Goal: Task Accomplishment & Management: Manage account settings

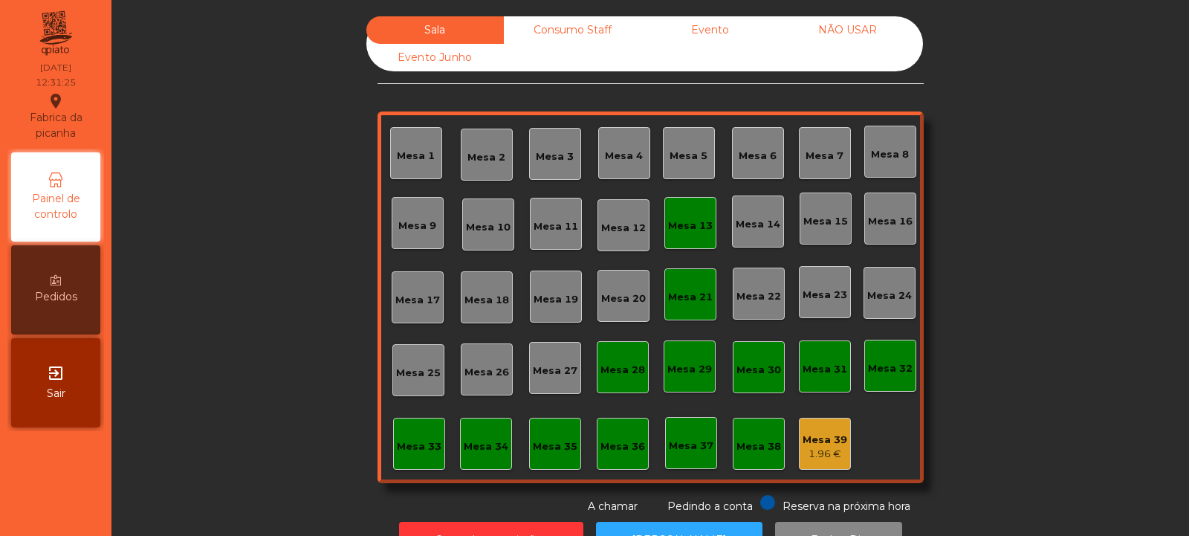
click at [403, 309] on div "Mesa 17" at bounding box center [418, 297] width 52 height 52
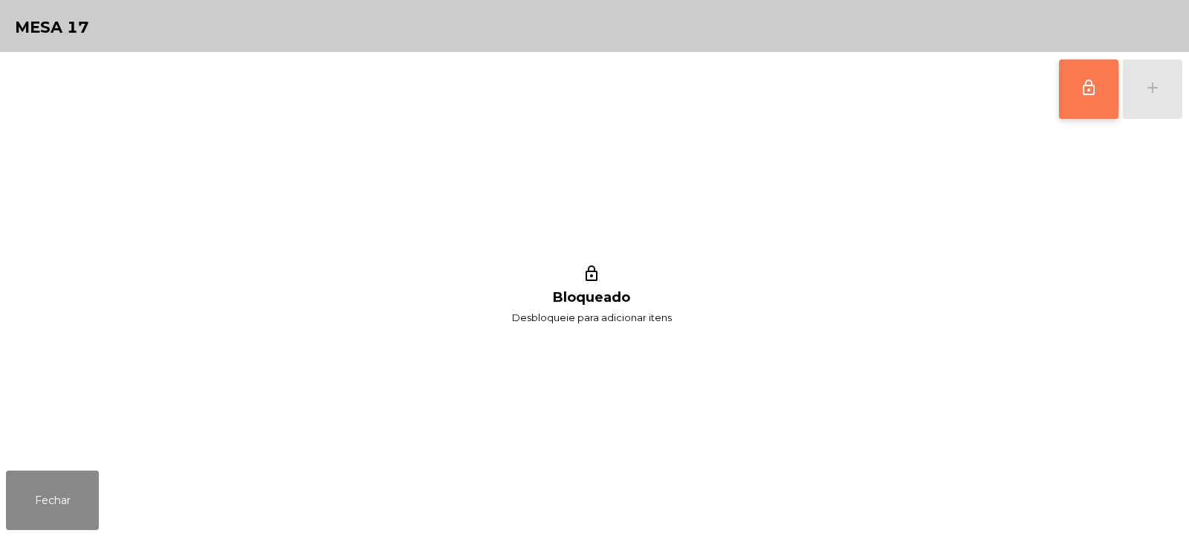
click at [1077, 94] on button "lock_outline" at bounding box center [1088, 88] width 59 height 59
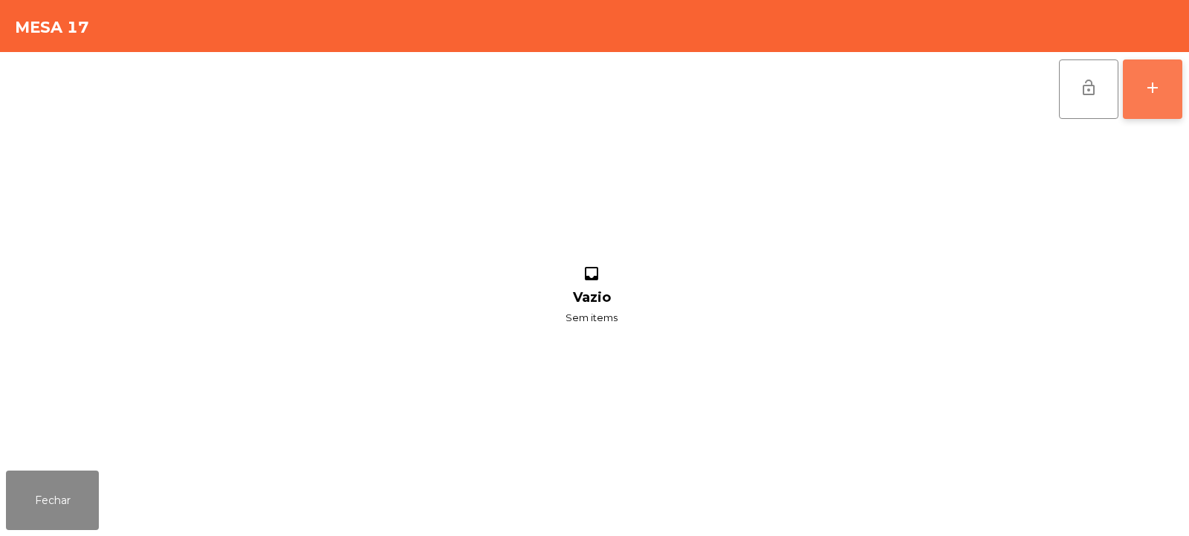
click at [1161, 101] on button "add" at bounding box center [1152, 88] width 59 height 59
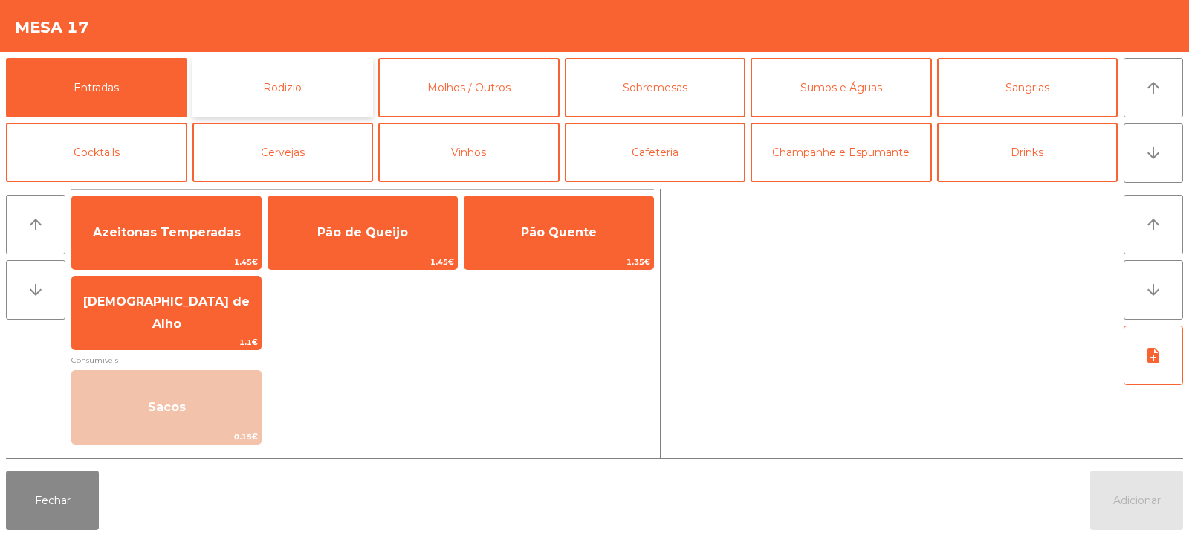
click at [285, 97] on button "Rodizio" at bounding box center [282, 87] width 181 height 59
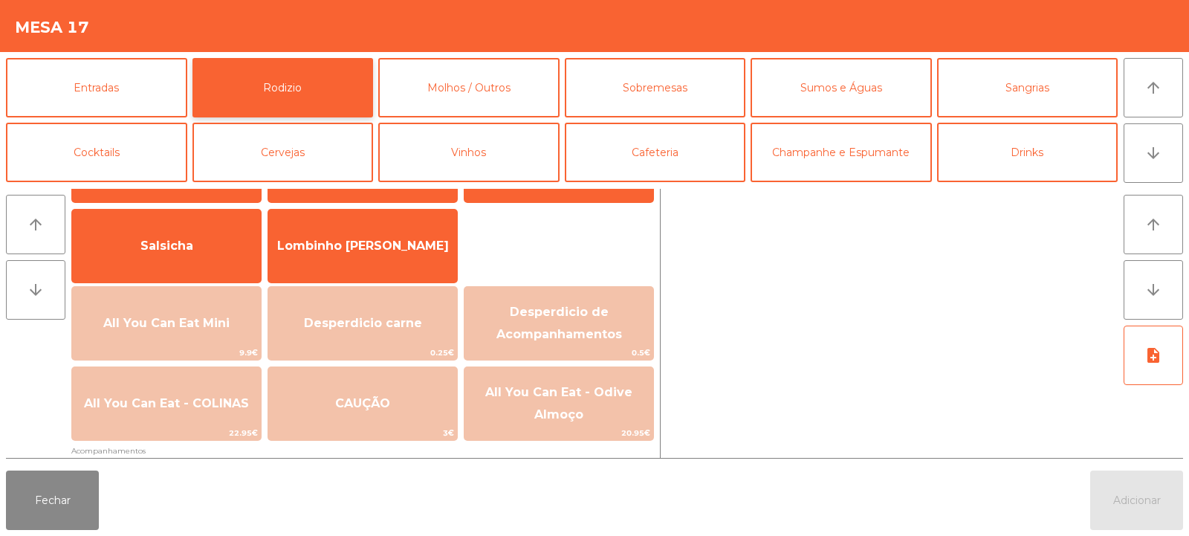
scroll to position [111, 0]
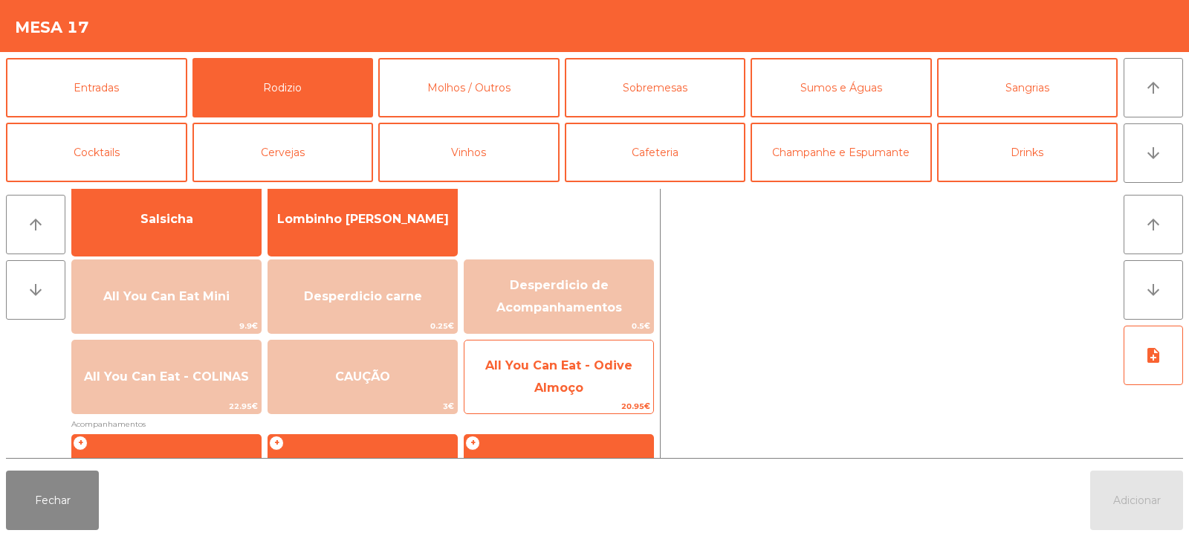
click at [577, 380] on span "All You Can Eat - Odive Almoço" at bounding box center [558, 377] width 189 height 63
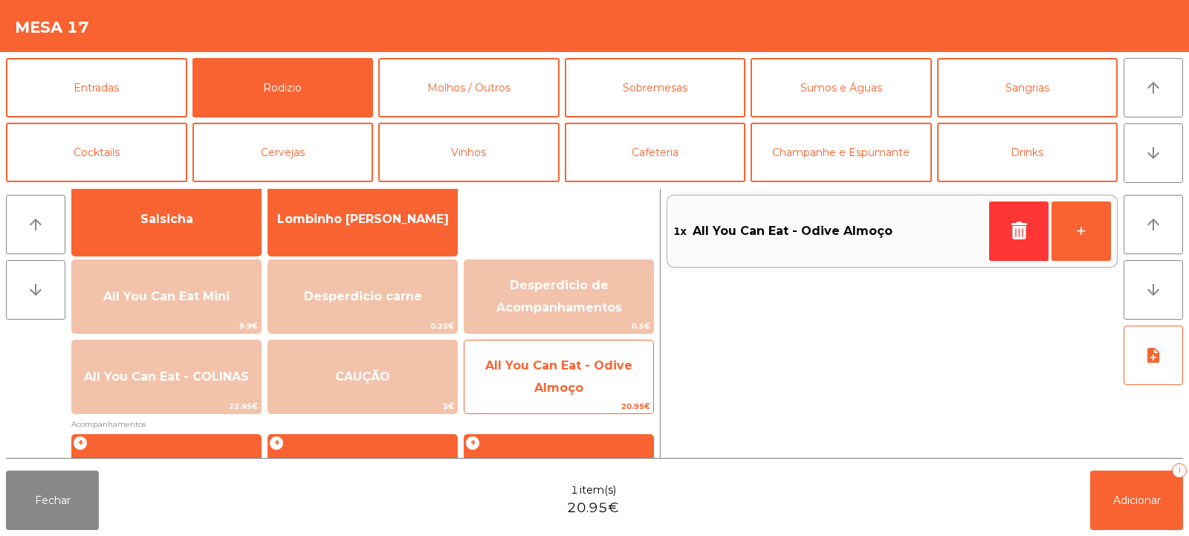
click at [574, 372] on span "All You Can Eat - Odive Almoço" at bounding box center [558, 376] width 147 height 36
click at [565, 377] on span "All You Can Eat - Odive Almoço" at bounding box center [558, 377] width 189 height 63
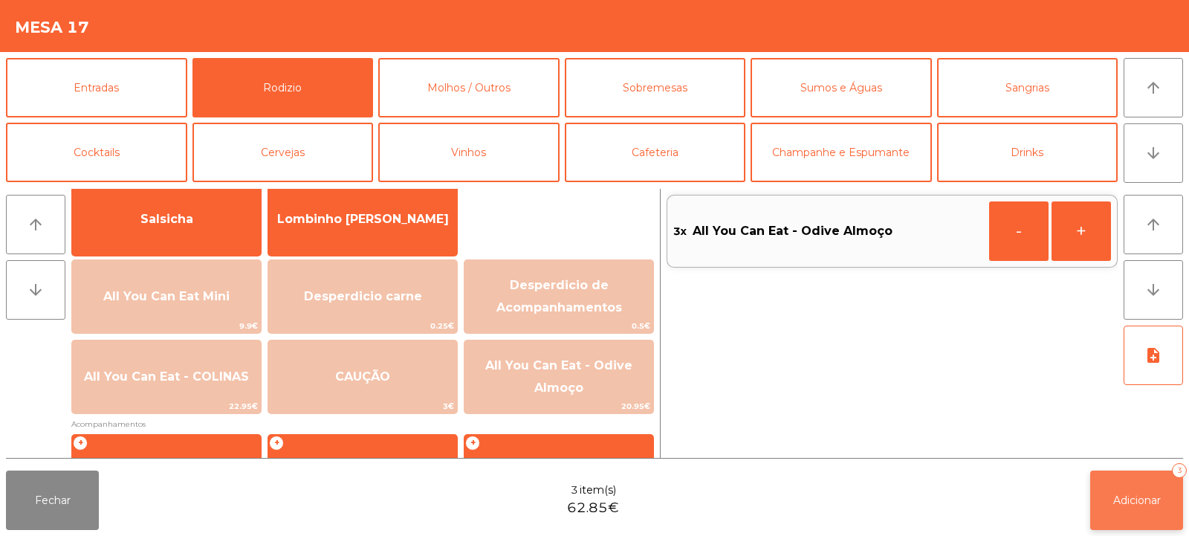
click at [1128, 488] on button "Adicionar 3" at bounding box center [1136, 499] width 93 height 59
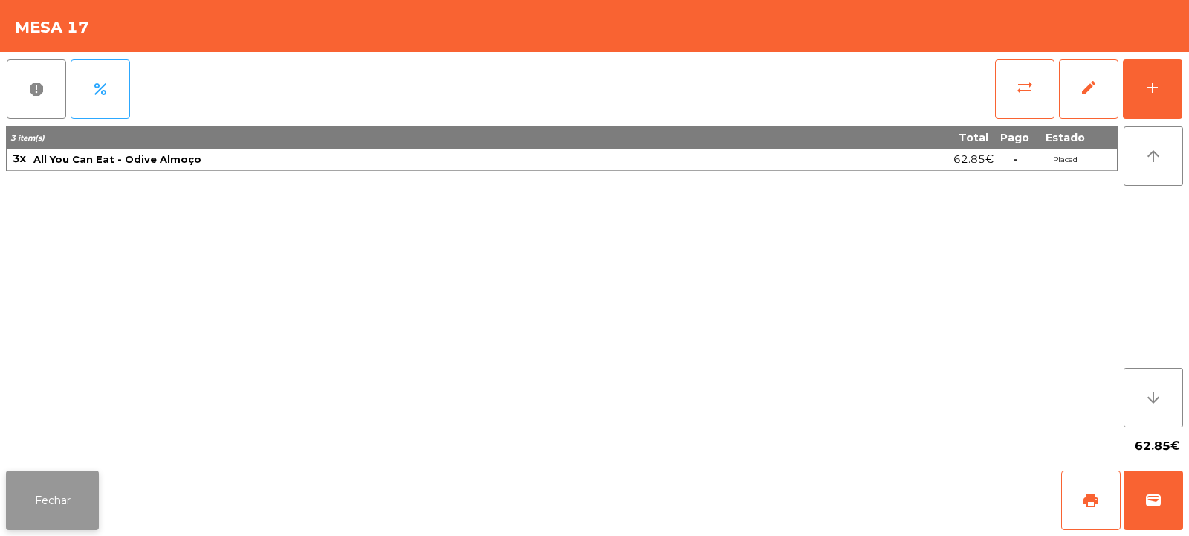
click at [67, 488] on button "Fechar" at bounding box center [52, 499] width 93 height 59
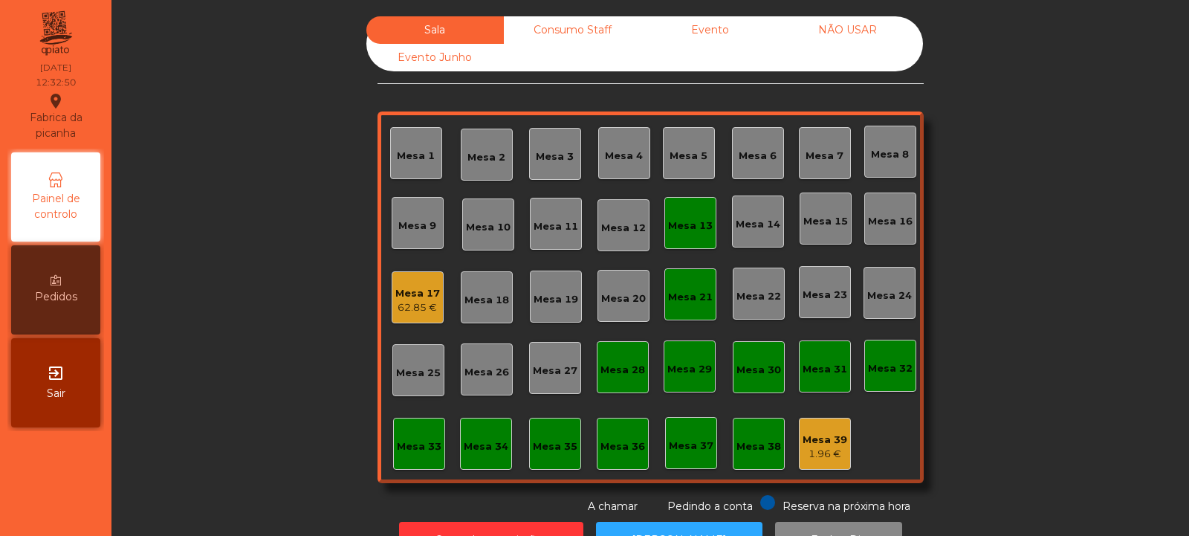
click at [889, 140] on div "Mesa 8" at bounding box center [890, 152] width 52 height 52
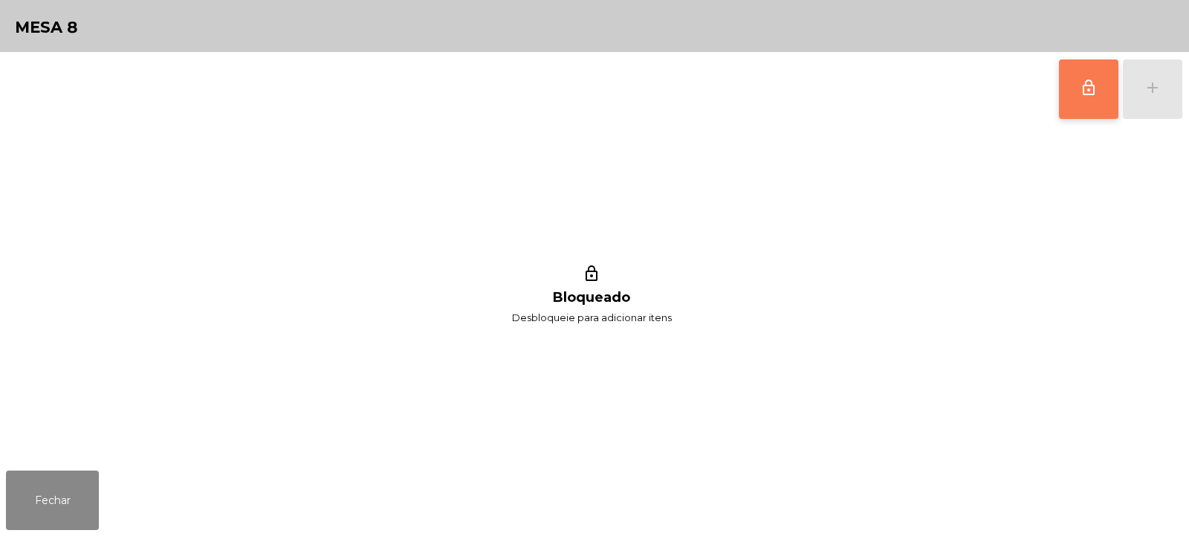
click at [1089, 98] on button "lock_outline" at bounding box center [1088, 88] width 59 height 59
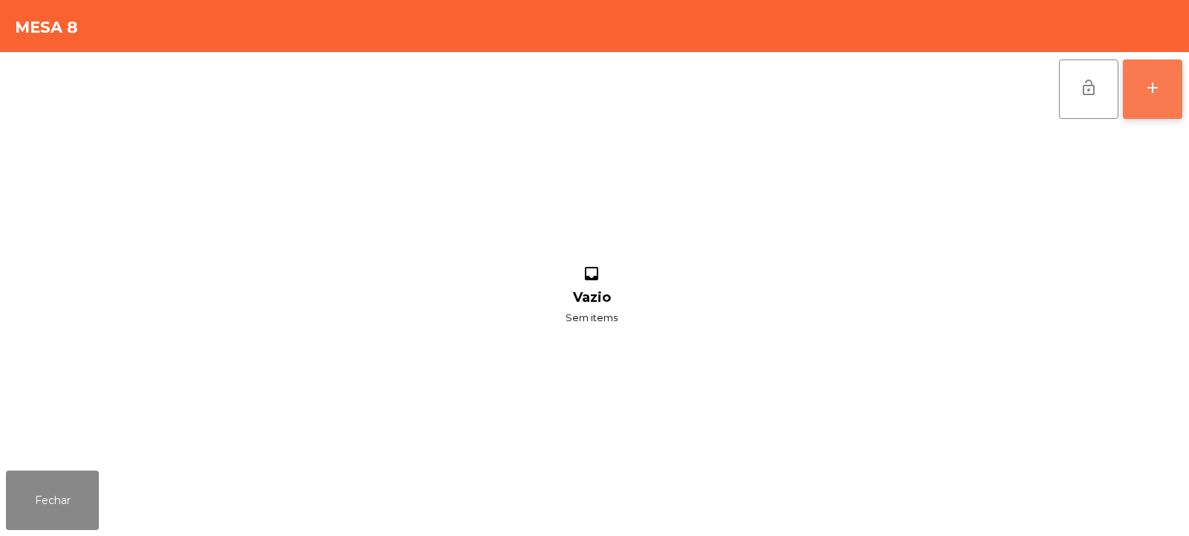
click at [1167, 93] on button "add" at bounding box center [1152, 88] width 59 height 59
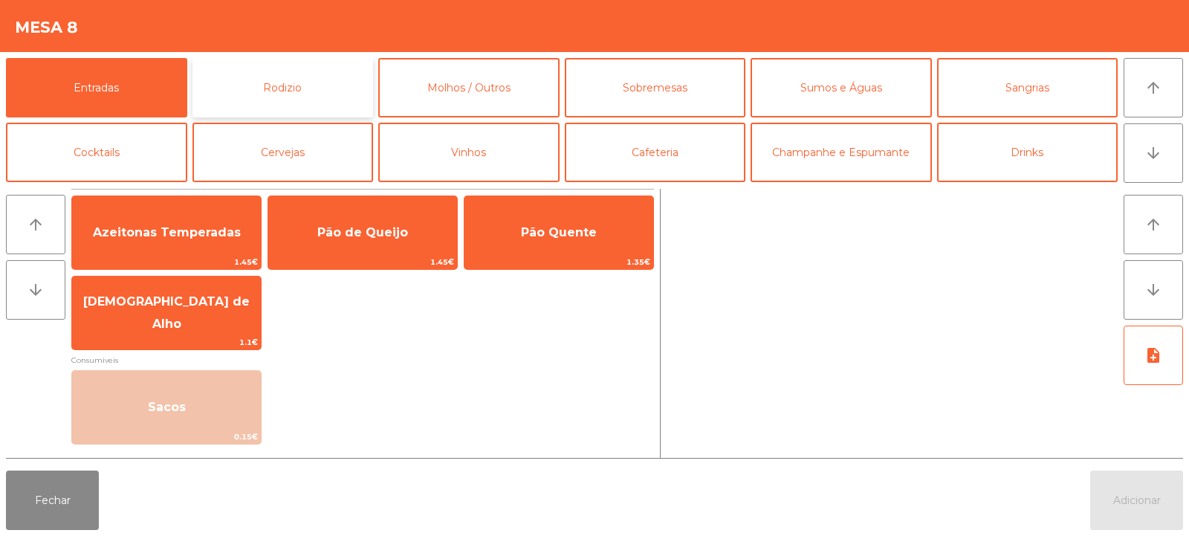
click at [275, 88] on button "Rodizio" at bounding box center [282, 87] width 181 height 59
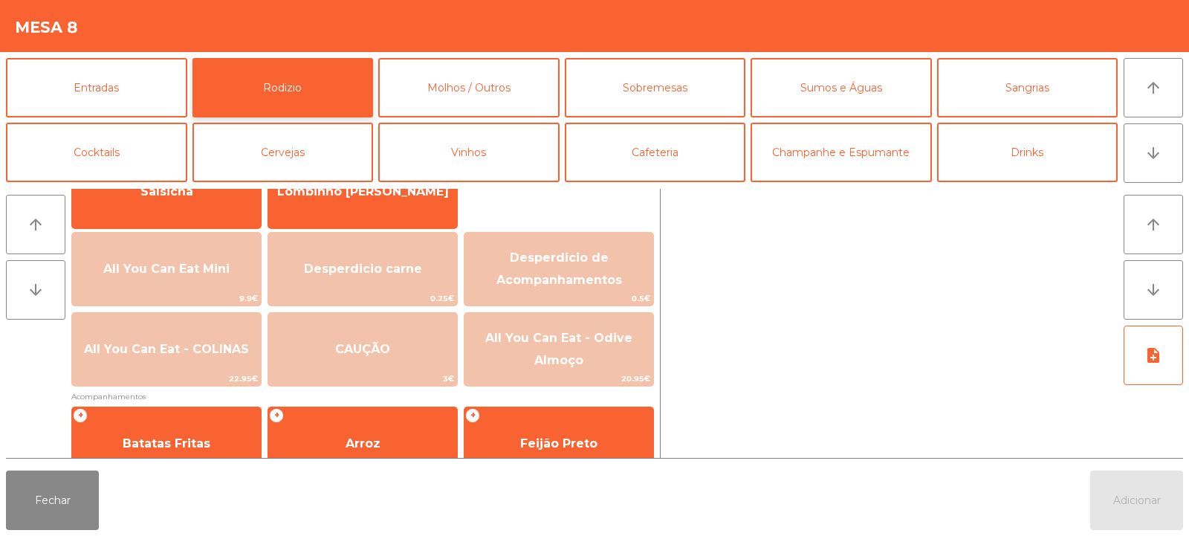
scroll to position [146, 0]
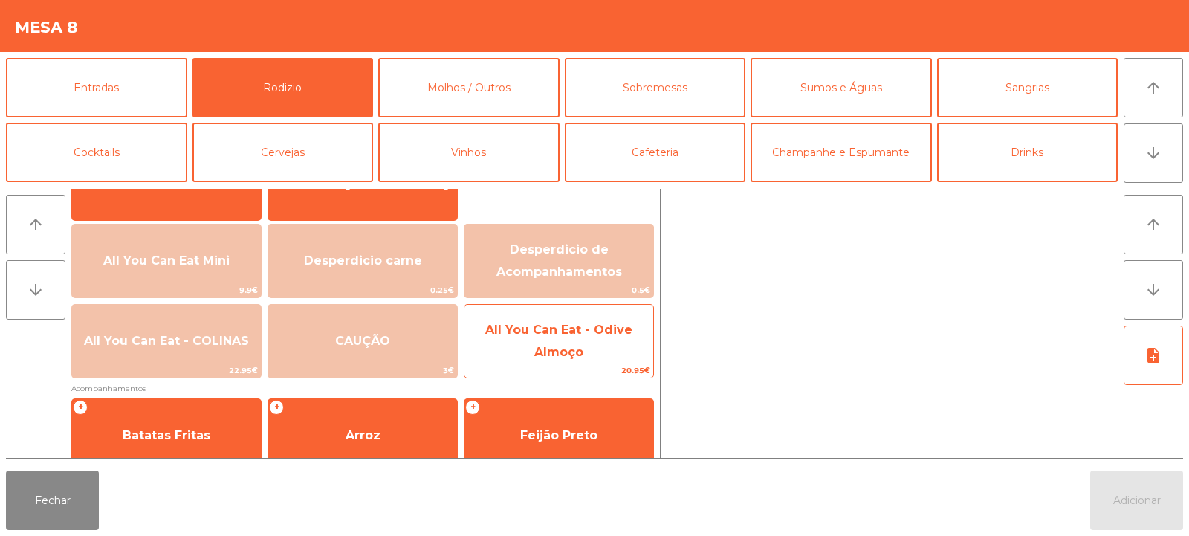
click at [536, 346] on span "All You Can Eat - Odive Almoço" at bounding box center [558, 340] width 147 height 36
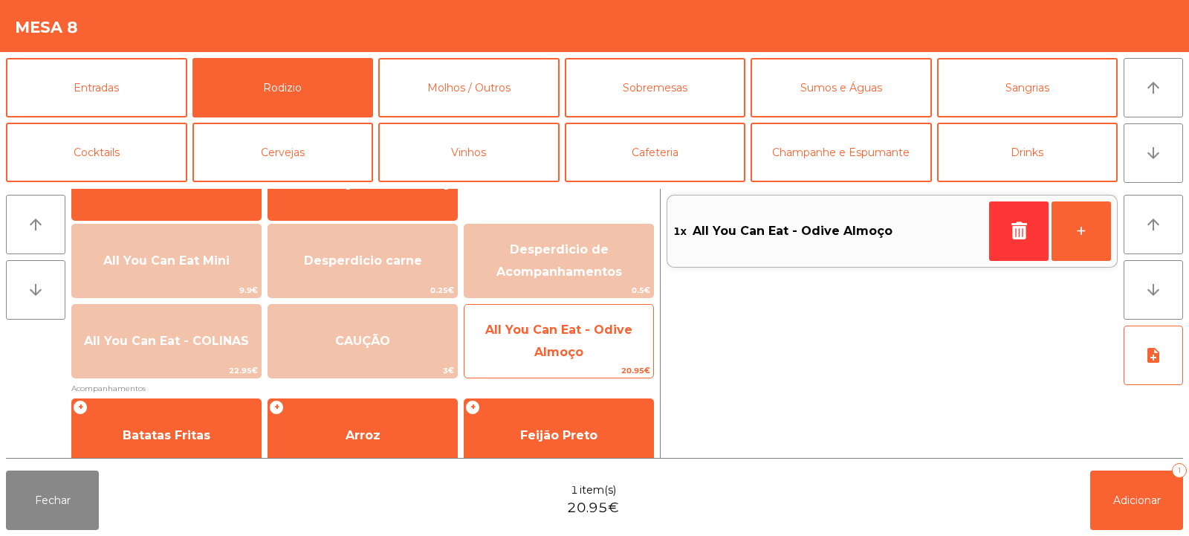
click at [527, 350] on span "All You Can Eat - Odive Almoço" at bounding box center [558, 341] width 189 height 63
click at [535, 348] on span "All You Can Eat - Odive Almoço" at bounding box center [558, 340] width 147 height 36
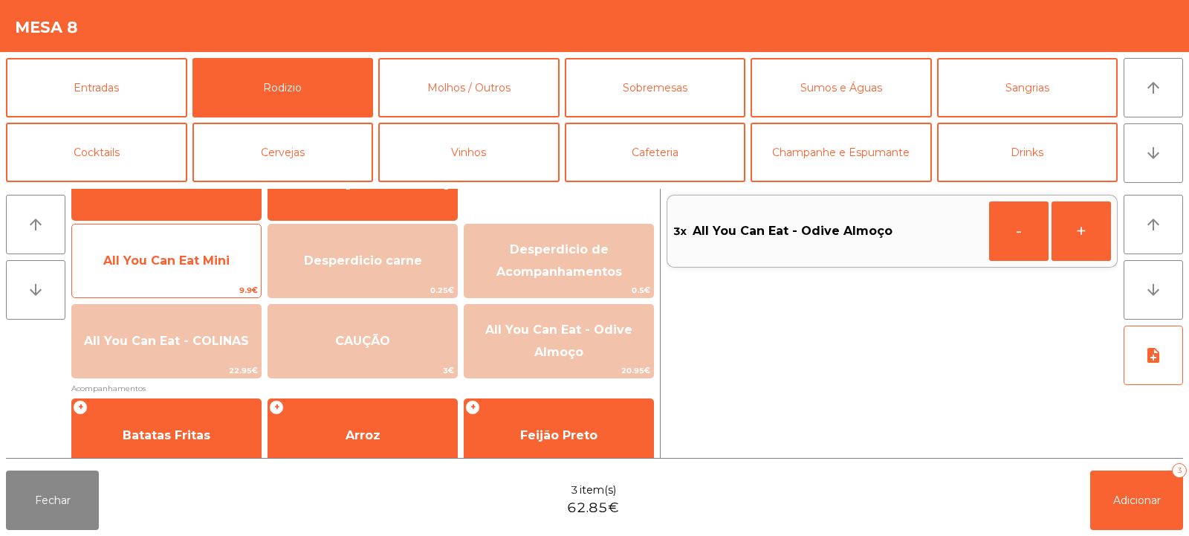
click at [173, 251] on span "All You Can Eat Mini" at bounding box center [166, 261] width 189 height 40
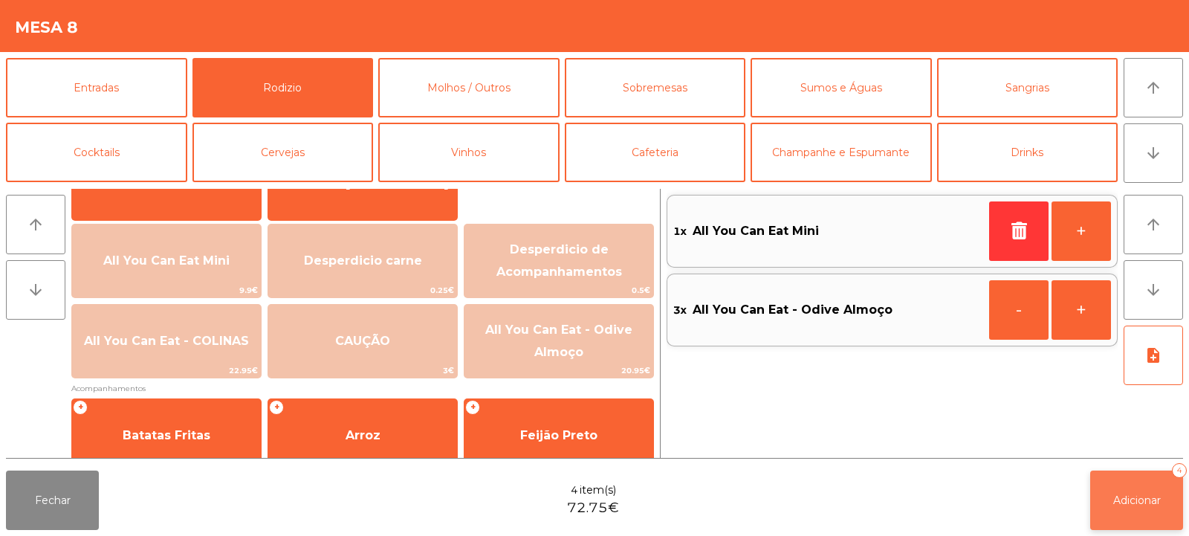
click at [1135, 496] on span "Adicionar" at bounding box center [1137, 499] width 48 height 13
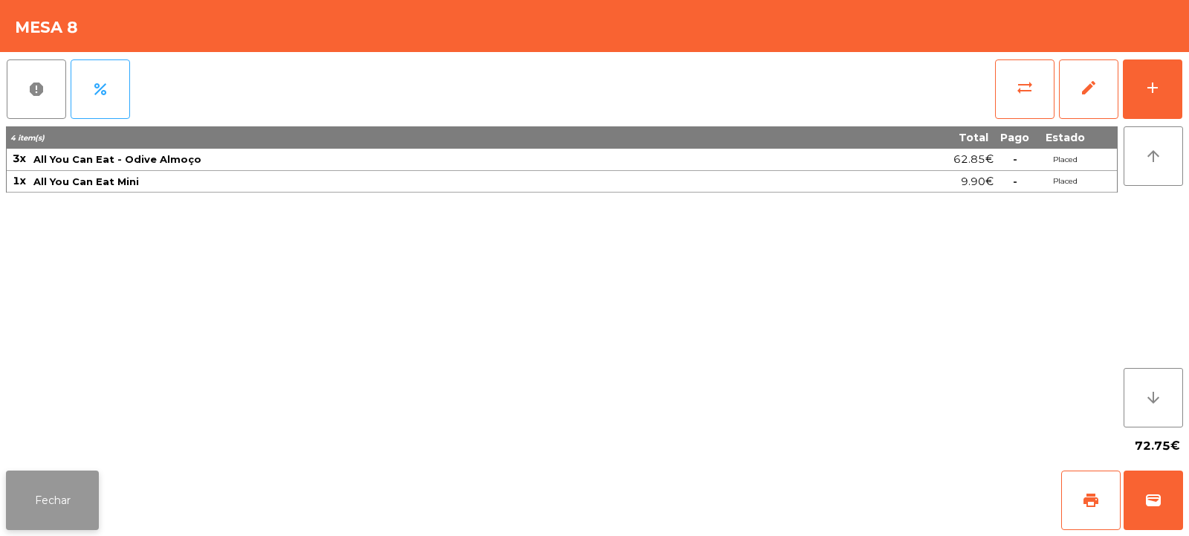
click at [59, 504] on button "Fechar" at bounding box center [52, 499] width 93 height 59
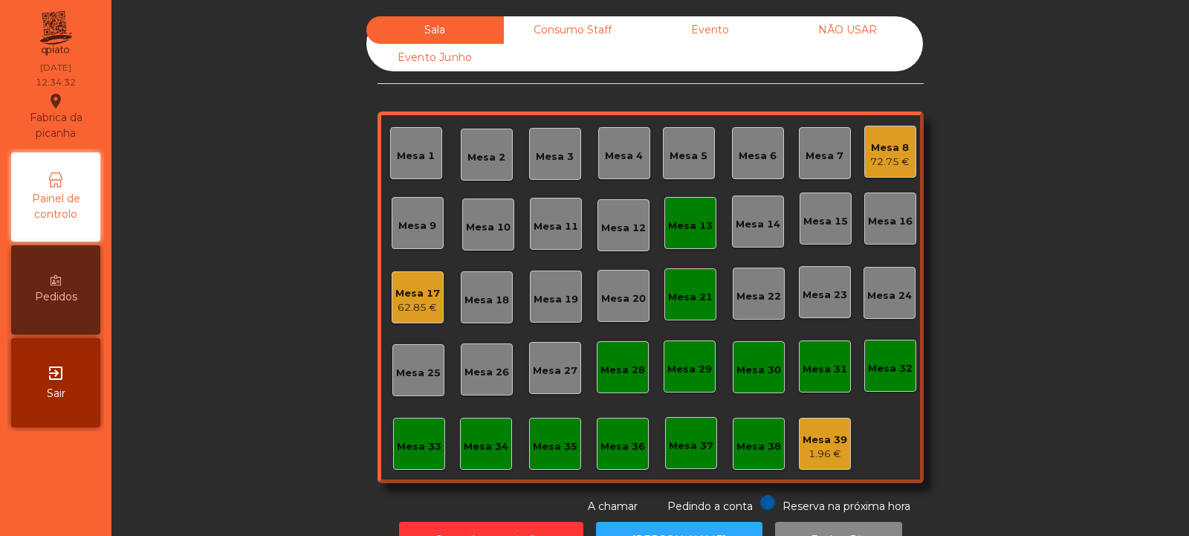
click at [825, 455] on div "1.96 €" at bounding box center [824, 454] width 45 height 15
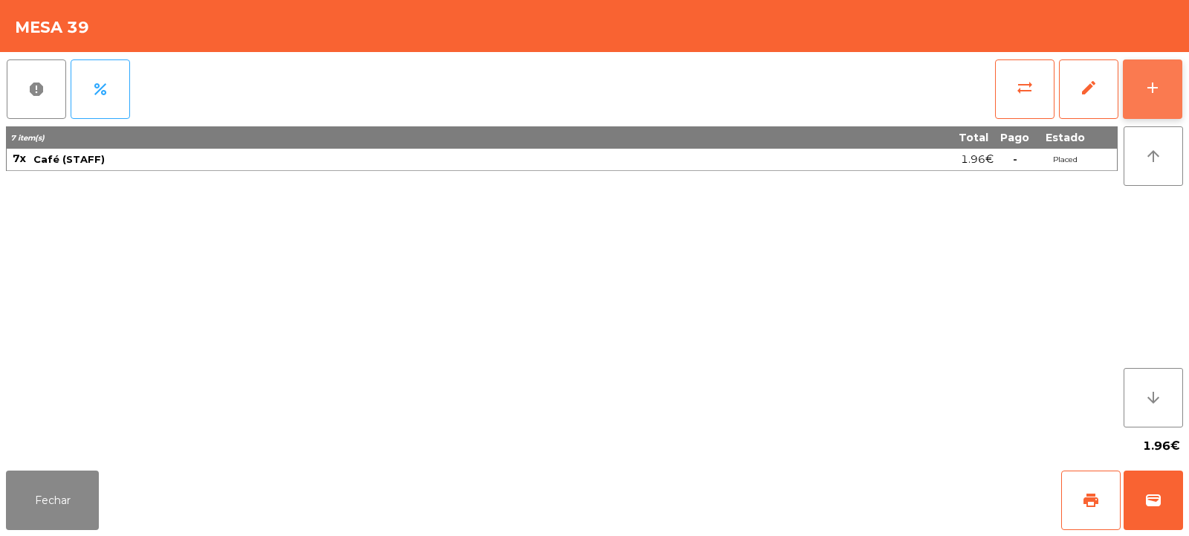
click at [1143, 108] on button "add" at bounding box center [1152, 88] width 59 height 59
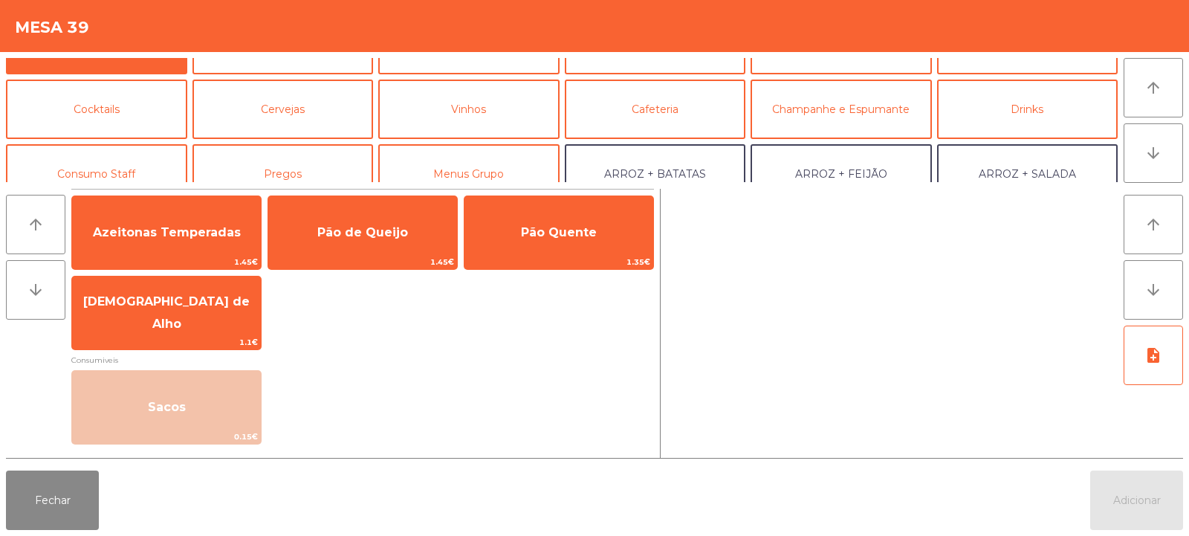
scroll to position [68, 0]
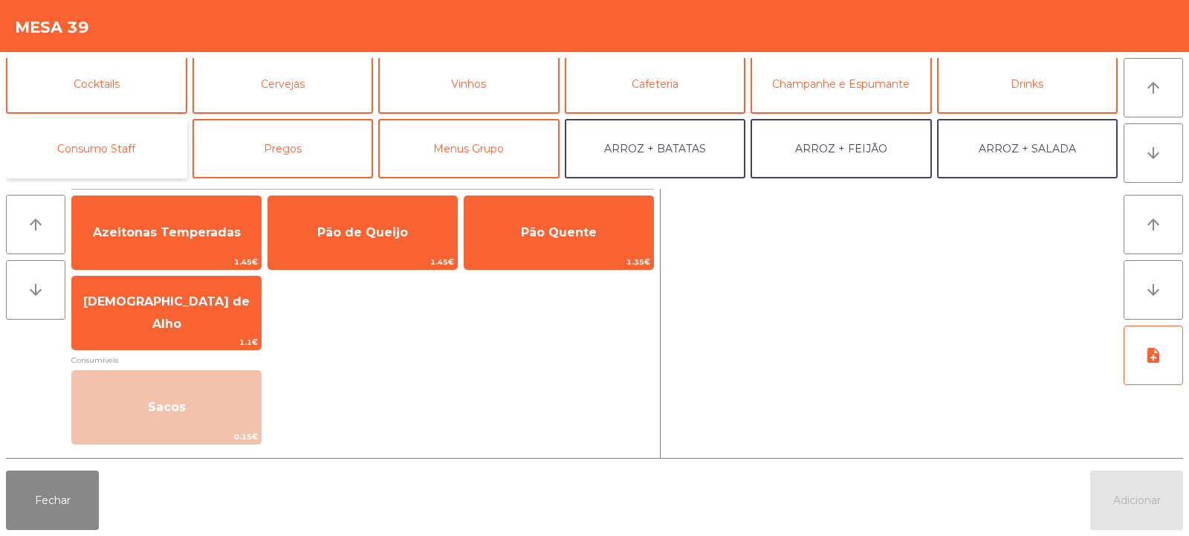
click at [117, 150] on button "Consumo Staff" at bounding box center [96, 148] width 181 height 59
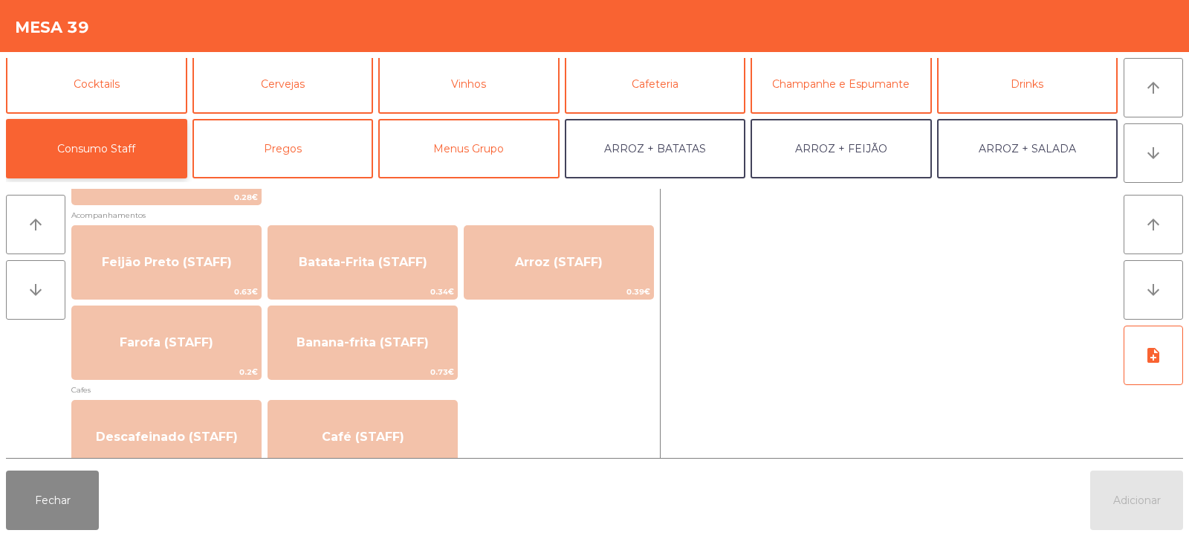
scroll to position [649, 0]
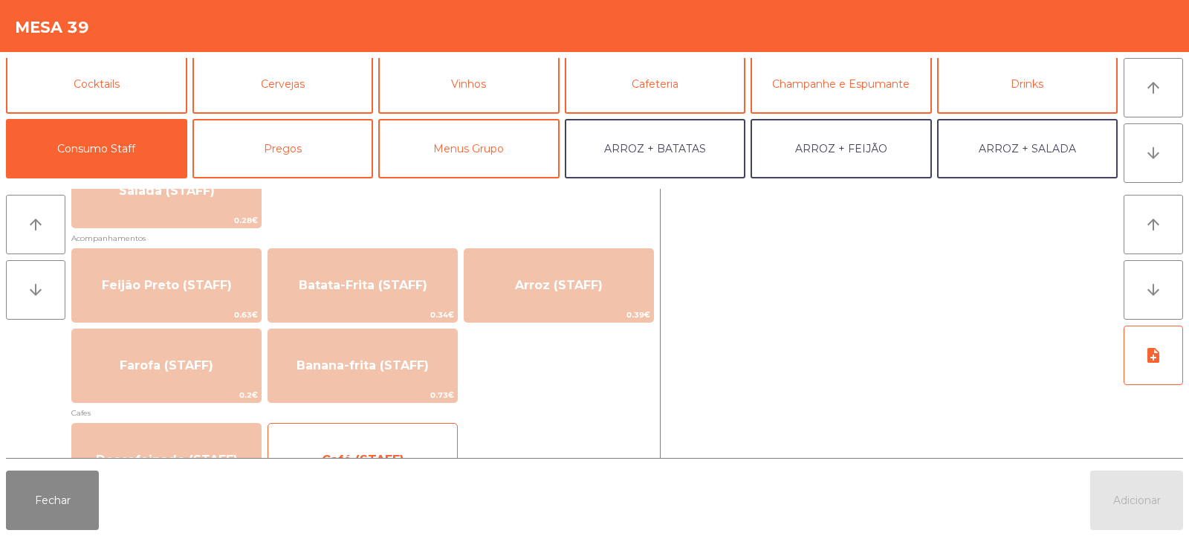
click at [392, 431] on div "Café (STAFF) 0.28€" at bounding box center [362, 460] width 190 height 74
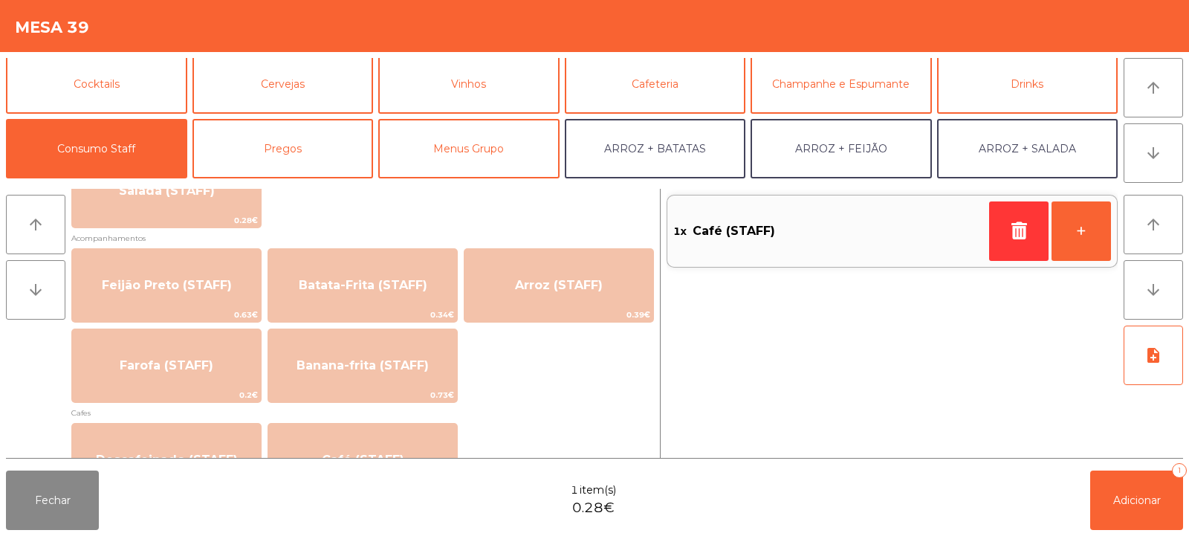
click at [1129, 458] on div "arrow_upward arrow_downward Carnes + Picanha (STAFF) 2.6€ + Maminha AA (STAFF) …" at bounding box center [594, 324] width 1189 height 282
click at [1104, 445] on div "1x Café (STAFF) +" at bounding box center [891, 323] width 451 height 269
click at [1129, 484] on button "Adicionar 1" at bounding box center [1136, 499] width 93 height 59
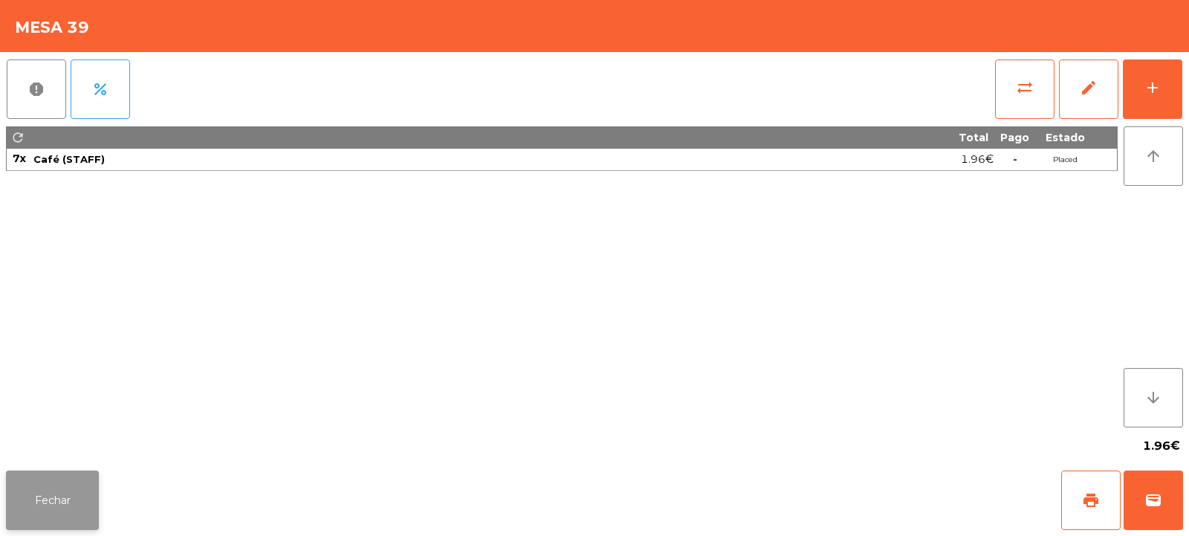
click at [15, 503] on button "Fechar" at bounding box center [52, 499] width 93 height 59
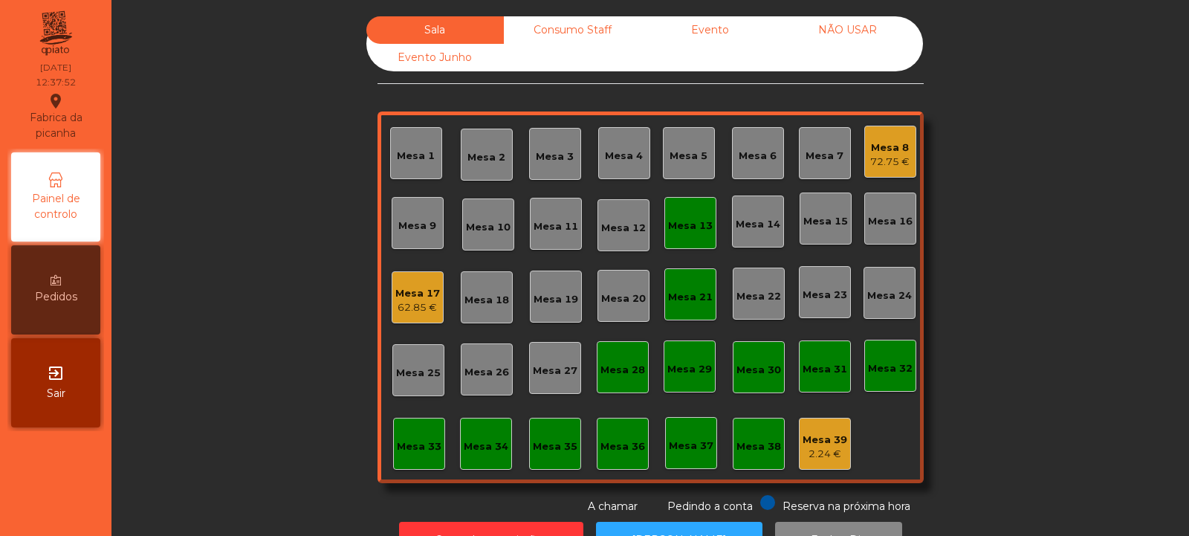
click at [683, 218] on div "Mesa 13" at bounding box center [690, 225] width 45 height 15
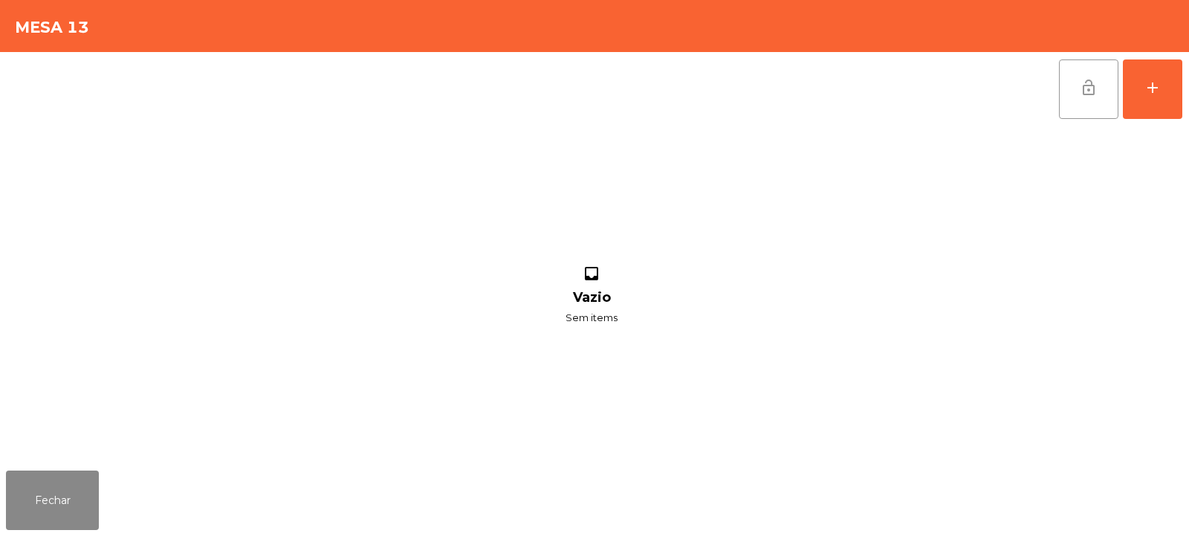
click at [1075, 96] on button "lock_open" at bounding box center [1088, 88] width 59 height 59
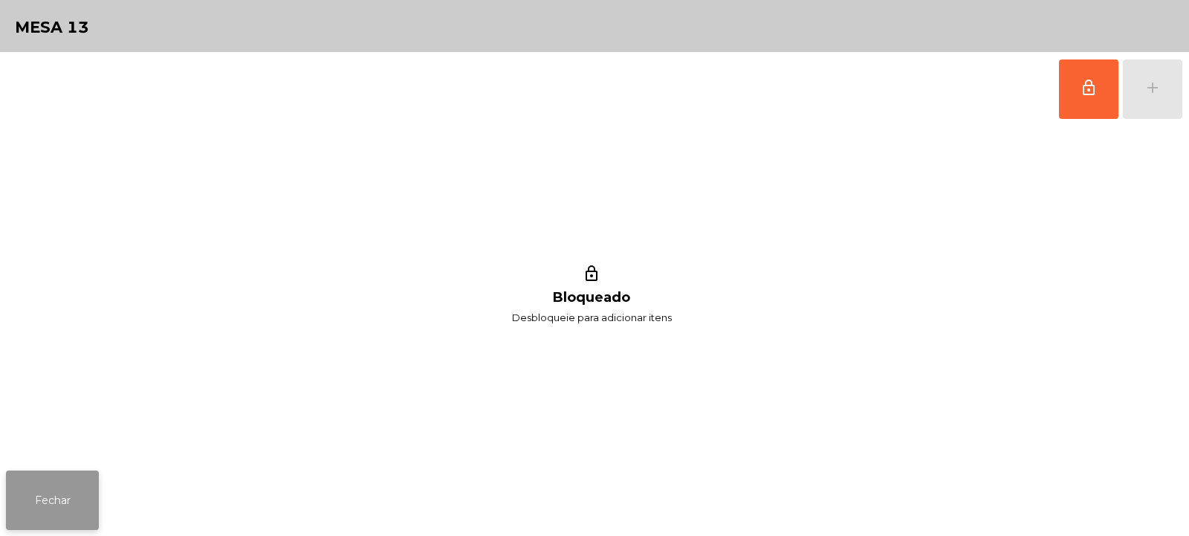
click at [47, 486] on button "Fechar" at bounding box center [52, 499] width 93 height 59
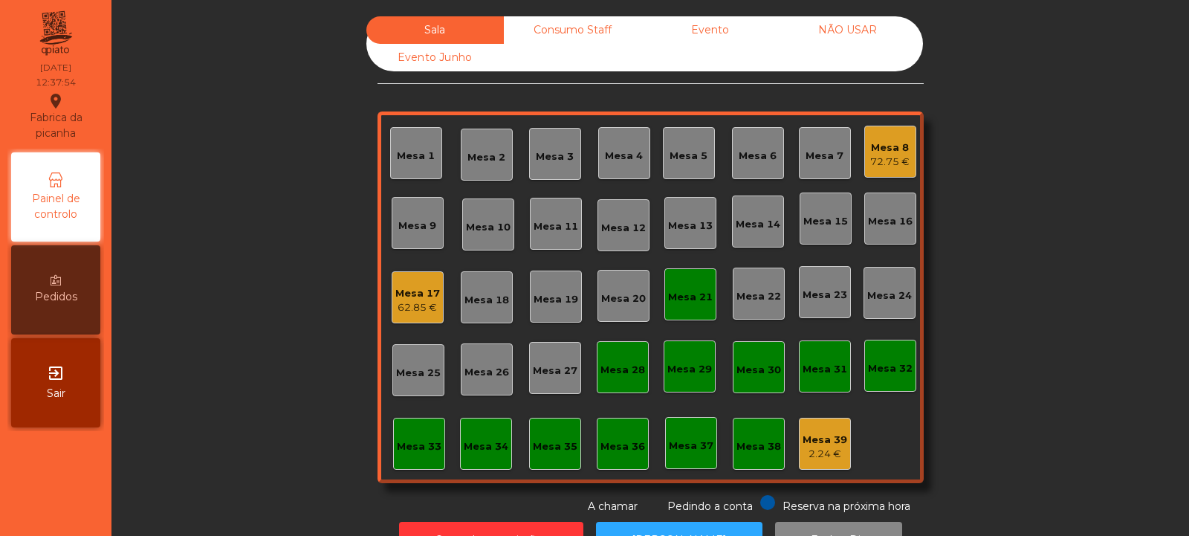
click at [669, 288] on div "Mesa 21" at bounding box center [690, 294] width 45 height 21
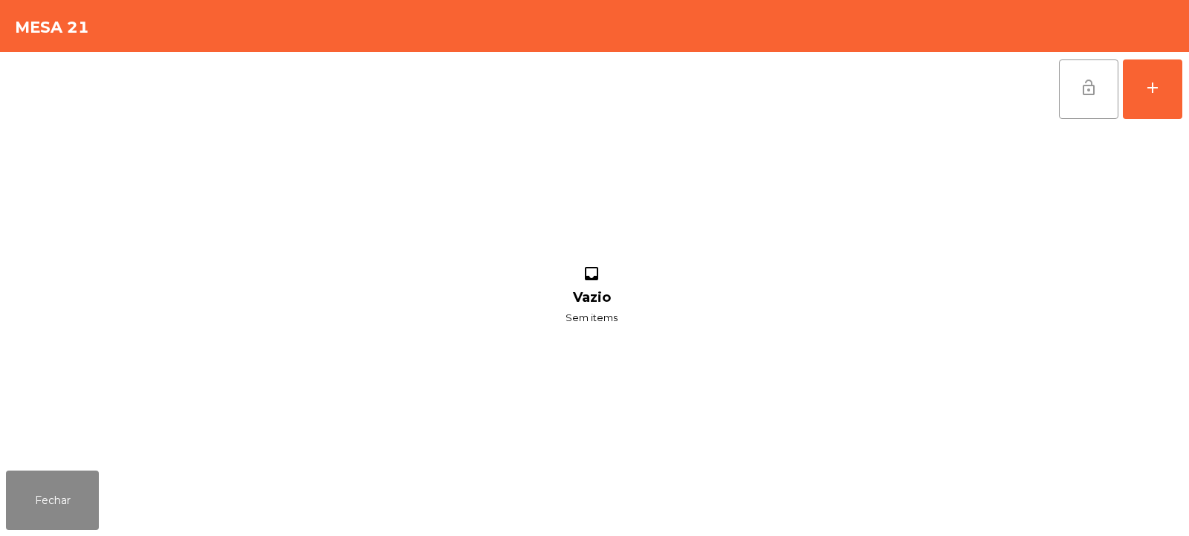
click at [1074, 95] on button "lock_open" at bounding box center [1088, 88] width 59 height 59
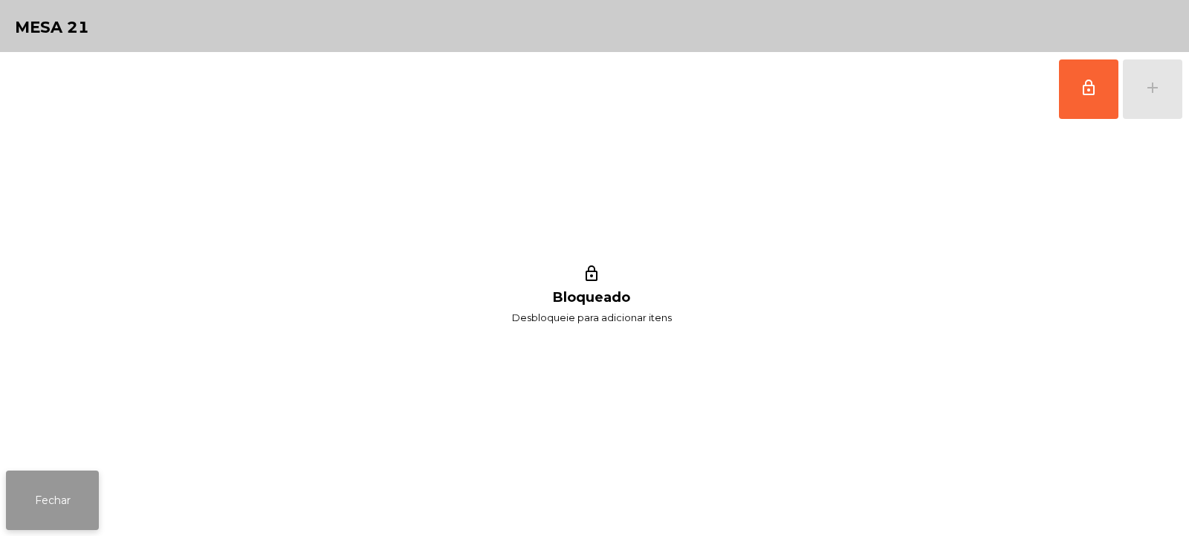
click at [57, 510] on button "Fechar" at bounding box center [52, 499] width 93 height 59
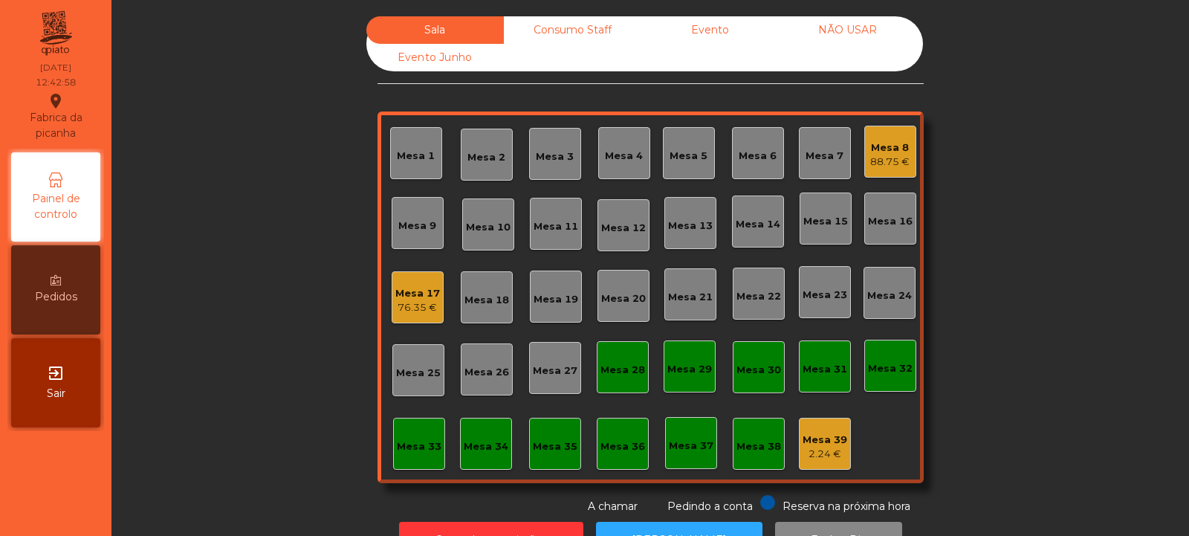
click at [890, 367] on div "Mesa 32" at bounding box center [890, 368] width 45 height 15
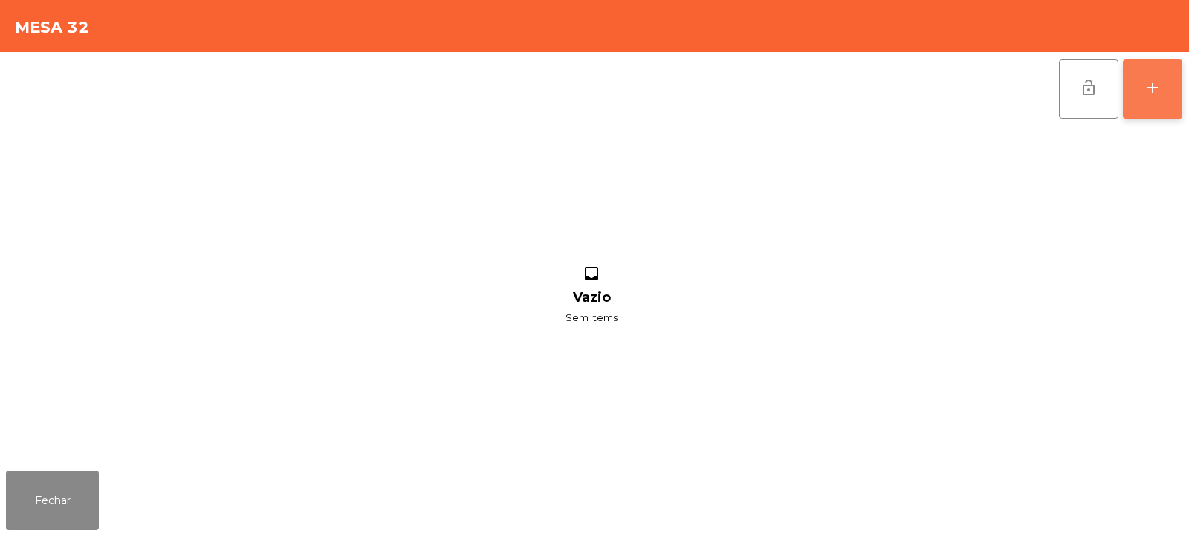
click at [1144, 92] on div "add" at bounding box center [1152, 88] width 18 height 18
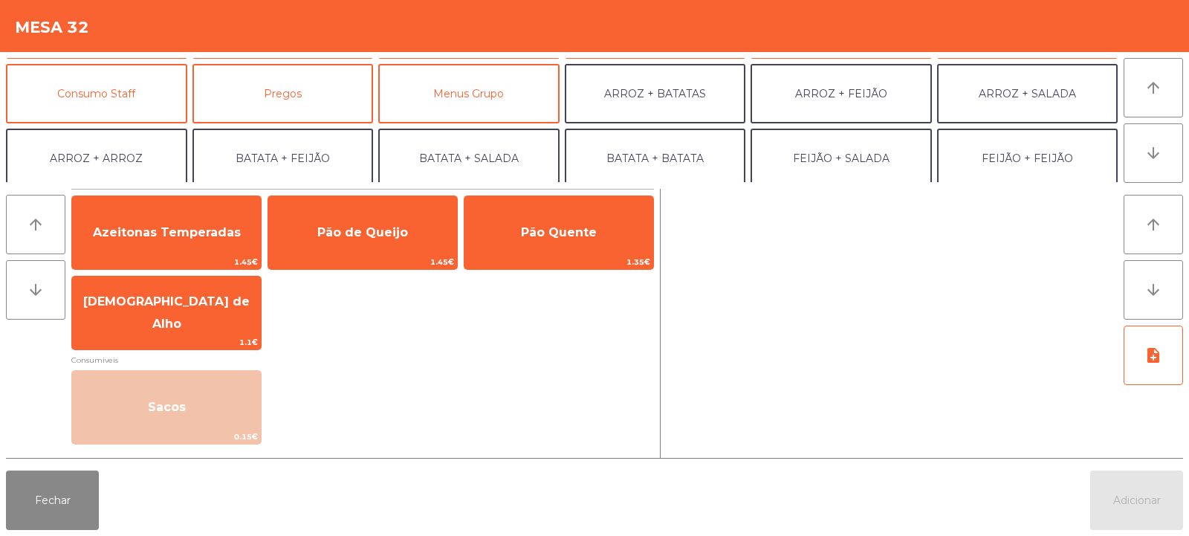
scroll to position [140, 0]
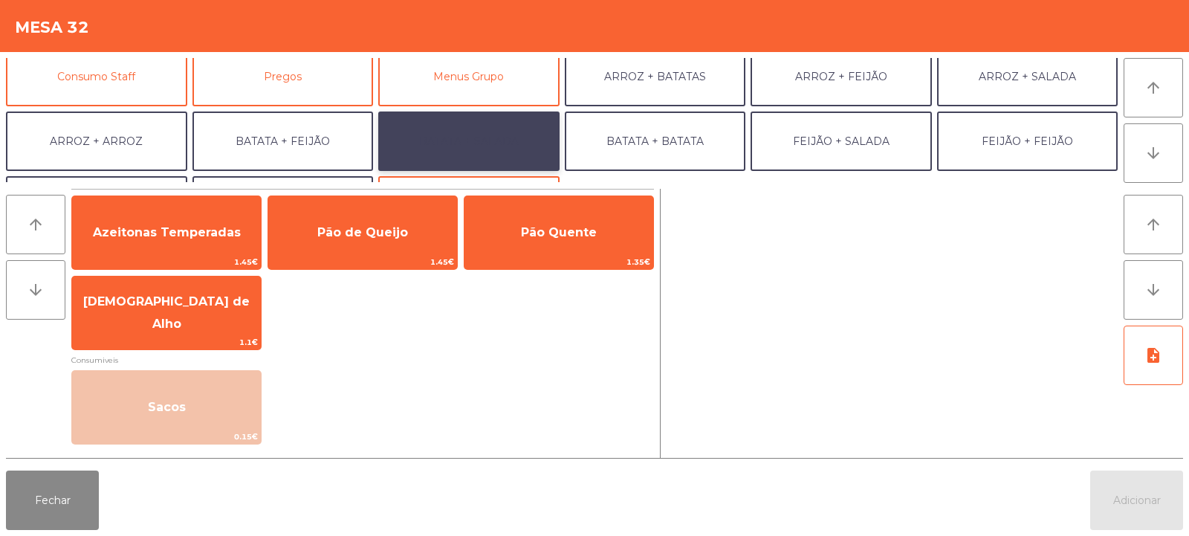
click at [477, 131] on button "BATATA + SALADA" at bounding box center [468, 140] width 181 height 59
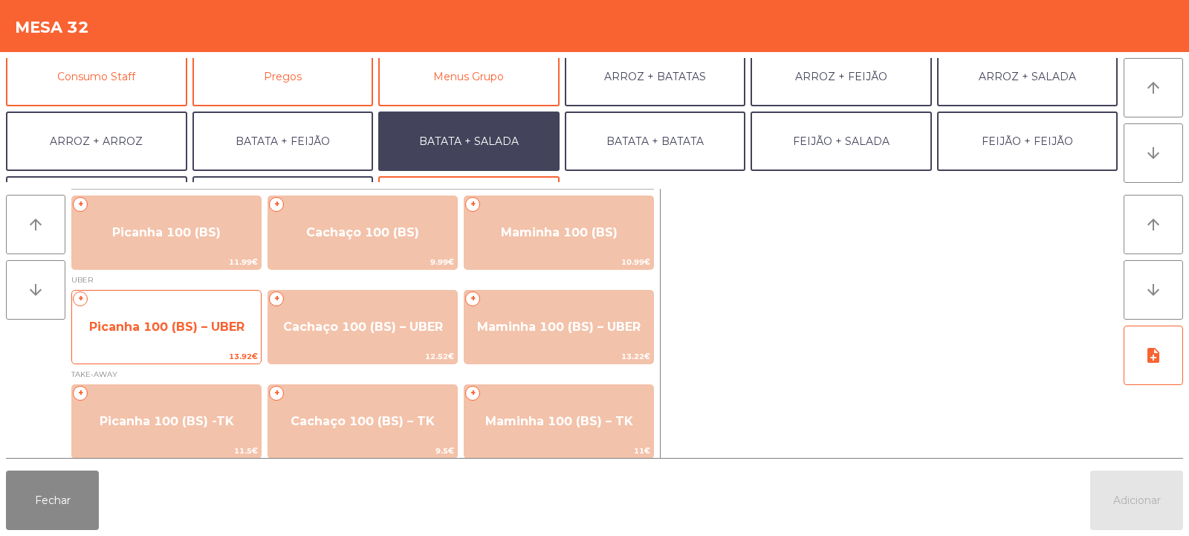
click at [171, 323] on span "Picanha 100 (BS) – UBER" at bounding box center [166, 326] width 155 height 14
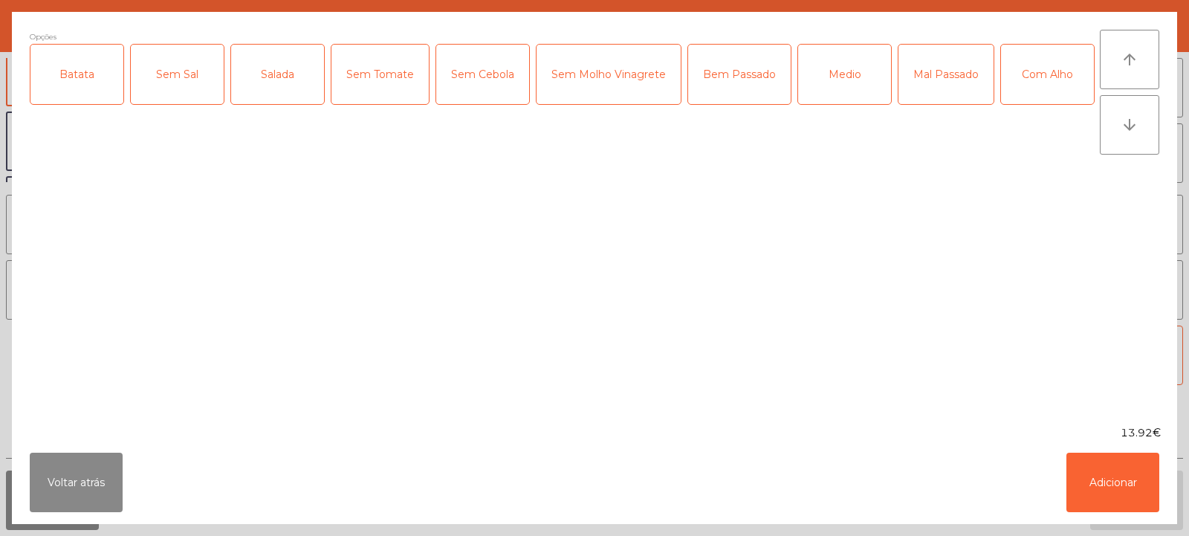
click at [77, 68] on div "Batata" at bounding box center [76, 74] width 93 height 59
click at [281, 82] on div "Salada" at bounding box center [277, 74] width 93 height 59
click at [843, 76] on div "Medio" at bounding box center [844, 74] width 93 height 59
click at [1001, 104] on div "Com Alho" at bounding box center [1047, 74] width 93 height 59
click at [1115, 487] on button "Adicionar" at bounding box center [1112, 481] width 93 height 59
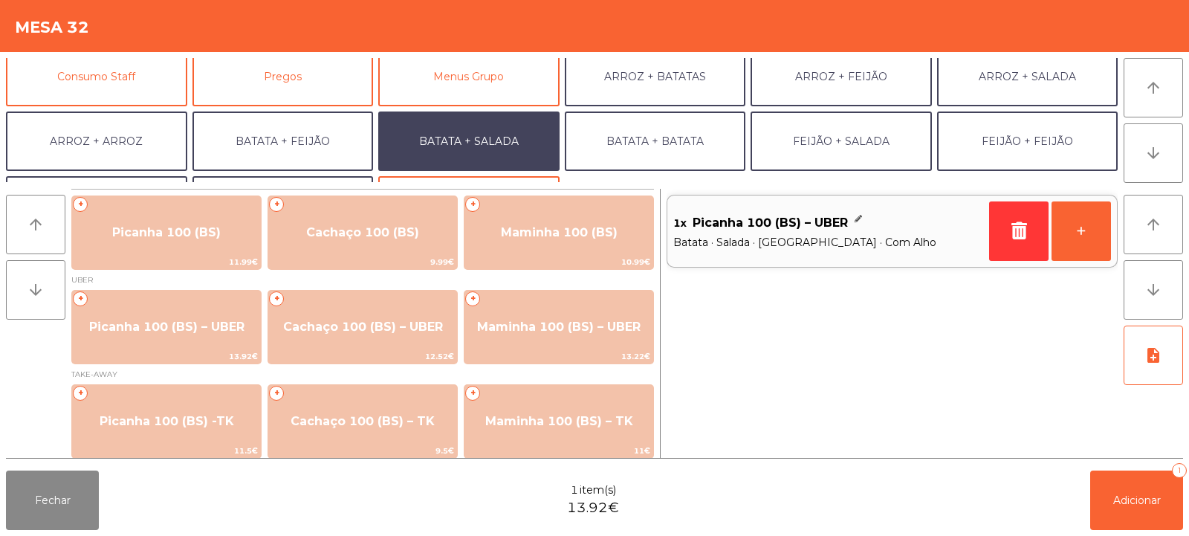
scroll to position [194, 0]
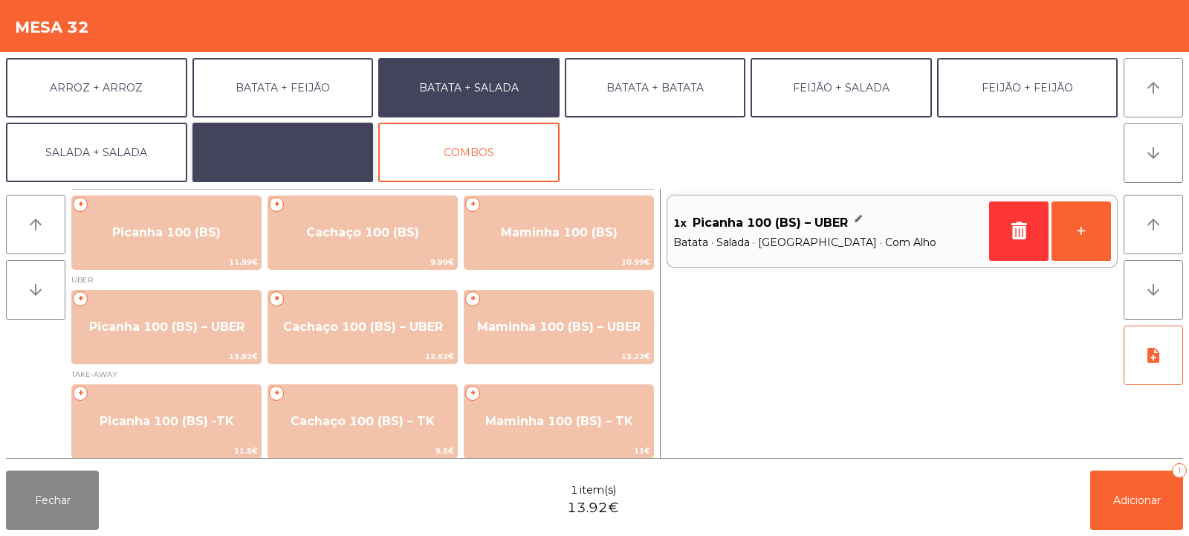
click at [323, 145] on button "EXTRAS UBER" at bounding box center [282, 152] width 181 height 59
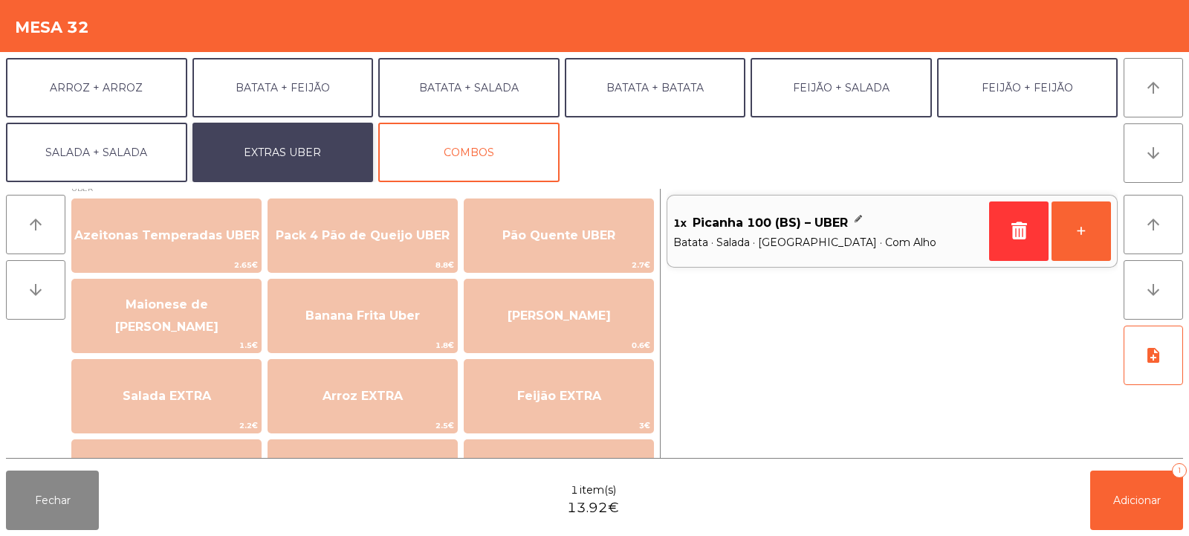
scroll to position [0, 0]
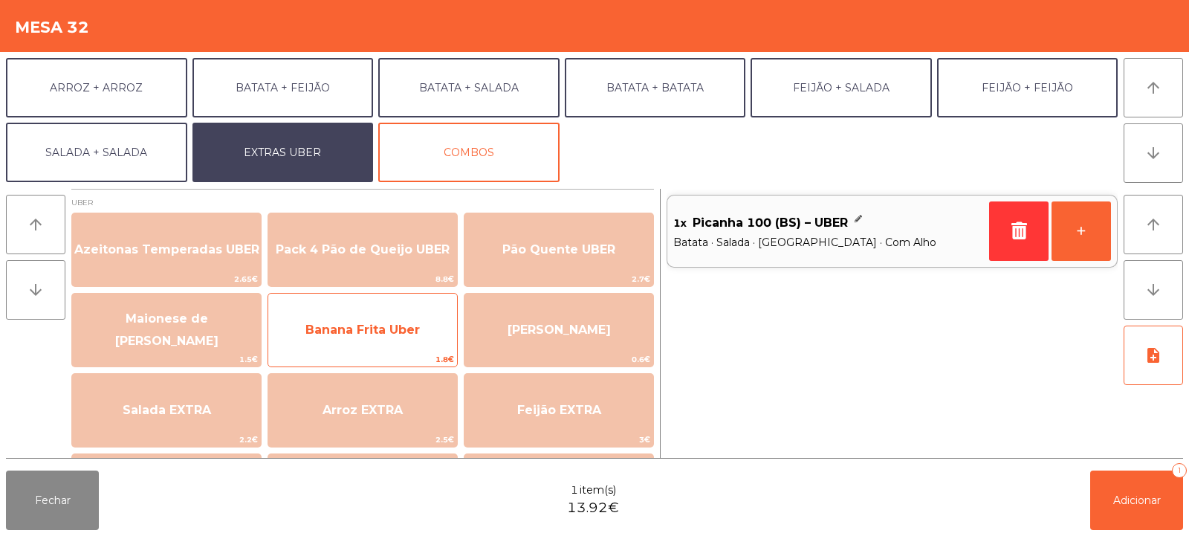
click at [383, 337] on span "Banana Frita Uber" at bounding box center [362, 330] width 189 height 40
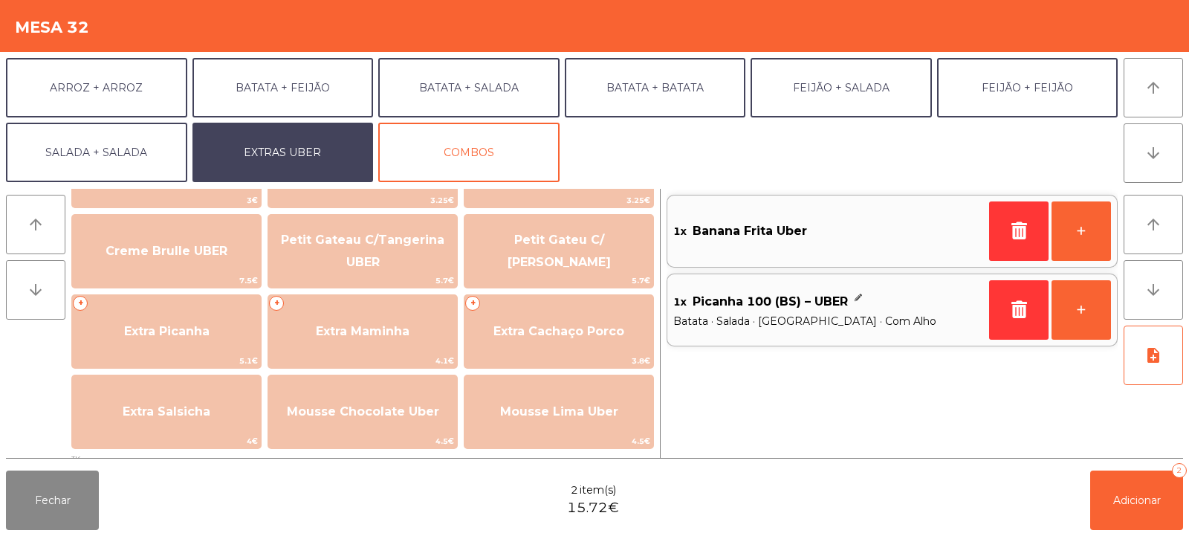
scroll to position [320, 0]
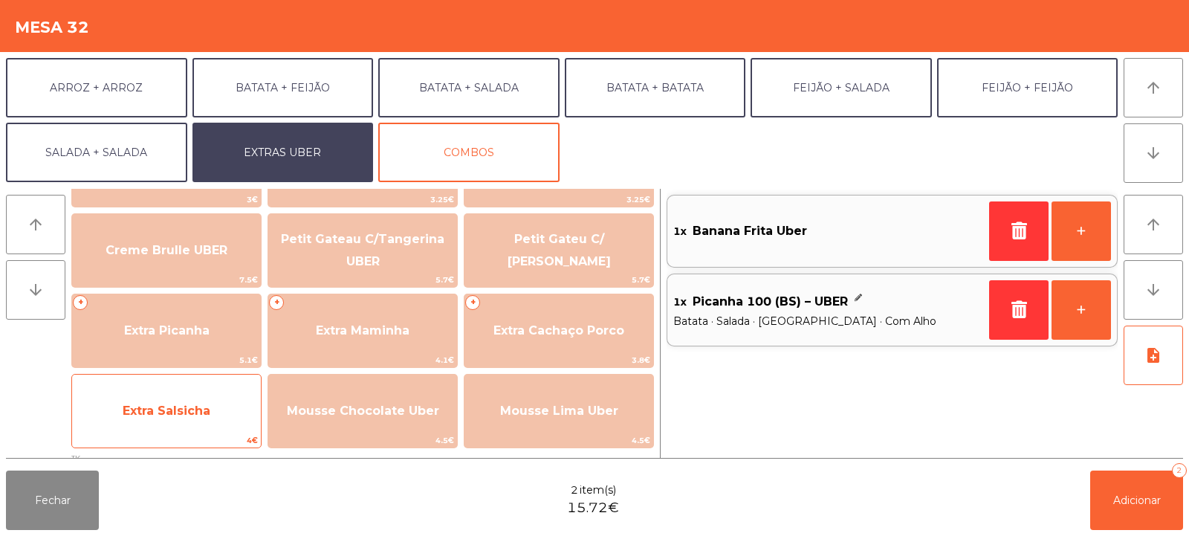
click at [179, 398] on span "Extra Salsicha" at bounding box center [166, 411] width 189 height 40
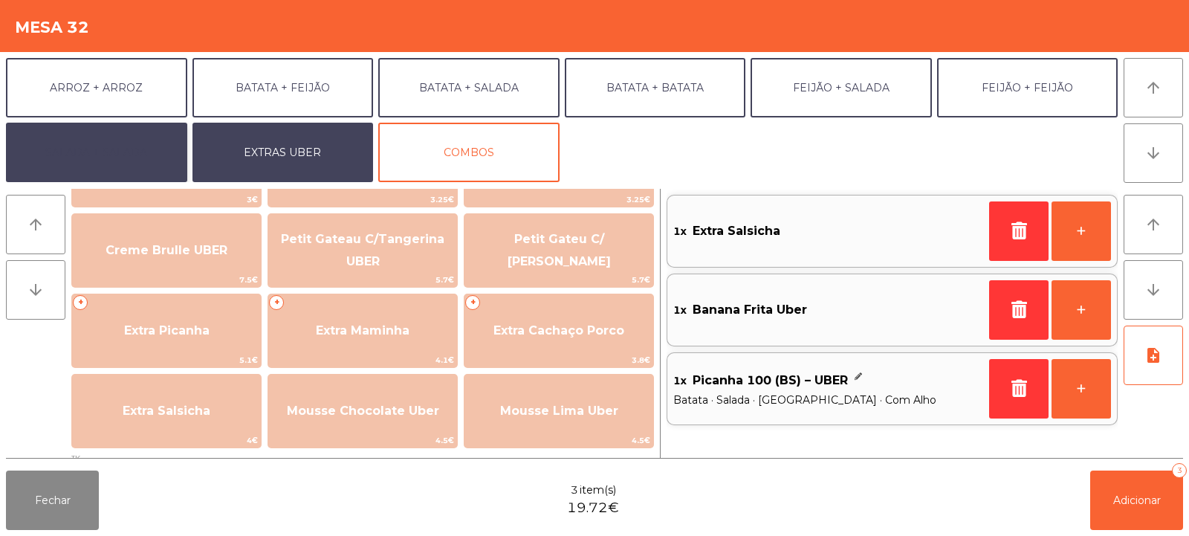
click at [108, 139] on button "SALADA + SALADA" at bounding box center [96, 152] width 181 height 59
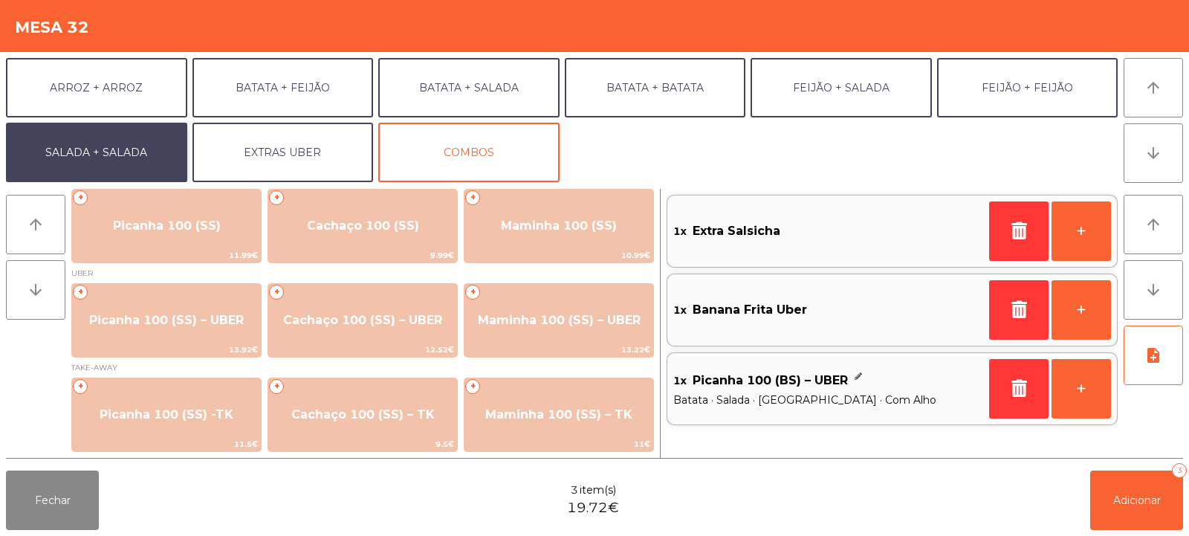
scroll to position [7, 0]
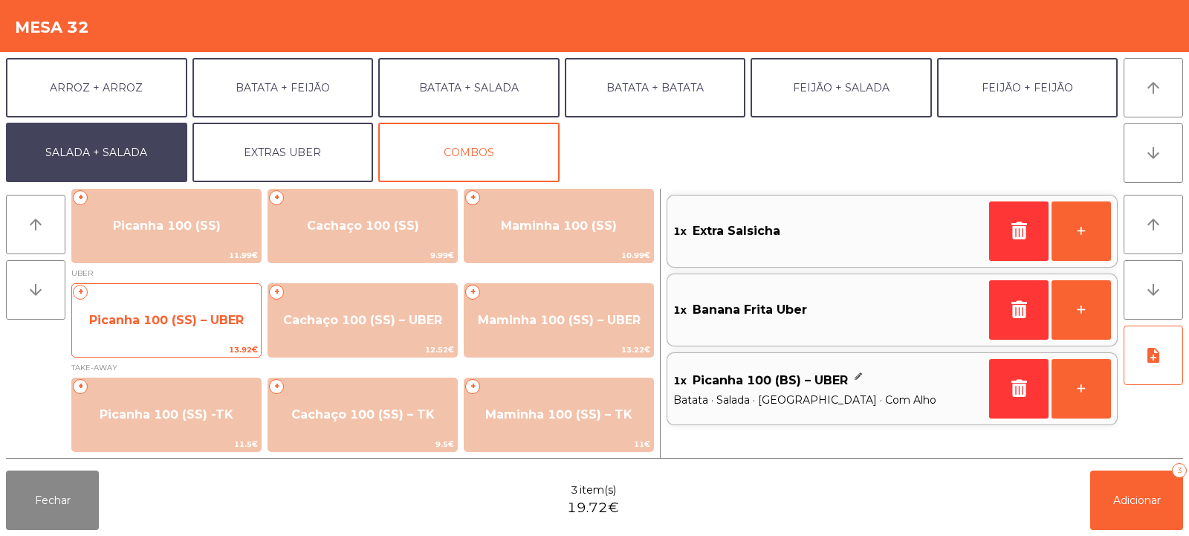
click at [179, 319] on span "Picanha 100 (SS) – UBER" at bounding box center [166, 320] width 155 height 14
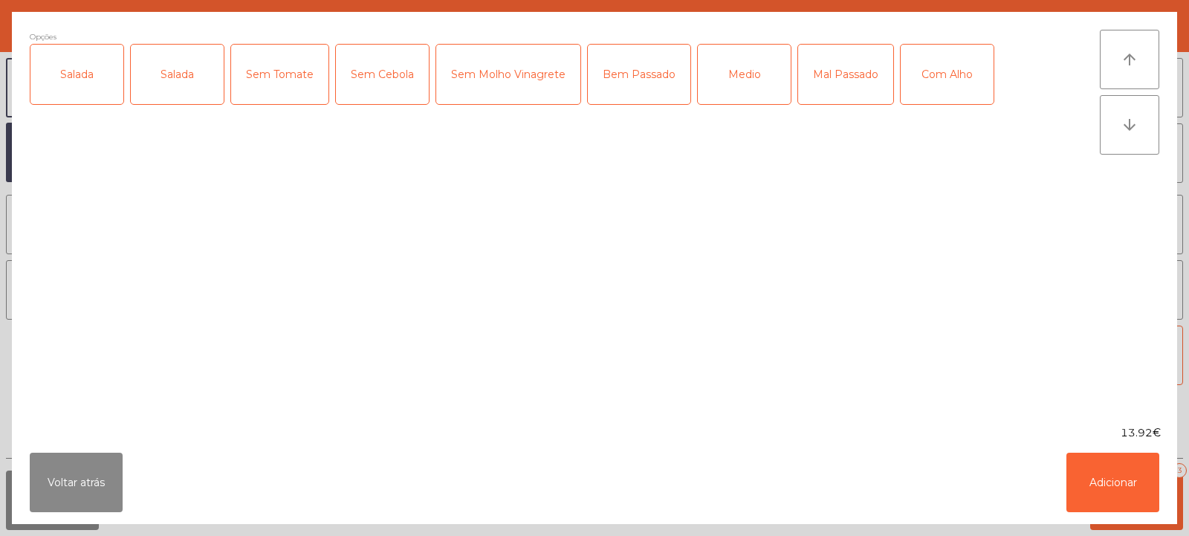
click at [71, 77] on div "Salada" at bounding box center [76, 74] width 93 height 59
click at [746, 82] on div "Medio" at bounding box center [744, 74] width 93 height 59
click at [950, 71] on div "Com Alho" at bounding box center [947, 74] width 93 height 59
click at [1124, 482] on button "Adicionar" at bounding box center [1112, 481] width 93 height 59
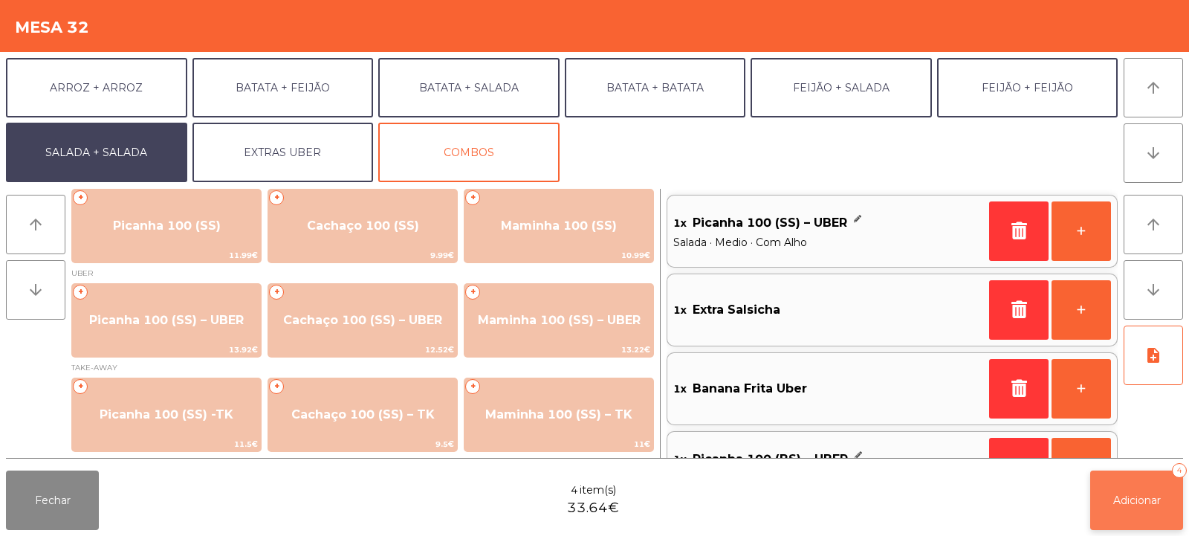
click at [1135, 502] on span "Adicionar" at bounding box center [1137, 499] width 48 height 13
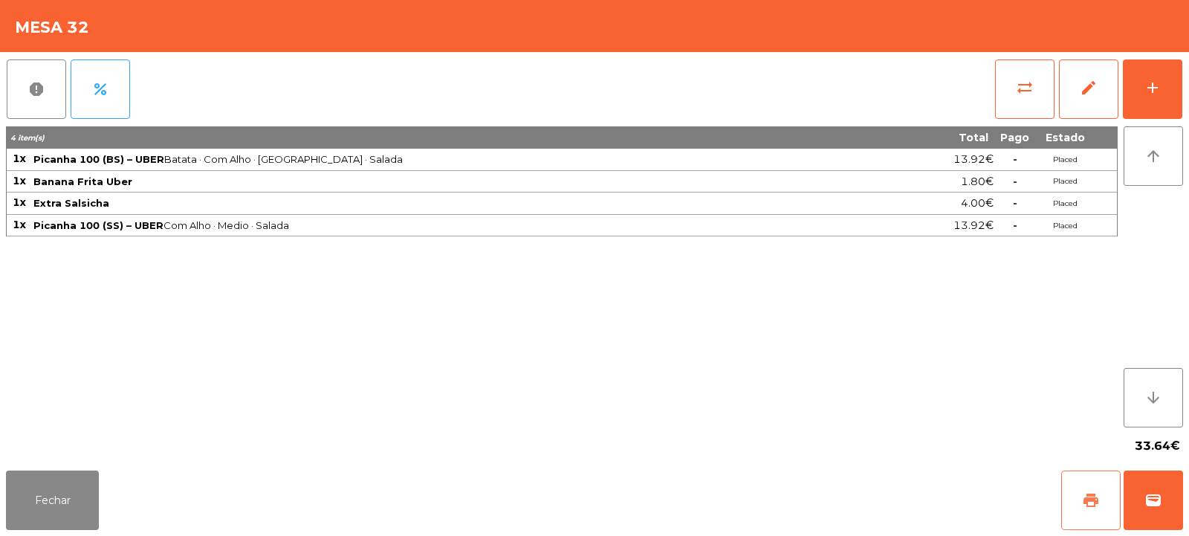
click at [1094, 510] on button "print" at bounding box center [1090, 499] width 59 height 59
click at [54, 488] on button "Fechar" at bounding box center [52, 499] width 93 height 59
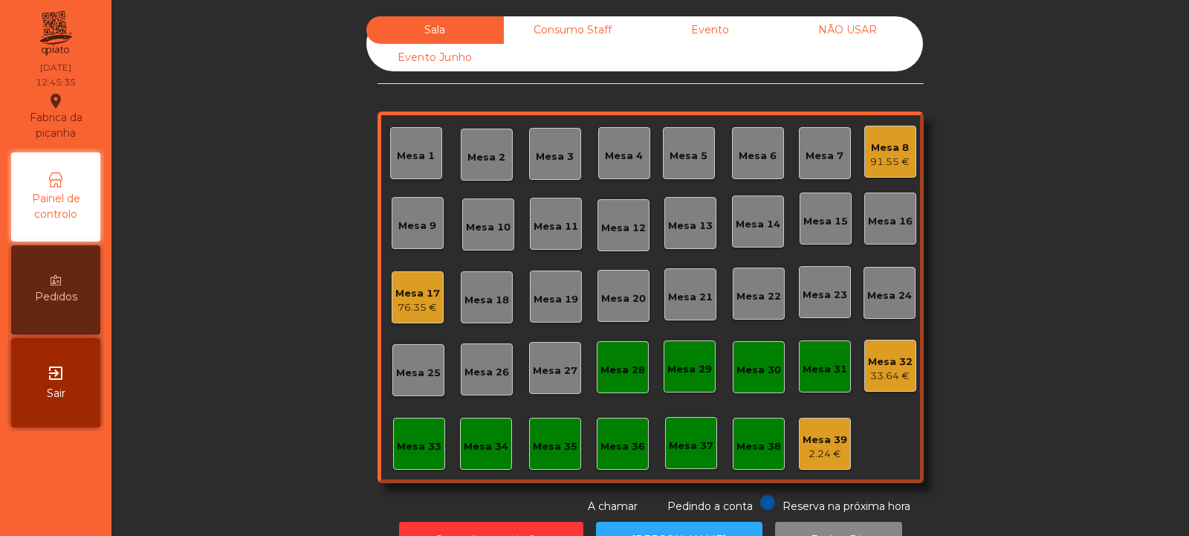
click at [890, 371] on div "33.64 €" at bounding box center [890, 376] width 45 height 15
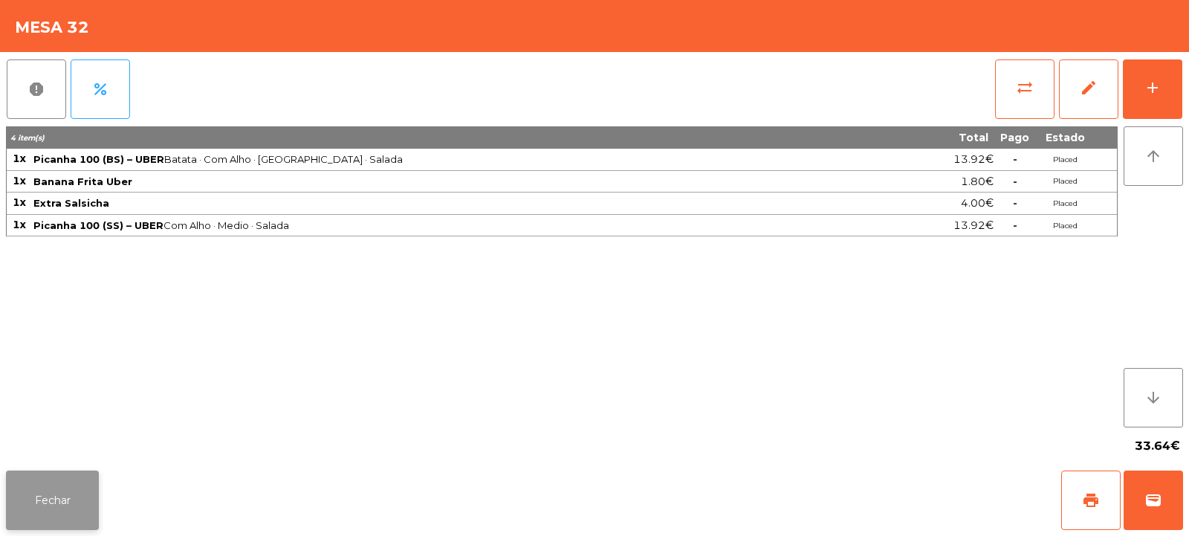
click at [51, 484] on button "Fechar" at bounding box center [52, 499] width 93 height 59
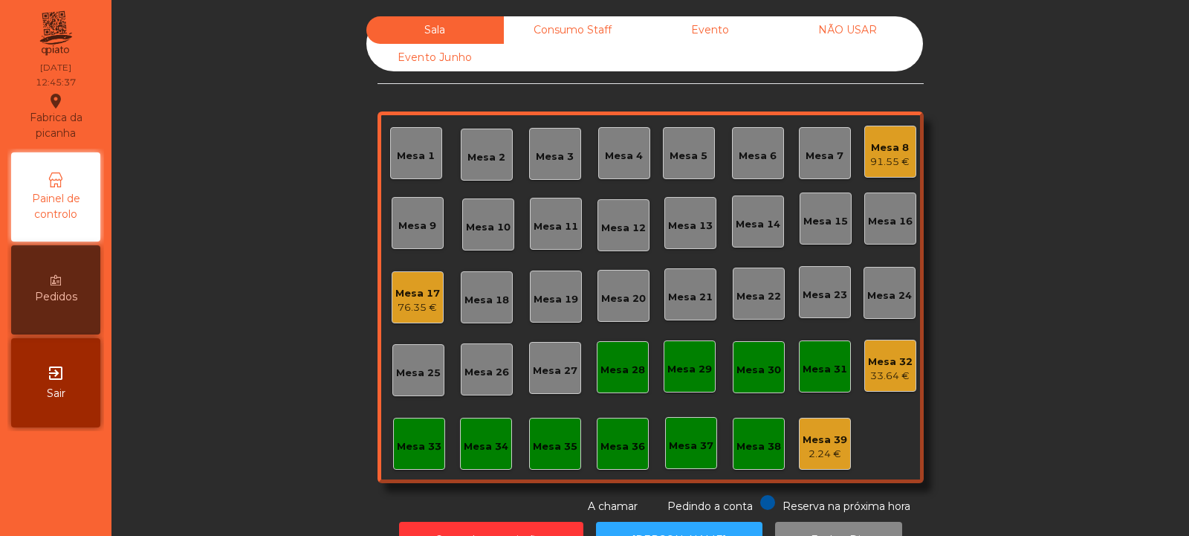
scroll to position [50, 0]
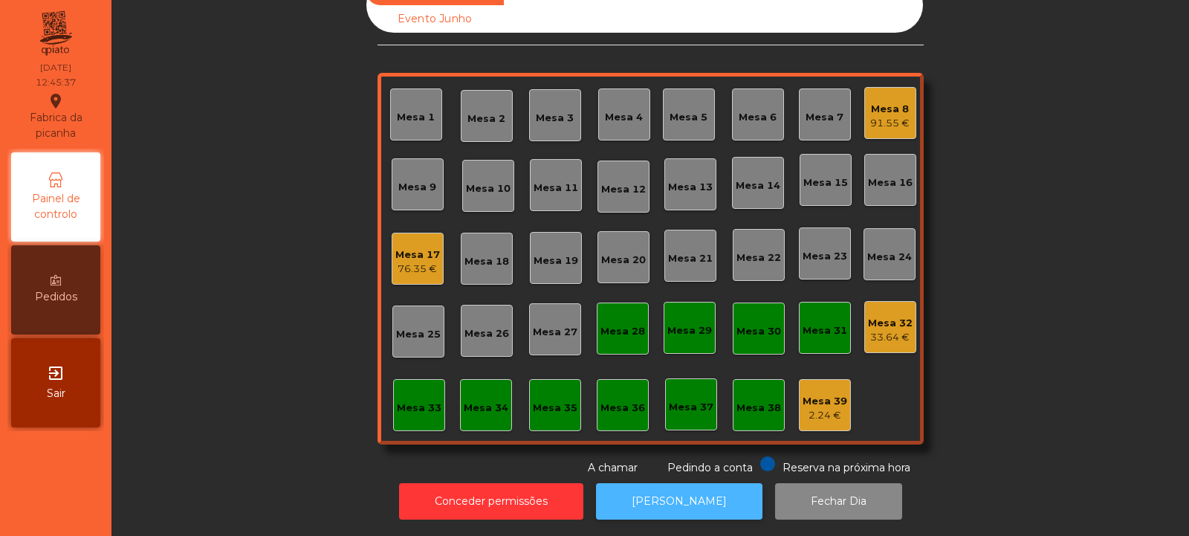
click at [675, 483] on button "[PERSON_NAME]" at bounding box center [679, 501] width 166 height 36
click at [883, 316] on div "Mesa 32" at bounding box center [890, 323] width 45 height 15
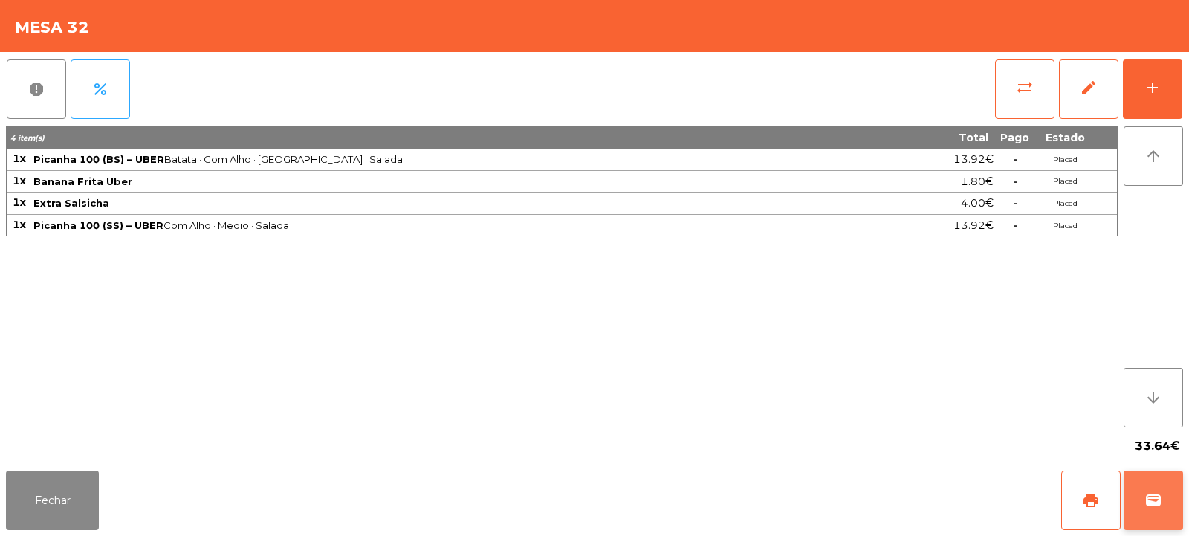
click at [1150, 504] on span "wallet" at bounding box center [1153, 500] width 18 height 18
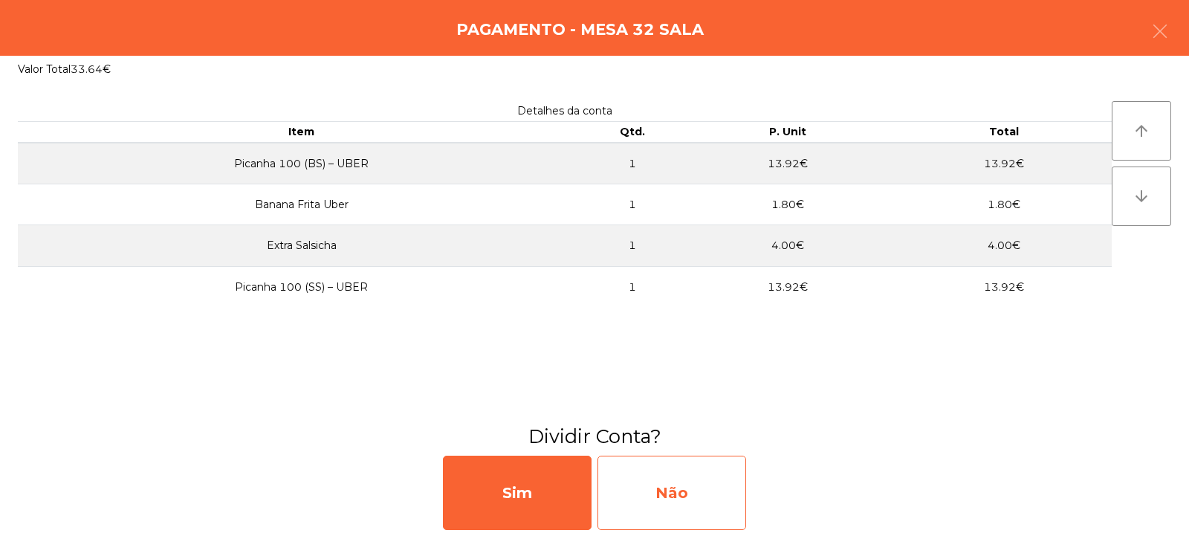
click at [638, 493] on div "Não" at bounding box center [671, 492] width 149 height 74
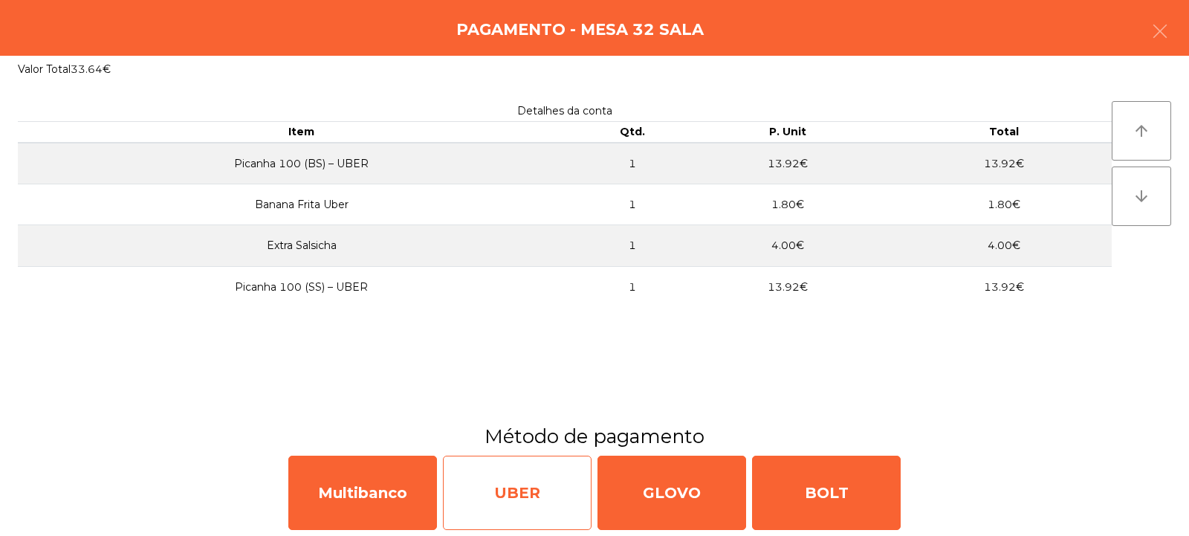
click at [508, 505] on div "UBER" at bounding box center [517, 492] width 149 height 74
select select "**"
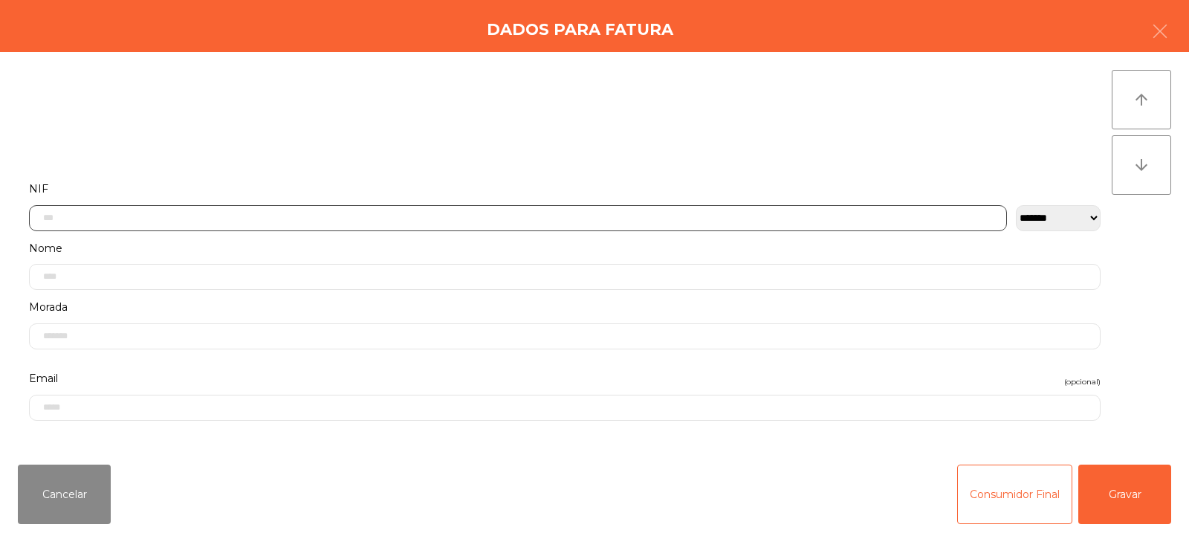
click at [171, 221] on input "text" at bounding box center [518, 218] width 978 height 26
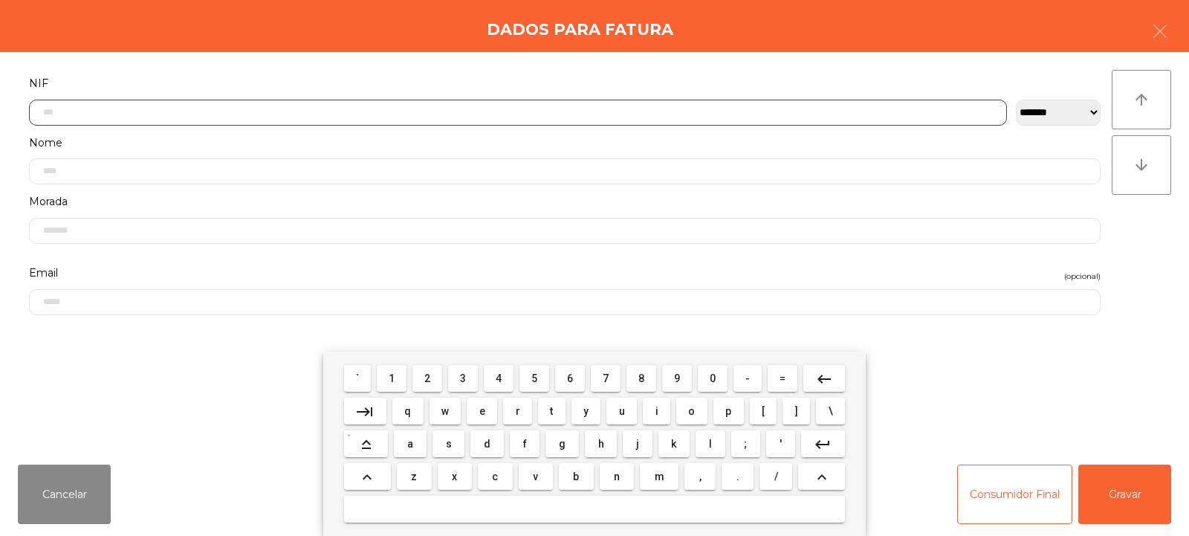
scroll to position [108, 0]
type input "*********"
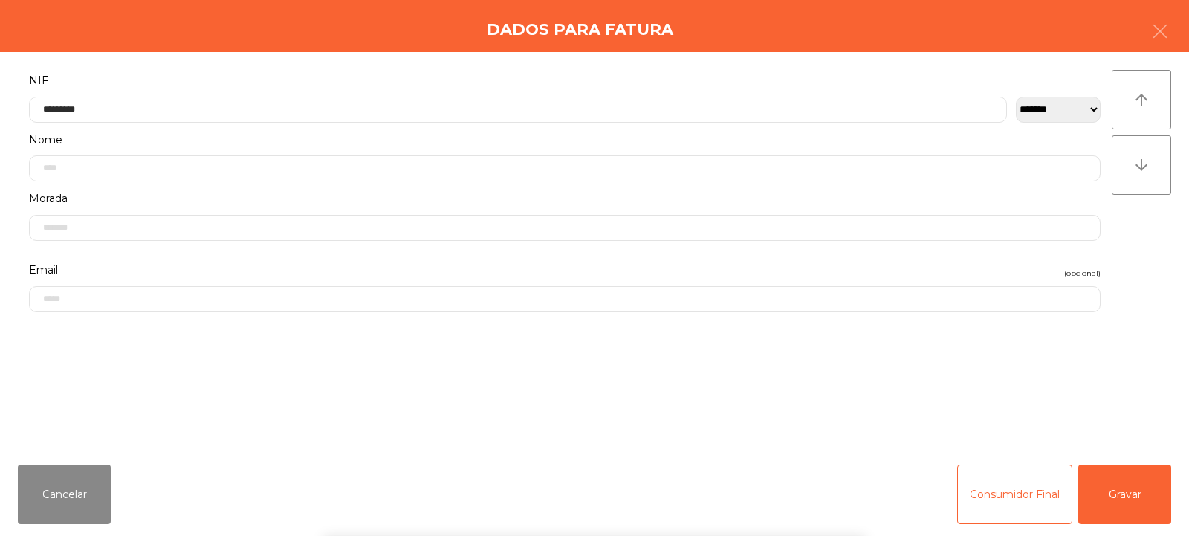
click at [1141, 260] on div "arrow_upward arrow_downward" at bounding box center [1141, 252] width 59 height 365
click at [1109, 492] on button "Gravar" at bounding box center [1124, 493] width 93 height 59
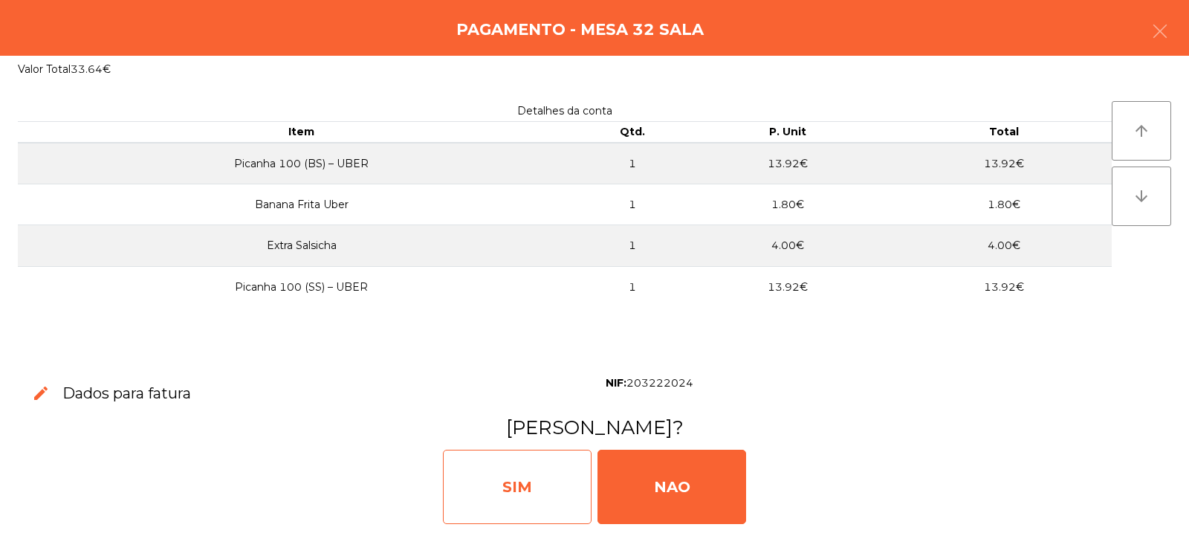
click at [516, 471] on div "SIM" at bounding box center [517, 487] width 149 height 74
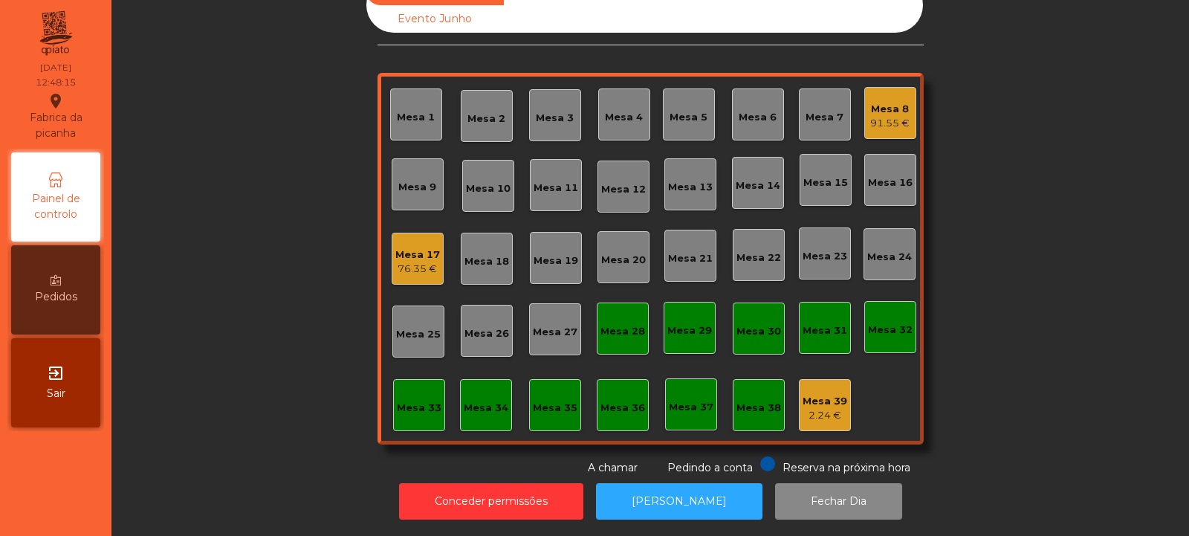
click at [409, 183] on div "Mesa 9" at bounding box center [417, 187] width 38 height 15
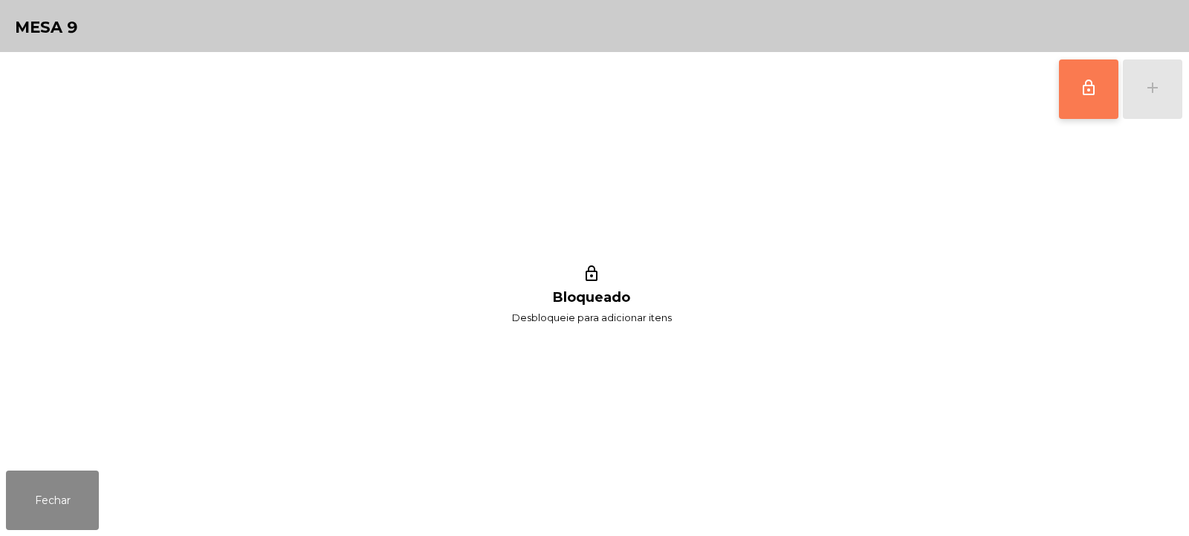
click at [1074, 97] on button "lock_outline" at bounding box center [1088, 88] width 59 height 59
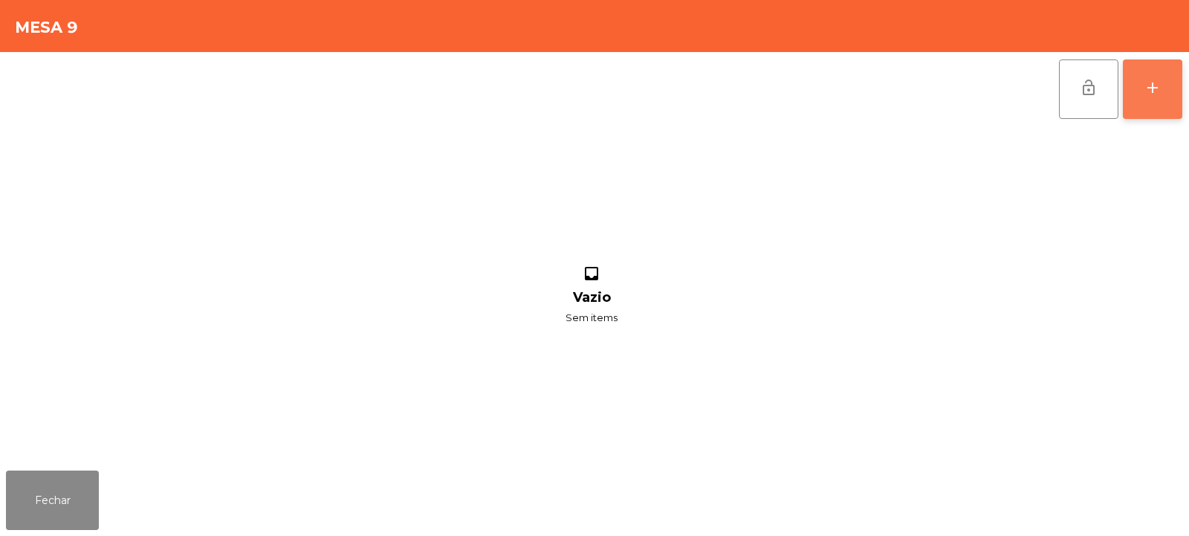
click at [1148, 97] on button "add" at bounding box center [1152, 88] width 59 height 59
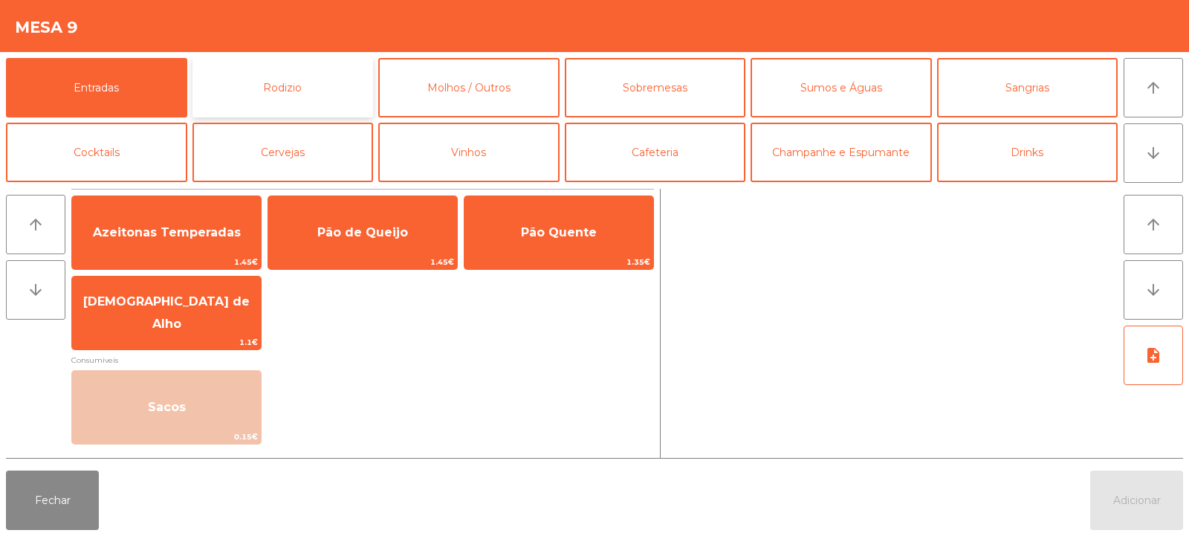
click at [285, 89] on button "Rodizio" at bounding box center [282, 87] width 181 height 59
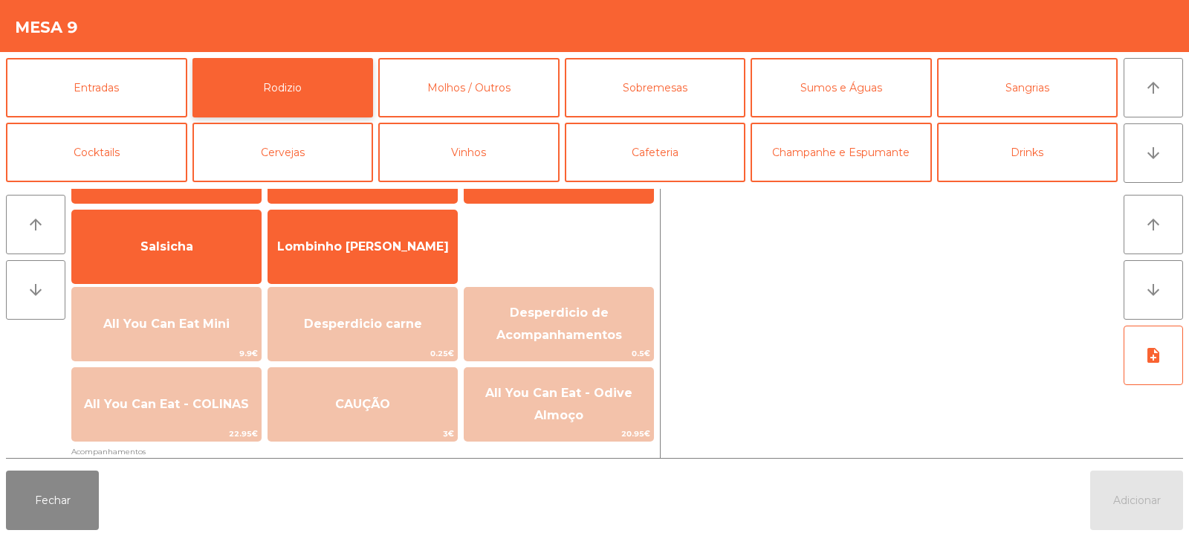
scroll to position [106, 0]
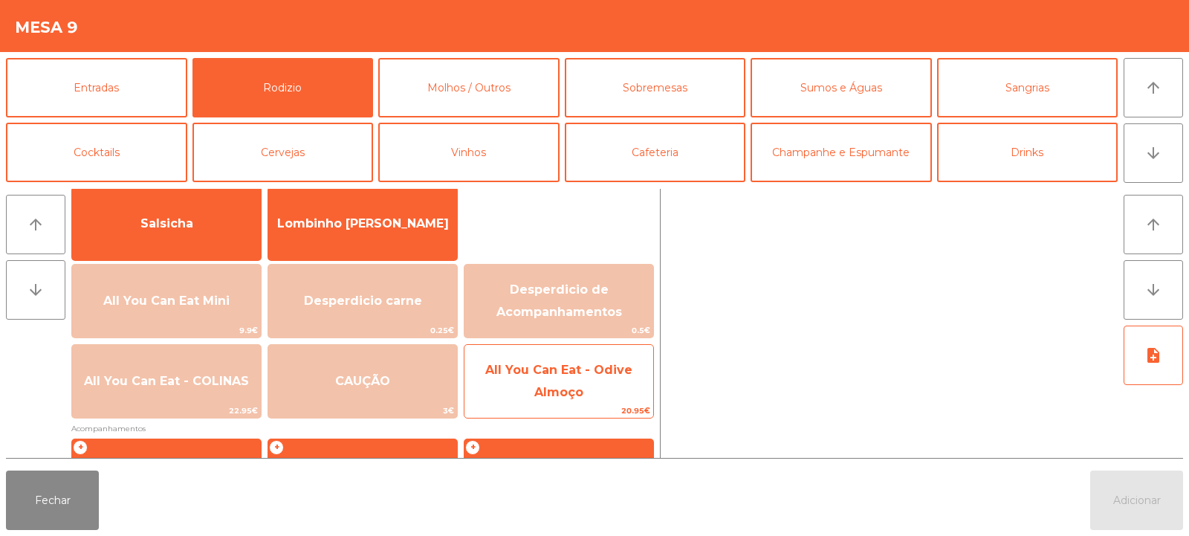
click at [562, 383] on span "All You Can Eat - Odive Almoço" at bounding box center [558, 381] width 189 height 63
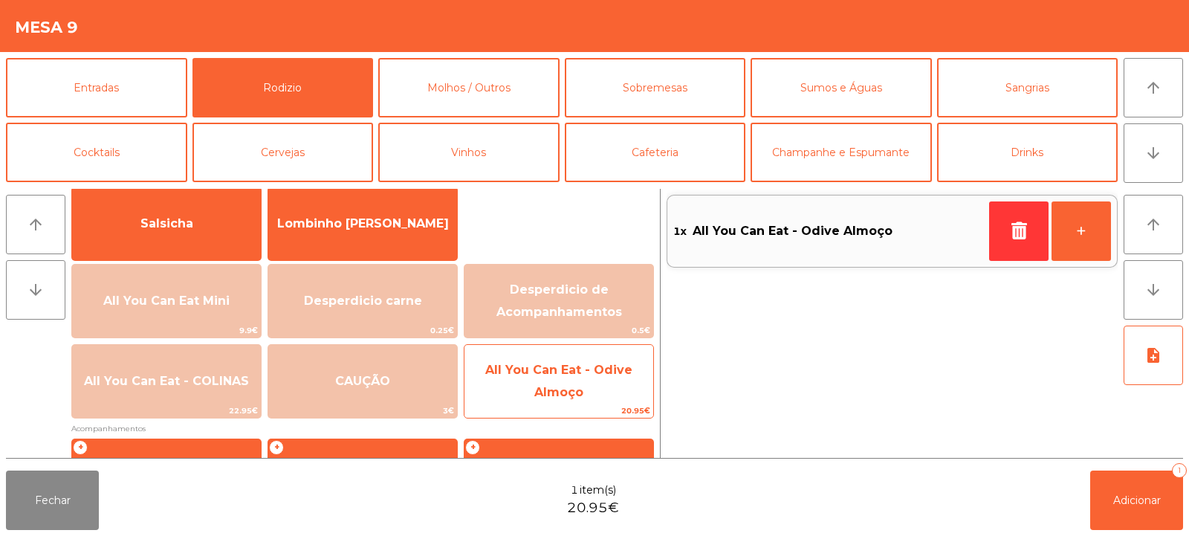
click at [563, 383] on span "All You Can Eat - Odive Almoço" at bounding box center [558, 381] width 189 height 63
click at [567, 386] on span "All You Can Eat - Odive Almoço" at bounding box center [558, 381] width 147 height 36
click at [571, 383] on span "All You Can Eat - Odive Almoço" at bounding box center [558, 381] width 189 height 63
click at [569, 379] on span "All You Can Eat - Odive Almoço" at bounding box center [558, 381] width 189 height 63
click at [560, 393] on span "All You Can Eat - Odive Almoço" at bounding box center [558, 381] width 147 height 36
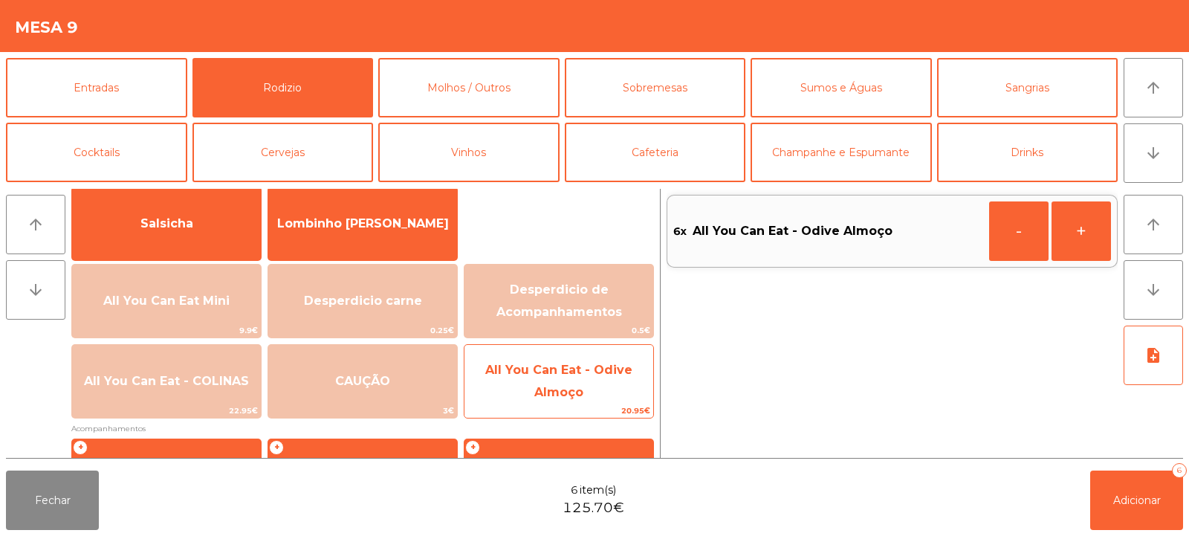
click at [563, 383] on span "All You Can Eat - Odive Almoço" at bounding box center [558, 381] width 189 height 63
click at [562, 397] on span "All You Can Eat - Odive Almoço" at bounding box center [558, 381] width 147 height 36
click at [566, 386] on span "All You Can Eat - Odive Almoço" at bounding box center [558, 381] width 147 height 36
click at [562, 396] on span "All You Can Eat - Odive Almoço" at bounding box center [558, 381] width 147 height 36
click at [570, 378] on span "All You Can Eat - Odive Almoço" at bounding box center [558, 381] width 189 height 63
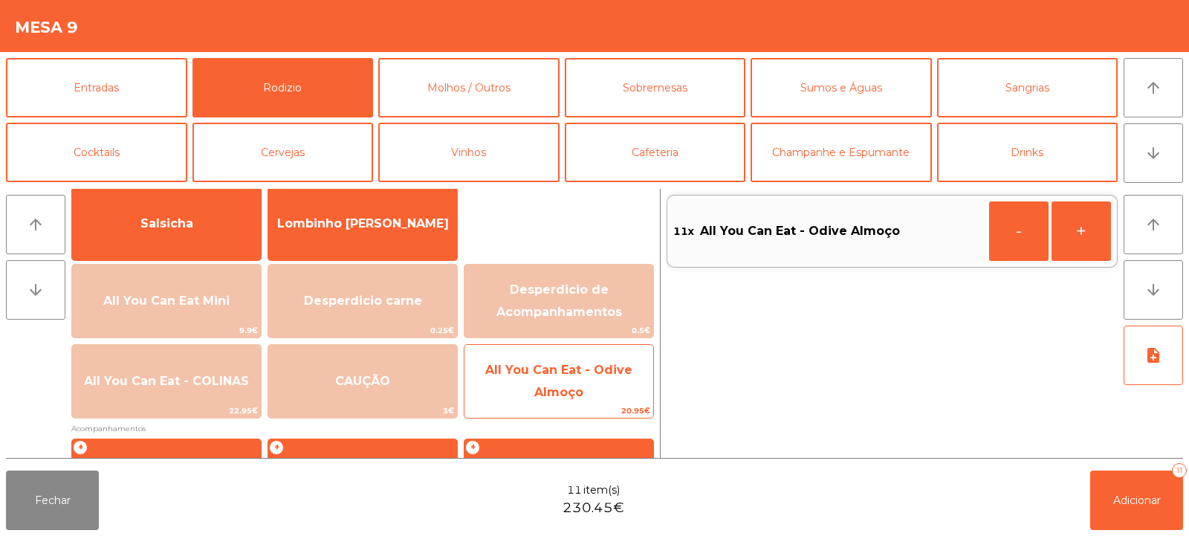
click at [571, 385] on span "All You Can Eat - Odive Almoço" at bounding box center [558, 381] width 147 height 36
click at [577, 381] on span "All You Can Eat - Odive Almoço" at bounding box center [558, 381] width 189 height 63
click at [574, 392] on span "All You Can Eat - Odive Almoço" at bounding box center [558, 381] width 147 height 36
click at [587, 383] on span "All You Can Eat - Odive Almoço" at bounding box center [558, 381] width 189 height 63
click at [596, 377] on span "All You Can Eat - Odive Almoço" at bounding box center [558, 381] width 189 height 63
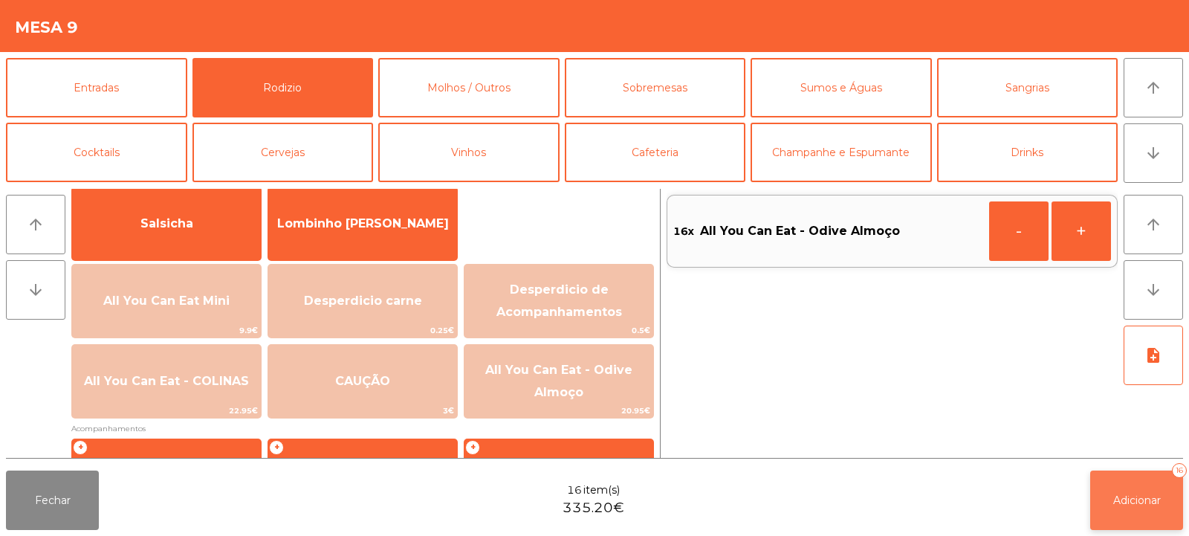
click at [1125, 493] on span "Adicionar" at bounding box center [1137, 499] width 48 height 13
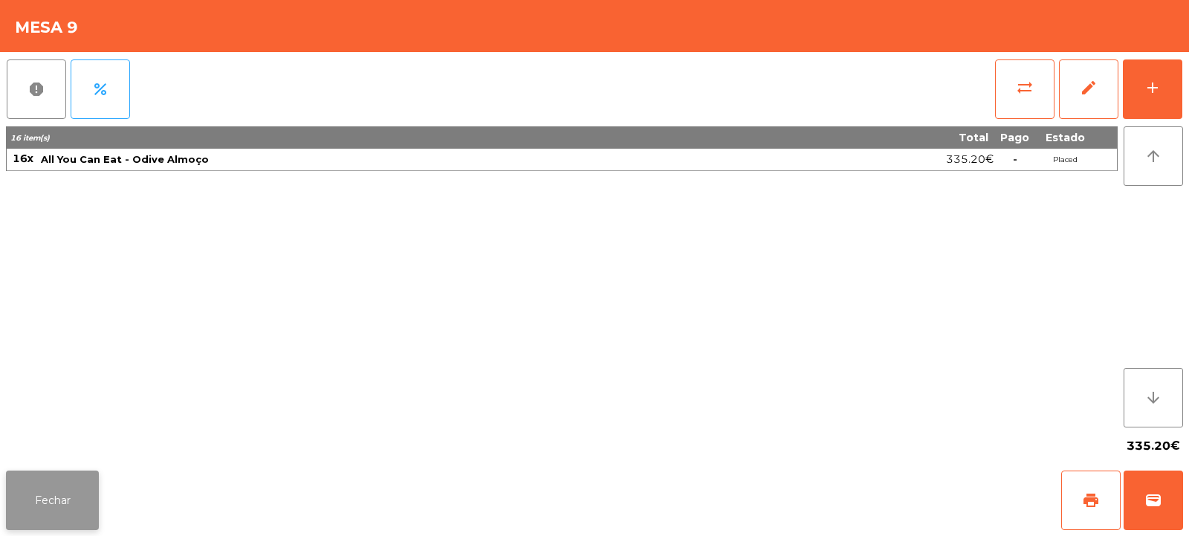
click at [43, 501] on button "Fechar" at bounding box center [52, 499] width 93 height 59
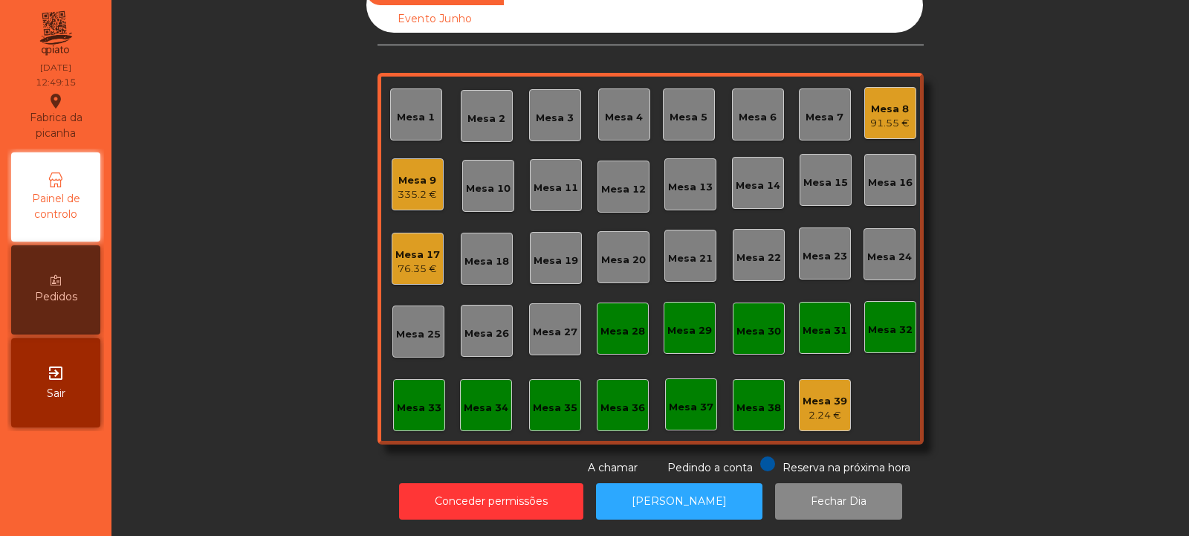
click at [416, 187] on div "335.2 €" at bounding box center [417, 194] width 39 height 15
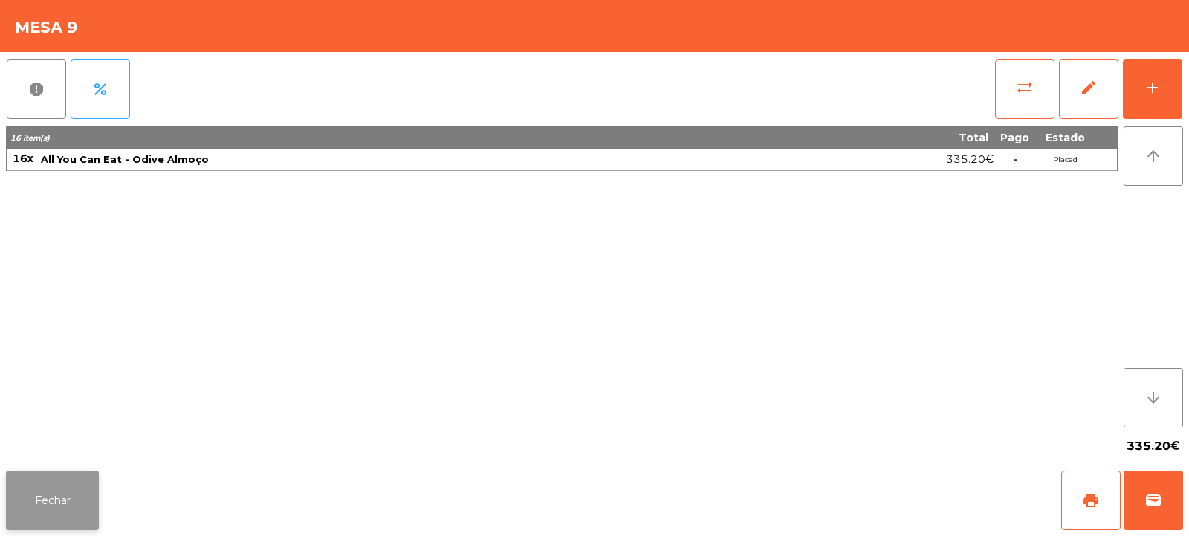
click at [51, 503] on button "Fechar" at bounding box center [52, 499] width 93 height 59
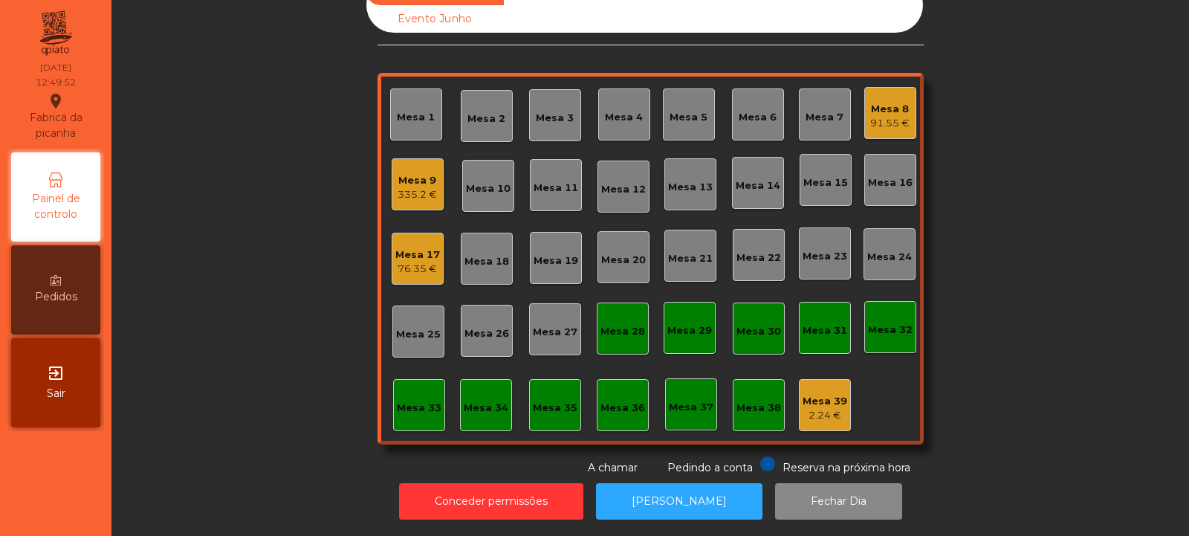
click at [870, 116] on div "91.55 €" at bounding box center [889, 123] width 39 height 15
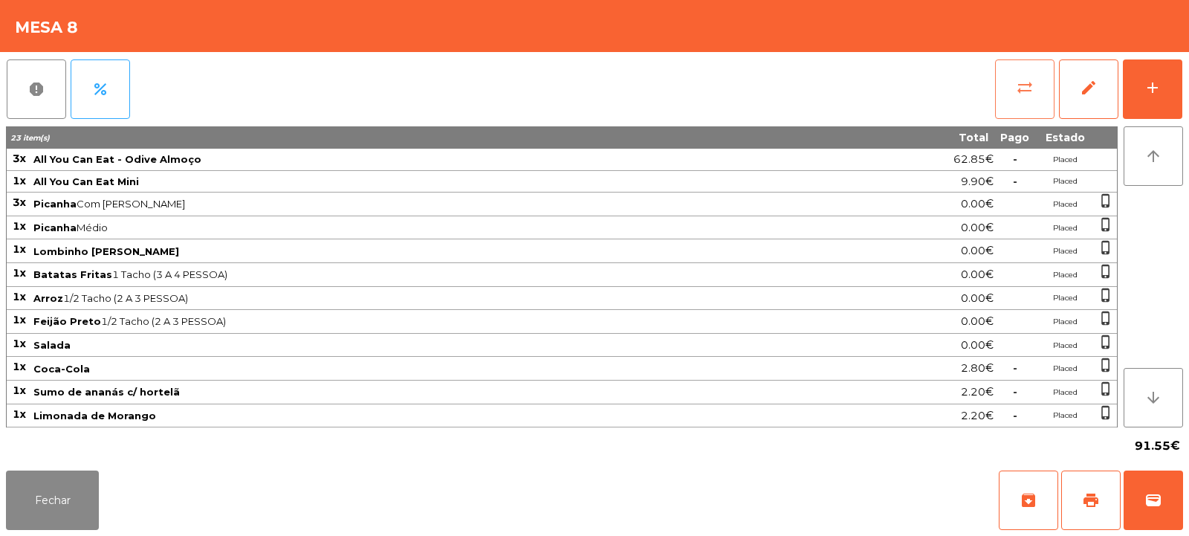
click at [1013, 94] on button "sync_alt" at bounding box center [1024, 88] width 59 height 59
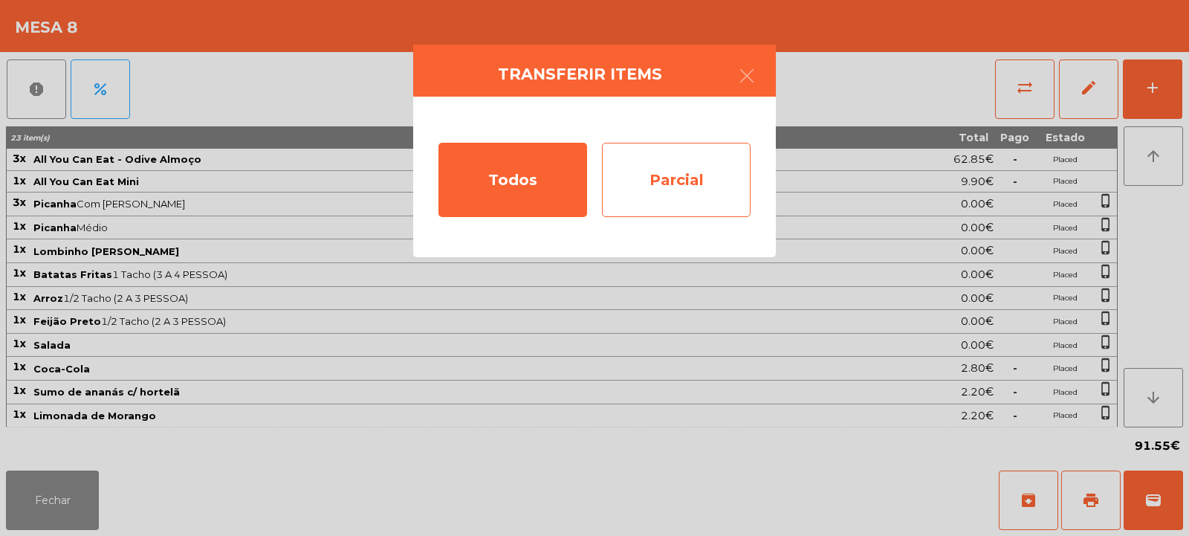
click at [675, 189] on div "Parcial" at bounding box center [676, 180] width 149 height 74
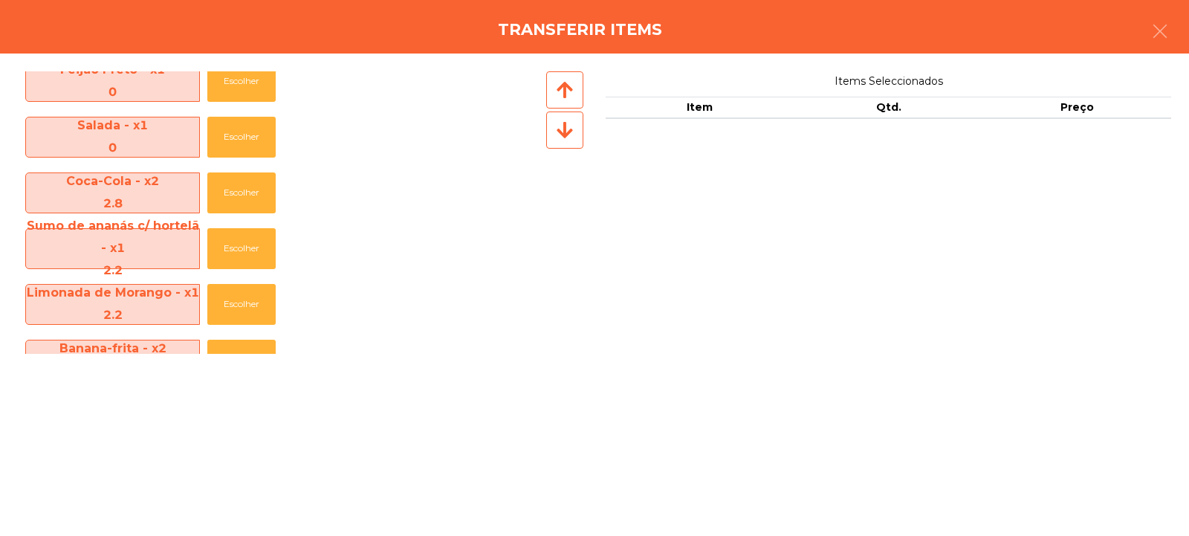
scroll to position [350, 0]
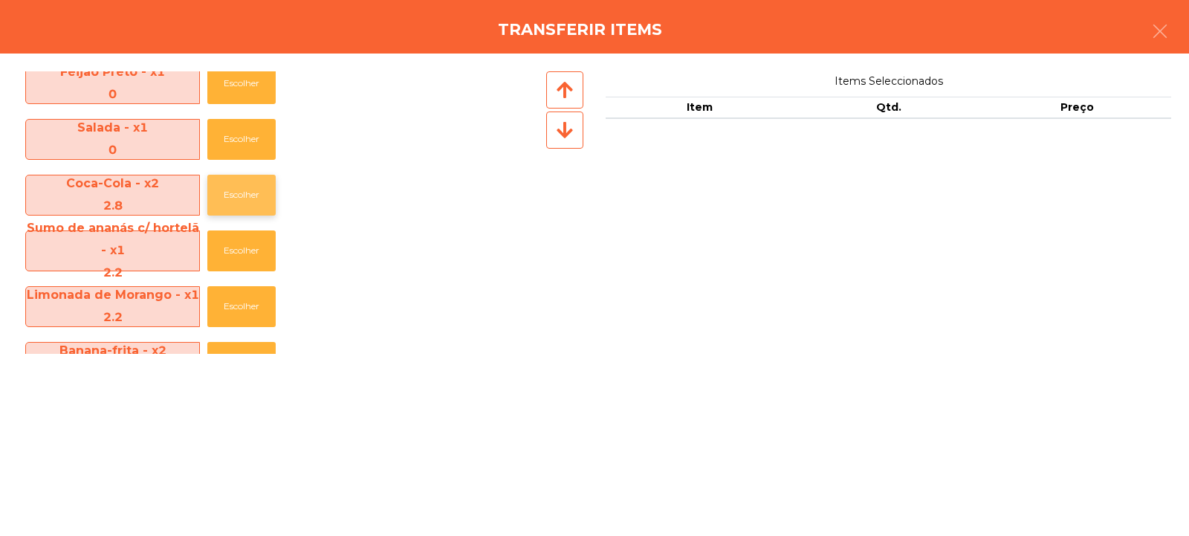
click at [221, 201] on button "Escolher" at bounding box center [241, 195] width 68 height 41
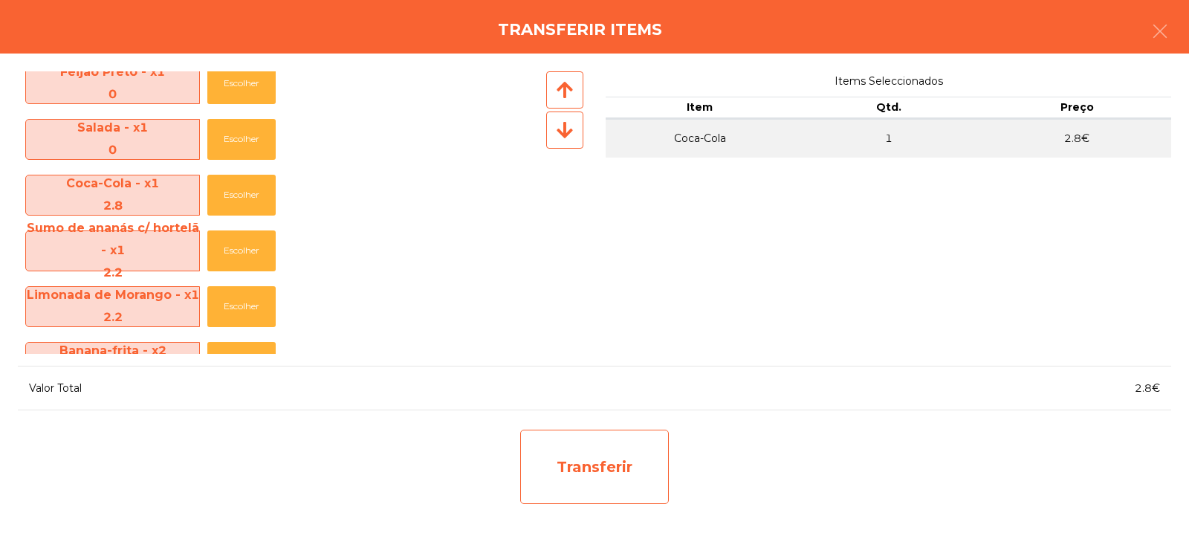
click at [632, 456] on div "Transferir" at bounding box center [594, 466] width 149 height 74
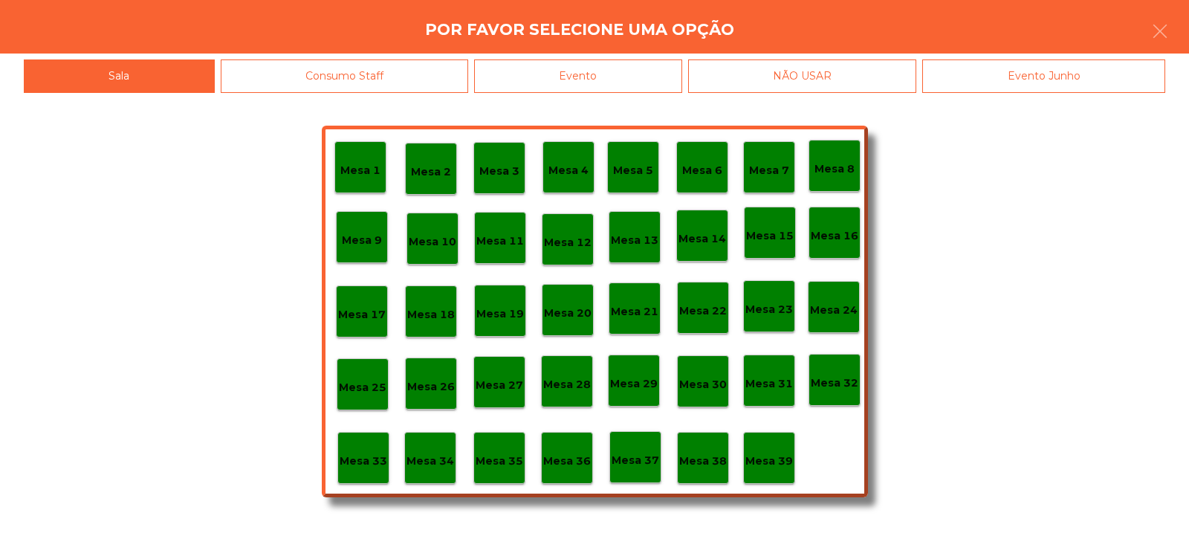
click at [640, 459] on p "Mesa 37" at bounding box center [636, 460] width 48 height 17
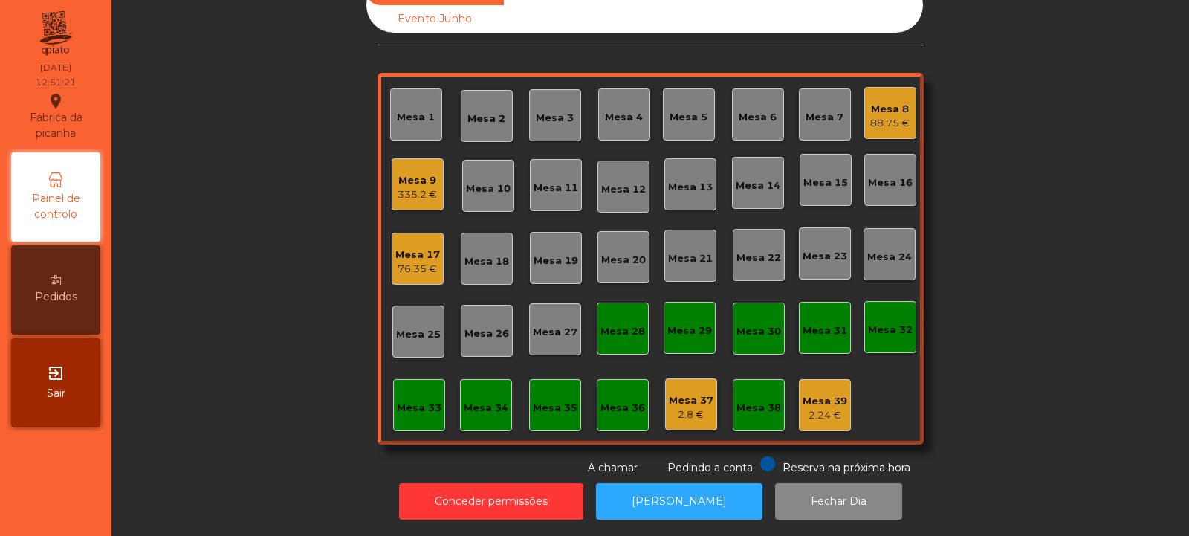
click at [399, 400] on div "Mesa 33" at bounding box center [419, 407] width 45 height 15
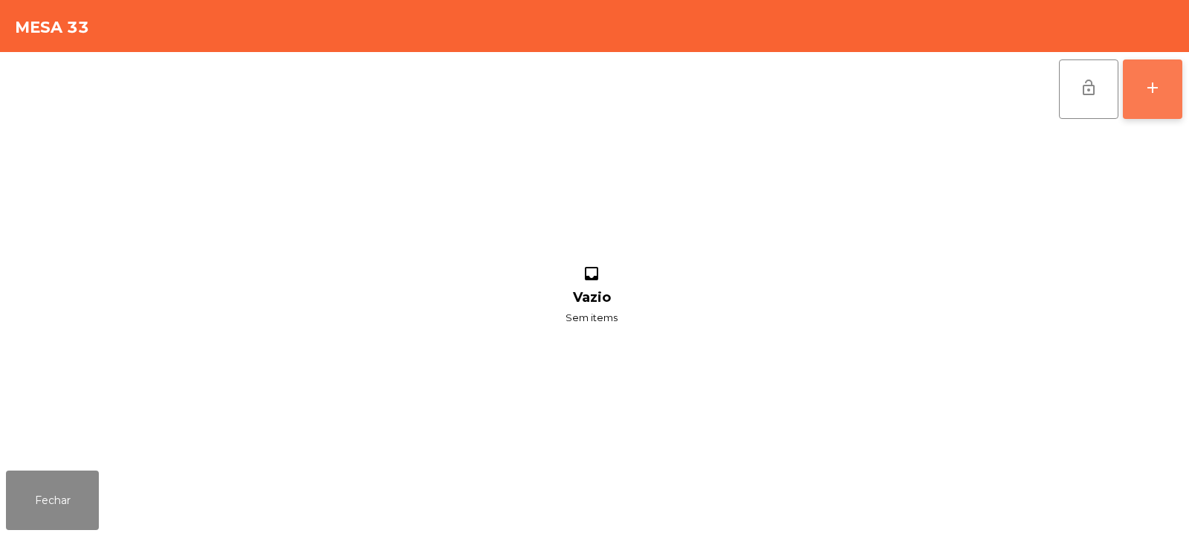
click at [1149, 100] on button "add" at bounding box center [1152, 88] width 59 height 59
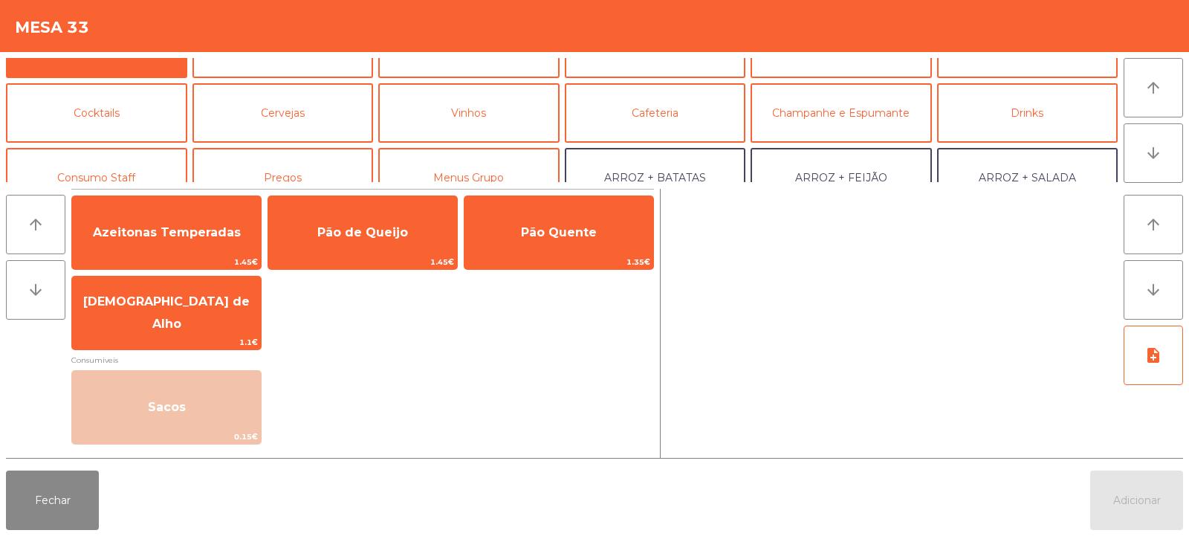
scroll to position [88, 0]
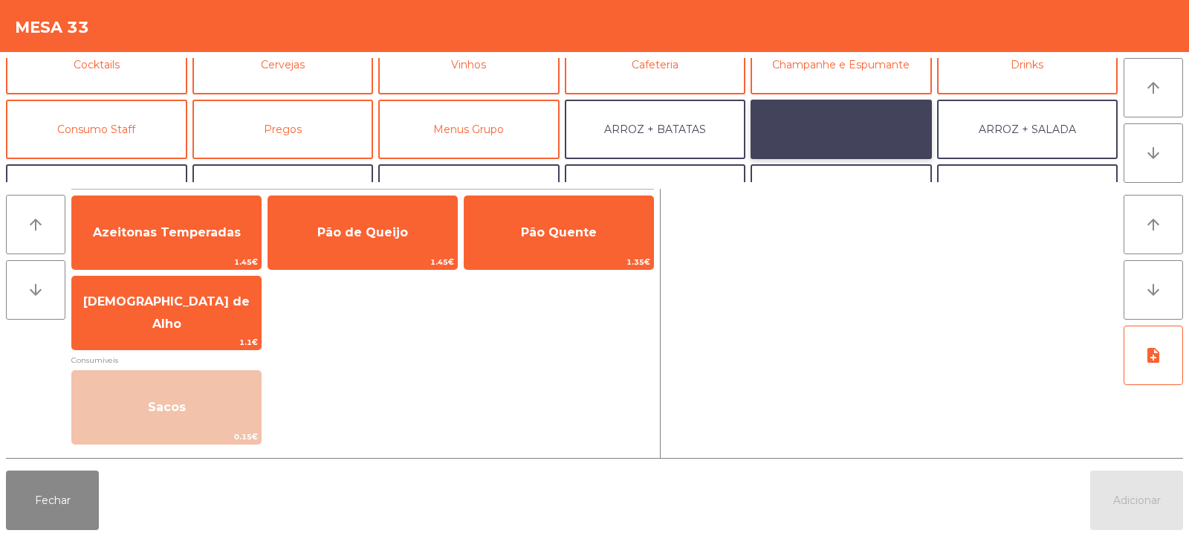
click at [858, 125] on button "ARROZ + FEIJÃO" at bounding box center [840, 129] width 181 height 59
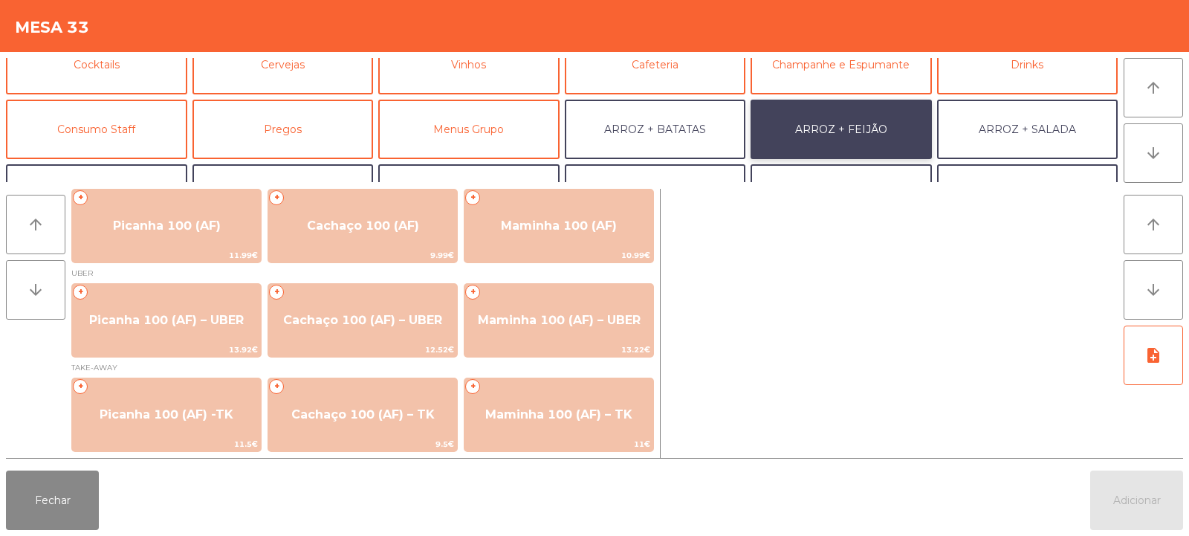
scroll to position [5, 0]
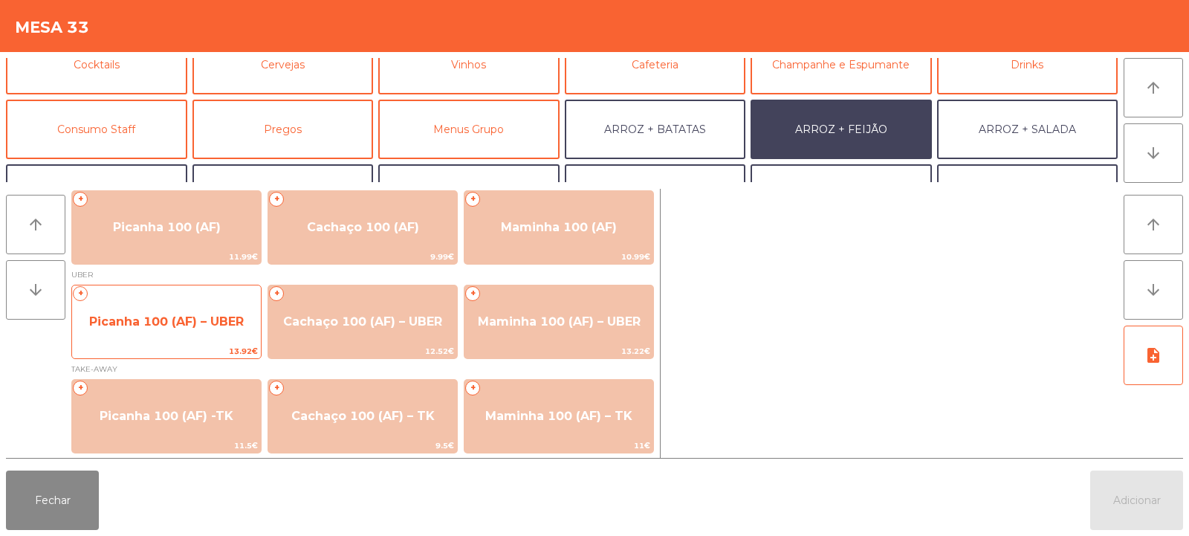
click at [189, 331] on span "Picanha 100 (AF) – UBER" at bounding box center [166, 322] width 189 height 40
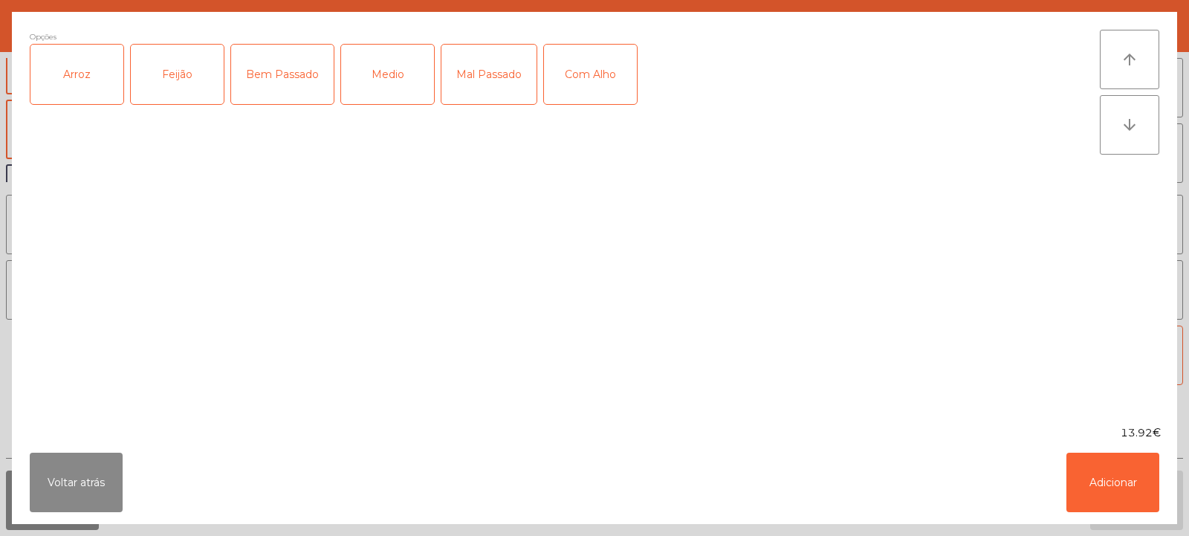
click at [86, 99] on div "Arroz" at bounding box center [76, 74] width 93 height 59
click at [158, 88] on div "Feijão" at bounding box center [177, 74] width 93 height 59
click at [369, 101] on div "Medio" at bounding box center [387, 74] width 93 height 59
click at [1130, 510] on button "Adicionar" at bounding box center [1112, 481] width 93 height 59
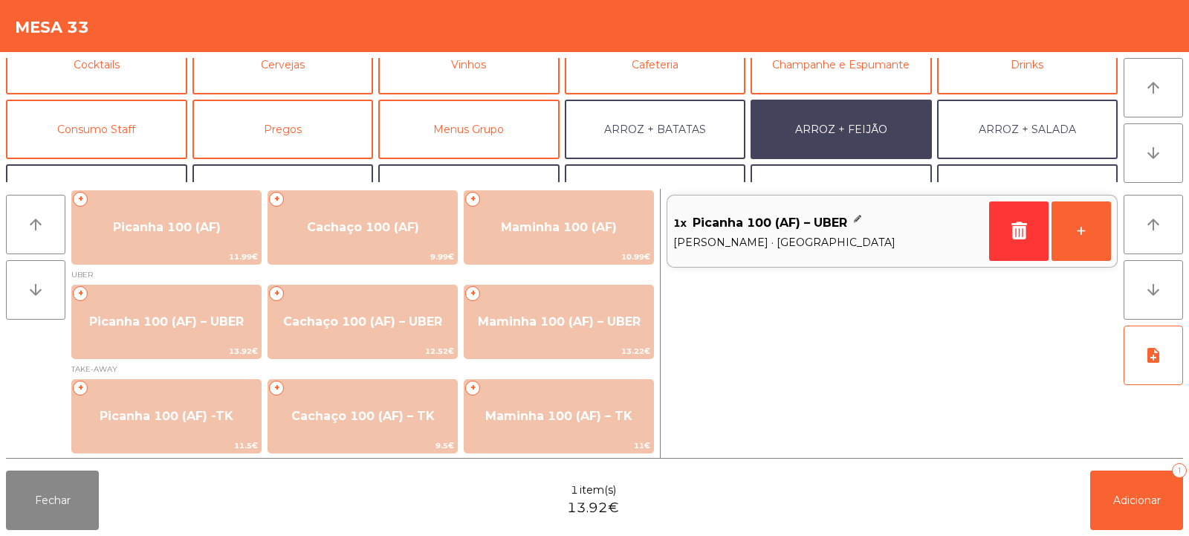
scroll to position [7, 0]
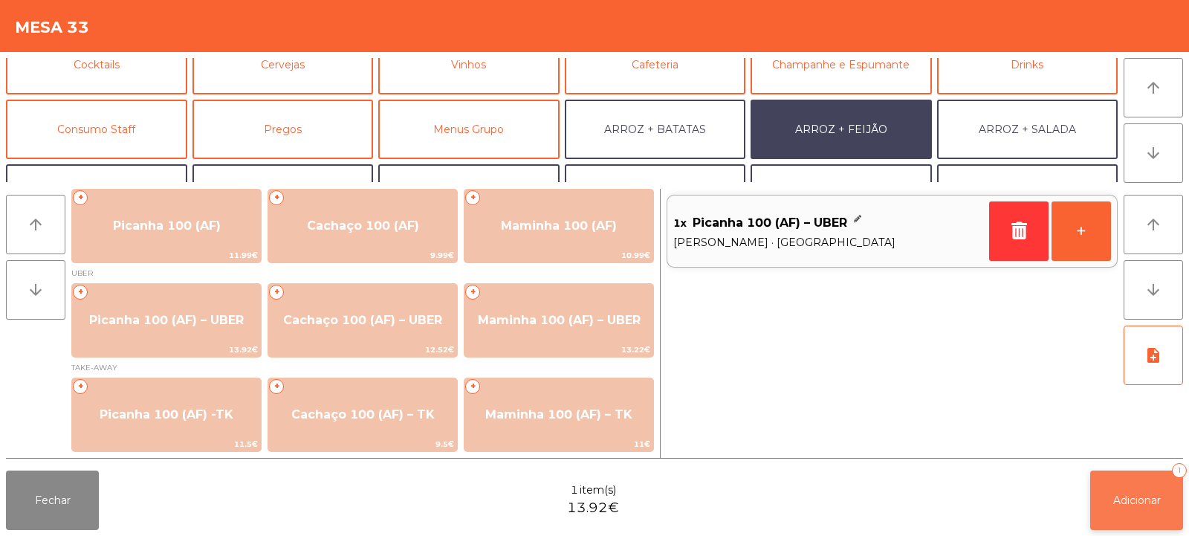
click at [1120, 505] on span "Adicionar" at bounding box center [1137, 499] width 48 height 13
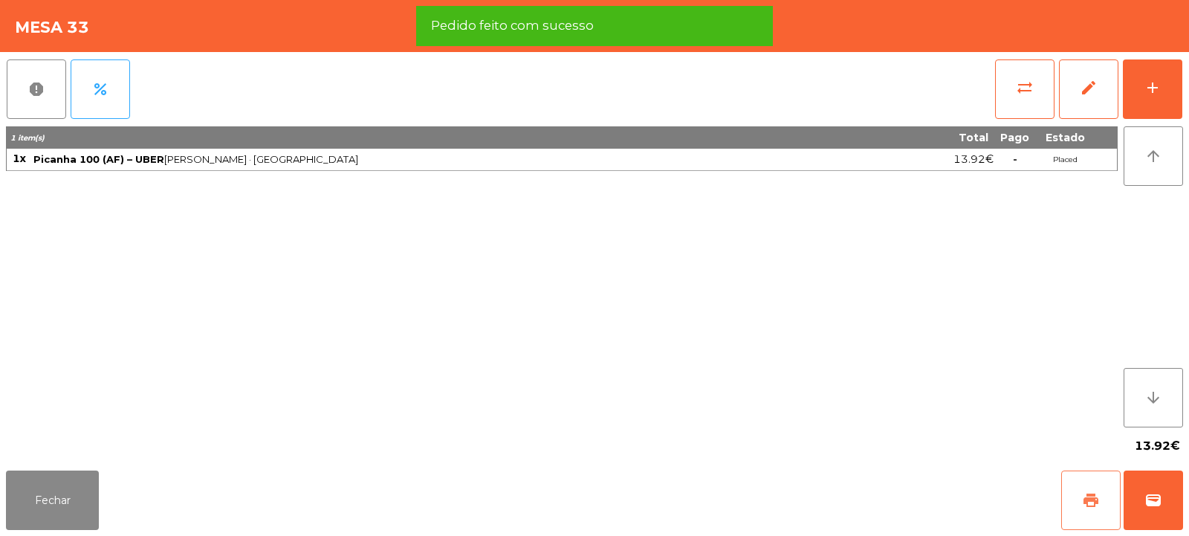
click at [1094, 499] on span "print" at bounding box center [1091, 500] width 18 height 18
click at [1152, 490] on button "wallet" at bounding box center [1152, 499] width 59 height 59
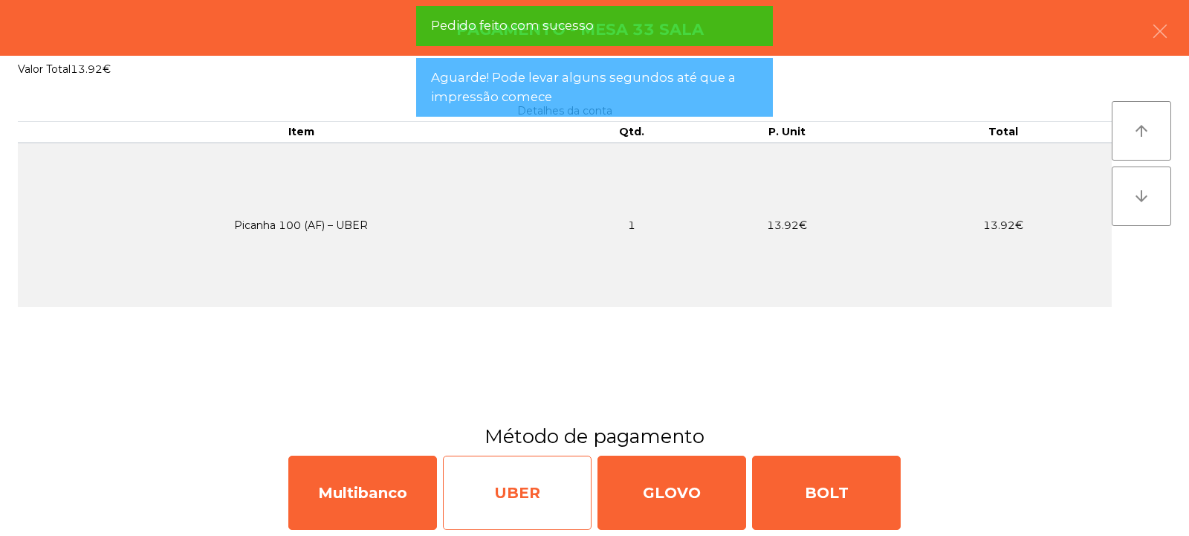
click at [525, 503] on div "UBER" at bounding box center [517, 492] width 149 height 74
select select "**"
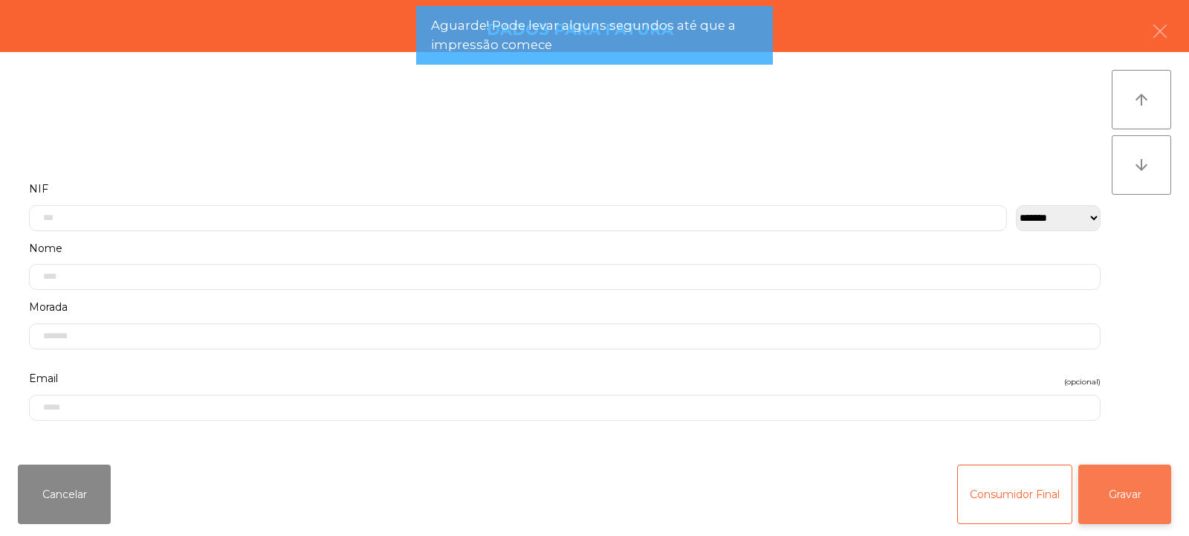
click at [1130, 512] on button "Gravar" at bounding box center [1124, 493] width 93 height 59
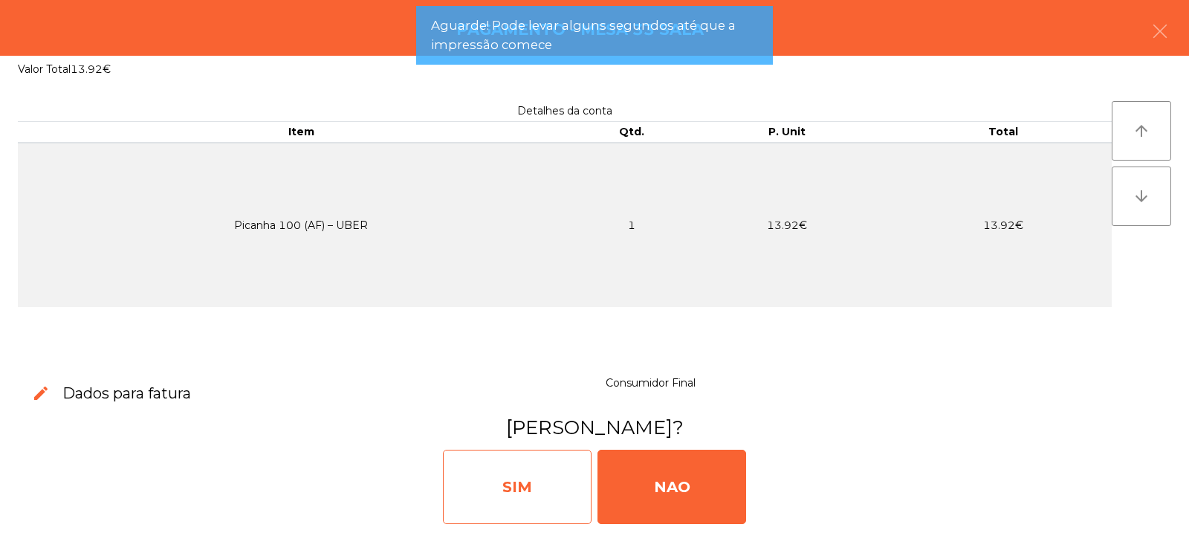
click at [460, 507] on div "SIM" at bounding box center [517, 487] width 149 height 74
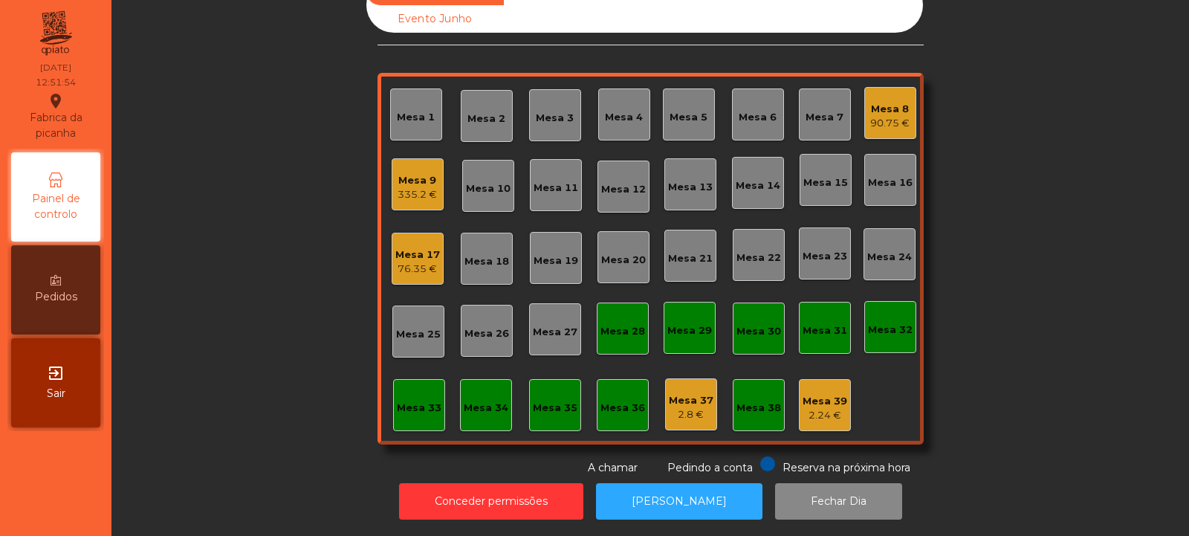
click at [402, 187] on div "335.2 €" at bounding box center [417, 194] width 39 height 15
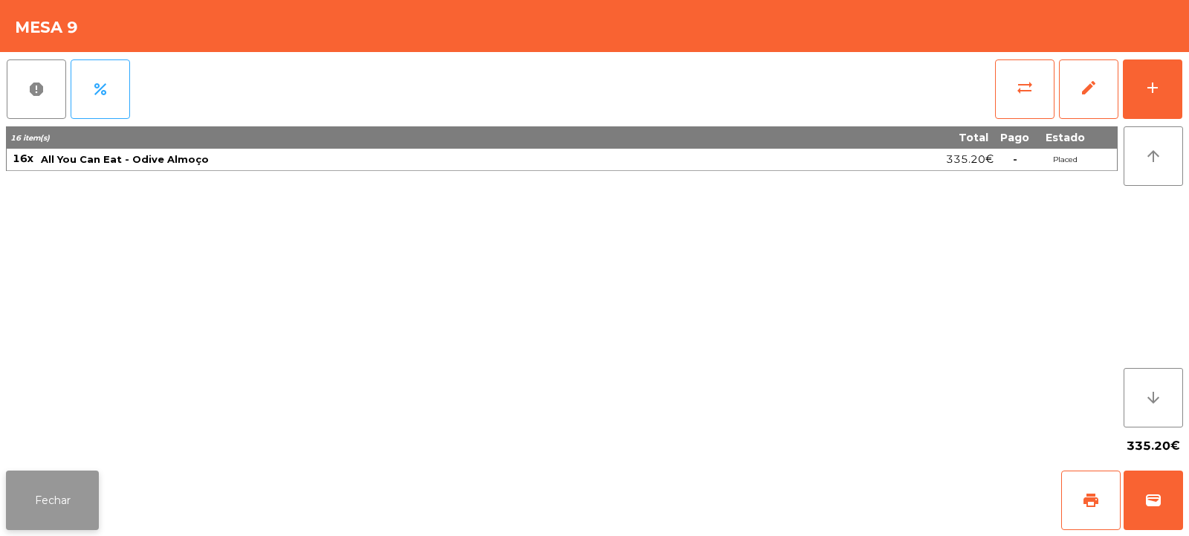
click at [75, 489] on button "Fechar" at bounding box center [52, 499] width 93 height 59
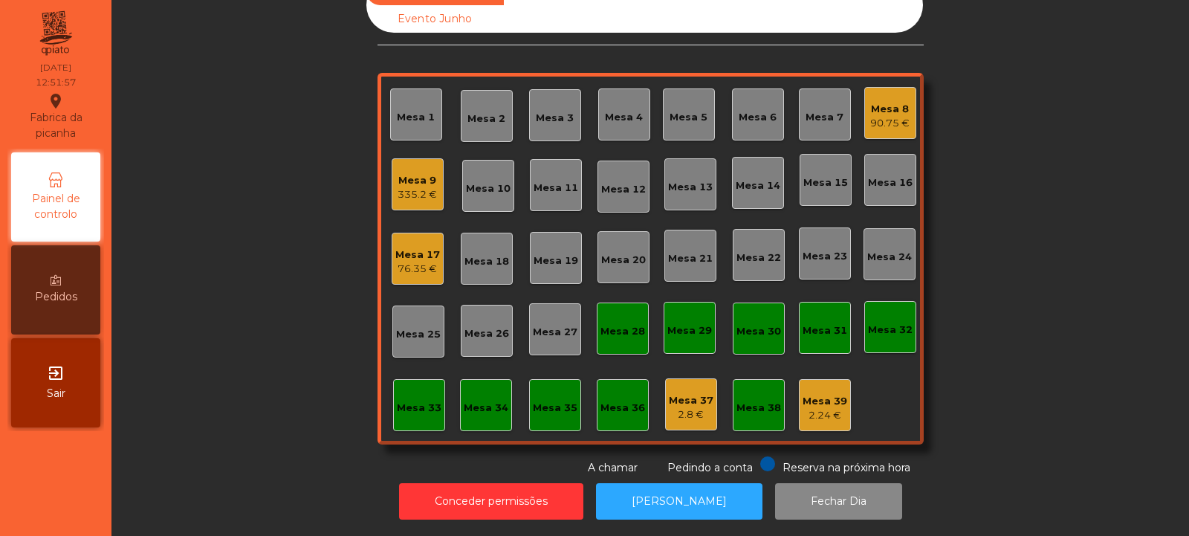
click at [902, 116] on div "90.75 €" at bounding box center [889, 123] width 39 height 15
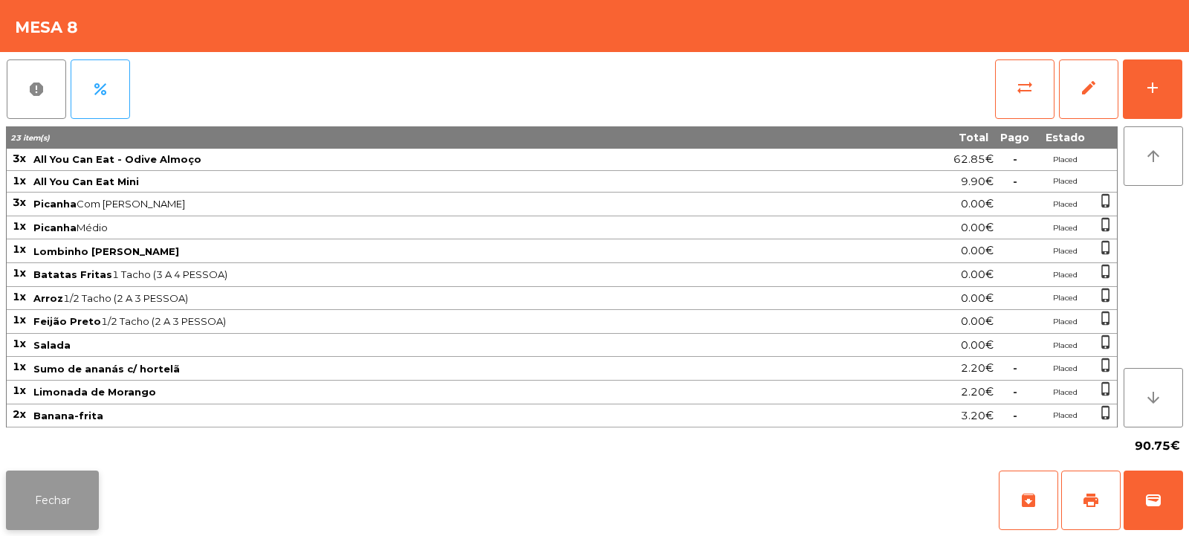
click at [85, 493] on button "Fechar" at bounding box center [52, 499] width 93 height 59
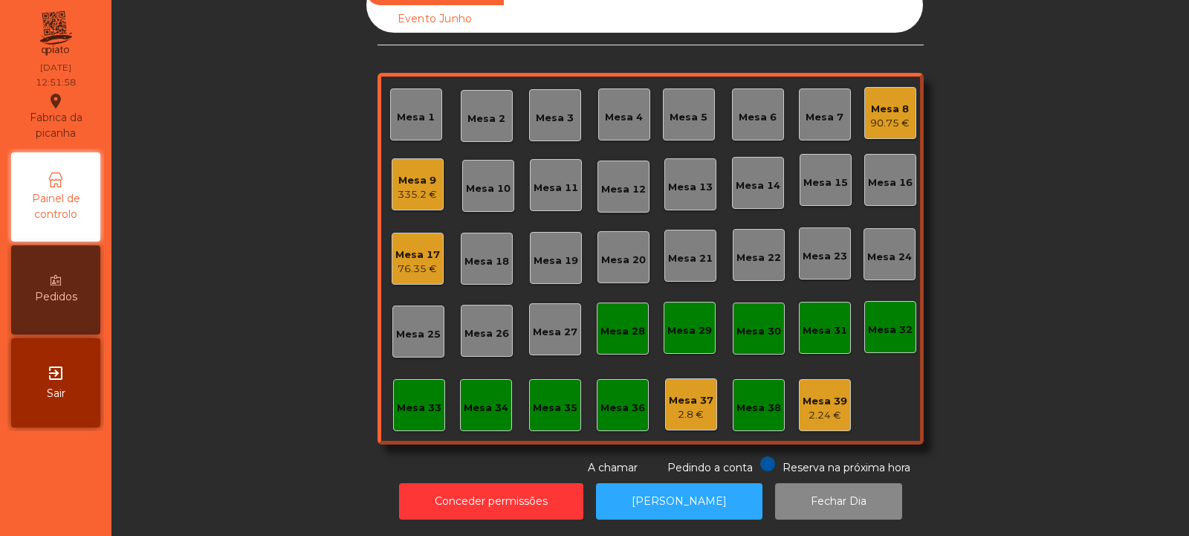
click at [412, 193] on div "Mesa 9 335.2 €" at bounding box center [418, 184] width 52 height 52
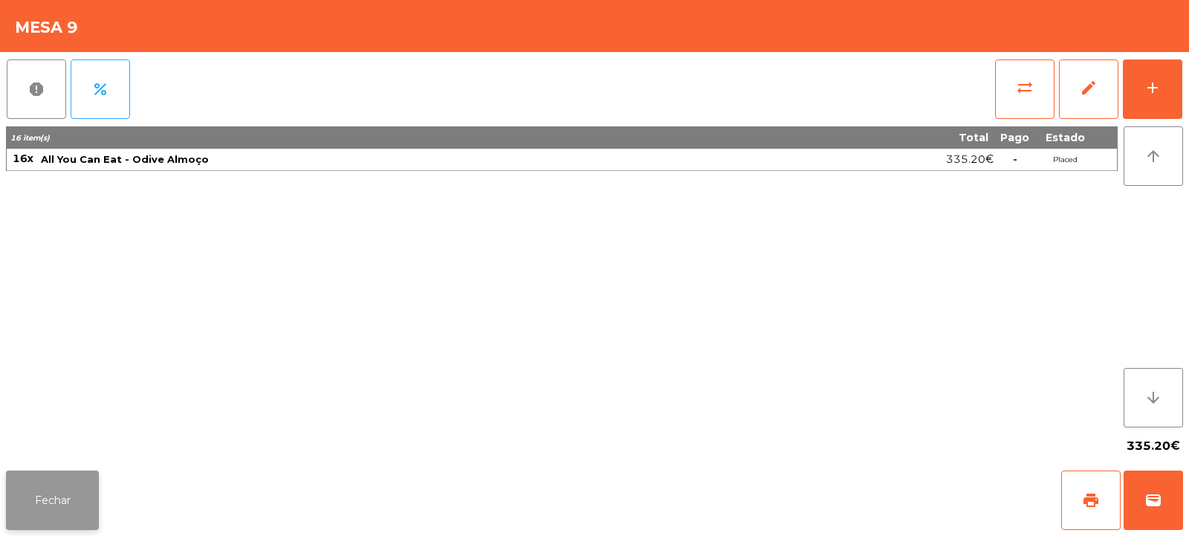
click at [76, 525] on button "Fechar" at bounding box center [52, 499] width 93 height 59
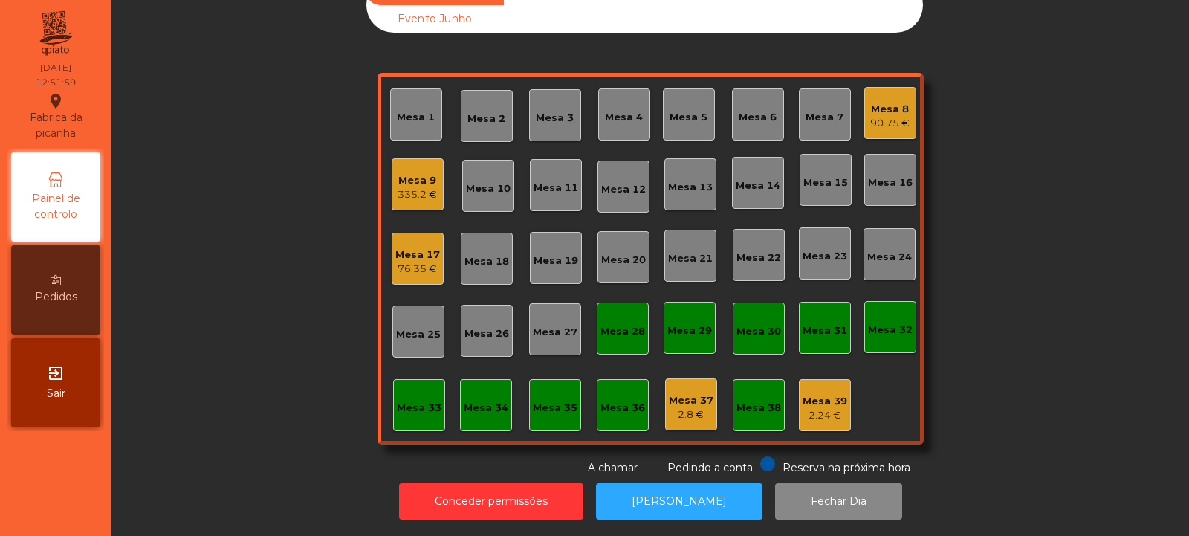
click at [410, 262] on div "76.35 €" at bounding box center [417, 269] width 45 height 15
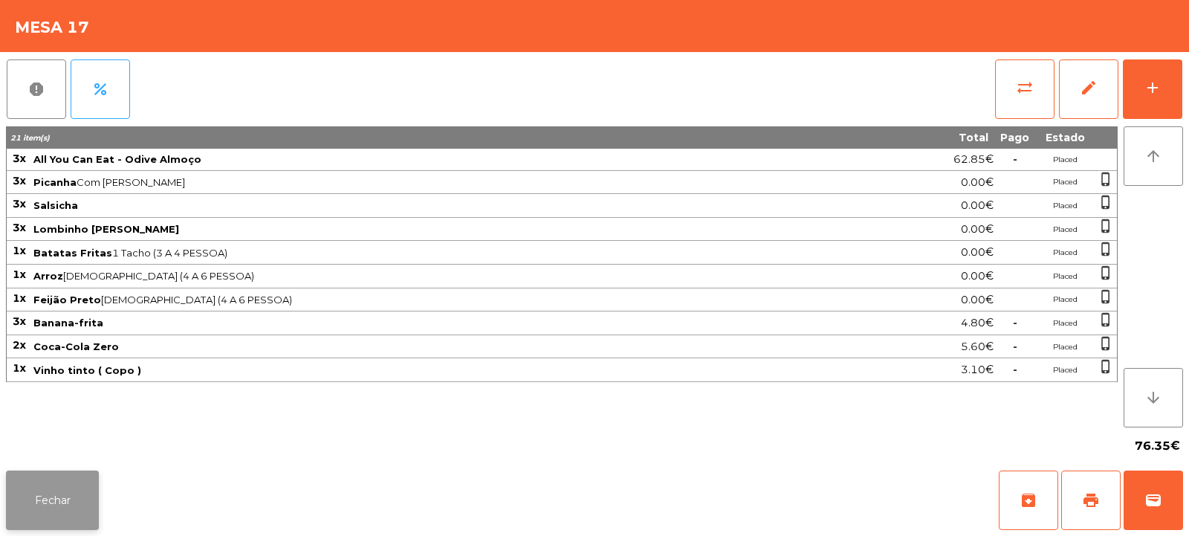
click at [80, 522] on button "Fechar" at bounding box center [52, 499] width 93 height 59
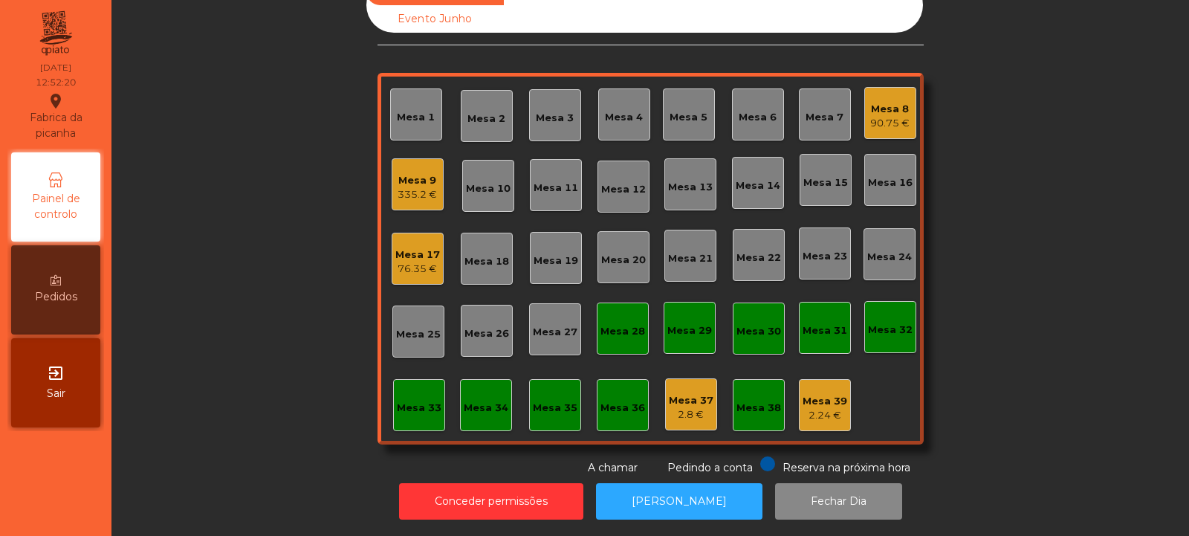
click at [759, 325] on div "Mesa 30" at bounding box center [758, 331] width 45 height 15
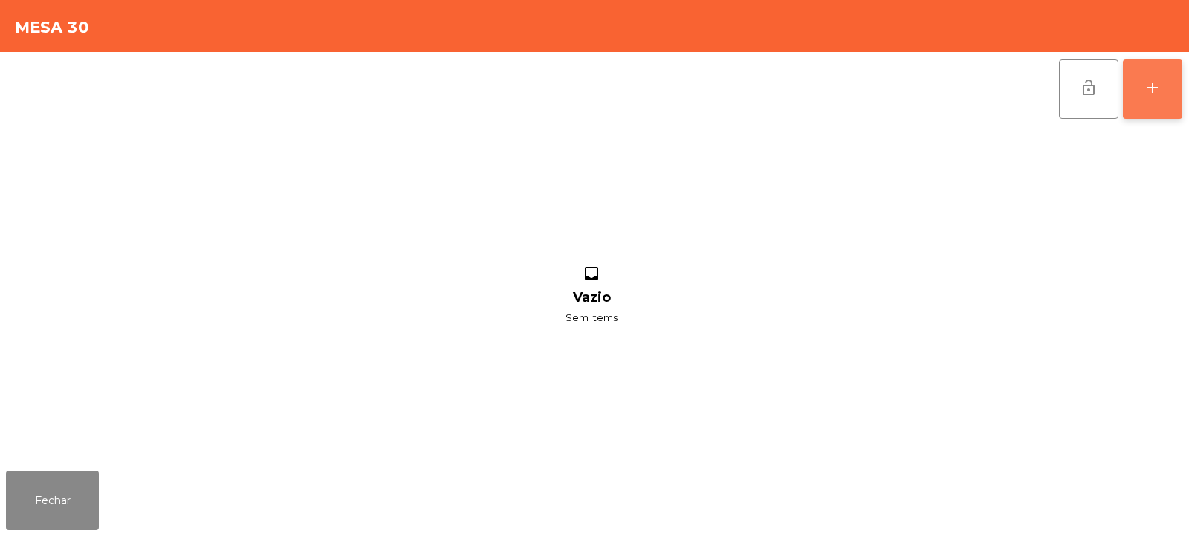
click at [1143, 96] on div "add" at bounding box center [1152, 88] width 18 height 18
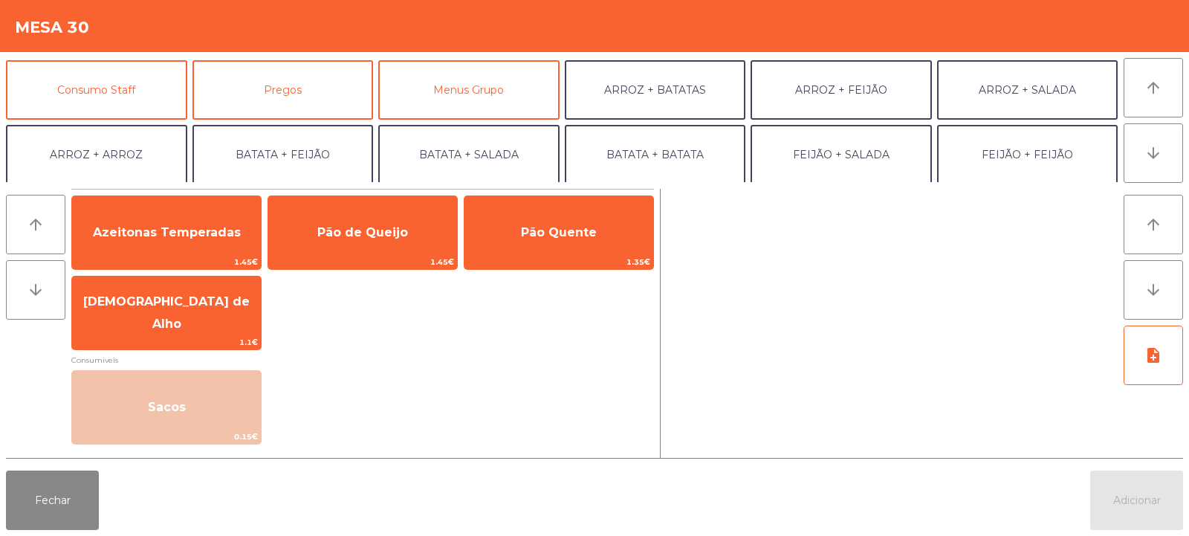
scroll to position [119, 0]
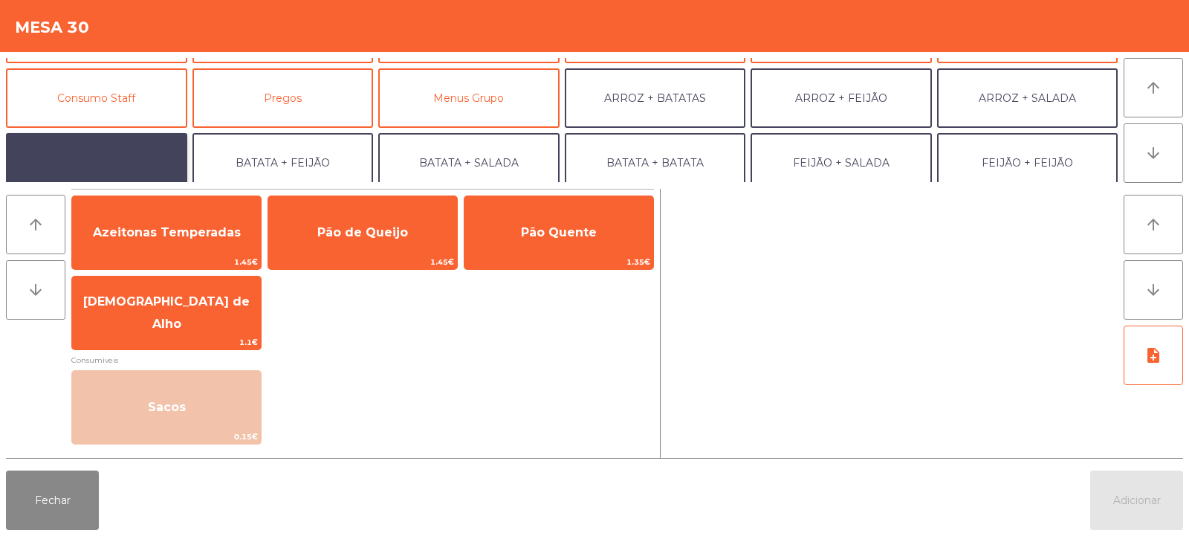
click at [118, 168] on button "ARROZ + ARROZ" at bounding box center [96, 162] width 181 height 59
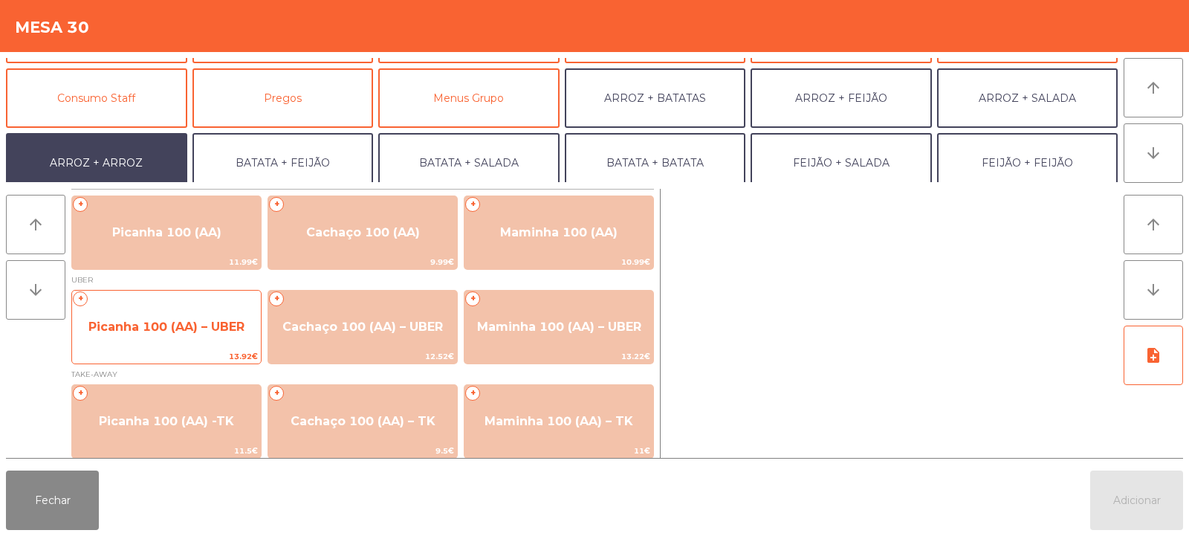
click at [186, 334] on span "Picanha 100 (AA) – UBER" at bounding box center [166, 327] width 189 height 40
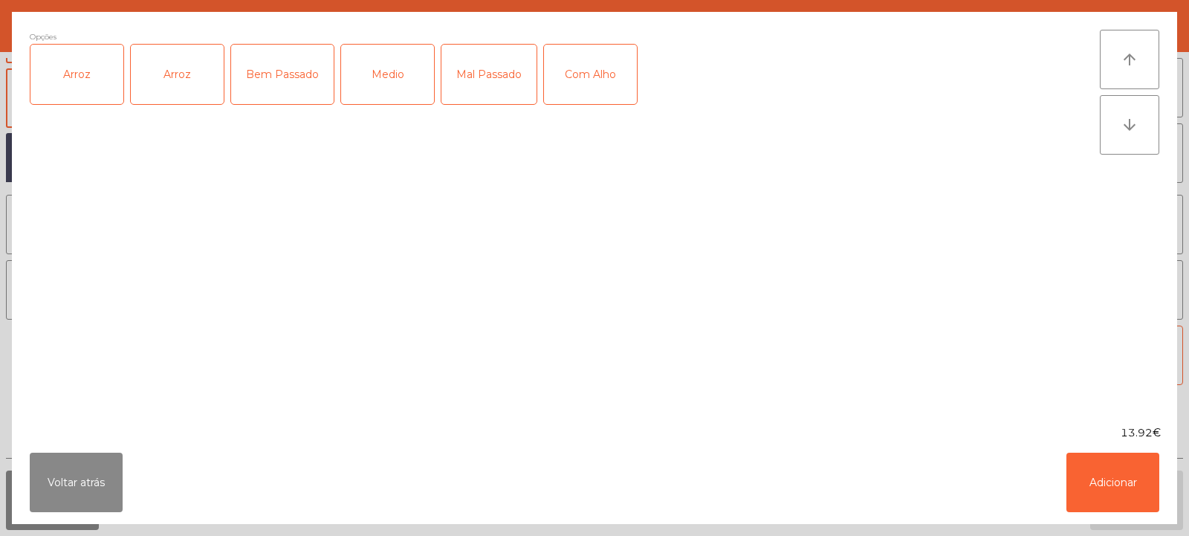
click at [93, 94] on div "Arroz" at bounding box center [76, 74] width 93 height 59
click at [104, 473] on button "Voltar atrás" at bounding box center [76, 481] width 93 height 59
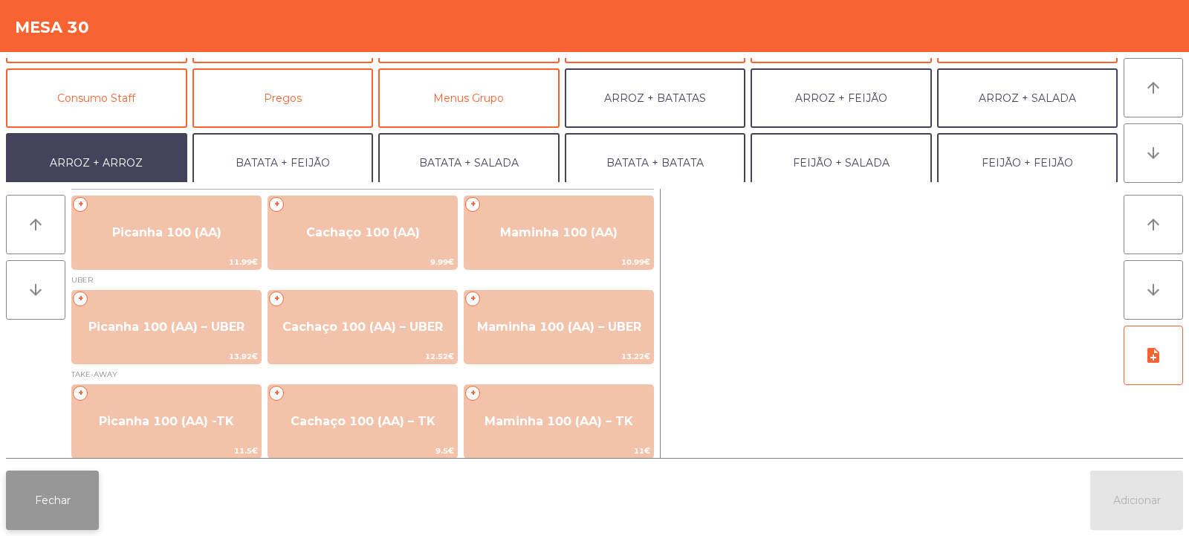
click at [75, 506] on button "Fechar" at bounding box center [52, 499] width 93 height 59
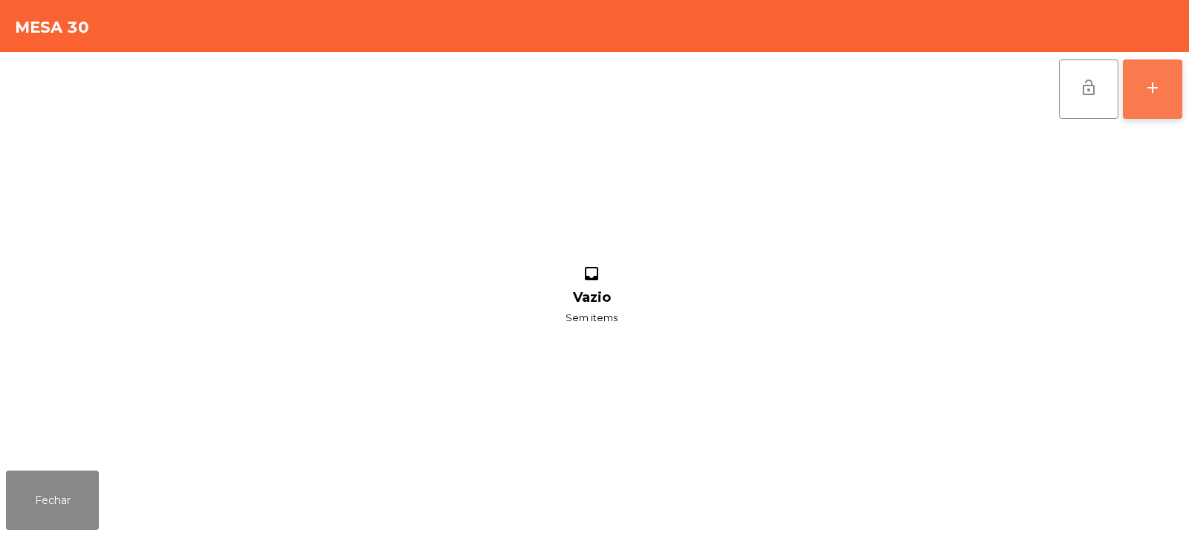
click at [1170, 87] on button "add" at bounding box center [1152, 88] width 59 height 59
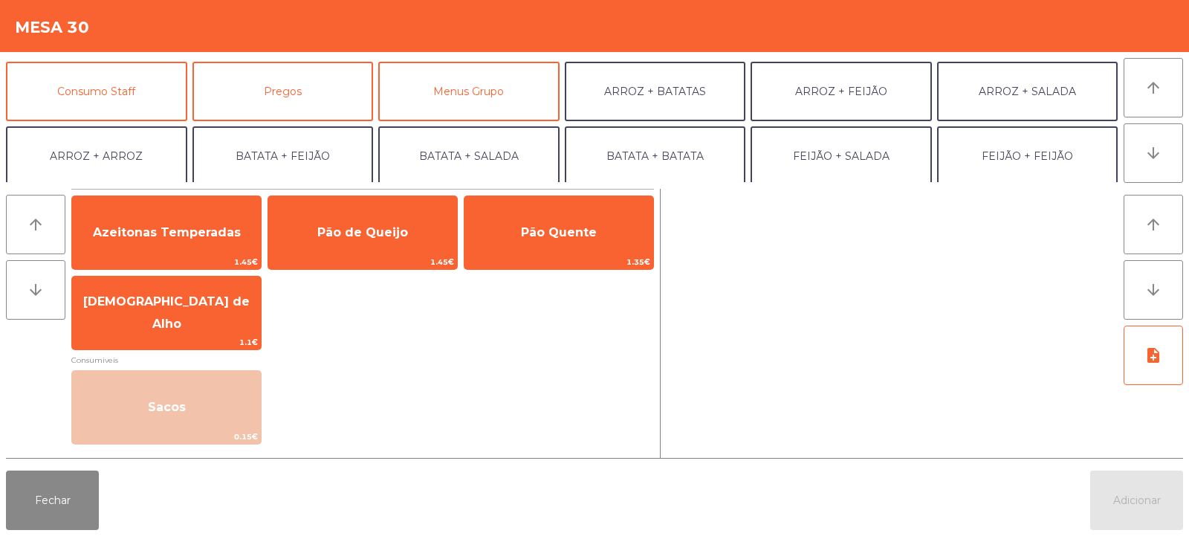
scroll to position [117, 0]
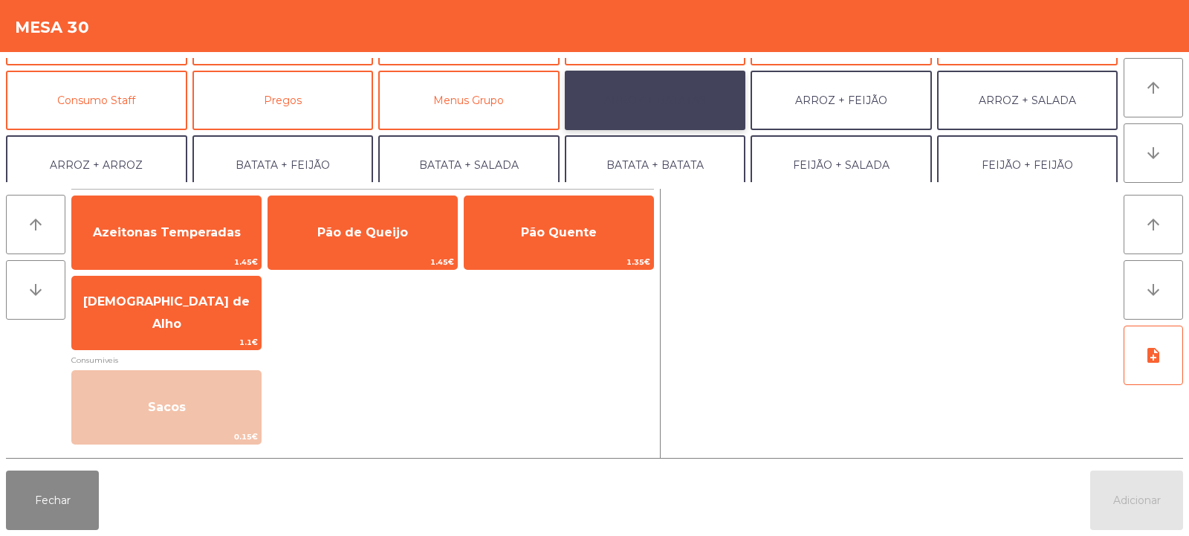
click at [663, 114] on button "ARROZ + BATATAS" at bounding box center [655, 100] width 181 height 59
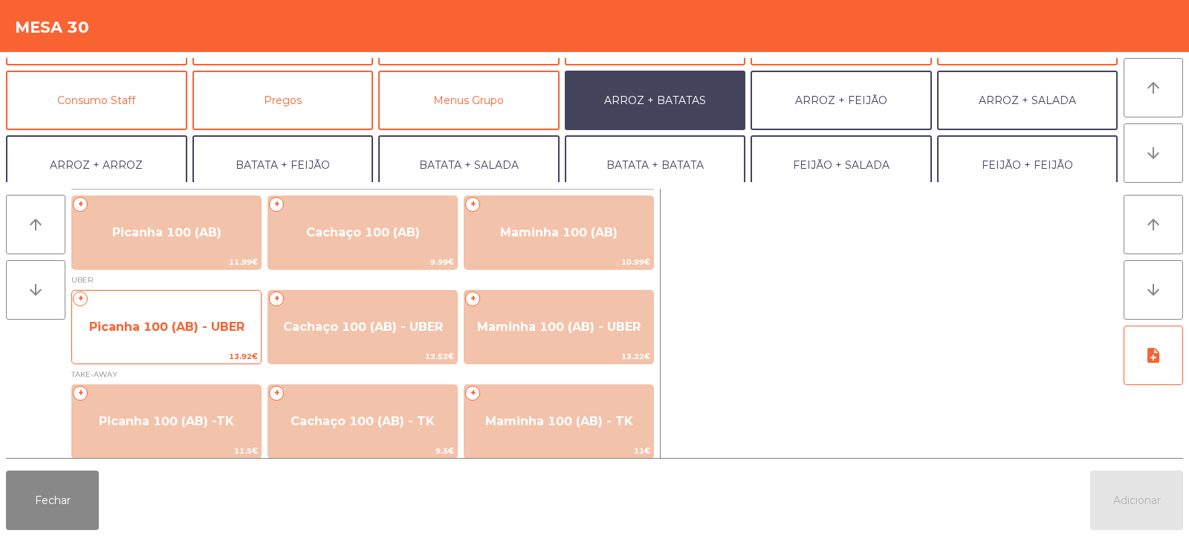
click at [205, 335] on span "Picanha 100 (AB) - UBER" at bounding box center [166, 327] width 189 height 40
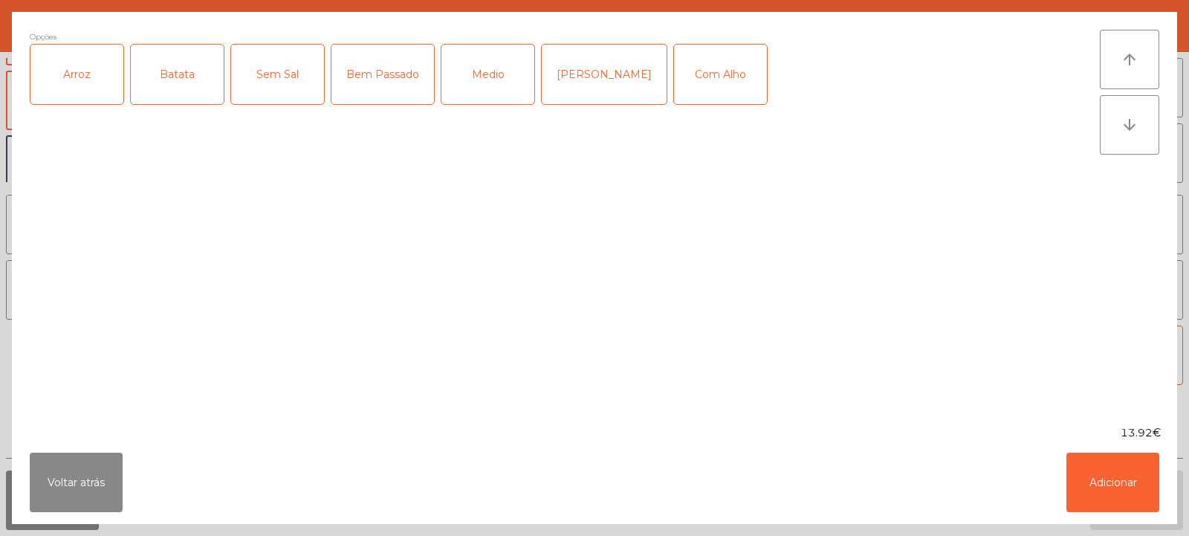
click at [94, 85] on div "Arroz" at bounding box center [76, 74] width 93 height 59
click at [161, 85] on div "Batata" at bounding box center [177, 74] width 93 height 59
click at [578, 72] on div "[PERSON_NAME]" at bounding box center [604, 74] width 125 height 59
click at [1086, 464] on button "Adicionar" at bounding box center [1112, 481] width 93 height 59
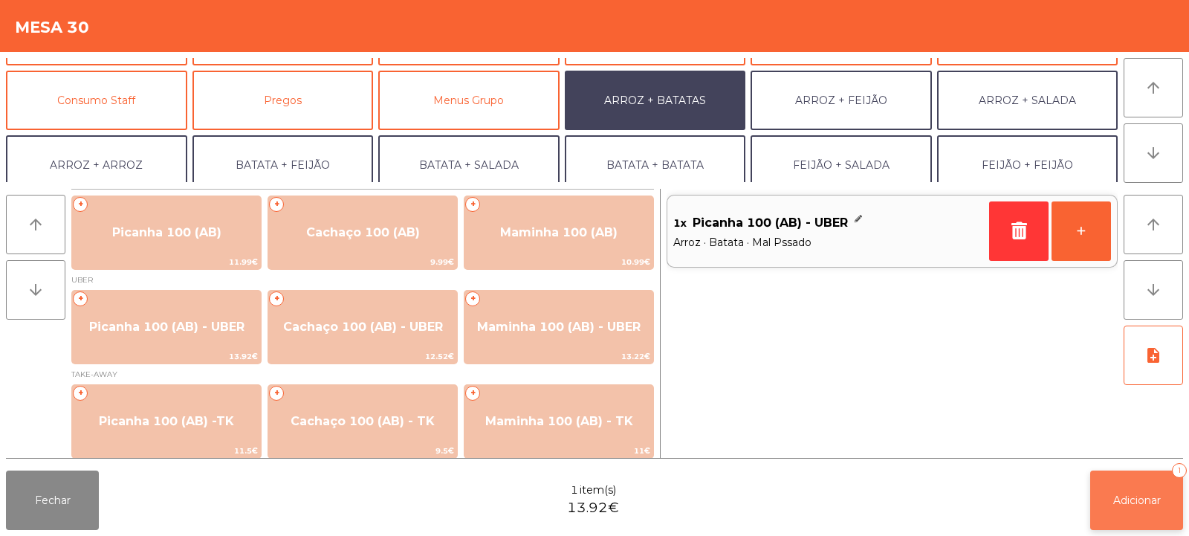
click at [1116, 493] on span "Adicionar" at bounding box center [1137, 499] width 48 height 13
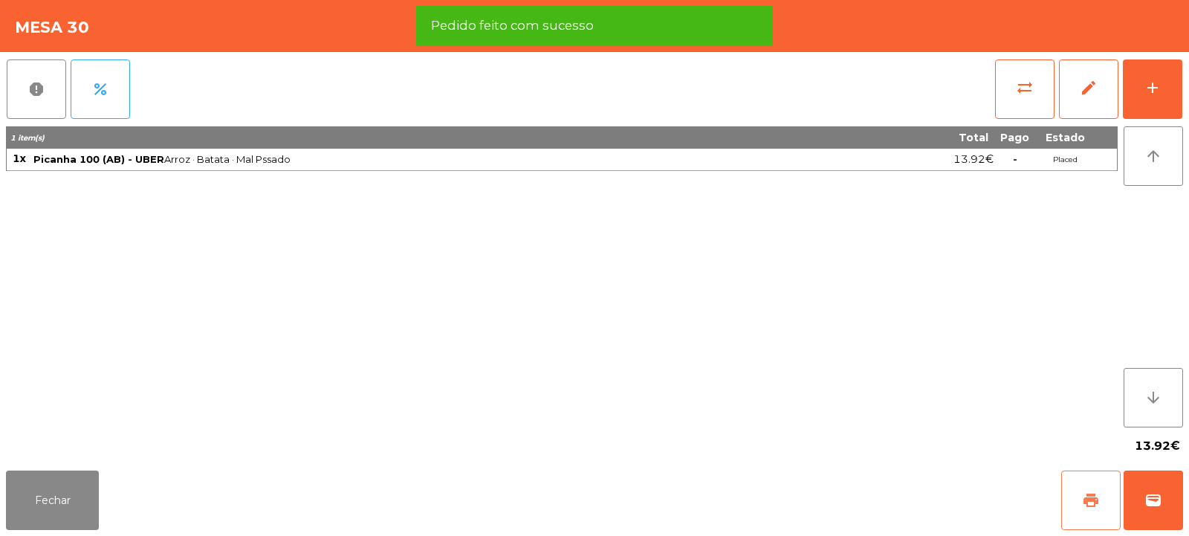
click at [1094, 494] on span "print" at bounding box center [1091, 500] width 18 height 18
click at [1158, 490] on button "wallet" at bounding box center [1152, 499] width 59 height 59
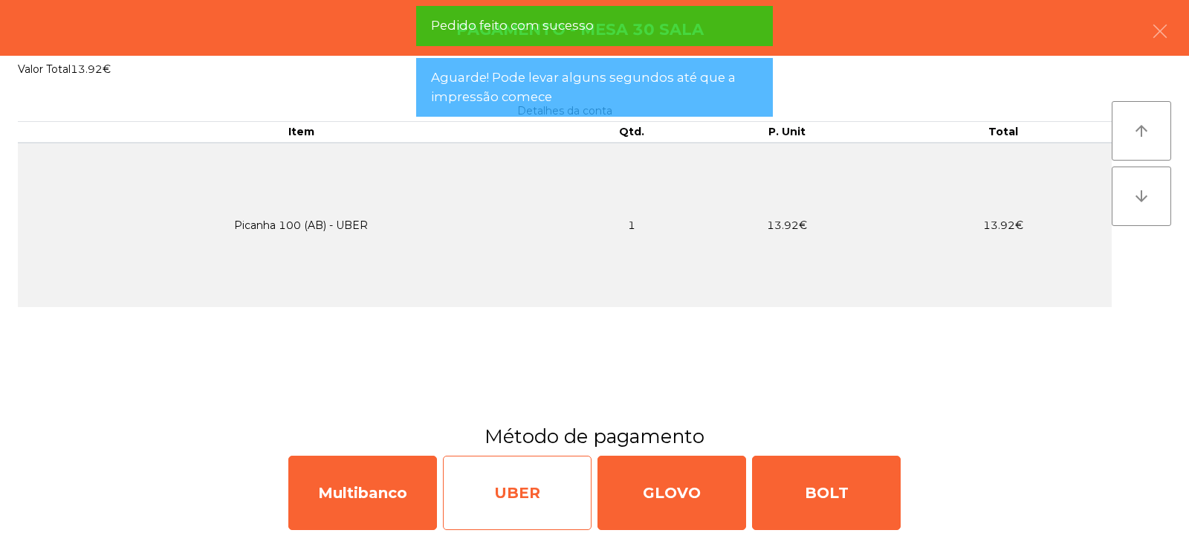
click at [535, 498] on div "UBER" at bounding box center [517, 492] width 149 height 74
select select "**"
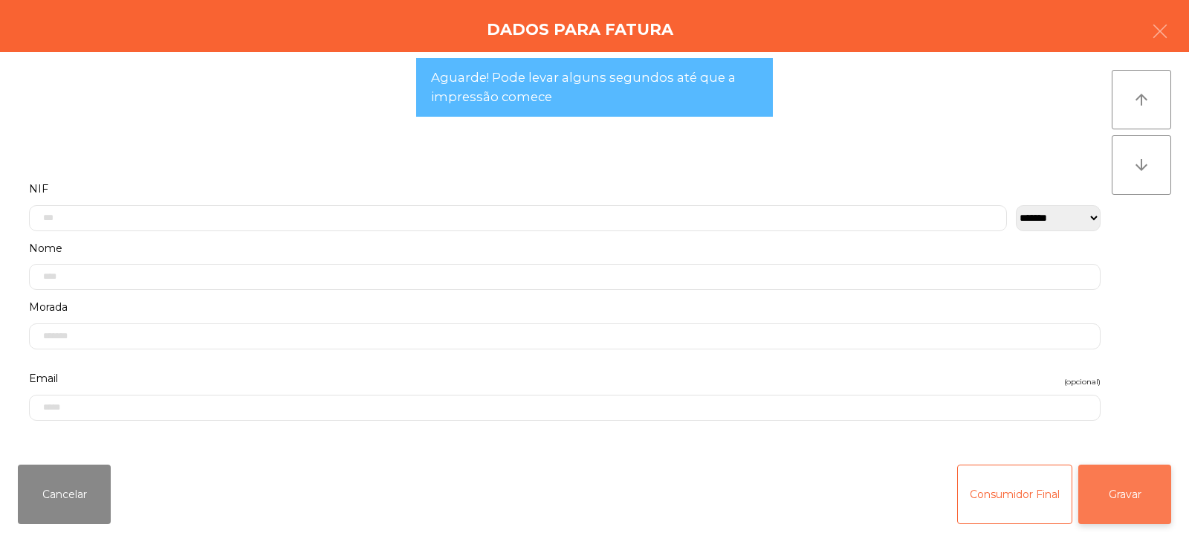
click at [1154, 507] on button "Gravar" at bounding box center [1124, 493] width 93 height 59
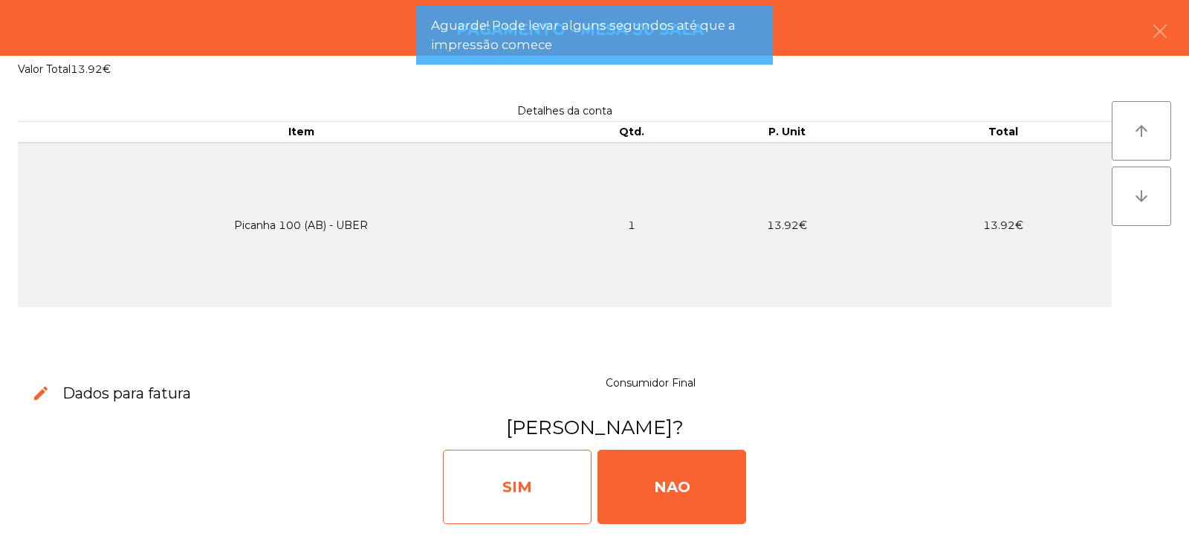
click at [518, 485] on div "SIM" at bounding box center [517, 487] width 149 height 74
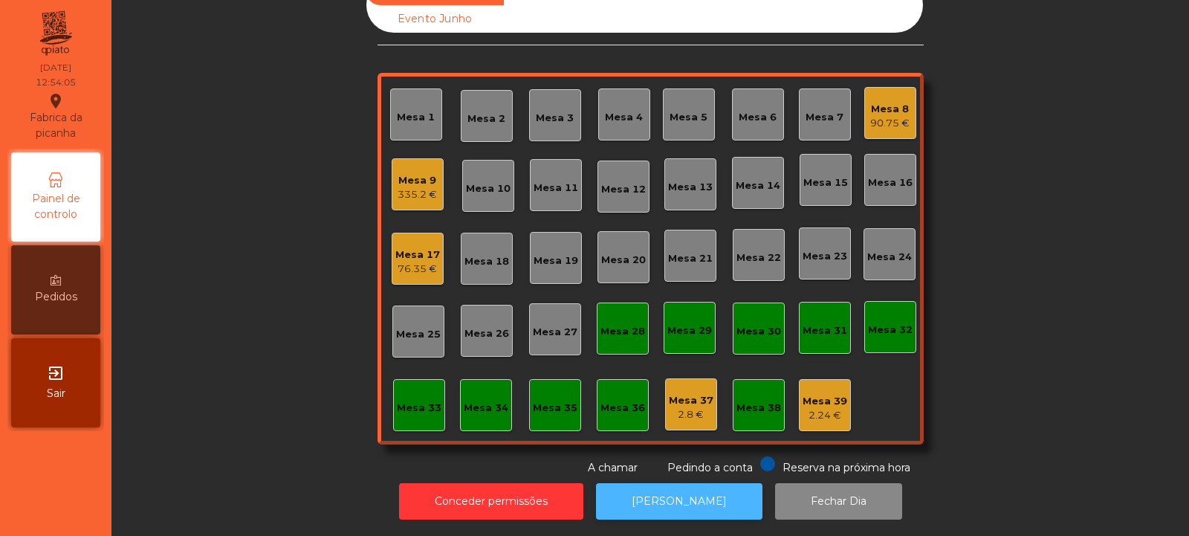
click at [706, 483] on button "[PERSON_NAME]" at bounding box center [679, 501] width 166 height 36
click at [751, 114] on div "Mesa 6" at bounding box center [758, 114] width 52 height 52
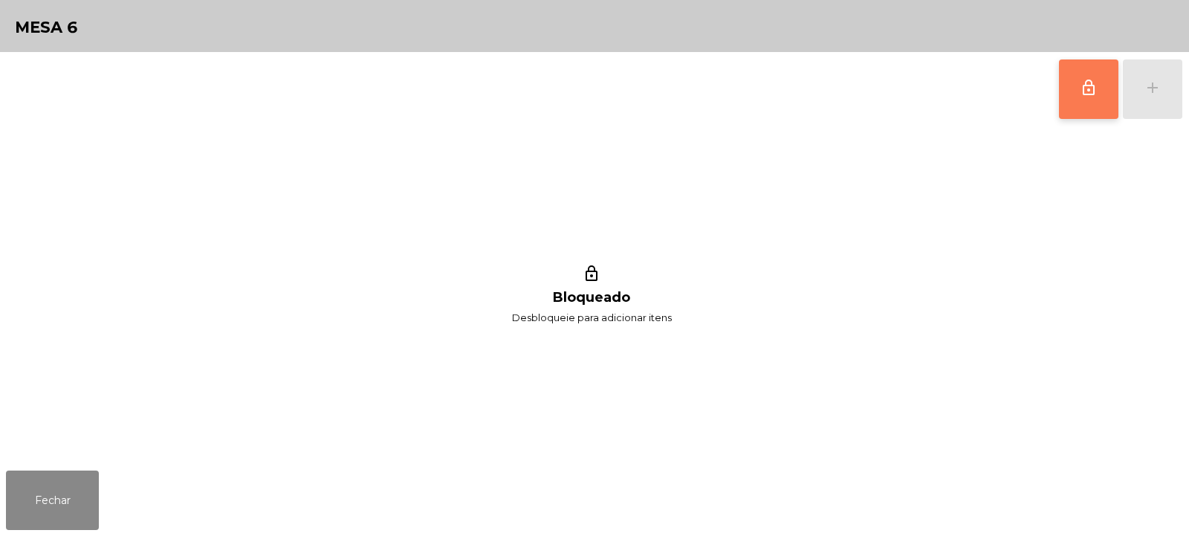
click at [1077, 100] on button "lock_outline" at bounding box center [1088, 88] width 59 height 59
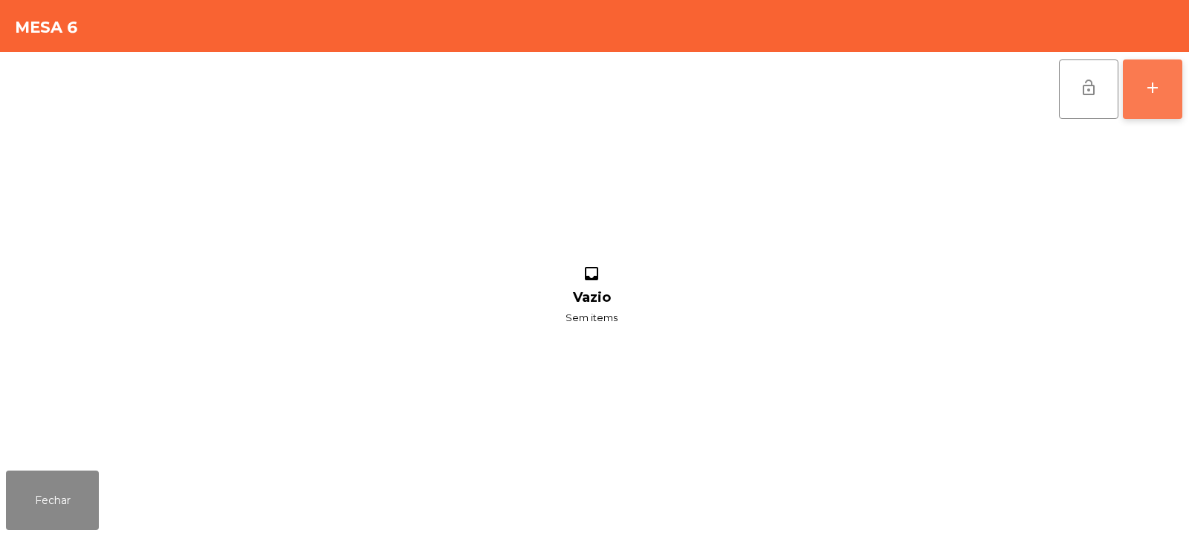
click at [1137, 94] on button "add" at bounding box center [1152, 88] width 59 height 59
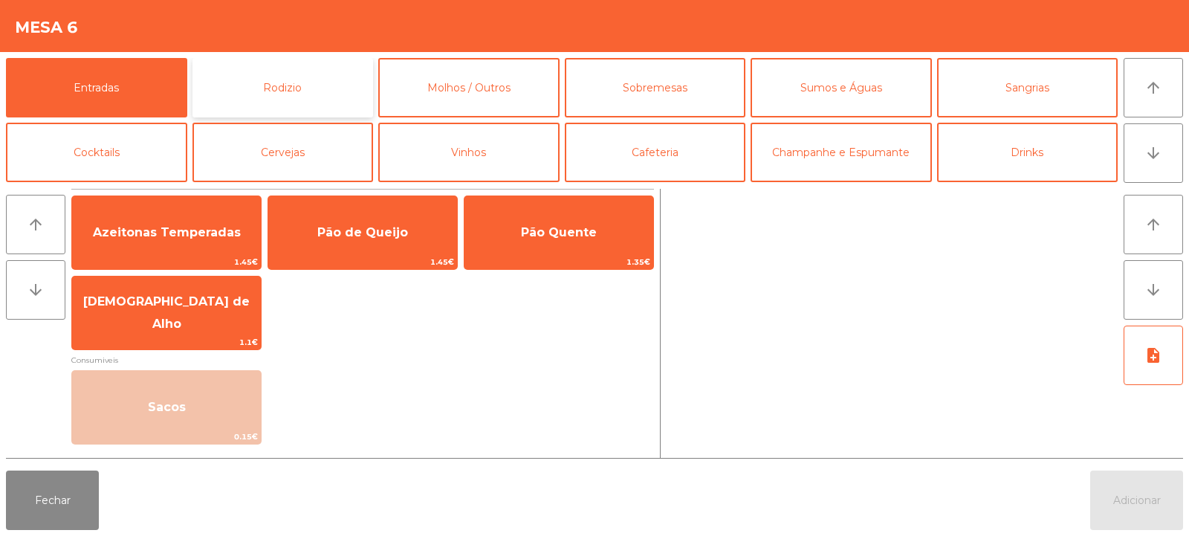
click at [294, 86] on button "Rodizio" at bounding box center [282, 87] width 181 height 59
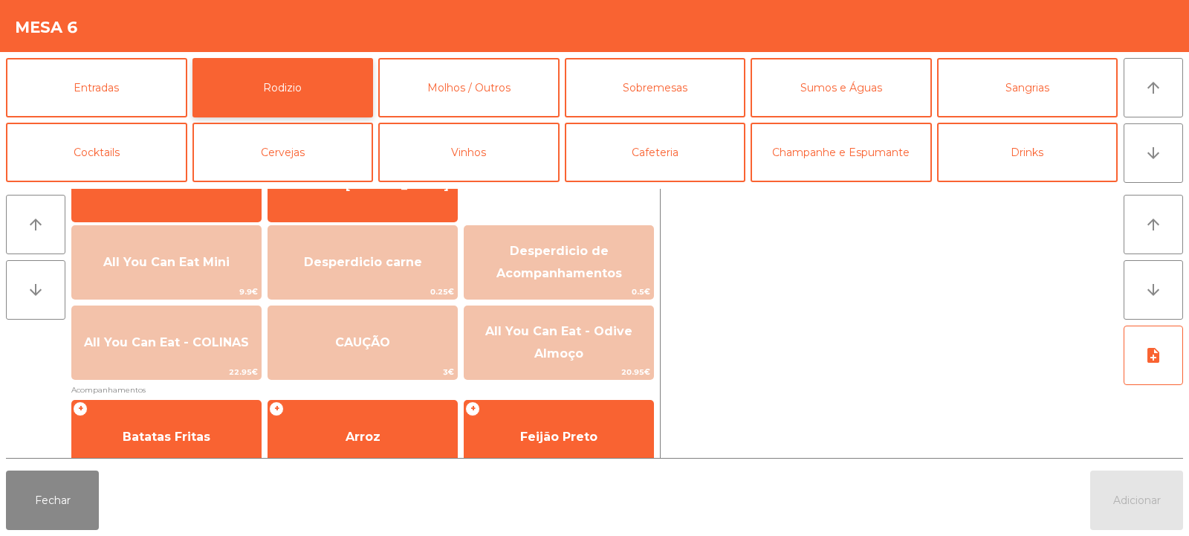
scroll to position [149, 0]
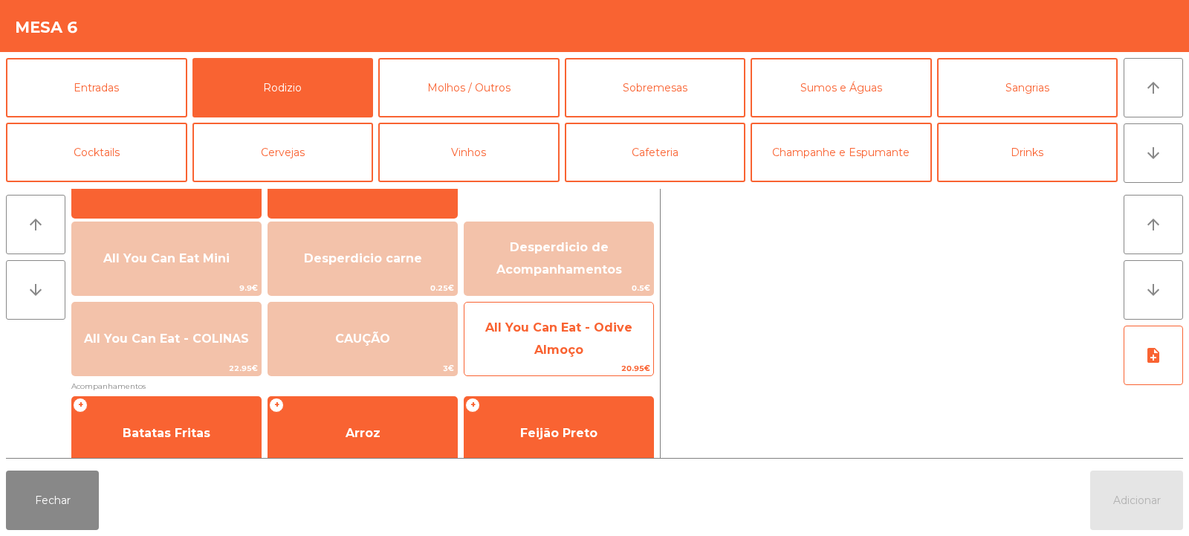
click at [574, 354] on span "All You Can Eat - Odive Almoço" at bounding box center [558, 338] width 147 height 36
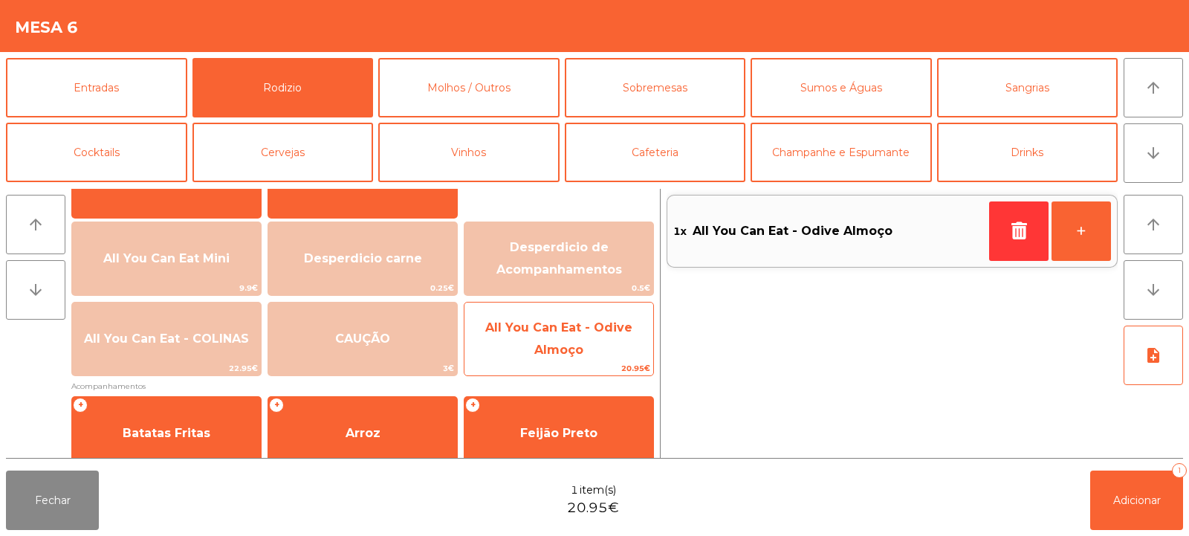
click at [552, 332] on span "All You Can Eat - Odive Almoço" at bounding box center [558, 338] width 147 height 36
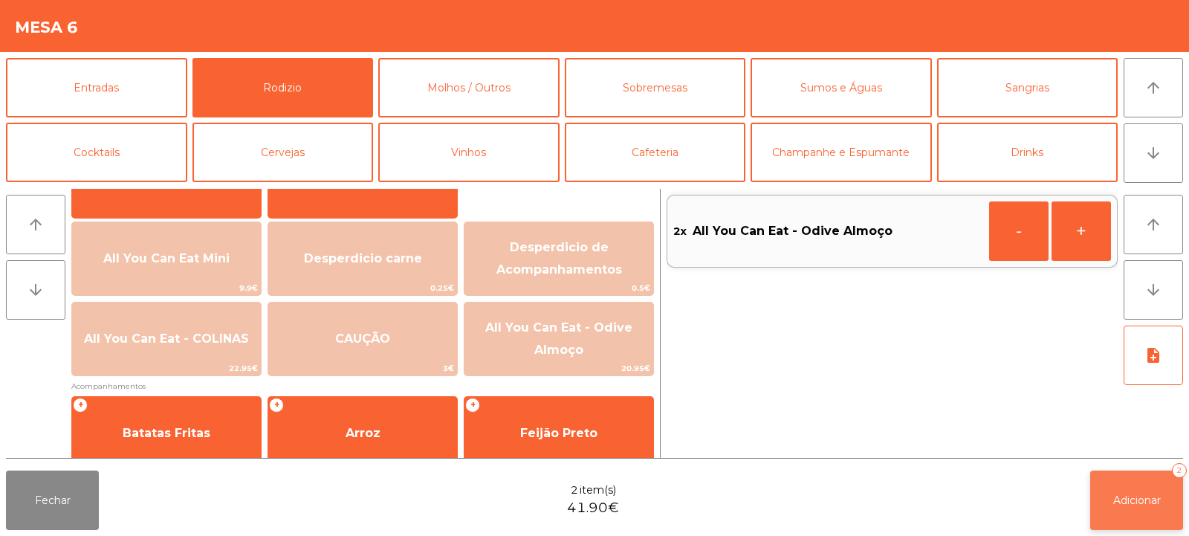
click at [1137, 510] on button "Adicionar 2" at bounding box center [1136, 499] width 93 height 59
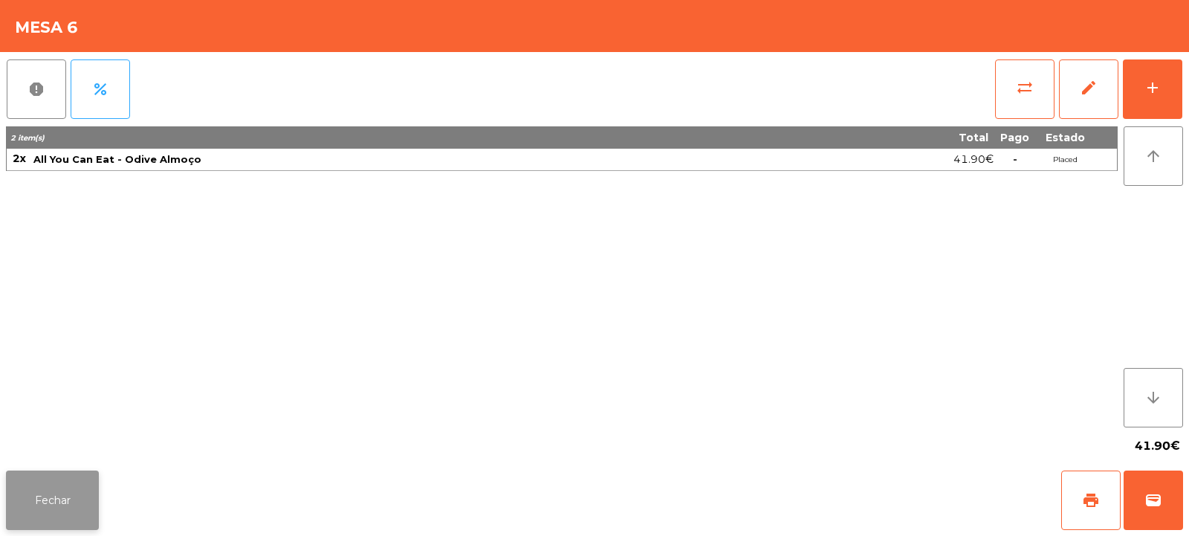
click at [71, 501] on button "Fechar" at bounding box center [52, 499] width 93 height 59
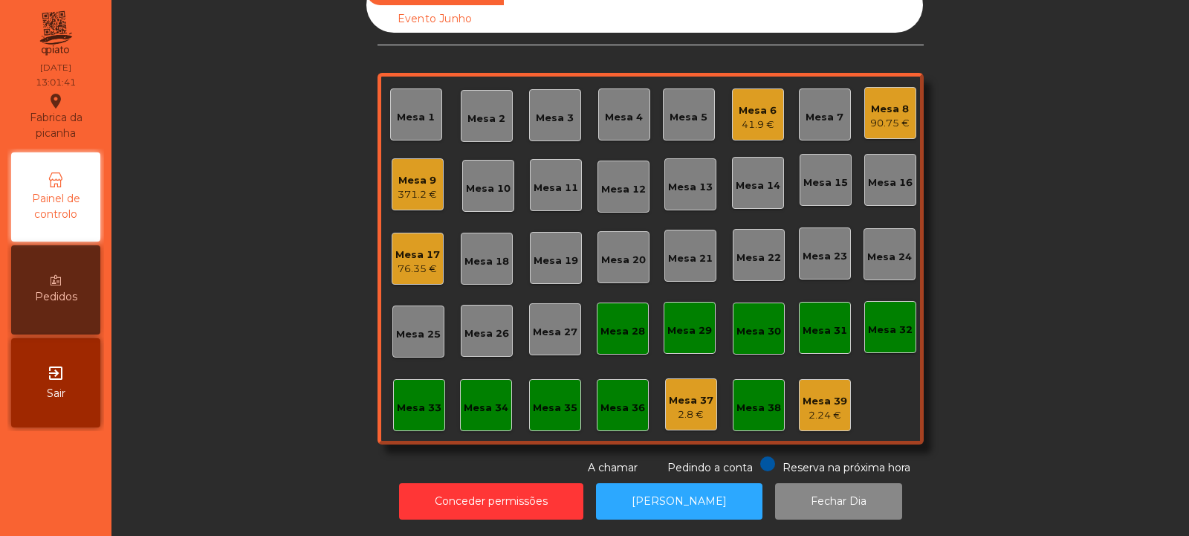
click at [616, 110] on div "Mesa 4" at bounding box center [624, 117] width 38 height 15
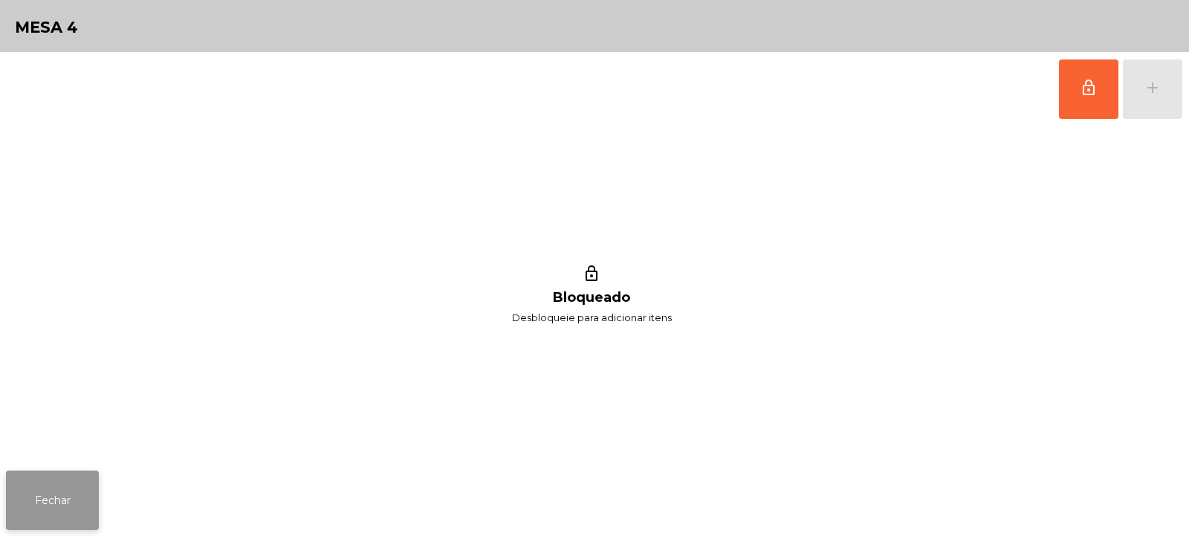
click at [30, 499] on button "Fechar" at bounding box center [52, 499] width 93 height 59
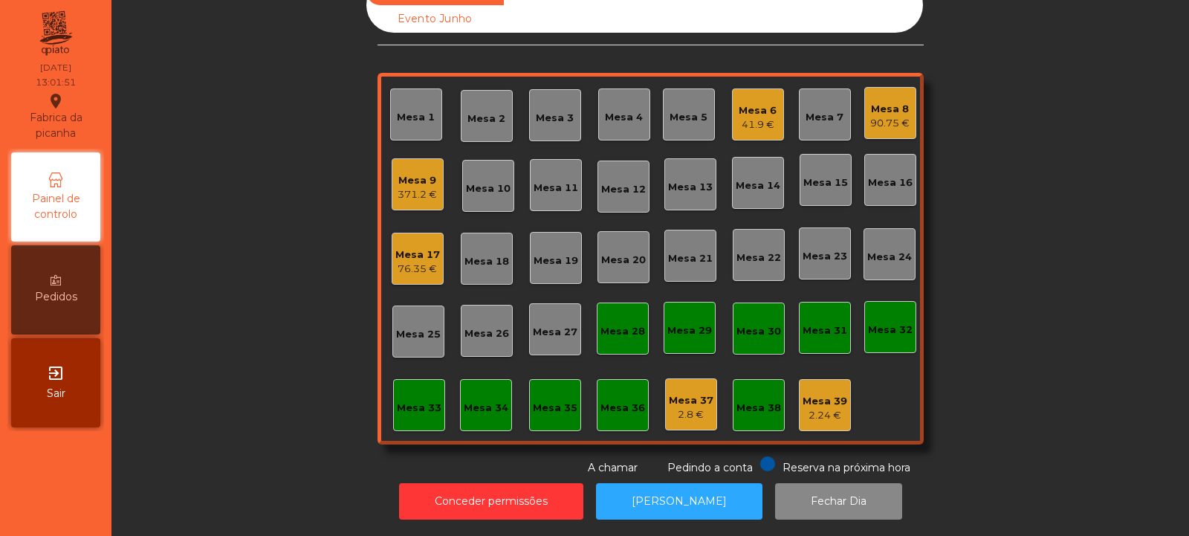
click at [542, 325] on div "Mesa 27" at bounding box center [555, 332] width 45 height 15
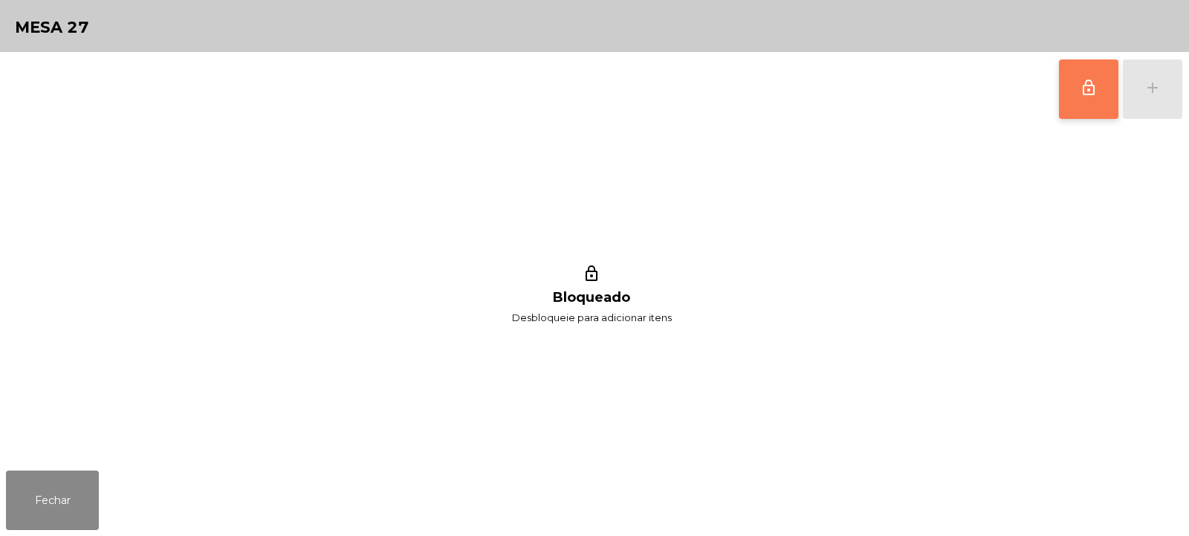
click at [1077, 99] on button "lock_outline" at bounding box center [1088, 88] width 59 height 59
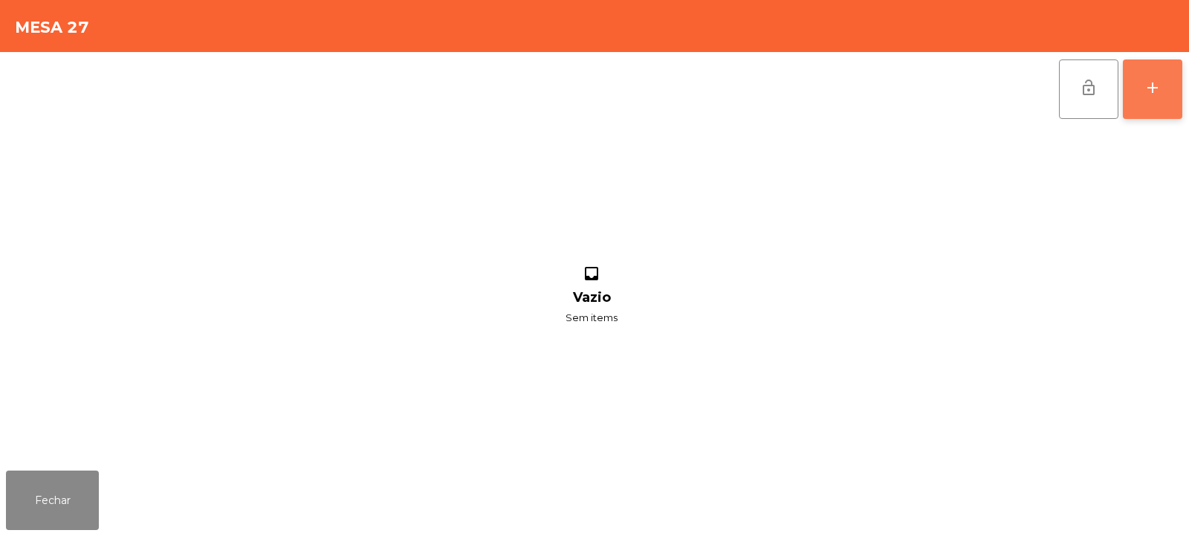
click at [1154, 87] on div "add" at bounding box center [1152, 88] width 18 height 18
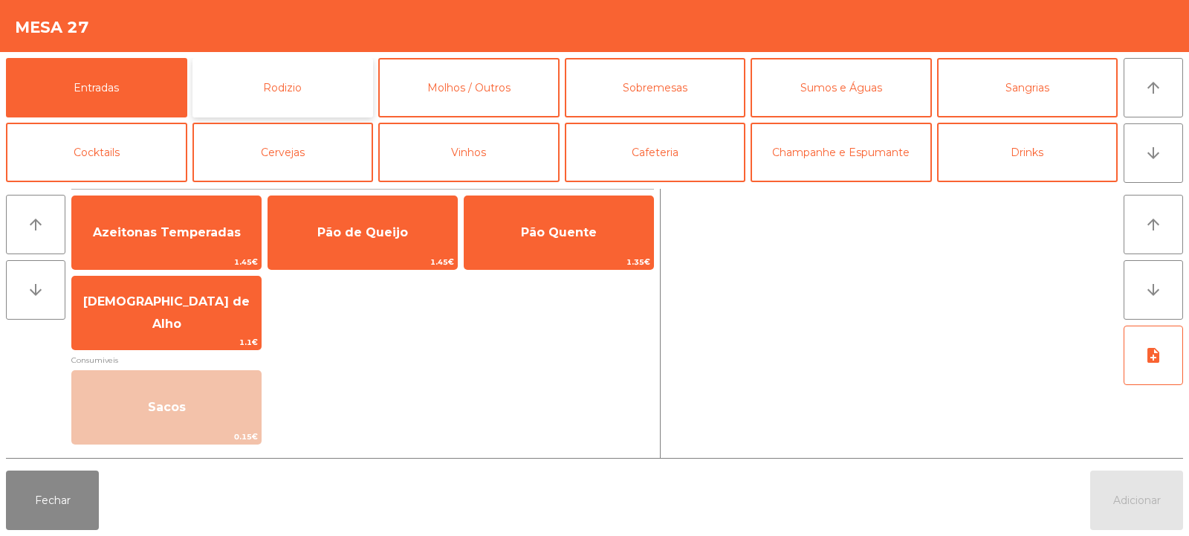
click at [285, 91] on button "Rodizio" at bounding box center [282, 87] width 181 height 59
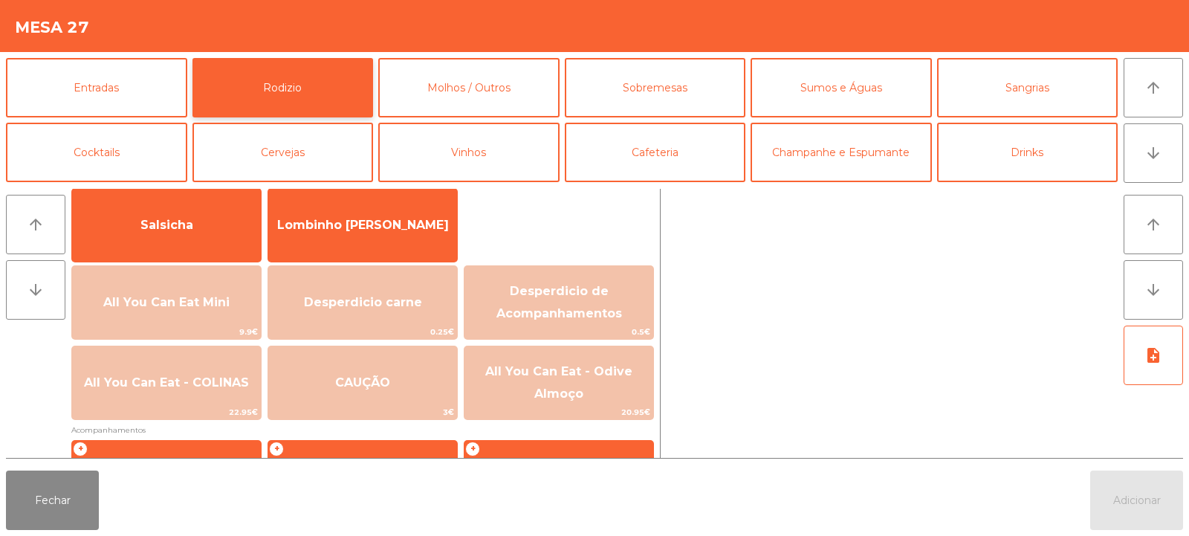
scroll to position [107, 0]
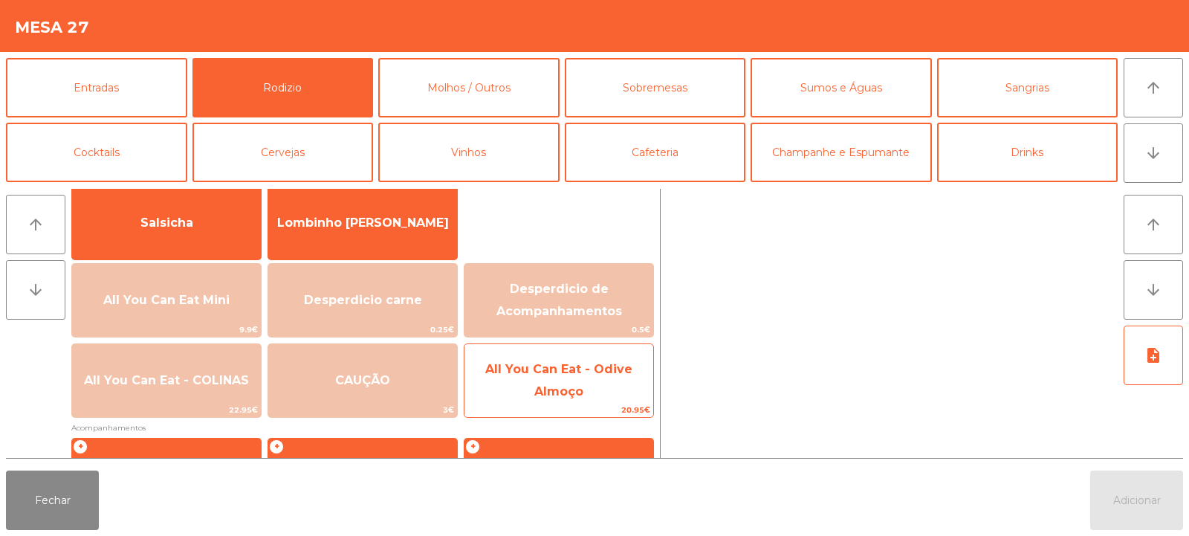
click at [577, 372] on span "All You Can Eat - Odive Almoço" at bounding box center [558, 380] width 147 height 36
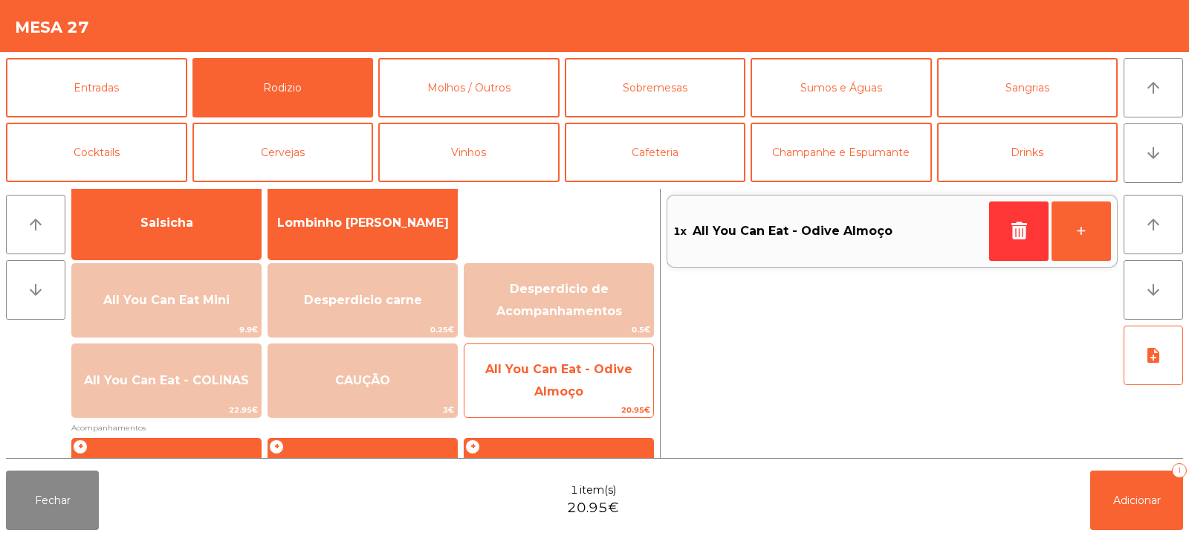
click at [557, 372] on span "All You Can Eat - Odive Almoço" at bounding box center [558, 380] width 147 height 36
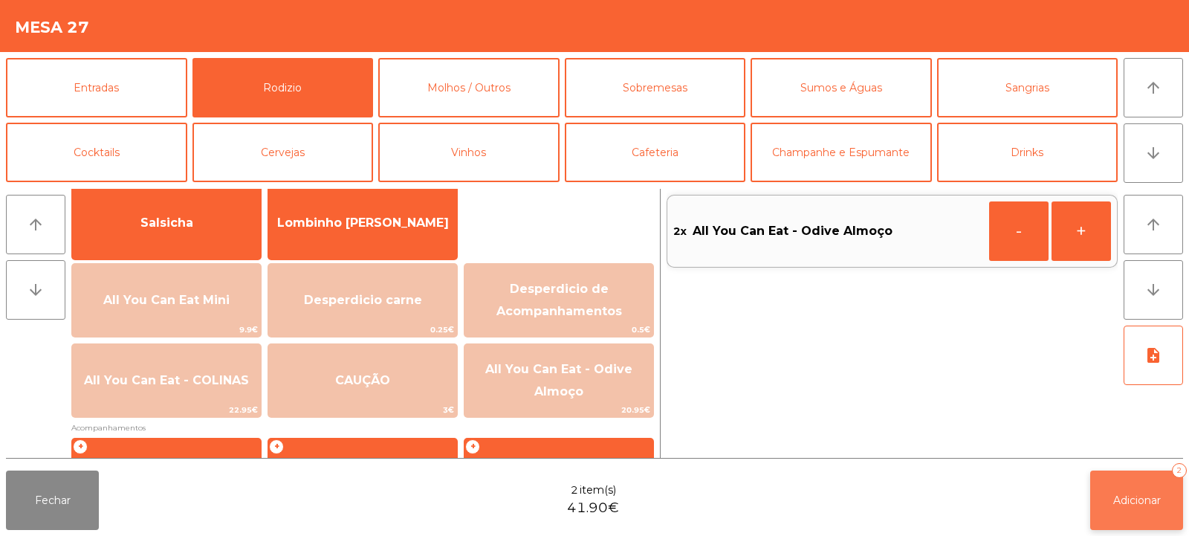
click at [1136, 493] on span "Adicionar" at bounding box center [1137, 499] width 48 height 13
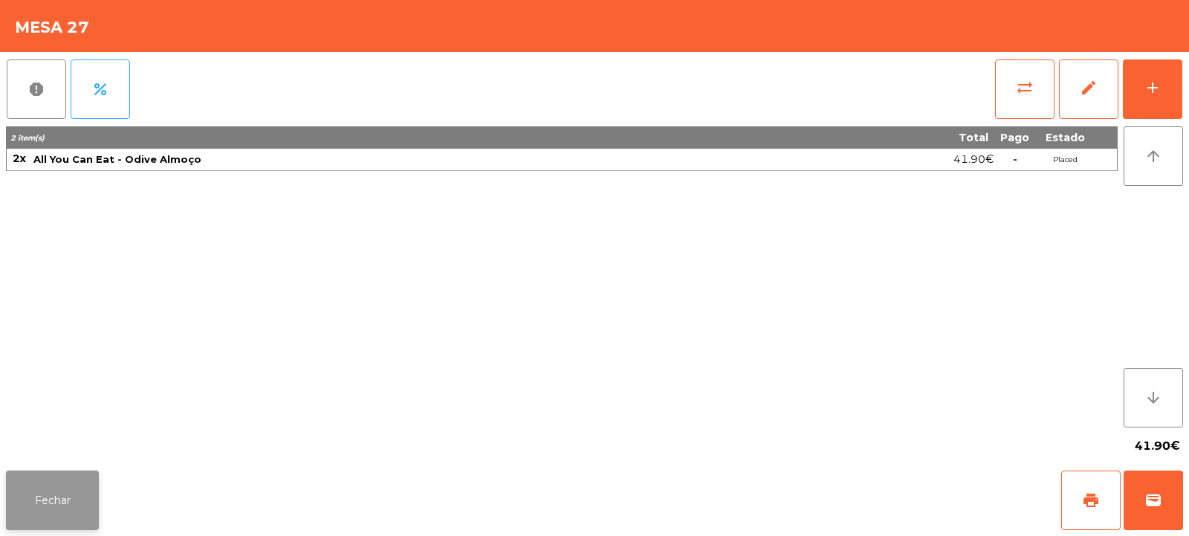
click at [71, 508] on button "Fechar" at bounding box center [52, 499] width 93 height 59
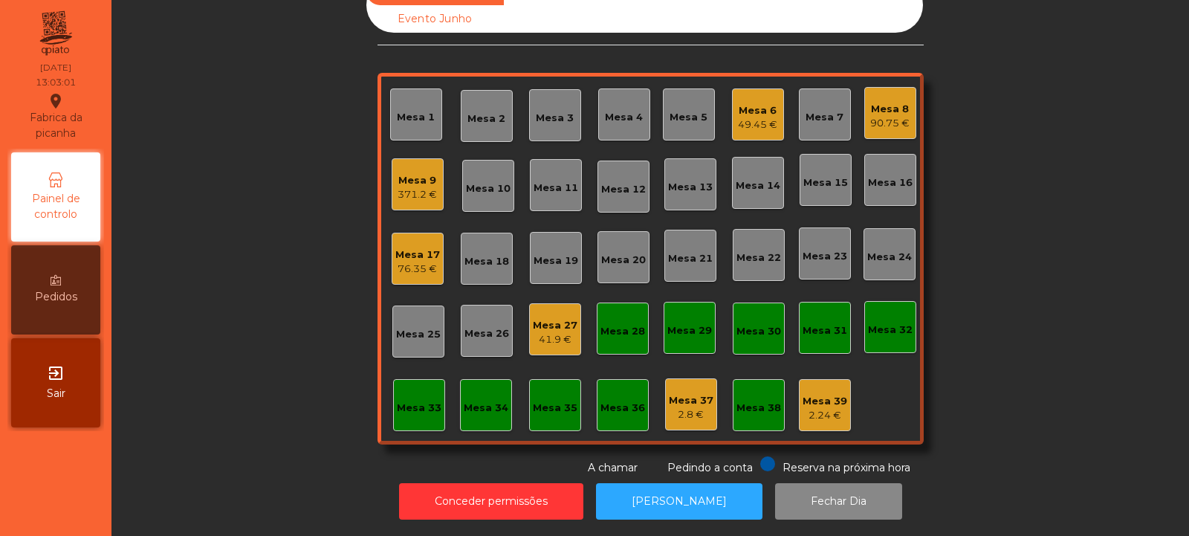
click at [628, 110] on div "Mesa 4" at bounding box center [624, 117] width 38 height 15
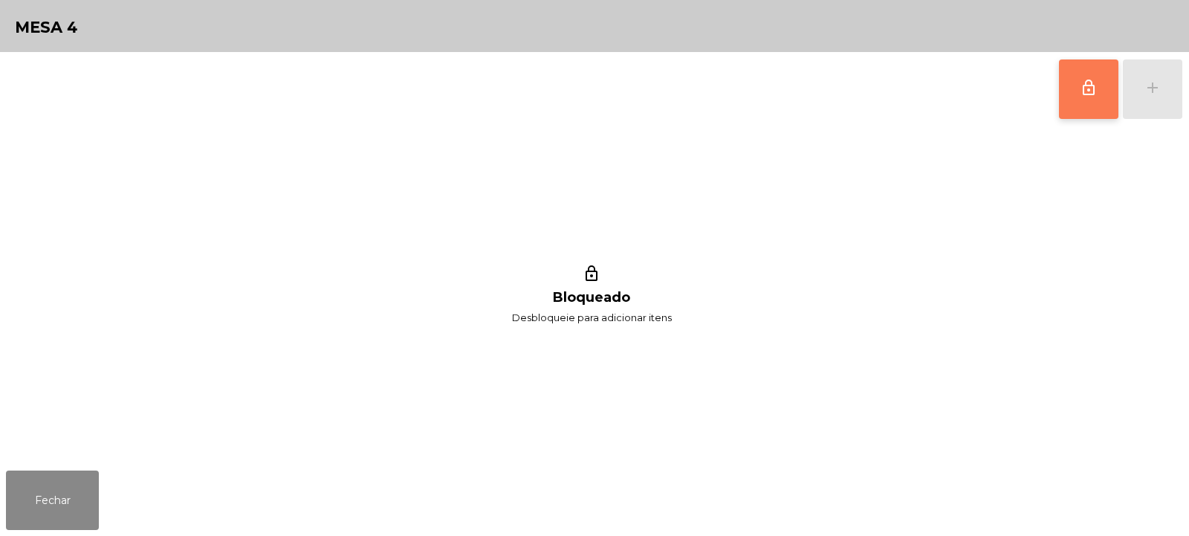
click at [1080, 99] on button "lock_outline" at bounding box center [1088, 88] width 59 height 59
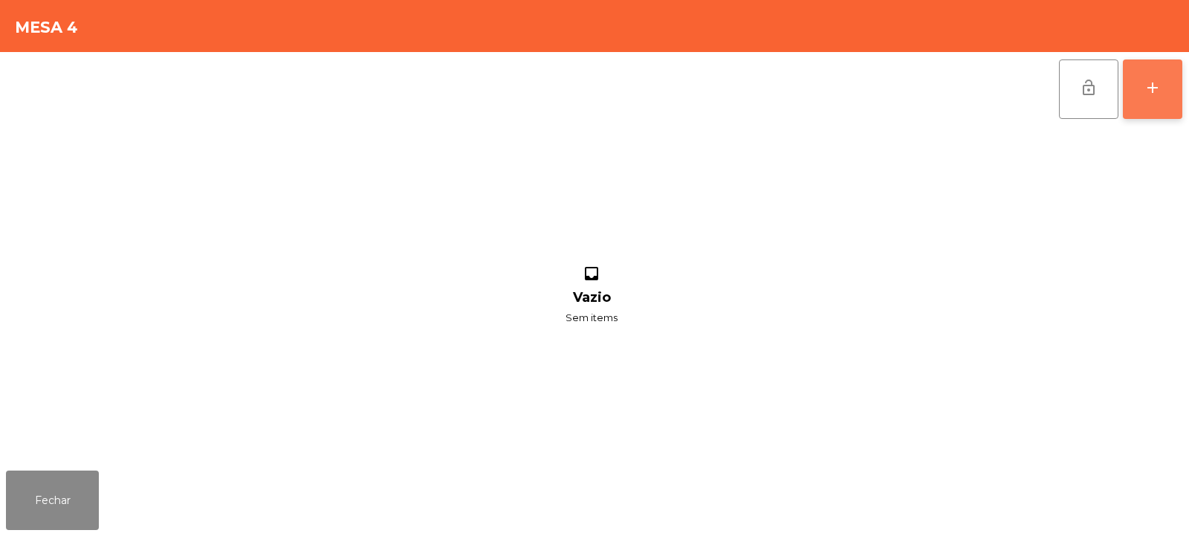
click at [1149, 94] on div "add" at bounding box center [1152, 88] width 18 height 18
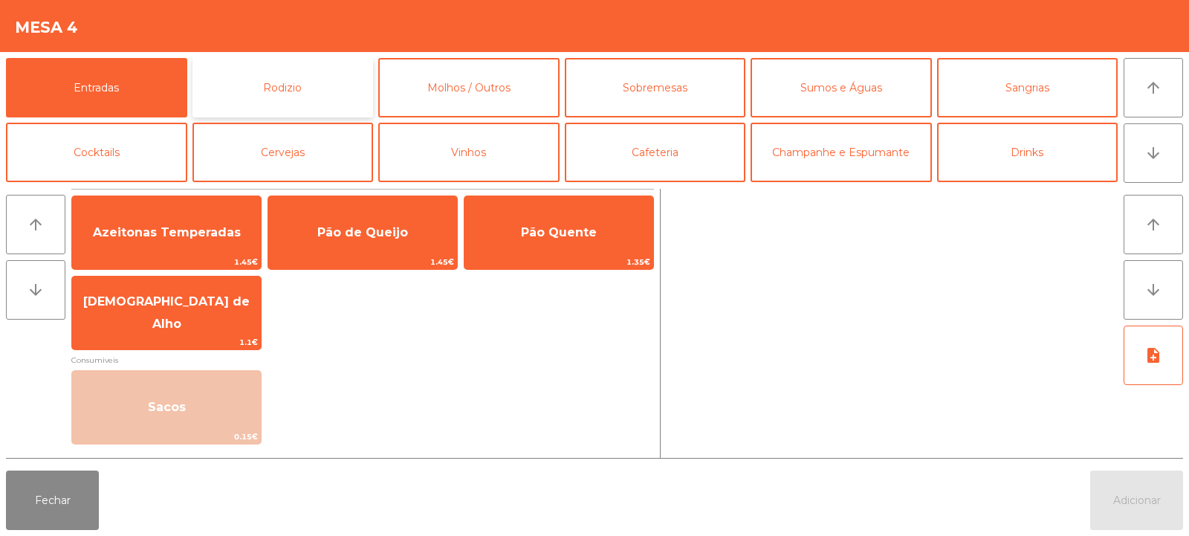
click at [276, 86] on button "Rodizio" at bounding box center [282, 87] width 181 height 59
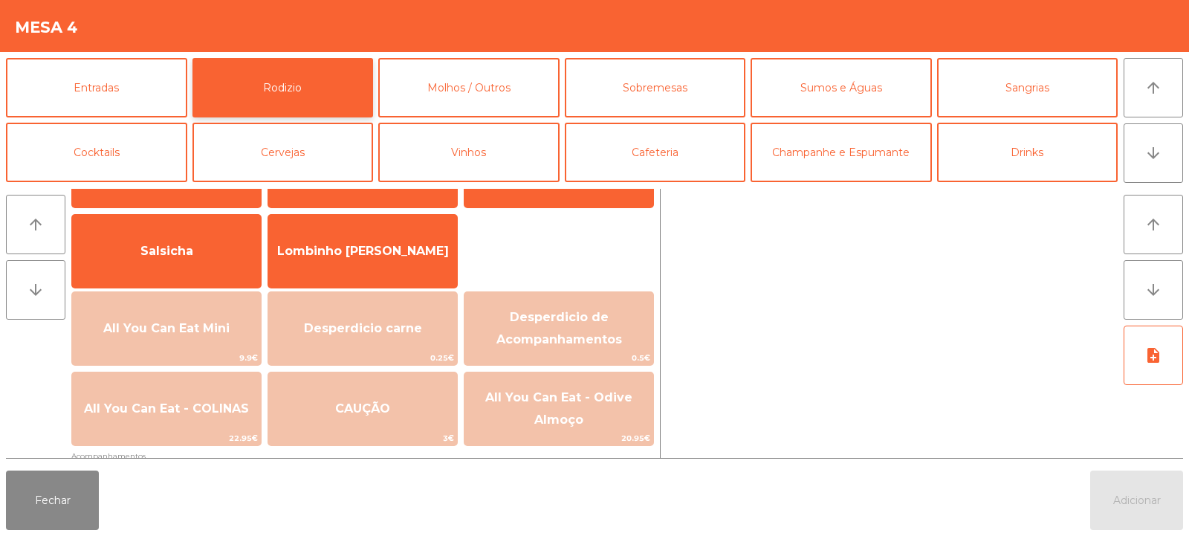
scroll to position [115, 0]
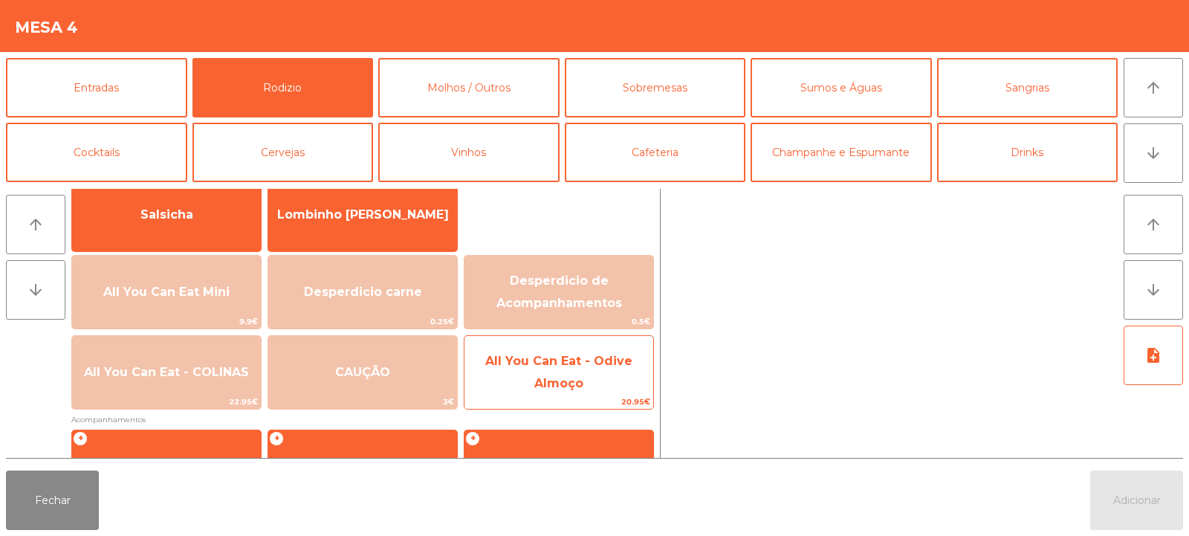
click at [584, 363] on span "All You Can Eat - Odive Almoço" at bounding box center [558, 372] width 147 height 36
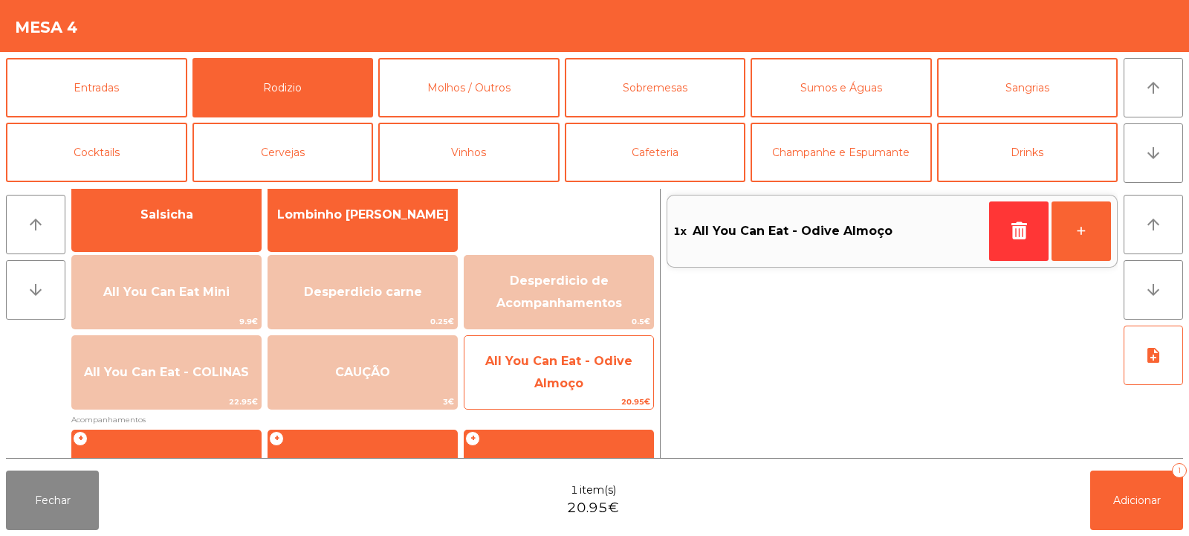
click at [577, 370] on span "All You Can Eat - Odive Almoço" at bounding box center [558, 372] width 189 height 63
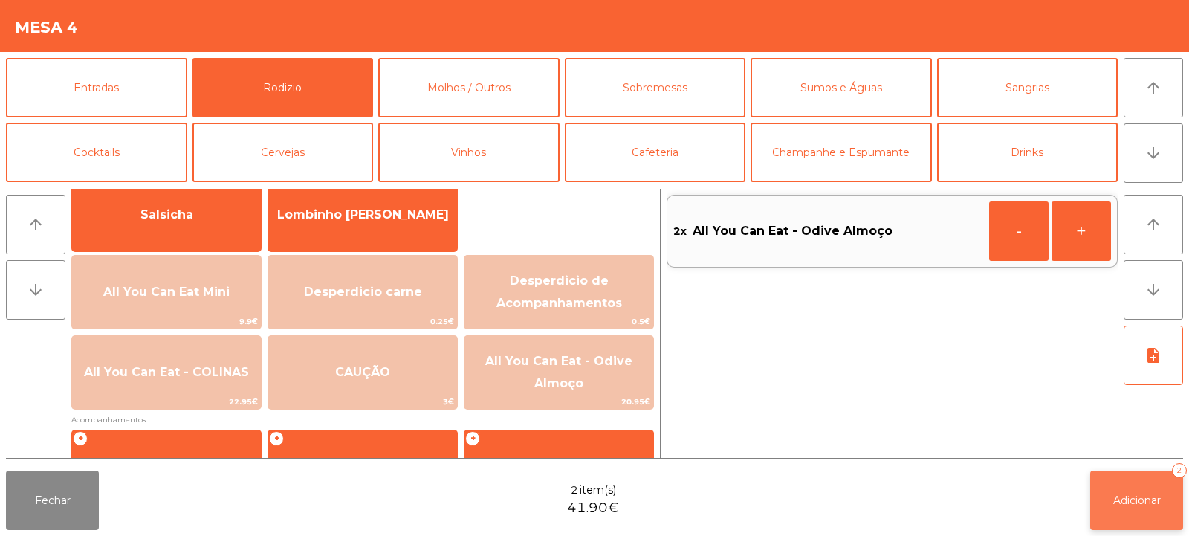
click at [1131, 507] on button "Adicionar 2" at bounding box center [1136, 499] width 93 height 59
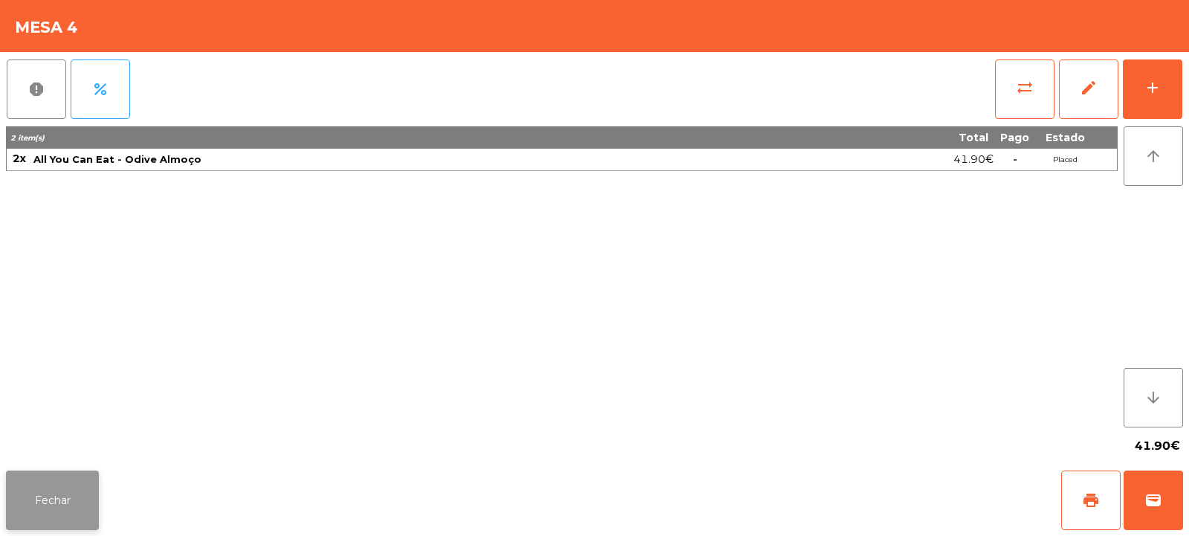
click at [53, 502] on button "Fechar" at bounding box center [52, 499] width 93 height 59
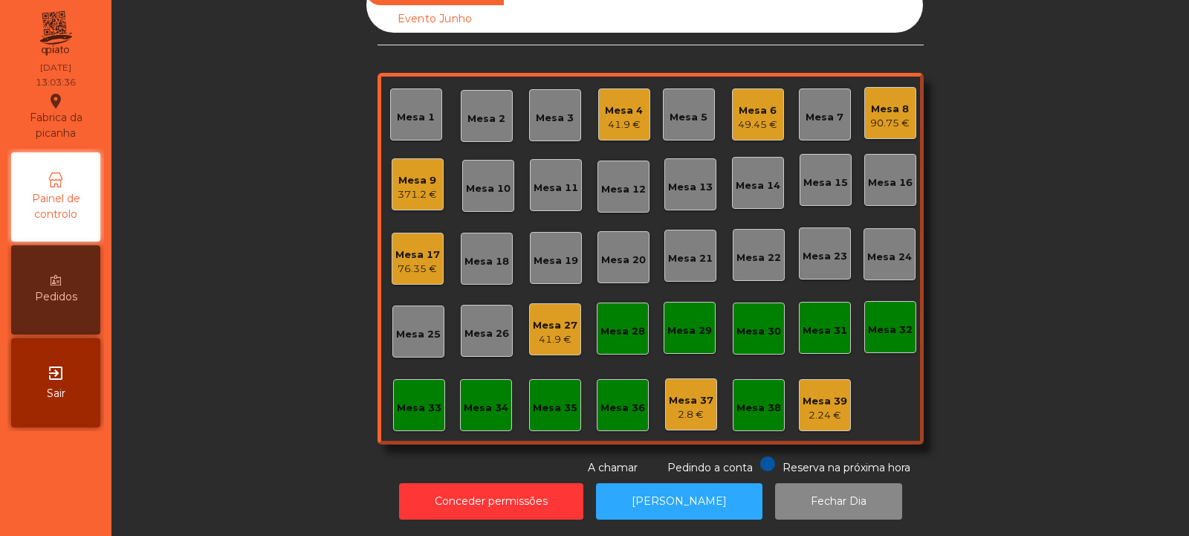
click at [1092, 265] on div "Sala Consumo Staff Evento NÃO USAR Evento Junho Mesa 1 Mesa 2 Mesa 3 Mesa 4 41.…" at bounding box center [650, 227] width 1037 height 498
click at [615, 247] on div "Mesa 20" at bounding box center [623, 257] width 45 height 21
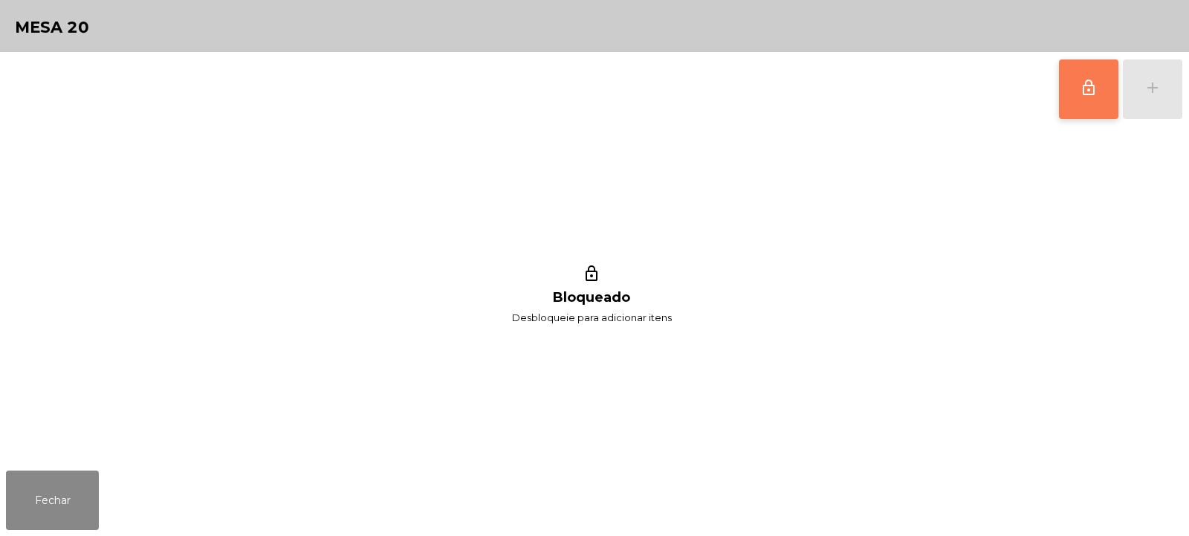
click at [1106, 98] on button "lock_outline" at bounding box center [1088, 88] width 59 height 59
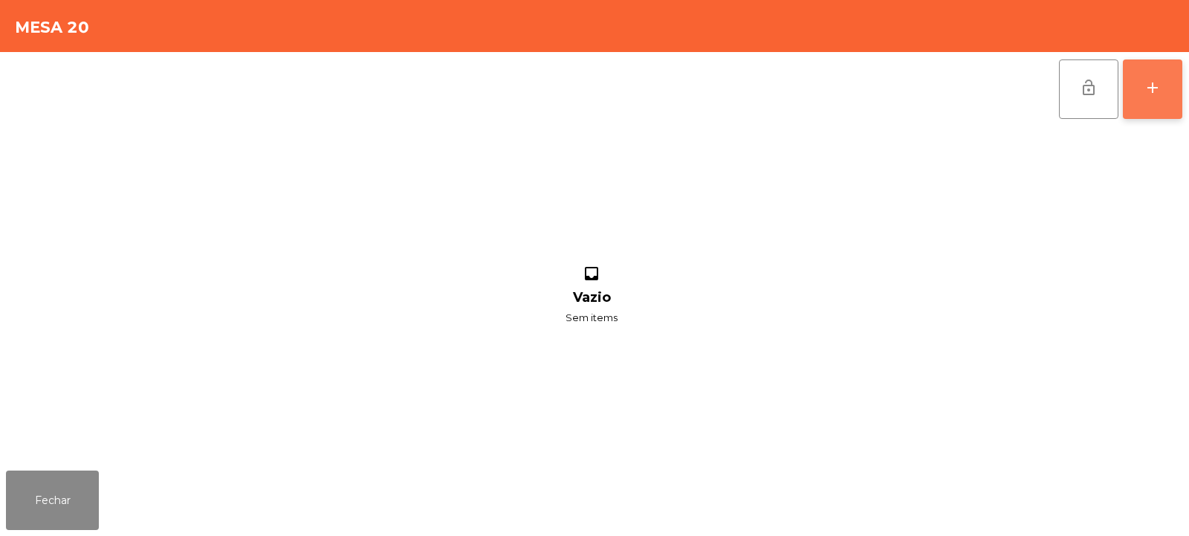
click at [1154, 98] on button "add" at bounding box center [1152, 88] width 59 height 59
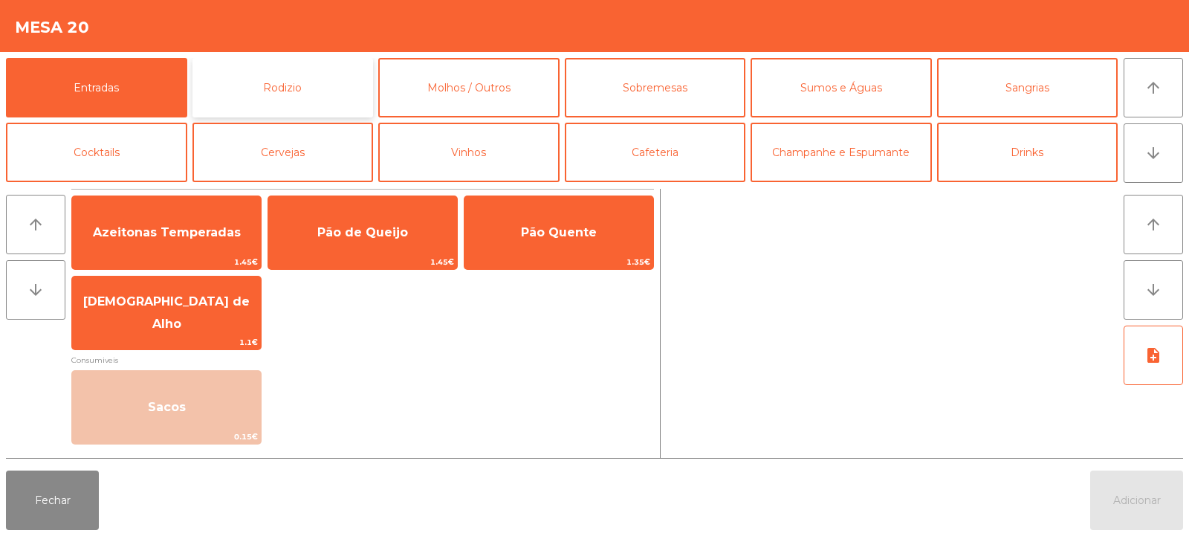
click at [319, 88] on button "Rodizio" at bounding box center [282, 87] width 181 height 59
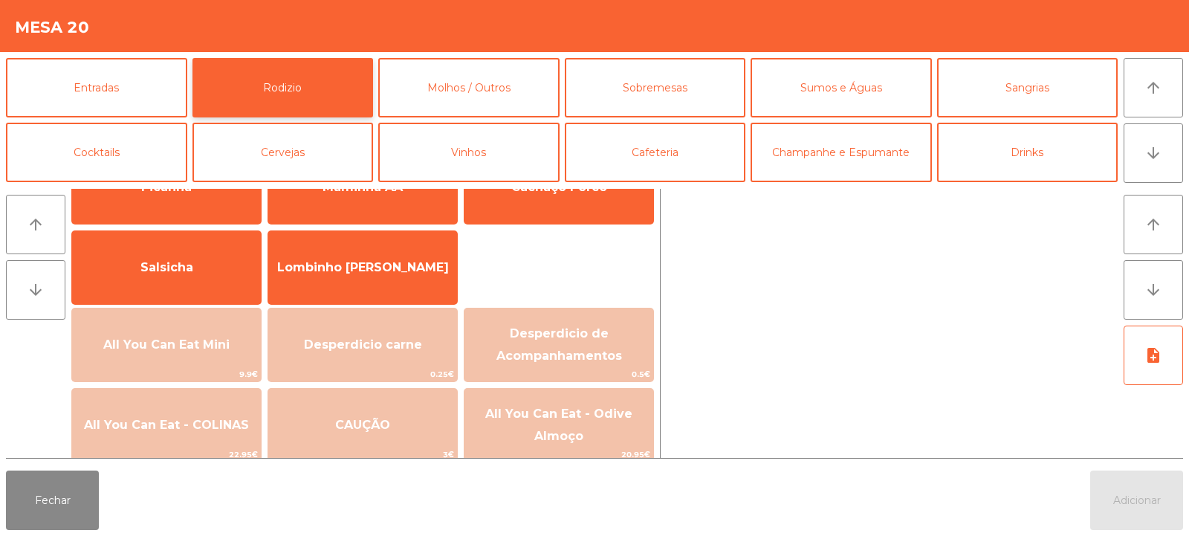
scroll to position [107, 0]
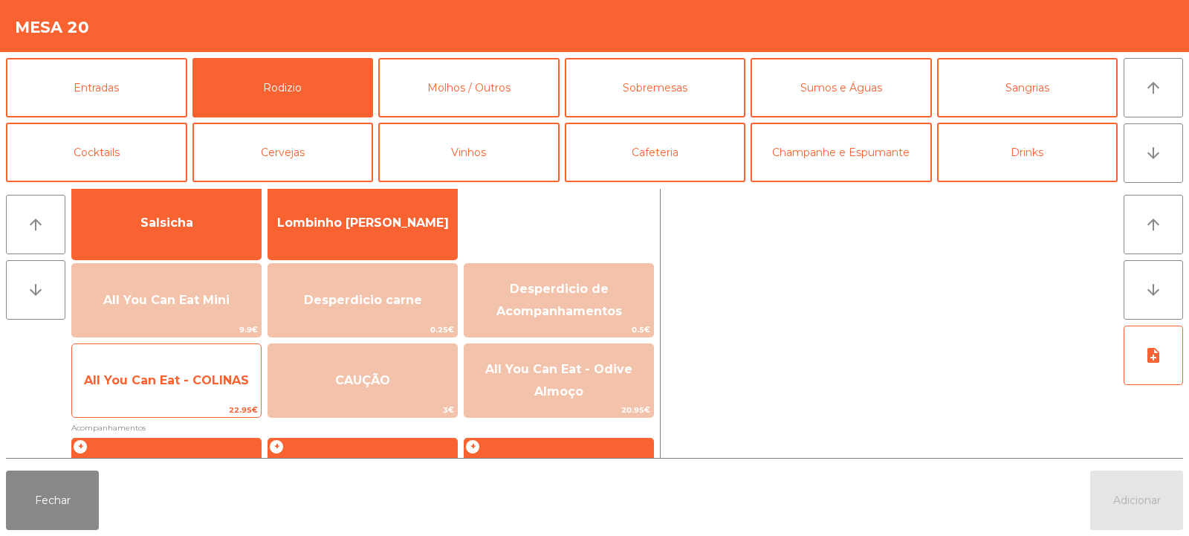
click at [194, 392] on span "All You Can Eat - COLINAS" at bounding box center [166, 380] width 189 height 40
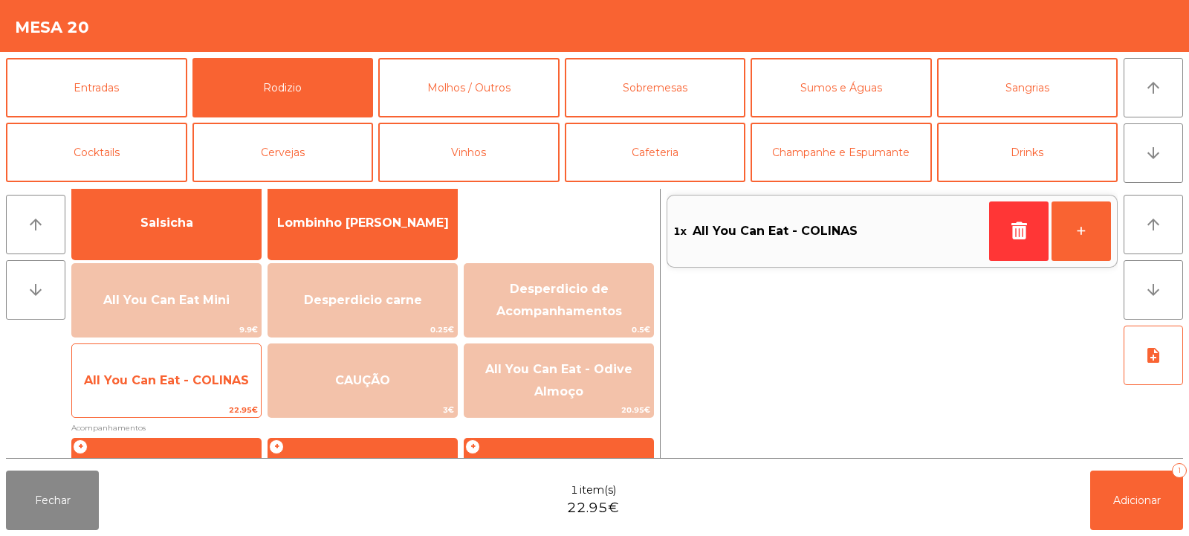
click at [189, 406] on span "22.95€" at bounding box center [166, 410] width 189 height 14
click at [193, 387] on span "All You Can Eat - COLINAS" at bounding box center [166, 380] width 189 height 40
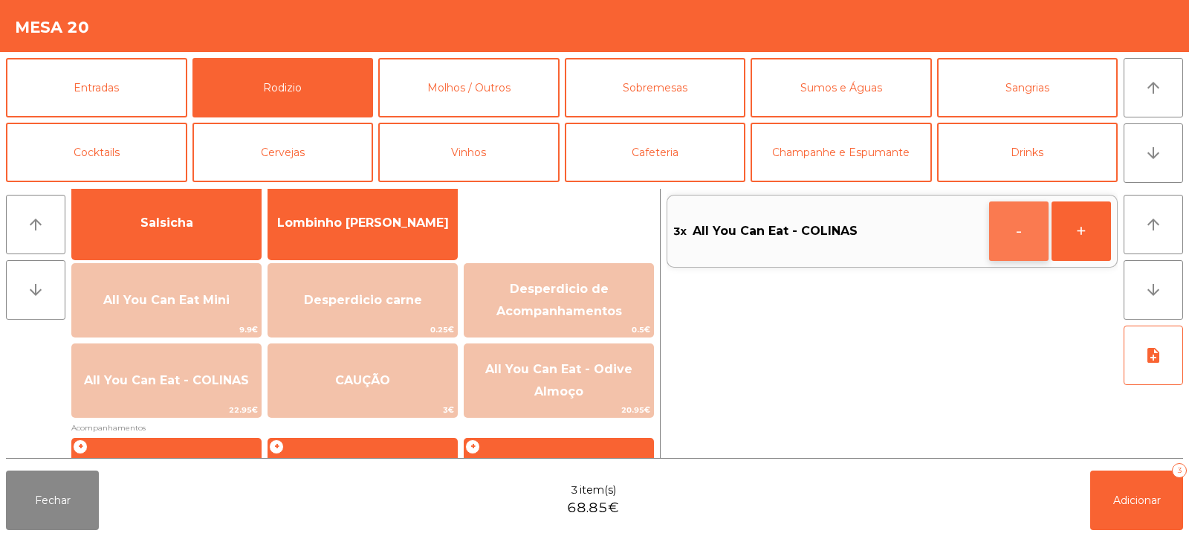
click at [1017, 247] on button "-" at bounding box center [1018, 230] width 59 height 59
click at [1008, 242] on button "-" at bounding box center [1018, 230] width 59 height 59
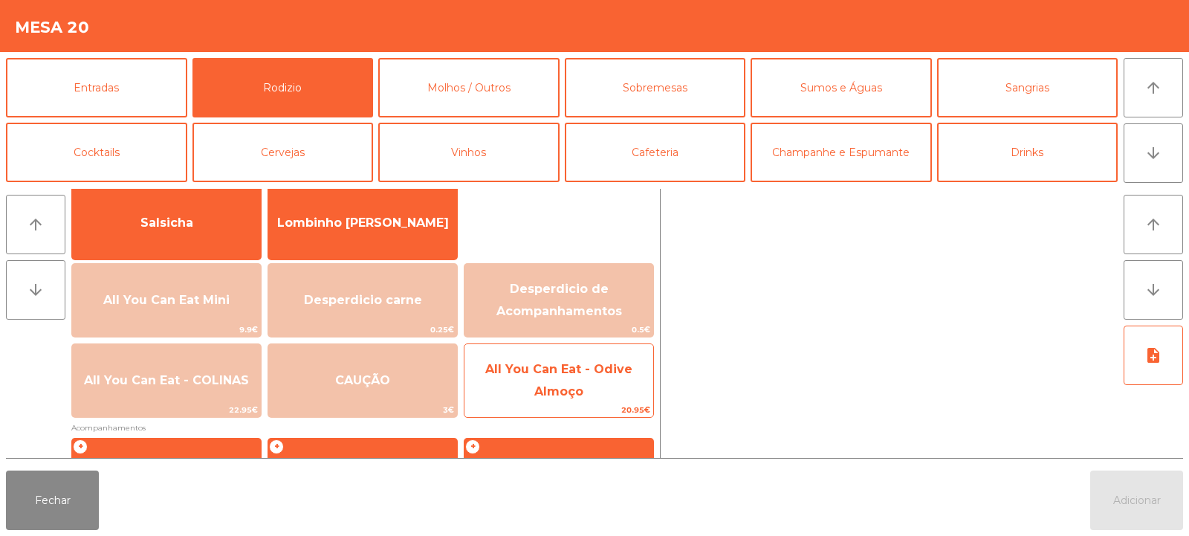
click at [595, 411] on span "20.95€" at bounding box center [558, 410] width 189 height 14
click at [591, 416] on span "20.95€" at bounding box center [558, 410] width 189 height 14
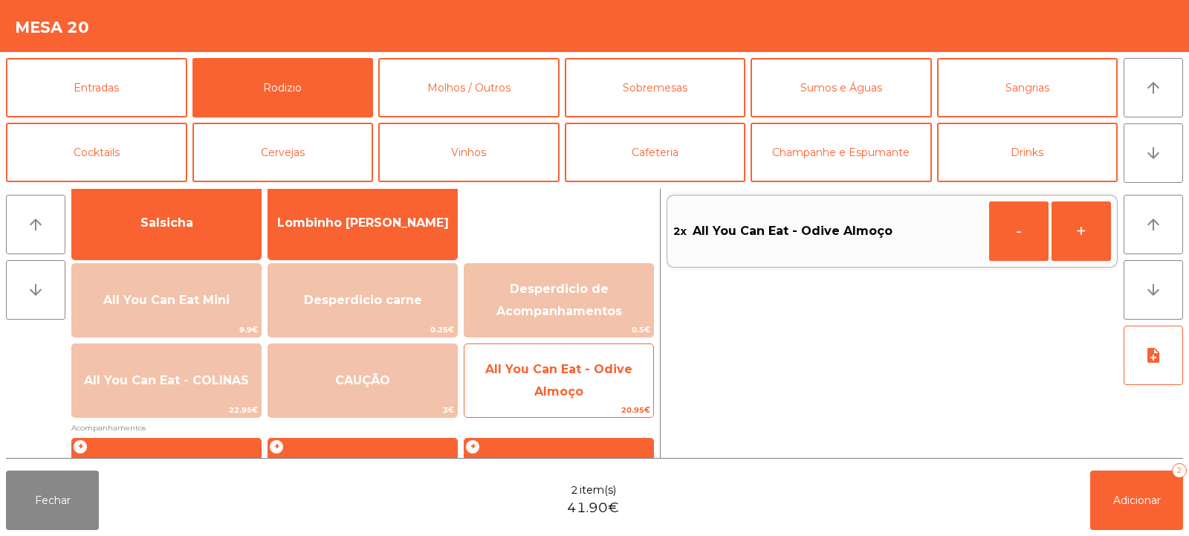
click at [590, 399] on span "All You Can Eat - Odive Almoço" at bounding box center [558, 380] width 189 height 63
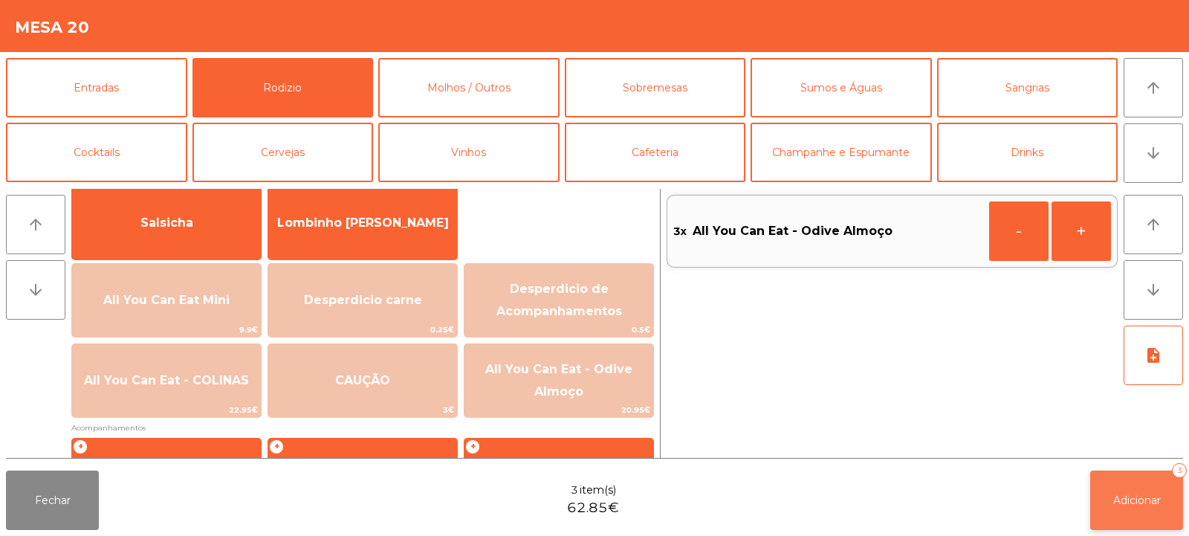
click at [1132, 470] on button "Adicionar 3" at bounding box center [1136, 499] width 93 height 59
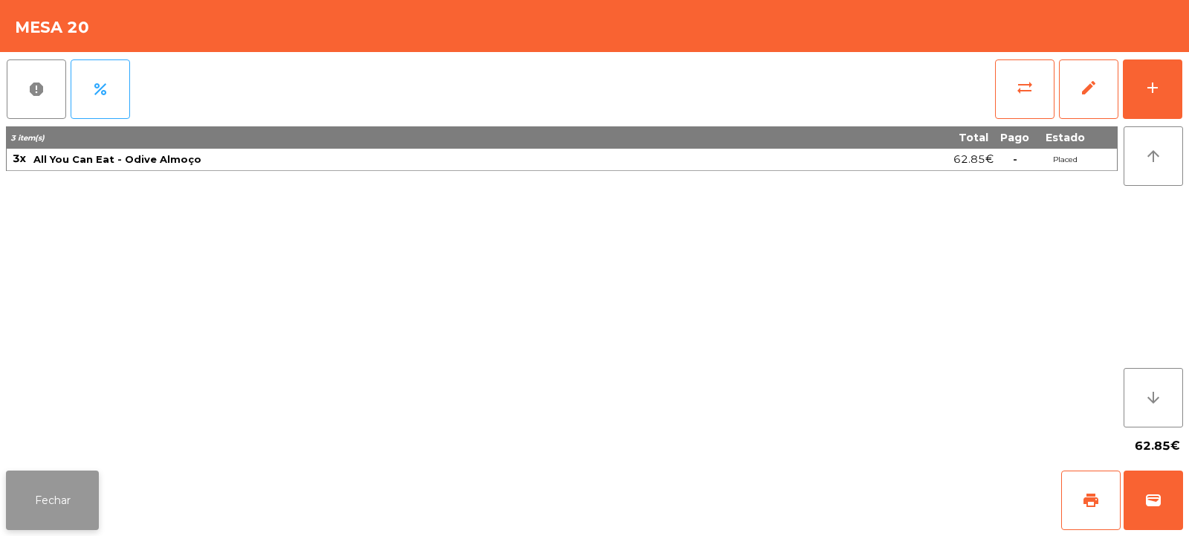
click at [50, 496] on button "Fechar" at bounding box center [52, 499] width 93 height 59
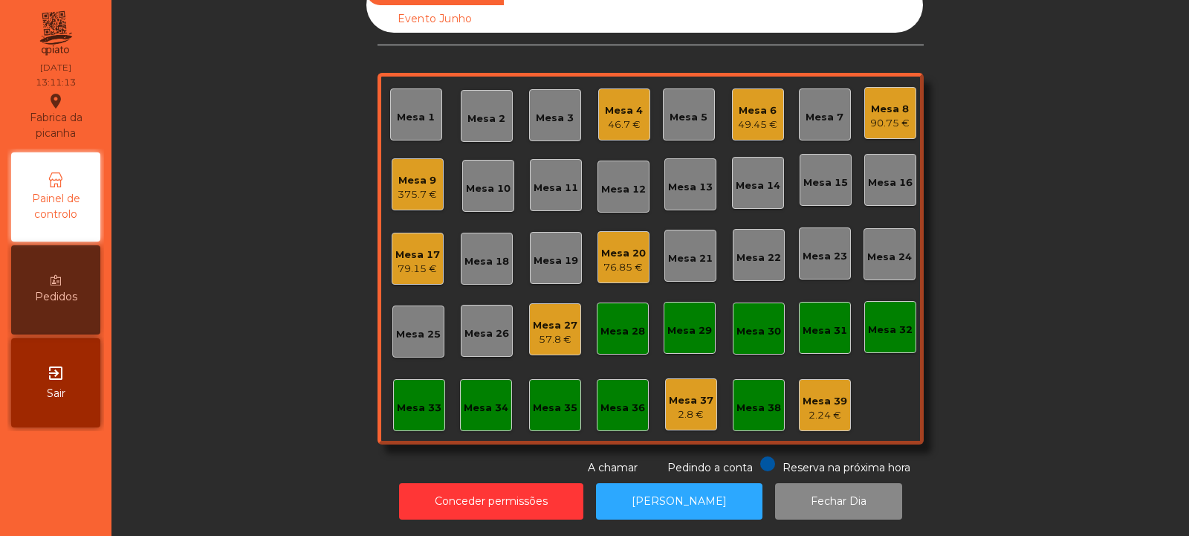
click at [403, 173] on div "Mesa 9" at bounding box center [417, 180] width 39 height 15
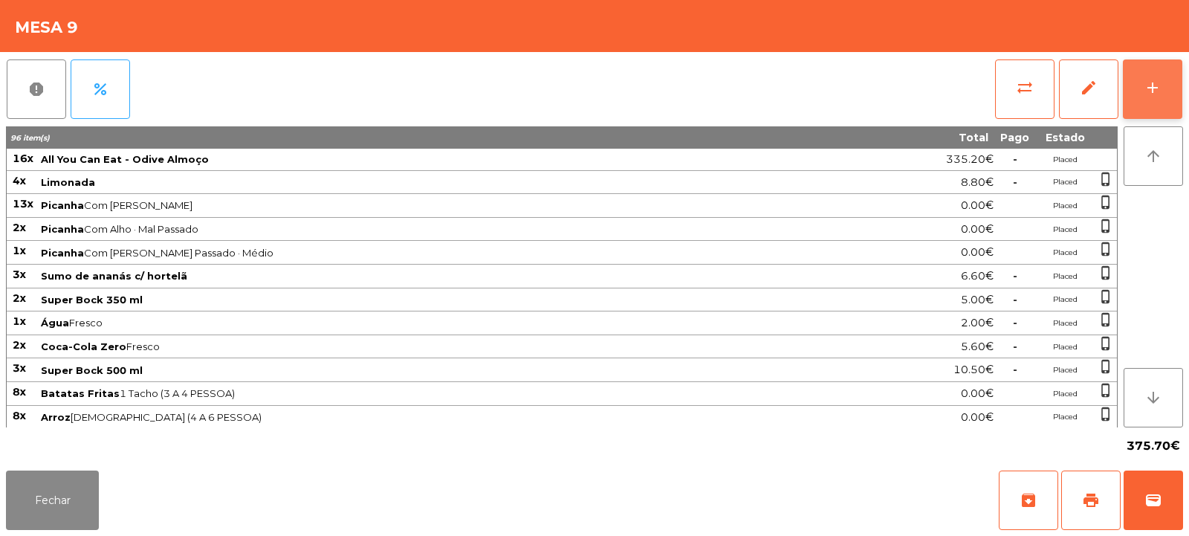
click at [1178, 112] on button "add" at bounding box center [1152, 88] width 59 height 59
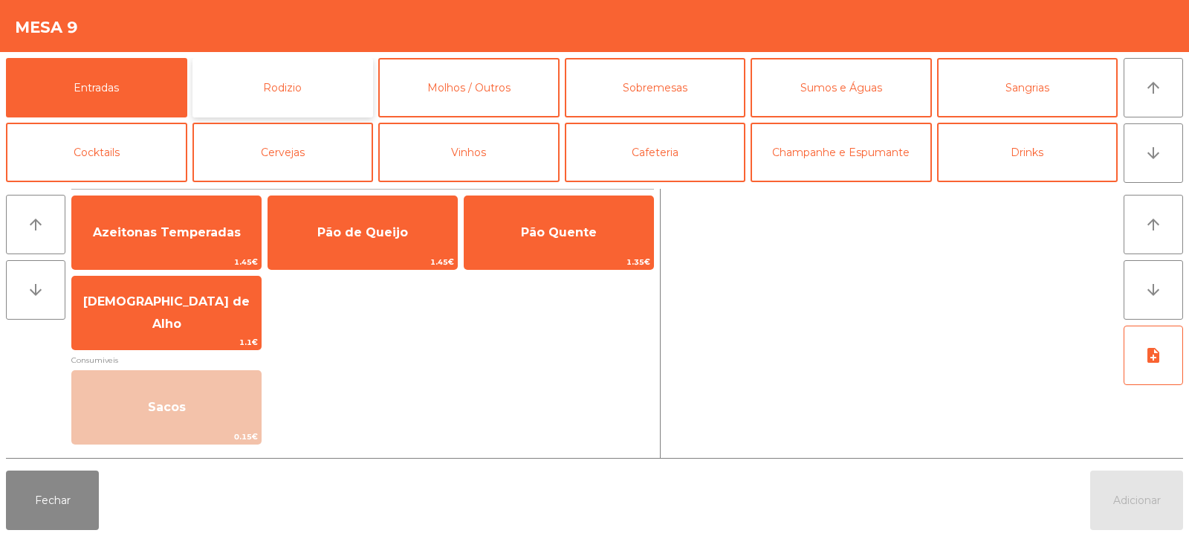
click at [341, 82] on button "Rodizio" at bounding box center [282, 87] width 181 height 59
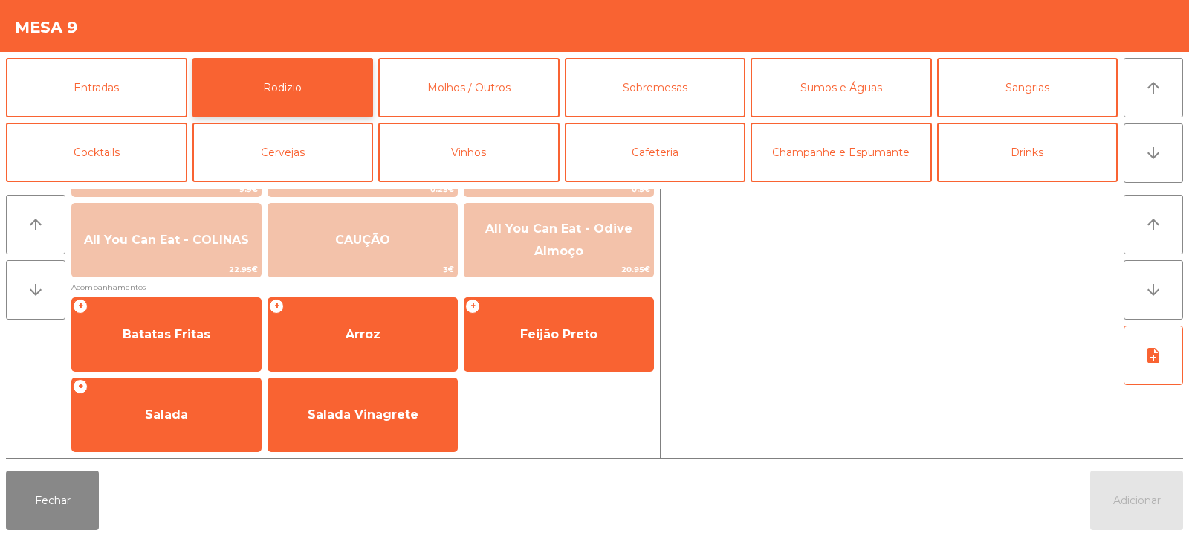
scroll to position [247, 0]
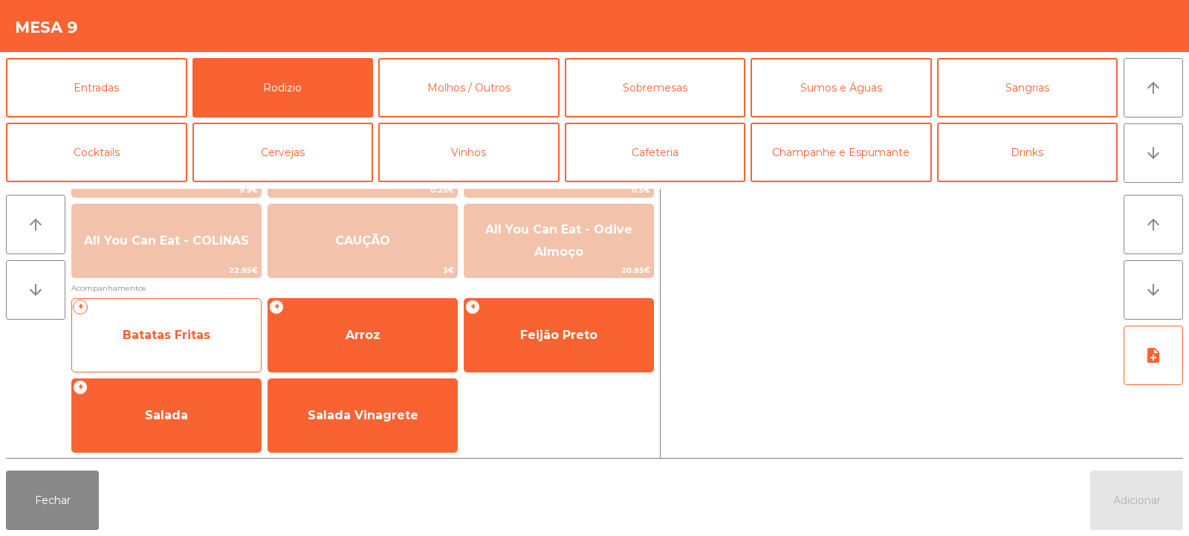
click at [198, 337] on span "Batatas Fritas" at bounding box center [167, 335] width 88 height 14
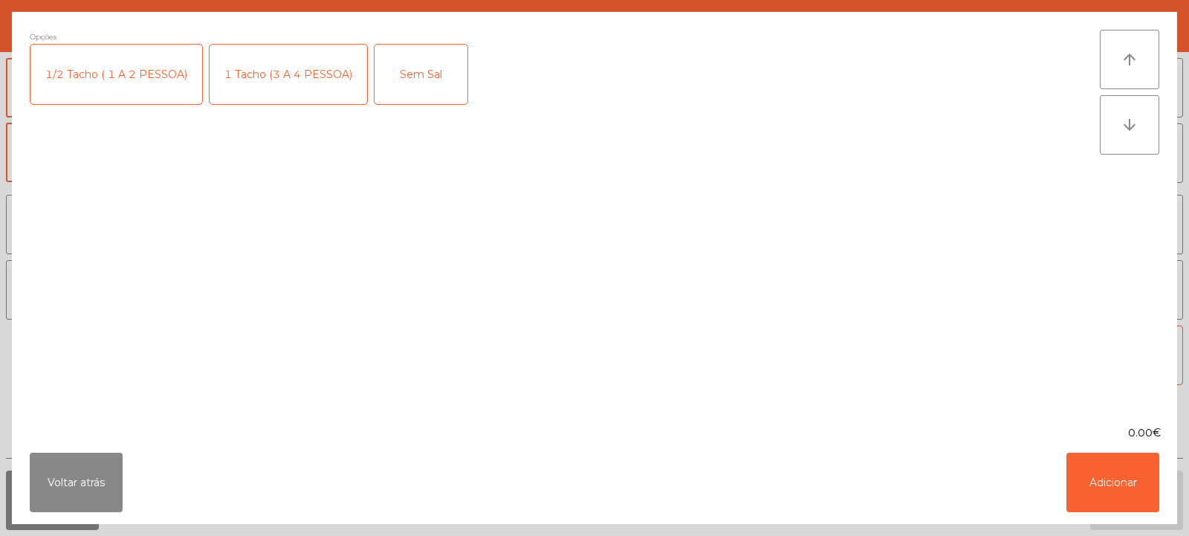
click at [262, 88] on div "1 Tacho (3 A 4 PESSOA)" at bounding box center [289, 74] width 158 height 59
click at [1106, 463] on button "Adicionar" at bounding box center [1112, 481] width 93 height 59
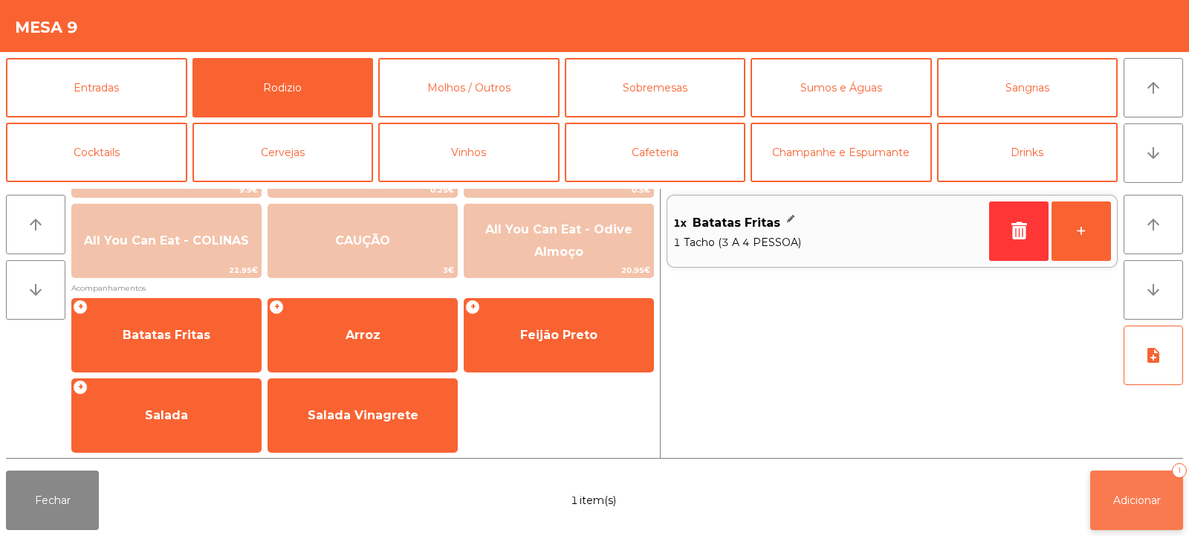
click at [1115, 476] on button "Adicionar 1" at bounding box center [1136, 499] width 93 height 59
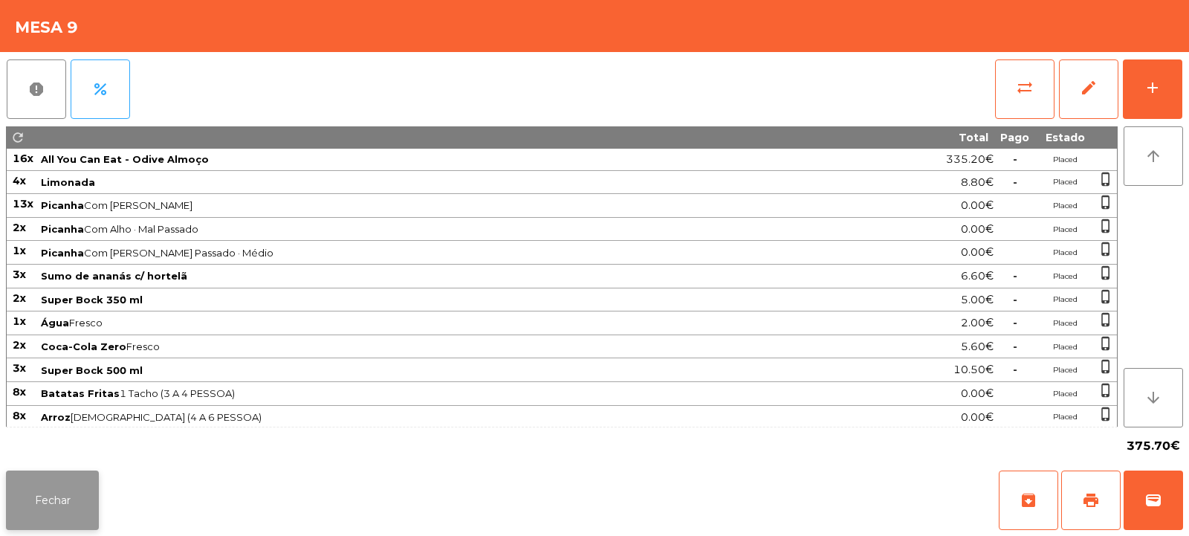
click at [91, 507] on button "Fechar" at bounding box center [52, 499] width 93 height 59
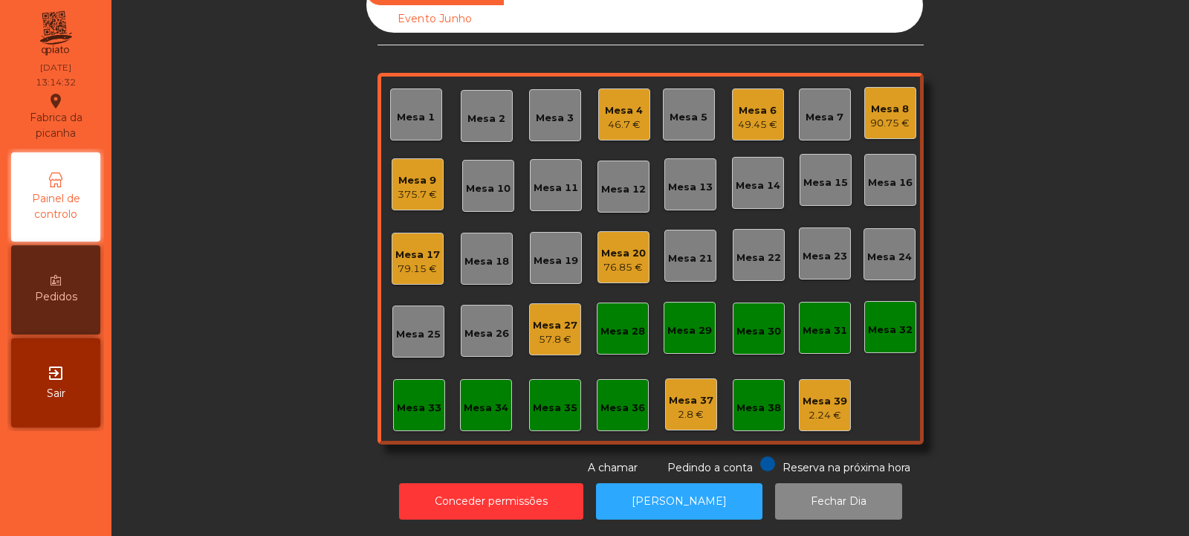
click at [412, 379] on div "Mesa 33" at bounding box center [419, 405] width 52 height 52
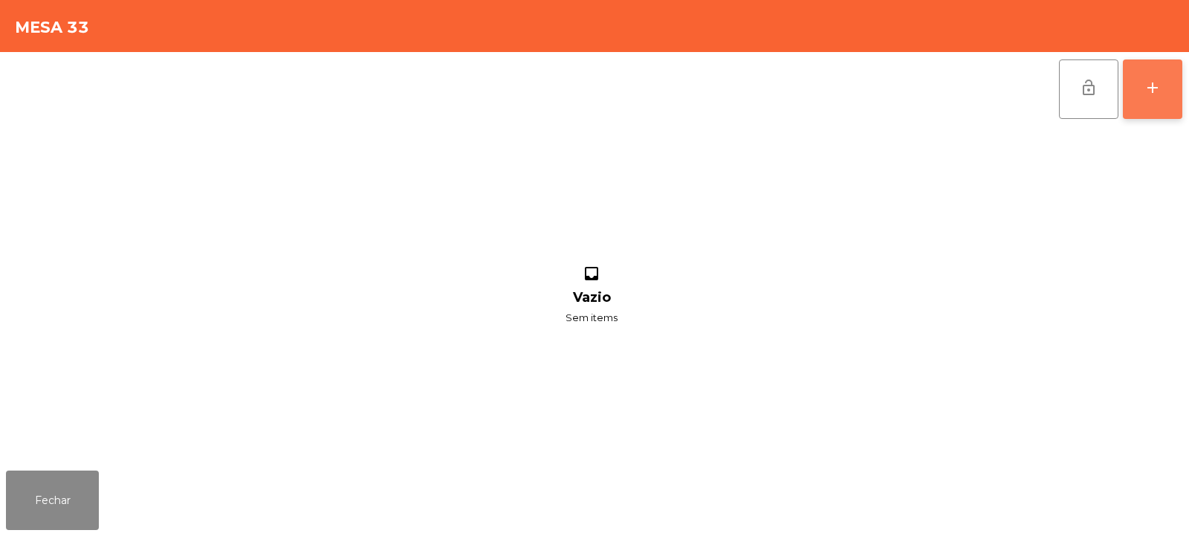
click at [1149, 103] on button "add" at bounding box center [1152, 88] width 59 height 59
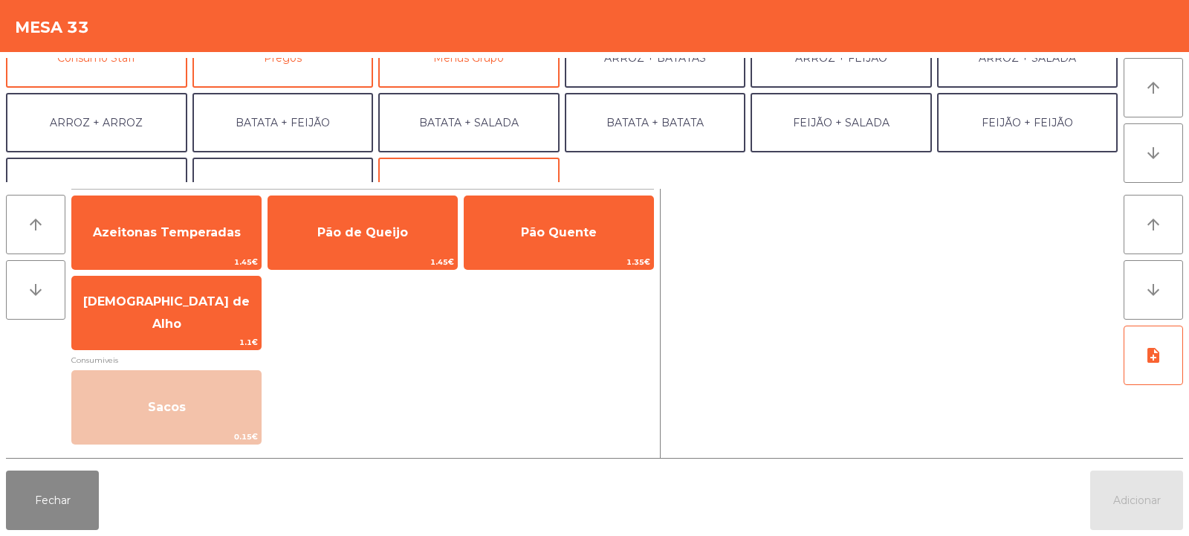
scroll to position [163, 0]
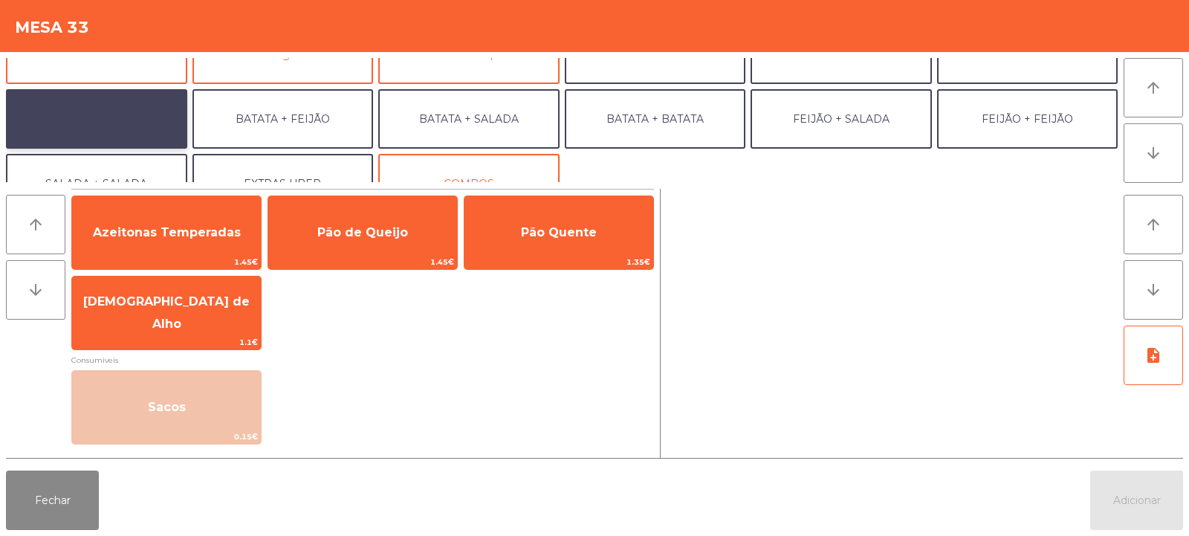
click at [126, 119] on button "ARROZ + ARROZ" at bounding box center [96, 118] width 181 height 59
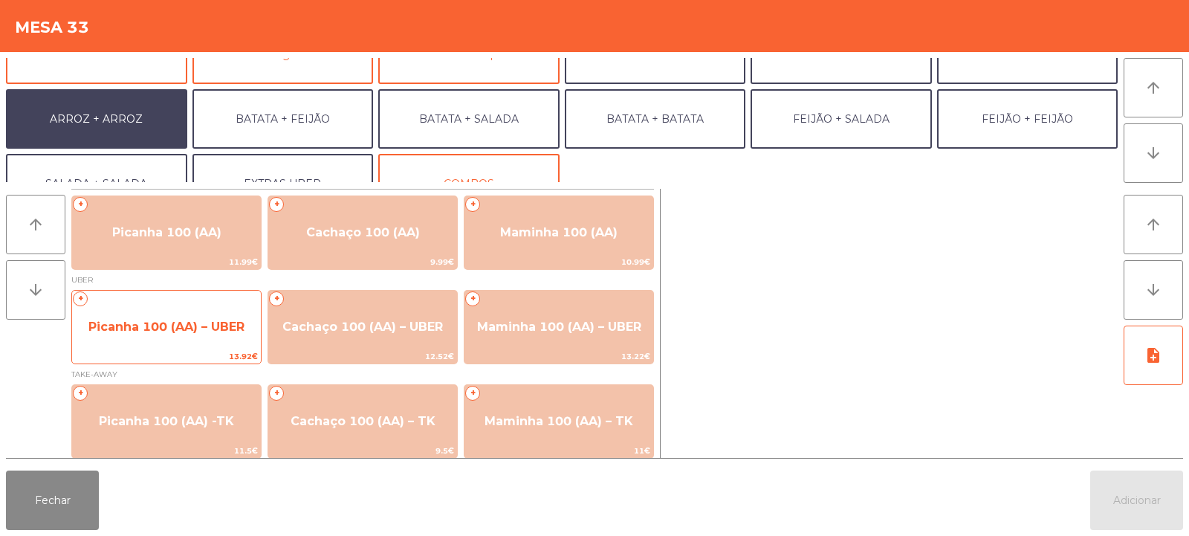
click at [181, 334] on span "Picanha 100 (AA) – UBER" at bounding box center [166, 327] width 189 height 40
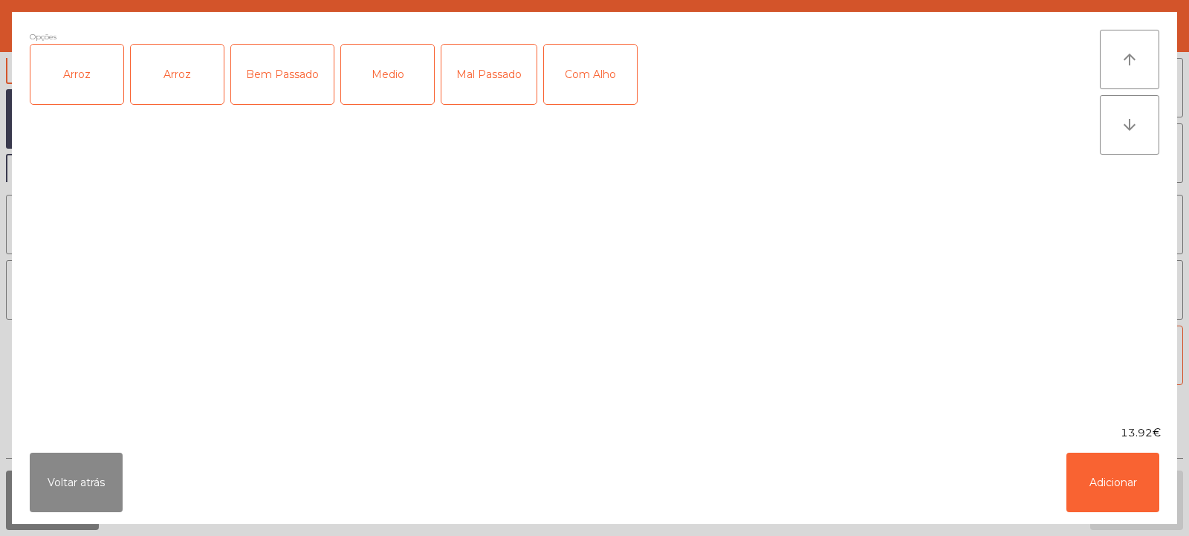
click at [66, 87] on div "Arroz" at bounding box center [76, 74] width 93 height 59
click at [380, 80] on div "Medio" at bounding box center [387, 74] width 93 height 59
click at [1119, 476] on button "Adicionar" at bounding box center [1112, 481] width 93 height 59
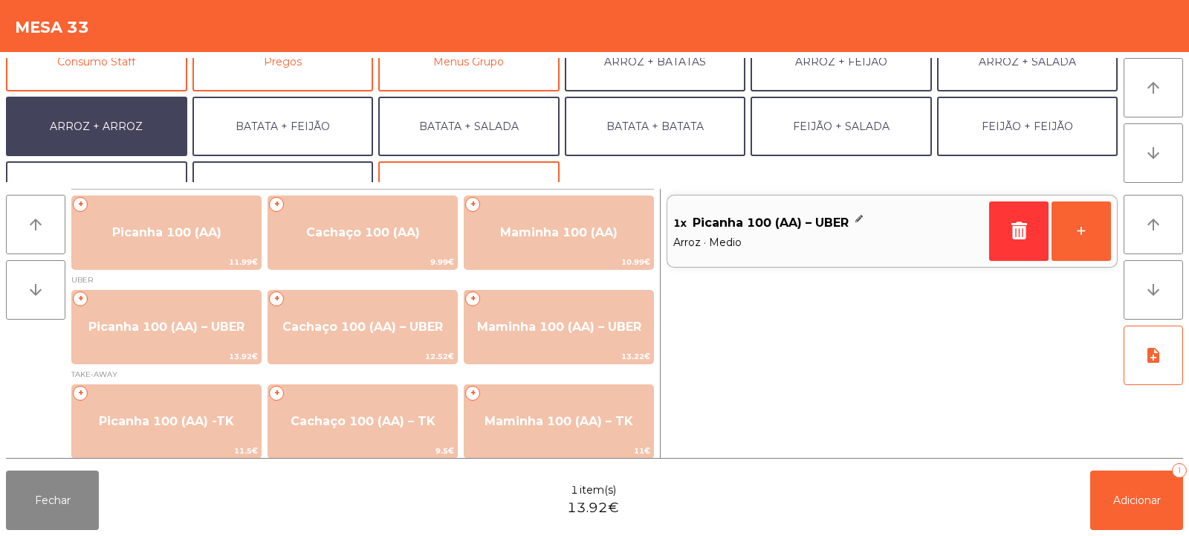
scroll to position [156, 0]
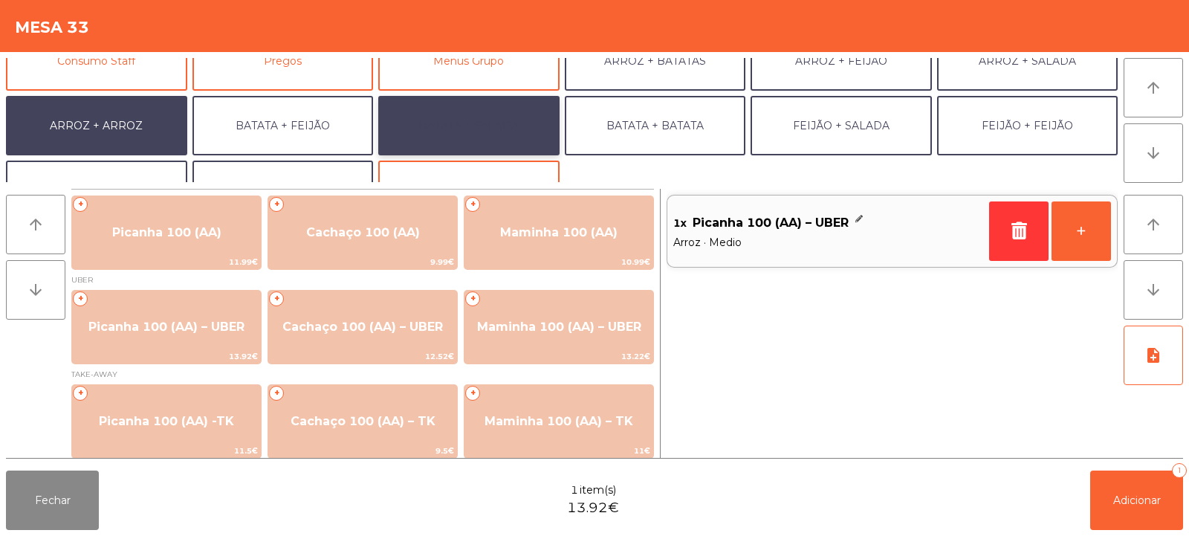
click at [483, 131] on button "BATATA + SALADA" at bounding box center [468, 125] width 181 height 59
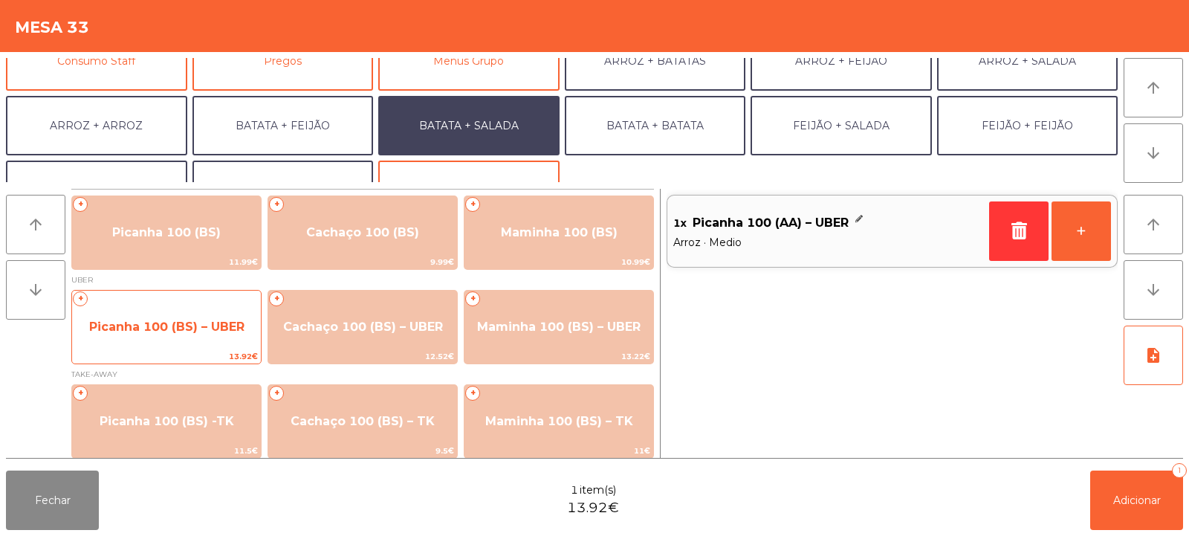
click at [184, 316] on span "Picanha 100 (BS) – UBER" at bounding box center [166, 327] width 189 height 40
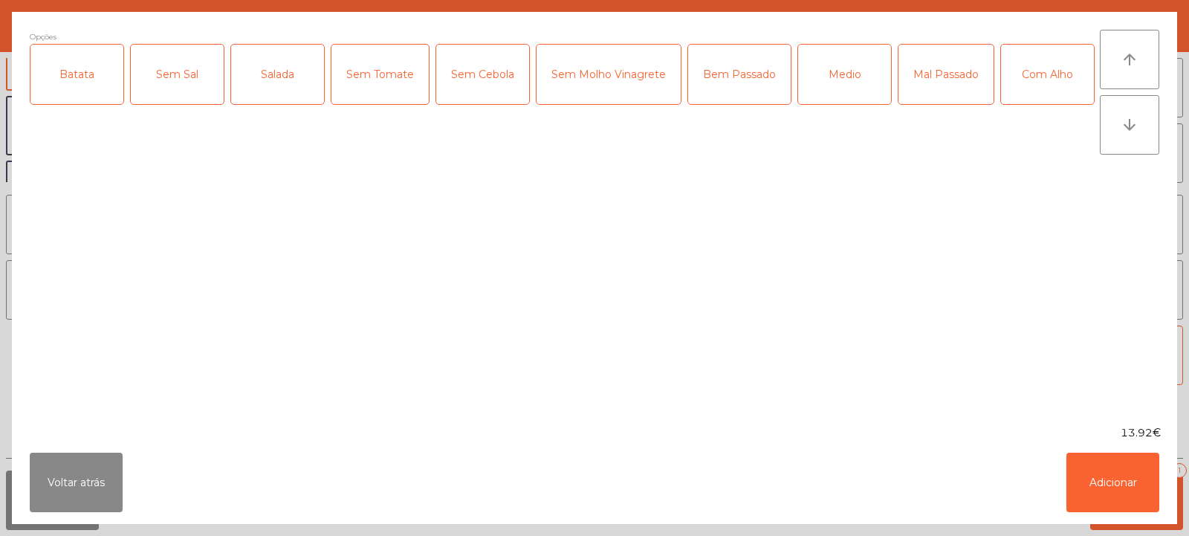
click at [71, 66] on div "Batata" at bounding box center [76, 74] width 93 height 59
click at [285, 80] on div "Salada" at bounding box center [277, 74] width 93 height 59
click at [733, 71] on div "Bem Passado" at bounding box center [739, 74] width 103 height 59
click at [1110, 476] on button "Adicionar" at bounding box center [1112, 481] width 93 height 59
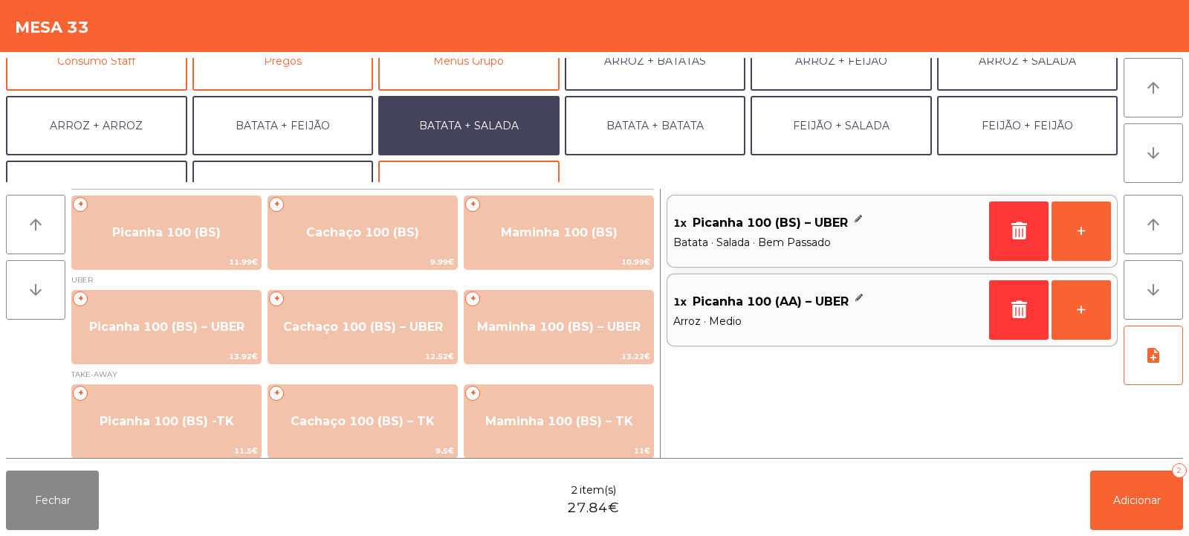
scroll to position [194, 0]
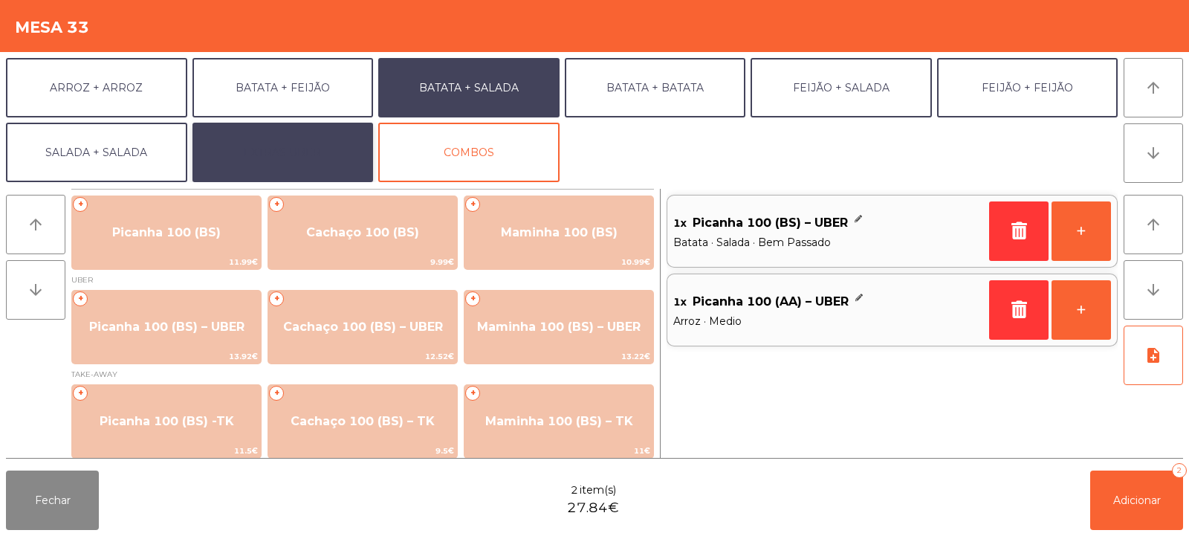
click at [298, 152] on button "EXTRAS UBER" at bounding box center [282, 152] width 181 height 59
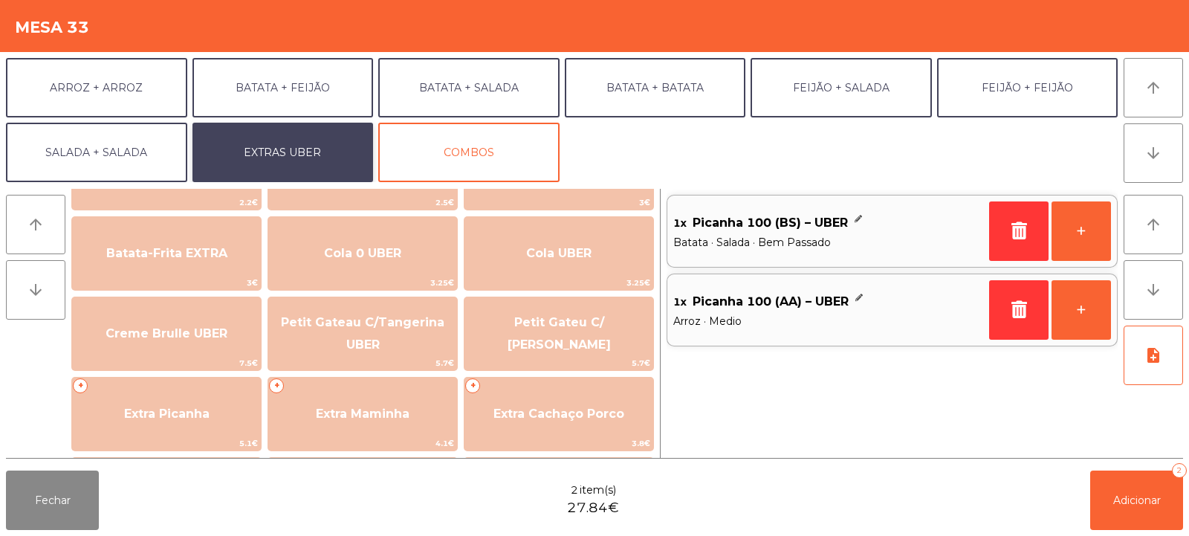
scroll to position [231, 0]
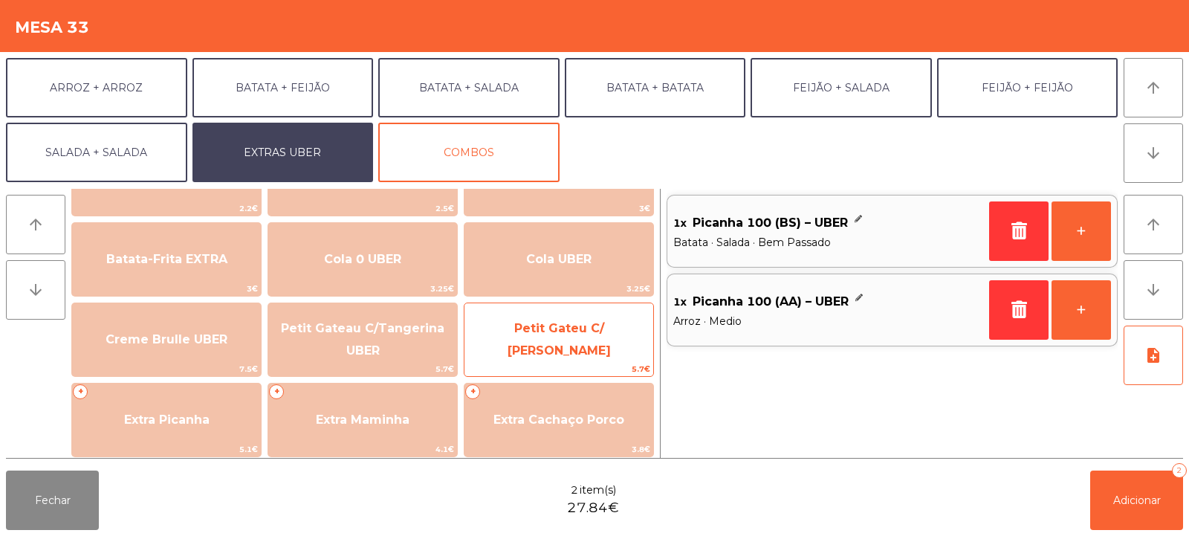
click at [597, 342] on span "Petit Gateu C/ [PERSON_NAME]" at bounding box center [558, 339] width 103 height 36
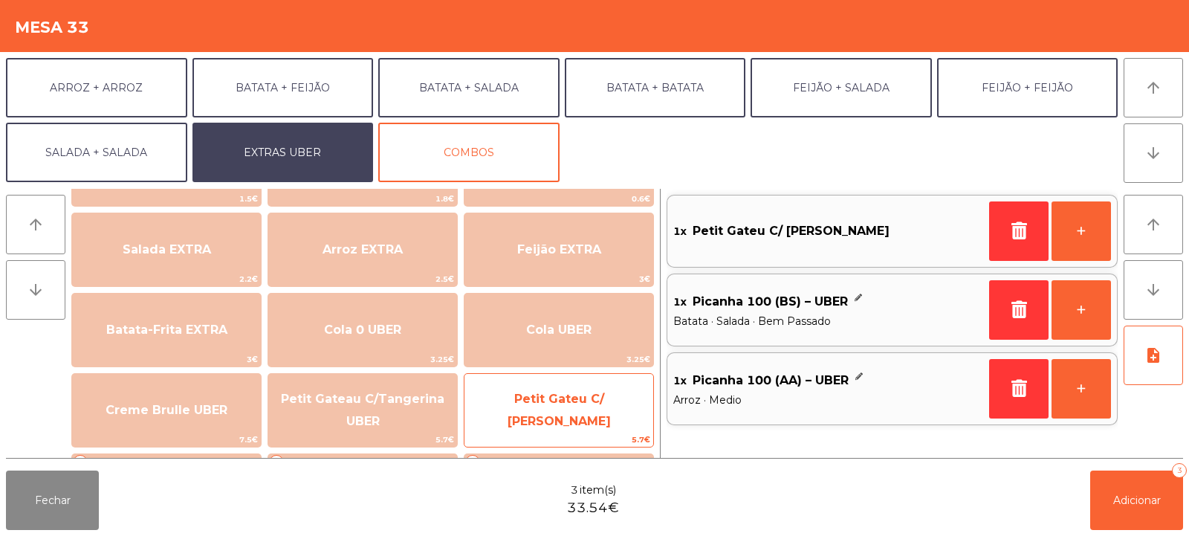
scroll to position [169, 0]
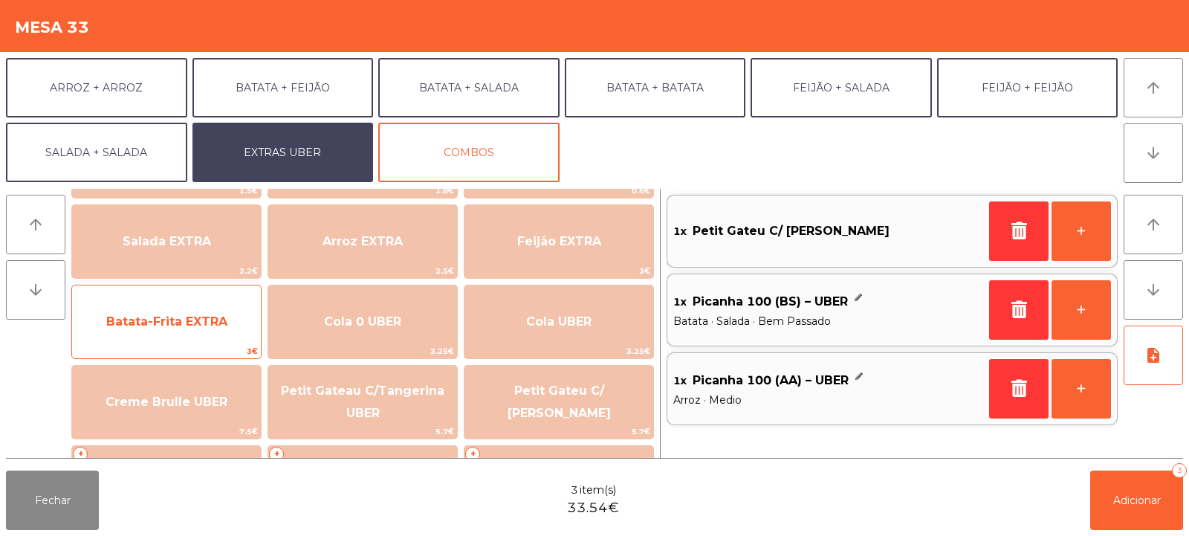
click at [168, 317] on span "Batata-Frita EXTRA" at bounding box center [166, 321] width 121 height 14
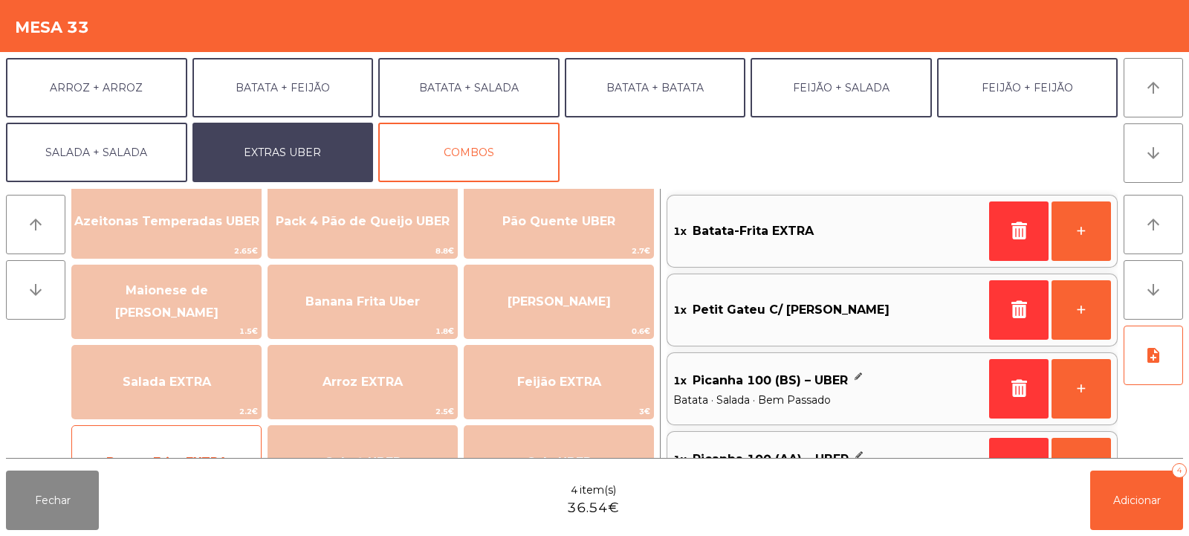
scroll to position [0, 0]
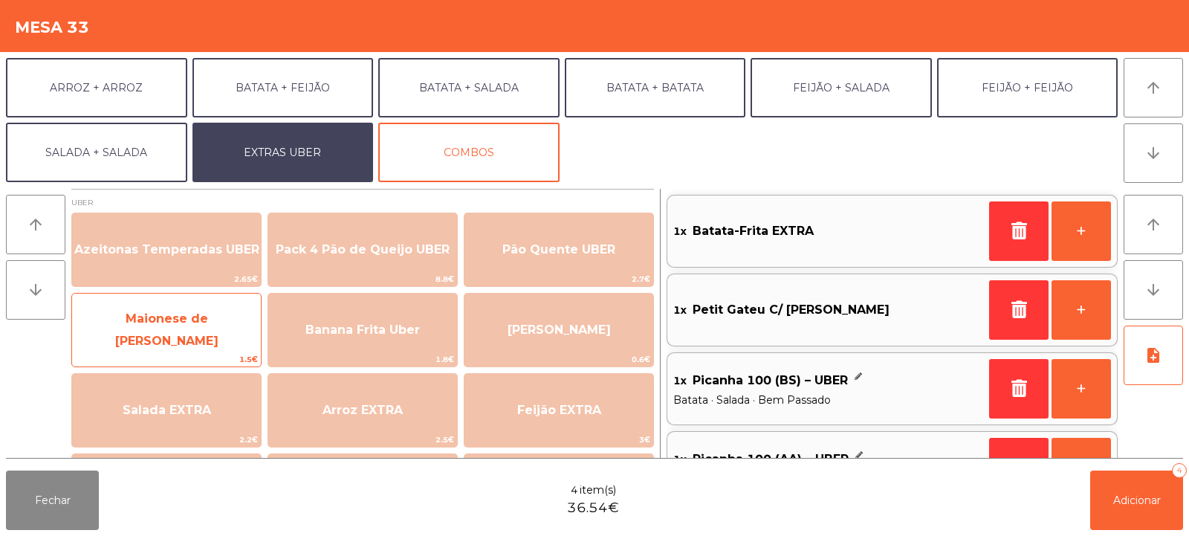
click at [165, 322] on span "Maionese de [PERSON_NAME]" at bounding box center [166, 329] width 103 height 36
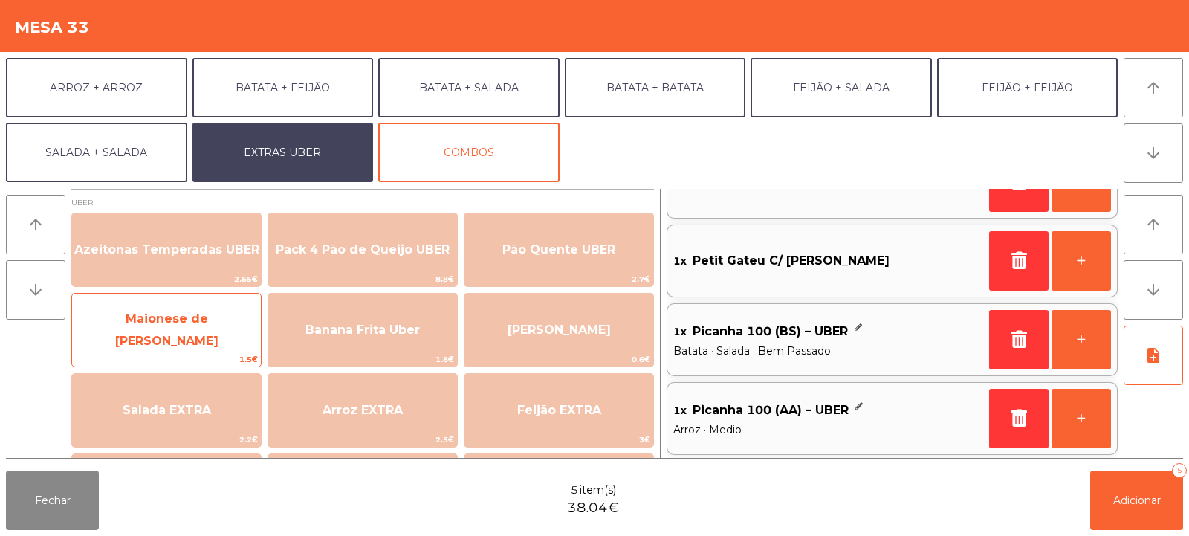
scroll to position [131, 0]
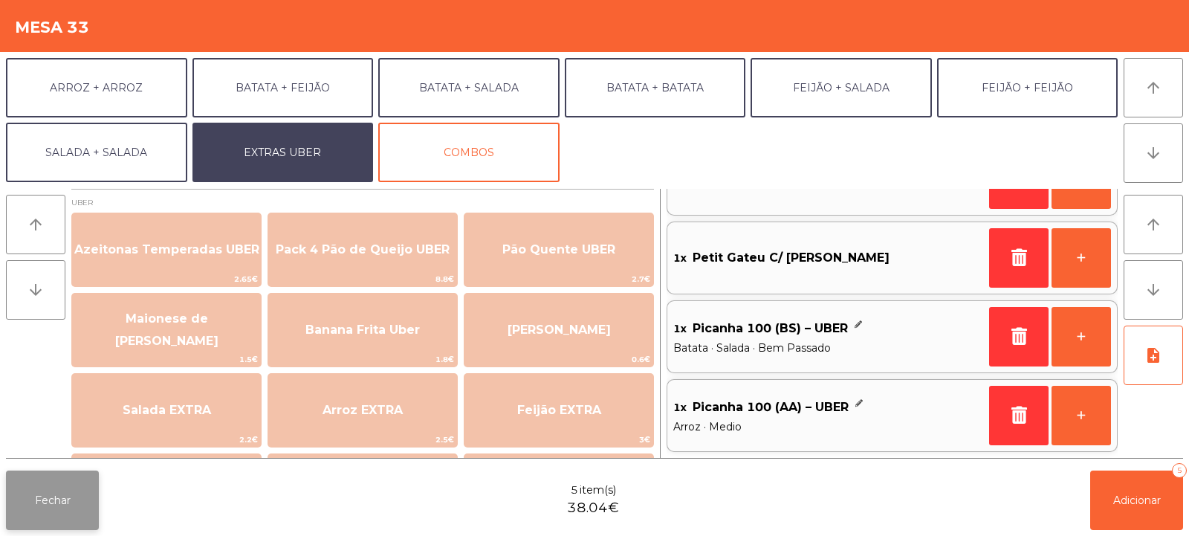
click at [59, 519] on button "Fechar" at bounding box center [52, 499] width 93 height 59
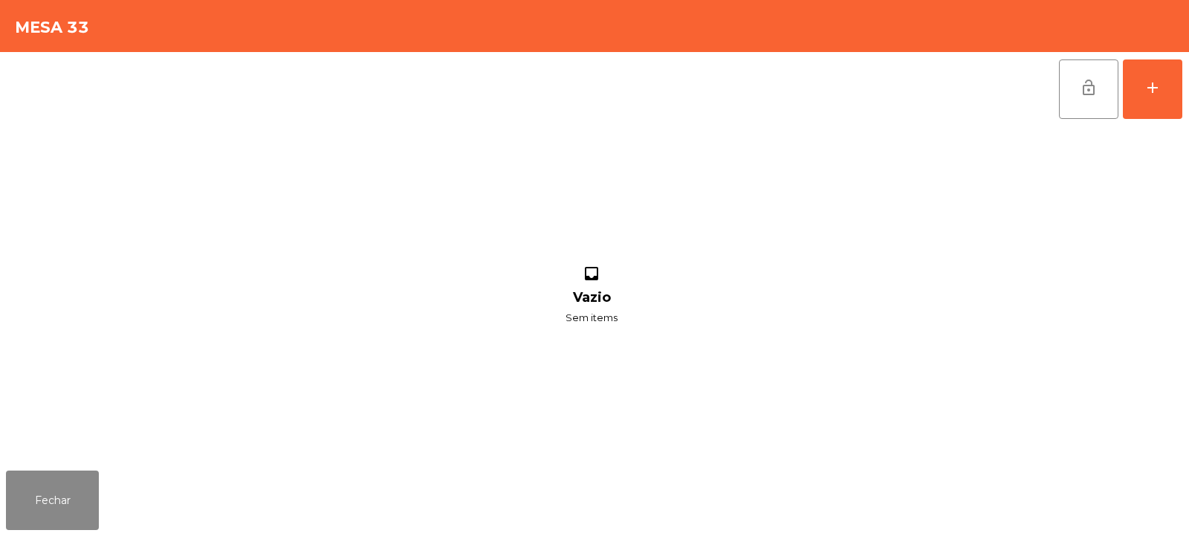
click at [1184, 117] on div "lock_open add inbox Vazio Sem items" at bounding box center [594, 258] width 1189 height 412
click at [1144, 108] on button "add" at bounding box center [1152, 88] width 59 height 59
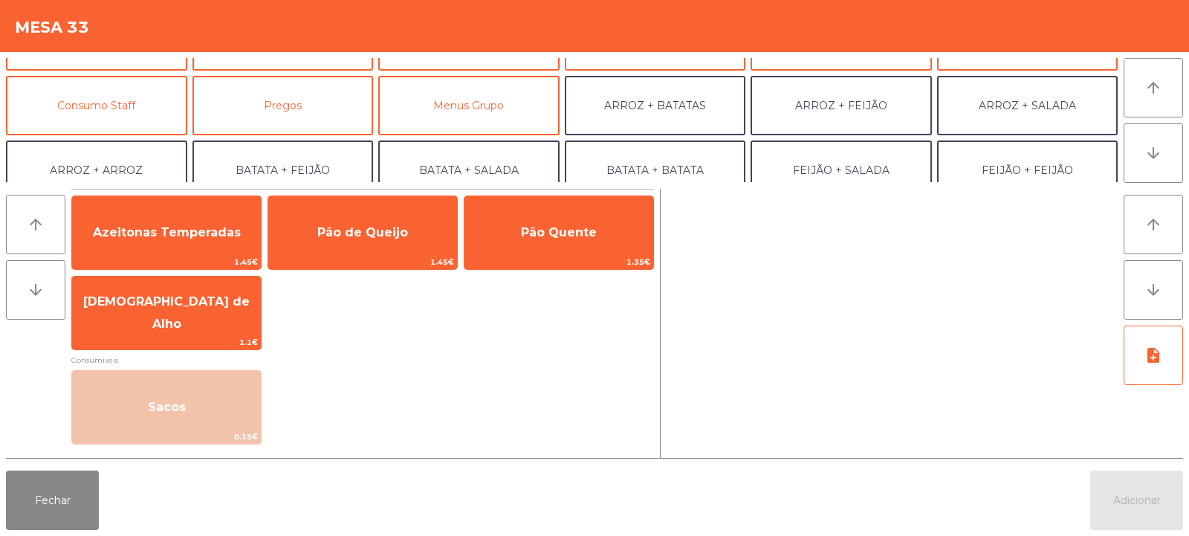
scroll to position [124, 0]
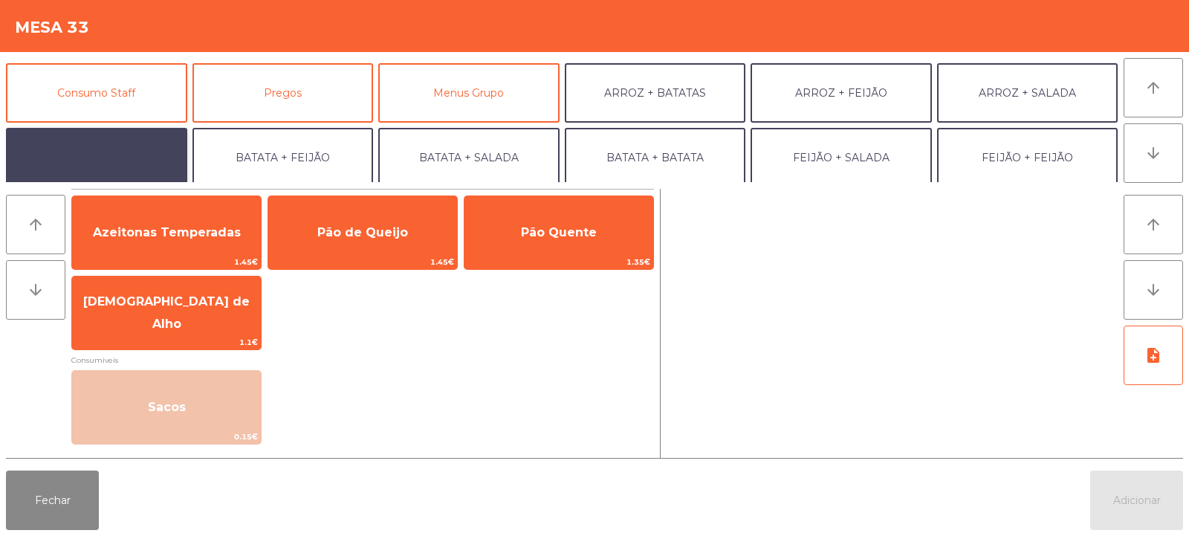
click at [120, 177] on button "ARROZ + ARROZ" at bounding box center [96, 157] width 181 height 59
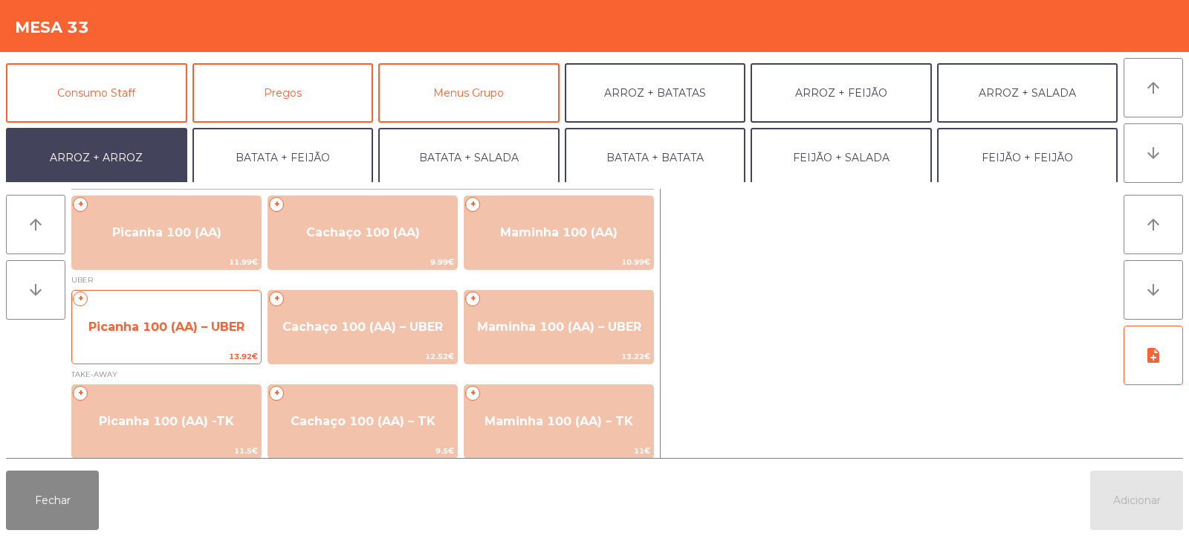
click at [184, 339] on span "Picanha 100 (AA) – UBER" at bounding box center [166, 327] width 189 height 40
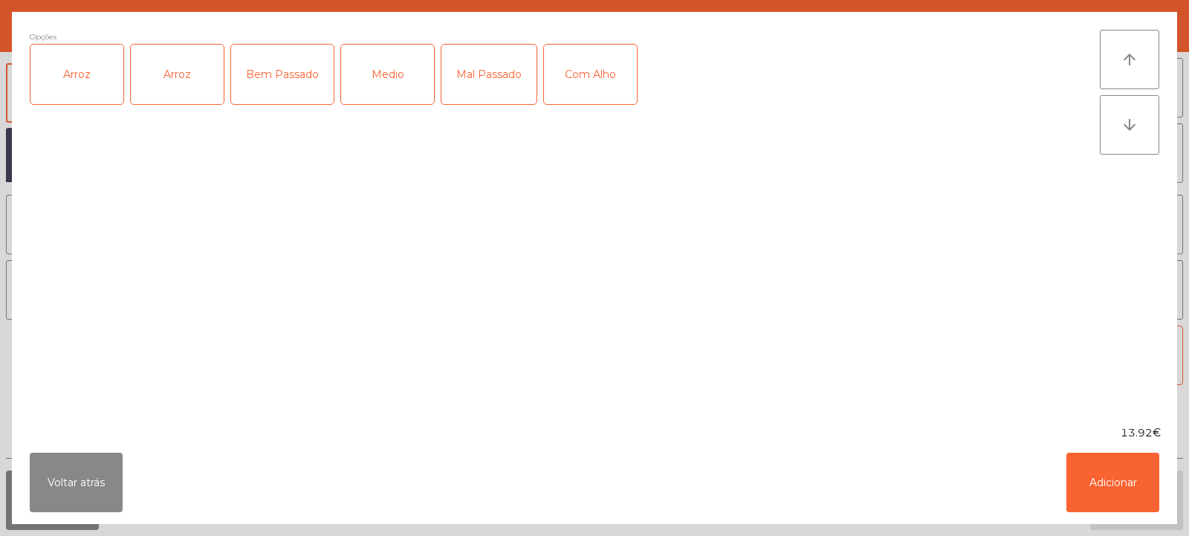
click at [94, 93] on div "Arroz" at bounding box center [76, 74] width 93 height 59
click at [171, 92] on div "Arroz" at bounding box center [177, 74] width 93 height 59
click at [186, 82] on div "Arroz" at bounding box center [177, 74] width 93 height 59
click at [385, 81] on div "Medio" at bounding box center [387, 74] width 93 height 59
click at [1106, 481] on button "Adicionar" at bounding box center [1112, 481] width 93 height 59
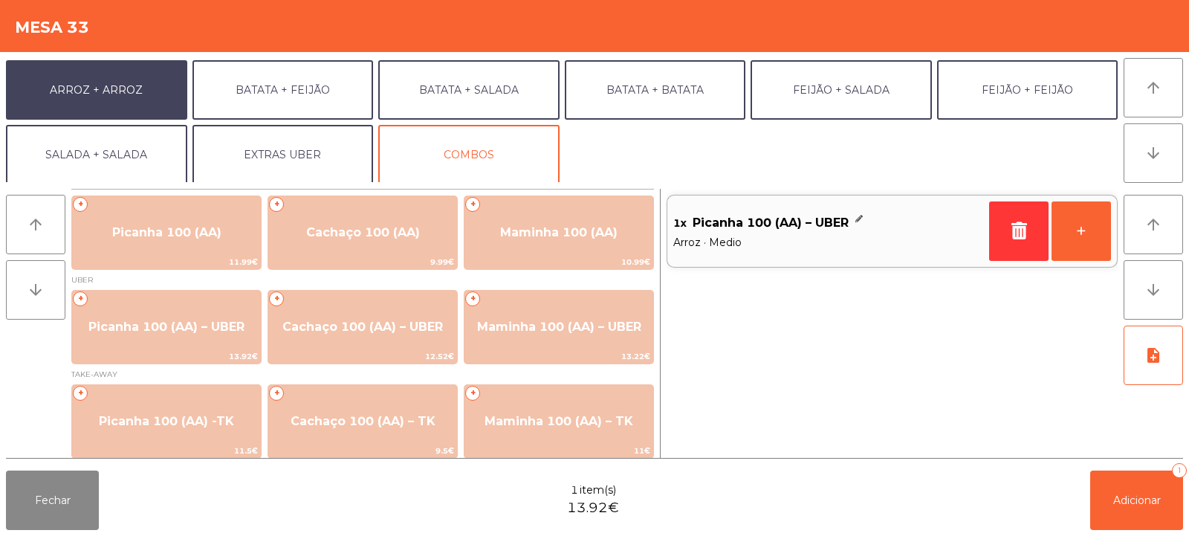
scroll to position [194, 0]
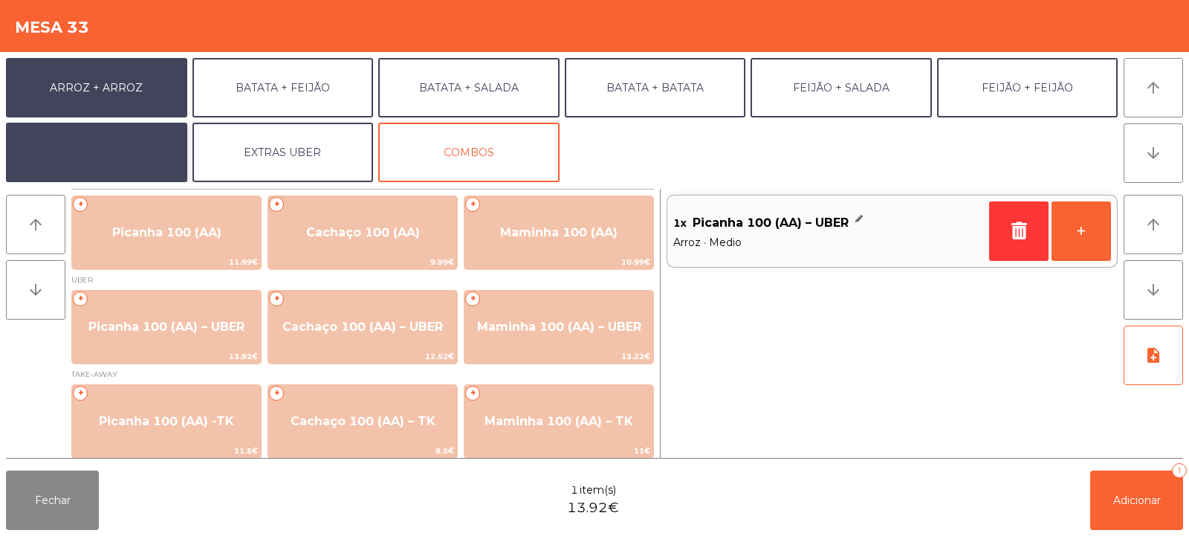
click at [109, 150] on button "SALADA + SALADA" at bounding box center [96, 152] width 181 height 59
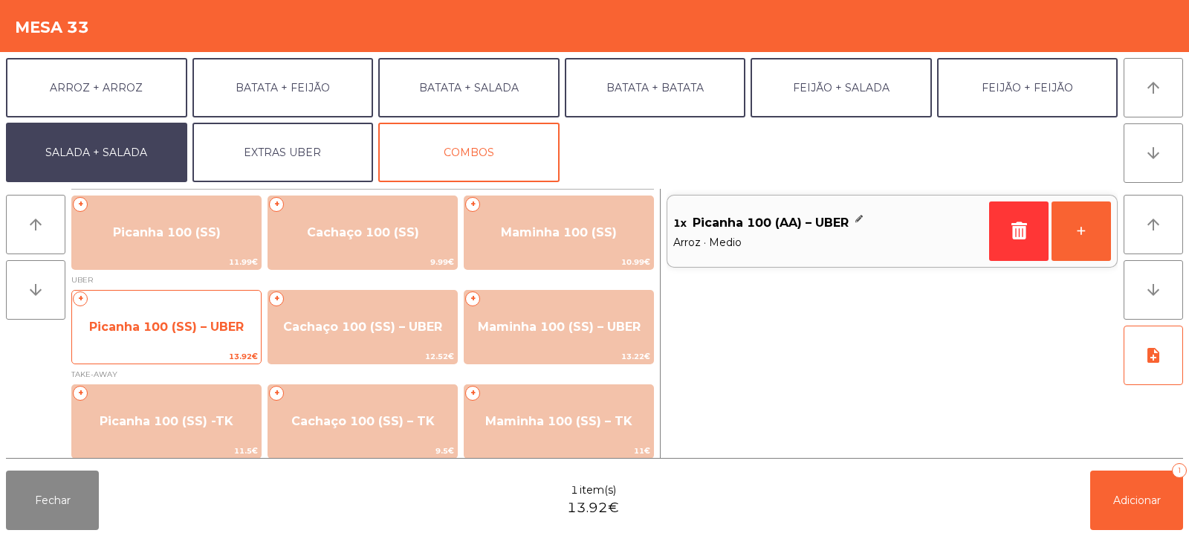
click at [154, 354] on span "13.92€" at bounding box center [166, 356] width 189 height 14
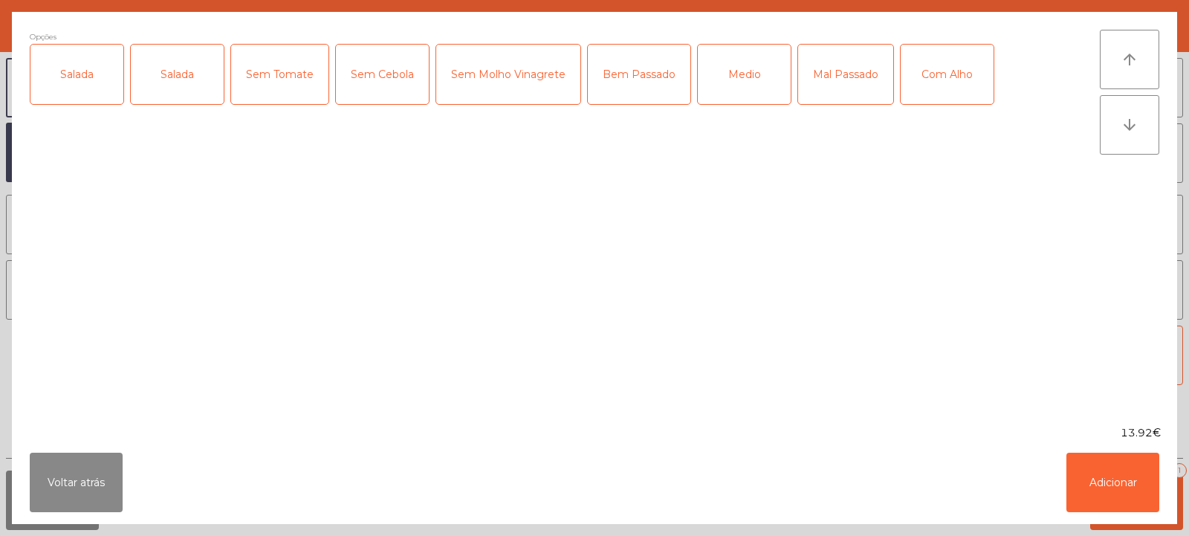
click at [62, 85] on div "Salada" at bounding box center [76, 74] width 93 height 59
click at [163, 77] on div "Salada" at bounding box center [177, 74] width 93 height 59
click at [167, 83] on div "Salada" at bounding box center [177, 74] width 93 height 59
click at [635, 85] on div "Bem Passado" at bounding box center [639, 74] width 103 height 59
click at [1098, 485] on button "Adicionar" at bounding box center [1112, 481] width 93 height 59
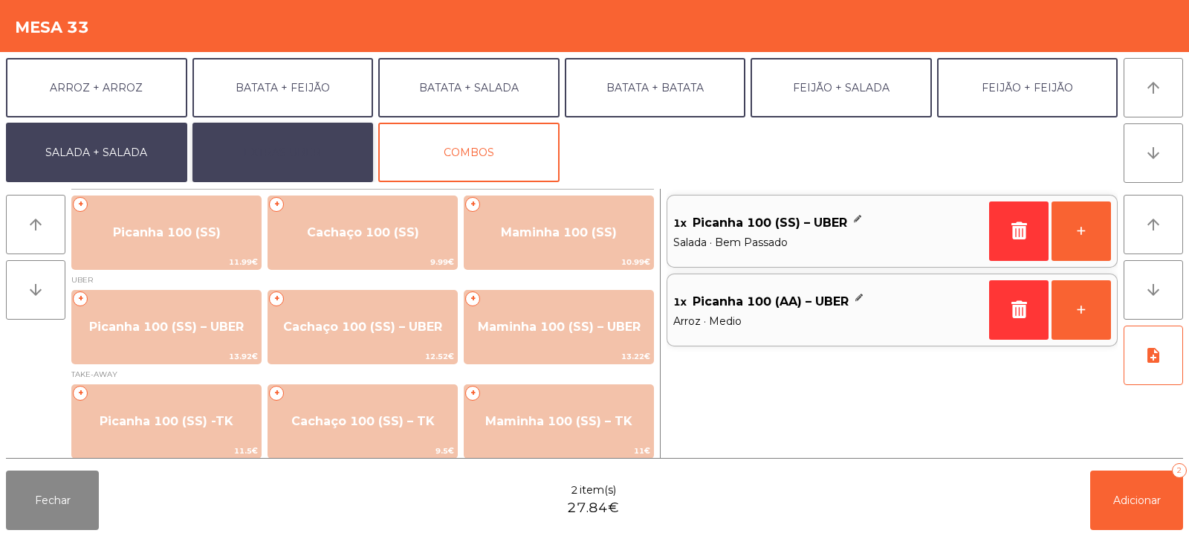
click at [286, 163] on button "EXTRAS UBER" at bounding box center [282, 152] width 181 height 59
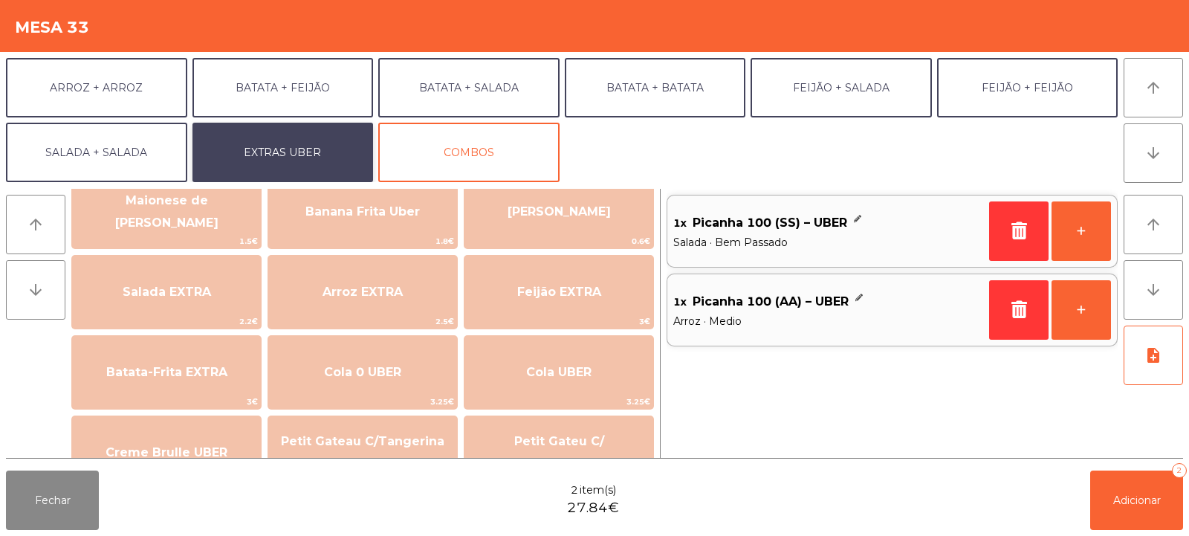
scroll to position [117, 0]
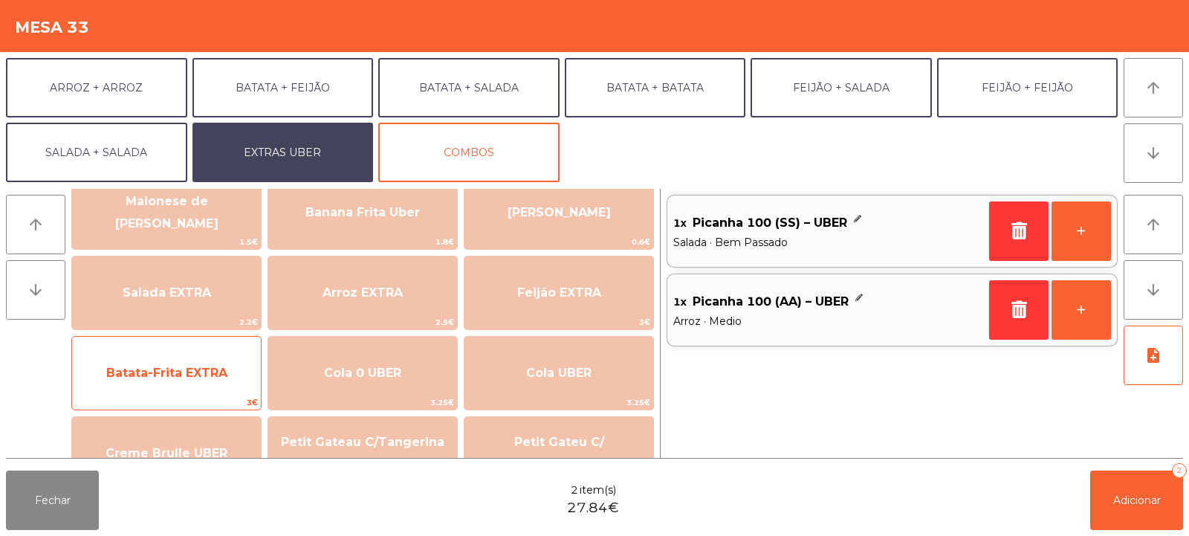
click at [175, 379] on span "Batata-Frita EXTRA" at bounding box center [166, 373] width 121 height 14
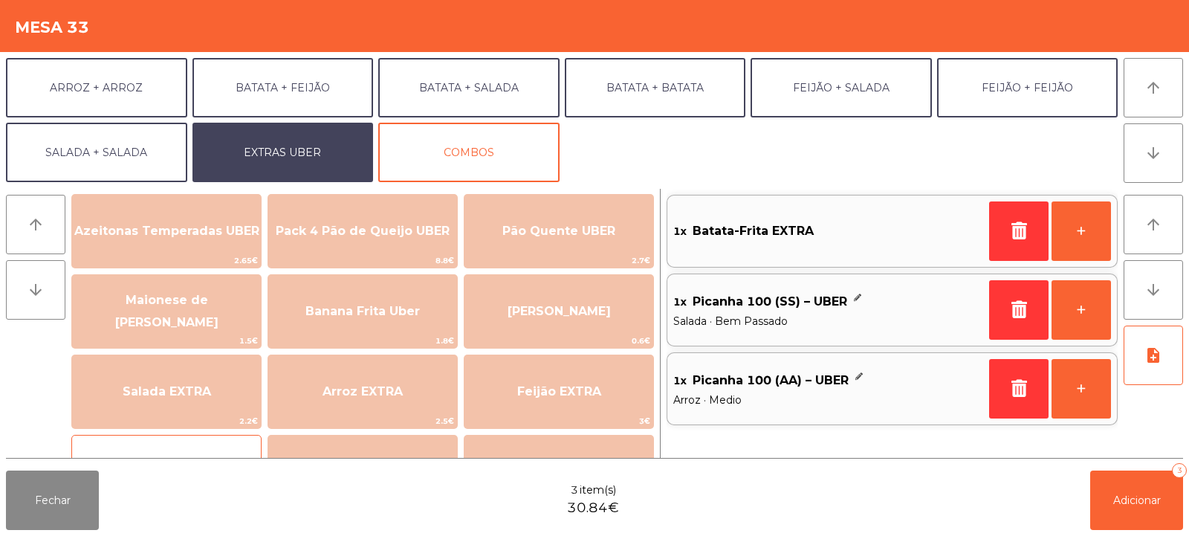
scroll to position [0, 0]
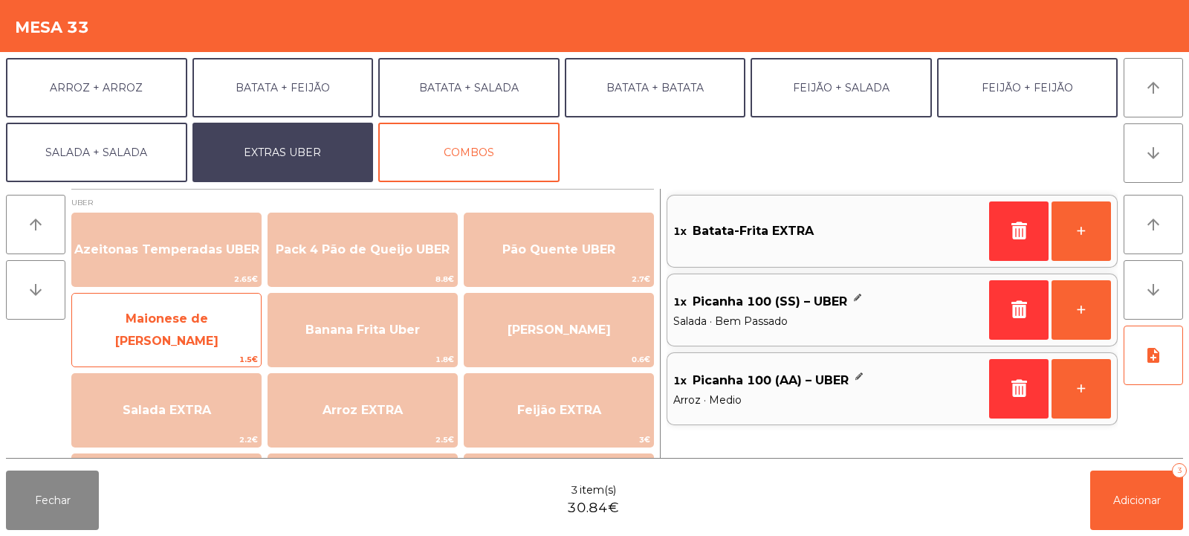
click at [194, 342] on span "Maionese de [PERSON_NAME]" at bounding box center [166, 330] width 189 height 63
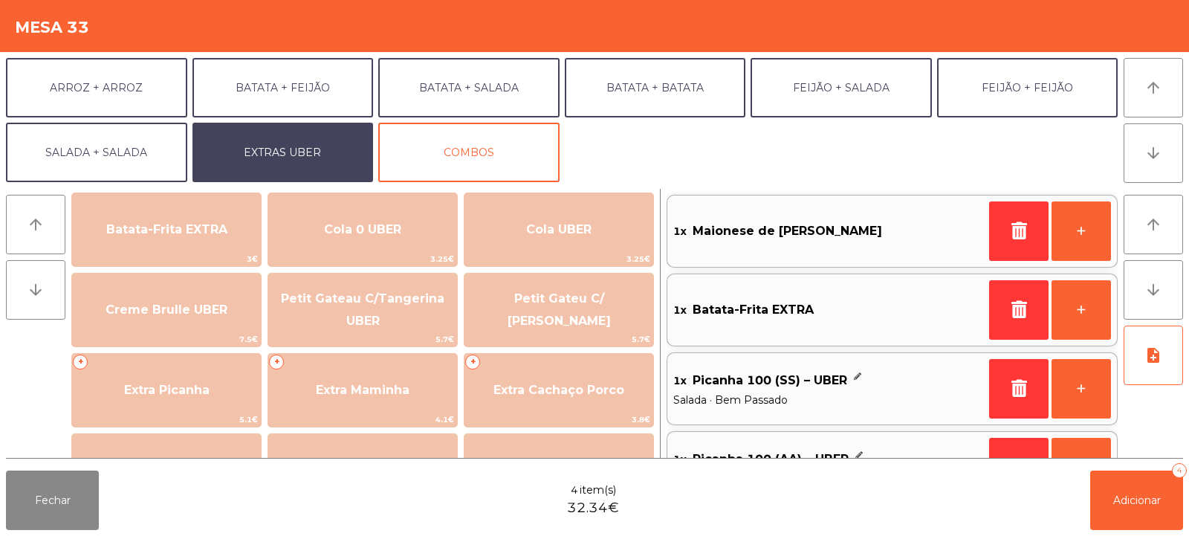
scroll to position [261, 0]
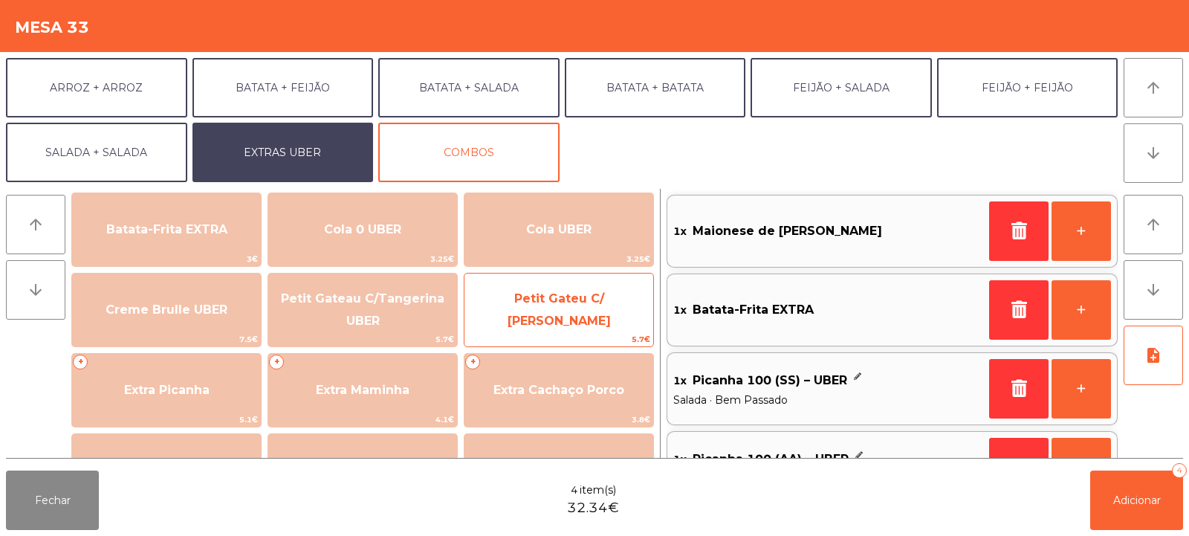
click at [593, 317] on span "Petit Gateu C/ [PERSON_NAME]" at bounding box center [558, 310] width 189 height 63
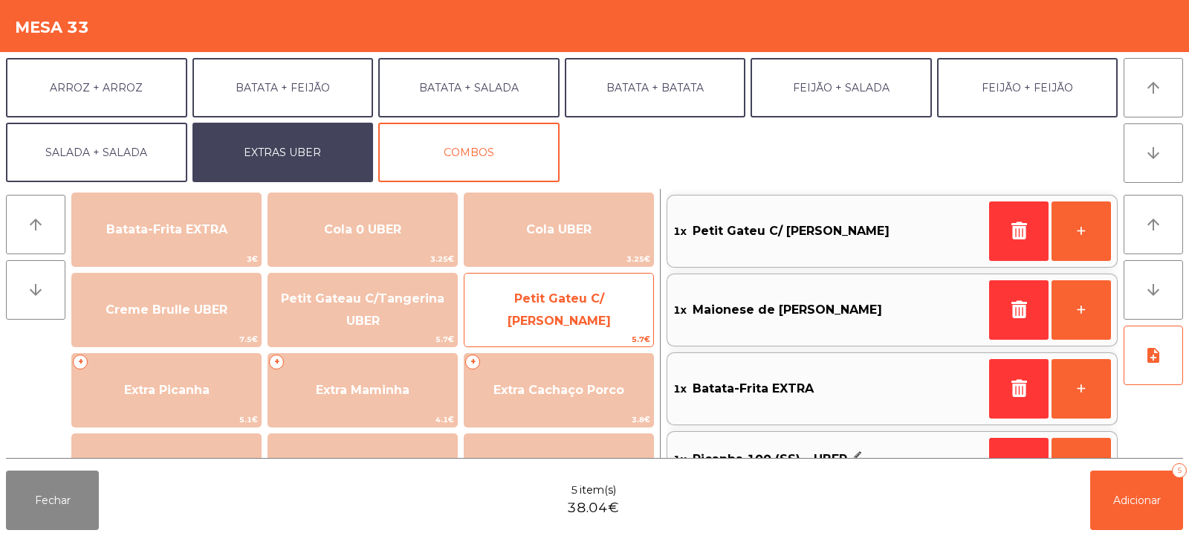
scroll to position [6, 0]
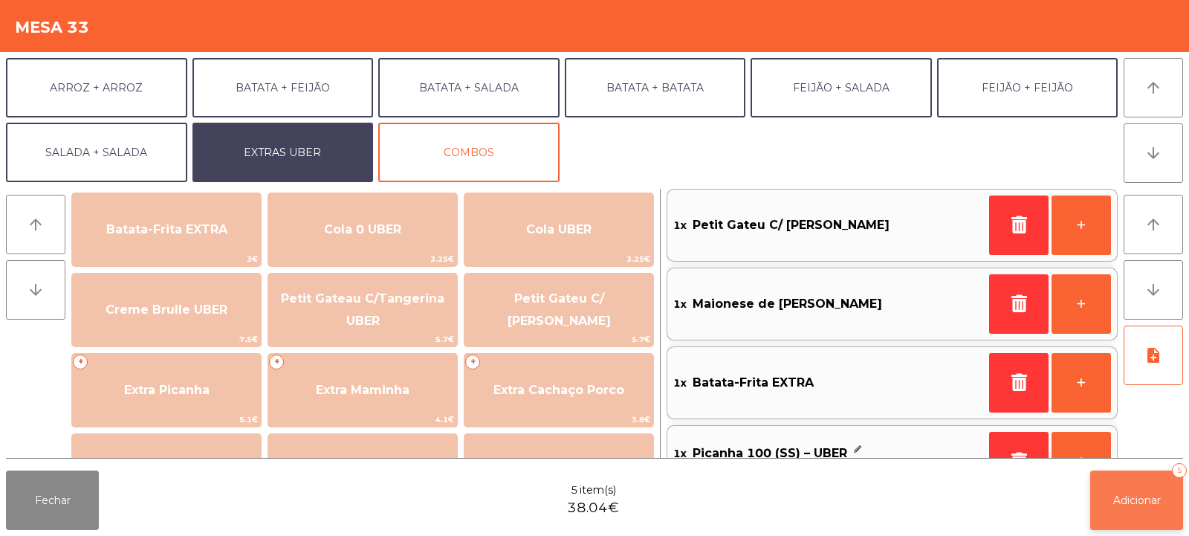
click at [1138, 496] on span "Adicionar" at bounding box center [1137, 499] width 48 height 13
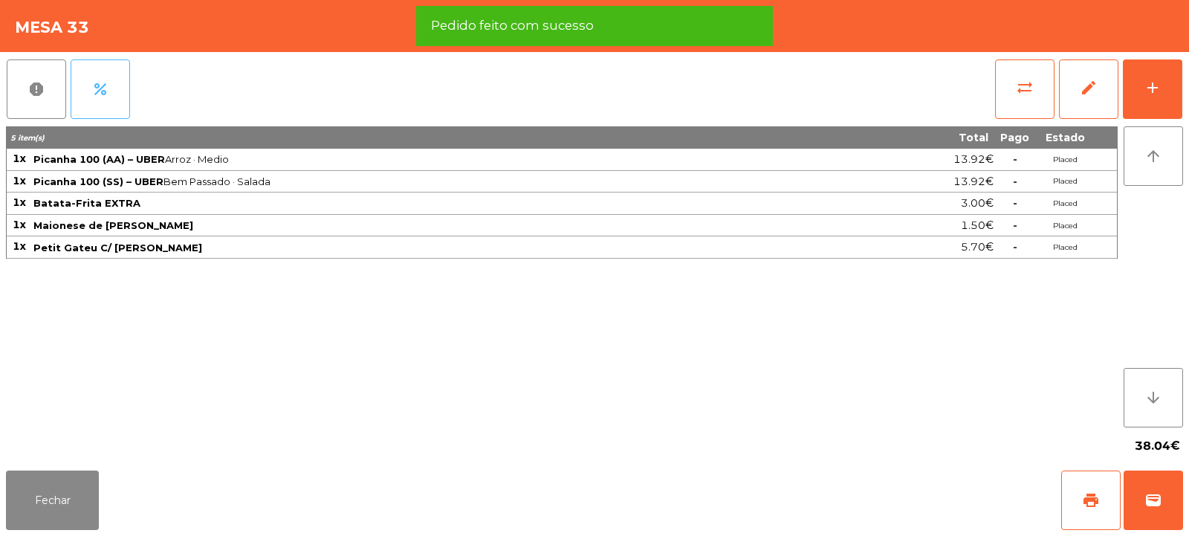
click at [100, 111] on button "percent" at bounding box center [100, 88] width 59 height 59
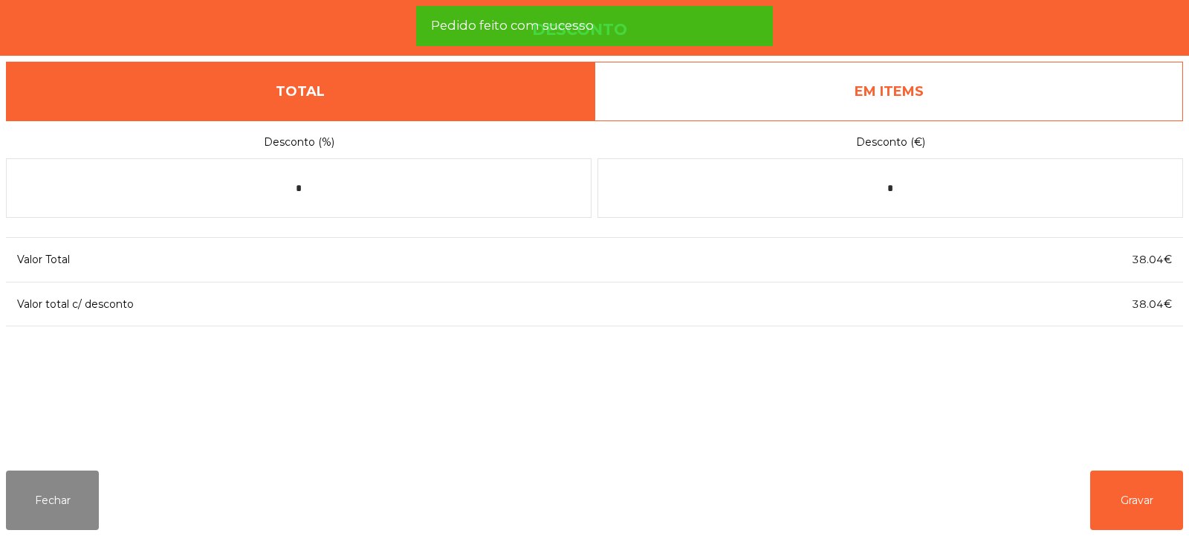
click at [788, 105] on link "EM ITEMS" at bounding box center [888, 91] width 588 height 59
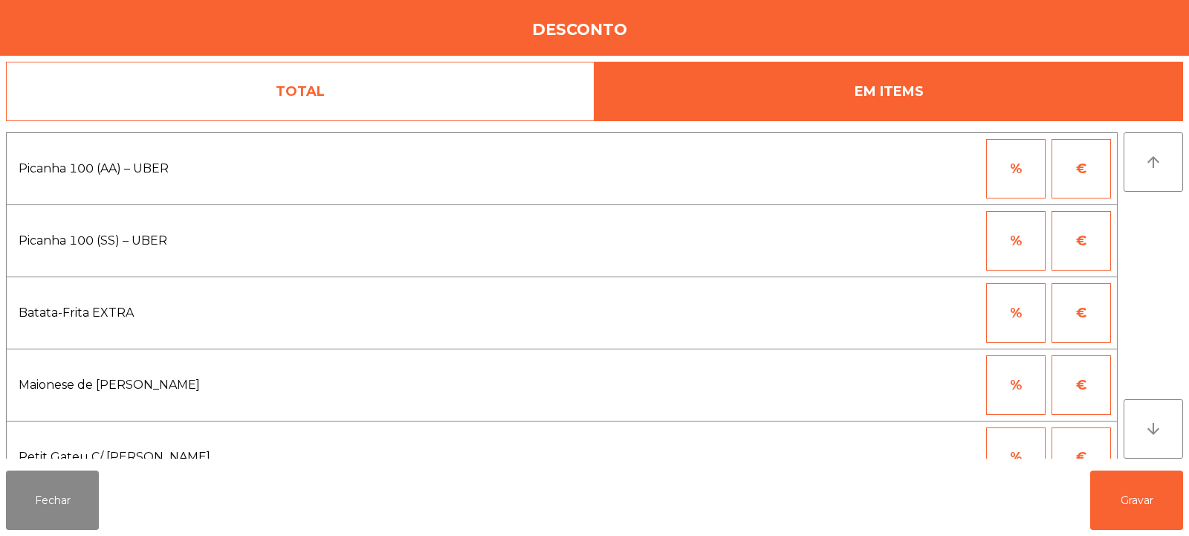
click at [308, 85] on link "TOTAL" at bounding box center [300, 91] width 588 height 59
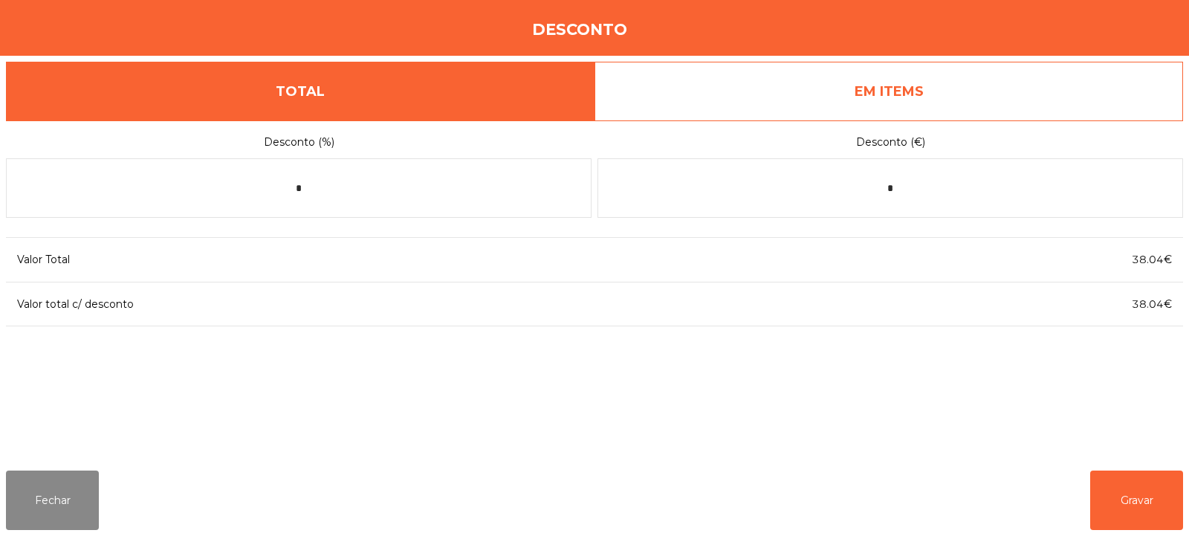
click at [797, 90] on link "EM ITEMS" at bounding box center [888, 91] width 588 height 59
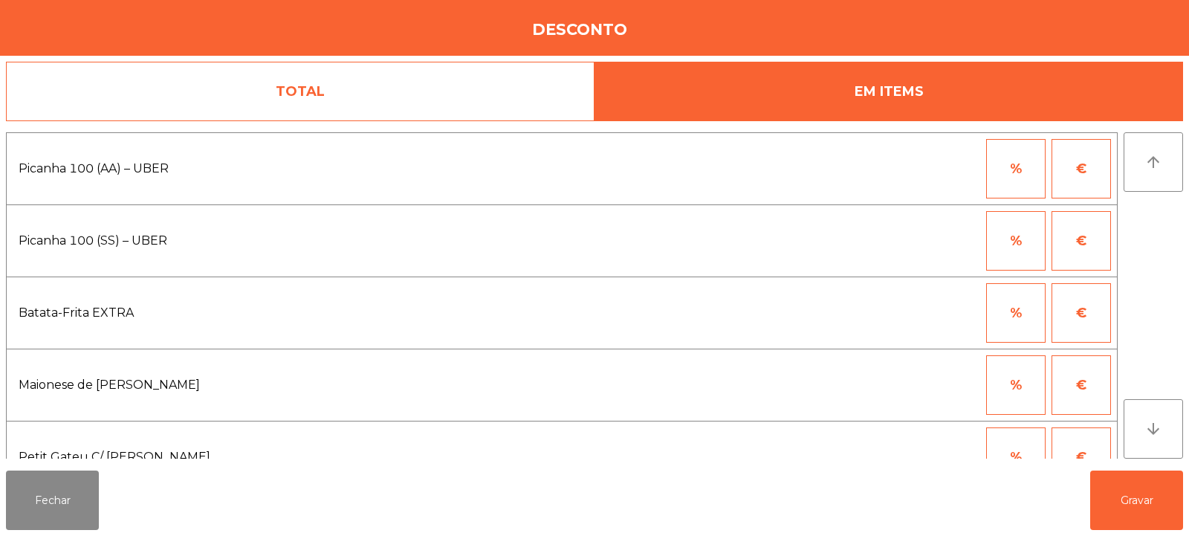
click at [1008, 170] on button "%" at bounding box center [1015, 168] width 59 height 59
click at [1089, 177] on button "€" at bounding box center [1080, 168] width 59 height 59
click at [947, 169] on input "*" at bounding box center [943, 168] width 74 height 59
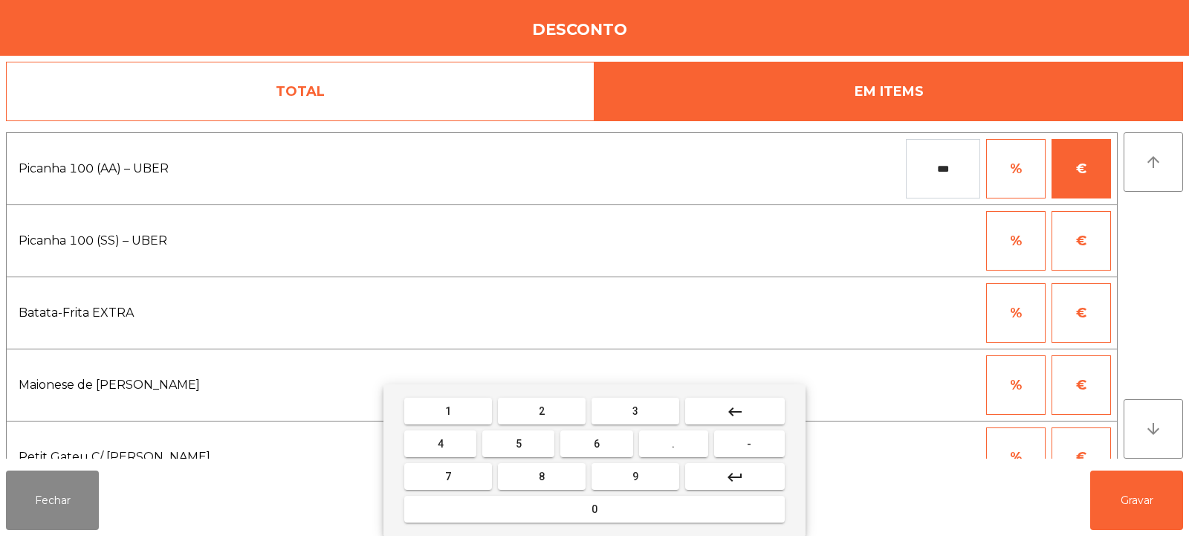
click at [635, 410] on span "3" at bounding box center [635, 411] width 6 height 12
type input "****"
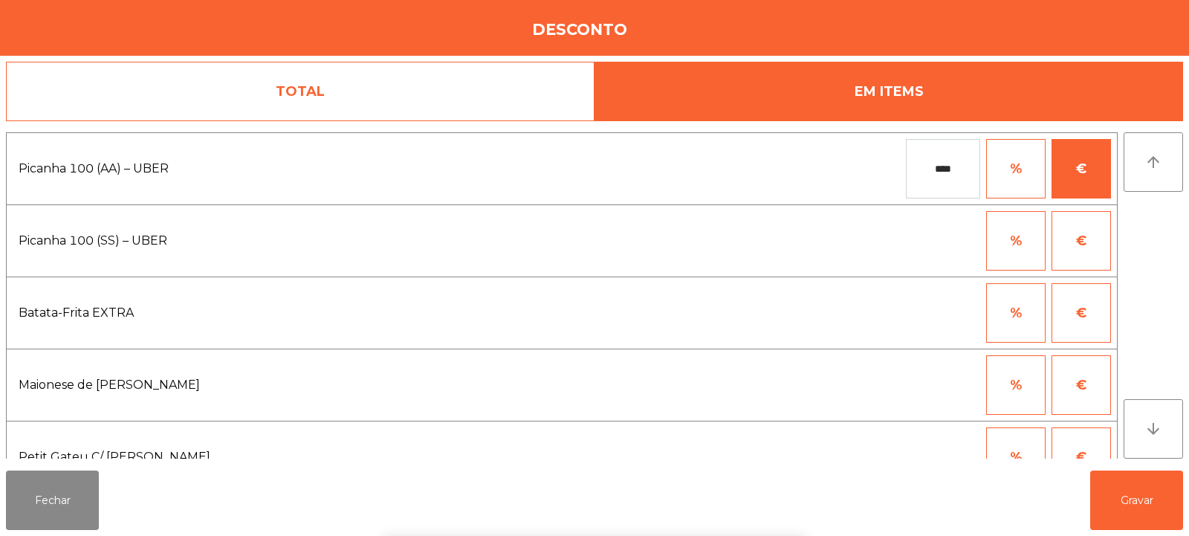
click at [1120, 511] on div "1 2 3 keyboard_backspace 4 5 6 . - 7 8 9 keyboard_return 0" at bounding box center [594, 460] width 1189 height 152
click at [1129, 504] on button "Gravar" at bounding box center [1136, 499] width 93 height 59
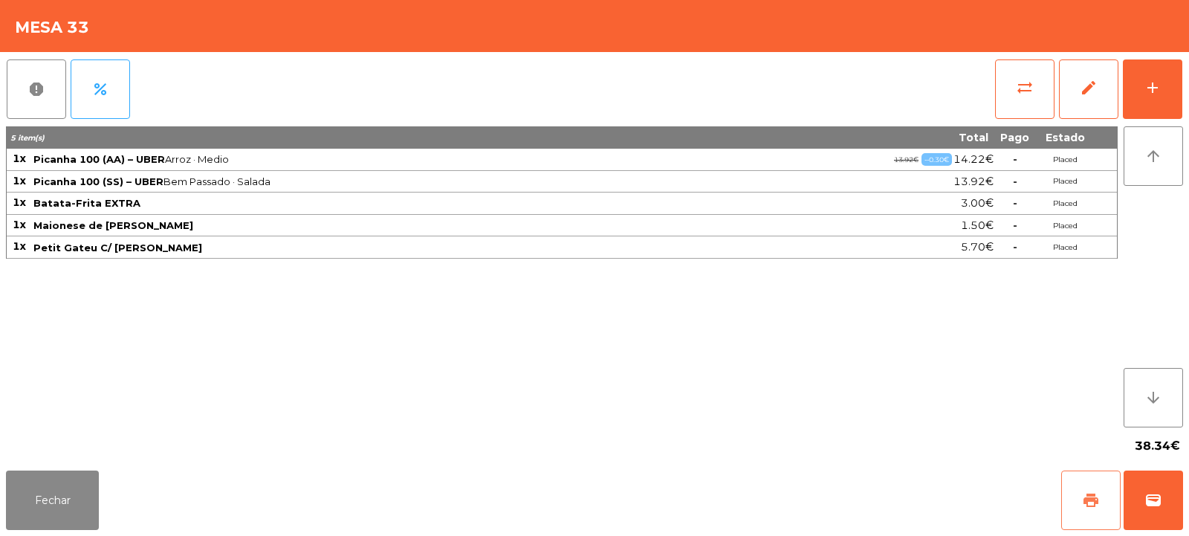
click at [1093, 507] on span "print" at bounding box center [1091, 500] width 18 height 18
click at [1159, 506] on span "wallet" at bounding box center [1153, 500] width 18 height 18
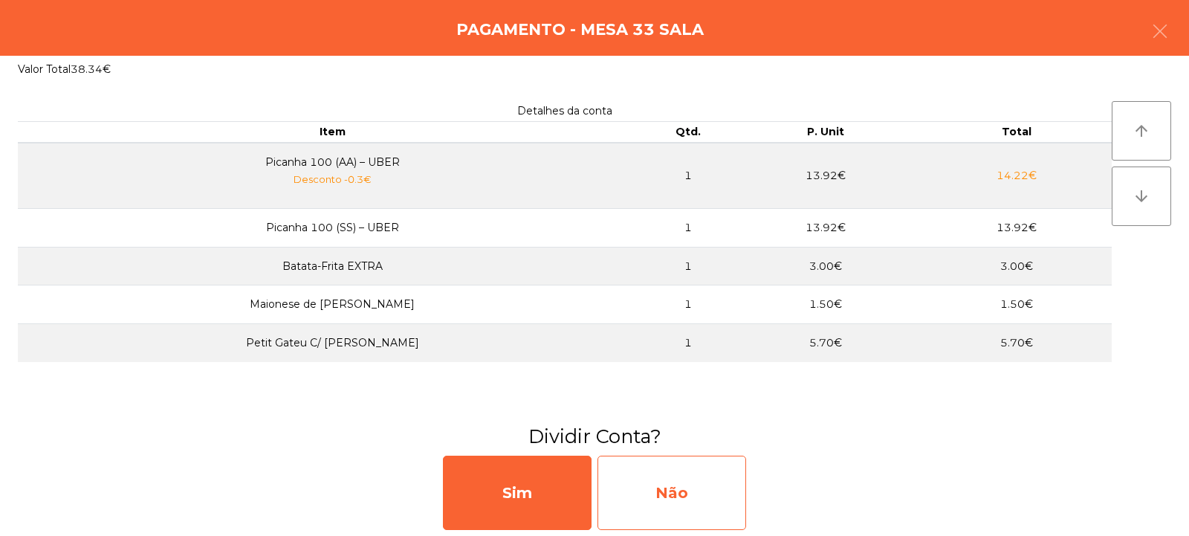
click at [672, 473] on div "Não" at bounding box center [671, 492] width 149 height 74
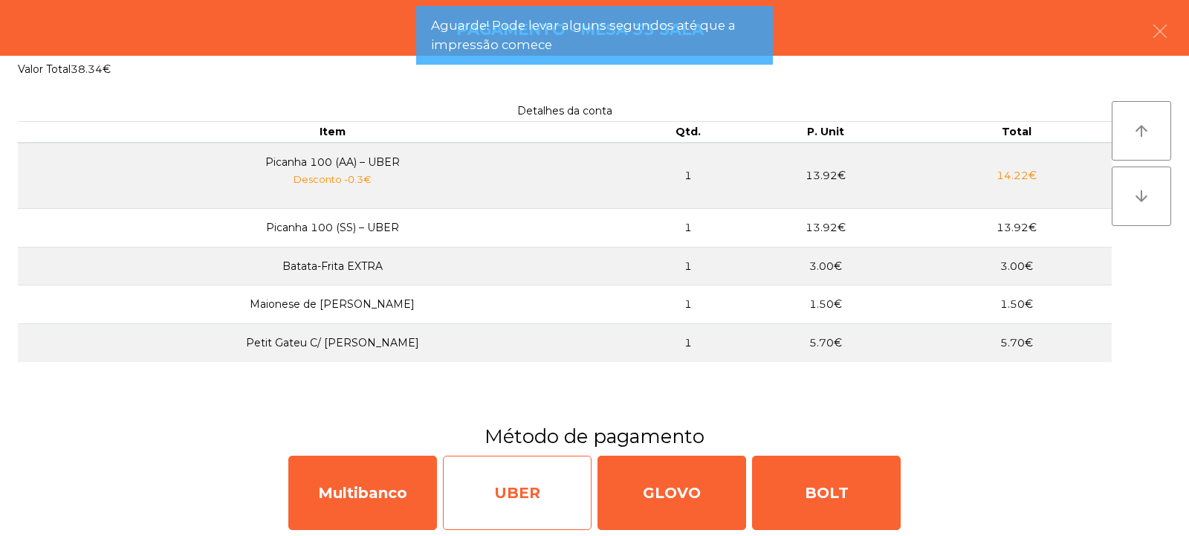
click at [516, 514] on div "UBER" at bounding box center [517, 492] width 149 height 74
select select "**"
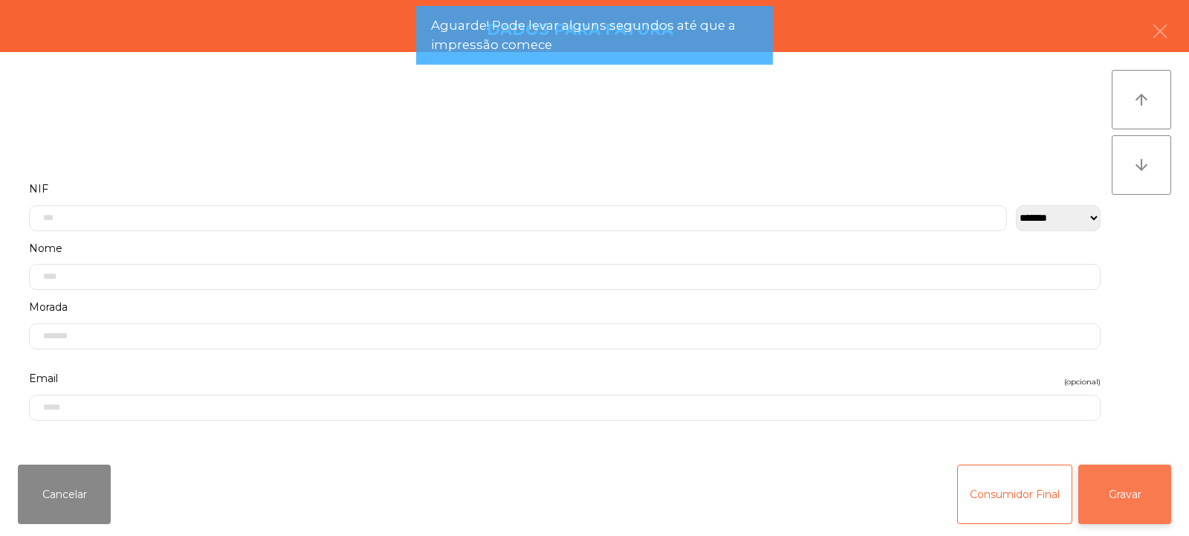
click at [1139, 504] on button "Gravar" at bounding box center [1124, 493] width 93 height 59
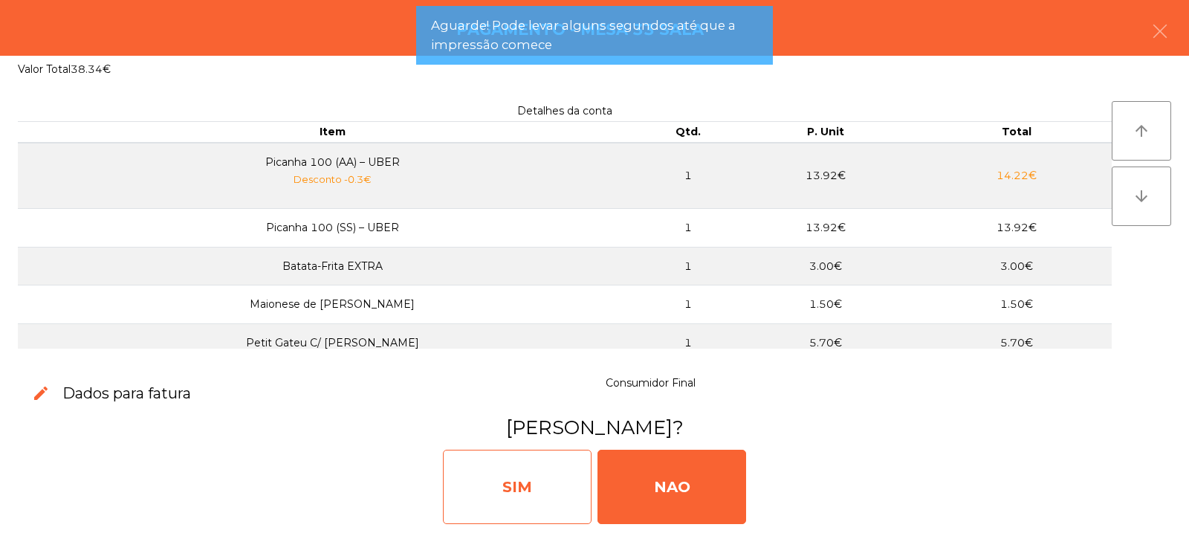
click at [525, 491] on div "SIM" at bounding box center [517, 487] width 149 height 74
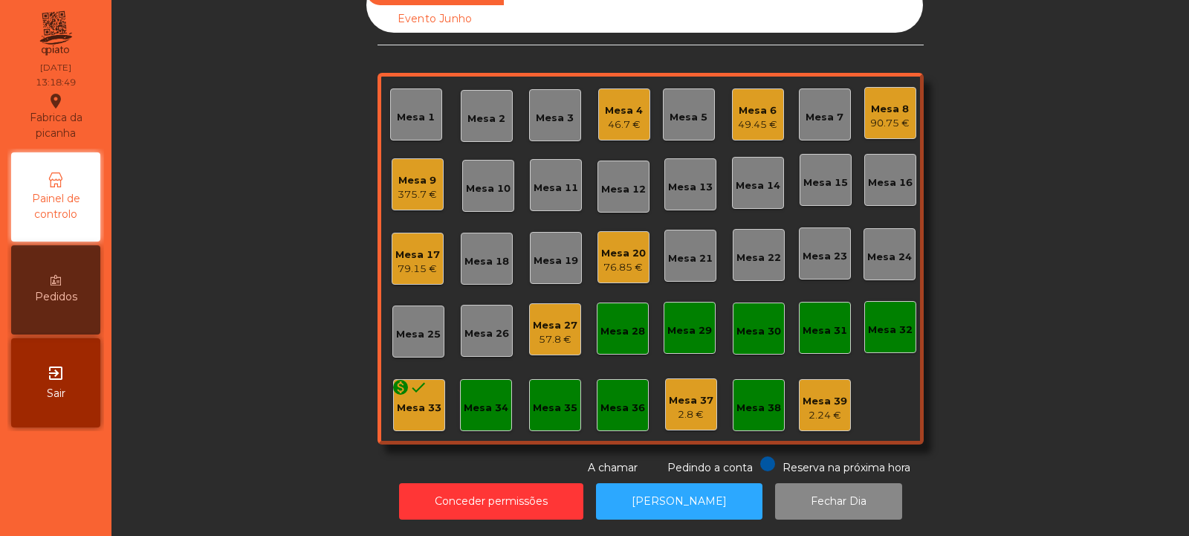
click at [418, 403] on div "Mesa 33" at bounding box center [419, 407] width 45 height 15
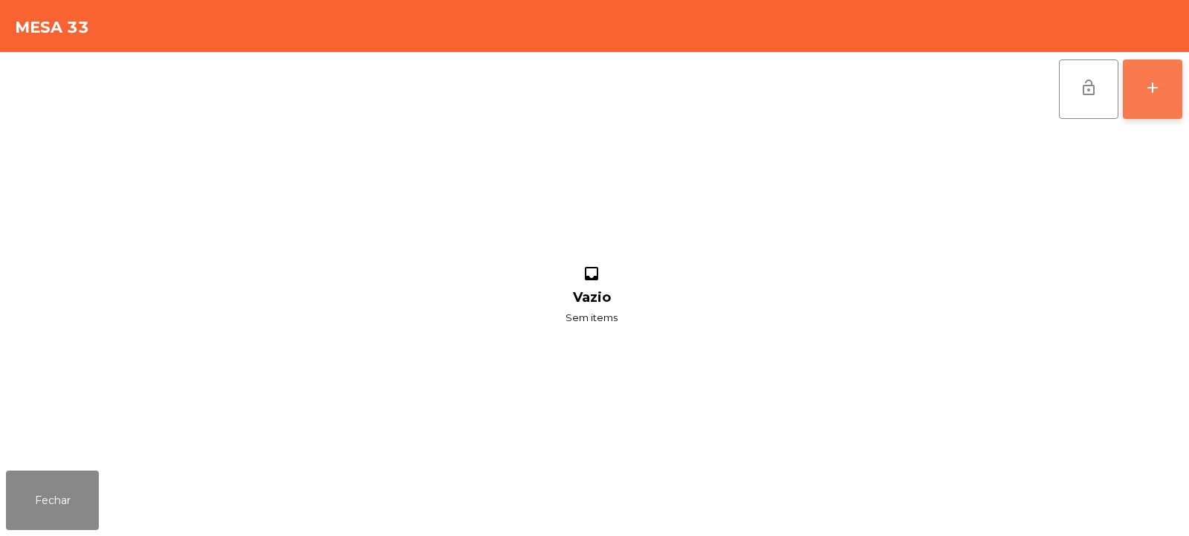
click at [1143, 90] on button "add" at bounding box center [1152, 88] width 59 height 59
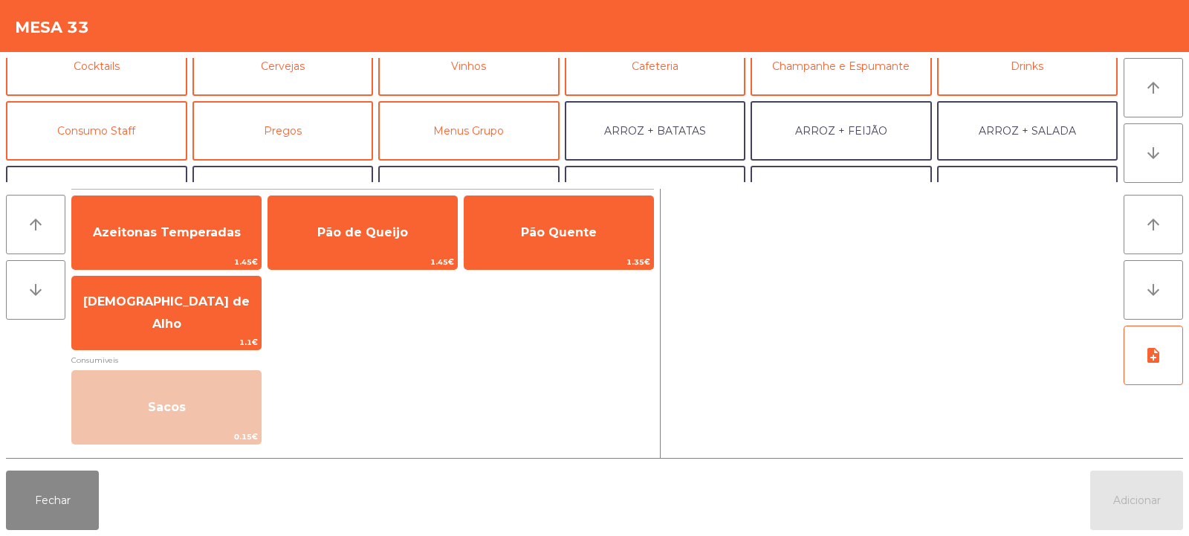
scroll to position [87, 0]
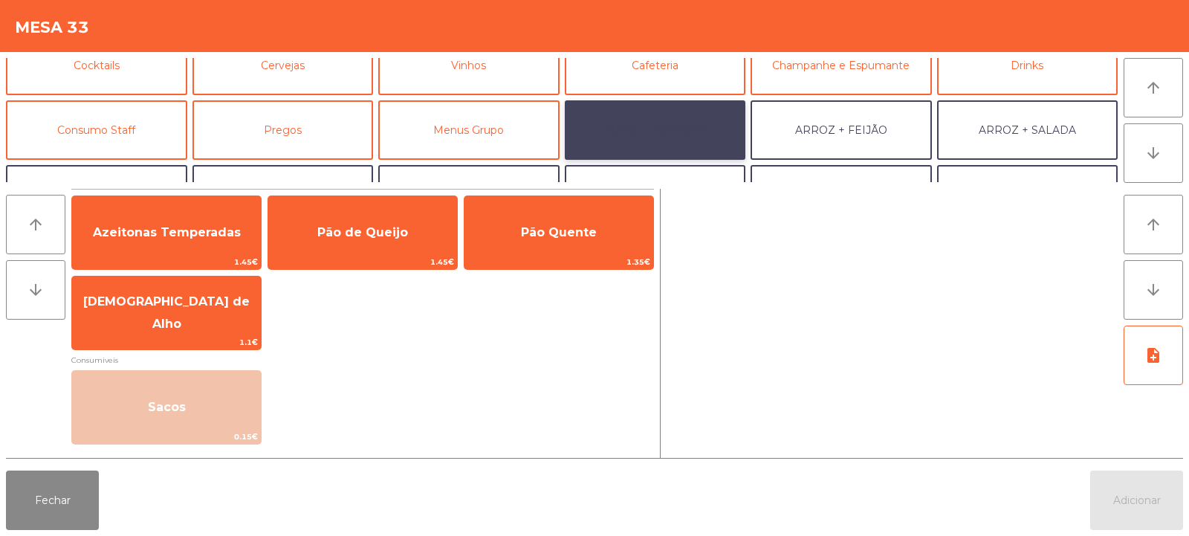
click at [690, 123] on button "ARROZ + BATATAS" at bounding box center [655, 129] width 181 height 59
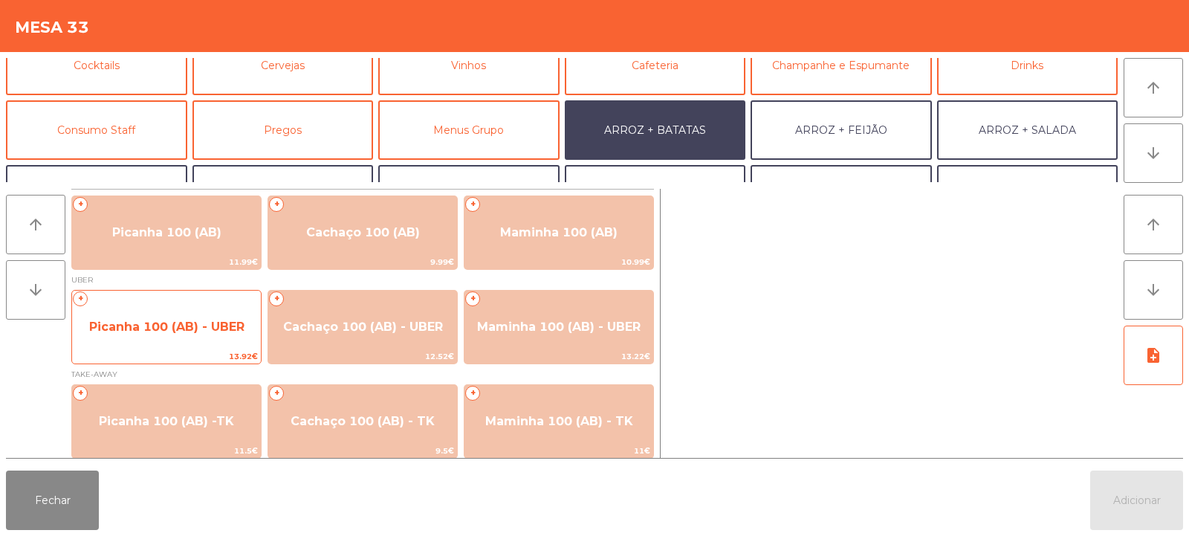
click at [178, 332] on span "Picanha 100 (AB) - UBER" at bounding box center [166, 326] width 155 height 14
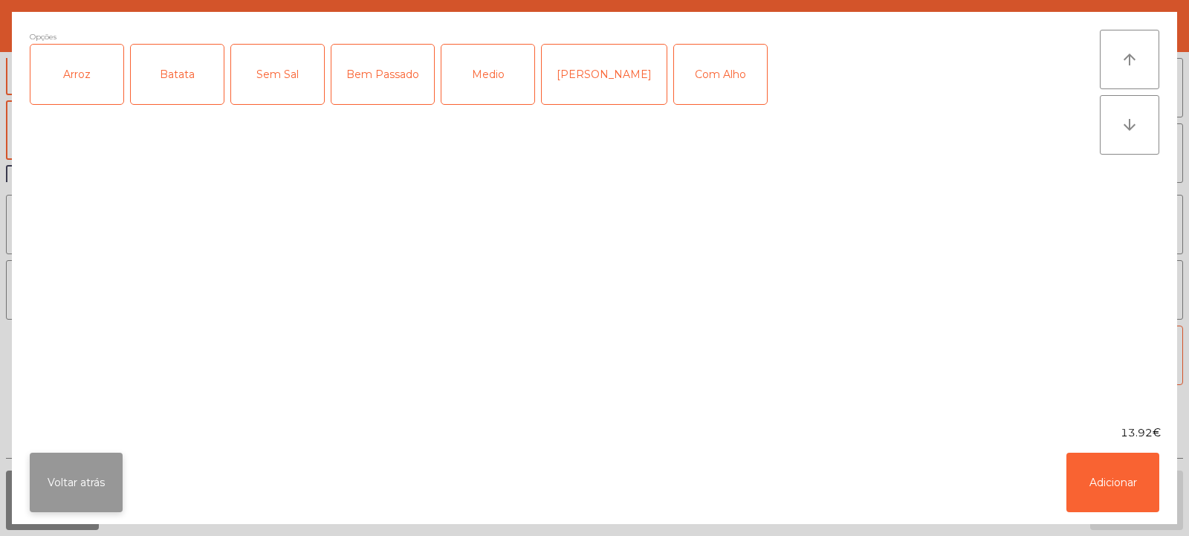
click at [102, 482] on button "Voltar atrás" at bounding box center [76, 481] width 93 height 59
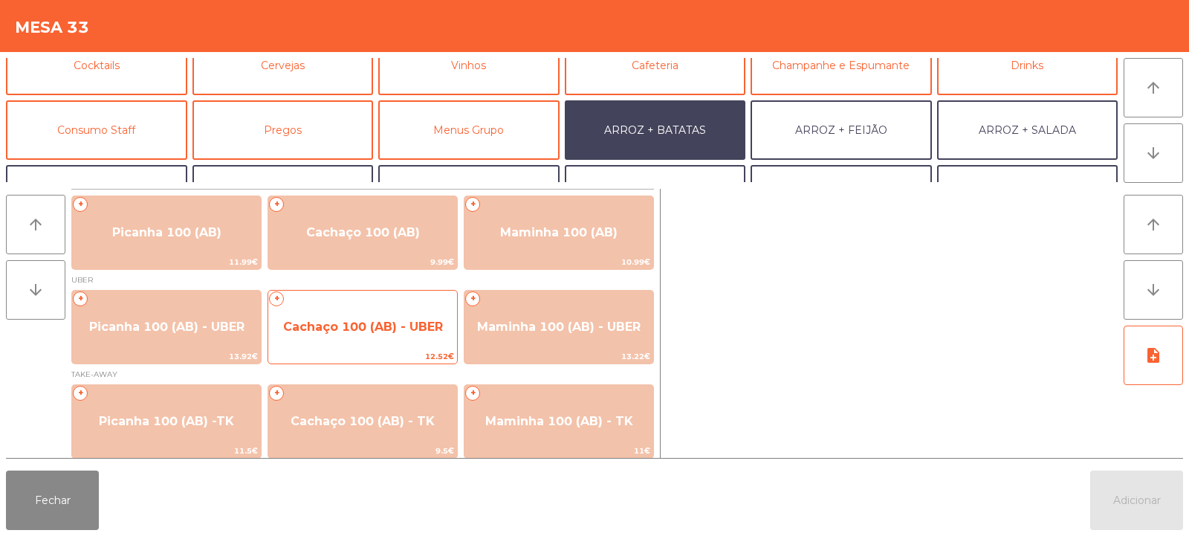
click at [382, 337] on span "Cachaço 100 (AB) - UBER" at bounding box center [362, 327] width 189 height 40
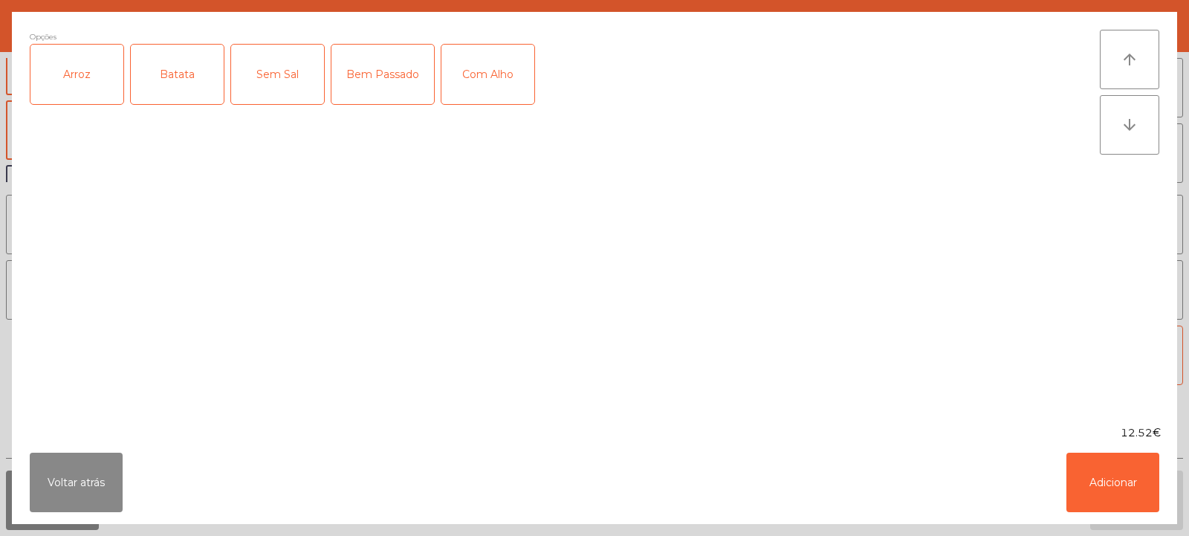
click at [51, 97] on div "Arroz" at bounding box center [76, 74] width 93 height 59
click at [168, 75] on div "Batata" at bounding box center [177, 74] width 93 height 59
click at [1081, 468] on button "Adicionar" at bounding box center [1112, 481] width 93 height 59
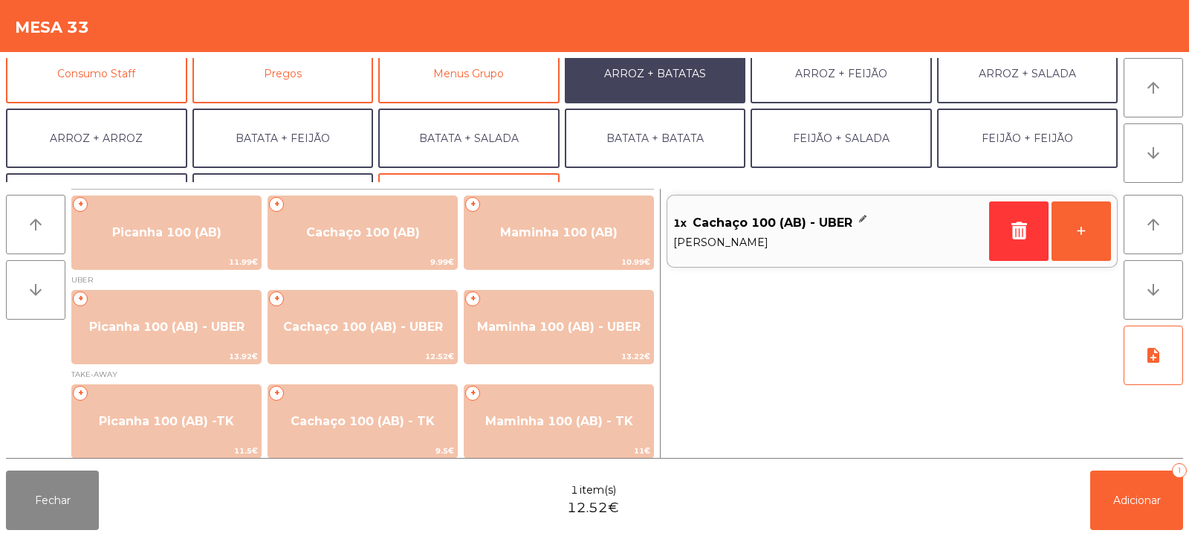
scroll to position [194, 0]
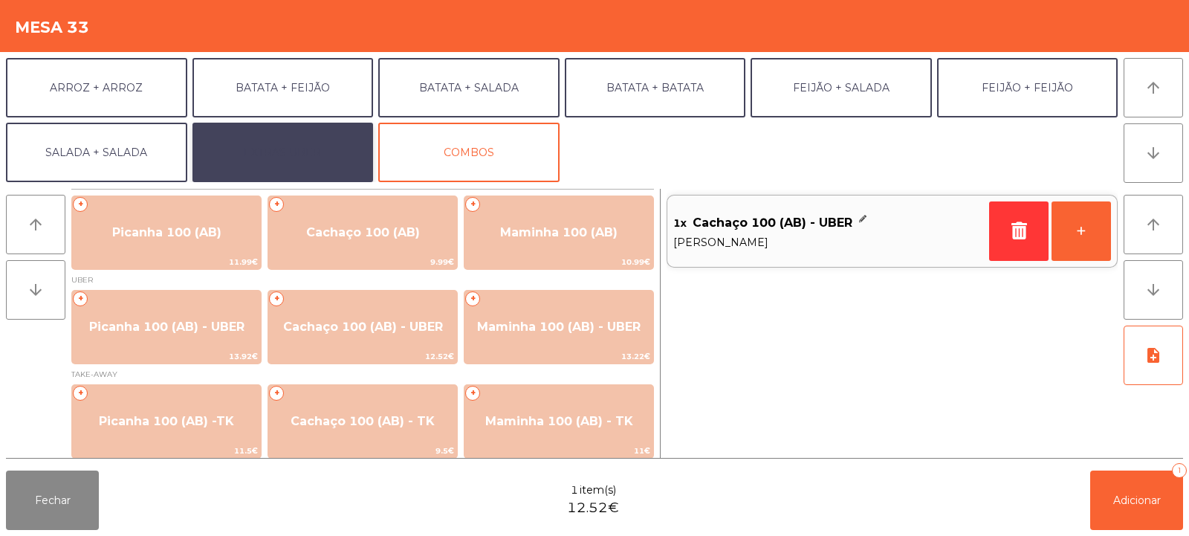
click at [313, 150] on button "EXTRAS UBER" at bounding box center [282, 152] width 181 height 59
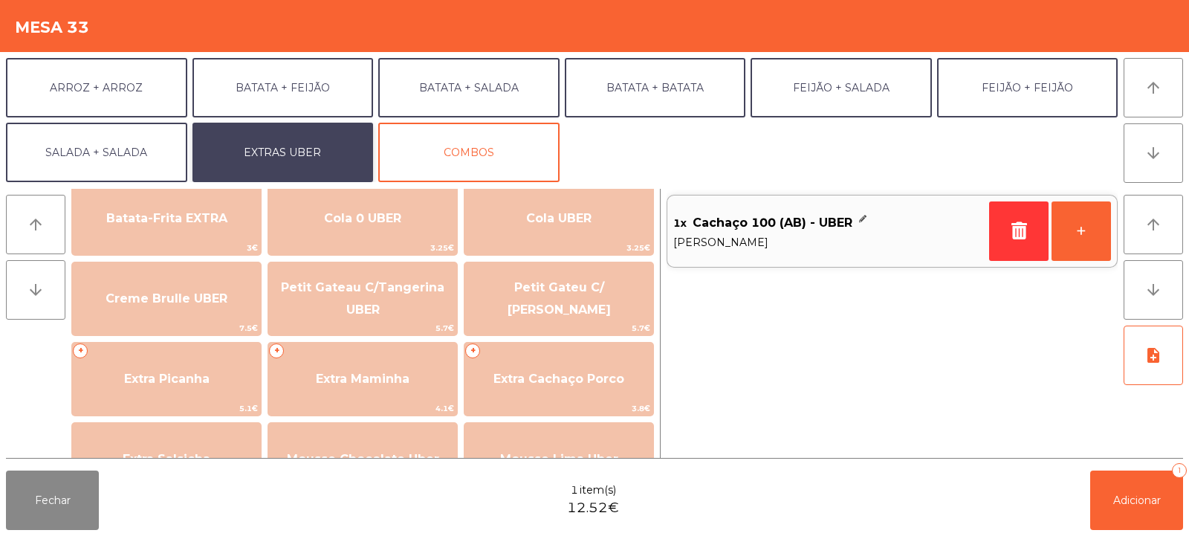
scroll to position [288, 0]
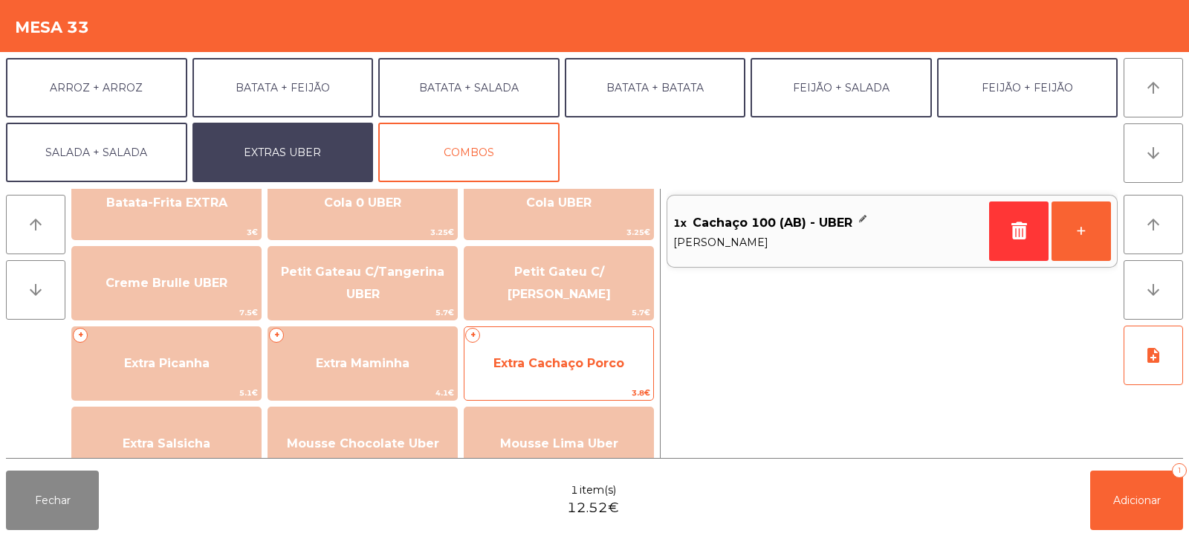
click at [507, 369] on span "Extra Cachaço Porco" at bounding box center [558, 363] width 131 height 14
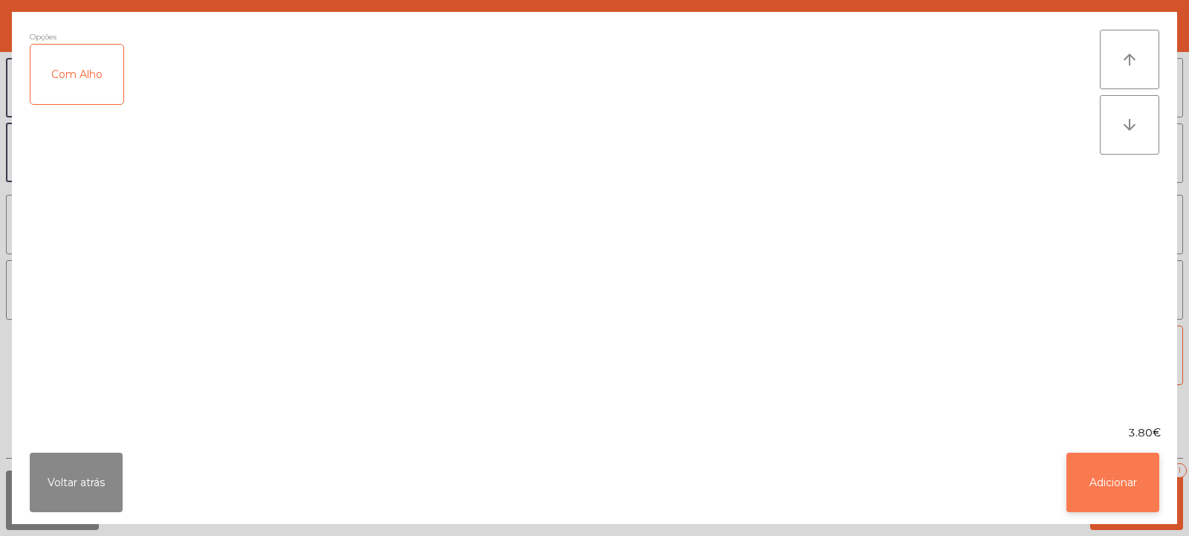
click at [1112, 473] on button "Adicionar" at bounding box center [1112, 481] width 93 height 59
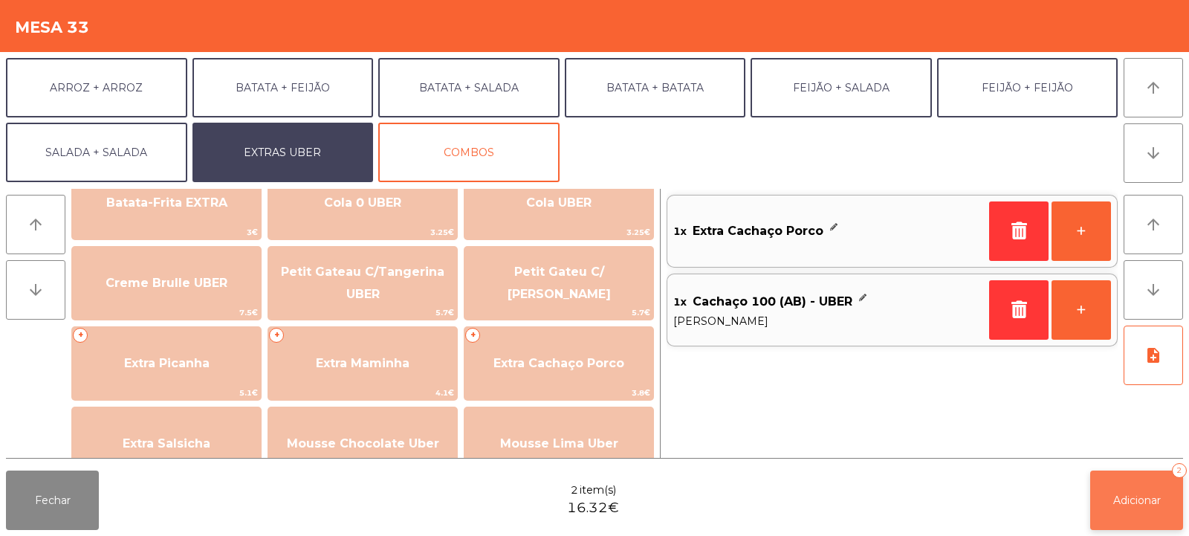
click at [1129, 504] on span "Adicionar" at bounding box center [1137, 499] width 48 height 13
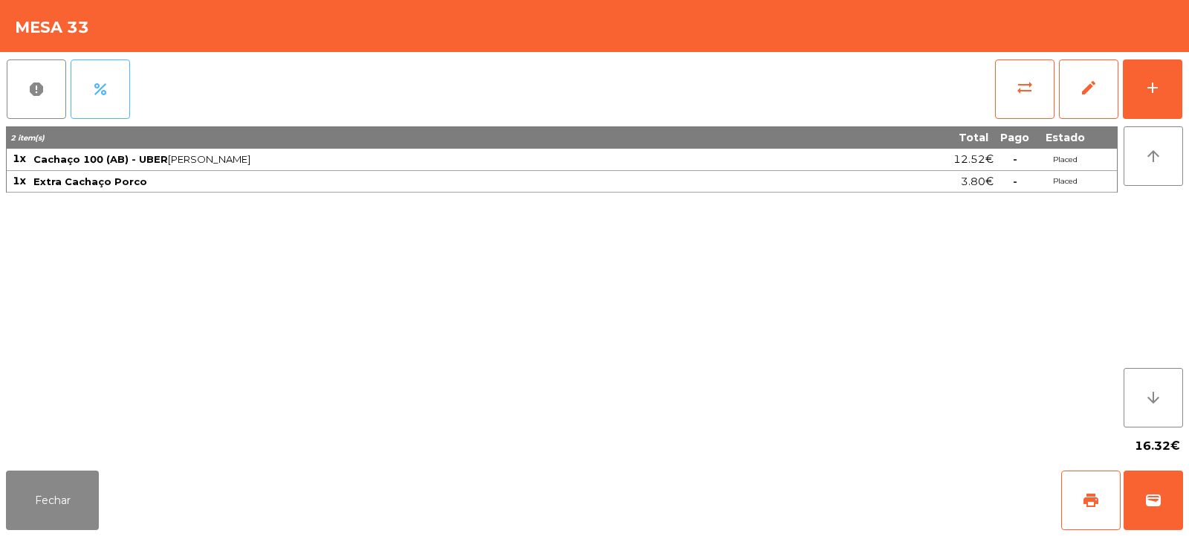
click at [106, 85] on span "percent" at bounding box center [100, 89] width 18 height 18
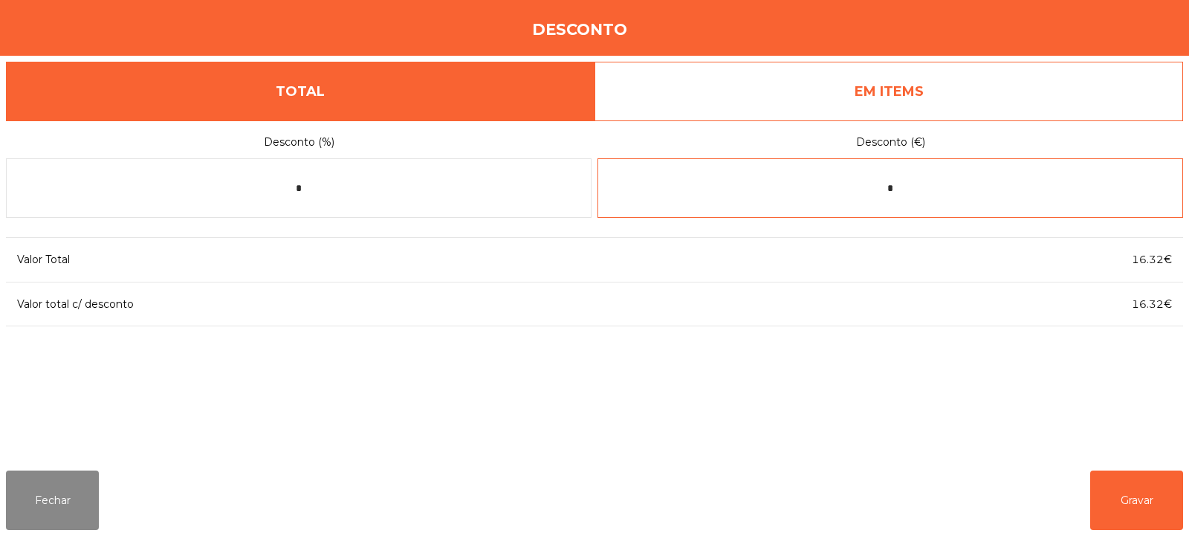
click at [915, 193] on input "*" at bounding box center [889, 187] width 585 height 59
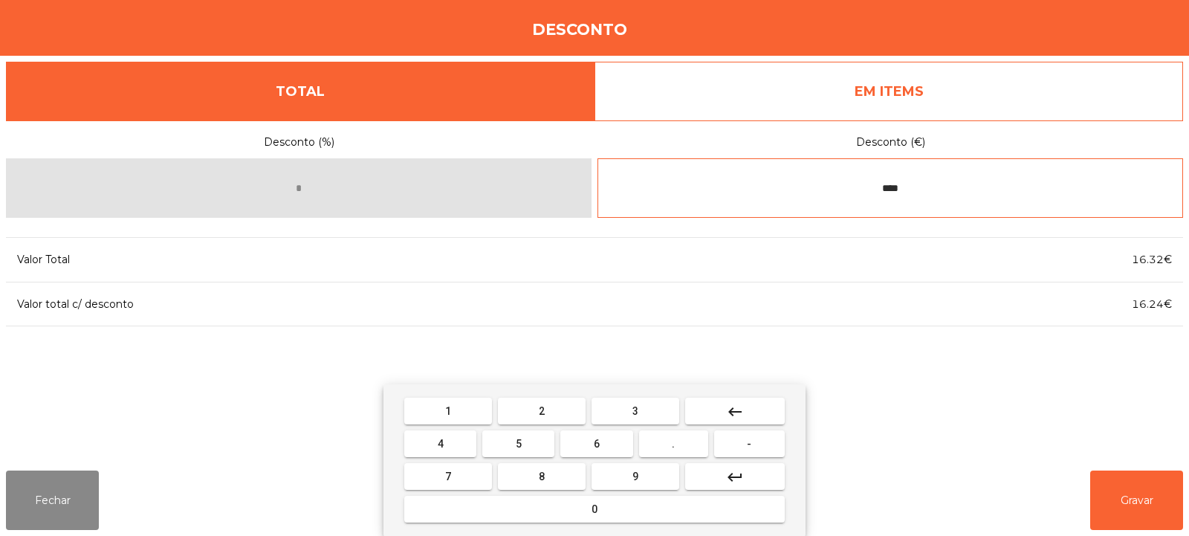
type input "****"
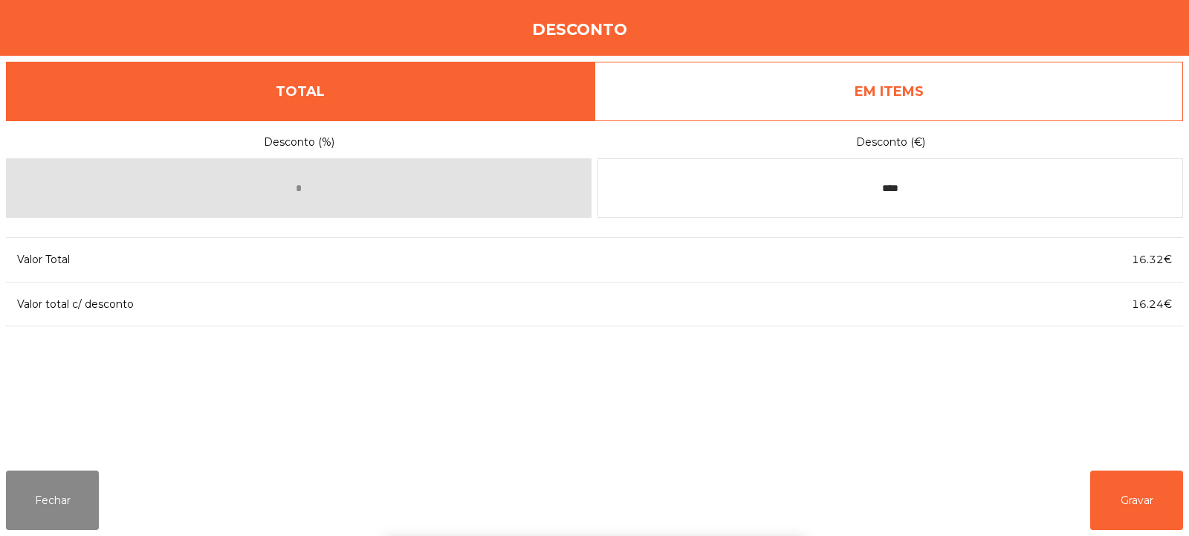
click at [1138, 508] on div "1 2 3 keyboard_backspace 4 5 6 . - 7 8 9 keyboard_return 0" at bounding box center [594, 460] width 1189 height 152
click at [1120, 502] on button "Gravar" at bounding box center [1136, 499] width 93 height 59
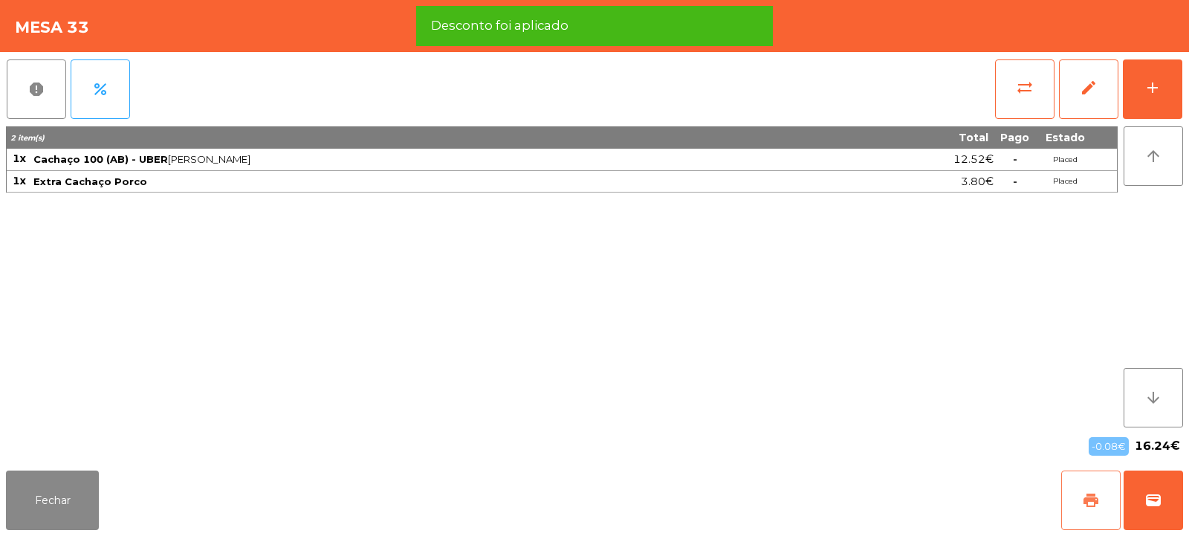
click at [1097, 481] on button "print" at bounding box center [1090, 499] width 59 height 59
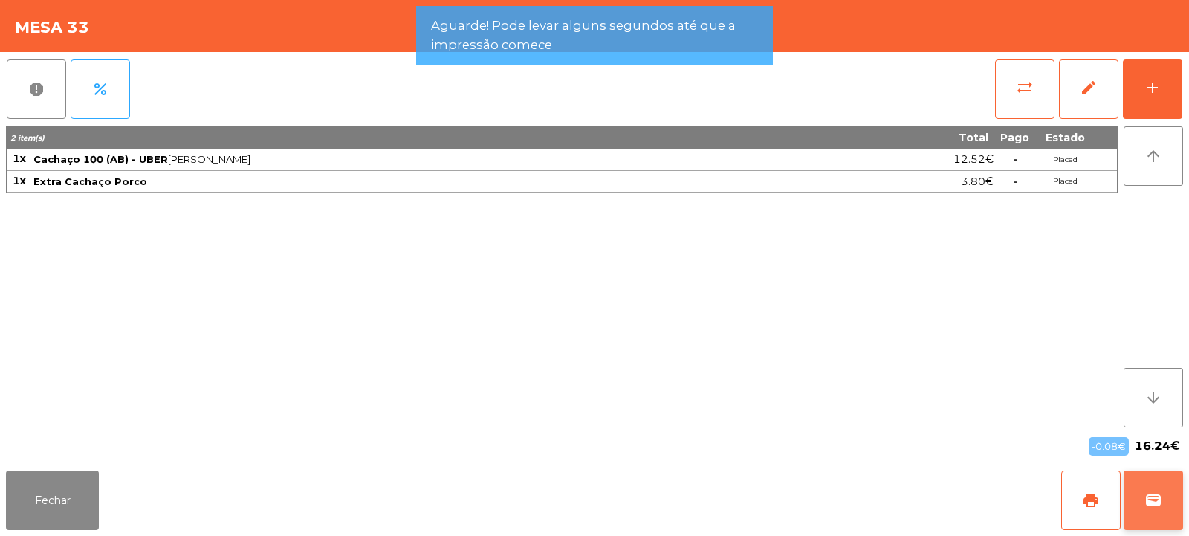
click at [1172, 506] on button "wallet" at bounding box center [1152, 499] width 59 height 59
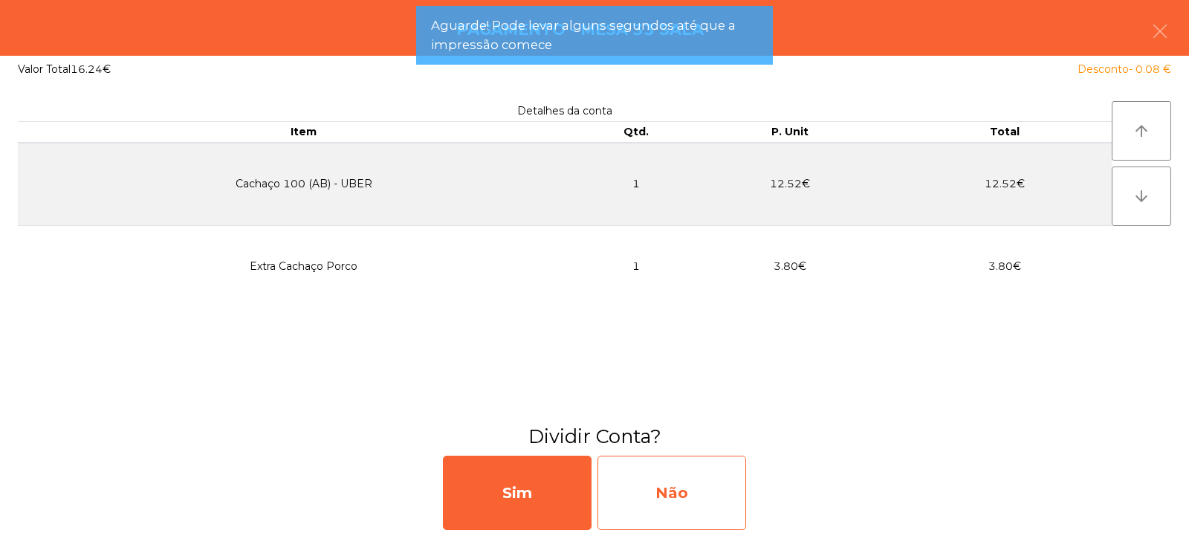
click at [661, 496] on div "Não" at bounding box center [671, 492] width 149 height 74
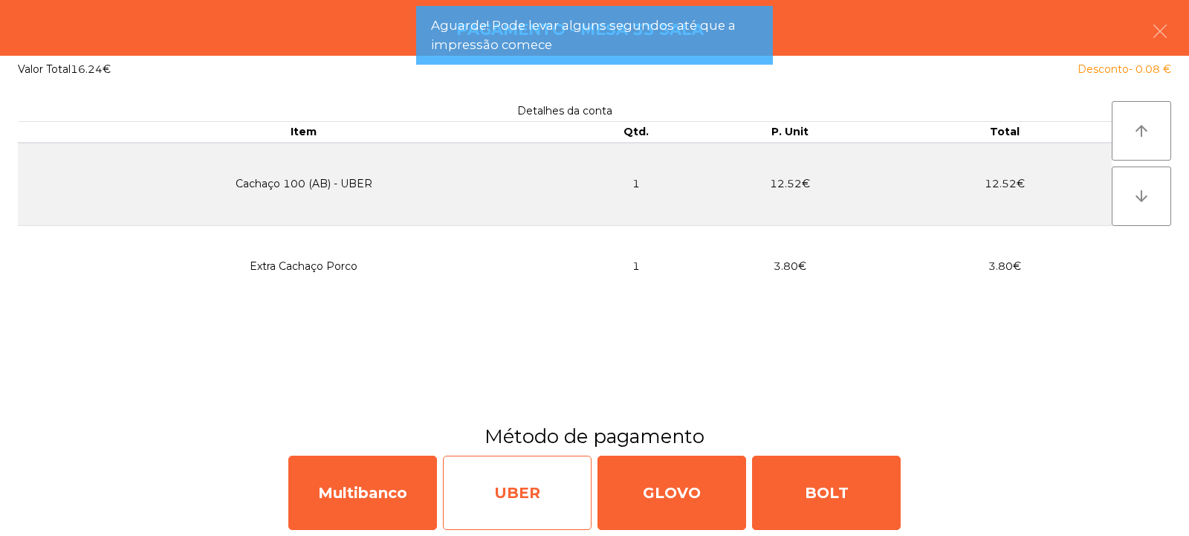
click at [536, 500] on div "UBER" at bounding box center [517, 492] width 149 height 74
select select "**"
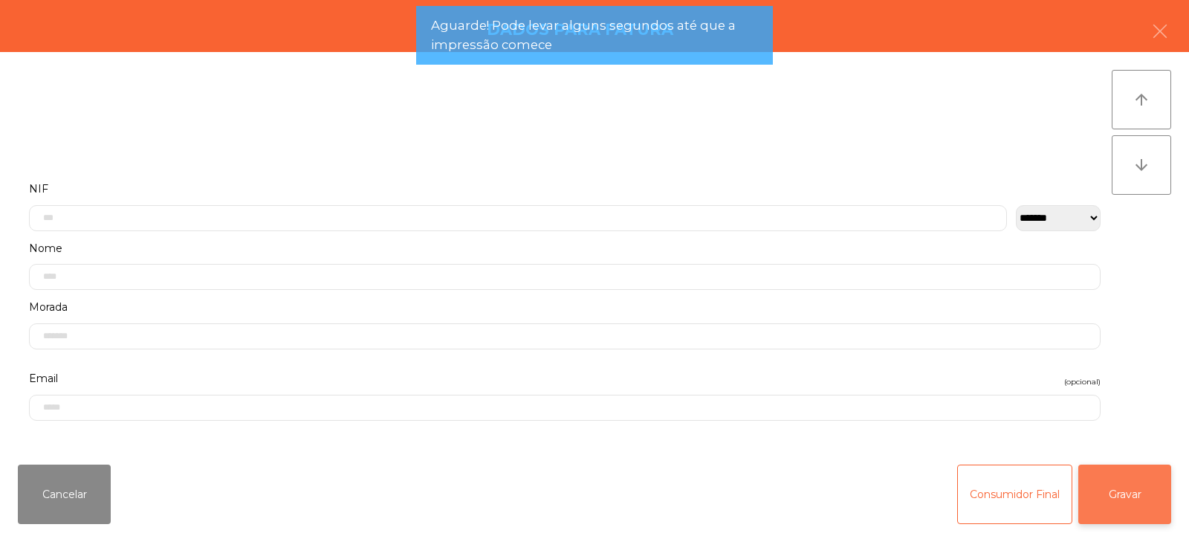
click at [1093, 501] on button "Gravar" at bounding box center [1124, 493] width 93 height 59
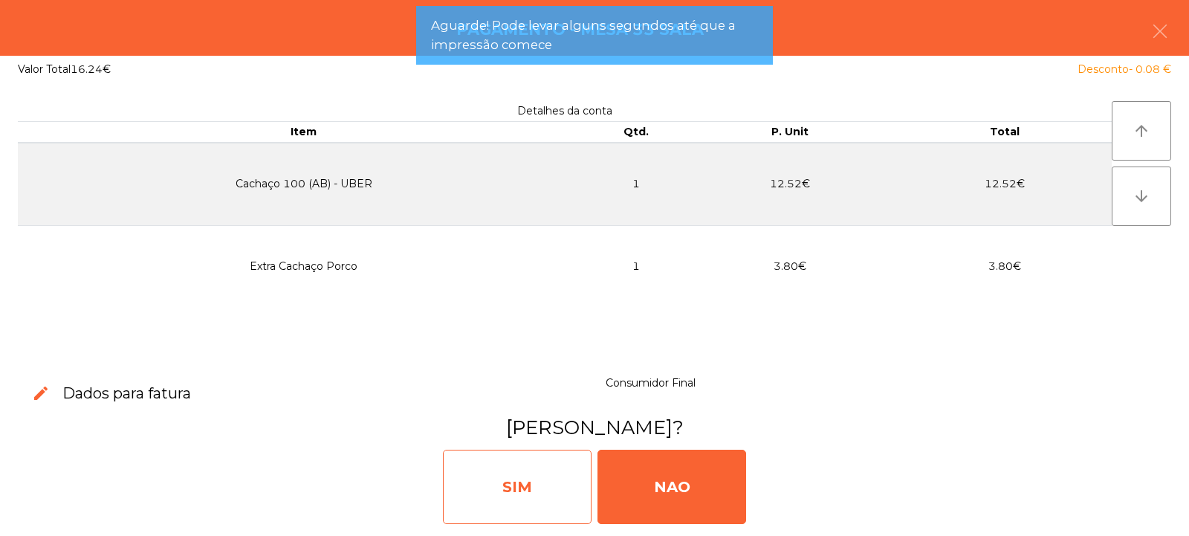
click at [525, 503] on div "SIM" at bounding box center [517, 487] width 149 height 74
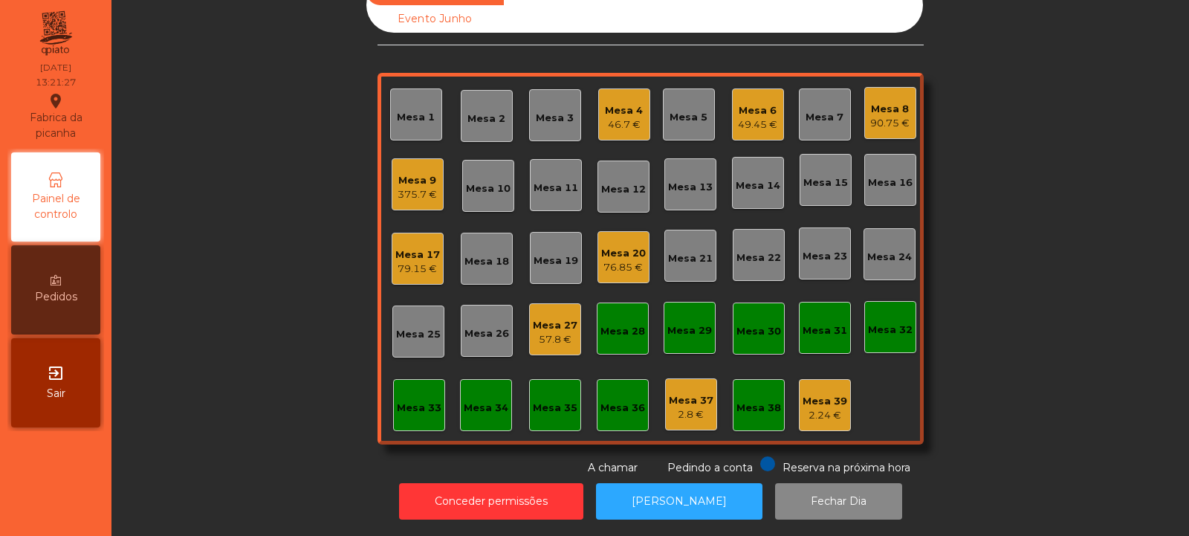
click at [742, 181] on div "Mesa 14" at bounding box center [758, 185] width 45 height 15
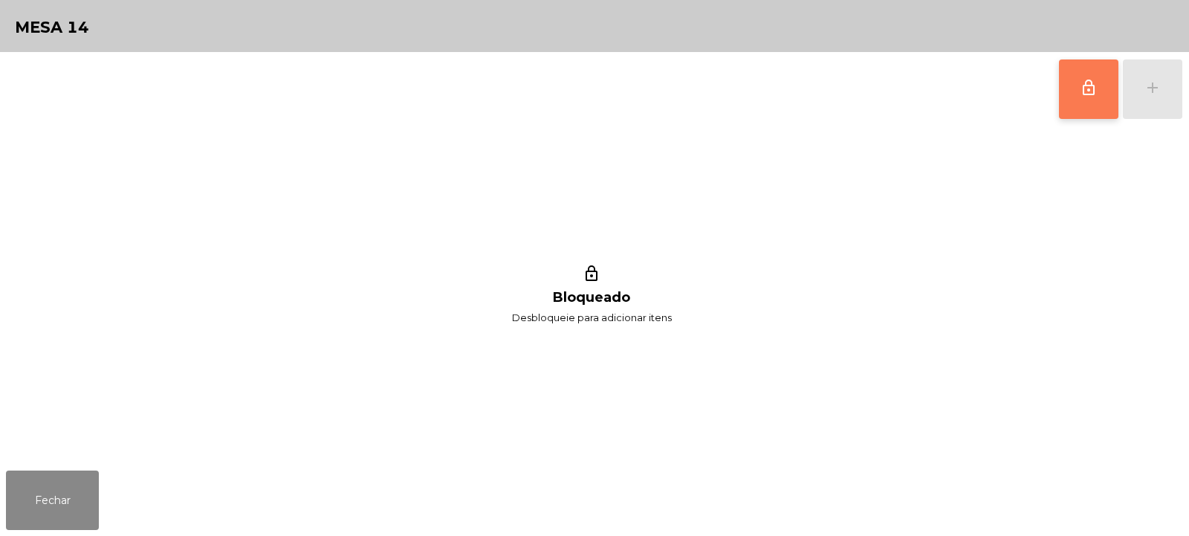
click at [1066, 102] on button "lock_outline" at bounding box center [1088, 88] width 59 height 59
click at [1146, 97] on button "add" at bounding box center [1152, 88] width 59 height 59
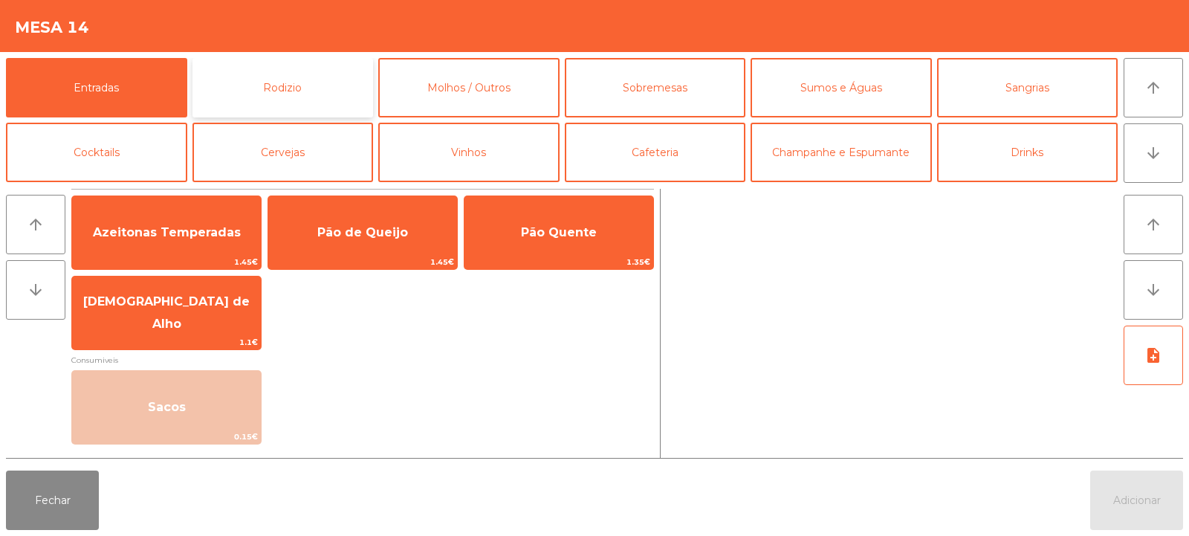
click at [331, 104] on button "Rodizio" at bounding box center [282, 87] width 181 height 59
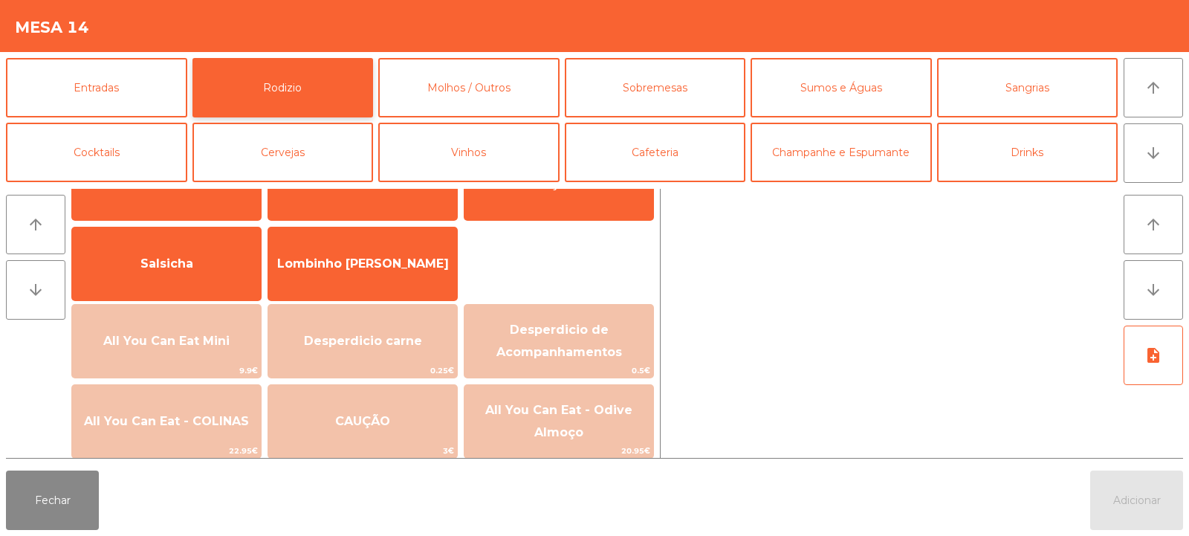
scroll to position [76, 0]
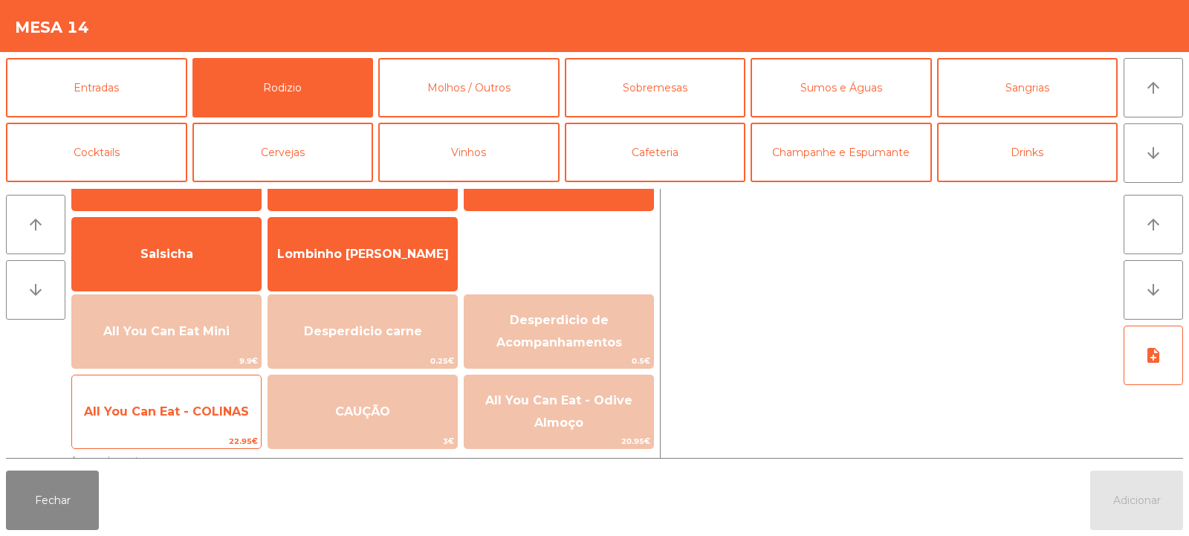
click at [221, 420] on span "All You Can Eat - COLINAS" at bounding box center [166, 412] width 189 height 40
click at [216, 428] on span "All You Can Eat - COLINAS" at bounding box center [166, 412] width 189 height 40
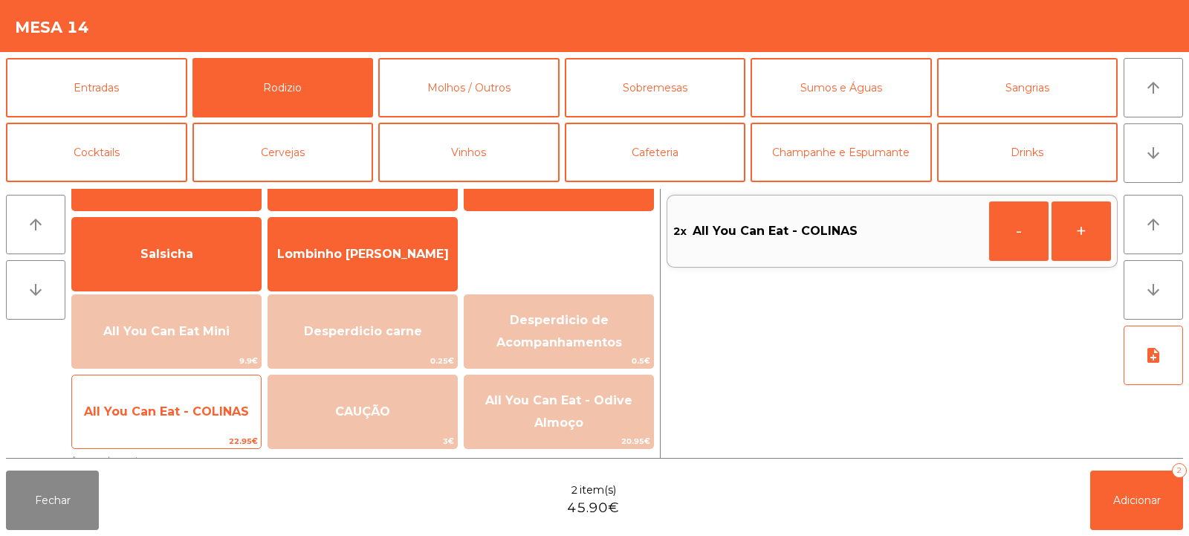
click at [218, 423] on span "All You Can Eat - COLINAS" at bounding box center [166, 412] width 189 height 40
click at [217, 429] on span "All You Can Eat - COLINAS" at bounding box center [166, 412] width 189 height 40
click at [220, 418] on span "All You Can Eat - COLINAS" at bounding box center [166, 412] width 189 height 40
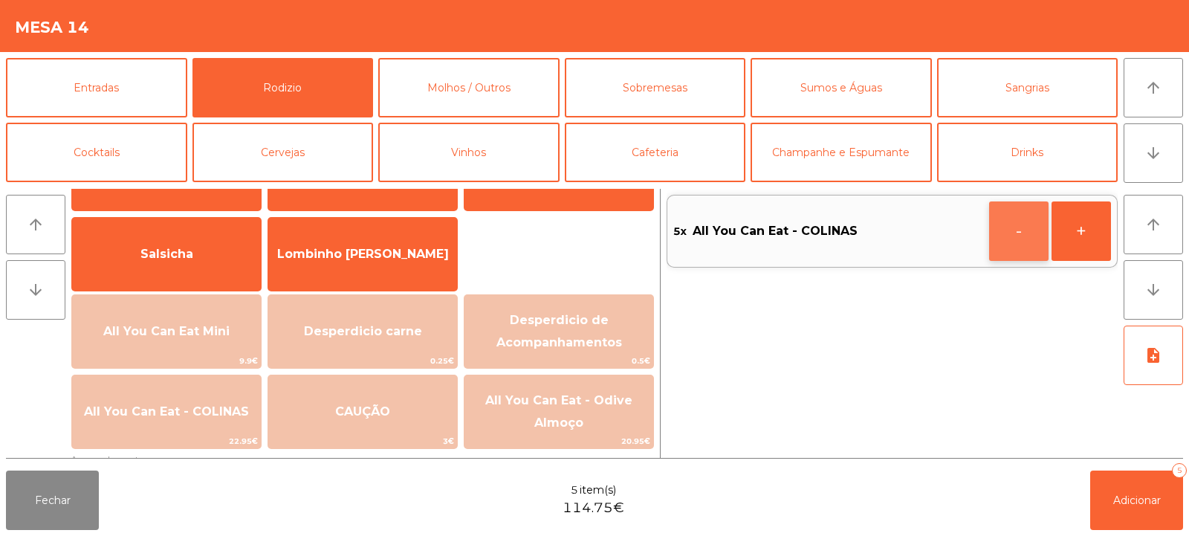
click at [1016, 247] on button "-" at bounding box center [1018, 230] width 59 height 59
click at [995, 241] on button "-" at bounding box center [1018, 230] width 59 height 59
click at [990, 236] on button "-" at bounding box center [1018, 230] width 59 height 59
click at [993, 227] on button "button" at bounding box center [1018, 230] width 59 height 59
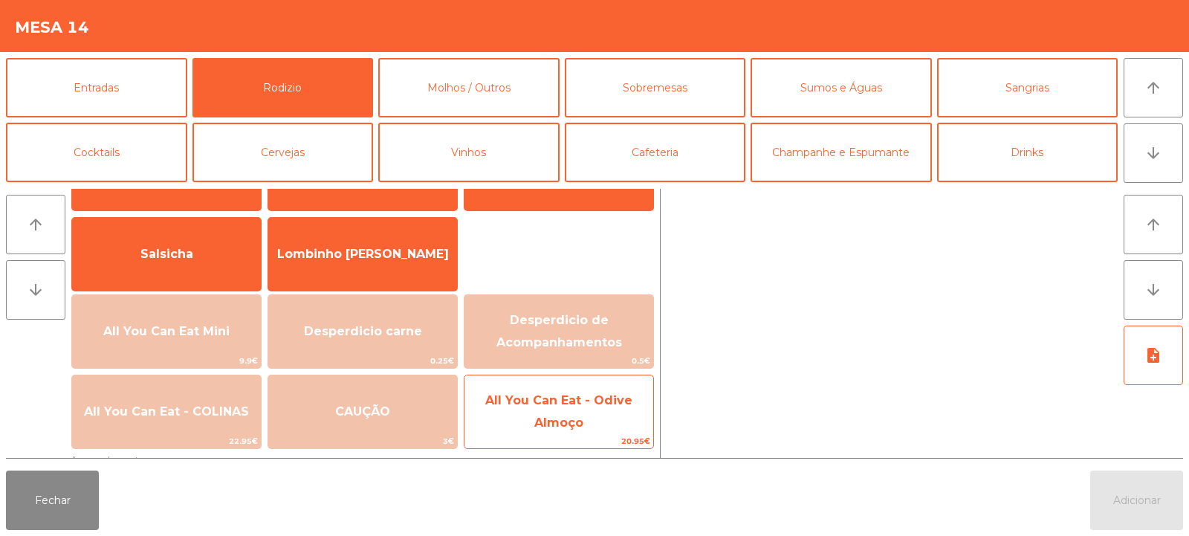
click at [584, 430] on span "All You Can Eat - Odive Almoço" at bounding box center [558, 411] width 189 height 63
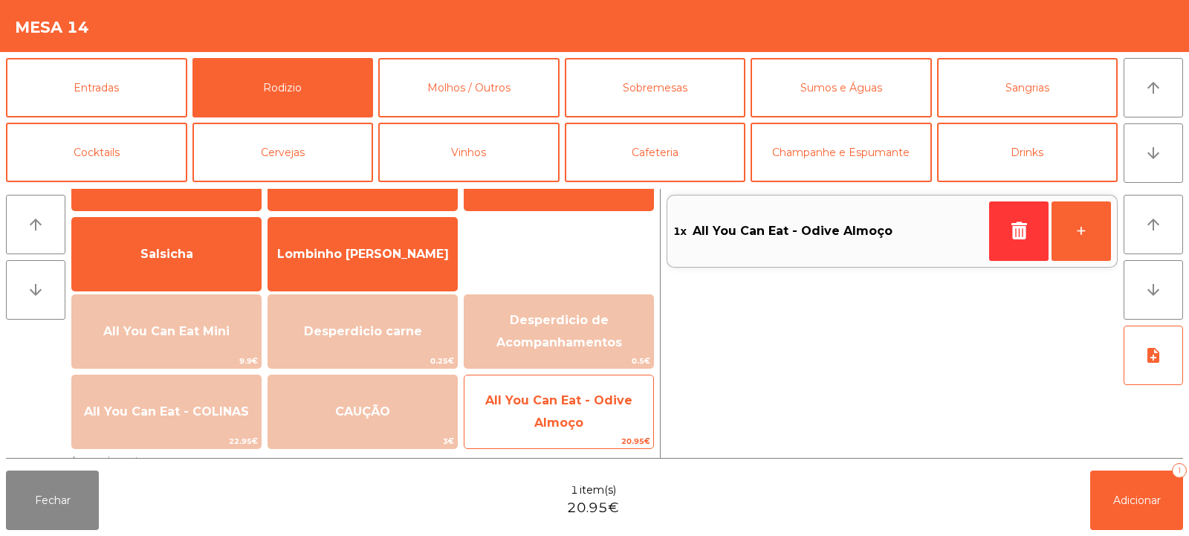
click at [591, 415] on span "All You Can Eat - Odive Almoço" at bounding box center [558, 411] width 189 height 63
click at [588, 424] on span "All You Can Eat - Odive Almoço" at bounding box center [558, 411] width 189 height 63
click at [583, 415] on span "All You Can Eat - Odive Almoço" at bounding box center [558, 411] width 189 height 63
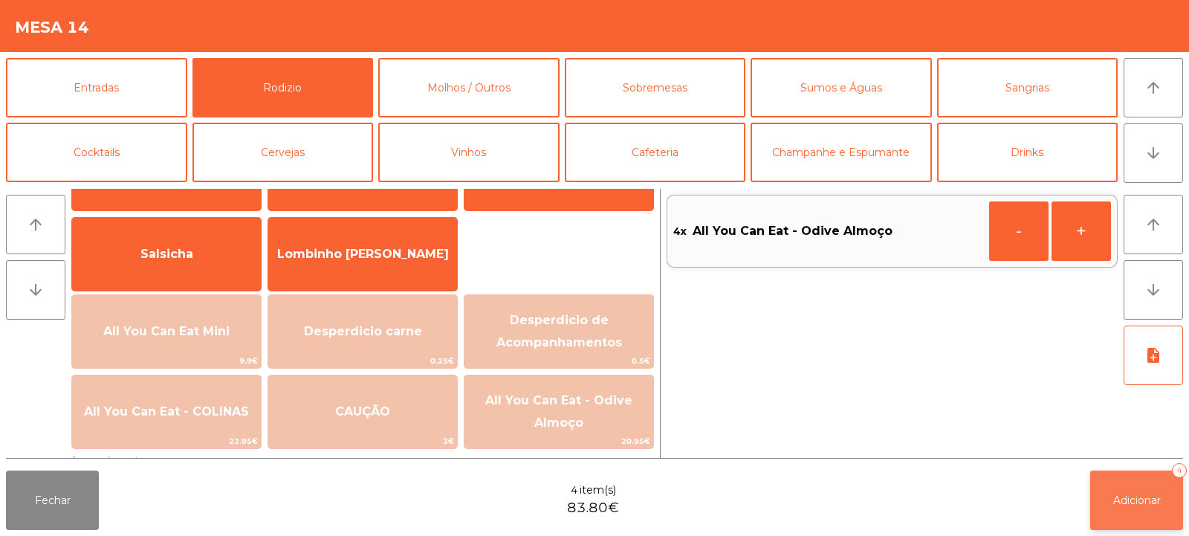
click at [1119, 484] on button "Adicionar 4" at bounding box center [1136, 499] width 93 height 59
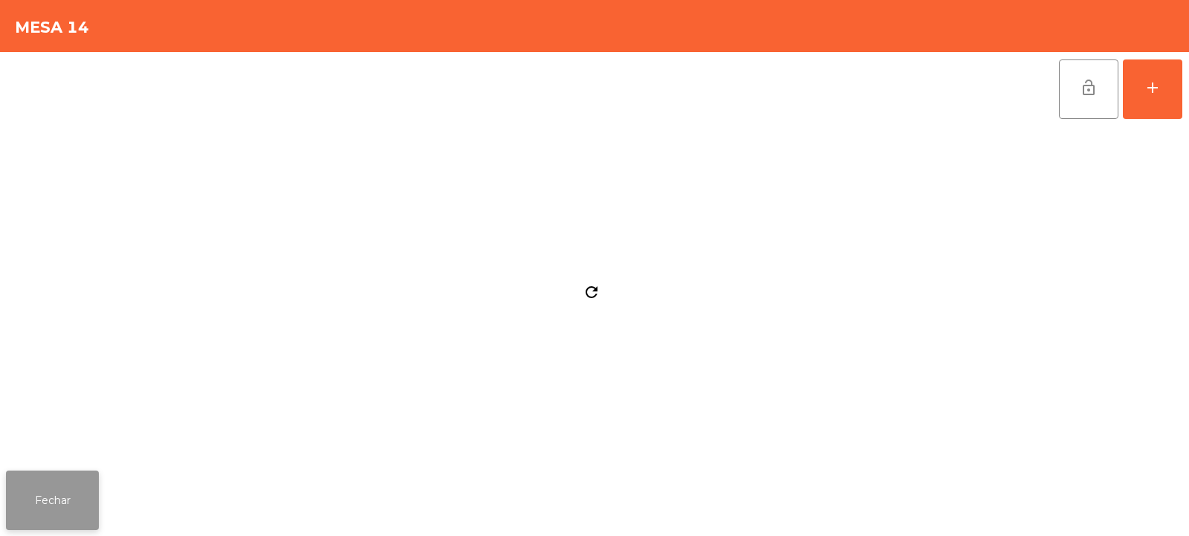
click at [87, 513] on button "Fechar" at bounding box center [52, 499] width 93 height 59
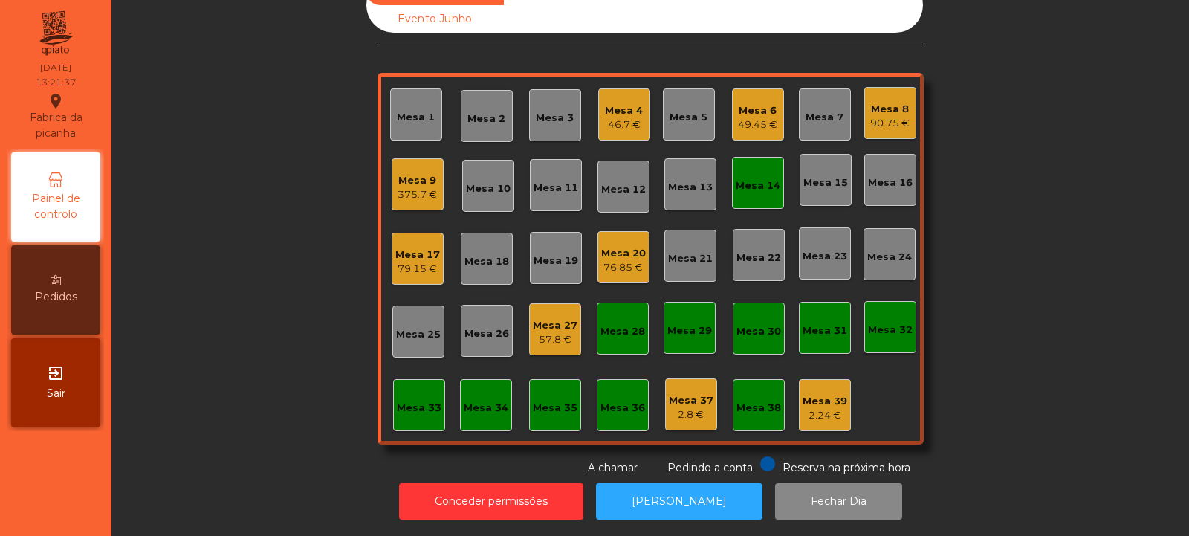
click at [886, 102] on div "Mesa 8" at bounding box center [889, 109] width 39 height 15
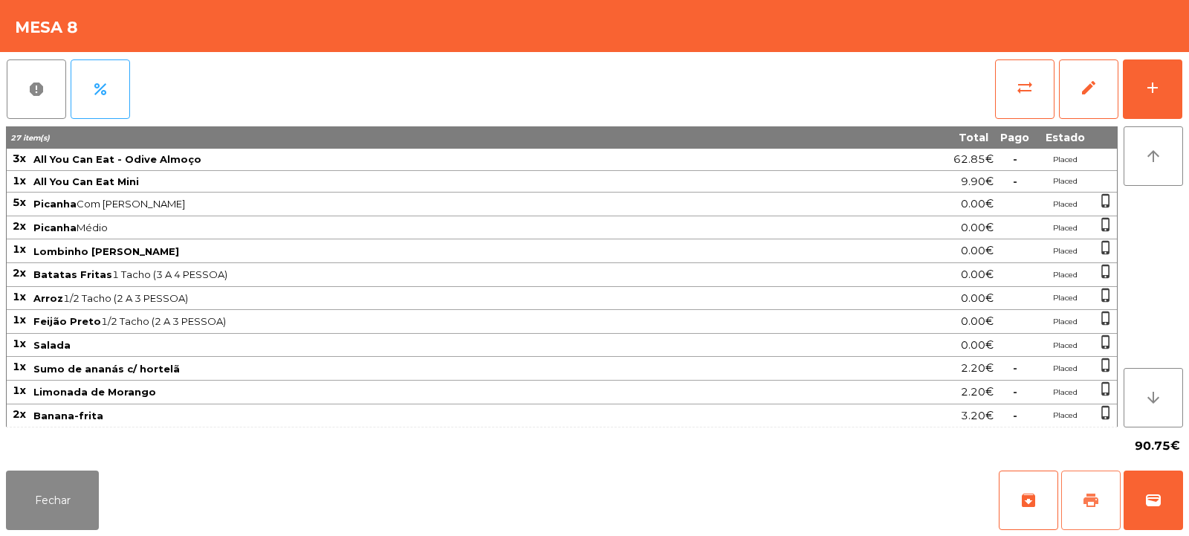
click at [1089, 499] on span "print" at bounding box center [1091, 500] width 18 height 18
click at [71, 509] on button "Fechar" at bounding box center [52, 499] width 93 height 59
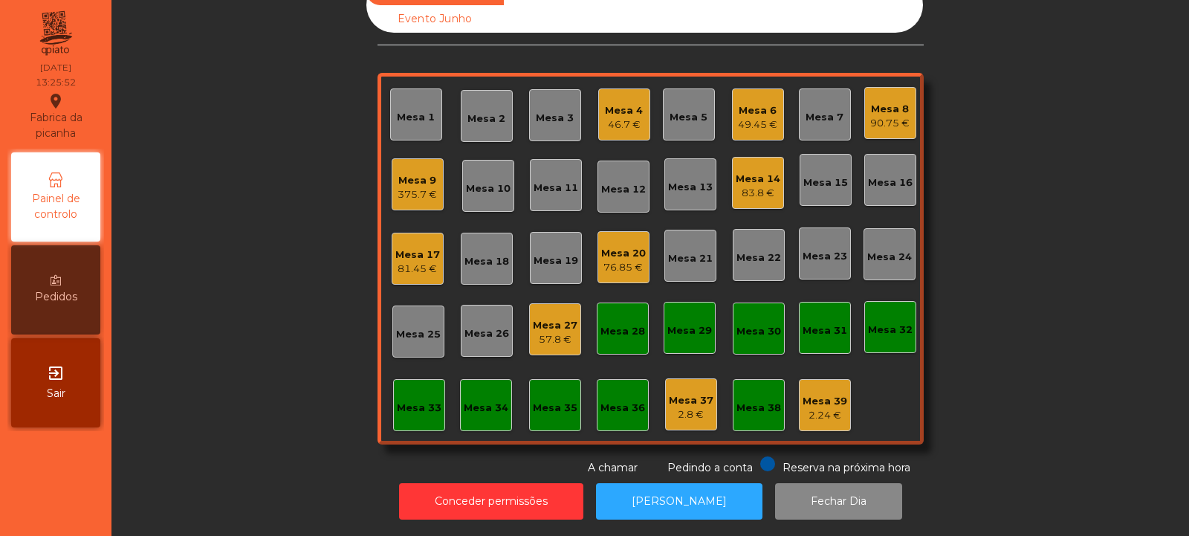
click at [878, 103] on div "Mesa 8" at bounding box center [889, 109] width 39 height 15
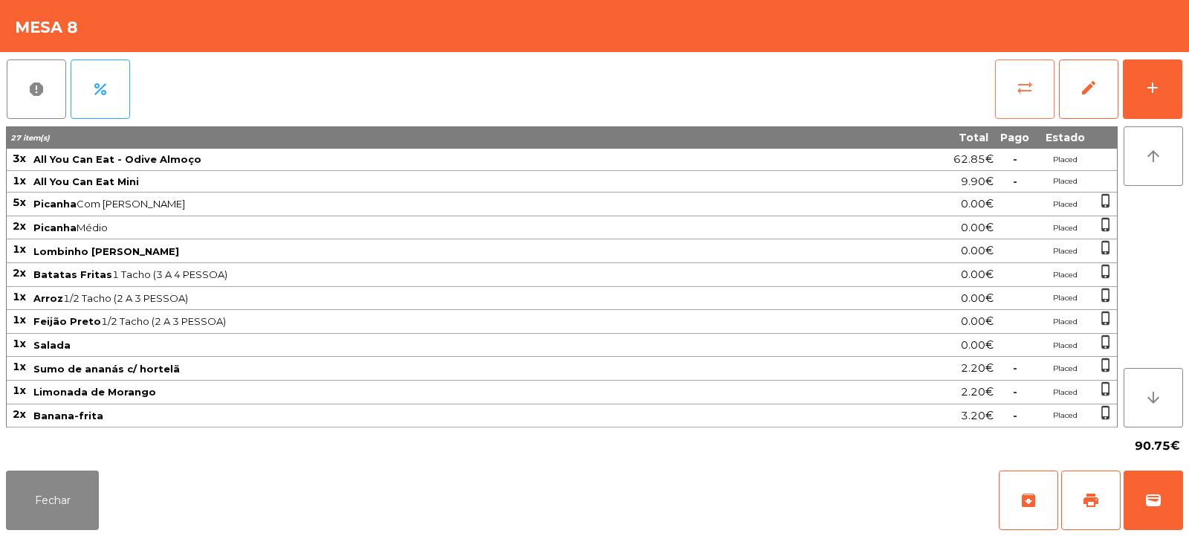
click at [1013, 95] on button "sync_alt" at bounding box center [1024, 88] width 59 height 59
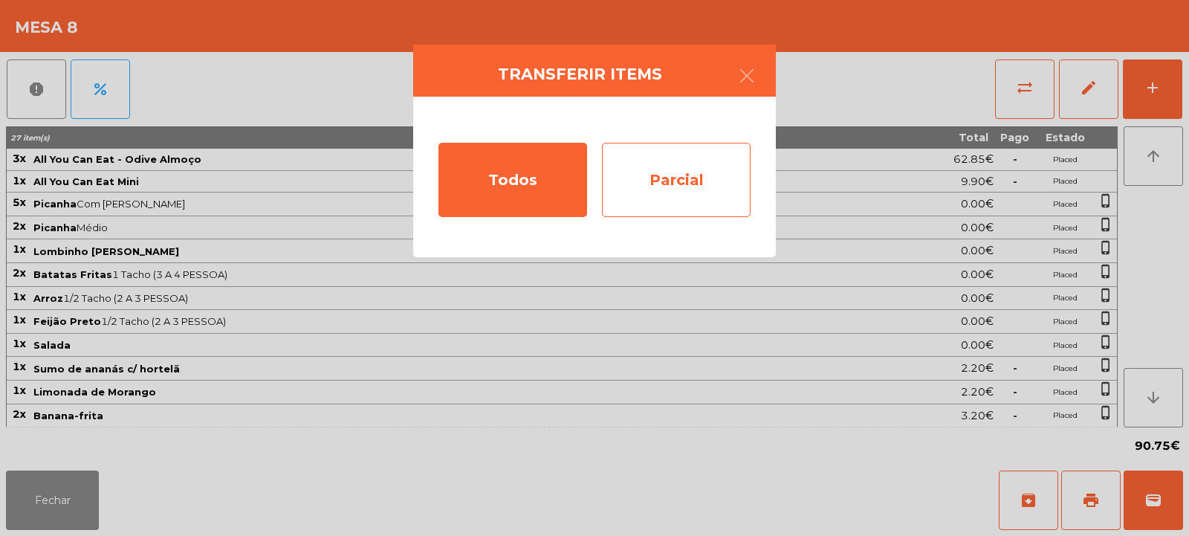
click at [699, 199] on div "Parcial" at bounding box center [676, 180] width 149 height 74
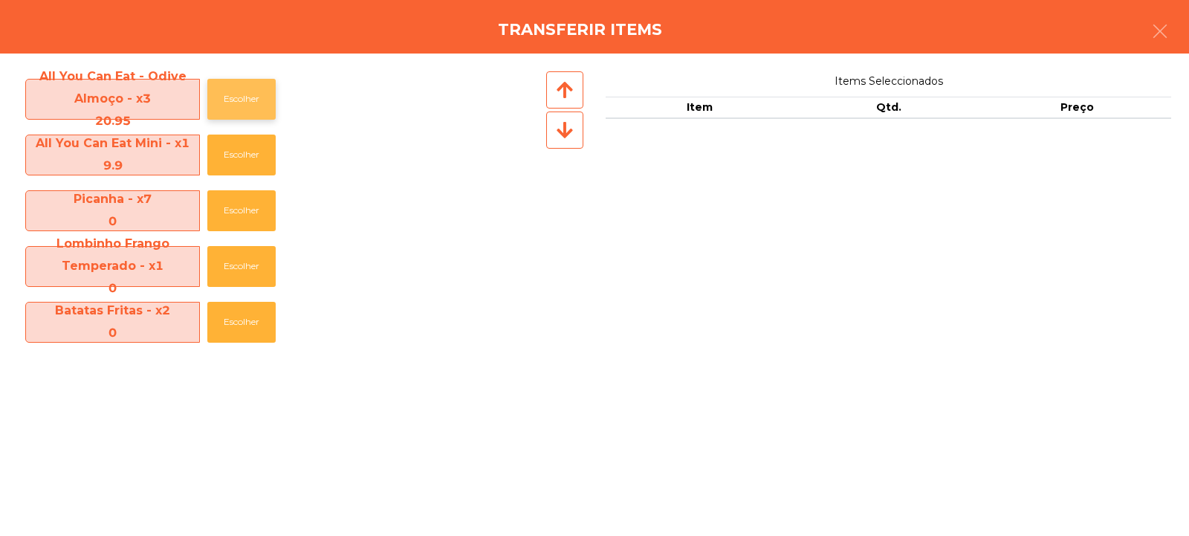
click at [238, 96] on button "Escolher" at bounding box center [241, 99] width 68 height 41
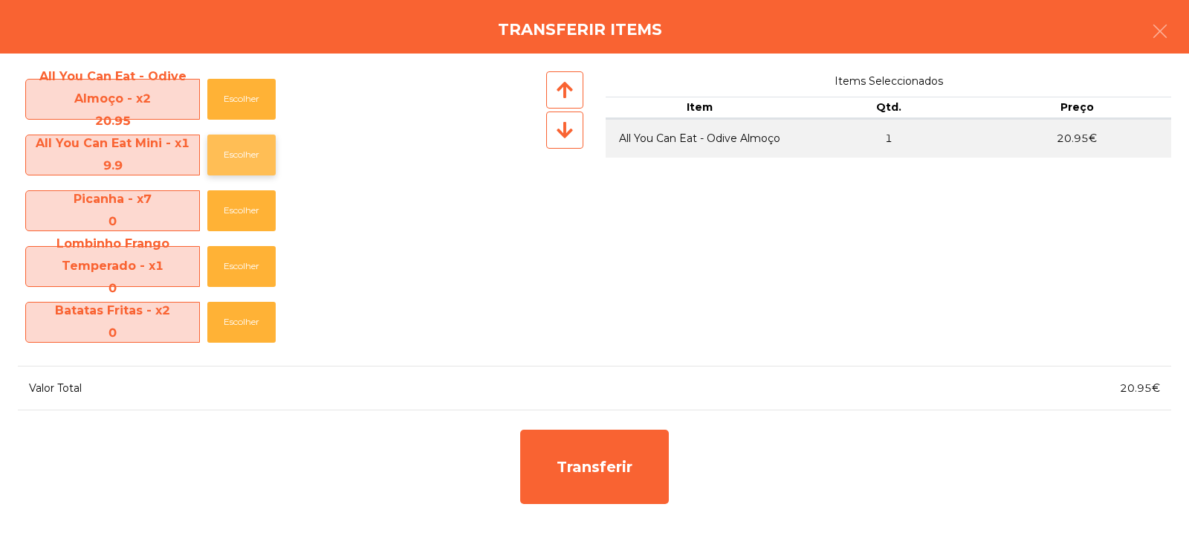
click at [238, 158] on button "Escolher" at bounding box center [241, 154] width 68 height 41
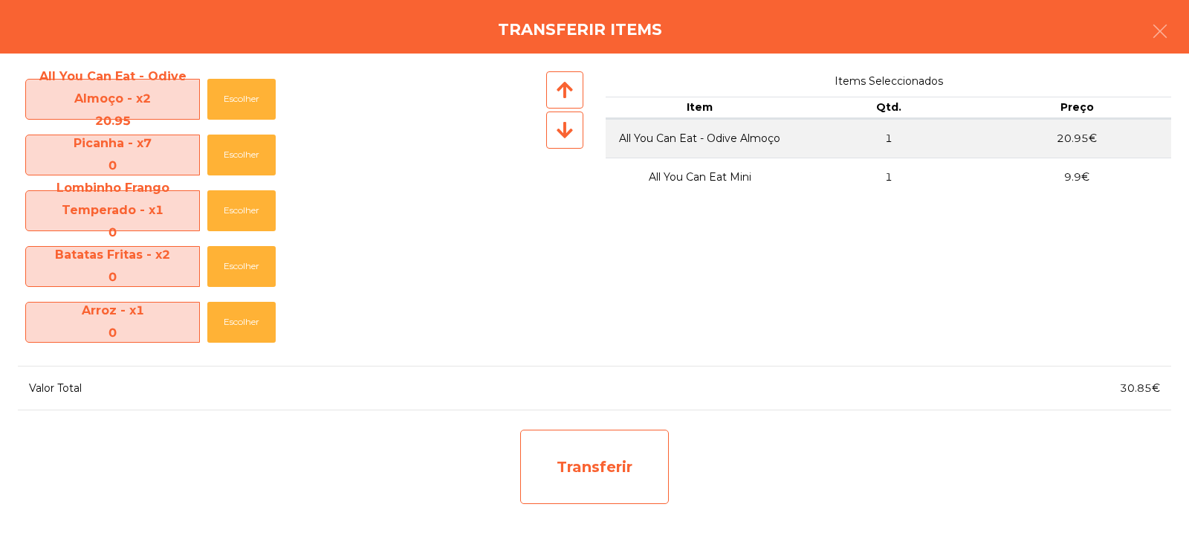
click at [573, 467] on div "Transferir" at bounding box center [594, 466] width 149 height 74
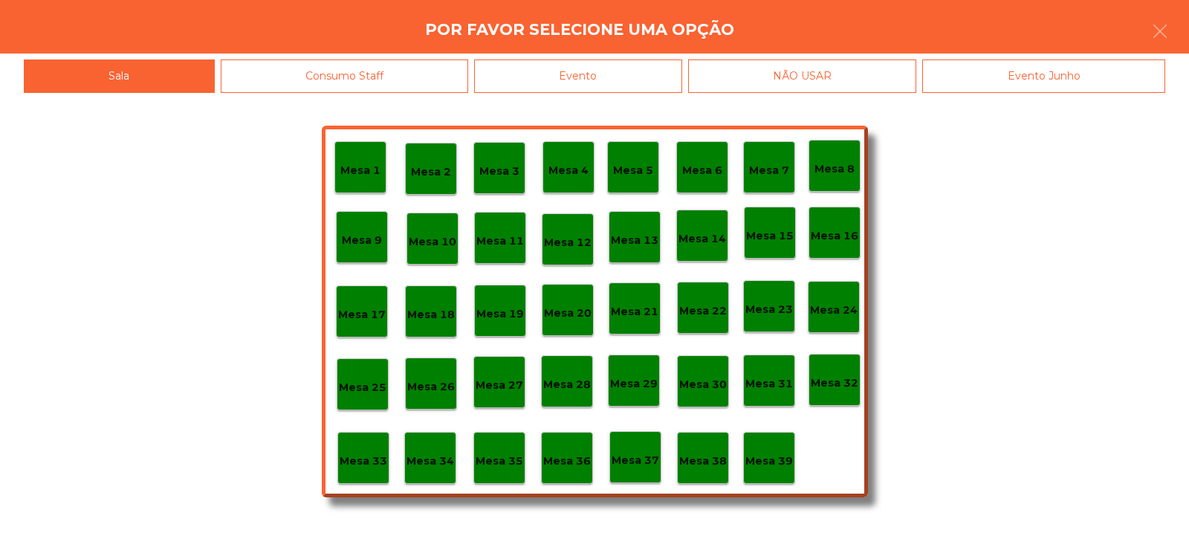
click at [773, 455] on p "Mesa 39" at bounding box center [769, 460] width 48 height 17
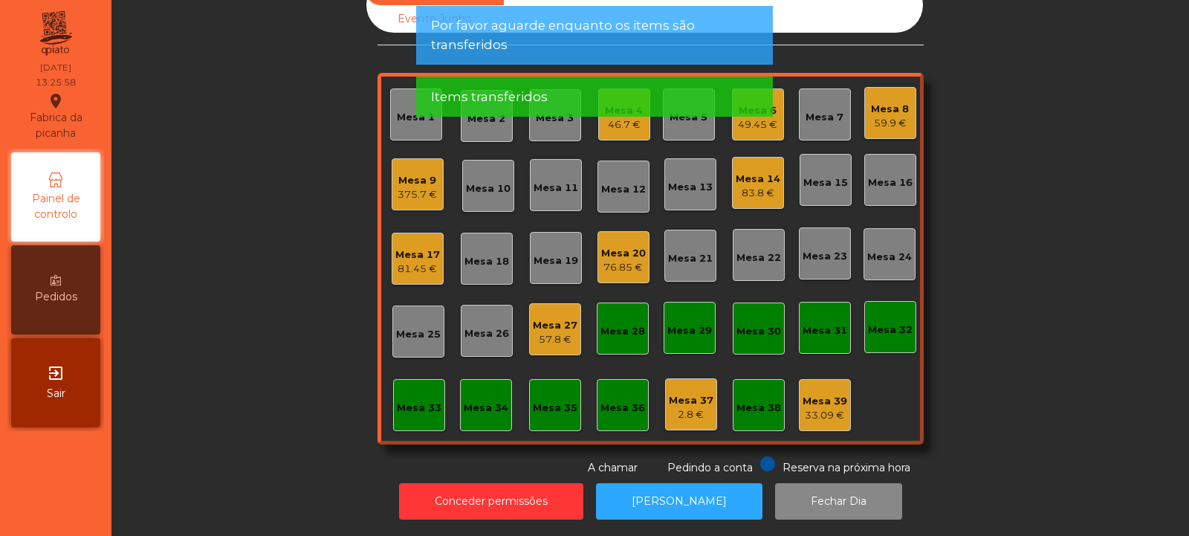
click at [871, 117] on div "59.9 €" at bounding box center [890, 123] width 38 height 15
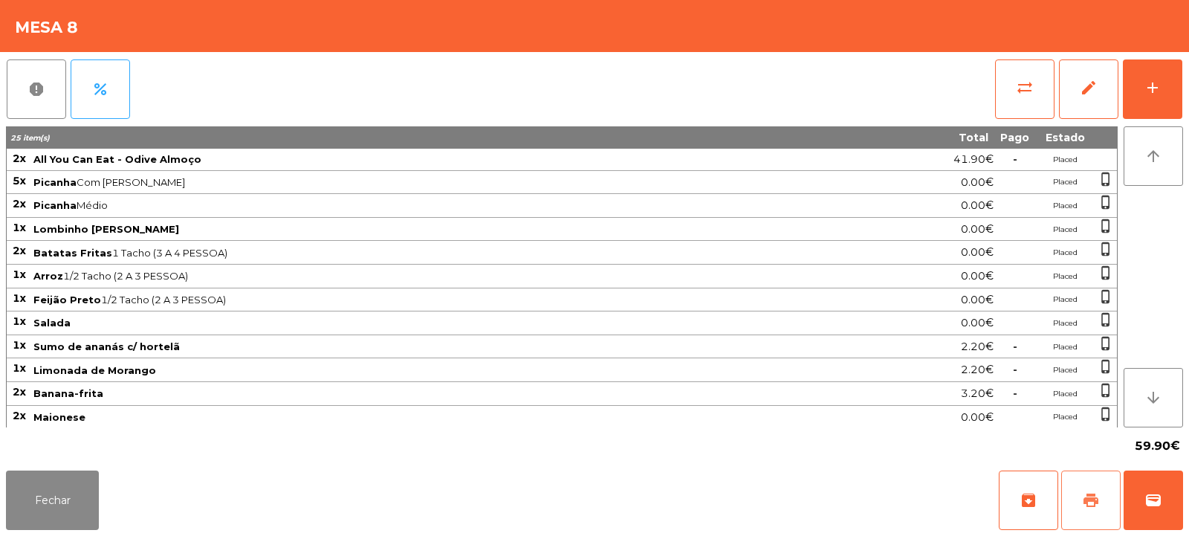
click at [1082, 503] on span "print" at bounding box center [1091, 500] width 18 height 18
click at [1012, 96] on button "sync_alt" at bounding box center [1024, 88] width 59 height 59
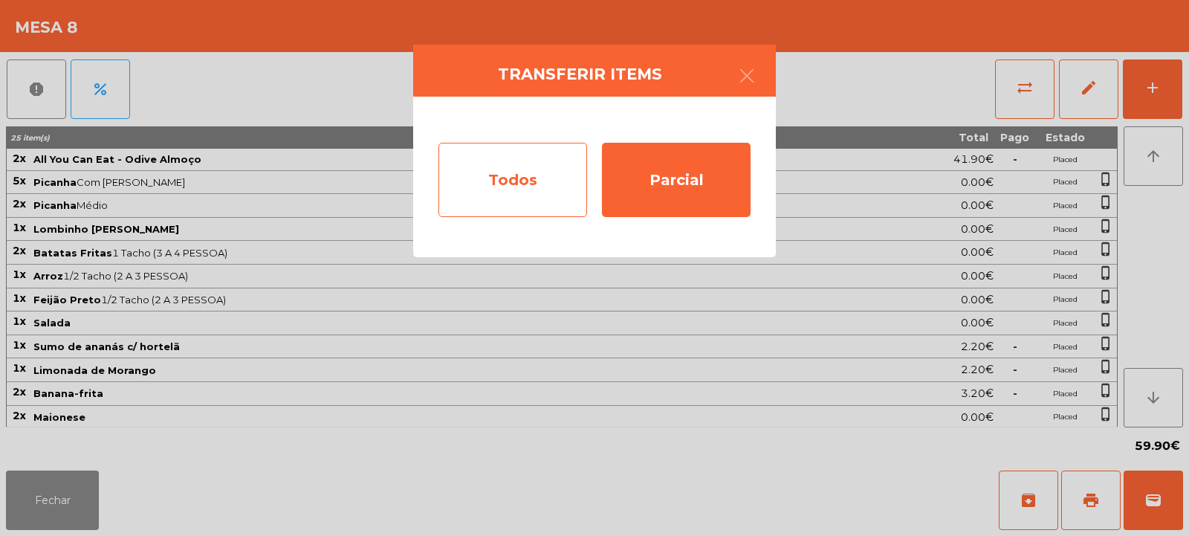
click at [523, 188] on div "Todos" at bounding box center [512, 180] width 149 height 74
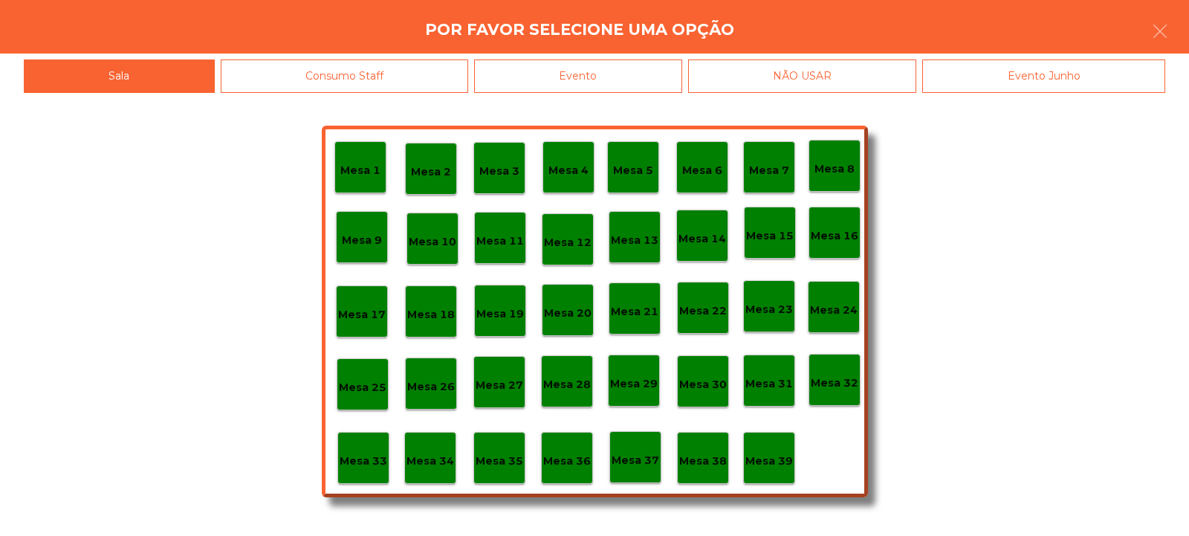
click at [624, 82] on div "Evento" at bounding box center [578, 75] width 208 height 33
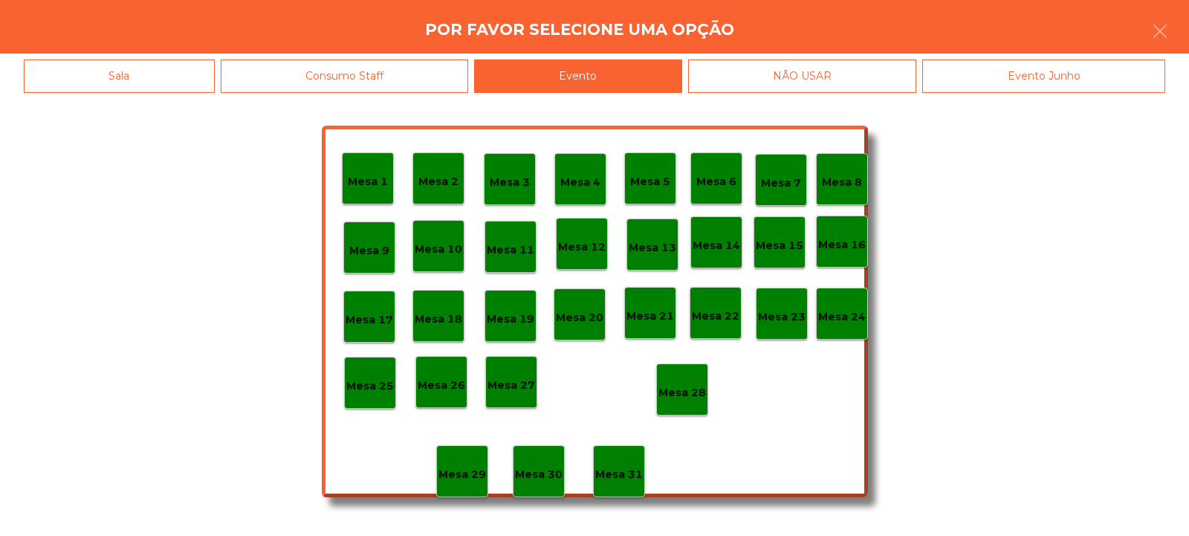
click at [686, 392] on p "Mesa 28" at bounding box center [682, 392] width 48 height 17
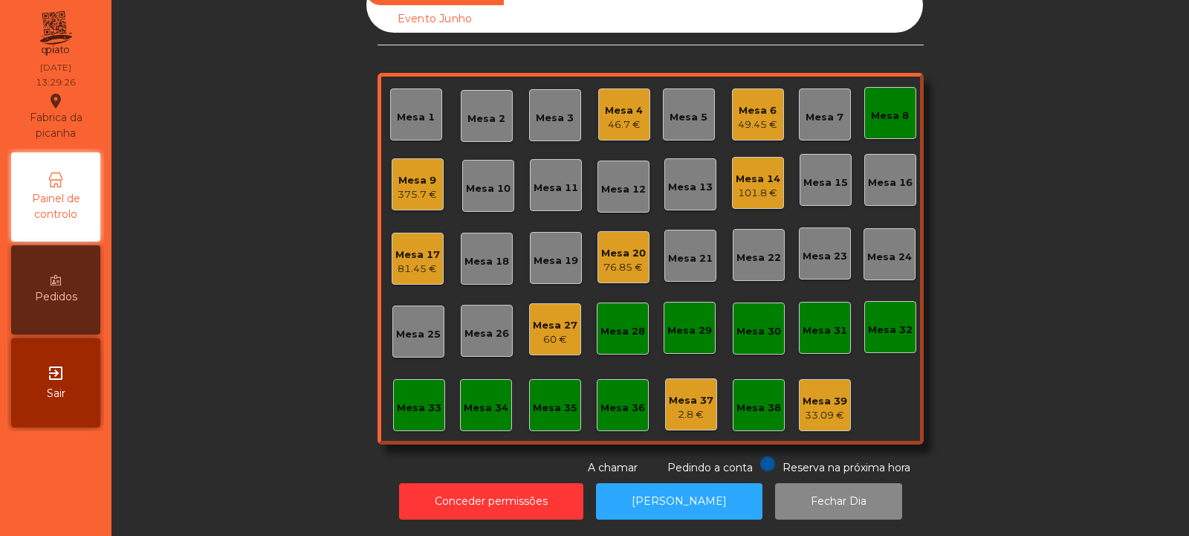
click at [406, 262] on div "81.45 €" at bounding box center [417, 269] width 45 height 15
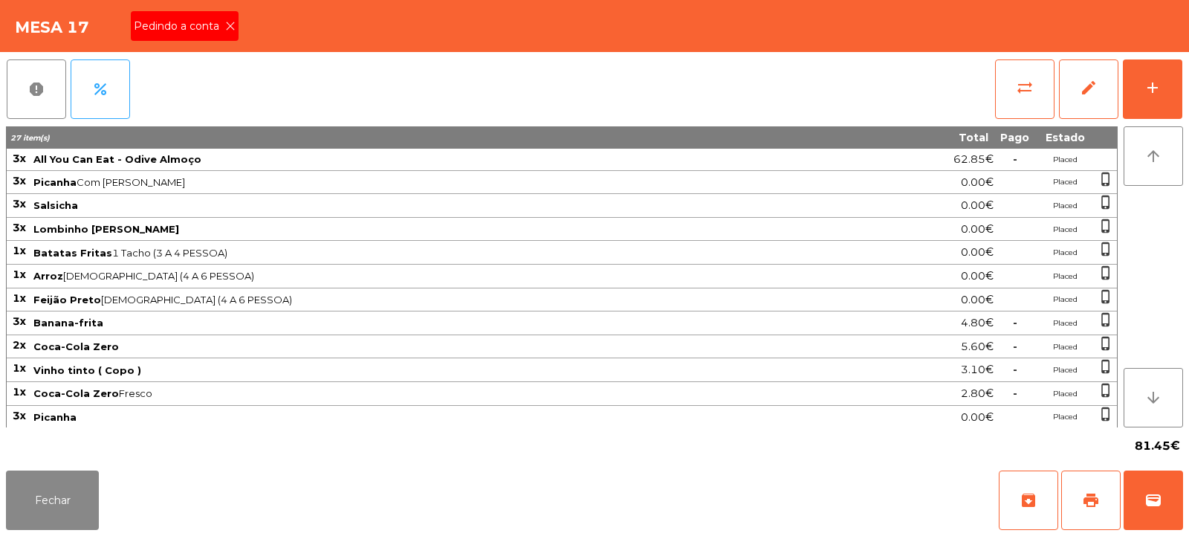
click at [230, 27] on icon at bounding box center [230, 26] width 10 height 10
click at [1098, 510] on button "print" at bounding box center [1090, 499] width 59 height 59
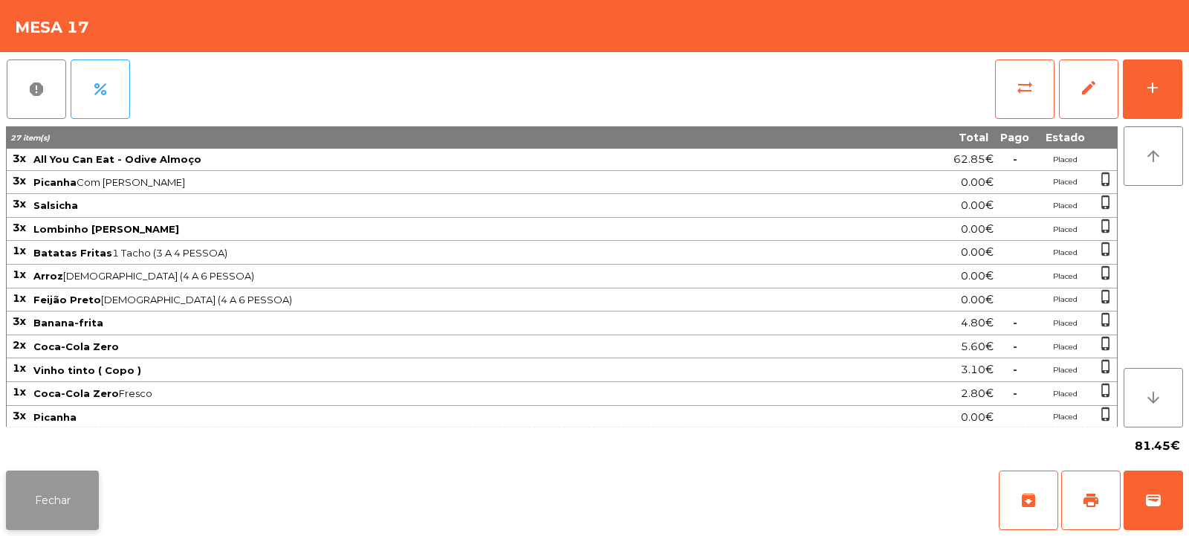
click at [49, 480] on button "Fechar" at bounding box center [52, 499] width 93 height 59
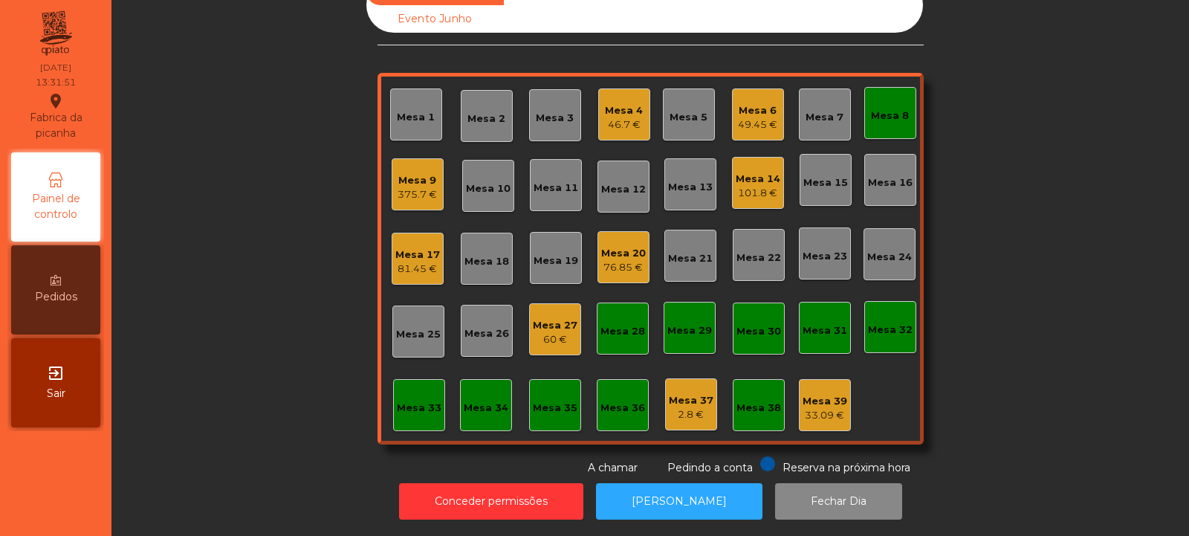
click at [407, 247] on div "Mesa 17" at bounding box center [417, 254] width 45 height 15
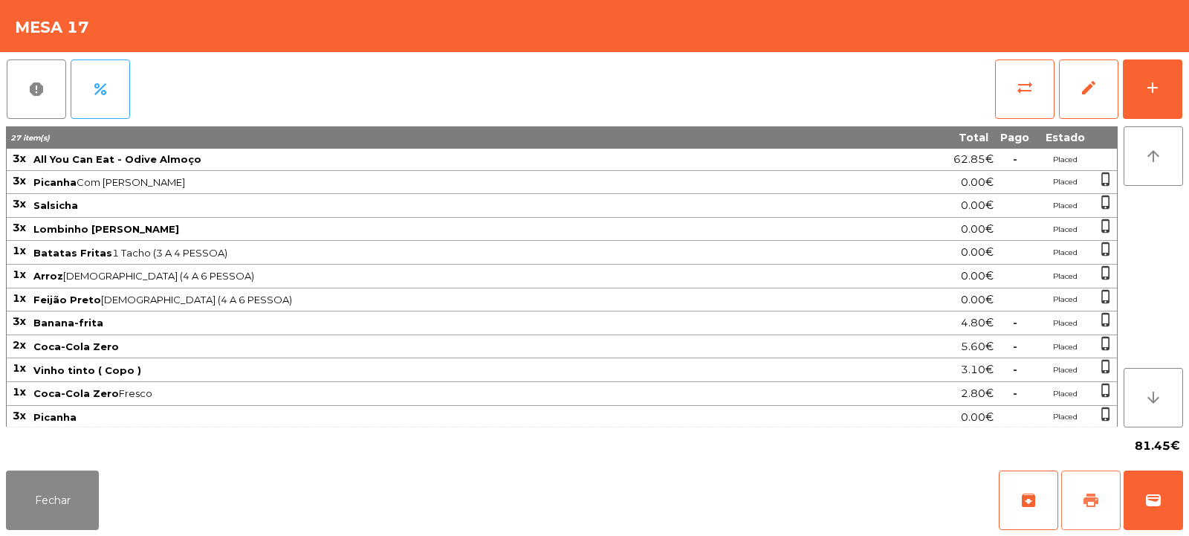
click at [1100, 505] on button "print" at bounding box center [1090, 499] width 59 height 59
click at [1013, 80] on button "sync_alt" at bounding box center [1024, 88] width 59 height 59
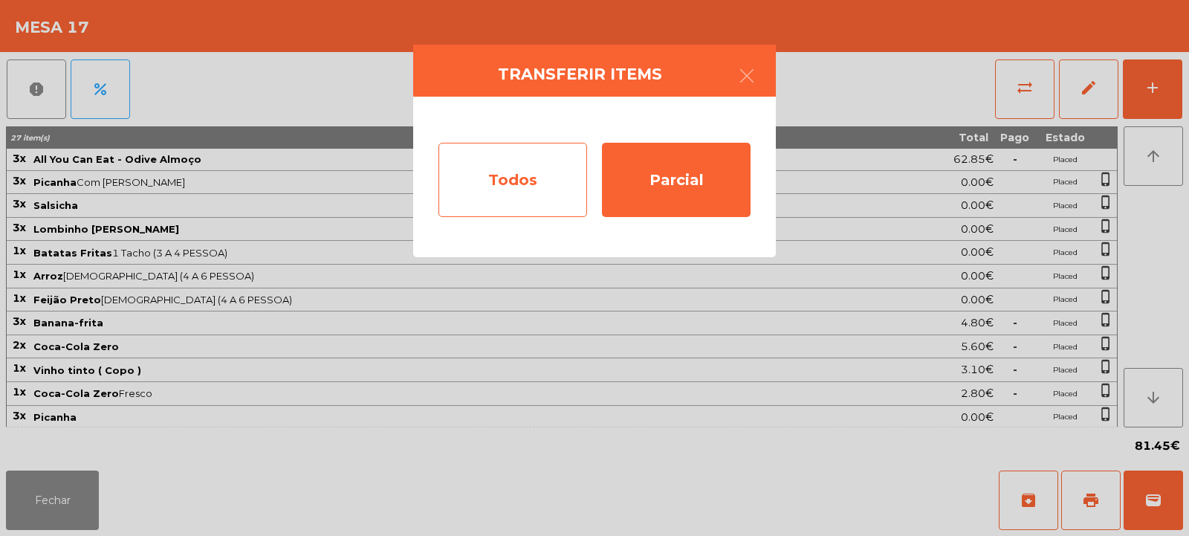
click at [505, 204] on div "Todos" at bounding box center [512, 180] width 149 height 74
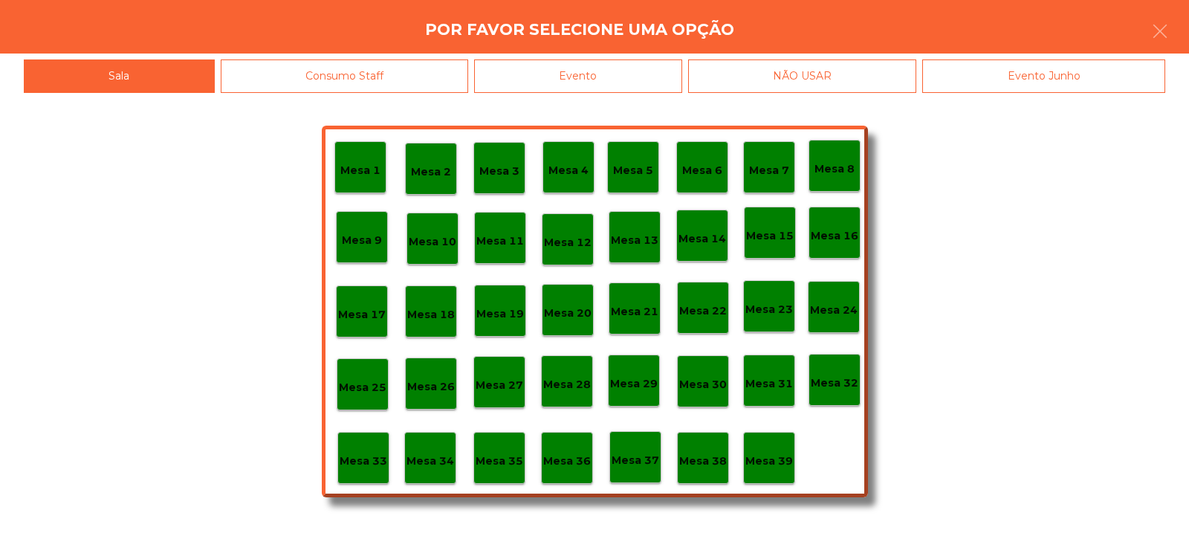
click at [596, 86] on div "Evento" at bounding box center [578, 75] width 208 height 33
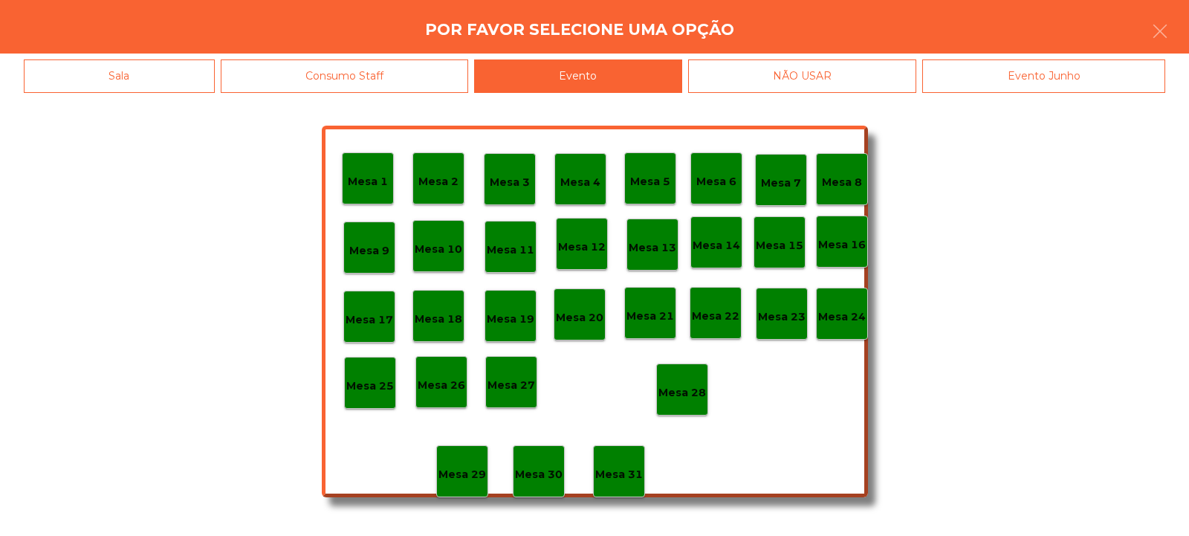
click at [691, 400] on p "Mesa 28" at bounding box center [682, 392] width 48 height 17
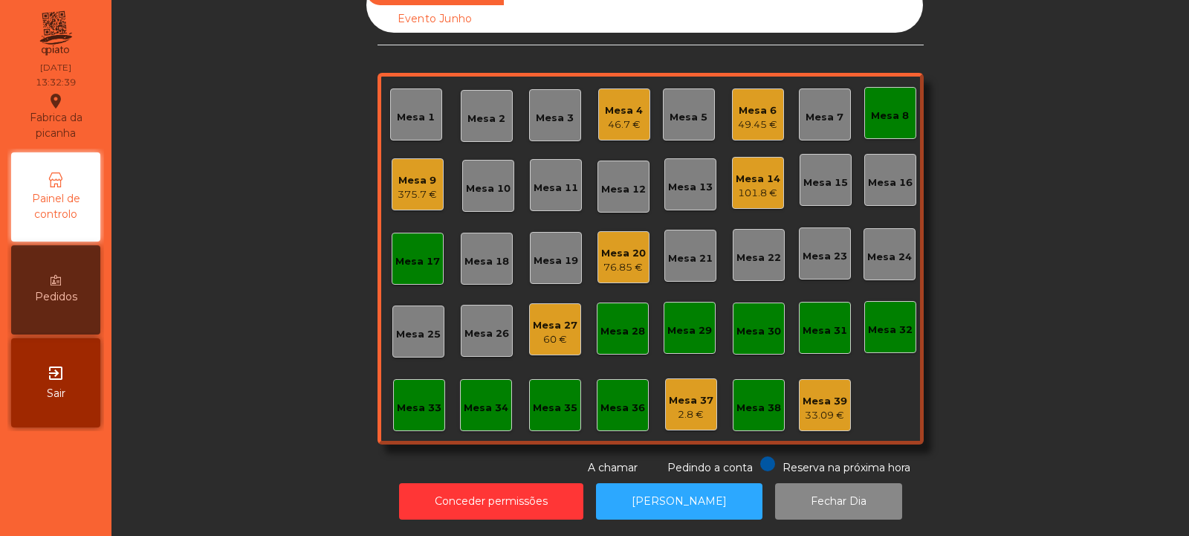
click at [415, 248] on div "Mesa 17" at bounding box center [417, 258] width 45 height 21
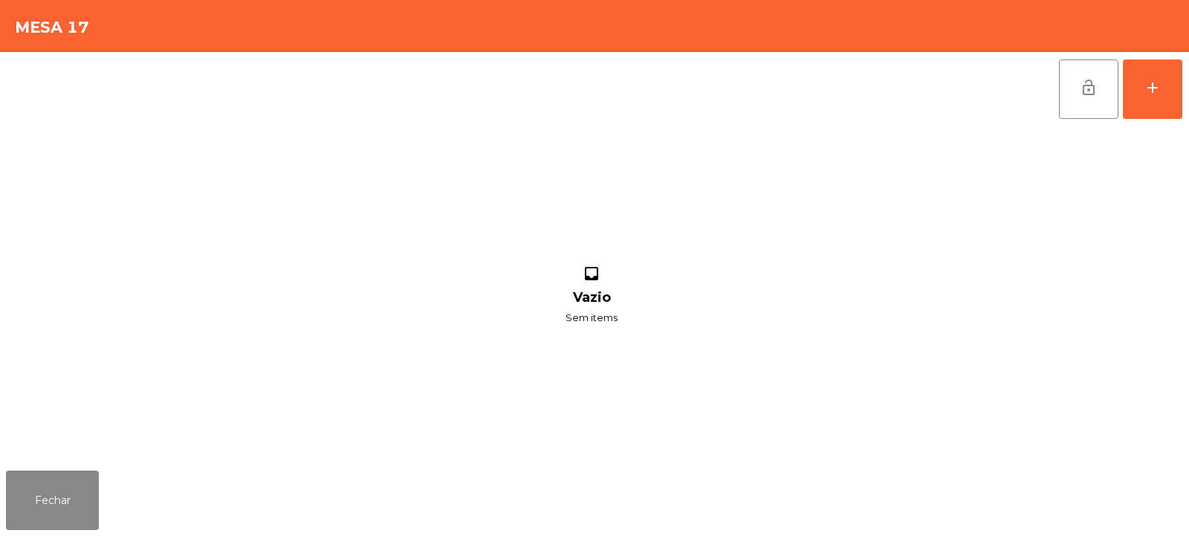
click at [1087, 97] on button "lock_open" at bounding box center [1088, 88] width 59 height 59
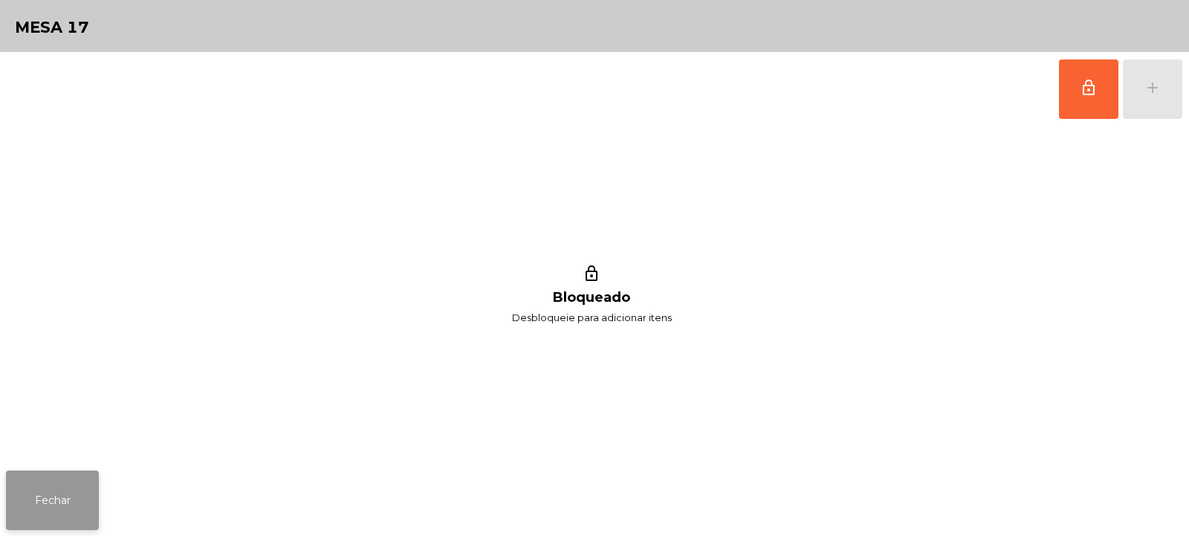
click at [46, 499] on button "Fechar" at bounding box center [52, 499] width 93 height 59
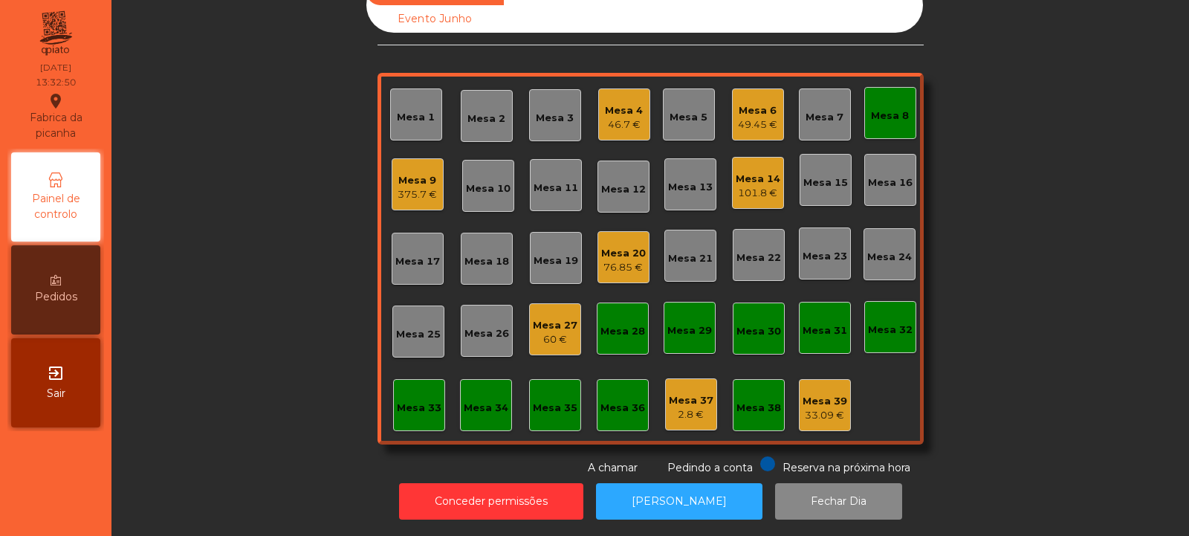
click at [897, 109] on div "Mesa 8" at bounding box center [890, 115] width 38 height 15
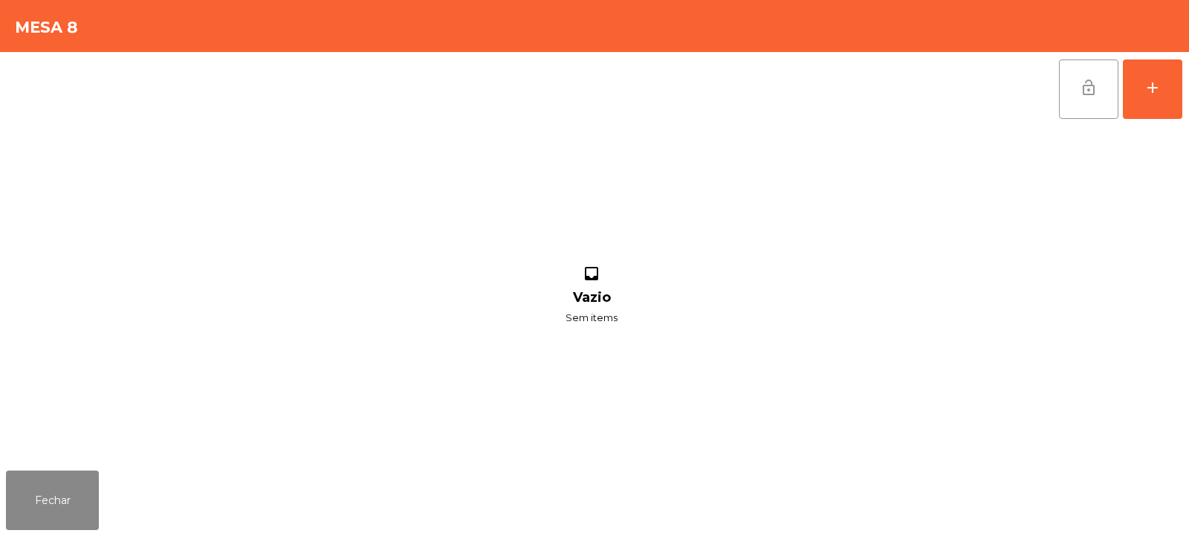
click at [1083, 75] on button "lock_open" at bounding box center [1088, 88] width 59 height 59
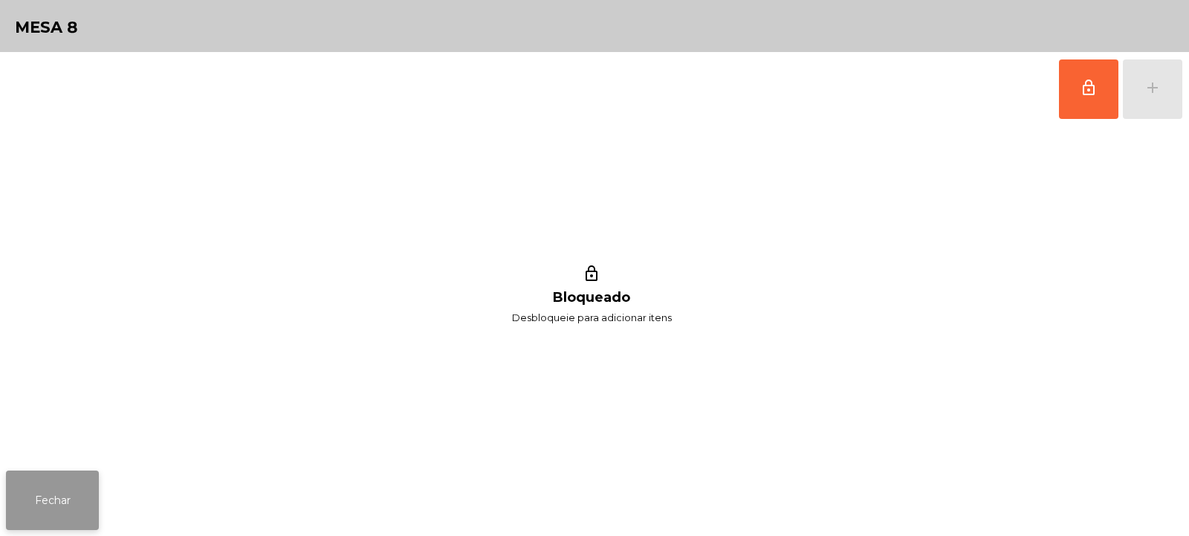
click at [32, 510] on button "Fechar" at bounding box center [52, 499] width 93 height 59
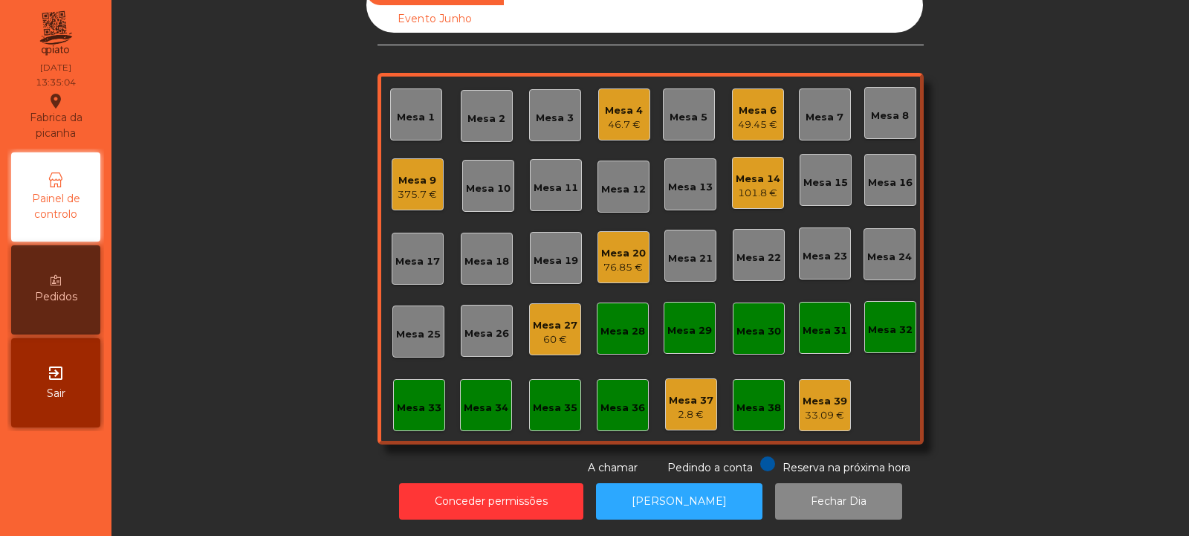
click at [835, 120] on div "Mesa 7" at bounding box center [825, 114] width 52 height 52
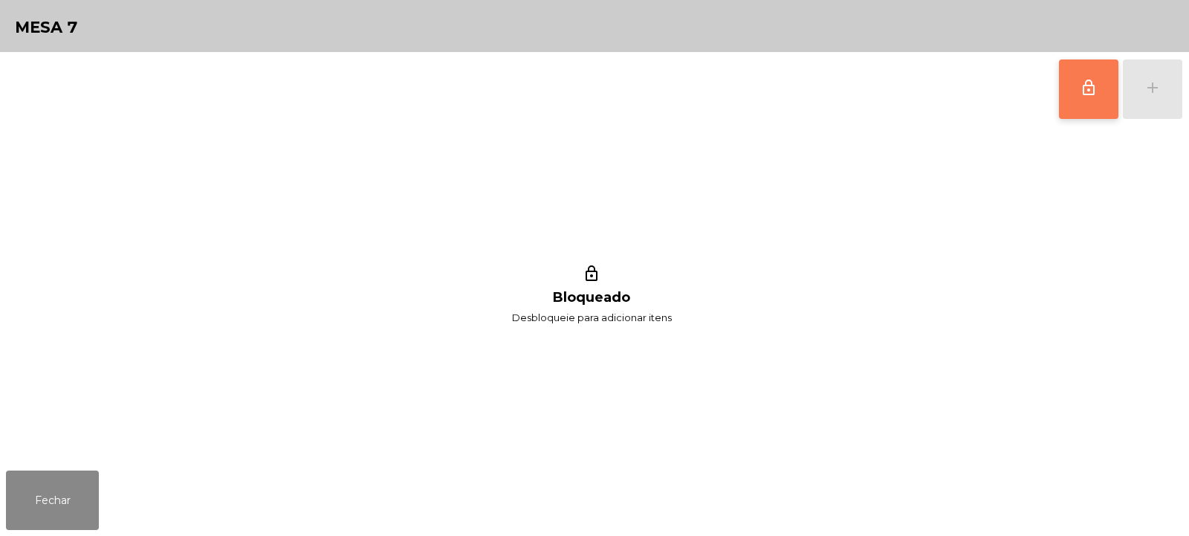
click at [1093, 89] on span "lock_outline" at bounding box center [1089, 88] width 18 height 18
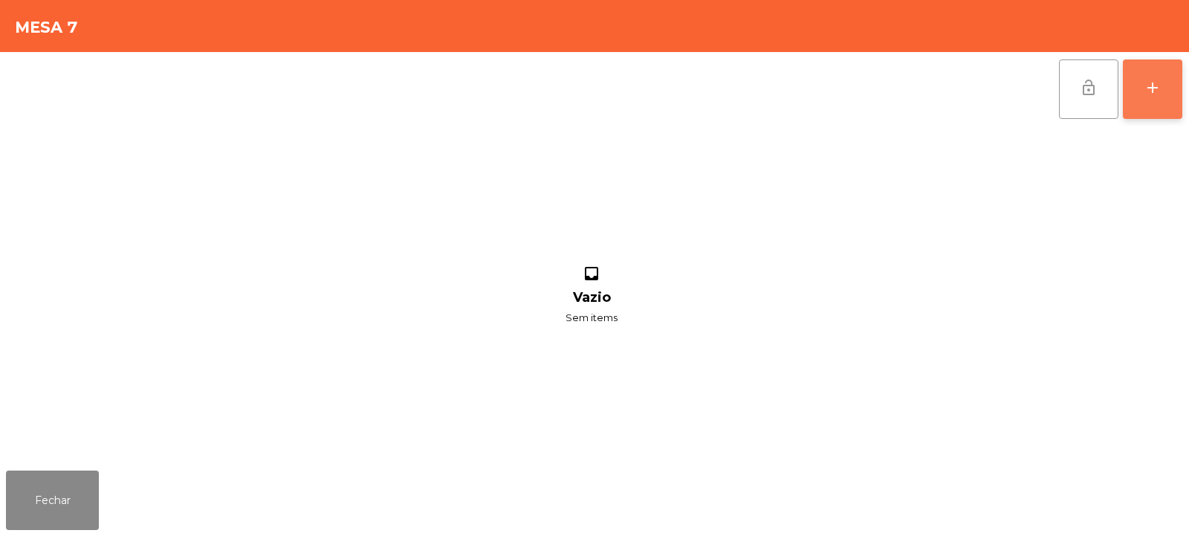
click at [1180, 92] on button "add" at bounding box center [1152, 88] width 59 height 59
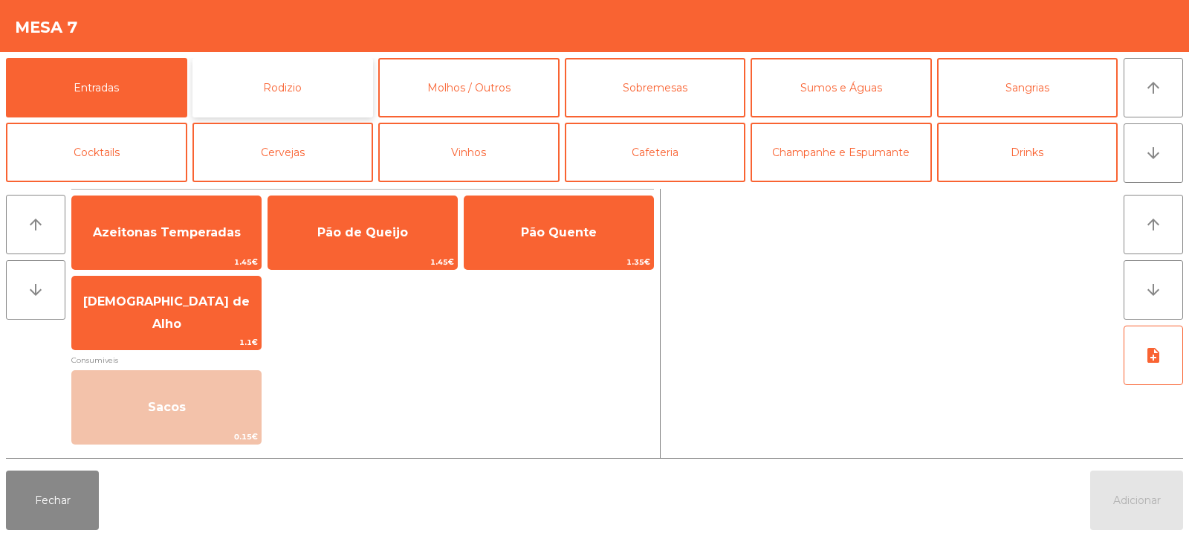
click at [285, 100] on button "Rodizio" at bounding box center [282, 87] width 181 height 59
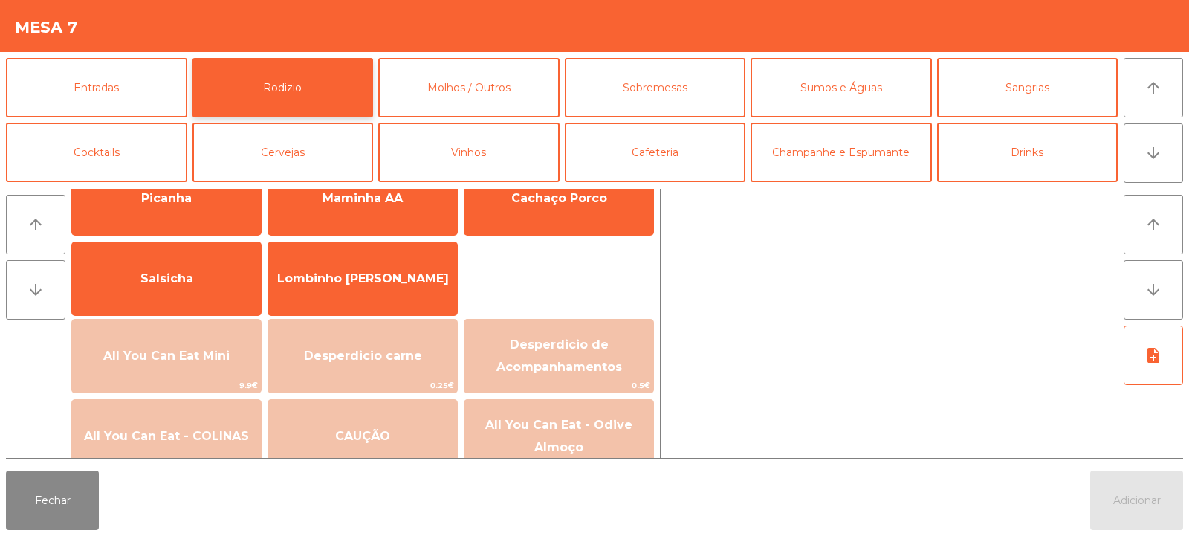
scroll to position [74, 0]
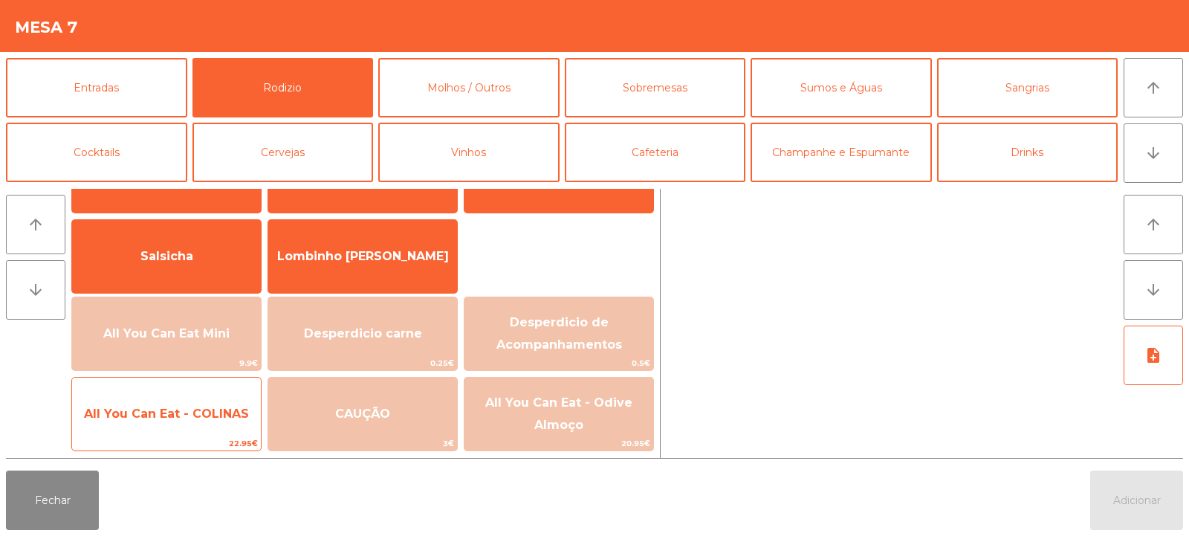
click at [194, 419] on span "All You Can Eat - COLINAS" at bounding box center [166, 413] width 165 height 14
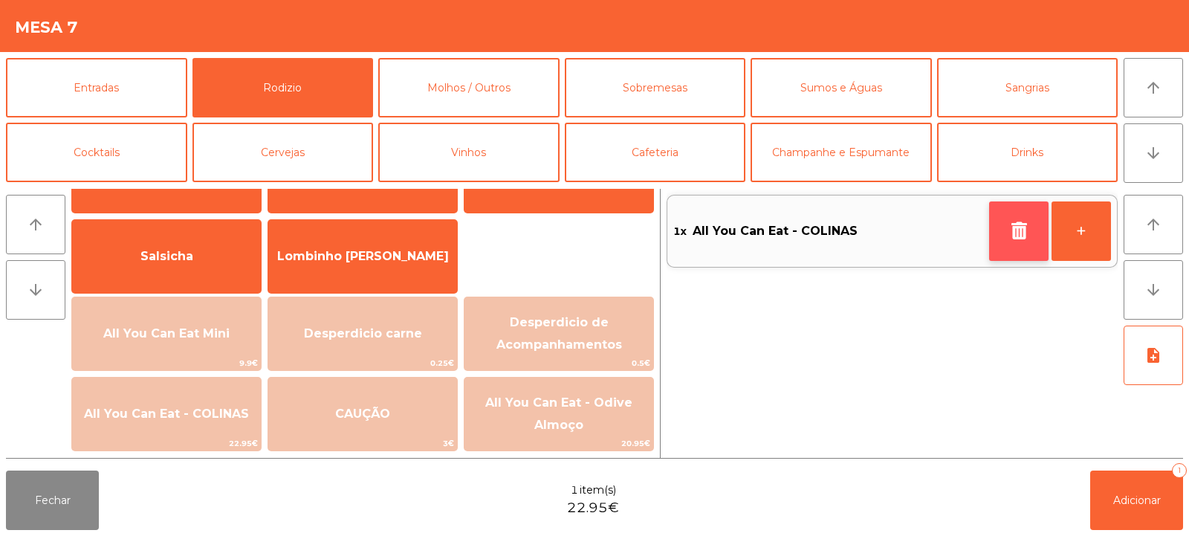
click at [1025, 238] on icon "button" at bounding box center [1019, 230] width 22 height 18
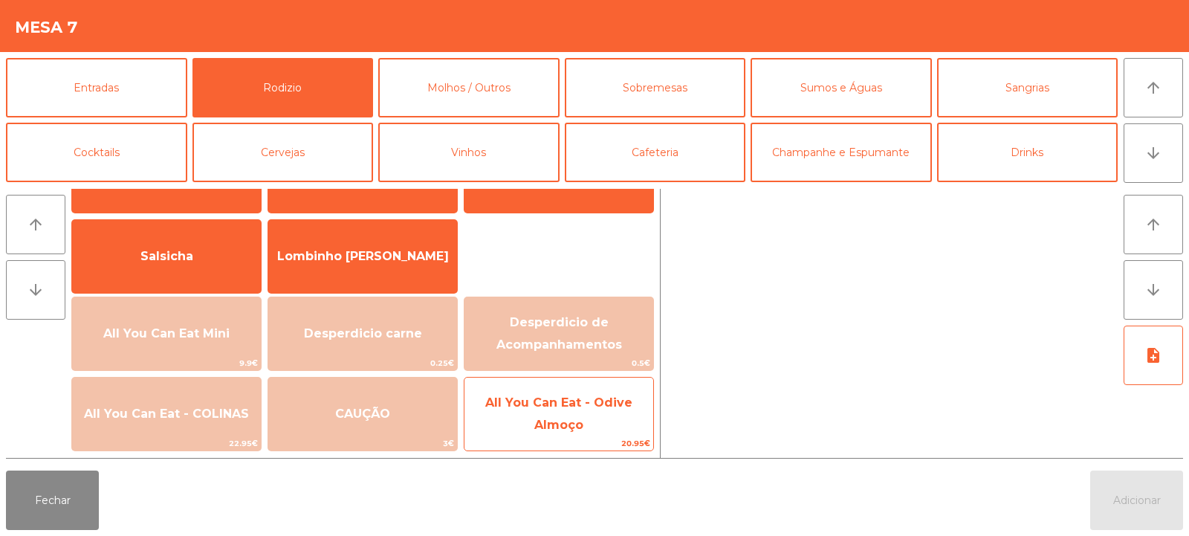
click at [553, 435] on span "All You Can Eat - Odive Almoço" at bounding box center [558, 414] width 189 height 63
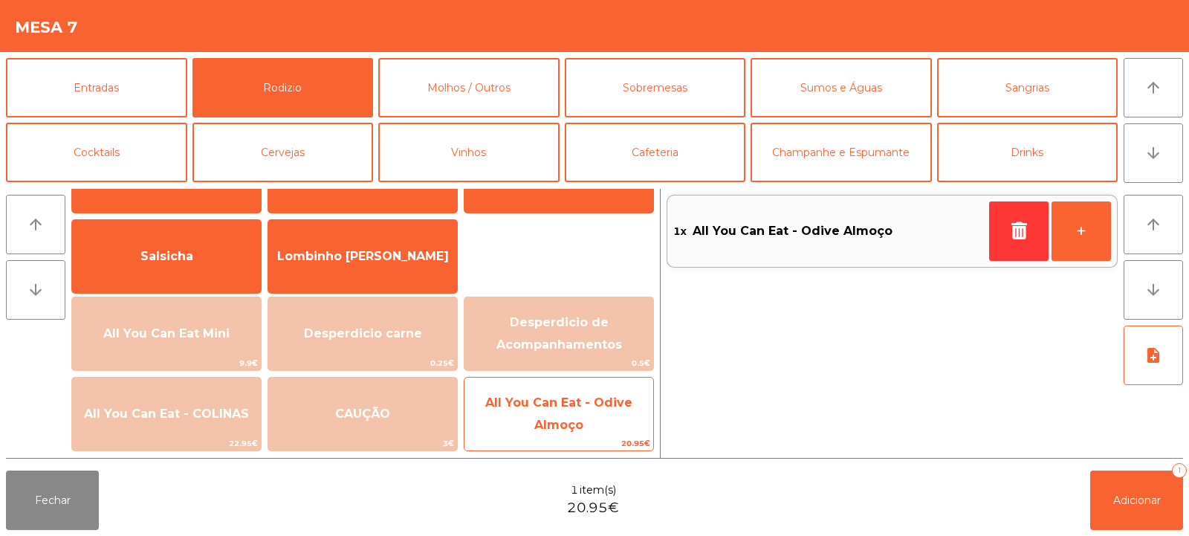
click at [547, 439] on span "20.95€" at bounding box center [558, 443] width 189 height 14
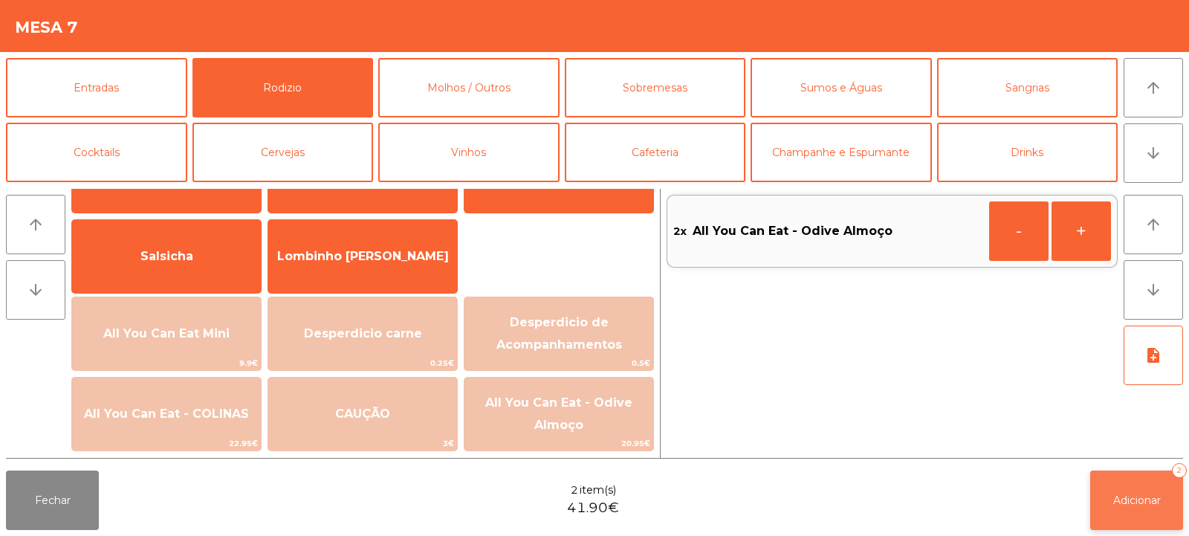
click at [1138, 490] on button "Adicionar 2" at bounding box center [1136, 499] width 93 height 59
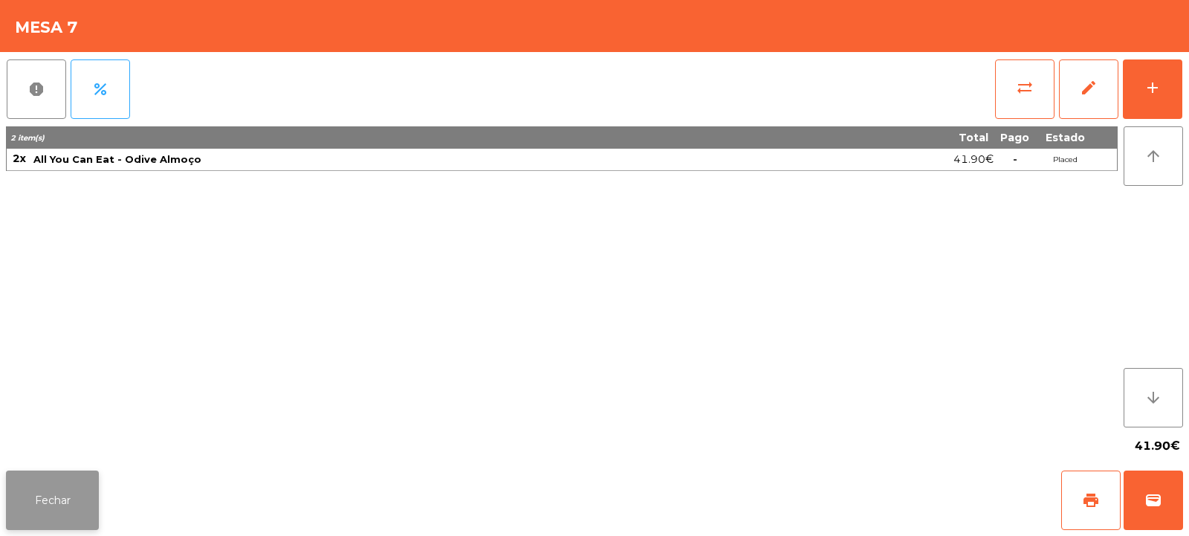
click at [40, 494] on button "Fechar" at bounding box center [52, 499] width 93 height 59
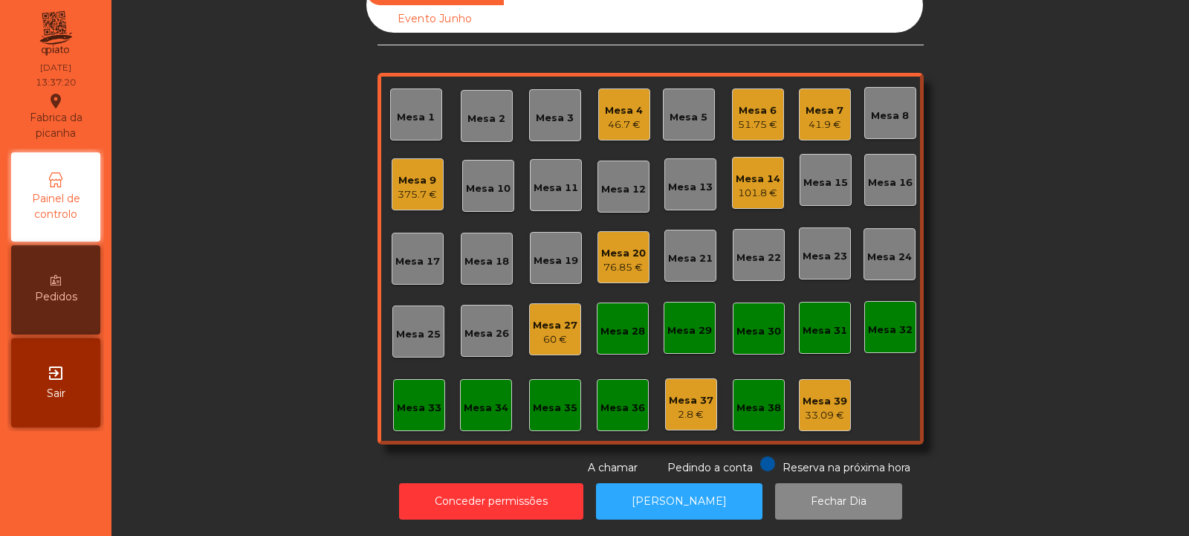
click at [763, 117] on div "51.75 €" at bounding box center [757, 124] width 39 height 15
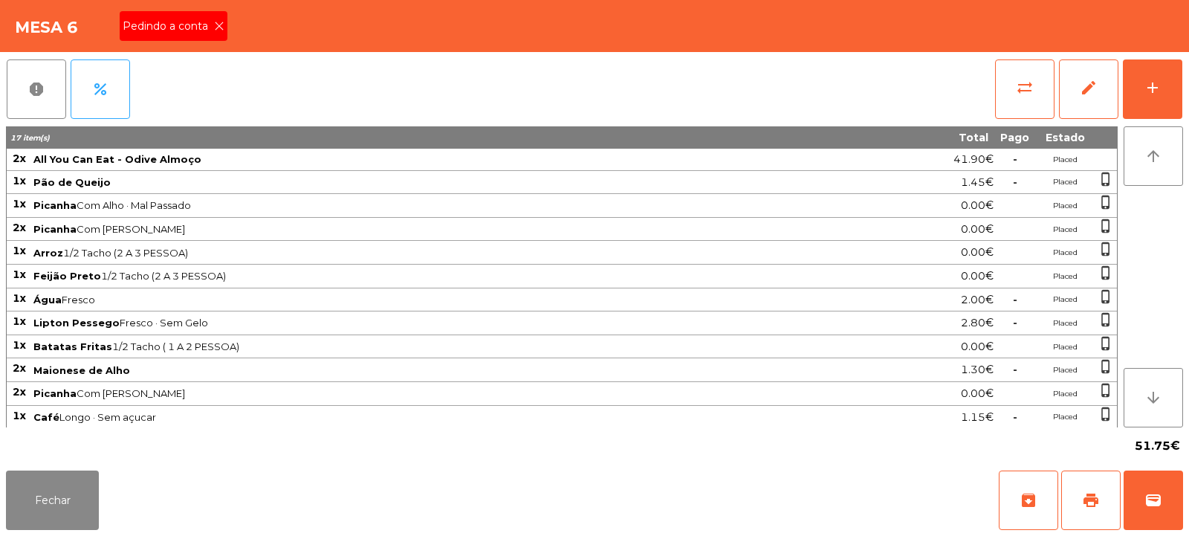
click at [218, 29] on icon at bounding box center [219, 26] width 10 height 10
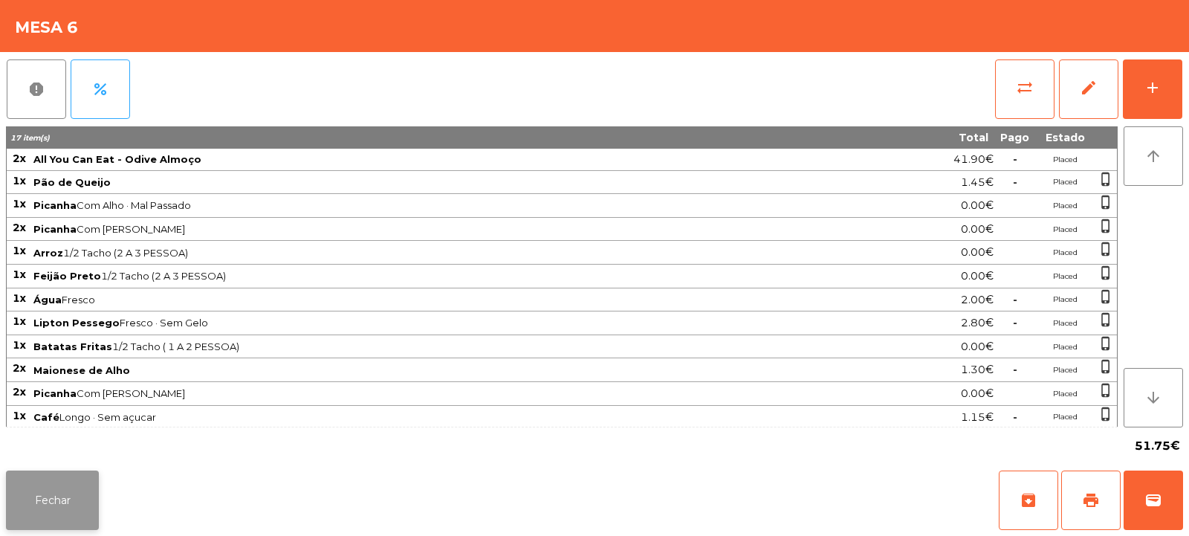
click at [48, 502] on button "Fechar" at bounding box center [52, 499] width 93 height 59
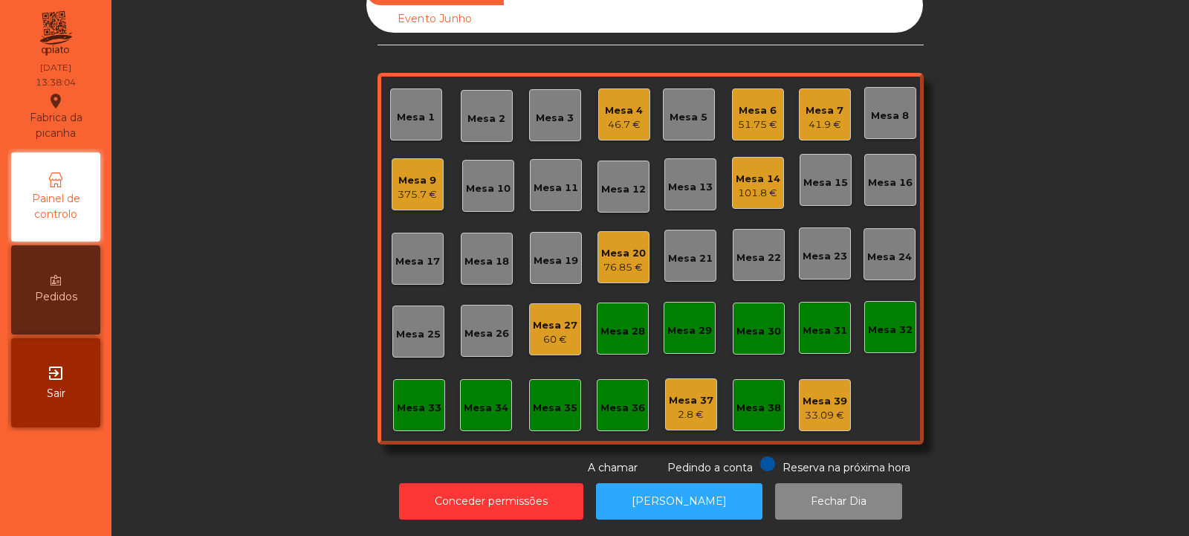
click at [742, 120] on div "51.75 €" at bounding box center [757, 124] width 39 height 15
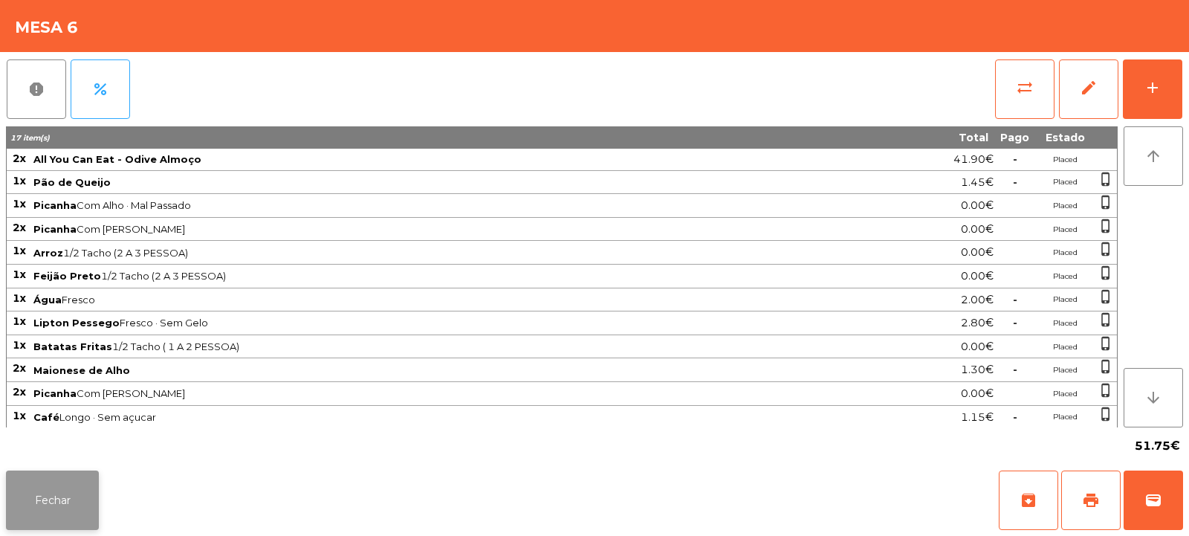
click at [89, 491] on button "Fechar" at bounding box center [52, 499] width 93 height 59
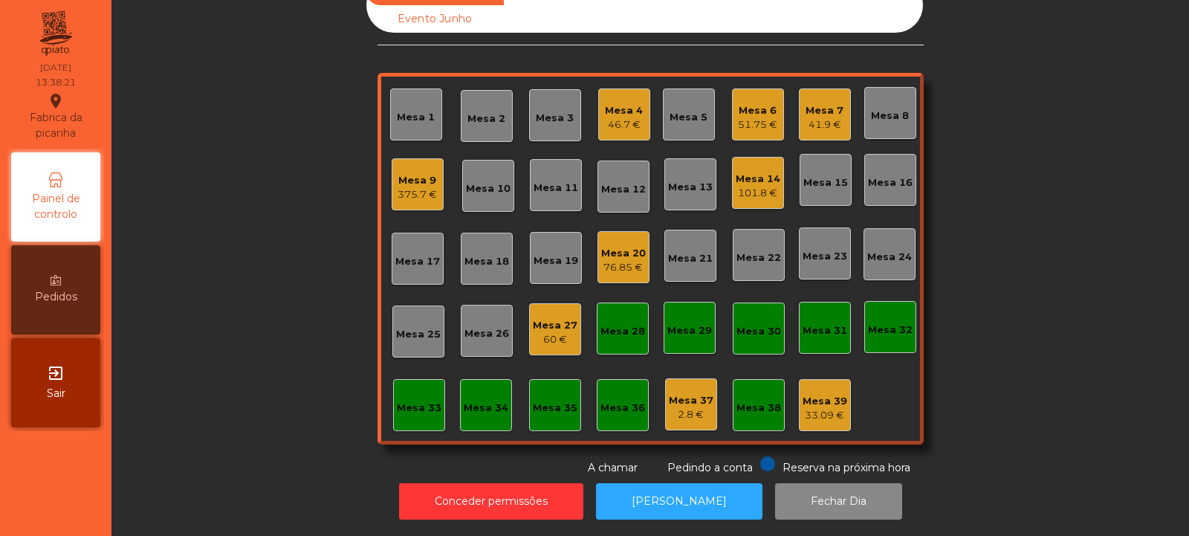
click at [738, 104] on div "Mesa 6" at bounding box center [757, 110] width 39 height 15
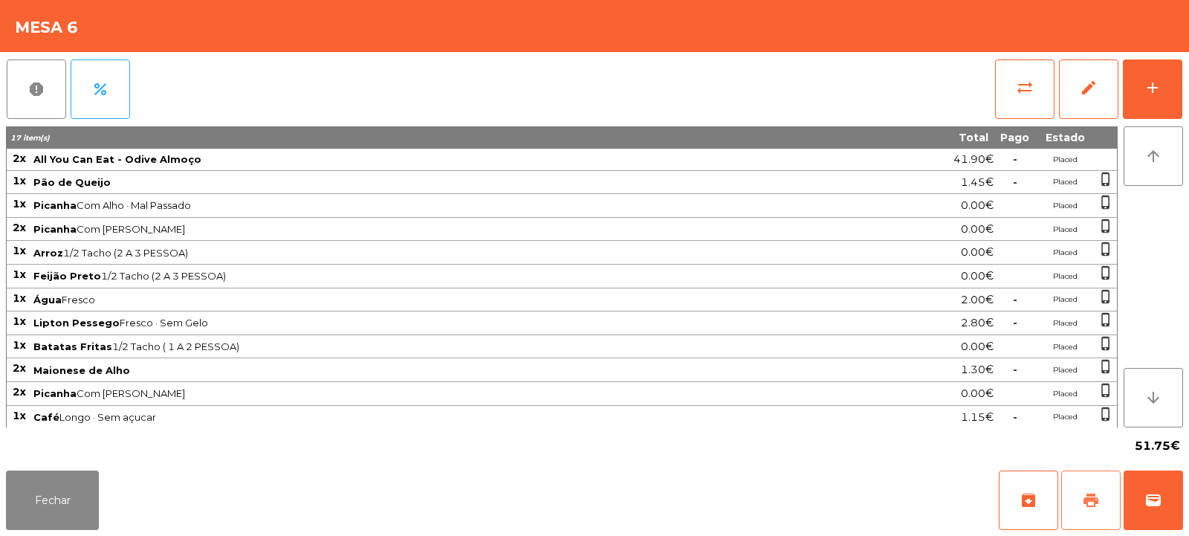
click at [1079, 503] on button "print" at bounding box center [1090, 499] width 59 height 59
click at [1091, 490] on button "print" at bounding box center [1090, 499] width 59 height 59
click at [1008, 97] on button "sync_alt" at bounding box center [1024, 88] width 59 height 59
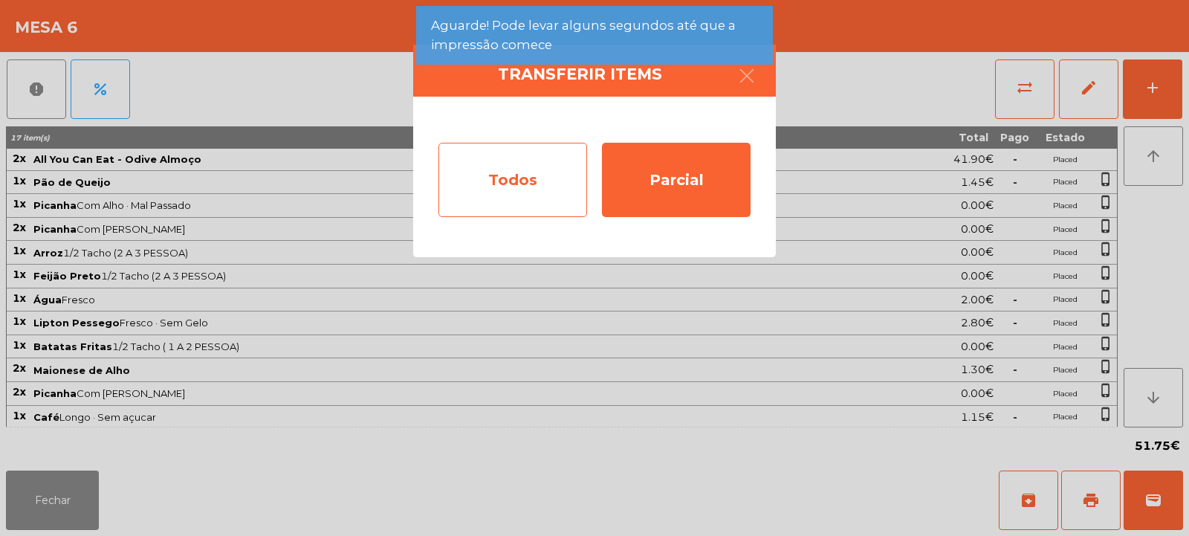
click at [516, 207] on div "Todos" at bounding box center [512, 180] width 149 height 74
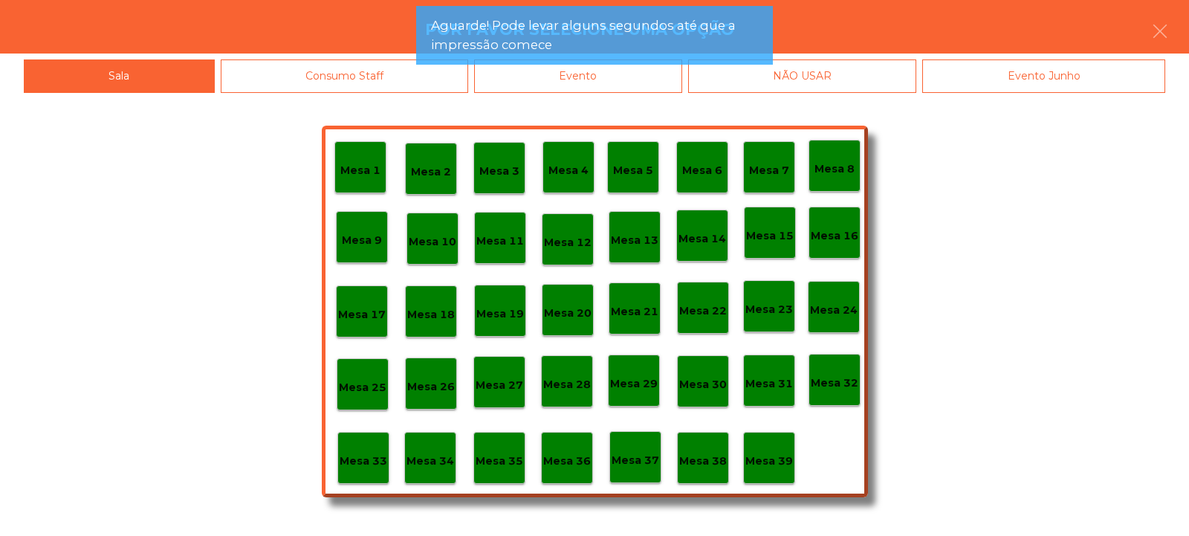
click at [614, 91] on div "Evento" at bounding box center [578, 75] width 208 height 33
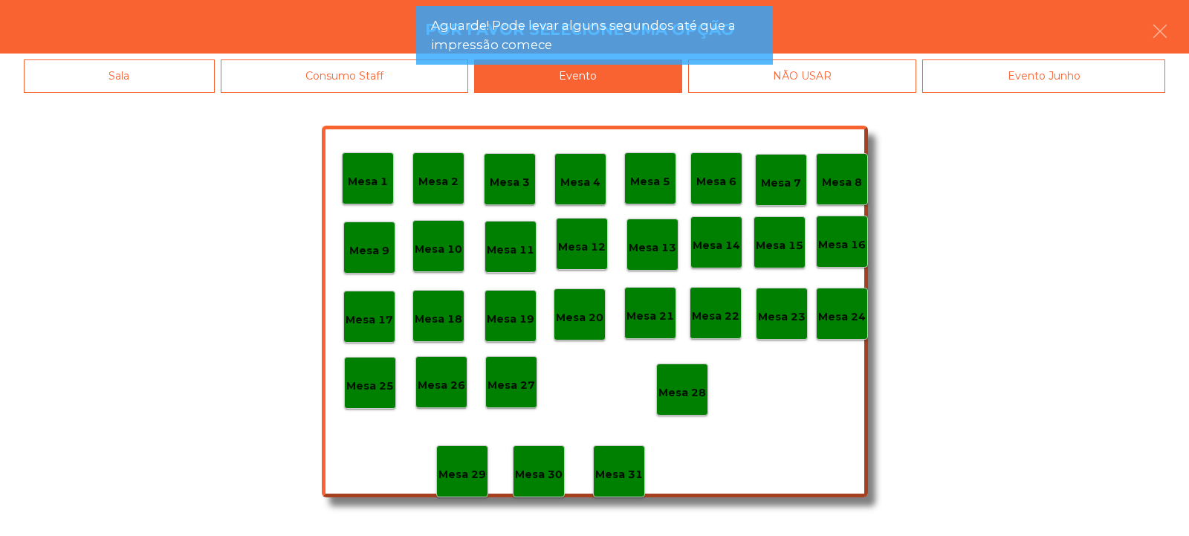
click at [683, 393] on p "Mesa 28" at bounding box center [682, 392] width 48 height 17
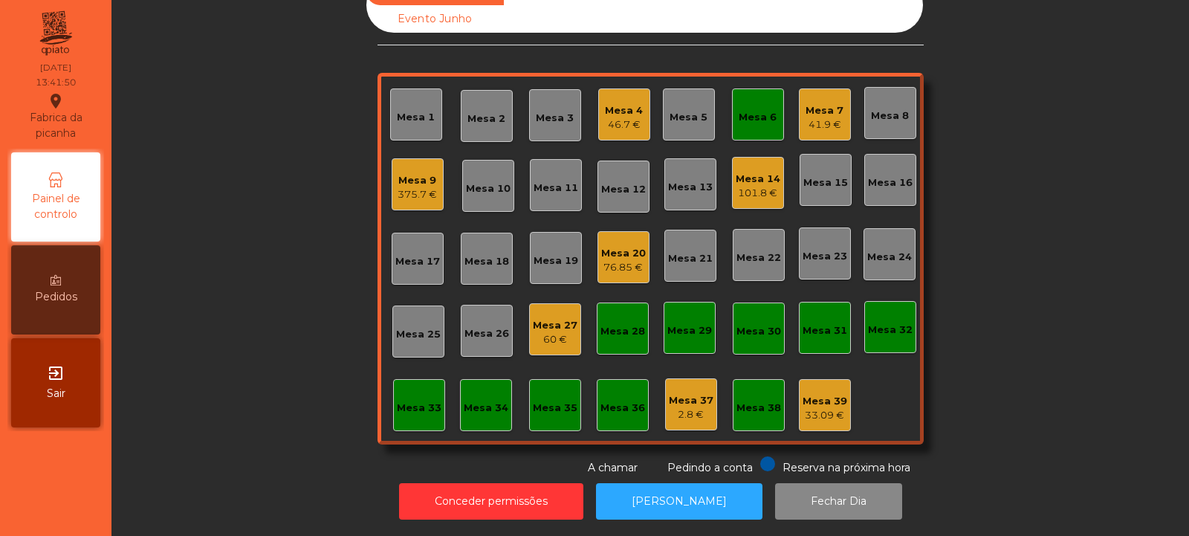
click at [536, 318] on div "Mesa 27" at bounding box center [555, 325] width 45 height 15
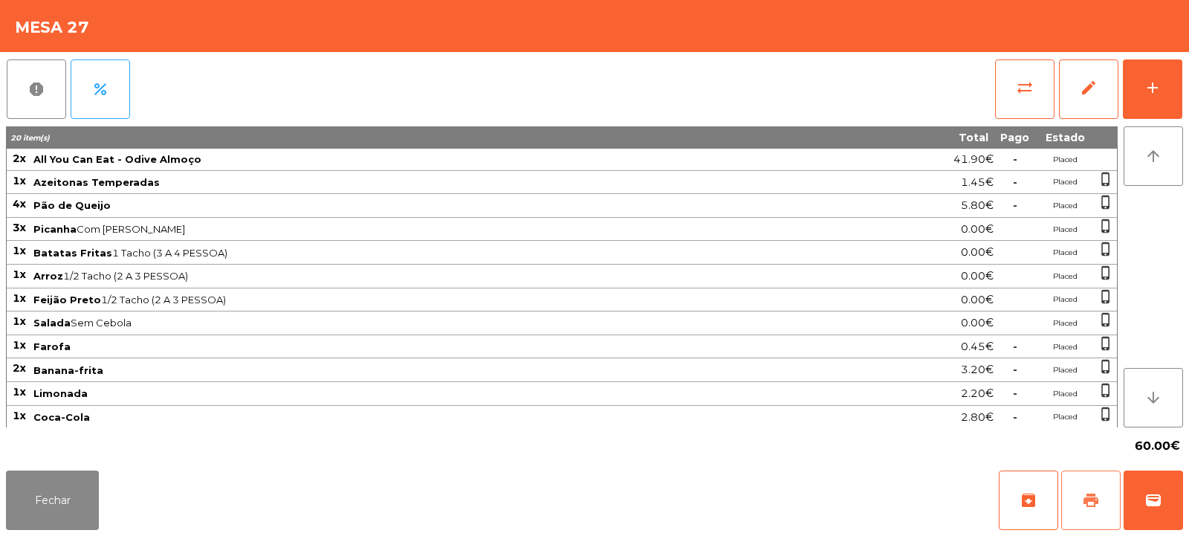
click at [1073, 491] on button "print" at bounding box center [1090, 499] width 59 height 59
click at [1084, 496] on span "print" at bounding box center [1091, 500] width 18 height 18
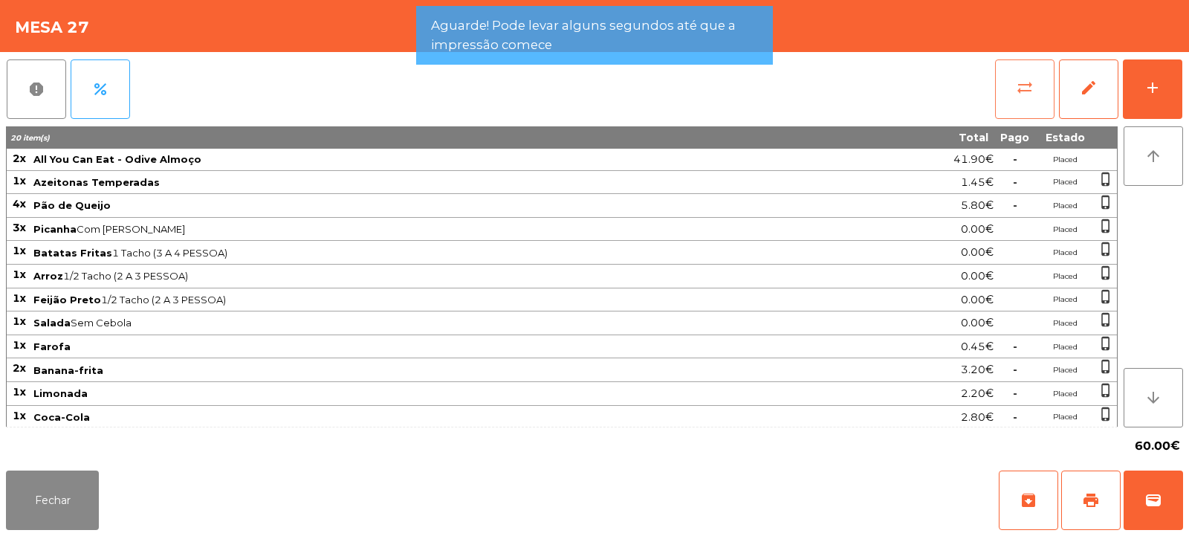
click at [996, 99] on button "sync_alt" at bounding box center [1024, 88] width 59 height 59
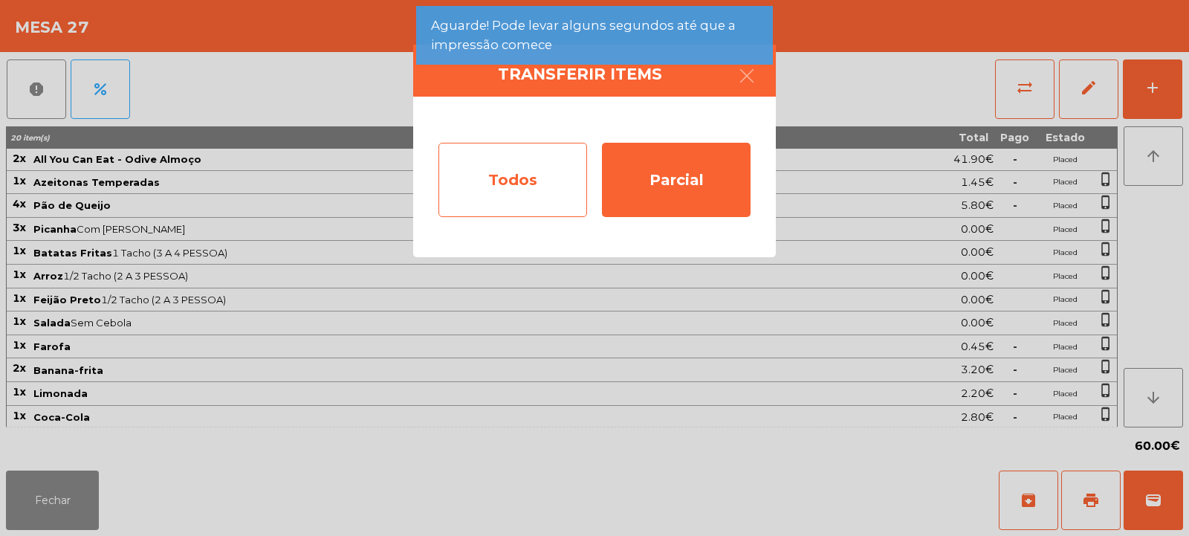
click at [513, 203] on div "Todos" at bounding box center [512, 180] width 149 height 74
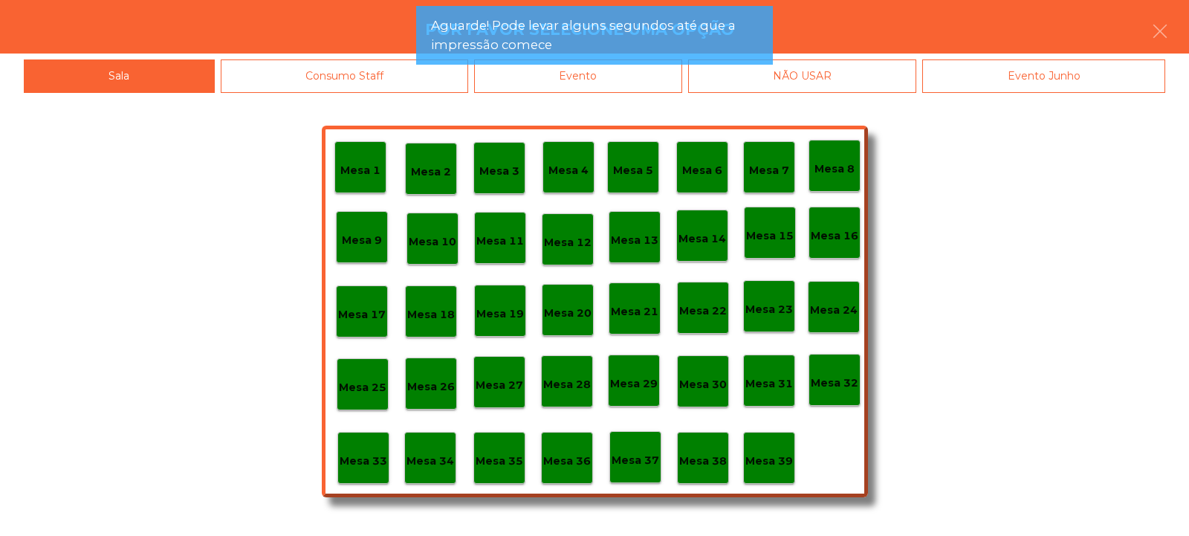
click at [600, 91] on div "Evento" at bounding box center [578, 75] width 208 height 33
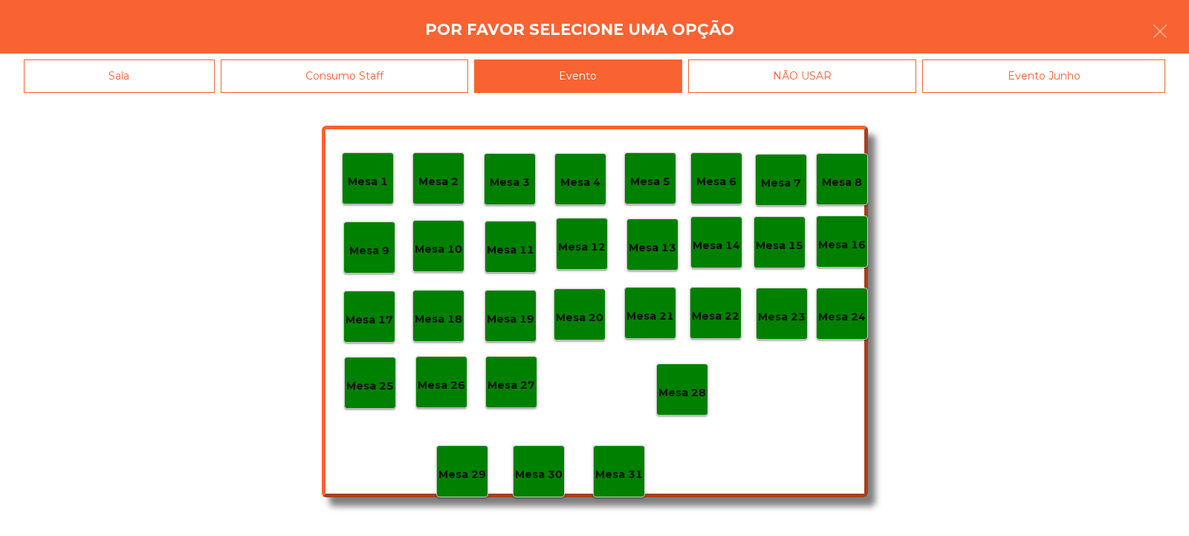
click at [669, 395] on p "Mesa 28" at bounding box center [682, 392] width 48 height 17
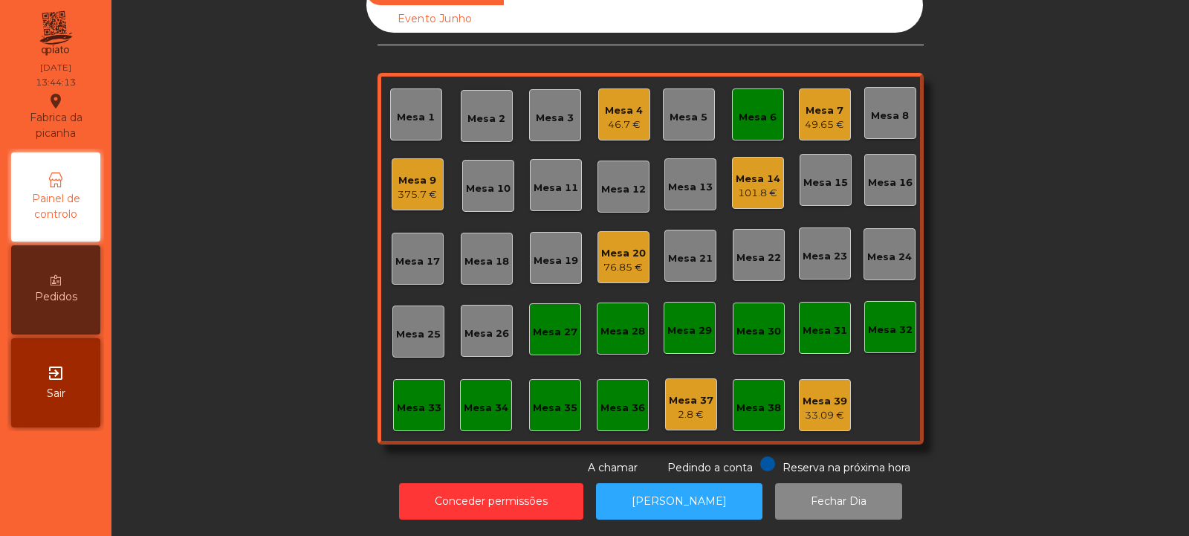
click at [754, 110] on div "Mesa 6" at bounding box center [758, 117] width 38 height 15
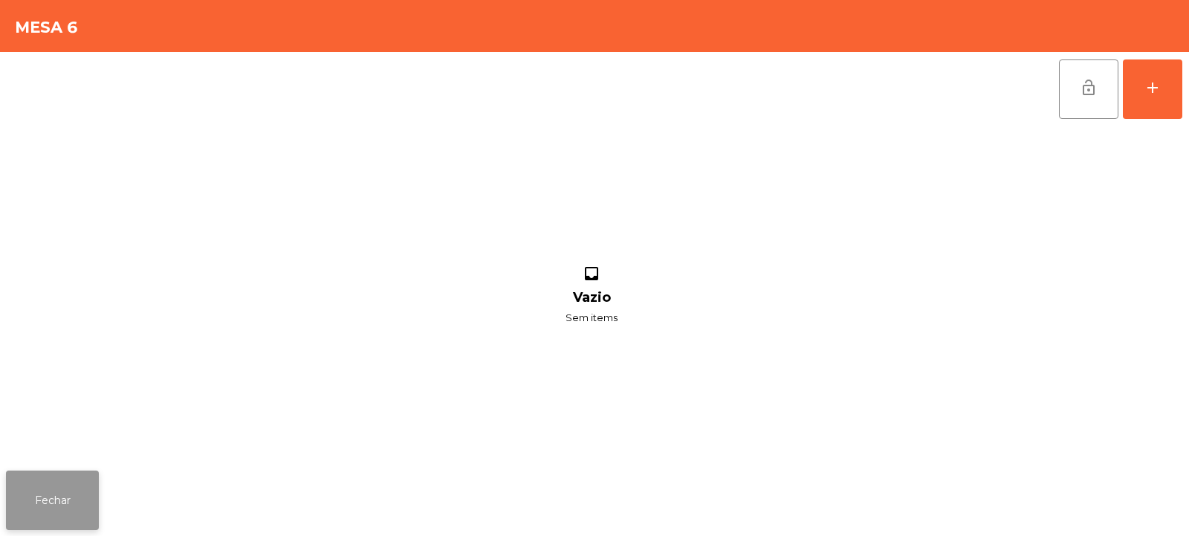
click at [39, 488] on button "Fechar" at bounding box center [52, 499] width 93 height 59
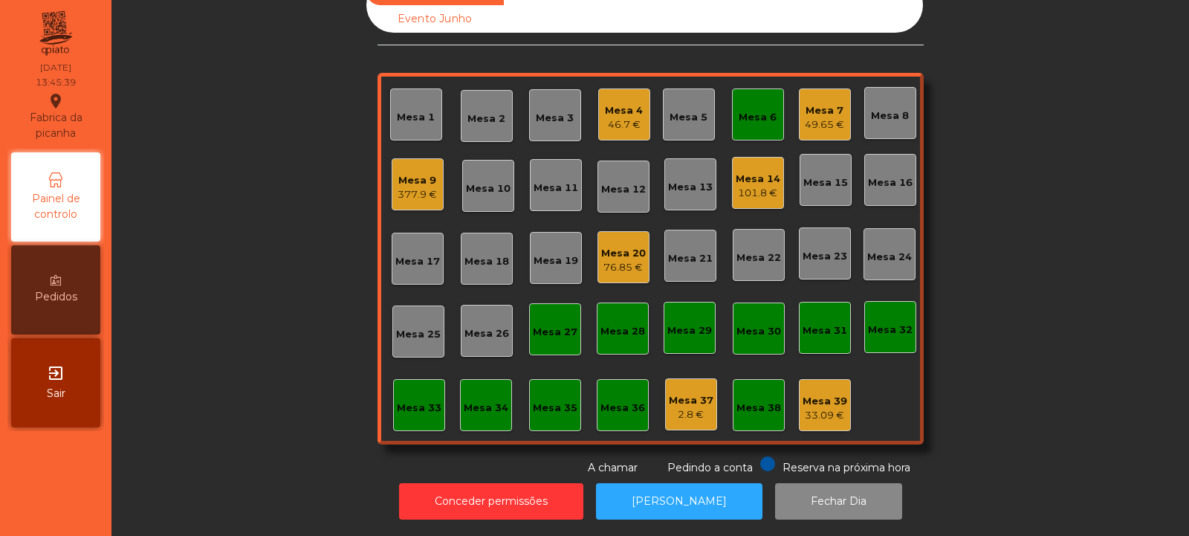
click at [740, 110] on div "Mesa 6" at bounding box center [758, 117] width 38 height 15
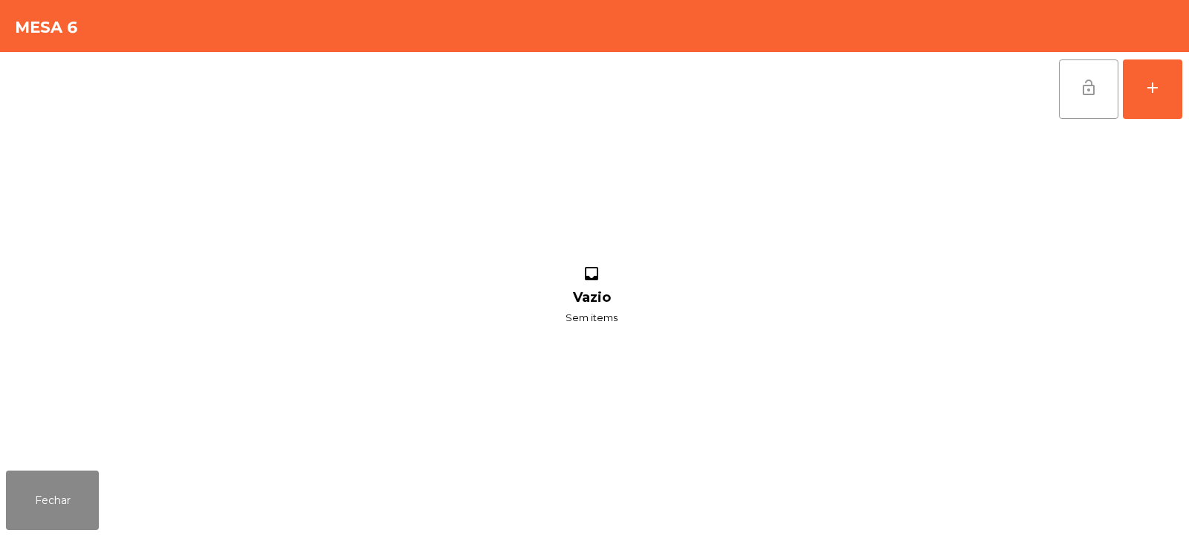
click at [1084, 103] on button "lock_open" at bounding box center [1088, 88] width 59 height 59
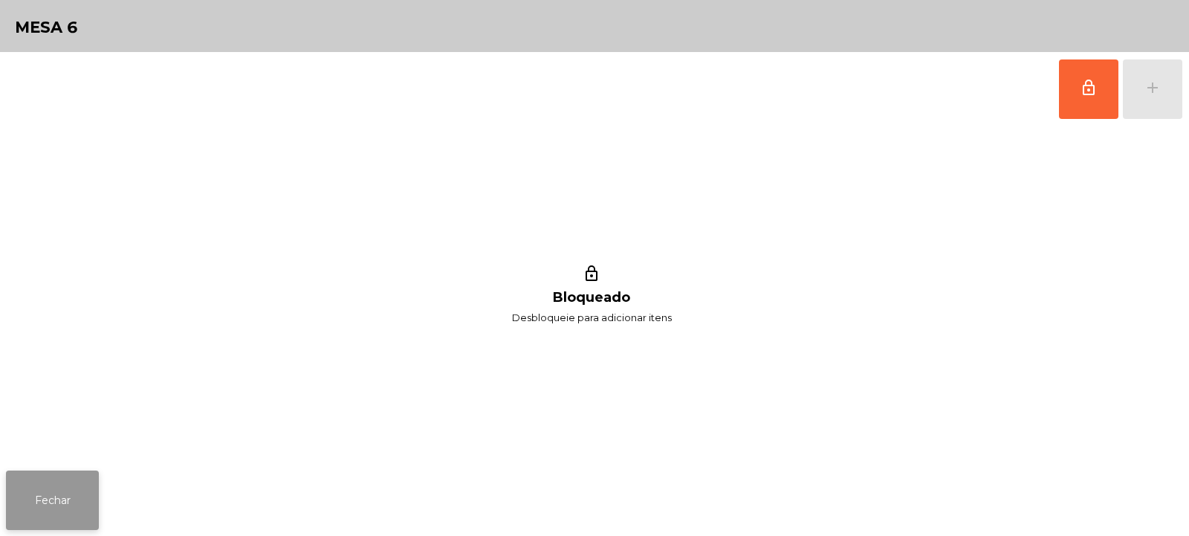
click at [48, 505] on button "Fechar" at bounding box center [52, 499] width 93 height 59
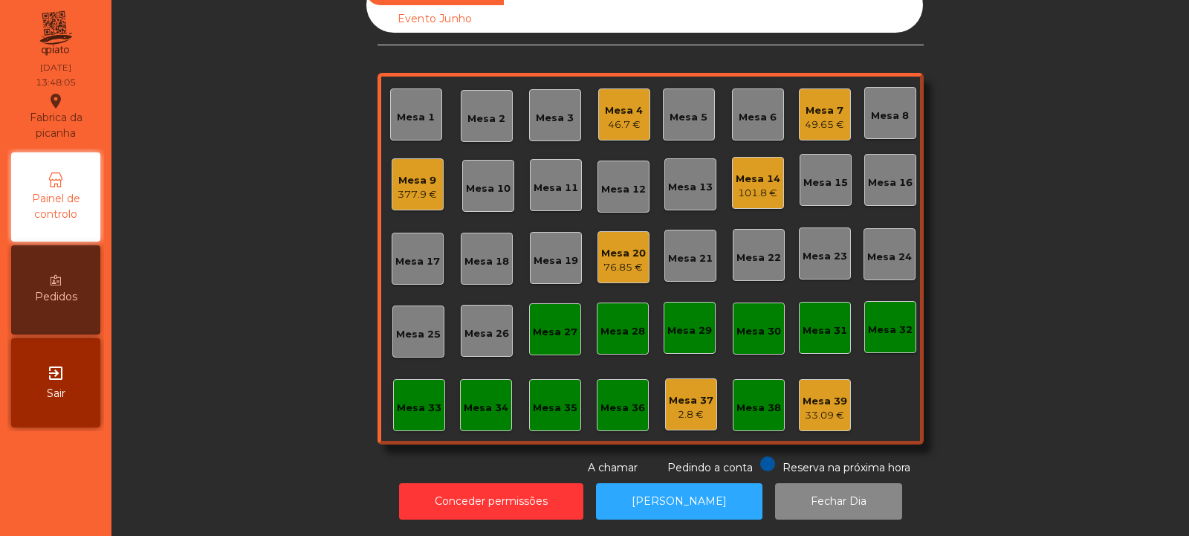
click at [872, 322] on div "Mesa 32" at bounding box center [890, 329] width 45 height 15
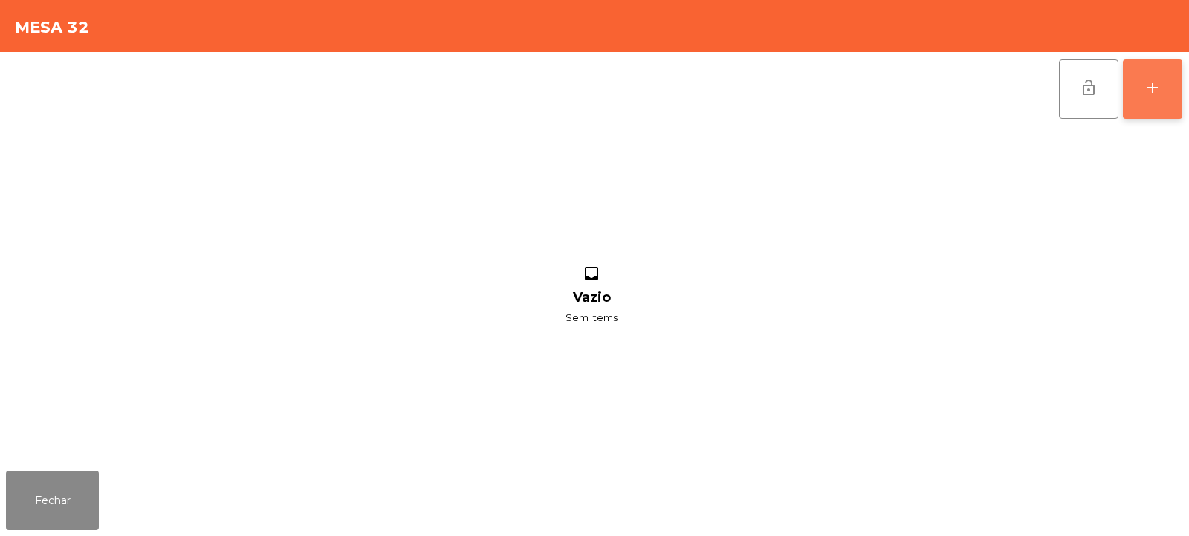
click at [1157, 86] on div "add" at bounding box center [1152, 88] width 18 height 18
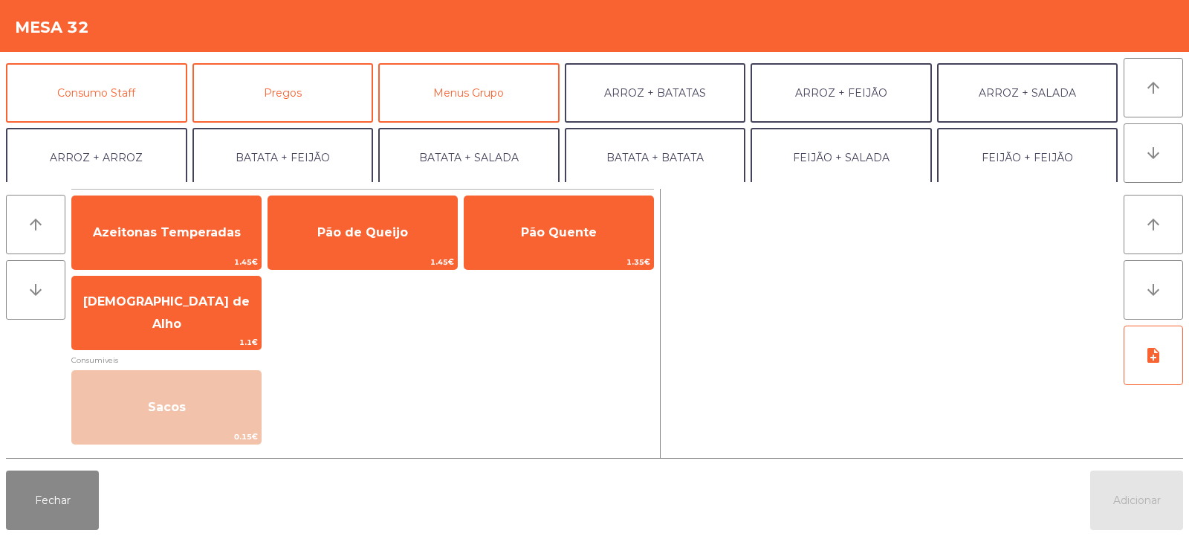
scroll to position [120, 0]
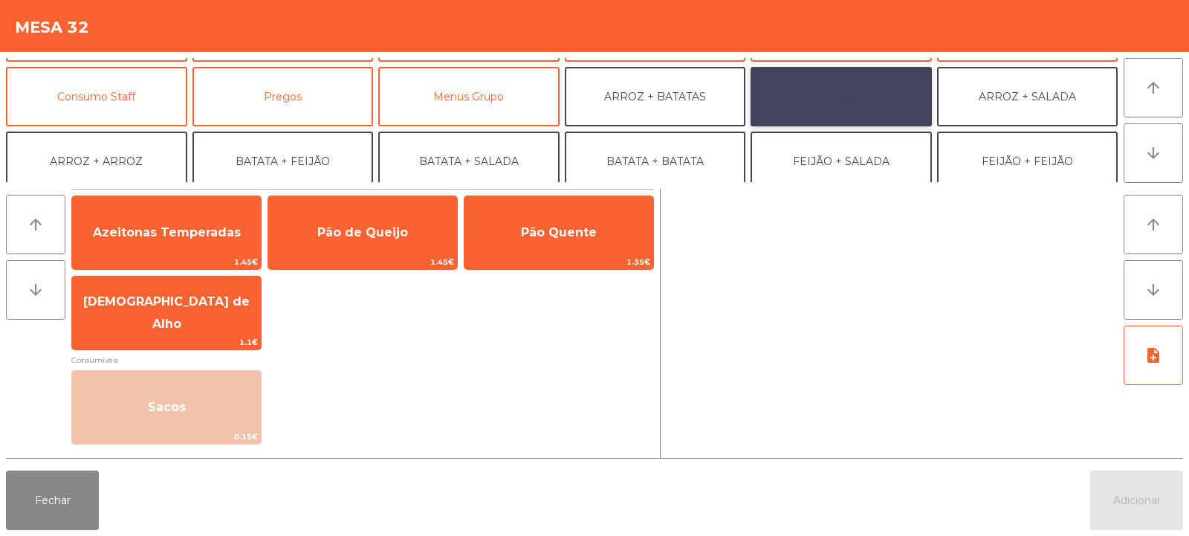
click at [847, 105] on button "ARROZ + FEIJÃO" at bounding box center [840, 96] width 181 height 59
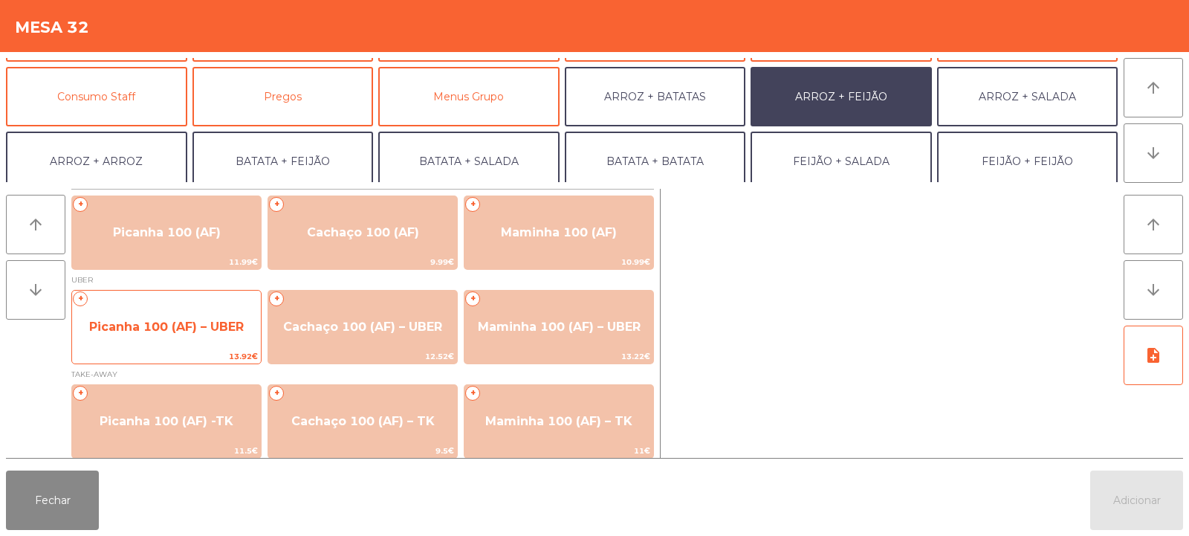
click at [154, 322] on span "Picanha 100 (AF) – UBER" at bounding box center [166, 326] width 155 height 14
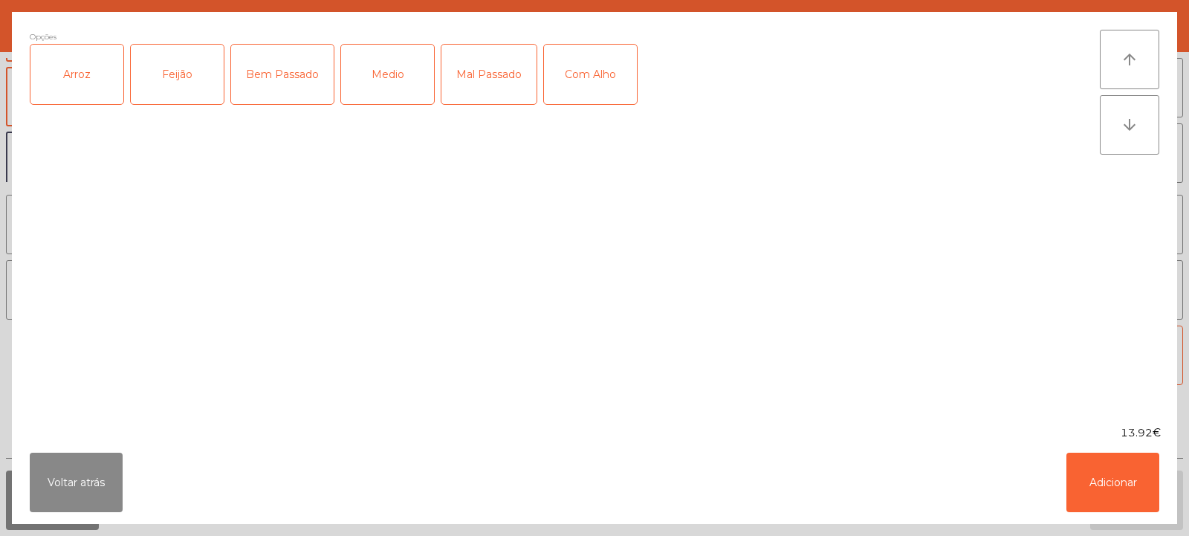
click at [68, 95] on div "Arroz" at bounding box center [76, 74] width 93 height 59
click at [181, 77] on div "Feijão" at bounding box center [177, 74] width 93 height 59
click at [397, 76] on div "Medio" at bounding box center [387, 74] width 93 height 59
click at [1115, 484] on button "Adicionar" at bounding box center [1112, 481] width 93 height 59
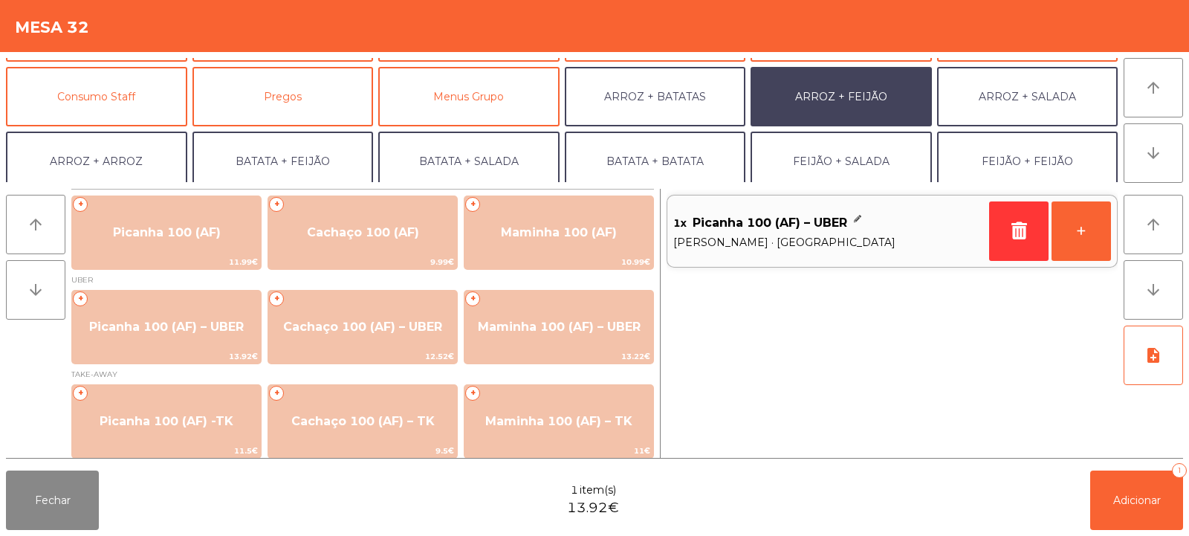
scroll to position [194, 0]
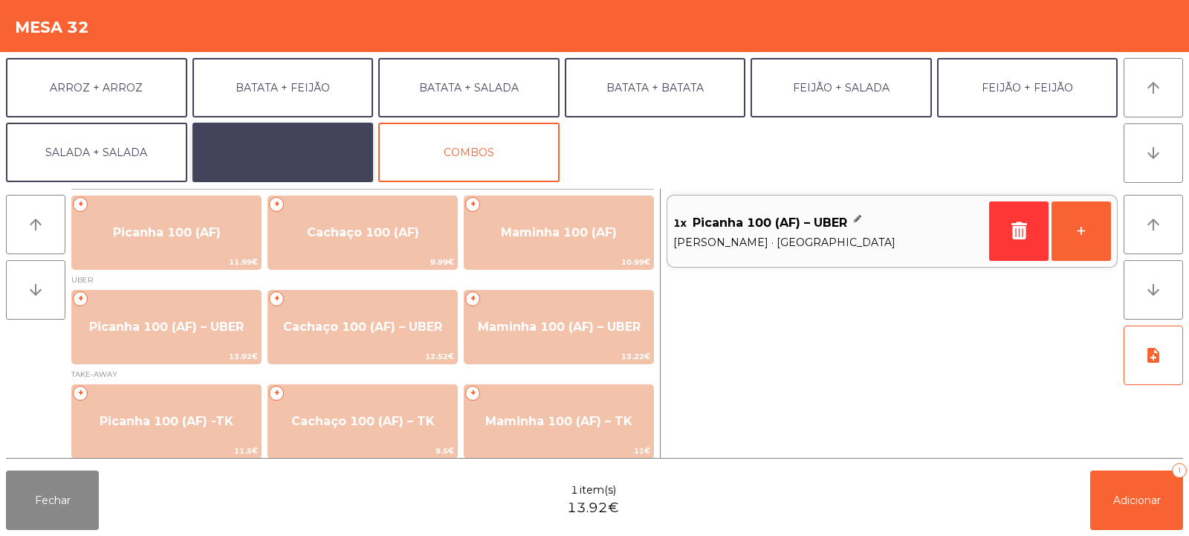
click at [308, 149] on button "EXTRAS UBER" at bounding box center [282, 152] width 181 height 59
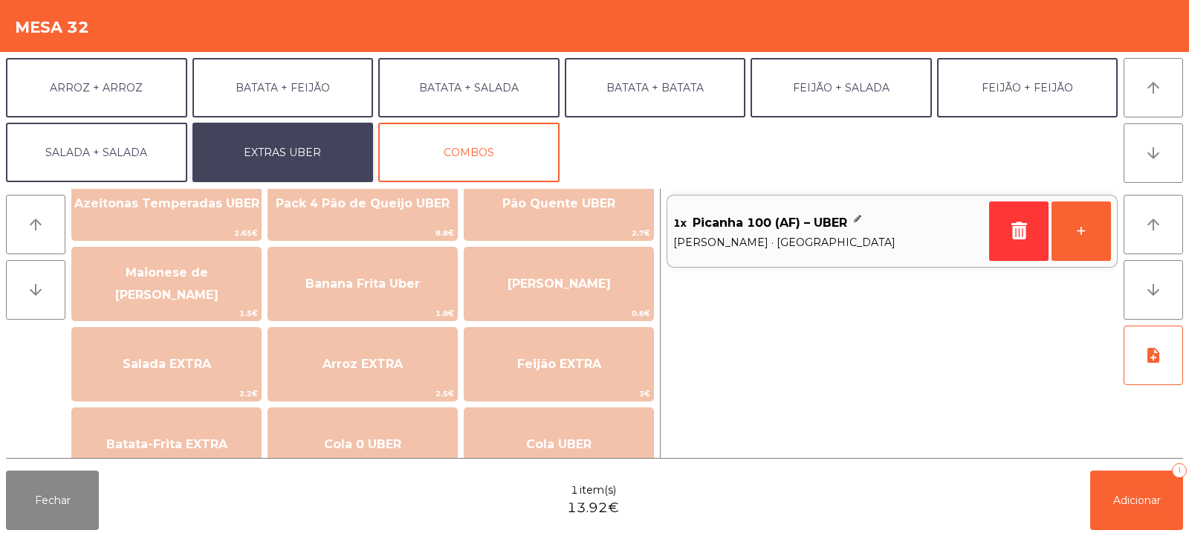
scroll to position [32, 0]
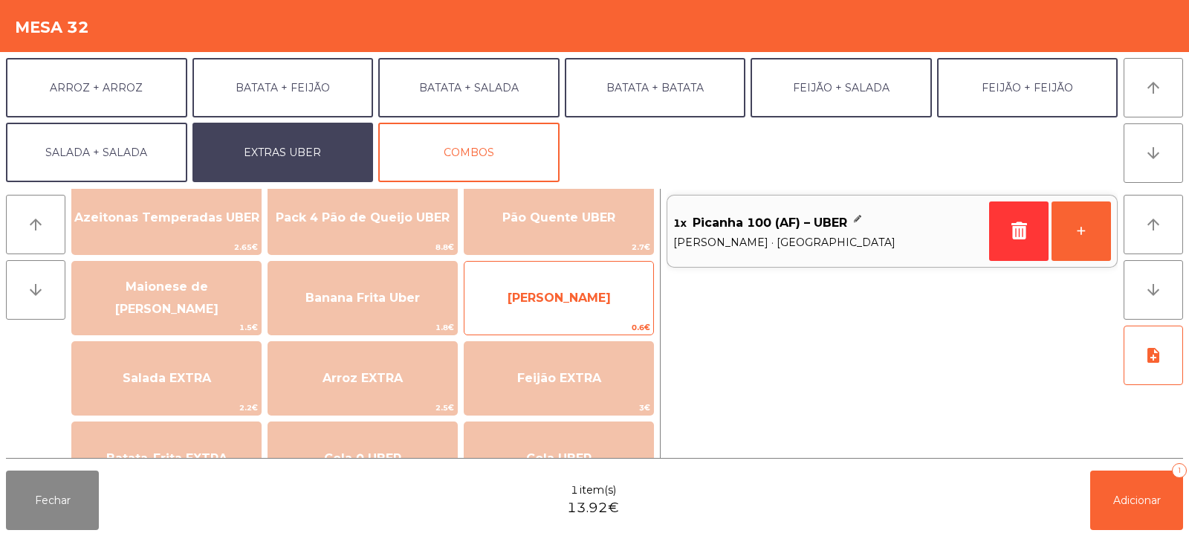
click at [560, 299] on span "[PERSON_NAME]" at bounding box center [558, 298] width 103 height 14
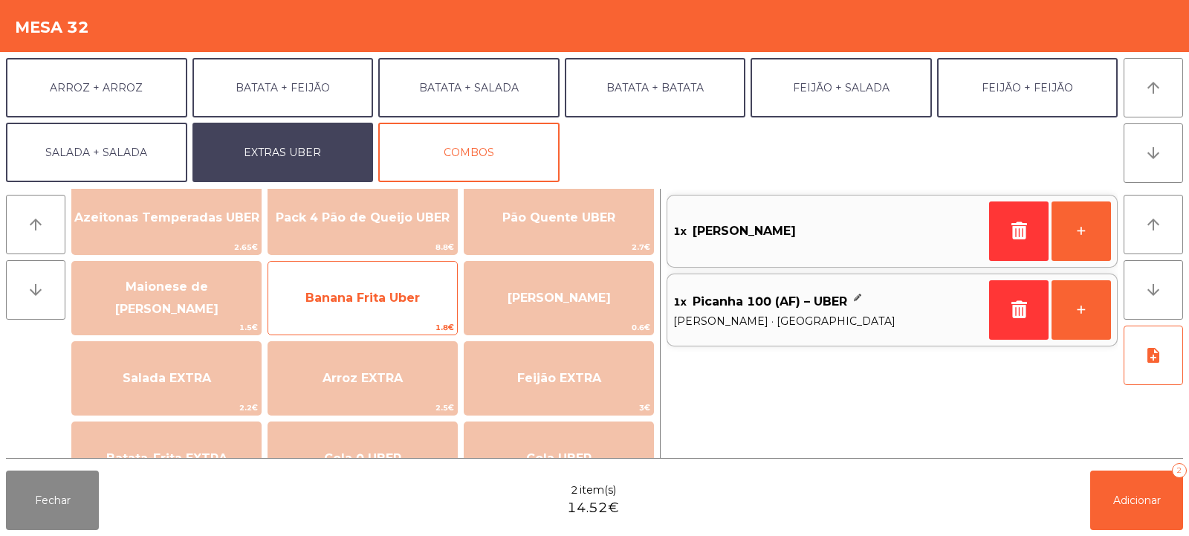
click at [340, 312] on span "Banana Frita Uber" at bounding box center [362, 298] width 189 height 40
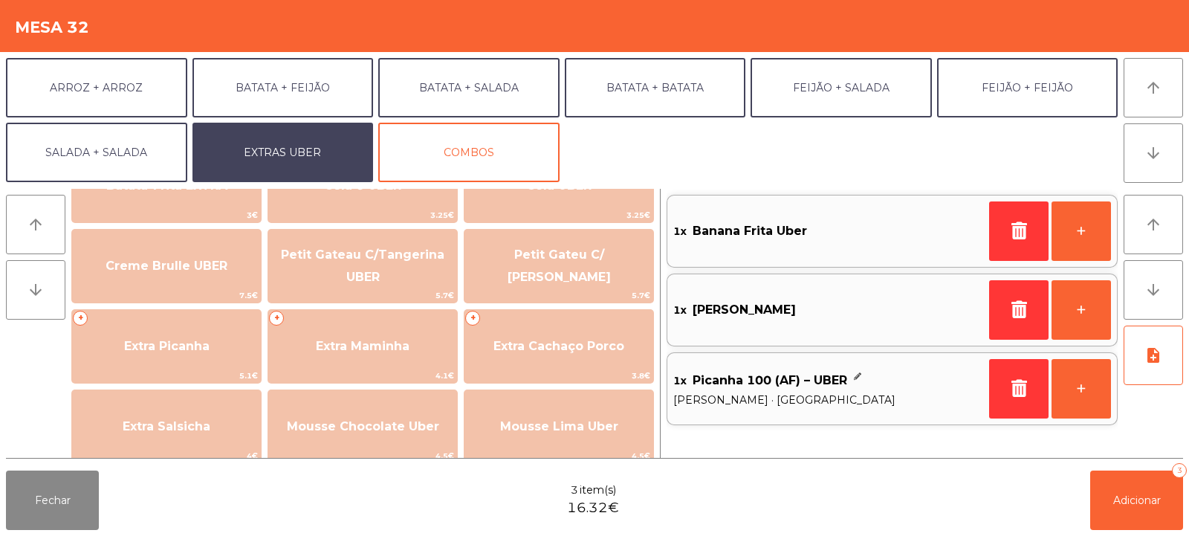
scroll to position [331, 0]
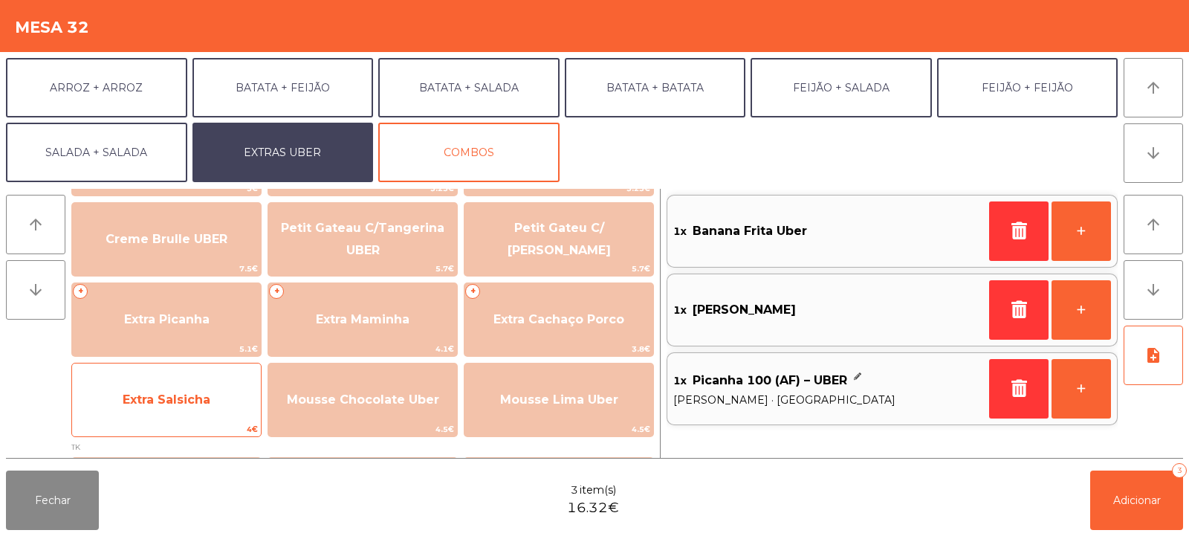
click at [166, 404] on span "Extra Salsicha" at bounding box center [167, 399] width 88 height 14
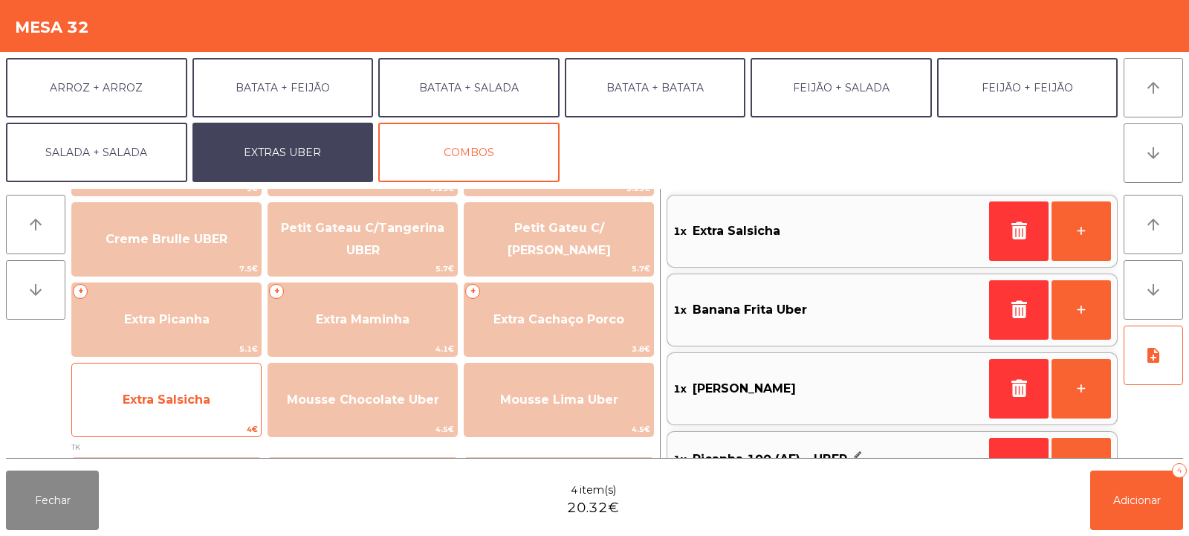
scroll to position [52, 0]
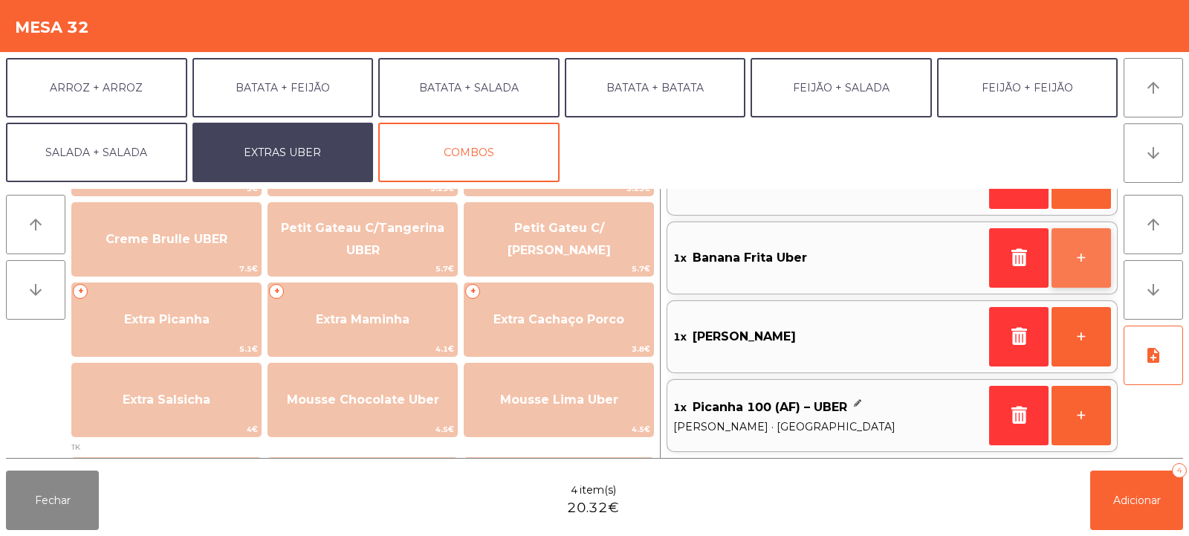
click at [1071, 250] on button "+" at bounding box center [1080, 257] width 59 height 59
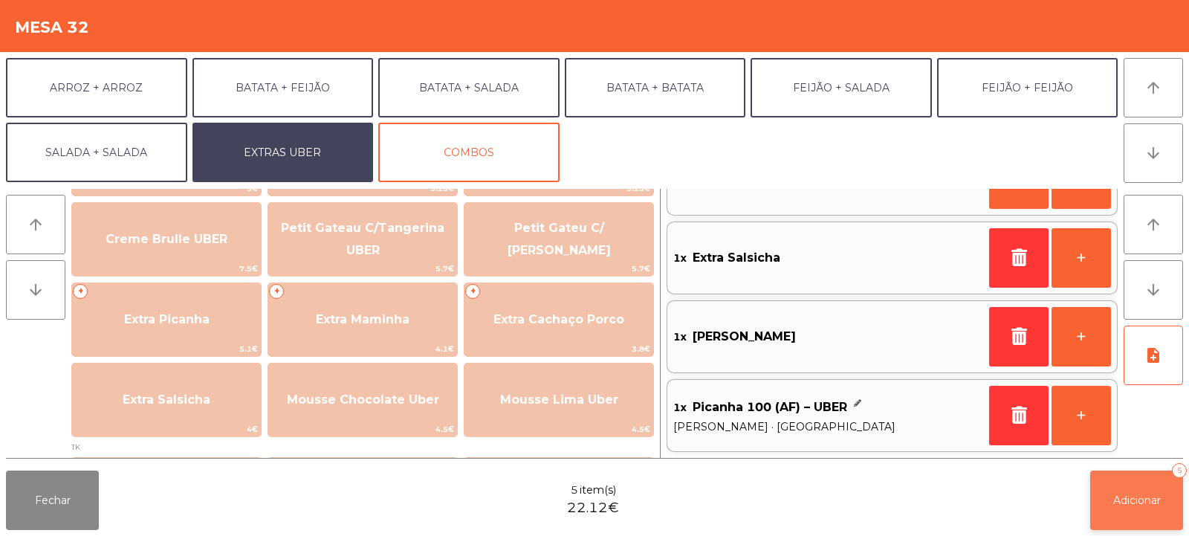
click at [1143, 510] on button "Adicionar 5" at bounding box center [1136, 499] width 93 height 59
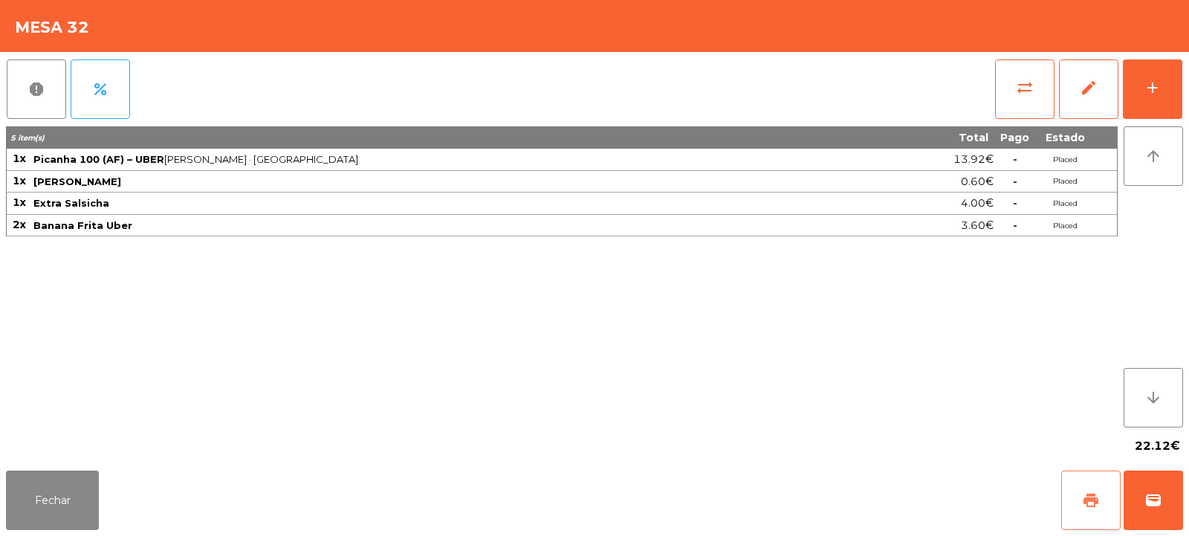
click at [1090, 498] on span "print" at bounding box center [1091, 500] width 18 height 18
click at [53, 515] on button "Fechar" at bounding box center [52, 499] width 93 height 59
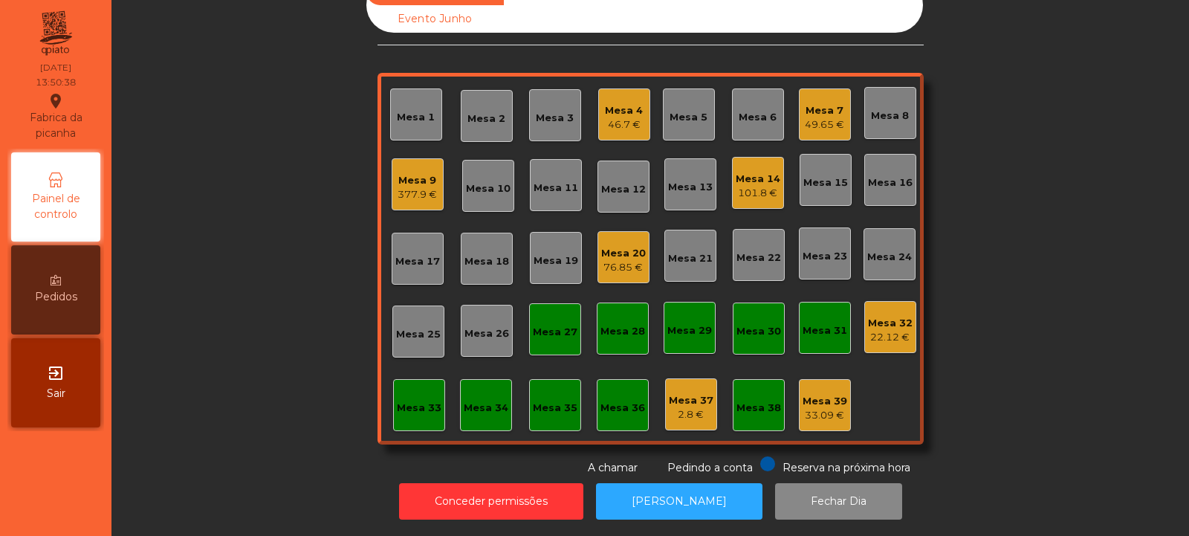
click at [883, 337] on div "Mesa 32 22.12 €" at bounding box center [890, 327] width 52 height 52
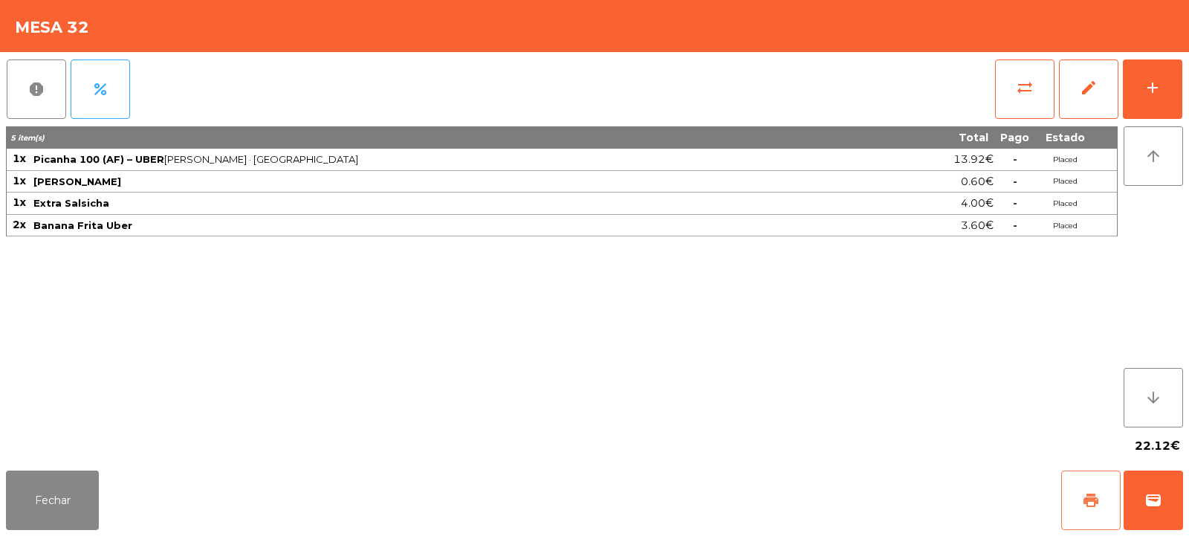
click at [1092, 507] on span "print" at bounding box center [1091, 500] width 18 height 18
click at [1155, 507] on span "wallet" at bounding box center [1153, 500] width 18 height 18
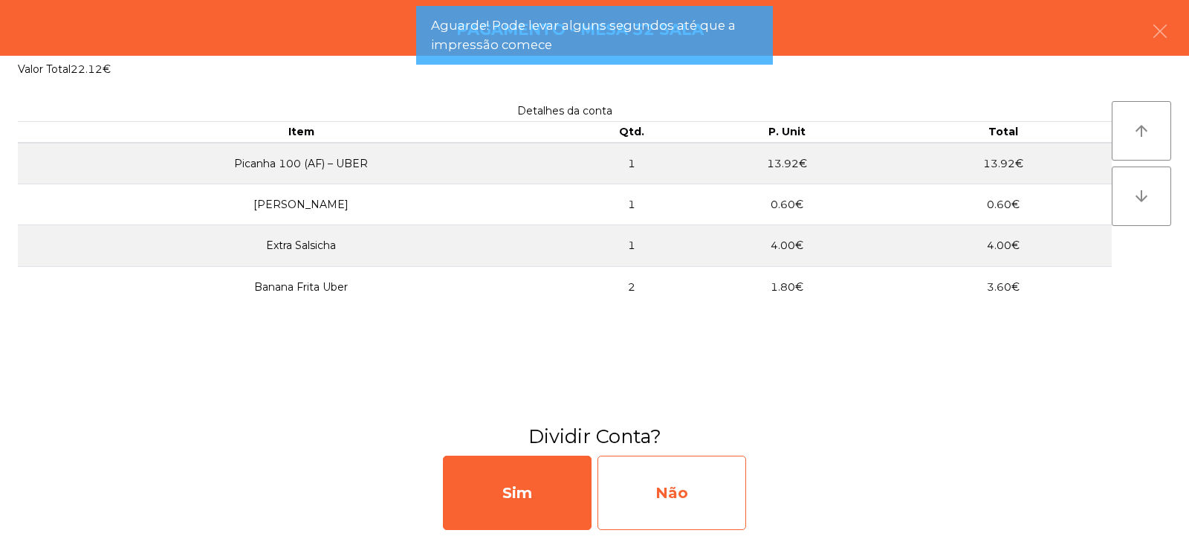
click at [668, 510] on div "Não" at bounding box center [671, 492] width 149 height 74
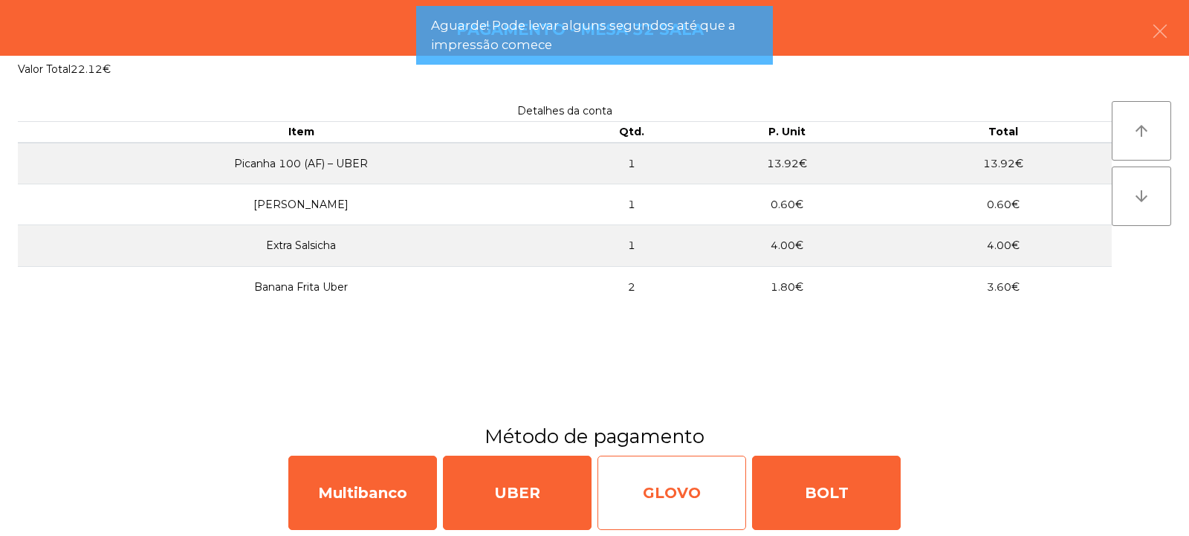
click at [686, 483] on div "GLOVO" at bounding box center [671, 492] width 149 height 74
select select "**"
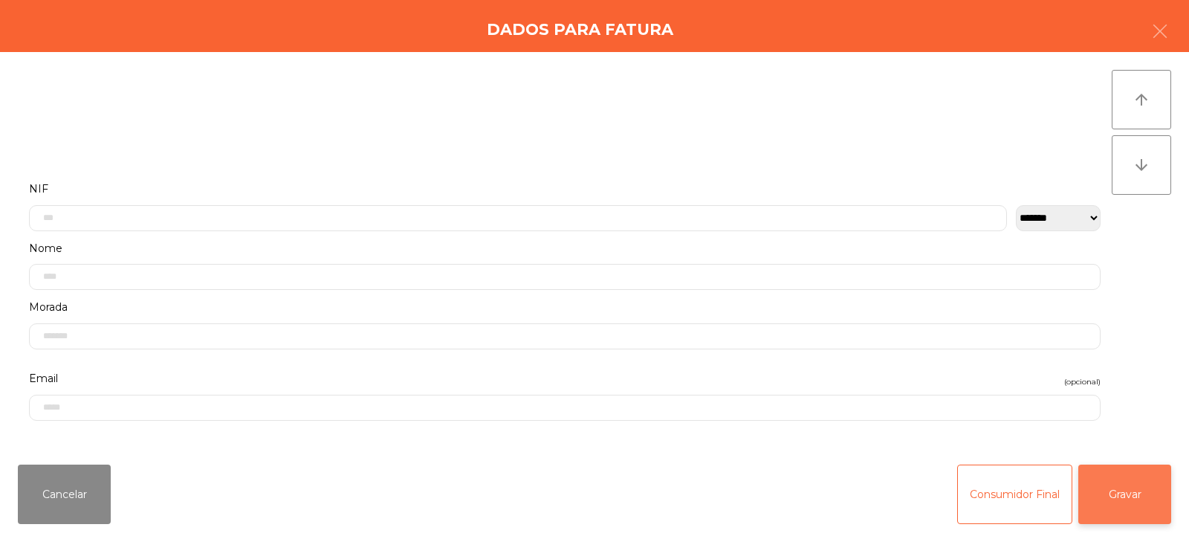
click at [1115, 483] on button "Gravar" at bounding box center [1124, 493] width 93 height 59
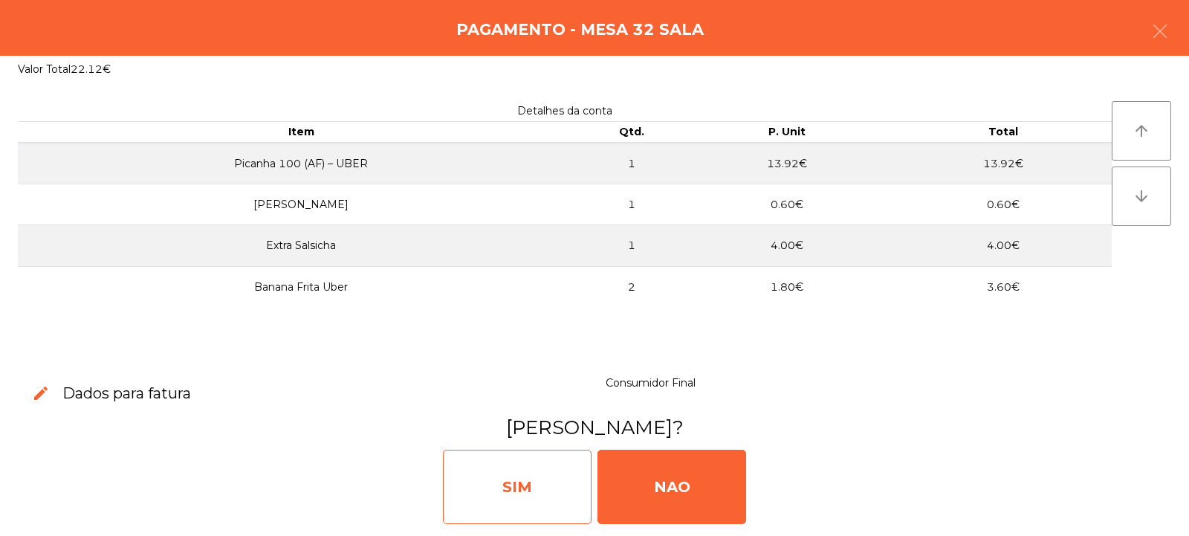
click at [528, 487] on div "SIM" at bounding box center [517, 487] width 149 height 74
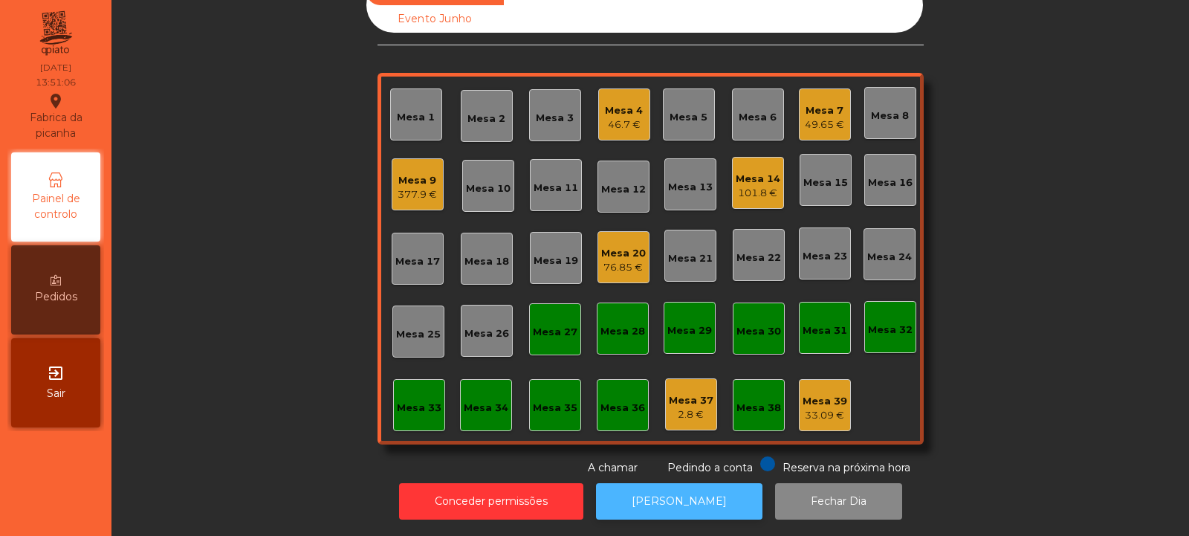
click at [651, 483] on button "[PERSON_NAME]" at bounding box center [679, 501] width 166 height 36
click at [398, 413] on div "Mesa 33" at bounding box center [419, 405] width 52 height 52
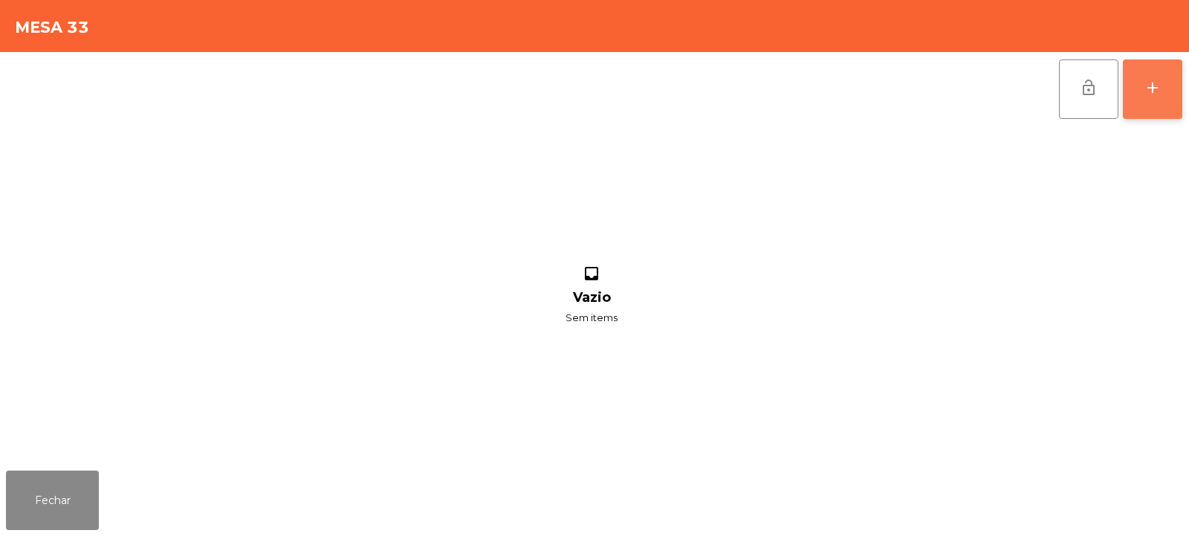
click at [1178, 111] on button "add" at bounding box center [1152, 88] width 59 height 59
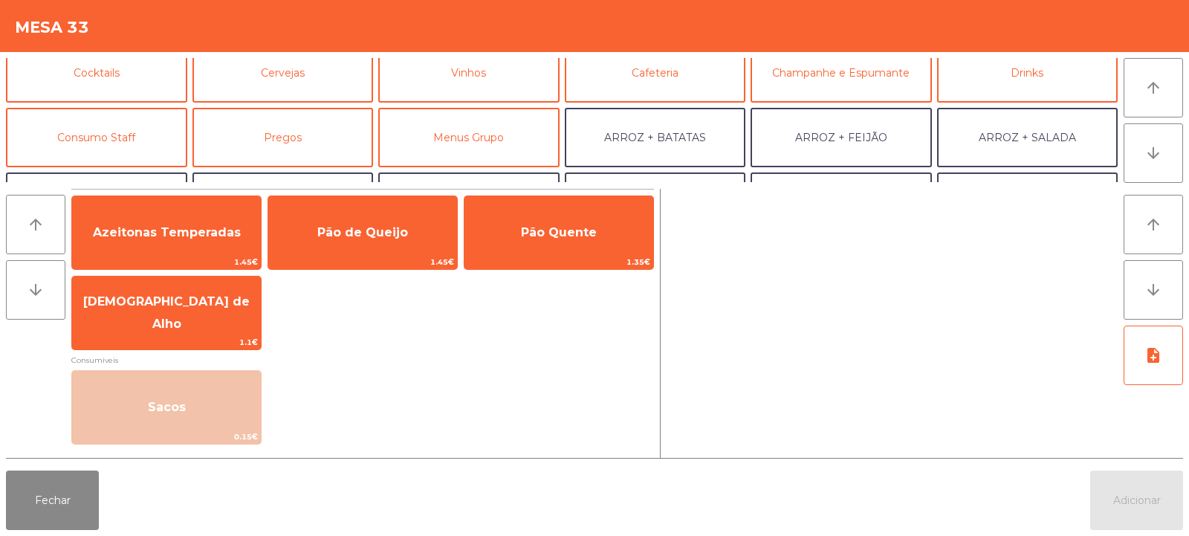
scroll to position [99, 0]
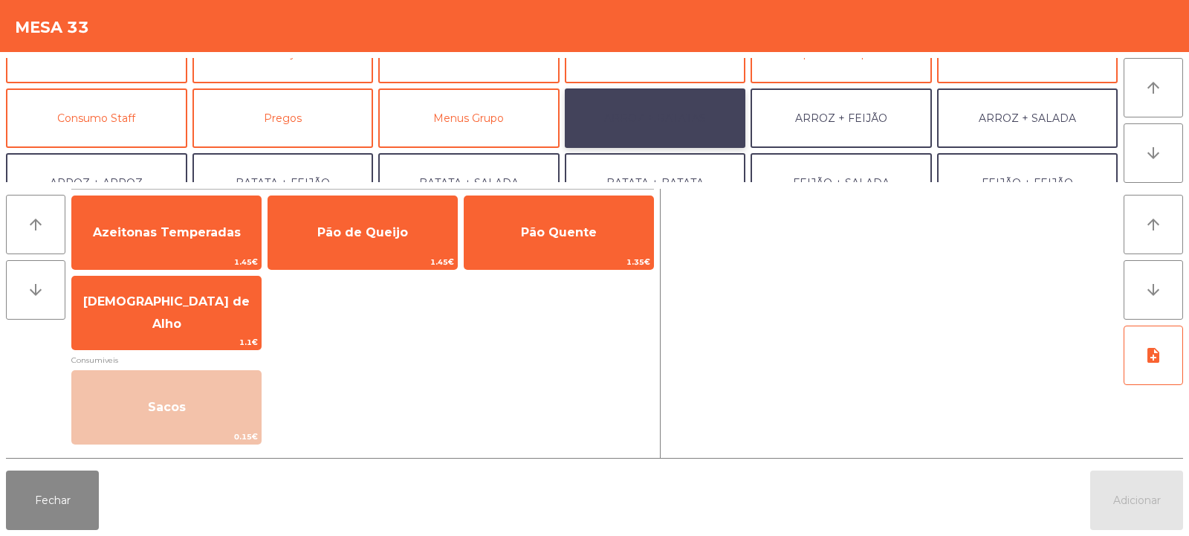
click at [698, 115] on button "ARROZ + BATATAS" at bounding box center [655, 117] width 181 height 59
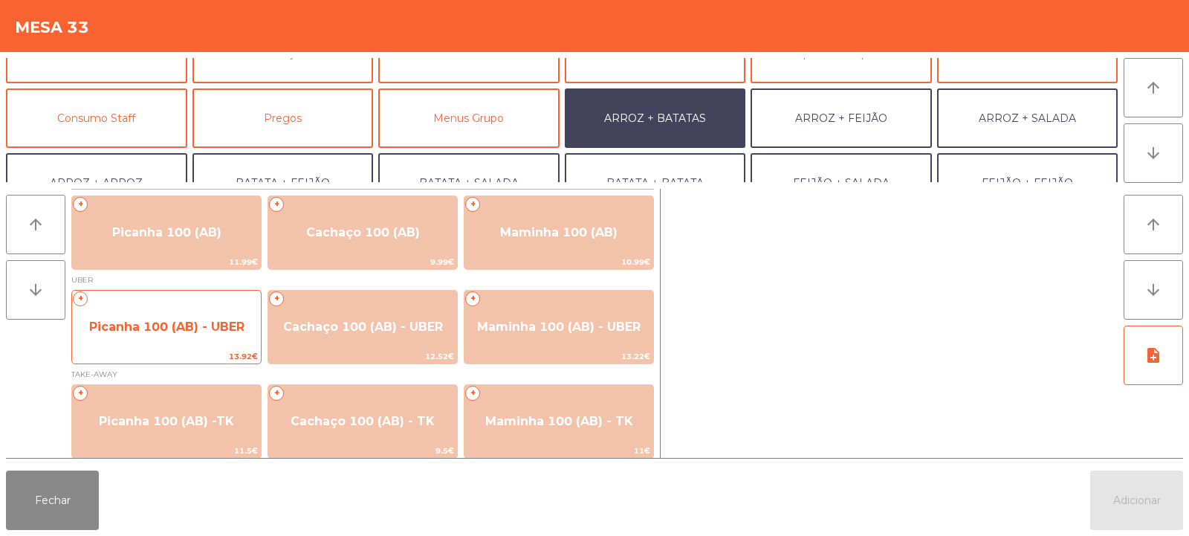
click at [215, 325] on span "Picanha 100 (AB) - UBER" at bounding box center [166, 326] width 155 height 14
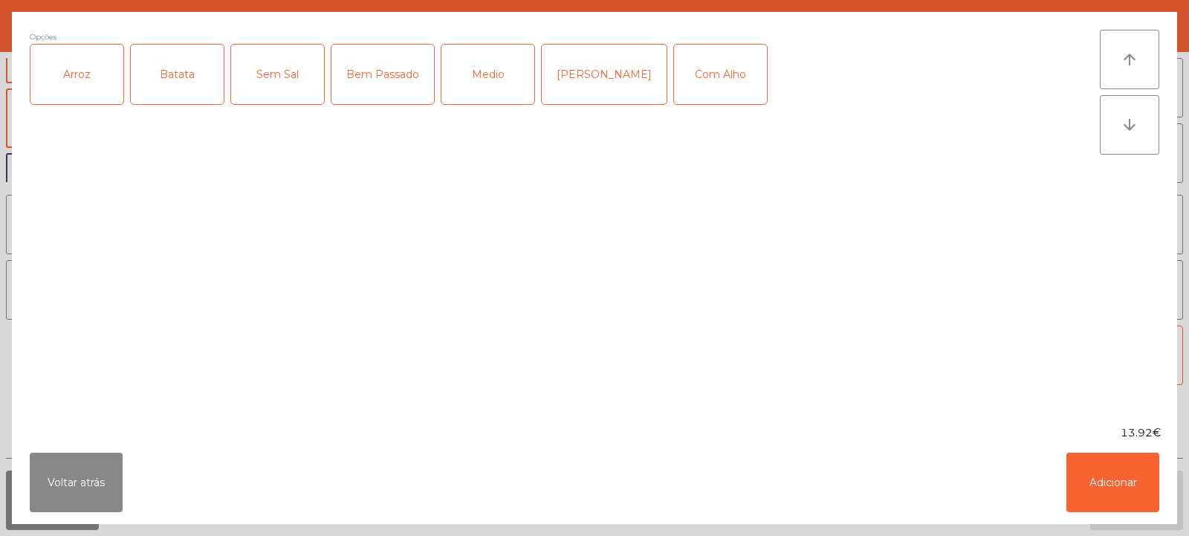
click at [105, 85] on div "Arroz" at bounding box center [76, 74] width 93 height 59
click at [185, 80] on div "Batata" at bounding box center [177, 74] width 93 height 59
click at [475, 82] on div "Medio" at bounding box center [487, 74] width 93 height 59
click at [1138, 488] on button "Adicionar" at bounding box center [1112, 481] width 93 height 59
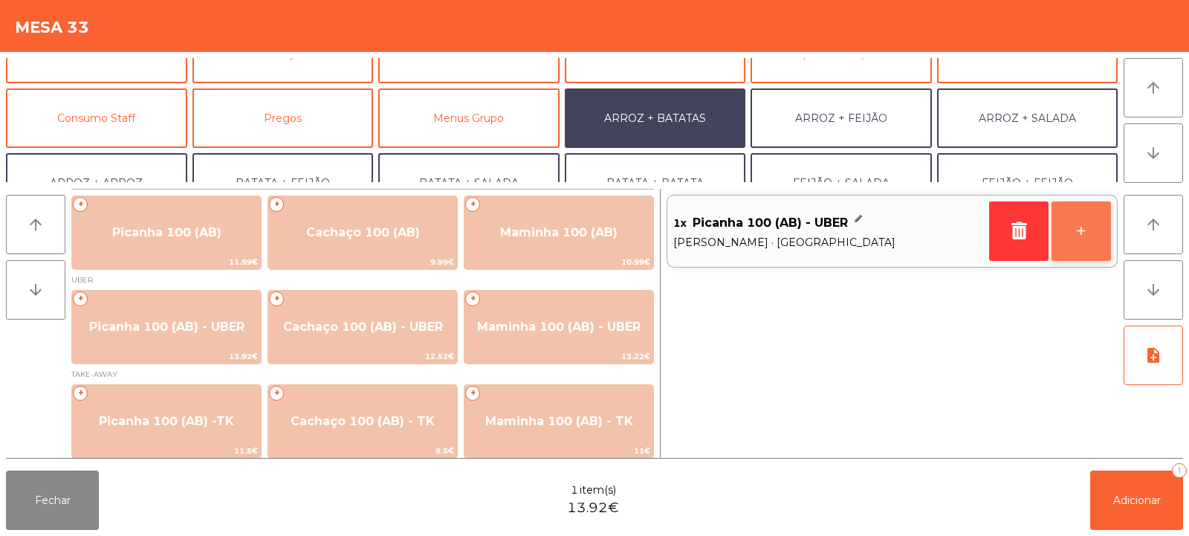
click at [1082, 236] on button "+" at bounding box center [1080, 230] width 59 height 59
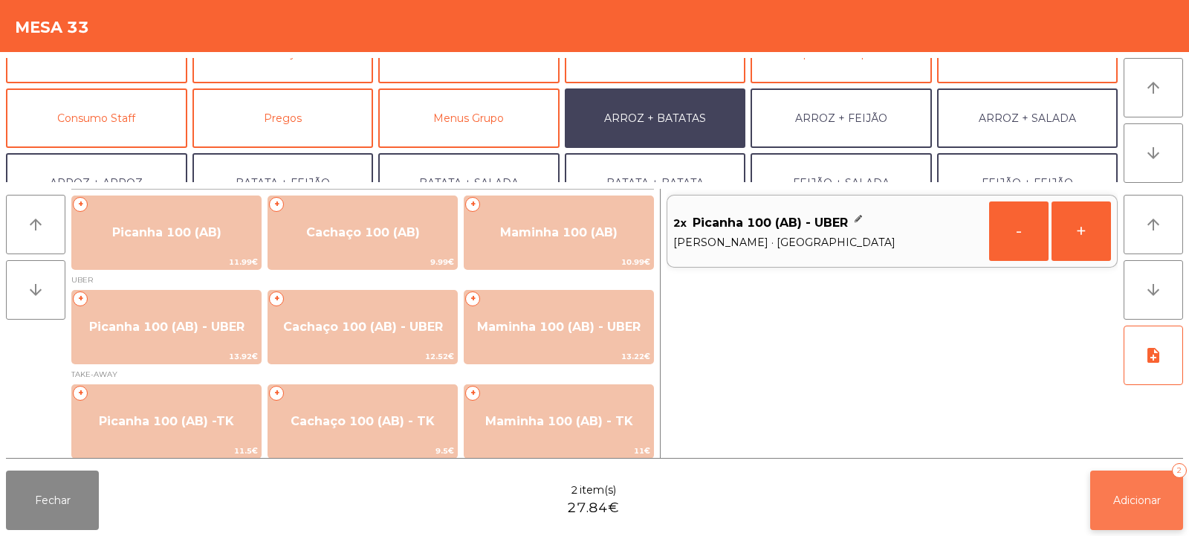
click at [1113, 502] on span "Adicionar" at bounding box center [1137, 499] width 48 height 13
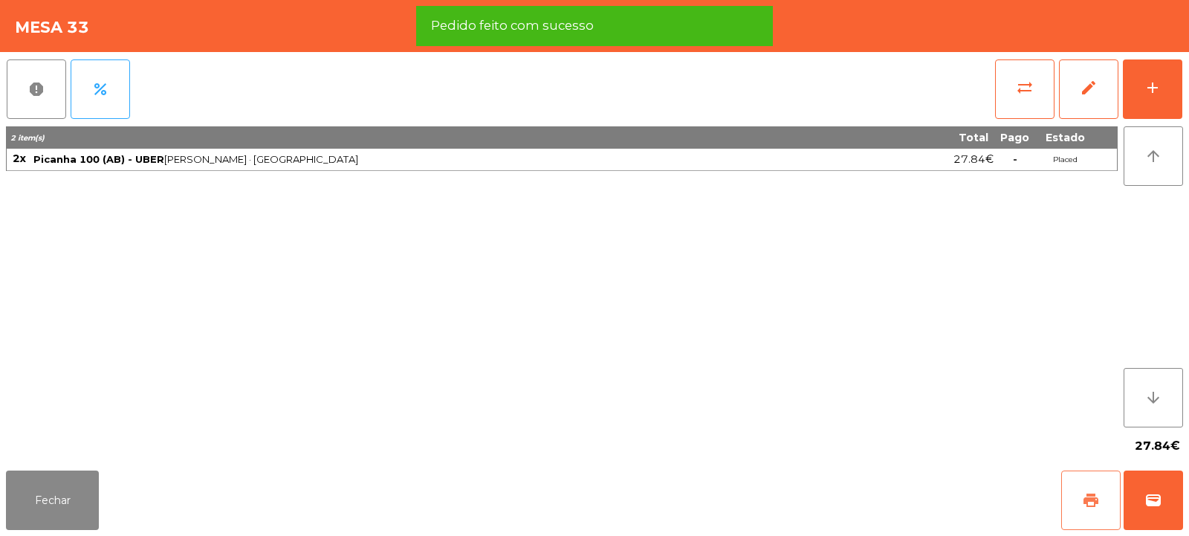
click at [1079, 515] on button "print" at bounding box center [1090, 499] width 59 height 59
click at [1148, 497] on span "wallet" at bounding box center [1153, 500] width 18 height 18
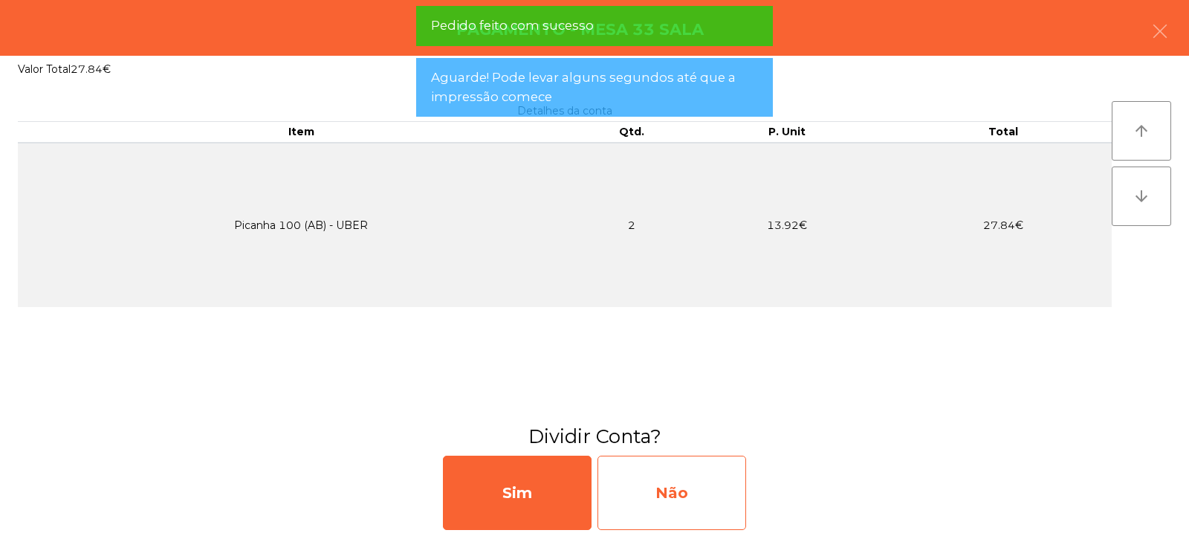
click at [682, 493] on div "Não" at bounding box center [671, 492] width 149 height 74
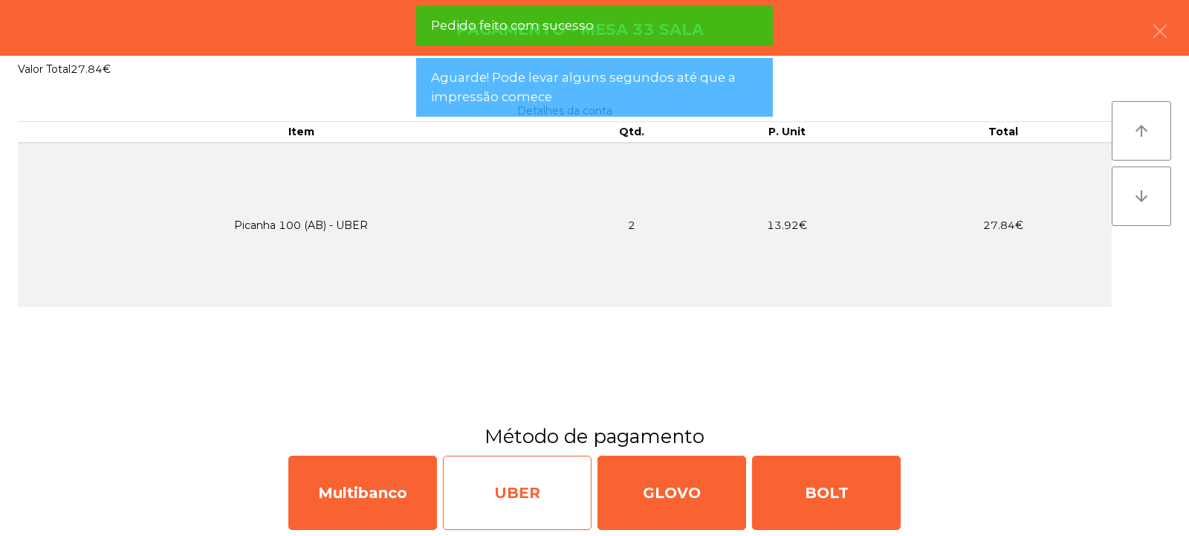
click at [495, 496] on div "UBER" at bounding box center [517, 492] width 149 height 74
select select "**"
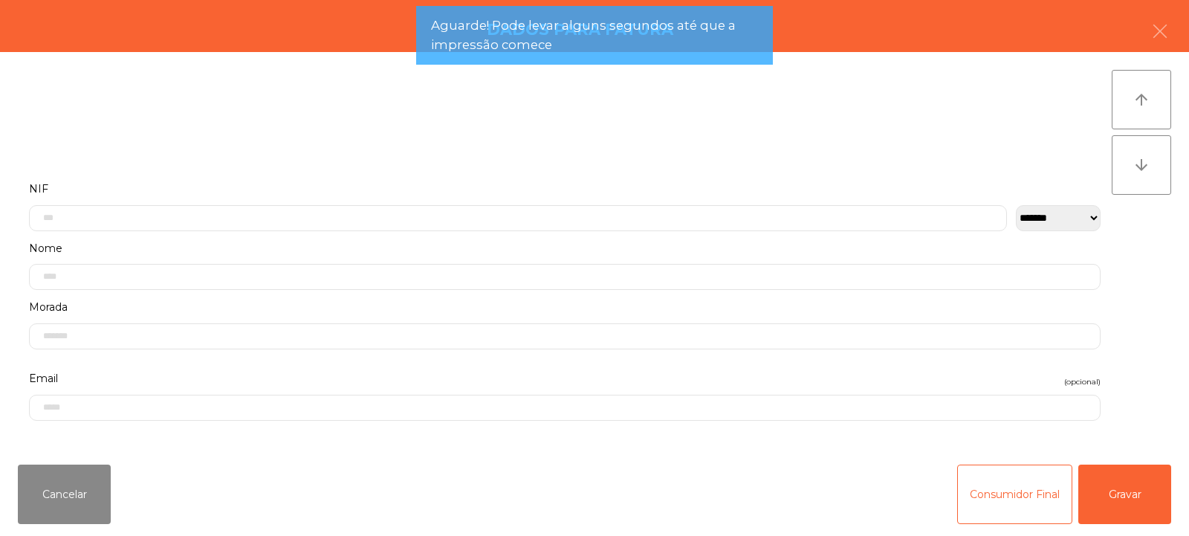
click at [328, 244] on label "Nome" at bounding box center [564, 249] width 1071 height 20
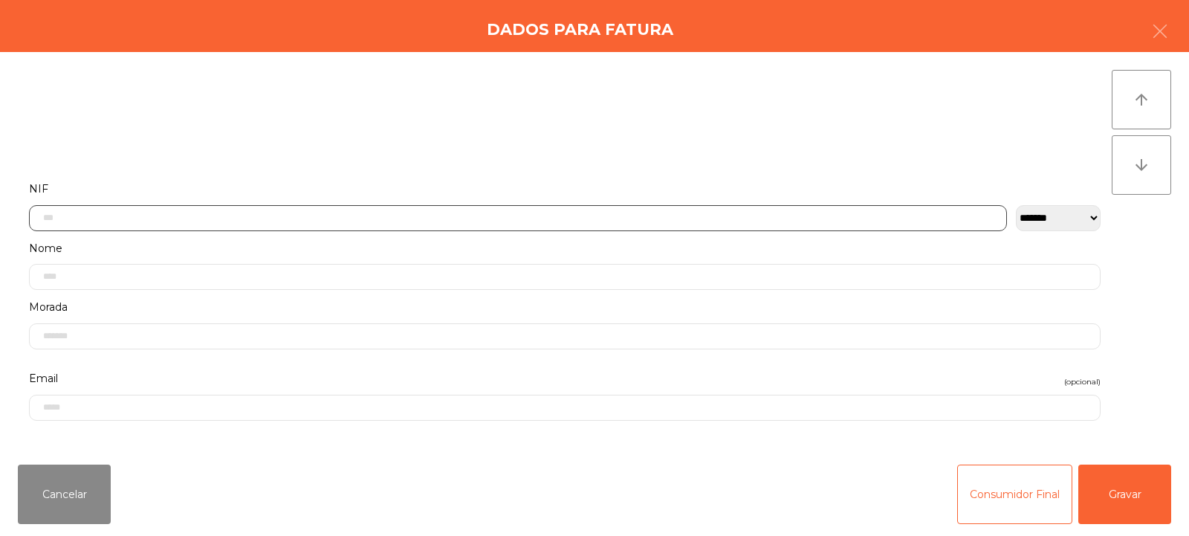
click at [325, 212] on input "text" at bounding box center [518, 218] width 978 height 26
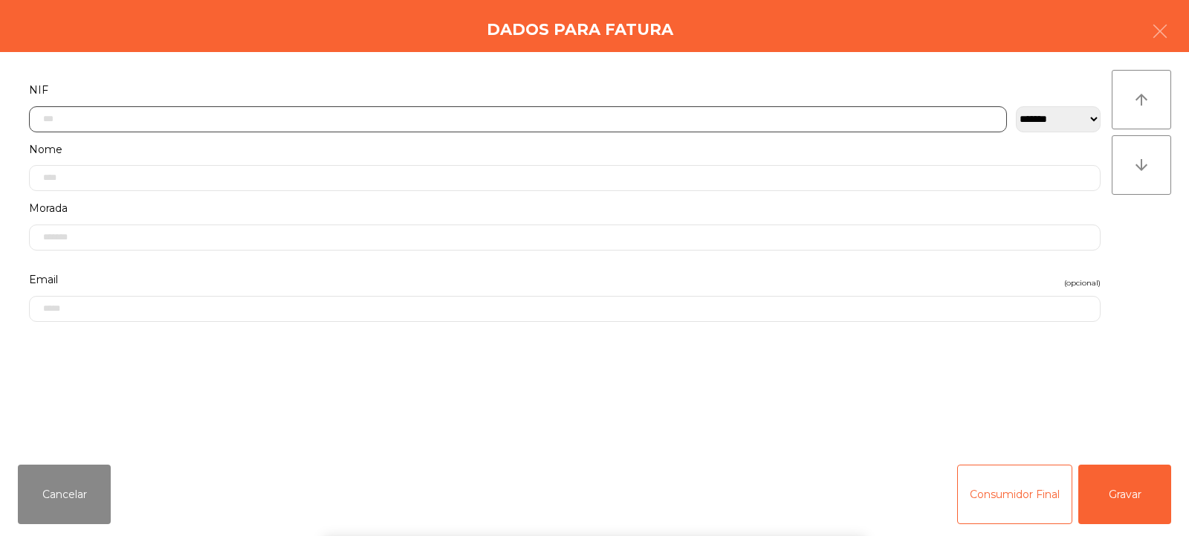
scroll to position [108, 0]
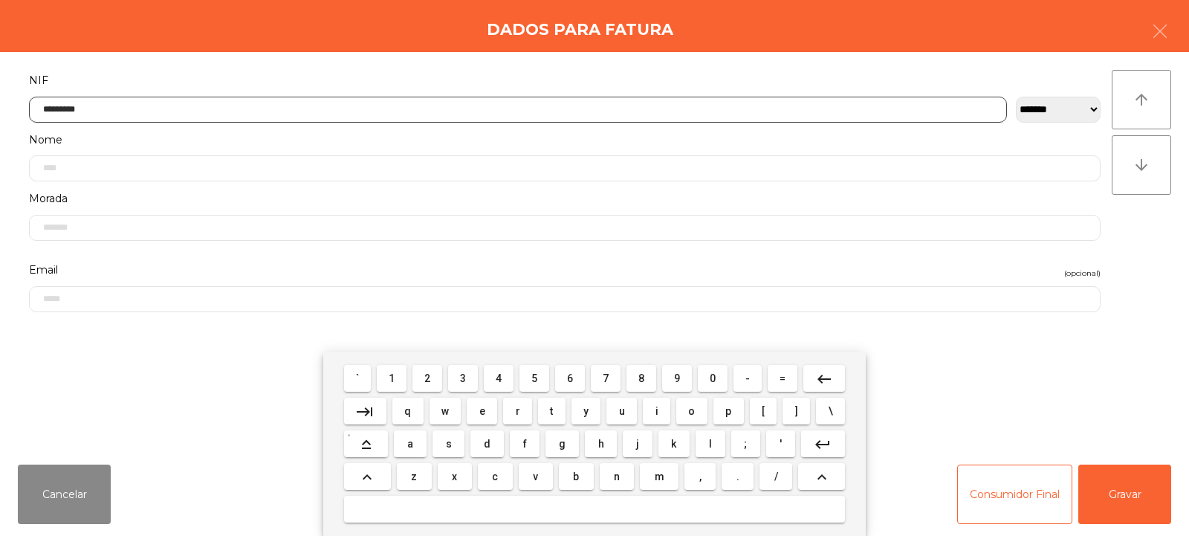
type input "*********"
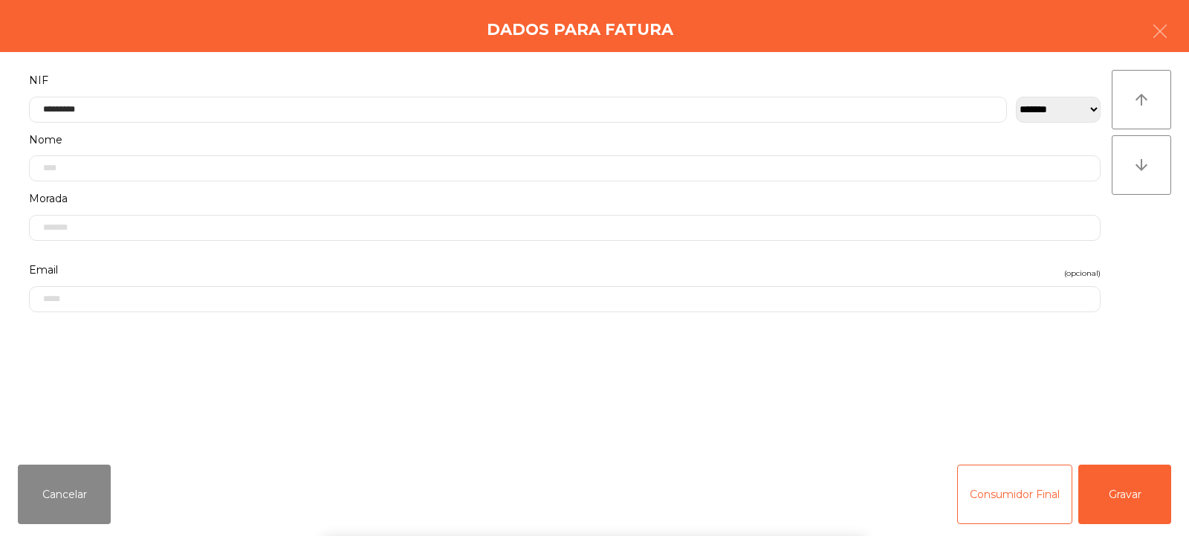
click at [1127, 501] on div "` 1 2 3 4 5 6 7 8 9 0 - = keyboard_backspace keyboard_tab q w e r t y u i o p […" at bounding box center [594, 443] width 1189 height 184
click at [1136, 498] on button "Gravar" at bounding box center [1124, 493] width 93 height 59
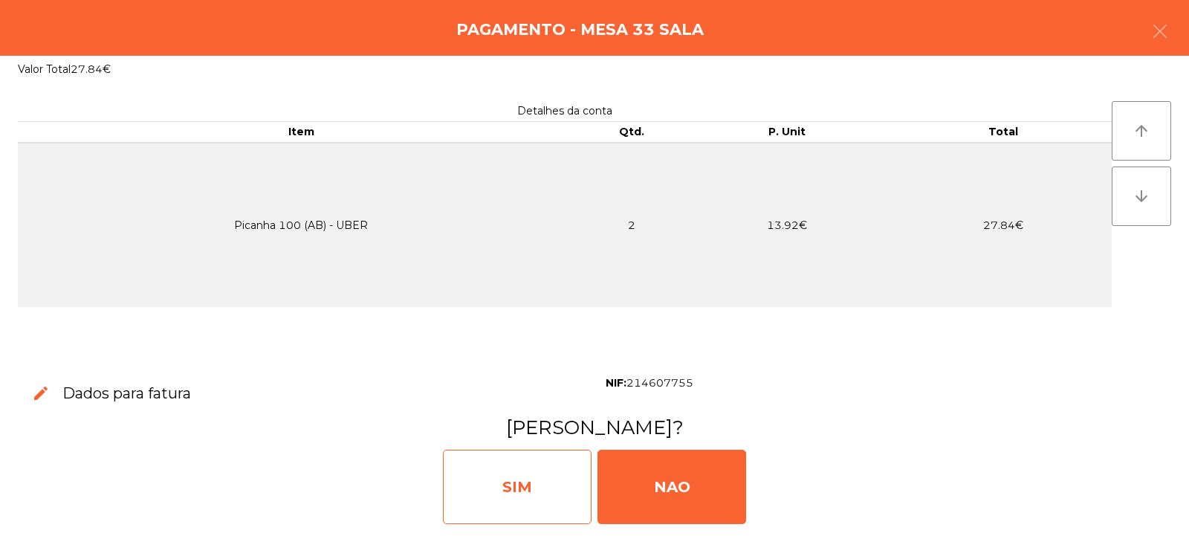
click at [523, 498] on div "SIM" at bounding box center [517, 487] width 149 height 74
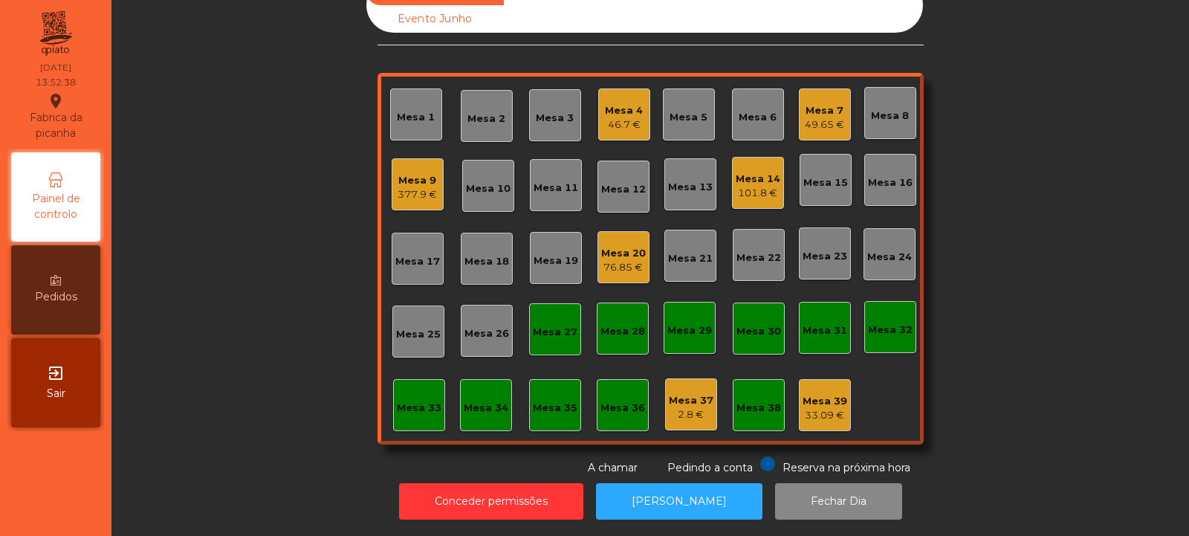
click at [424, 259] on div "Mesa 17" at bounding box center [418, 259] width 52 height 52
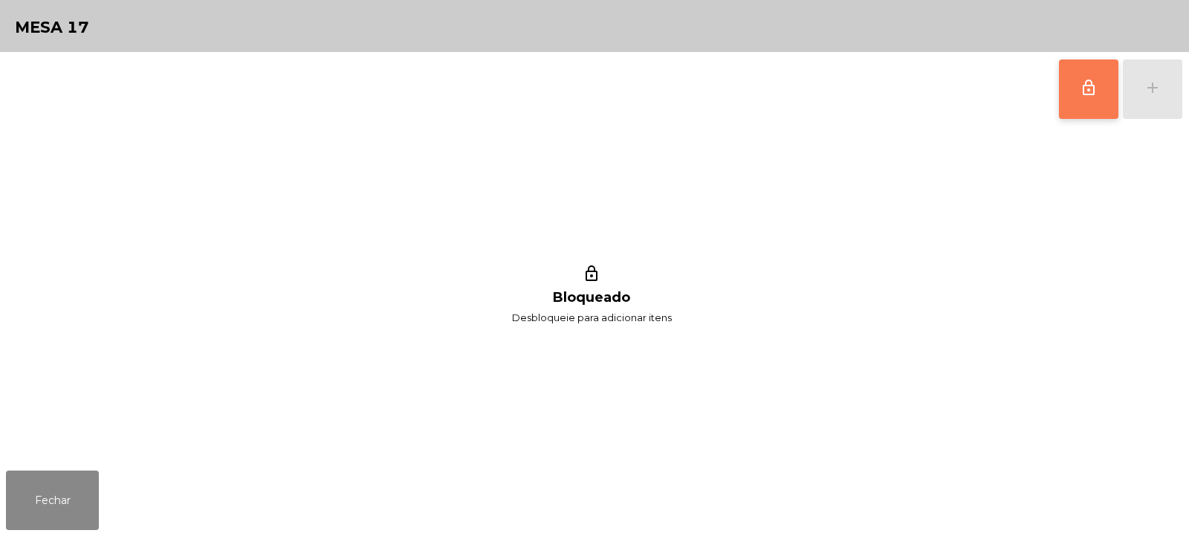
click at [1077, 100] on button "lock_outline" at bounding box center [1088, 88] width 59 height 59
click at [1153, 94] on div "add" at bounding box center [1152, 88] width 18 height 18
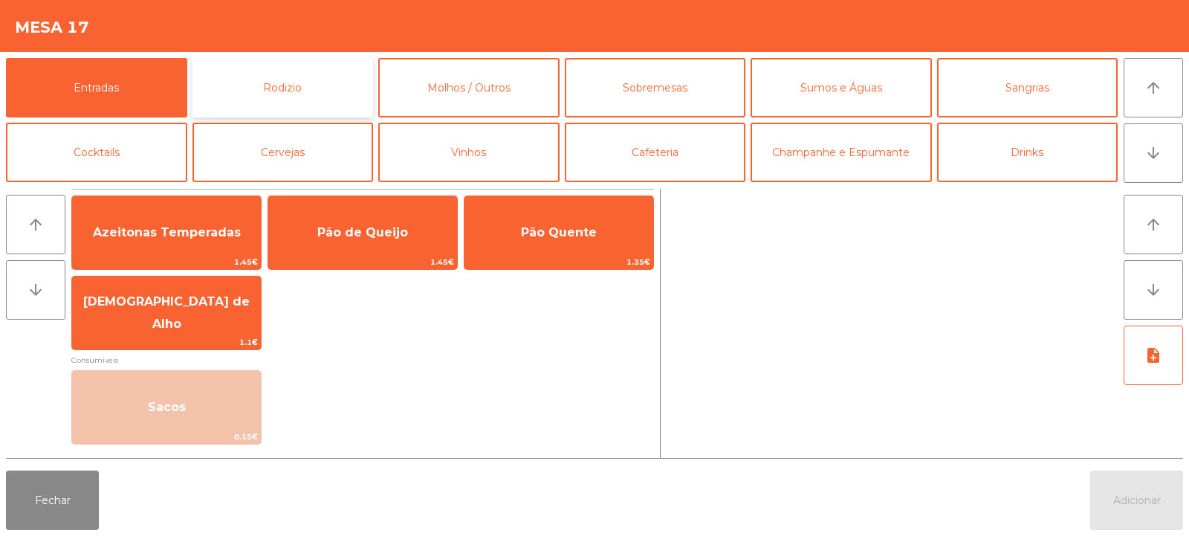
click at [277, 92] on button "Rodizio" at bounding box center [282, 87] width 181 height 59
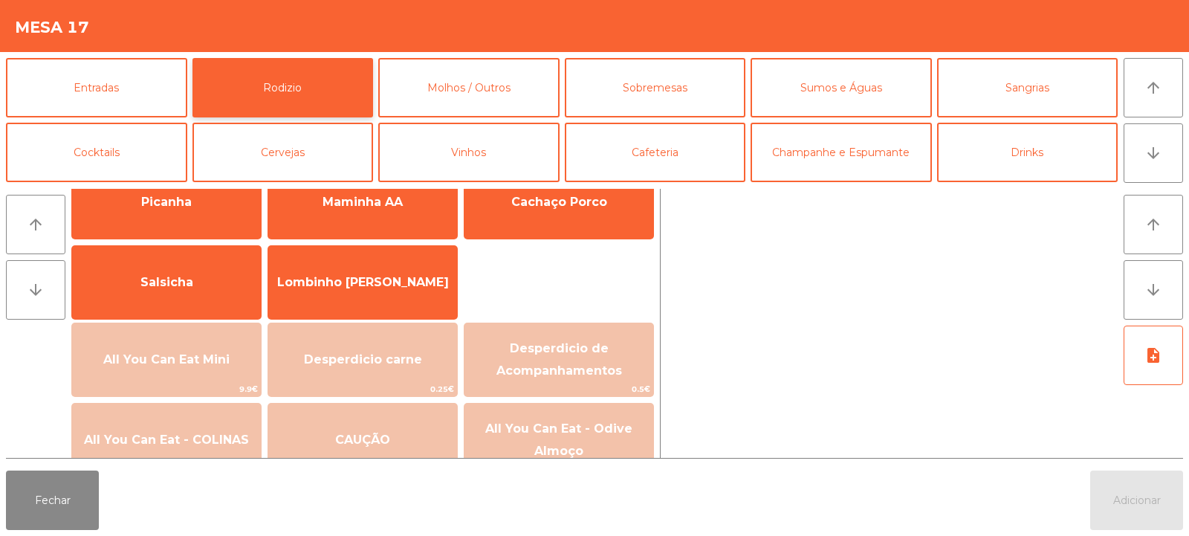
scroll to position [68, 0]
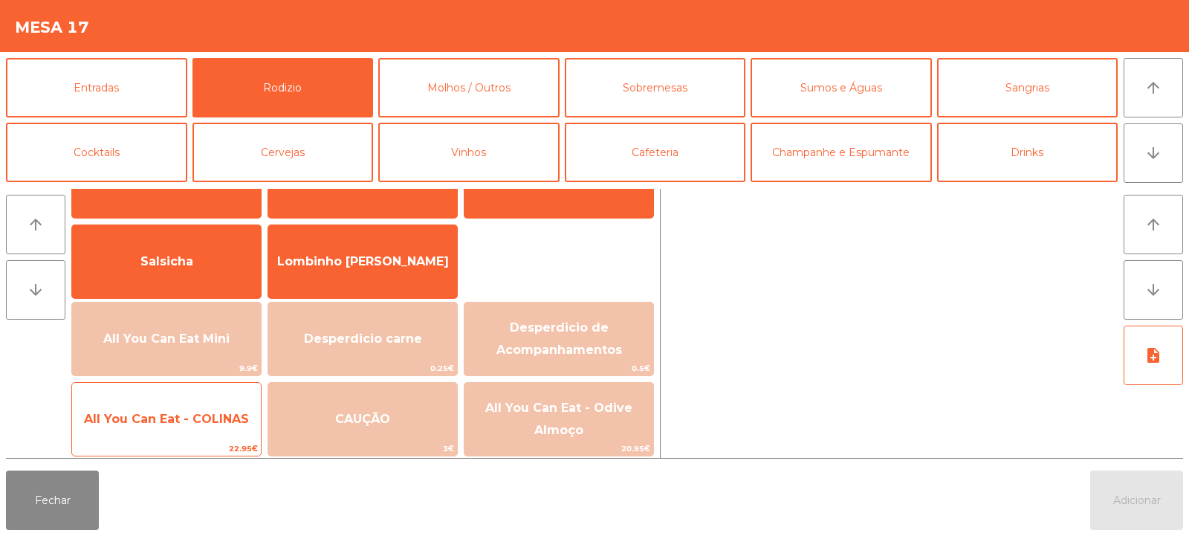
click at [198, 425] on span "All You Can Eat - COLINAS" at bounding box center [166, 419] width 165 height 14
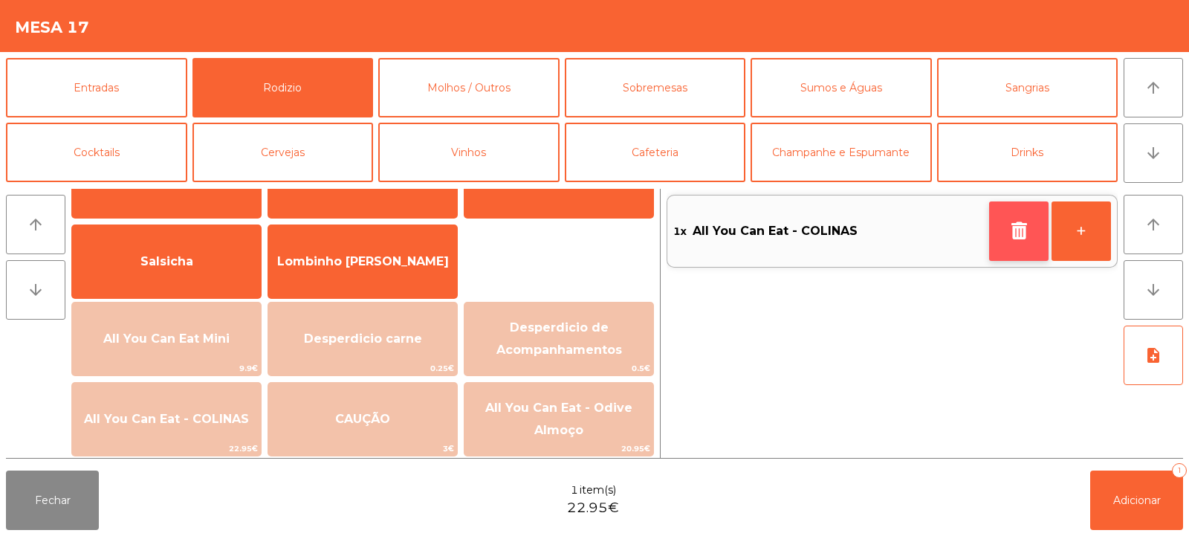
click at [1025, 229] on icon "button" at bounding box center [1019, 230] width 22 height 18
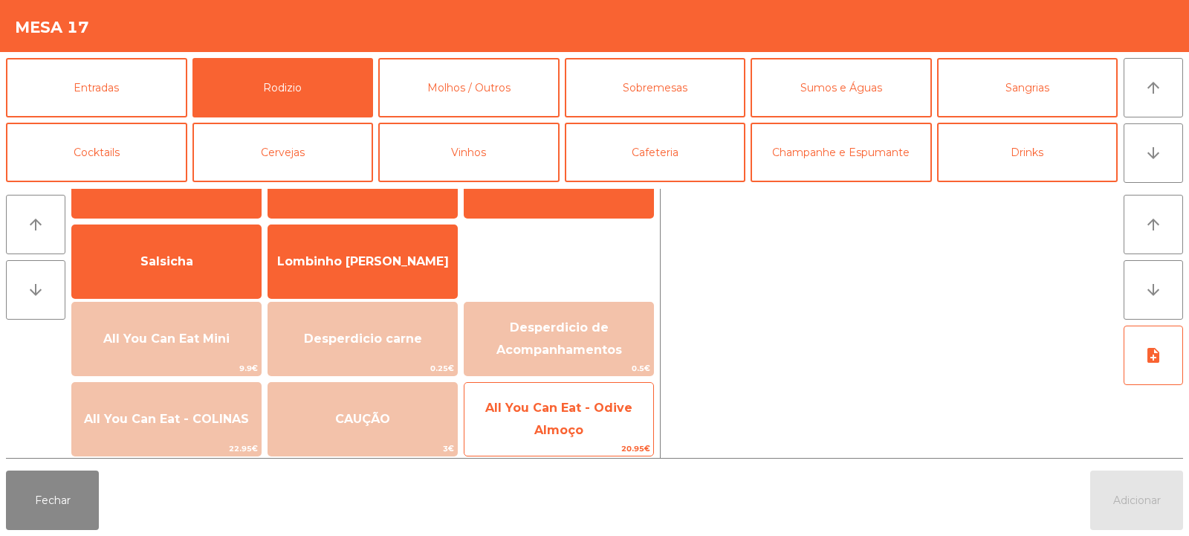
click at [574, 416] on span "All You Can Eat - Odive Almoço" at bounding box center [558, 419] width 189 height 63
click at [581, 420] on span "All You Can Eat - Odive Almoço" at bounding box center [558, 419] width 189 height 63
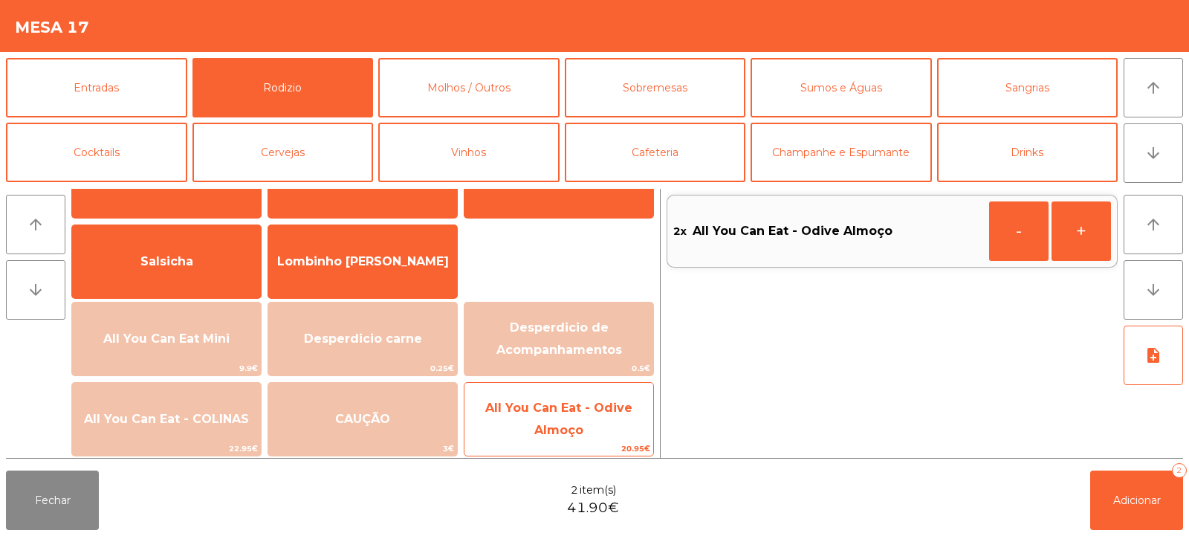
click at [577, 422] on span "All You Can Eat - Odive Almoço" at bounding box center [558, 419] width 189 height 63
click at [571, 421] on span "All You Can Eat - Odive Almoço" at bounding box center [558, 419] width 189 height 63
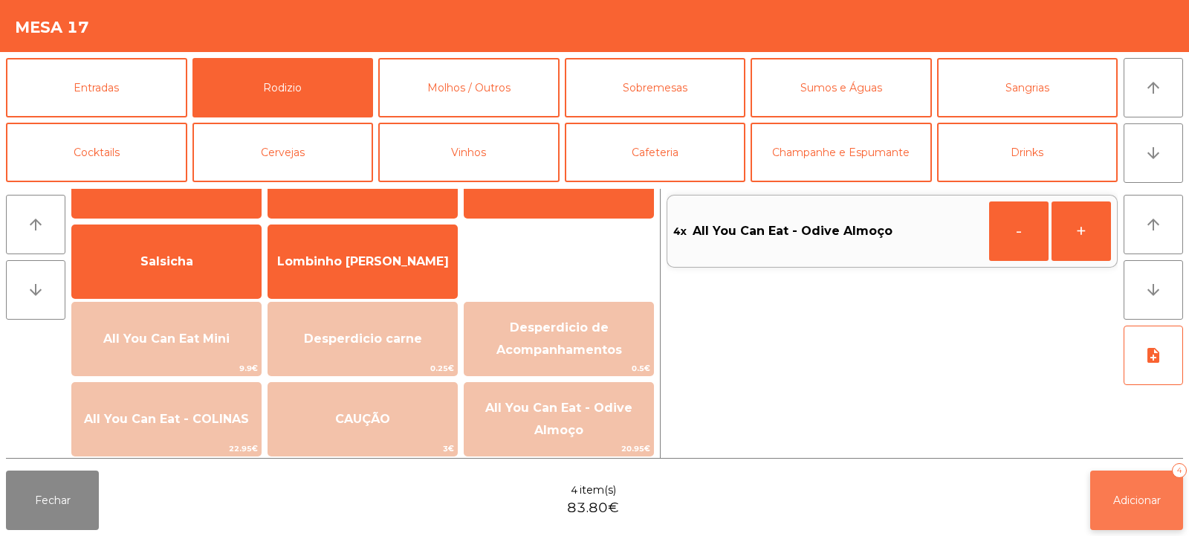
click at [1146, 498] on span "Adicionar" at bounding box center [1137, 499] width 48 height 13
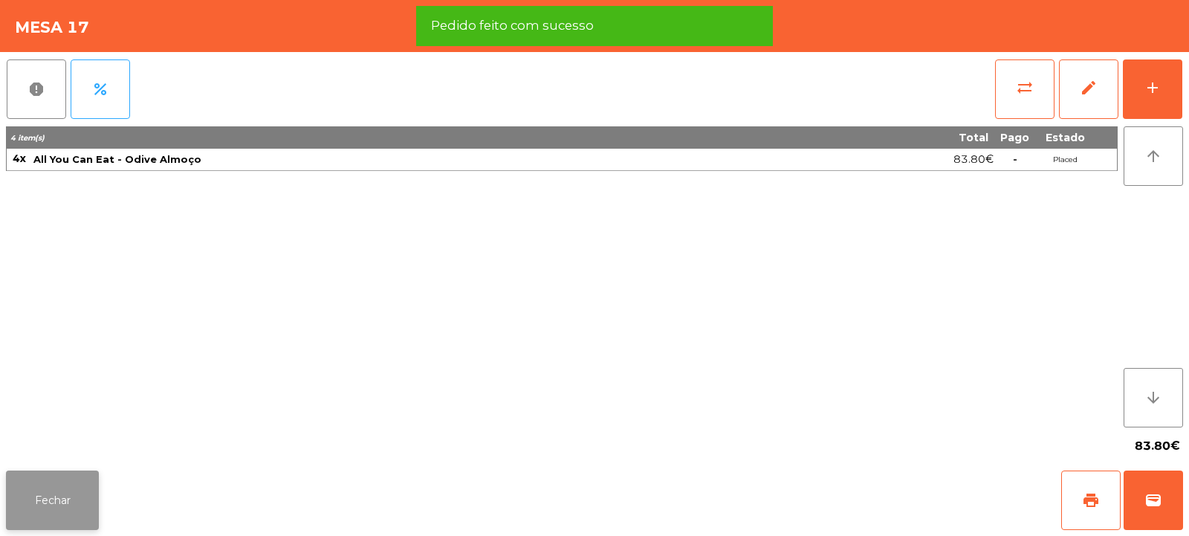
click at [62, 506] on button "Fechar" at bounding box center [52, 499] width 93 height 59
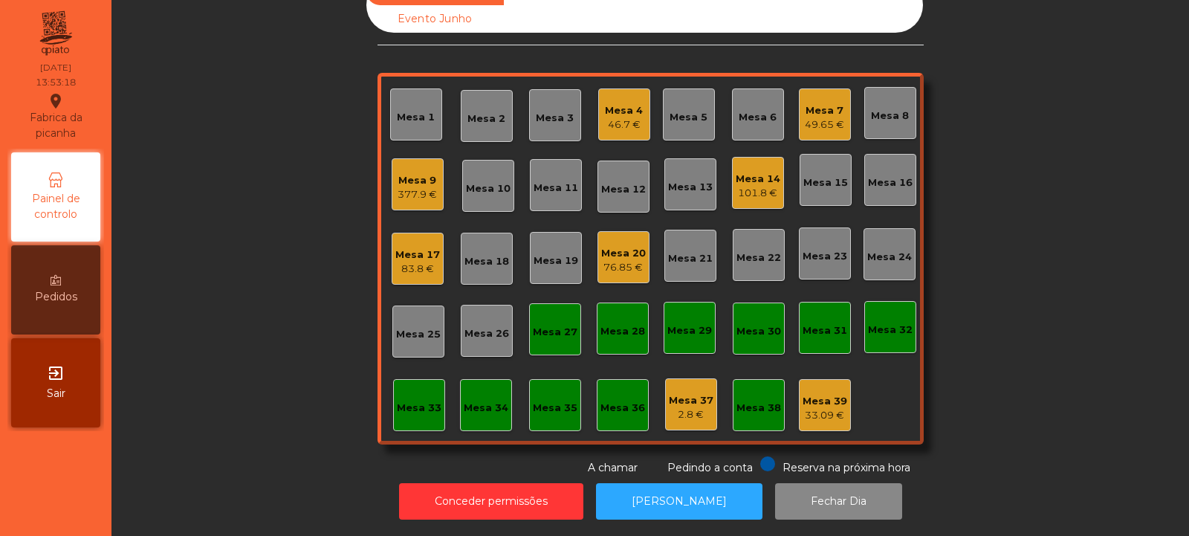
click at [393, 413] on div "Mesa 33" at bounding box center [419, 405] width 52 height 52
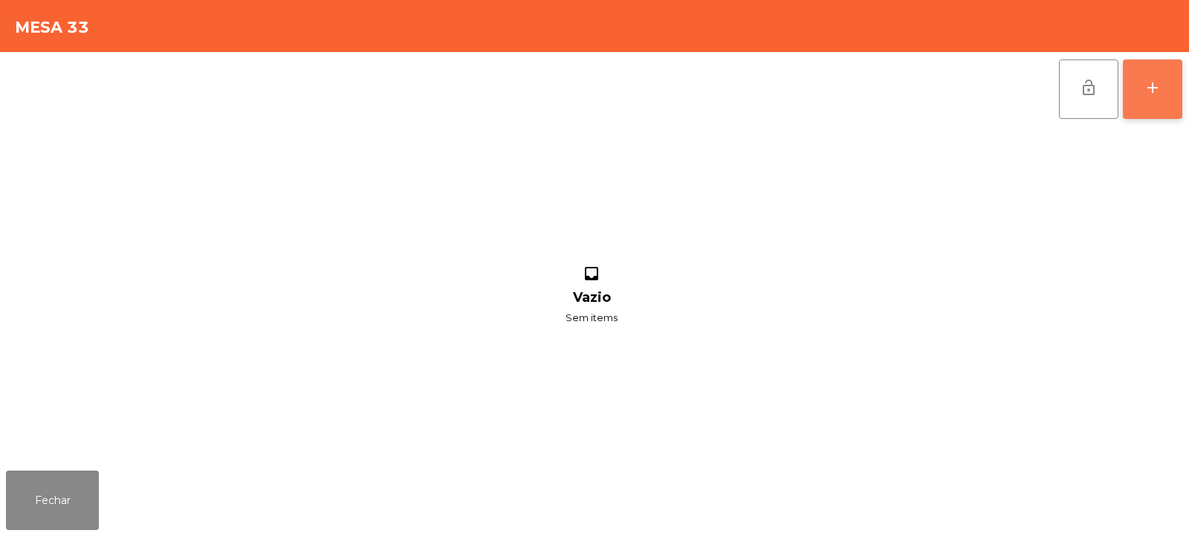
click at [1142, 104] on button "add" at bounding box center [1152, 88] width 59 height 59
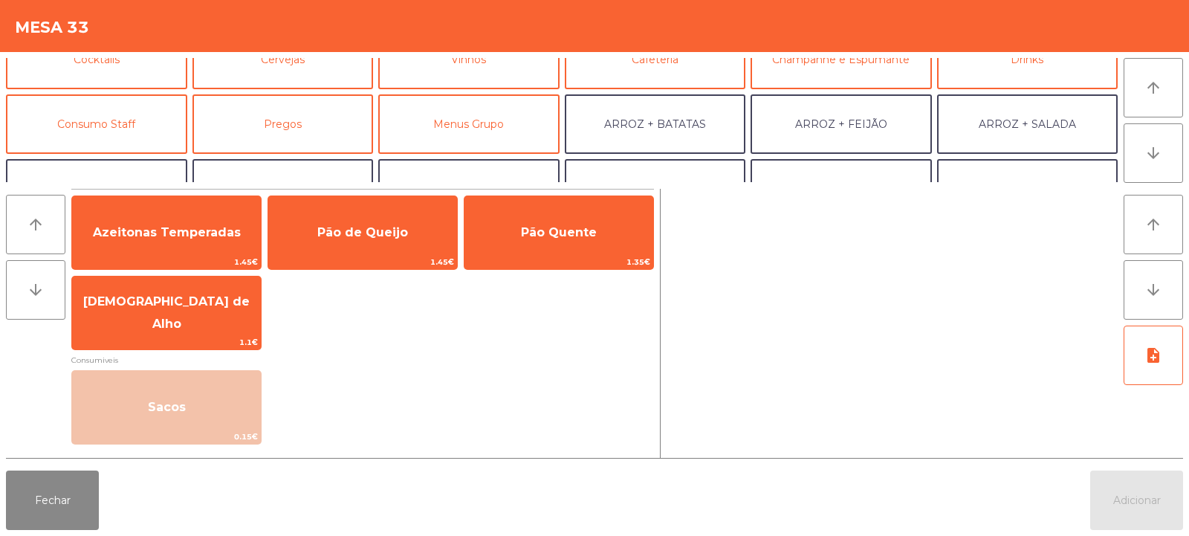
scroll to position [96, 0]
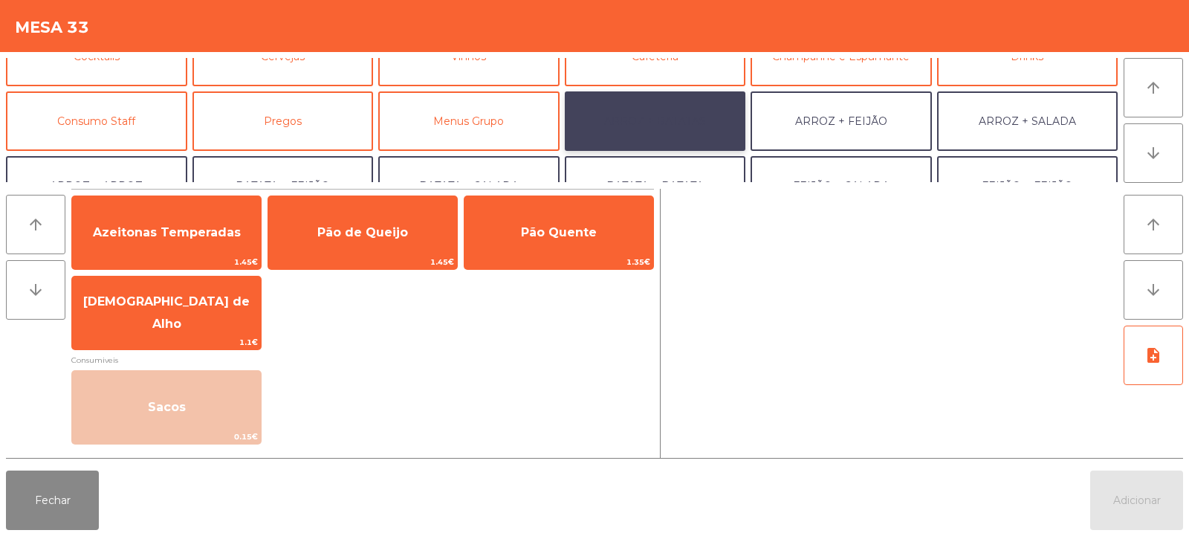
click at [668, 129] on button "ARROZ + BATATAS" at bounding box center [655, 120] width 181 height 59
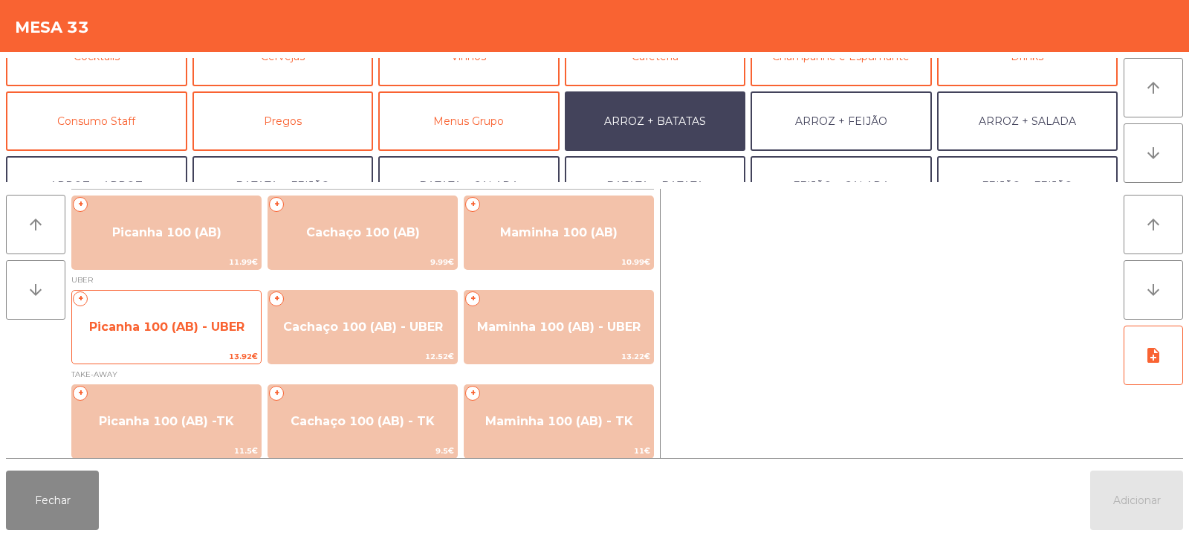
click at [178, 327] on span "Picanha 100 (AB) - UBER" at bounding box center [166, 326] width 155 height 14
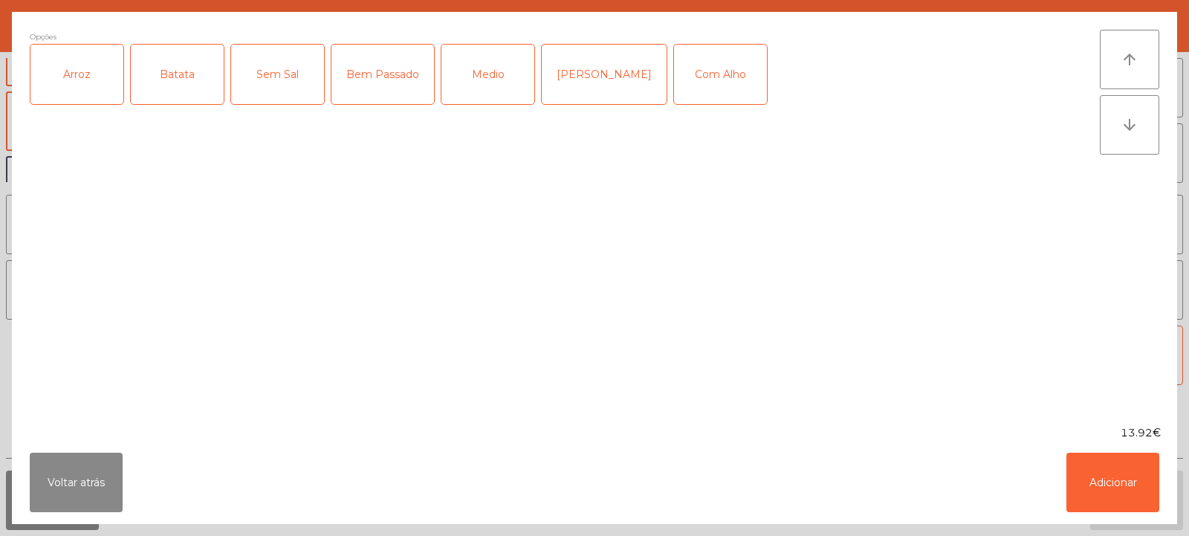
click at [59, 71] on div "Arroz" at bounding box center [76, 74] width 93 height 59
click at [155, 85] on div "Batata" at bounding box center [177, 74] width 93 height 59
click at [383, 89] on div "Bem Passado" at bounding box center [382, 74] width 103 height 59
click at [1073, 470] on button "Adicionar" at bounding box center [1112, 481] width 93 height 59
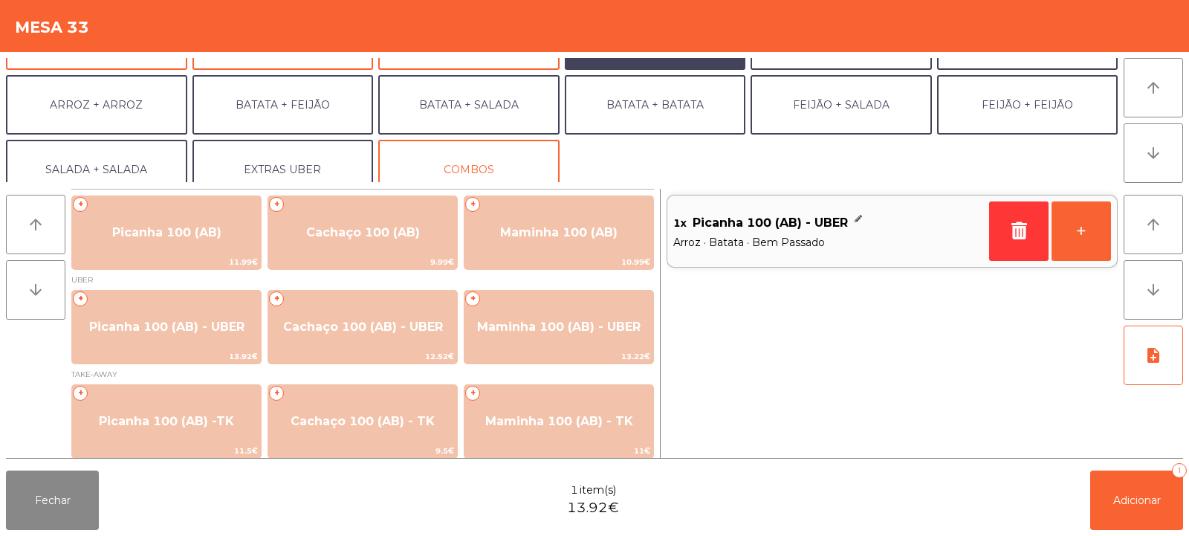
scroll to position [194, 0]
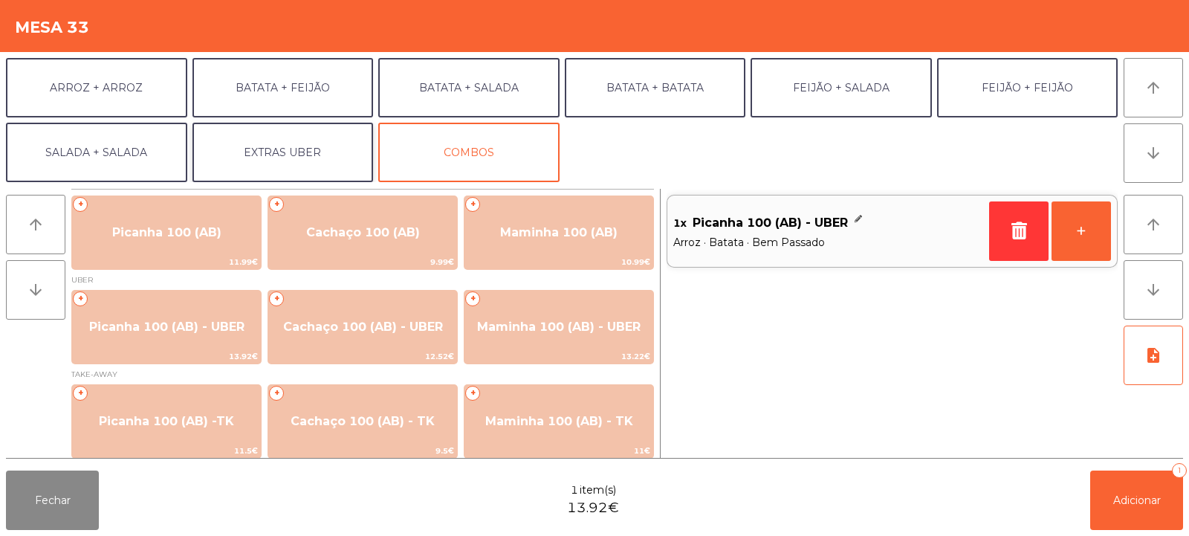
click at [299, 149] on button "EXTRAS UBER" at bounding box center [282, 152] width 181 height 59
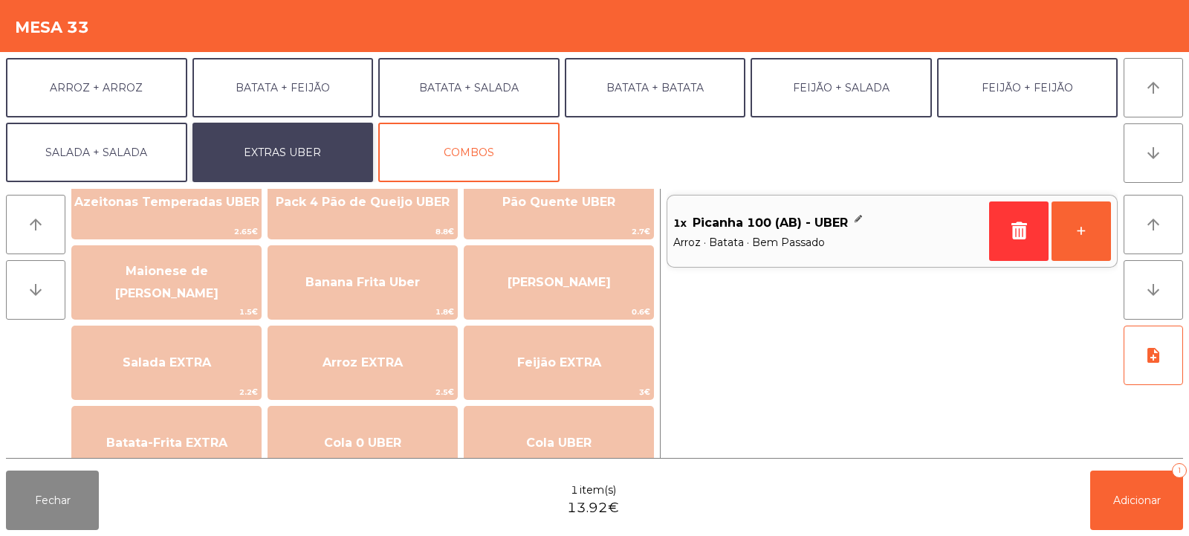
scroll to position [48, 0]
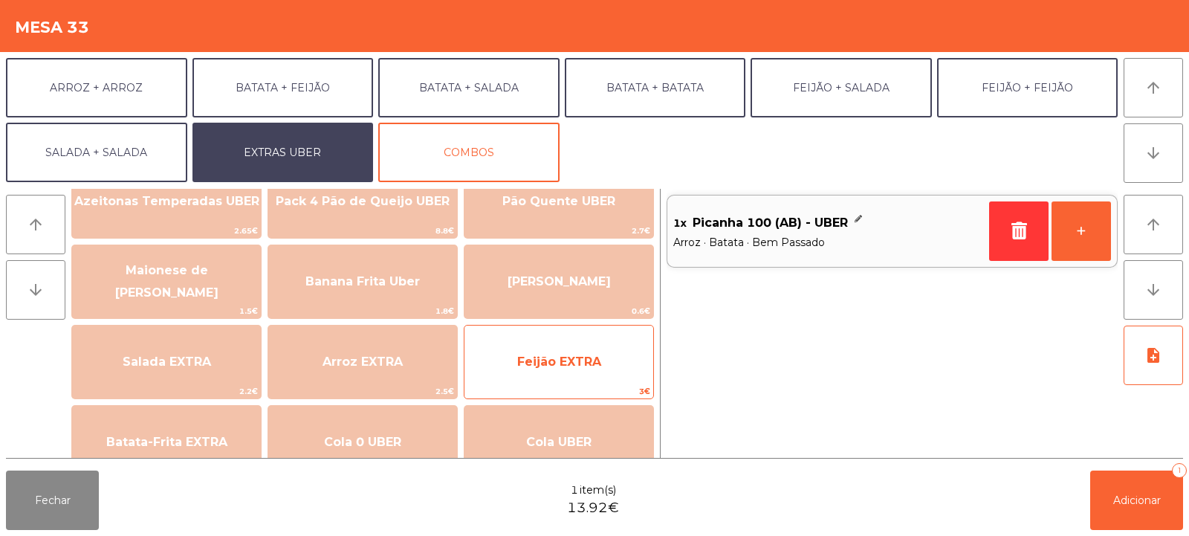
click at [519, 366] on span "Feijão EXTRA" at bounding box center [559, 361] width 84 height 14
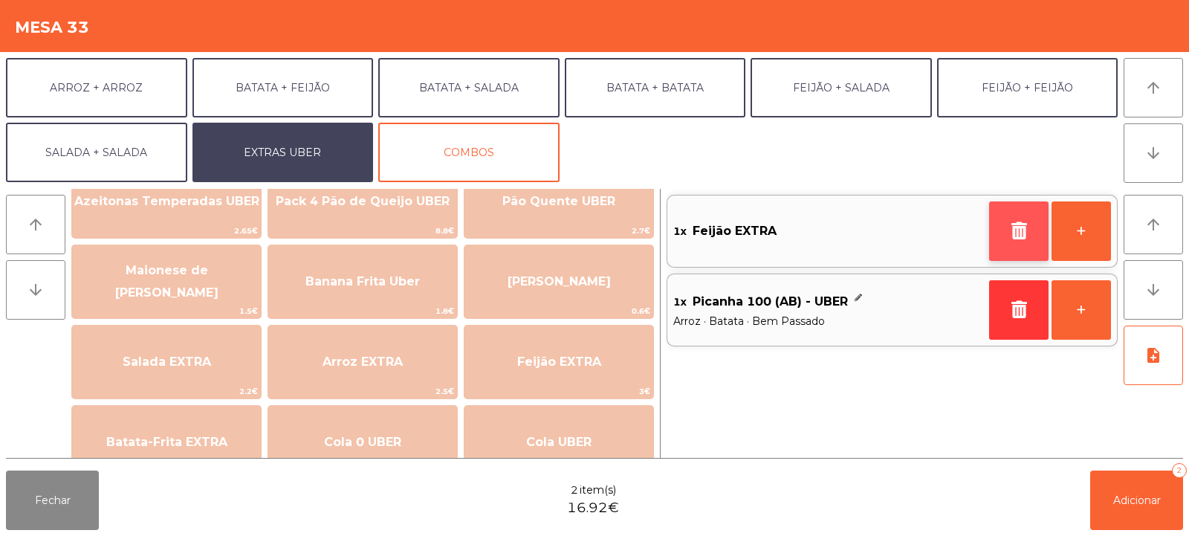
click at [1010, 247] on button "button" at bounding box center [1018, 230] width 59 height 59
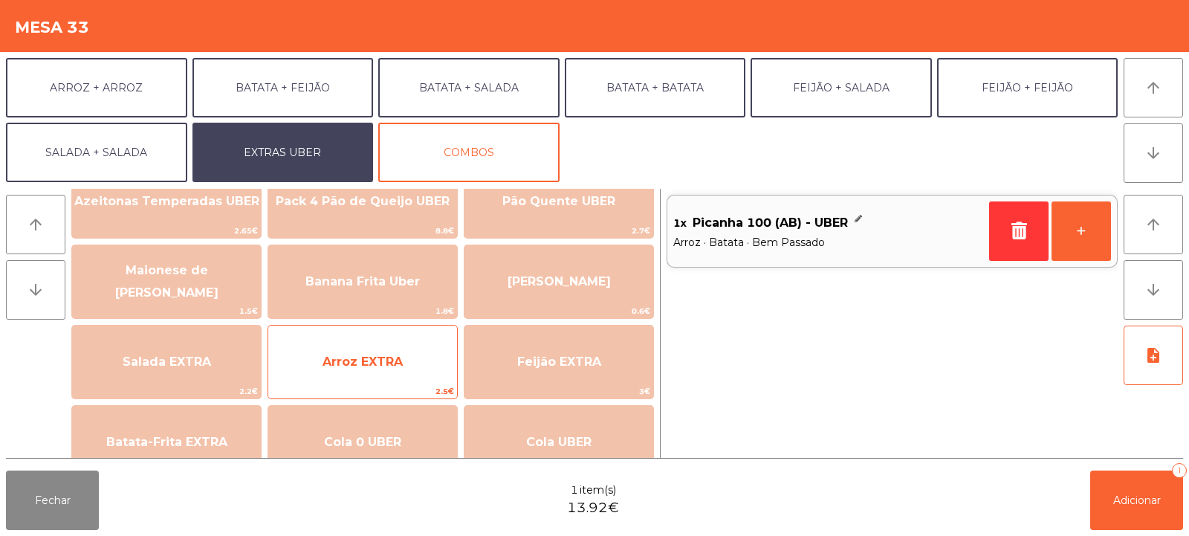
click at [377, 378] on span "Arroz EXTRA" at bounding box center [362, 362] width 189 height 40
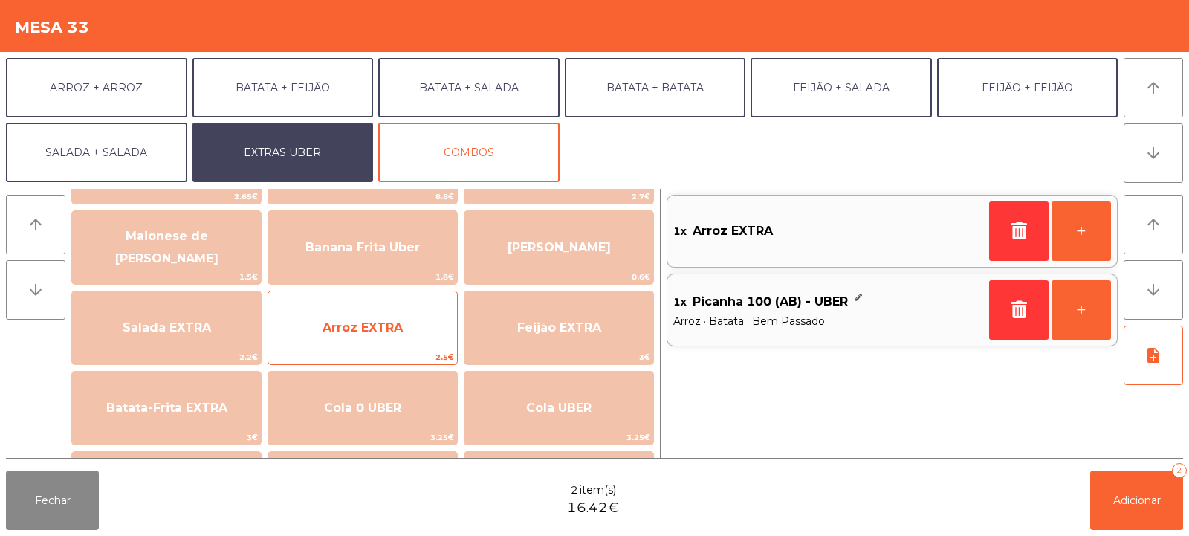
scroll to position [103, 0]
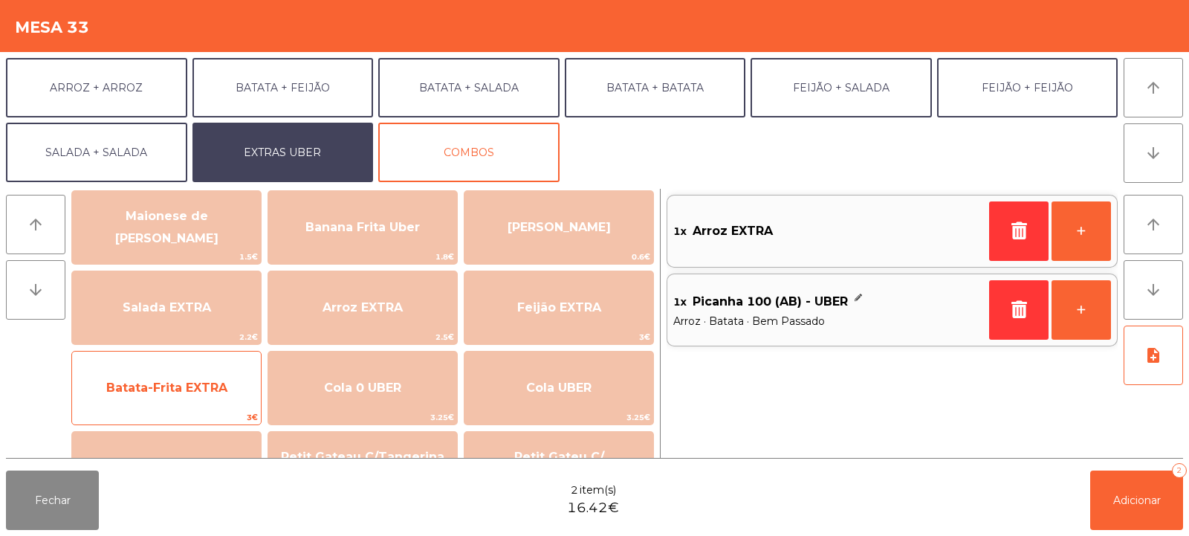
click at [181, 397] on span "Batata-Frita EXTRA" at bounding box center [166, 388] width 189 height 40
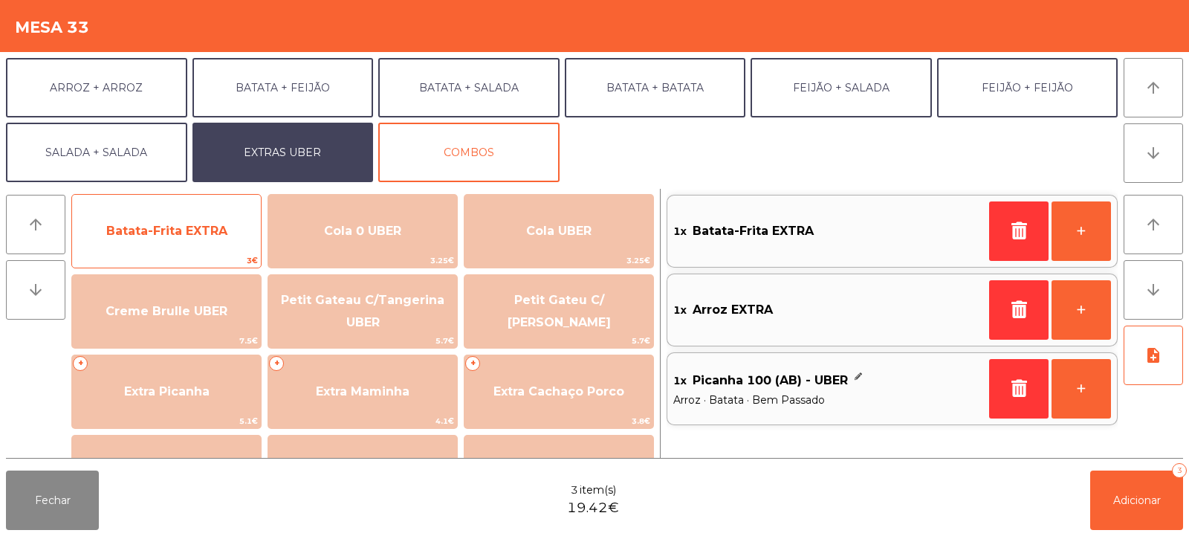
scroll to position [267, 0]
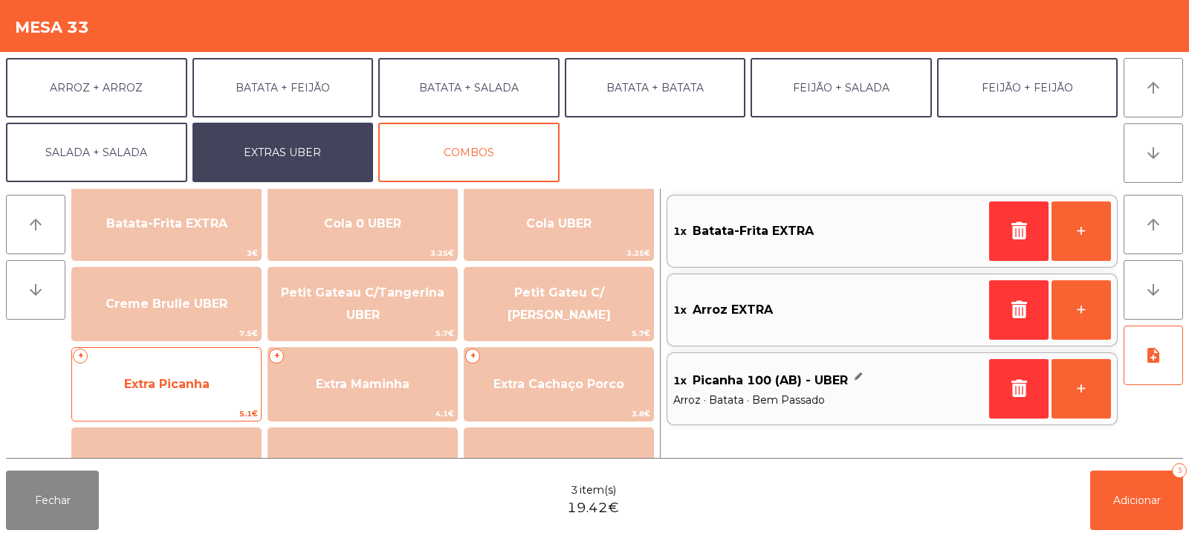
click at [192, 392] on span "Extra Picanha" at bounding box center [166, 384] width 189 height 40
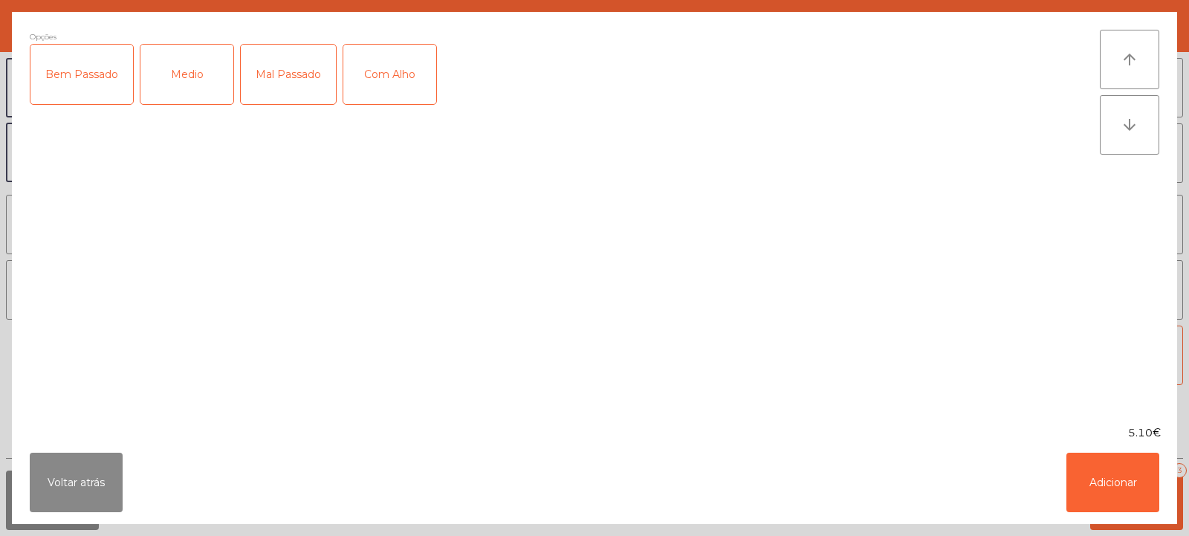
click at [73, 99] on div "Bem Passado" at bounding box center [81, 74] width 103 height 59
click at [1103, 455] on button "Adicionar" at bounding box center [1112, 481] width 93 height 59
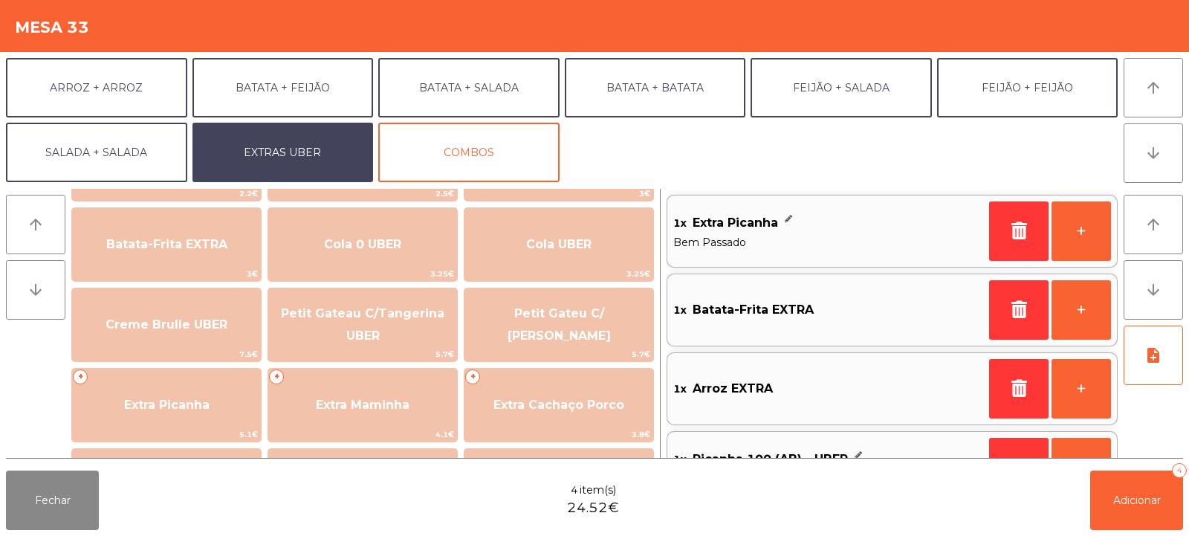
scroll to position [52, 0]
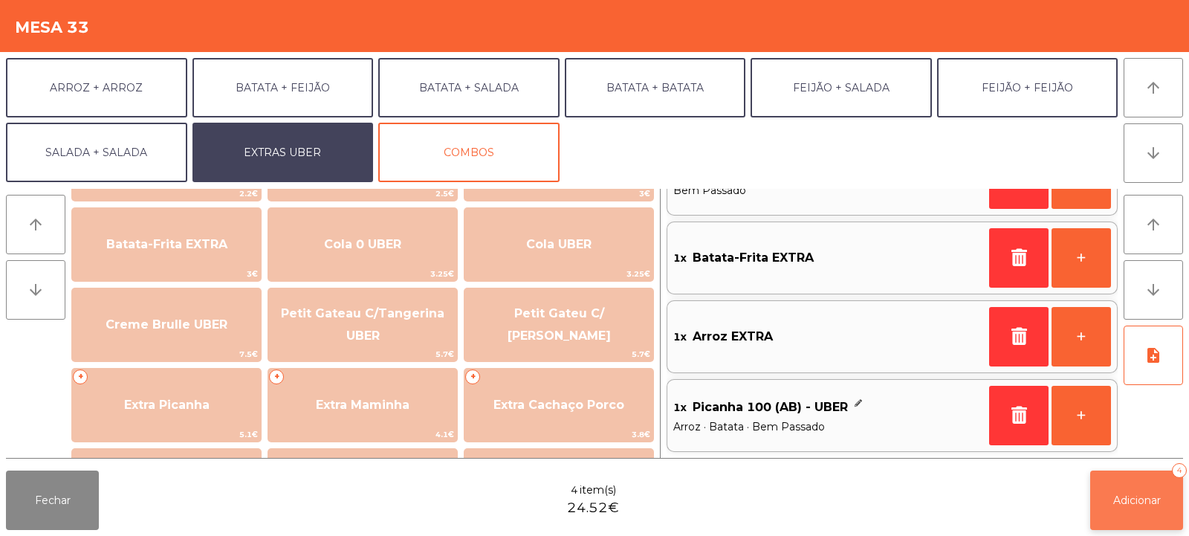
click at [1120, 507] on button "Adicionar 4" at bounding box center [1136, 499] width 93 height 59
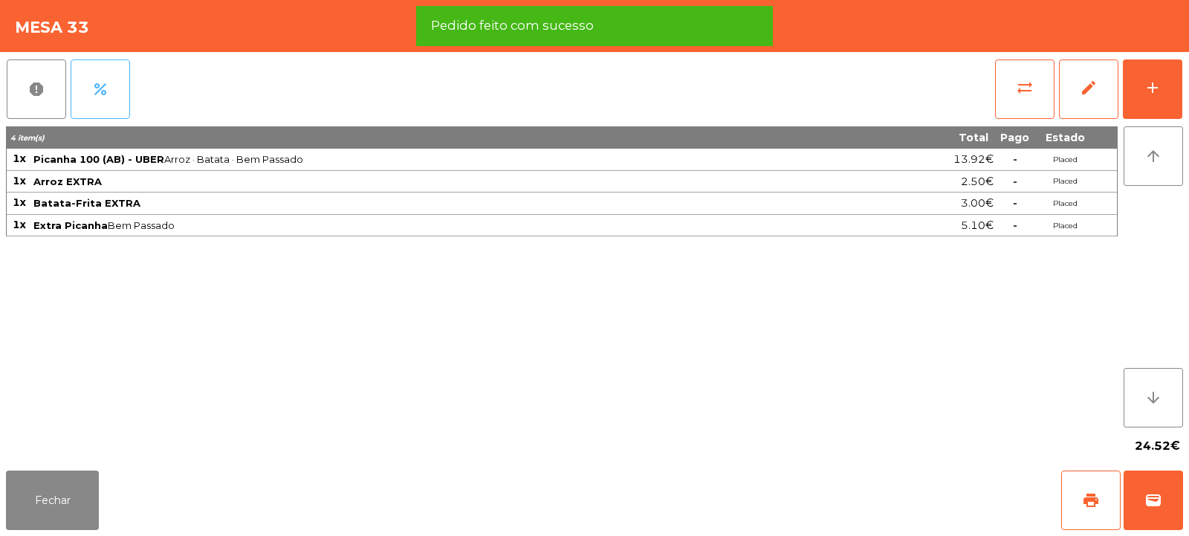
click at [93, 98] on button "percent" at bounding box center [100, 88] width 59 height 59
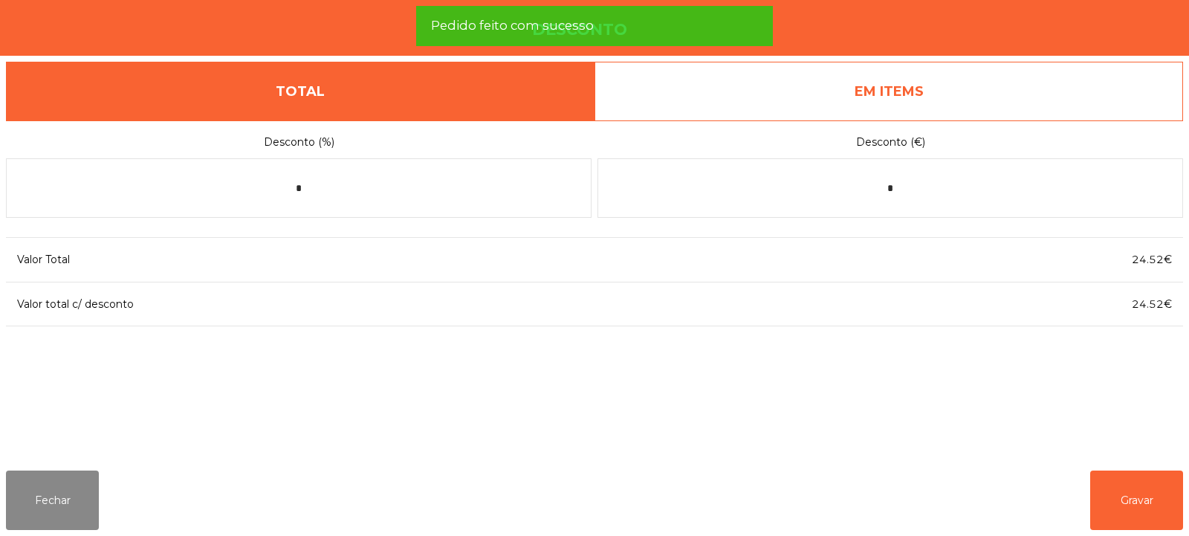
click at [820, 97] on link "EM ITEMS" at bounding box center [888, 91] width 588 height 59
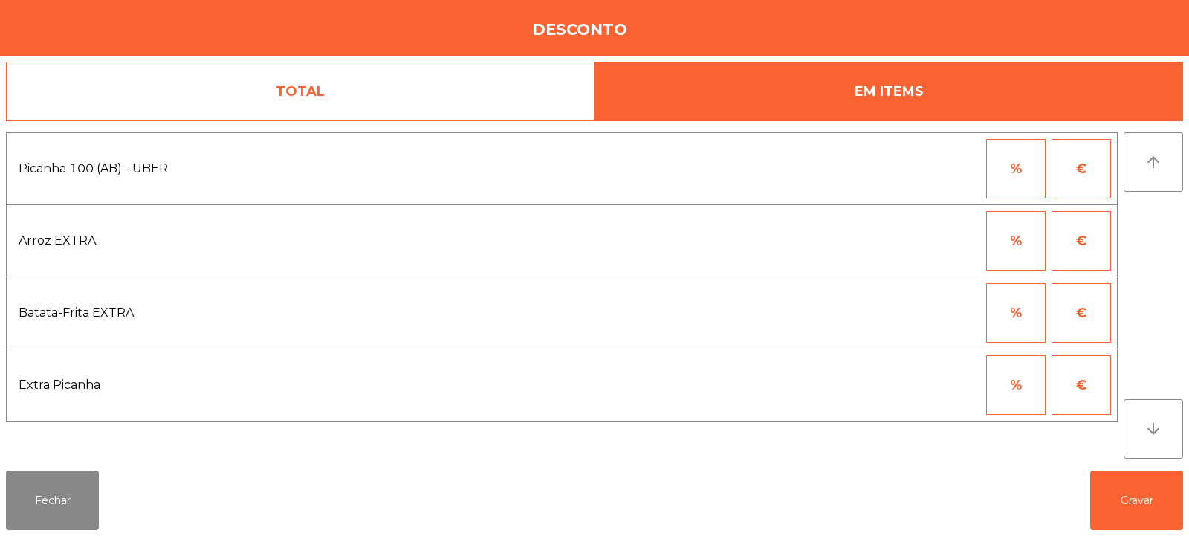
click at [388, 89] on link "TOTAL" at bounding box center [300, 91] width 588 height 59
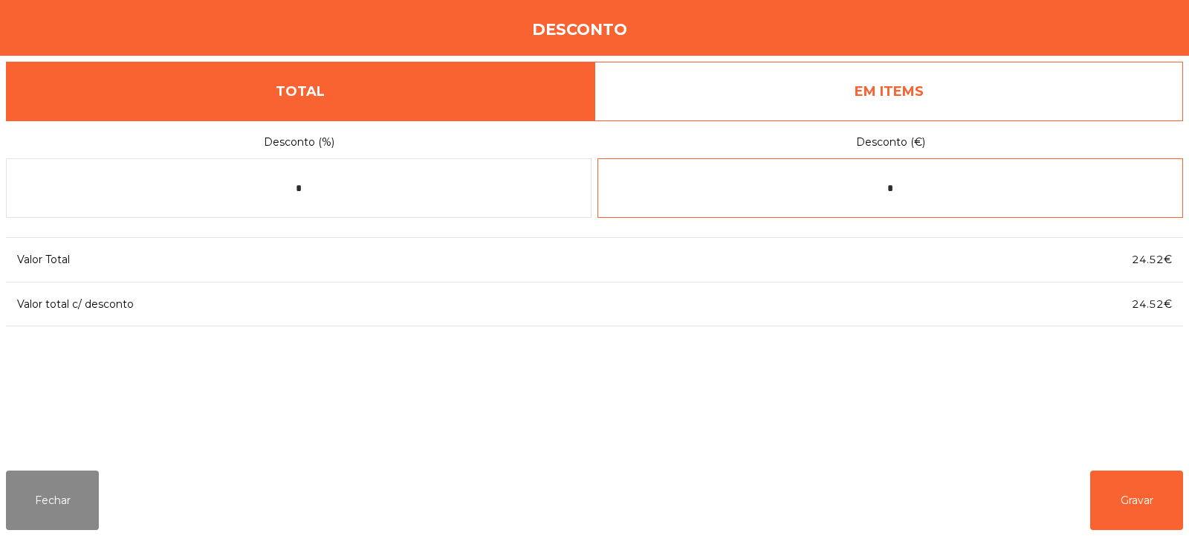
click at [845, 183] on input "*" at bounding box center [889, 187] width 585 height 59
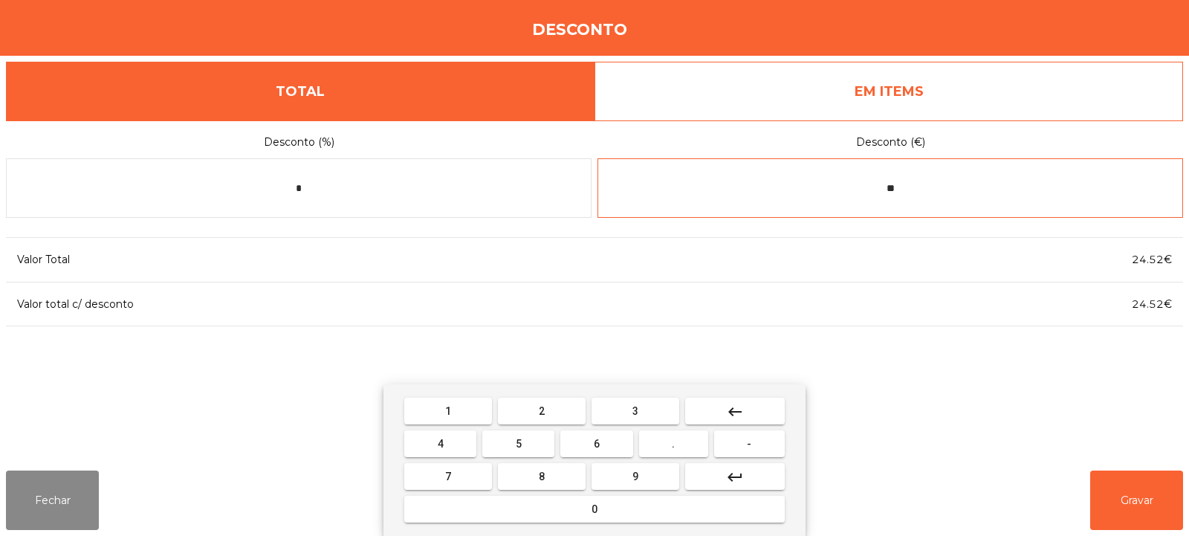
click at [958, 192] on input "**" at bounding box center [889, 187] width 585 height 59
click at [647, 405] on button "3" at bounding box center [635, 411] width 88 height 27
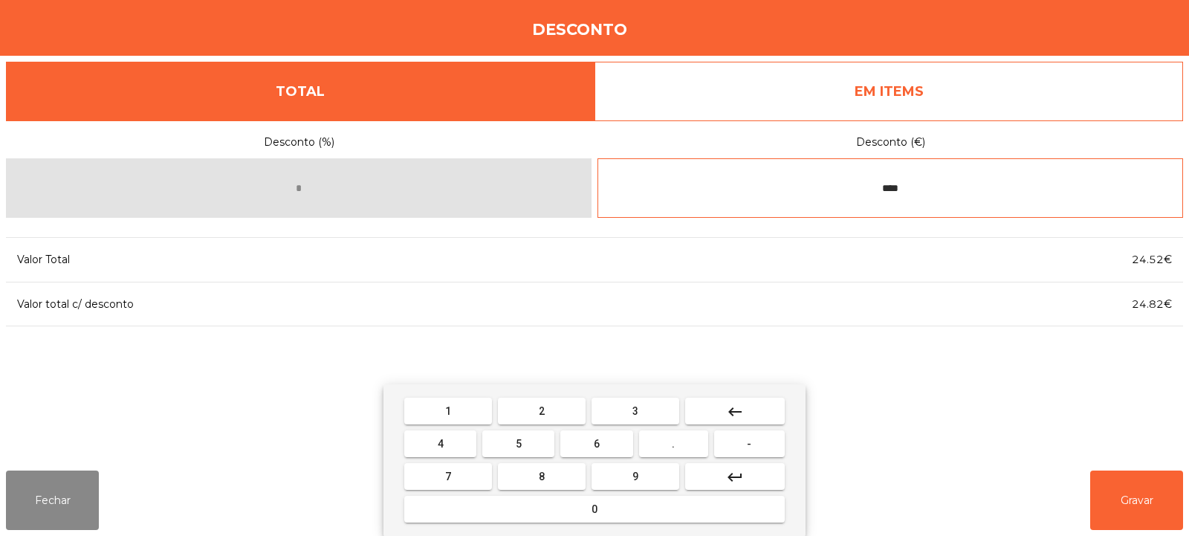
type input "****"
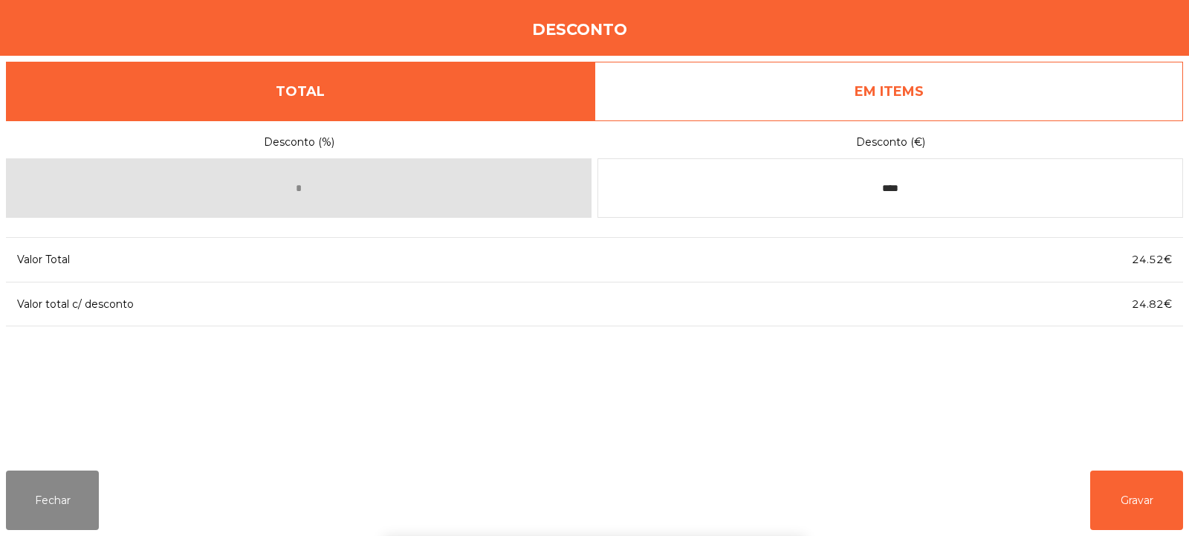
click at [1113, 507] on div "1 2 3 keyboard_backspace 4 5 6 . - 7 8 9 keyboard_return 0" at bounding box center [594, 460] width 1189 height 152
click at [1148, 502] on button "Gravar" at bounding box center [1136, 499] width 93 height 59
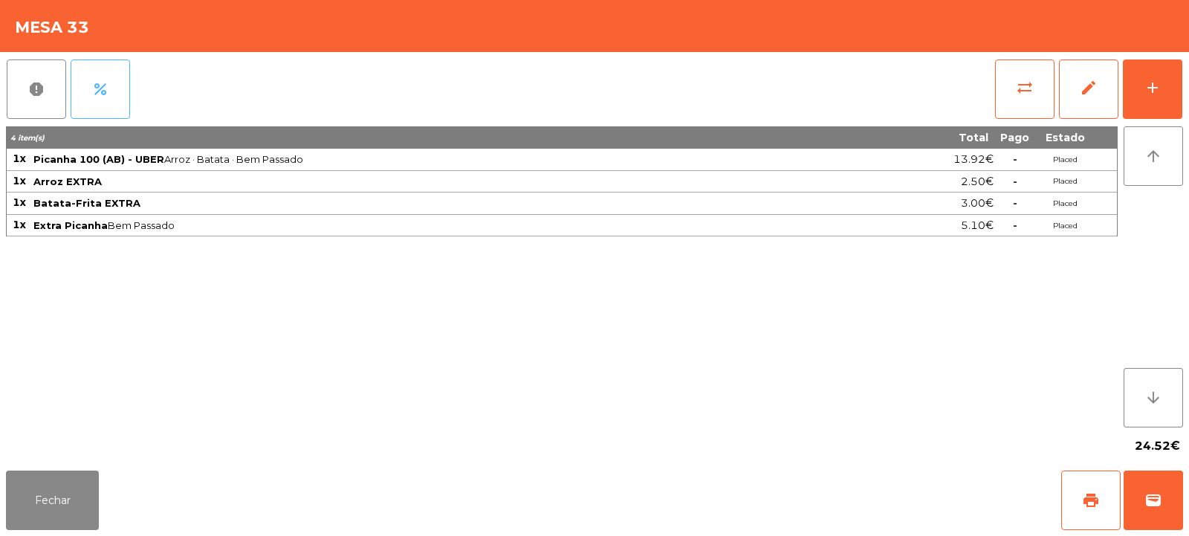
click at [101, 99] on button "percent" at bounding box center [100, 88] width 59 height 59
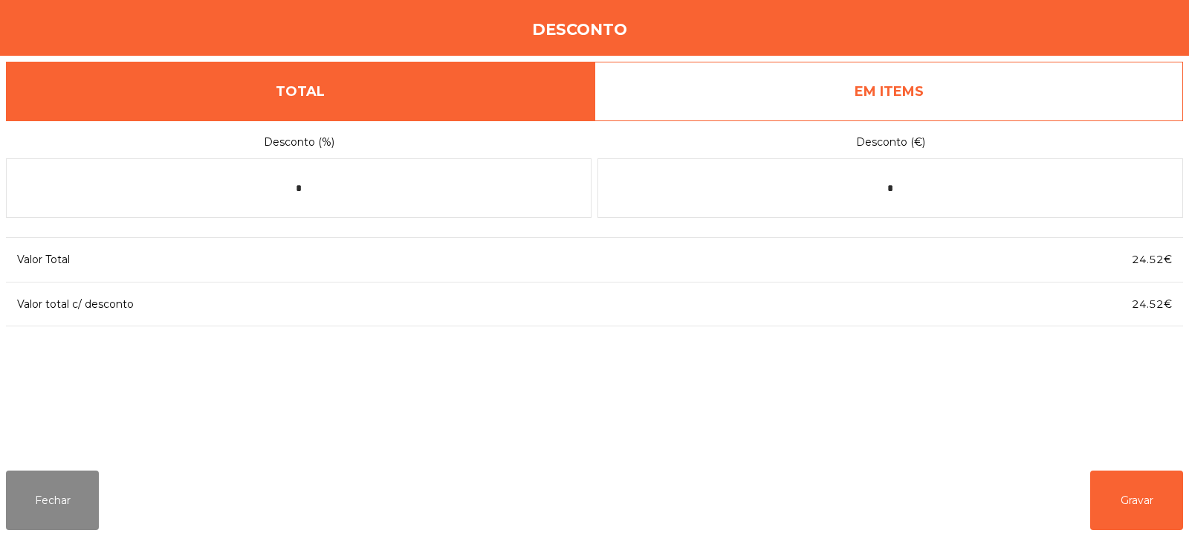
click at [784, 68] on link "EM ITEMS" at bounding box center [888, 91] width 588 height 59
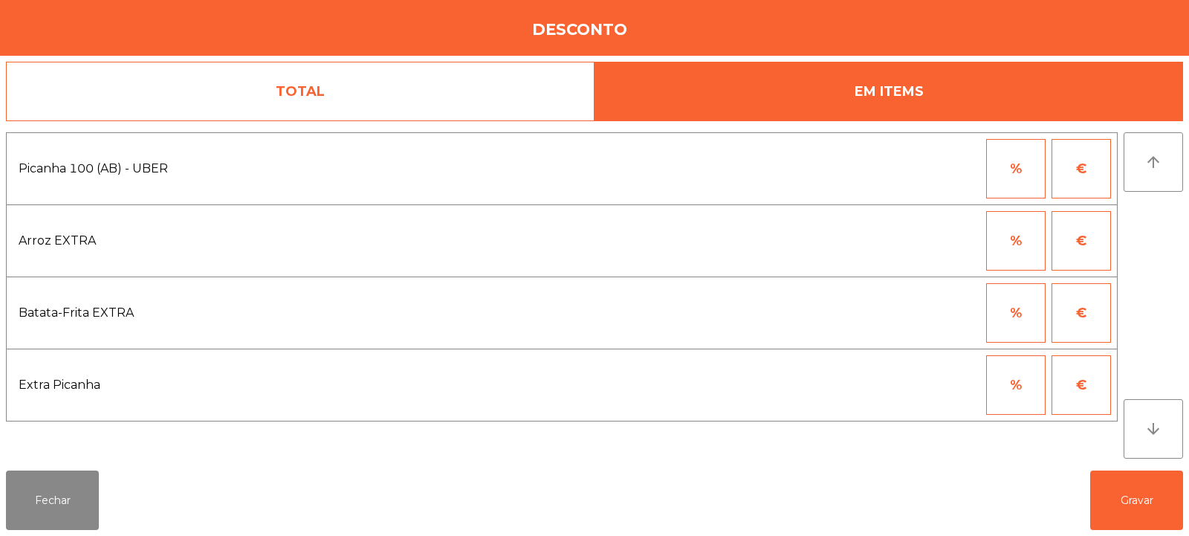
click at [1018, 188] on button "%" at bounding box center [1015, 168] width 59 height 59
click at [956, 170] on input "*" at bounding box center [943, 168] width 74 height 59
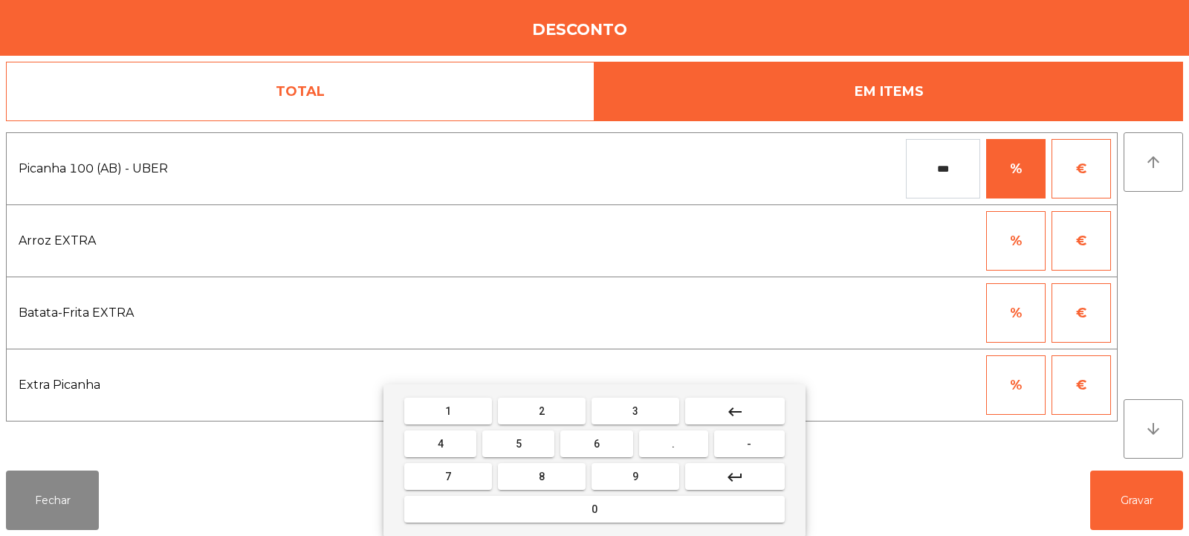
click at [635, 410] on span "3" at bounding box center [635, 411] width 6 height 12
type input "****"
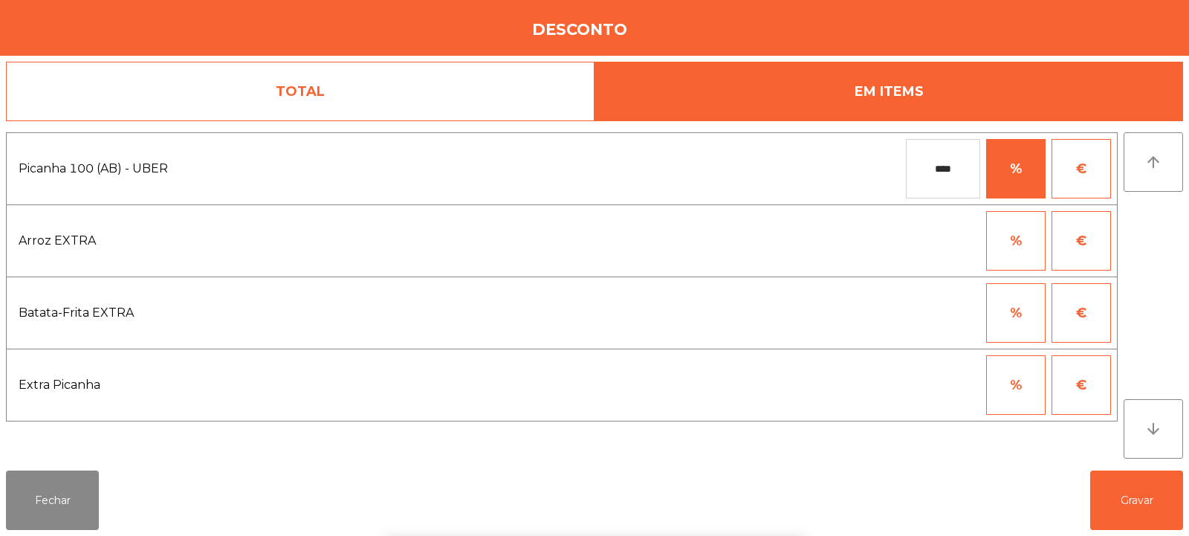
click at [1122, 499] on div "1 2 3 keyboard_backspace 4 5 6 . - 7 8 9 keyboard_return 0" at bounding box center [594, 460] width 1189 height 152
click at [1108, 494] on button "Gravar" at bounding box center [1136, 499] width 93 height 59
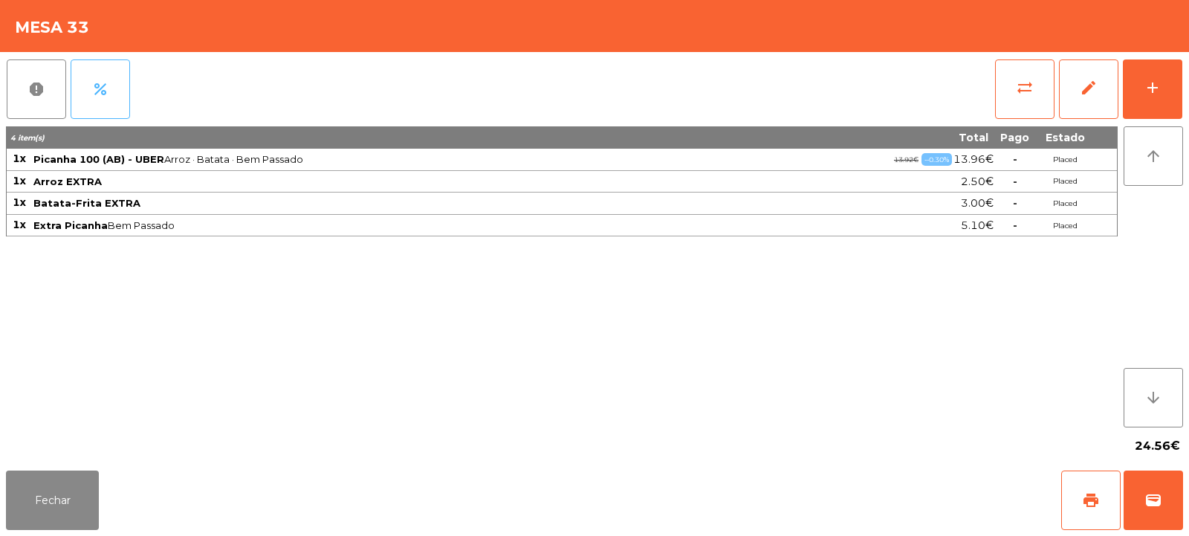
click at [114, 101] on button "percent" at bounding box center [100, 88] width 59 height 59
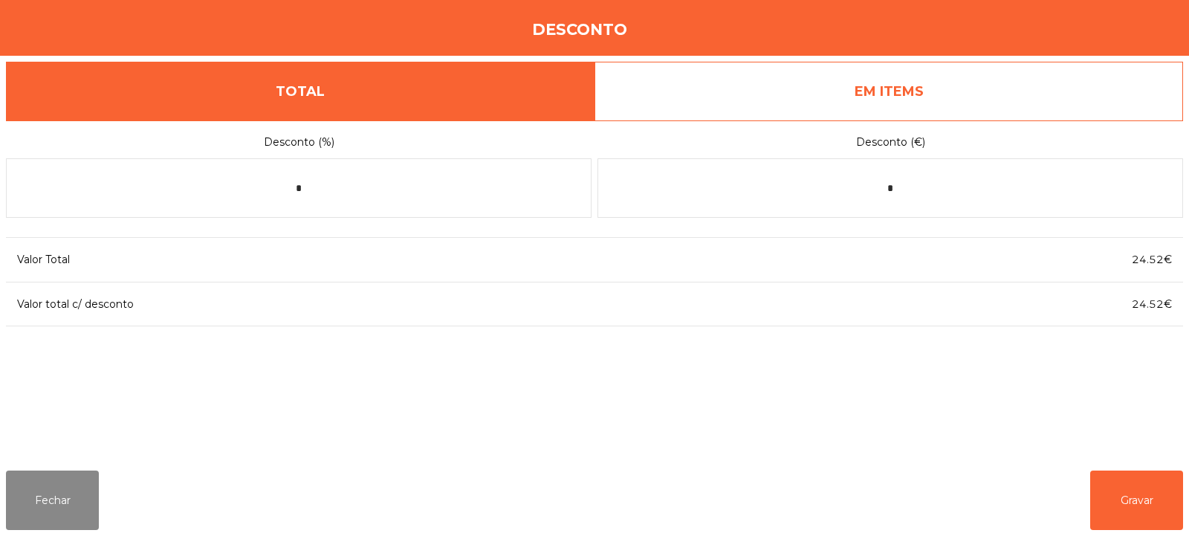
click at [811, 103] on link "EM ITEMS" at bounding box center [888, 91] width 588 height 59
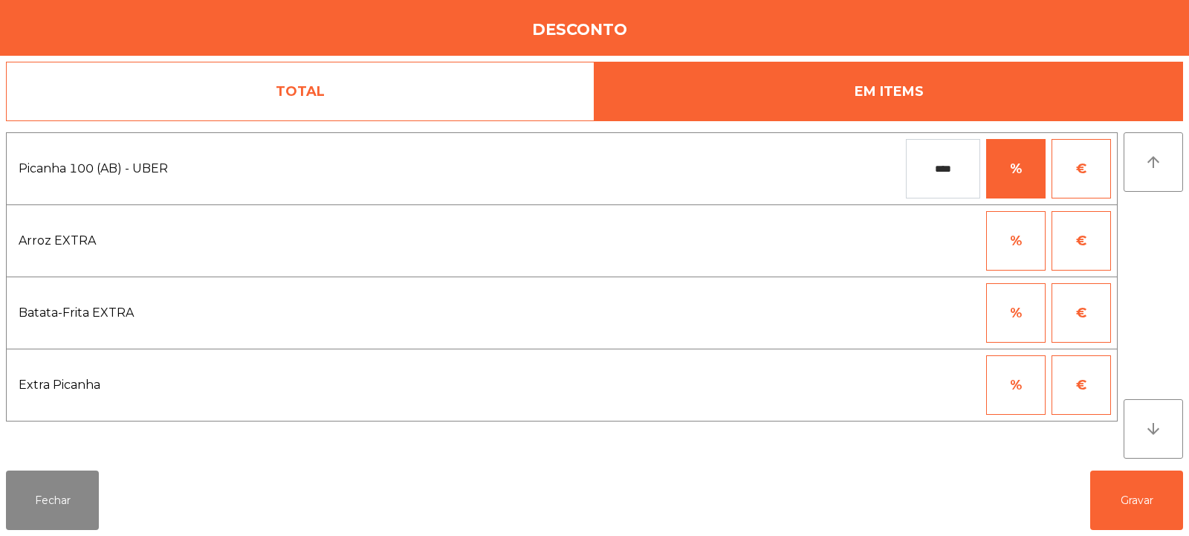
click at [955, 172] on input "****" at bounding box center [943, 168] width 74 height 59
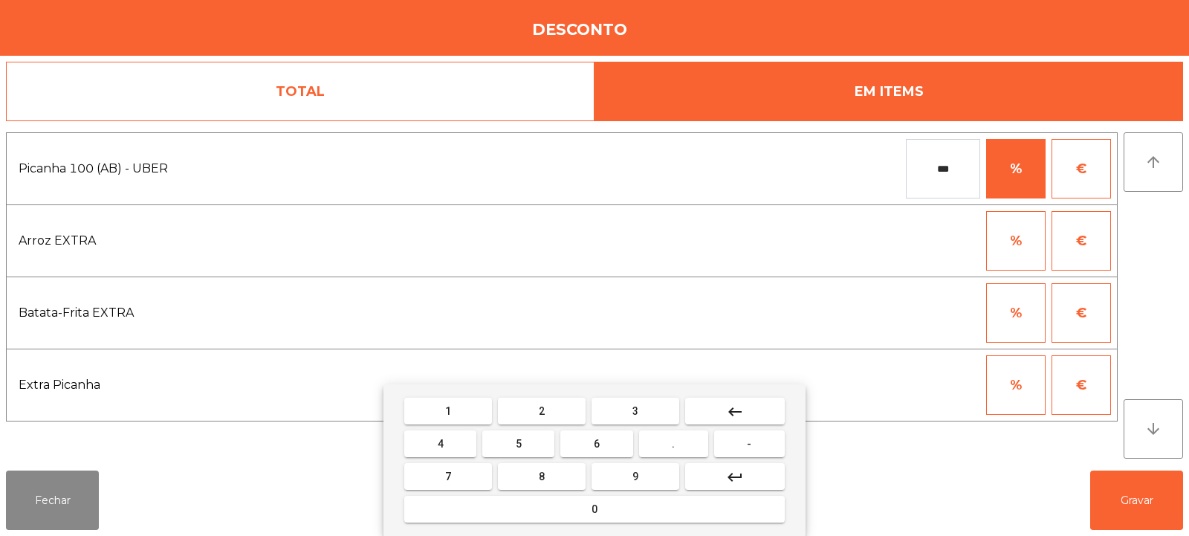
click at [534, 444] on button "5" at bounding box center [518, 443] width 72 height 27
type input "****"
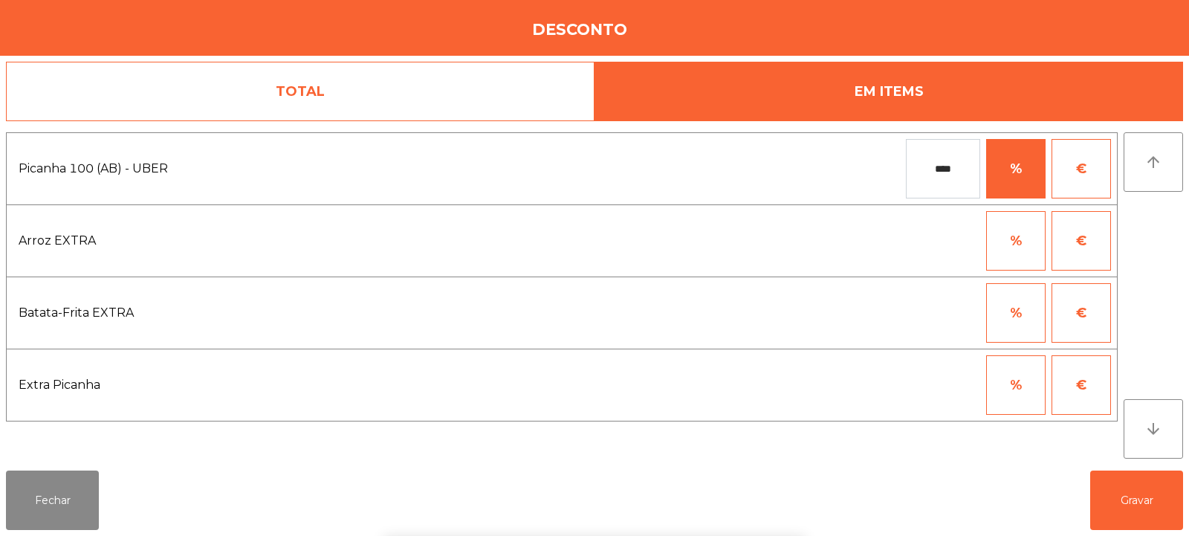
click at [1132, 498] on div "1 2 3 keyboard_backspace 4 5 6 . - 7 8 9 keyboard_return 0" at bounding box center [594, 460] width 1189 height 152
click at [1107, 488] on button "Gravar" at bounding box center [1136, 499] width 93 height 59
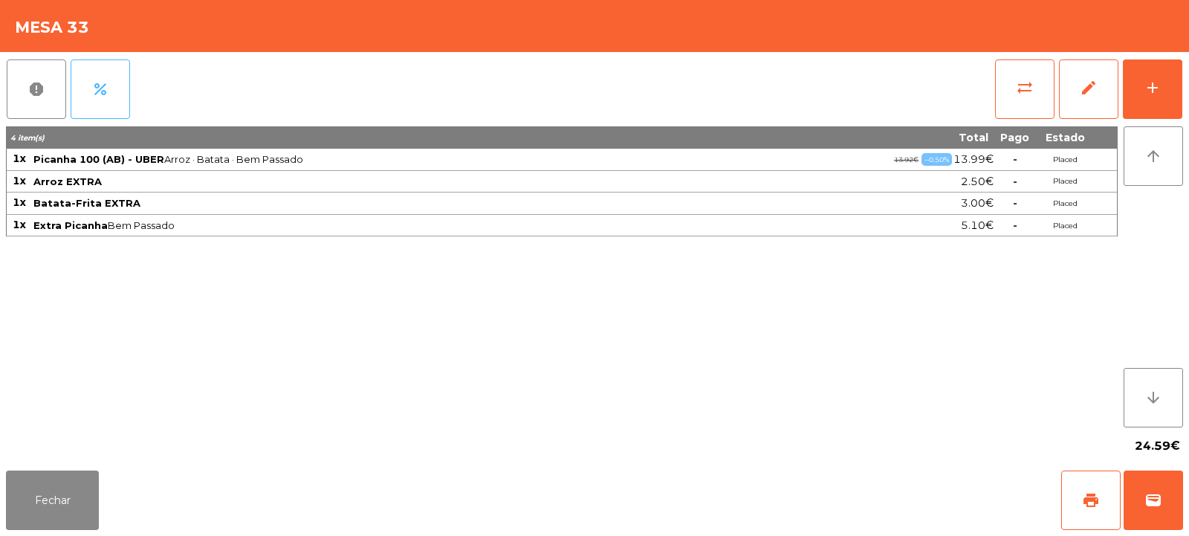
click at [104, 106] on button "percent" at bounding box center [100, 88] width 59 height 59
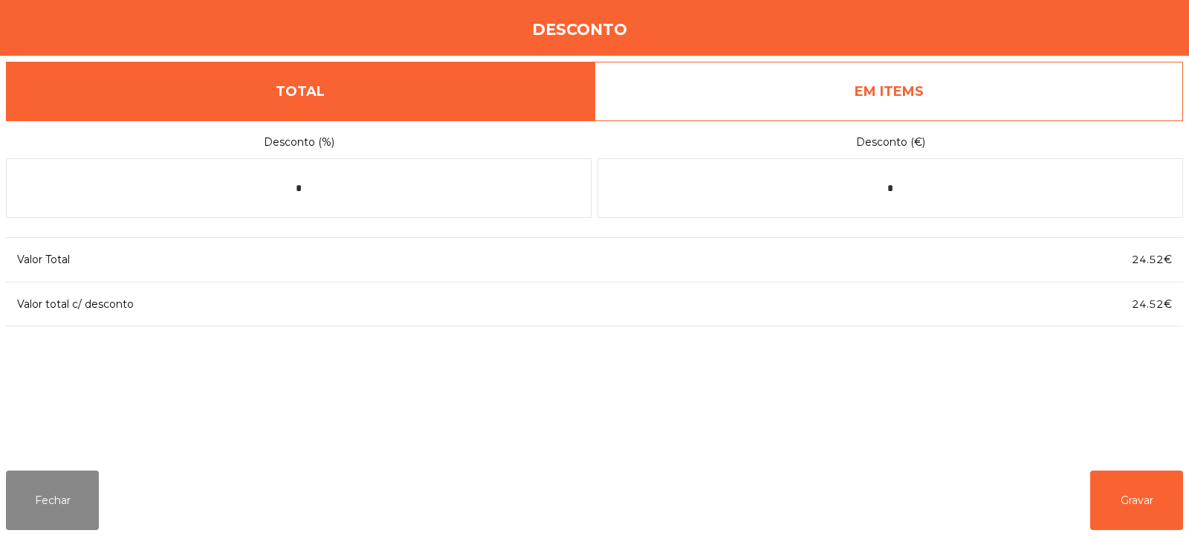
click at [901, 102] on link "EM ITEMS" at bounding box center [888, 91] width 588 height 59
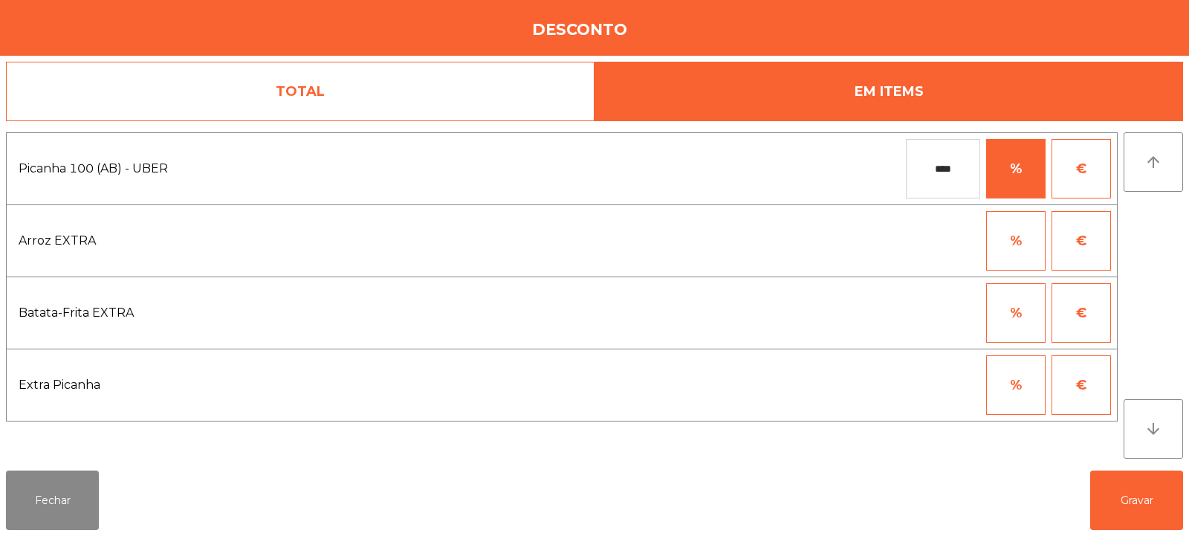
click at [961, 172] on input "****" at bounding box center [943, 168] width 74 height 59
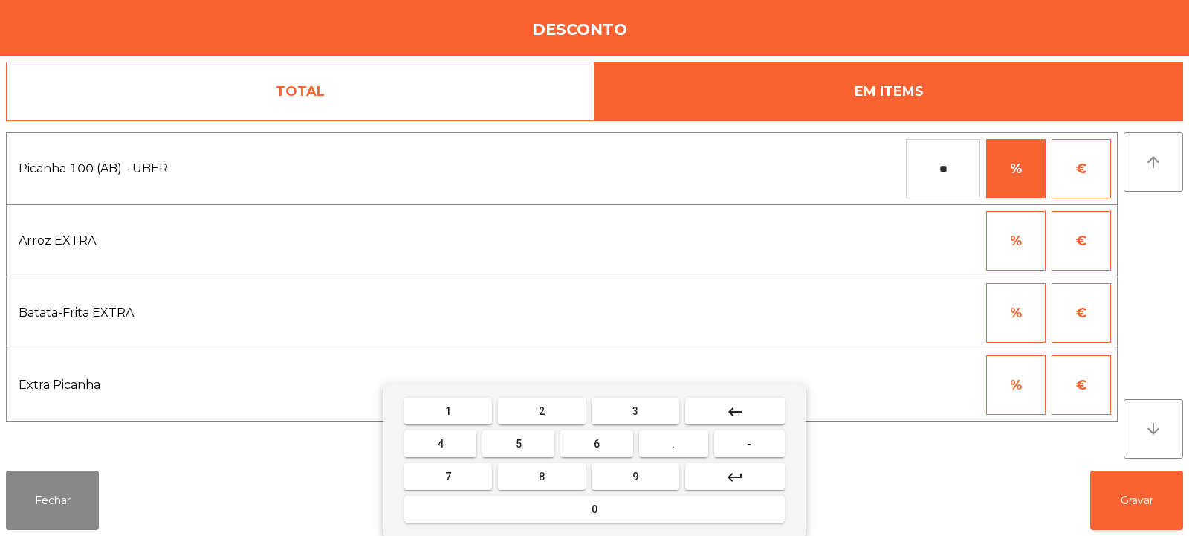
click at [674, 444] on span "." at bounding box center [673, 444] width 3 height 12
click at [643, 474] on button "9" at bounding box center [635, 476] width 88 height 27
type input "****"
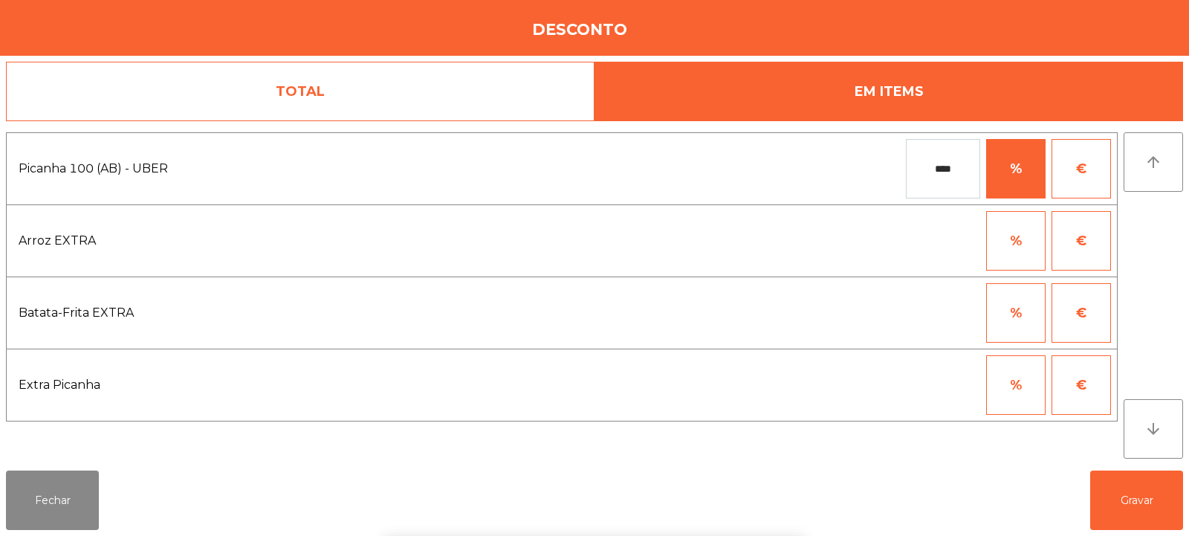
click at [1132, 507] on div "1 2 3 keyboard_backspace 4 5 6 . - 7 8 9 keyboard_return 0" at bounding box center [594, 460] width 1189 height 152
click at [1116, 496] on button "Gravar" at bounding box center [1136, 499] width 93 height 59
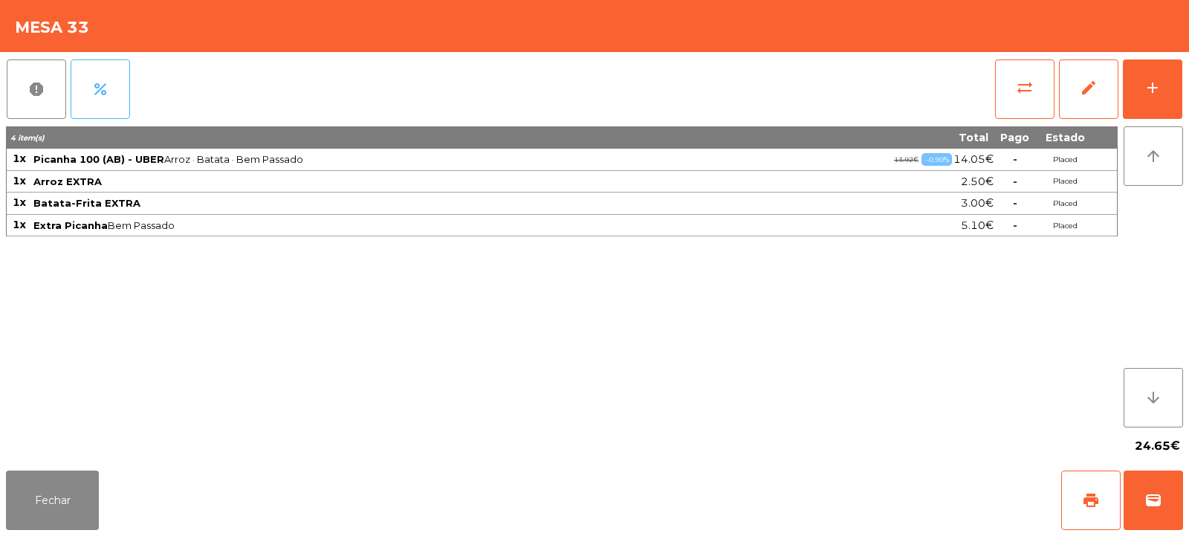
click at [108, 94] on span "percent" at bounding box center [100, 89] width 18 height 18
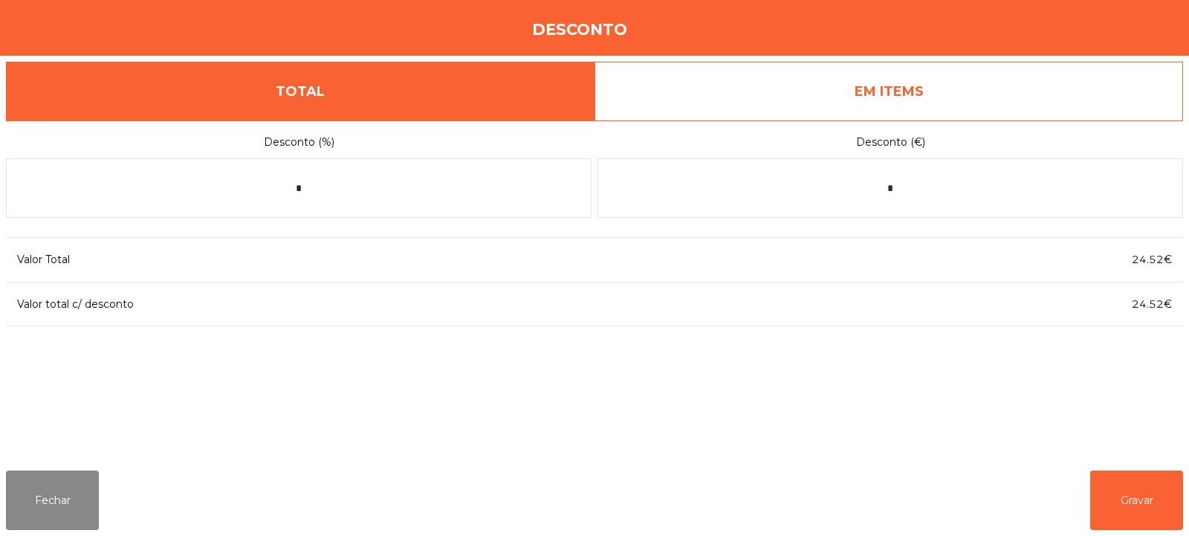
click at [860, 101] on link "EM ITEMS" at bounding box center [888, 91] width 588 height 59
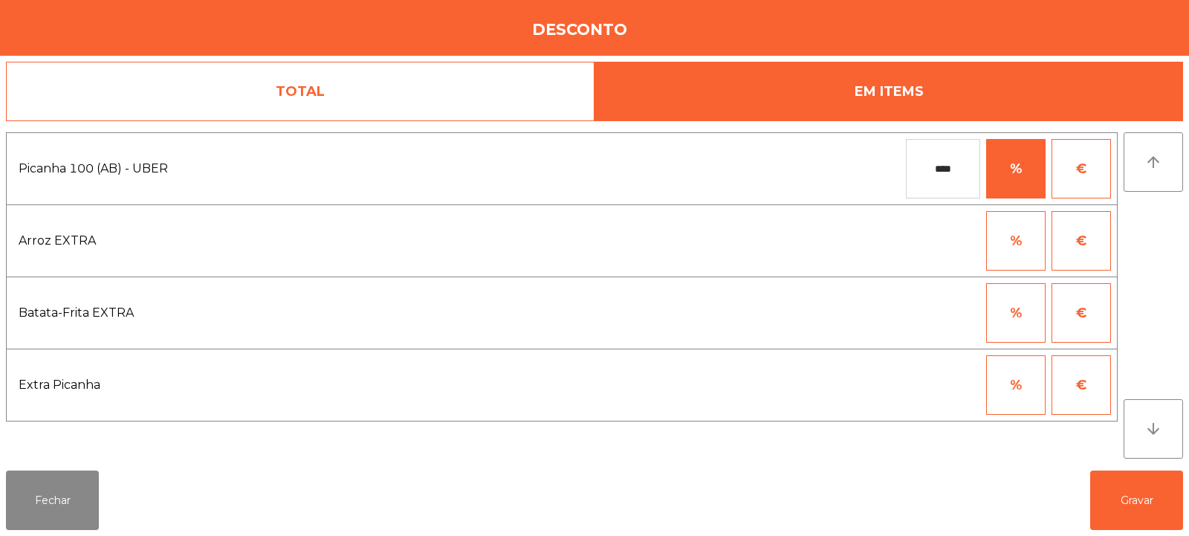
click at [954, 175] on input "****" at bounding box center [943, 168] width 74 height 59
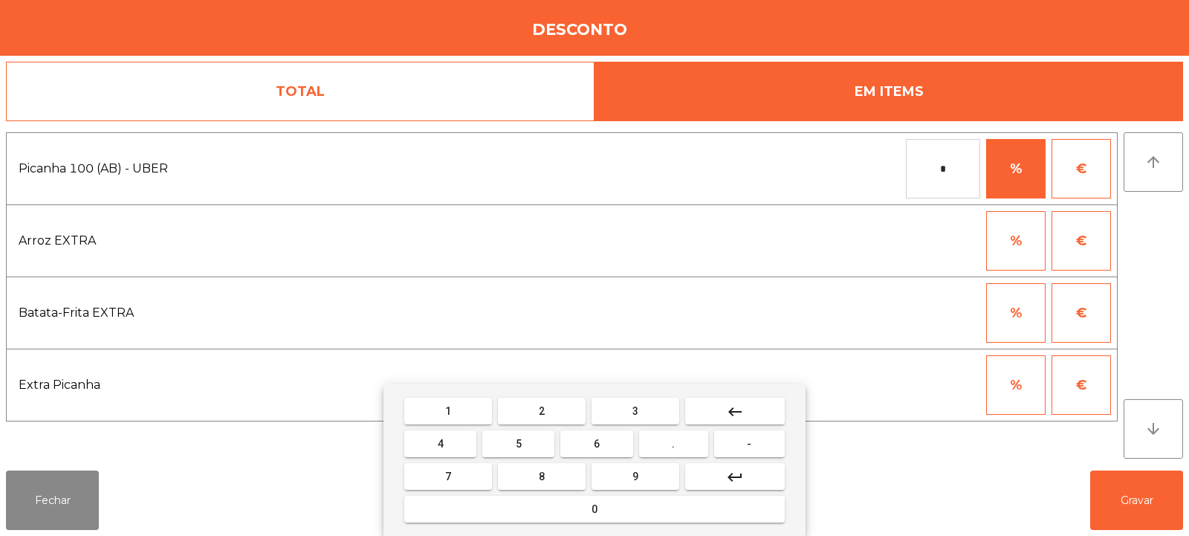
type input "*"
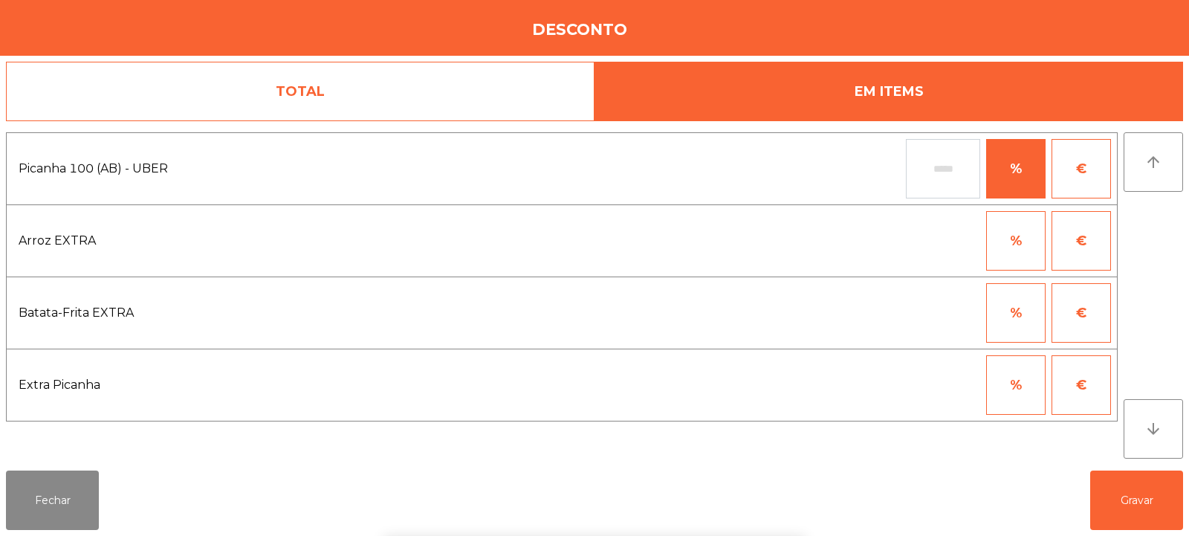
click at [1083, 179] on button "€" at bounding box center [1080, 168] width 59 height 59
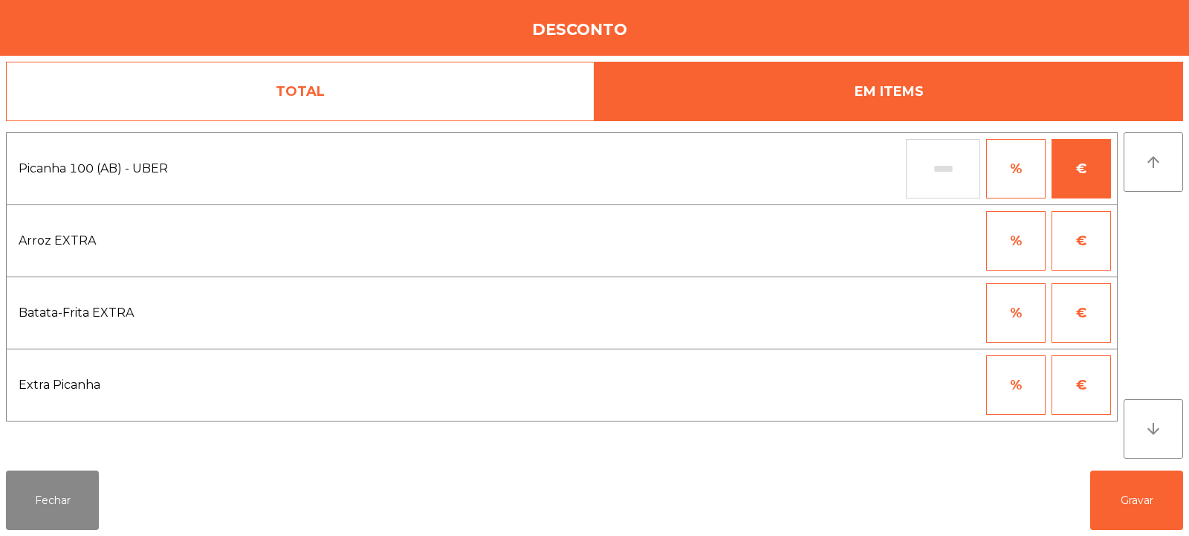
click at [950, 172] on input "text" at bounding box center [943, 168] width 74 height 59
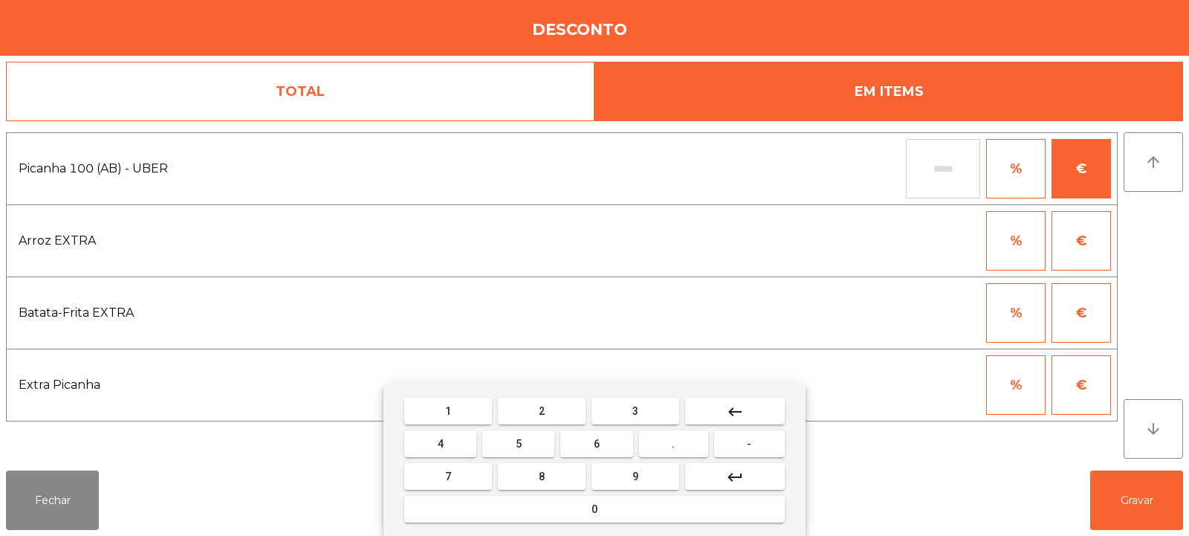
type input "*"
click at [683, 444] on button "." at bounding box center [673, 443] width 69 height 27
click at [655, 414] on button "3" at bounding box center [635, 411] width 88 height 27
type input "****"
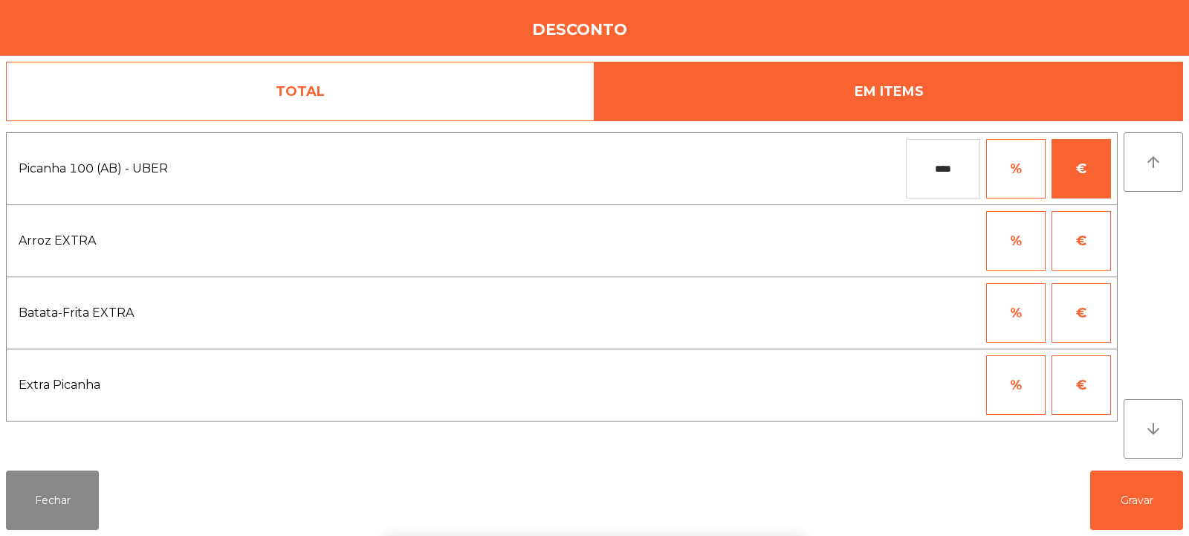
click at [1108, 499] on div "1 2 3 keyboard_backspace 4 5 6 . - 7 8 9 keyboard_return 0" at bounding box center [594, 460] width 1189 height 152
click at [1112, 499] on button "Gravar" at bounding box center [1136, 499] width 93 height 59
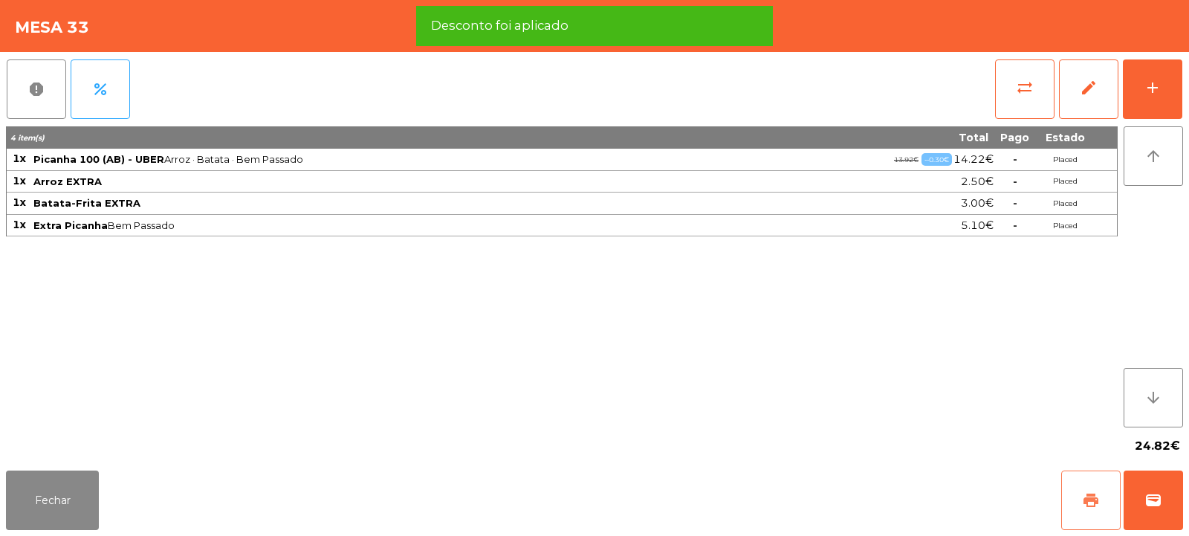
click at [1091, 500] on span "print" at bounding box center [1091, 500] width 18 height 18
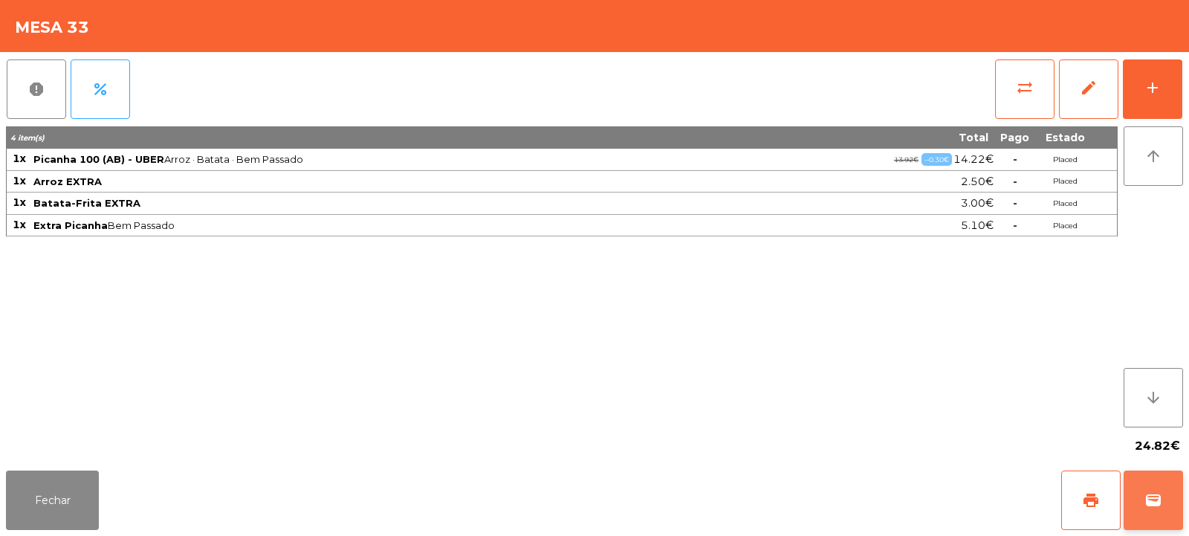
click at [1146, 487] on button "wallet" at bounding box center [1152, 499] width 59 height 59
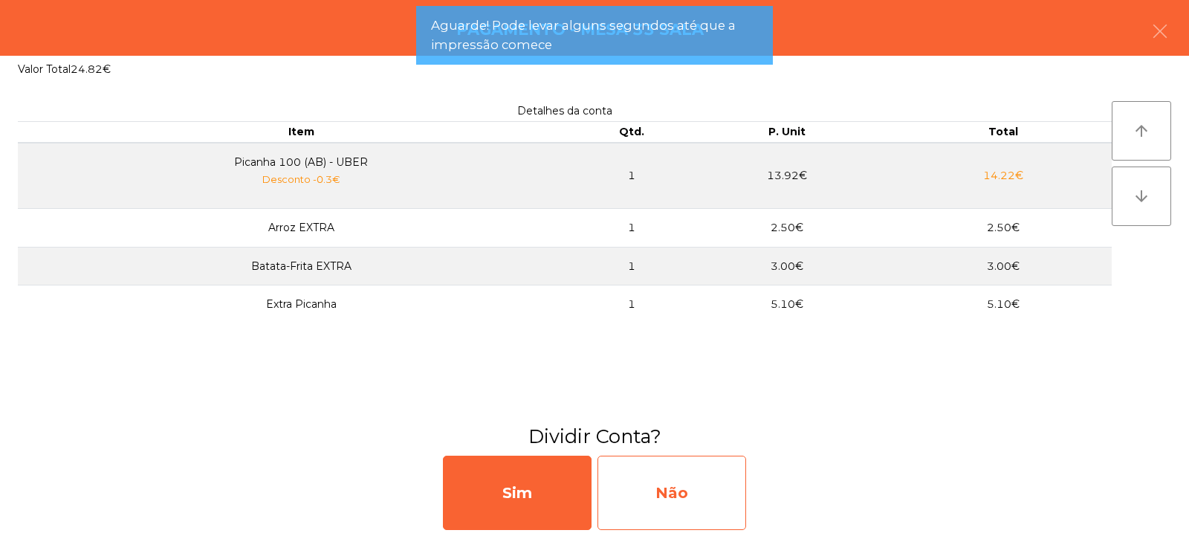
click at [702, 479] on div "Não" at bounding box center [671, 492] width 149 height 74
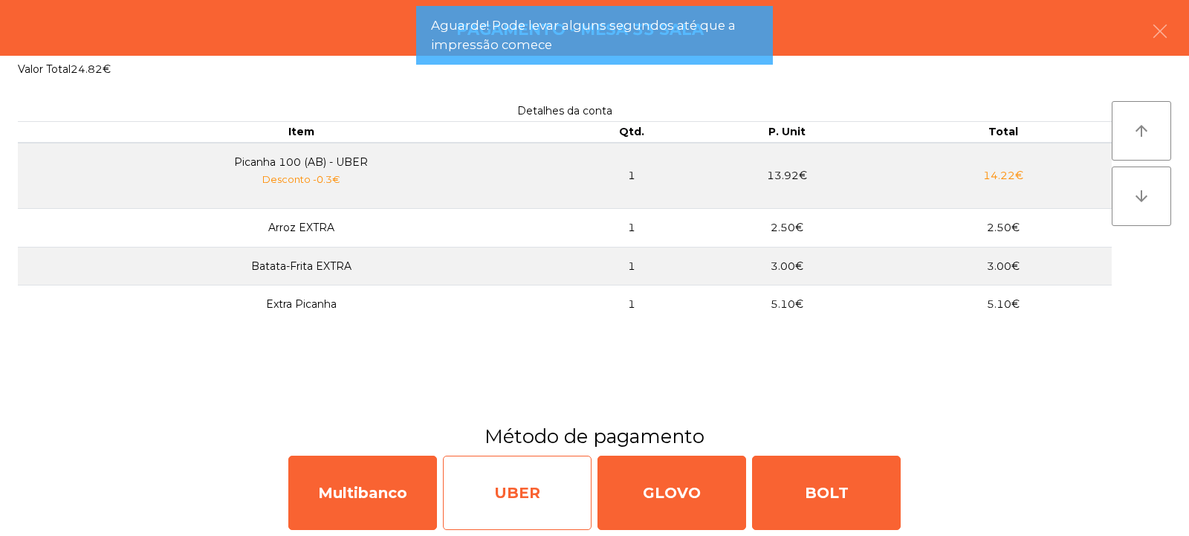
click at [542, 500] on div "UBER" at bounding box center [517, 492] width 149 height 74
select select "**"
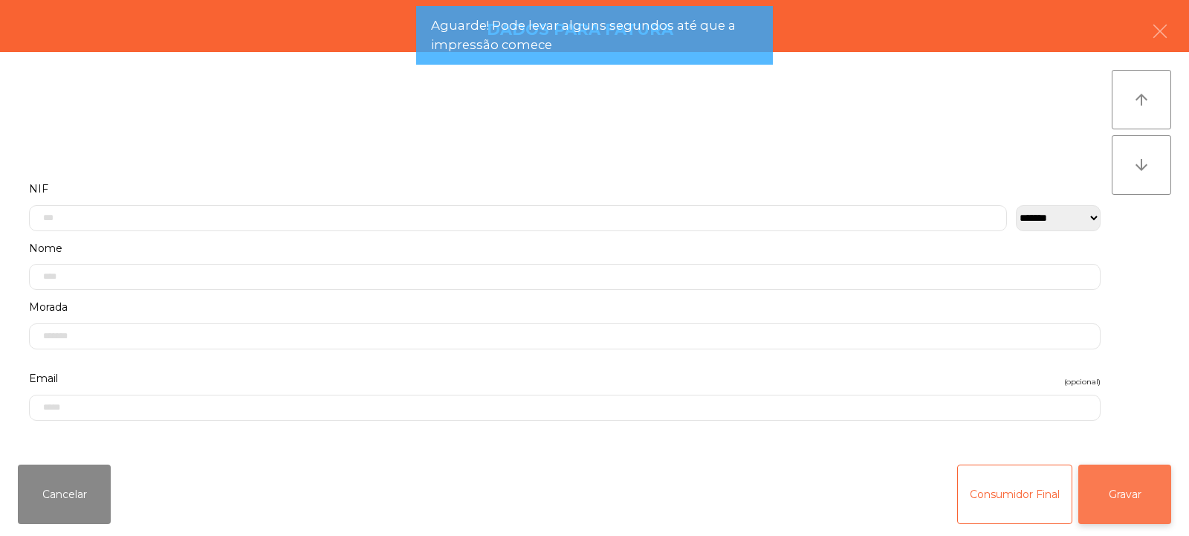
click at [1150, 475] on button "Gravar" at bounding box center [1124, 493] width 93 height 59
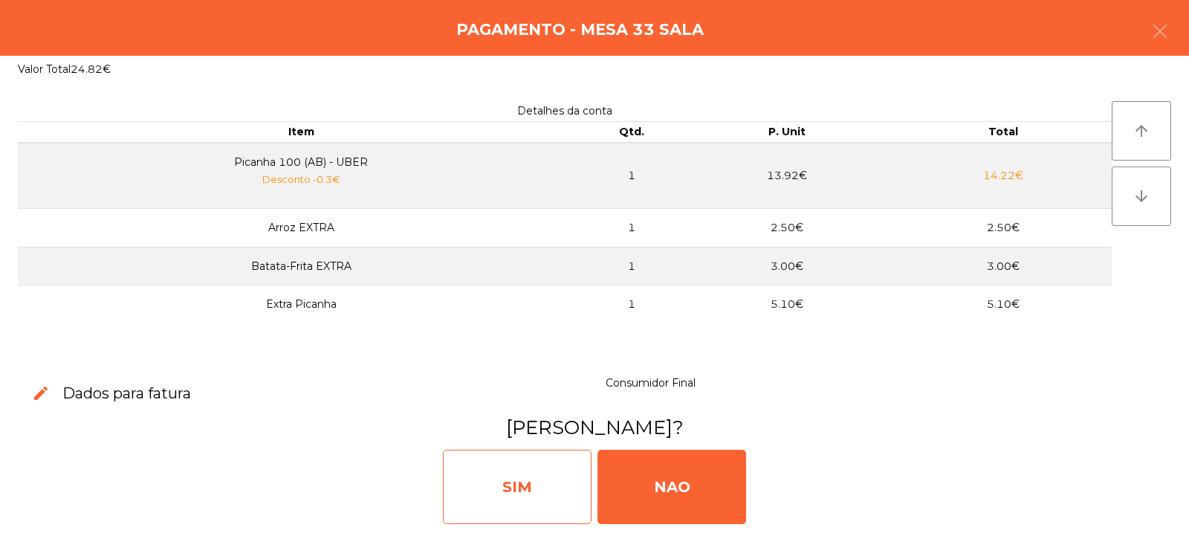
click at [516, 481] on div "SIM" at bounding box center [517, 487] width 149 height 74
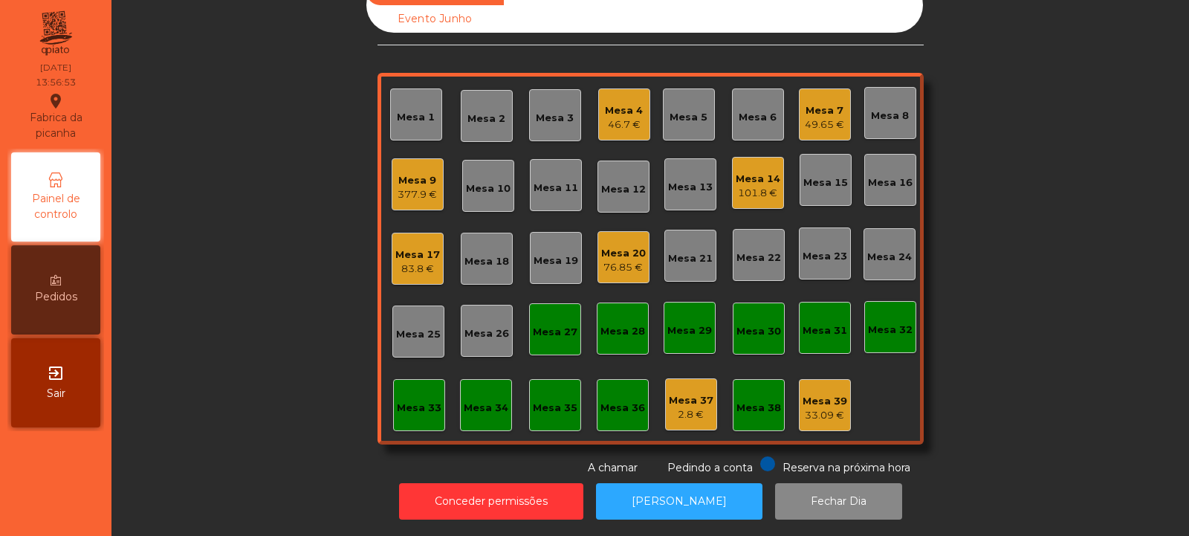
click at [418, 187] on div "377.9 €" at bounding box center [417, 194] width 39 height 15
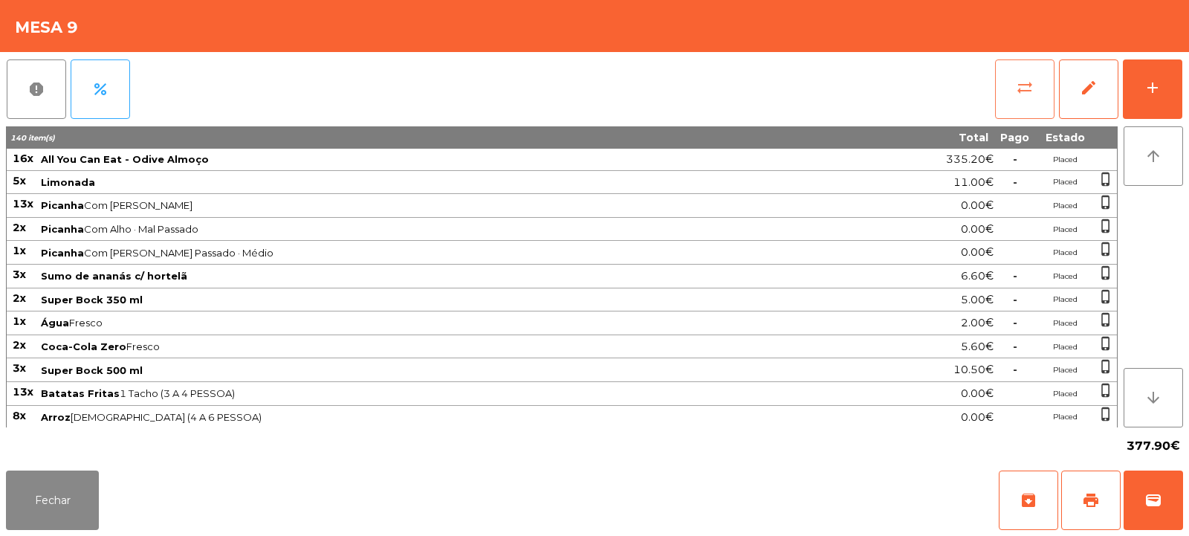
click at [1018, 89] on span "sync_alt" at bounding box center [1025, 88] width 18 height 18
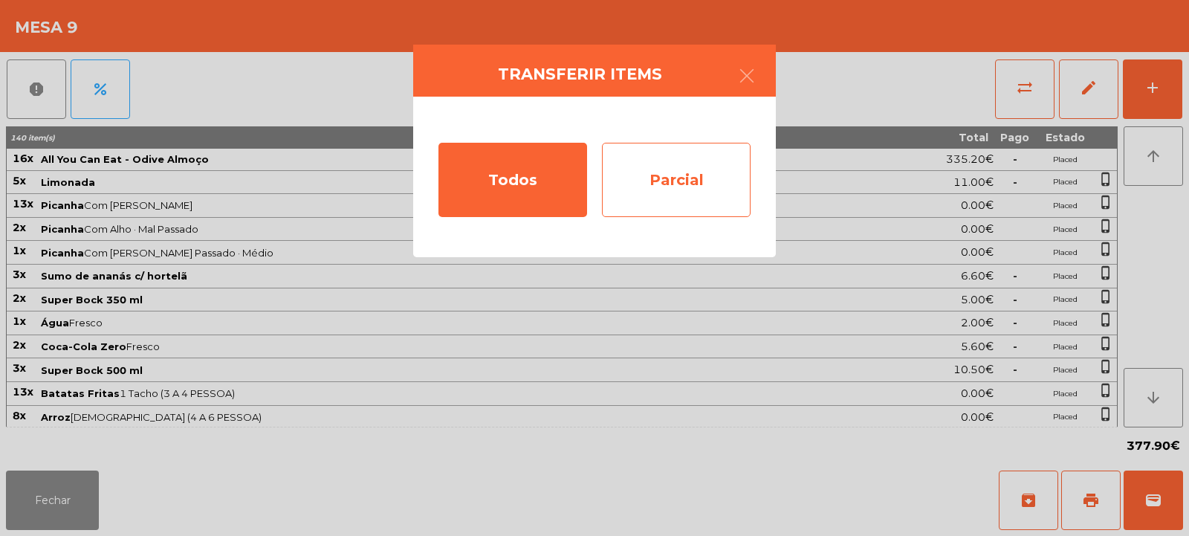
click at [710, 178] on div "Parcial" at bounding box center [676, 180] width 149 height 74
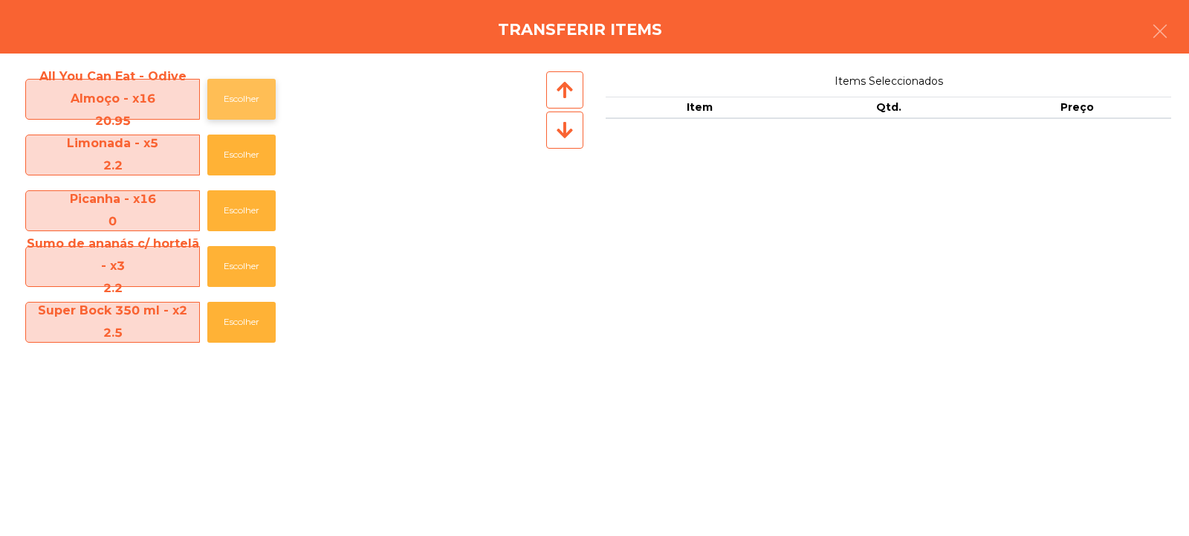
click at [228, 93] on button "Escolher" at bounding box center [241, 99] width 68 height 41
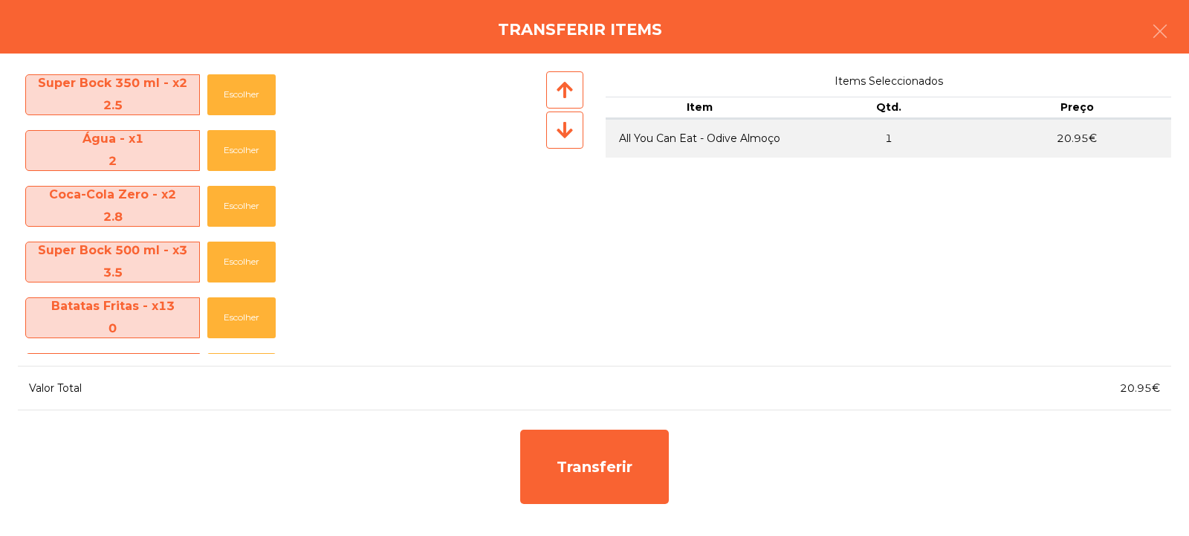
scroll to position [236, 0]
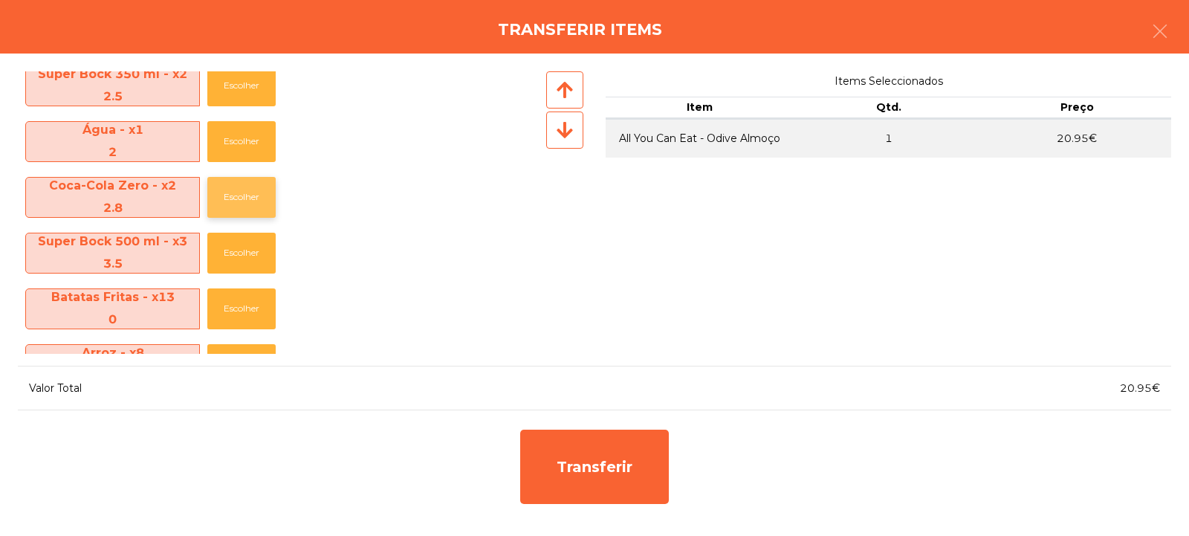
click at [213, 200] on button "Escolher" at bounding box center [241, 197] width 68 height 41
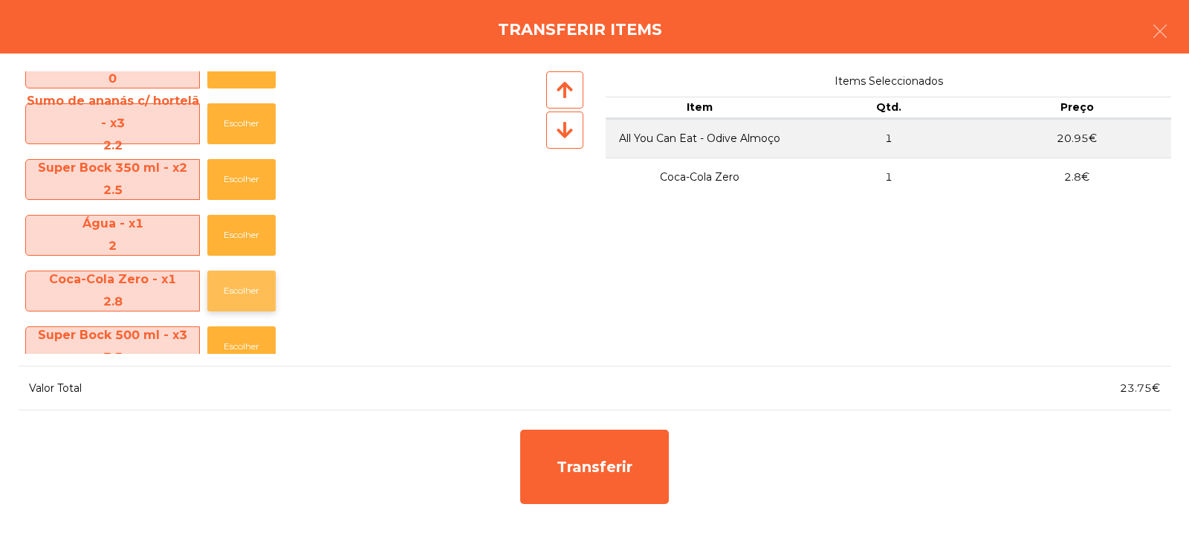
scroll to position [0, 0]
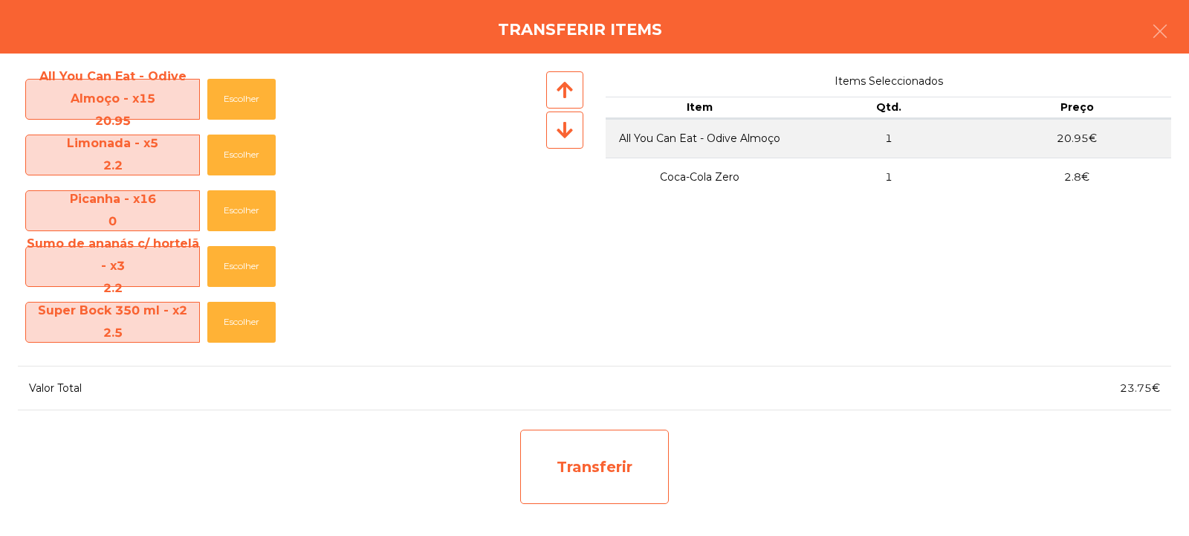
click at [577, 486] on div "Transferir" at bounding box center [594, 466] width 149 height 74
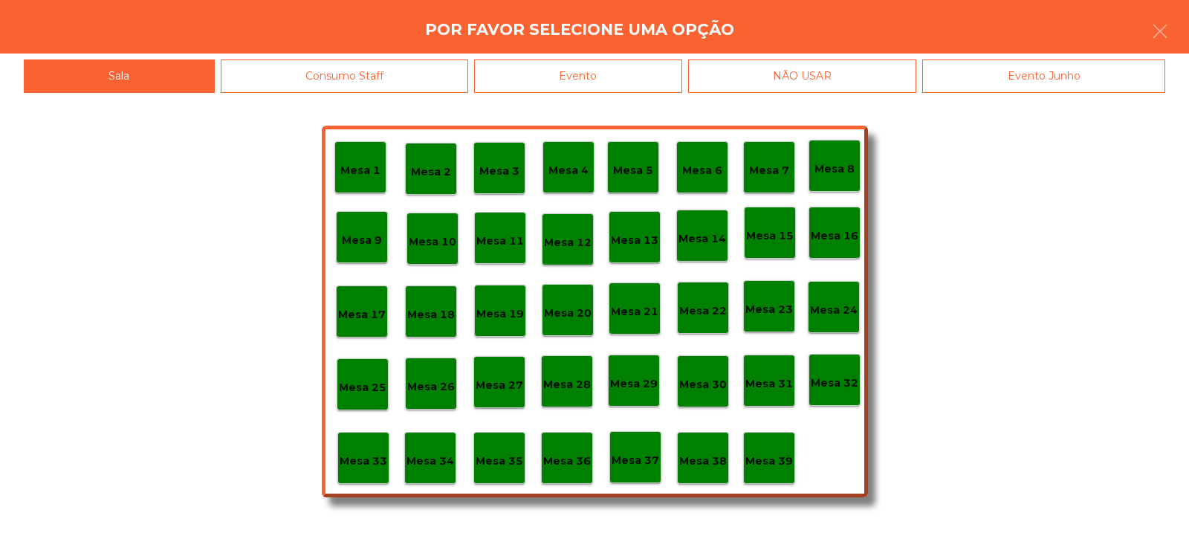
click at [360, 473] on div "Mesa 33" at bounding box center [363, 458] width 52 height 52
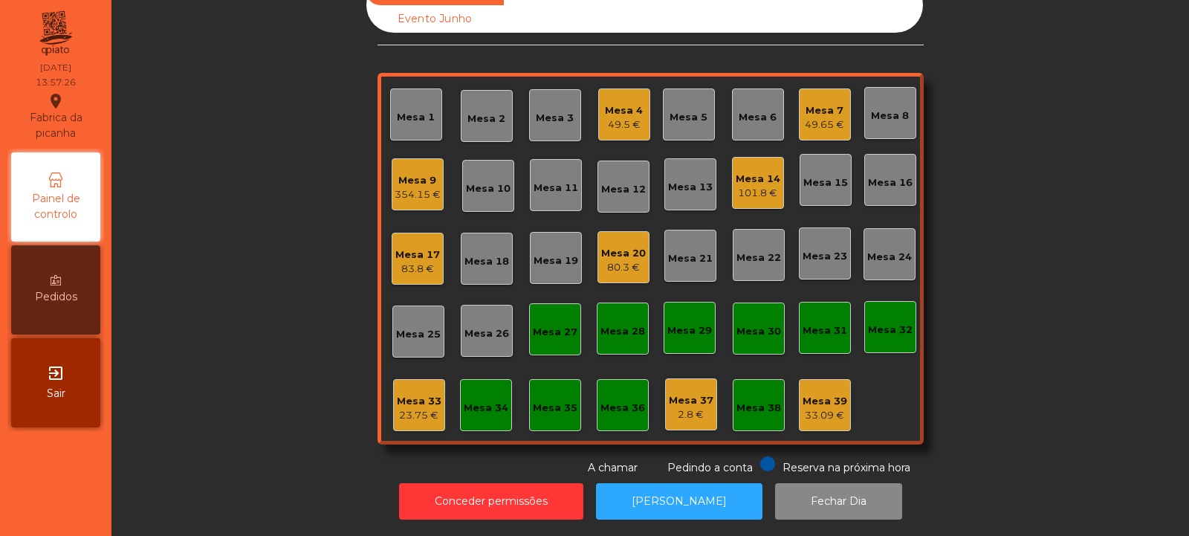
click at [411, 173] on div "Mesa 9" at bounding box center [418, 180] width 46 height 15
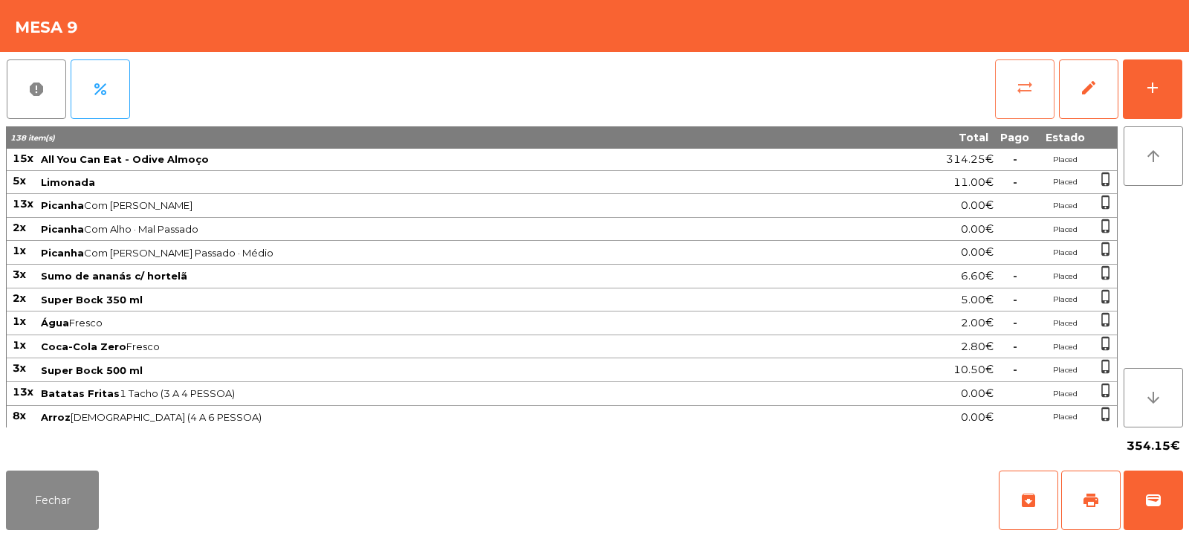
click at [1008, 96] on button "sync_alt" at bounding box center [1024, 88] width 59 height 59
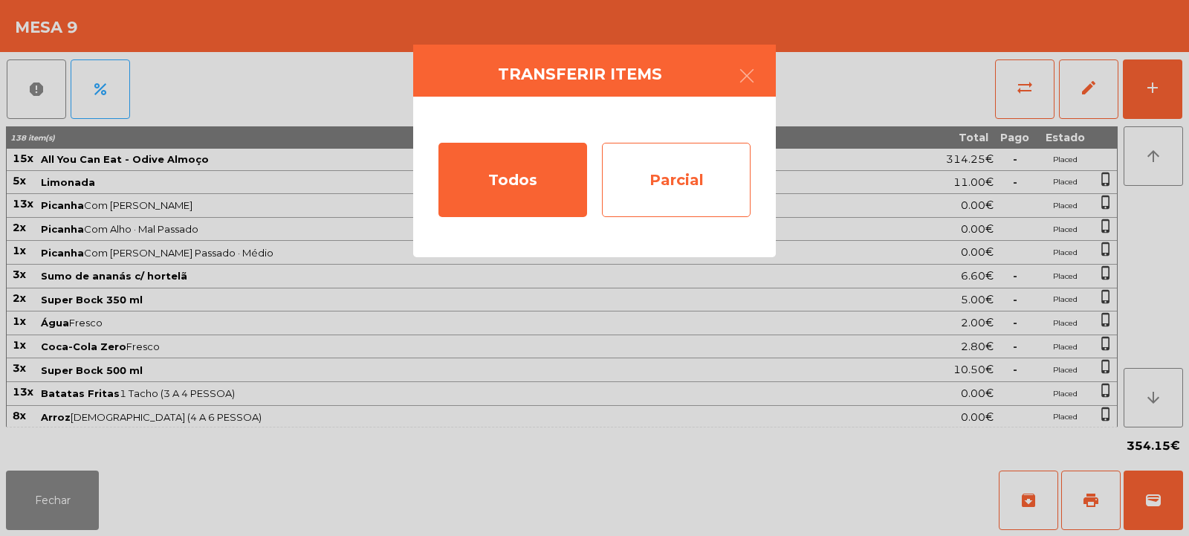
click at [663, 189] on div "Parcial" at bounding box center [676, 180] width 149 height 74
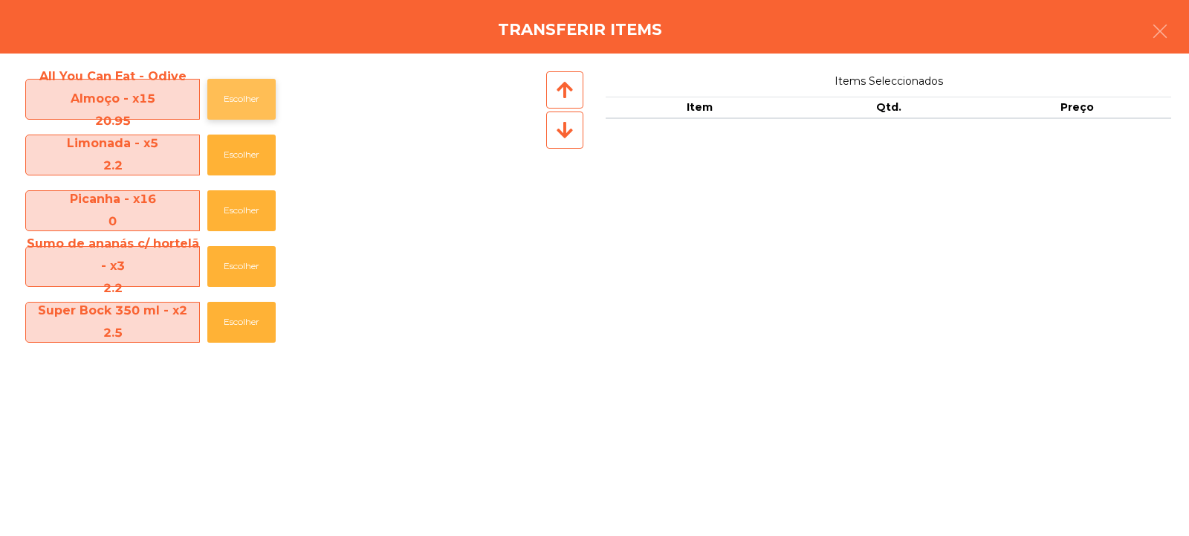
click at [233, 106] on button "Escolher" at bounding box center [241, 99] width 68 height 41
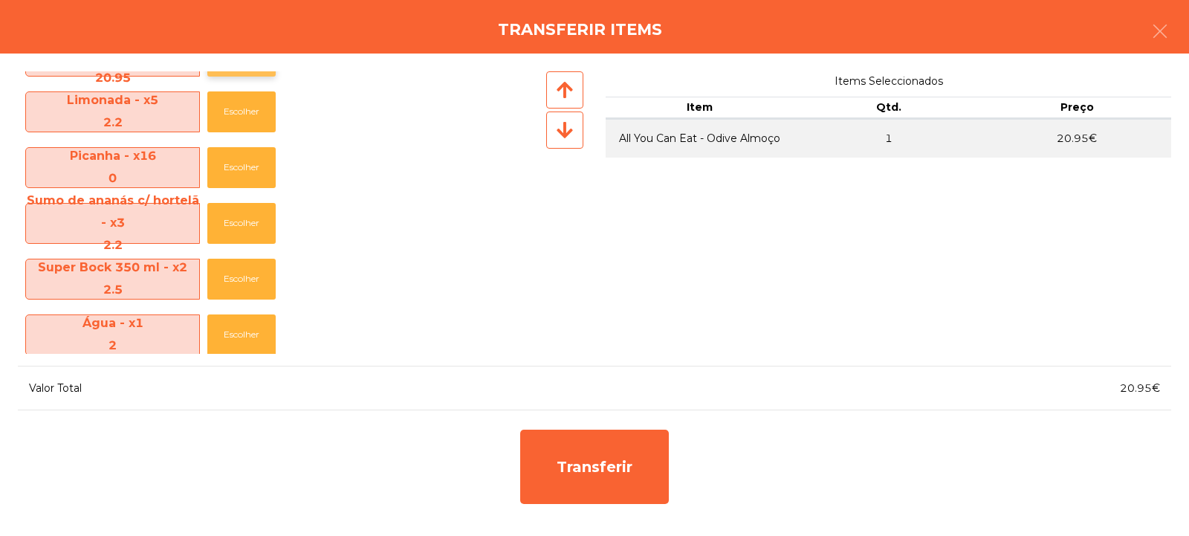
scroll to position [57, 0]
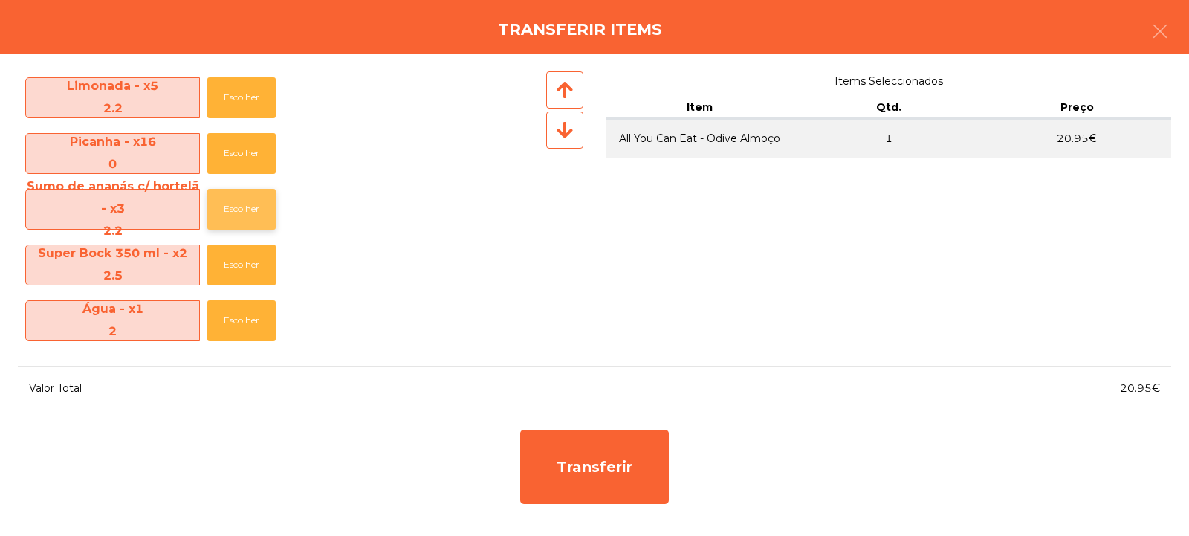
click at [233, 216] on button "Escolher" at bounding box center [241, 209] width 68 height 41
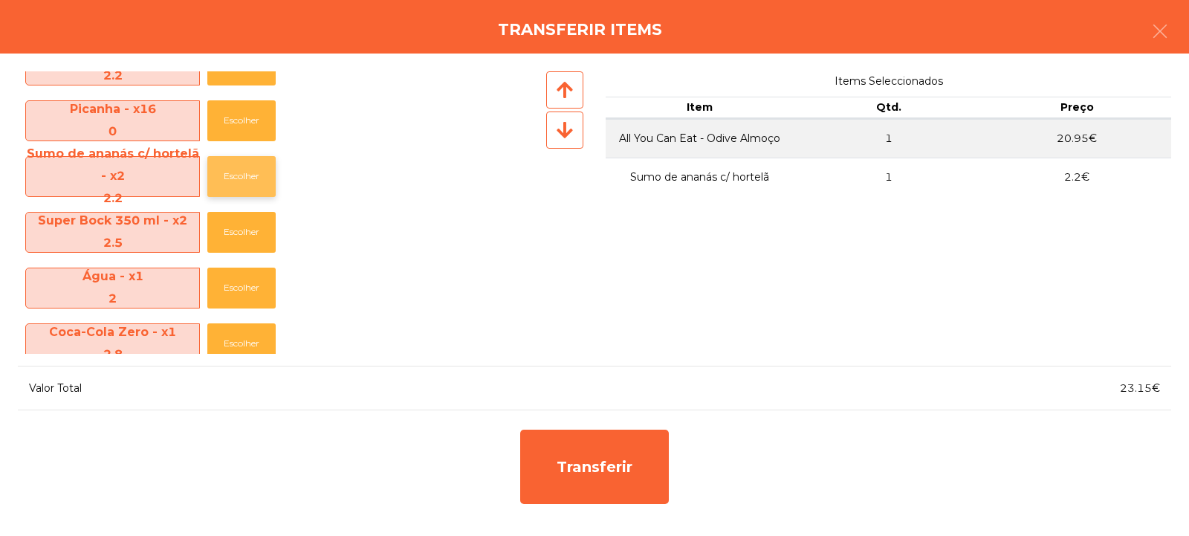
scroll to position [90, 0]
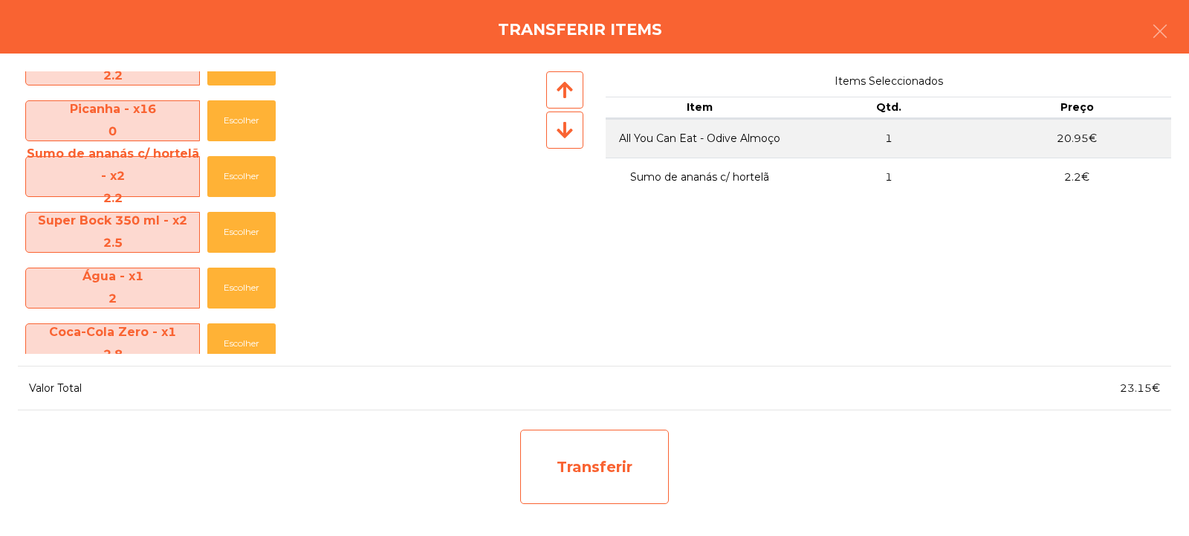
click at [597, 452] on div "Transferir" at bounding box center [594, 466] width 149 height 74
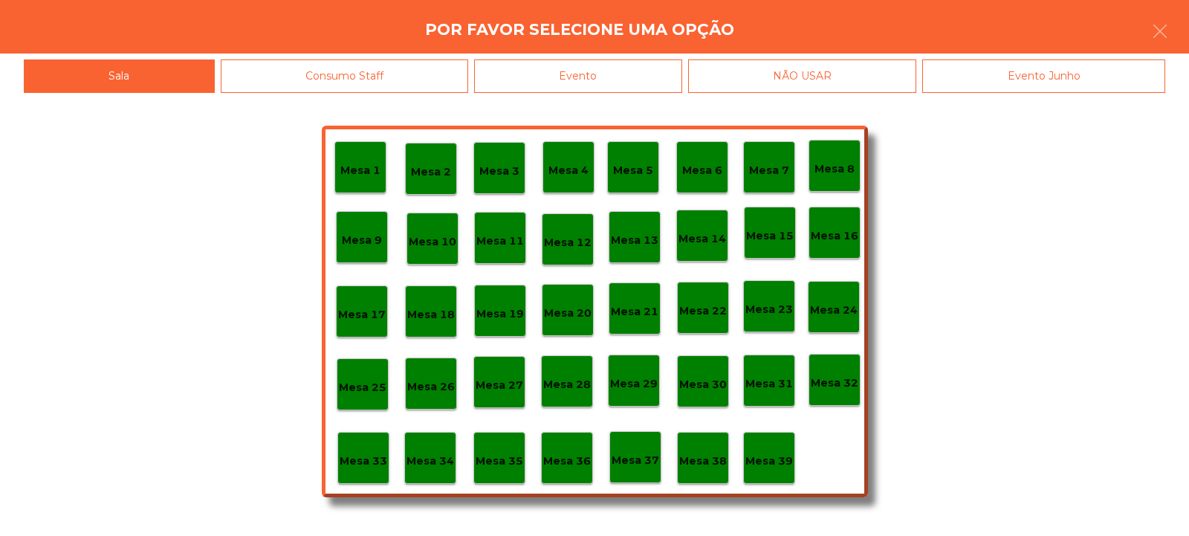
click at [499, 461] on p "Mesa 35" at bounding box center [500, 460] width 48 height 17
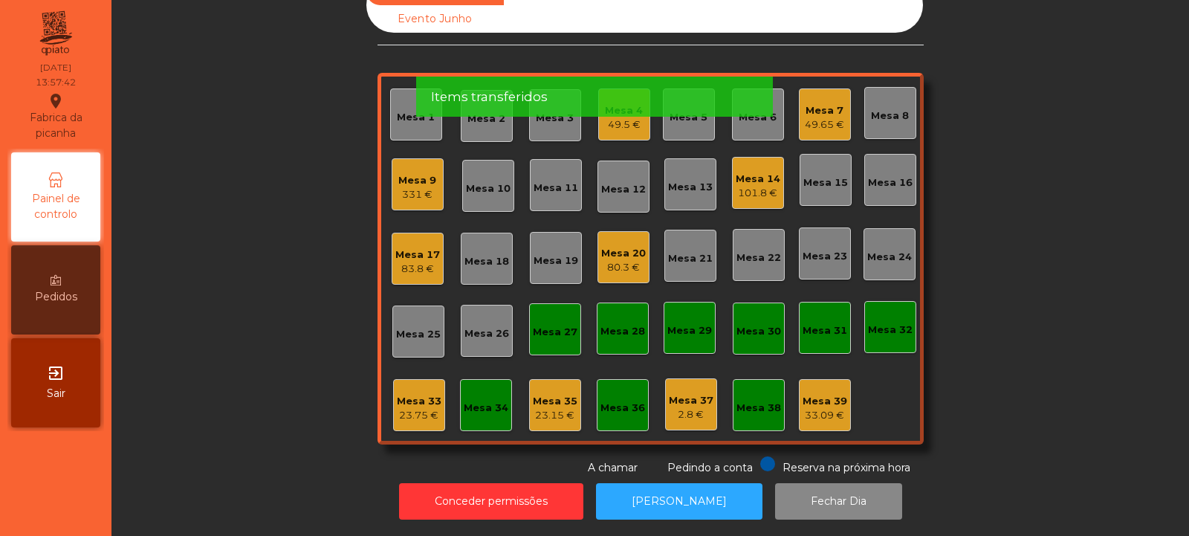
click at [542, 395] on div "Mesa 35" at bounding box center [555, 401] width 45 height 15
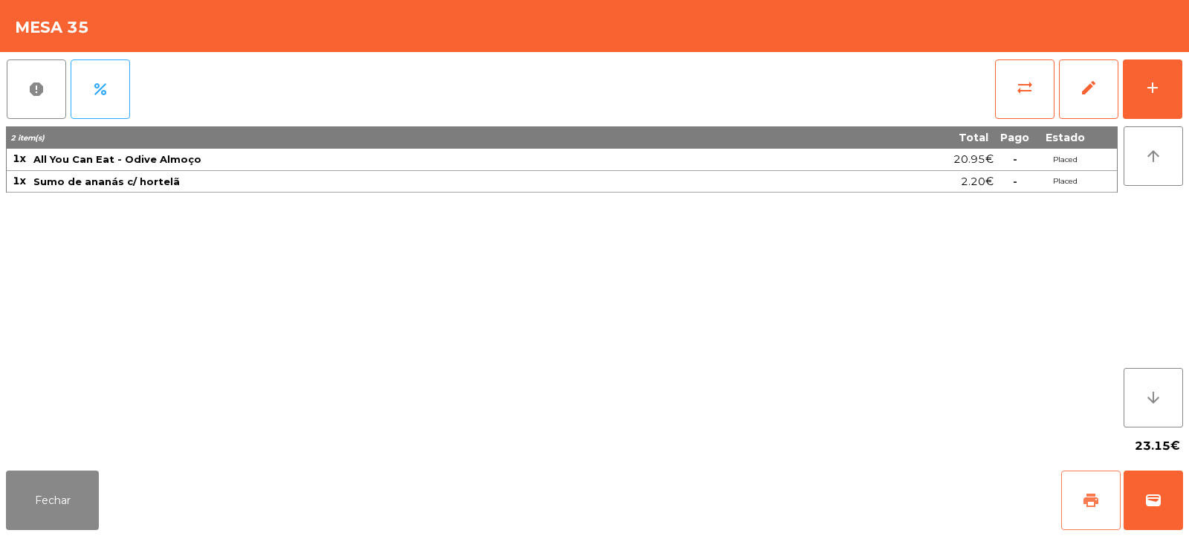
click at [1095, 502] on span "print" at bounding box center [1091, 500] width 18 height 18
click at [1159, 496] on span "wallet" at bounding box center [1153, 500] width 18 height 18
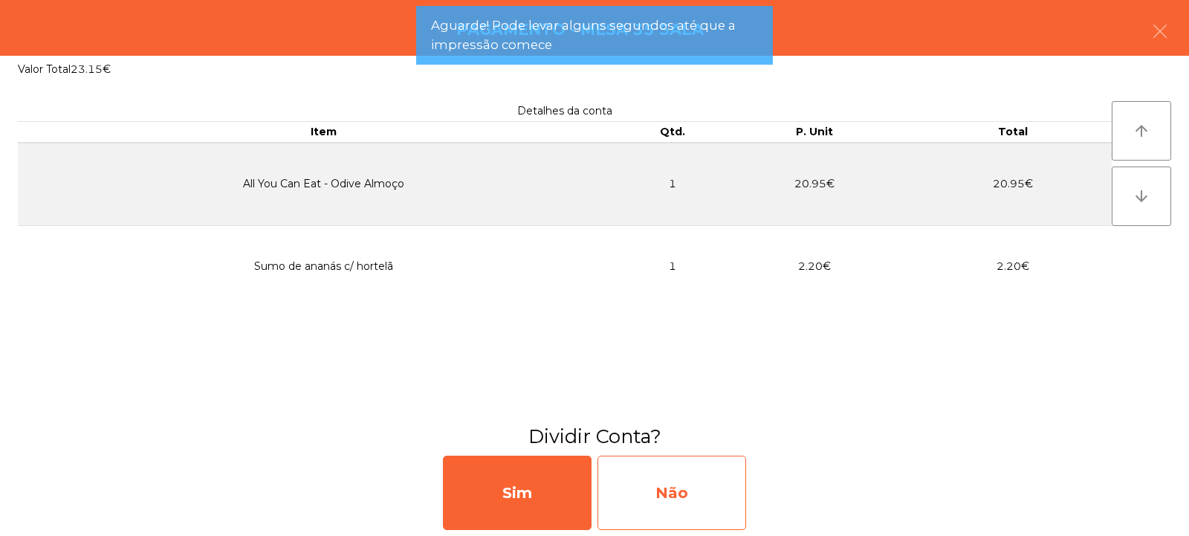
click at [678, 474] on div "Não" at bounding box center [671, 492] width 149 height 74
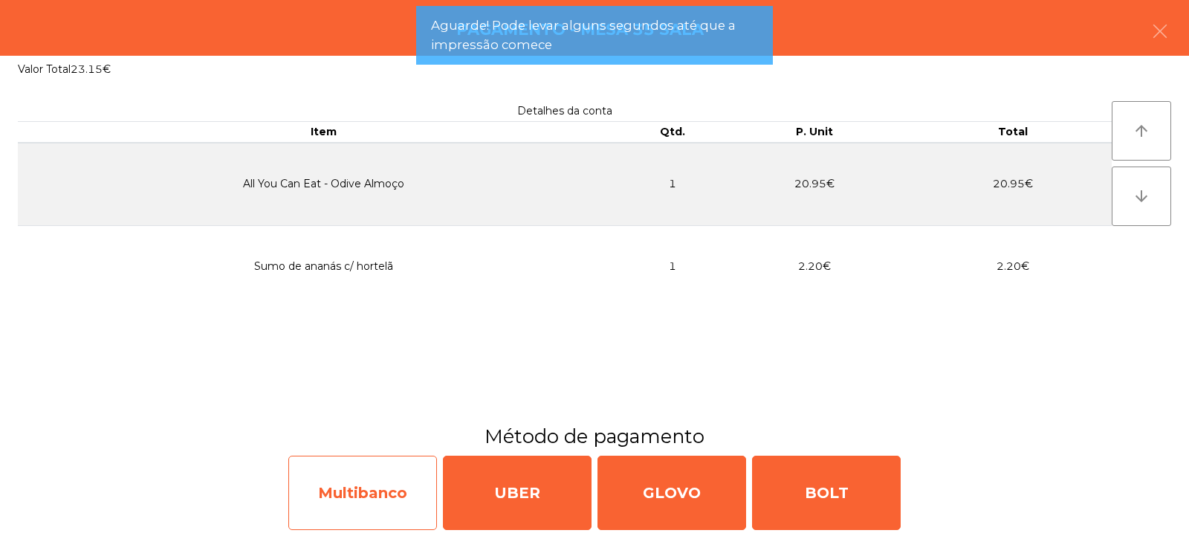
click at [334, 507] on div "Multibanco" at bounding box center [362, 492] width 149 height 74
select select "**"
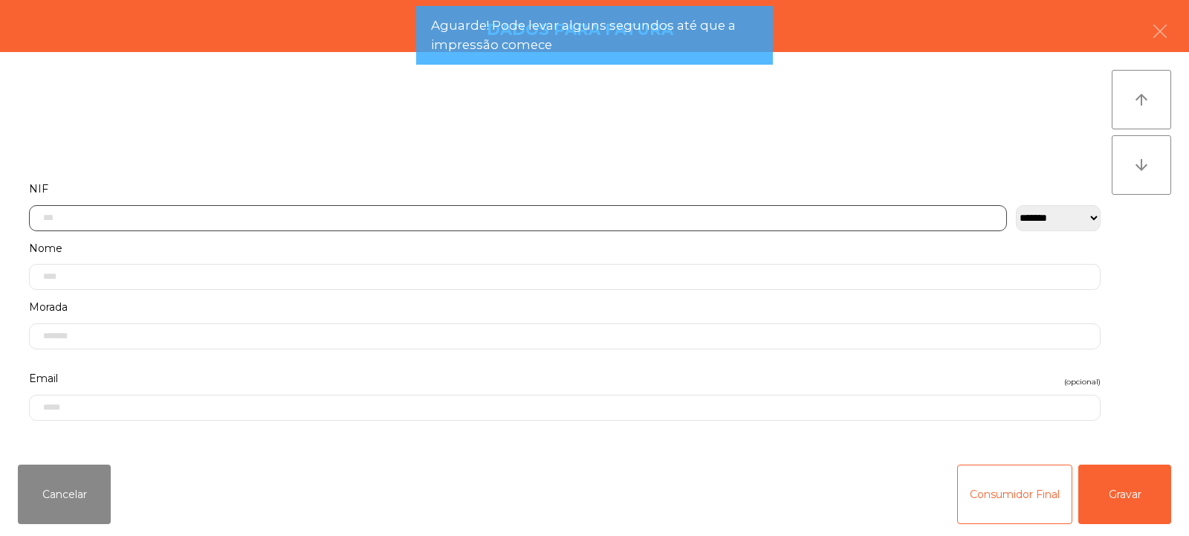
click at [292, 215] on input "text" at bounding box center [518, 218] width 978 height 26
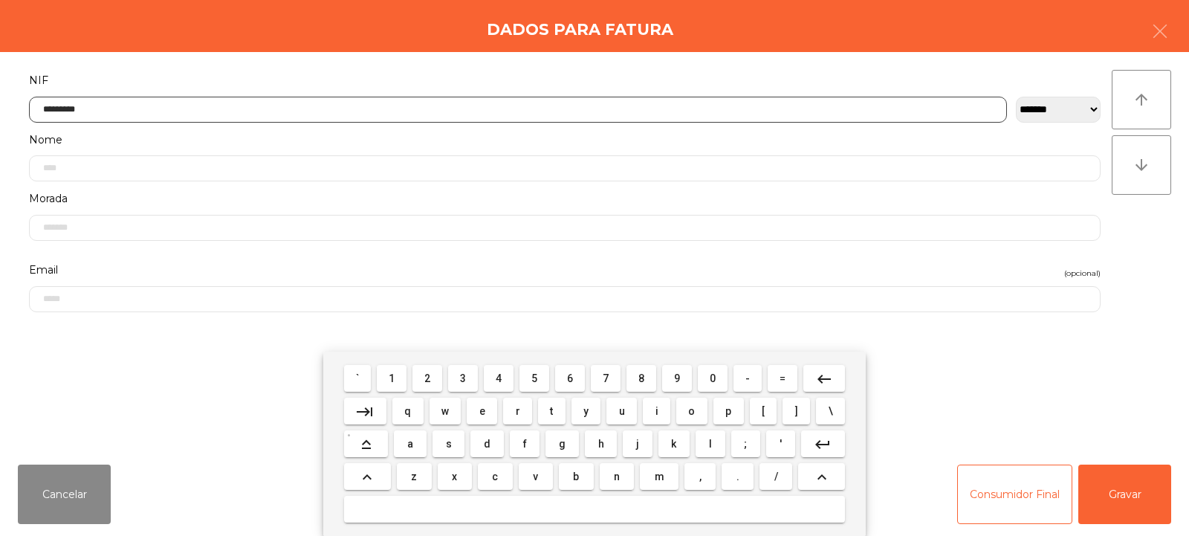
type input "*********"
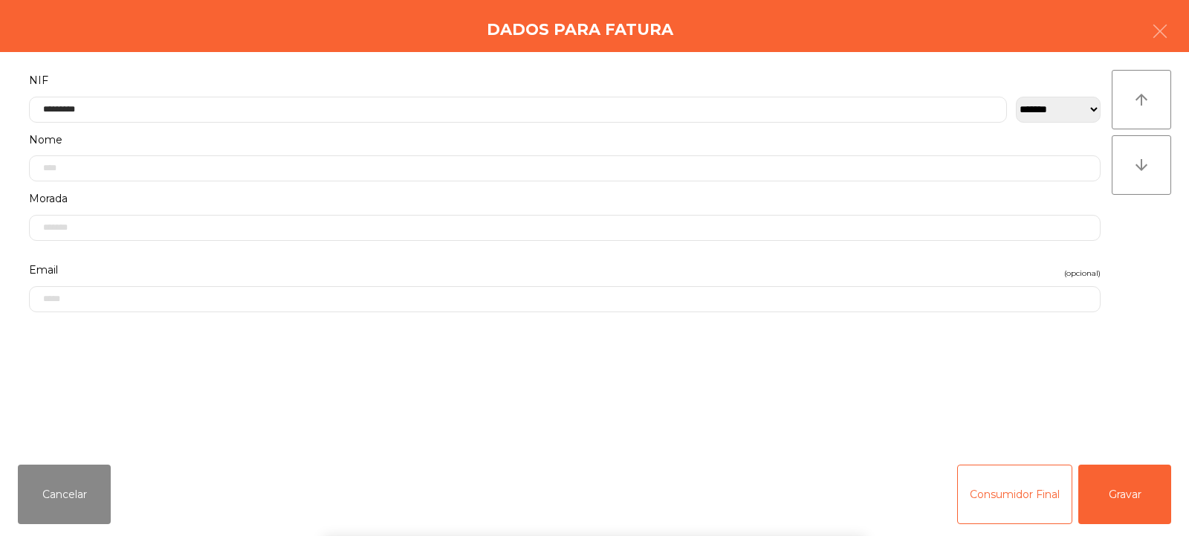
click at [1158, 487] on div "` 1 2 3 4 5 6 7 8 9 0 - = keyboard_backspace keyboard_tab q w e r t y u i o p […" at bounding box center [594, 443] width 1189 height 184
click at [1132, 486] on button "Gravar" at bounding box center [1124, 493] width 93 height 59
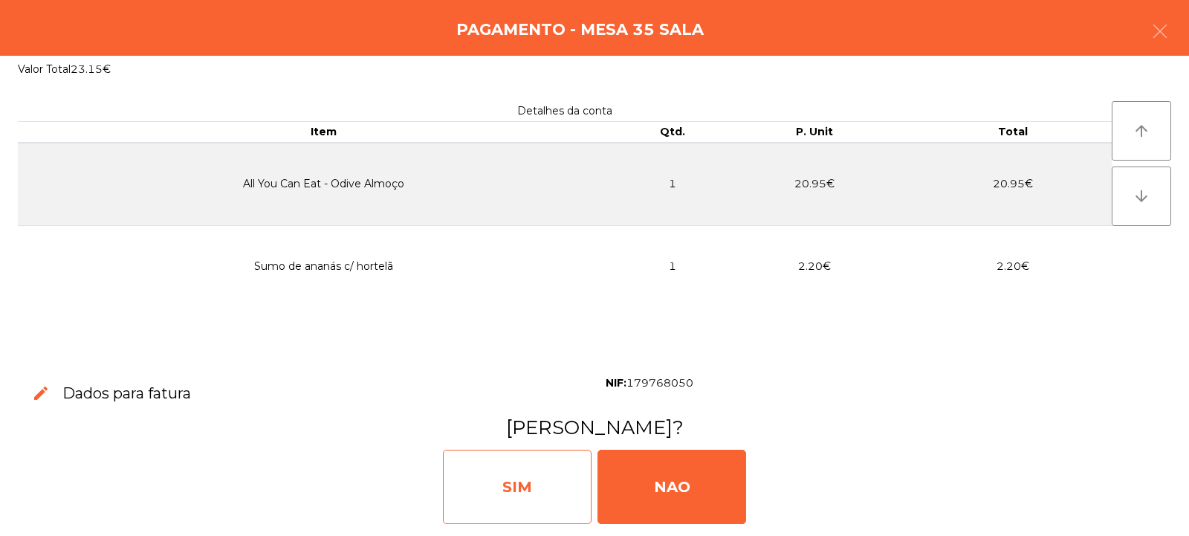
click at [521, 490] on div "SIM" at bounding box center [517, 487] width 149 height 74
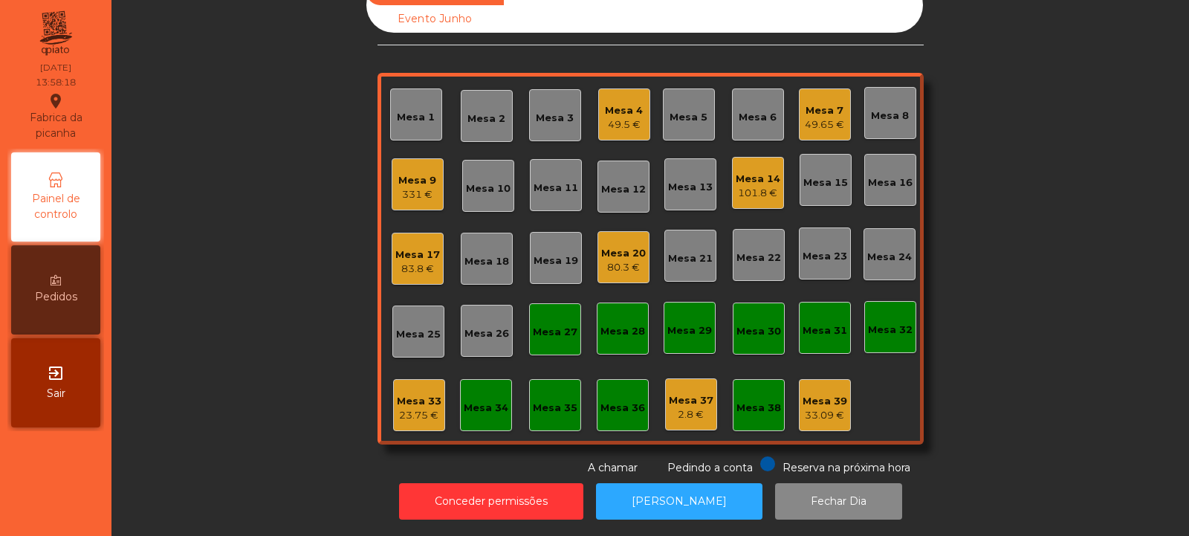
click at [403, 175] on div "Mesa 9" at bounding box center [417, 180] width 38 height 15
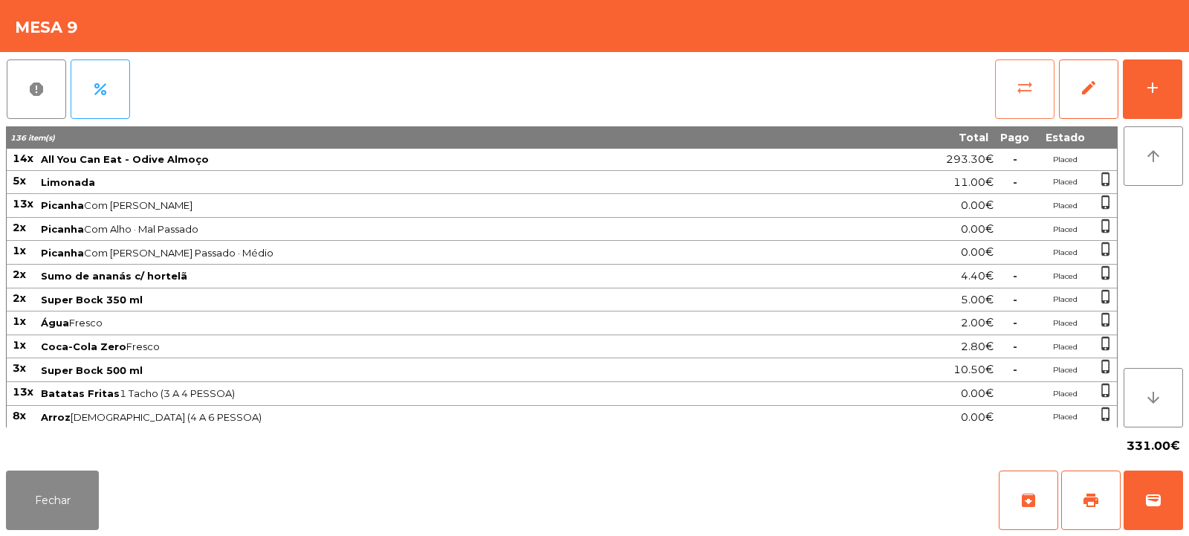
click at [1036, 80] on button "sync_alt" at bounding box center [1024, 88] width 59 height 59
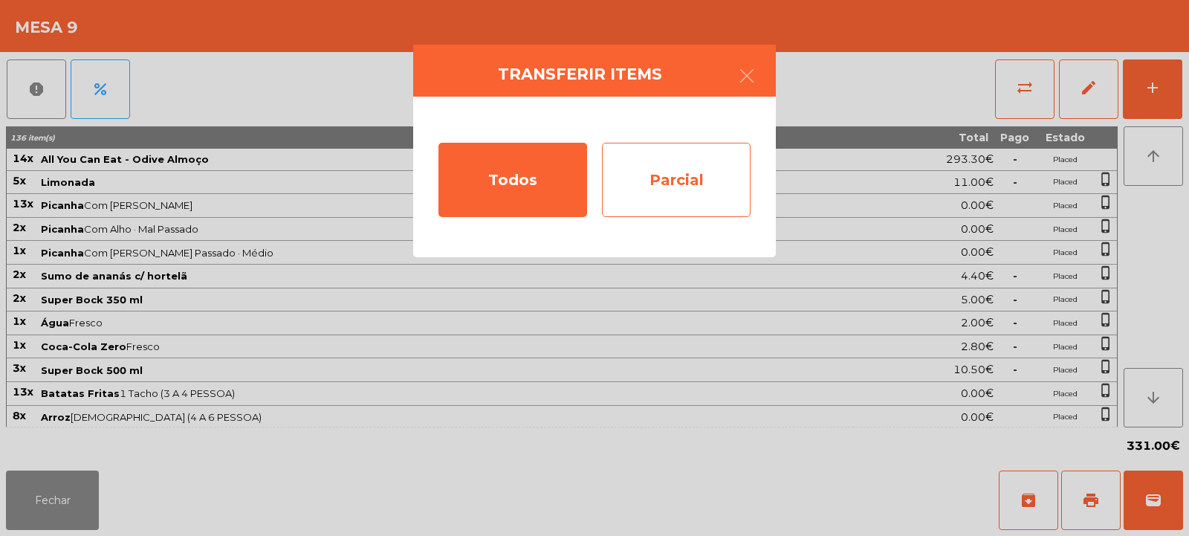
click at [698, 200] on div "Parcial" at bounding box center [676, 180] width 149 height 74
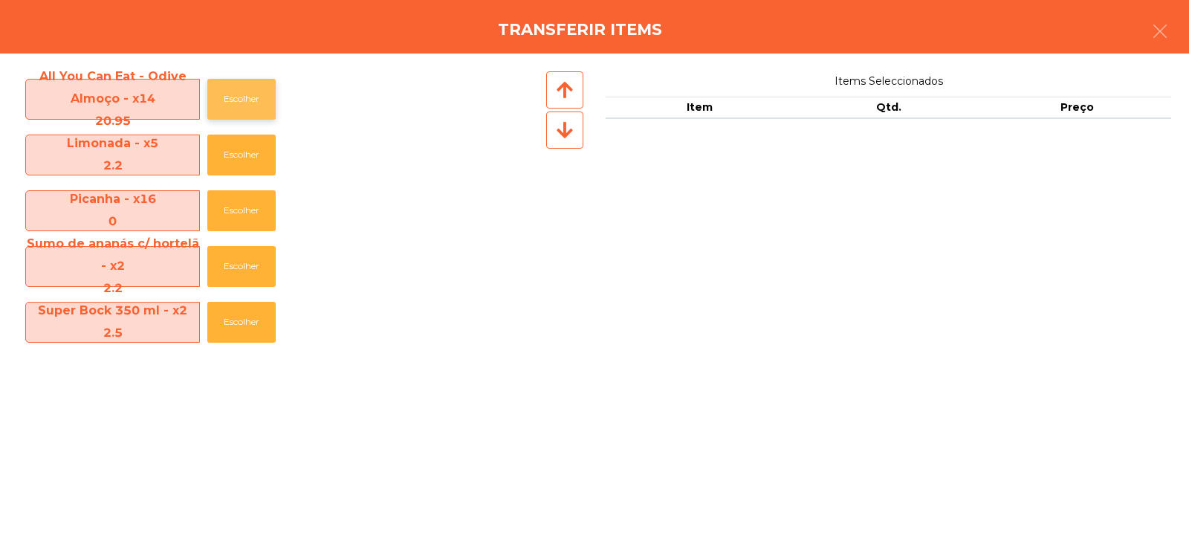
click at [236, 99] on button "Escolher" at bounding box center [241, 99] width 68 height 41
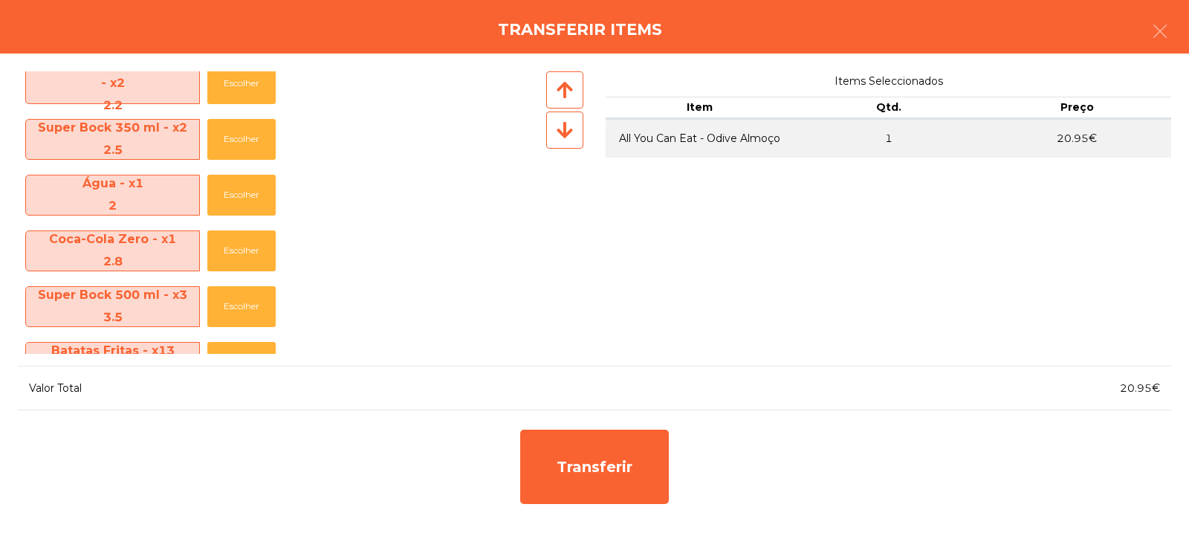
scroll to position [189, 0]
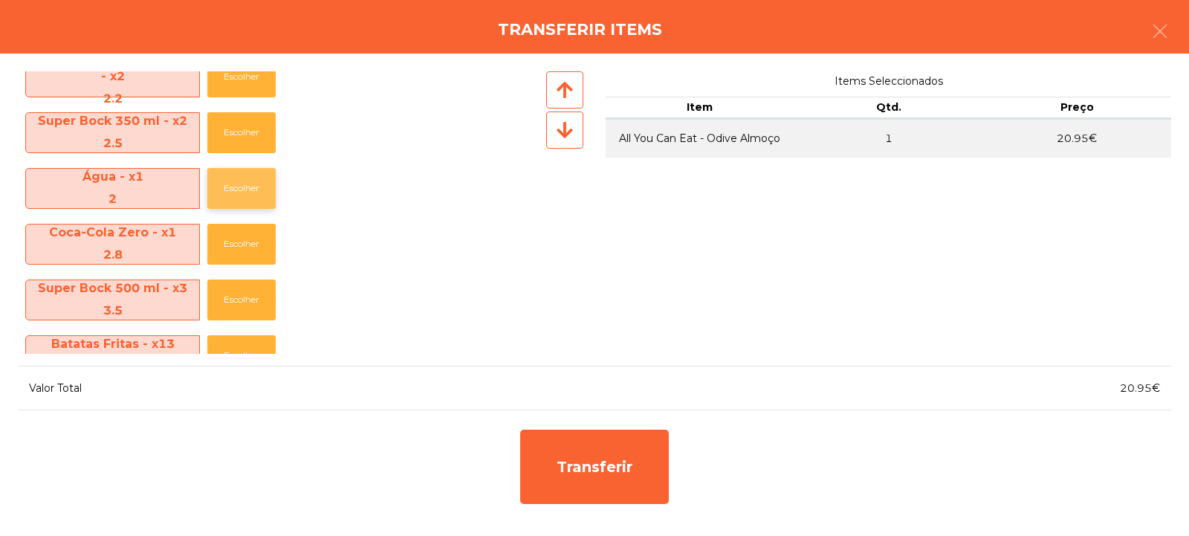
click at [230, 195] on button "Escolher" at bounding box center [241, 188] width 68 height 41
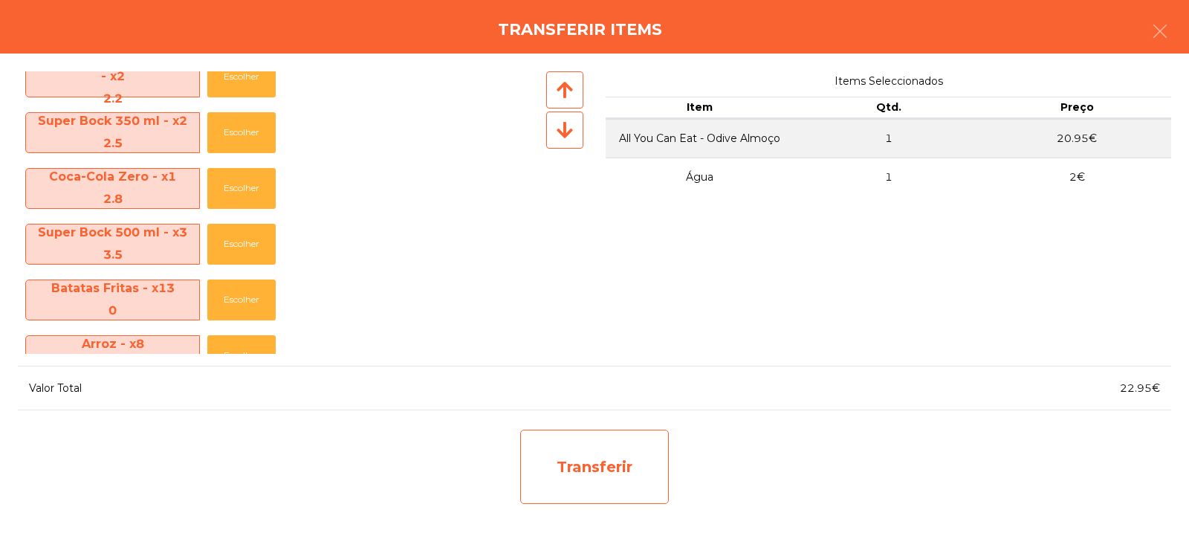
click at [577, 458] on div "Transferir" at bounding box center [594, 466] width 149 height 74
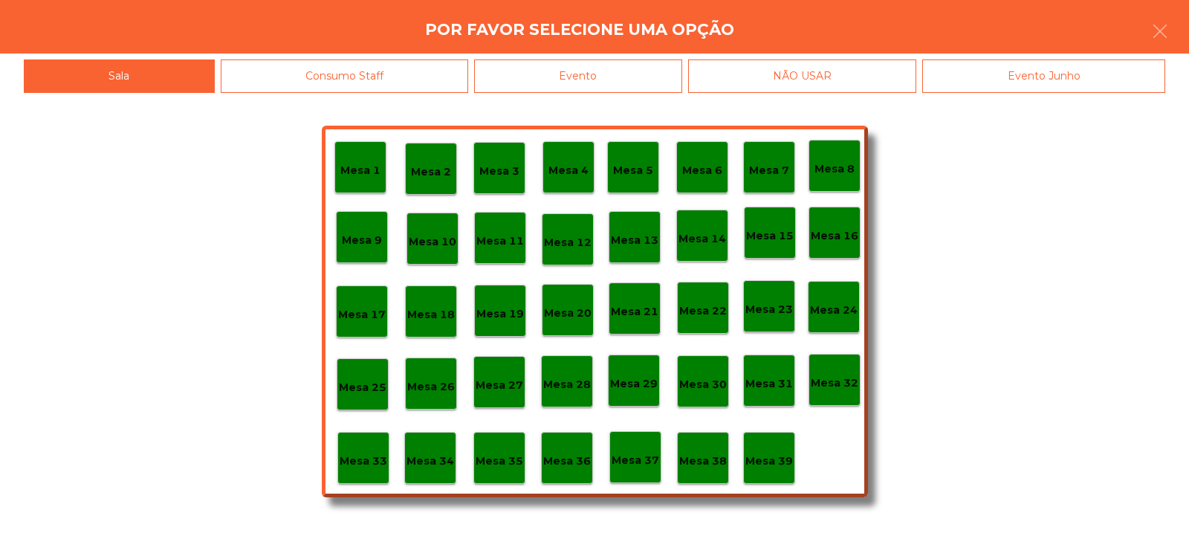
click at [510, 461] on p "Mesa 35" at bounding box center [500, 460] width 48 height 17
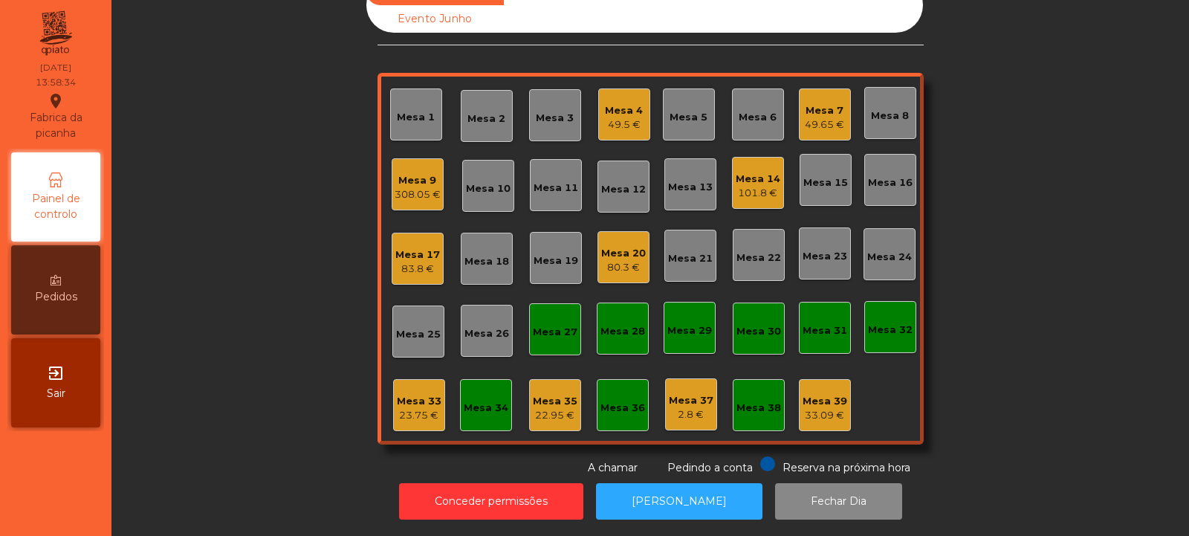
click at [543, 394] on div "Mesa 35" at bounding box center [555, 401] width 45 height 15
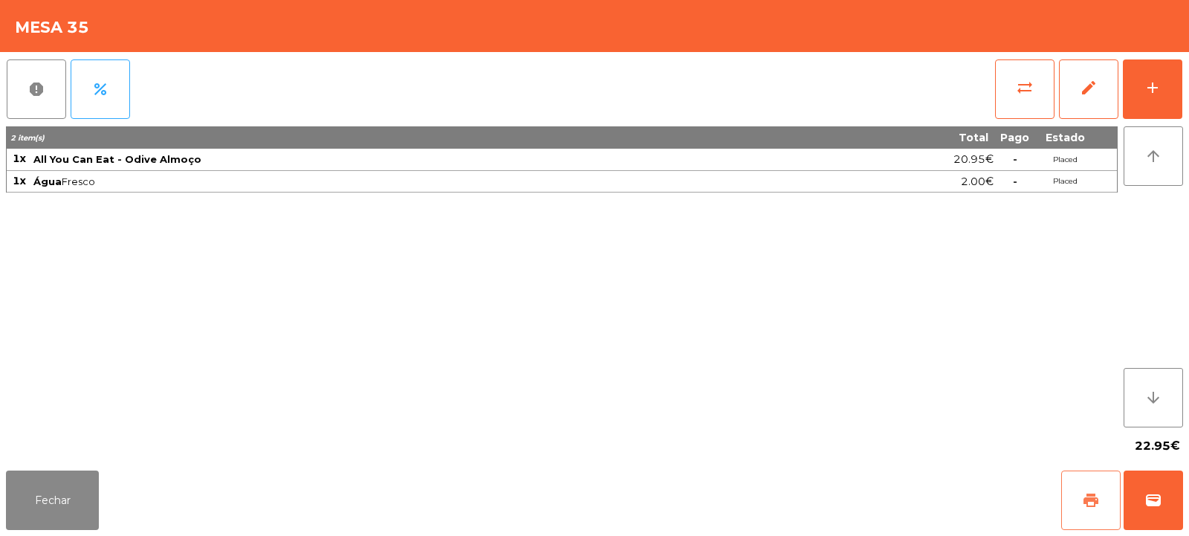
click at [1104, 513] on button "print" at bounding box center [1090, 499] width 59 height 59
click at [1157, 498] on span "wallet" at bounding box center [1153, 500] width 18 height 18
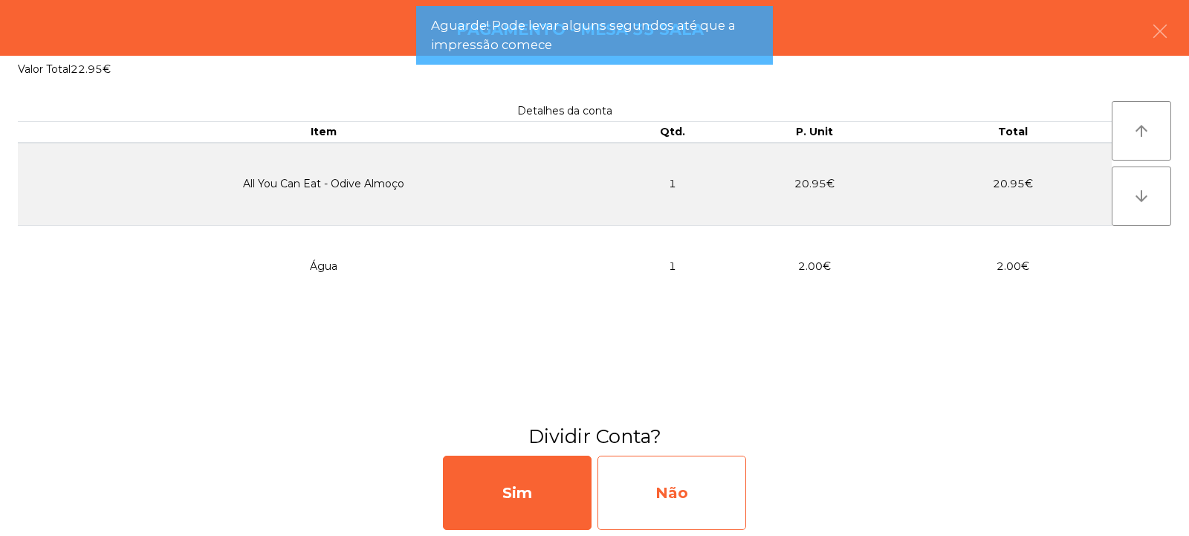
click at [690, 457] on div "Não" at bounding box center [671, 492] width 149 height 74
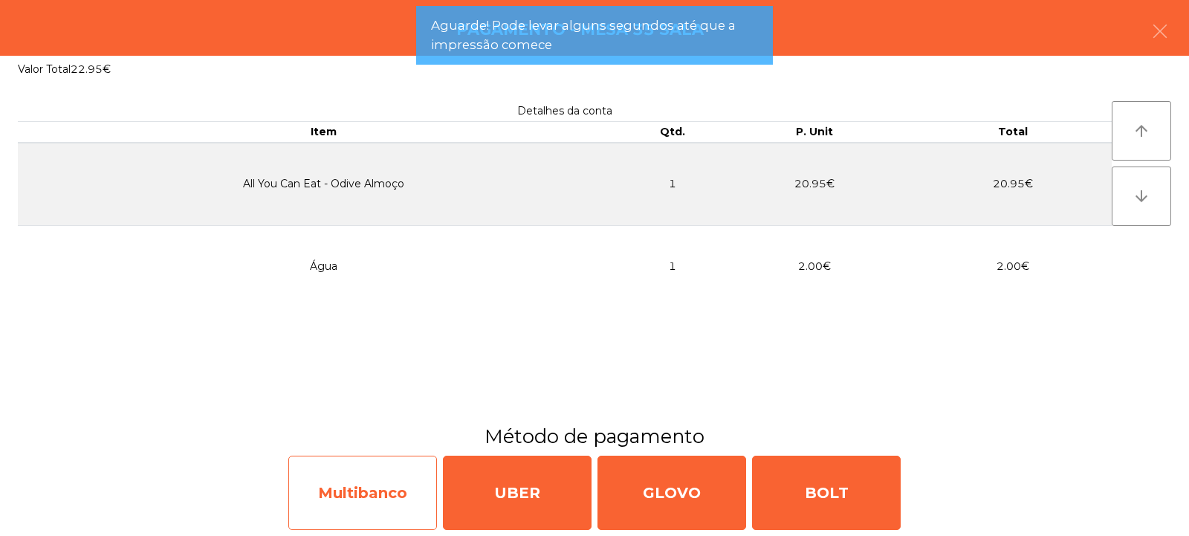
click at [368, 493] on div "Multibanco" at bounding box center [362, 492] width 149 height 74
select select "**"
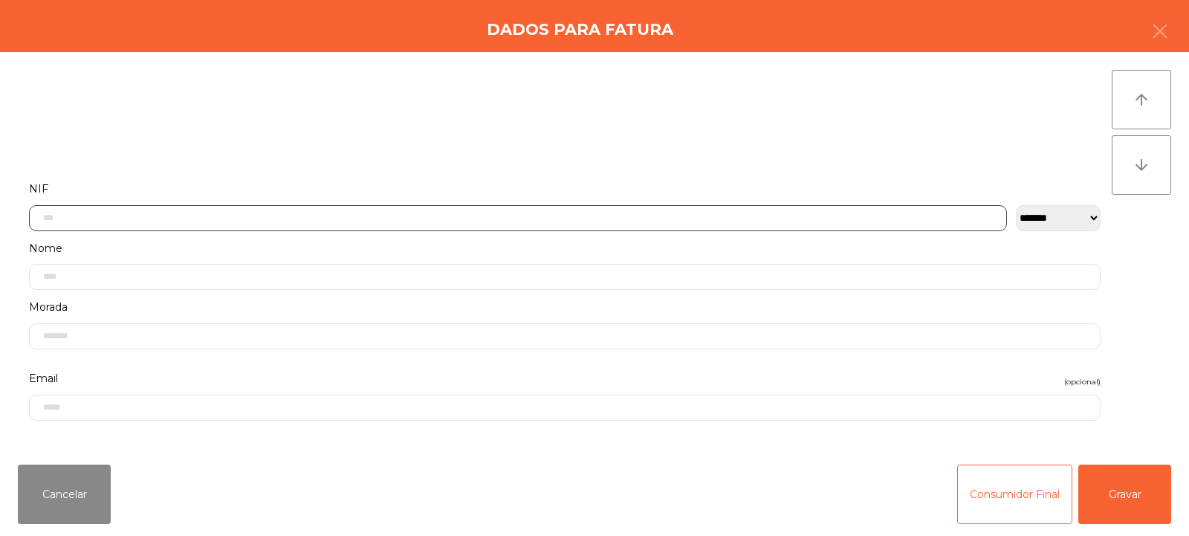
click at [426, 218] on input "text" at bounding box center [518, 218] width 978 height 26
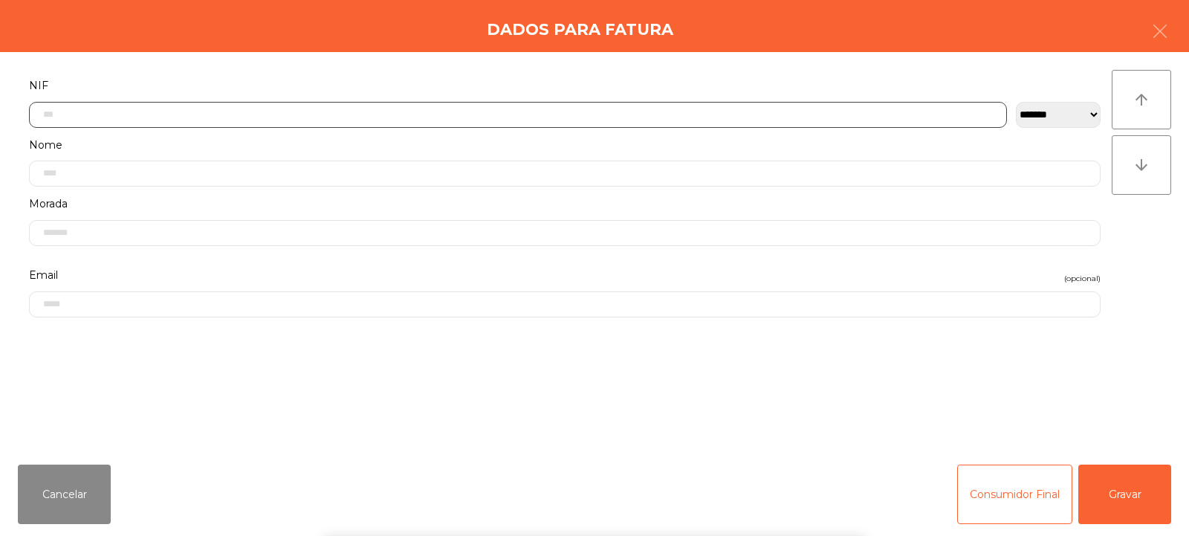
scroll to position [108, 0]
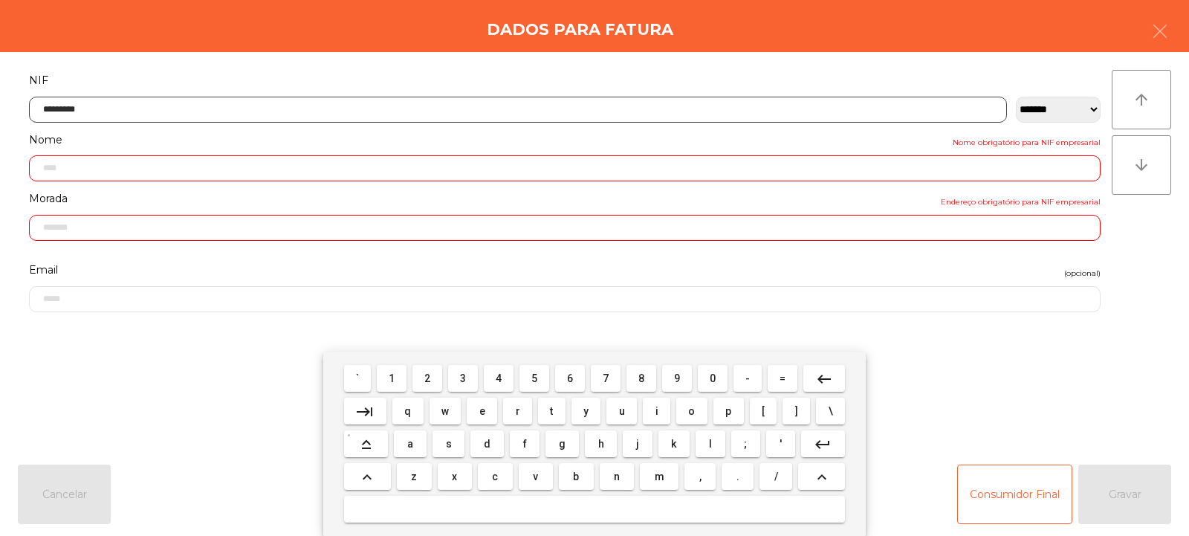
type input "*********"
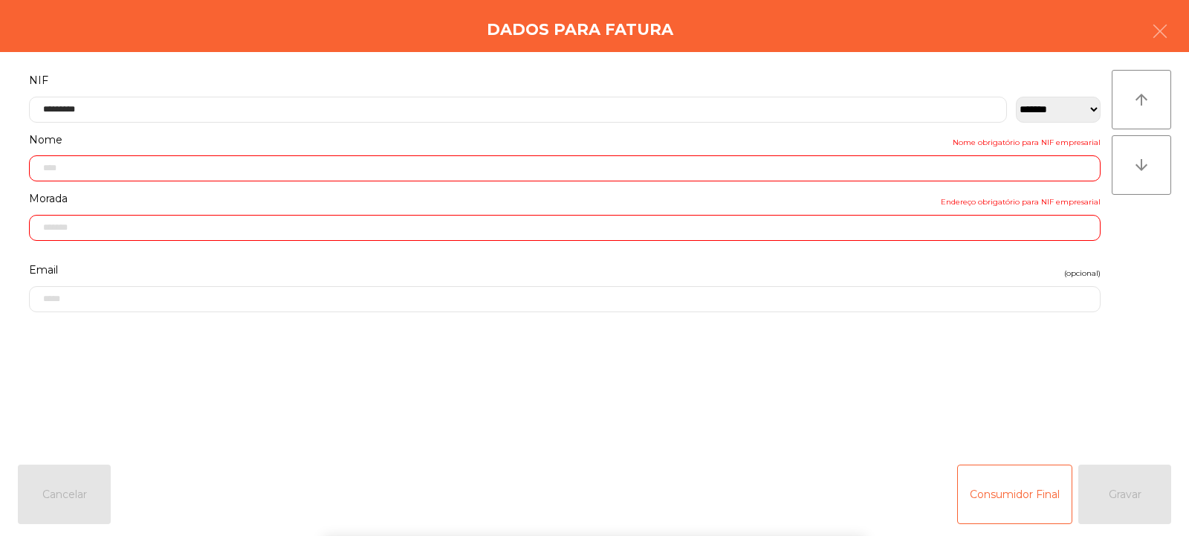
click at [1150, 498] on div "` 1 2 3 4 5 6 7 8 9 0 - = keyboard_backspace keyboard_tab q w e r t y u i o p […" at bounding box center [594, 443] width 1189 height 184
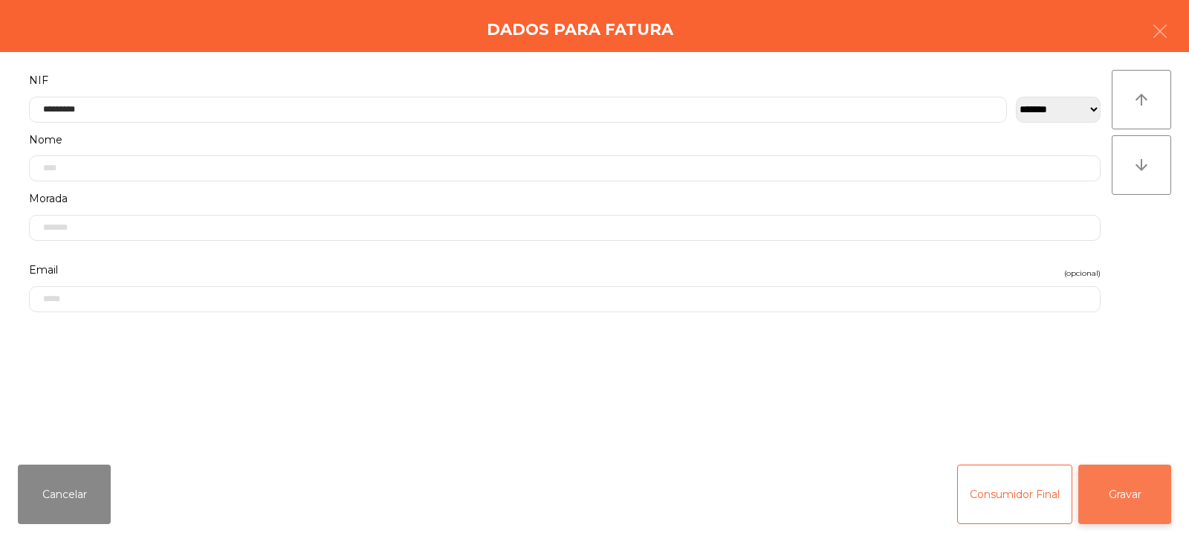
click at [1138, 487] on button "Gravar" at bounding box center [1124, 493] width 93 height 59
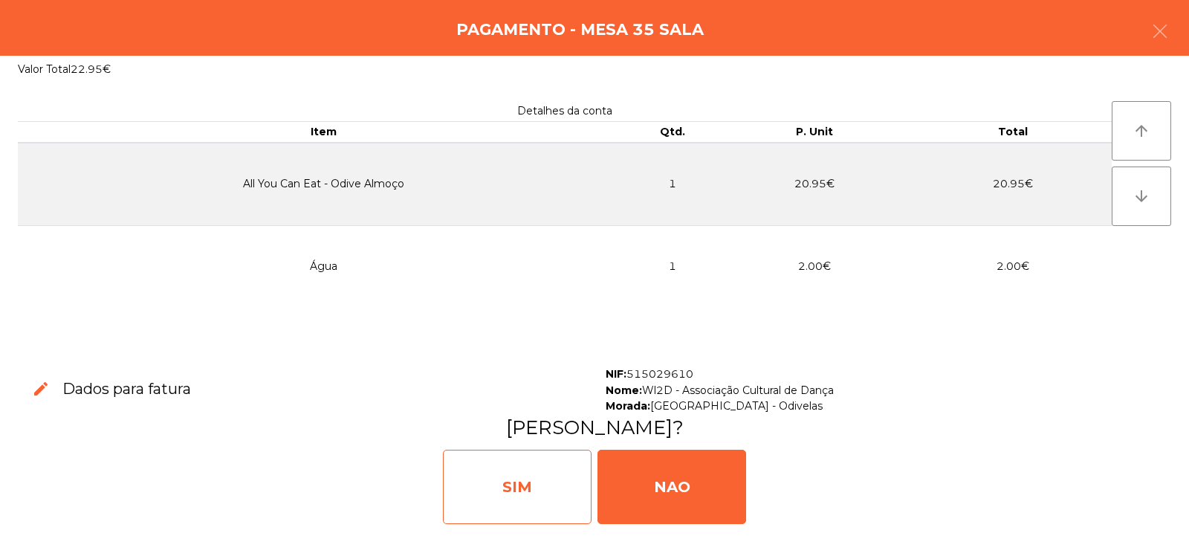
click at [516, 484] on div "SIM" at bounding box center [517, 487] width 149 height 74
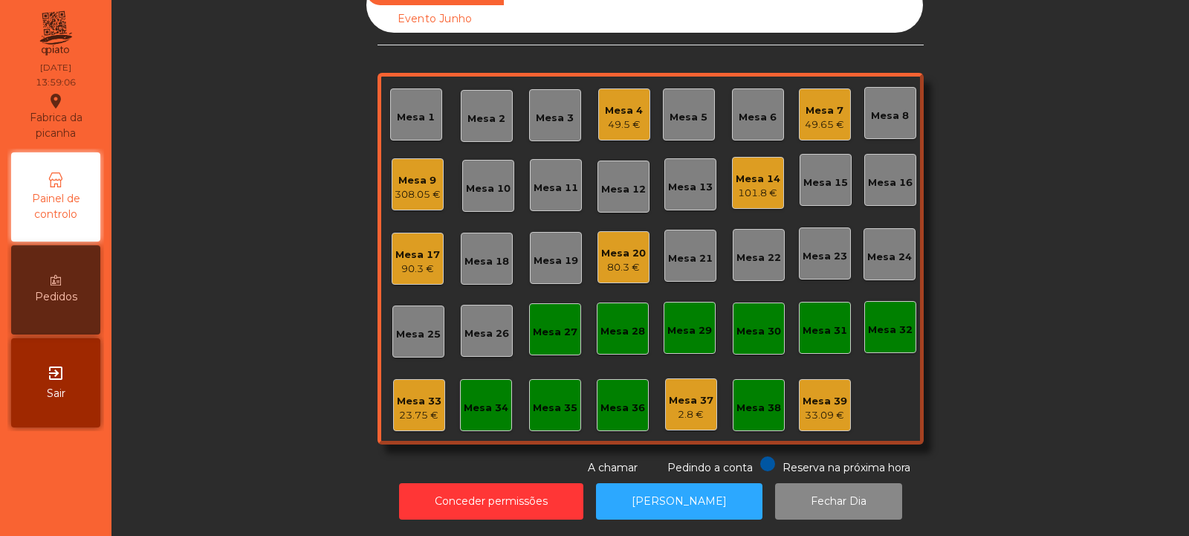
click at [409, 190] on div "308.05 €" at bounding box center [418, 194] width 46 height 15
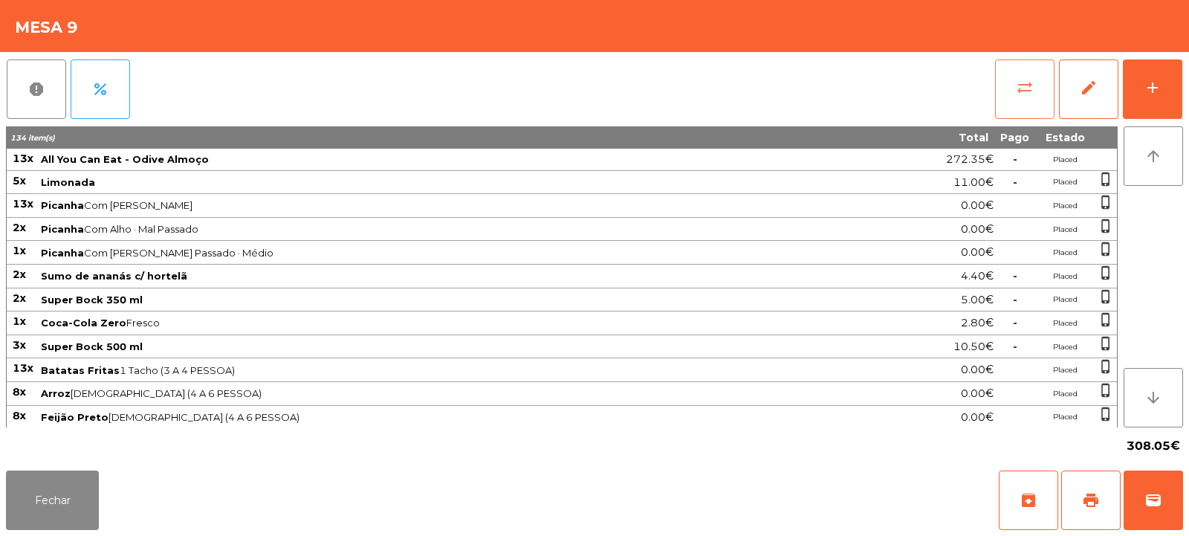
click at [997, 86] on button "sync_alt" at bounding box center [1024, 88] width 59 height 59
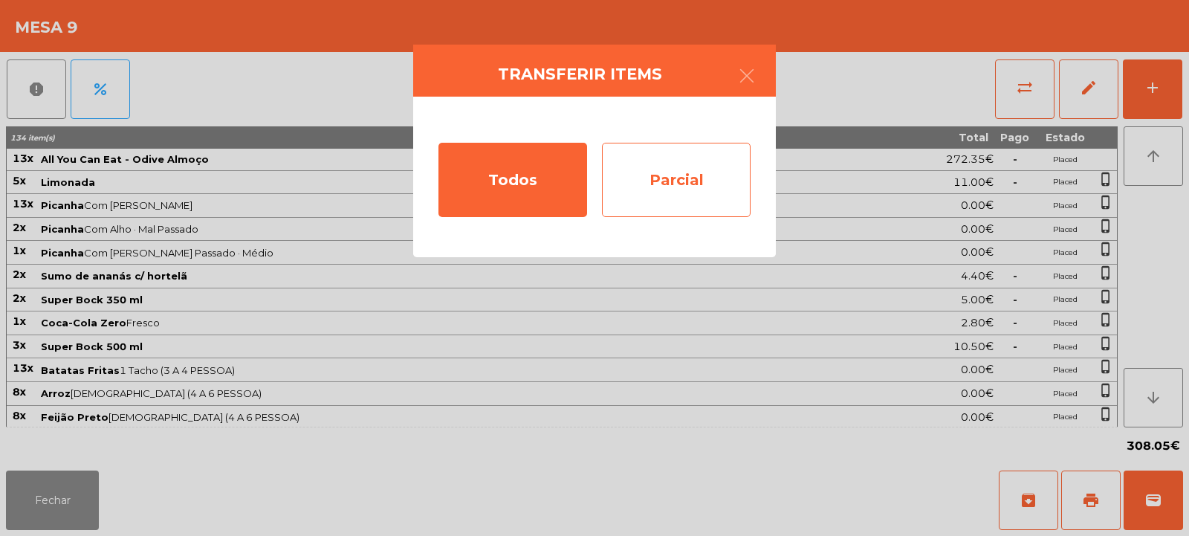
click at [667, 189] on div "Parcial" at bounding box center [676, 180] width 149 height 74
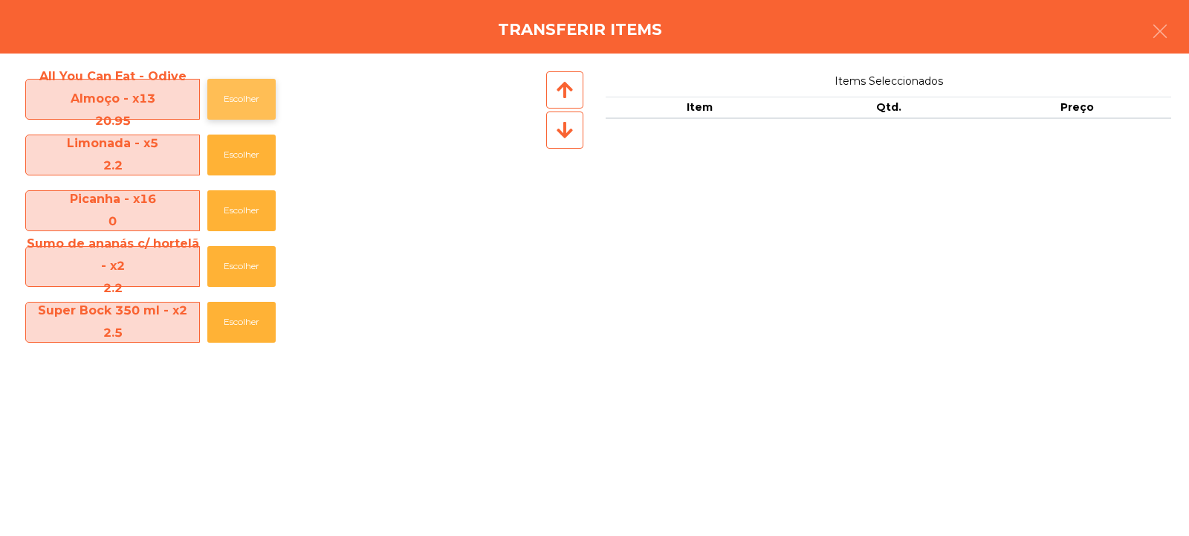
click at [236, 84] on button "Escolher" at bounding box center [241, 99] width 68 height 41
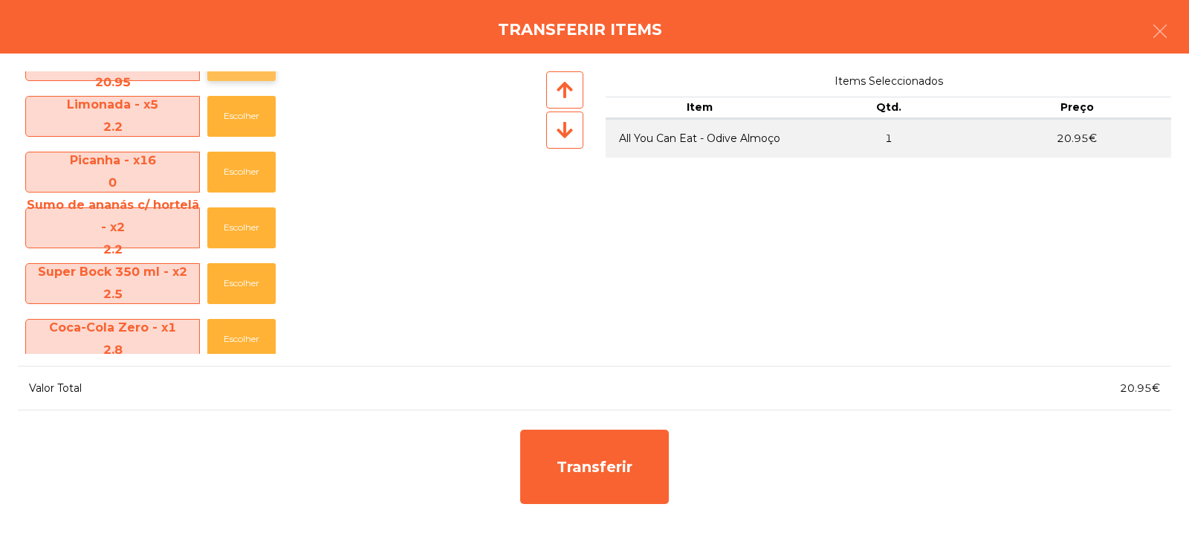
scroll to position [41, 0]
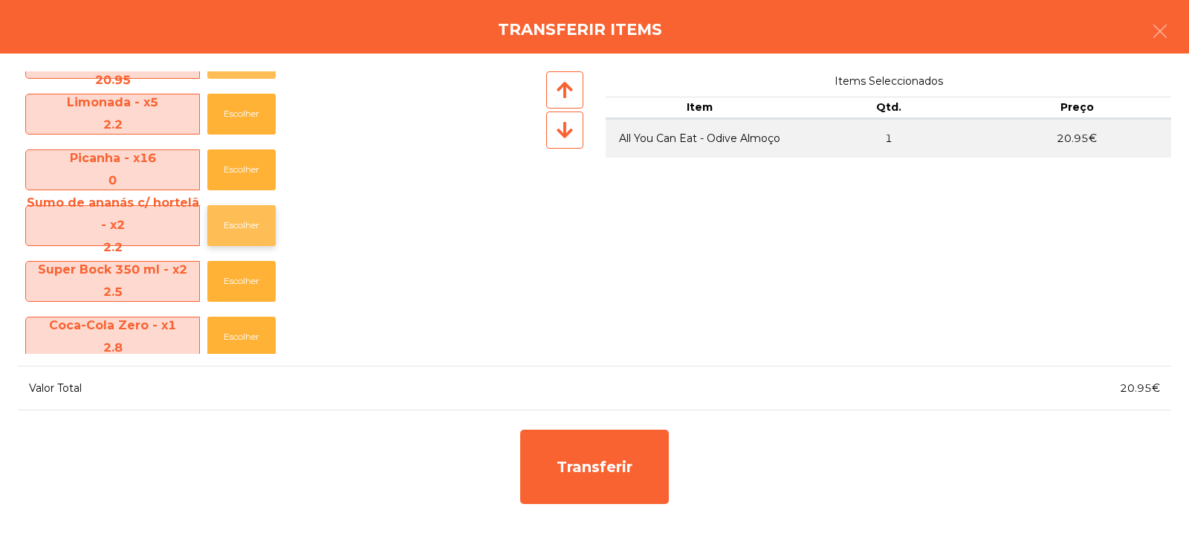
click at [215, 235] on button "Escolher" at bounding box center [241, 225] width 68 height 41
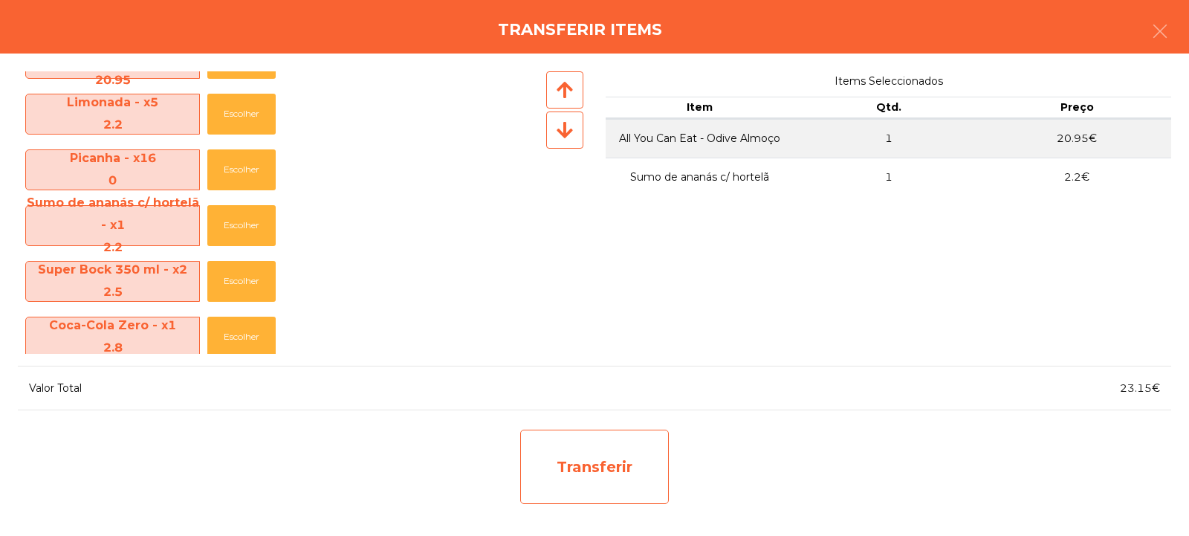
click at [565, 461] on div "Transferir" at bounding box center [594, 466] width 149 height 74
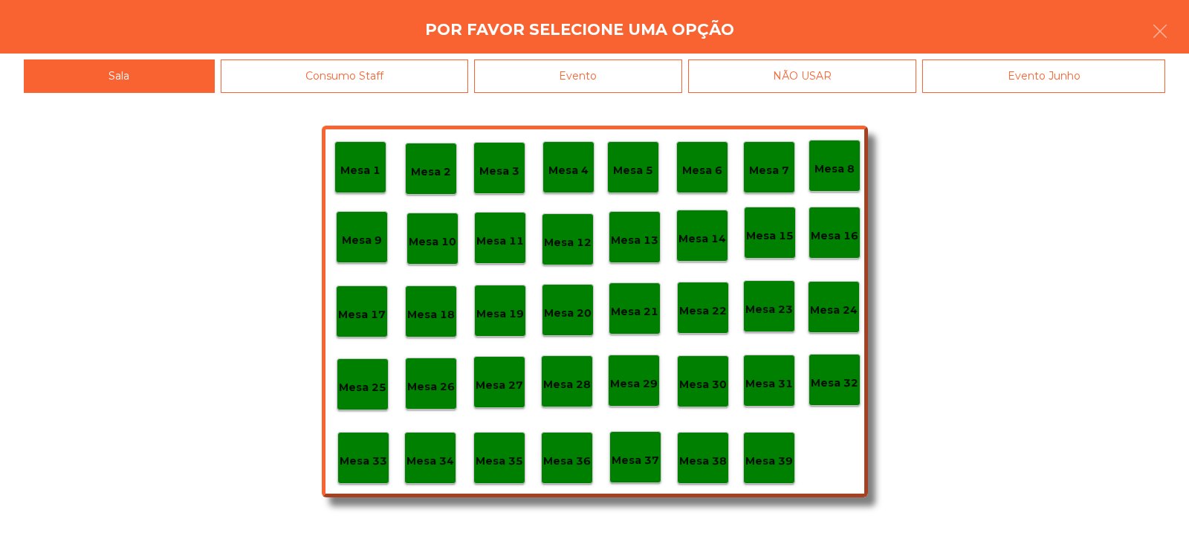
click at [482, 455] on p "Mesa 35" at bounding box center [500, 460] width 48 height 17
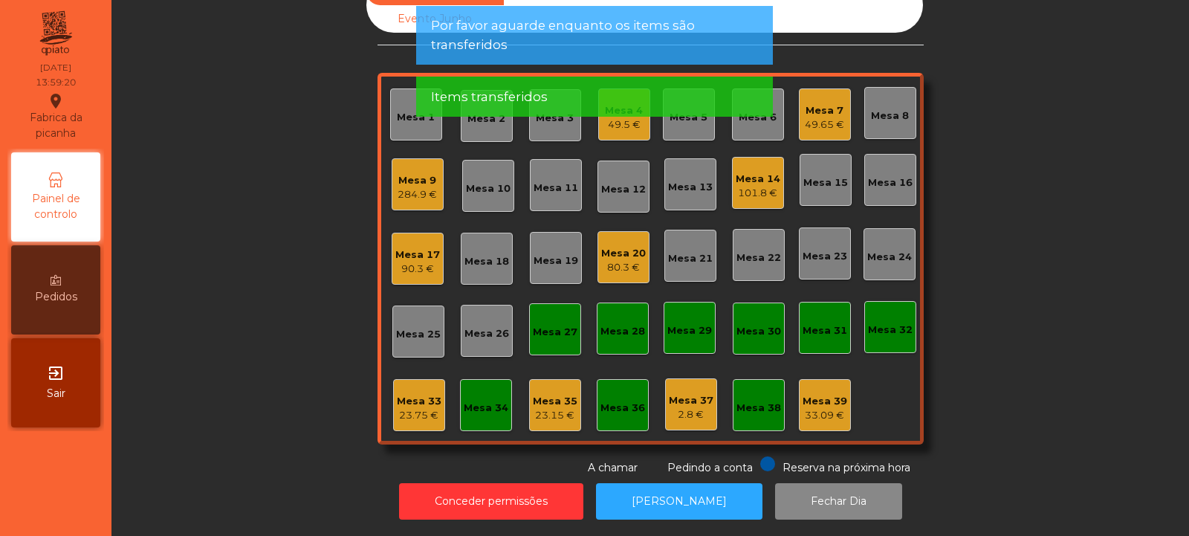
click at [535, 379] on div "Mesa 35 23.15 €" at bounding box center [555, 405] width 52 height 52
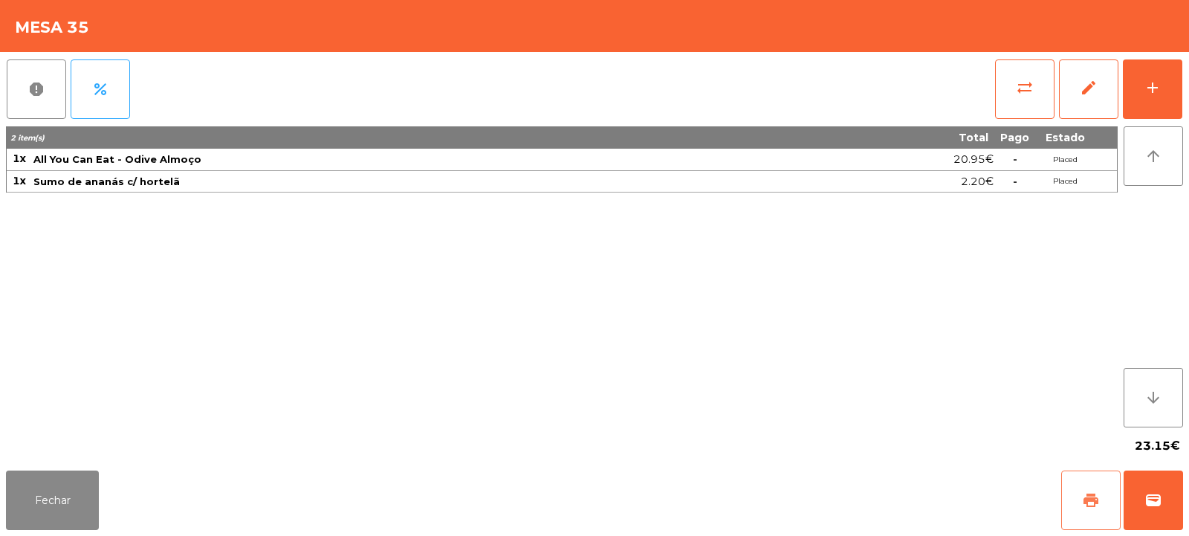
click at [1098, 519] on button "print" at bounding box center [1090, 499] width 59 height 59
click at [1169, 487] on button "wallet" at bounding box center [1152, 499] width 59 height 59
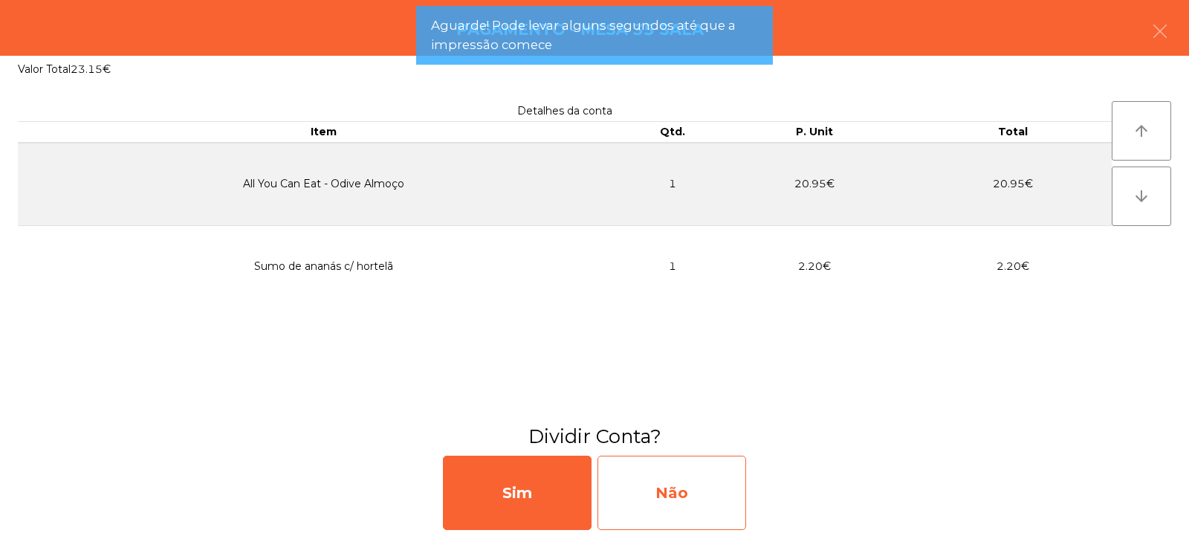
click at [695, 487] on div "Não" at bounding box center [671, 492] width 149 height 74
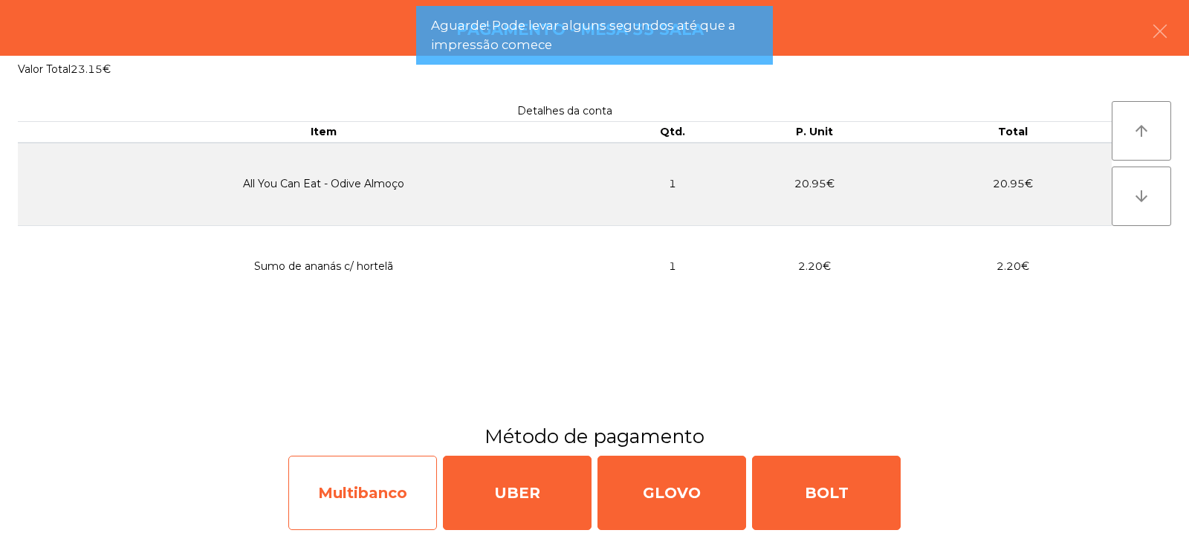
click at [345, 475] on div "Multibanco" at bounding box center [362, 492] width 149 height 74
select select "**"
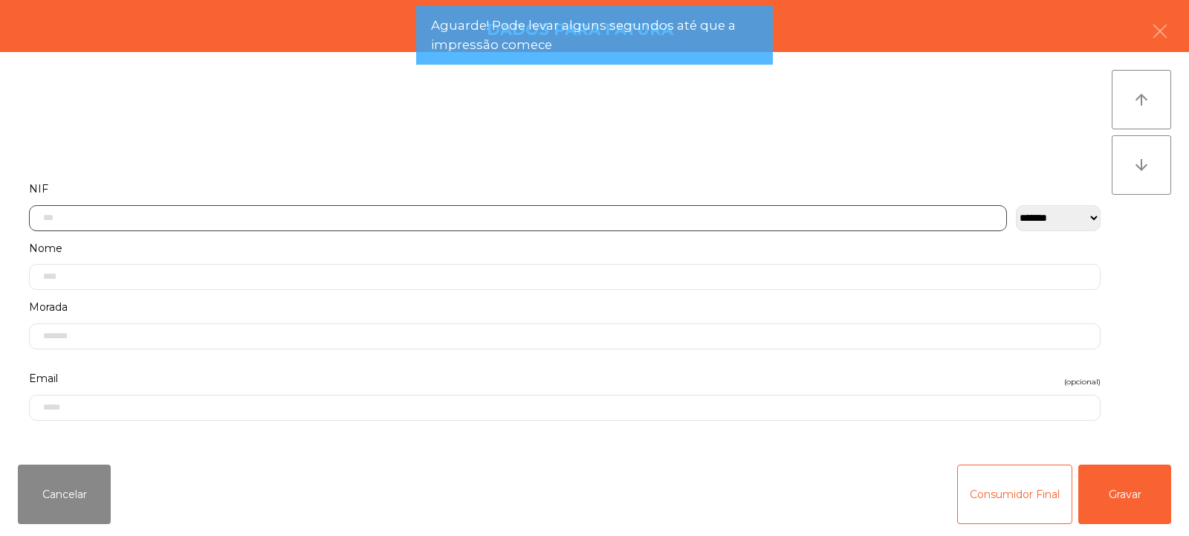
click at [338, 213] on input "text" at bounding box center [518, 218] width 978 height 26
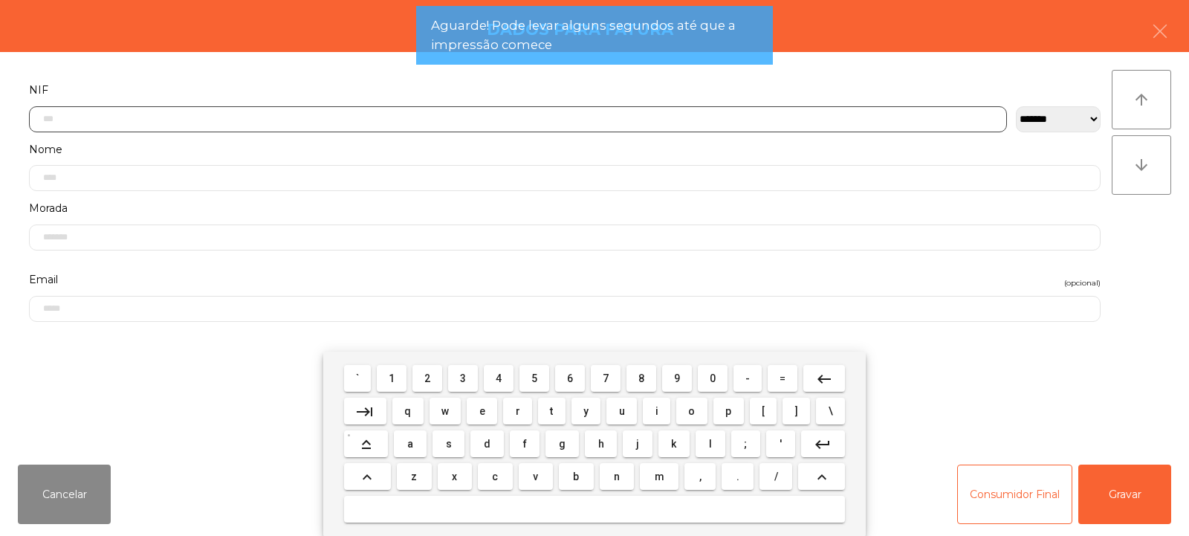
scroll to position [108, 0]
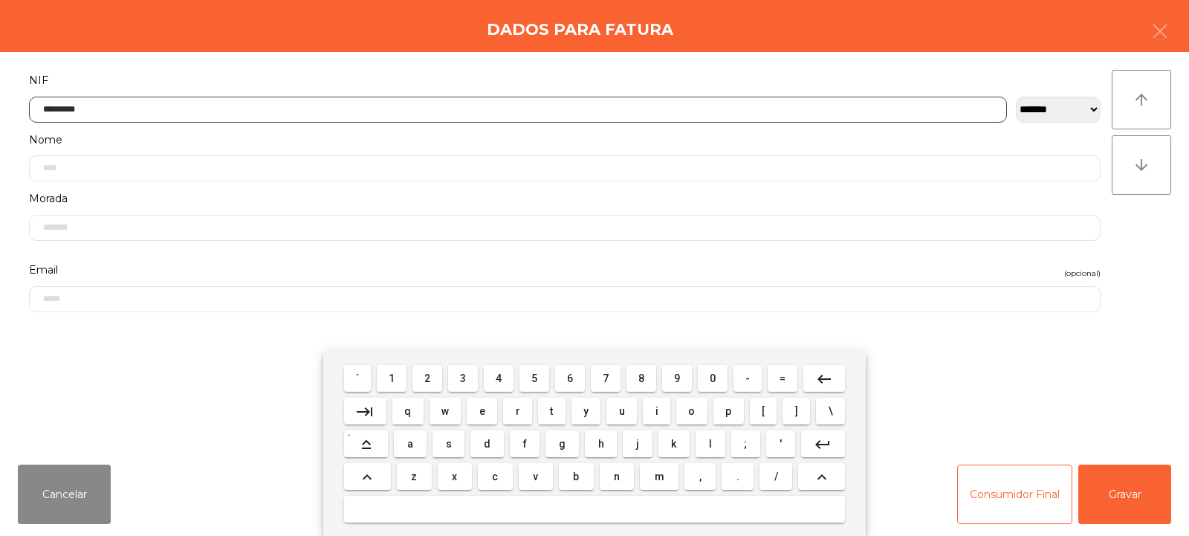
type input "*********"
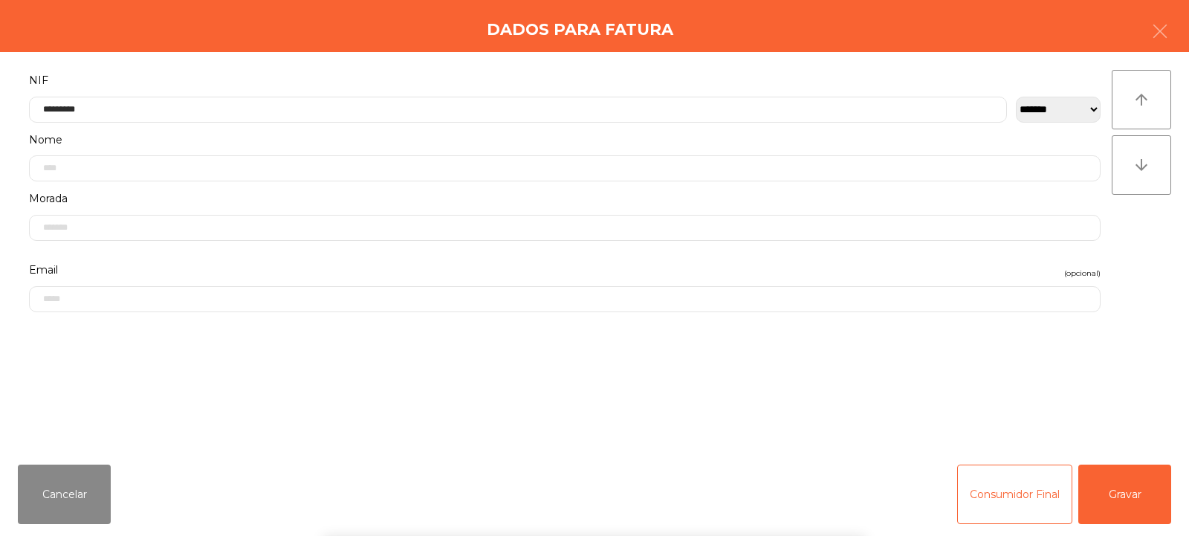
click at [1138, 486] on div "` 1 2 3 4 5 6 7 8 9 0 - = keyboard_backspace keyboard_tab q w e r t y u i o p […" at bounding box center [594, 443] width 1189 height 184
click at [1148, 488] on button "Gravar" at bounding box center [1124, 493] width 93 height 59
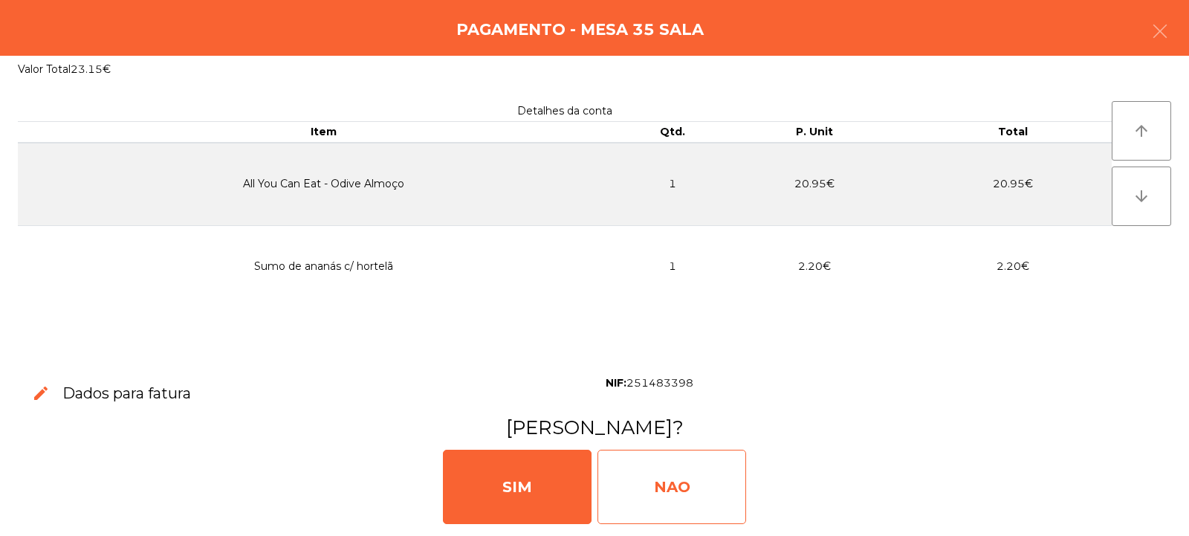
click at [666, 485] on div "NAO" at bounding box center [671, 487] width 149 height 74
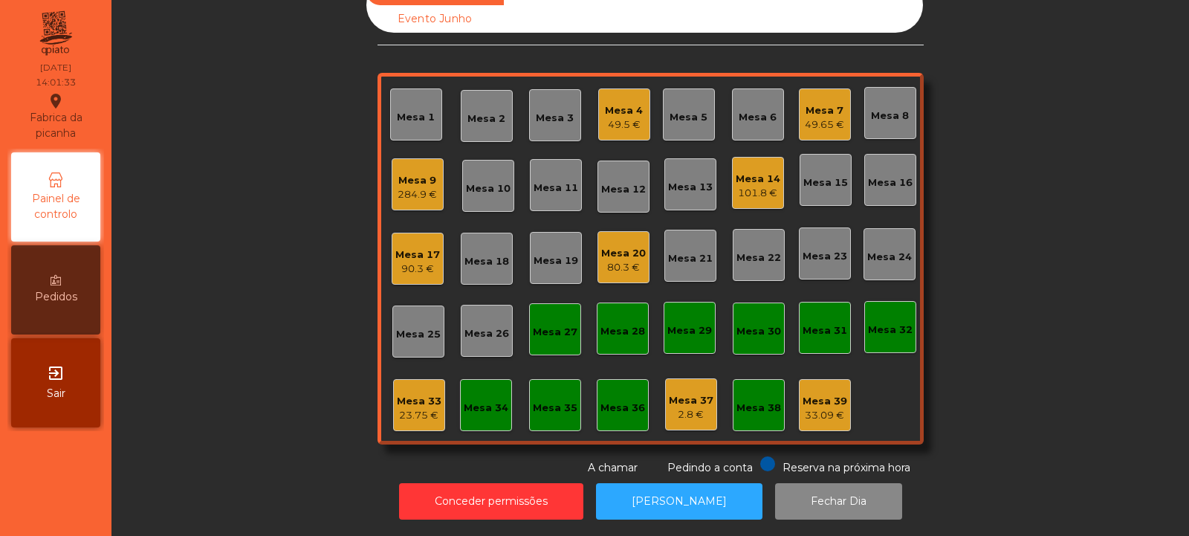
click at [398, 173] on div "Mesa 9" at bounding box center [417, 180] width 39 height 15
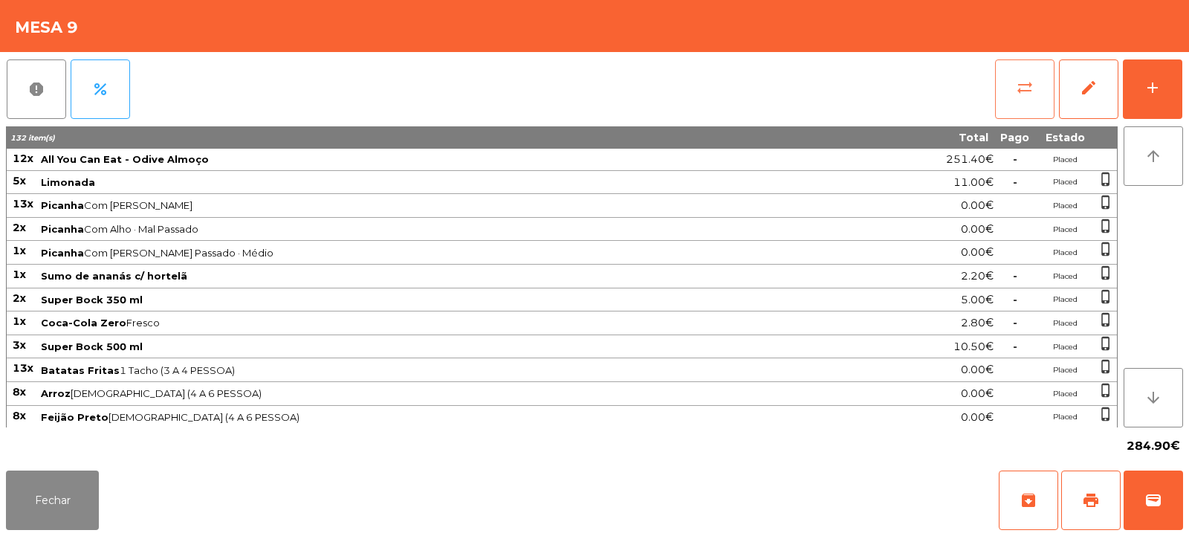
click at [1019, 111] on button "sync_alt" at bounding box center [1024, 88] width 59 height 59
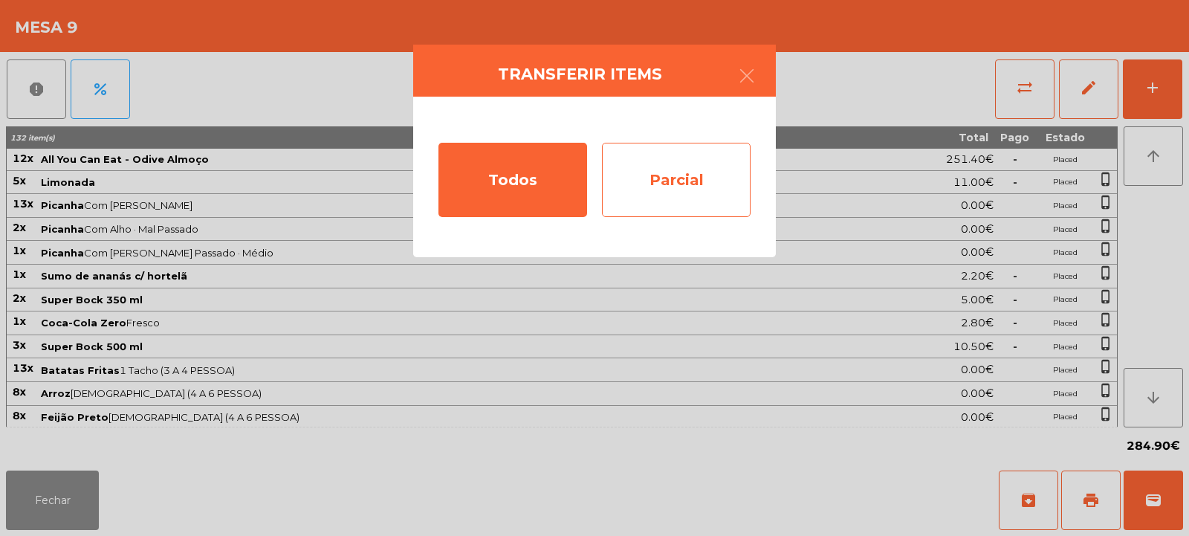
click at [716, 184] on div "Parcial" at bounding box center [676, 180] width 149 height 74
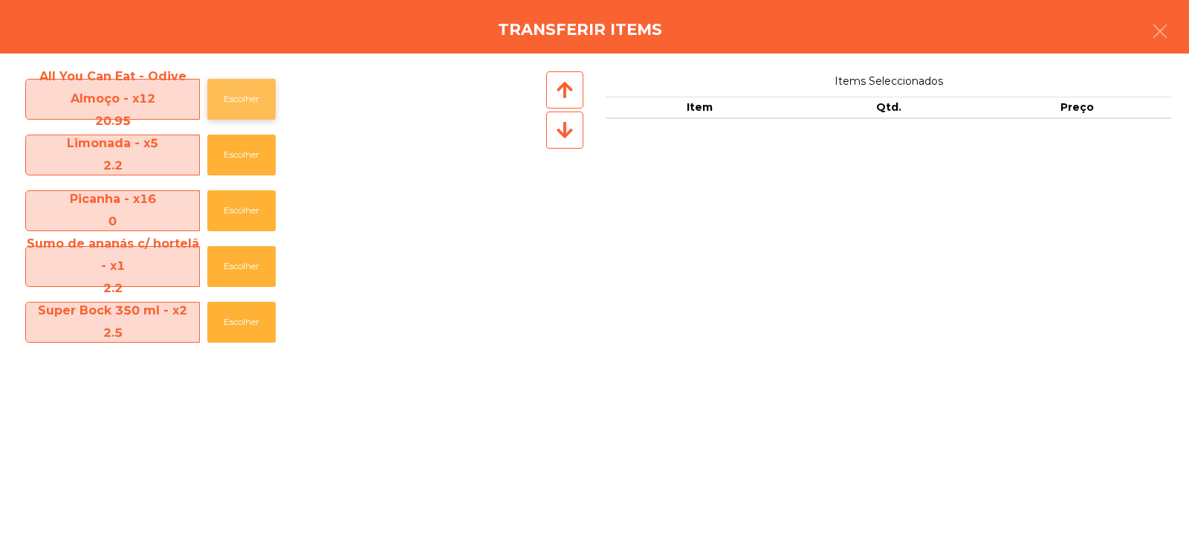
click at [229, 87] on button "Escolher" at bounding box center [241, 99] width 68 height 41
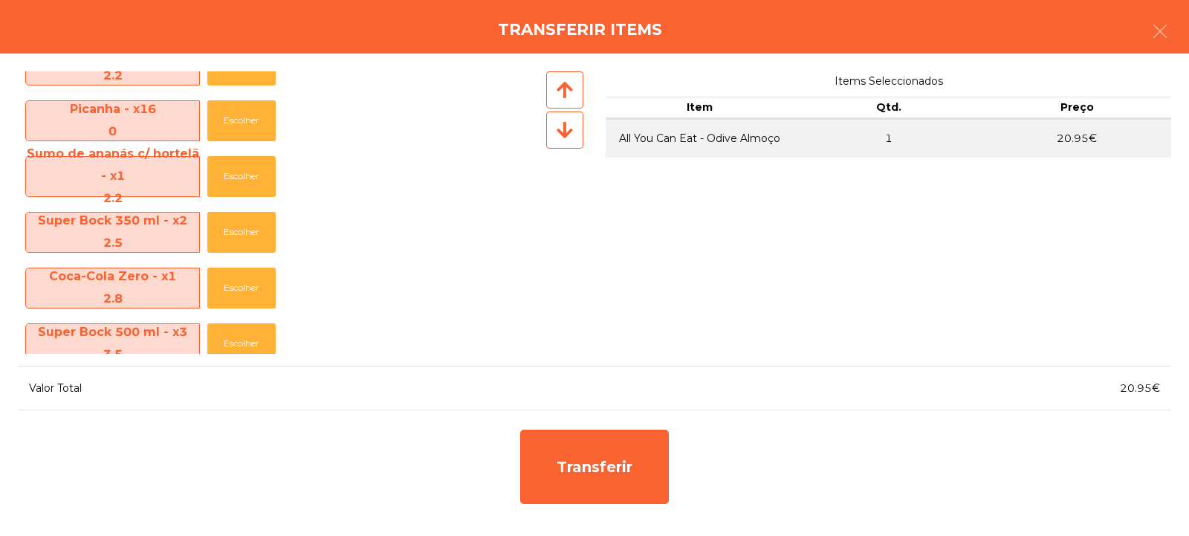
scroll to position [0, 0]
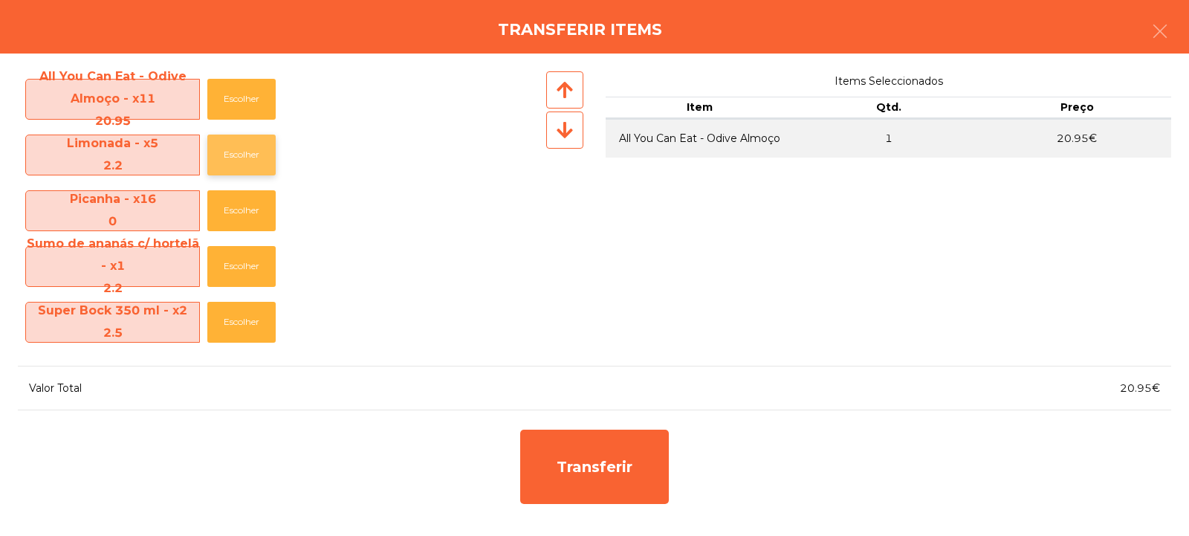
click at [220, 161] on button "Escolher" at bounding box center [241, 154] width 68 height 41
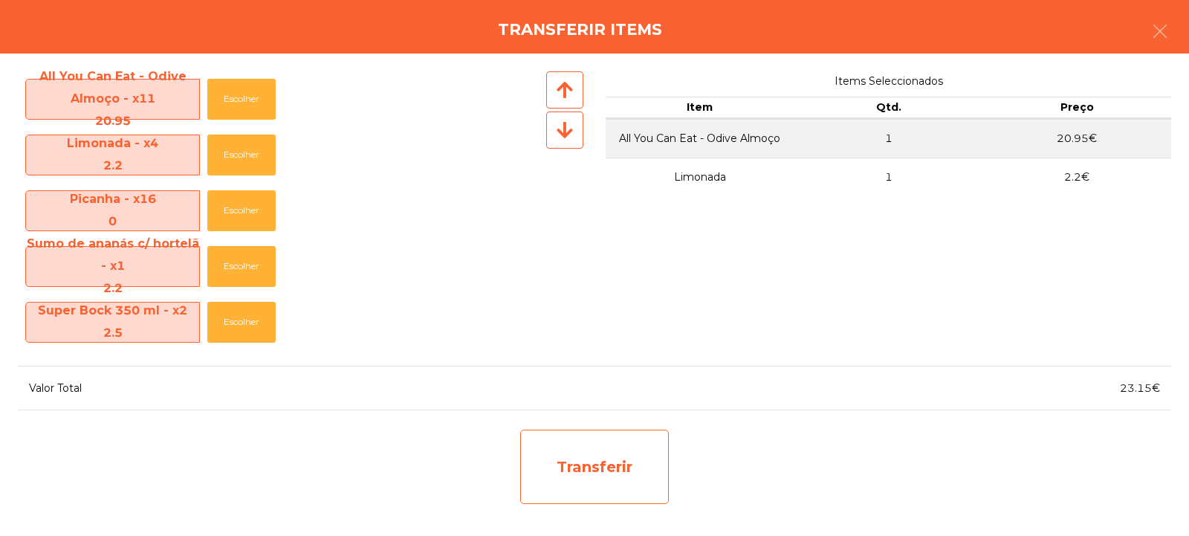
click at [597, 471] on div "Transferir" at bounding box center [594, 466] width 149 height 74
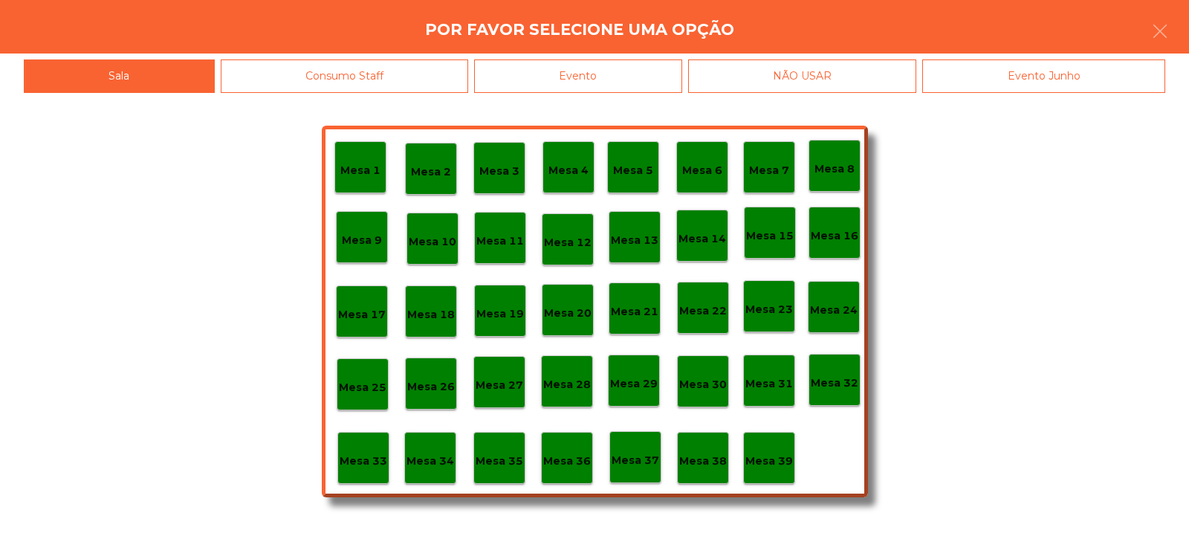
click at [505, 453] on p "Mesa 35" at bounding box center [500, 460] width 48 height 17
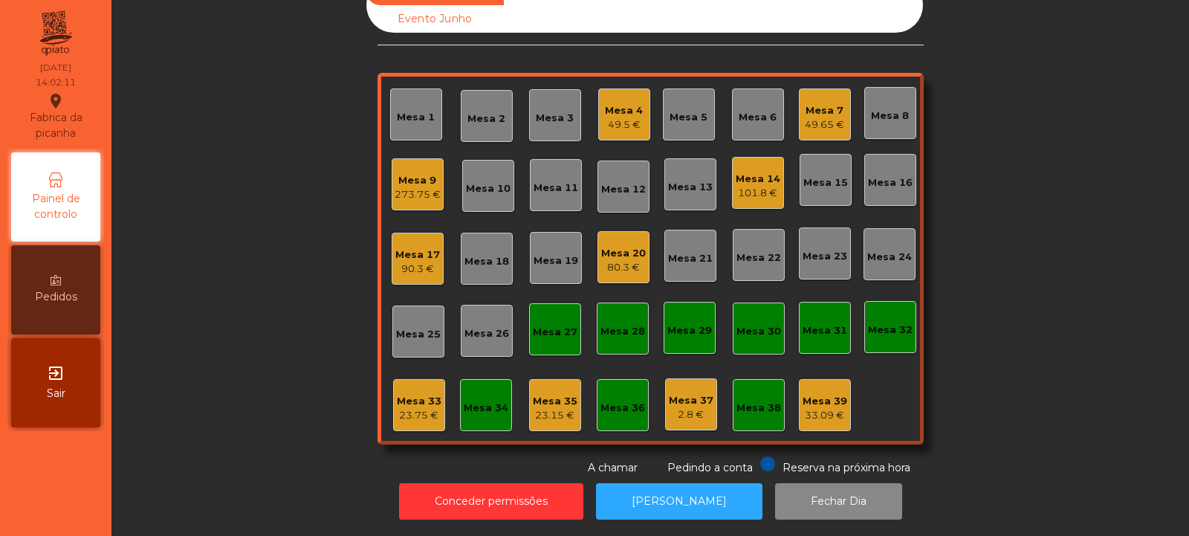
click at [539, 388] on div "Mesa 35 23.15 €" at bounding box center [555, 405] width 45 height 35
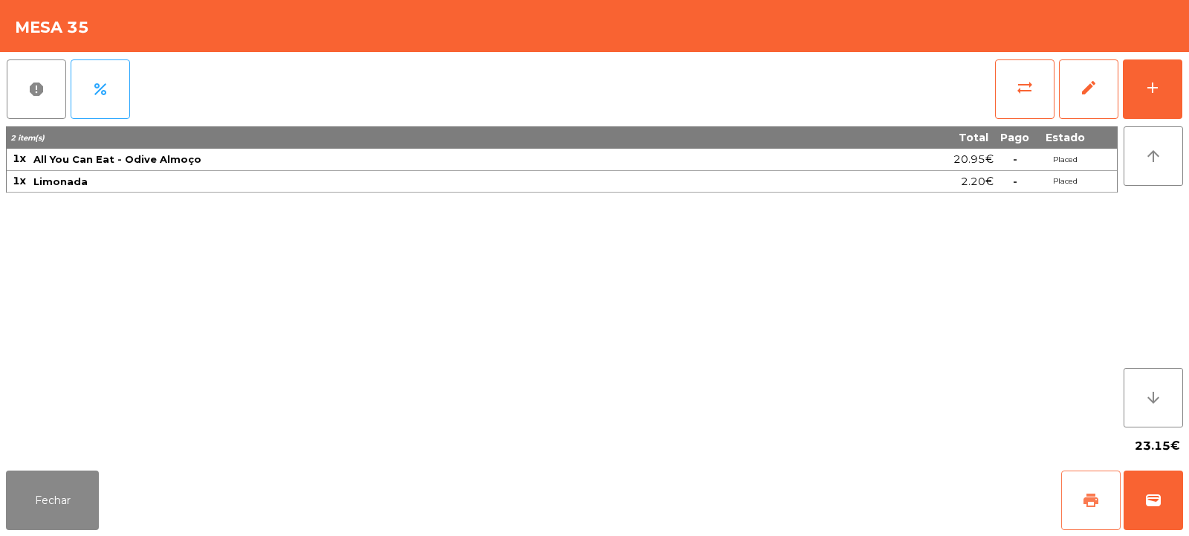
click at [1085, 511] on button "print" at bounding box center [1090, 499] width 59 height 59
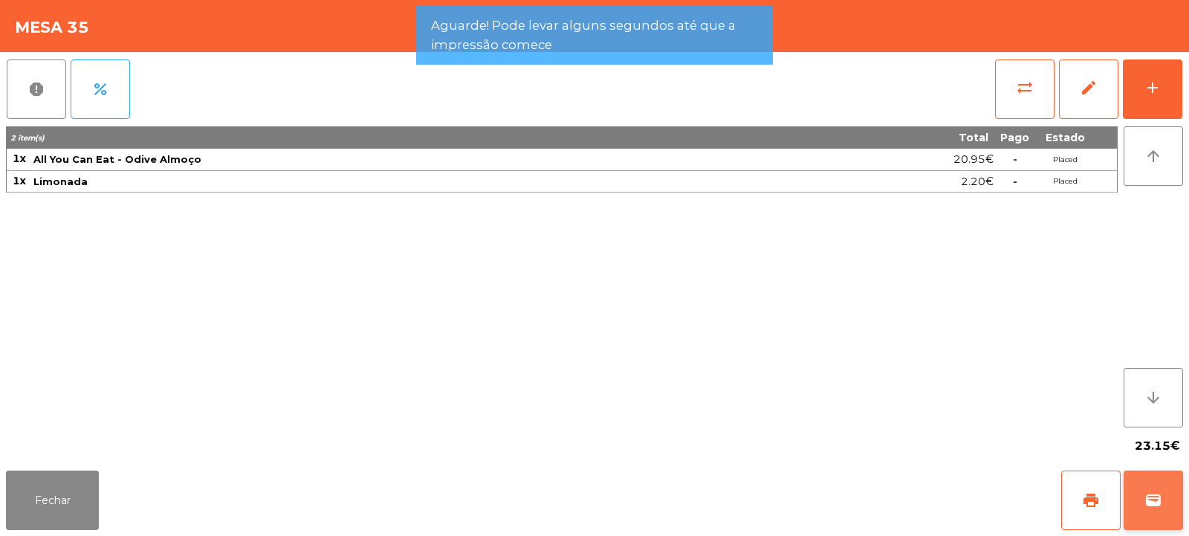
click at [1155, 505] on span "wallet" at bounding box center [1153, 500] width 18 height 18
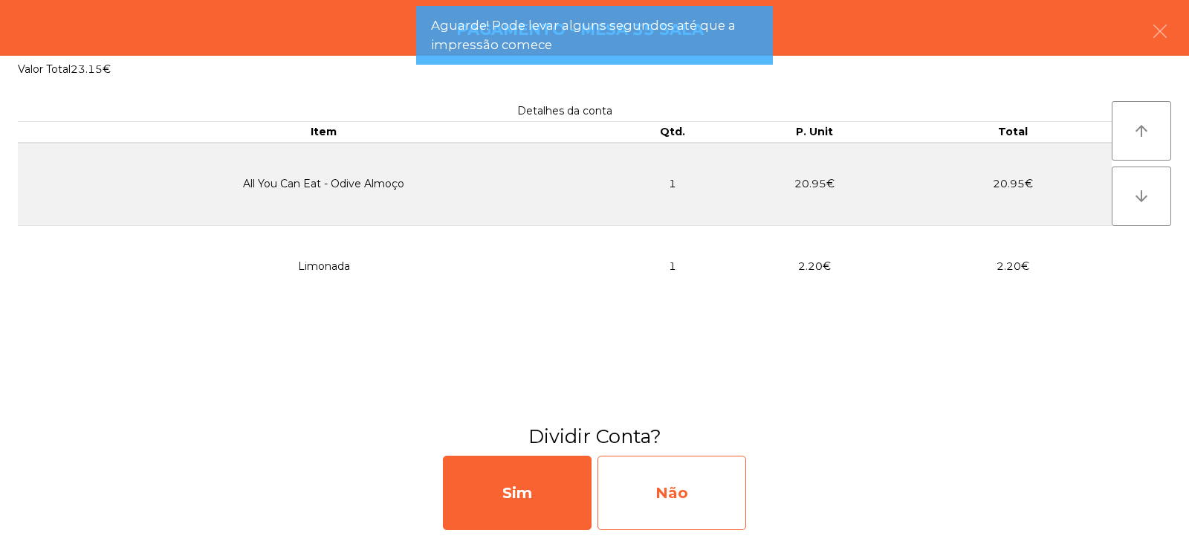
click at [688, 486] on div "Não" at bounding box center [671, 492] width 149 height 74
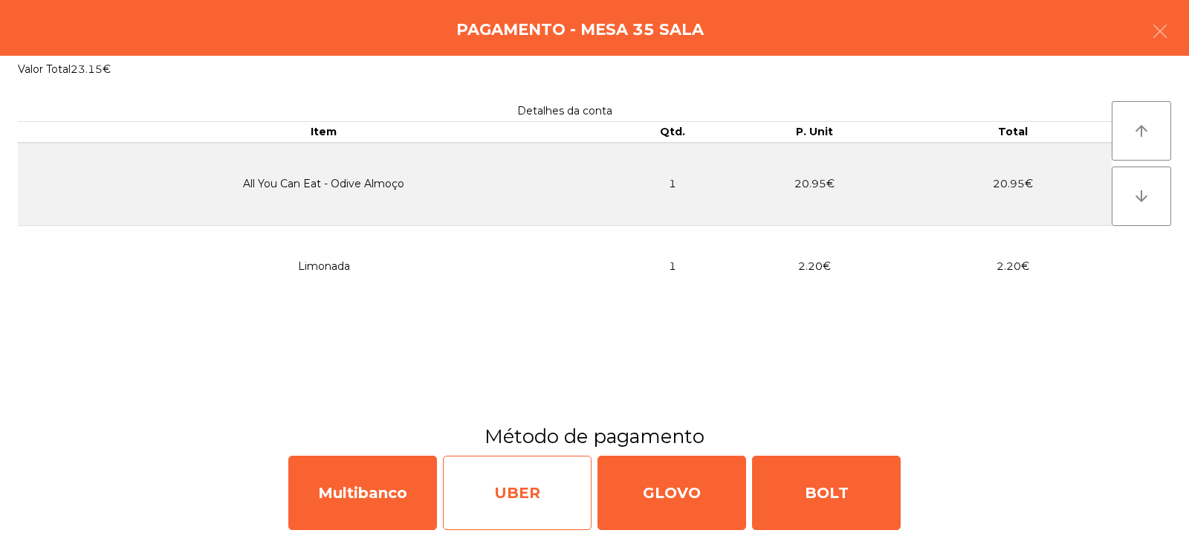
click at [519, 484] on div "UBER" at bounding box center [517, 492] width 149 height 74
select select "**"
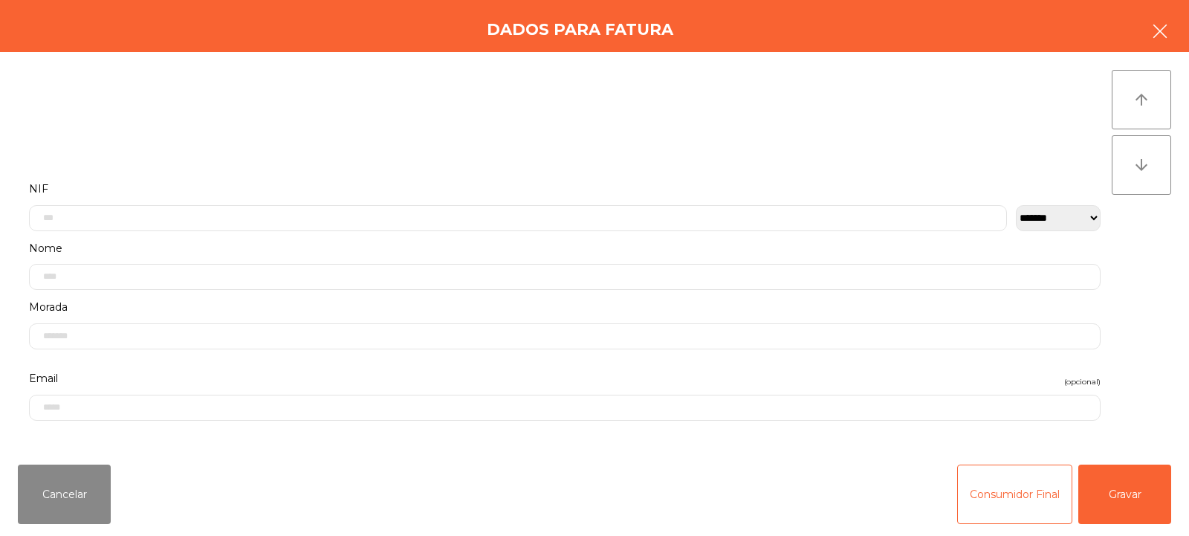
click at [1142, 49] on button "button" at bounding box center [1160, 32] width 42 height 45
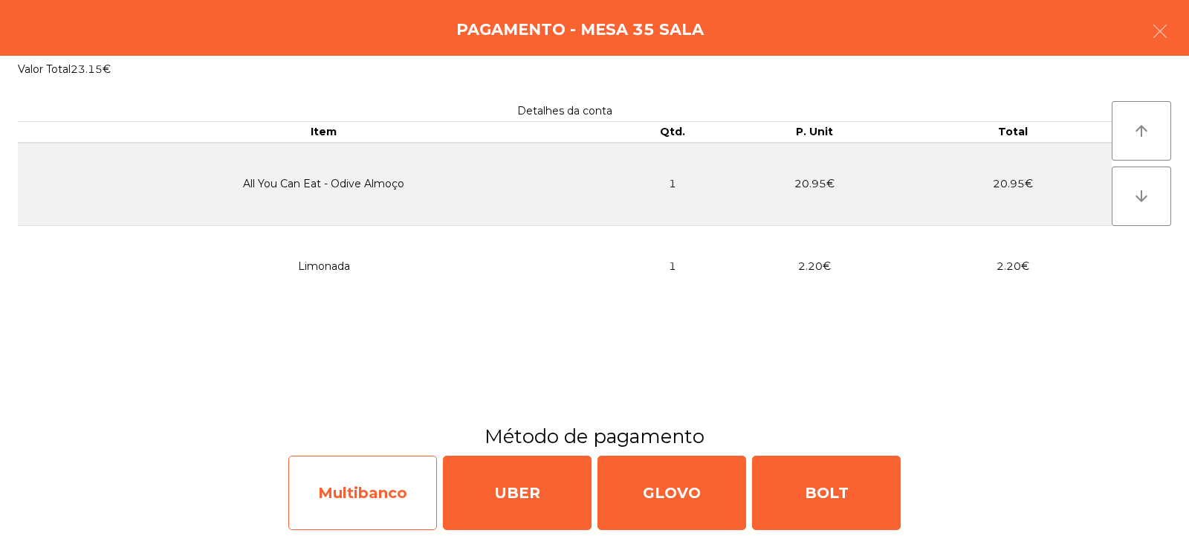
click at [406, 487] on div "Multibanco" at bounding box center [362, 492] width 149 height 74
select select "**"
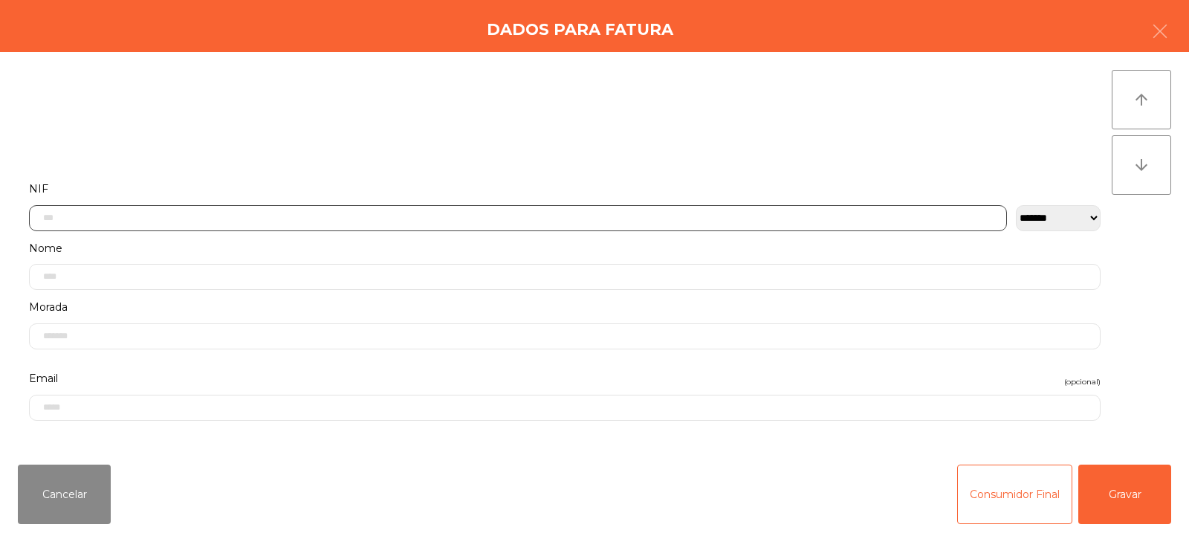
click at [362, 220] on input "text" at bounding box center [518, 218] width 978 height 26
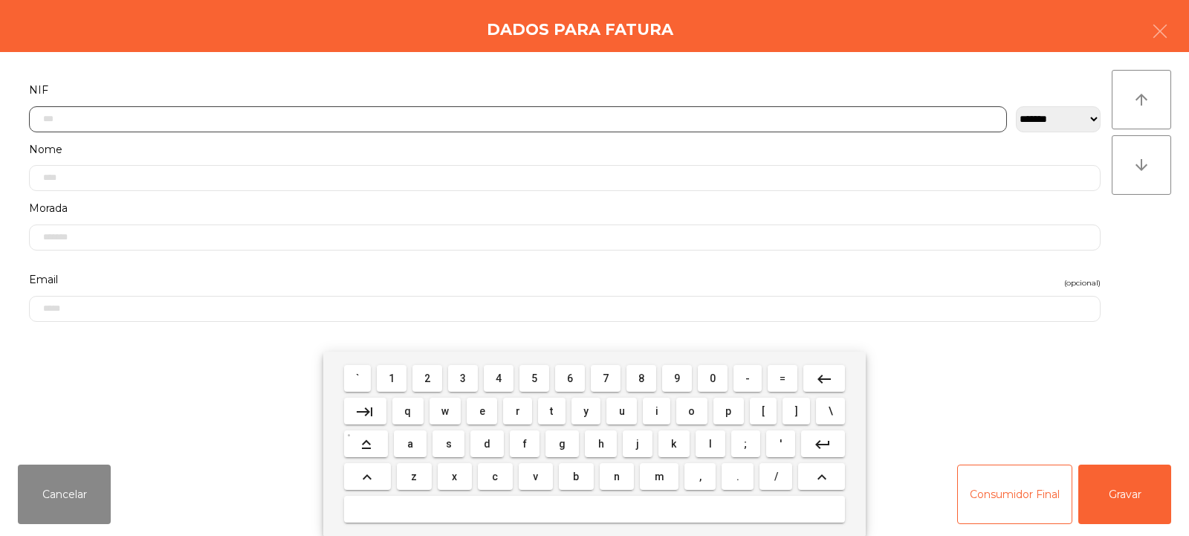
scroll to position [108, 0]
type input "*********"
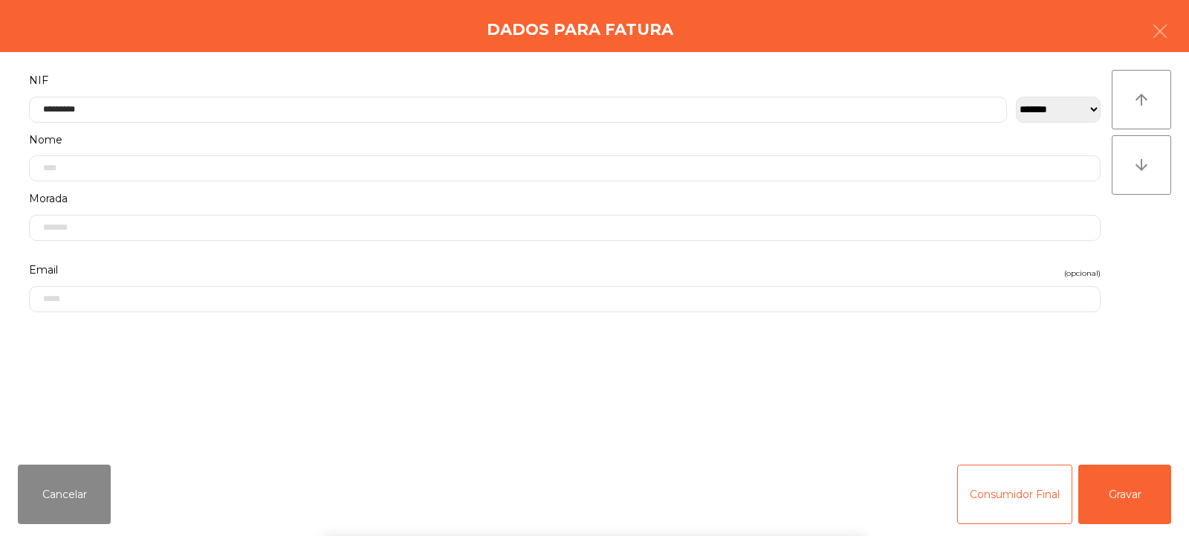
click at [1124, 492] on div "` 1 2 3 4 5 6 7 8 9 0 - = keyboard_backspace keyboard_tab q w e r t y u i o p […" at bounding box center [594, 443] width 1189 height 184
click at [1127, 487] on button "Gravar" at bounding box center [1124, 493] width 93 height 59
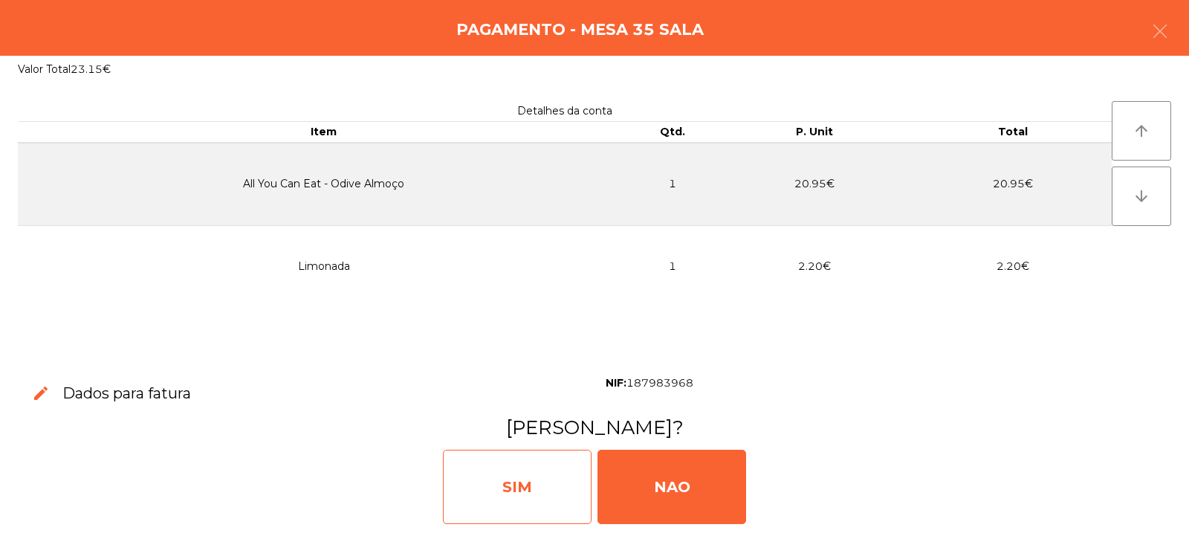
click at [539, 484] on div "SIM" at bounding box center [517, 487] width 149 height 74
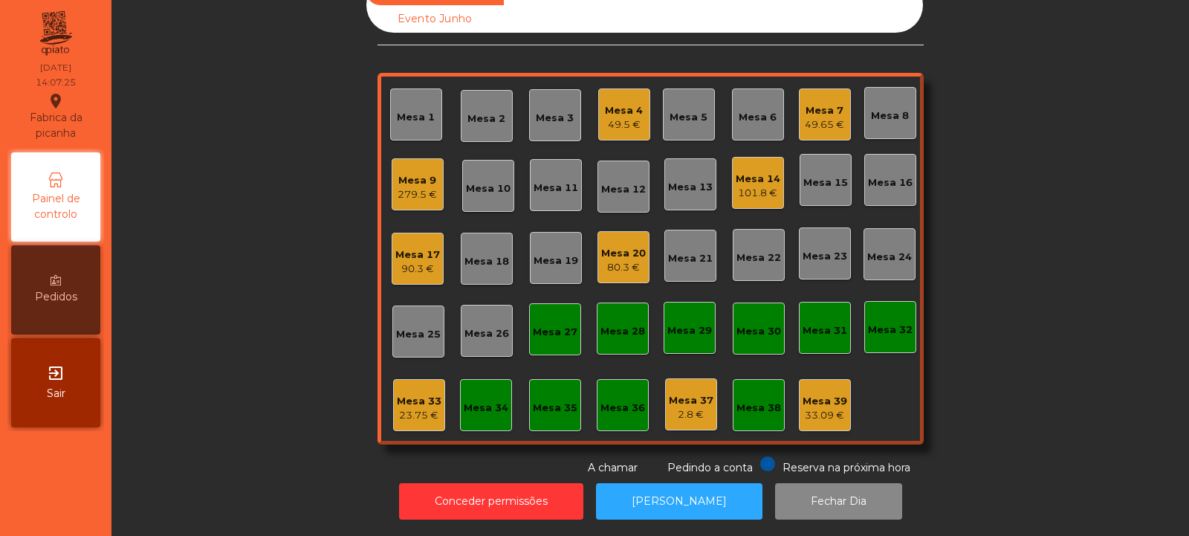
click at [420, 175] on div "Mesa 9" at bounding box center [417, 180] width 39 height 15
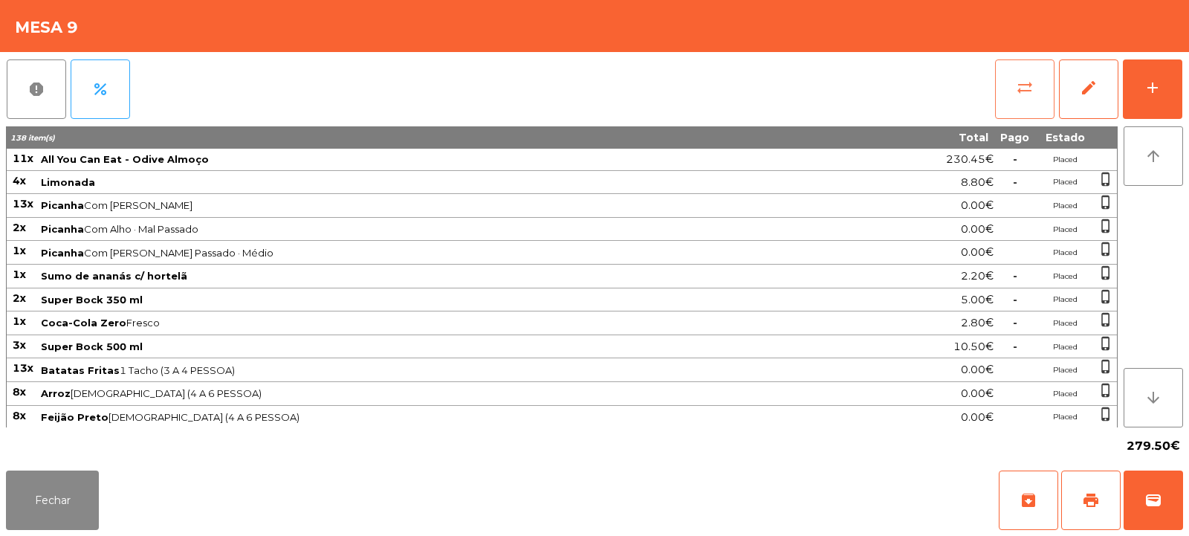
click at [999, 84] on button "sync_alt" at bounding box center [1024, 88] width 59 height 59
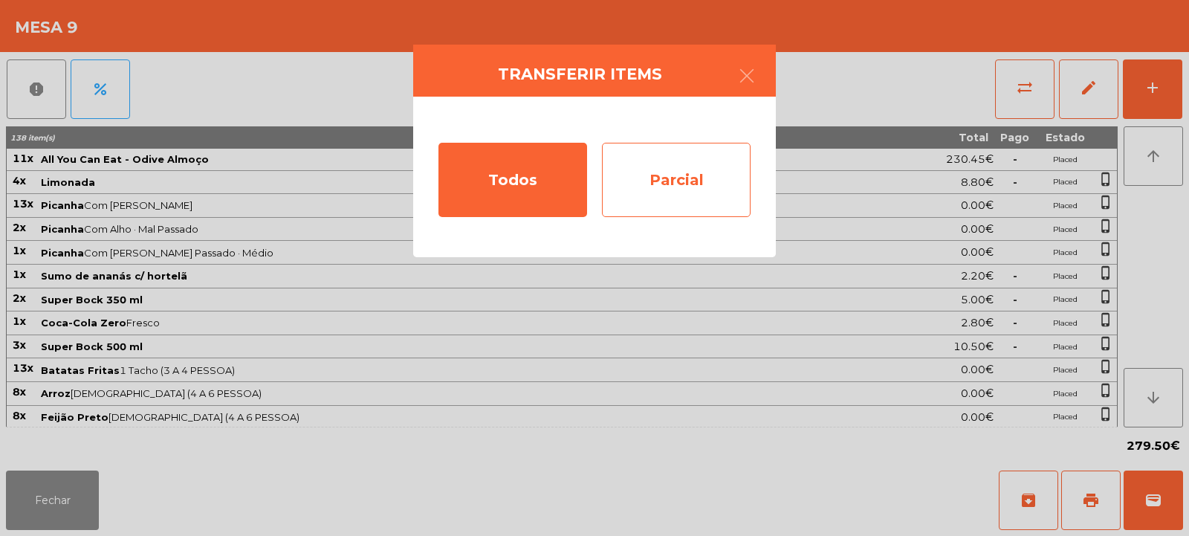
click at [701, 195] on div "Parcial" at bounding box center [676, 180] width 149 height 74
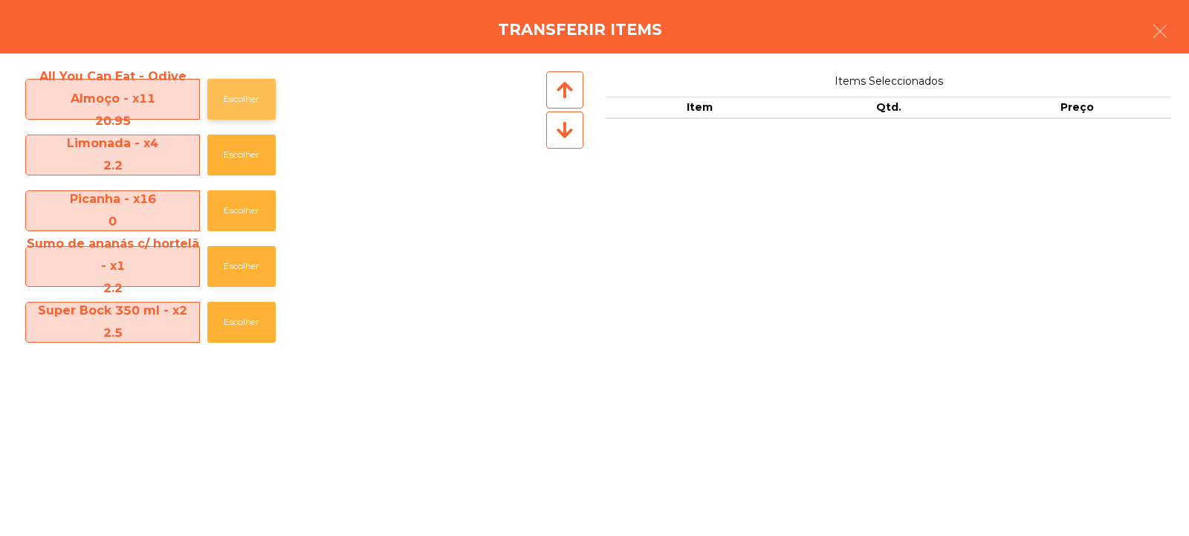
click at [247, 94] on button "Escolher" at bounding box center [241, 99] width 68 height 41
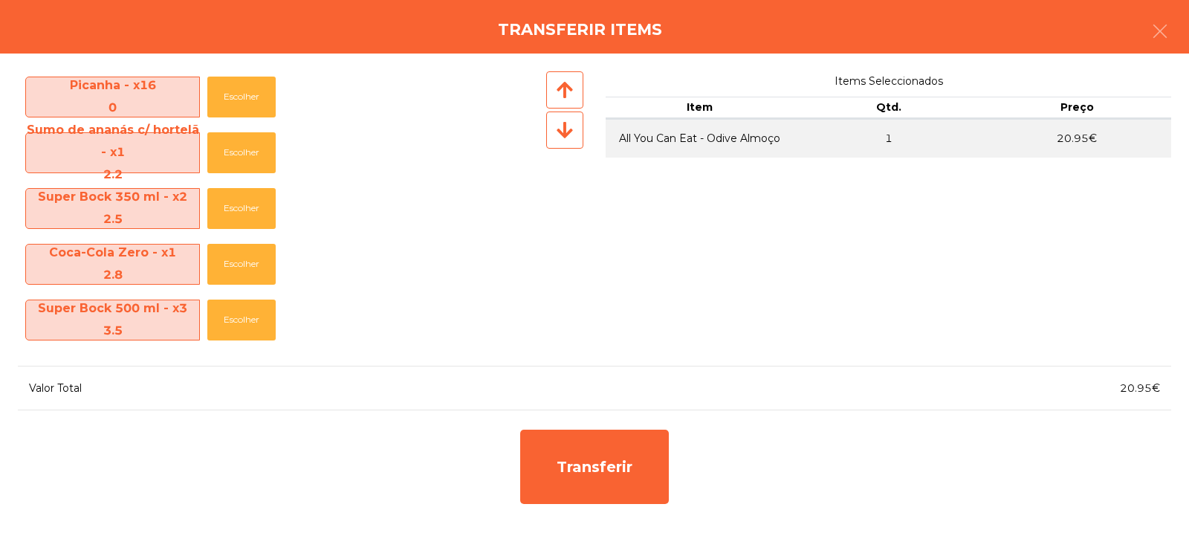
scroll to position [118, 0]
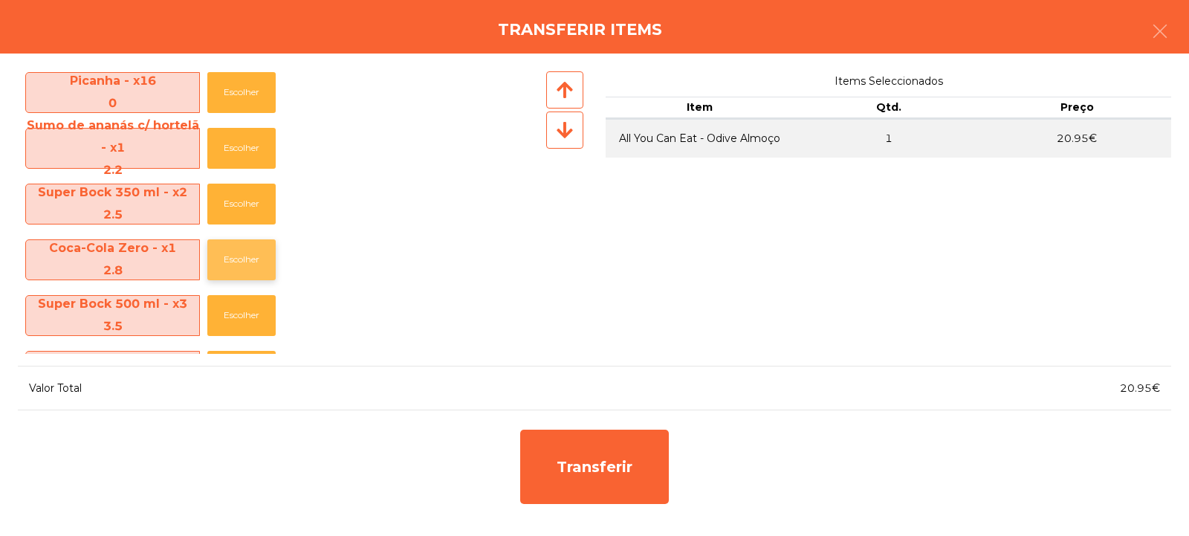
click at [240, 269] on button "Escolher" at bounding box center [241, 259] width 68 height 41
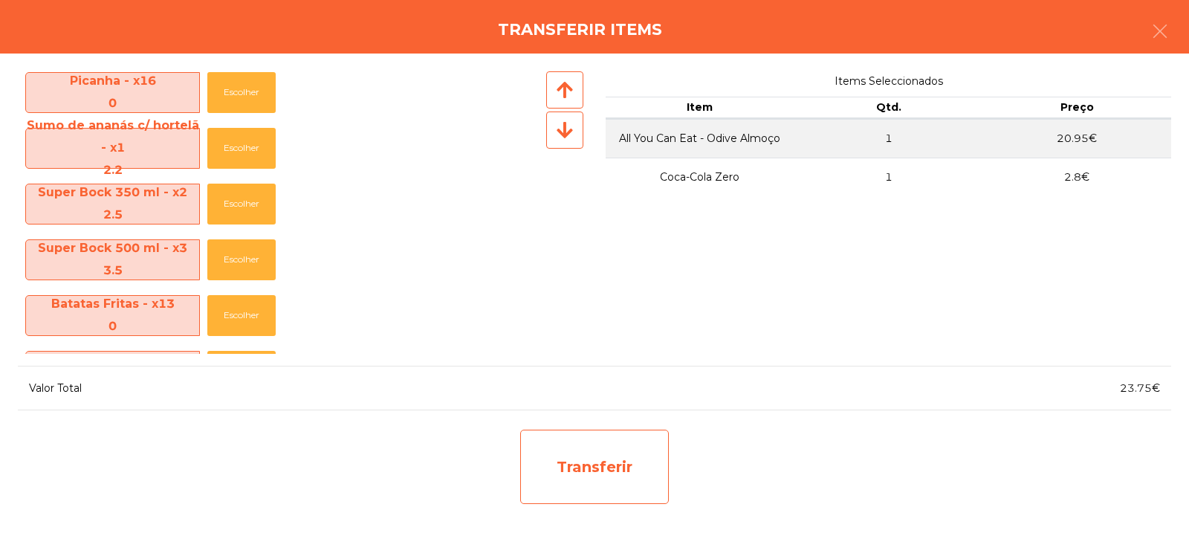
click at [585, 466] on div "Transferir" at bounding box center [594, 466] width 149 height 74
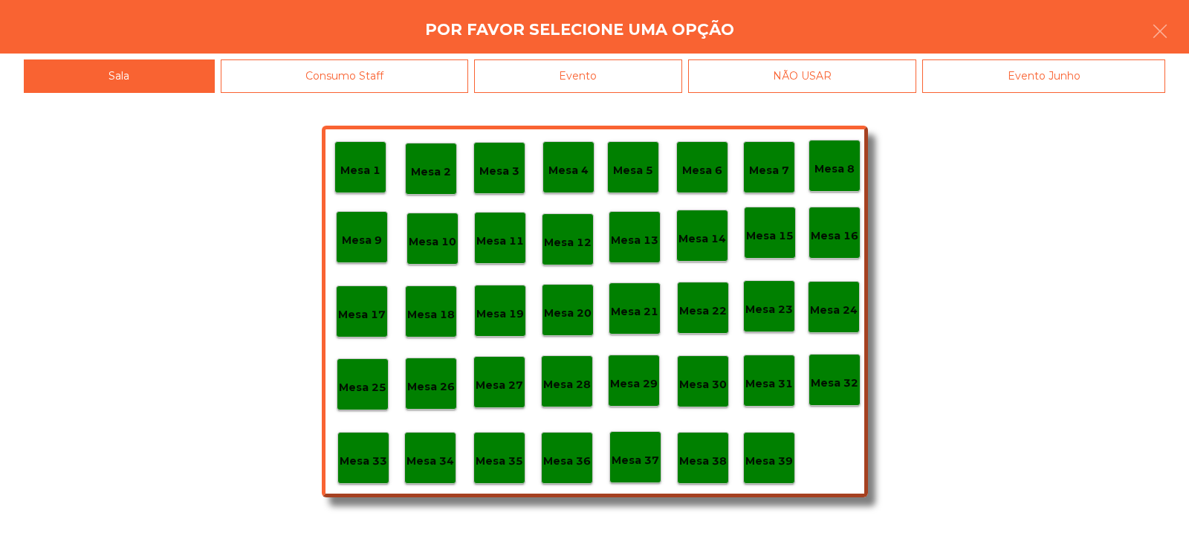
click at [357, 454] on p "Mesa 33" at bounding box center [364, 460] width 48 height 17
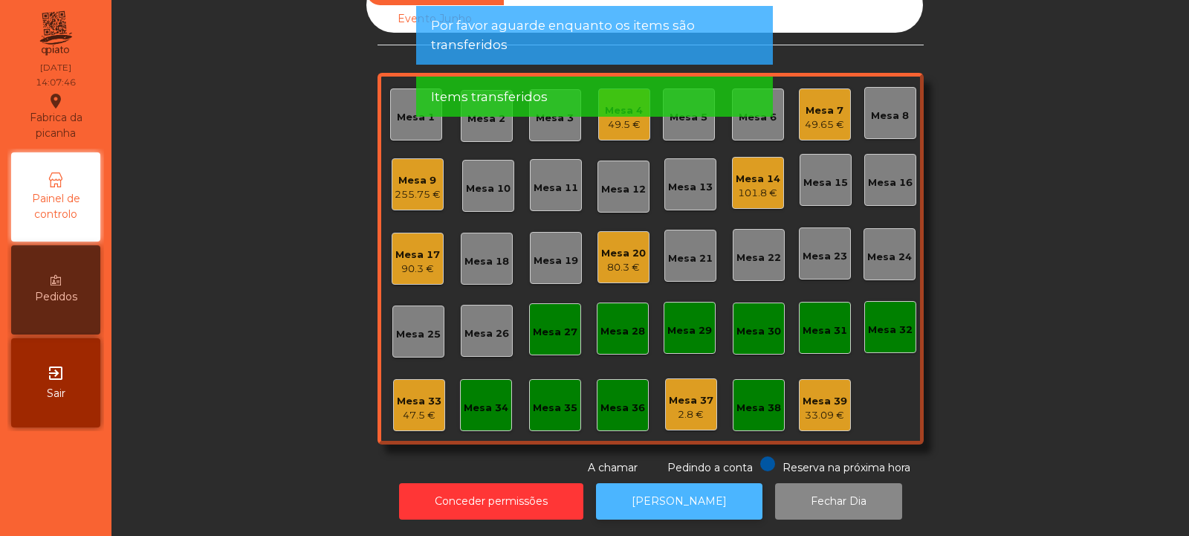
click at [701, 501] on button "[PERSON_NAME]" at bounding box center [679, 501] width 166 height 36
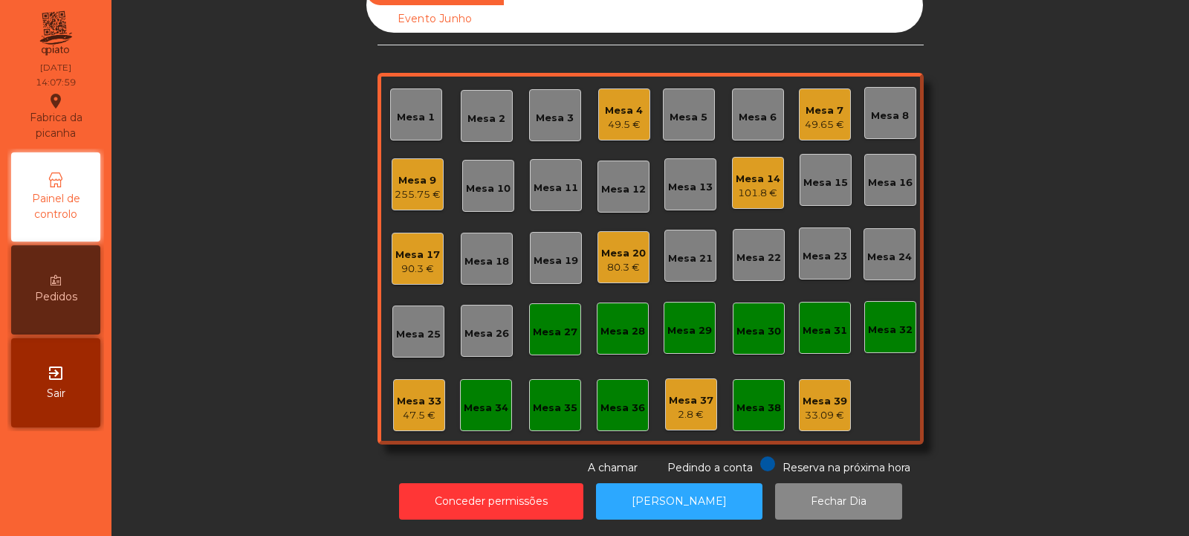
click at [402, 388] on div "Mesa 33 47.5 €" at bounding box center [419, 405] width 45 height 35
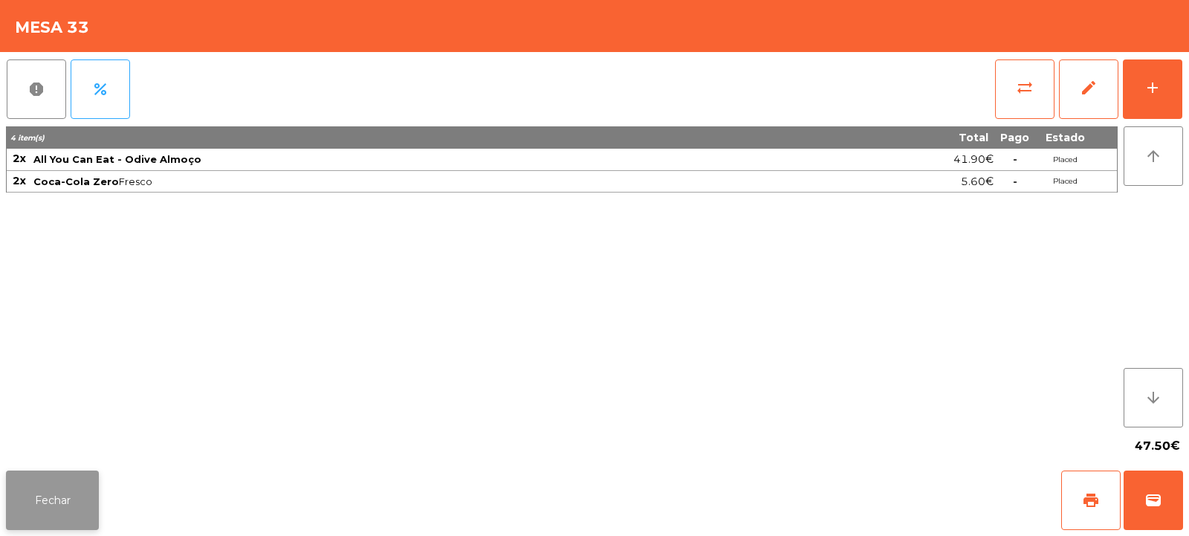
click at [40, 514] on button "Fechar" at bounding box center [52, 499] width 93 height 59
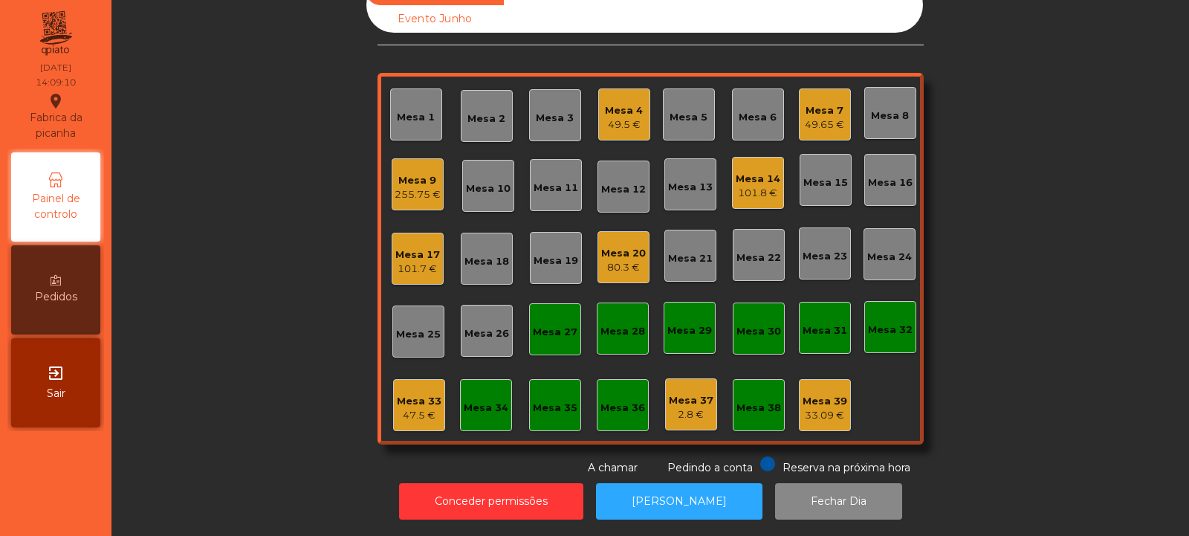
click at [614, 260] on div "80.3 €" at bounding box center [623, 267] width 45 height 15
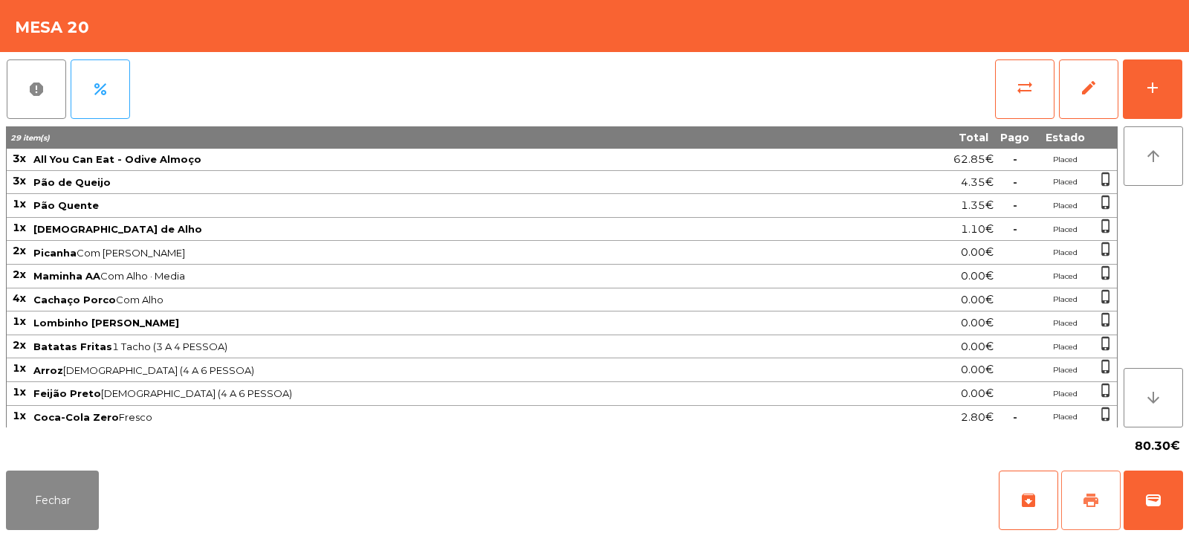
click at [1083, 488] on button "print" at bounding box center [1090, 499] width 59 height 59
click at [1086, 510] on button "print" at bounding box center [1090, 499] width 59 height 59
click at [1167, 513] on button "wallet" at bounding box center [1152, 499] width 59 height 59
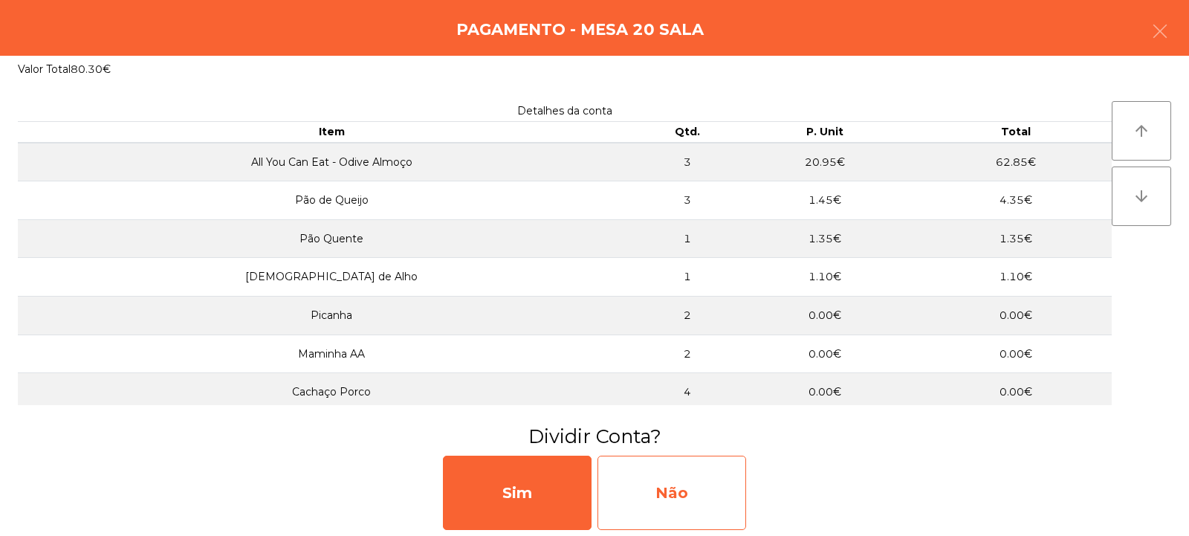
click at [692, 489] on div "Não" at bounding box center [671, 492] width 149 height 74
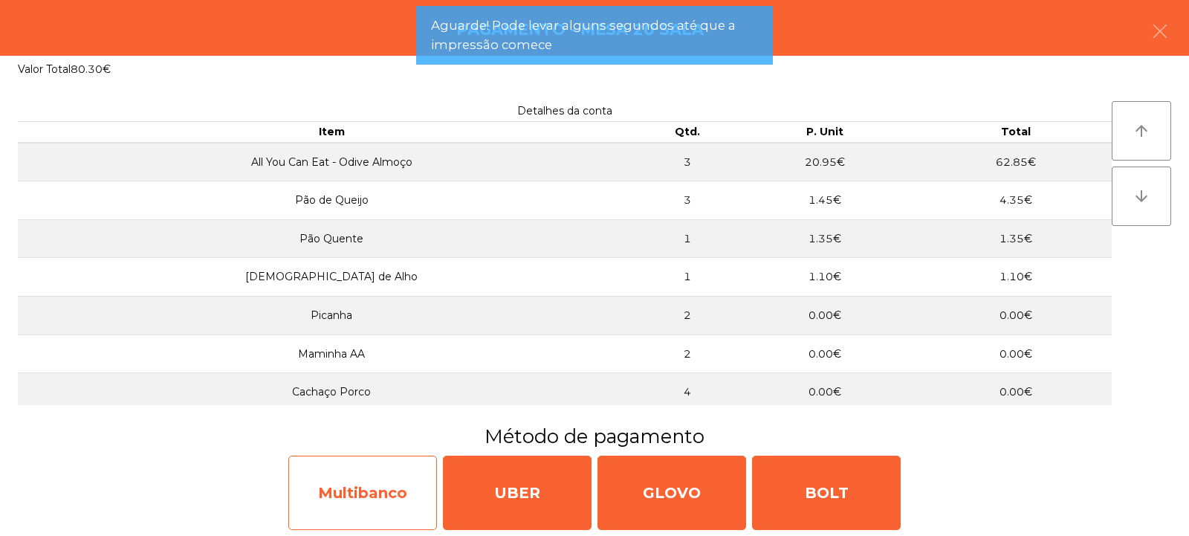
click at [386, 483] on div "Multibanco" at bounding box center [362, 492] width 149 height 74
select select "**"
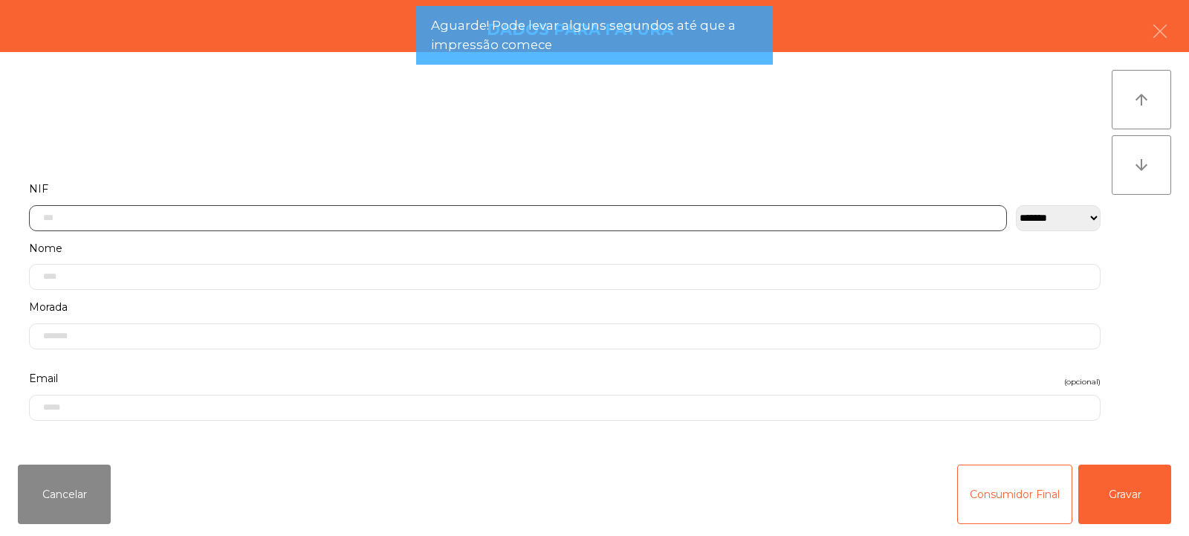
click at [321, 223] on input "text" at bounding box center [518, 218] width 978 height 26
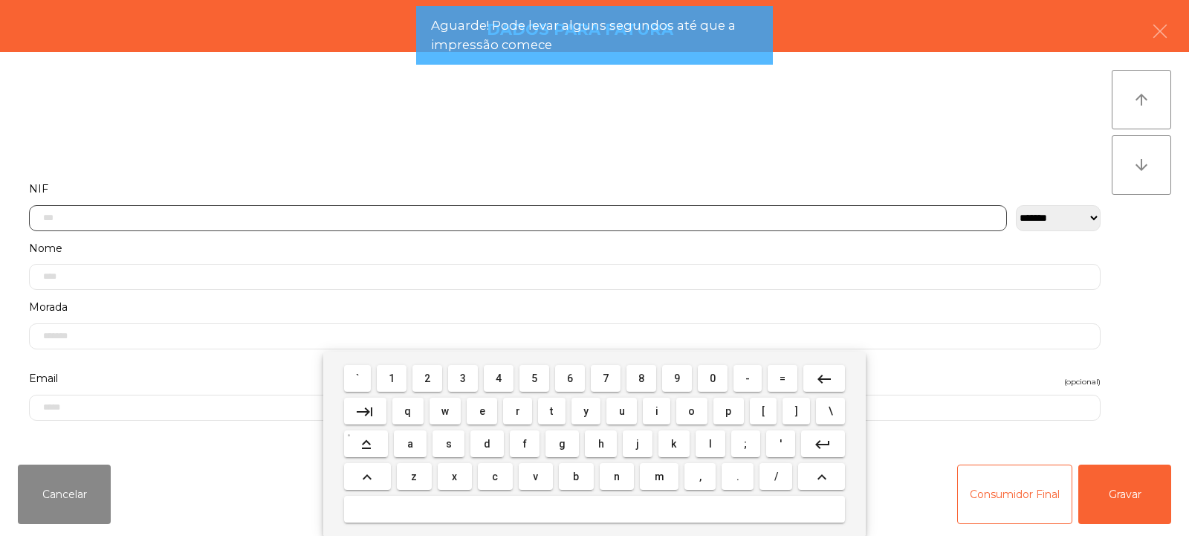
scroll to position [108, 0]
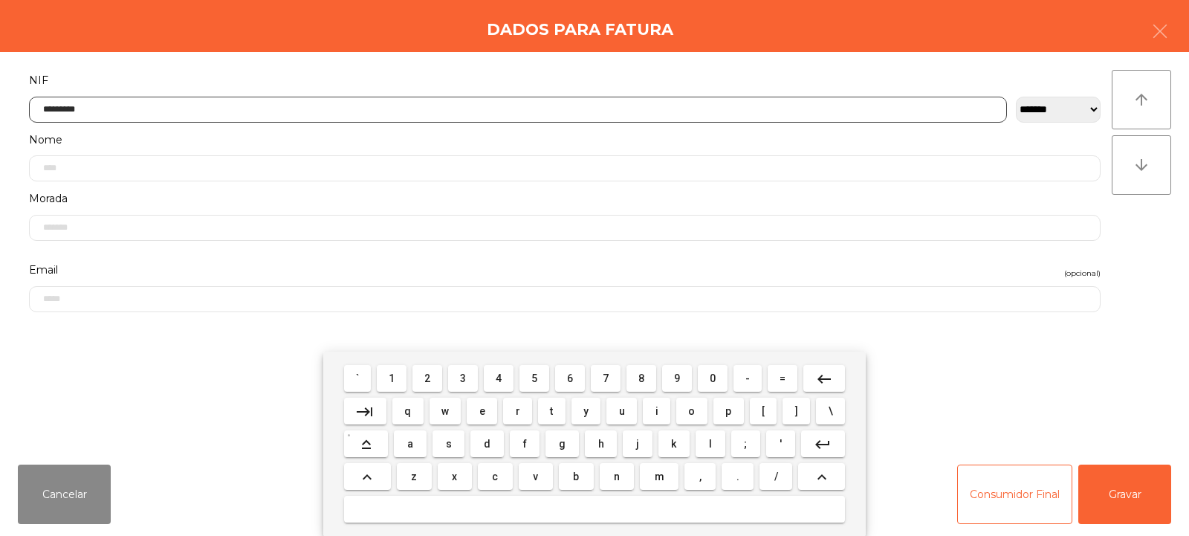
type input "*********"
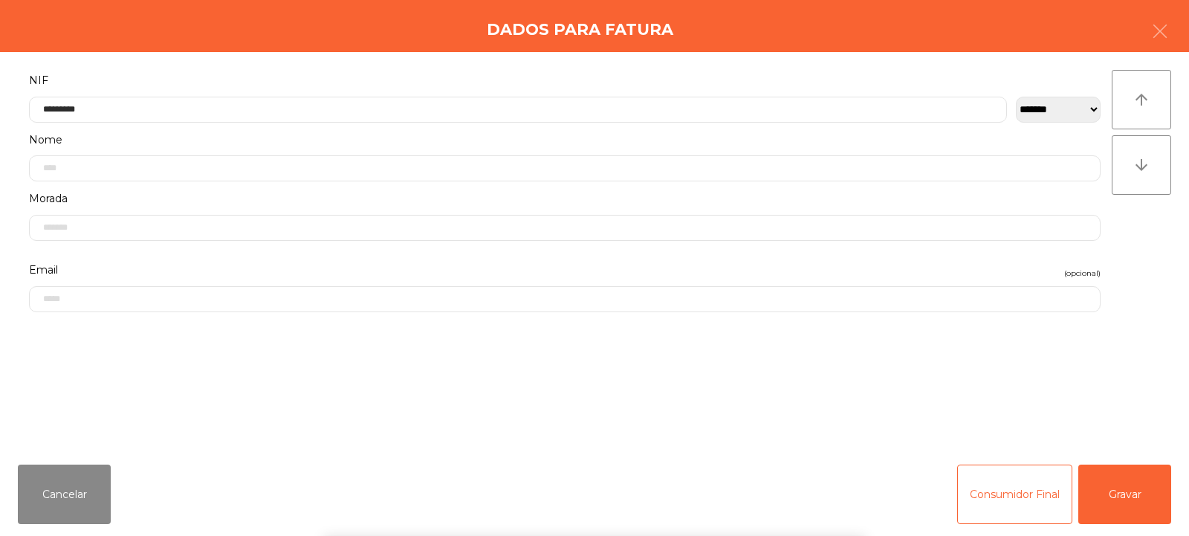
click at [1118, 490] on div "` 1 2 3 4 5 6 7 8 9 0 - = keyboard_backspace keyboard_tab q w e r t y u i o p […" at bounding box center [594, 443] width 1189 height 184
click at [1135, 493] on button "Gravar" at bounding box center [1124, 493] width 93 height 59
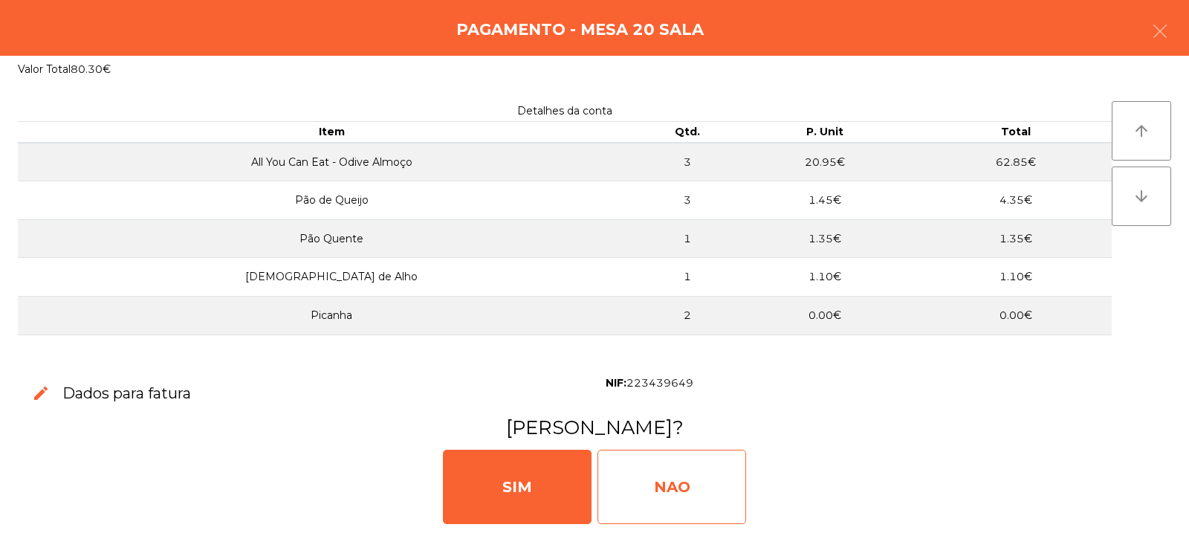
click at [681, 497] on div "NAO" at bounding box center [671, 487] width 149 height 74
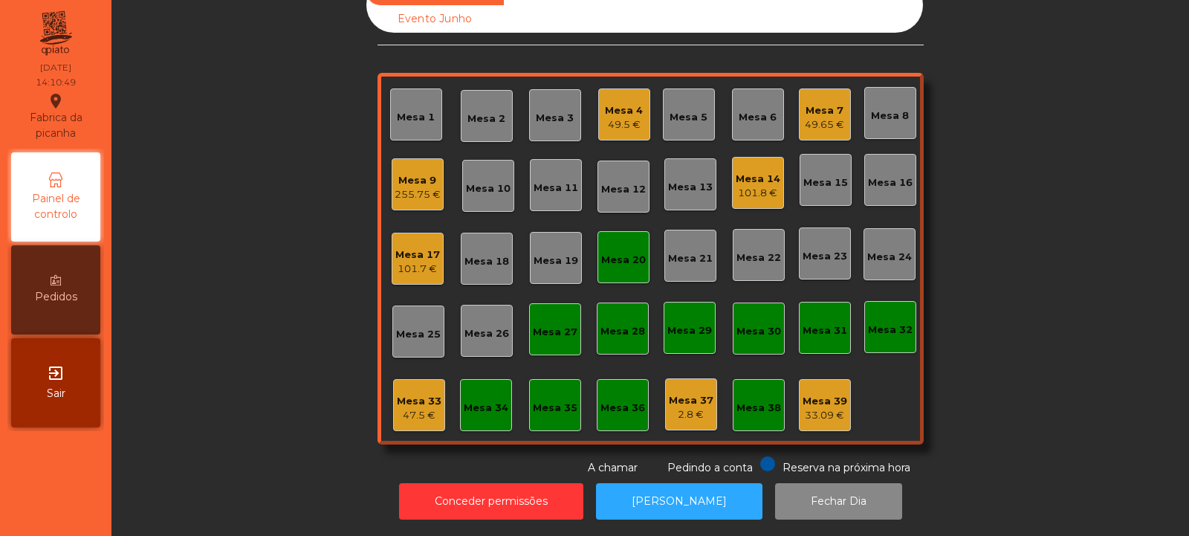
click at [558, 403] on div "Mesa 35" at bounding box center [555, 407] width 45 height 15
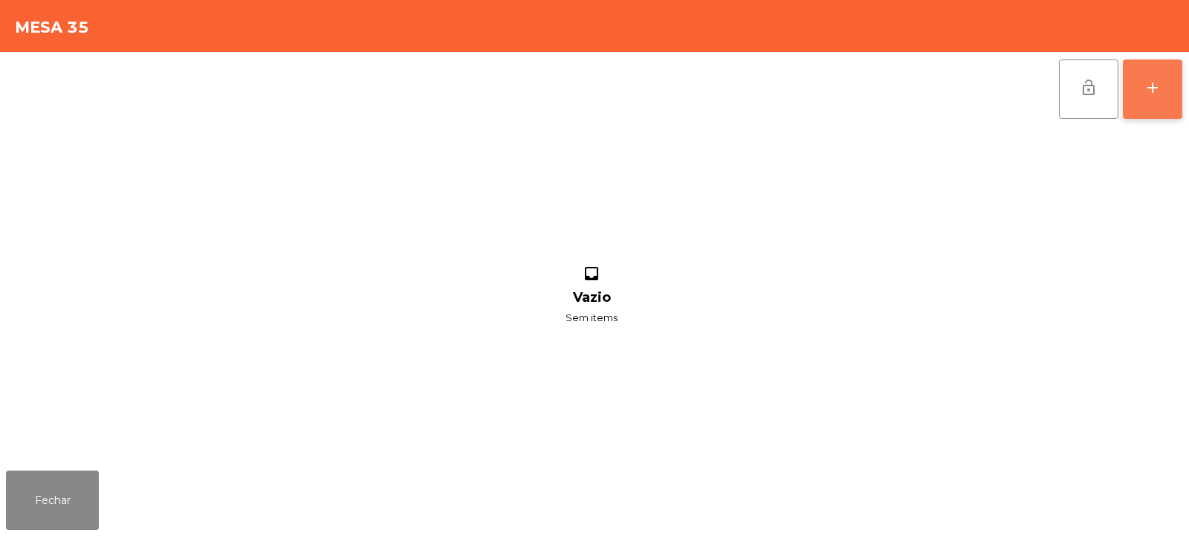
click at [1149, 98] on button "add" at bounding box center [1152, 88] width 59 height 59
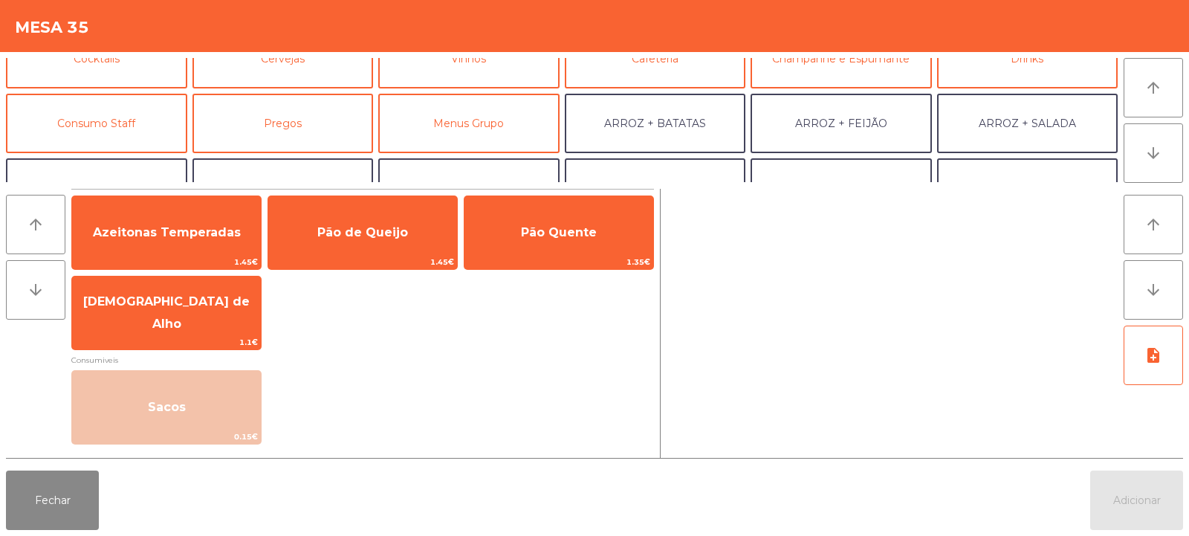
scroll to position [92, 0]
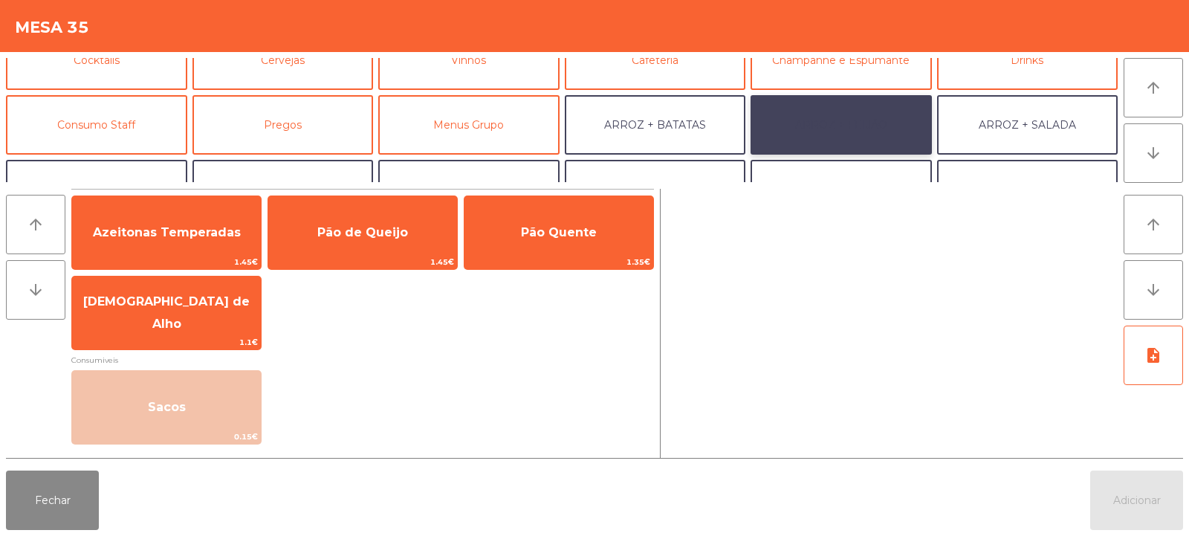
click at [839, 129] on button "ARROZ + FEIJÃO" at bounding box center [840, 124] width 181 height 59
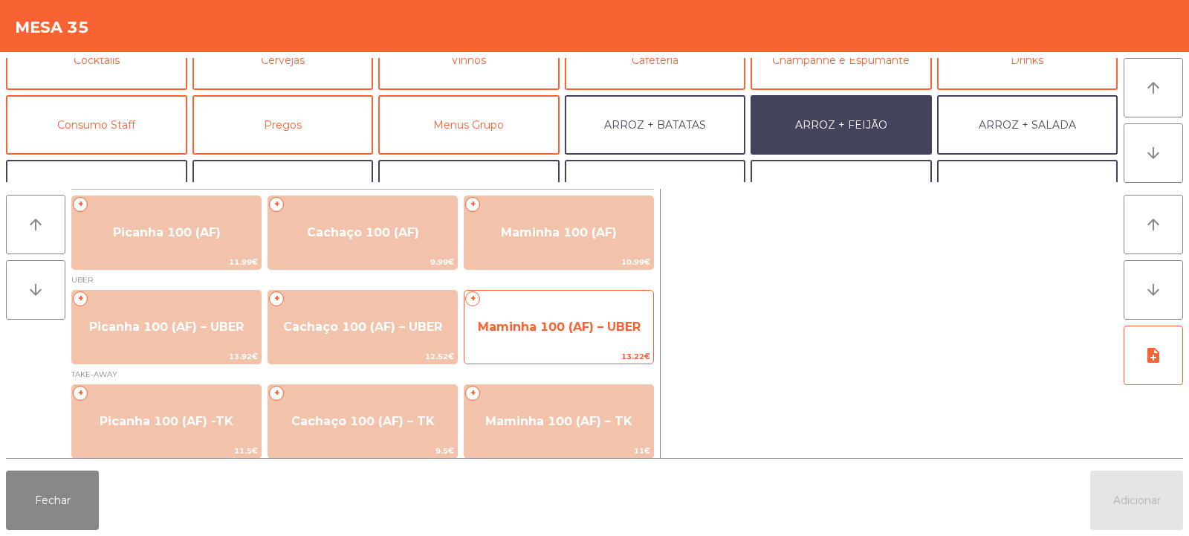
click at [523, 348] on div "+ Maminha 100 (AF) – UBER 13.22€" at bounding box center [559, 327] width 190 height 74
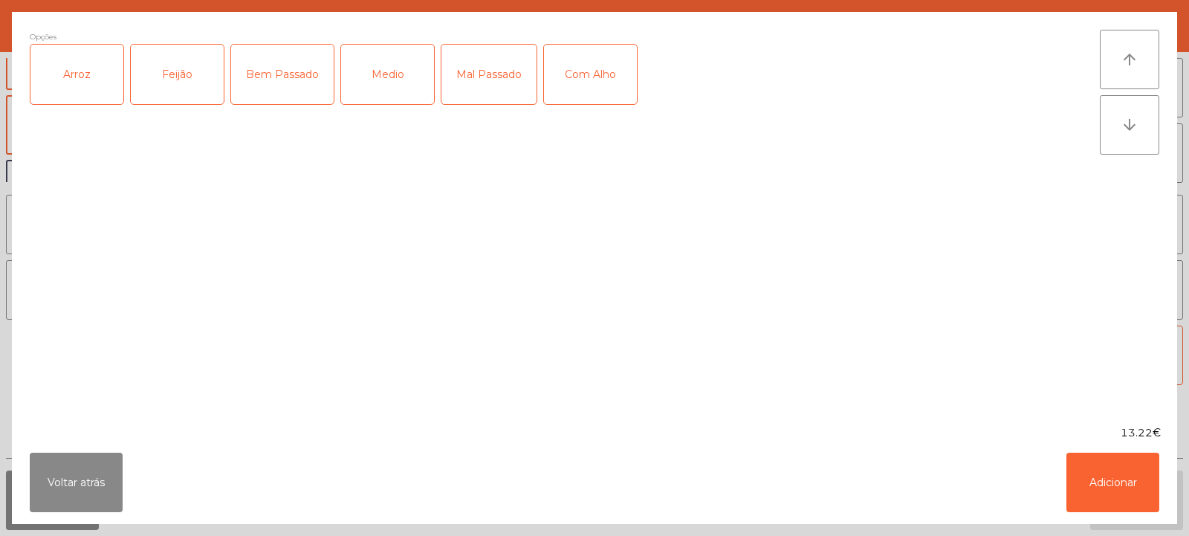
click at [74, 64] on div "Arroz" at bounding box center [76, 74] width 93 height 59
click at [185, 49] on div "Feijão" at bounding box center [177, 74] width 93 height 59
click at [385, 80] on div "Medio" at bounding box center [387, 74] width 93 height 59
click at [603, 82] on div "Com Alho" at bounding box center [590, 74] width 93 height 59
click at [1097, 497] on button "Adicionar" at bounding box center [1112, 481] width 93 height 59
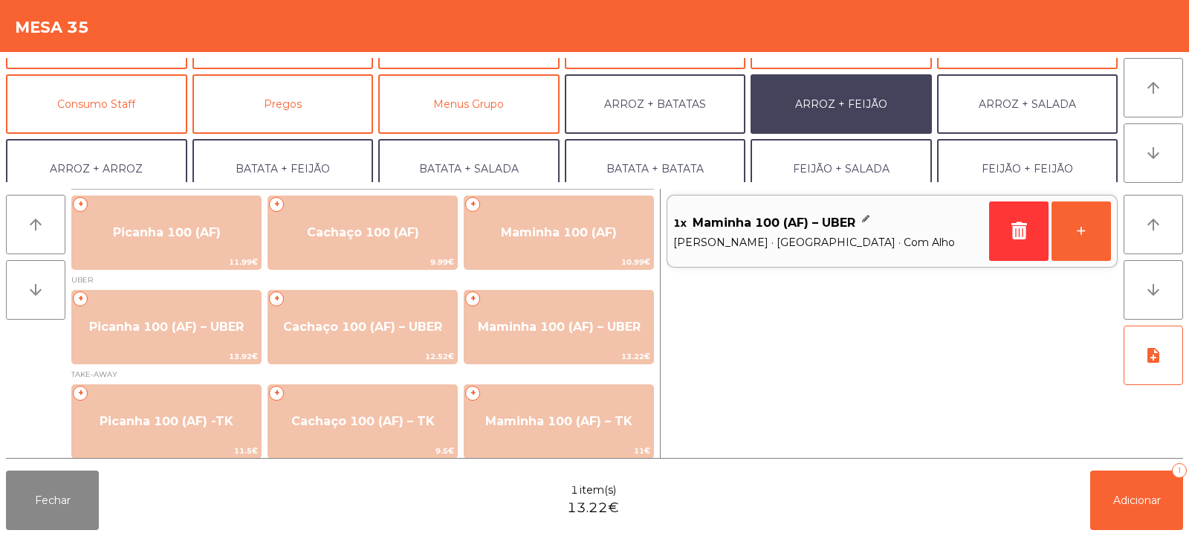
scroll to position [120, 0]
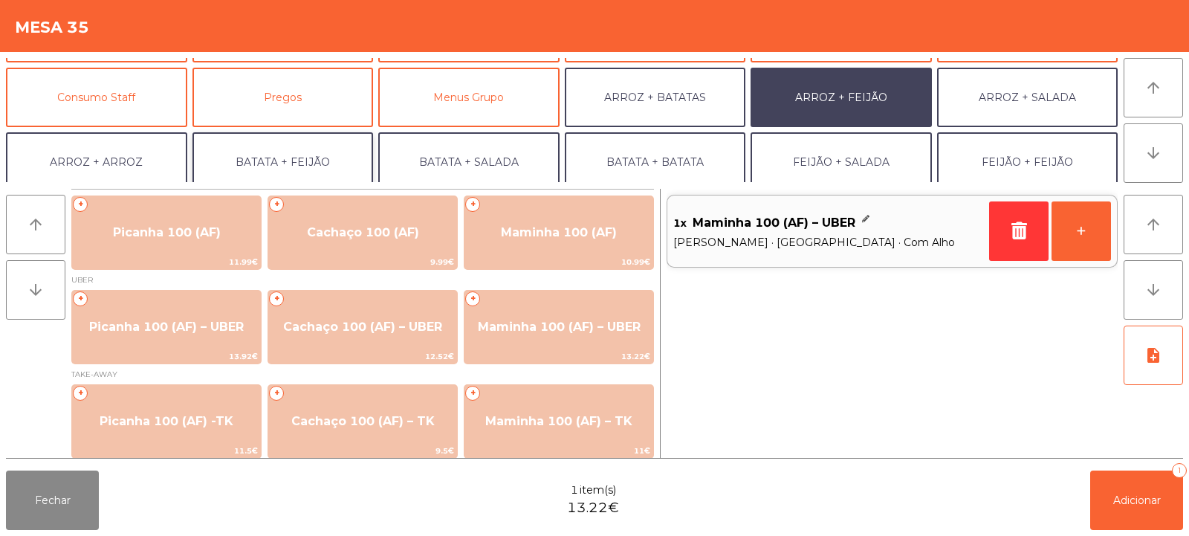
click at [300, 161] on button "BATATA + FEIJÃO" at bounding box center [282, 161] width 181 height 59
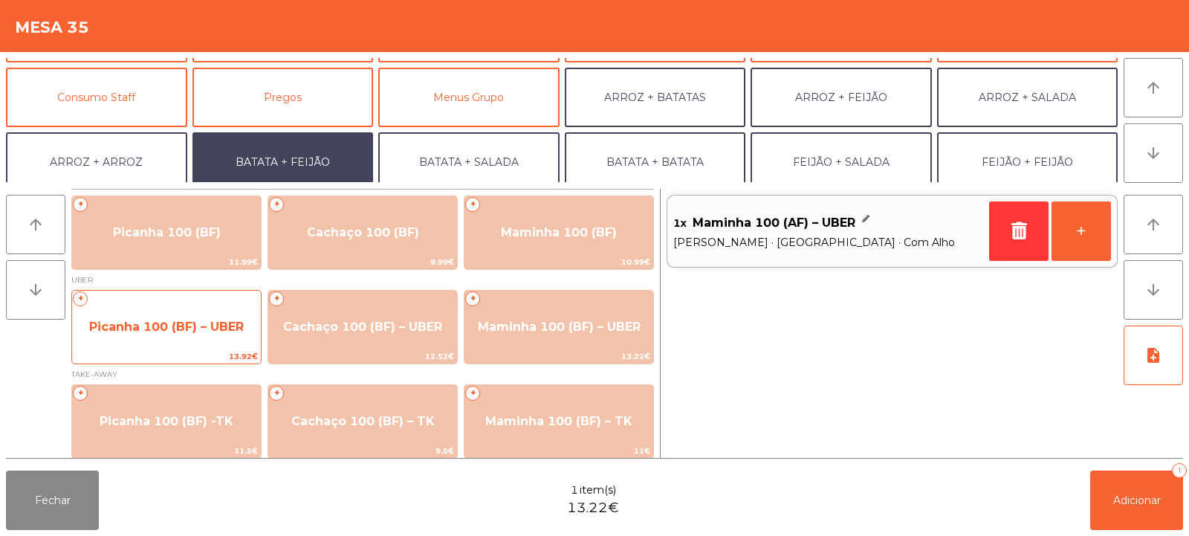
click at [182, 352] on span "13.92€" at bounding box center [166, 356] width 189 height 14
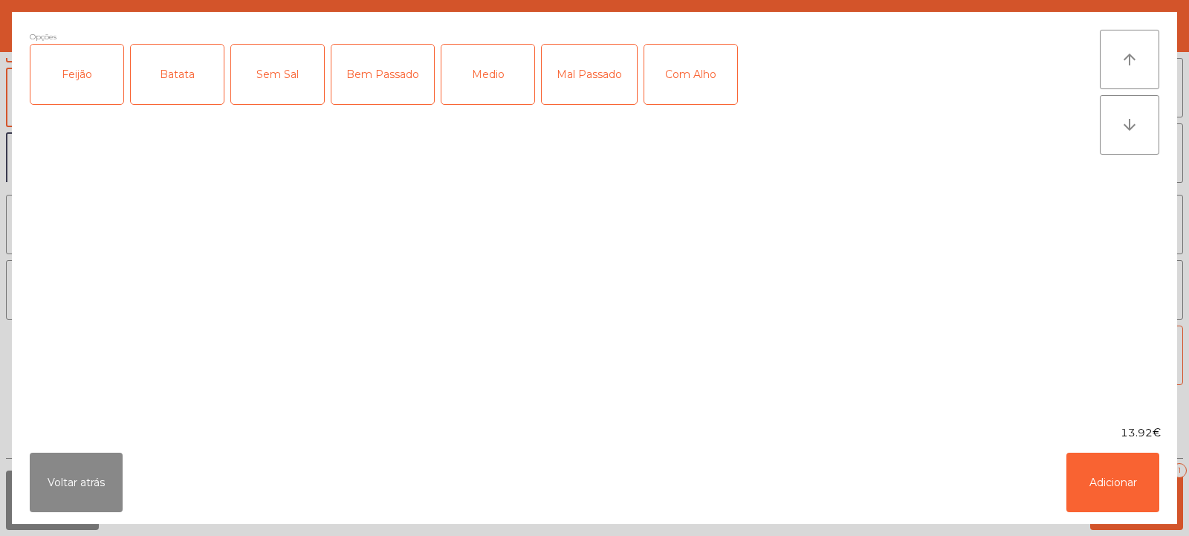
click at [95, 77] on div "Feijão" at bounding box center [76, 74] width 93 height 59
click at [176, 86] on div "Batata" at bounding box center [177, 74] width 93 height 59
click at [475, 74] on div "Medio" at bounding box center [487, 74] width 93 height 59
click at [1105, 467] on button "Adicionar" at bounding box center [1112, 481] width 93 height 59
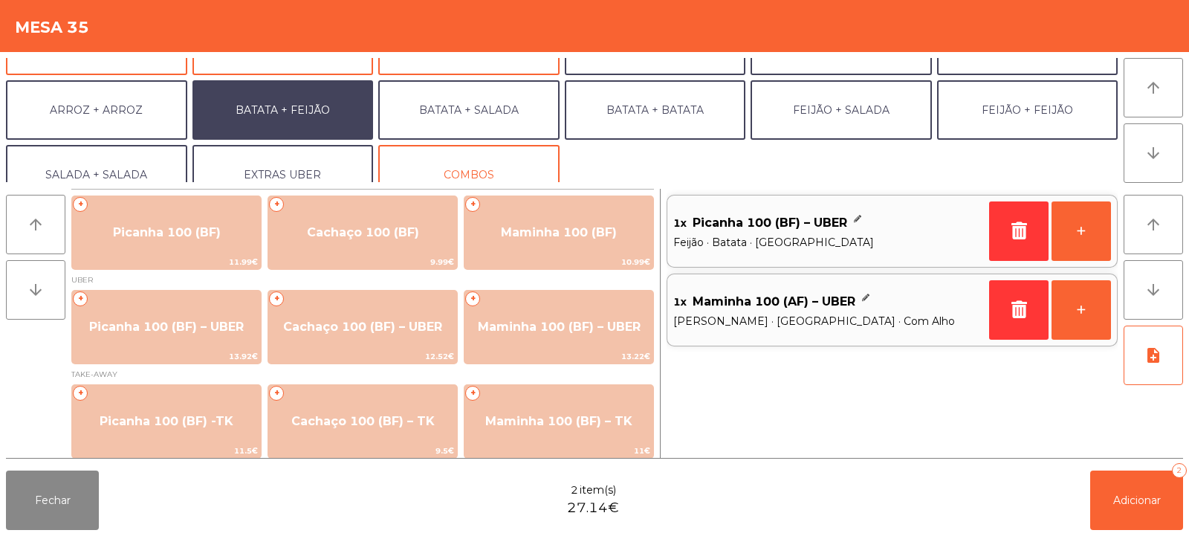
scroll to position [194, 0]
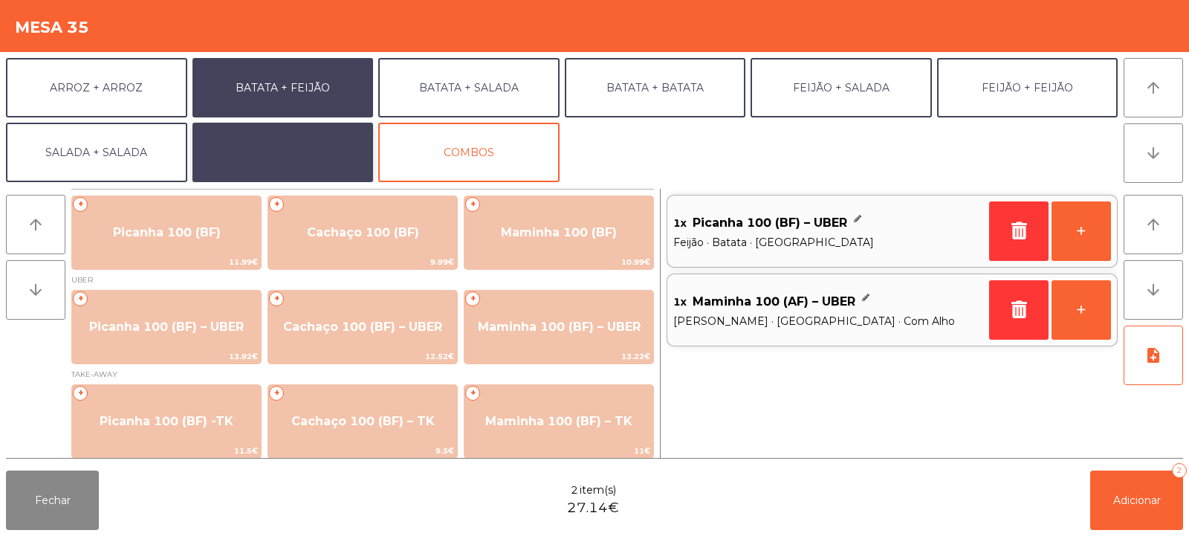
click at [309, 162] on button "EXTRAS UBER" at bounding box center [282, 152] width 181 height 59
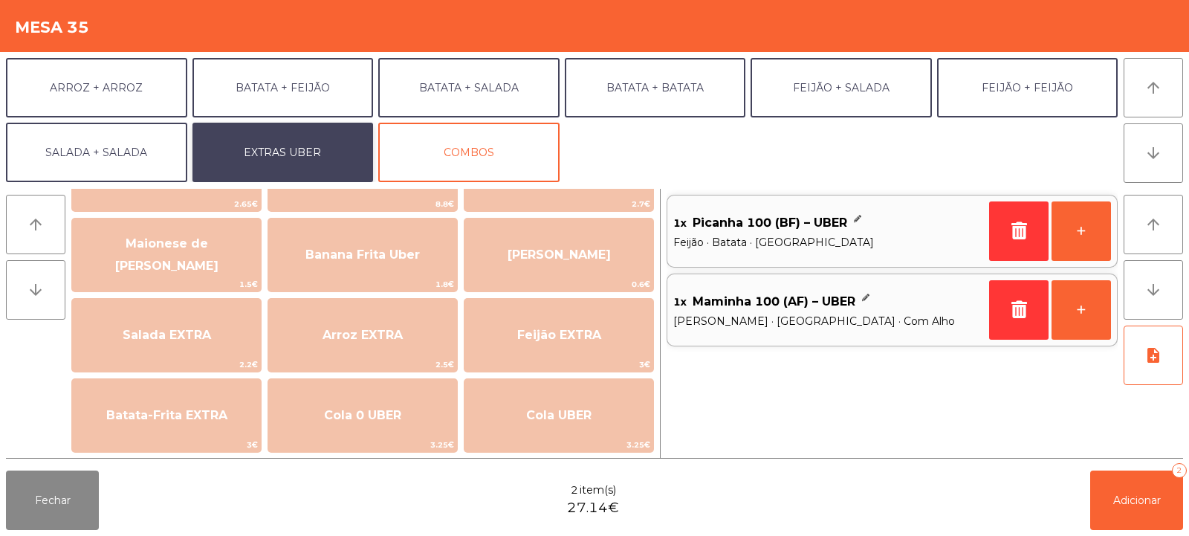
scroll to position [59, 0]
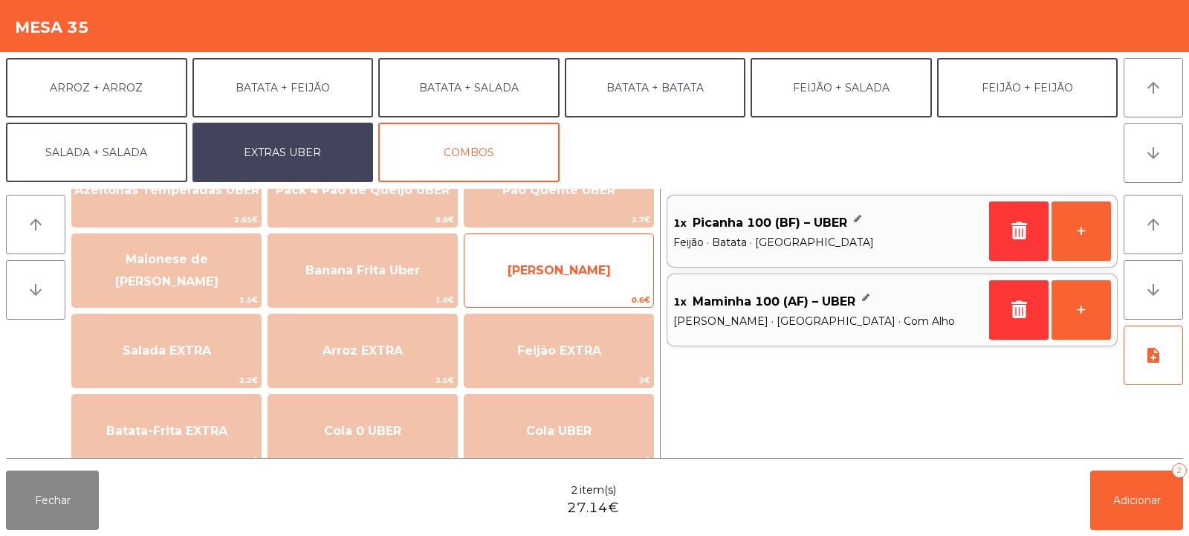
click at [611, 285] on span "[PERSON_NAME]" at bounding box center [558, 270] width 189 height 40
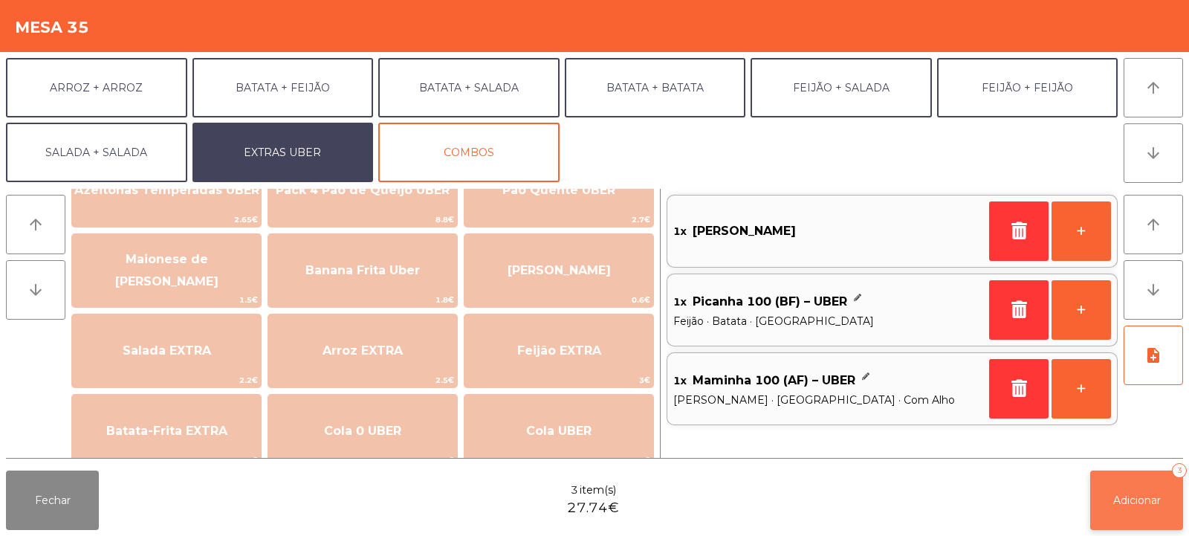
click at [1138, 496] on span "Adicionar" at bounding box center [1137, 499] width 48 height 13
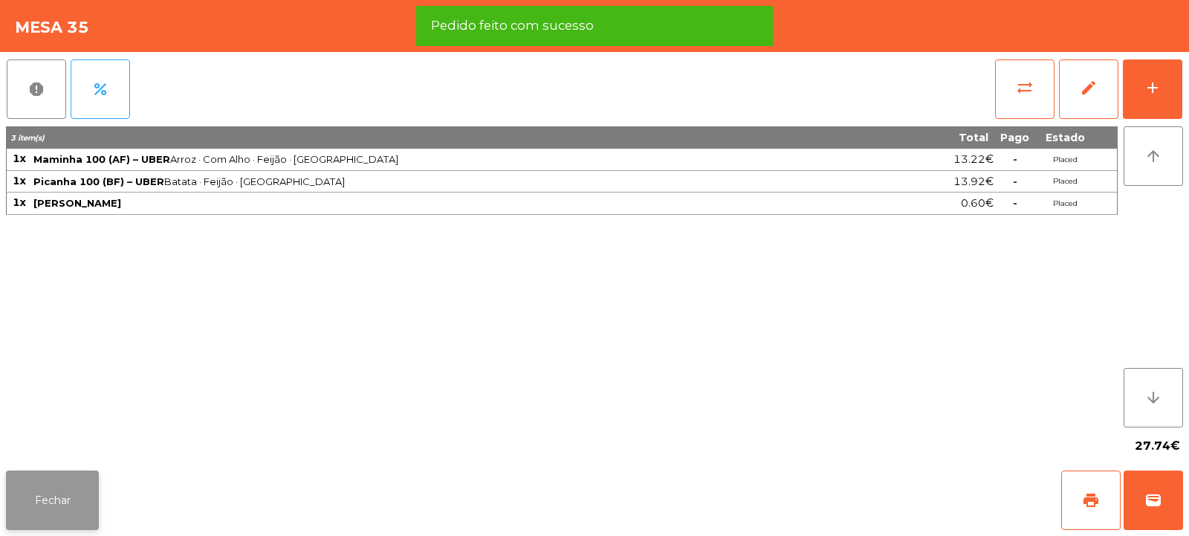
click at [59, 528] on button "Fechar" at bounding box center [52, 499] width 93 height 59
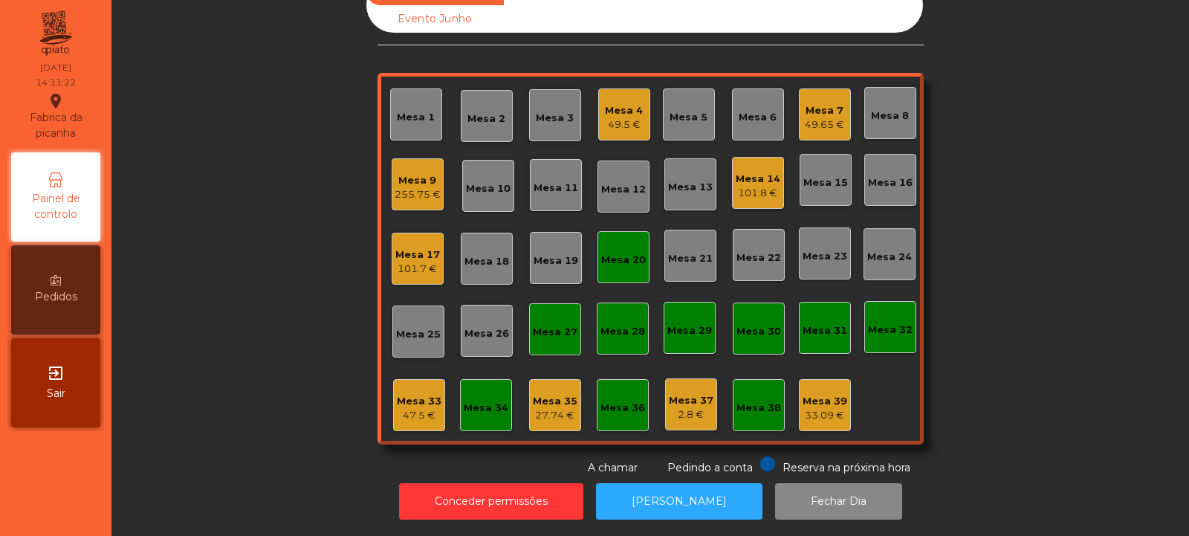
click at [419, 187] on div "255.75 €" at bounding box center [418, 194] width 46 height 15
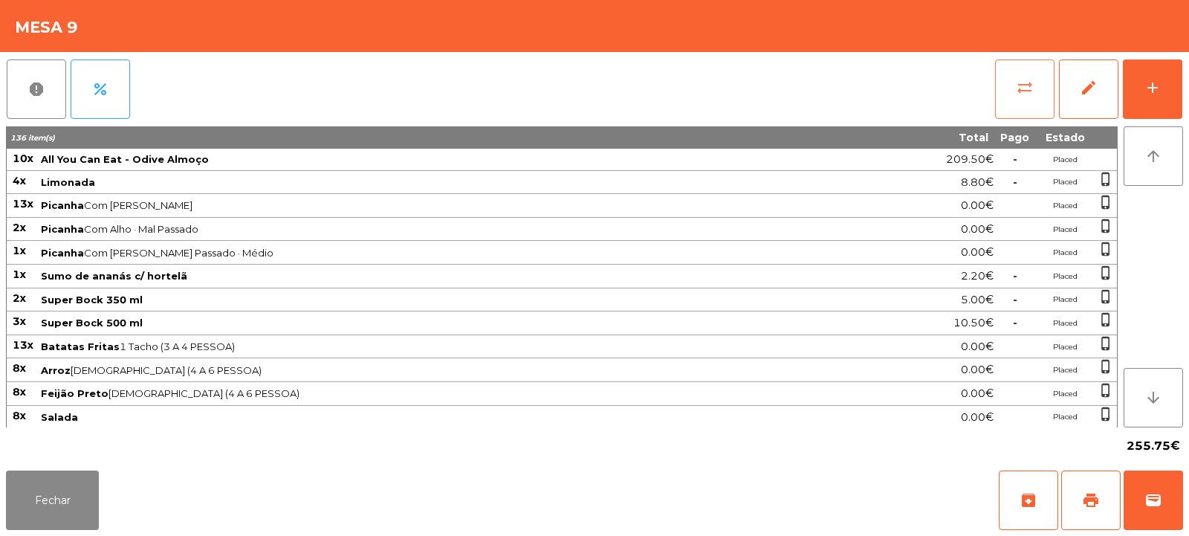
click at [1038, 97] on button "sync_alt" at bounding box center [1024, 88] width 59 height 59
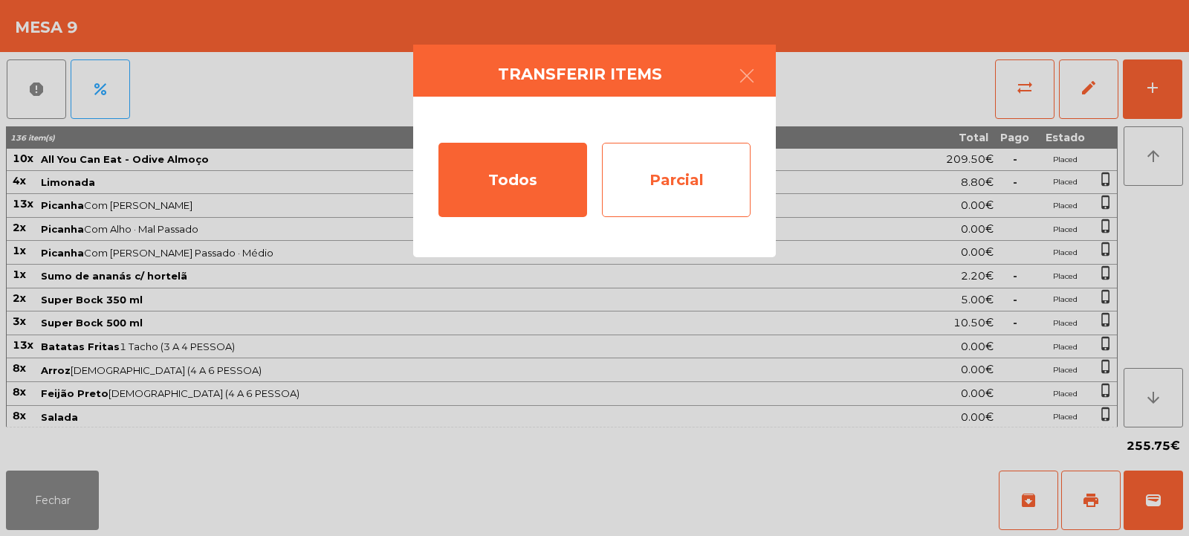
click at [694, 179] on div "Parcial" at bounding box center [676, 180] width 149 height 74
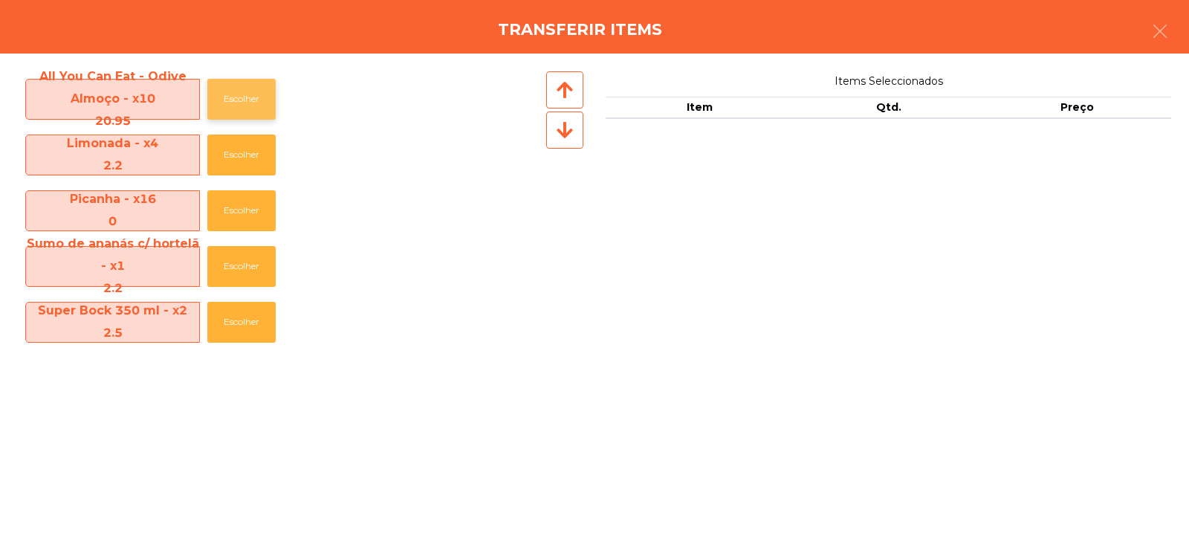
click at [260, 88] on button "Escolher" at bounding box center [241, 99] width 68 height 41
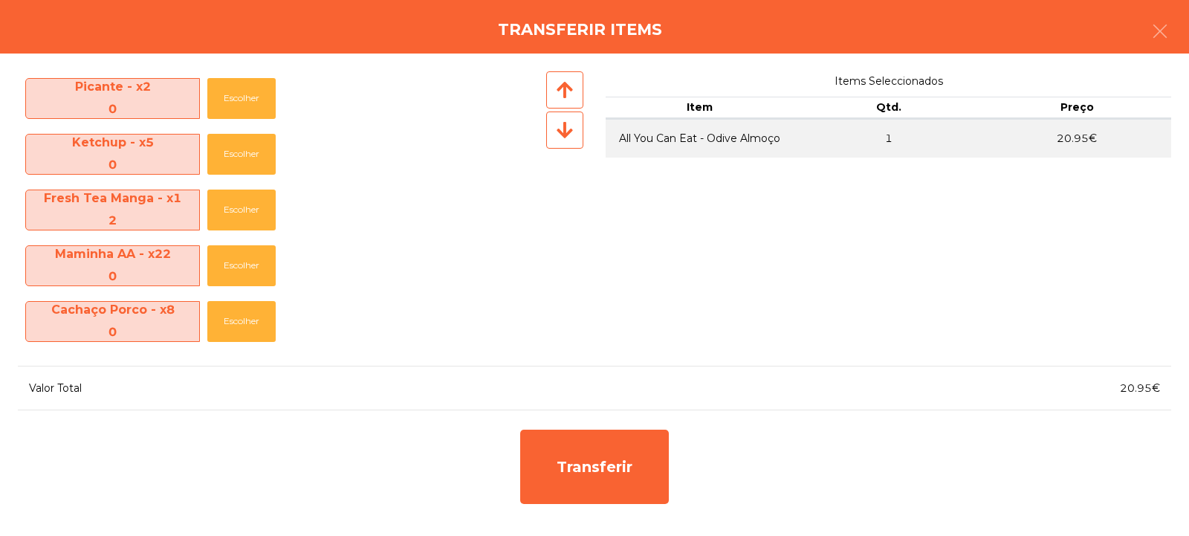
scroll to position [674, 0]
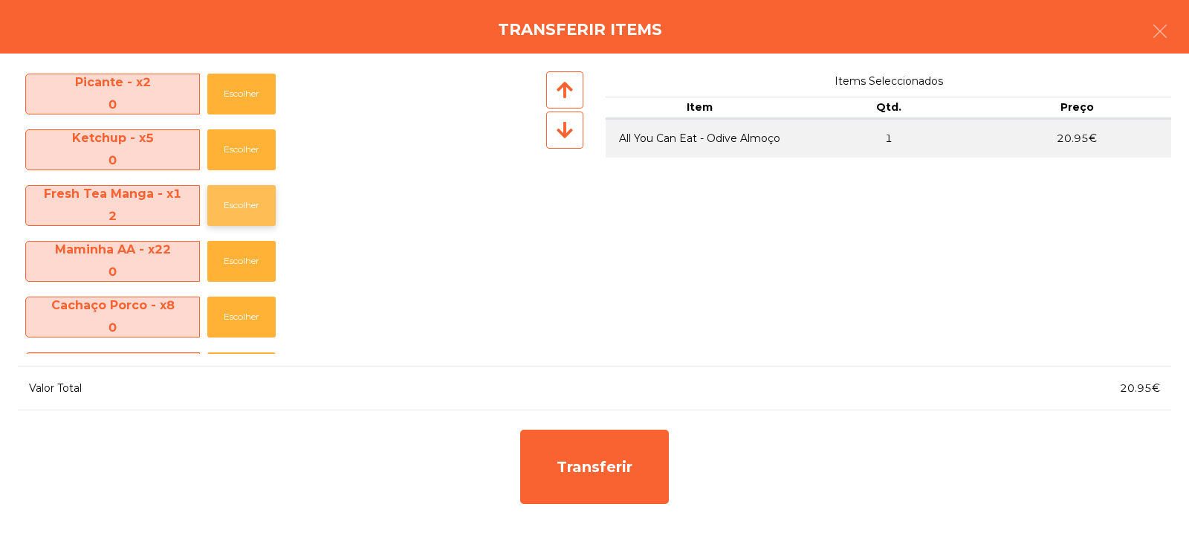
click at [244, 208] on button "Escolher" at bounding box center [241, 205] width 68 height 41
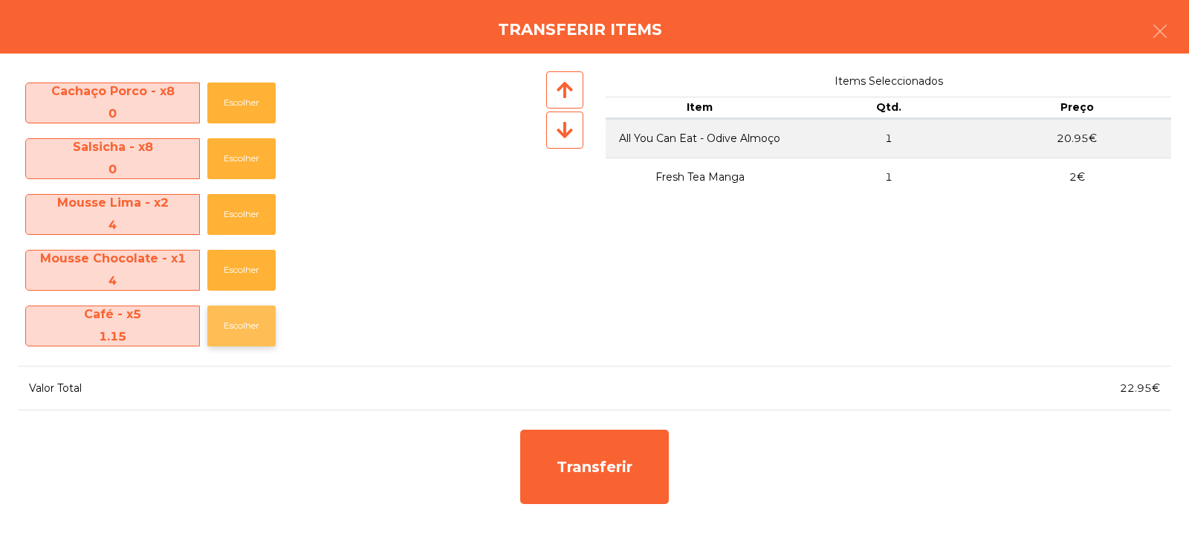
click at [236, 332] on button "Escolher" at bounding box center [241, 325] width 68 height 41
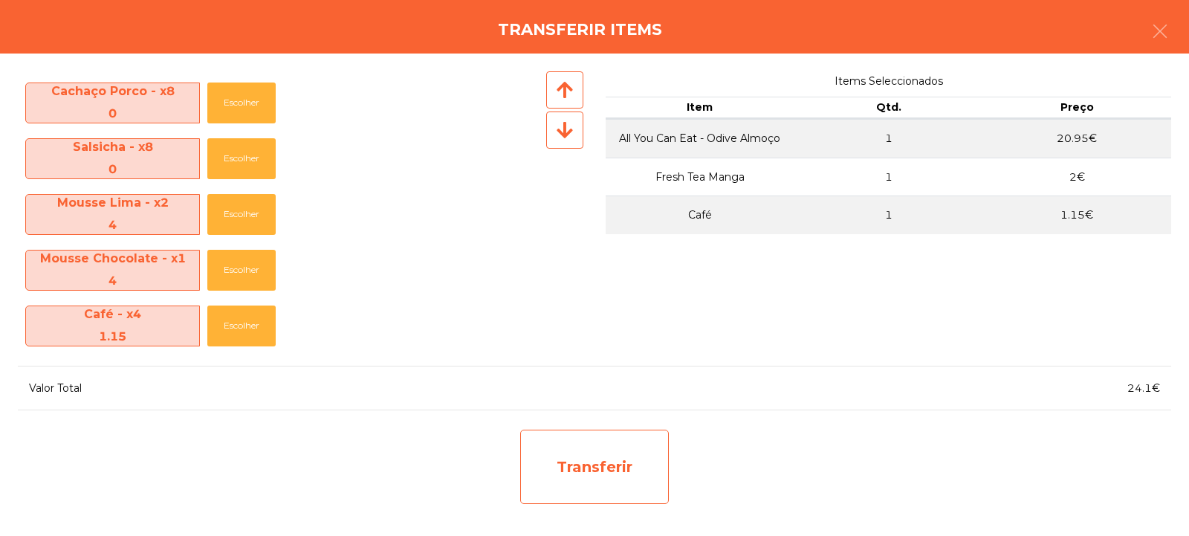
click at [597, 488] on div "Transferir" at bounding box center [594, 466] width 149 height 74
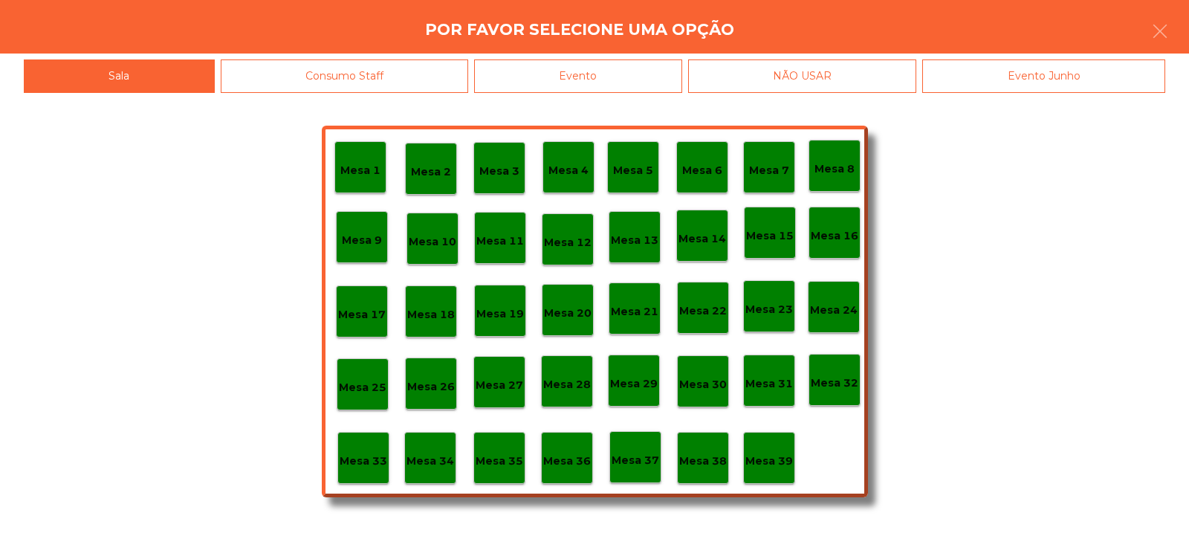
click at [489, 448] on div "Mesa 35" at bounding box center [500, 458] width 48 height 23
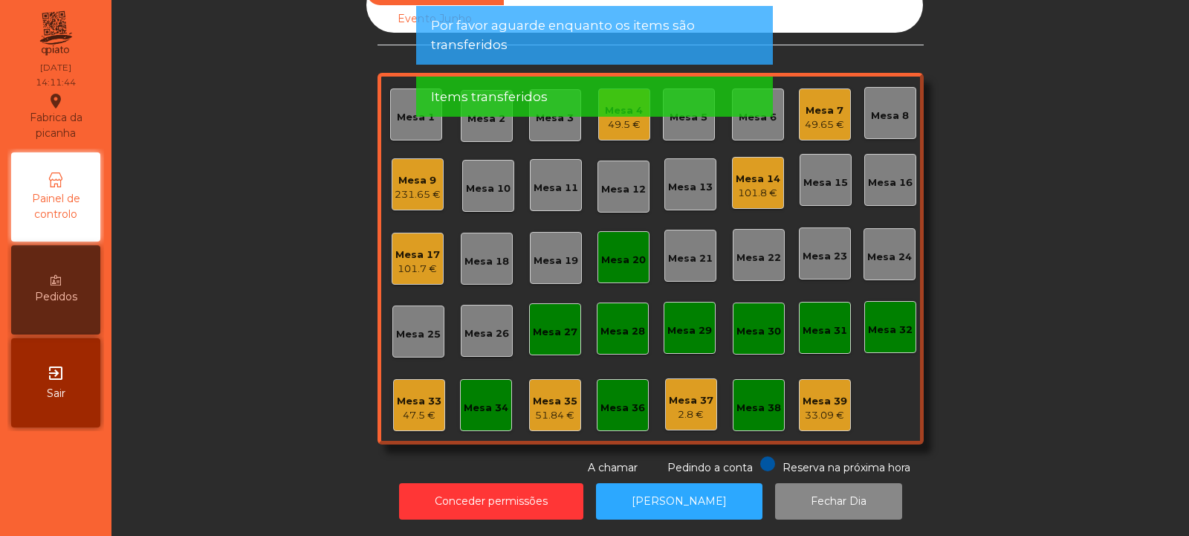
click at [552, 408] on div "51.84 €" at bounding box center [555, 415] width 45 height 15
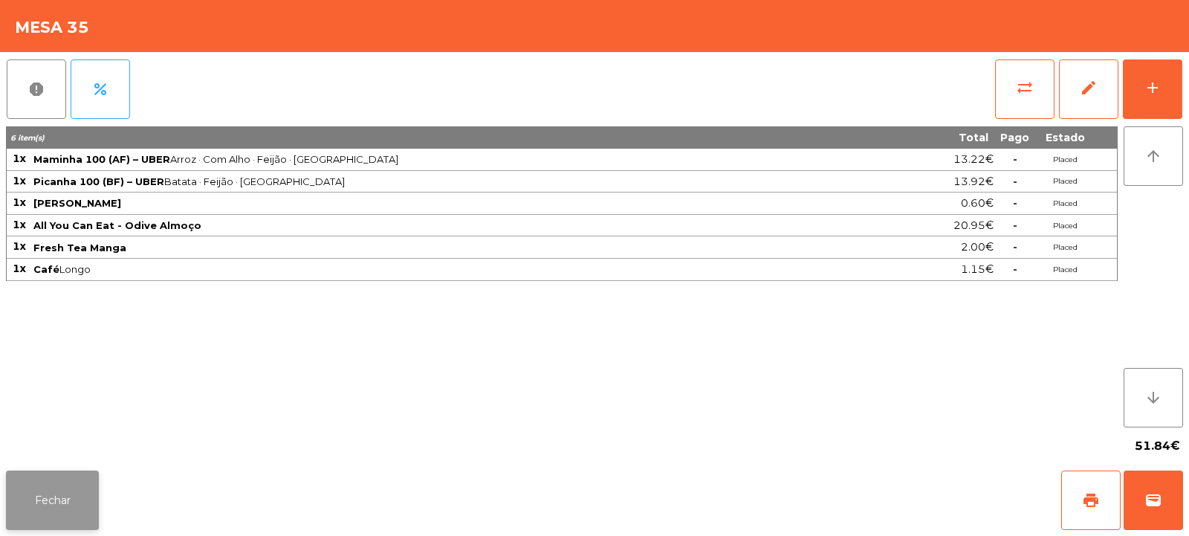
click at [79, 502] on button "Fechar" at bounding box center [52, 499] width 93 height 59
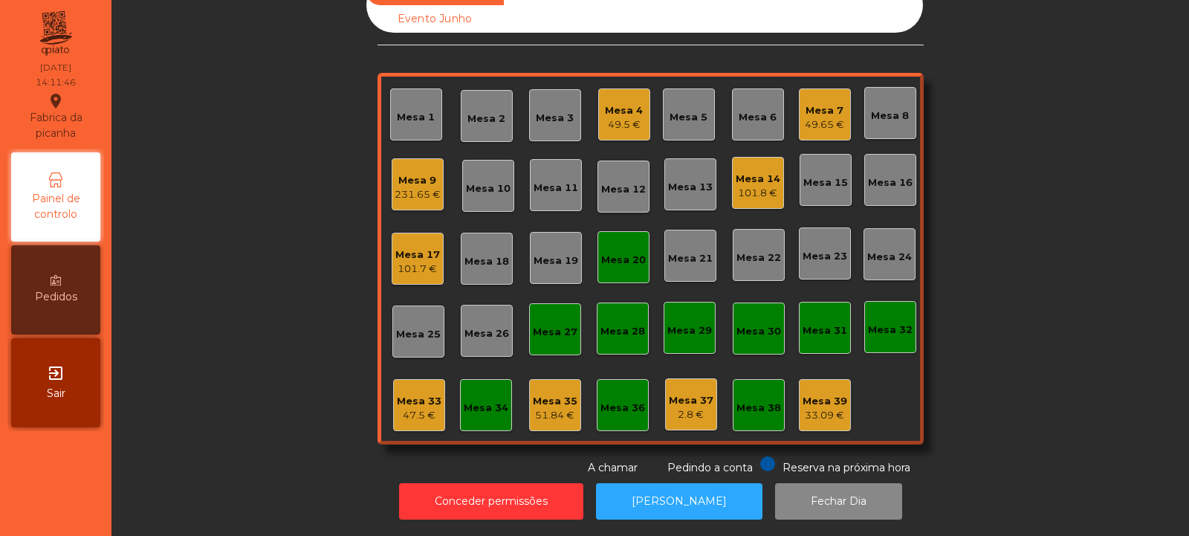
click at [565, 418] on div "Mesa 35 51.84 €" at bounding box center [555, 405] width 52 height 52
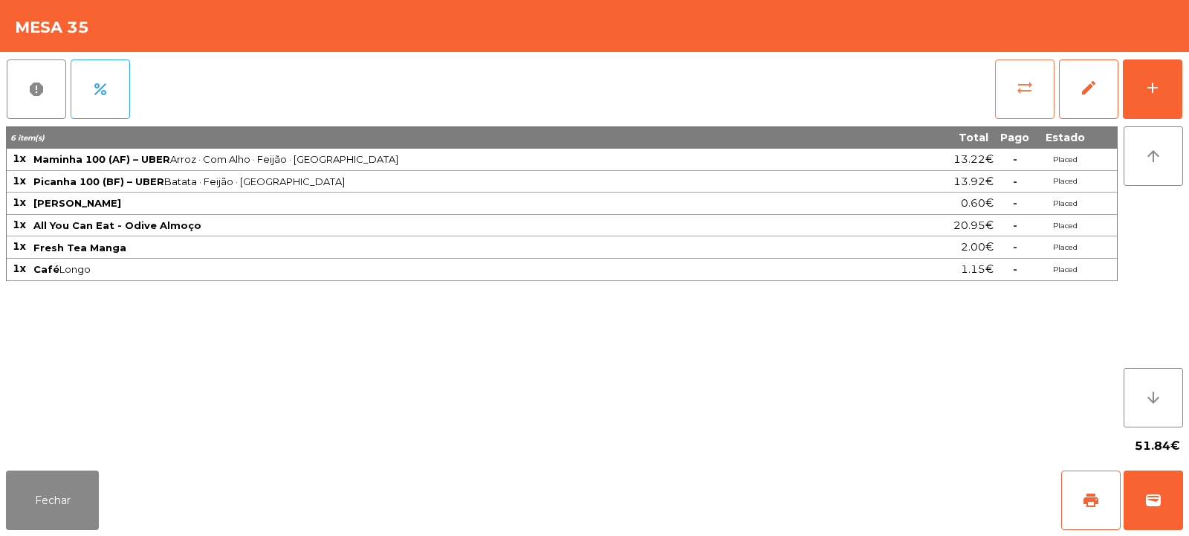
click at [1023, 98] on button "sync_alt" at bounding box center [1024, 88] width 59 height 59
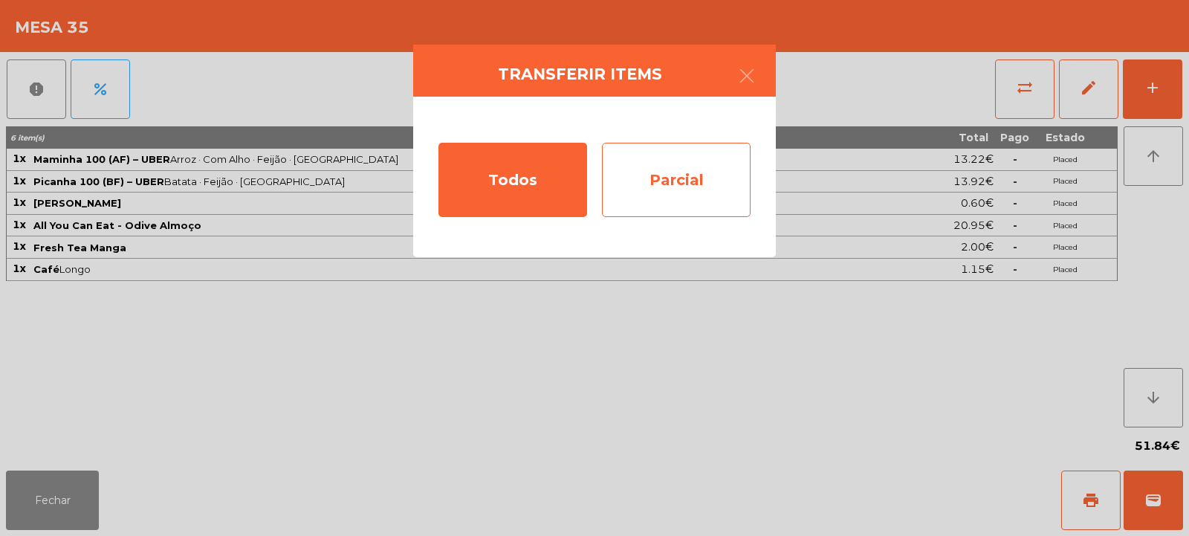
click at [669, 183] on div "Parcial" at bounding box center [676, 180] width 149 height 74
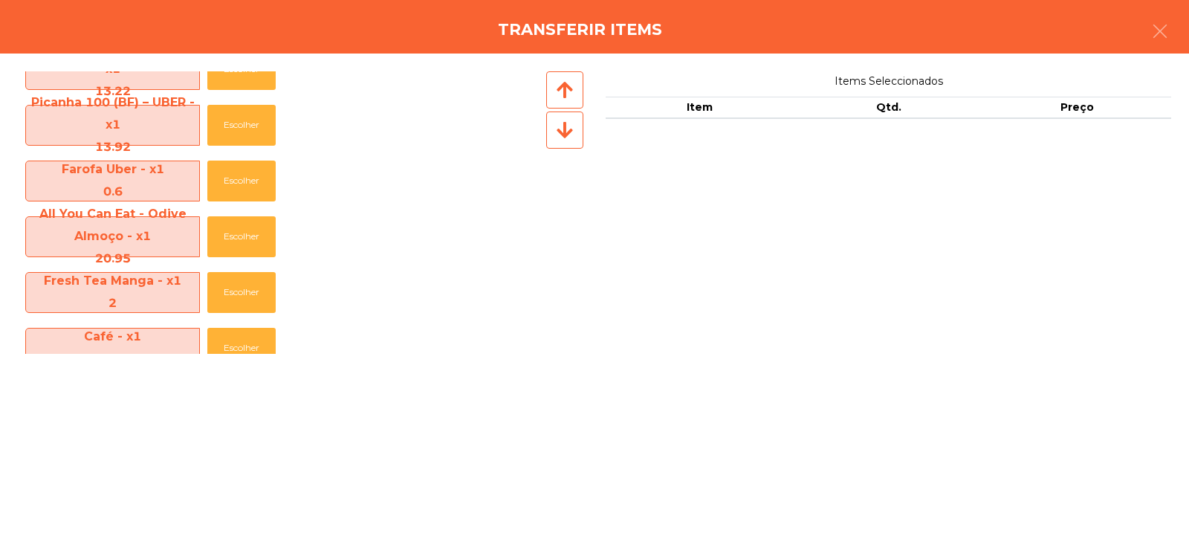
scroll to position [36, 0]
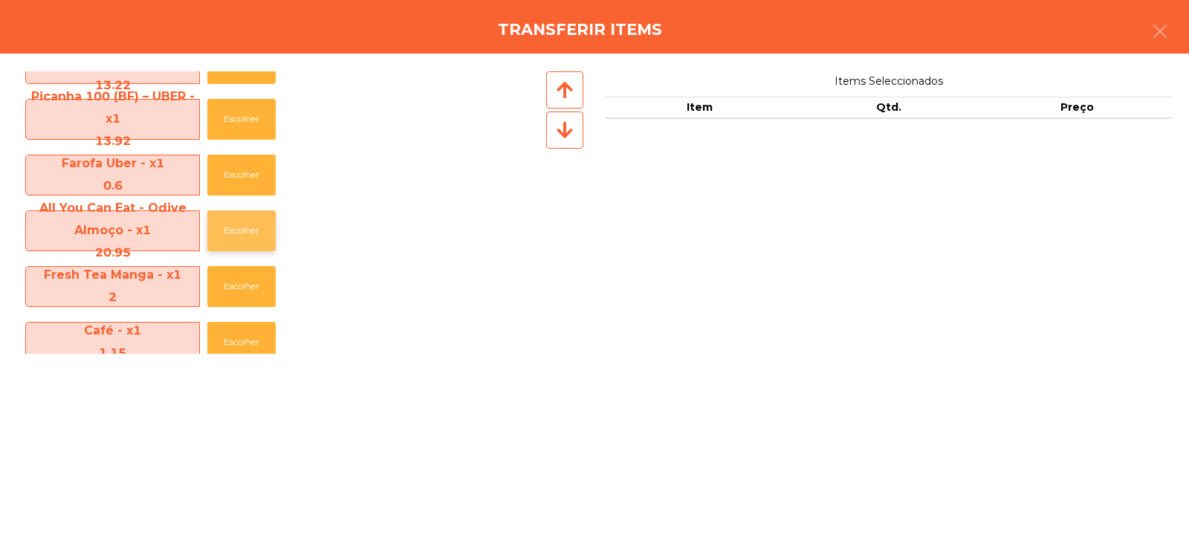
click at [229, 241] on button "Escolher" at bounding box center [241, 230] width 68 height 41
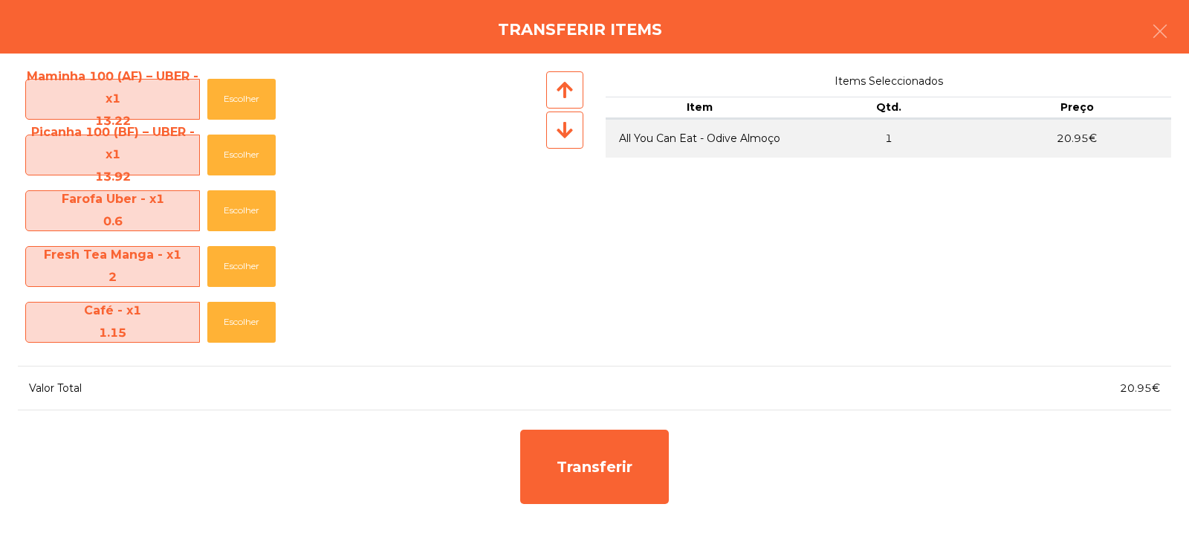
scroll to position [0, 0]
click at [233, 263] on button "Escolher" at bounding box center [241, 266] width 68 height 41
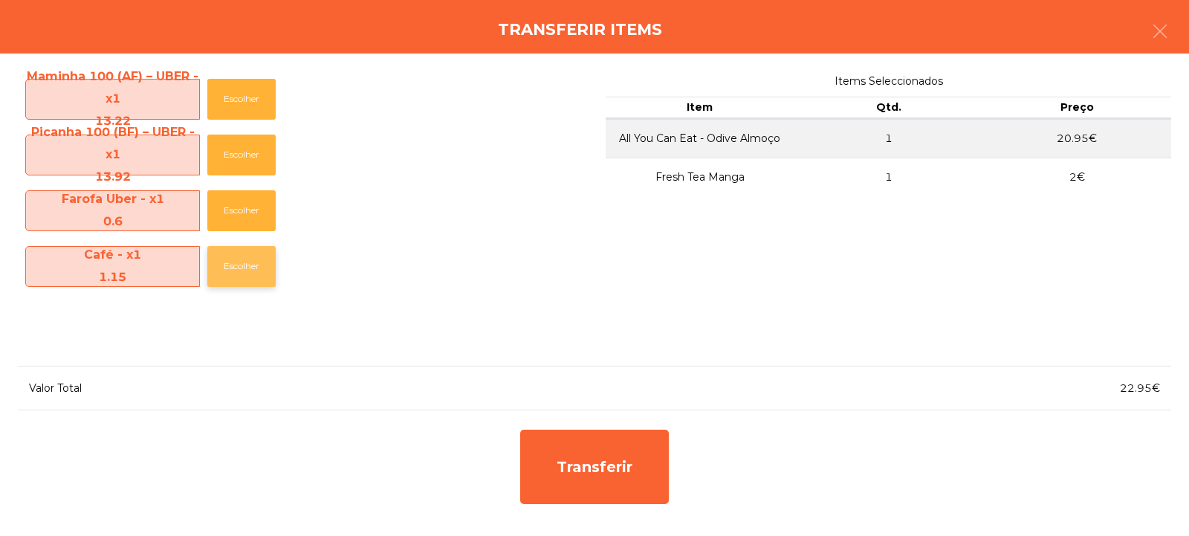
click at [250, 270] on button "Escolher" at bounding box center [241, 266] width 68 height 41
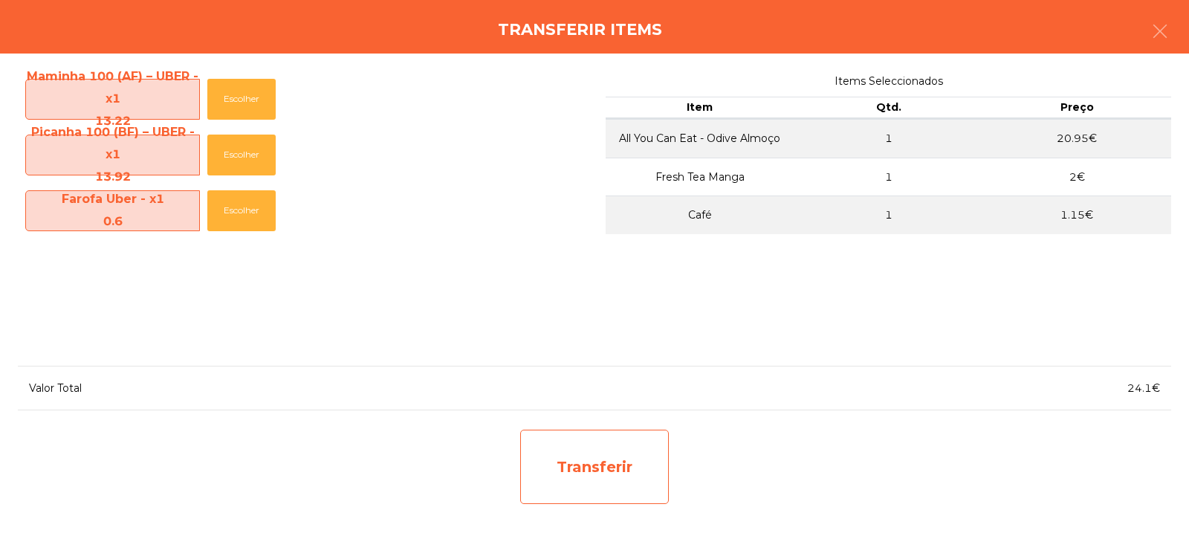
click at [609, 487] on div "Transferir" at bounding box center [594, 466] width 149 height 74
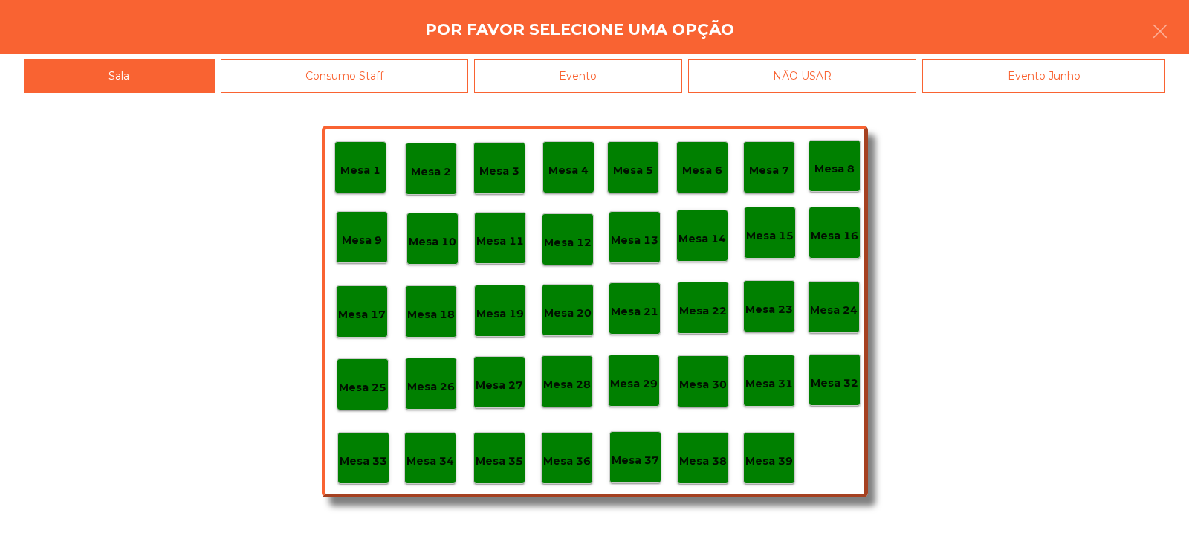
click at [846, 384] on p "Mesa 32" at bounding box center [835, 382] width 48 height 17
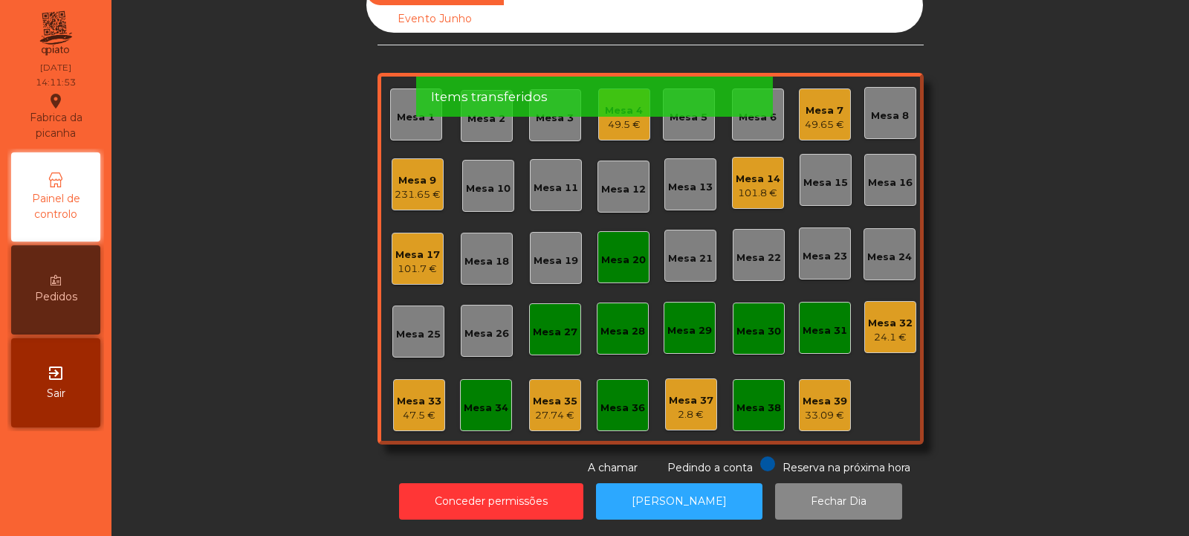
click at [906, 325] on div "Mesa 32 24.1 €" at bounding box center [890, 327] width 52 height 52
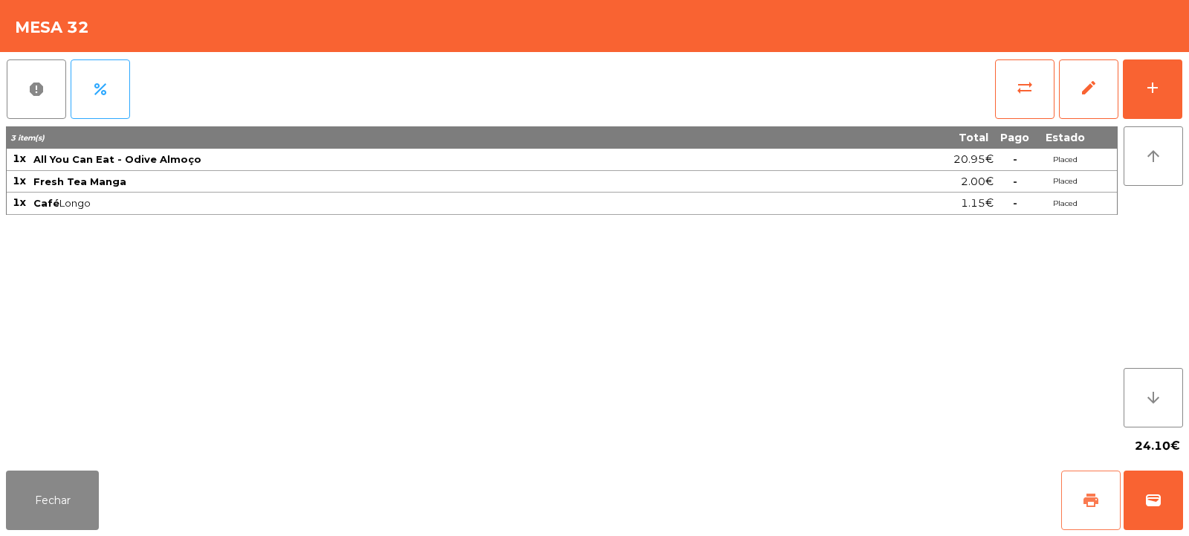
click at [1103, 504] on button "print" at bounding box center [1090, 499] width 59 height 59
click at [1152, 502] on span "wallet" at bounding box center [1153, 500] width 18 height 18
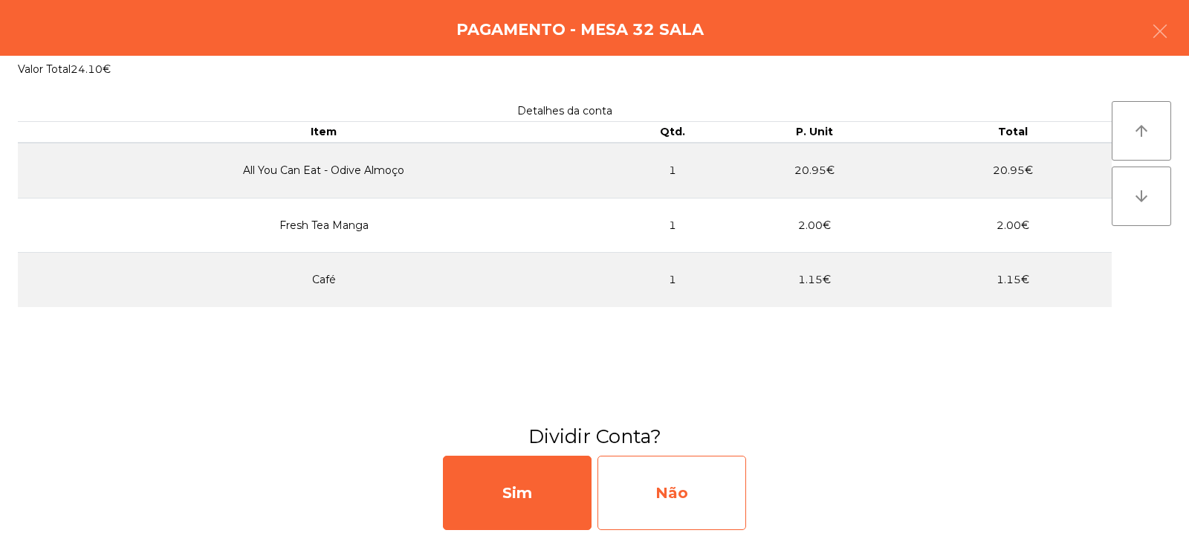
click at [677, 501] on div "Não" at bounding box center [671, 492] width 149 height 74
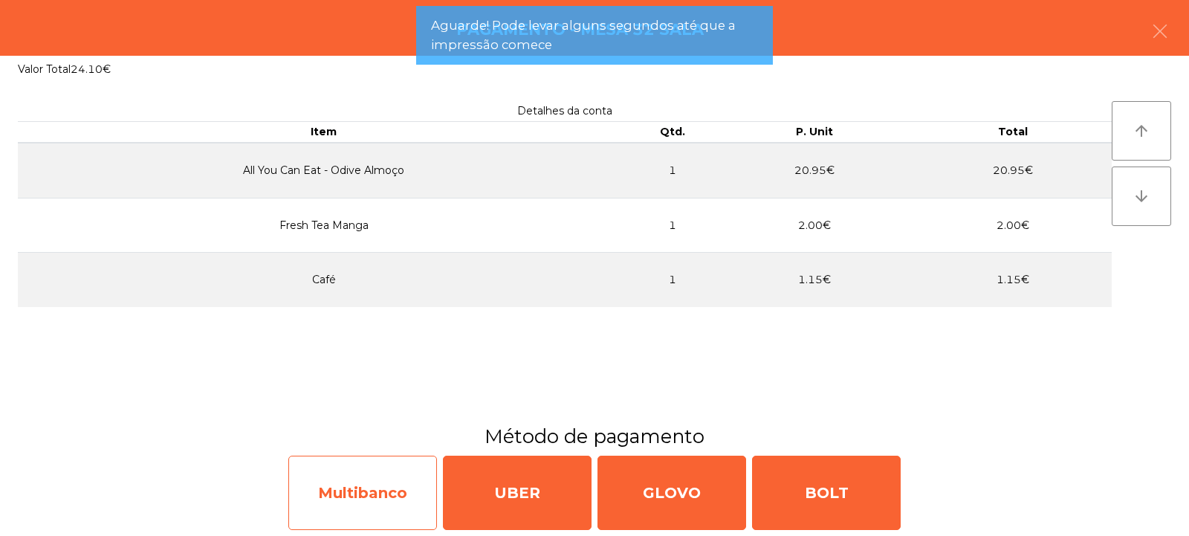
click at [339, 501] on div "Multibanco" at bounding box center [362, 492] width 149 height 74
select select "**"
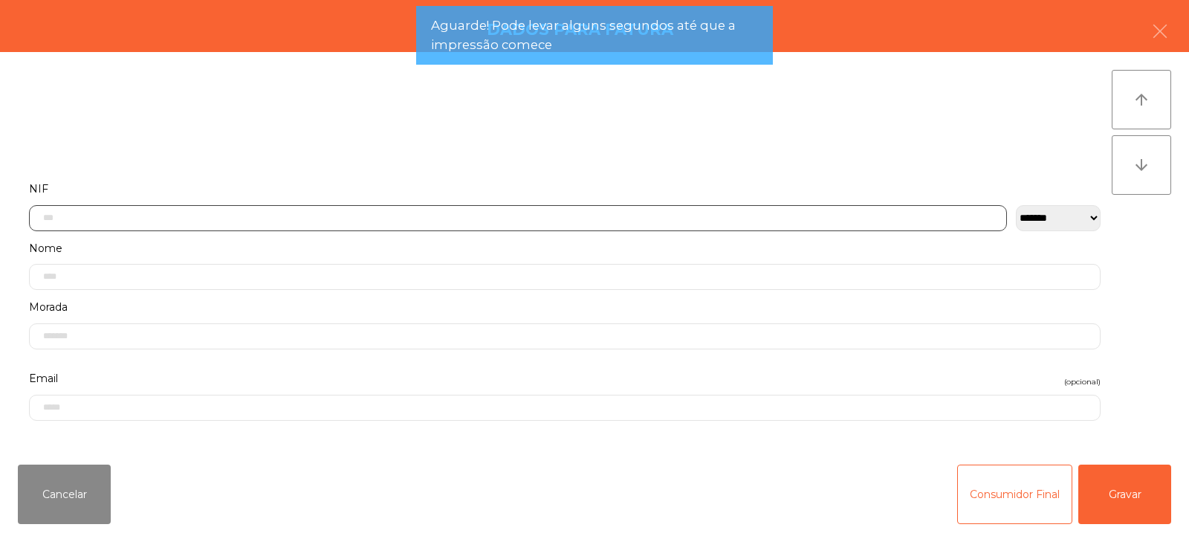
click at [331, 218] on input "text" at bounding box center [518, 218] width 978 height 26
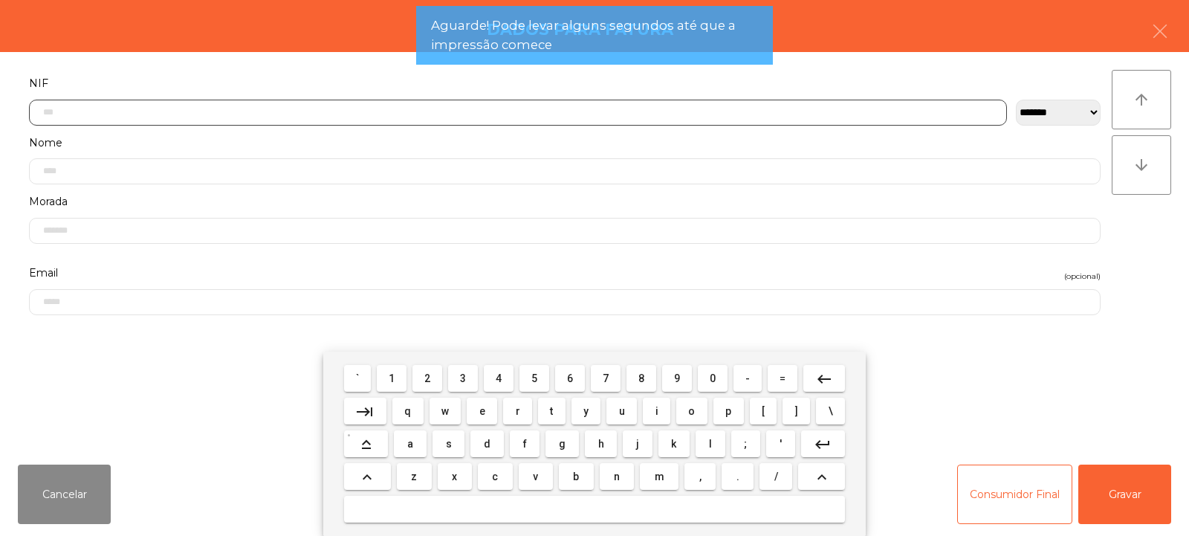
scroll to position [108, 0]
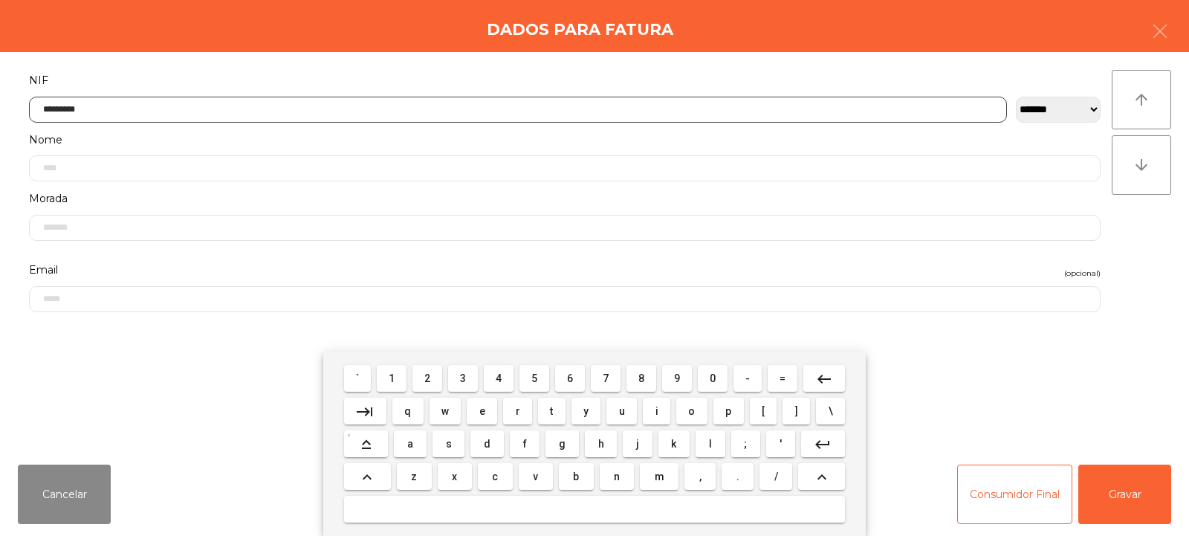
type input "*********"
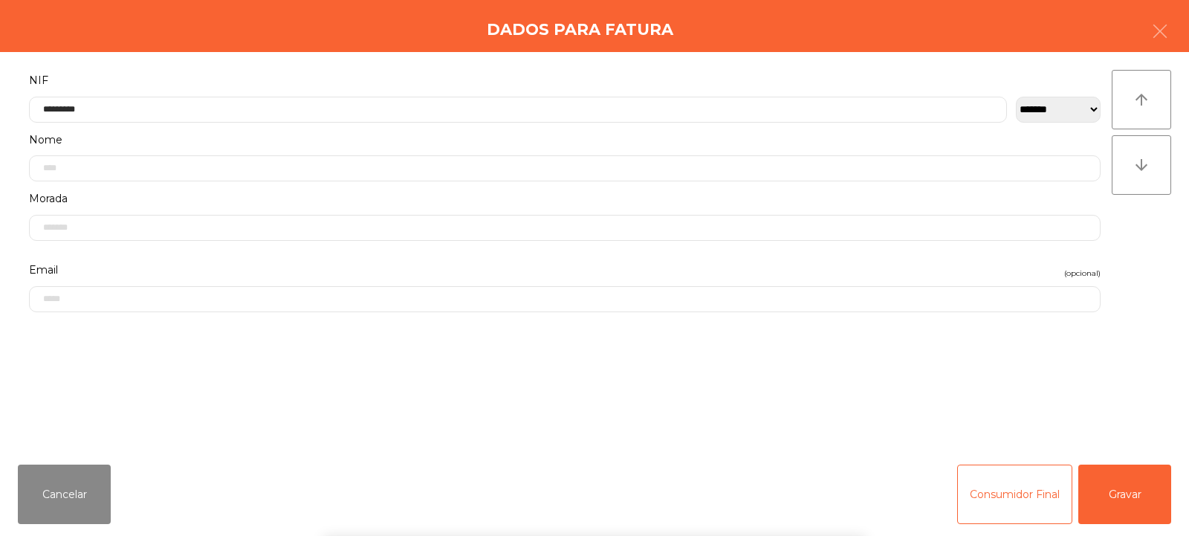
click at [1120, 492] on div "` 1 2 3 4 5 6 7 8 9 0 - = keyboard_backspace keyboard_tab q w e r t y u i o p […" at bounding box center [594, 443] width 1189 height 184
click at [1123, 492] on button "Gravar" at bounding box center [1124, 493] width 93 height 59
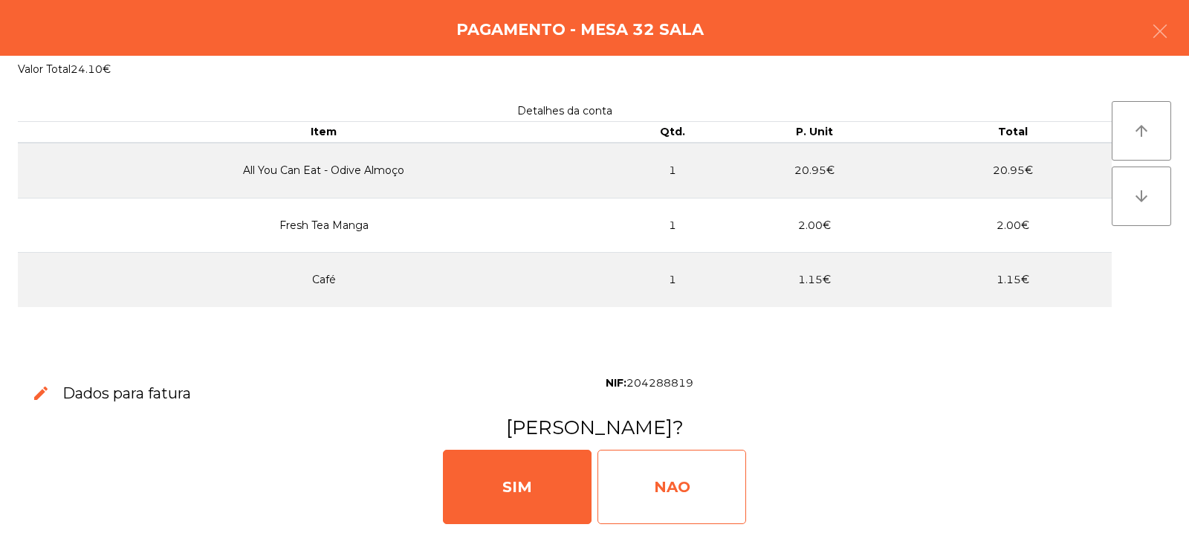
click at [702, 478] on div "NAO" at bounding box center [671, 487] width 149 height 74
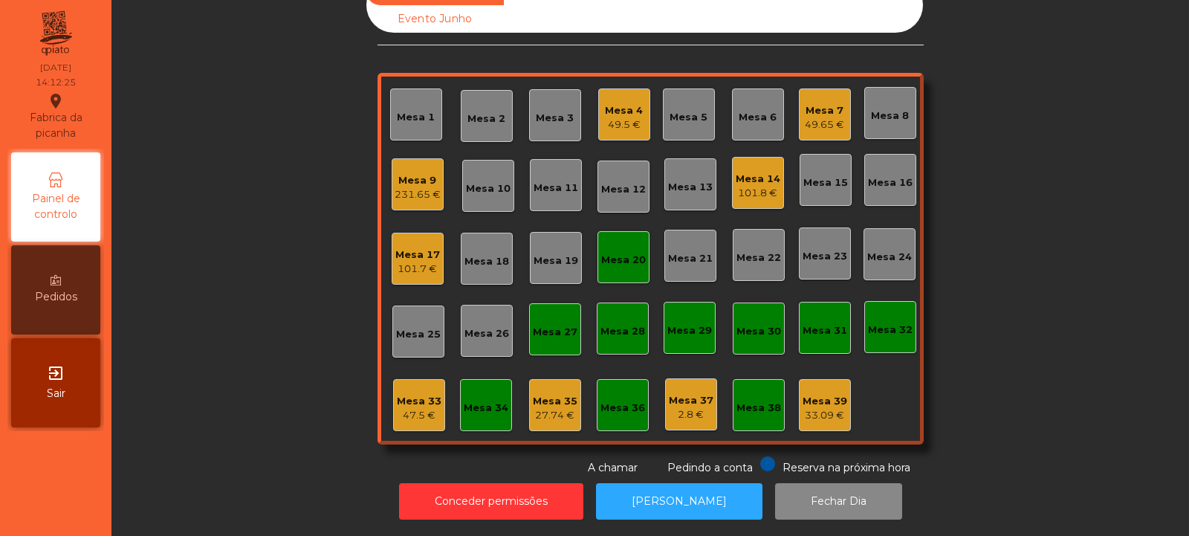
click at [421, 196] on div "Mesa 9 231.65 €" at bounding box center [418, 184] width 52 height 52
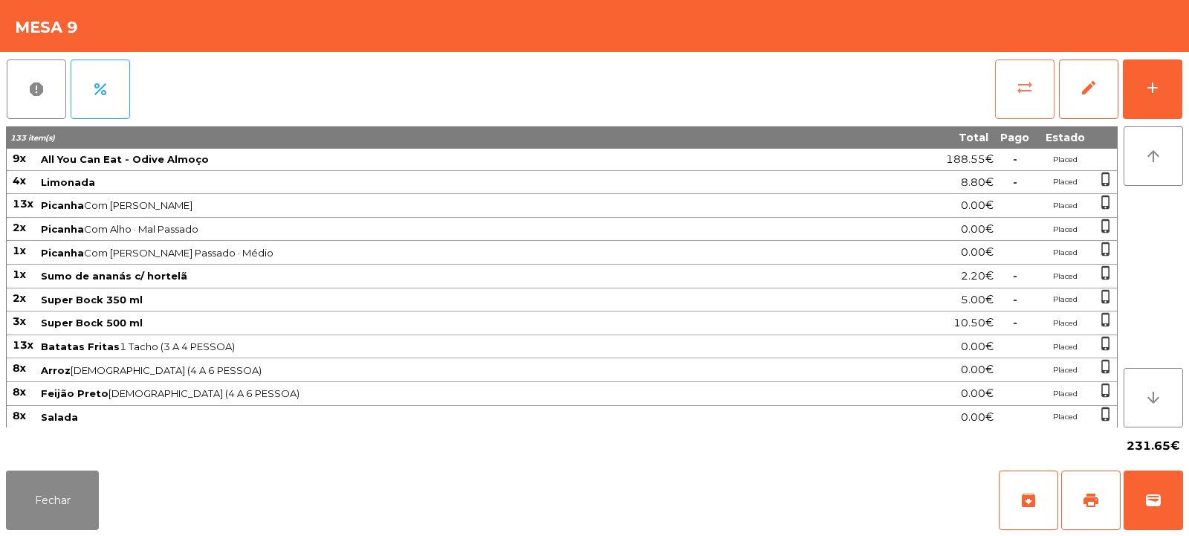
click at [1028, 88] on span "sync_alt" at bounding box center [1025, 88] width 18 height 18
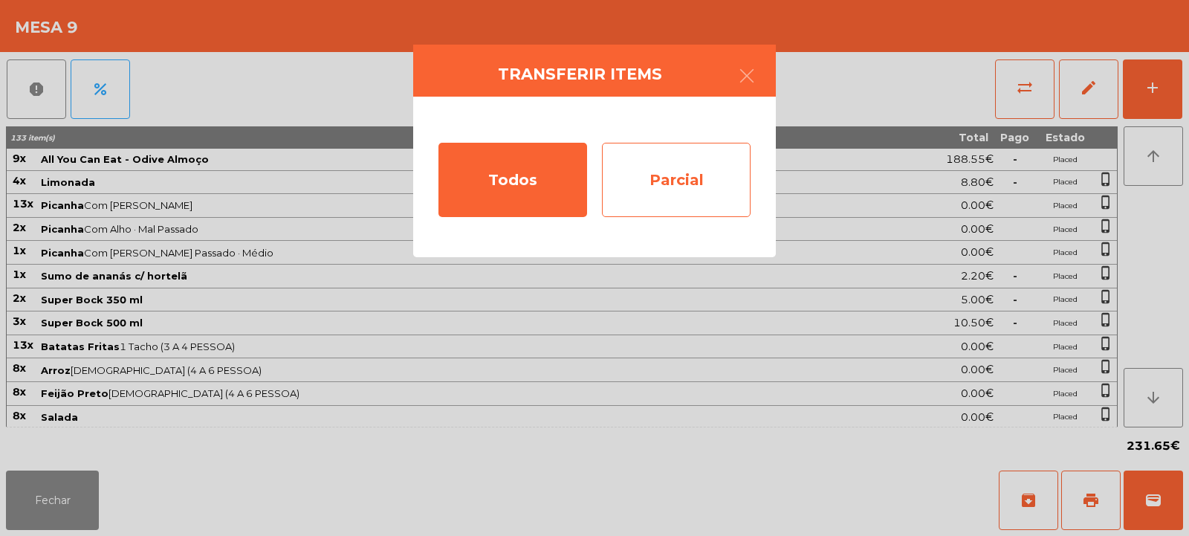
click at [728, 187] on div "Parcial" at bounding box center [676, 180] width 149 height 74
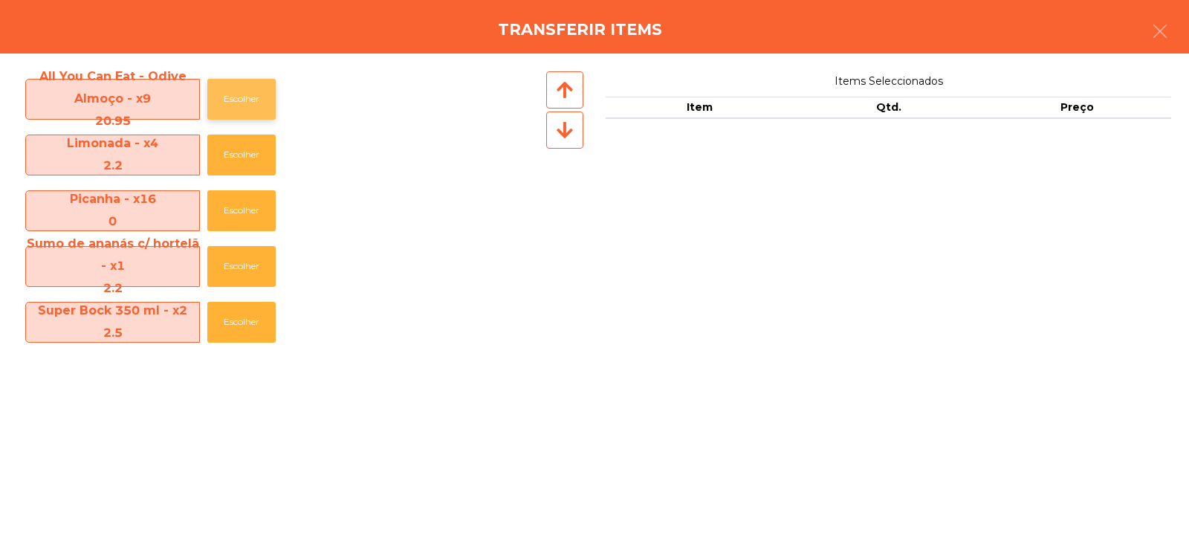
click at [232, 97] on button "Escolher" at bounding box center [241, 99] width 68 height 41
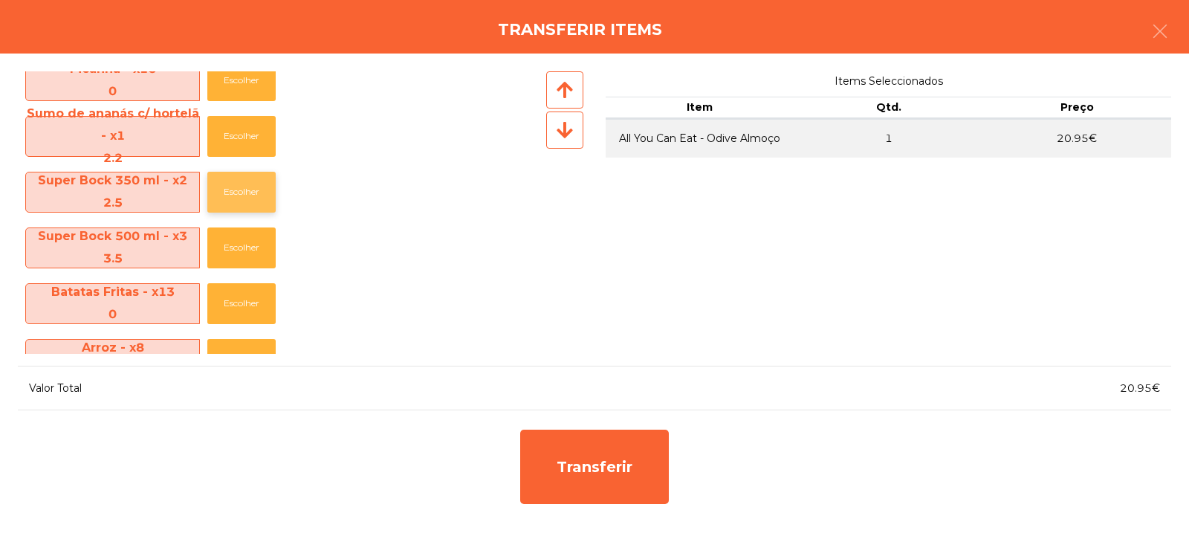
click at [238, 195] on button "Escolher" at bounding box center [241, 192] width 68 height 41
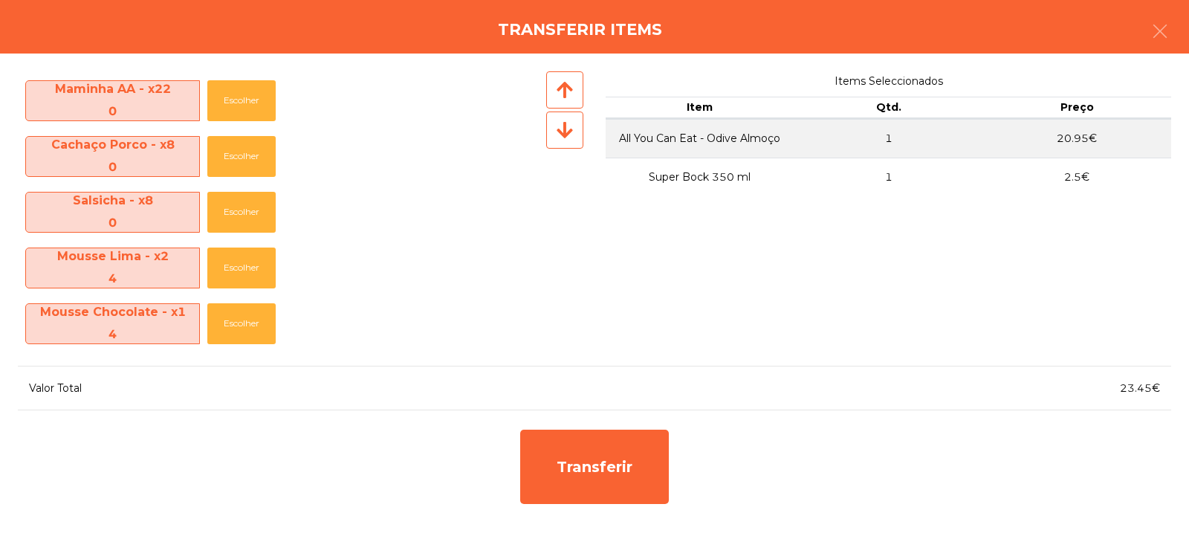
scroll to position [832, 0]
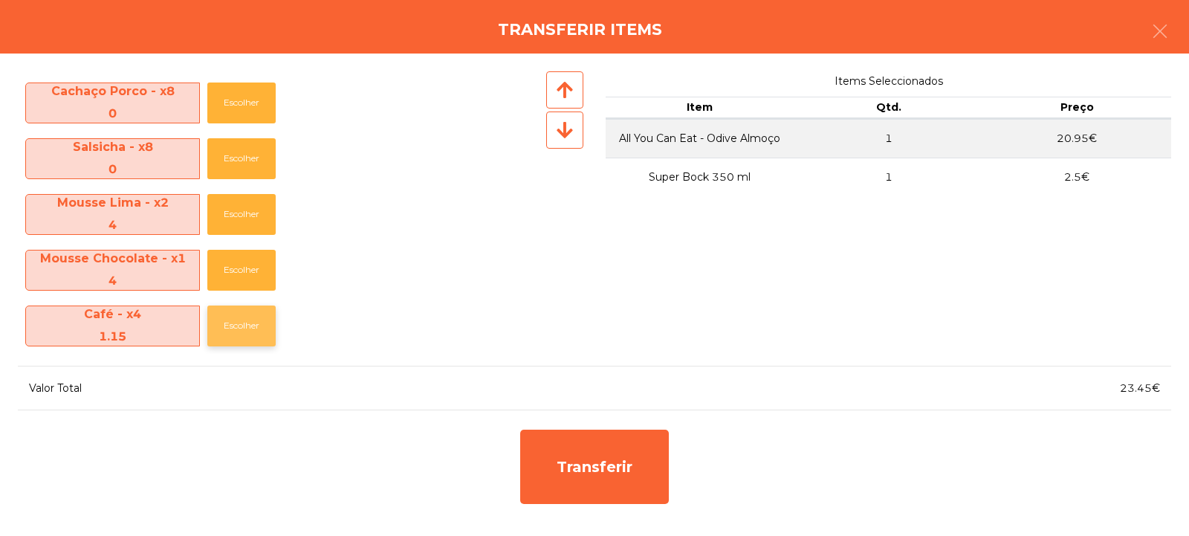
click at [244, 335] on button "Escolher" at bounding box center [241, 325] width 68 height 41
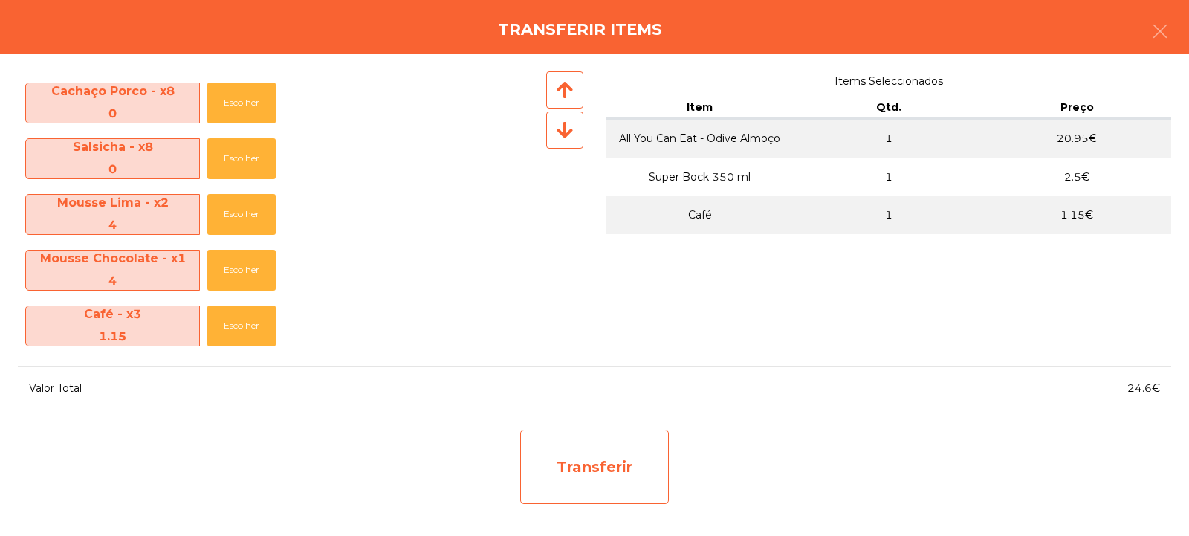
click at [613, 487] on div "Transferir" at bounding box center [594, 466] width 149 height 74
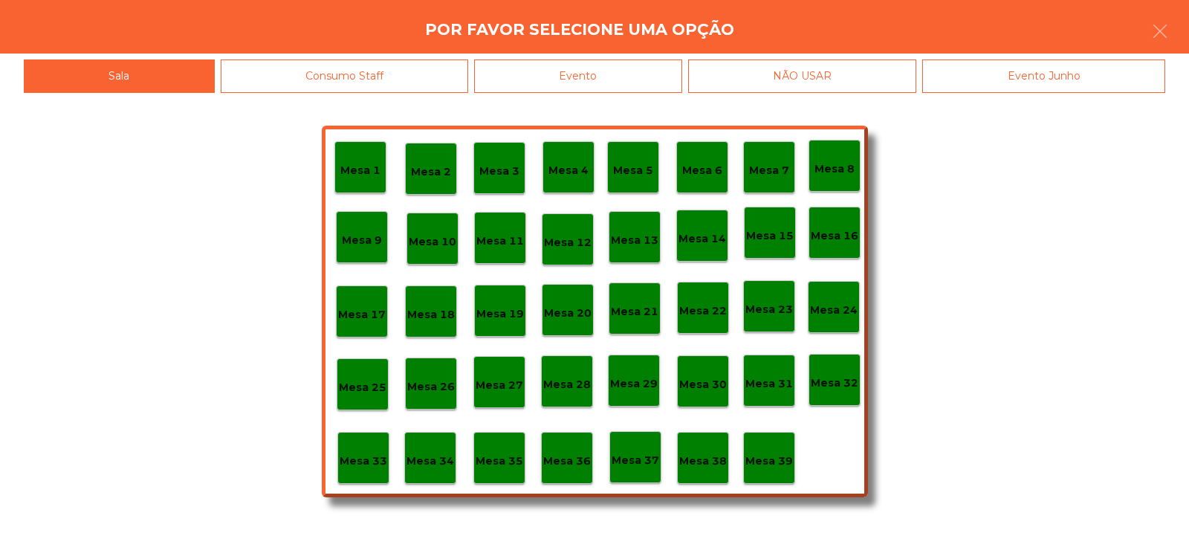
click at [845, 377] on p "Mesa 32" at bounding box center [835, 382] width 48 height 17
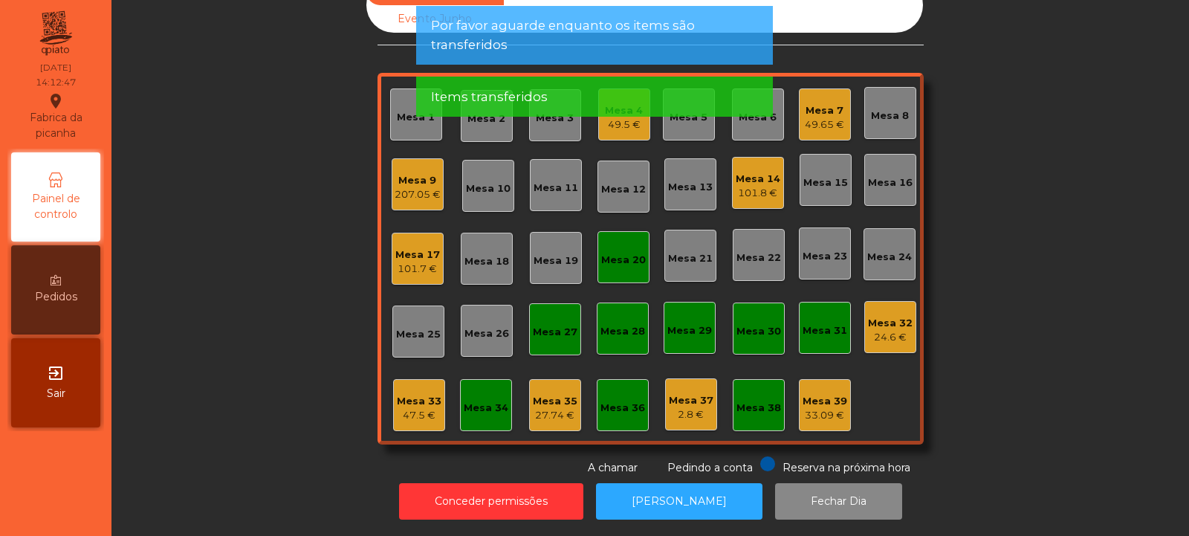
click at [895, 330] on div "24.6 €" at bounding box center [890, 337] width 45 height 15
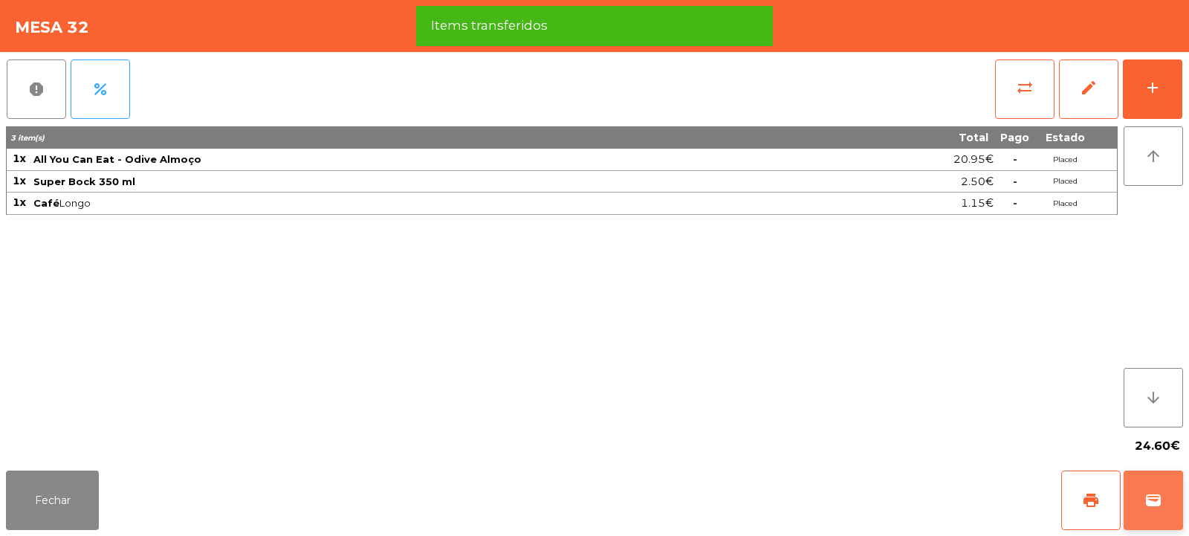
click at [1175, 496] on button "wallet" at bounding box center [1152, 499] width 59 height 59
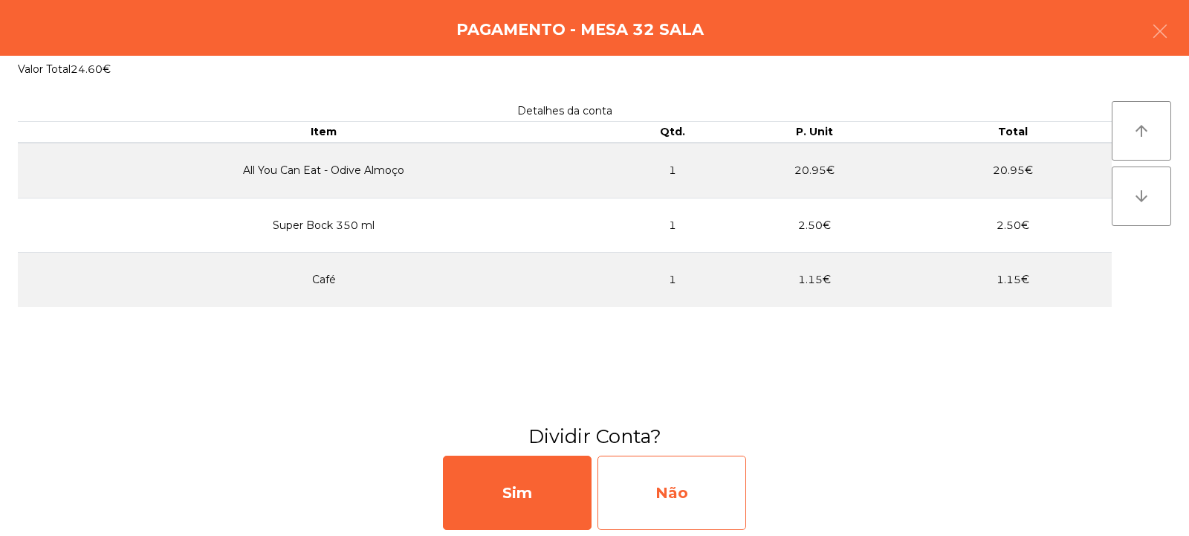
click at [664, 496] on div "Não" at bounding box center [671, 492] width 149 height 74
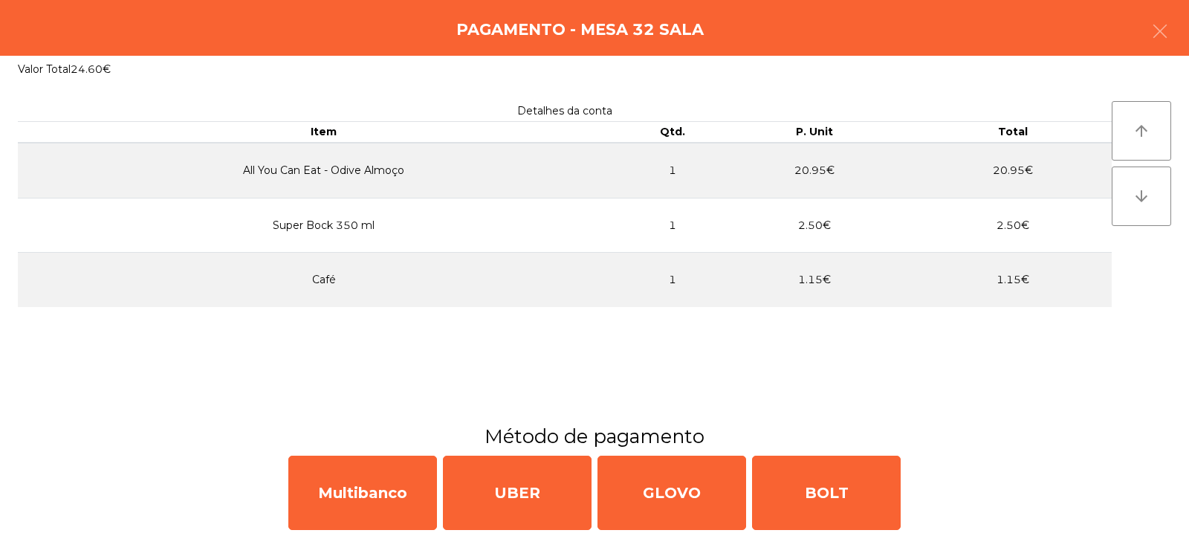
click at [366, 486] on div "Multibanco" at bounding box center [362, 492] width 149 height 74
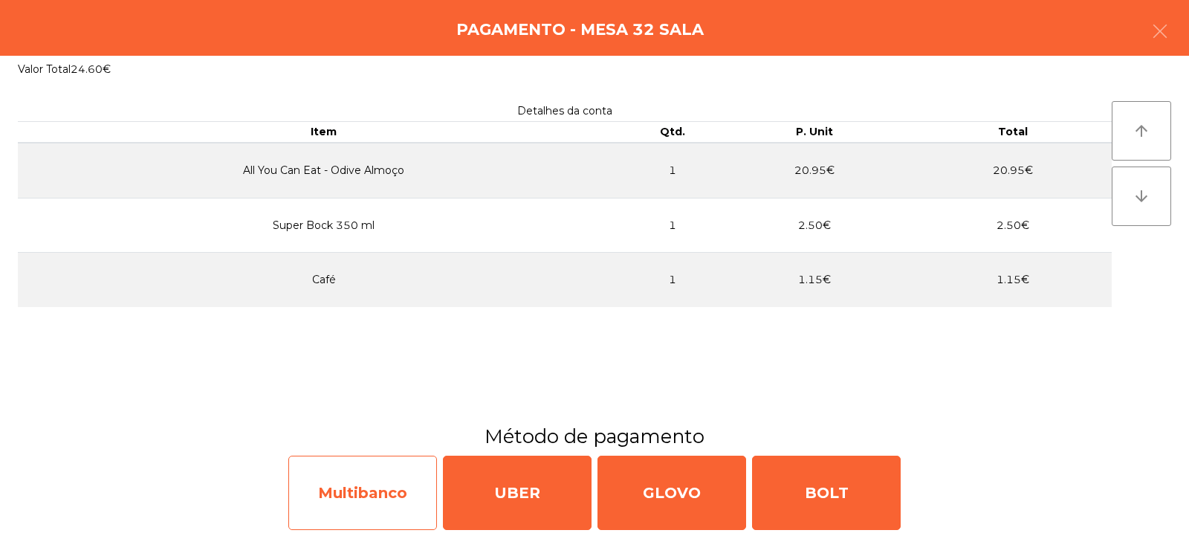
select select "**"
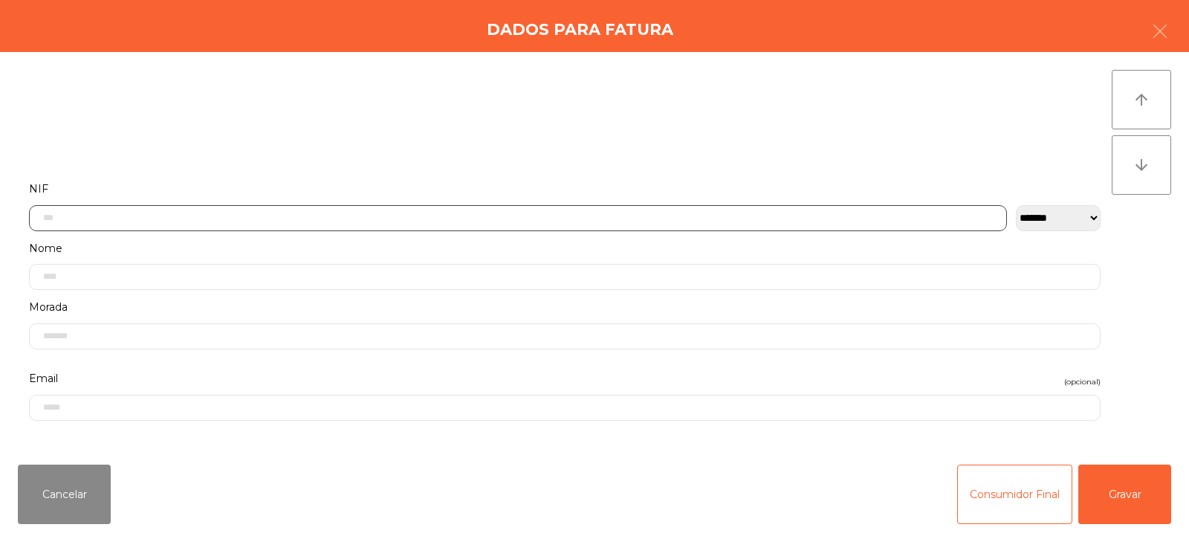
click at [330, 215] on input "text" at bounding box center [518, 218] width 978 height 26
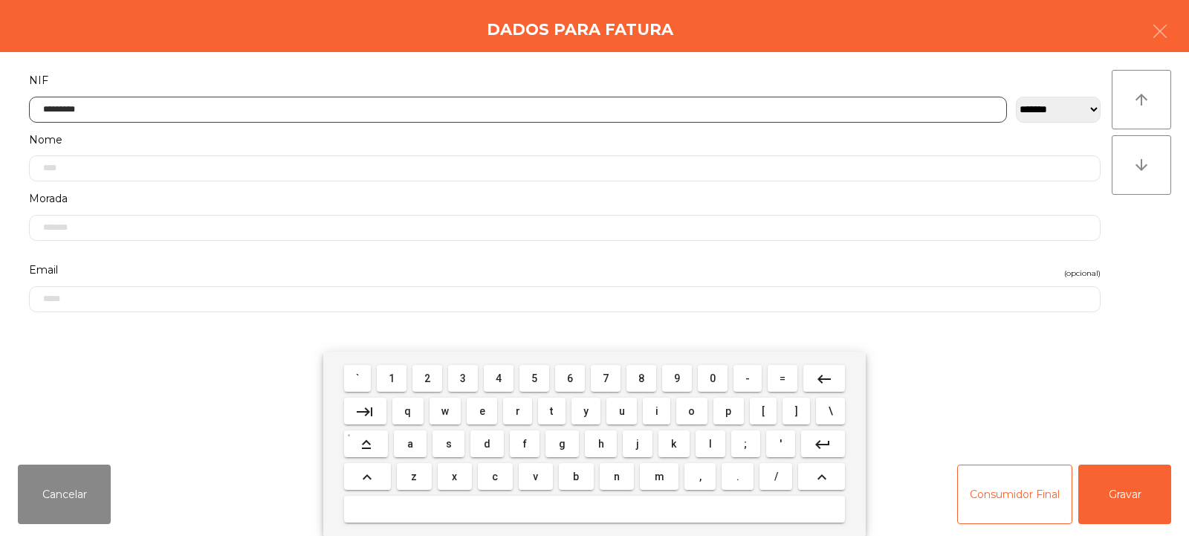
type input "*********"
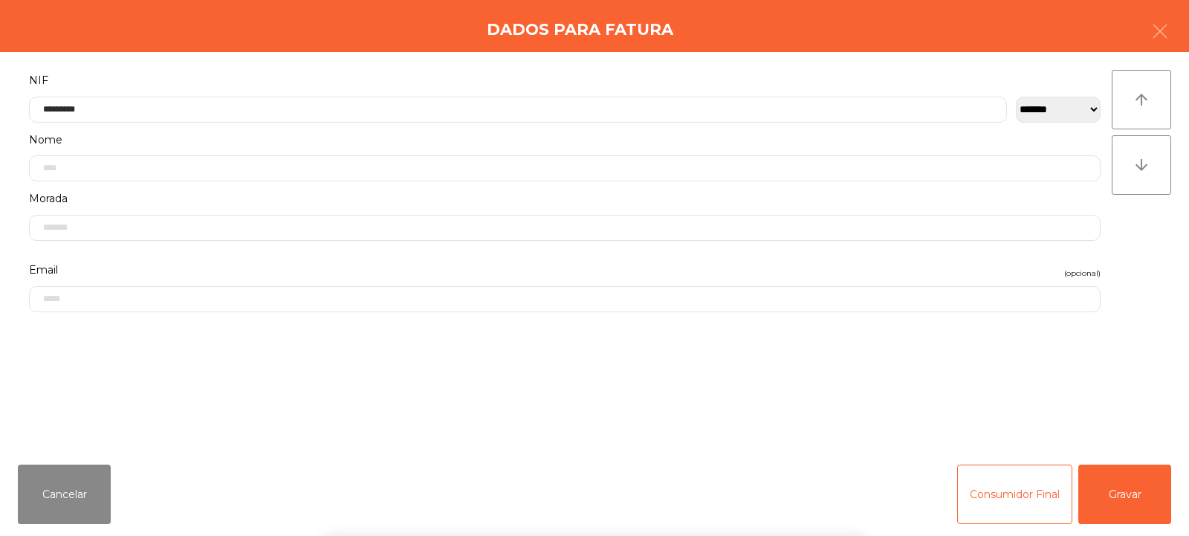
click at [1131, 505] on div "` 1 2 3 4 5 6 7 8 9 0 - = keyboard_backspace keyboard_tab q w e r t y u i o p […" at bounding box center [594, 443] width 1189 height 184
click at [1134, 496] on button "Gravar" at bounding box center [1124, 493] width 93 height 59
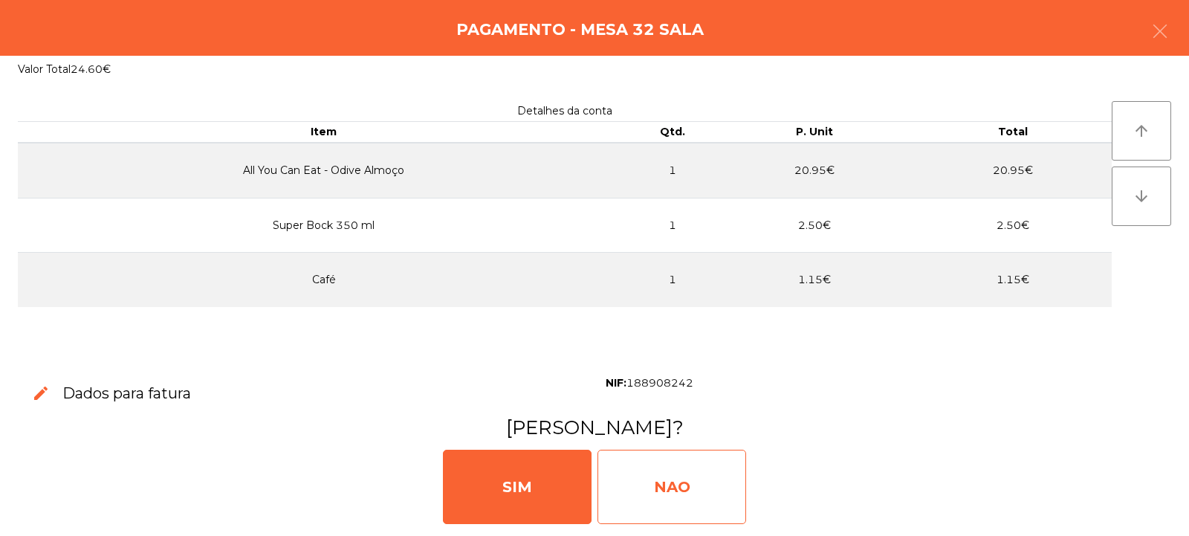
click at [674, 490] on div "NAO" at bounding box center [671, 487] width 149 height 74
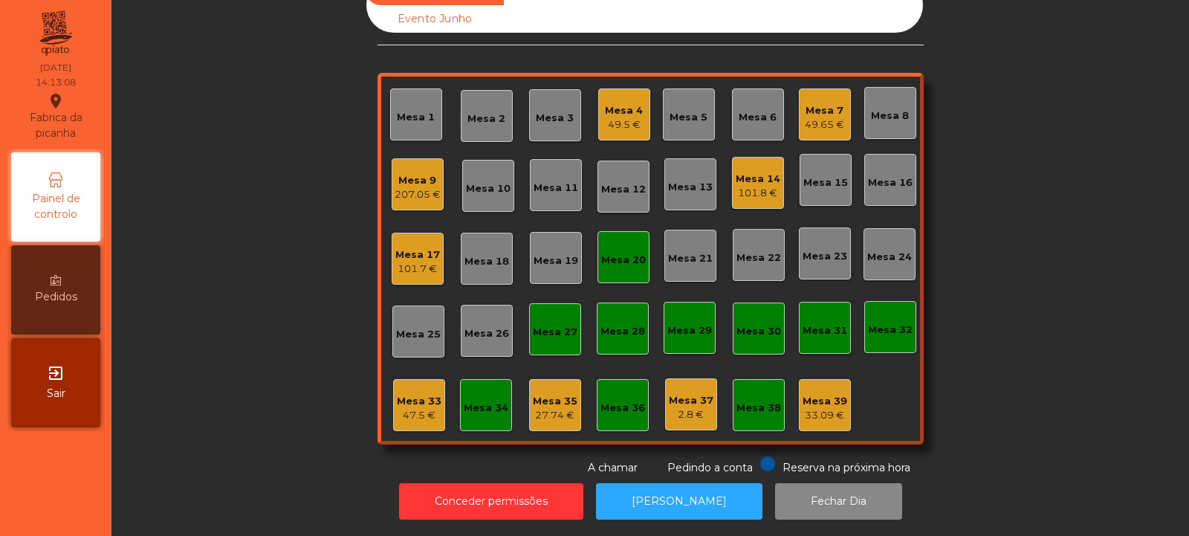
click at [419, 187] on div "207.05 €" at bounding box center [418, 194] width 46 height 15
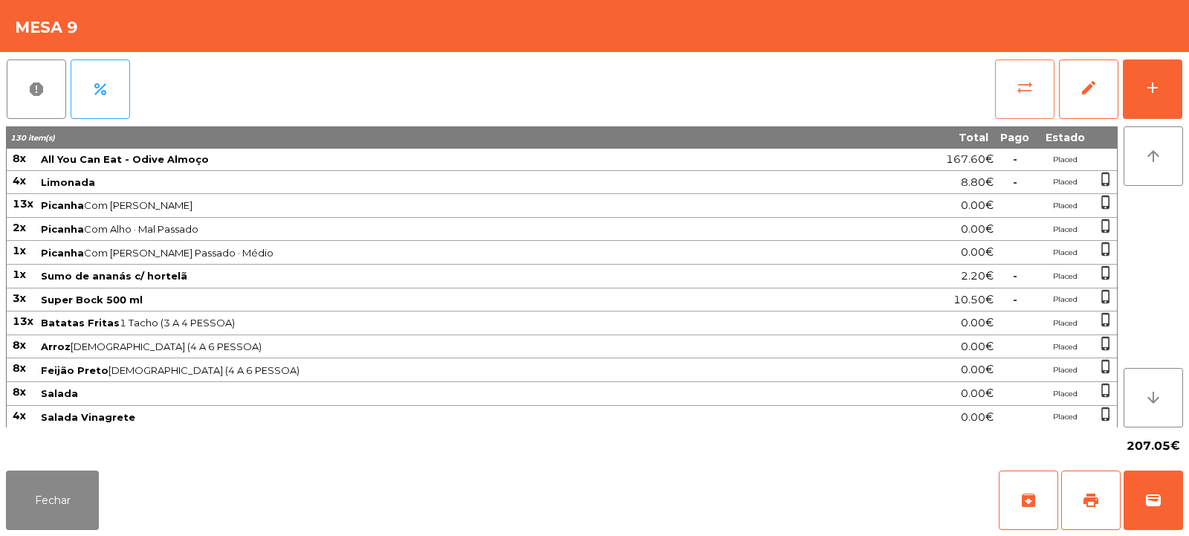
click at [1017, 85] on span "sync_alt" at bounding box center [1025, 88] width 18 height 18
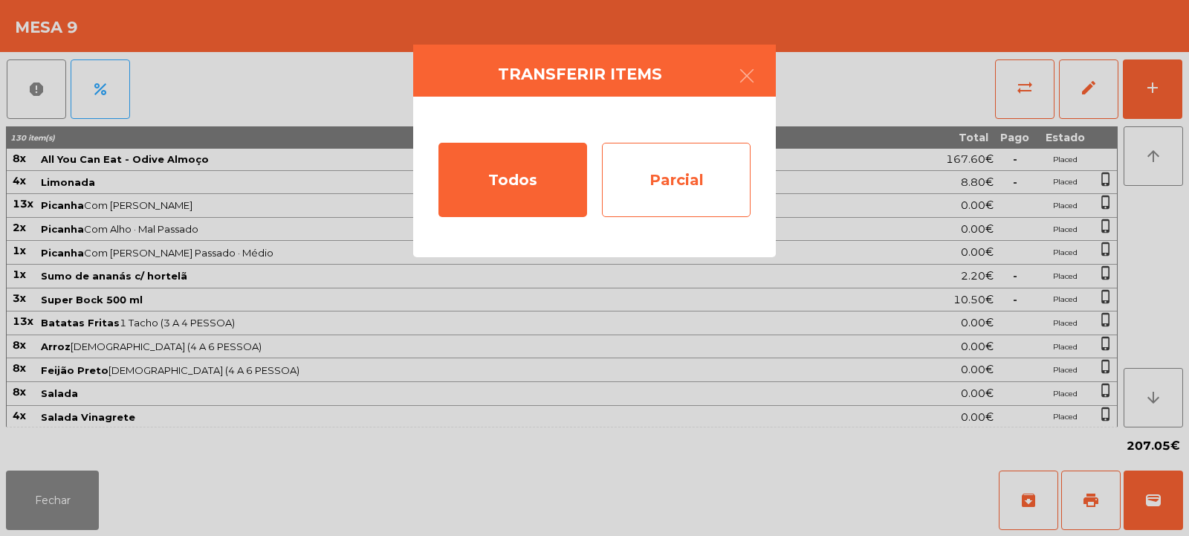
click at [689, 200] on div "Parcial" at bounding box center [676, 180] width 149 height 74
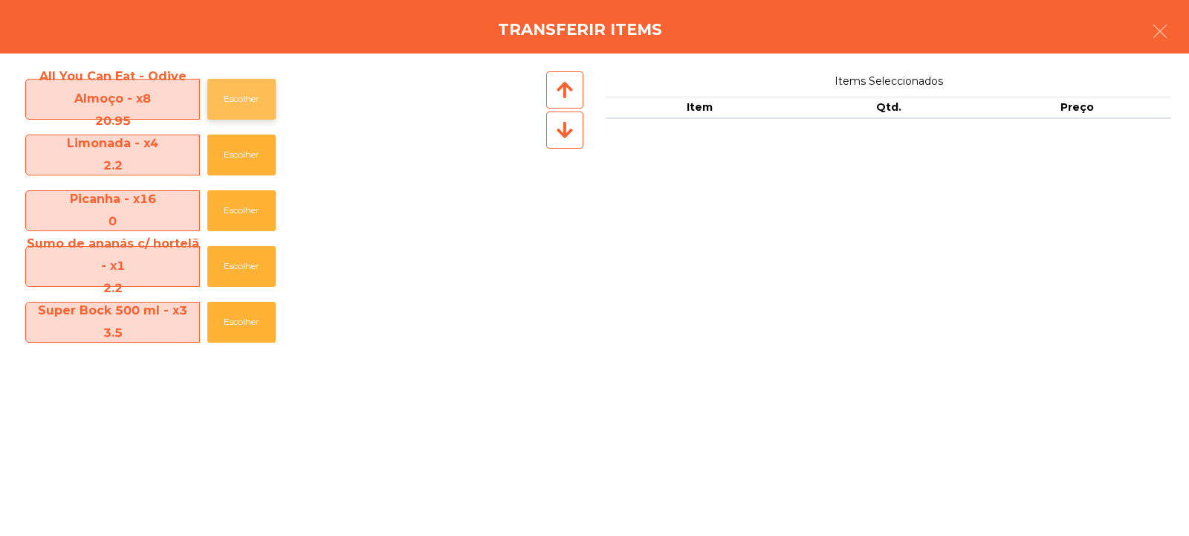
click at [250, 99] on button "Escolher" at bounding box center [241, 99] width 68 height 41
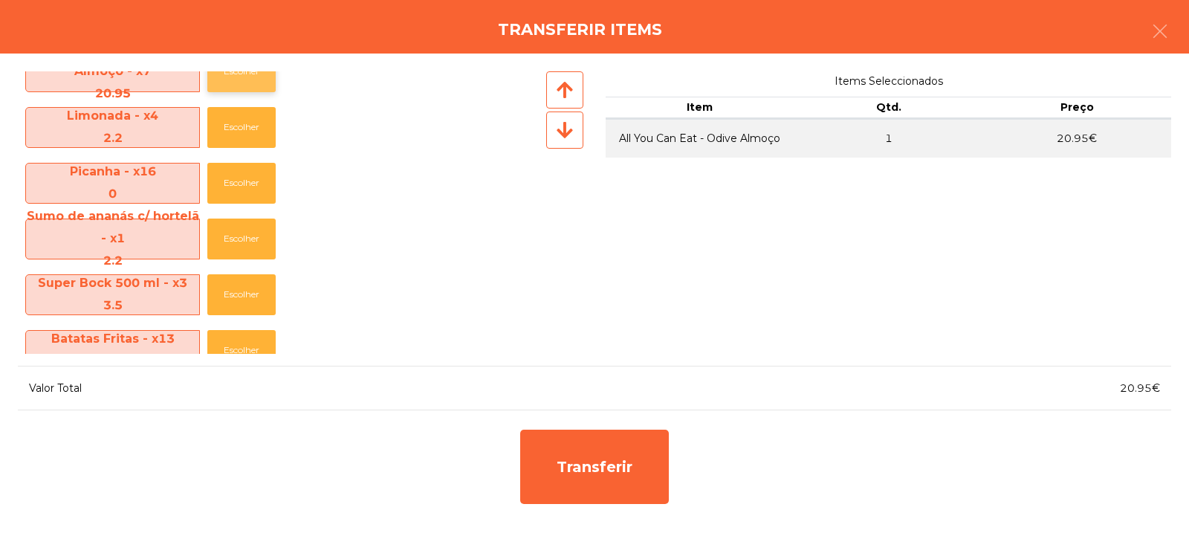
scroll to position [0, 0]
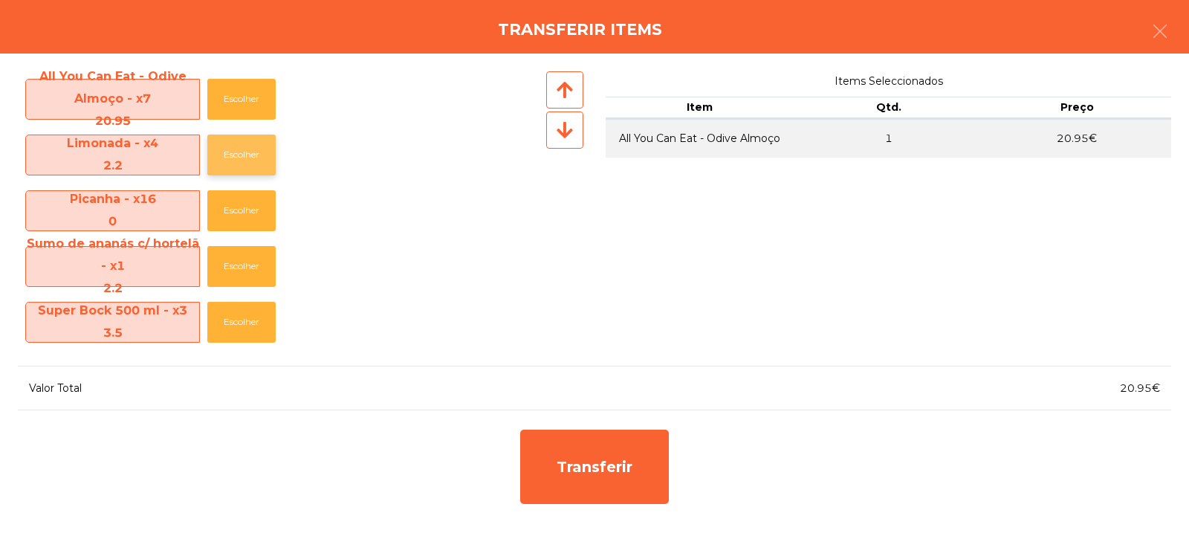
click at [233, 155] on button "Escolher" at bounding box center [241, 154] width 68 height 41
click at [244, 171] on button "Escolher" at bounding box center [241, 154] width 68 height 41
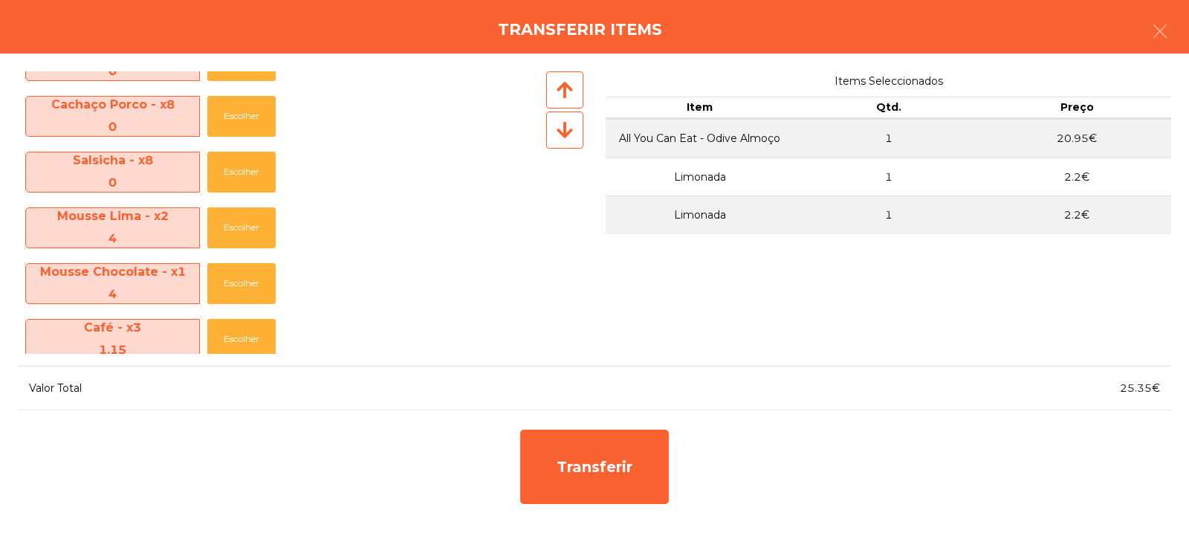
scroll to position [832, 0]
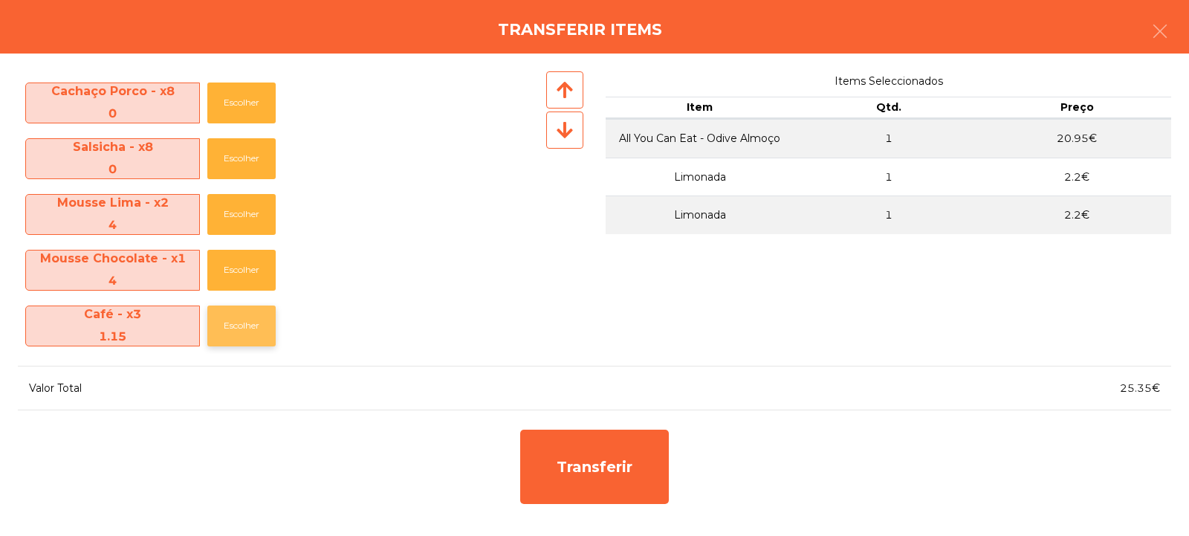
click at [236, 336] on button "Escolher" at bounding box center [241, 325] width 68 height 41
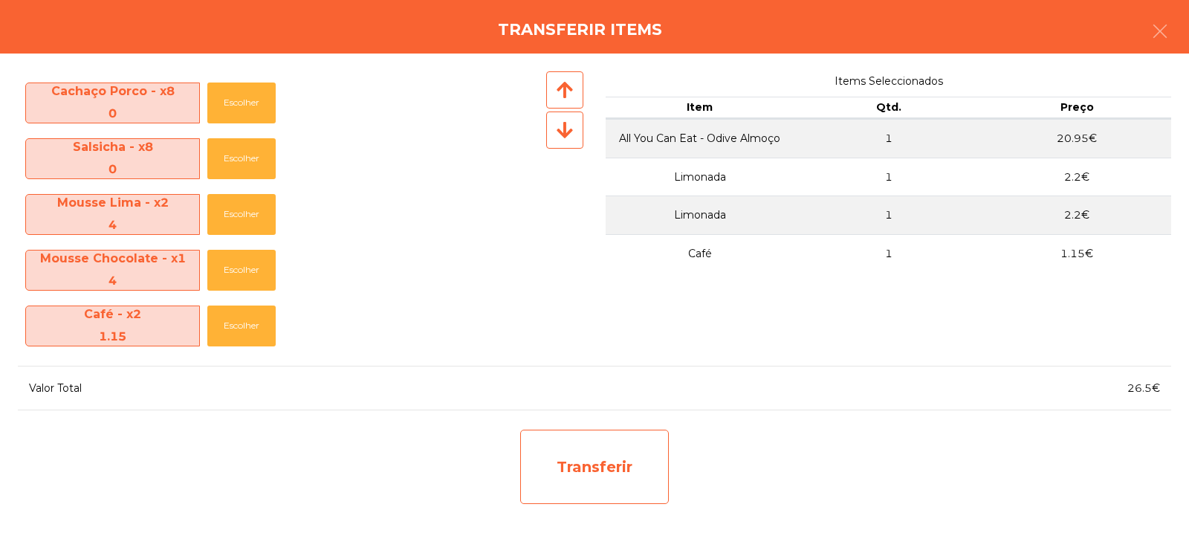
click at [584, 477] on div "Transferir" at bounding box center [594, 466] width 149 height 74
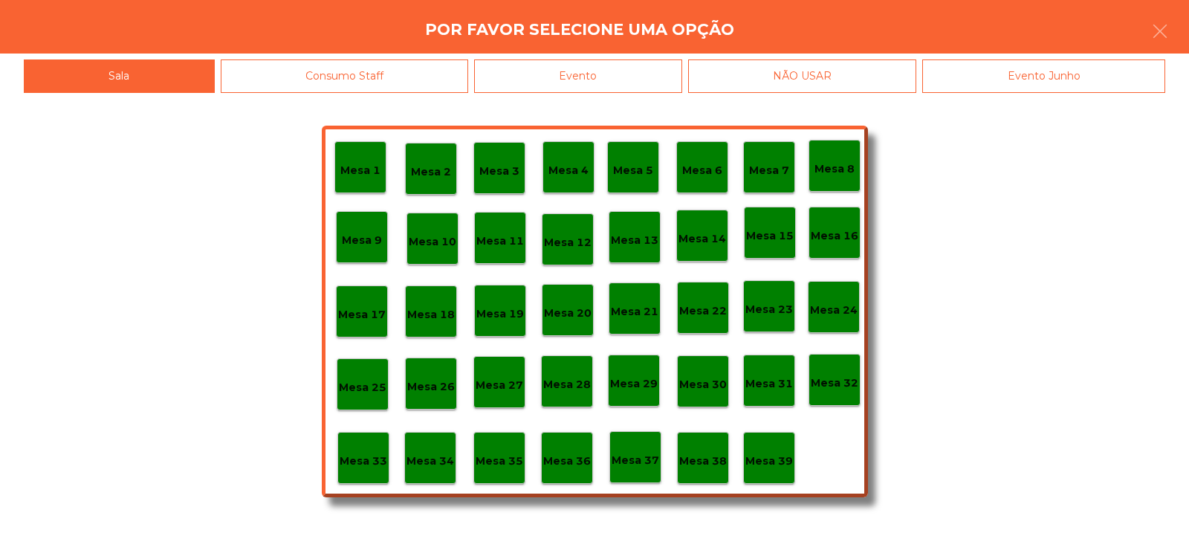
click at [369, 452] on p "Mesa 33" at bounding box center [364, 460] width 48 height 17
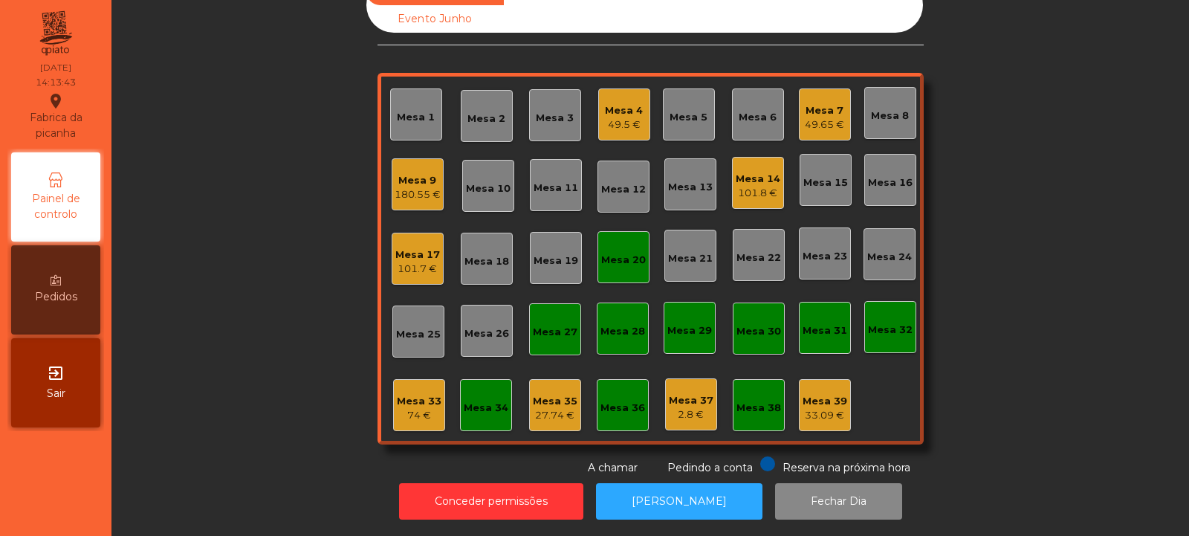
click at [410, 187] on div "180.55 €" at bounding box center [418, 194] width 46 height 15
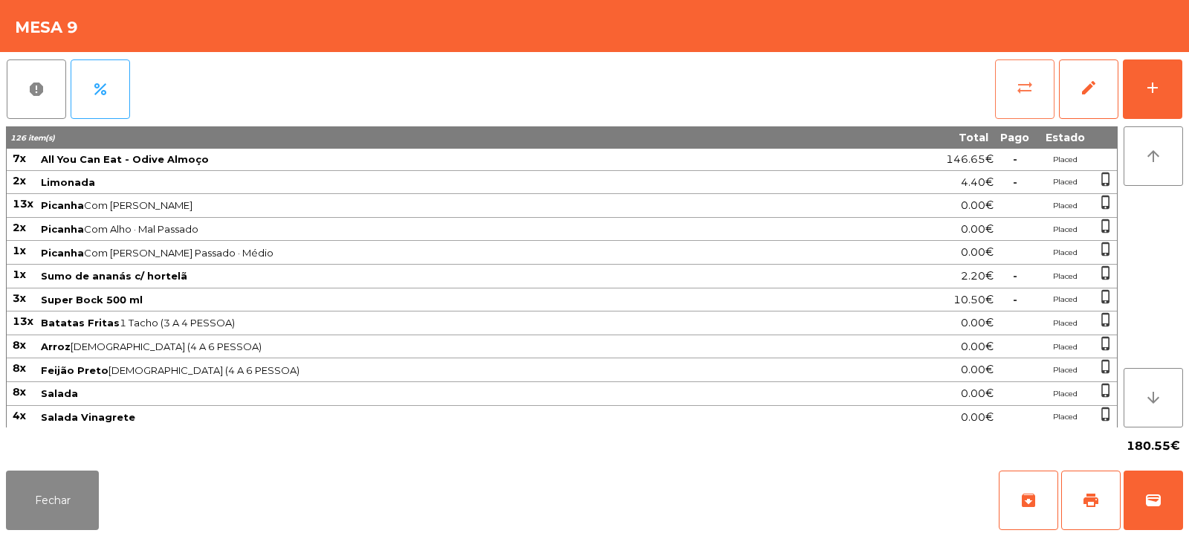
click at [1006, 97] on button "sync_alt" at bounding box center [1024, 88] width 59 height 59
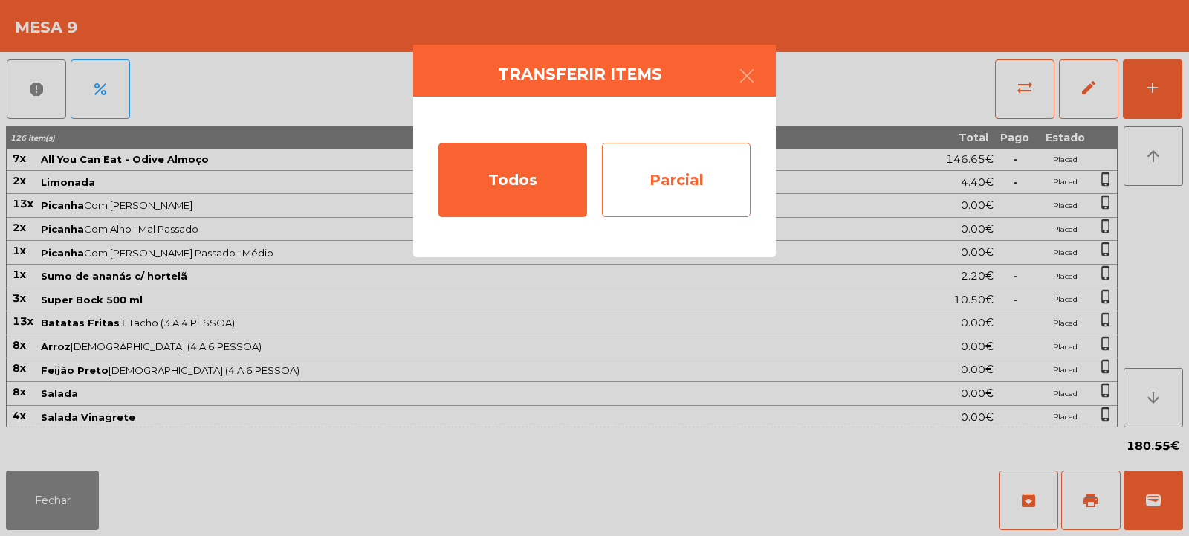
click at [681, 177] on div "Parcial" at bounding box center [676, 180] width 149 height 74
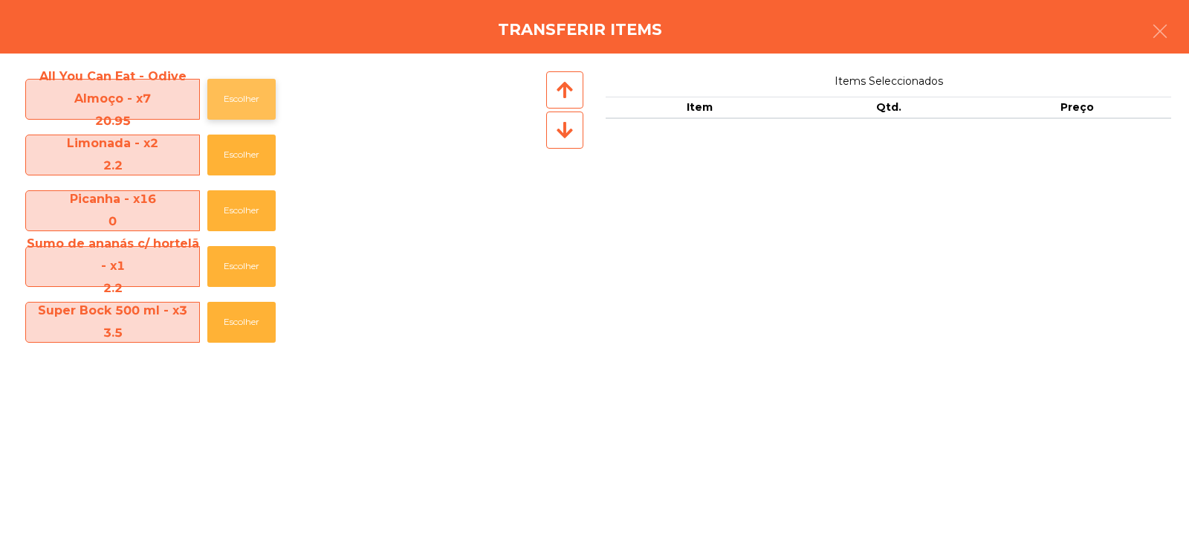
click at [233, 110] on button "Escolher" at bounding box center [241, 99] width 68 height 41
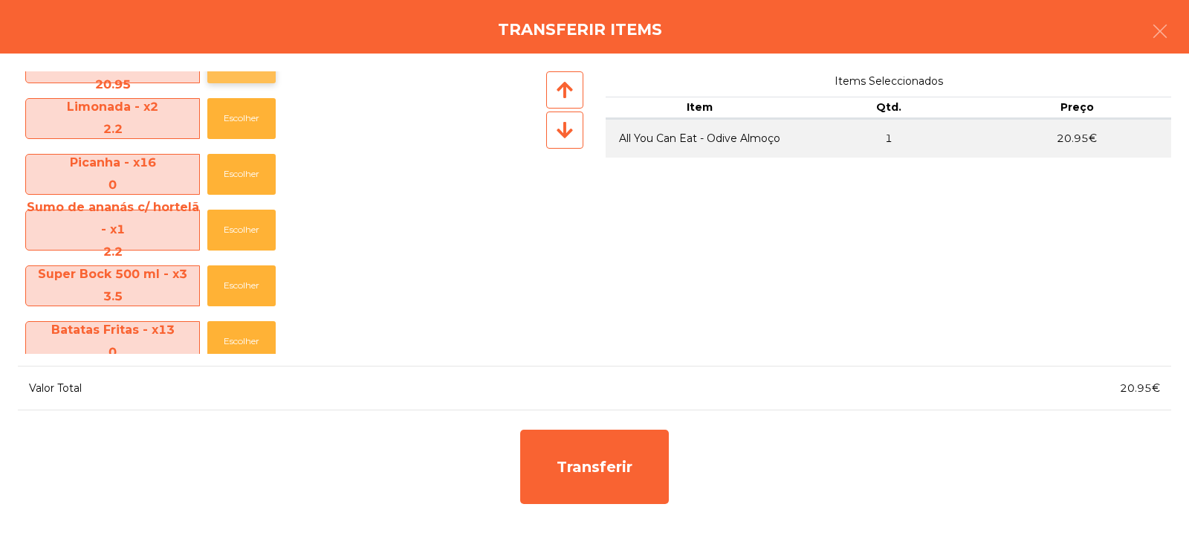
scroll to position [37, 0]
click at [247, 126] on button "Escolher" at bounding box center [241, 117] width 68 height 41
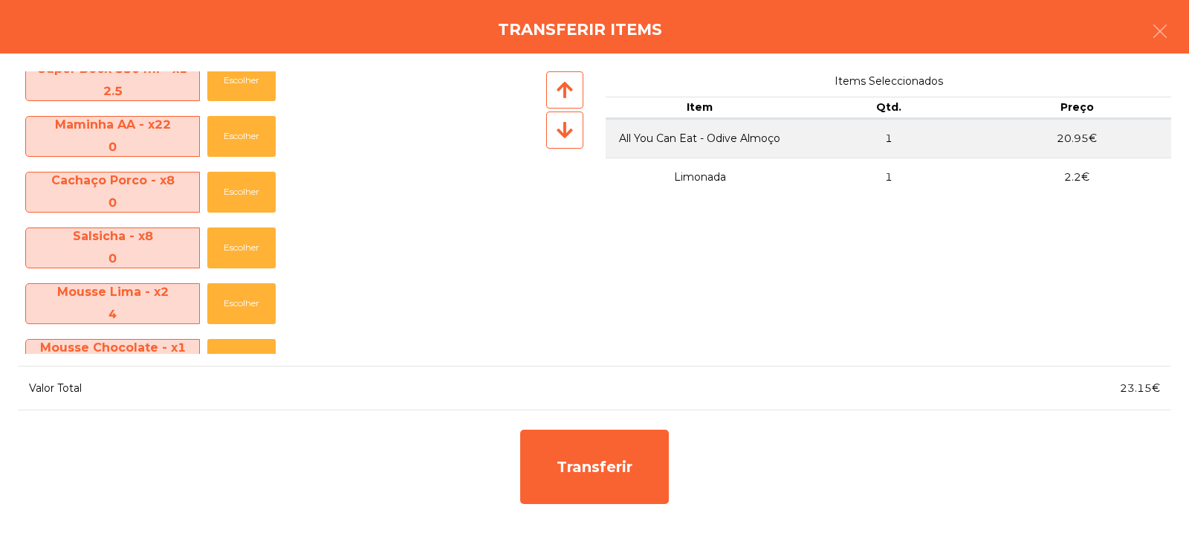
scroll to position [832, 0]
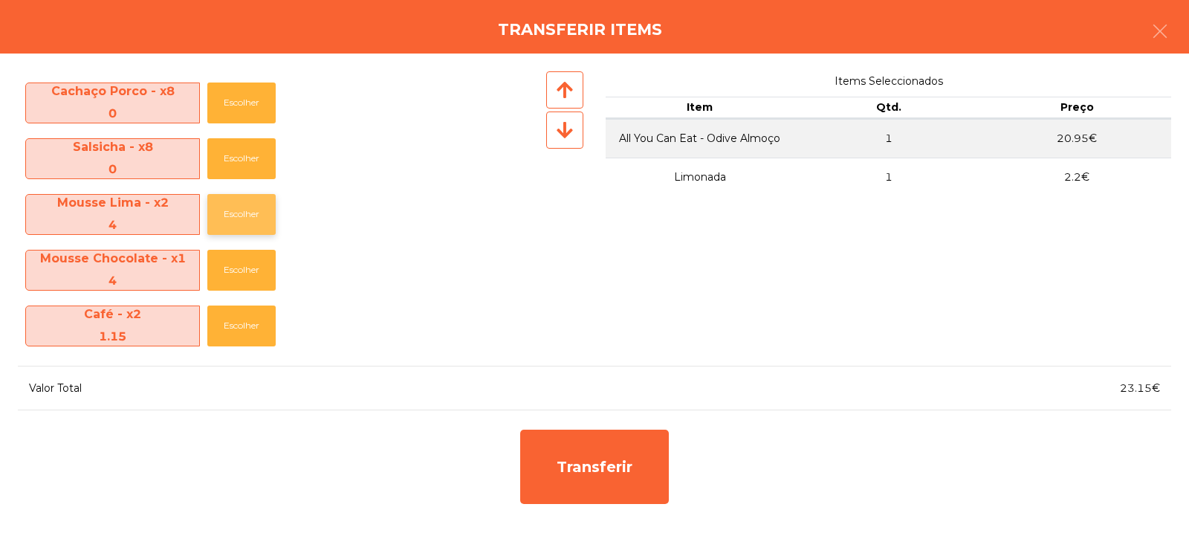
click at [242, 229] on button "Escolher" at bounding box center [241, 214] width 68 height 41
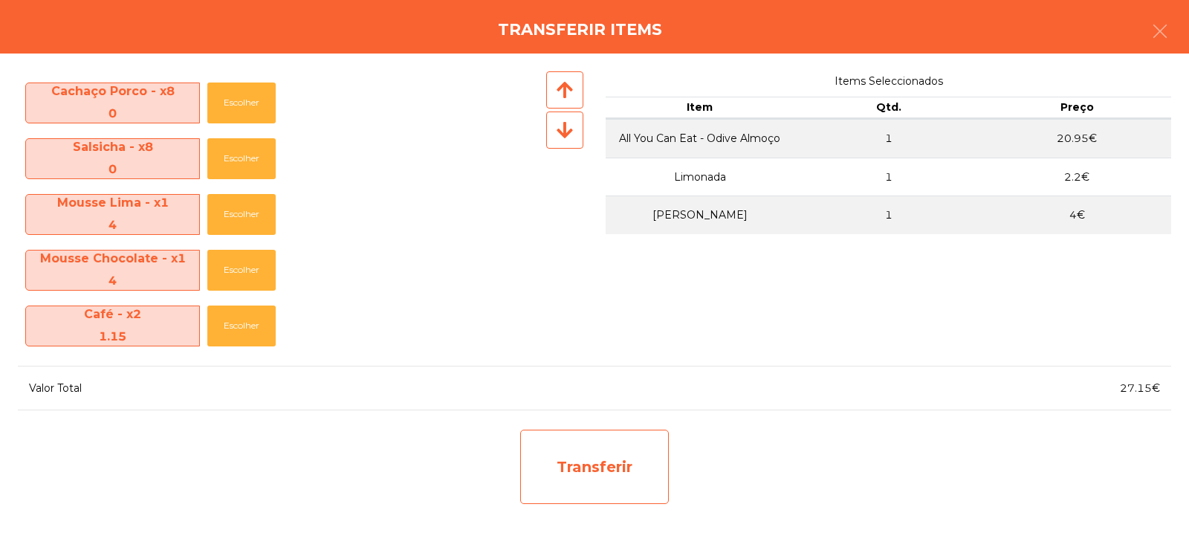
click at [608, 472] on div "Transferir" at bounding box center [594, 466] width 149 height 74
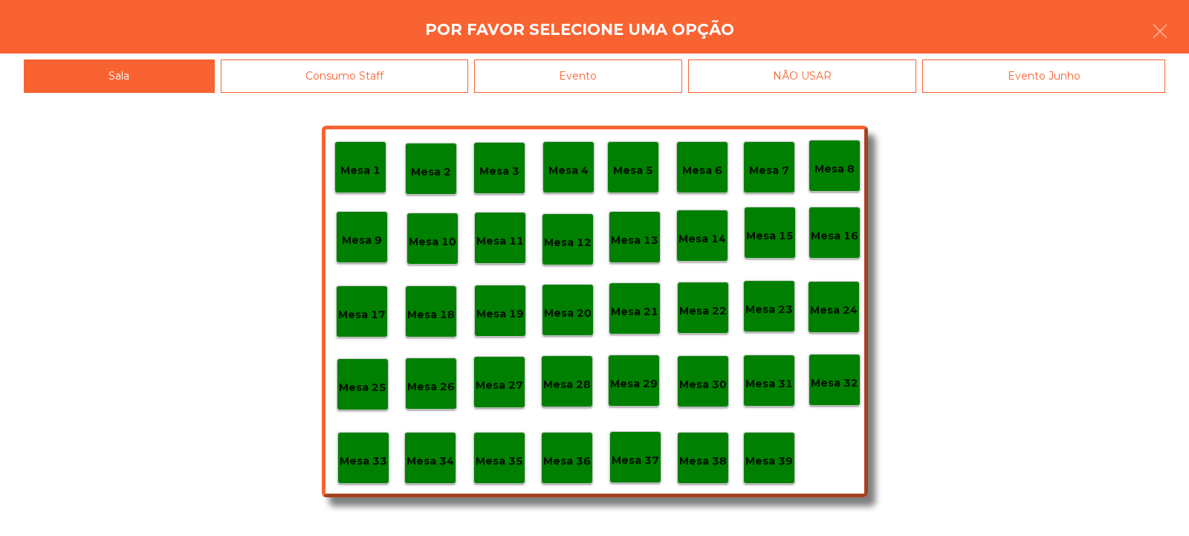
click at [853, 388] on p "Mesa 32" at bounding box center [835, 382] width 48 height 17
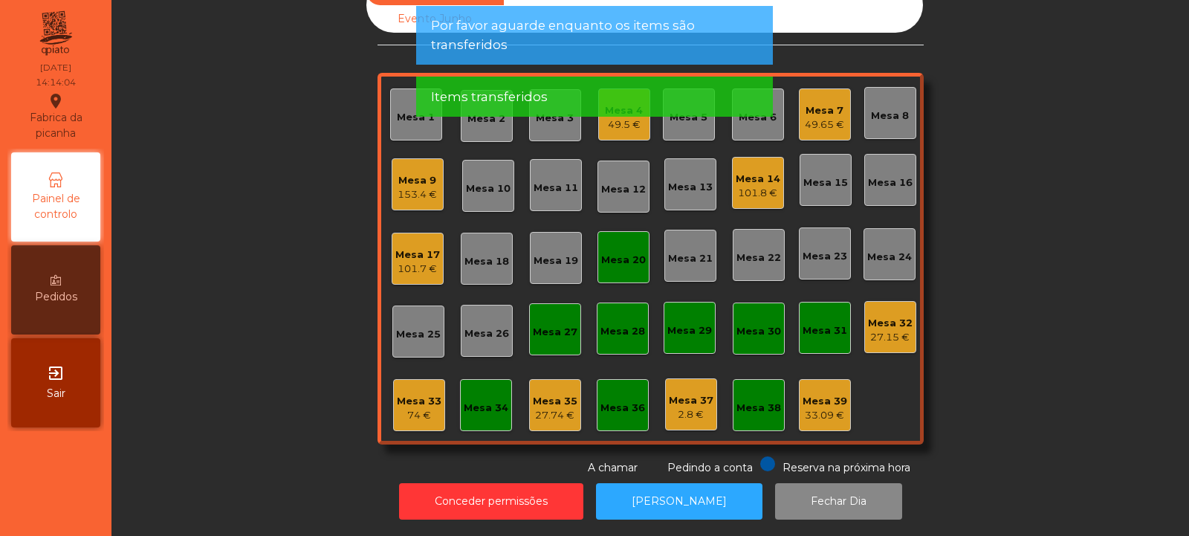
click at [886, 336] on div "Mesa 32 27.15 €" at bounding box center [890, 327] width 52 height 52
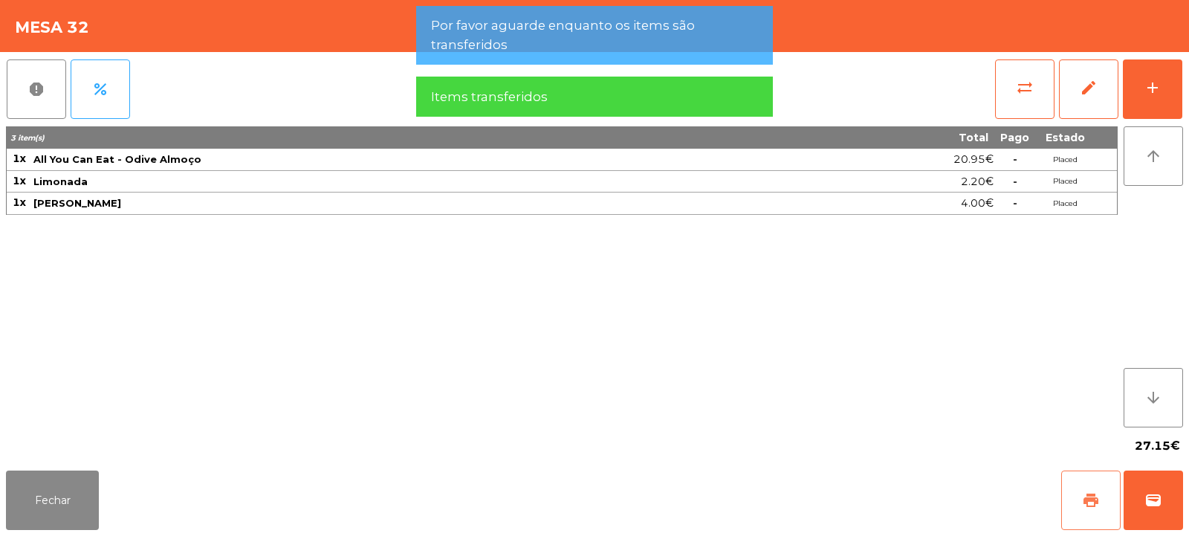
click at [1080, 520] on button "print" at bounding box center [1090, 499] width 59 height 59
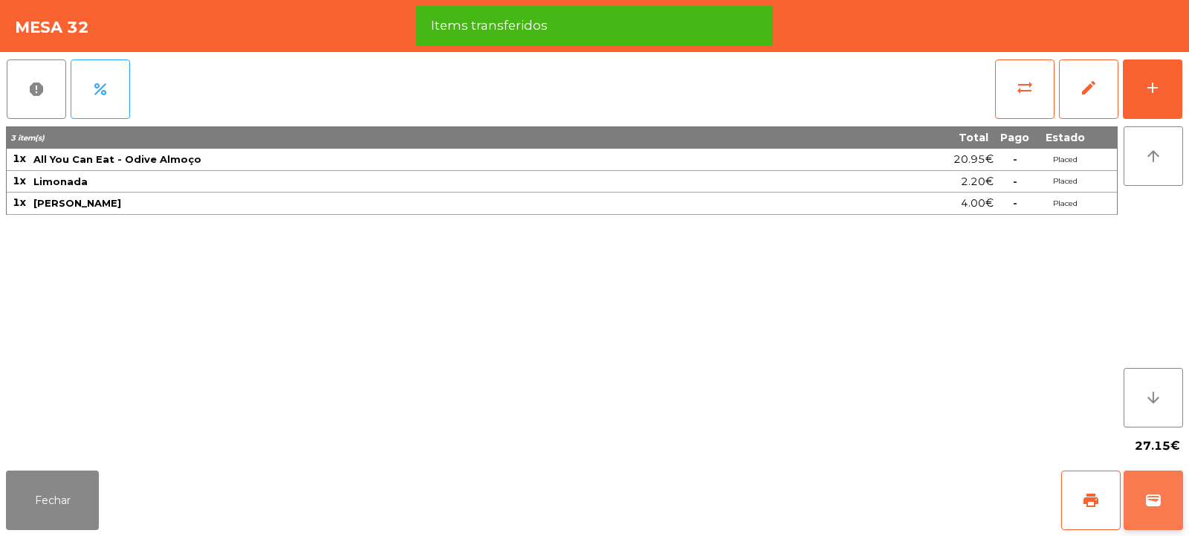
click at [1156, 504] on span "wallet" at bounding box center [1153, 500] width 18 height 18
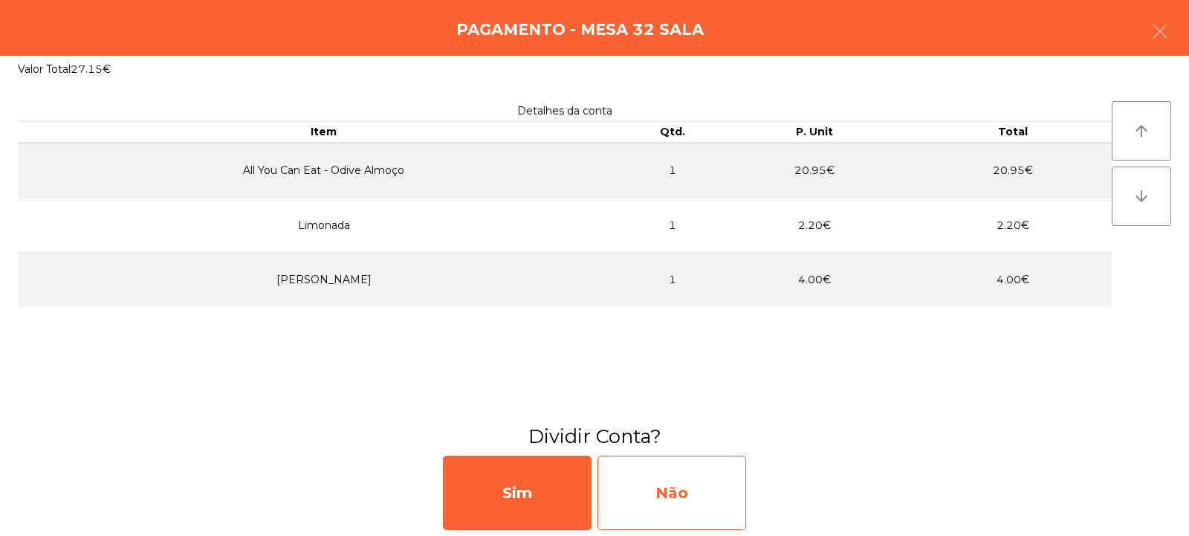
click at [710, 490] on div "Não" at bounding box center [671, 492] width 149 height 74
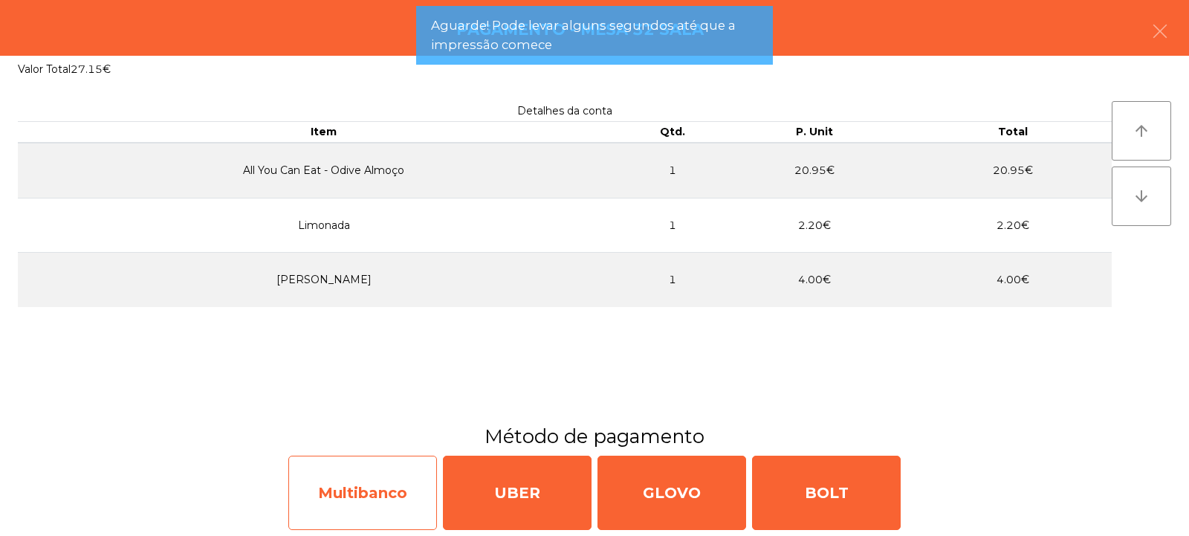
click at [346, 487] on div "Multibanco" at bounding box center [362, 492] width 149 height 74
select select "**"
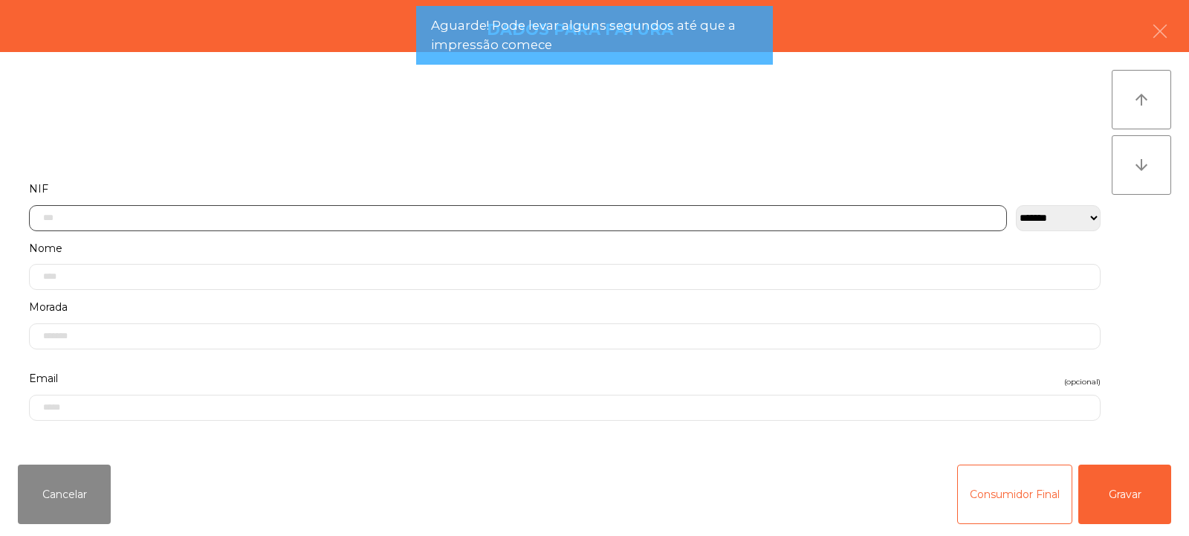
click at [288, 216] on input "text" at bounding box center [518, 218] width 978 height 26
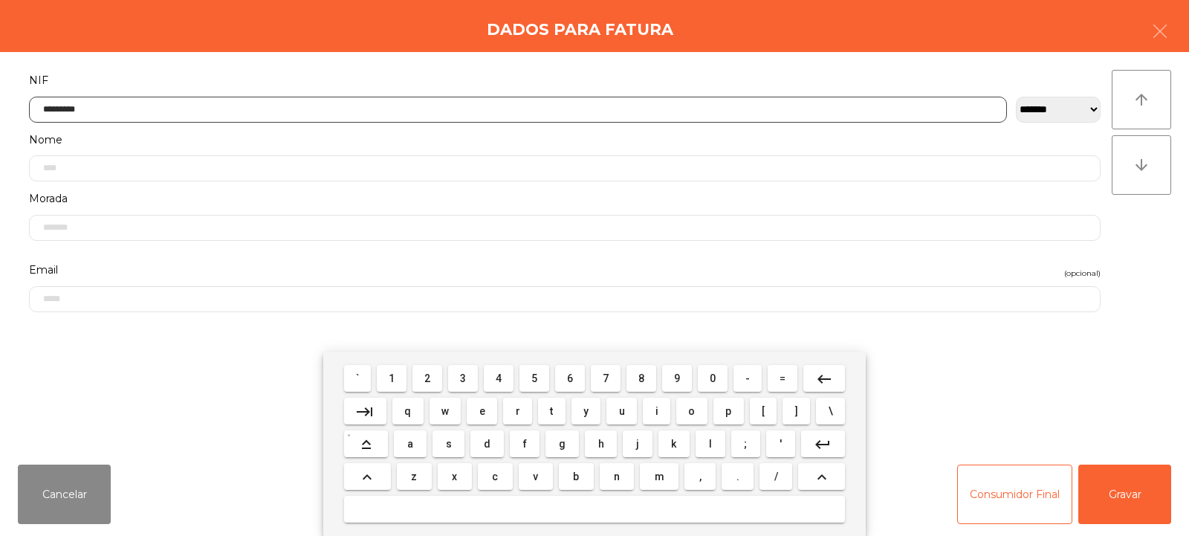
type input "*********"
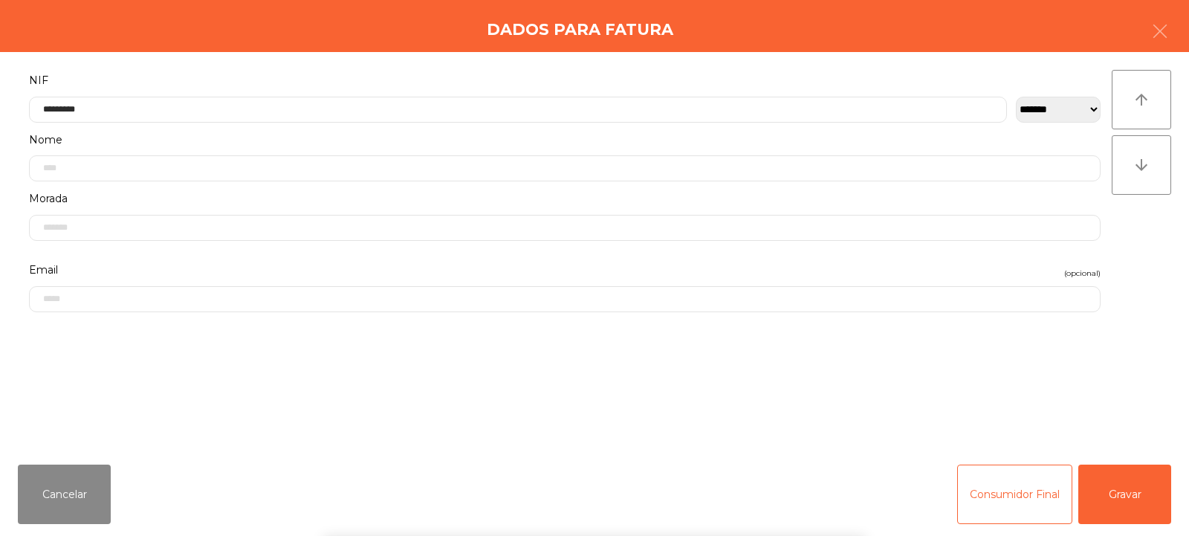
click at [1114, 511] on div "` 1 2 3 4 5 6 7 8 9 0 - = keyboard_backspace keyboard_tab q w e r t y u i o p […" at bounding box center [594, 443] width 1189 height 184
click at [1107, 505] on button "Gravar" at bounding box center [1124, 493] width 93 height 59
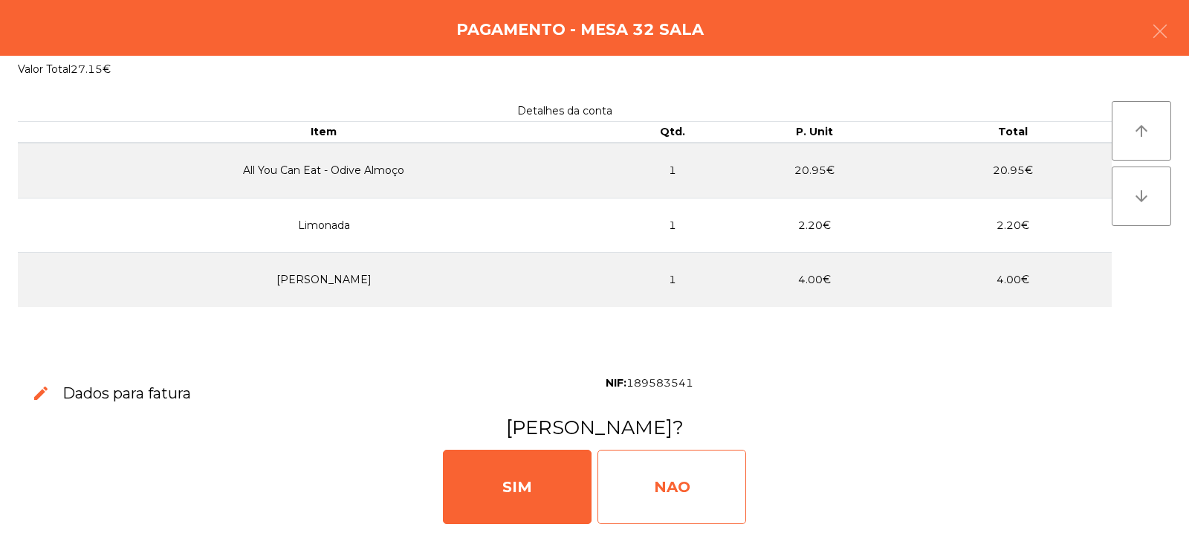
click at [672, 491] on div "NAO" at bounding box center [671, 487] width 149 height 74
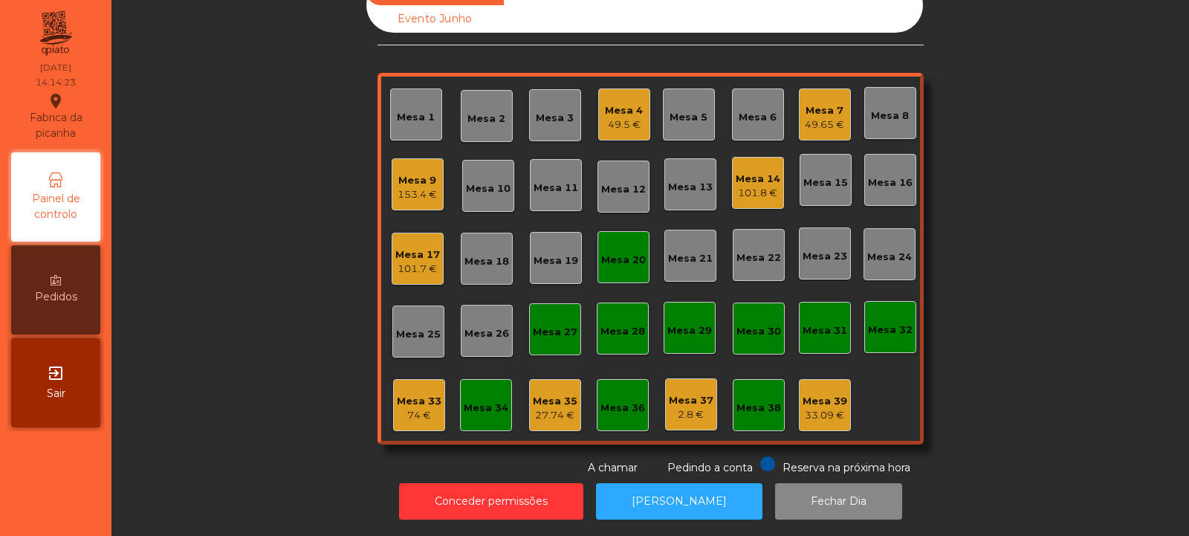
click at [418, 173] on div "Mesa 9" at bounding box center [417, 180] width 39 height 15
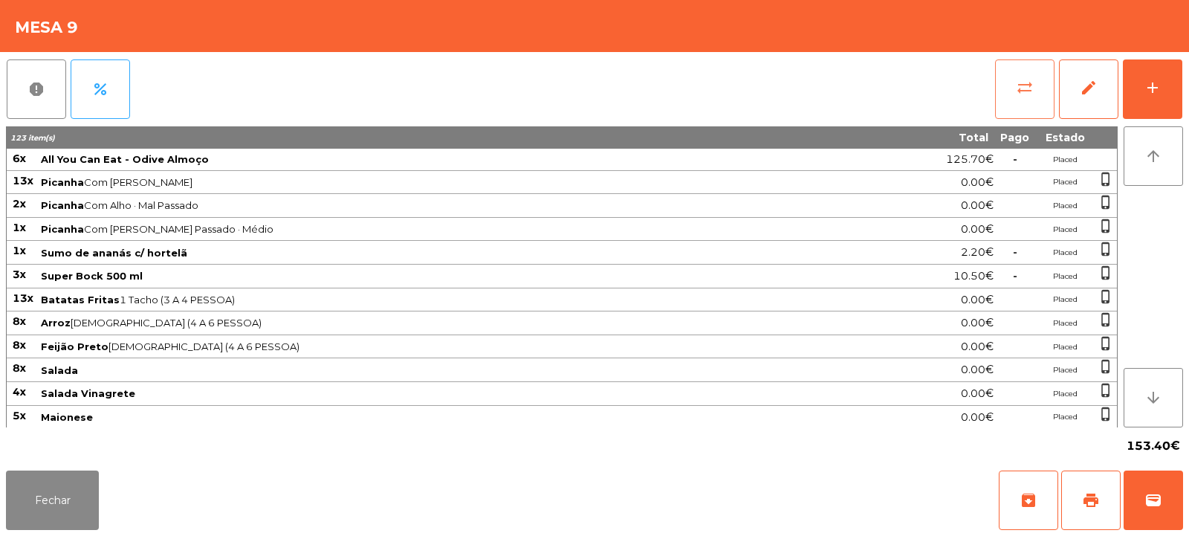
click at [1022, 91] on span "sync_alt" at bounding box center [1025, 88] width 18 height 18
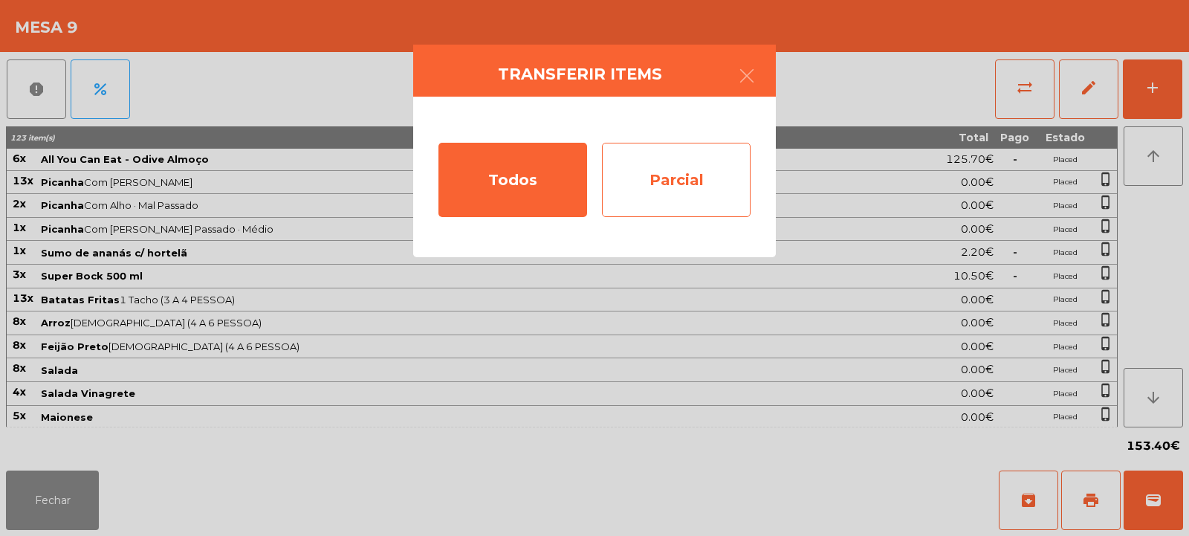
click at [675, 189] on div "Parcial" at bounding box center [676, 180] width 149 height 74
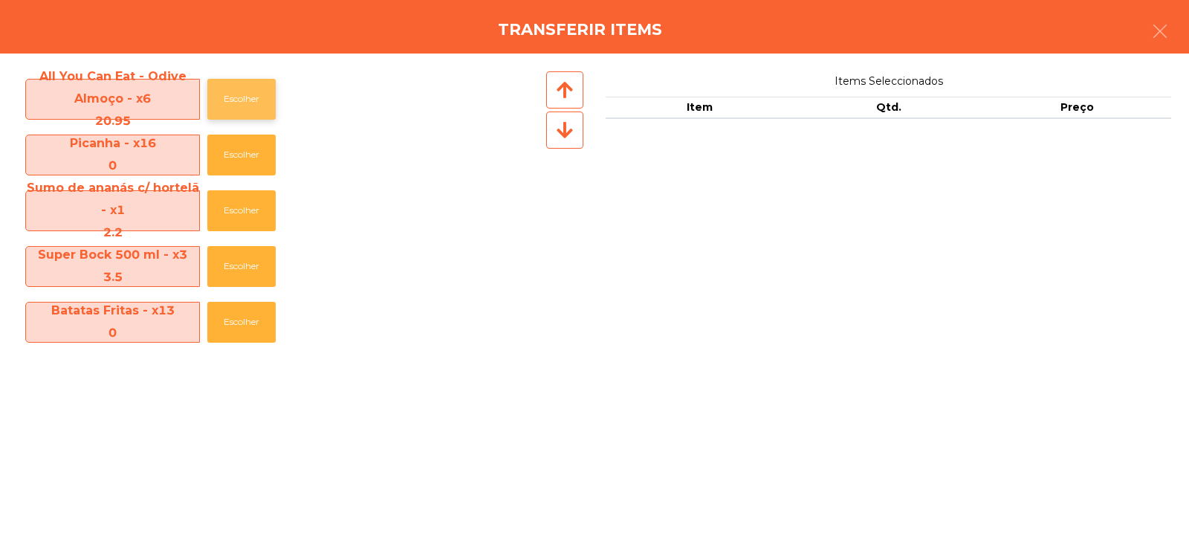
click at [244, 99] on button "Escolher" at bounding box center [241, 99] width 68 height 41
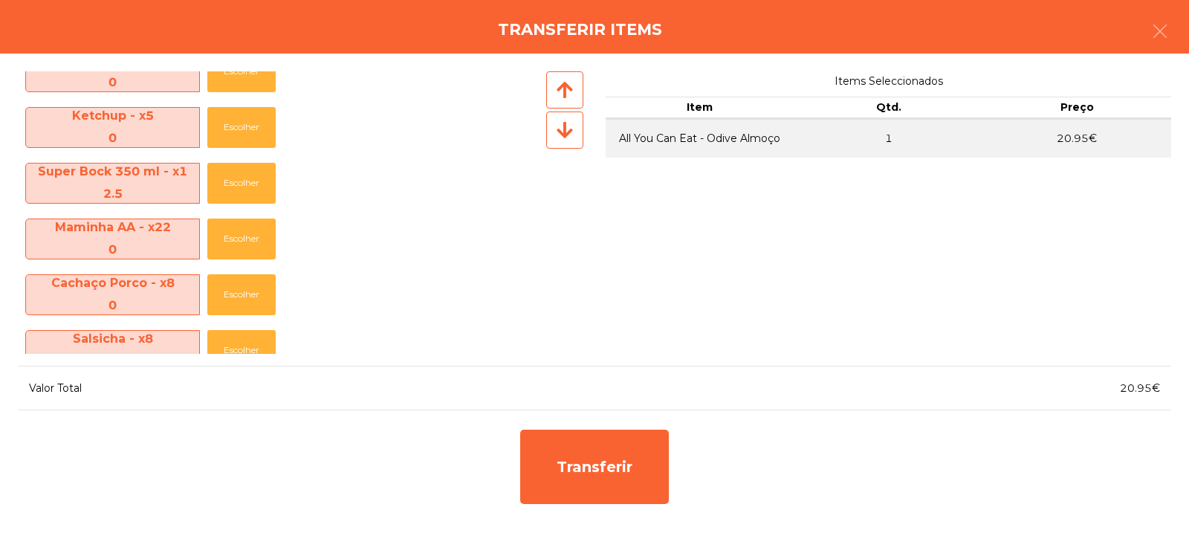
scroll to position [832, 0]
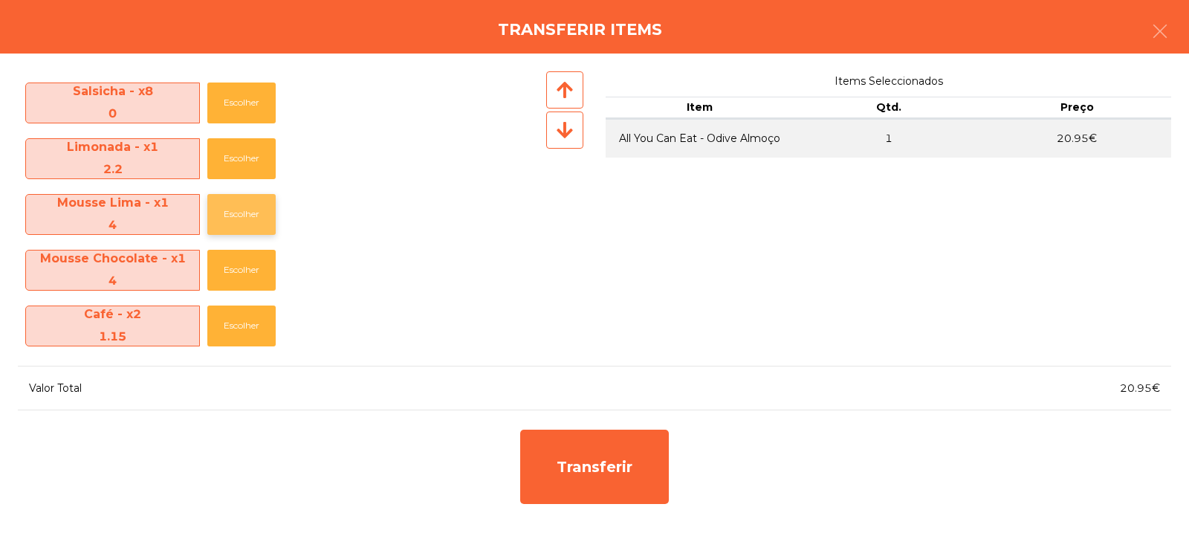
click at [233, 223] on button "Escolher" at bounding box center [241, 214] width 68 height 41
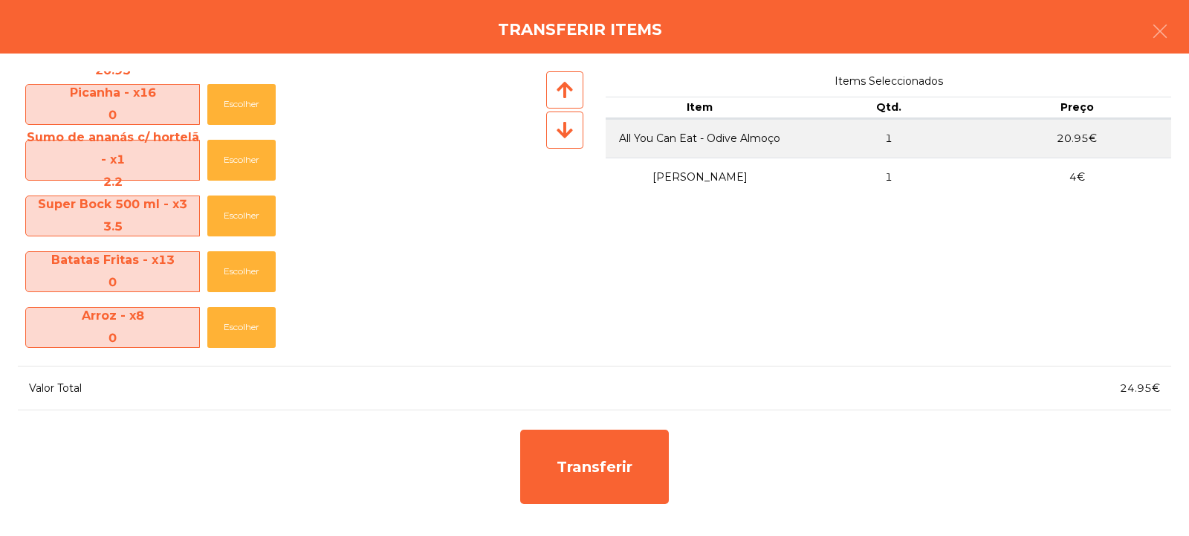
scroll to position [25, 0]
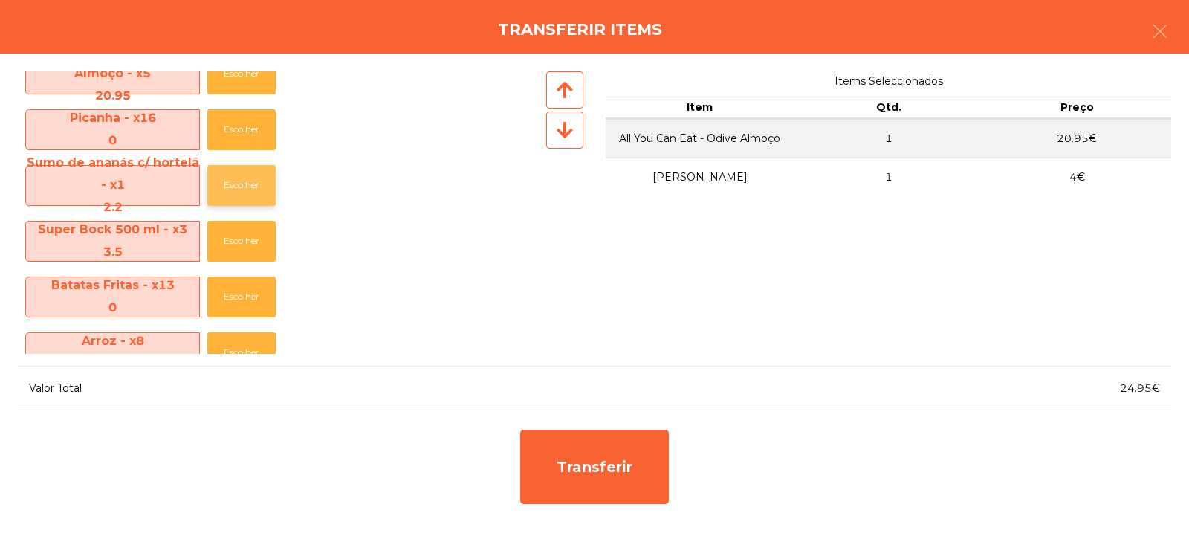
click at [245, 200] on button "Escolher" at bounding box center [241, 185] width 68 height 41
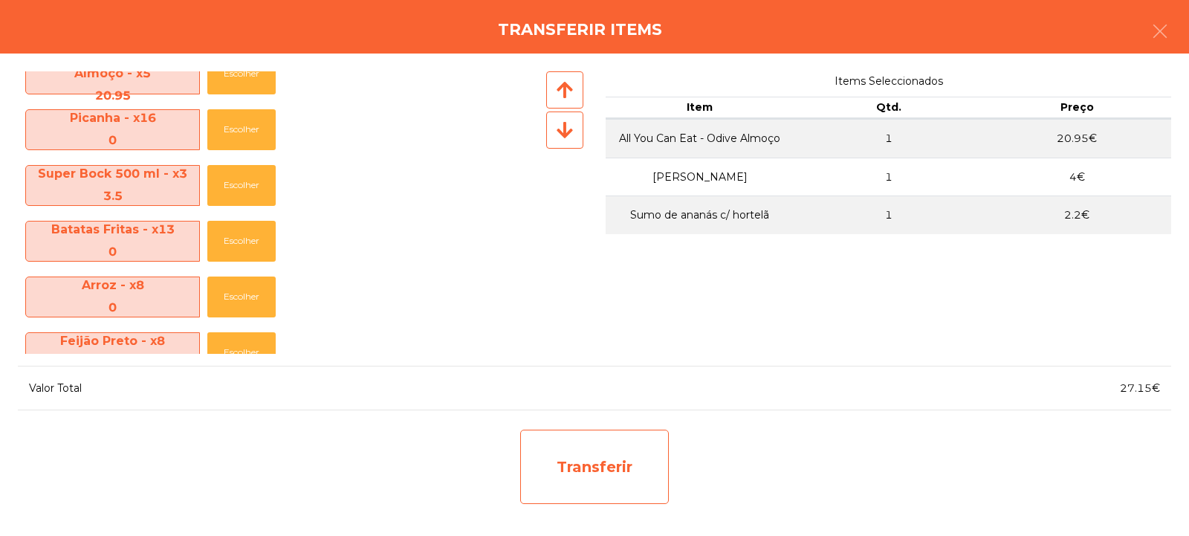
click at [612, 476] on div "Transferir" at bounding box center [594, 466] width 149 height 74
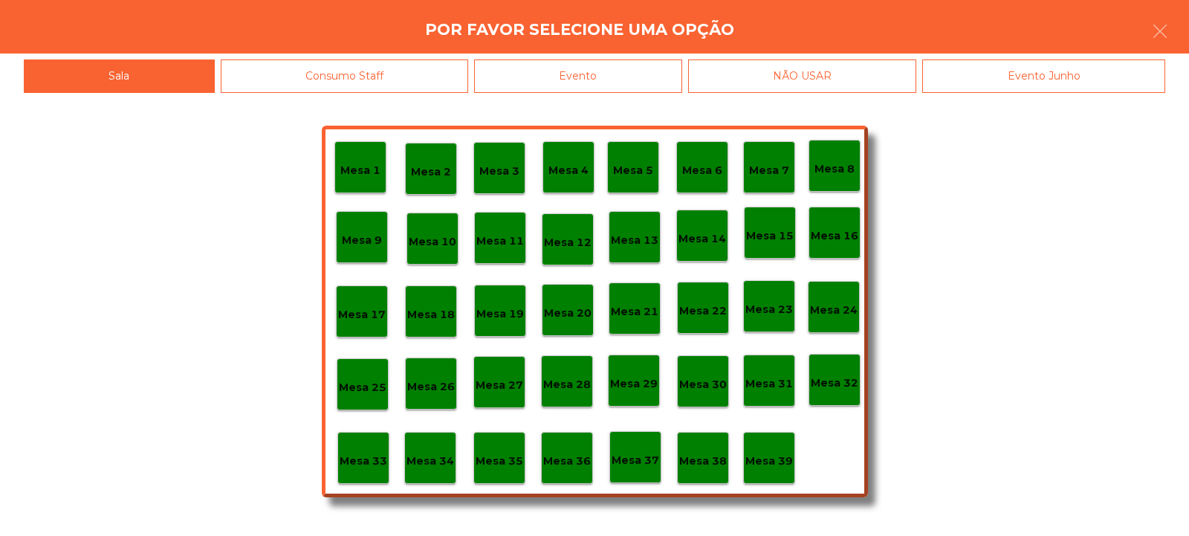
click at [827, 395] on div "Mesa 32" at bounding box center [834, 380] width 52 height 52
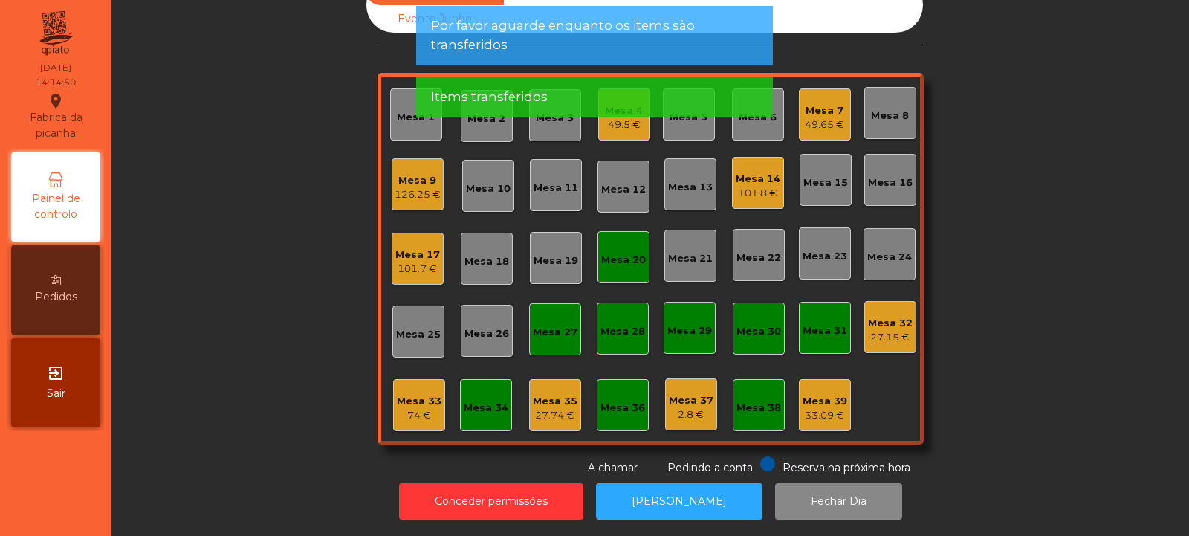
click at [892, 330] on div "27.15 €" at bounding box center [890, 337] width 45 height 15
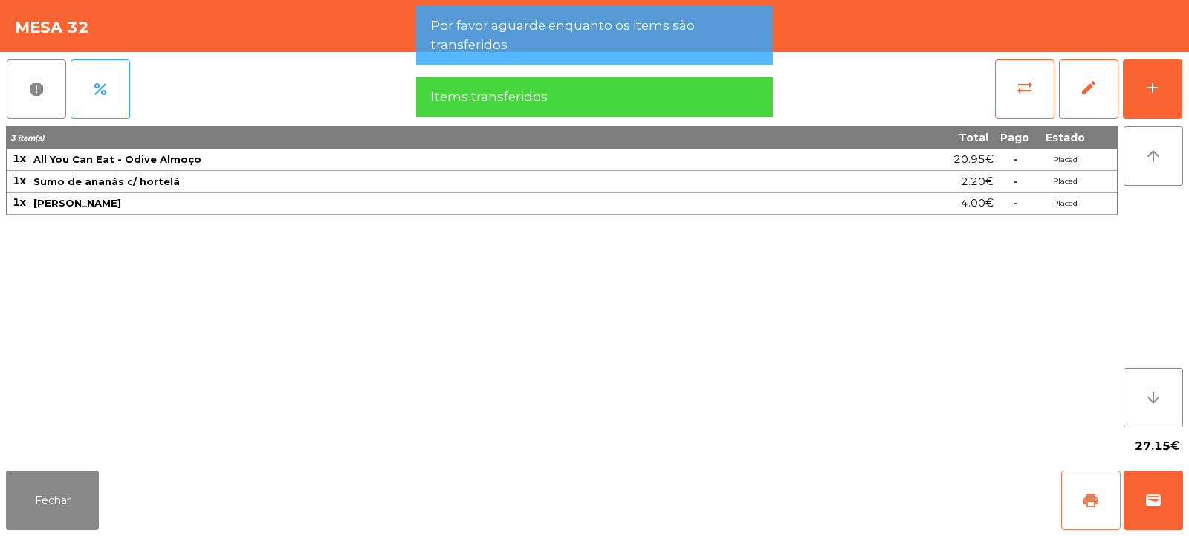
click at [1088, 498] on span "print" at bounding box center [1091, 500] width 18 height 18
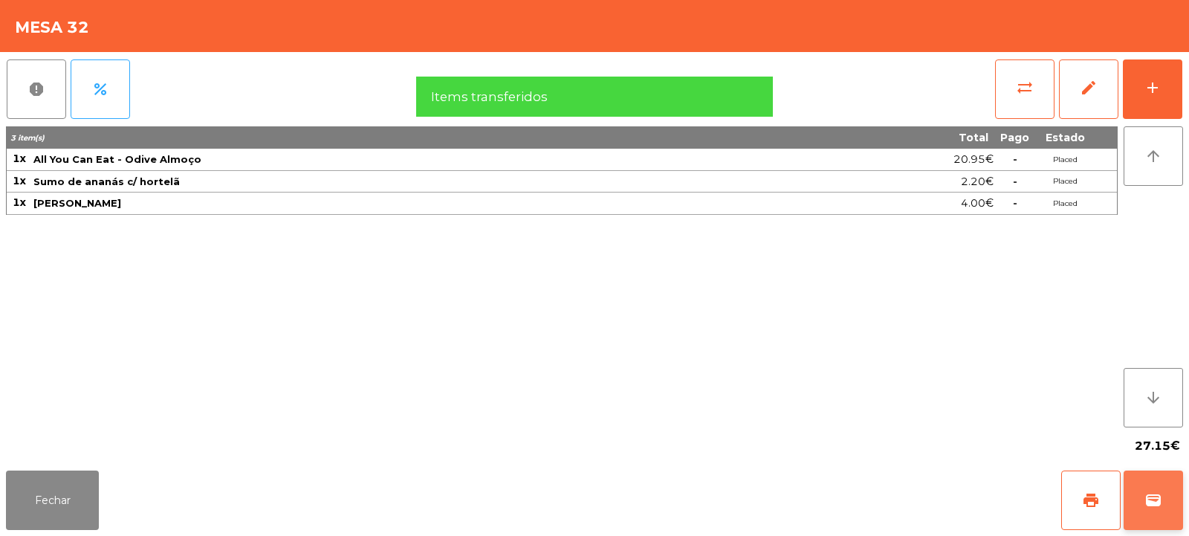
click at [1171, 506] on button "wallet" at bounding box center [1152, 499] width 59 height 59
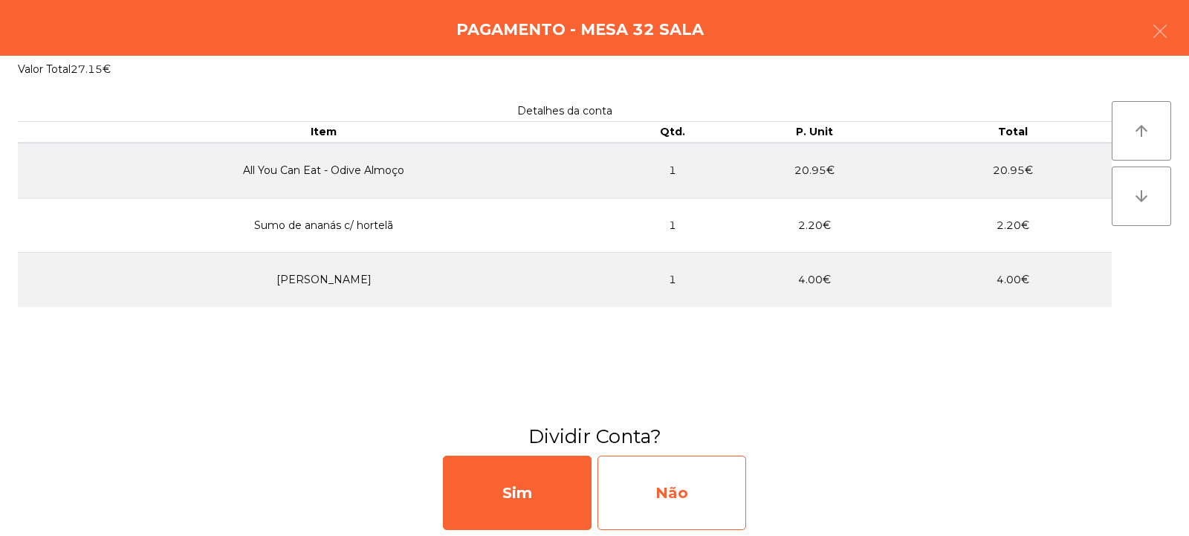
click at [672, 475] on div "Não" at bounding box center [671, 492] width 149 height 74
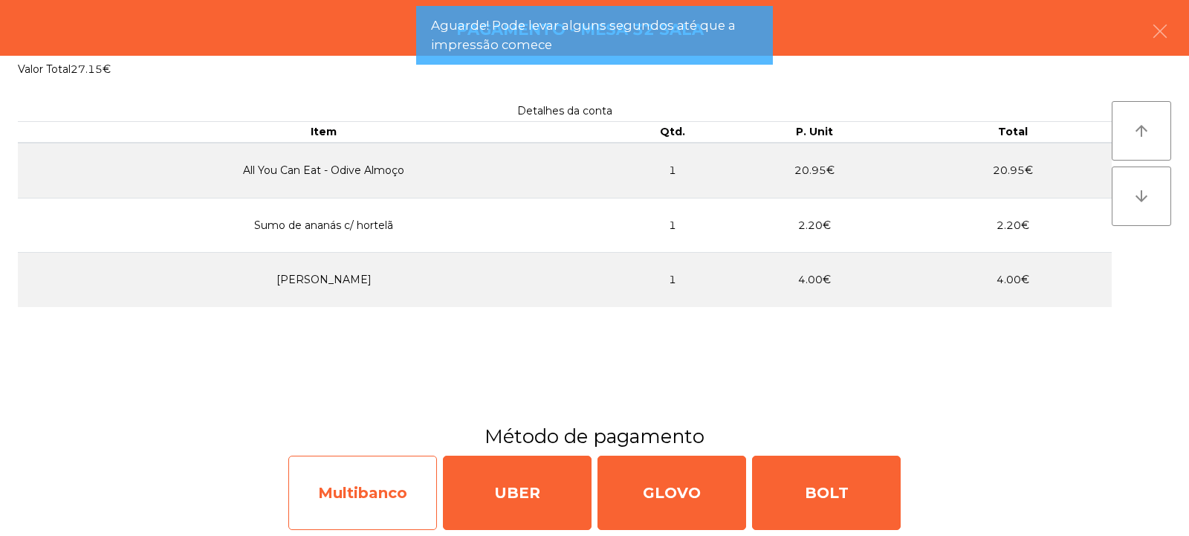
click at [343, 468] on div "Multibanco" at bounding box center [362, 492] width 149 height 74
select select "**"
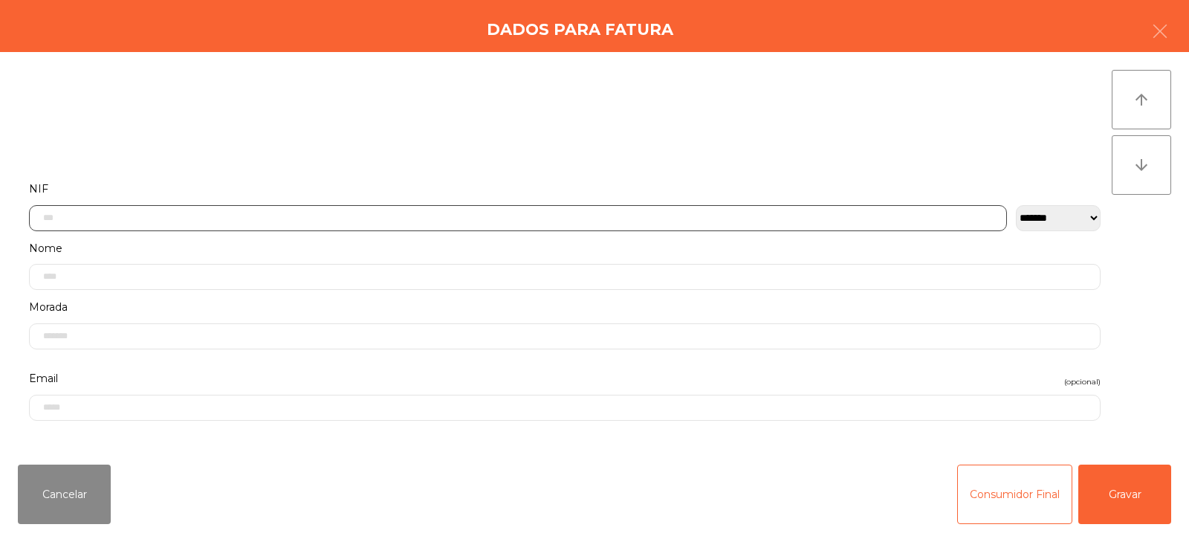
click at [251, 213] on input "text" at bounding box center [518, 218] width 978 height 26
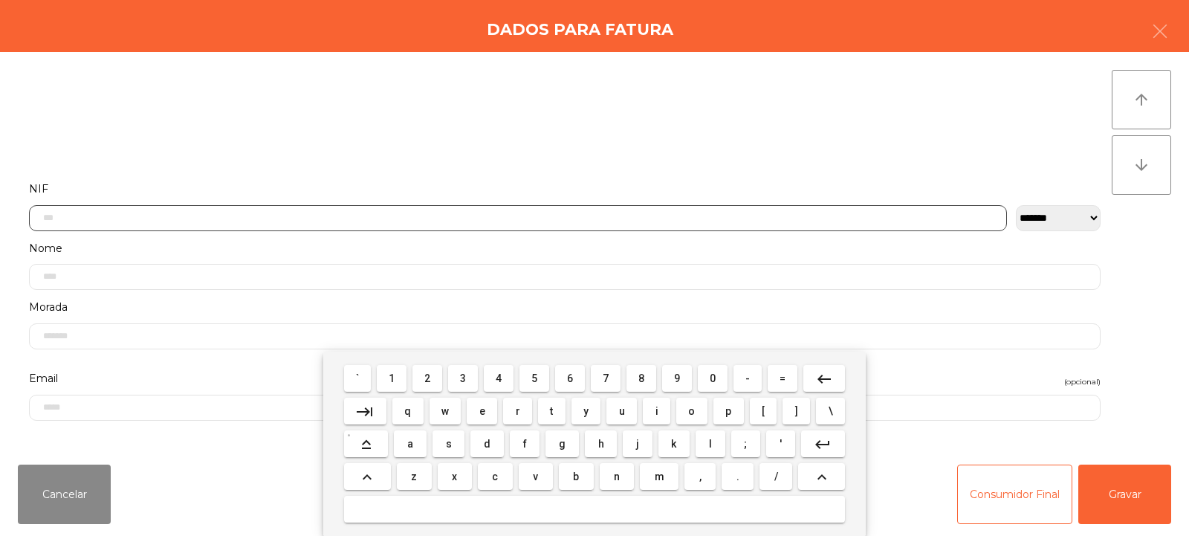
scroll to position [108, 0]
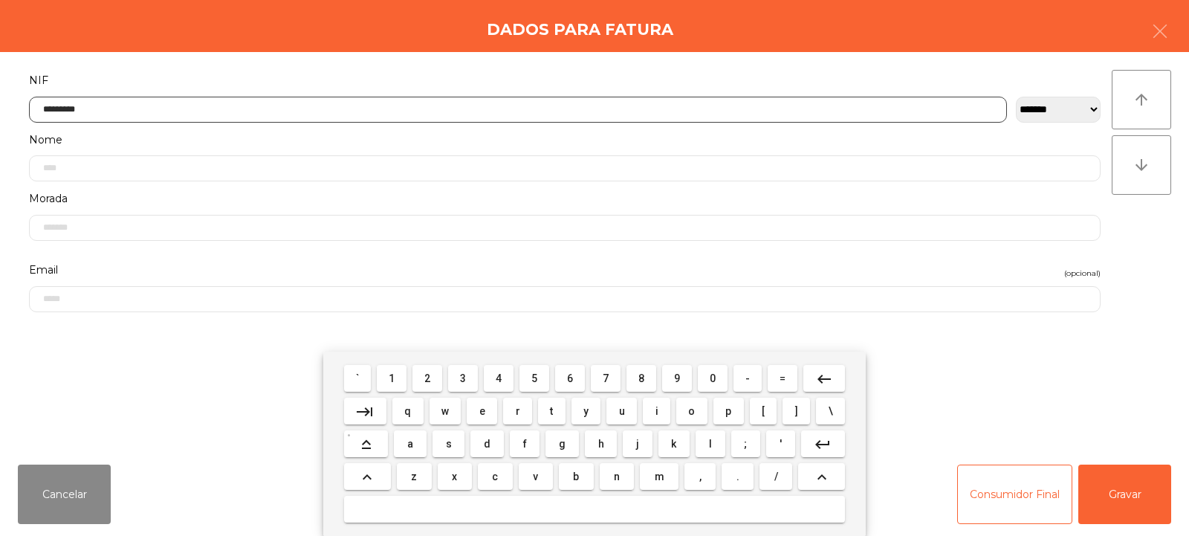
type input "*********"
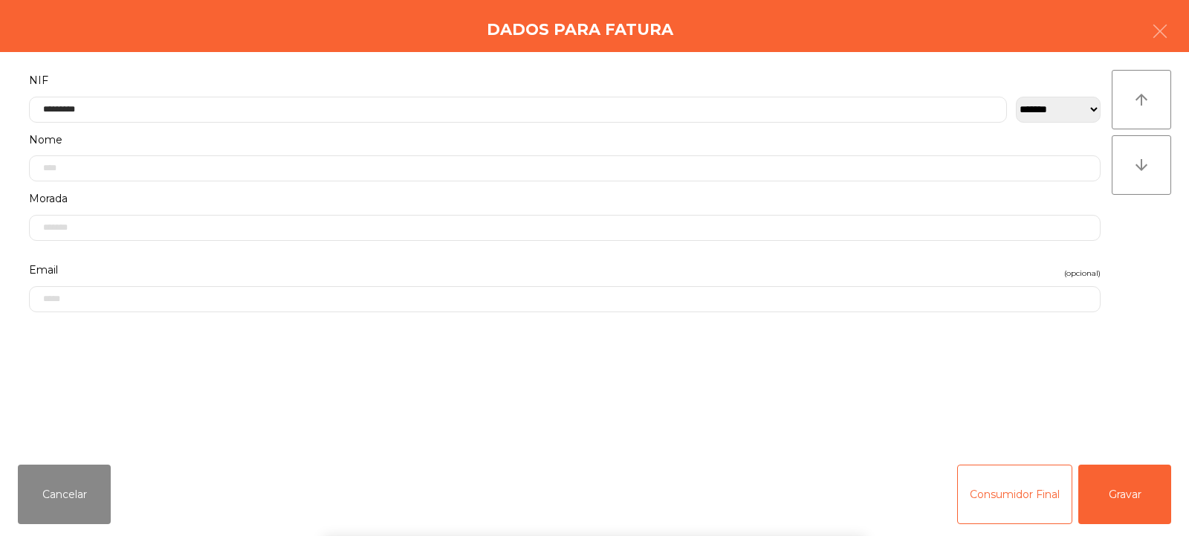
click at [1140, 495] on div "` 1 2 3 4 5 6 7 8 9 0 - = keyboard_backspace keyboard_tab q w e r t y u i o p […" at bounding box center [594, 443] width 1189 height 184
click at [1139, 495] on button "Gravar" at bounding box center [1124, 493] width 93 height 59
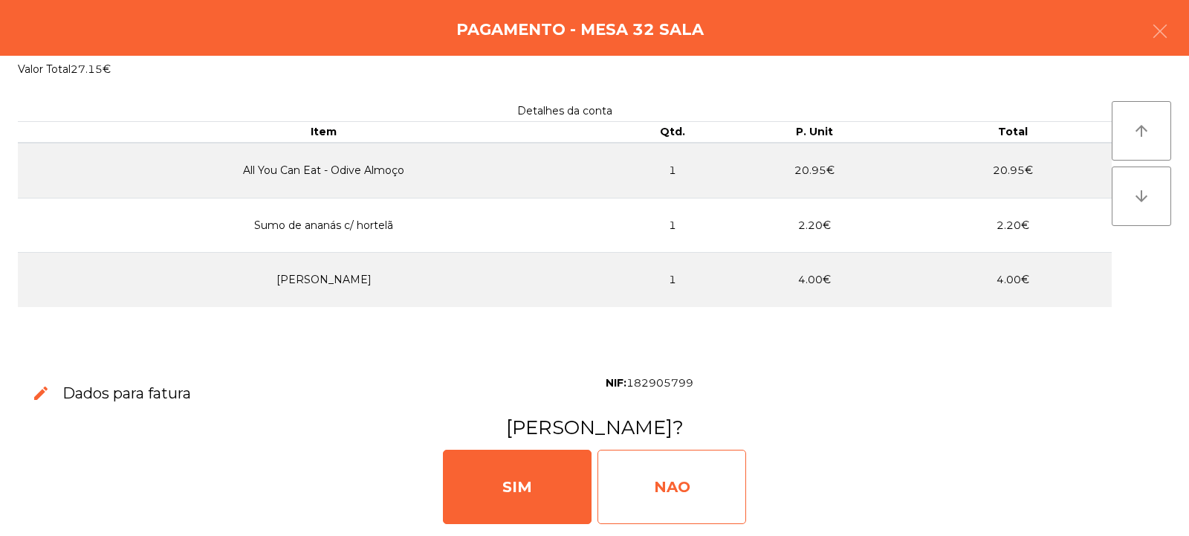
click at [697, 493] on div "NAO" at bounding box center [671, 487] width 149 height 74
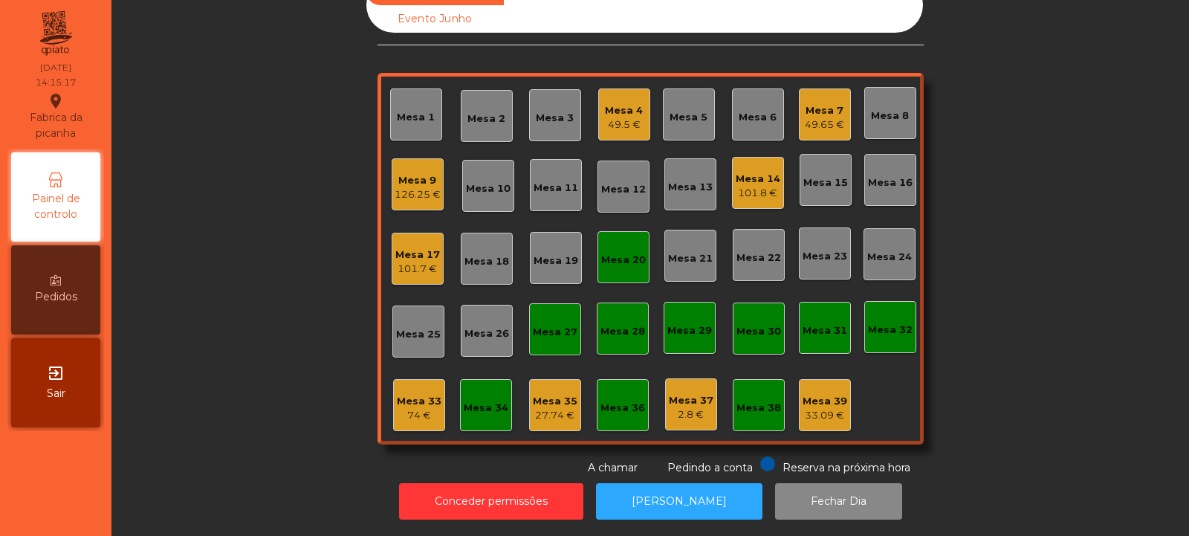
click at [410, 187] on div "126.25 €" at bounding box center [418, 194] width 46 height 15
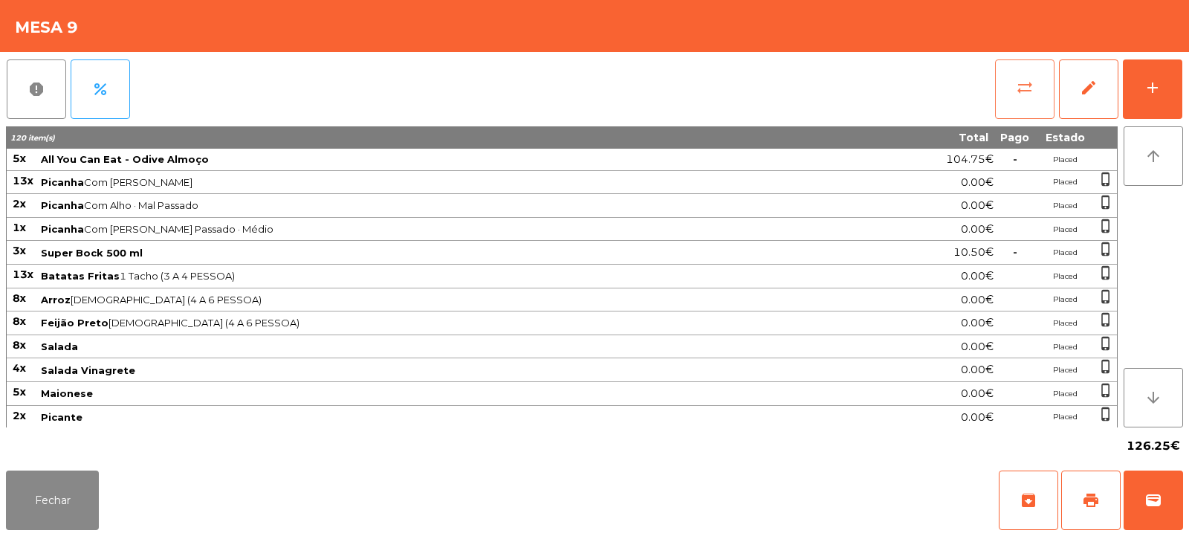
click at [997, 97] on button "sync_alt" at bounding box center [1024, 88] width 59 height 59
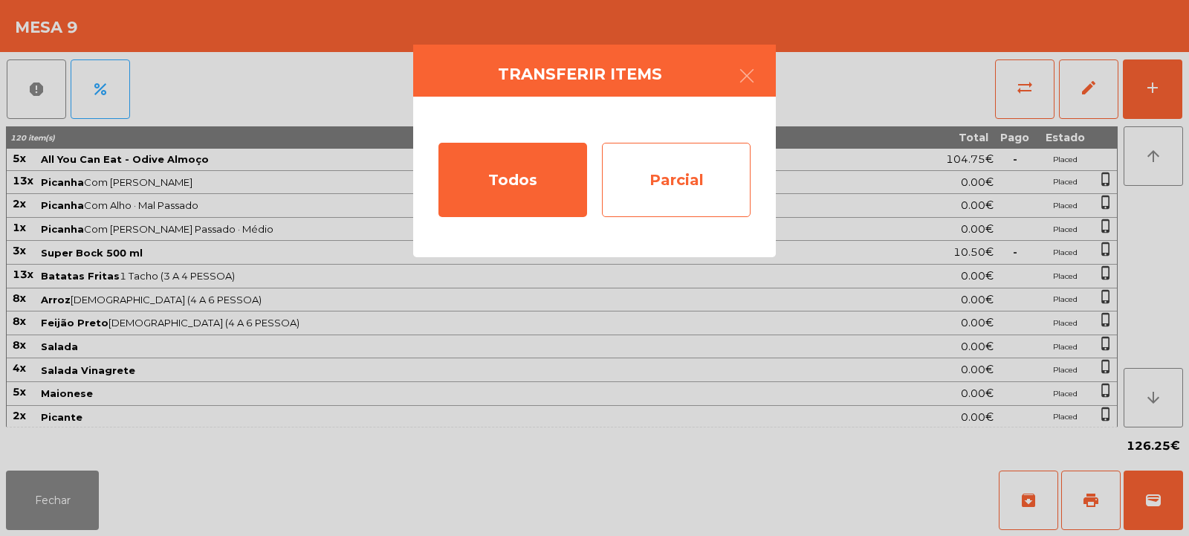
click at [703, 188] on div "Parcial" at bounding box center [676, 180] width 149 height 74
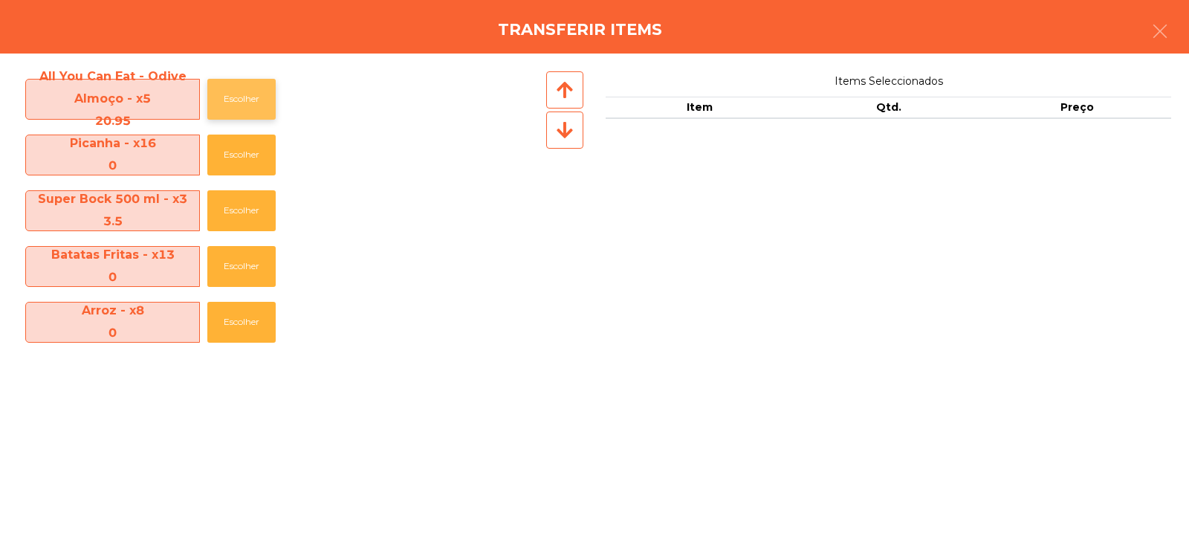
click at [253, 92] on button "Escolher" at bounding box center [241, 99] width 68 height 41
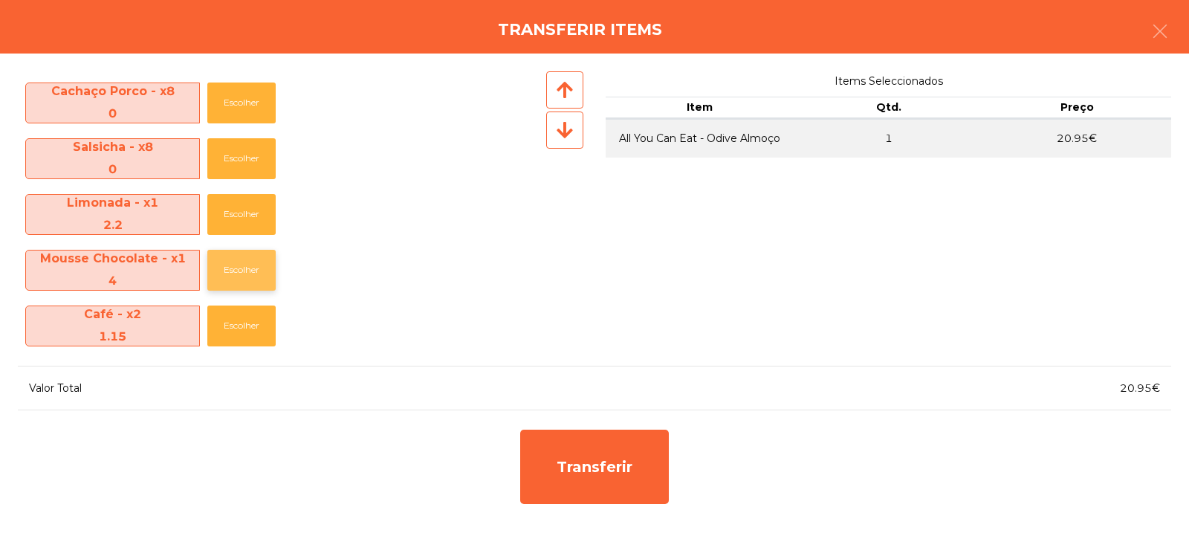
click at [245, 274] on button "Escolher" at bounding box center [241, 270] width 68 height 41
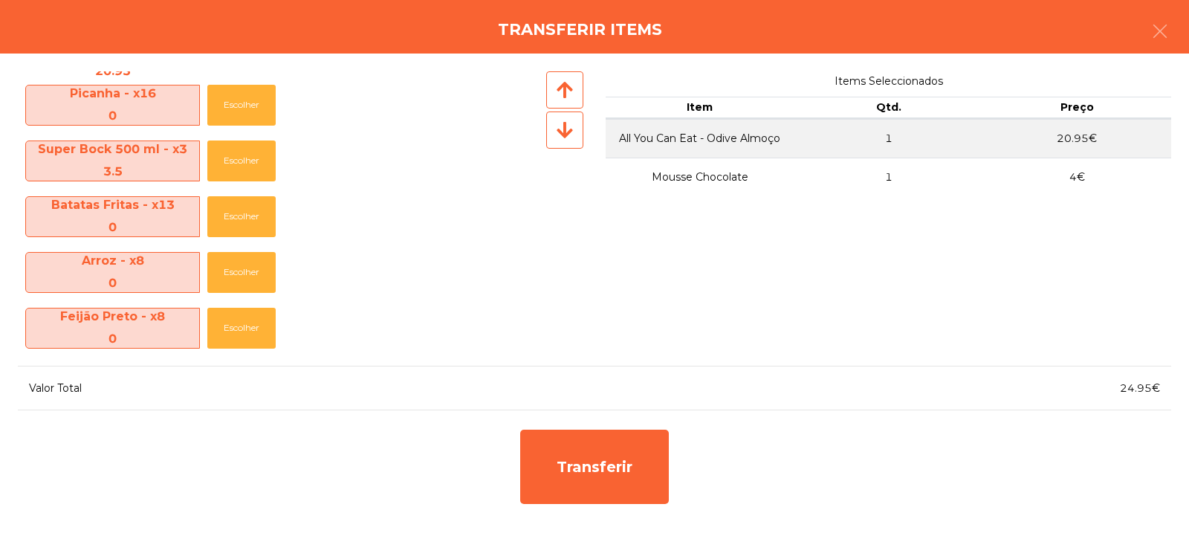
scroll to position [0, 0]
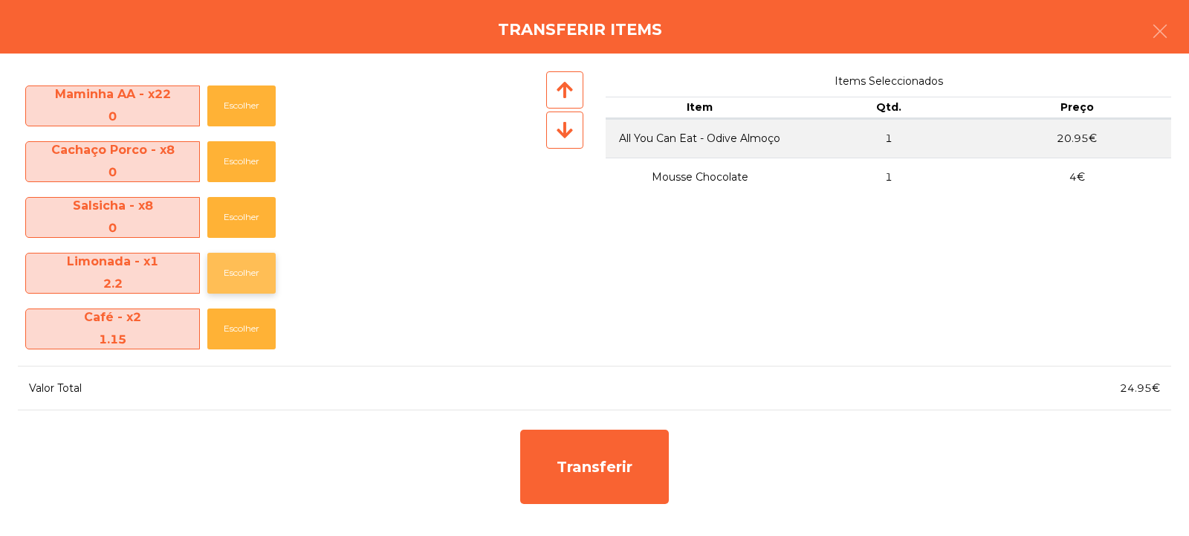
click at [236, 288] on button "Escolher" at bounding box center [241, 273] width 68 height 41
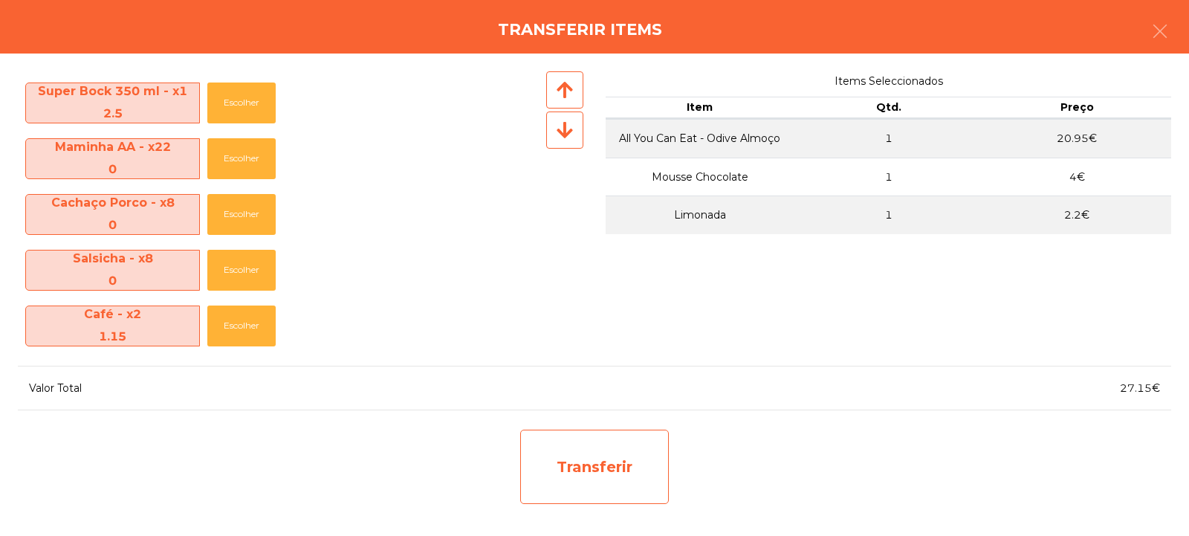
click at [611, 479] on div "Transferir" at bounding box center [594, 466] width 149 height 74
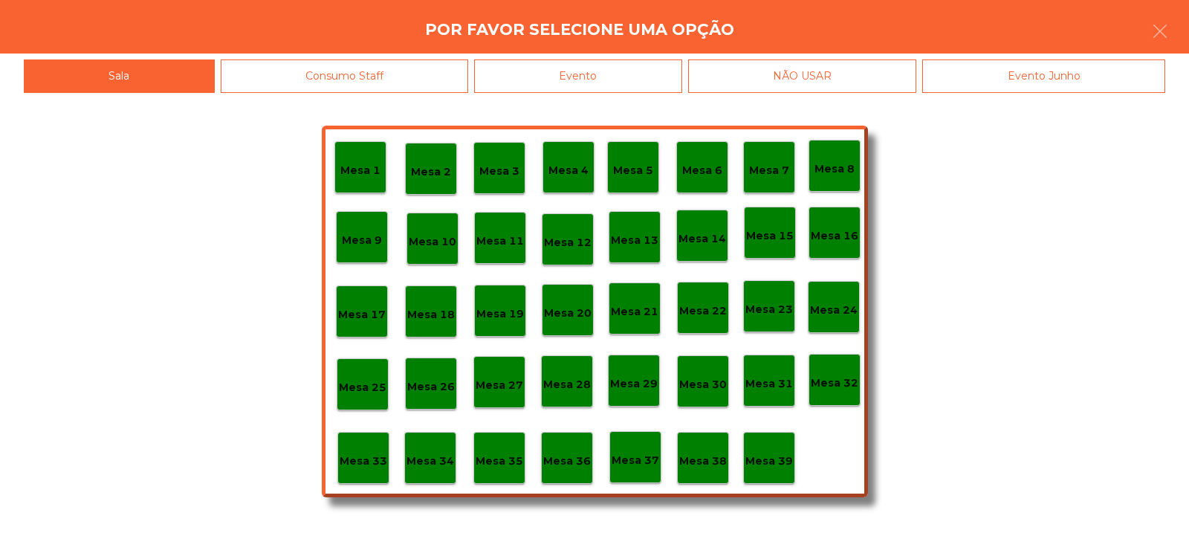
click at [828, 380] on p "Mesa 32" at bounding box center [835, 382] width 48 height 17
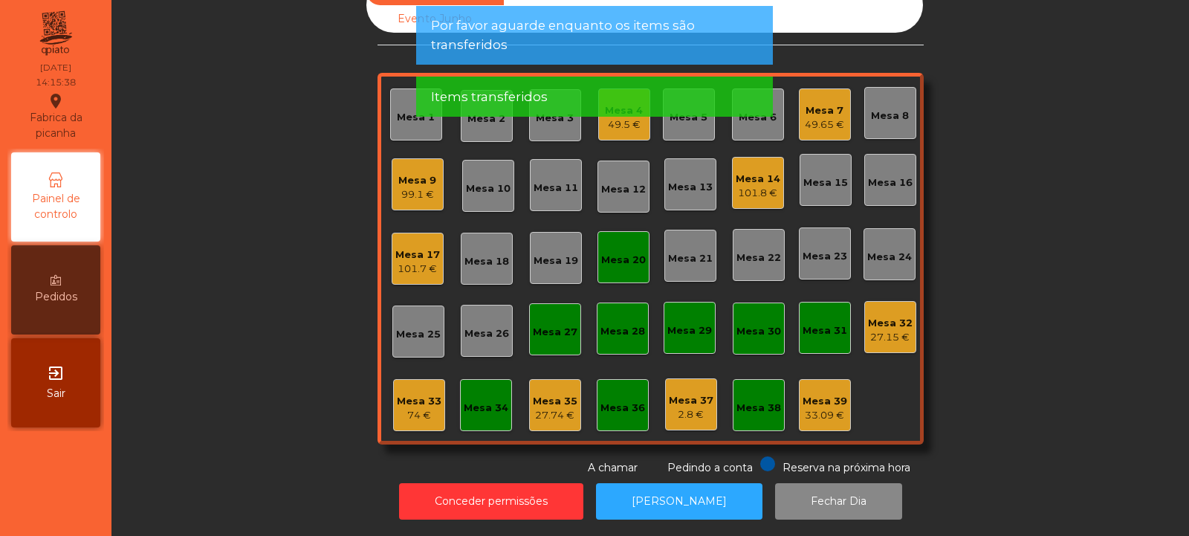
click at [868, 316] on div "Mesa 32" at bounding box center [890, 323] width 45 height 15
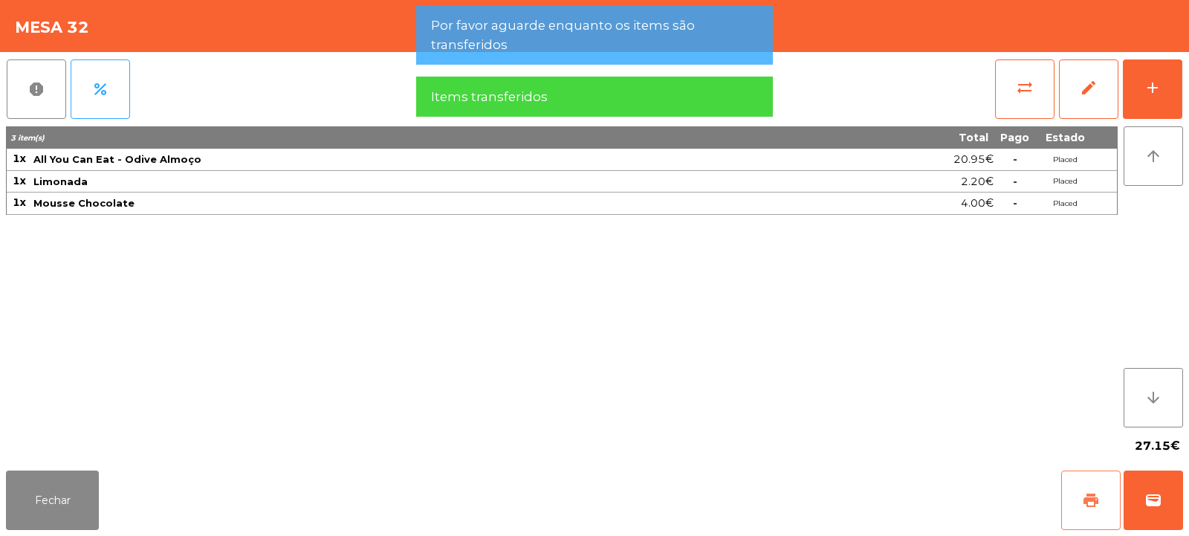
click at [1081, 507] on button "print" at bounding box center [1090, 499] width 59 height 59
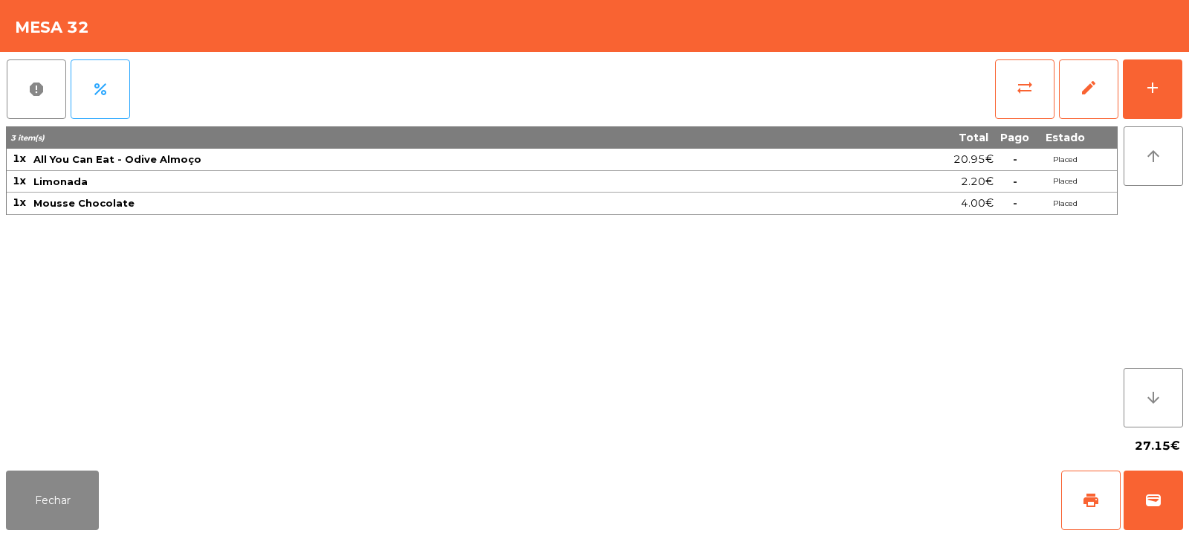
click at [1188, 480] on div "Fechar print wallet" at bounding box center [594, 499] width 1189 height 71
click at [1144, 505] on span "wallet" at bounding box center [1153, 500] width 18 height 18
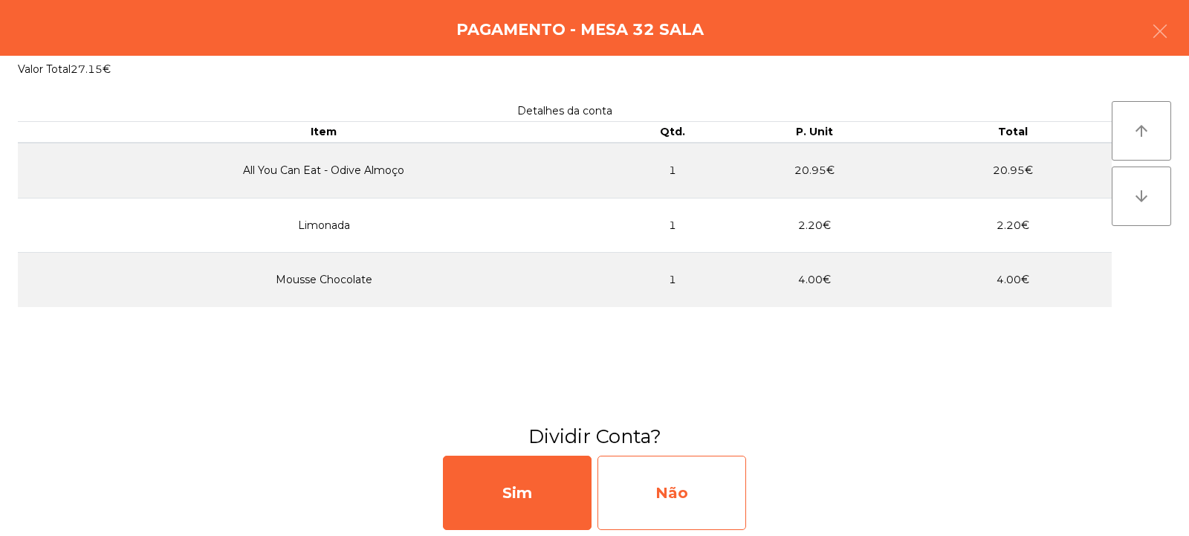
click at [676, 499] on div "Não" at bounding box center [671, 492] width 149 height 74
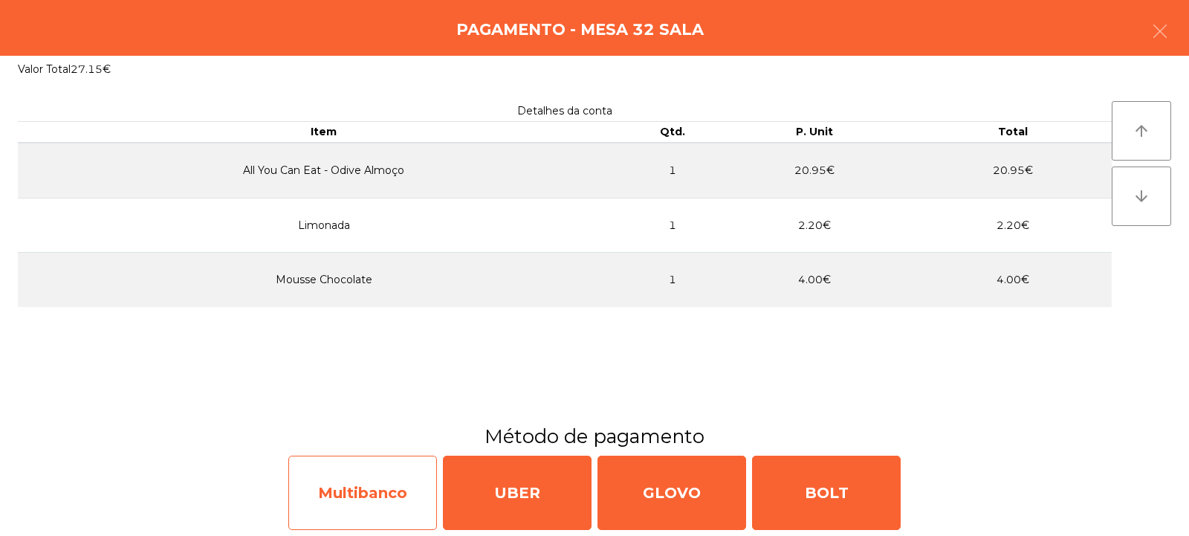
click at [369, 496] on div "Multibanco" at bounding box center [362, 492] width 149 height 74
select select "**"
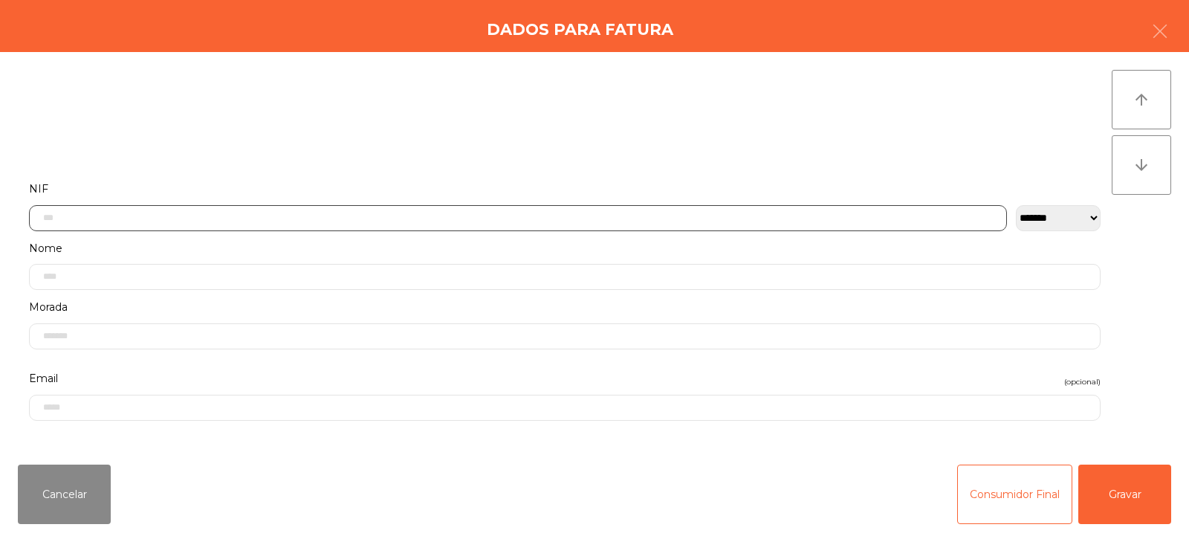
click at [367, 207] on input "text" at bounding box center [518, 218] width 978 height 26
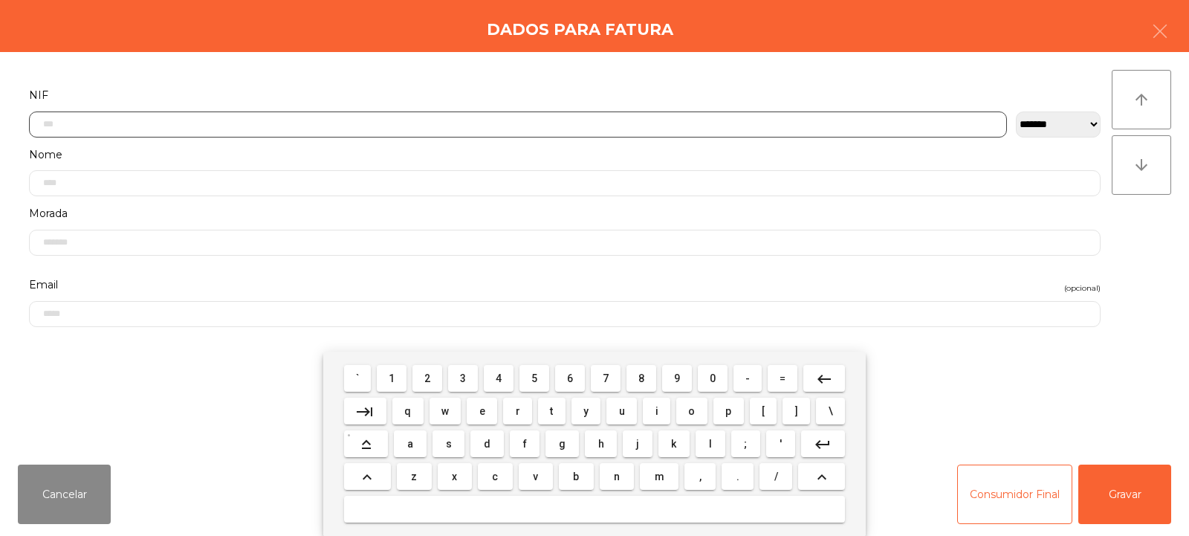
scroll to position [108, 0]
click at [408, 108] on input "text" at bounding box center [518, 110] width 978 height 26
type input "*********"
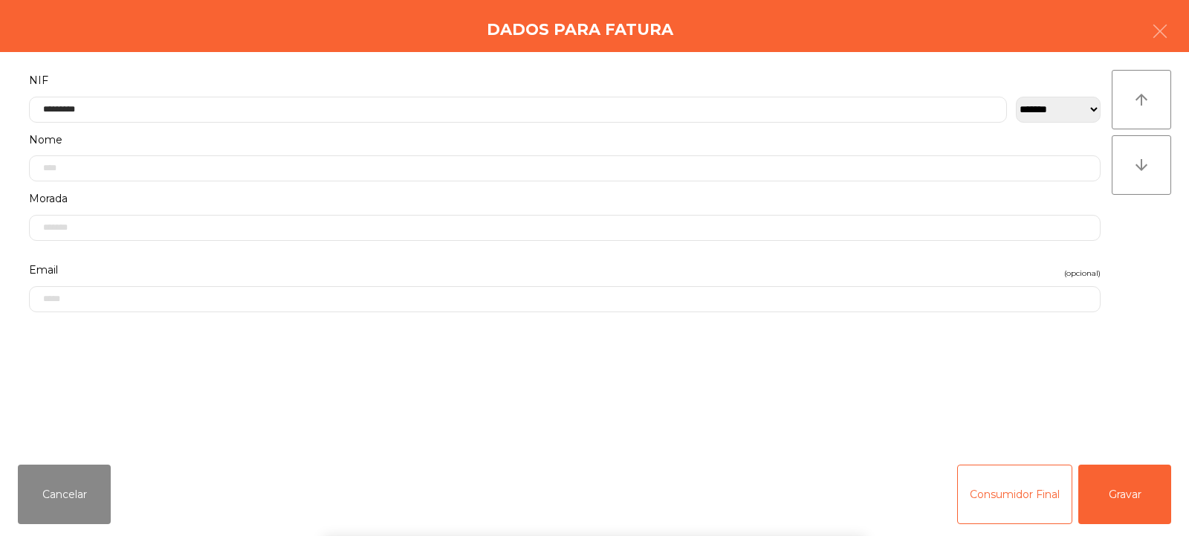
click at [1126, 492] on div "` 1 2 3 4 5 6 7 8 9 0 - = keyboard_backspace keyboard_tab q w e r t y u i o p […" at bounding box center [594, 443] width 1189 height 184
click at [1120, 494] on button "Gravar" at bounding box center [1124, 493] width 93 height 59
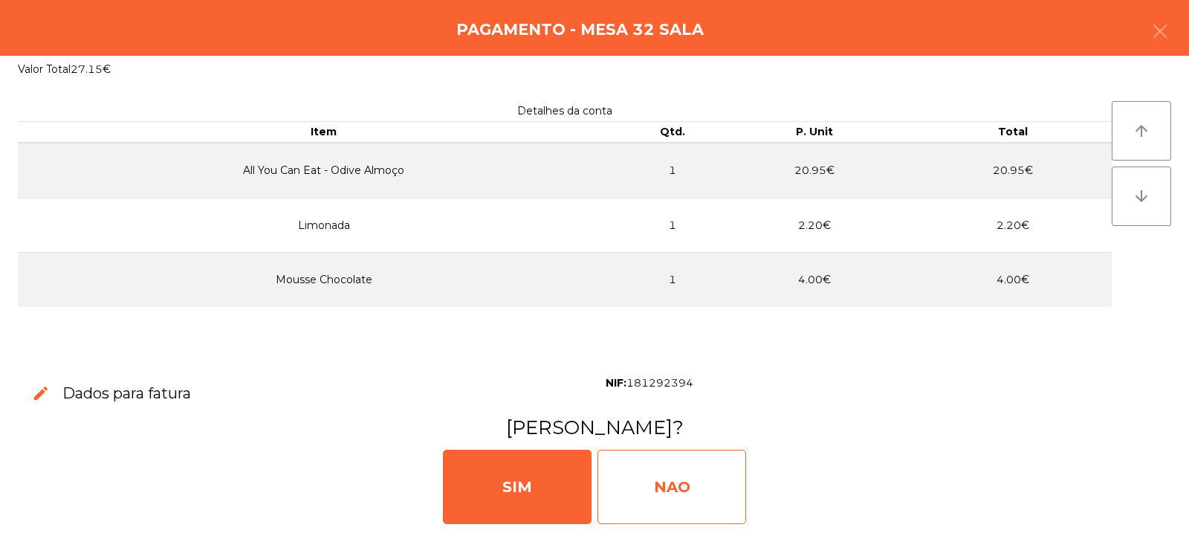
click at [699, 491] on div "NAO" at bounding box center [671, 487] width 149 height 74
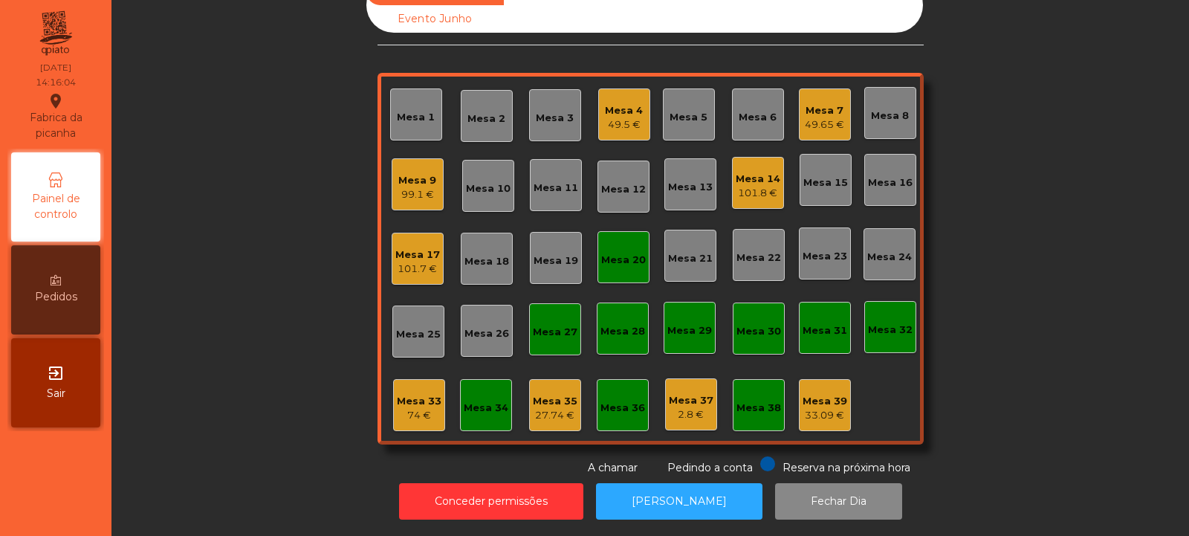
click at [400, 175] on div "Mesa 9" at bounding box center [417, 180] width 38 height 15
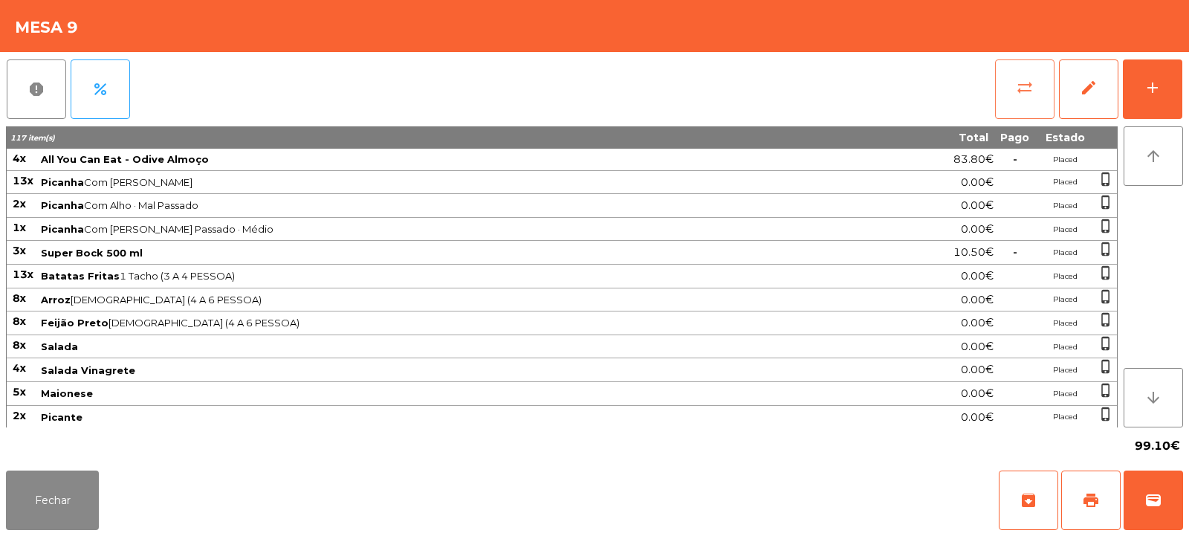
click at [1008, 97] on button "sync_alt" at bounding box center [1024, 88] width 59 height 59
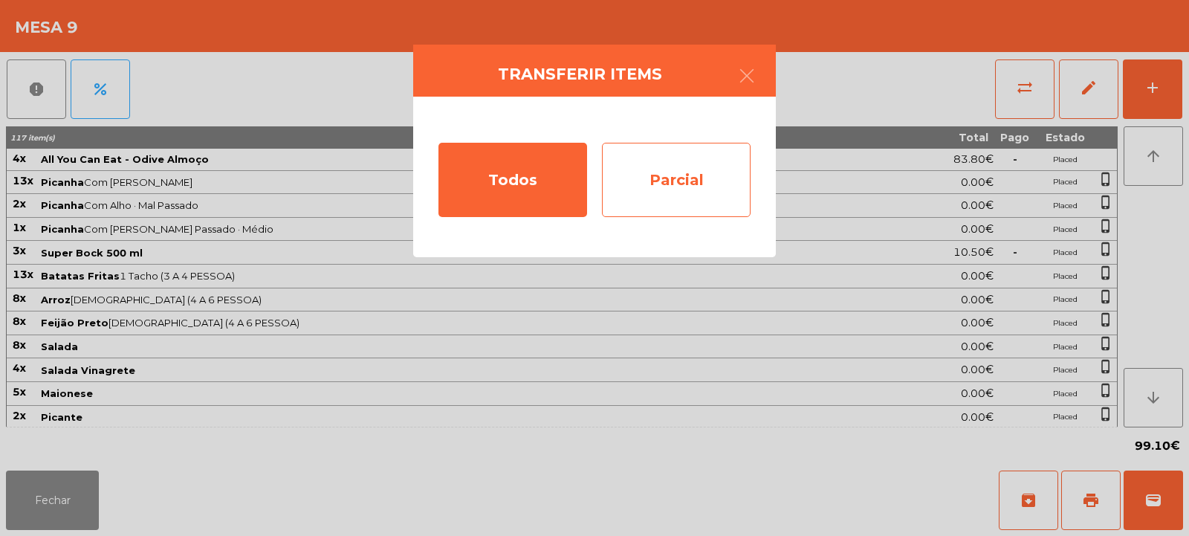
click at [688, 195] on div "Parcial" at bounding box center [676, 180] width 149 height 74
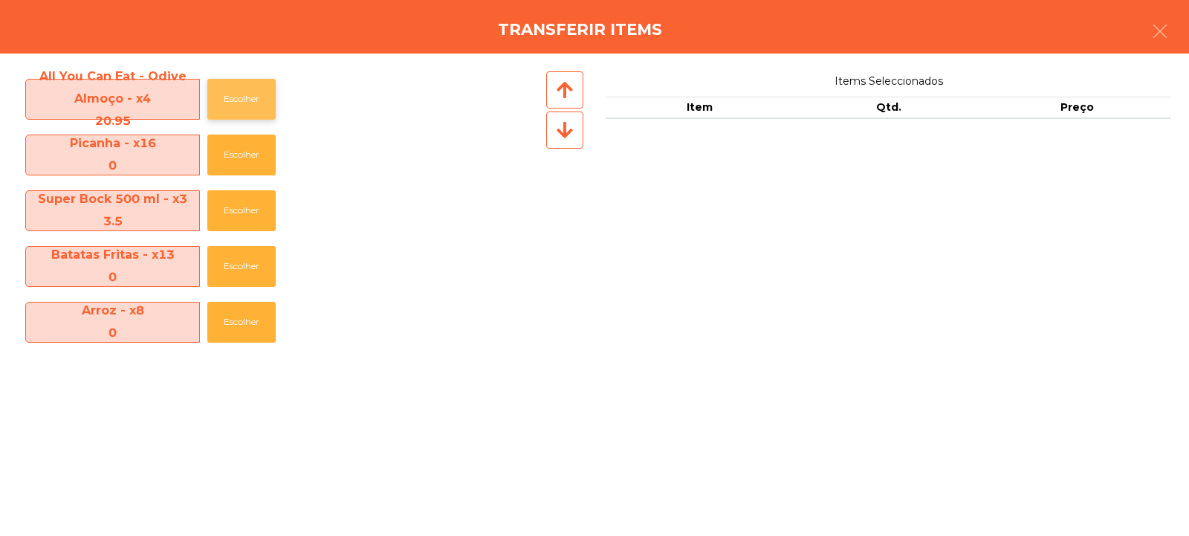
click at [241, 109] on button "Escolher" at bounding box center [241, 99] width 68 height 41
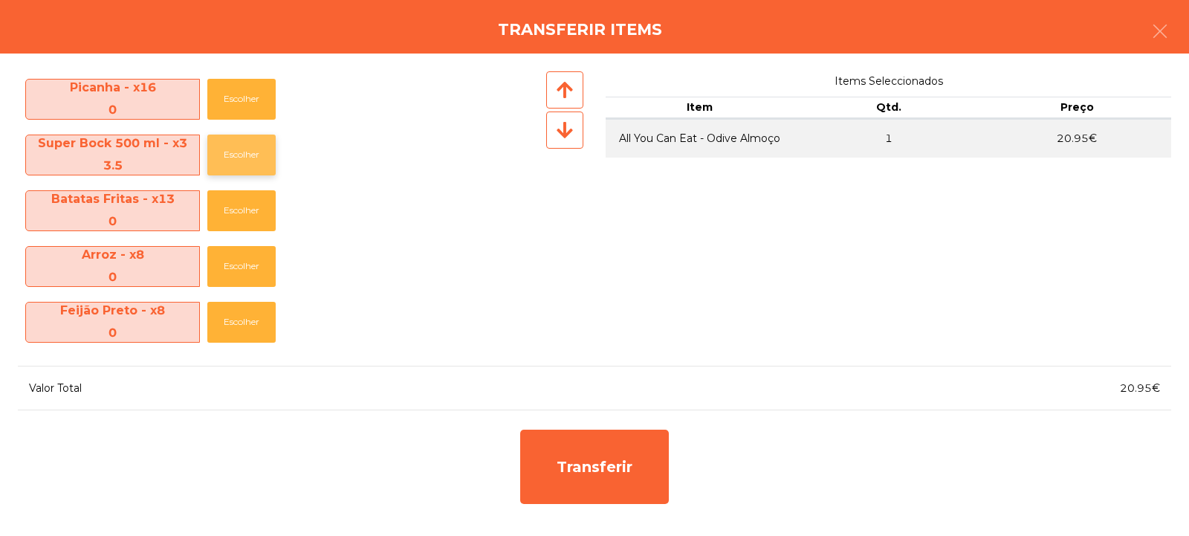
click at [237, 158] on button "Escolher" at bounding box center [241, 154] width 68 height 41
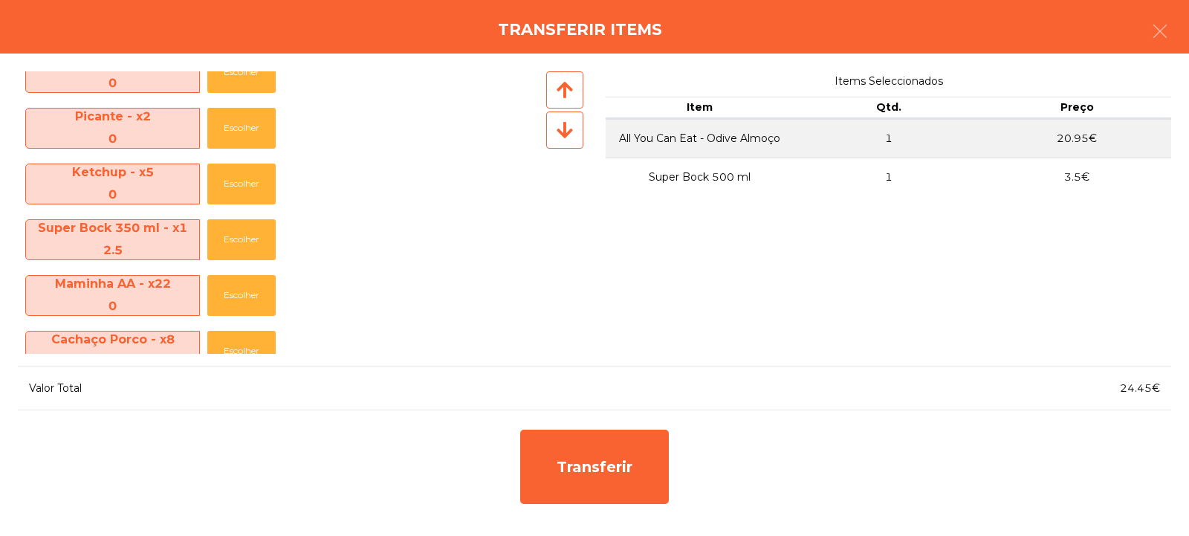
scroll to position [609, 0]
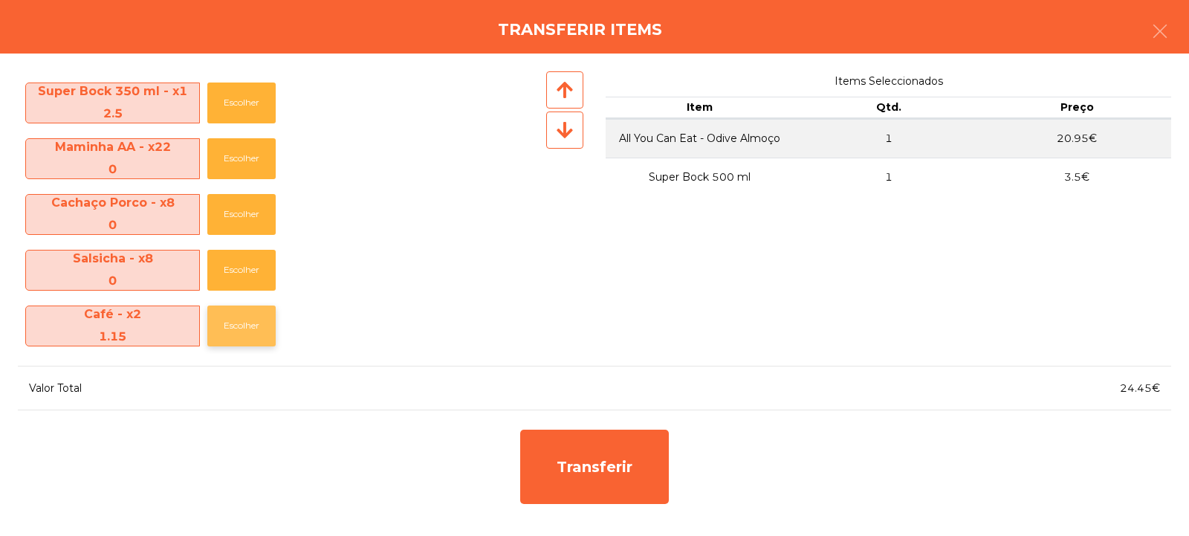
click at [228, 317] on button "Escolher" at bounding box center [241, 325] width 68 height 41
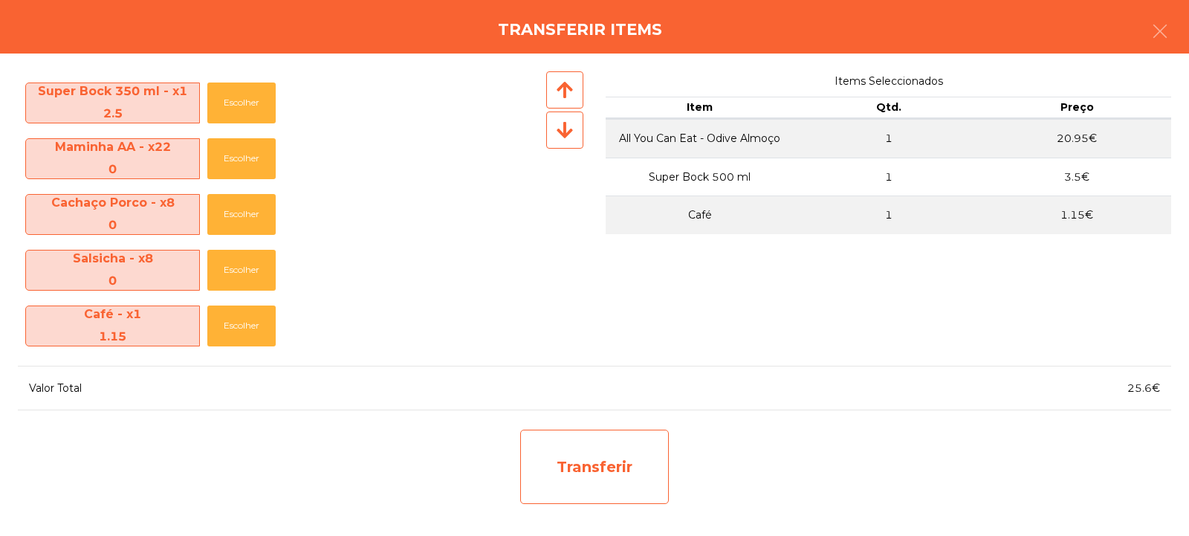
click at [624, 475] on div "Transferir" at bounding box center [594, 466] width 149 height 74
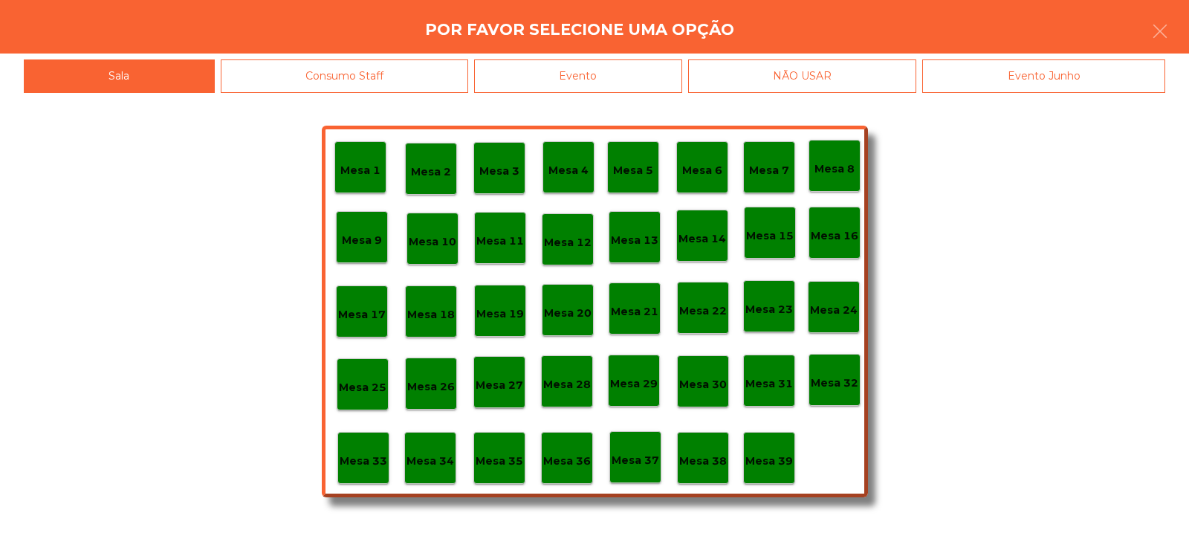
click at [366, 460] on p "Mesa 33" at bounding box center [364, 460] width 48 height 17
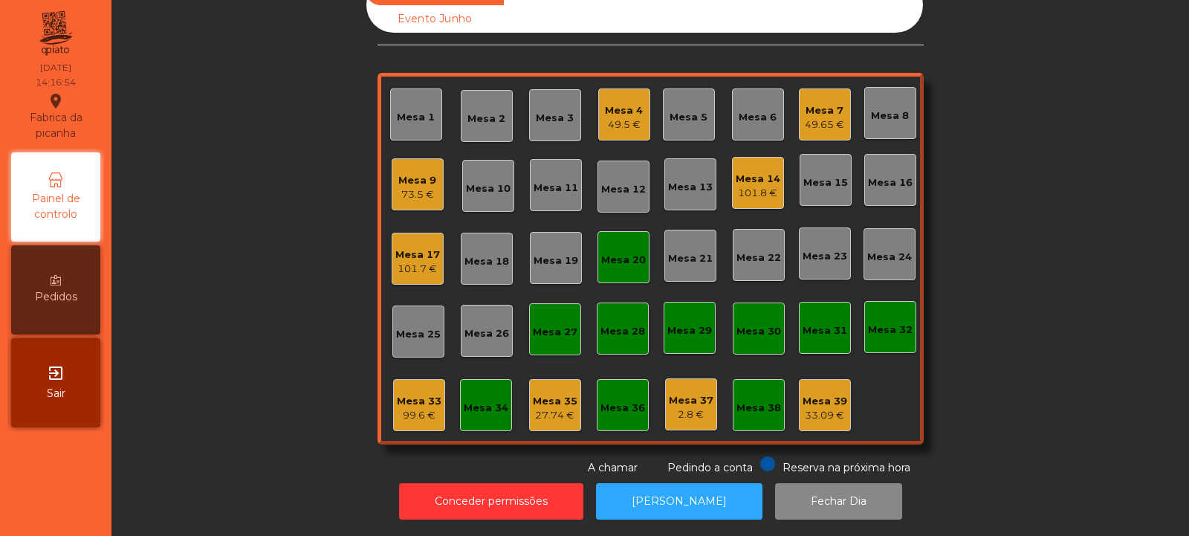
click at [403, 192] on div "Mesa 9 73.5 €" at bounding box center [418, 184] width 52 height 52
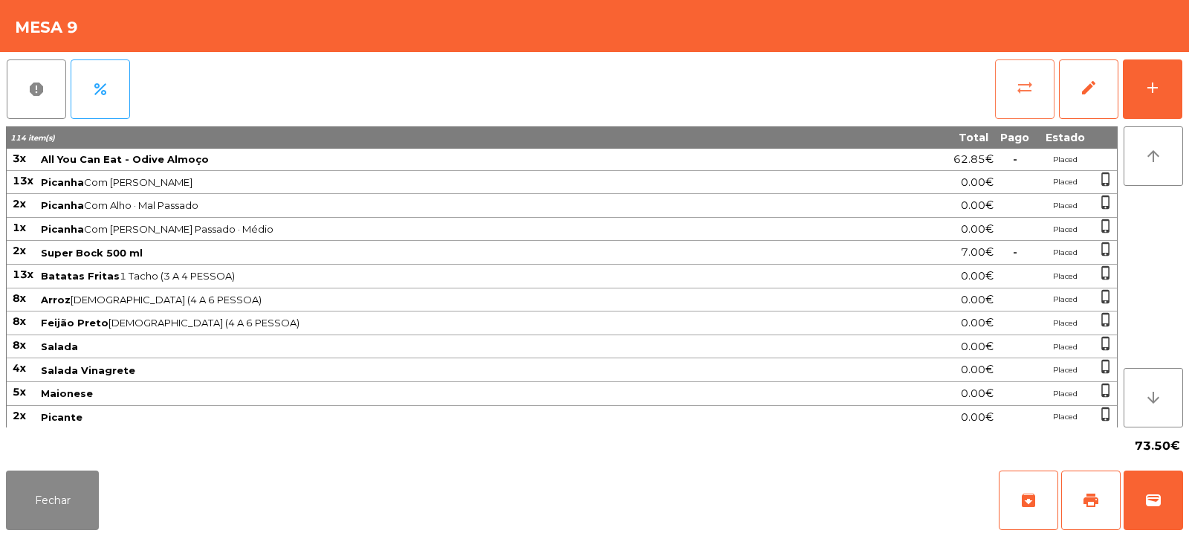
click at [999, 100] on button "sync_alt" at bounding box center [1024, 88] width 59 height 59
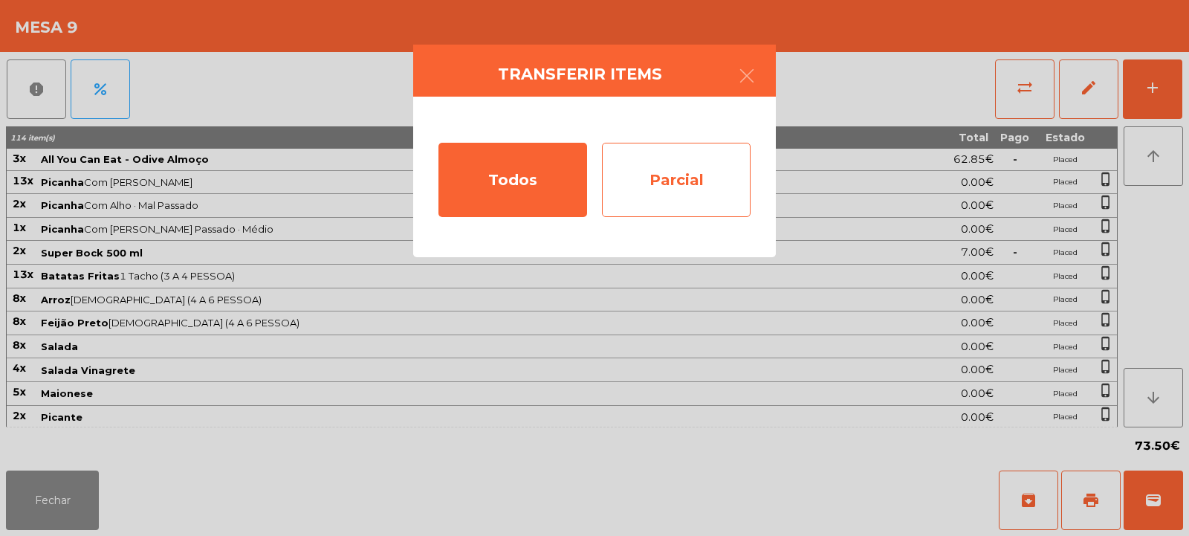
click at [658, 178] on div "Parcial" at bounding box center [676, 180] width 149 height 74
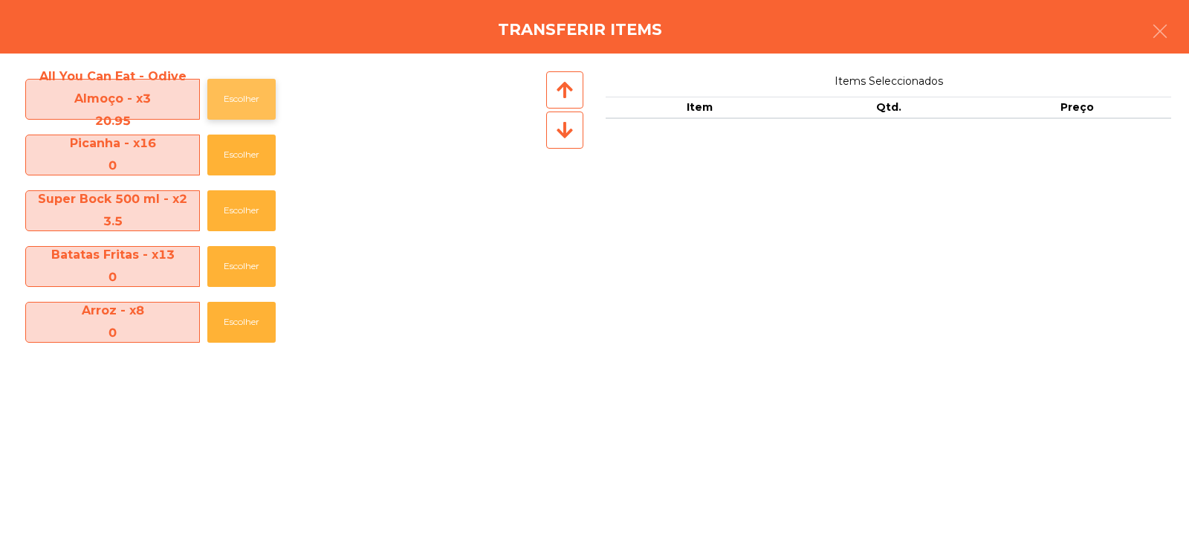
click at [230, 88] on button "Escolher" at bounding box center [241, 99] width 68 height 41
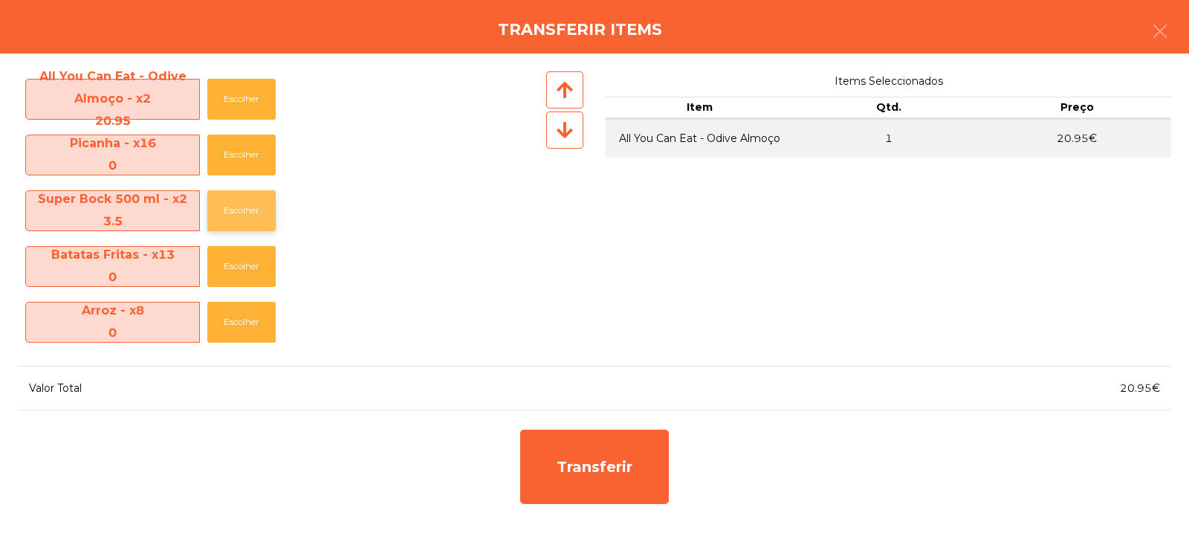
click at [244, 210] on button "Escolher" at bounding box center [241, 210] width 68 height 41
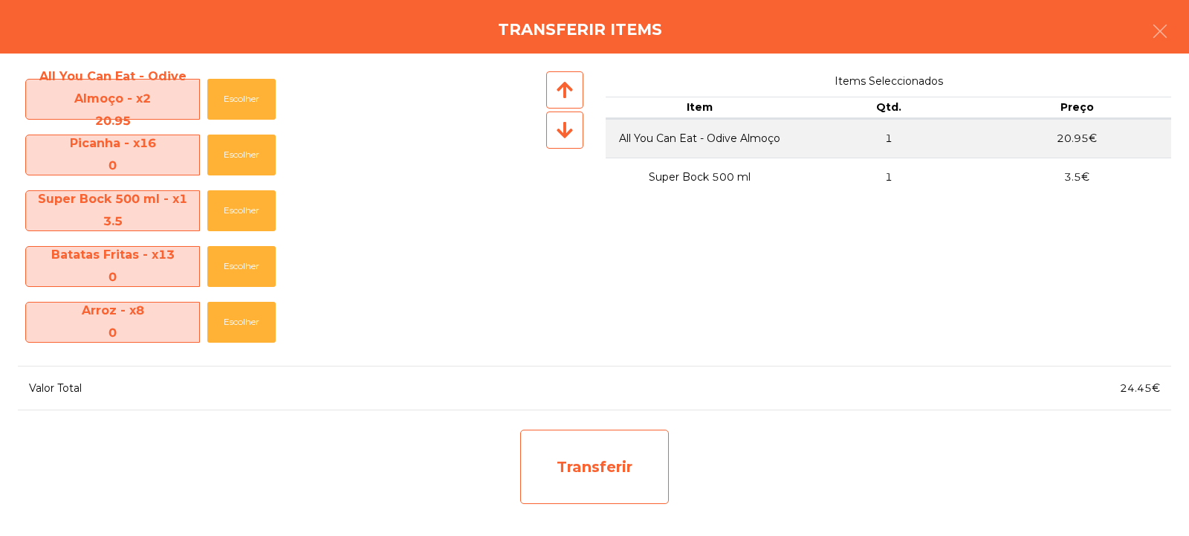
click at [614, 476] on div "Transferir" at bounding box center [594, 466] width 149 height 74
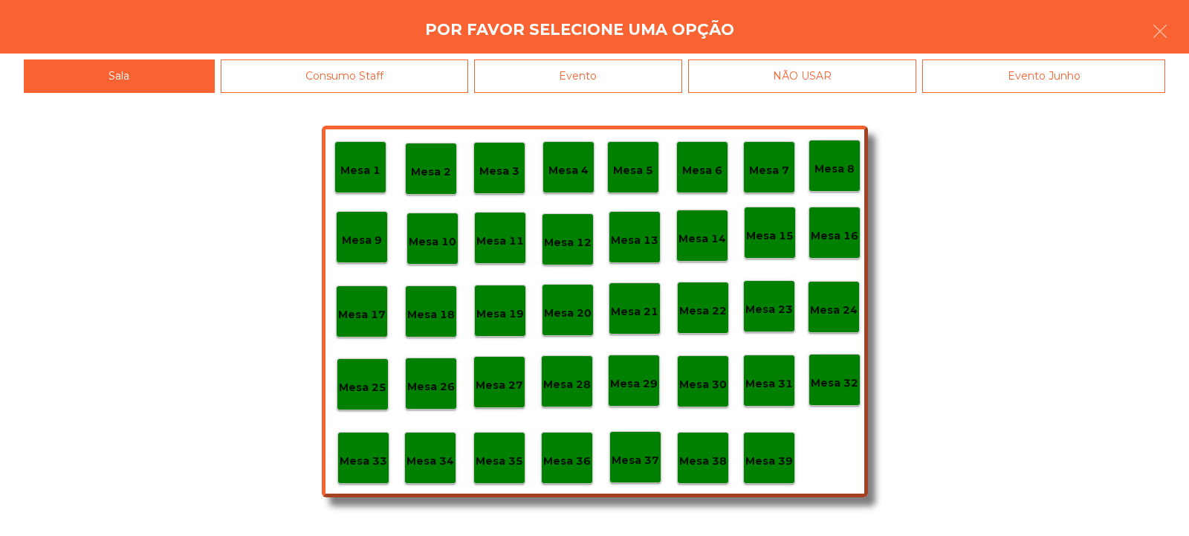
click at [827, 377] on p "Mesa 32" at bounding box center [835, 382] width 48 height 17
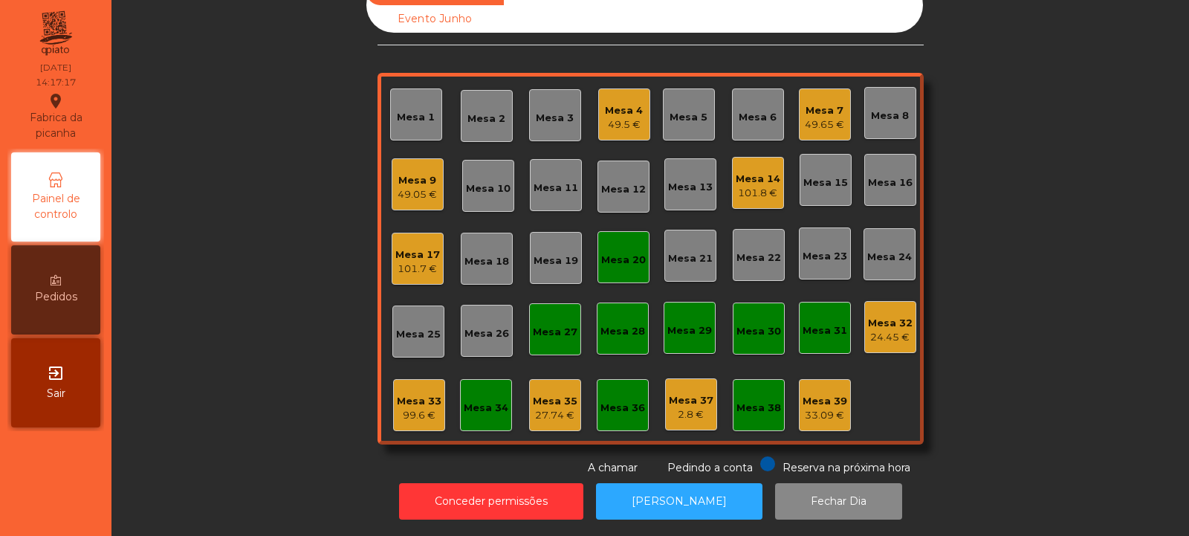
click at [905, 330] on div "24.45 €" at bounding box center [890, 337] width 45 height 15
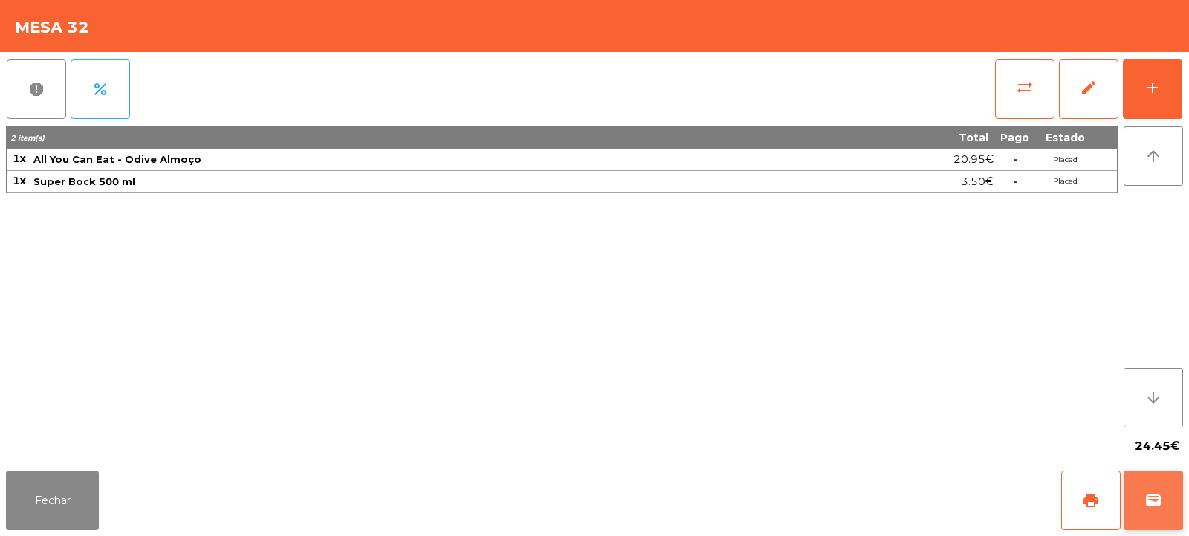
click at [1144, 494] on span "wallet" at bounding box center [1153, 500] width 18 height 18
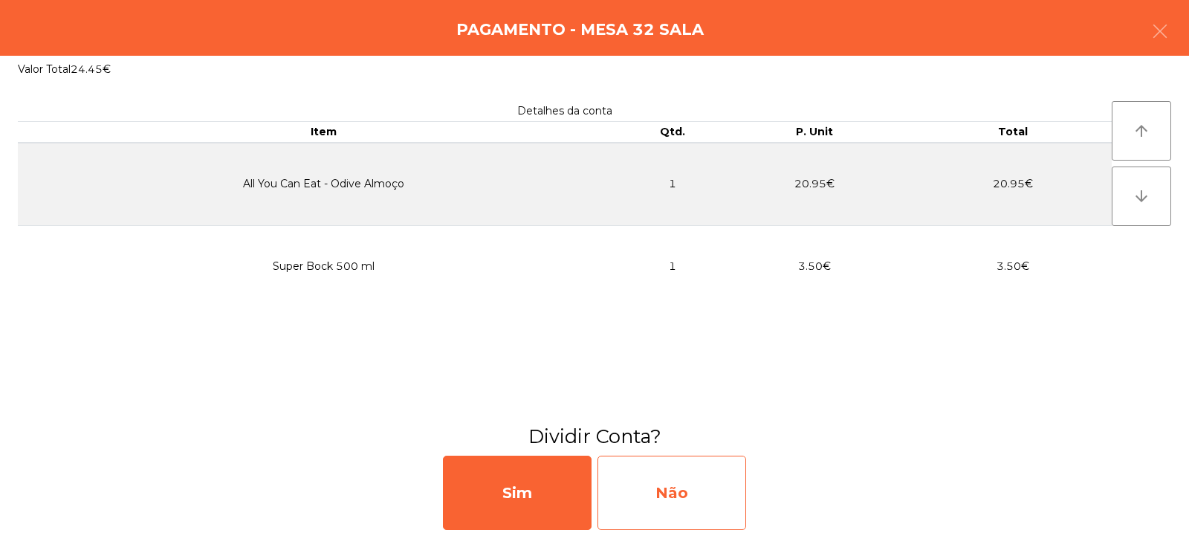
click at [674, 473] on div "Não" at bounding box center [671, 492] width 149 height 74
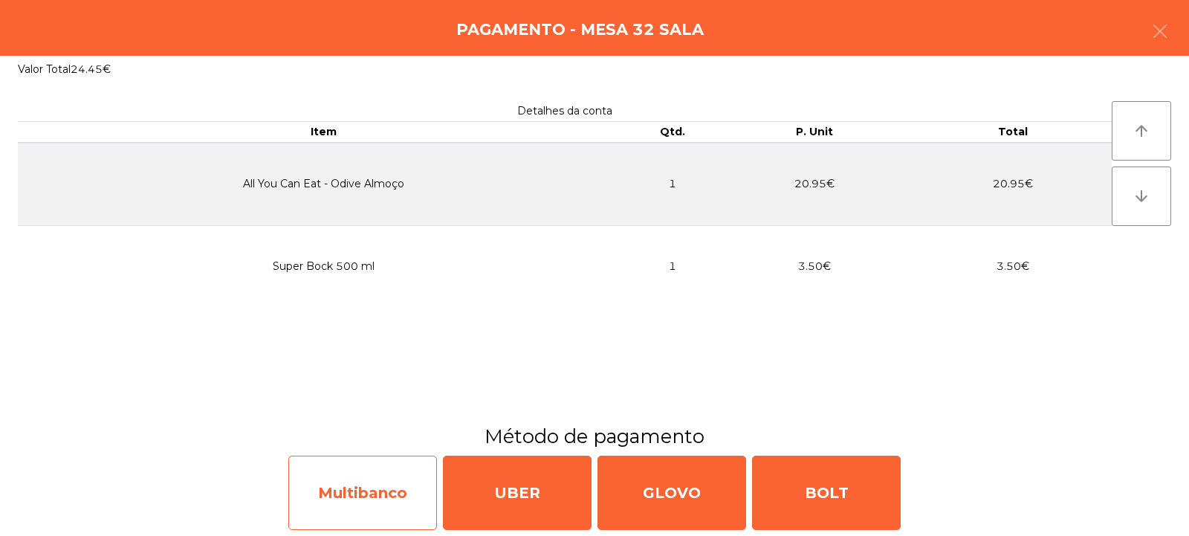
click at [355, 485] on div "Multibanco" at bounding box center [362, 492] width 149 height 74
select select "**"
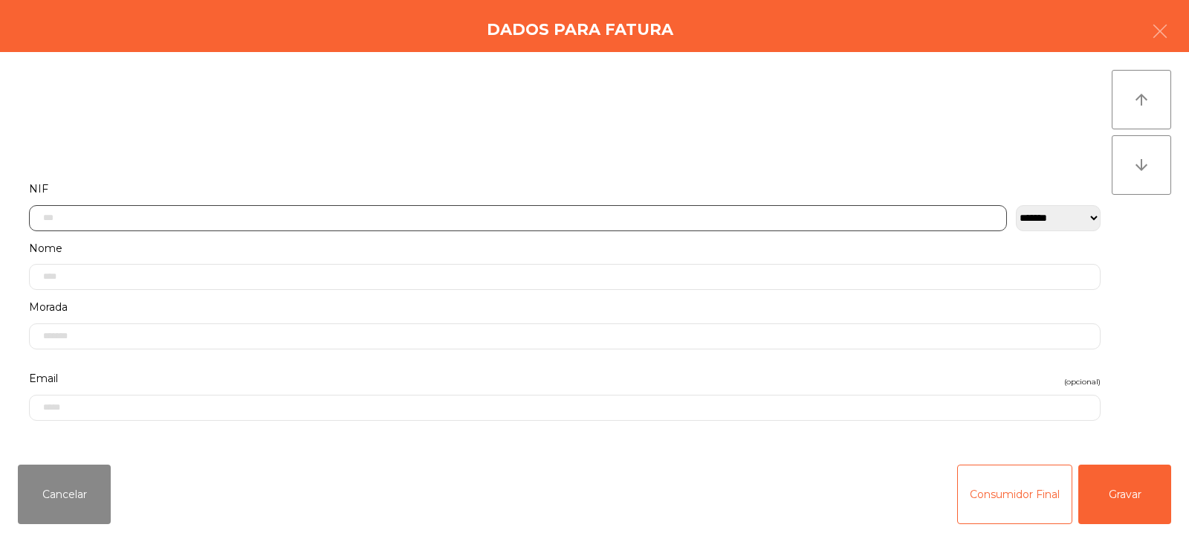
click at [265, 215] on input "text" at bounding box center [518, 218] width 978 height 26
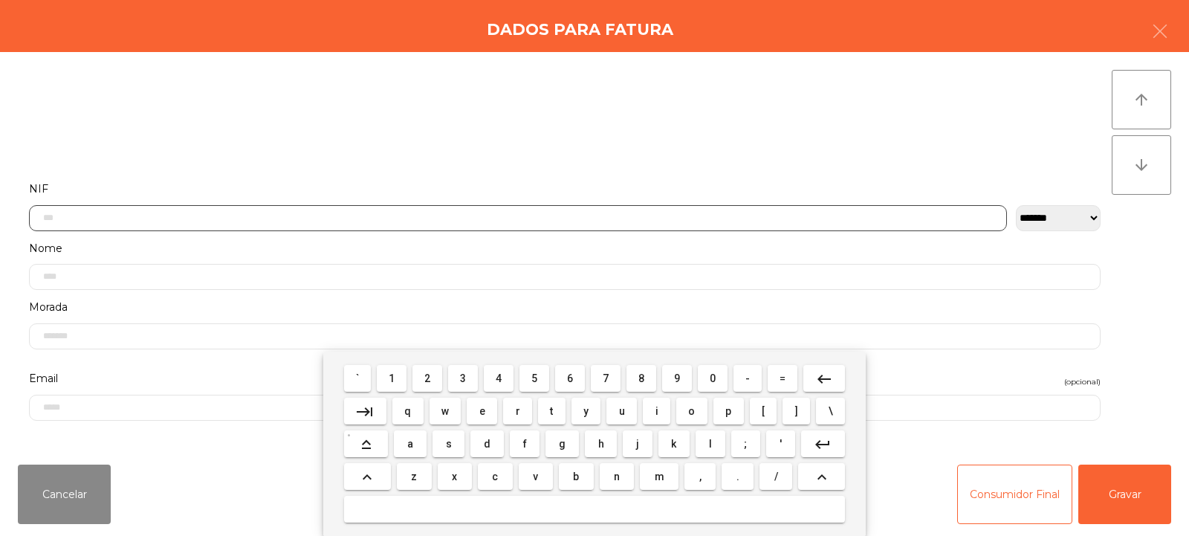
scroll to position [108, 0]
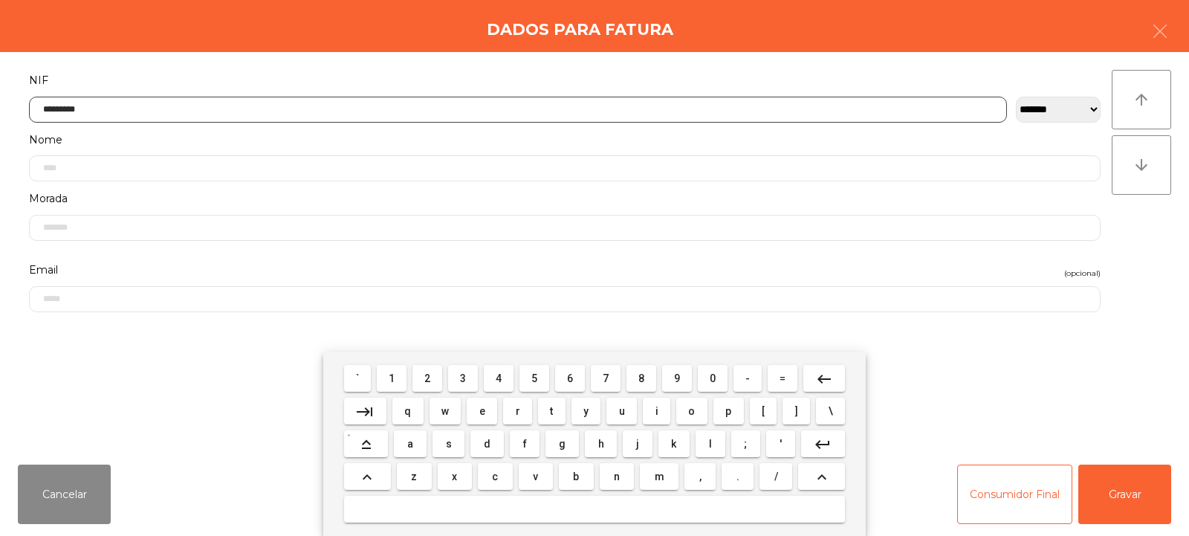
type input "*********"
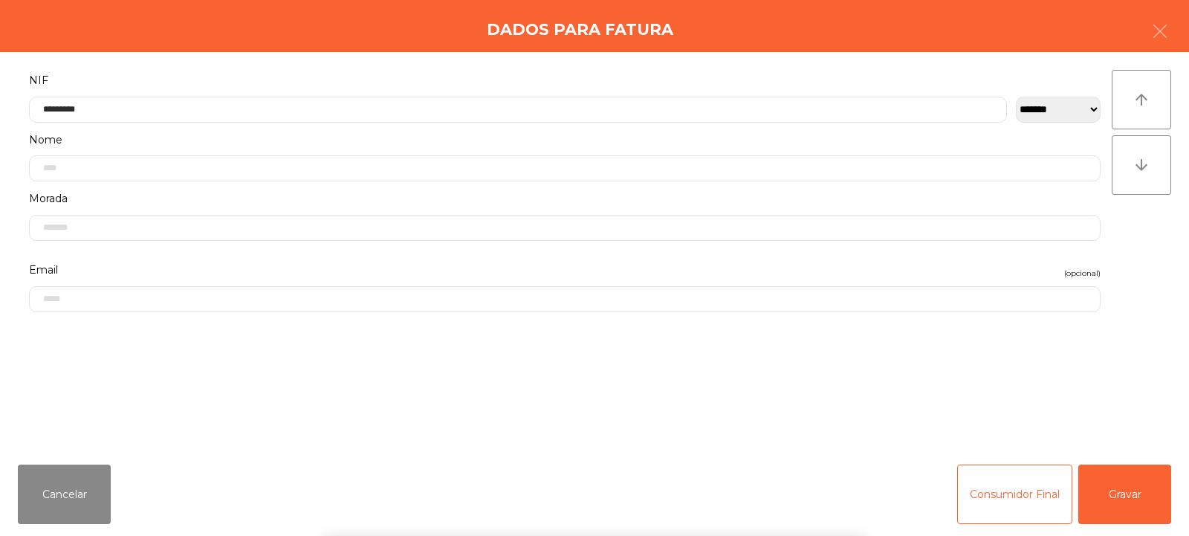
click at [1136, 505] on div "` 1 2 3 4 5 6 7 8 9 0 - = keyboard_backspace keyboard_tab q w e r t y u i o p […" at bounding box center [594, 443] width 1189 height 184
click at [1150, 488] on button "Gravar" at bounding box center [1124, 493] width 93 height 59
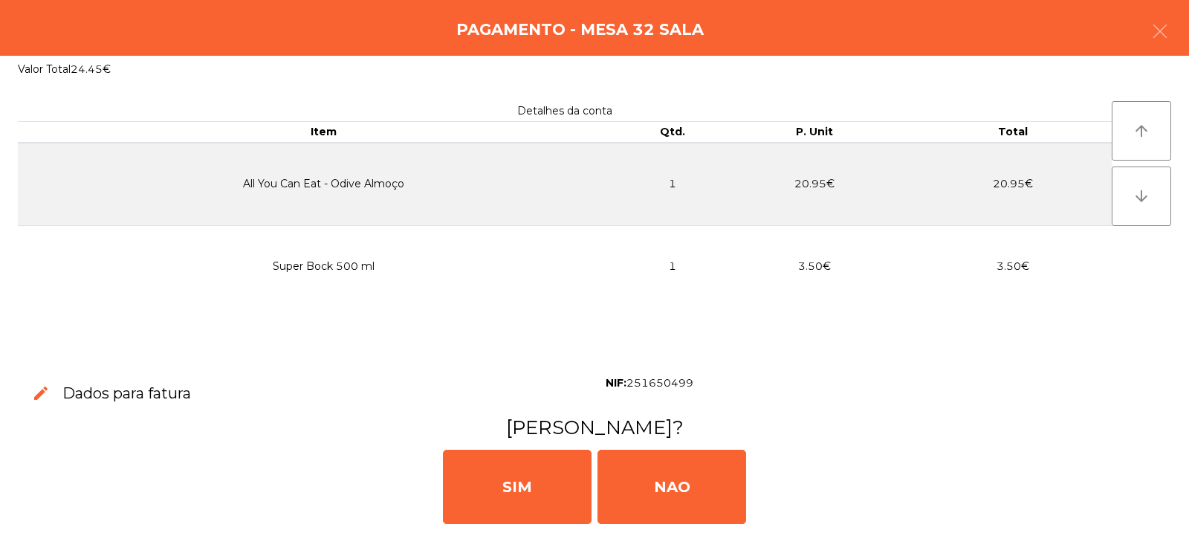
click at [554, 481] on div "SIM" at bounding box center [517, 487] width 149 height 74
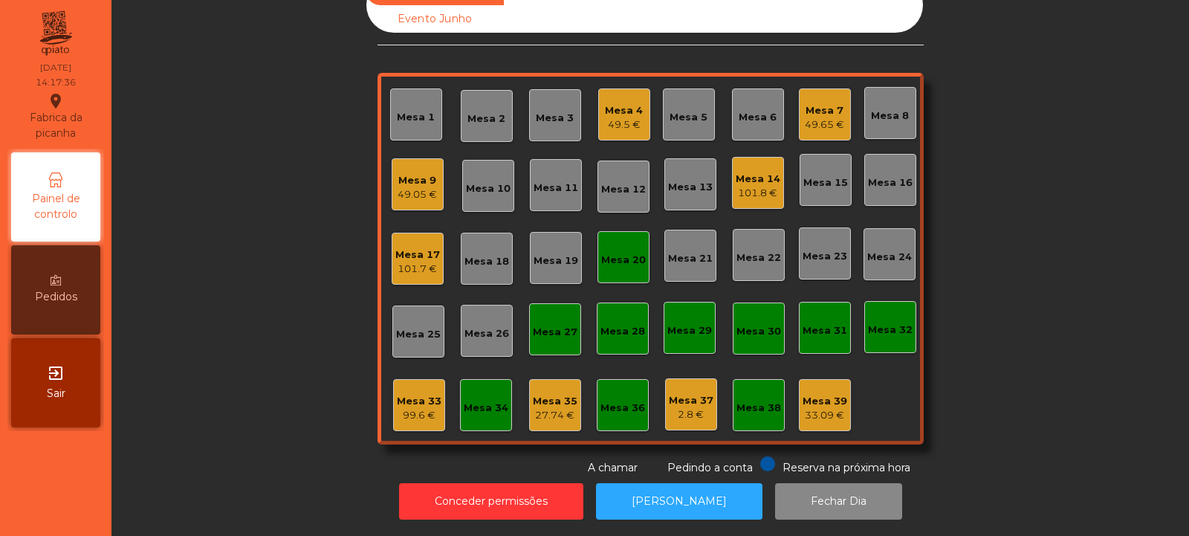
click at [406, 192] on div "Mesa 9 49.05 €" at bounding box center [418, 184] width 52 height 52
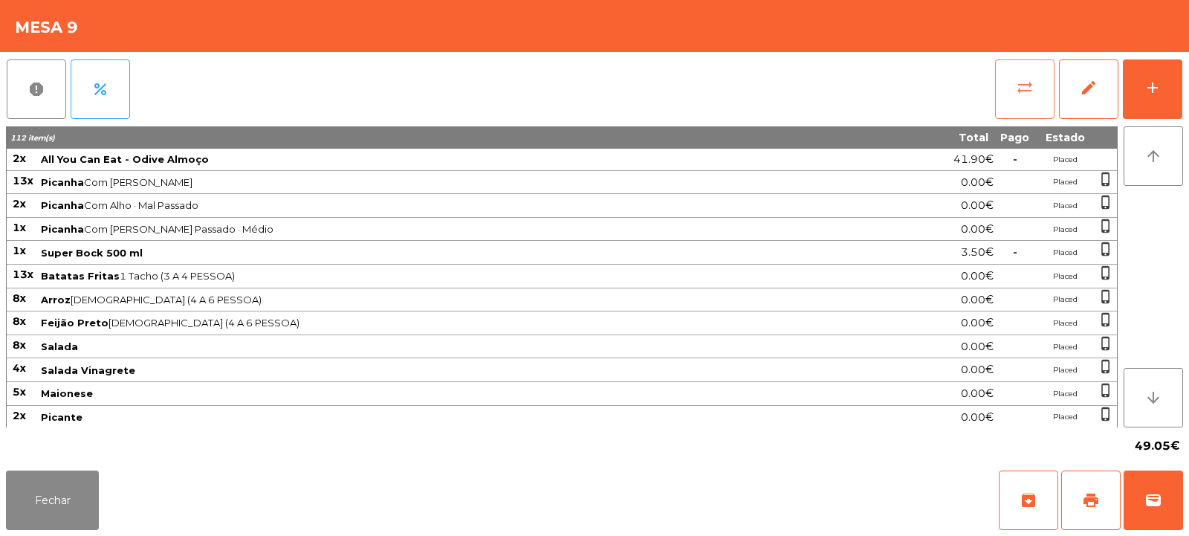
click at [1025, 102] on button "sync_alt" at bounding box center [1024, 88] width 59 height 59
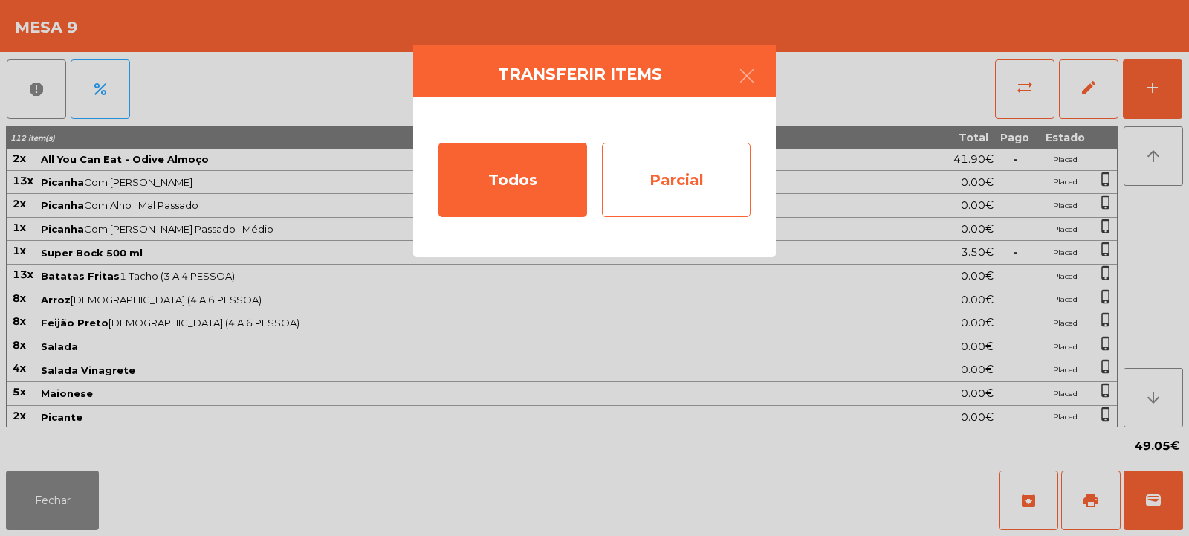
click at [701, 189] on div "Parcial" at bounding box center [676, 180] width 149 height 74
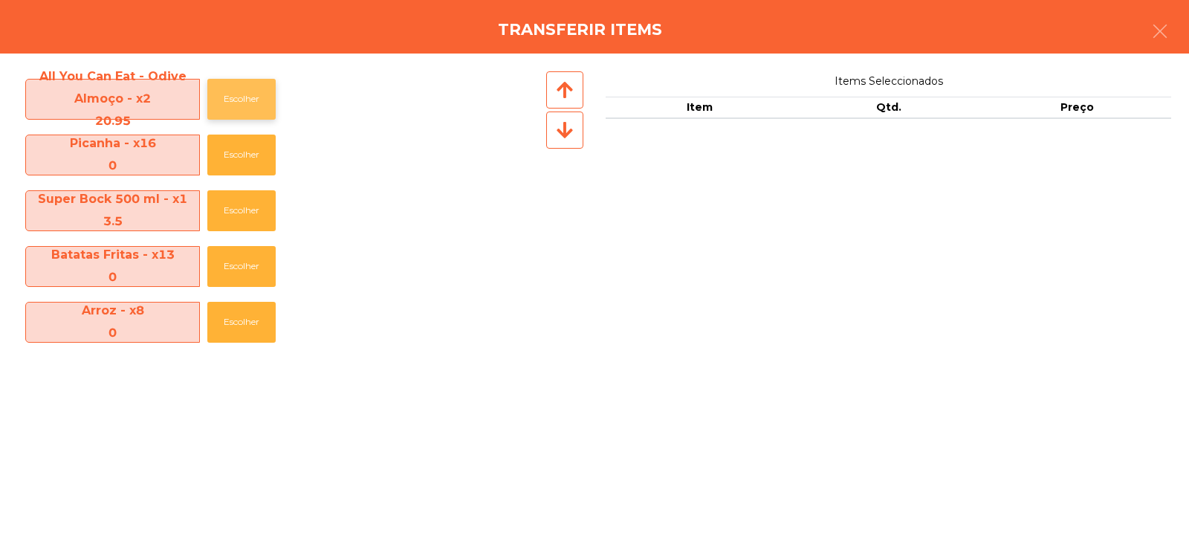
click at [236, 94] on button "Escolher" at bounding box center [241, 99] width 68 height 41
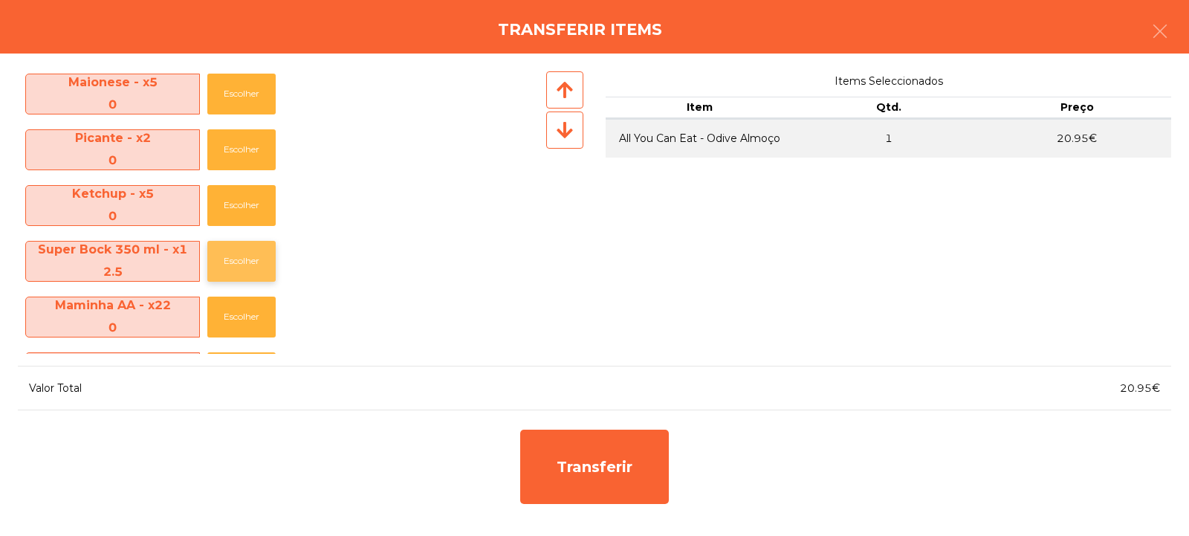
click at [239, 255] on button "Escolher" at bounding box center [241, 261] width 68 height 41
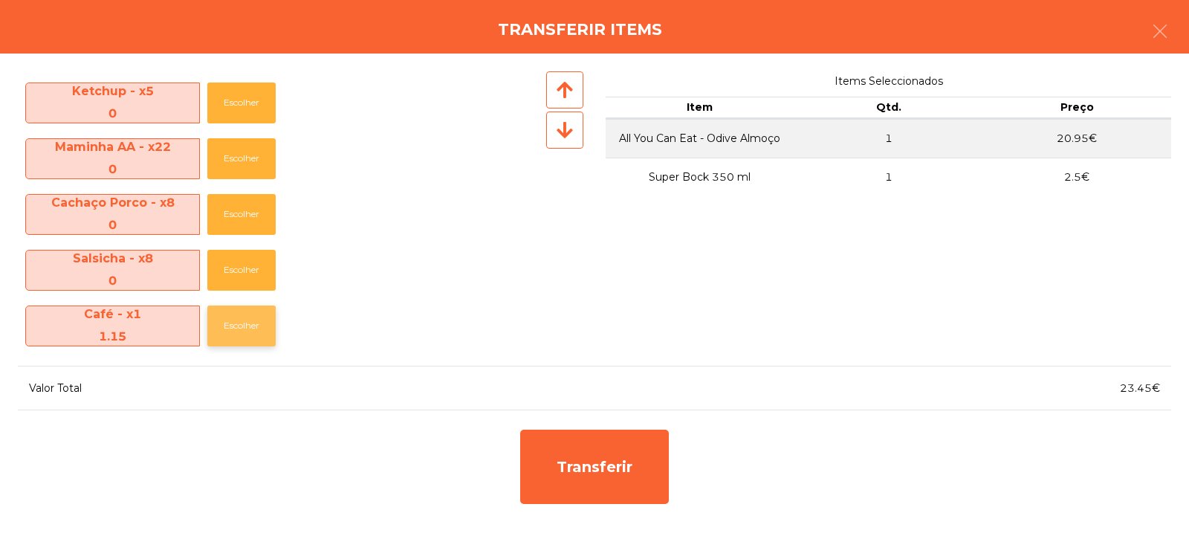
click at [233, 330] on button "Escolher" at bounding box center [241, 325] width 68 height 41
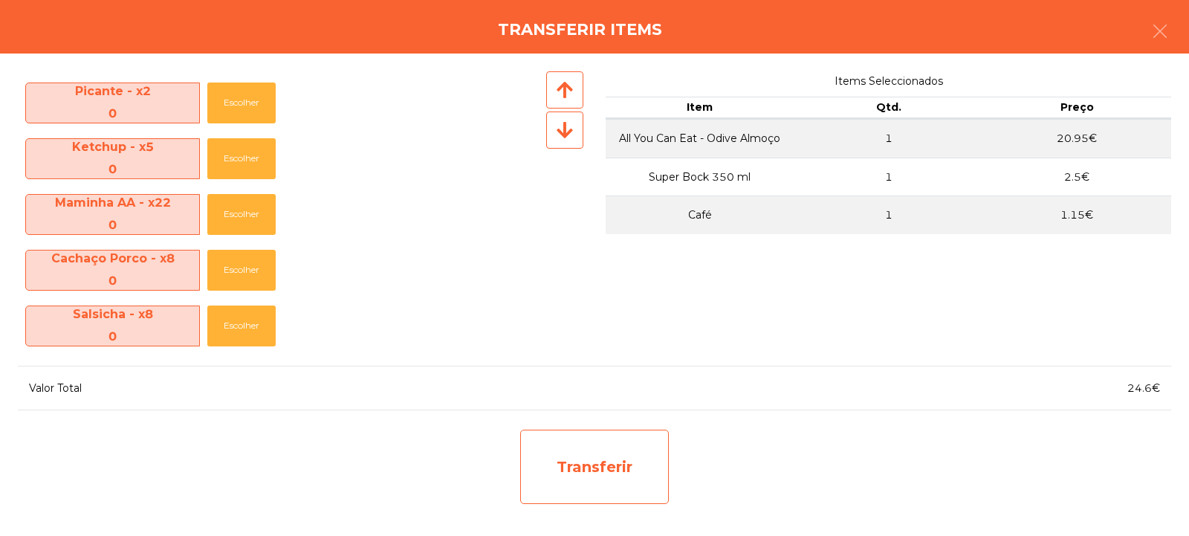
click at [646, 460] on div "Transferir" at bounding box center [594, 466] width 149 height 74
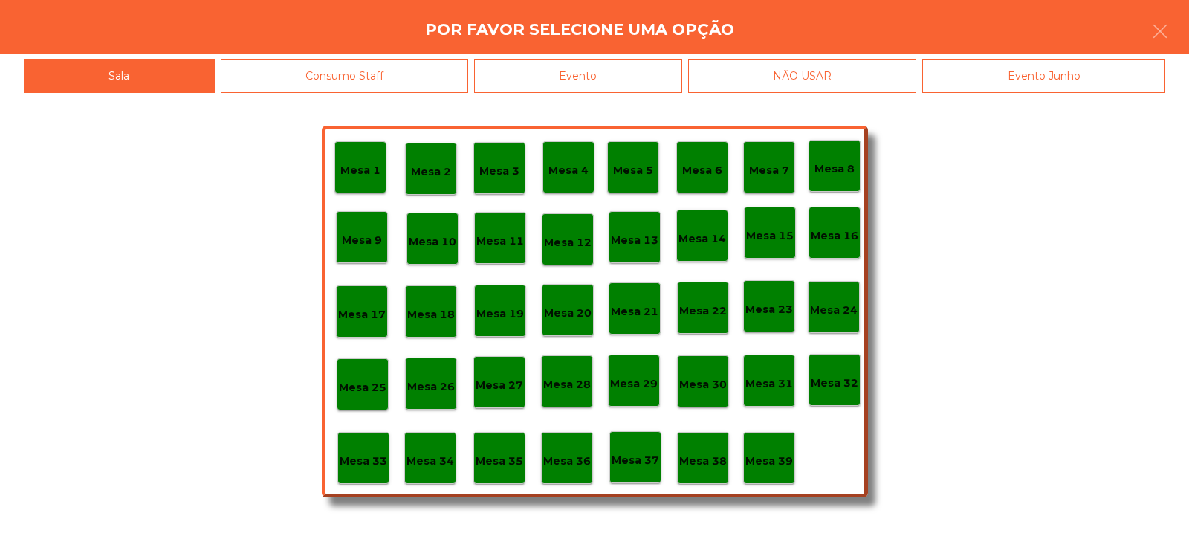
click at [354, 455] on p "Mesa 33" at bounding box center [364, 460] width 48 height 17
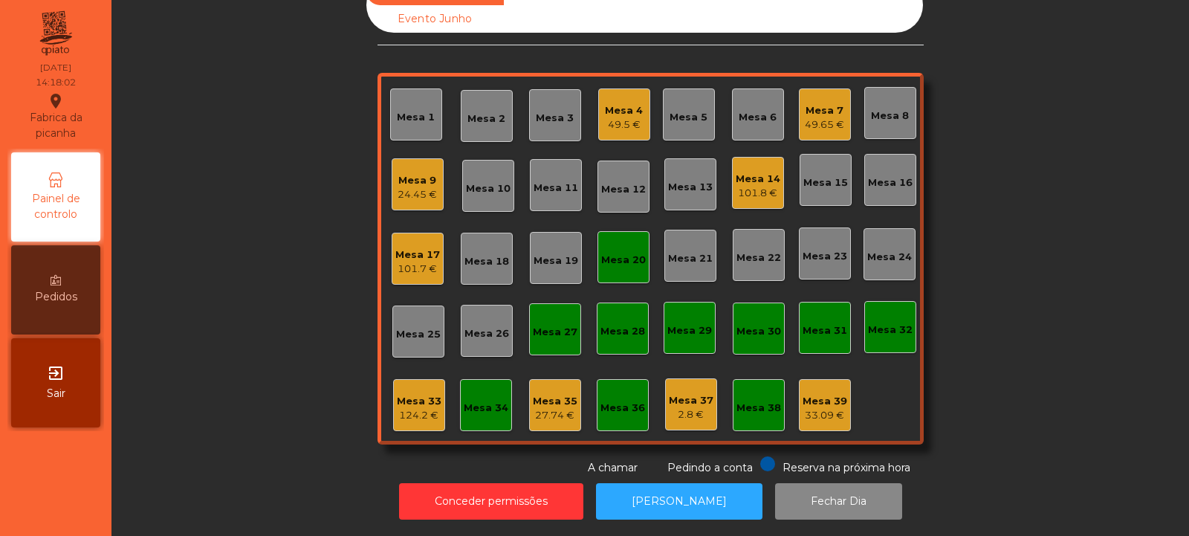
click at [412, 187] on div "24.45 €" at bounding box center [417, 194] width 39 height 15
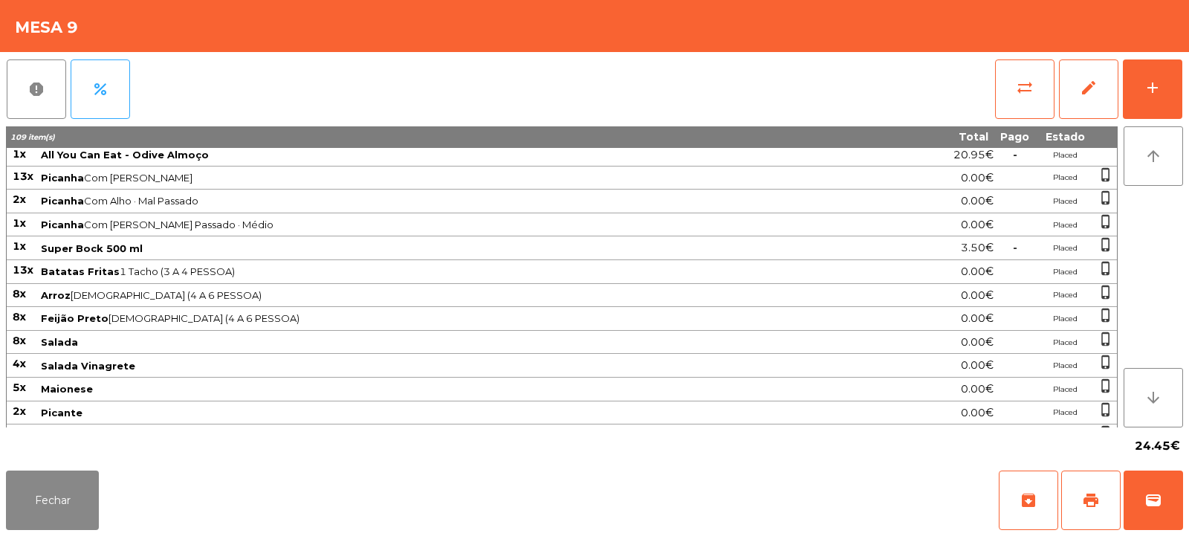
scroll to position [0, 0]
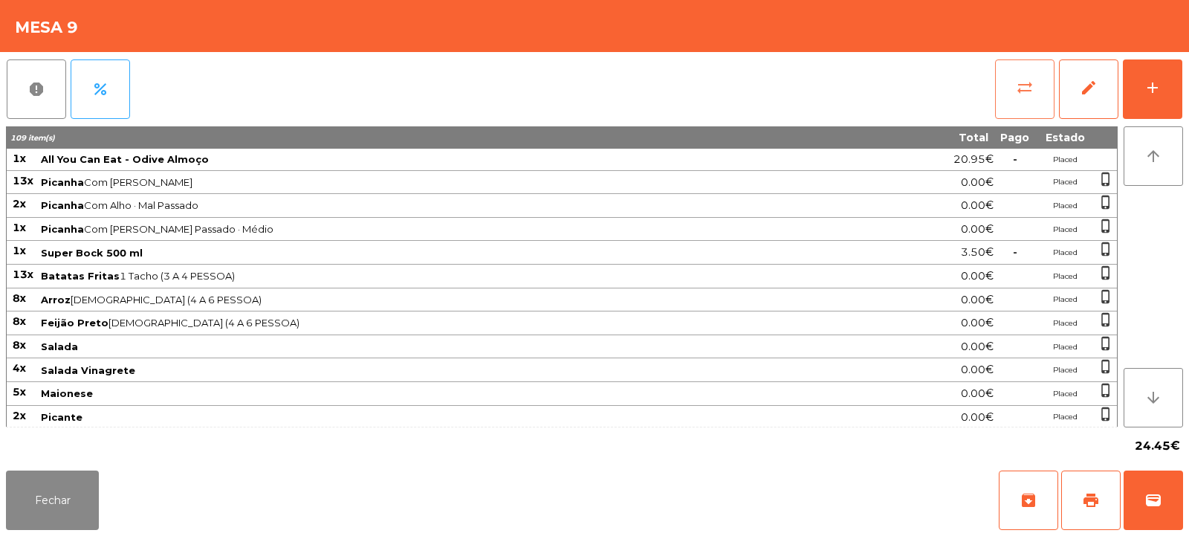
click at [998, 85] on button "sync_alt" at bounding box center [1024, 88] width 59 height 59
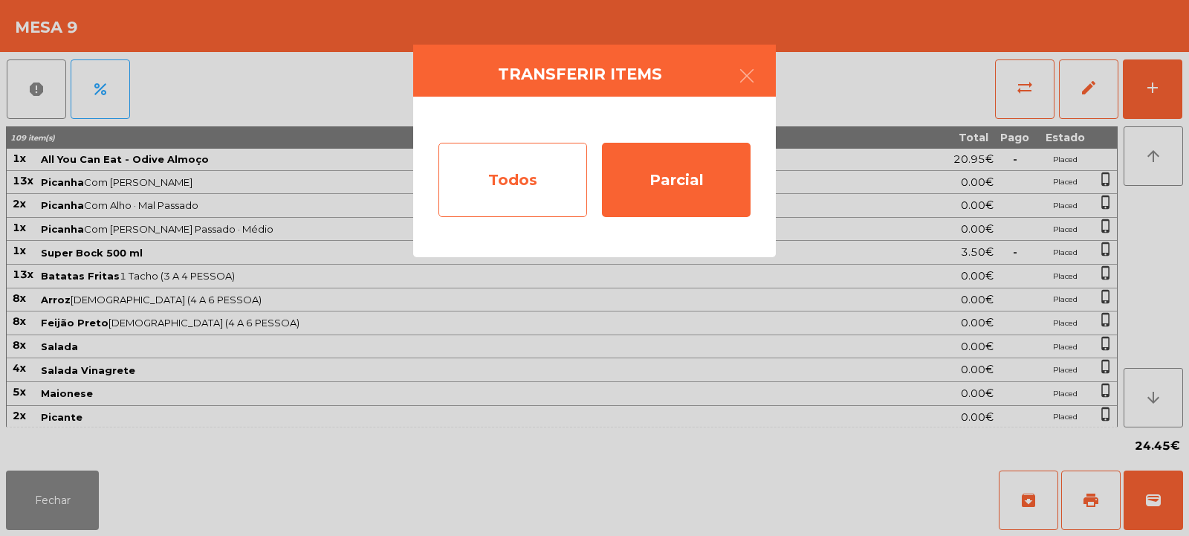
click at [490, 216] on div "Todos" at bounding box center [512, 180] width 149 height 74
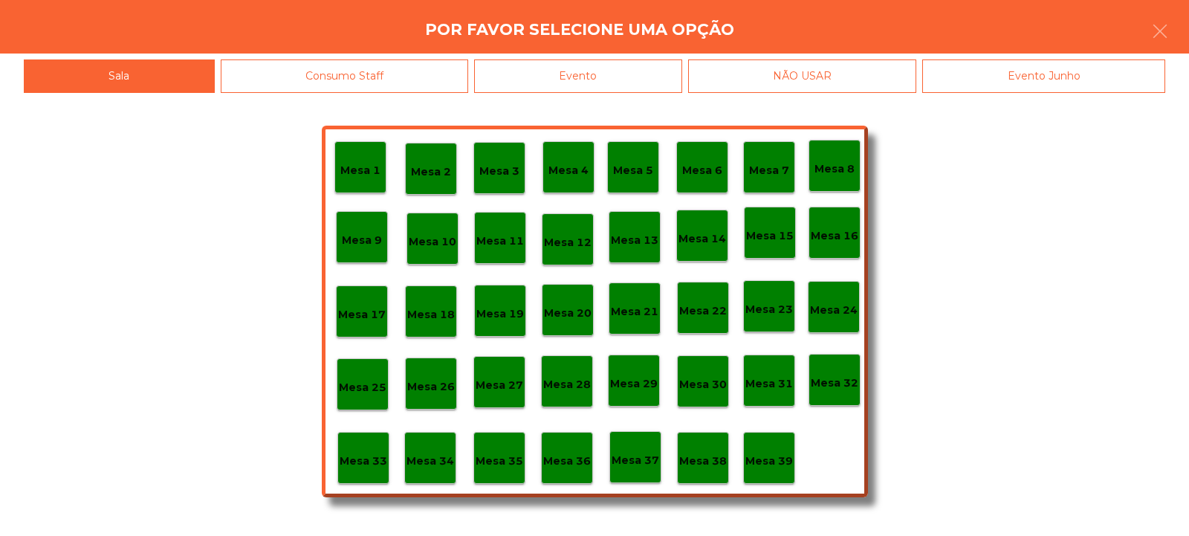
click at [377, 450] on div "Mesa 33" at bounding box center [364, 458] width 48 height 23
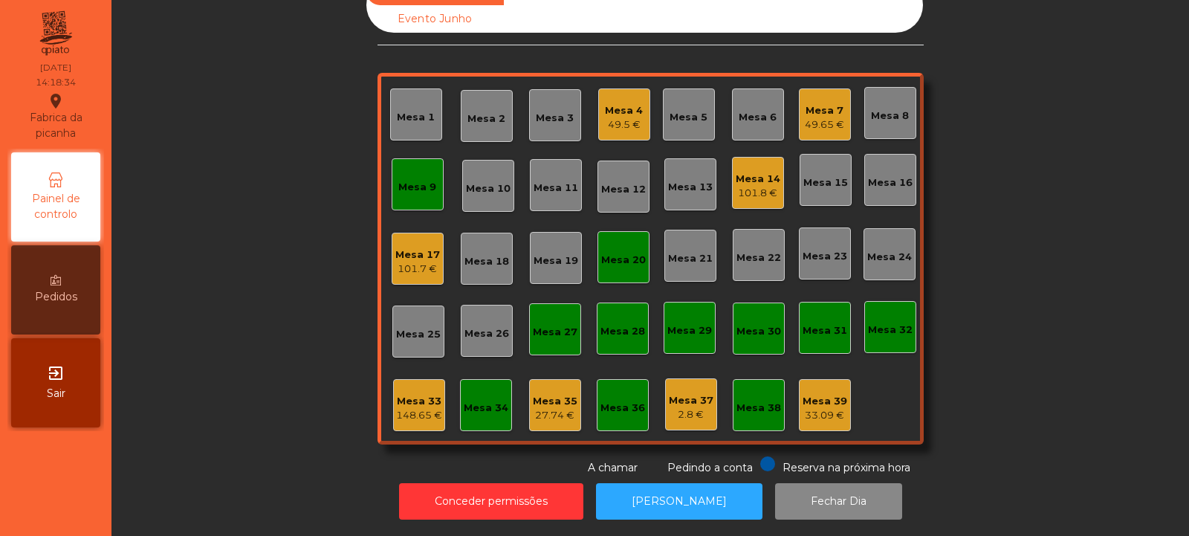
click at [418, 416] on div "Mesa 33 148.65 €" at bounding box center [419, 405] width 52 height 52
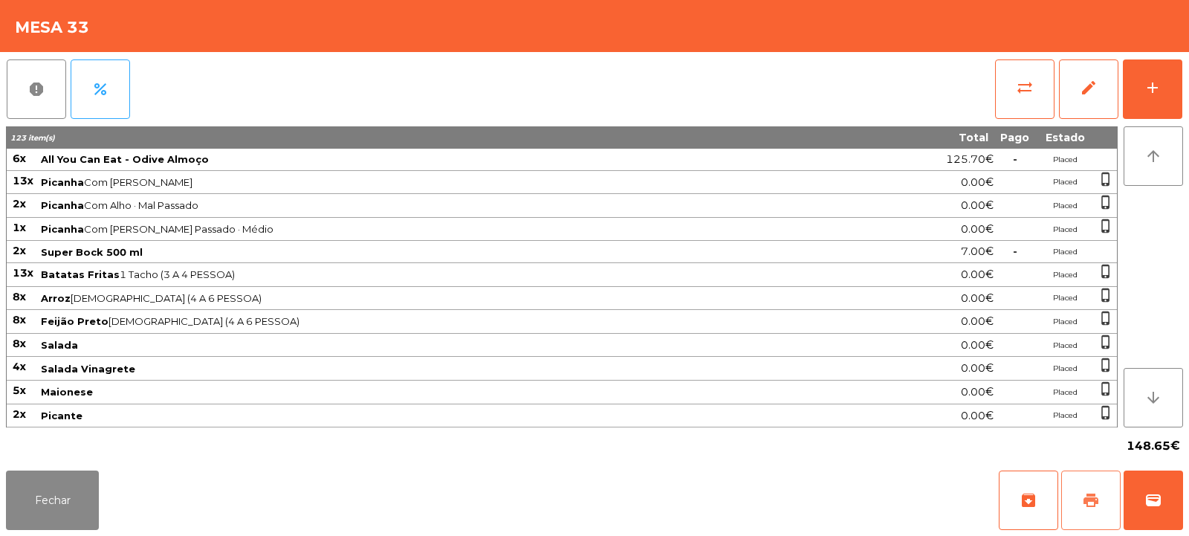
click at [1078, 493] on button "print" at bounding box center [1090, 499] width 59 height 59
click at [37, 498] on button "Fechar" at bounding box center [52, 499] width 93 height 59
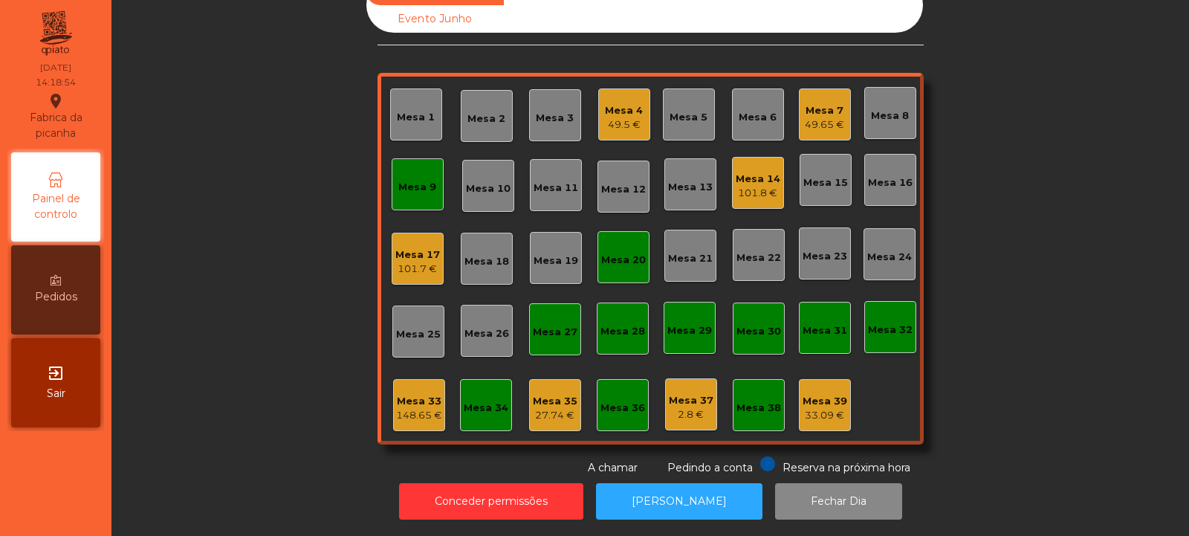
click at [548, 417] on div "Mesa 35 27.74 €" at bounding box center [555, 405] width 52 height 52
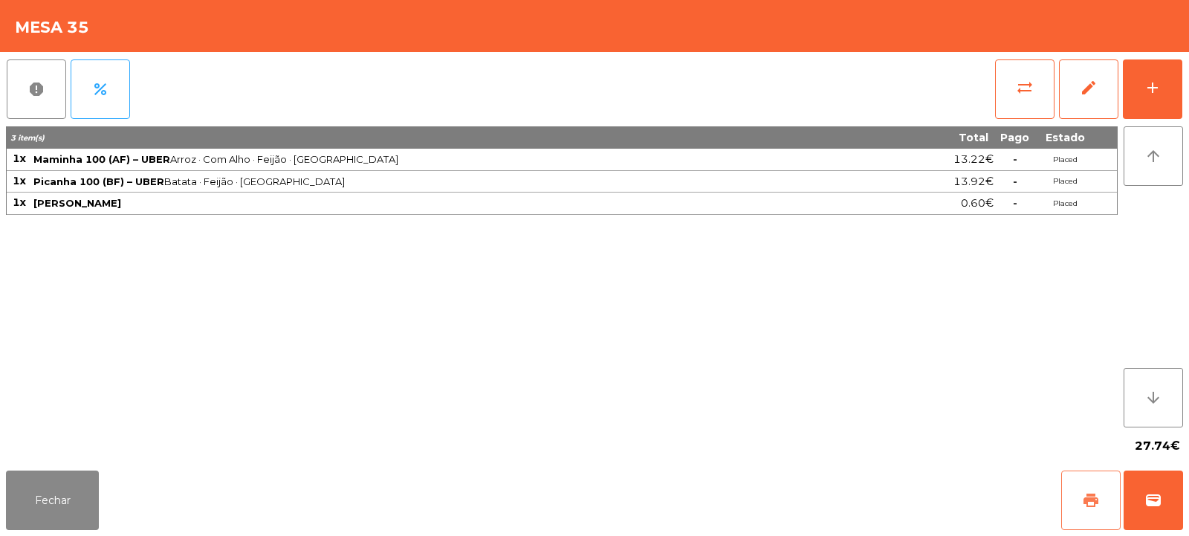
click at [1097, 484] on button "print" at bounding box center [1090, 499] width 59 height 59
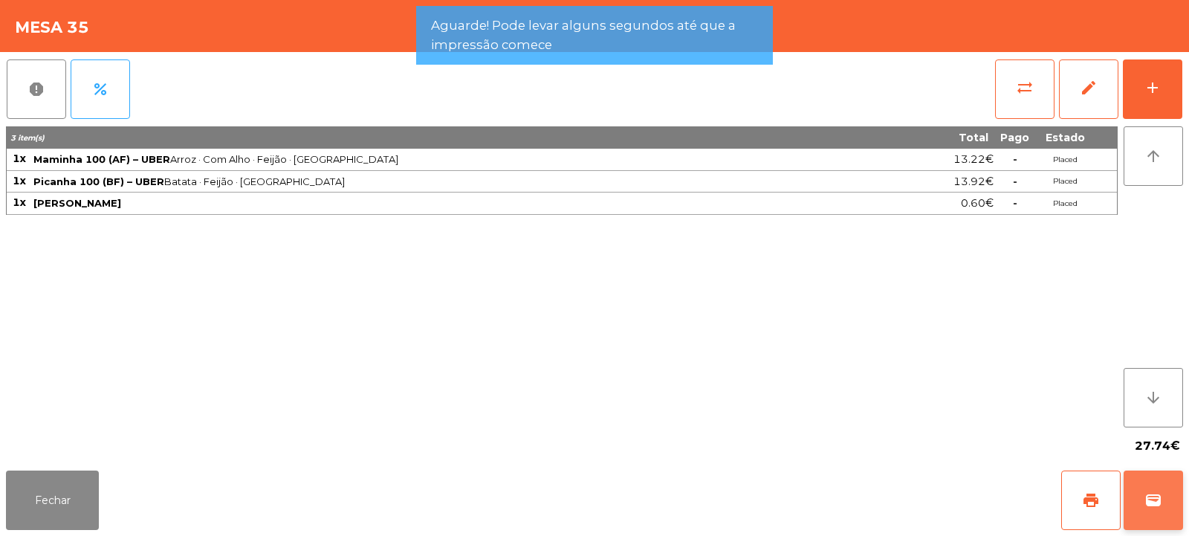
click at [1172, 503] on button "wallet" at bounding box center [1152, 499] width 59 height 59
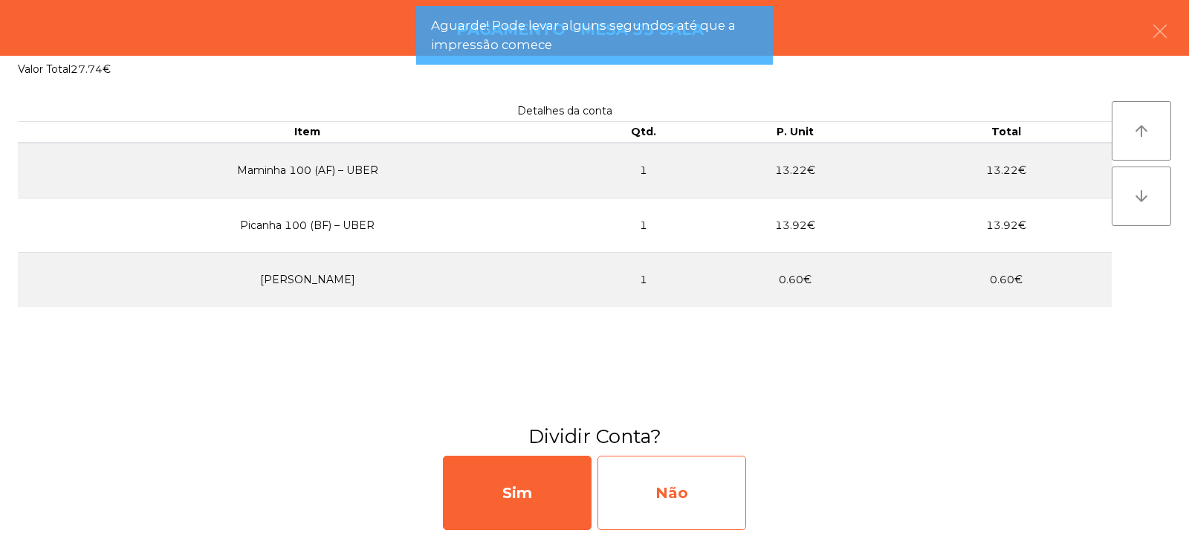
click at [689, 505] on div "Não" at bounding box center [671, 492] width 149 height 74
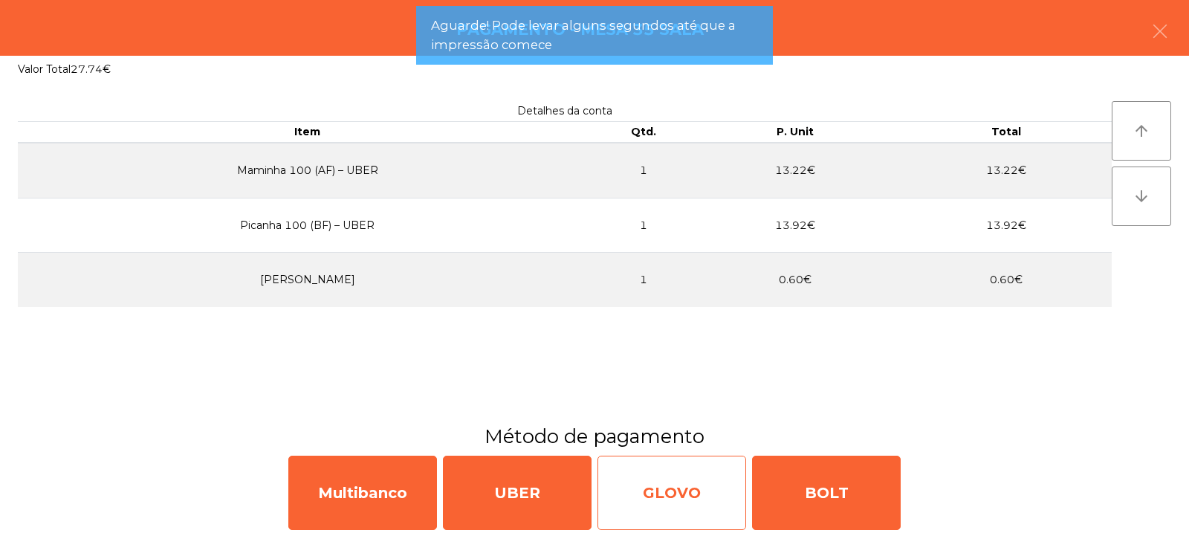
click at [679, 491] on div "GLOVO" at bounding box center [671, 492] width 149 height 74
select select "**"
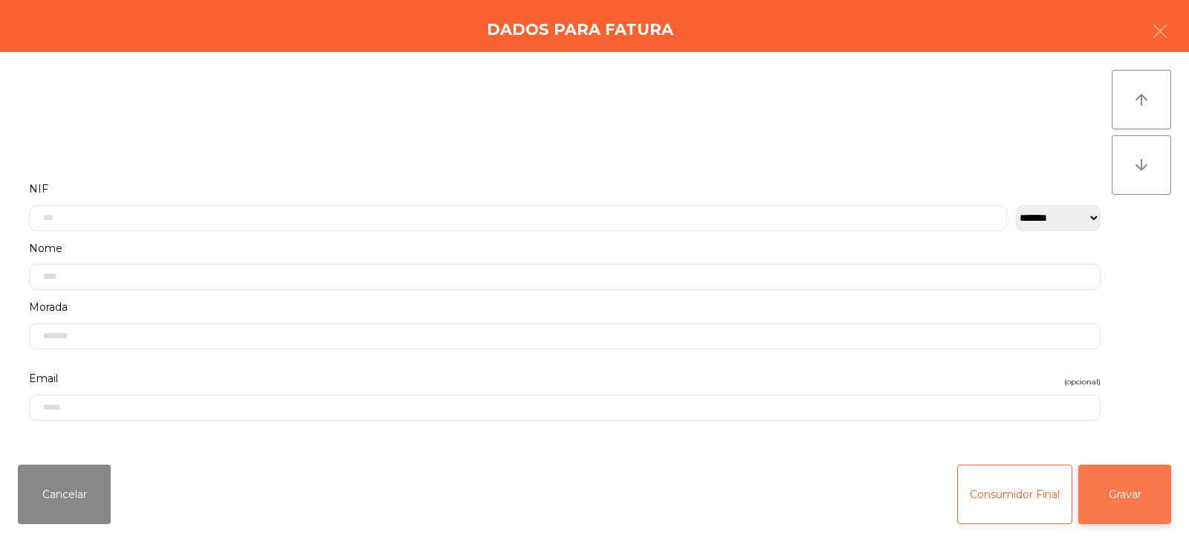
click at [1135, 497] on button "Gravar" at bounding box center [1124, 493] width 93 height 59
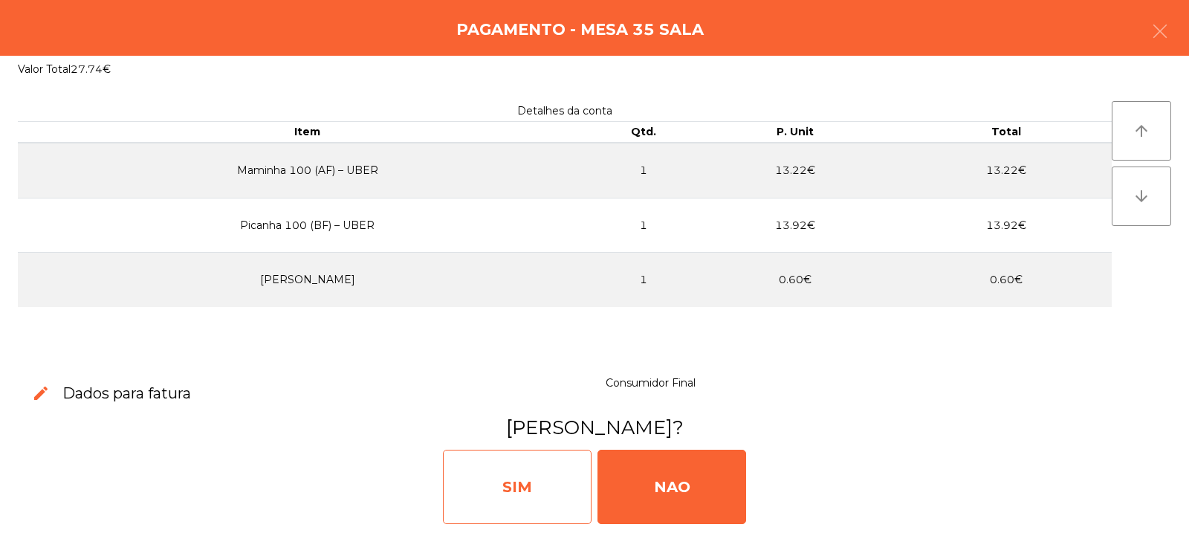
click at [513, 475] on div "SIM" at bounding box center [517, 487] width 149 height 74
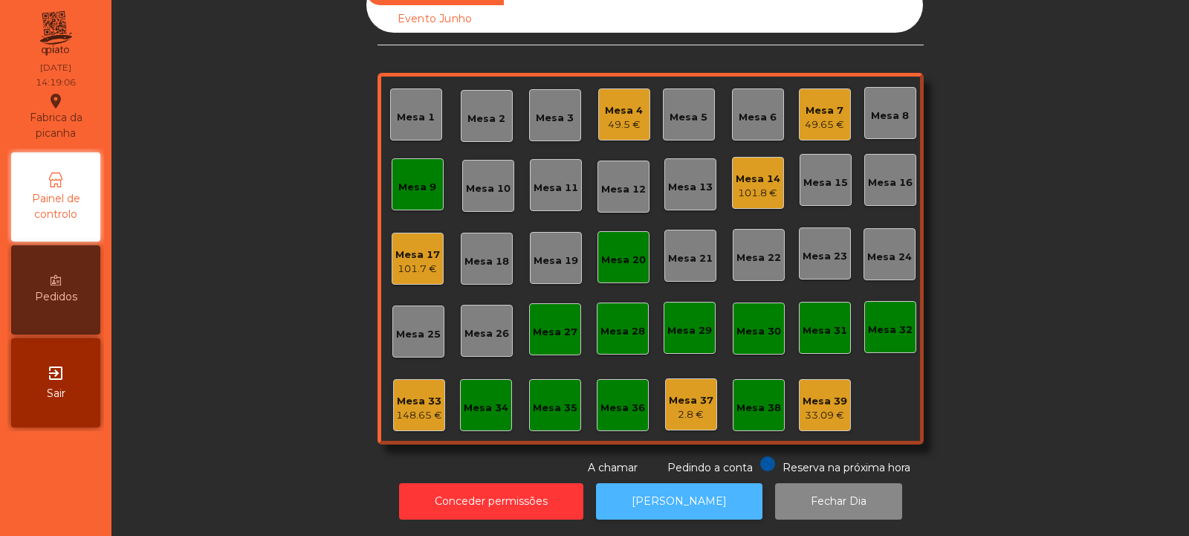
click at [675, 501] on button "[PERSON_NAME]" at bounding box center [679, 501] width 166 height 36
click at [732, 157] on div "Mesa 14 101.8 €" at bounding box center [758, 183] width 52 height 52
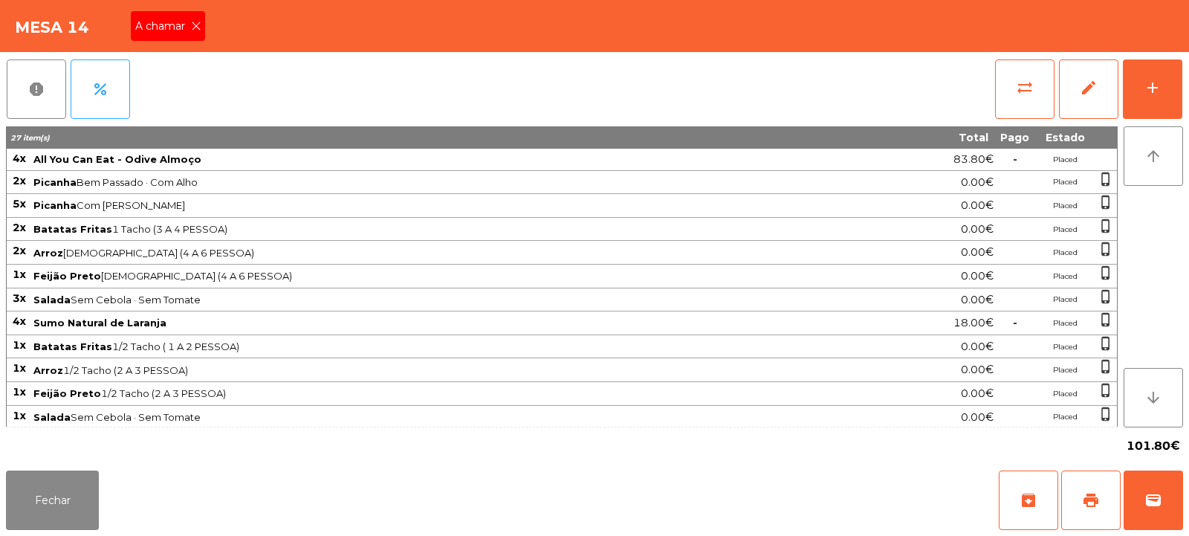
click at [172, 38] on div "A chamar" at bounding box center [168, 26] width 74 height 30
click at [69, 481] on button "Fechar" at bounding box center [52, 499] width 93 height 59
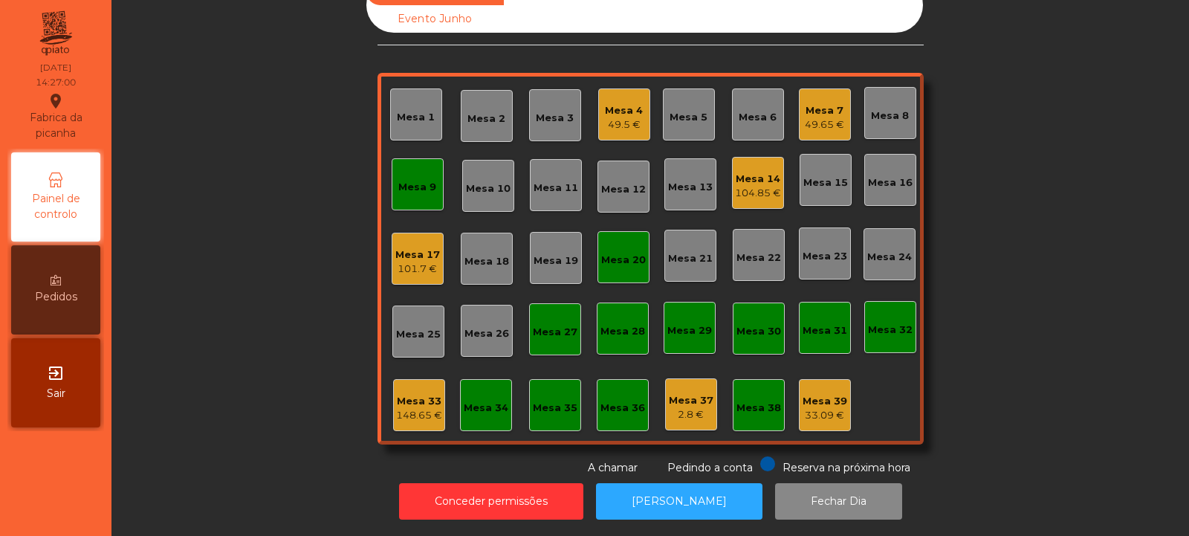
click at [627, 117] on div "49.5 €" at bounding box center [624, 124] width 38 height 15
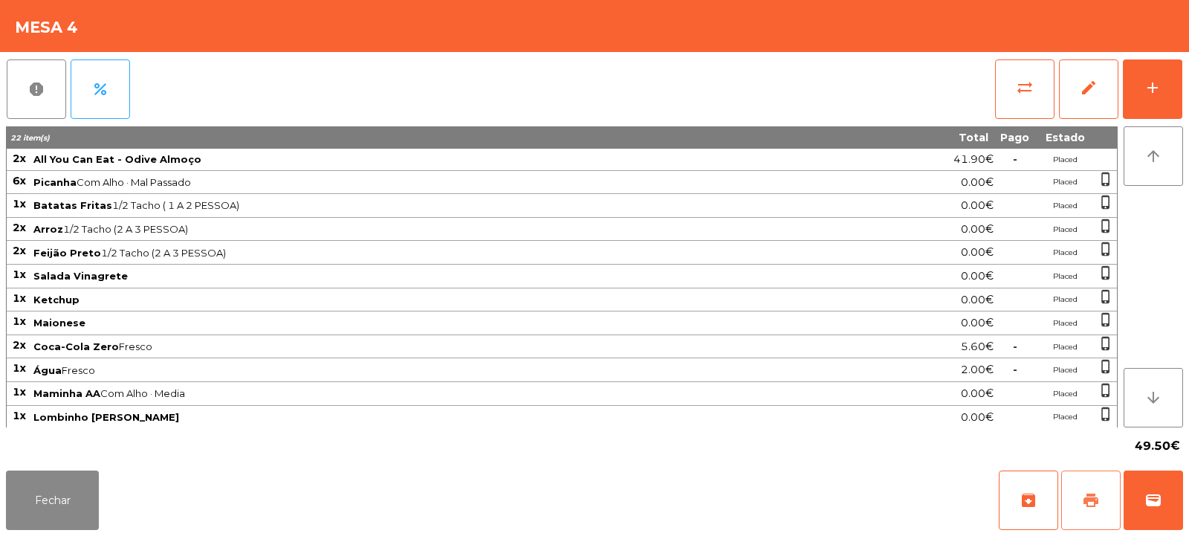
click at [1089, 512] on button "print" at bounding box center [1090, 499] width 59 height 59
click at [1088, 503] on span "print" at bounding box center [1091, 500] width 18 height 18
click at [1002, 110] on button "sync_alt" at bounding box center [1024, 88] width 59 height 59
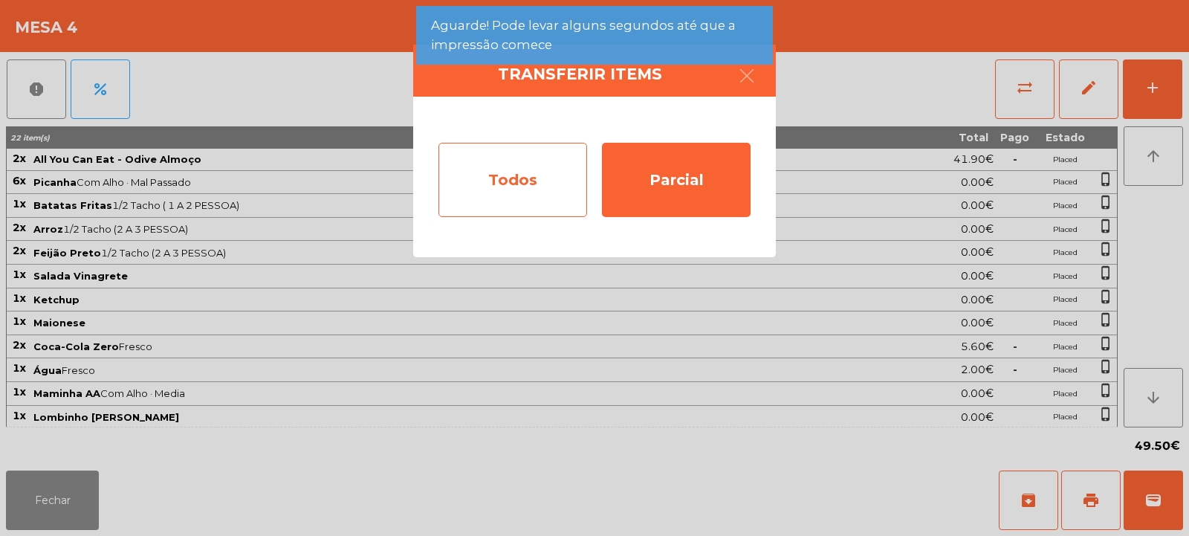
click at [487, 191] on div "Todos" at bounding box center [512, 180] width 149 height 74
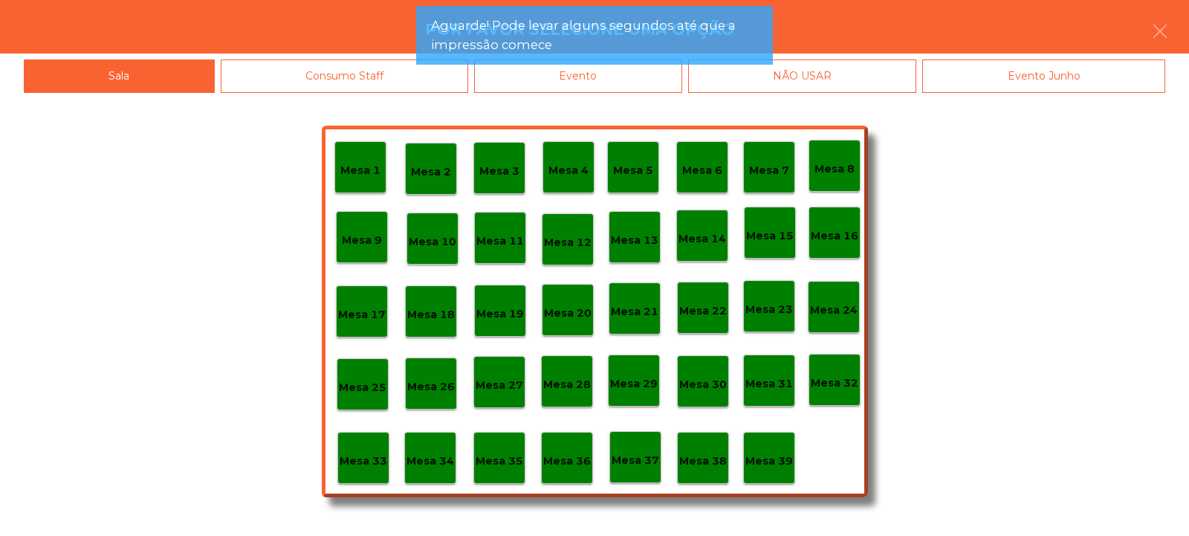
click at [593, 90] on div "Evento" at bounding box center [578, 75] width 208 height 33
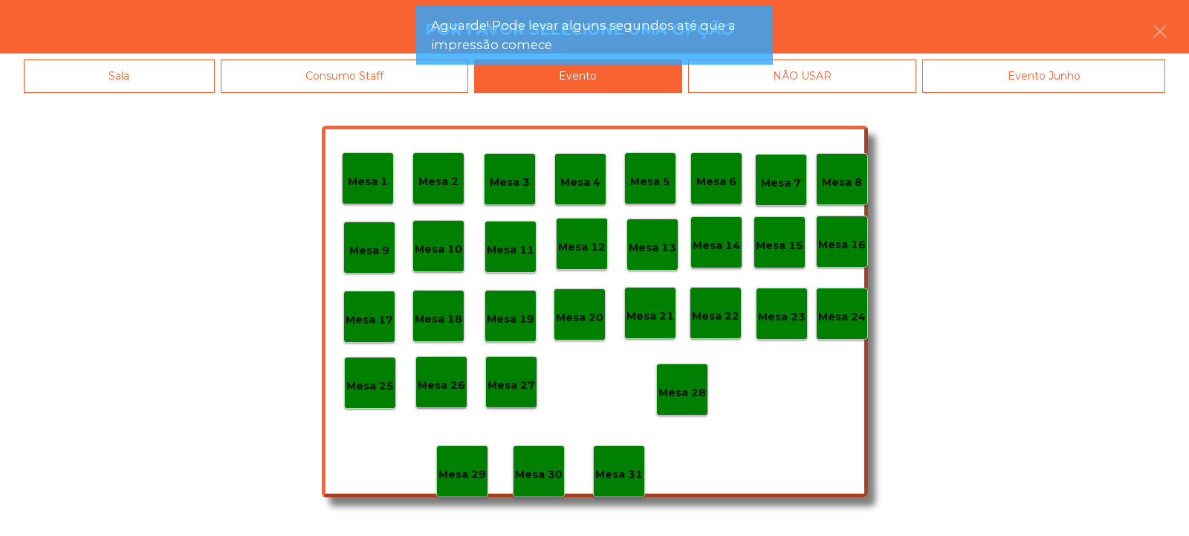
click at [679, 395] on p "Mesa 28" at bounding box center [682, 392] width 48 height 17
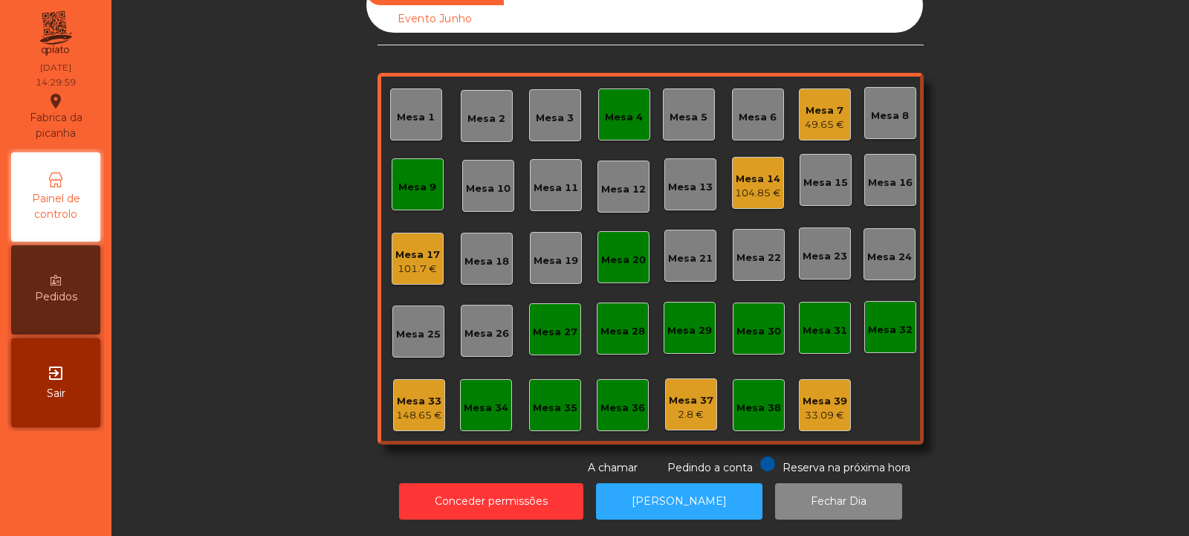
click at [614, 88] on div "Mesa 4" at bounding box center [624, 114] width 52 height 52
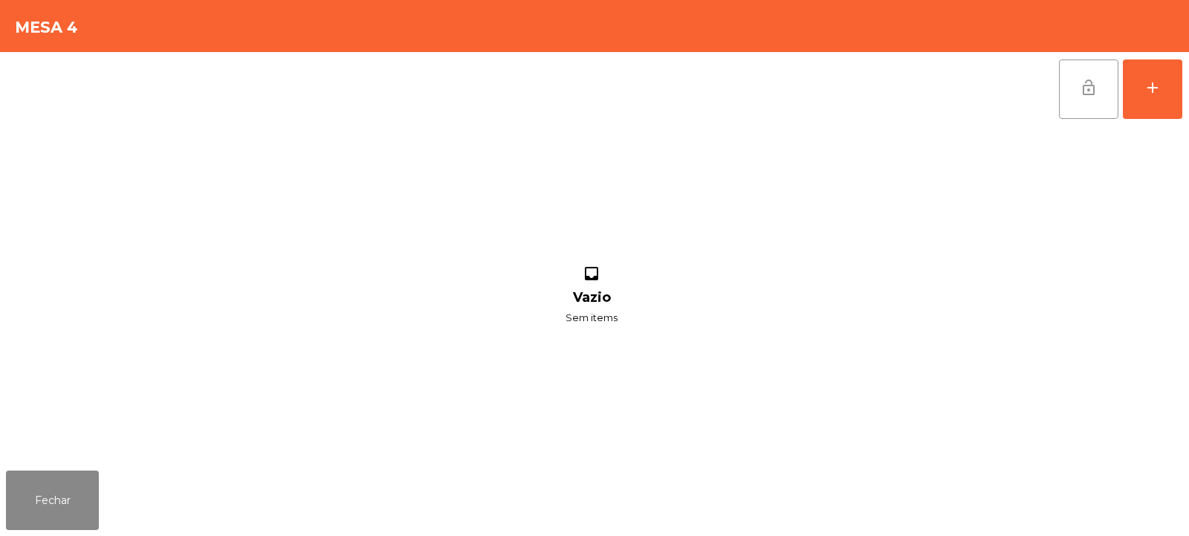
click at [1081, 90] on span "lock_open" at bounding box center [1089, 88] width 18 height 18
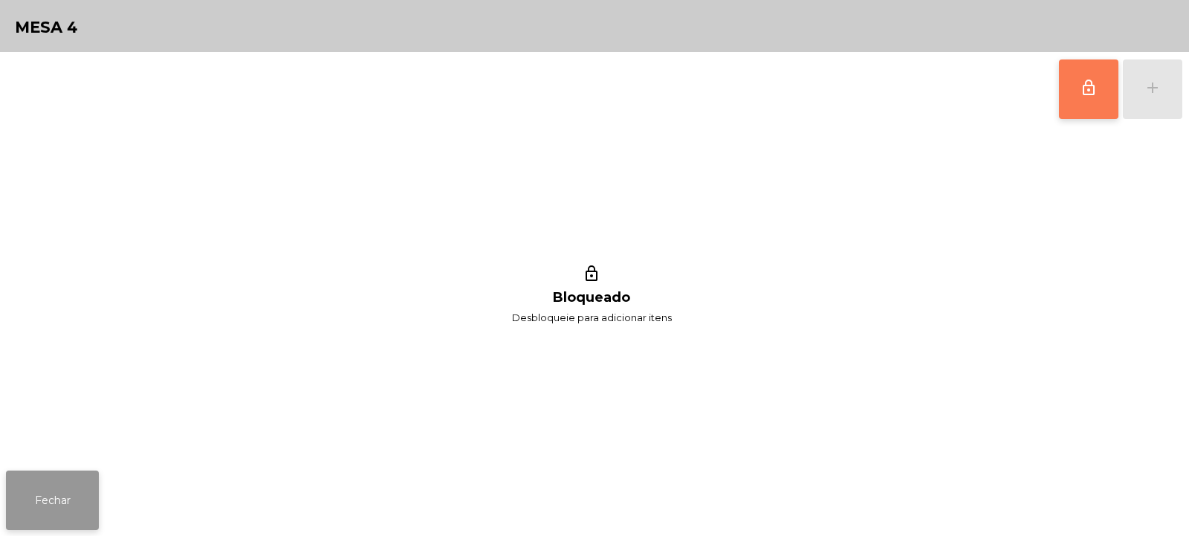
click at [70, 497] on button "Fechar" at bounding box center [52, 499] width 93 height 59
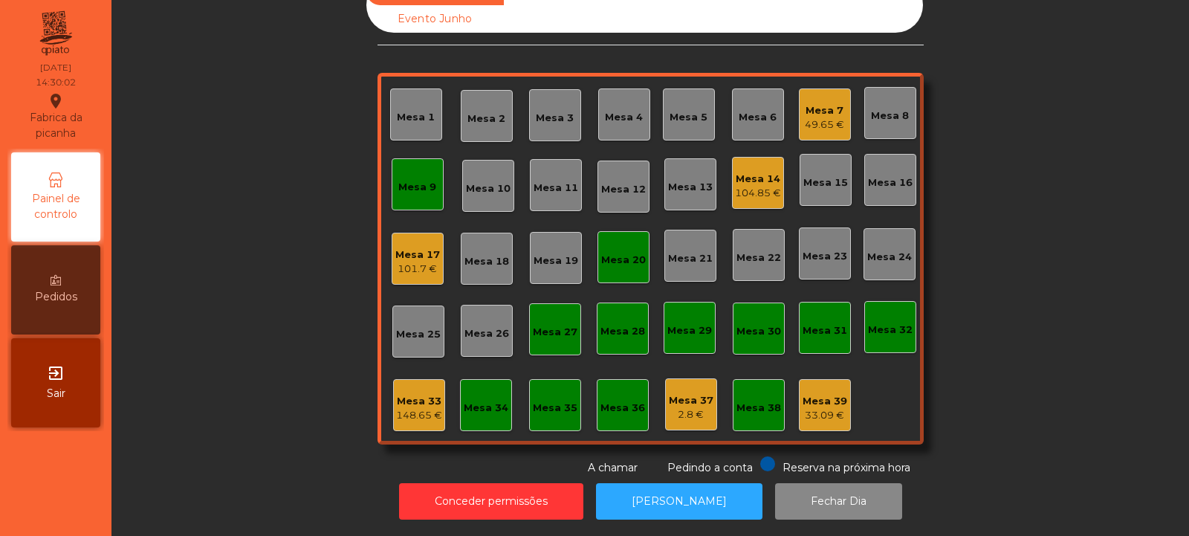
click at [405, 180] on div "Mesa 9" at bounding box center [417, 187] width 38 height 15
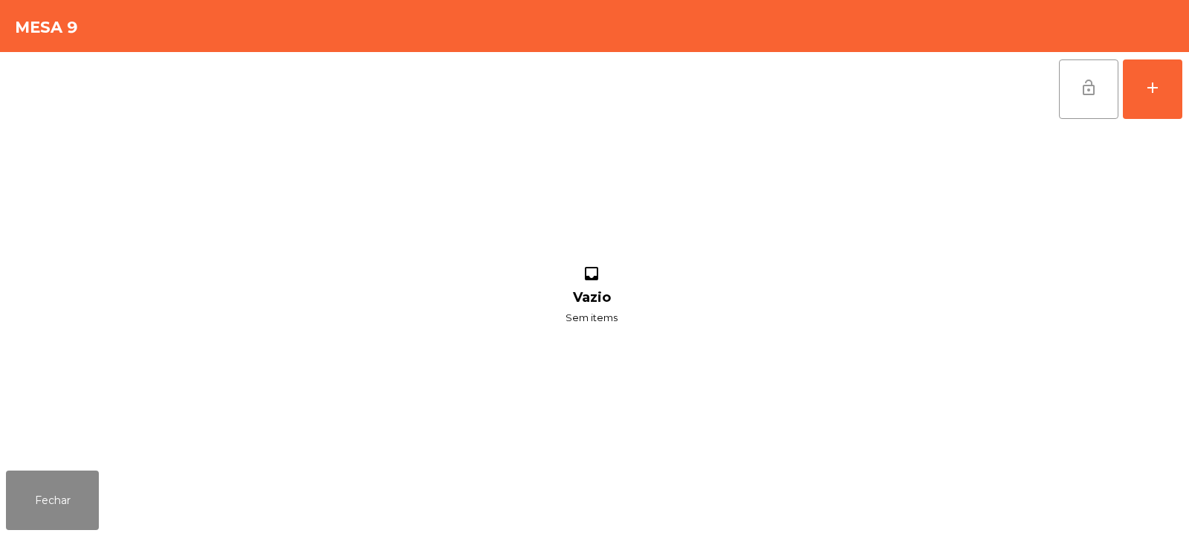
click at [1094, 82] on span "lock_open" at bounding box center [1089, 88] width 18 height 18
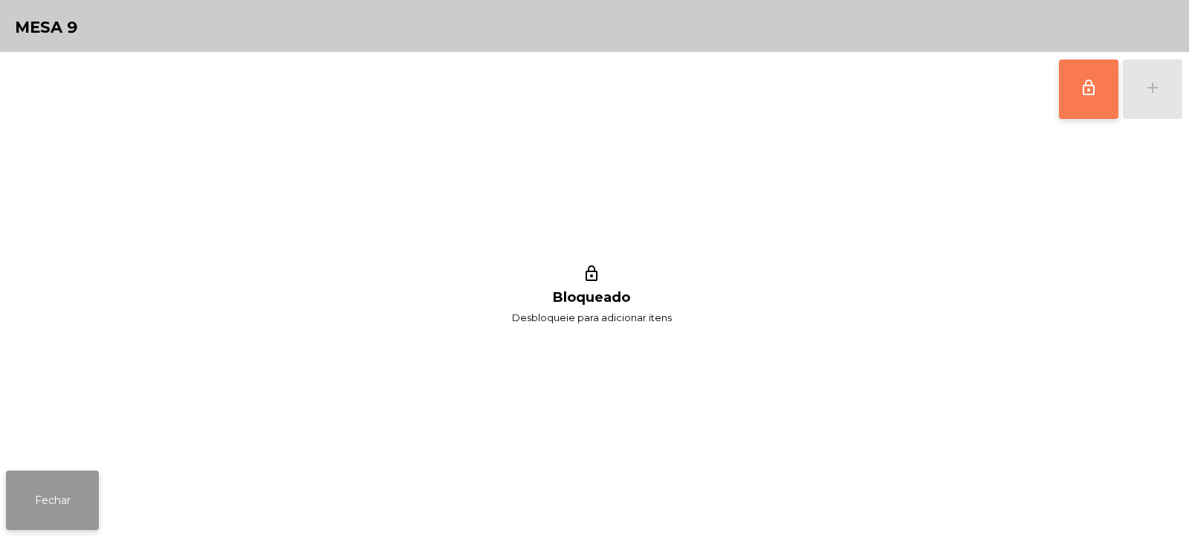
click at [63, 505] on button "Fechar" at bounding box center [52, 499] width 93 height 59
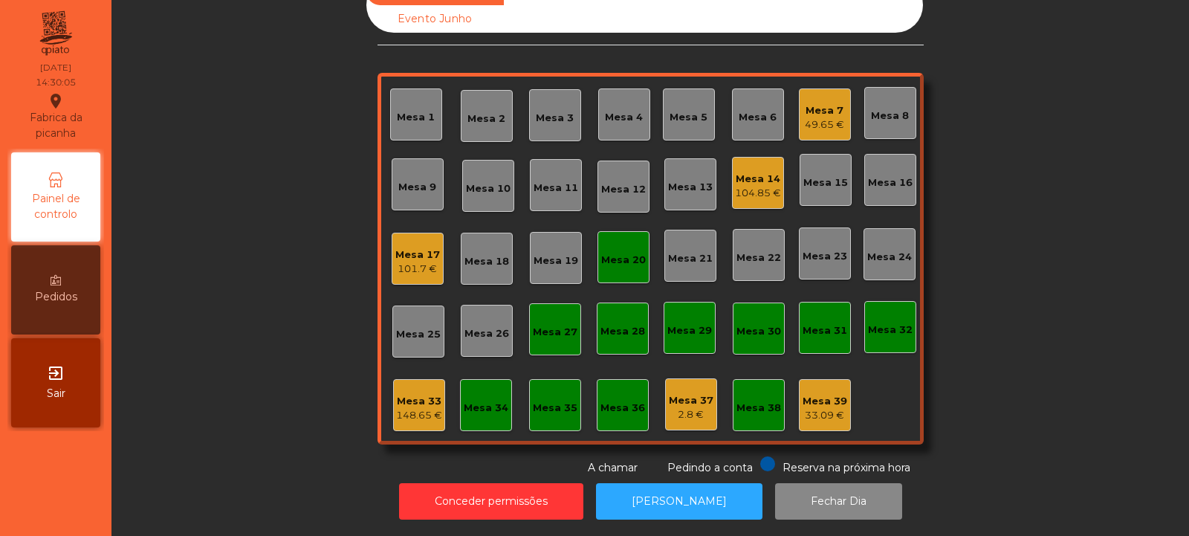
click at [621, 247] on div "Mesa 20" at bounding box center [623, 257] width 45 height 21
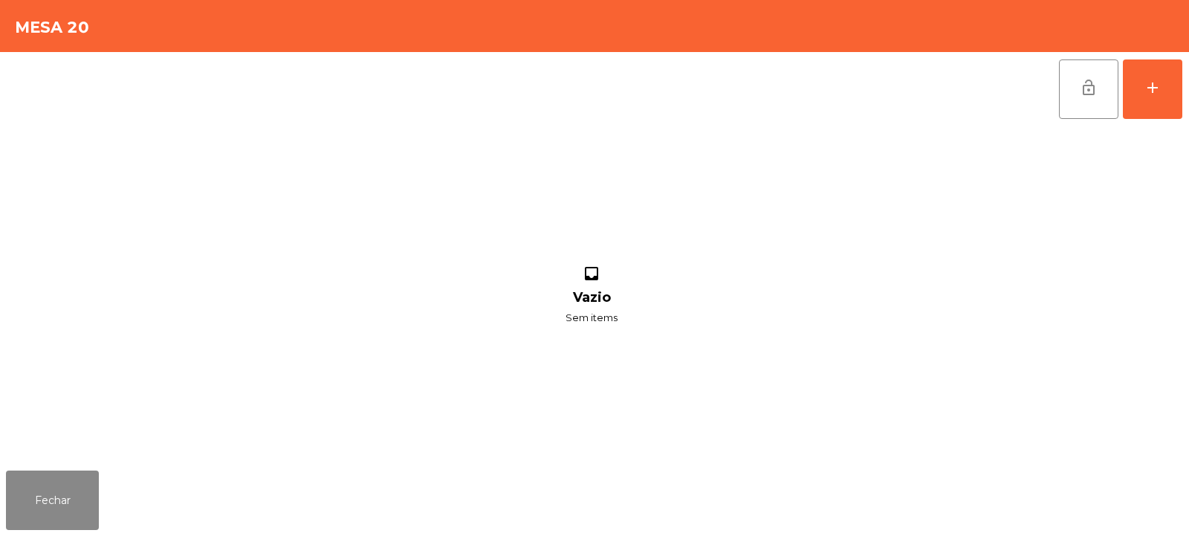
click at [1089, 92] on span "lock_open" at bounding box center [1089, 88] width 18 height 18
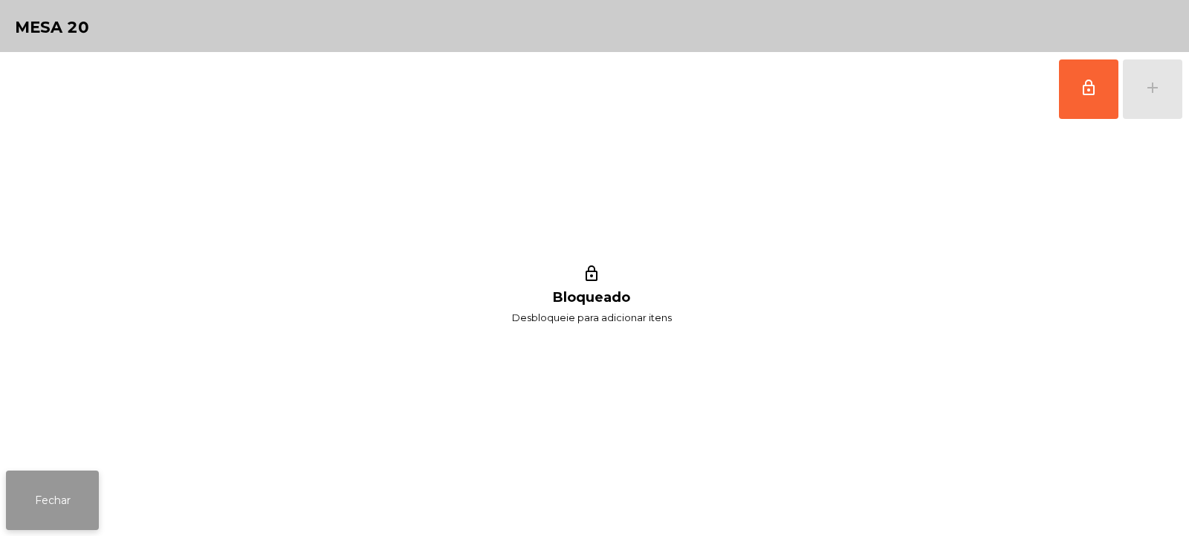
click at [42, 483] on button "Fechar" at bounding box center [52, 499] width 93 height 59
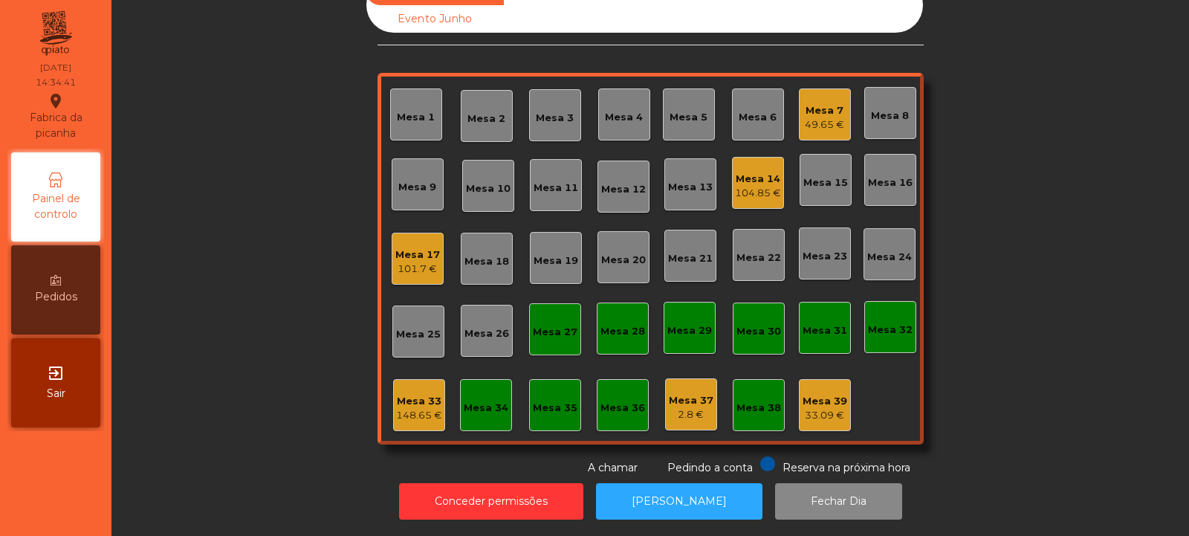
click at [888, 322] on div "Mesa 32" at bounding box center [890, 329] width 45 height 15
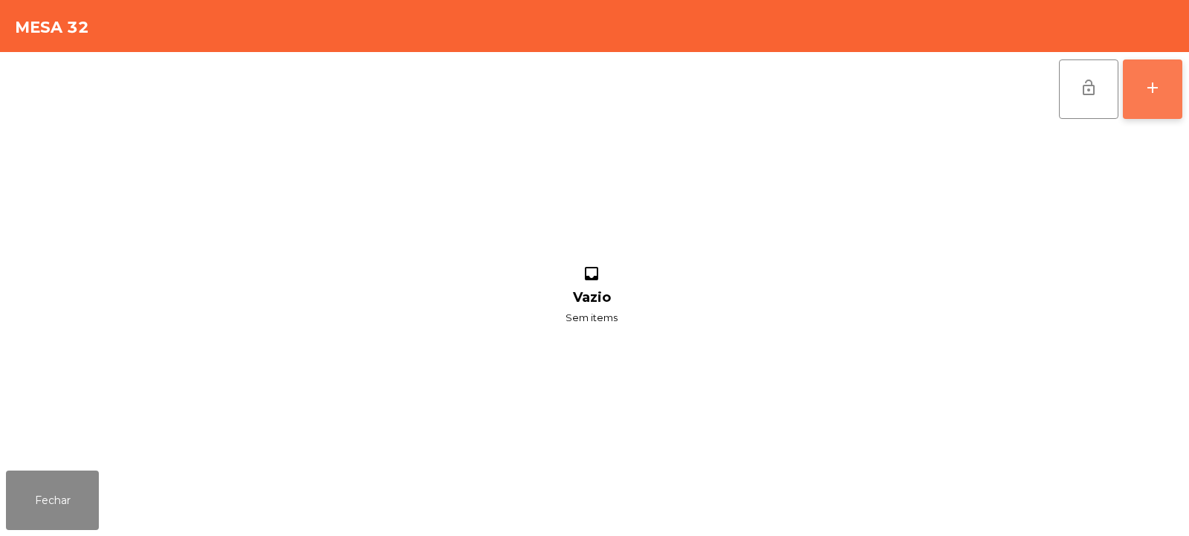
click at [1179, 98] on button "add" at bounding box center [1152, 88] width 59 height 59
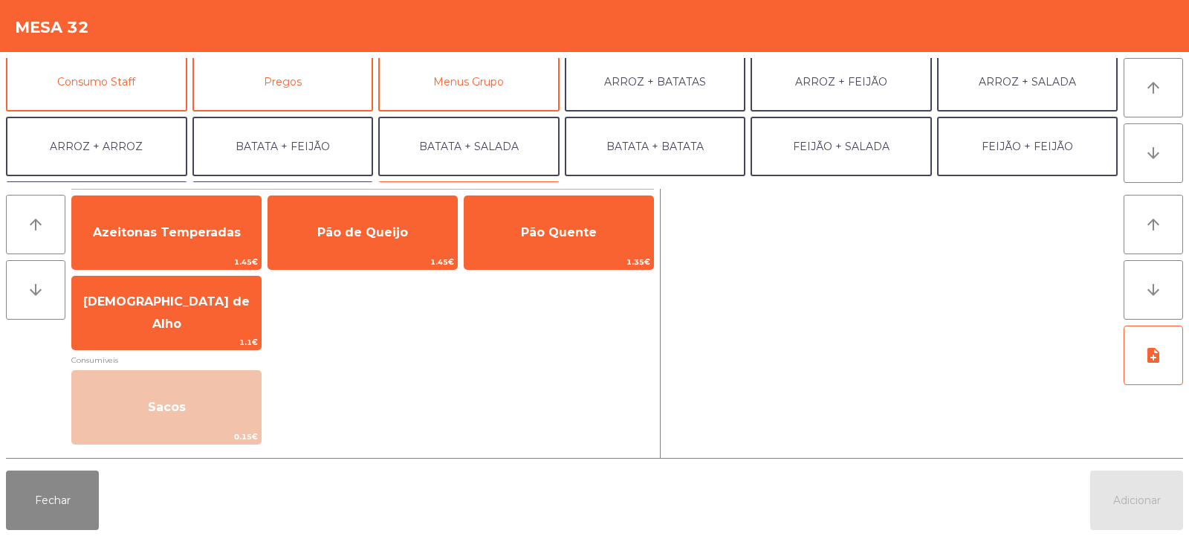
scroll to position [136, 0]
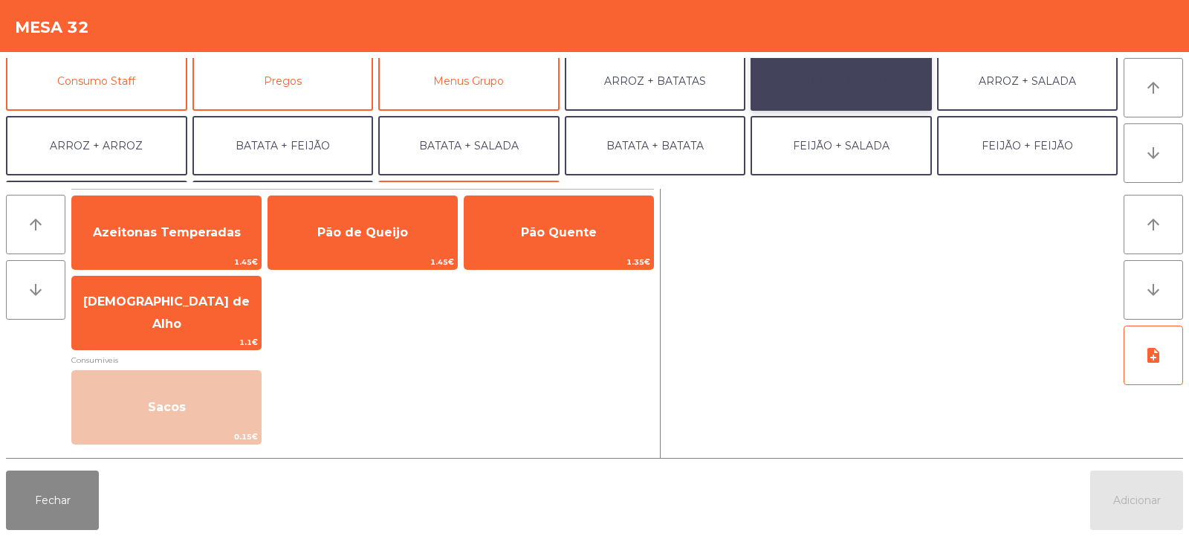
click at [835, 88] on button "ARROZ + FEIJÃO" at bounding box center [840, 80] width 181 height 59
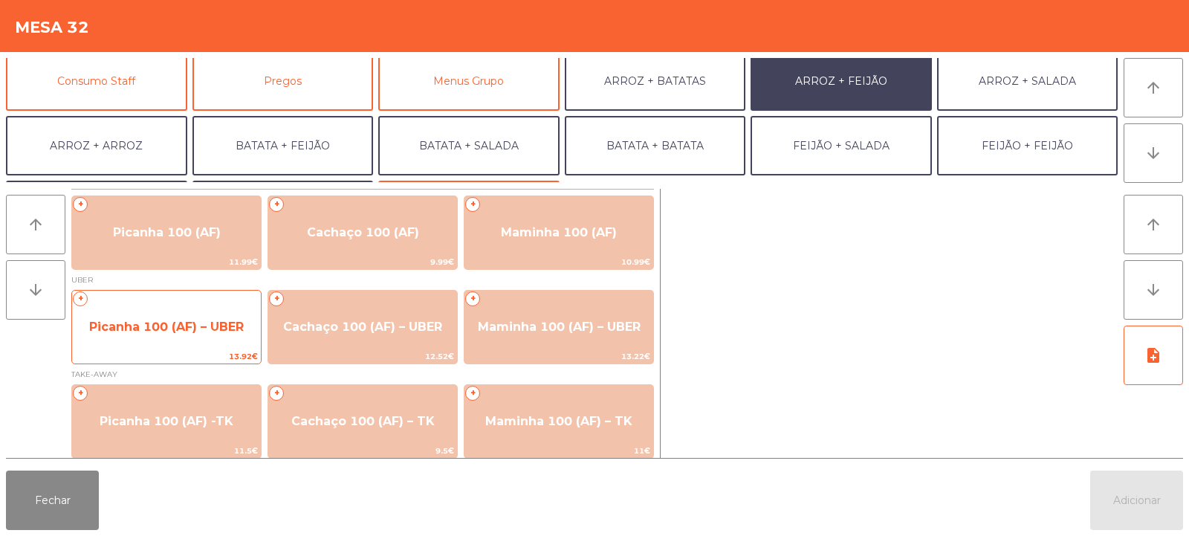
click at [169, 333] on span "Picanha 100 (AF) – UBER" at bounding box center [166, 326] width 155 height 14
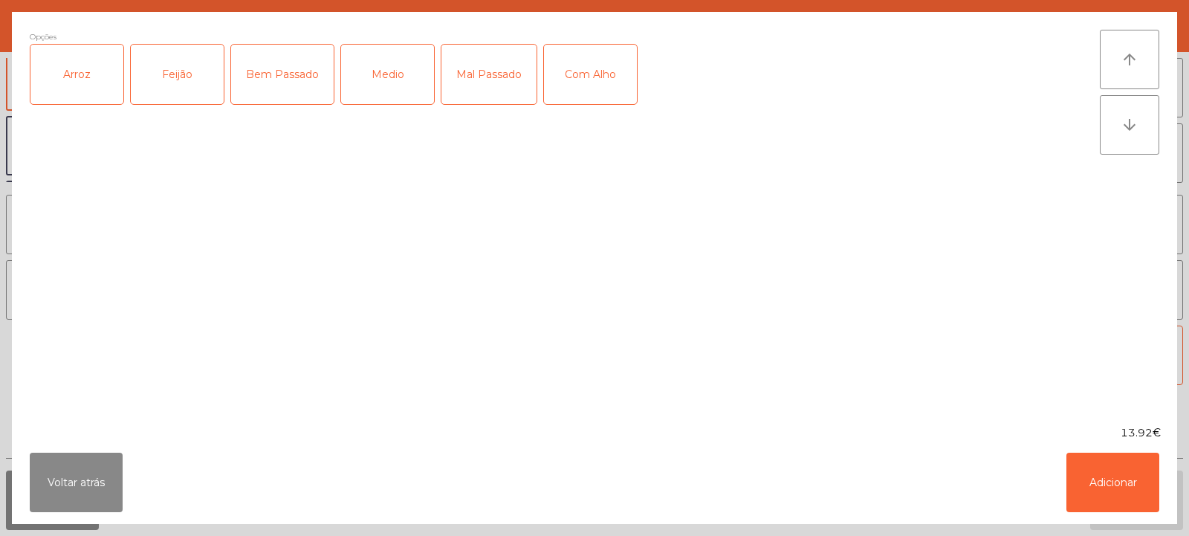
click at [79, 94] on div "Arroz" at bounding box center [76, 74] width 93 height 59
click at [195, 94] on div "Feijão" at bounding box center [177, 74] width 93 height 59
click at [383, 87] on div "Medio" at bounding box center [387, 74] width 93 height 59
click at [594, 85] on div "Com Alho" at bounding box center [590, 74] width 93 height 59
click at [1121, 479] on button "Adicionar" at bounding box center [1112, 481] width 93 height 59
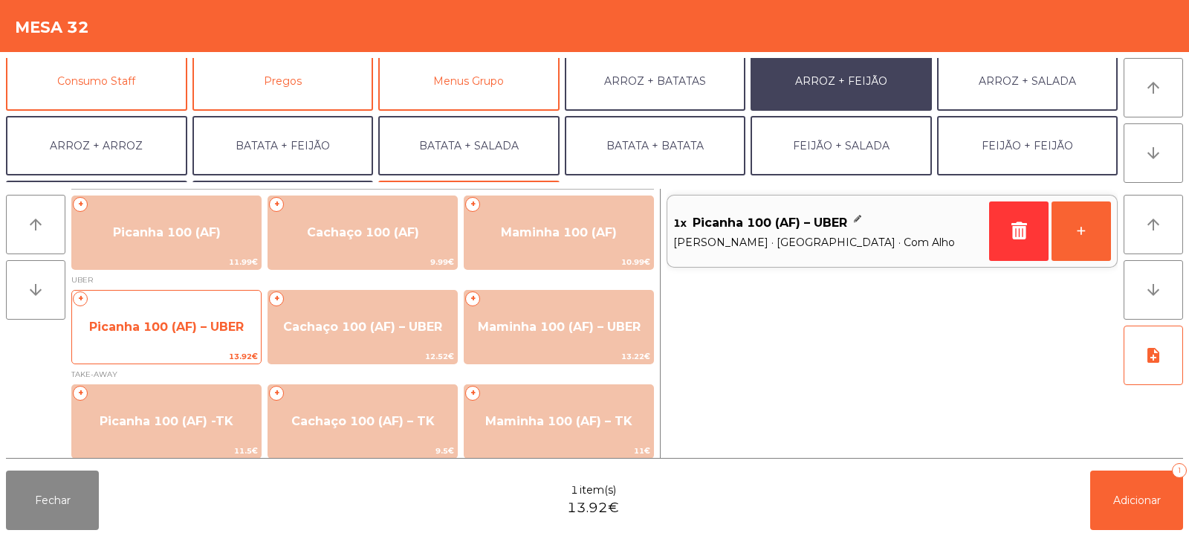
click at [179, 311] on span "Picanha 100 (AF) – UBER" at bounding box center [166, 327] width 189 height 40
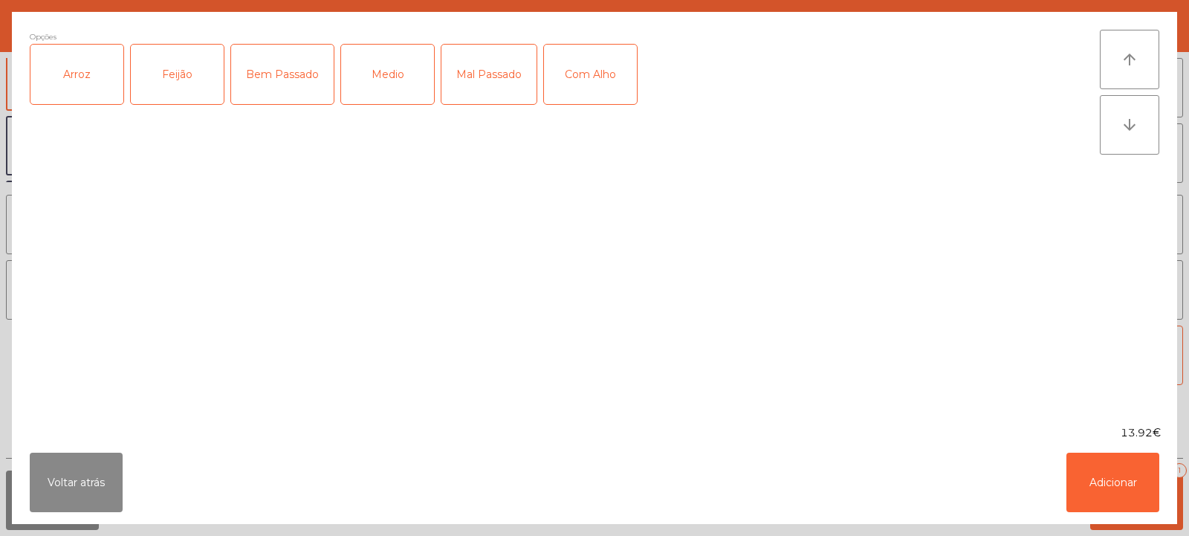
click at [77, 91] on div "Arroz" at bounding box center [76, 74] width 93 height 59
click at [200, 80] on div "Feijão" at bounding box center [177, 74] width 93 height 59
click at [481, 74] on div "Mal Passado" at bounding box center [488, 74] width 95 height 59
click at [606, 78] on div "Com Alho" at bounding box center [590, 74] width 93 height 59
click at [1109, 478] on button "Adicionar" at bounding box center [1112, 481] width 93 height 59
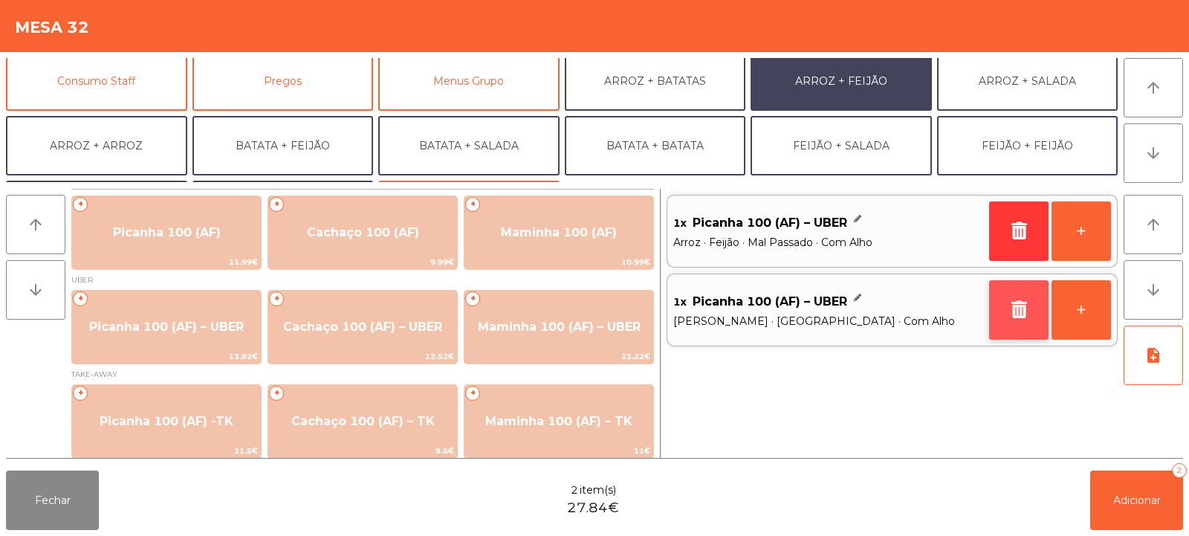
click at [1020, 311] on icon "button" at bounding box center [1019, 309] width 22 height 18
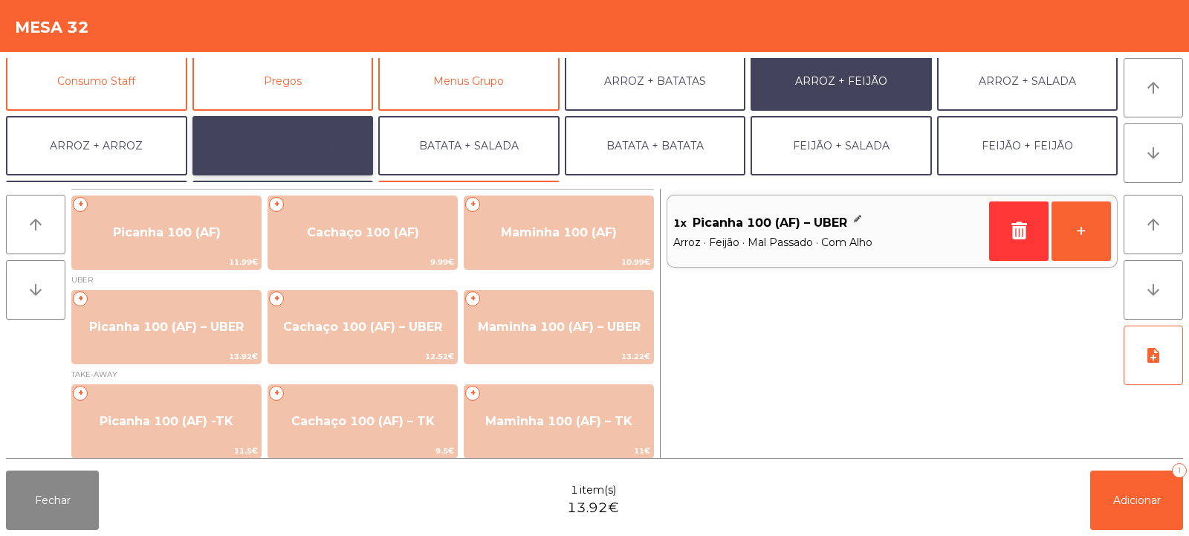
click at [304, 148] on button "BATATA + FEIJÃO" at bounding box center [282, 145] width 181 height 59
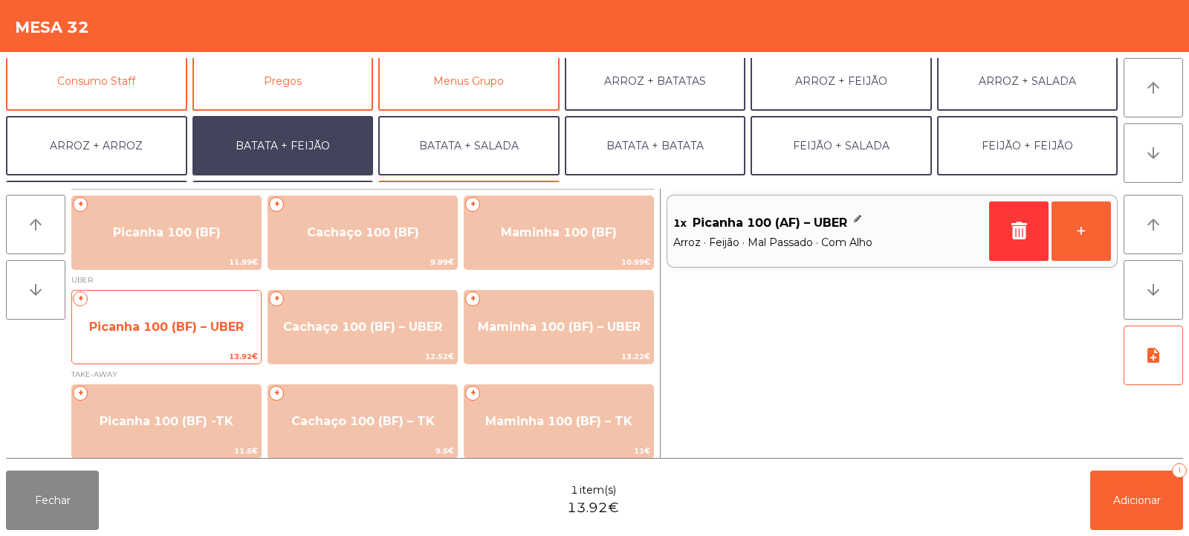
click at [156, 328] on span "Picanha 100 (BF) – UBER" at bounding box center [166, 326] width 155 height 14
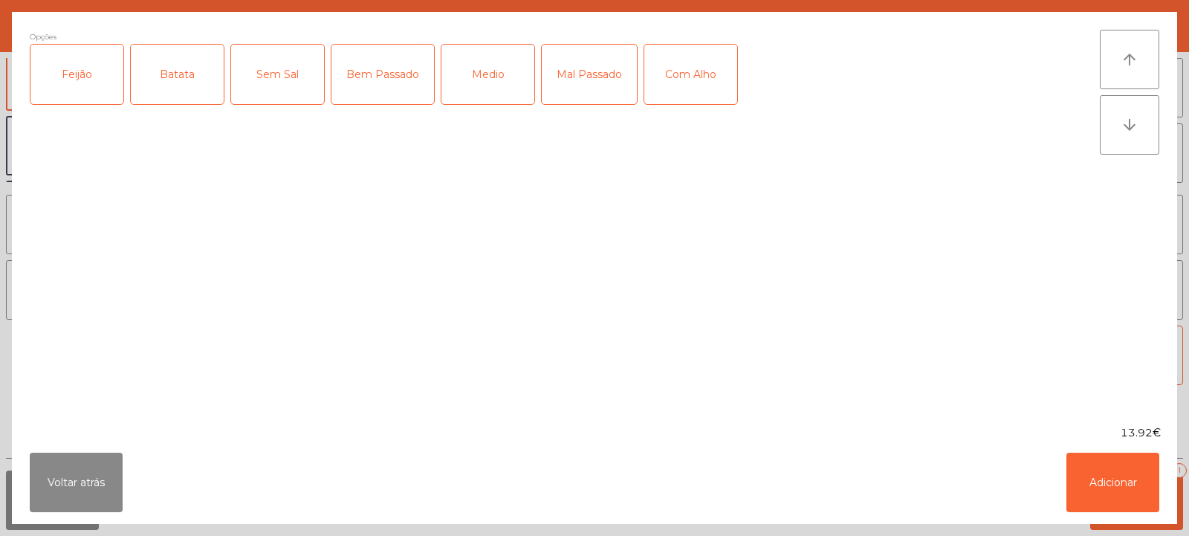
click at [91, 80] on div "Feijão" at bounding box center [76, 74] width 93 height 59
click at [191, 79] on div "Batata" at bounding box center [177, 74] width 93 height 59
click at [588, 100] on div "Mal Passado" at bounding box center [589, 74] width 95 height 59
click at [711, 67] on div "Com Alho" at bounding box center [690, 74] width 93 height 59
click at [1120, 494] on button "Adicionar" at bounding box center [1112, 481] width 93 height 59
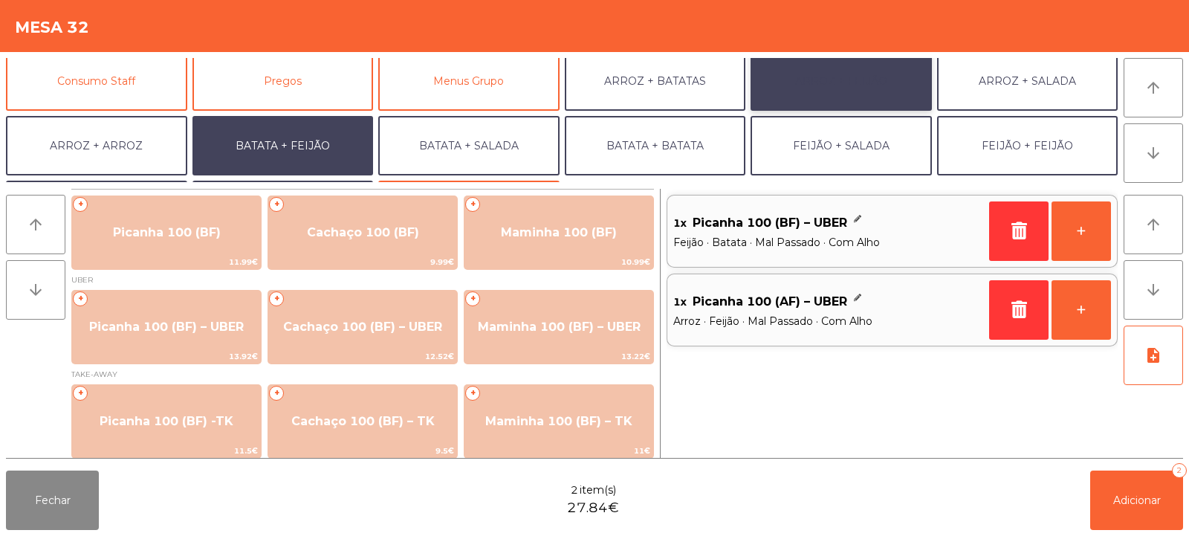
click at [866, 87] on button "ARROZ + FEIJÃO" at bounding box center [840, 80] width 181 height 59
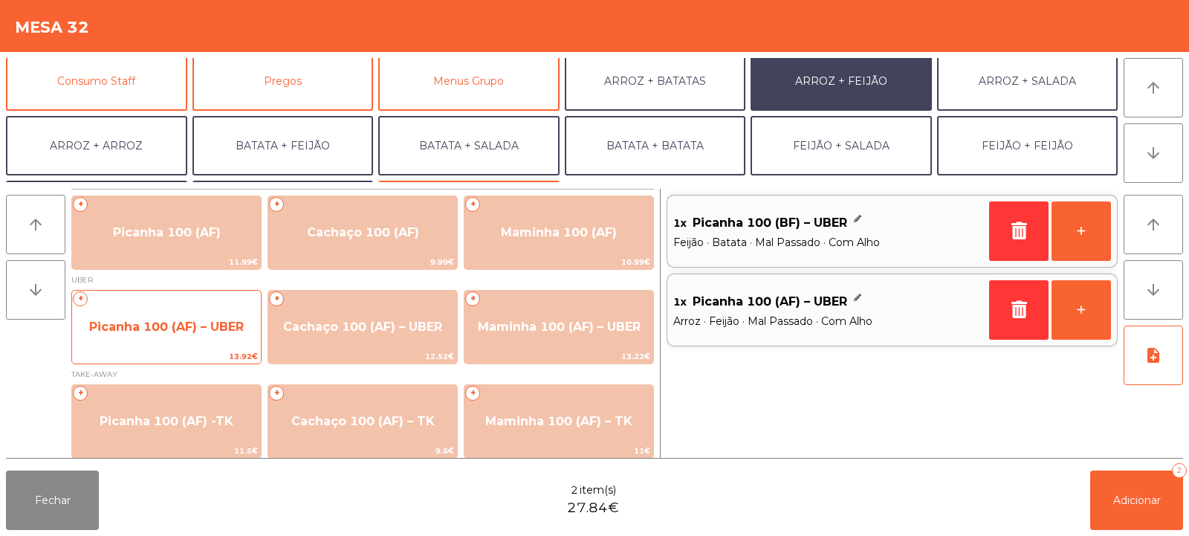
click at [176, 311] on span "Picanha 100 (AF) – UBER" at bounding box center [166, 327] width 189 height 40
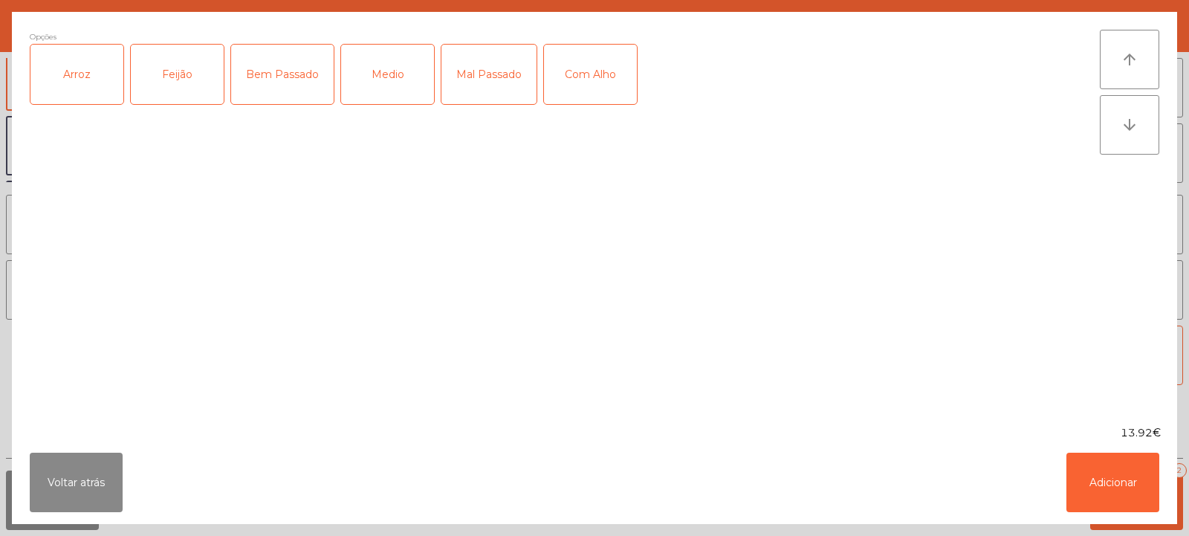
click at [92, 73] on div "Arroz" at bounding box center [76, 74] width 93 height 59
click at [178, 88] on div "Feijão" at bounding box center [177, 74] width 93 height 59
click at [493, 74] on div "Mal Passado" at bounding box center [488, 74] width 95 height 59
click at [602, 72] on div "Com Alho" at bounding box center [590, 74] width 93 height 59
click at [1118, 483] on button "Adicionar" at bounding box center [1112, 481] width 93 height 59
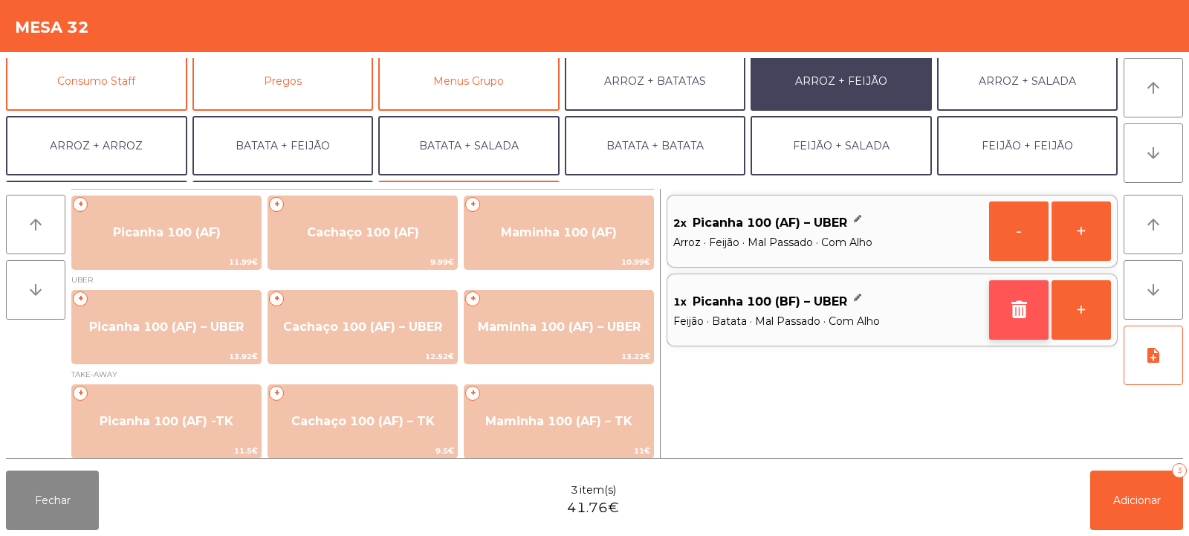
click at [1012, 316] on icon "button" at bounding box center [1019, 309] width 22 height 18
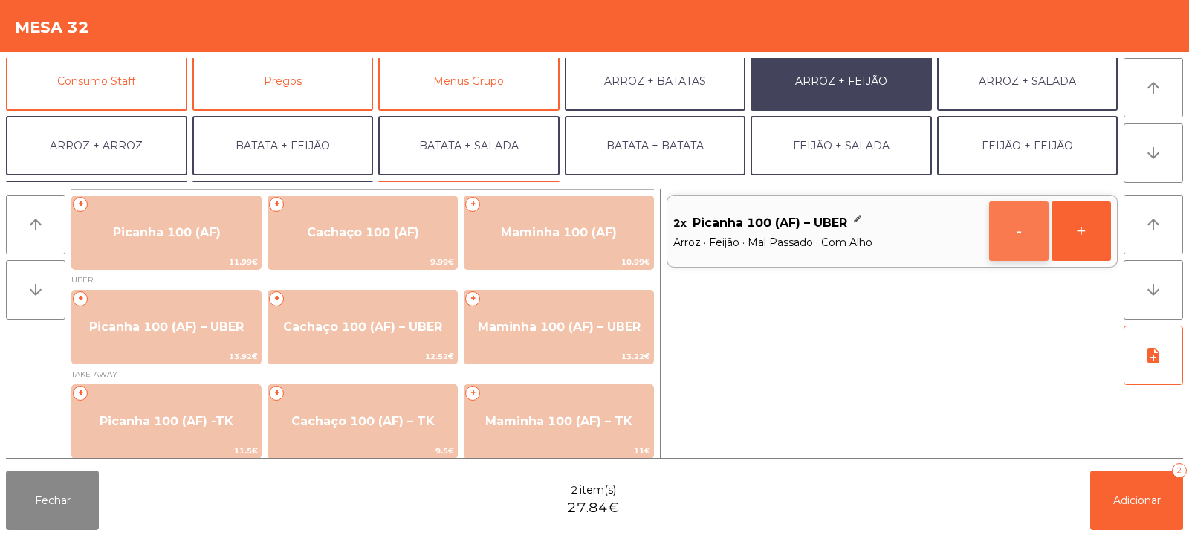
click at [1019, 236] on button "-" at bounding box center [1018, 230] width 59 height 59
click at [1013, 226] on icon "button" at bounding box center [1019, 230] width 22 height 18
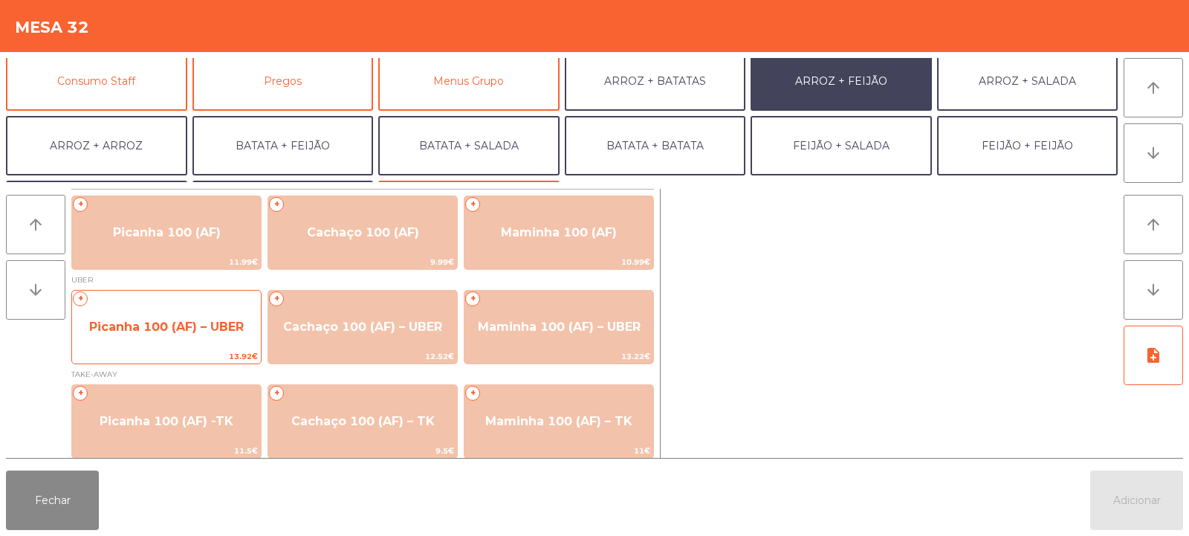
click at [175, 320] on span "Picanha 100 (AF) – UBER" at bounding box center [166, 326] width 155 height 14
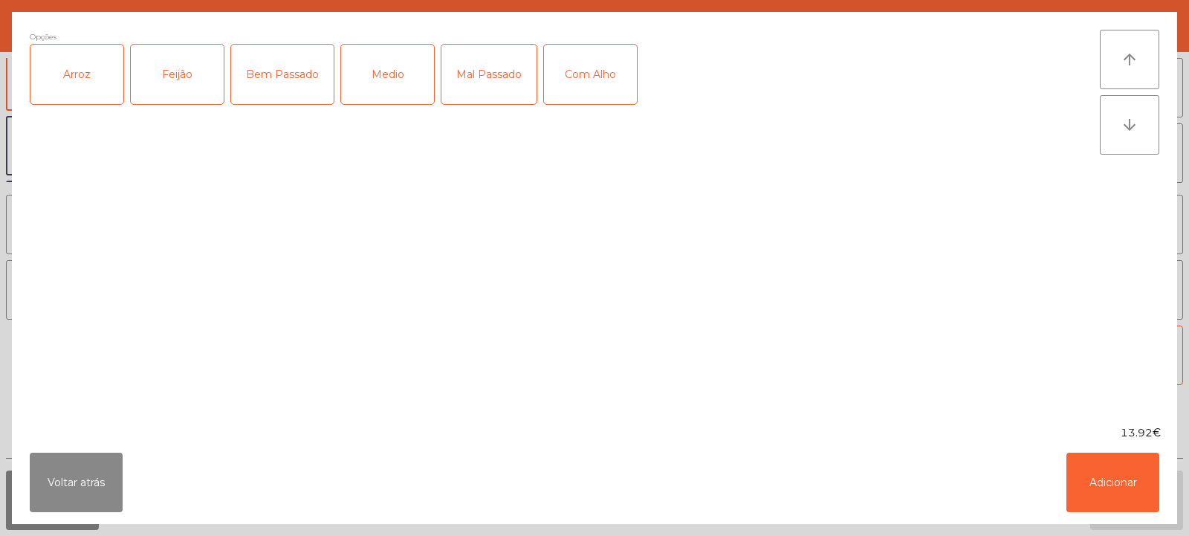
click at [76, 75] on div "Arroz" at bounding box center [76, 74] width 93 height 59
click at [182, 80] on div "Feijão" at bounding box center [177, 74] width 93 height 59
click at [398, 76] on div "Medio" at bounding box center [387, 74] width 93 height 59
click at [597, 68] on div "Com Alho" at bounding box center [590, 74] width 93 height 59
click at [1121, 480] on button "Adicionar" at bounding box center [1112, 481] width 93 height 59
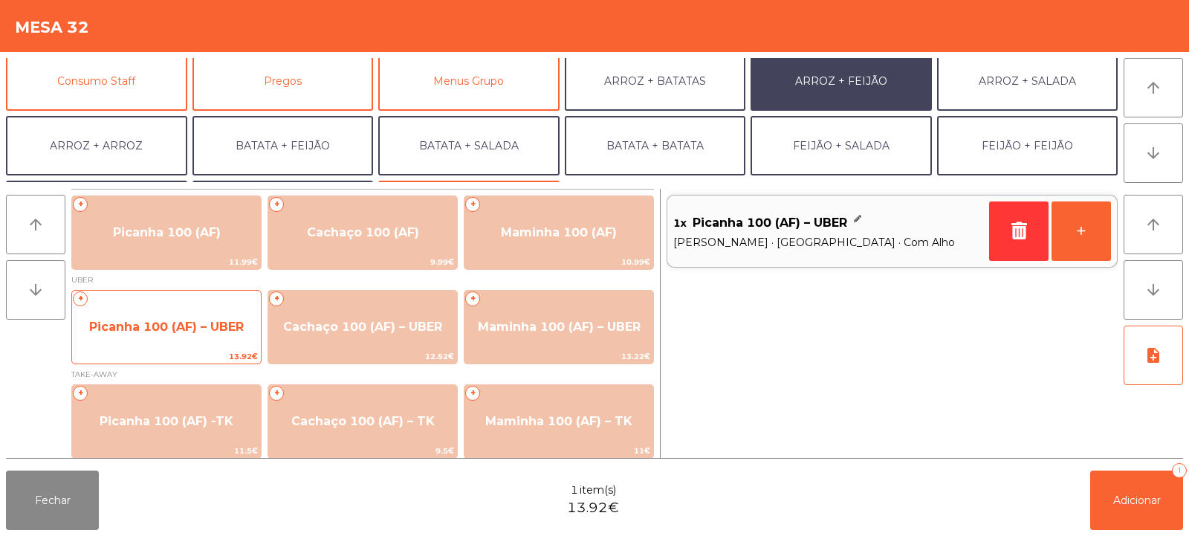
click at [177, 322] on span "Picanha 100 (AF) – UBER" at bounding box center [166, 326] width 155 height 14
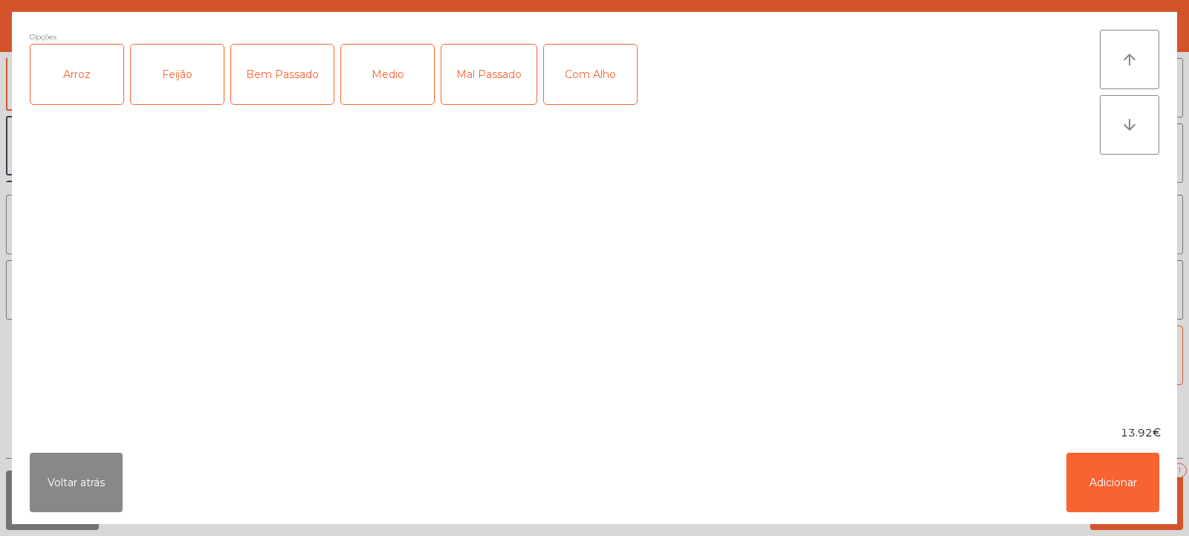
click at [80, 73] on div "Arroz" at bounding box center [76, 74] width 93 height 59
click at [186, 68] on div "Feijão" at bounding box center [177, 74] width 93 height 59
click at [405, 80] on div "Medio" at bounding box center [387, 74] width 93 height 59
click at [596, 73] on div "Com Alho" at bounding box center [590, 74] width 93 height 59
click at [1113, 478] on button "Adicionar" at bounding box center [1112, 481] width 93 height 59
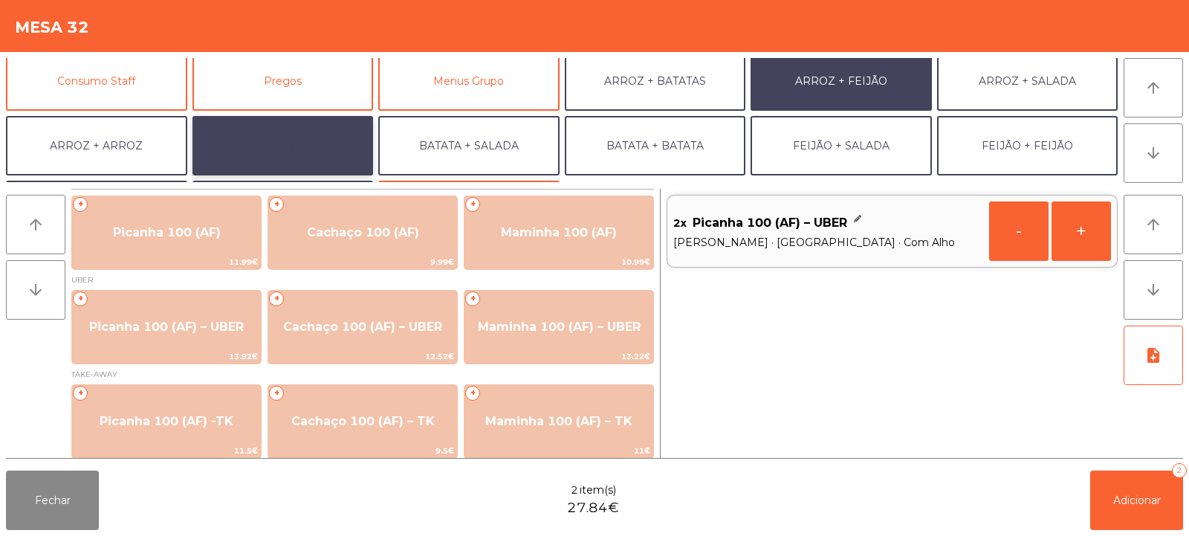
click at [290, 142] on button "BATATA + FEIJÃO" at bounding box center [282, 145] width 181 height 59
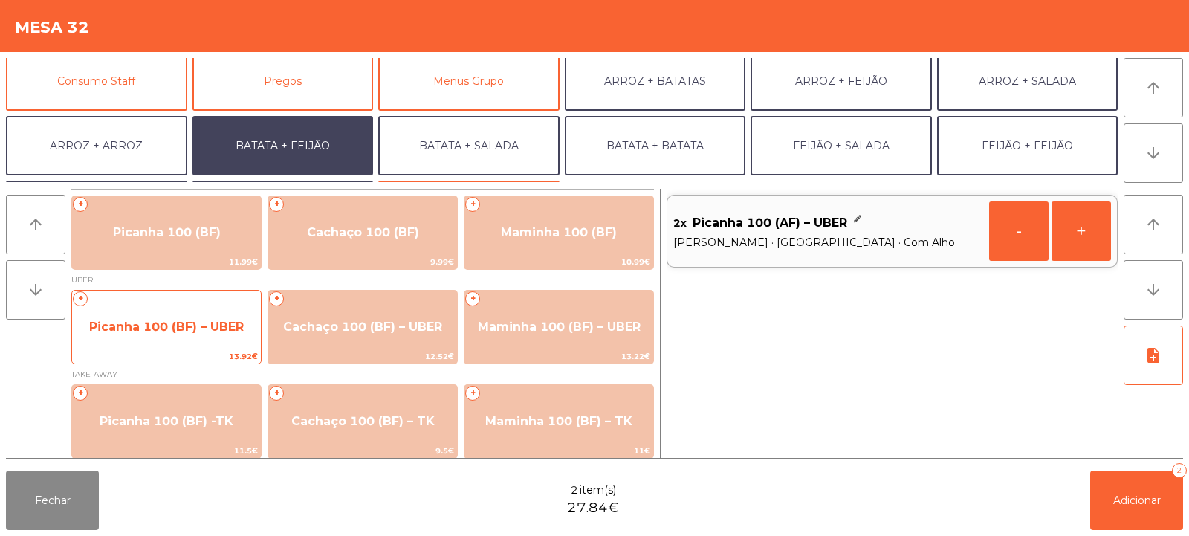
click at [147, 324] on span "Picanha 100 (BF) – UBER" at bounding box center [166, 326] width 155 height 14
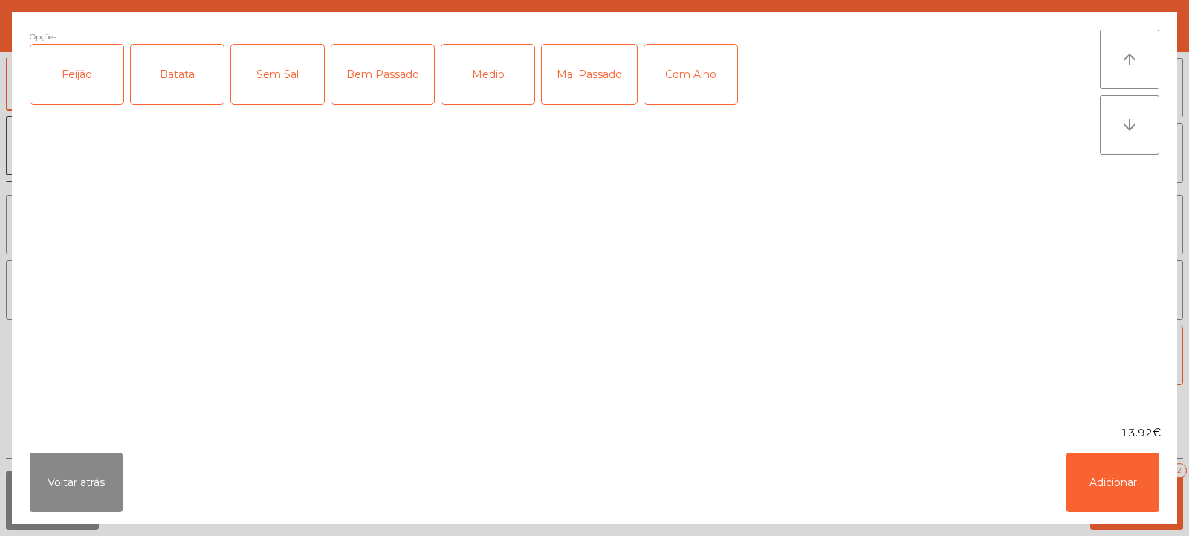
click at [74, 81] on div "Feijão" at bounding box center [76, 74] width 93 height 59
click at [185, 78] on div "Batata" at bounding box center [177, 74] width 93 height 59
click at [591, 69] on div "Mal Passado" at bounding box center [589, 74] width 95 height 59
click at [706, 82] on div "Com Alho" at bounding box center [690, 74] width 93 height 59
click at [1108, 468] on button "Adicionar" at bounding box center [1112, 481] width 93 height 59
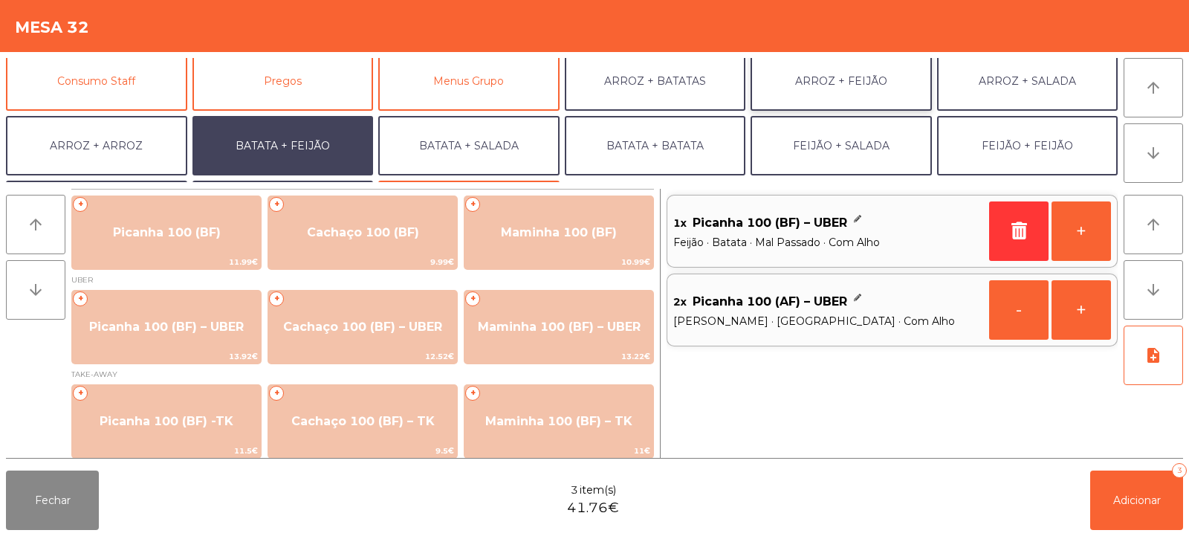
click at [847, 77] on button "ARROZ + FEIJÃO" at bounding box center [840, 80] width 181 height 59
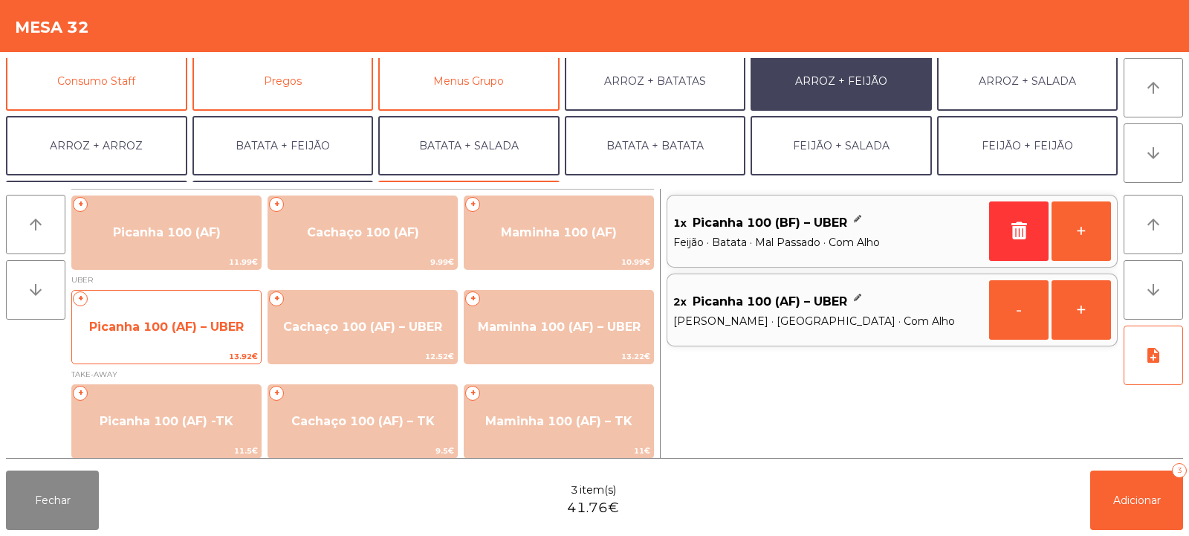
click at [163, 320] on span "Picanha 100 (AF) – UBER" at bounding box center [166, 326] width 155 height 14
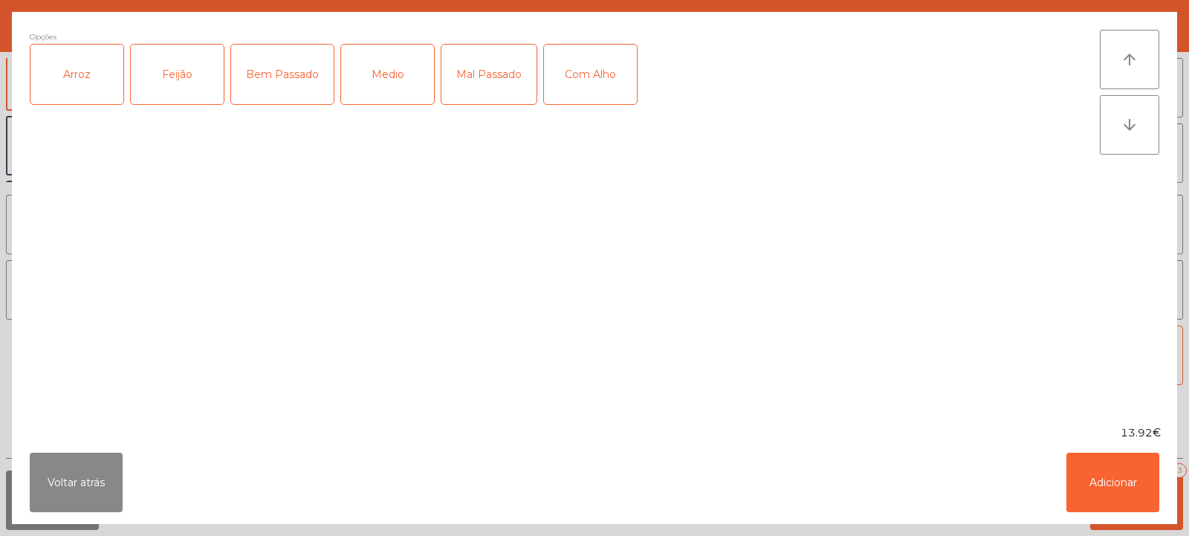
click at [72, 82] on div "Arroz" at bounding box center [76, 74] width 93 height 59
click at [173, 72] on div "Feijão" at bounding box center [177, 74] width 93 height 59
click at [487, 71] on div "Mal Passado" at bounding box center [488, 74] width 95 height 59
click at [576, 82] on div "Com Alho" at bounding box center [590, 74] width 93 height 59
click at [1094, 487] on button "Adicionar" at bounding box center [1112, 481] width 93 height 59
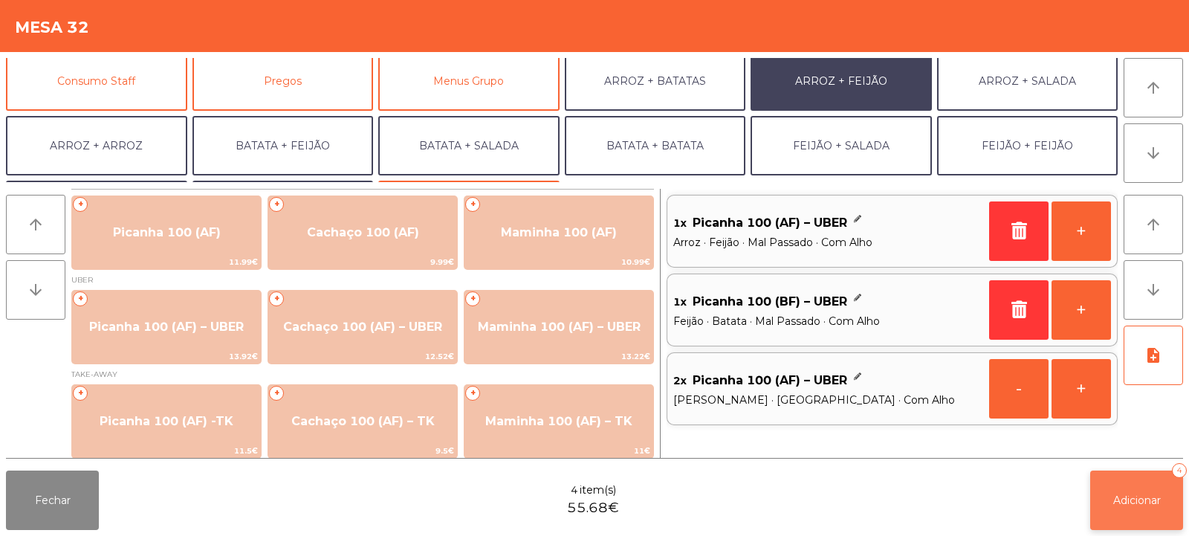
click at [1136, 493] on span "Adicionar" at bounding box center [1137, 499] width 48 height 13
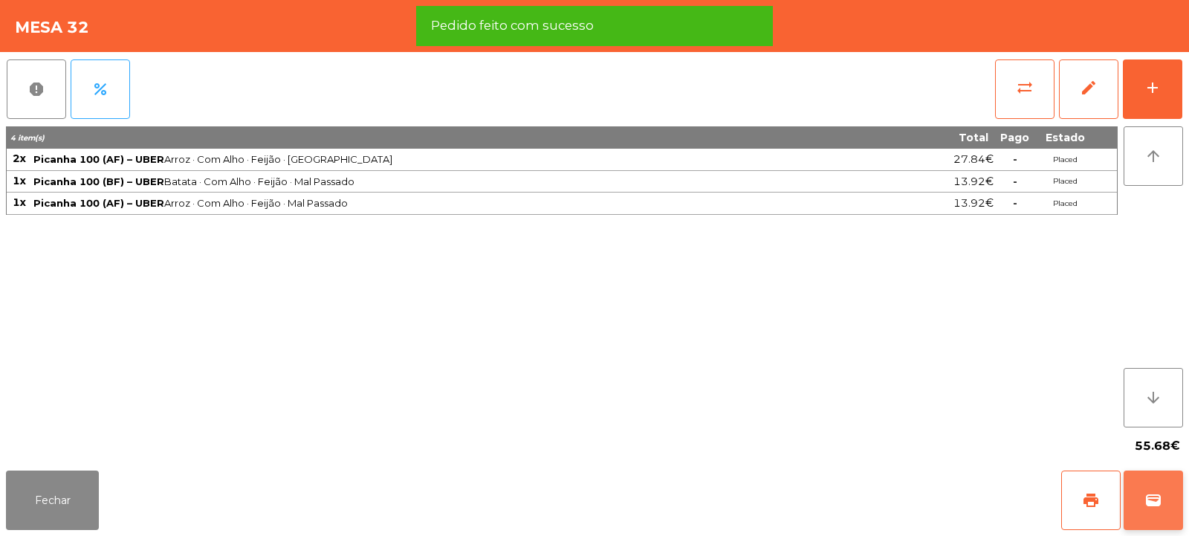
click at [1148, 499] on span "wallet" at bounding box center [1153, 500] width 18 height 18
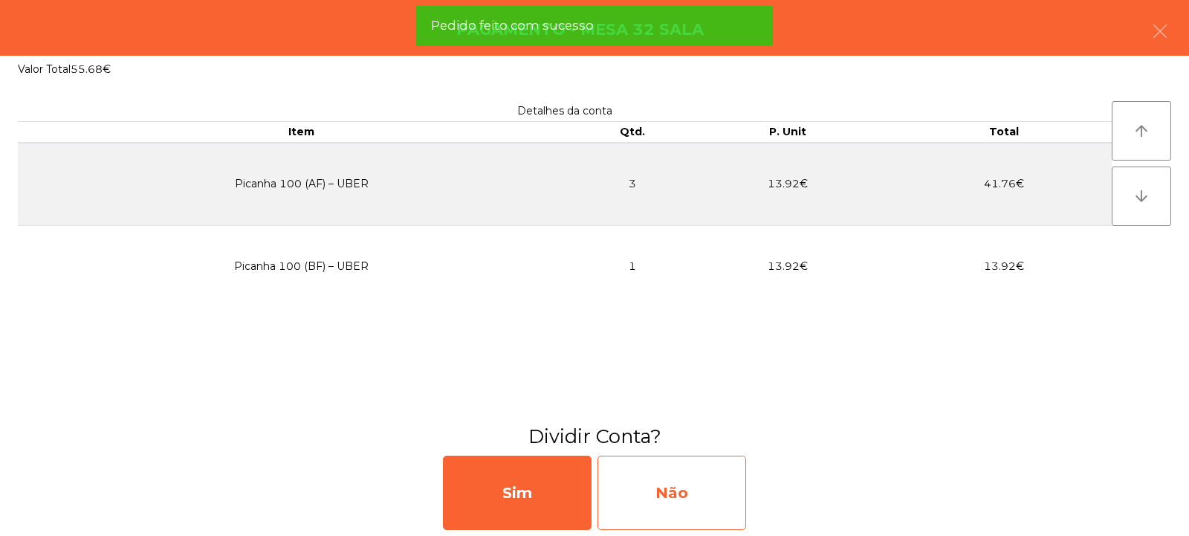
click at [670, 491] on div "Não" at bounding box center [671, 492] width 149 height 74
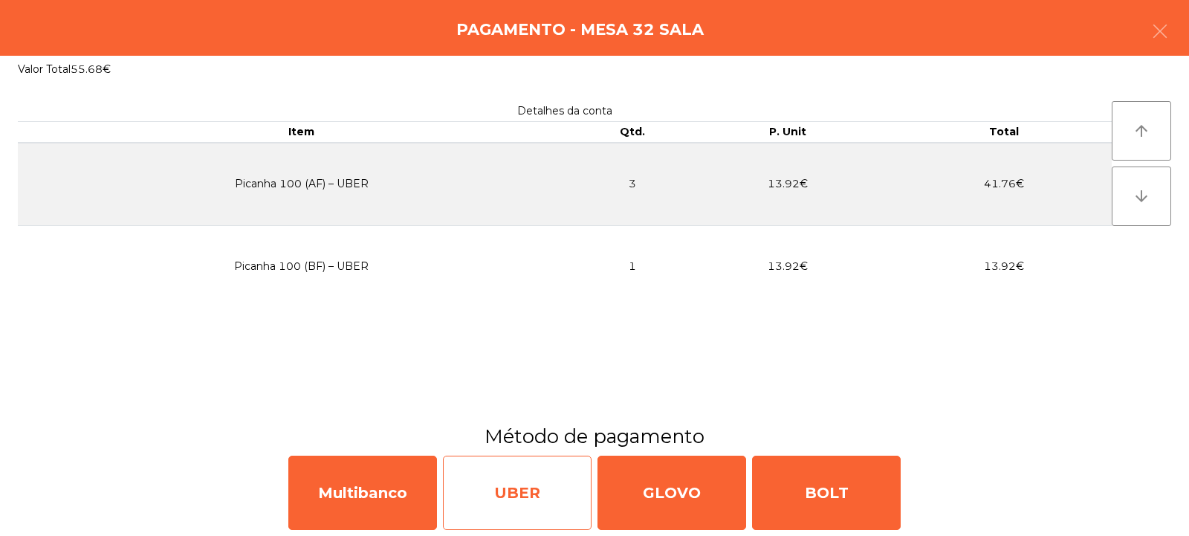
click at [526, 503] on div "UBER" at bounding box center [517, 492] width 149 height 74
select select "**"
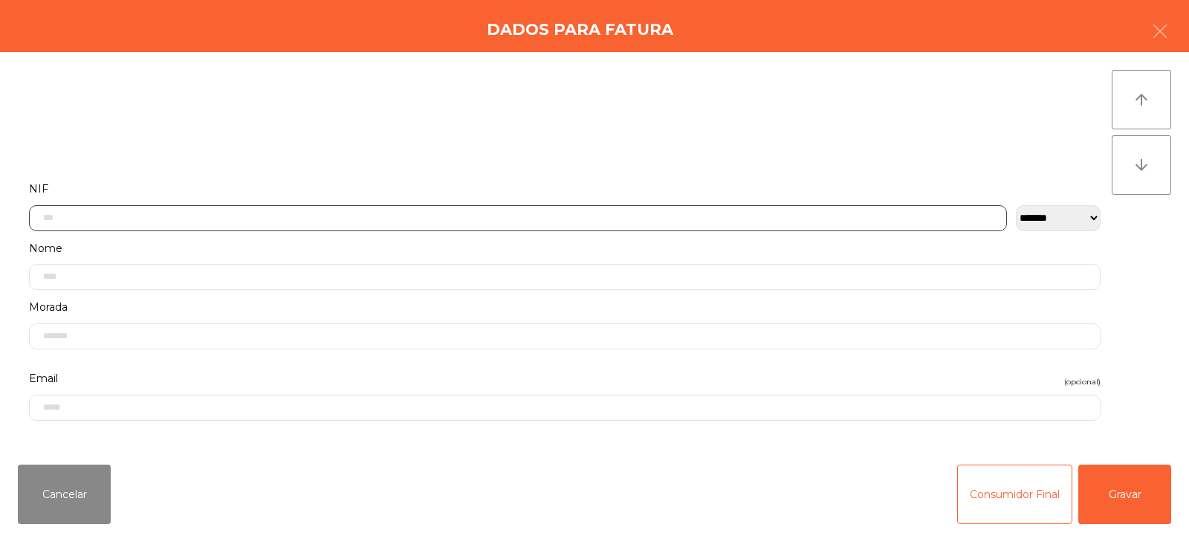
click at [204, 216] on input "text" at bounding box center [518, 218] width 978 height 26
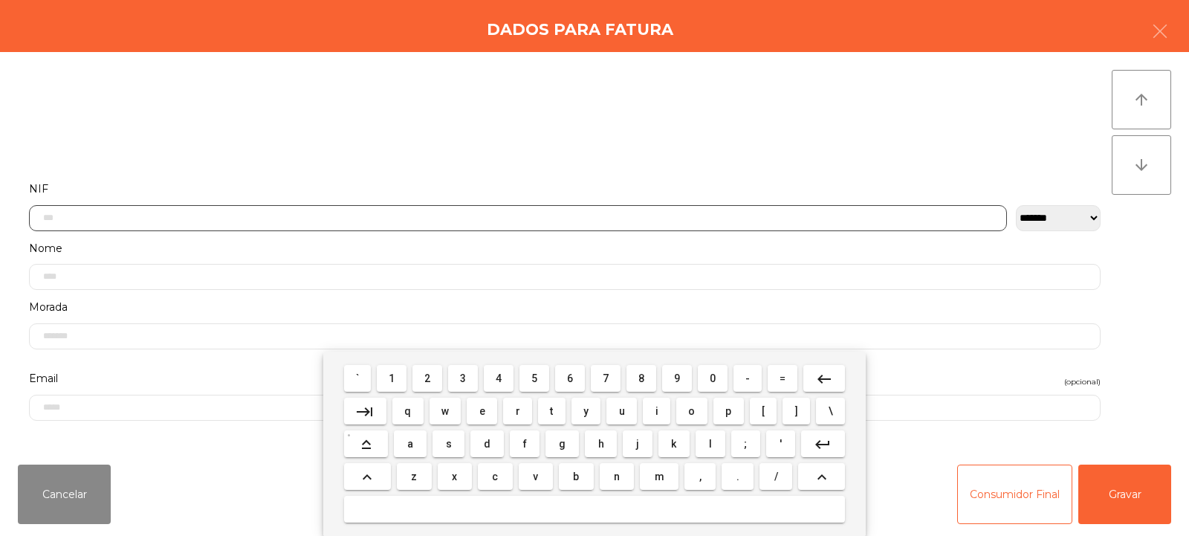
scroll to position [108, 0]
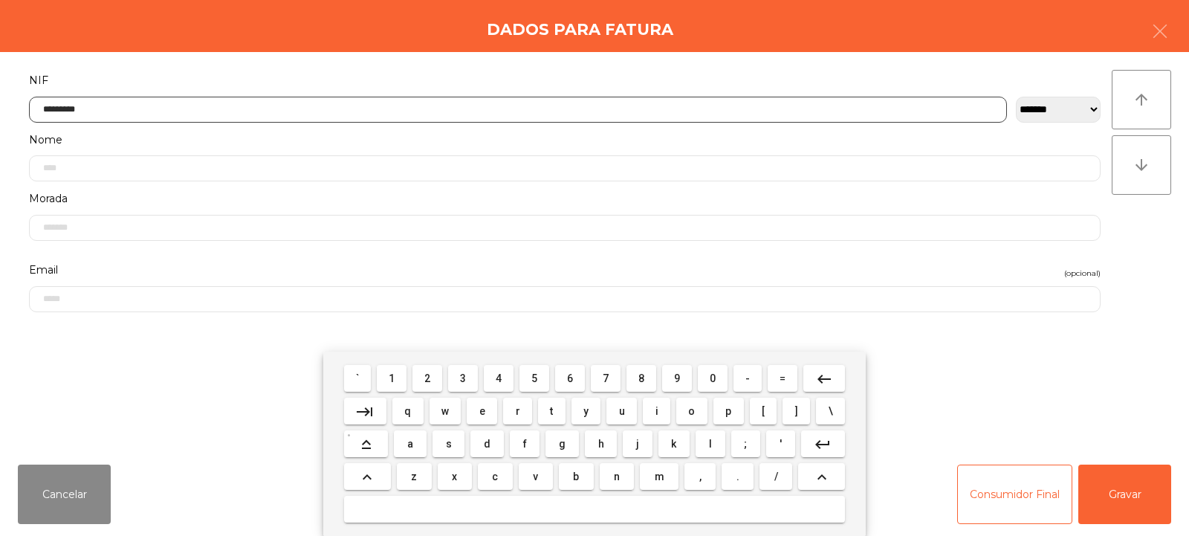
type input "*********"
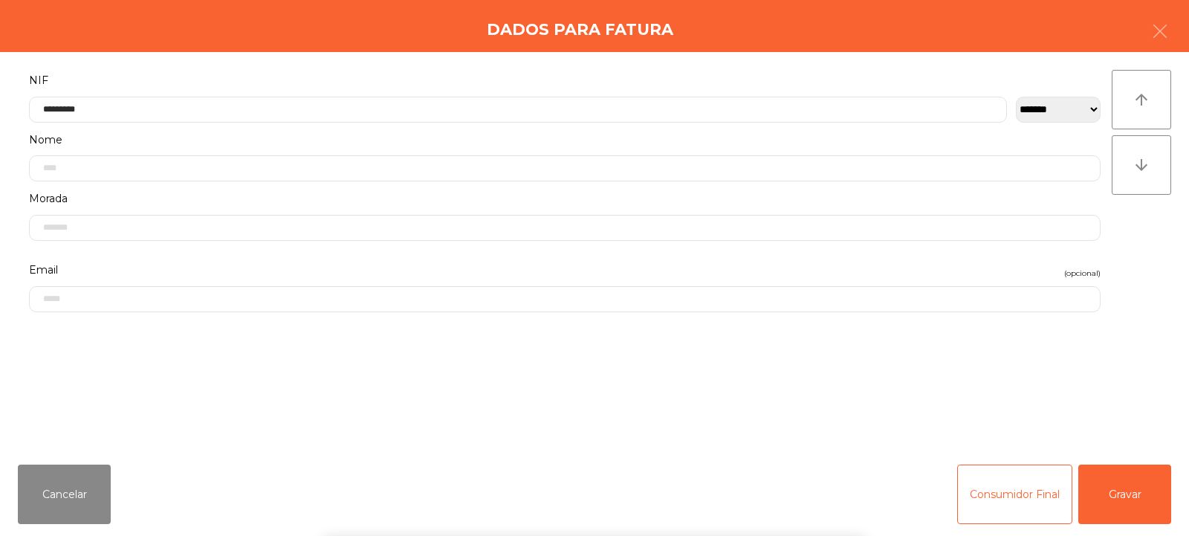
click at [1132, 253] on div "arrow_upward arrow_downward" at bounding box center [1141, 252] width 59 height 365
click at [1129, 505] on button "Gravar" at bounding box center [1124, 493] width 93 height 59
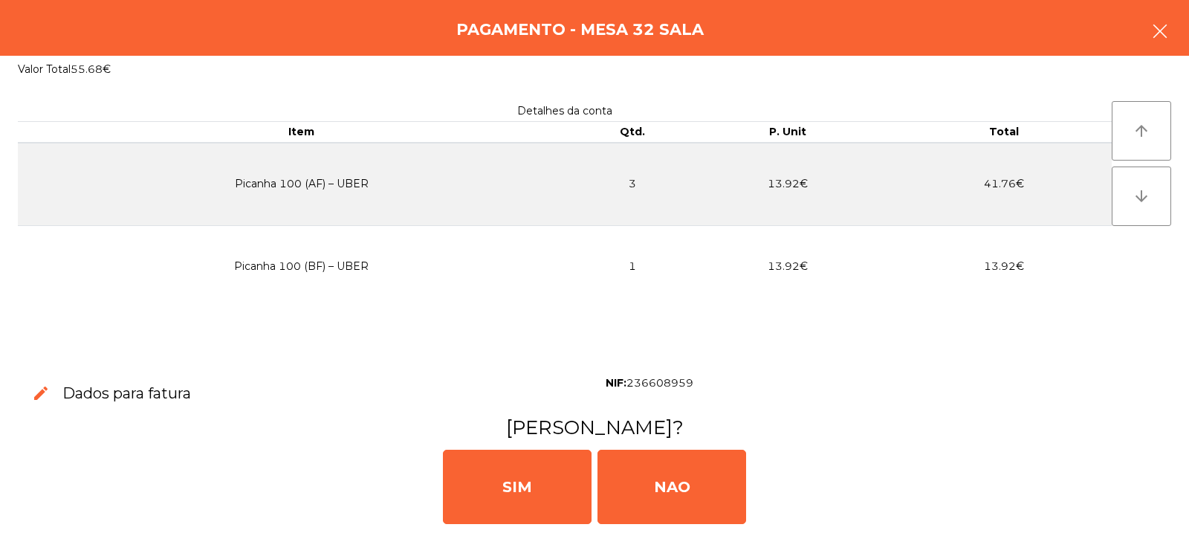
click at [1155, 27] on icon "button" at bounding box center [1160, 31] width 18 height 18
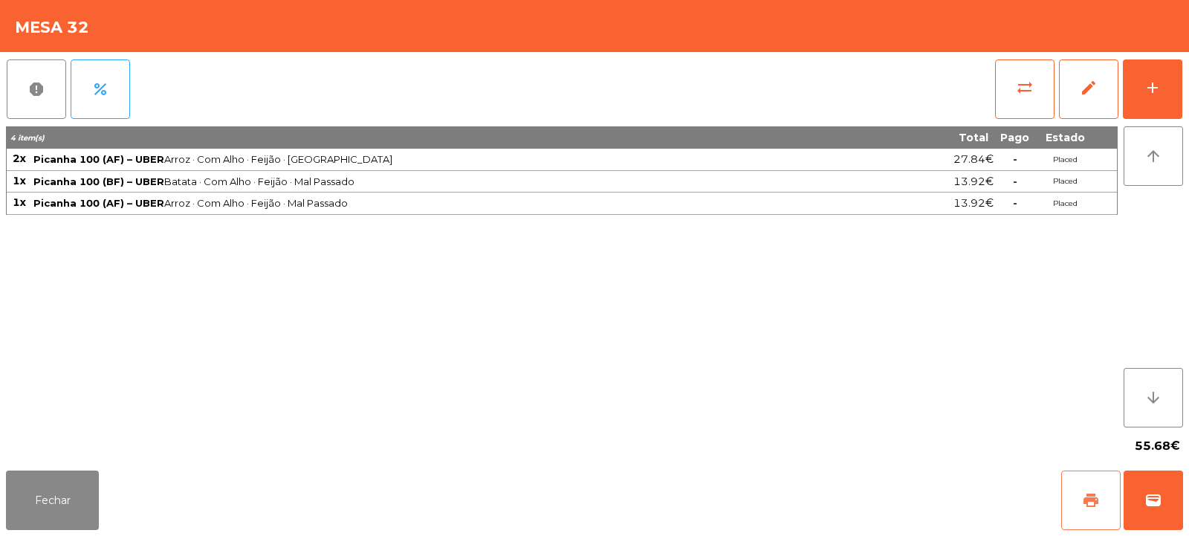
click at [1101, 499] on button "print" at bounding box center [1090, 499] width 59 height 59
click at [1170, 503] on button "wallet" at bounding box center [1152, 499] width 59 height 59
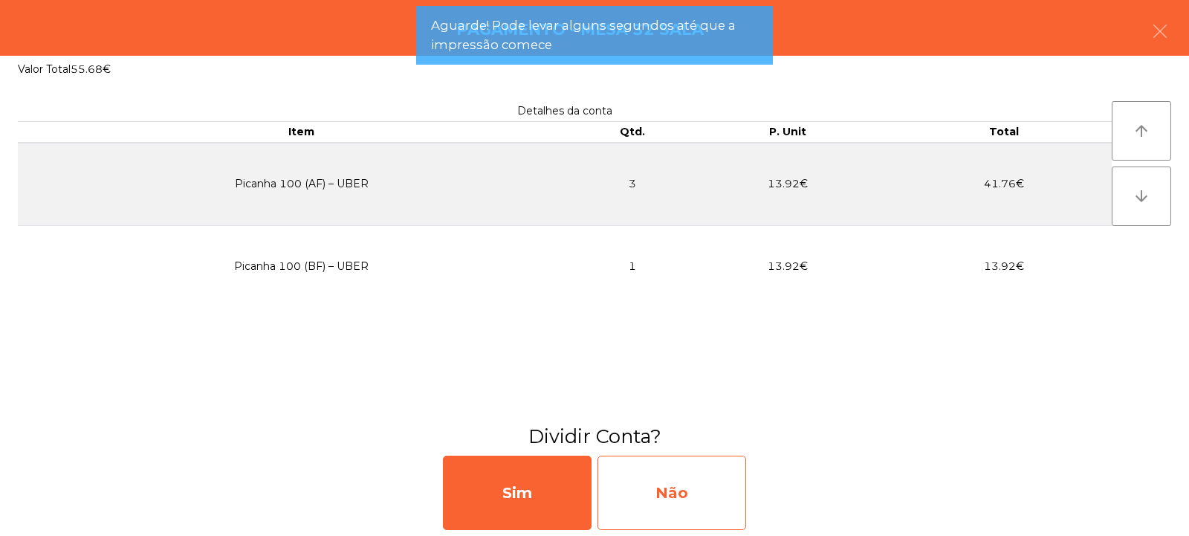
click at [675, 505] on div "Não" at bounding box center [671, 492] width 149 height 74
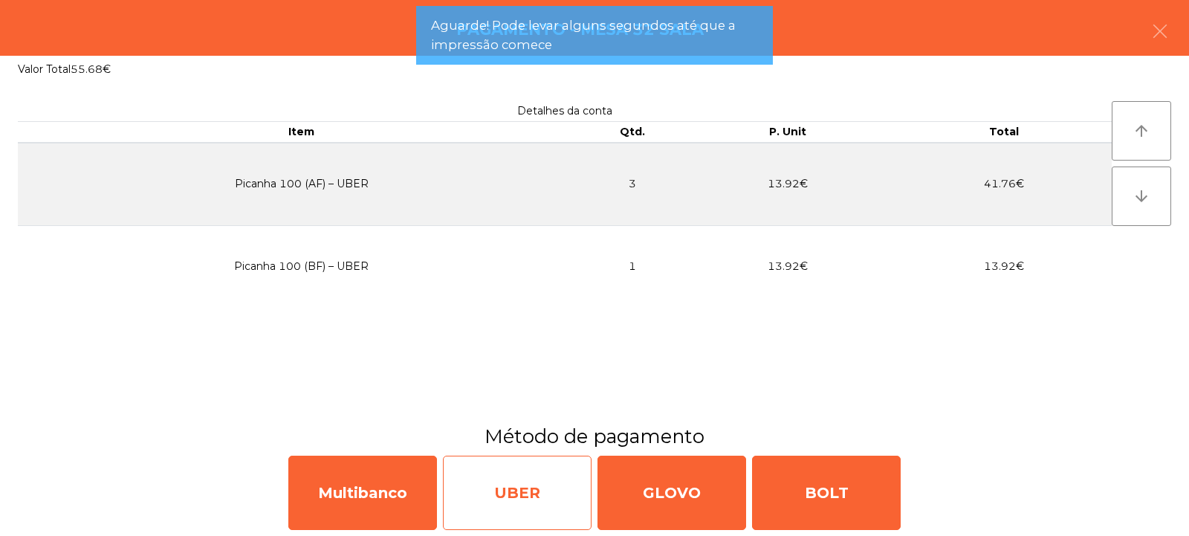
click at [528, 508] on div "UBER" at bounding box center [517, 492] width 149 height 74
select select "**"
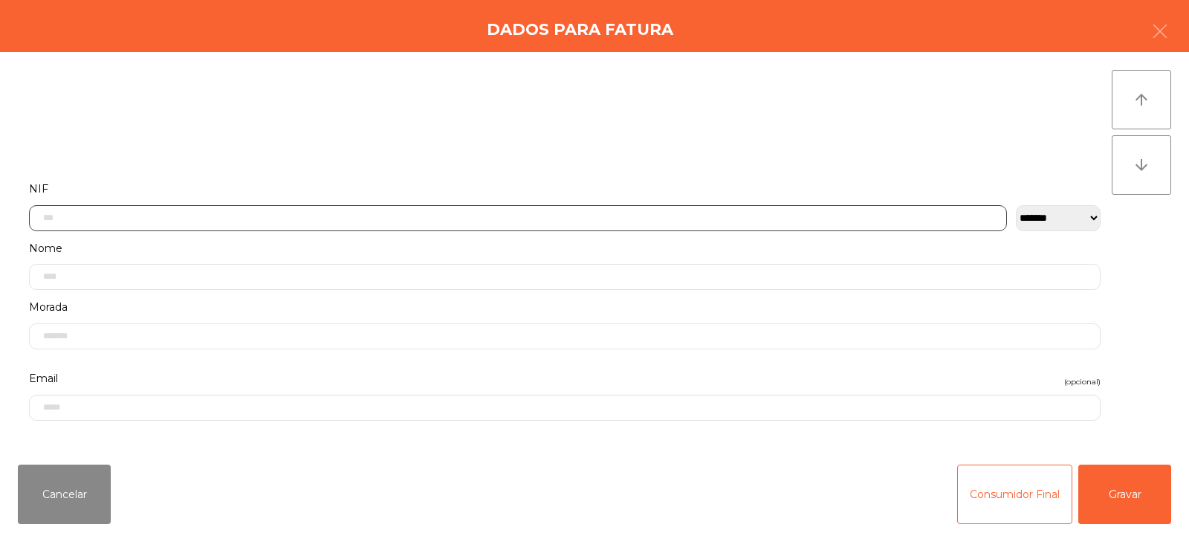
click at [308, 221] on input "text" at bounding box center [518, 218] width 978 height 26
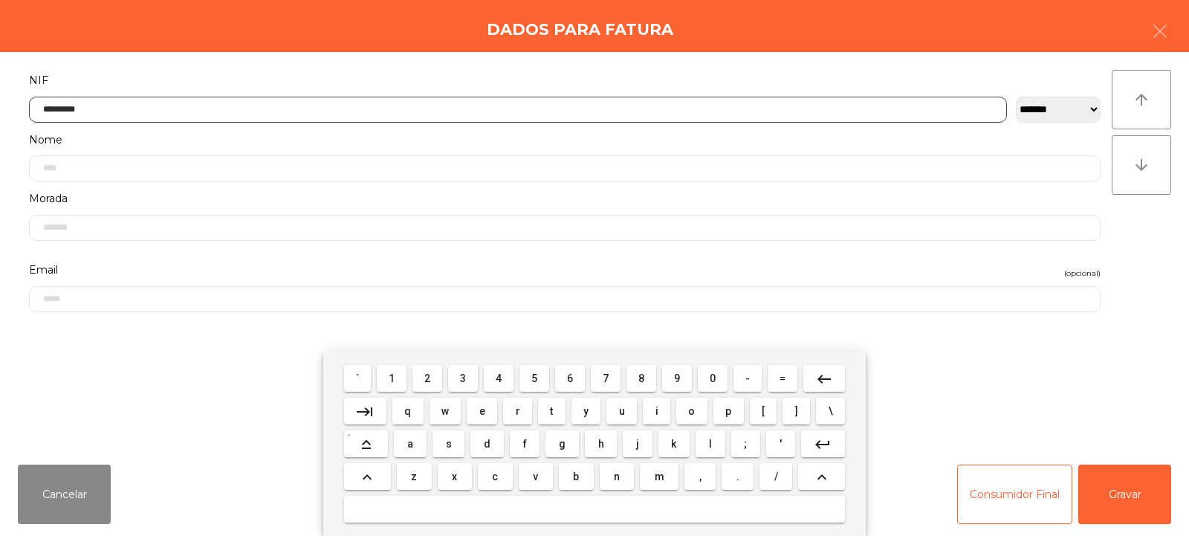
type input "*********"
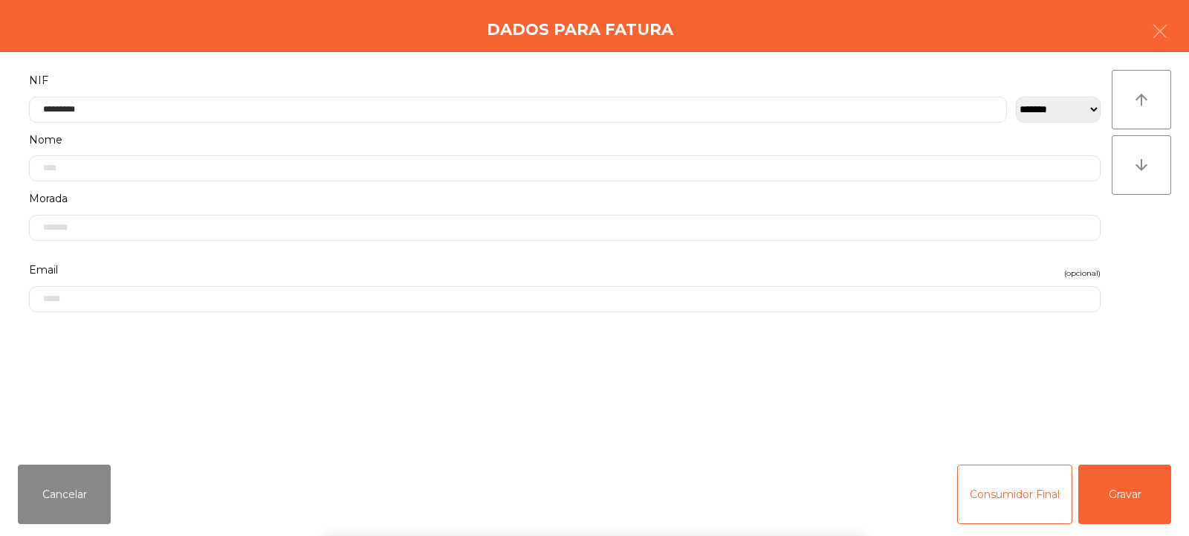
click at [1141, 239] on div "arrow_upward arrow_downward" at bounding box center [1141, 252] width 59 height 365
click at [1132, 493] on button "Gravar" at bounding box center [1124, 493] width 93 height 59
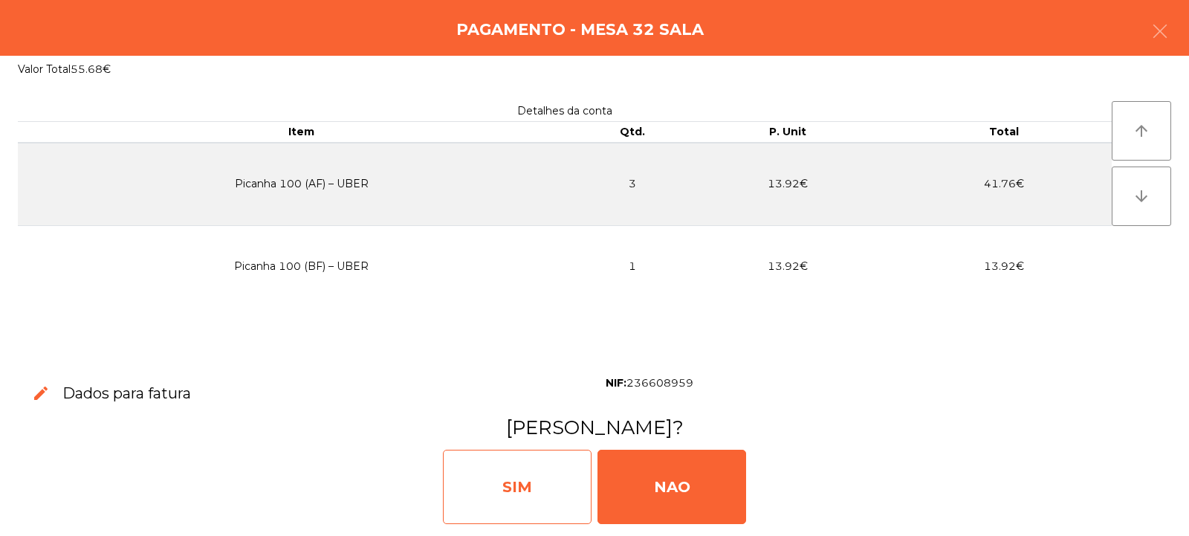
click at [542, 484] on div "SIM" at bounding box center [517, 487] width 149 height 74
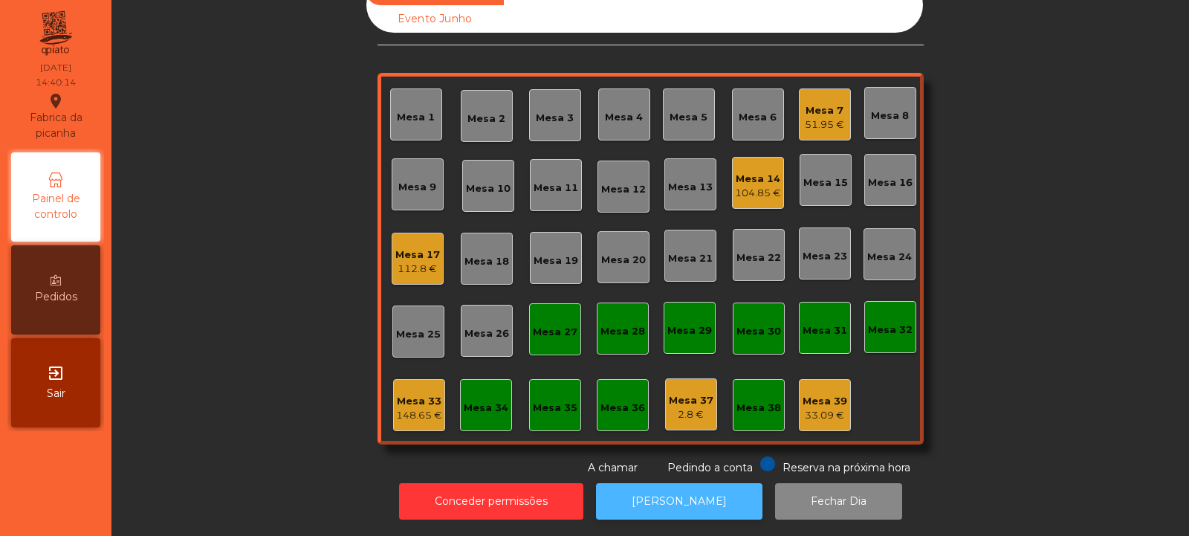
click at [687, 488] on button "[PERSON_NAME]" at bounding box center [679, 501] width 166 height 36
click at [424, 408] on div "148.65 €" at bounding box center [419, 415] width 46 height 15
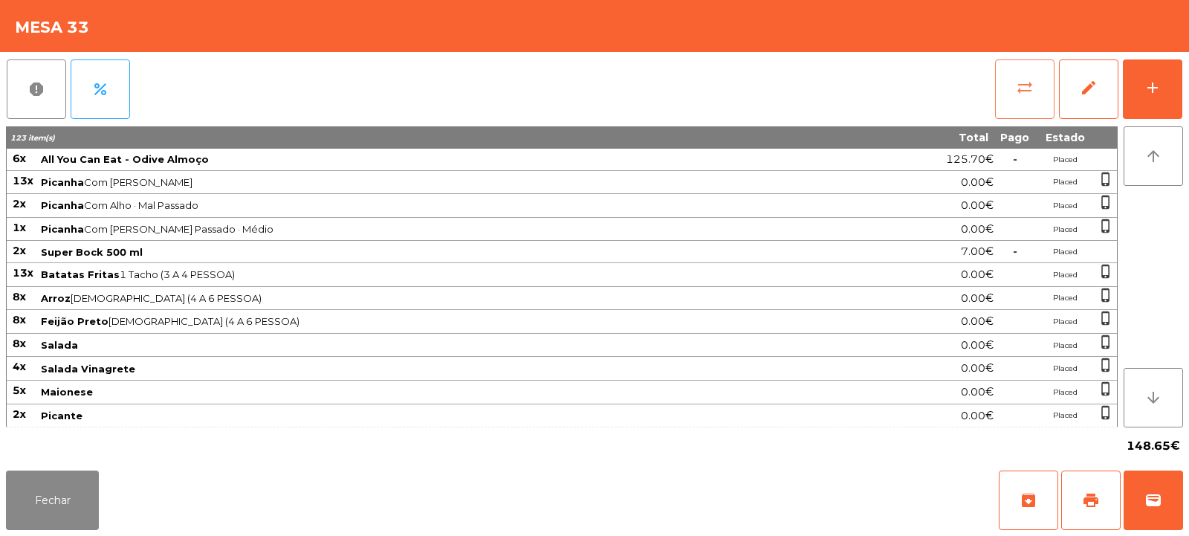
click at [1000, 90] on button "sync_alt" at bounding box center [1024, 88] width 59 height 59
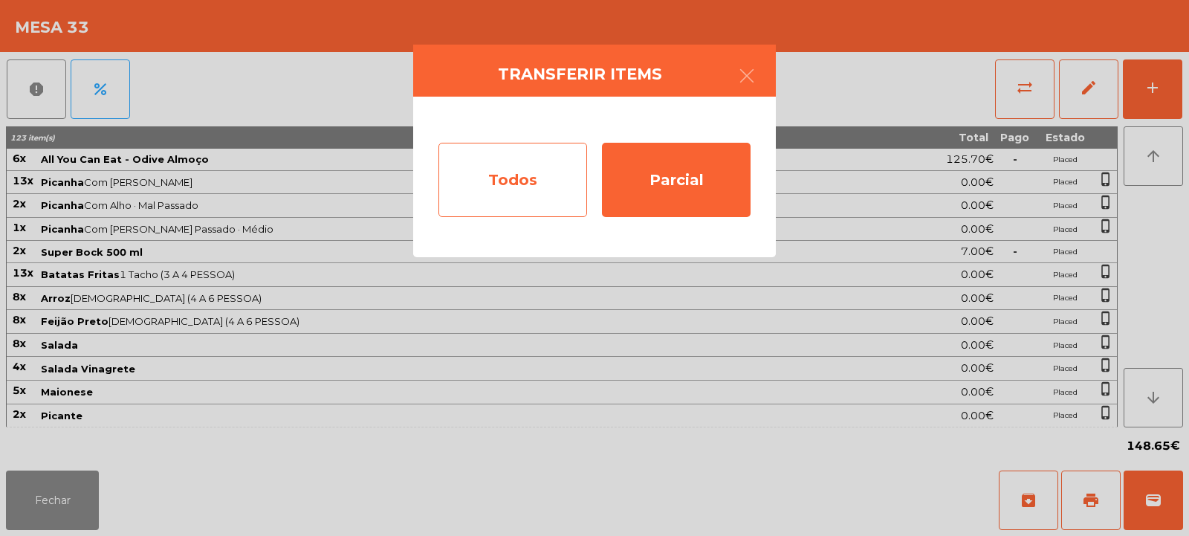
click at [523, 179] on div "Todos" at bounding box center [512, 180] width 149 height 74
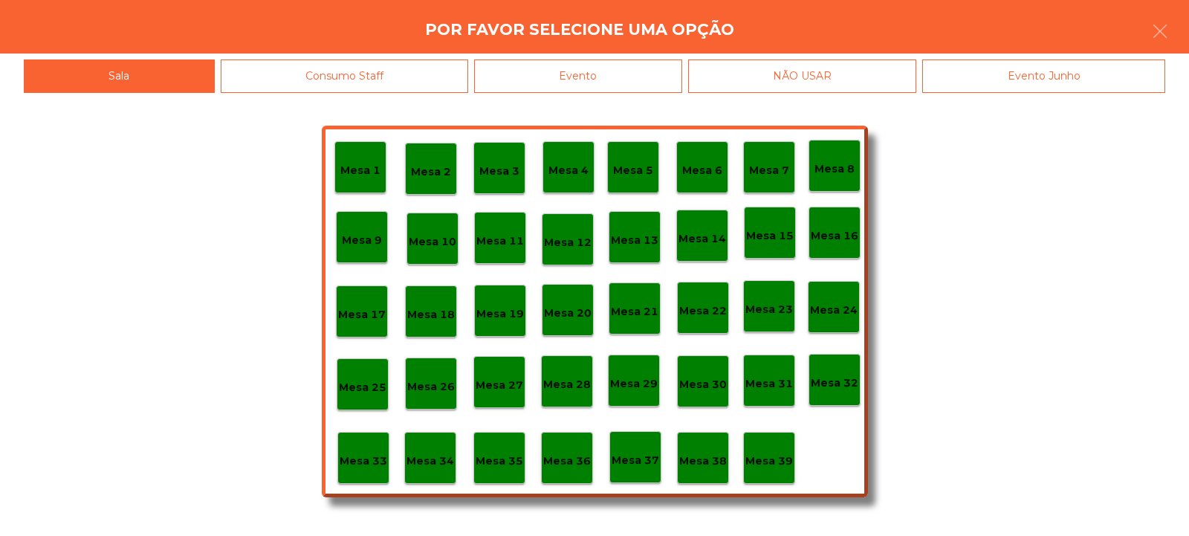
click at [624, 87] on div "Evento" at bounding box center [578, 75] width 208 height 33
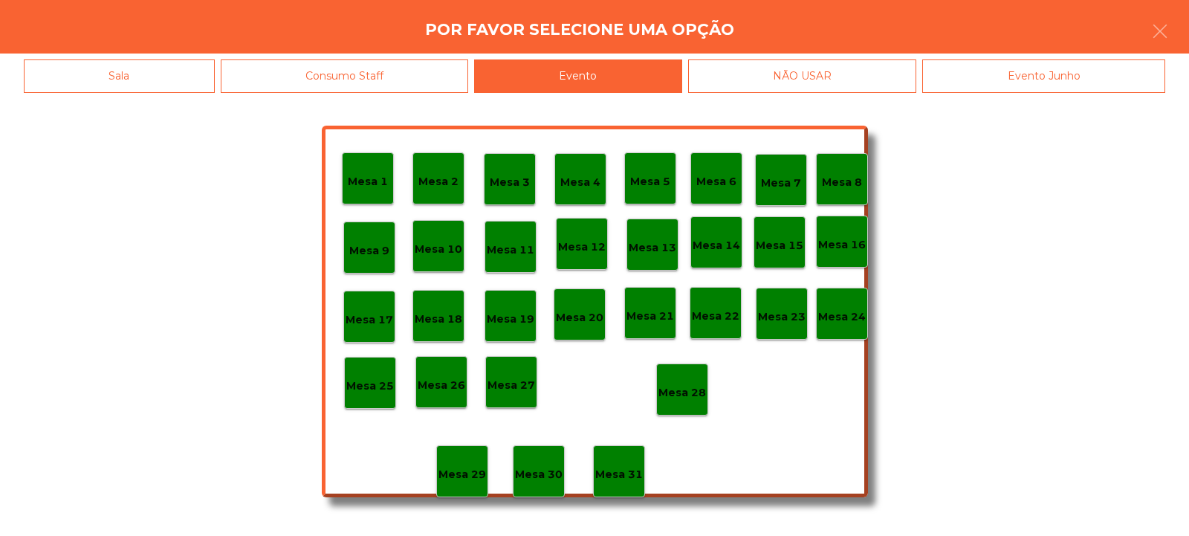
click at [676, 405] on div "Mesa 28" at bounding box center [682, 389] width 52 height 52
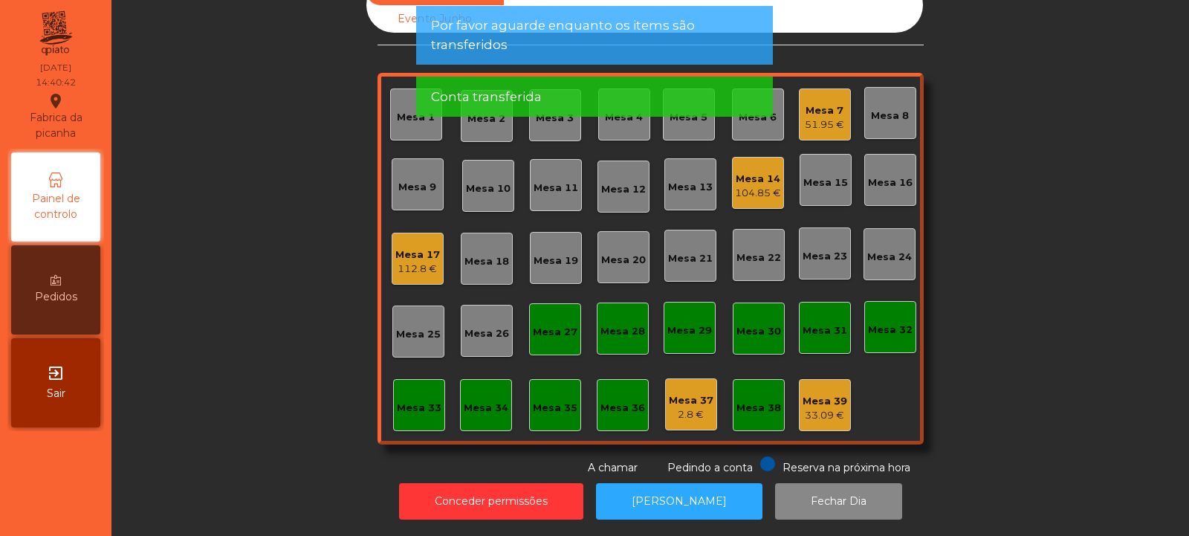
click at [747, 172] on div "Mesa 14" at bounding box center [758, 179] width 46 height 15
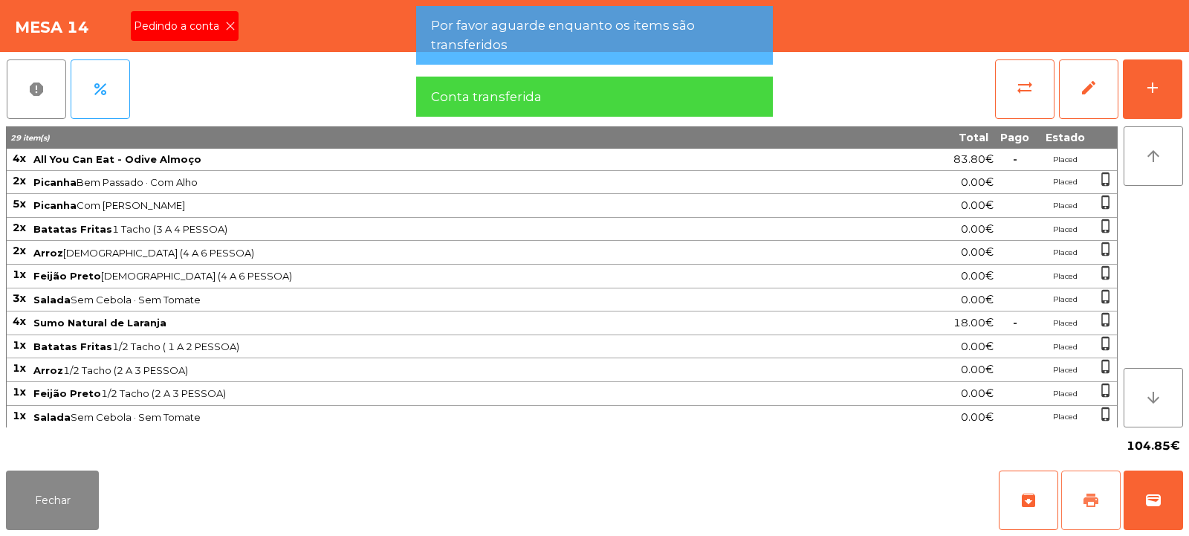
click at [1085, 501] on span "print" at bounding box center [1091, 500] width 18 height 18
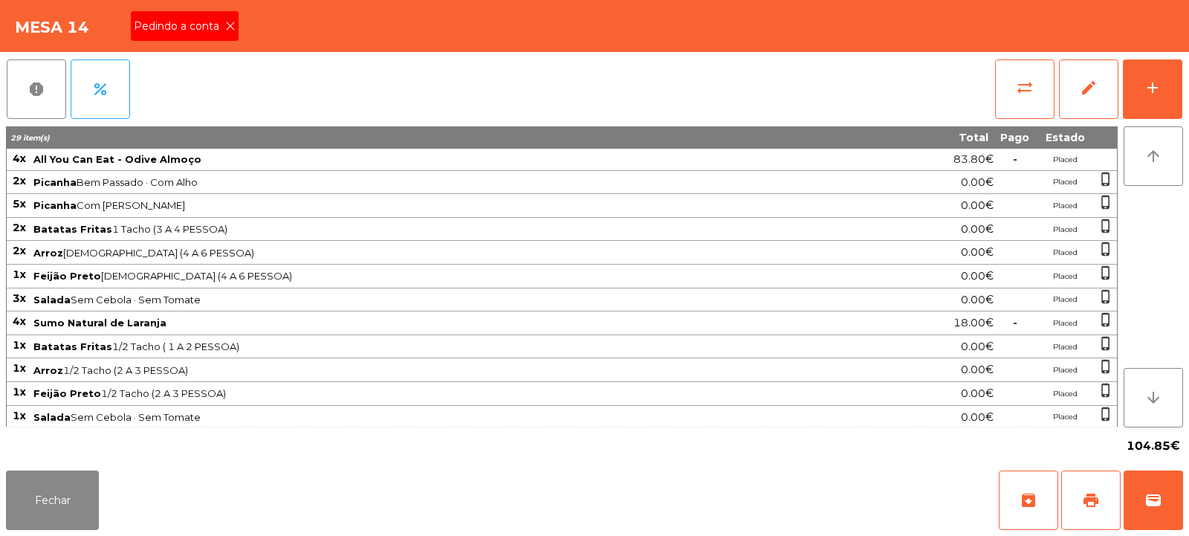
click at [231, 21] on icon at bounding box center [230, 26] width 10 height 10
click at [1092, 509] on button "print" at bounding box center [1090, 499] width 59 height 59
click at [1157, 291] on div "arrow_upward arrow_downward" at bounding box center [1149, 276] width 65 height 301
click at [1152, 505] on span "wallet" at bounding box center [1153, 500] width 18 height 18
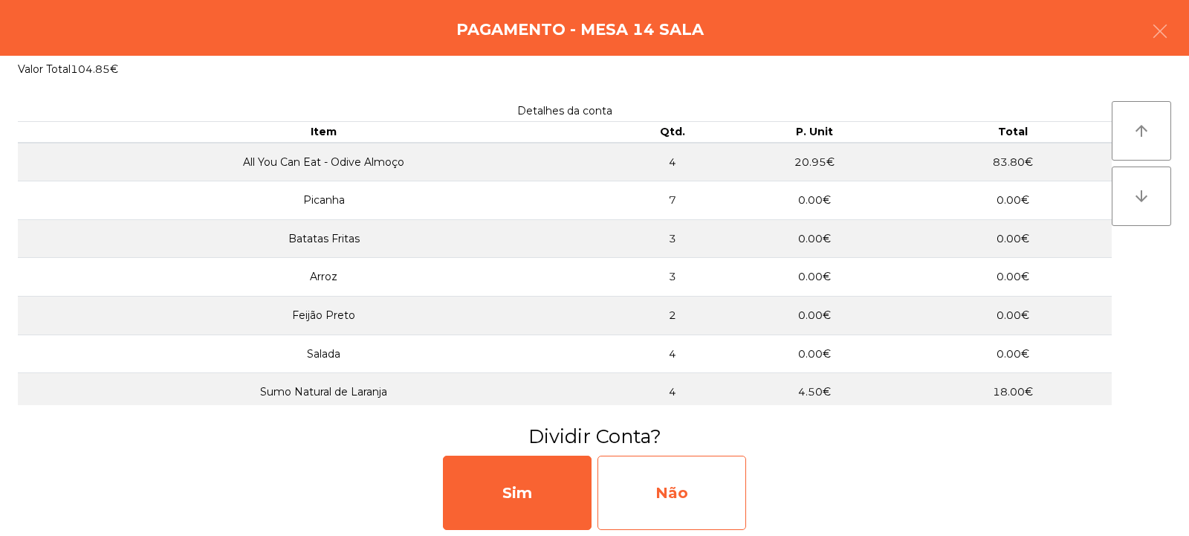
click at [673, 507] on div "Não" at bounding box center [671, 492] width 149 height 74
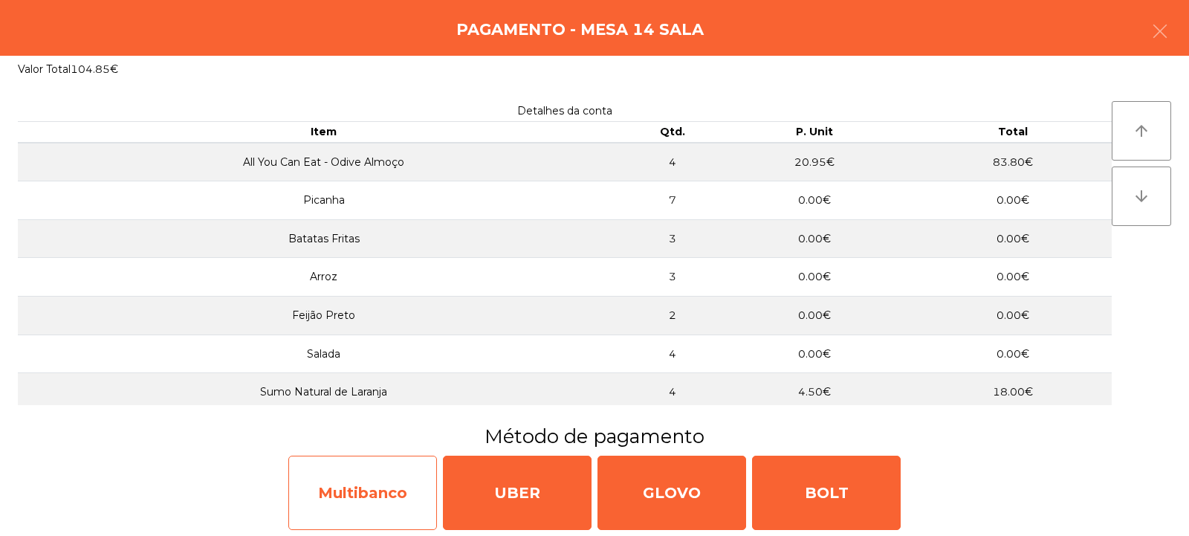
click at [385, 507] on div "Multibanco" at bounding box center [362, 492] width 149 height 74
select select "**"
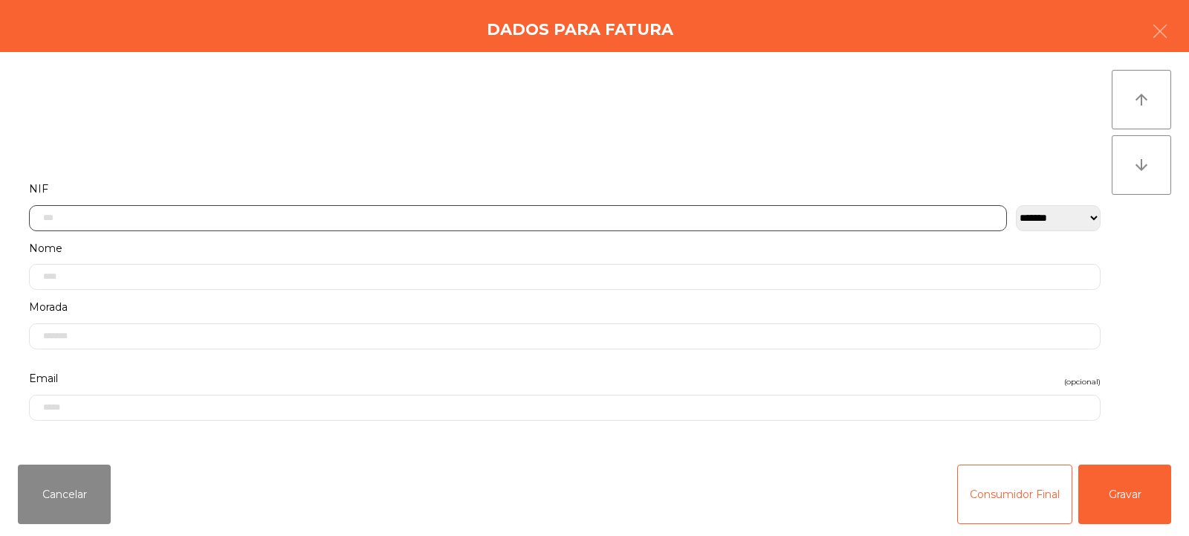
click at [205, 216] on input "text" at bounding box center [518, 218] width 978 height 26
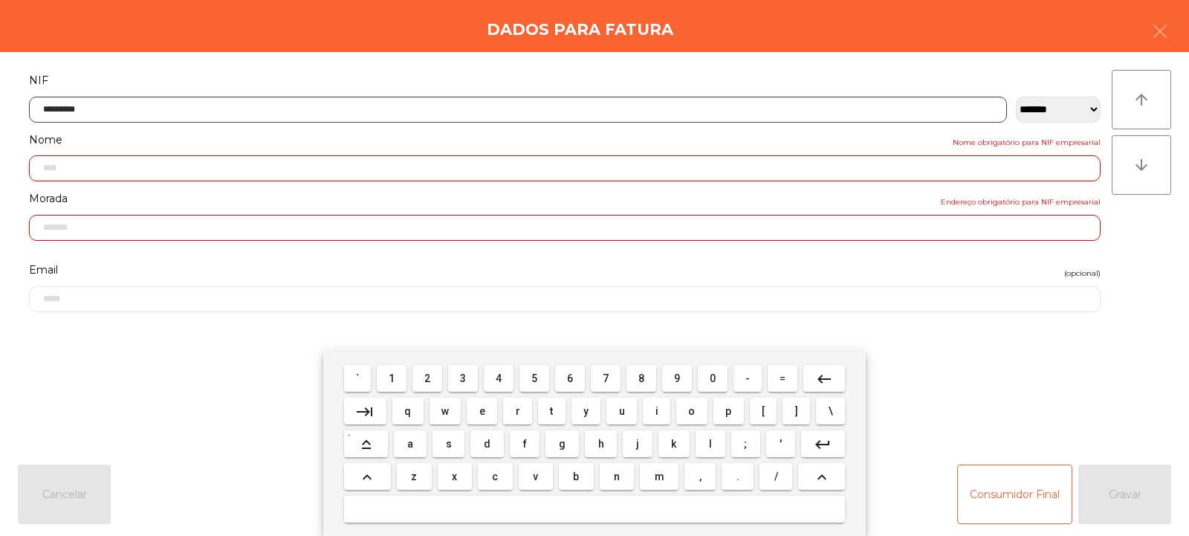
type input "*********"
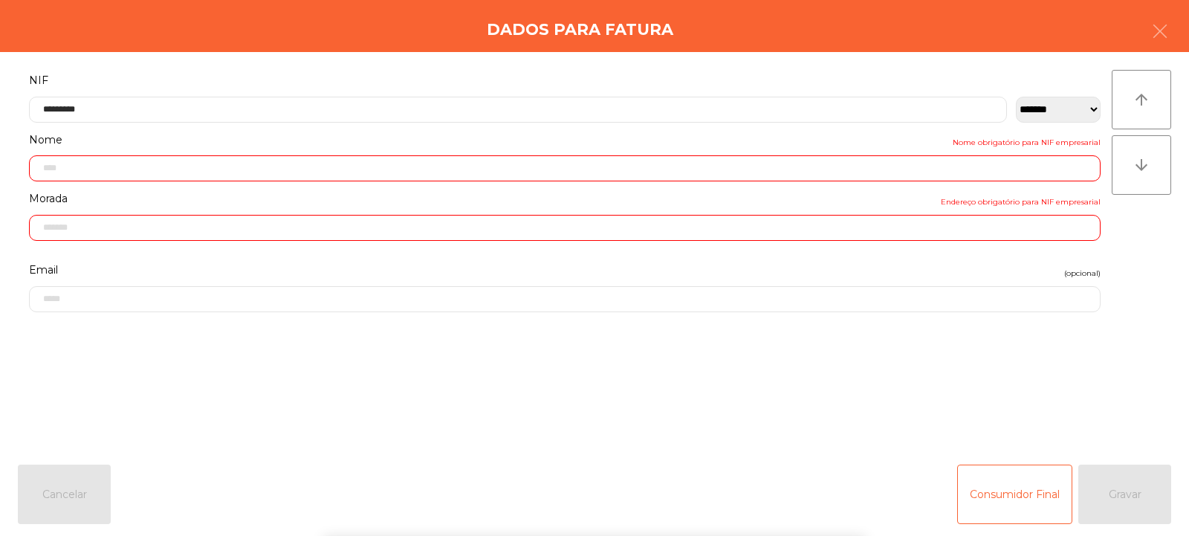
click at [1125, 263] on div "arrow_upward arrow_downward" at bounding box center [1141, 252] width 59 height 365
type input "**********"
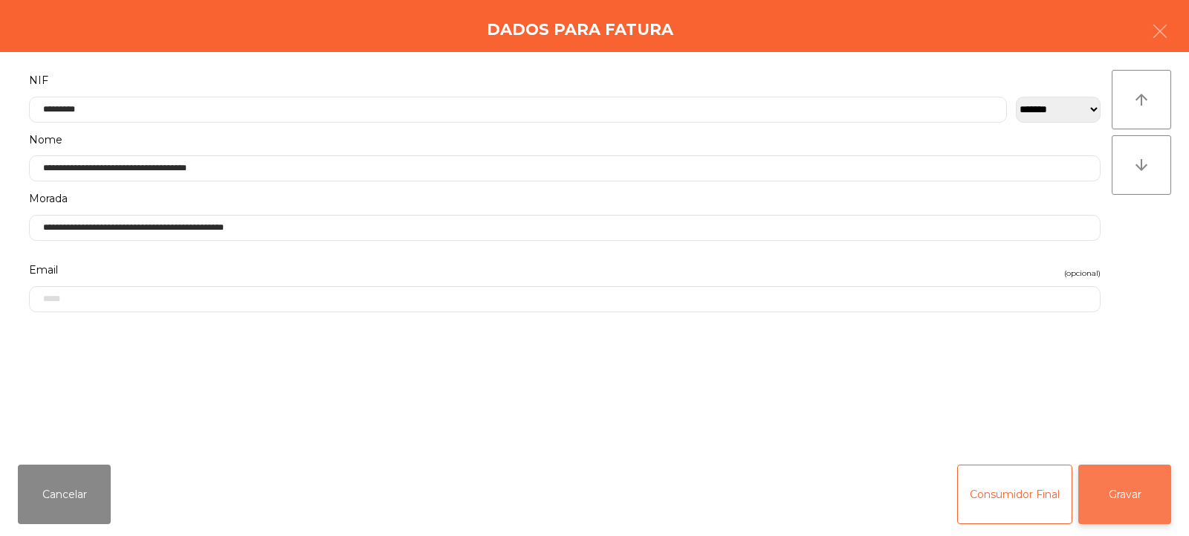
click at [1130, 502] on button "Gravar" at bounding box center [1124, 493] width 93 height 59
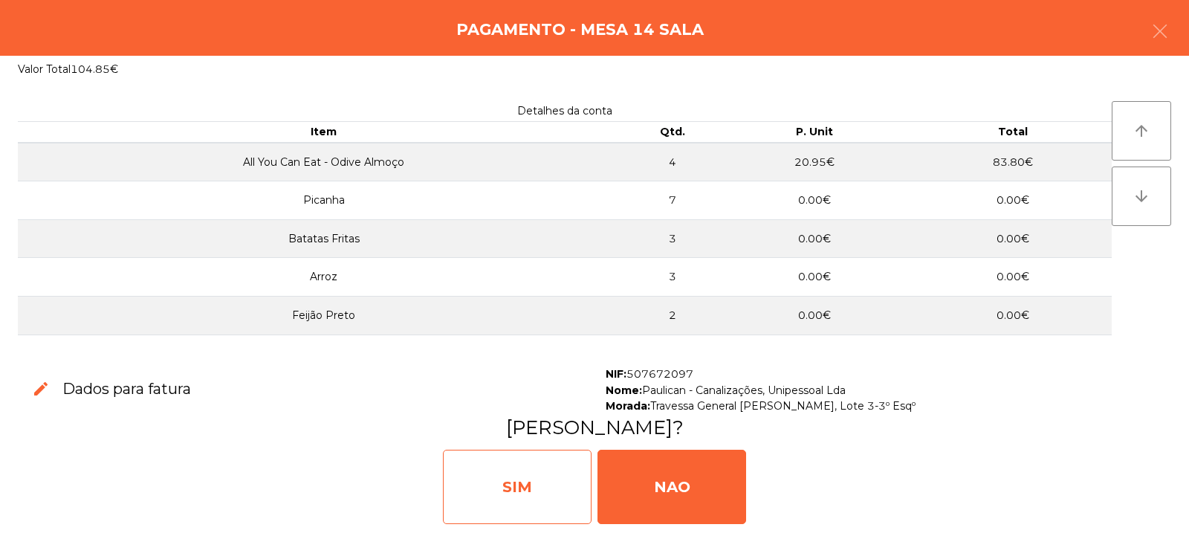
click at [531, 499] on div "SIM" at bounding box center [517, 487] width 149 height 74
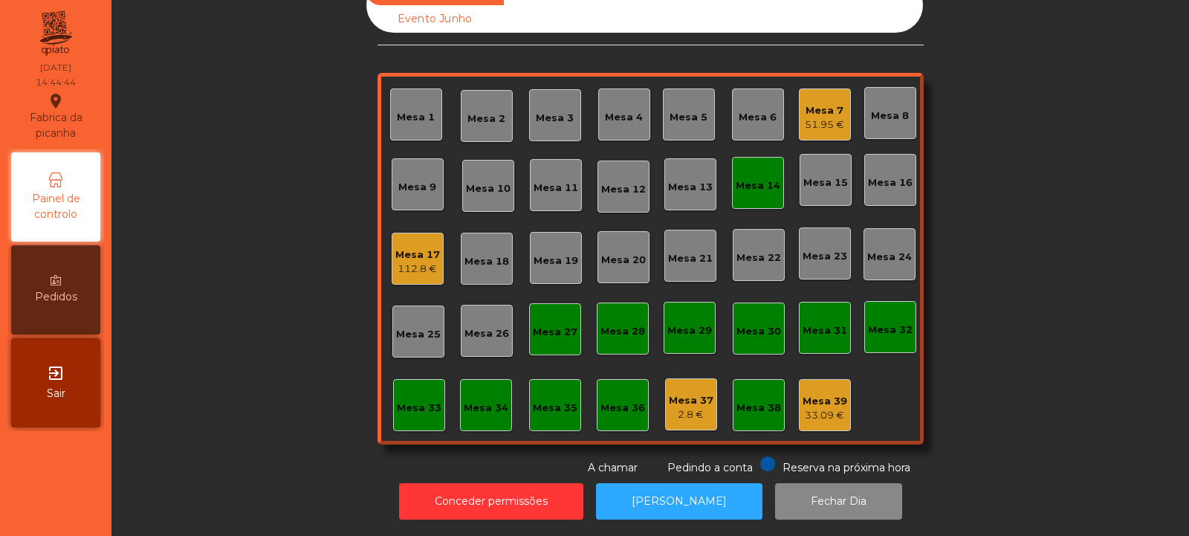
click at [768, 178] on div "Mesa 14" at bounding box center [758, 185] width 45 height 15
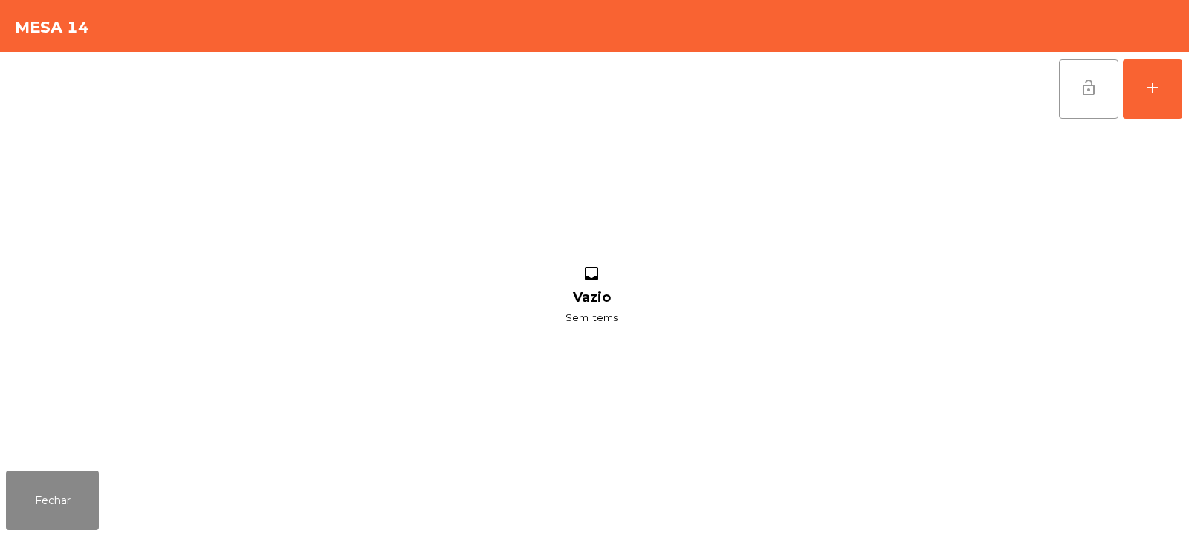
click at [1091, 92] on span "lock_open" at bounding box center [1089, 88] width 18 height 18
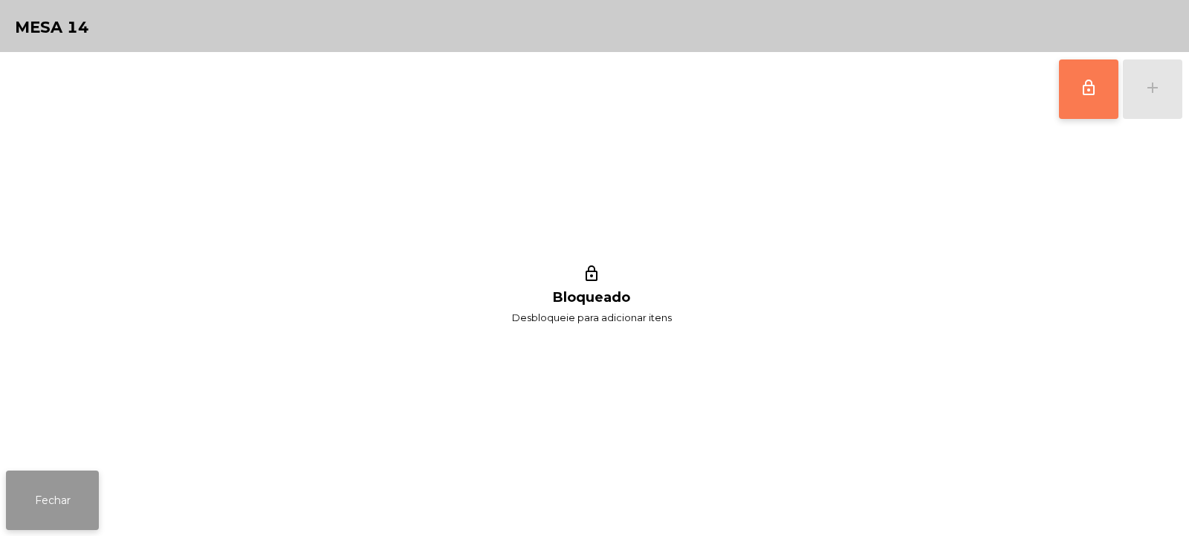
click at [44, 507] on button "Fechar" at bounding box center [52, 499] width 93 height 59
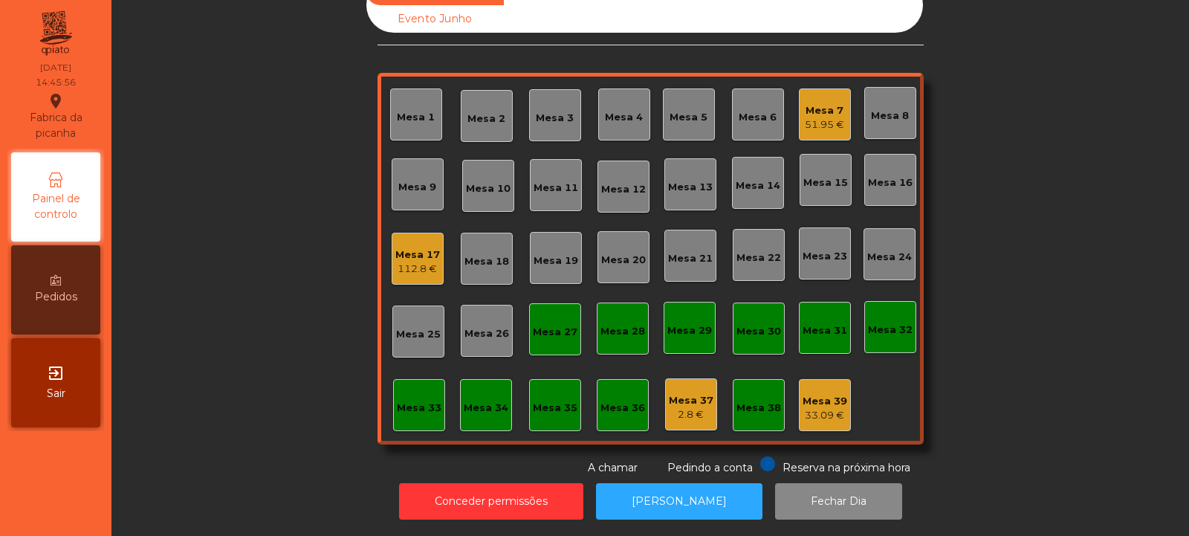
scroll to position [0, 0]
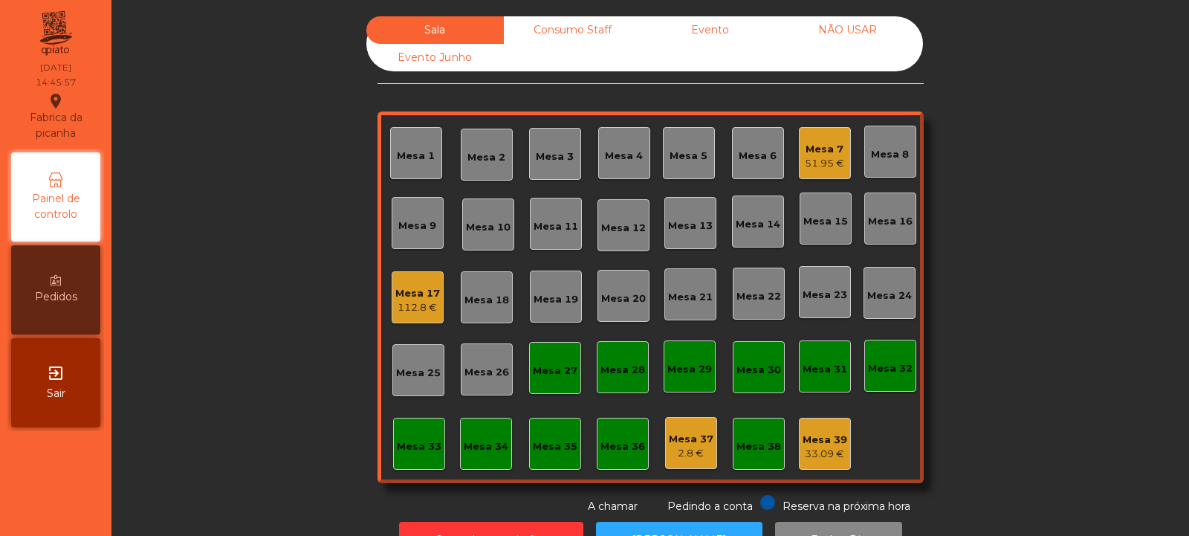
click at [713, 24] on div "Evento" at bounding box center [709, 29] width 137 height 27
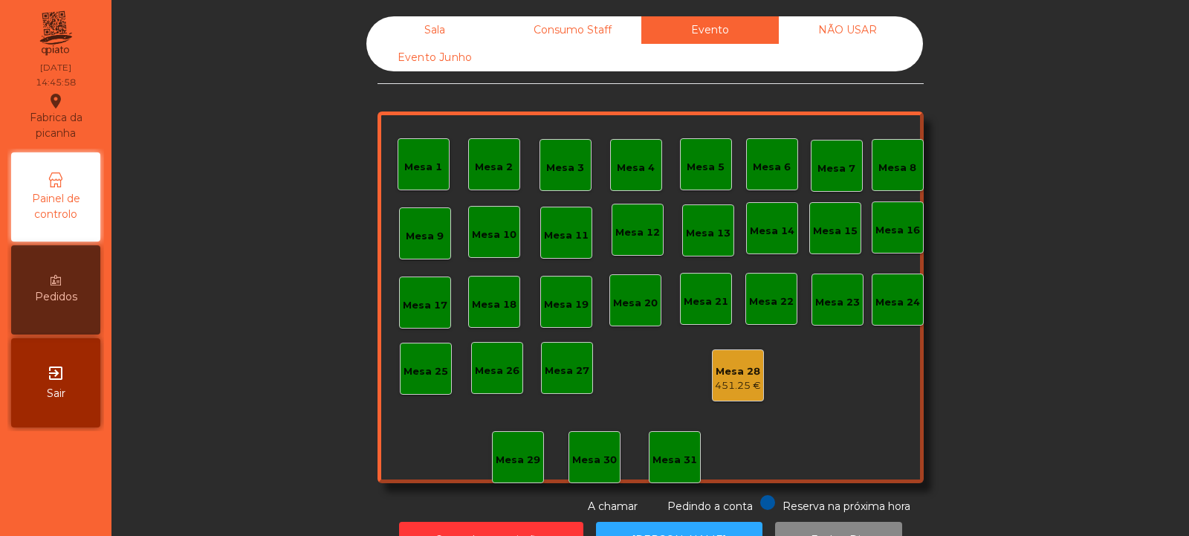
click at [558, 28] on div "Consumo Staff" at bounding box center [572, 29] width 137 height 27
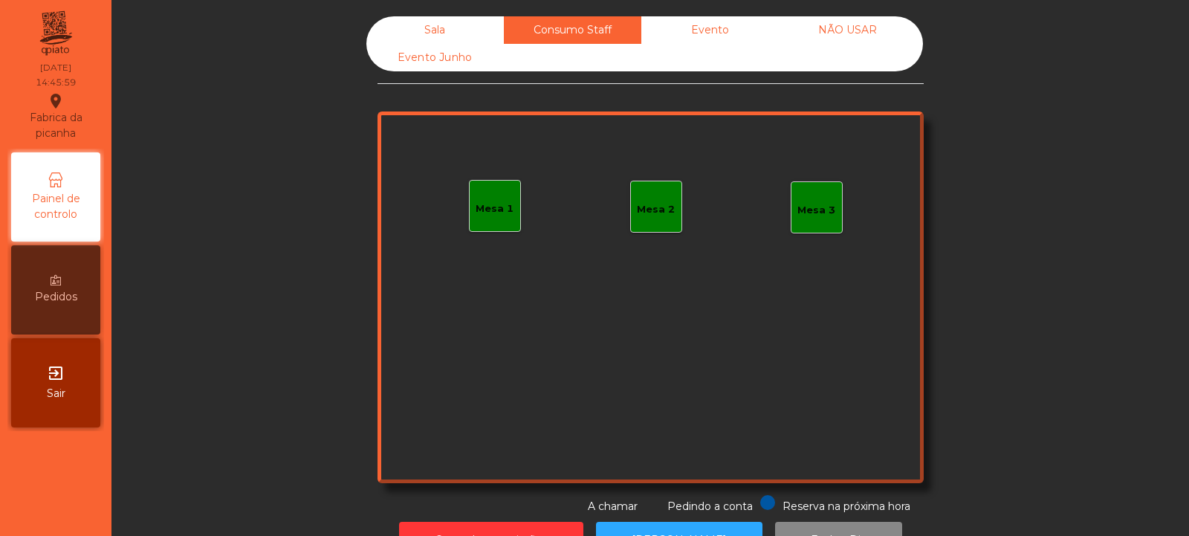
click at [496, 191] on div "Mesa 1" at bounding box center [495, 206] width 52 height 52
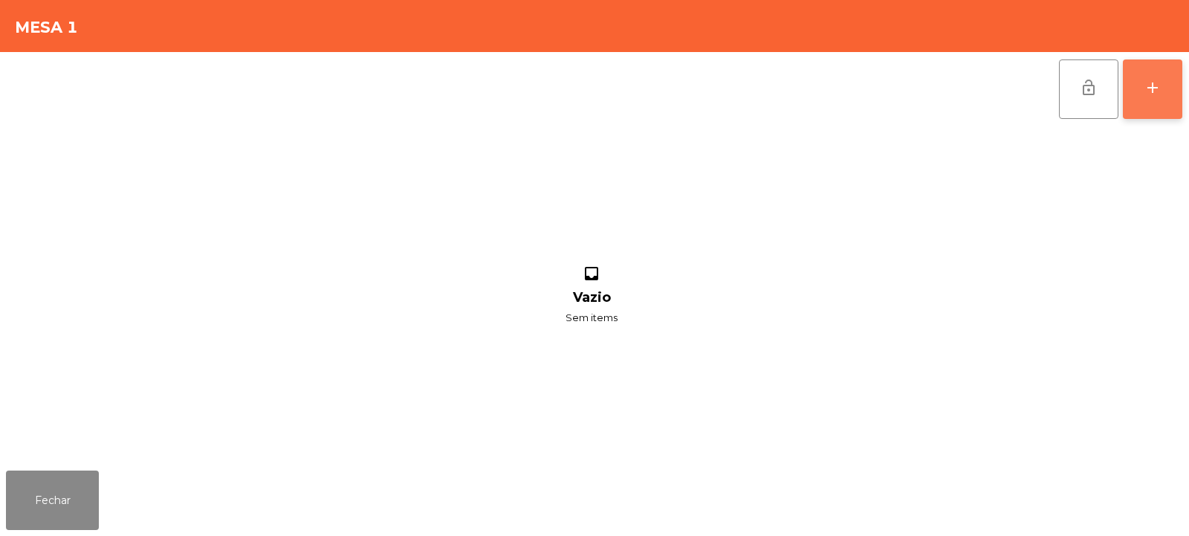
click at [1155, 84] on div "add" at bounding box center [1152, 88] width 18 height 18
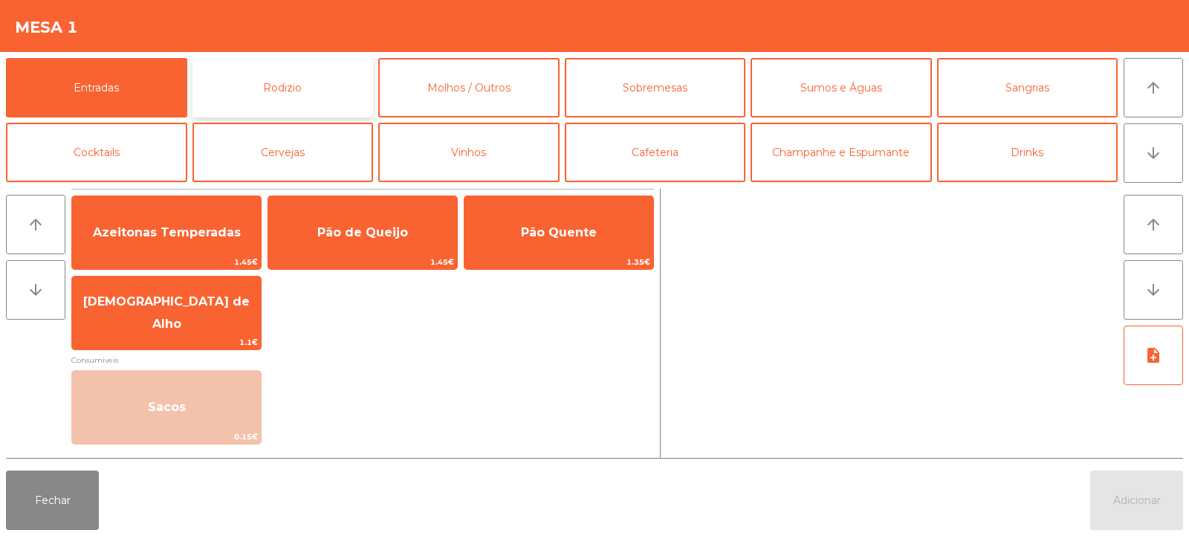
click at [279, 83] on button "Rodizio" at bounding box center [282, 87] width 181 height 59
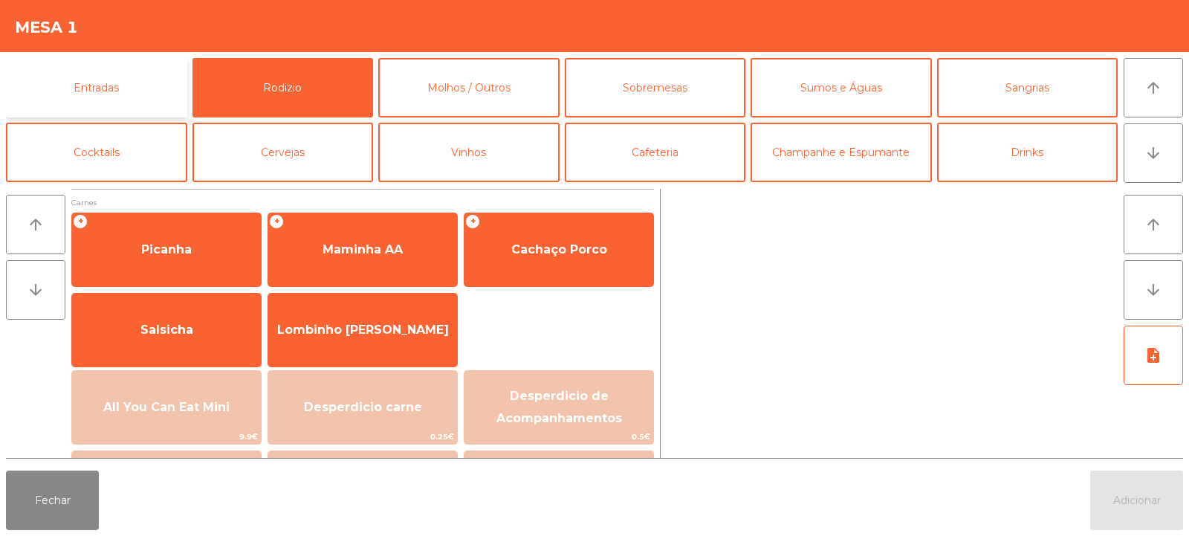
click at [108, 98] on button "Entradas" at bounding box center [96, 87] width 181 height 59
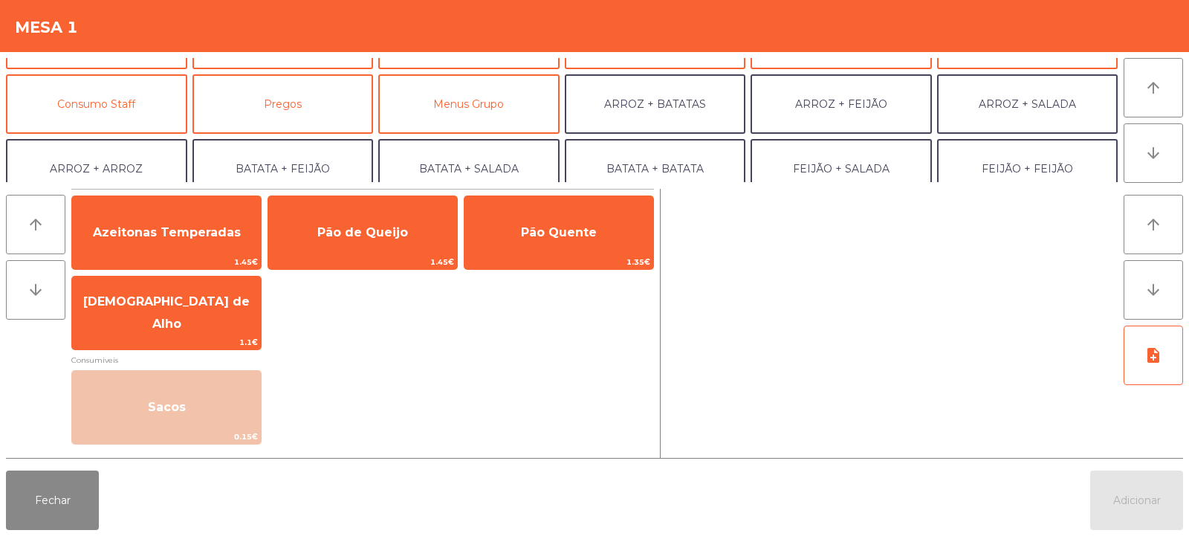
scroll to position [119, 0]
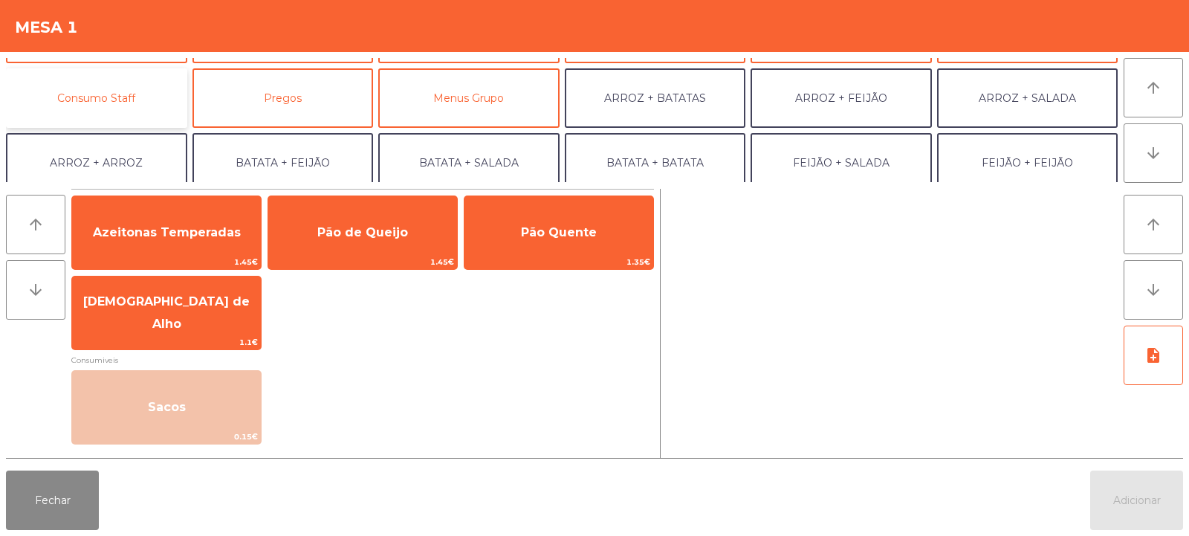
click at [138, 107] on button "Consumo Staff" at bounding box center [96, 97] width 181 height 59
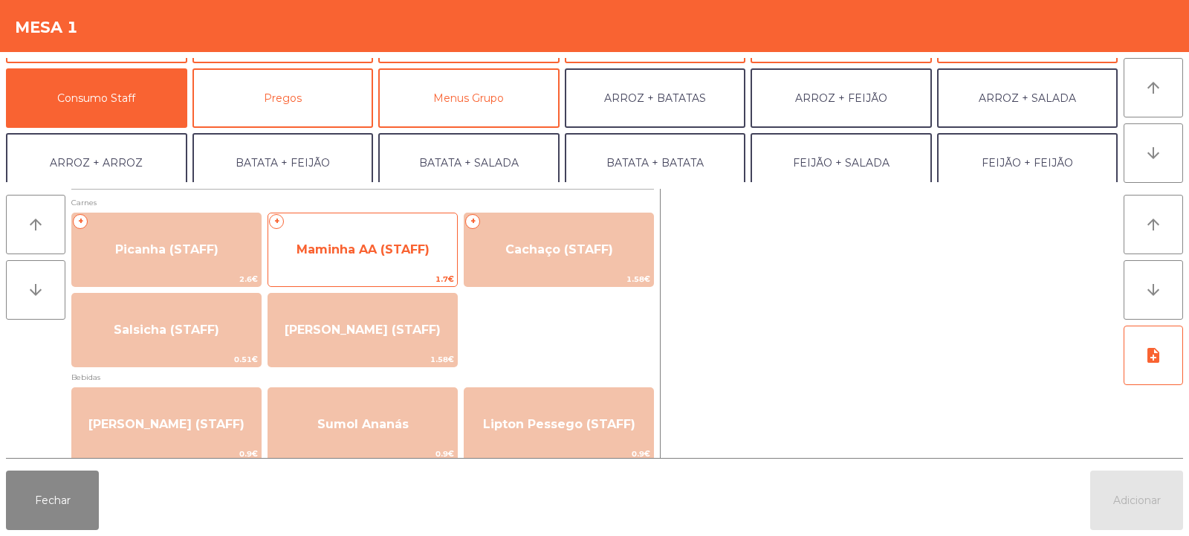
click at [395, 269] on span "Maminha AA (STAFF)" at bounding box center [362, 250] width 189 height 40
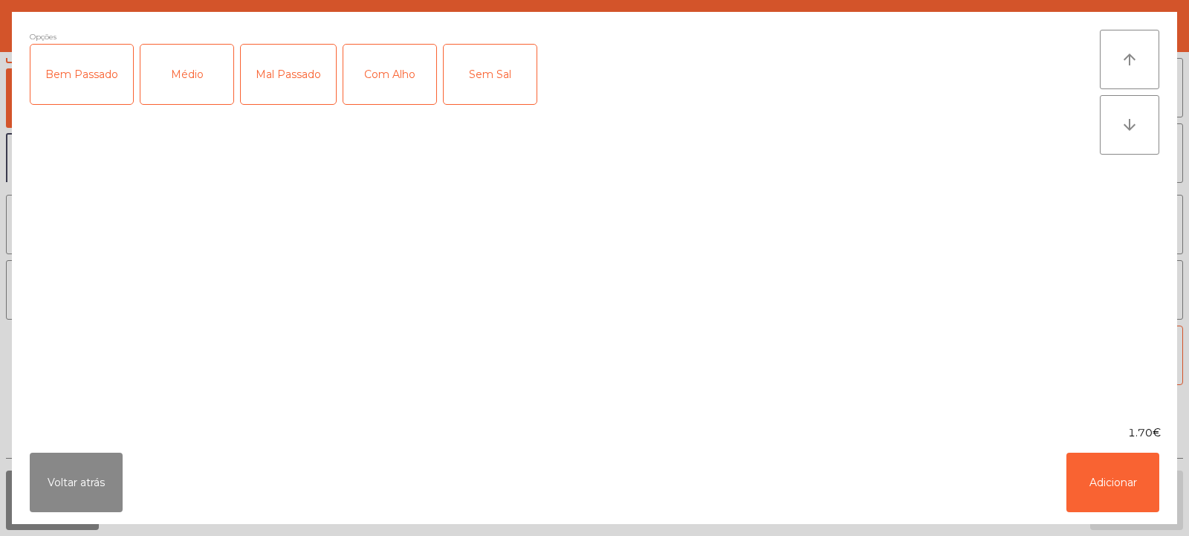
click at [174, 77] on div "Médio" at bounding box center [186, 74] width 93 height 59
click at [270, 94] on div "Mal Passado" at bounding box center [288, 74] width 95 height 59
click at [401, 85] on div "Com Alho" at bounding box center [389, 74] width 93 height 59
click at [1120, 473] on button "Adicionar" at bounding box center [1112, 481] width 93 height 59
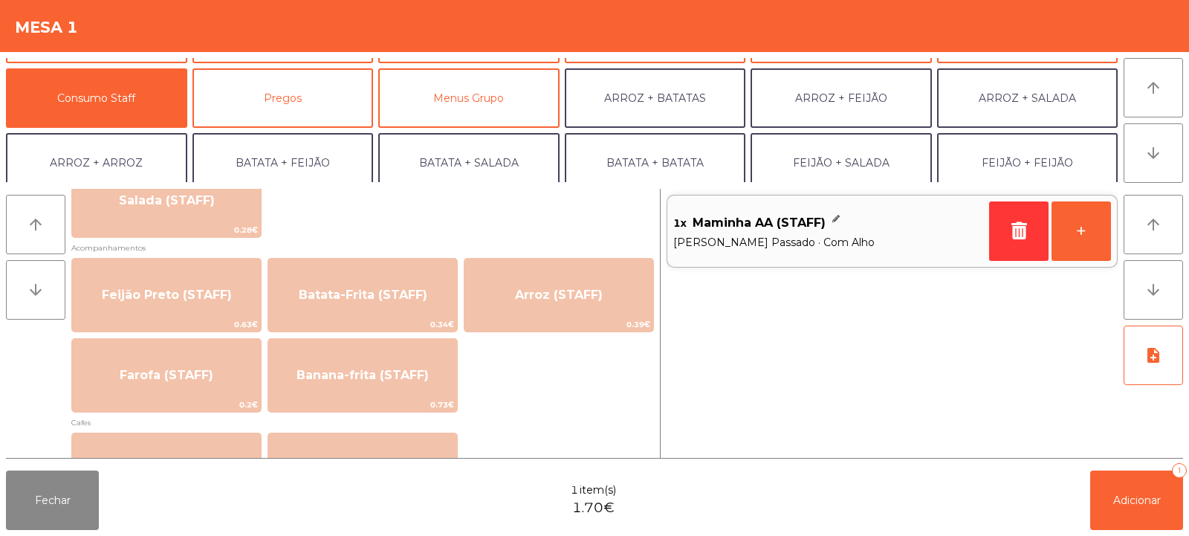
scroll to position [695, 0]
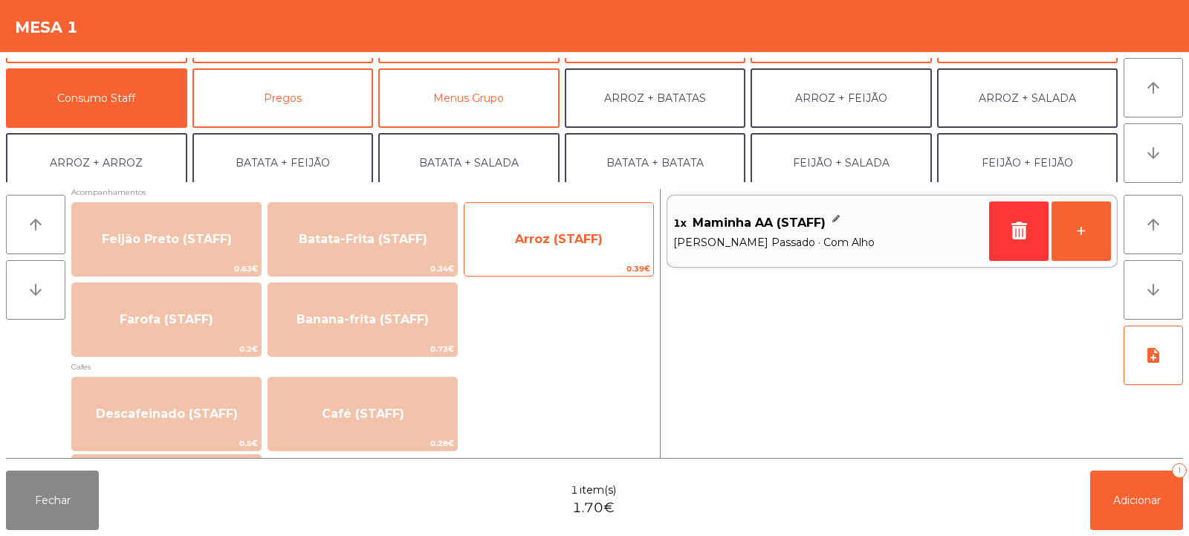
click at [579, 256] on span "Arroz (STAFF)" at bounding box center [558, 239] width 189 height 40
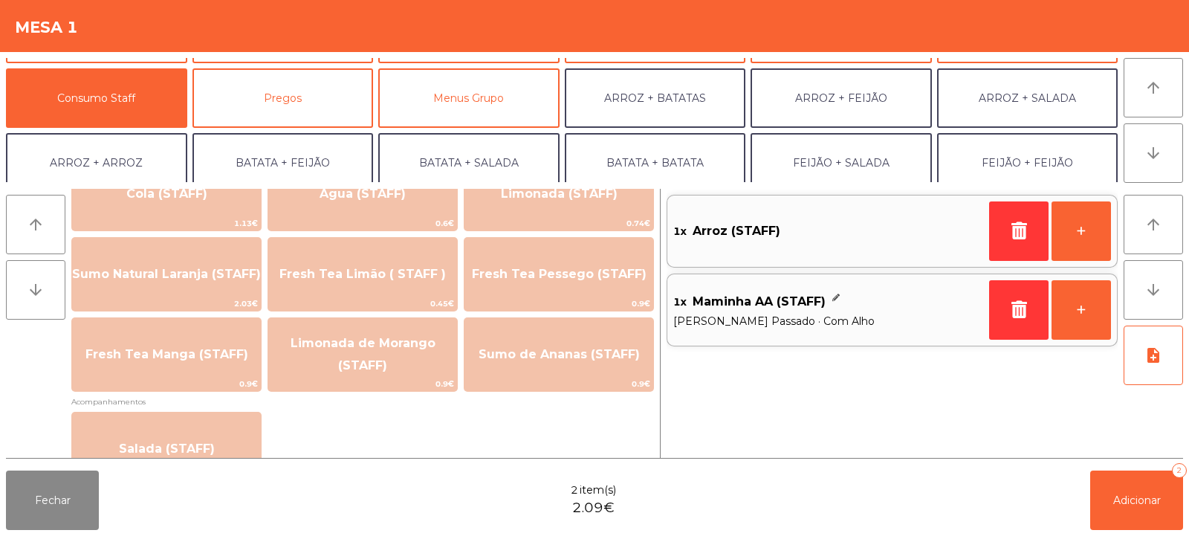
scroll to position [390, 0]
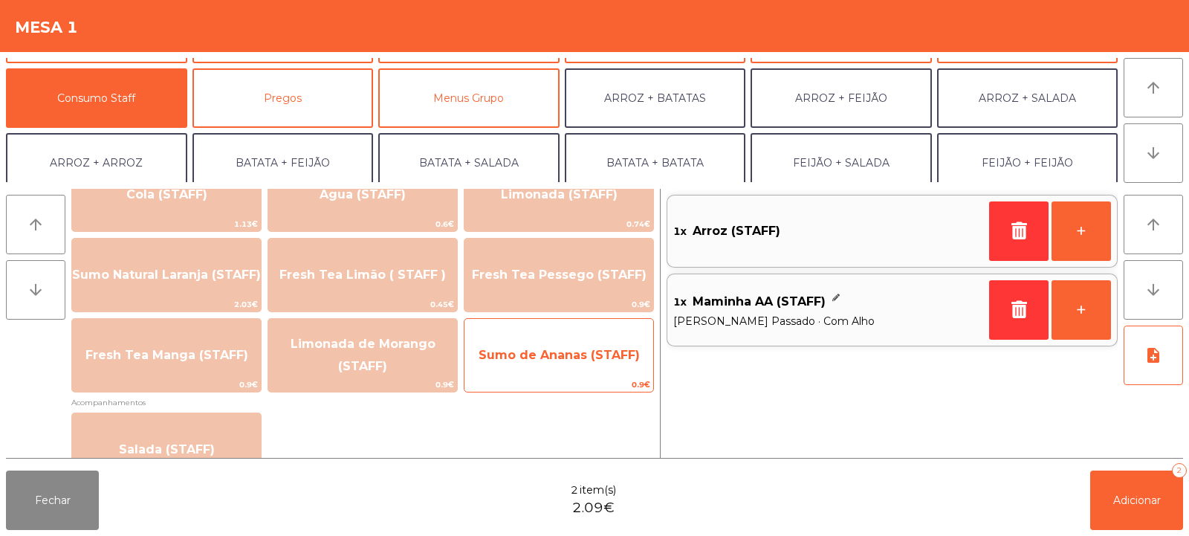
click at [594, 354] on span "Sumo de Ananas (STAFF)" at bounding box center [559, 355] width 161 height 14
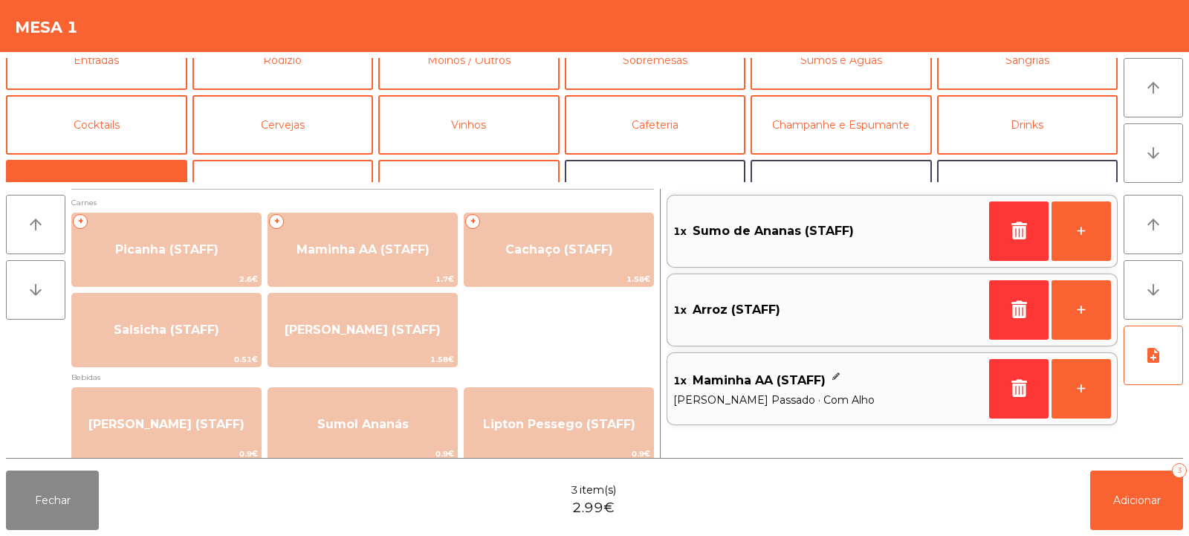
scroll to position [0, 0]
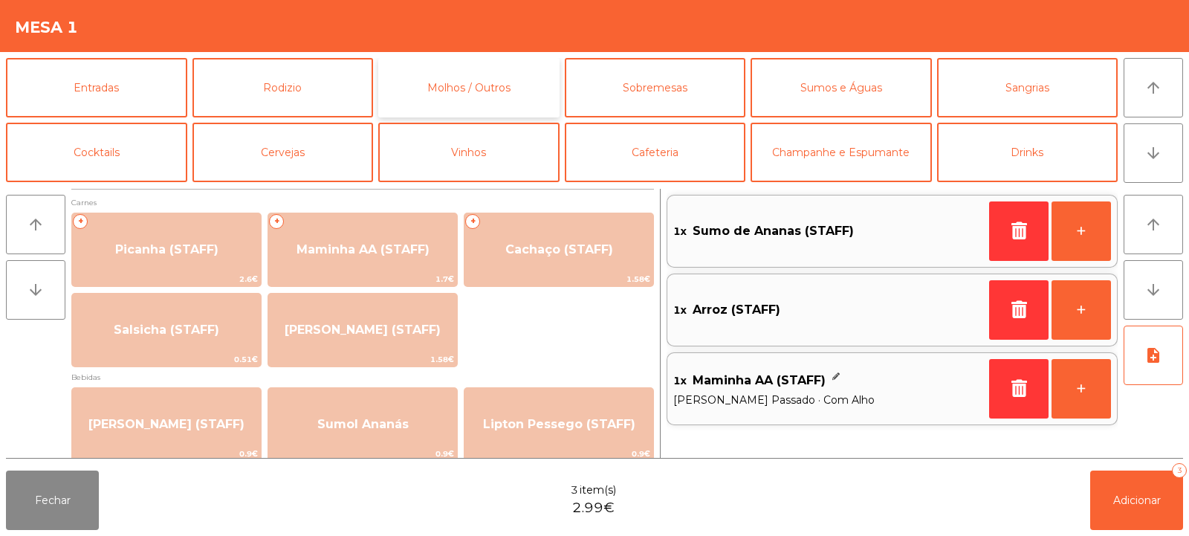
click at [452, 98] on button "Molhos / Outros" at bounding box center [468, 87] width 181 height 59
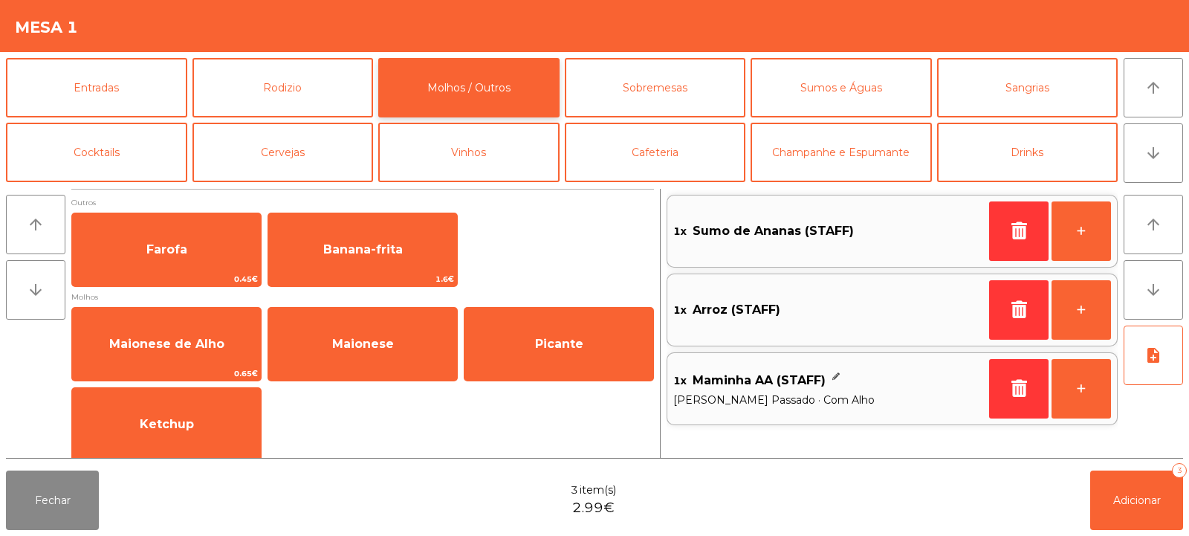
scroll to position [10, 0]
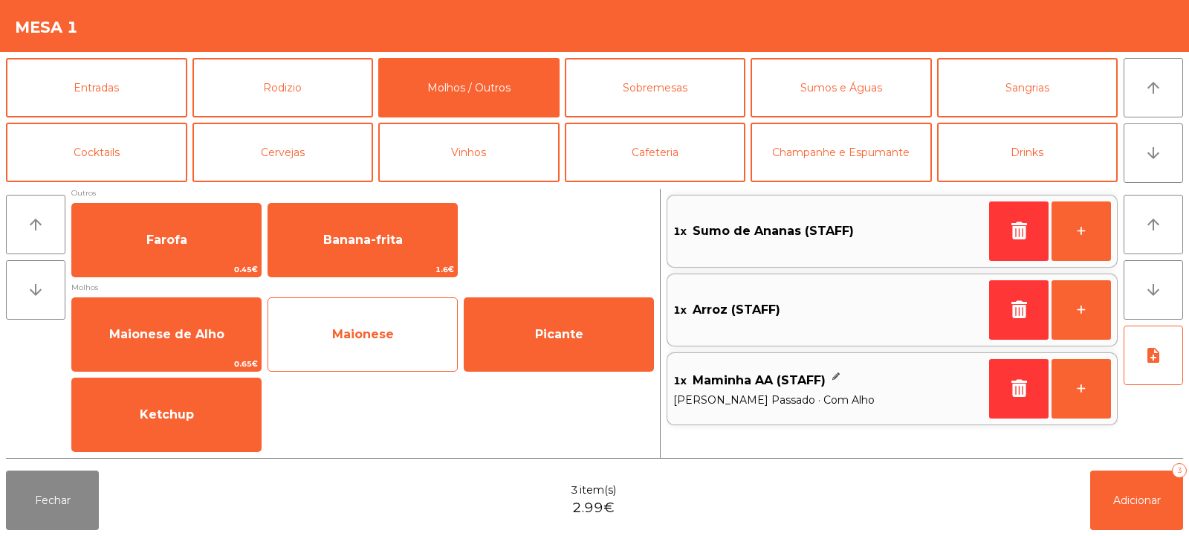
click at [357, 335] on span "Maionese" at bounding box center [363, 334] width 62 height 14
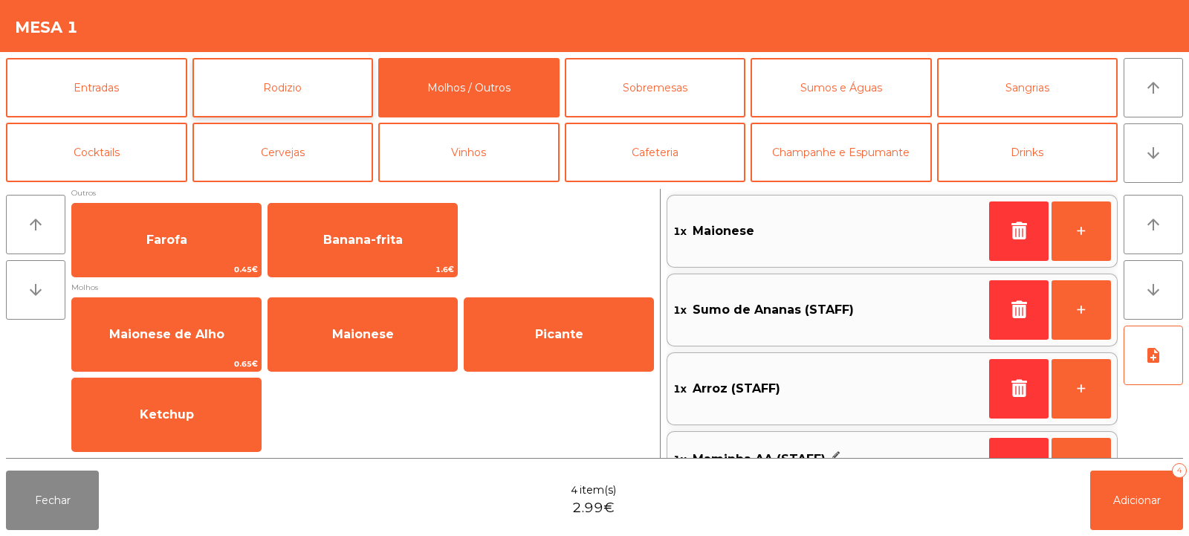
click at [286, 85] on button "Rodizio" at bounding box center [282, 87] width 181 height 59
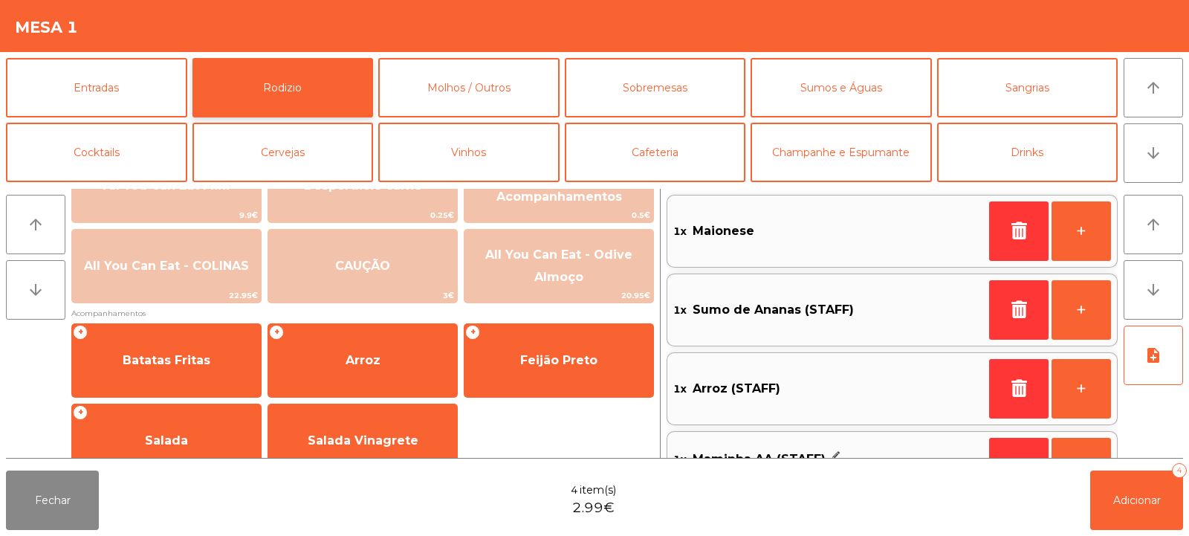
scroll to position [247, 0]
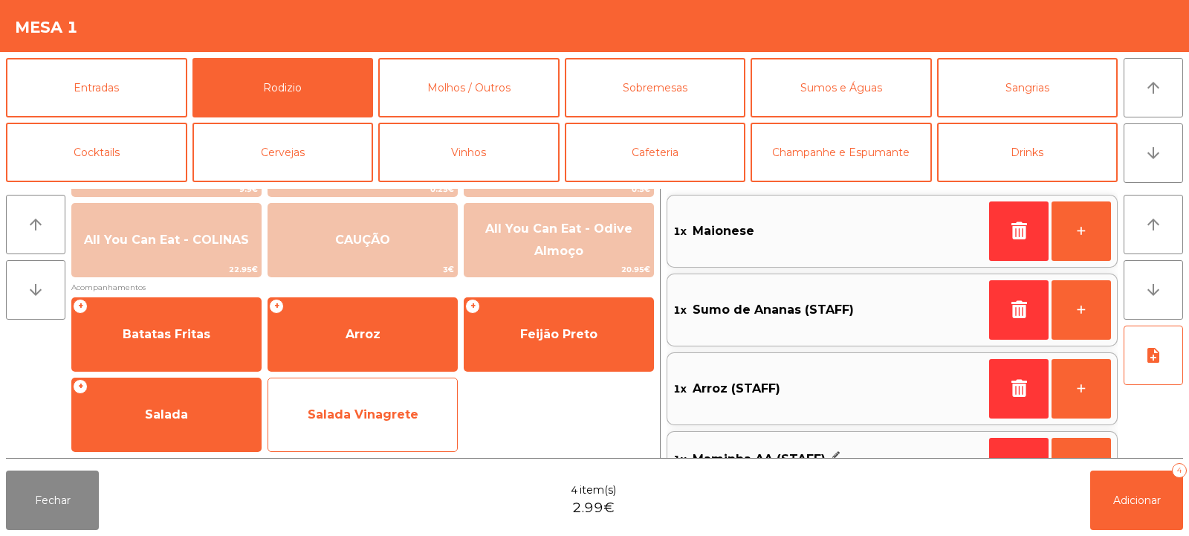
click at [305, 429] on span "Salada Vinagrete" at bounding box center [362, 415] width 189 height 40
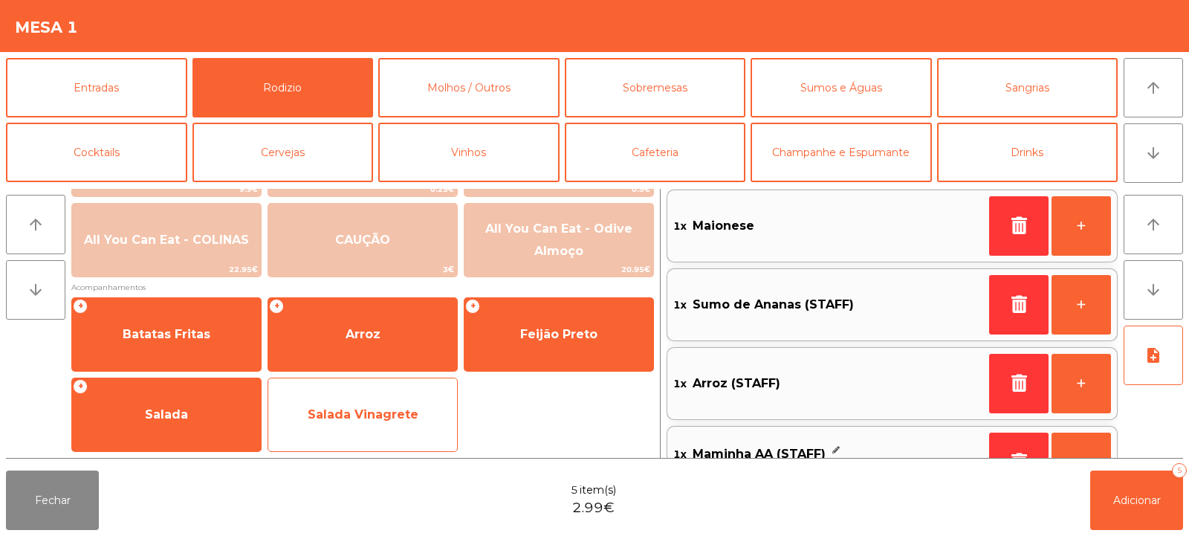
scroll to position [131, 0]
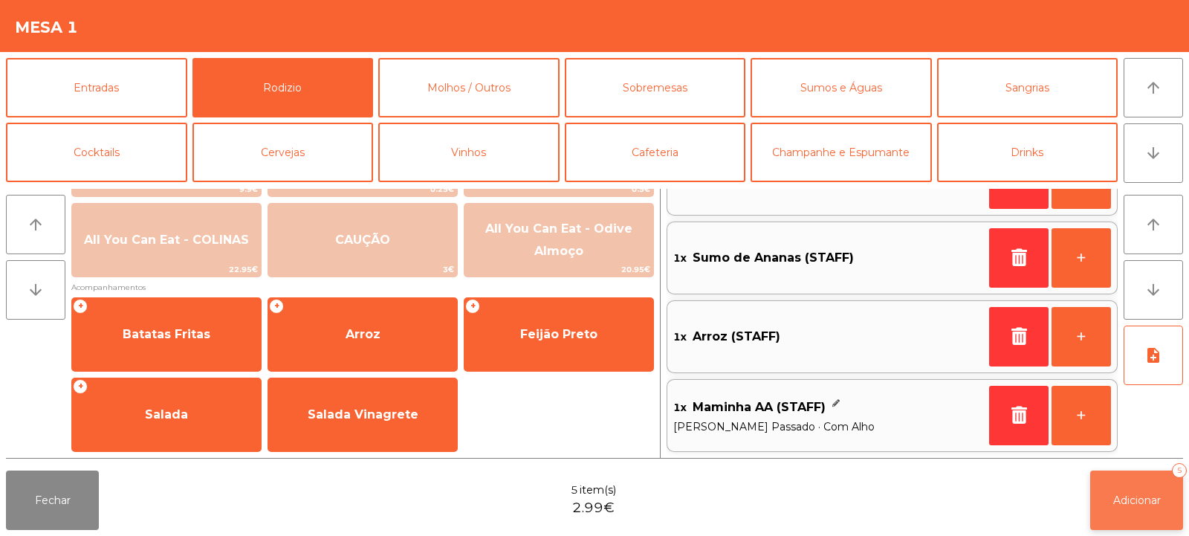
click at [1143, 510] on button "Adicionar 5" at bounding box center [1136, 499] width 93 height 59
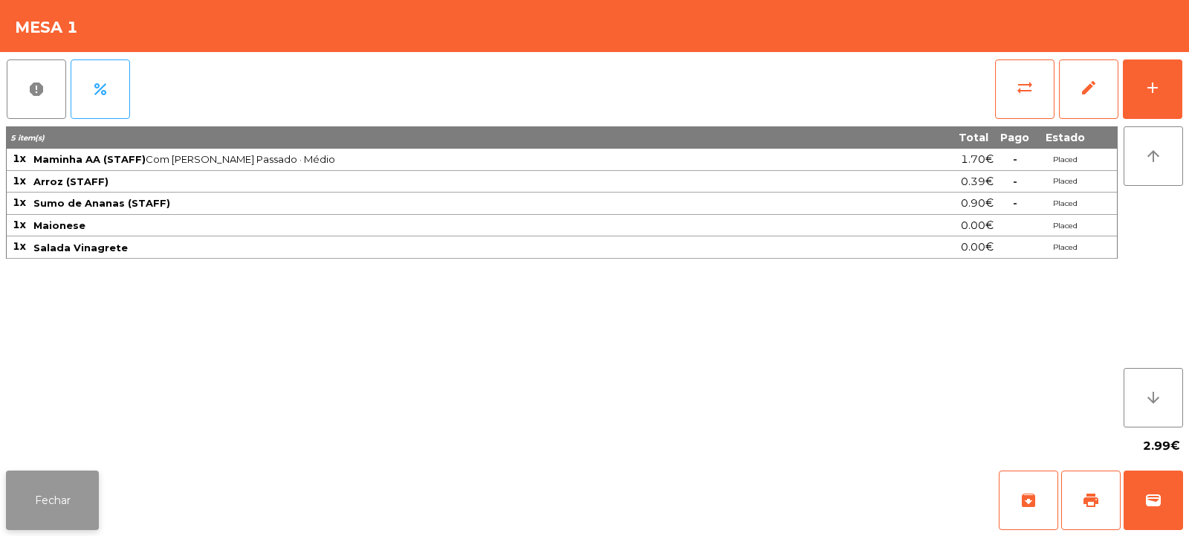
click at [67, 504] on button "Fechar" at bounding box center [52, 499] width 93 height 59
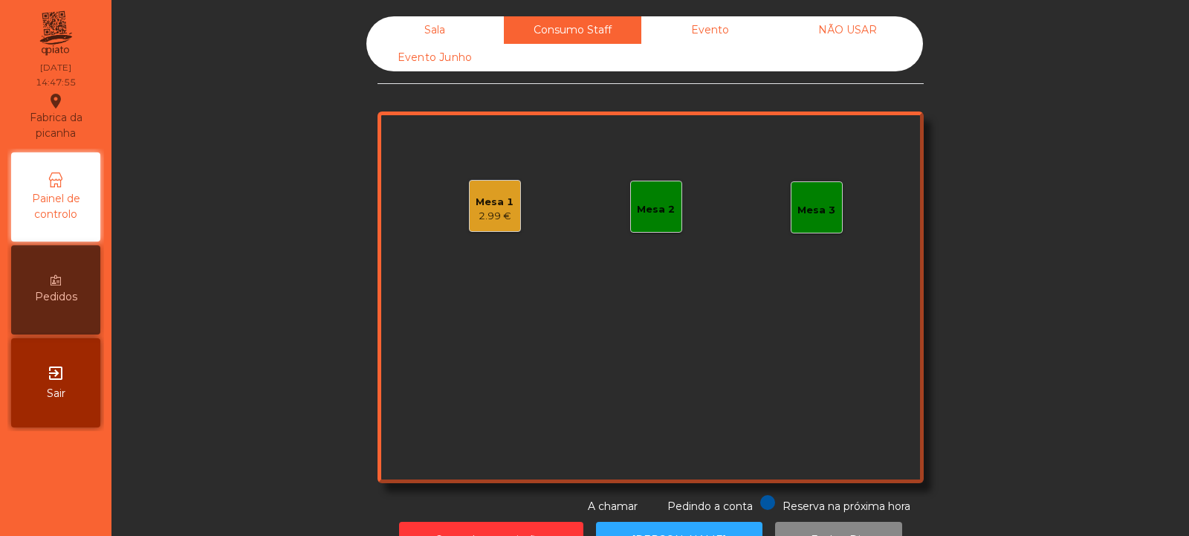
click at [651, 213] on div "Mesa 2" at bounding box center [656, 209] width 38 height 15
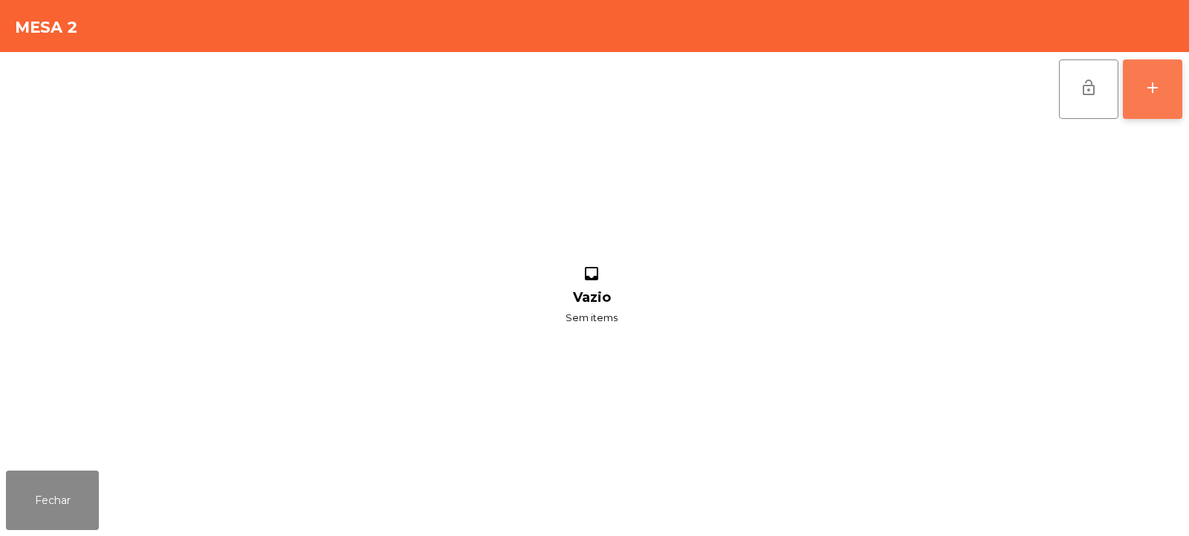
click at [1141, 90] on button "add" at bounding box center [1152, 88] width 59 height 59
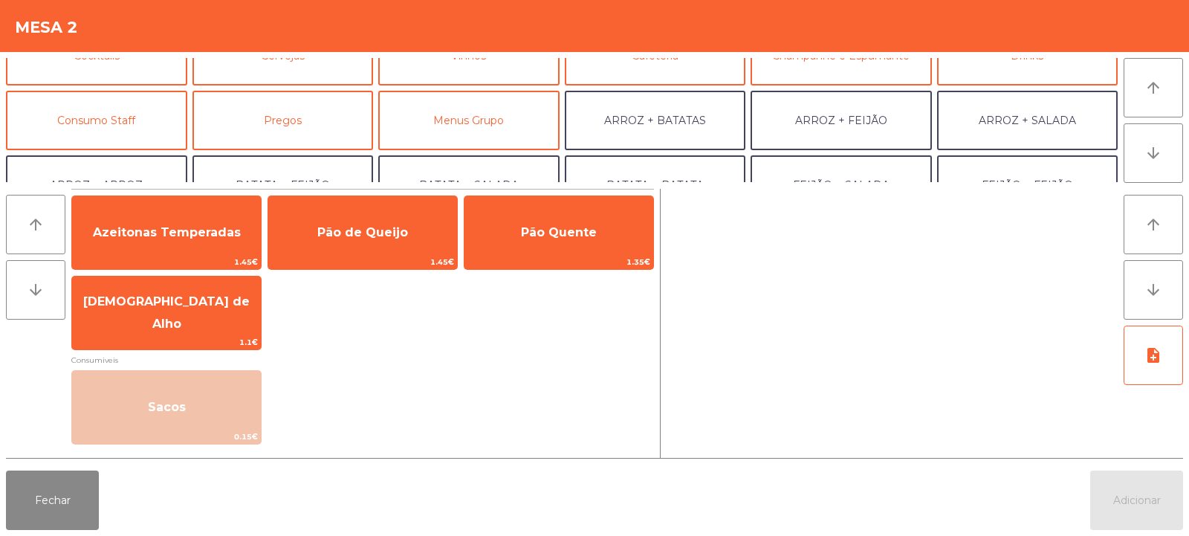
scroll to position [96, 0]
click at [97, 131] on button "Consumo Staff" at bounding box center [96, 120] width 181 height 59
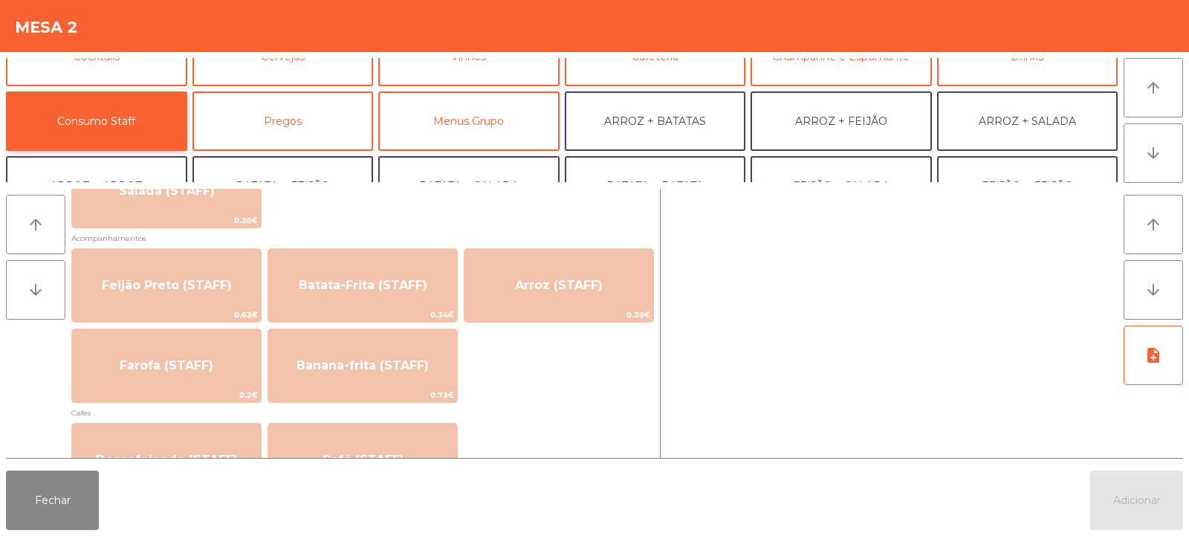
scroll to position [666, 0]
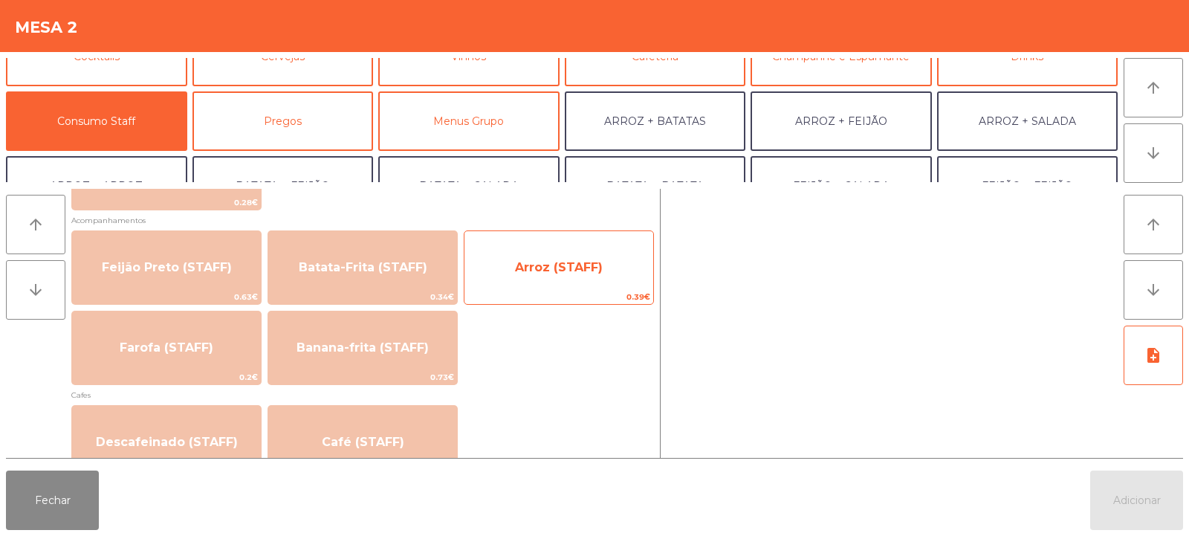
click at [548, 258] on span "Arroz (STAFF)" at bounding box center [558, 267] width 189 height 40
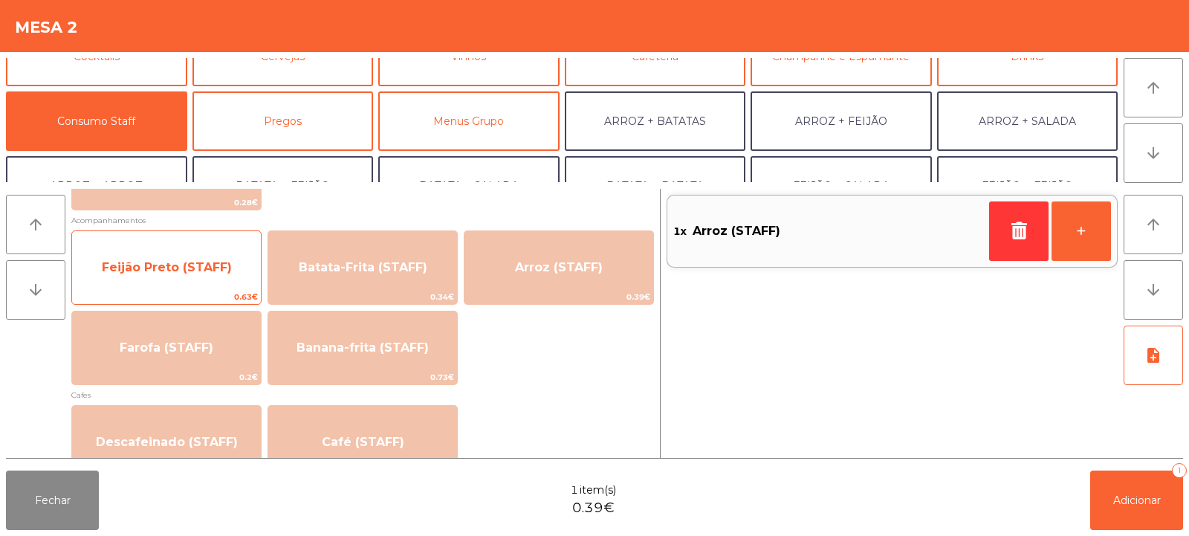
click at [192, 277] on span "Feijão Preto (STAFF)" at bounding box center [166, 267] width 189 height 40
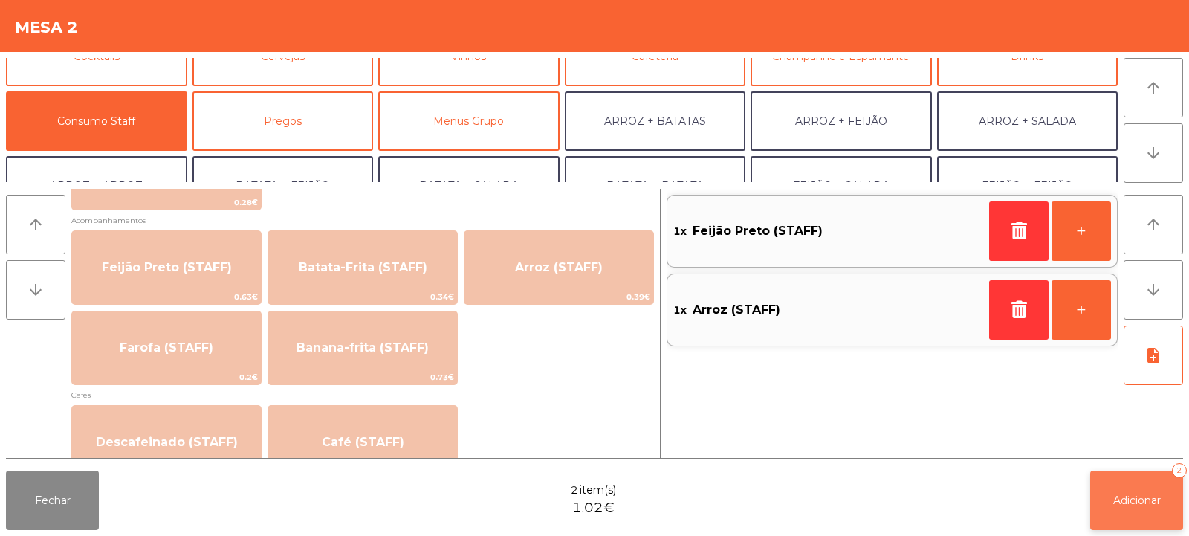
click at [1135, 502] on span "Adicionar" at bounding box center [1137, 499] width 48 height 13
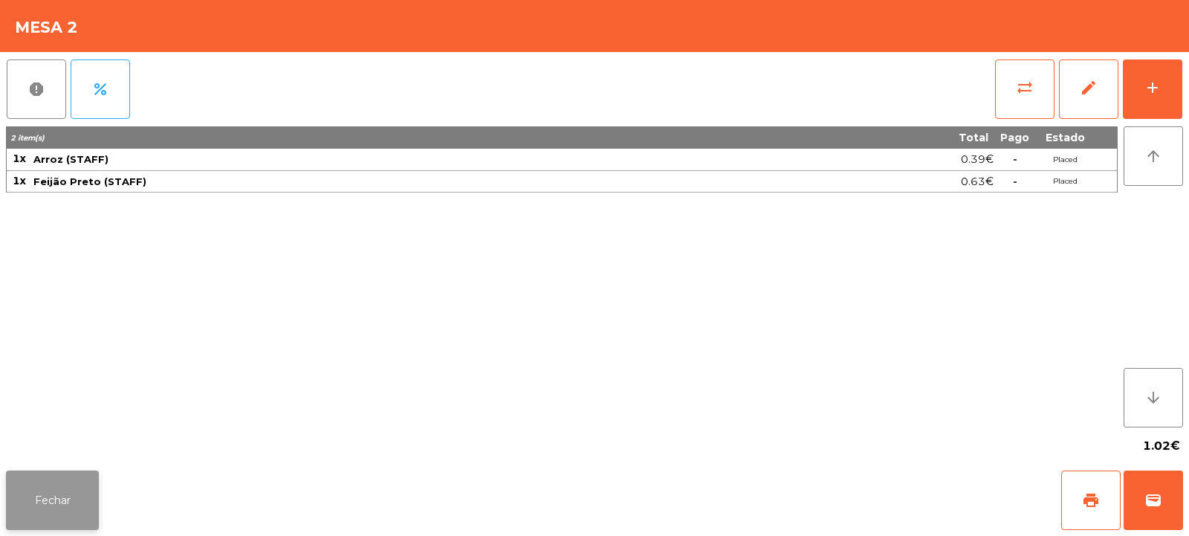
click at [43, 496] on button "Fechar" at bounding box center [52, 499] width 93 height 59
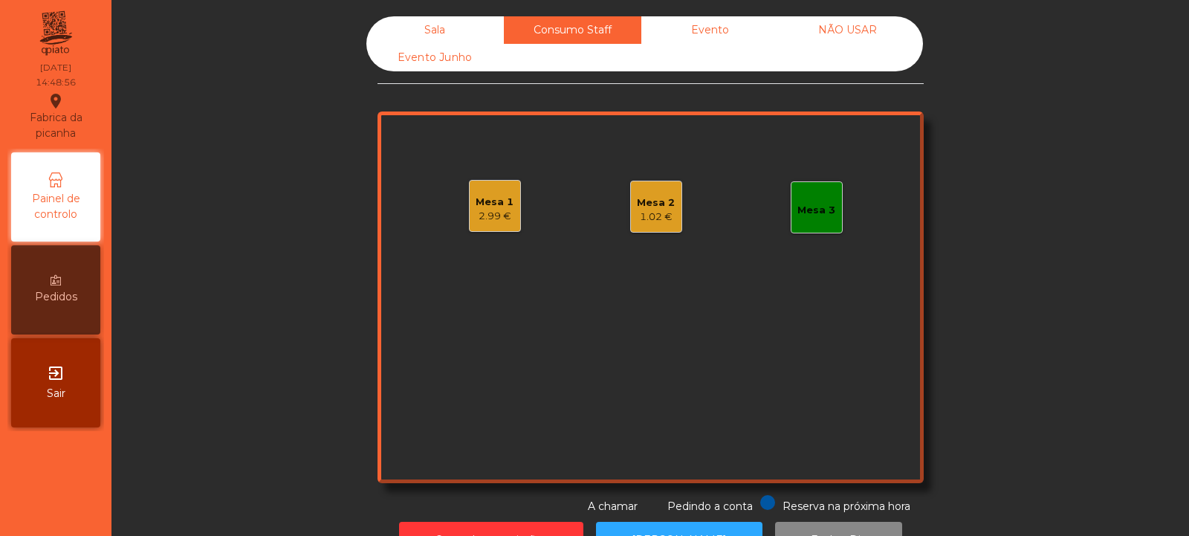
click at [808, 210] on div "Mesa 3" at bounding box center [816, 210] width 38 height 15
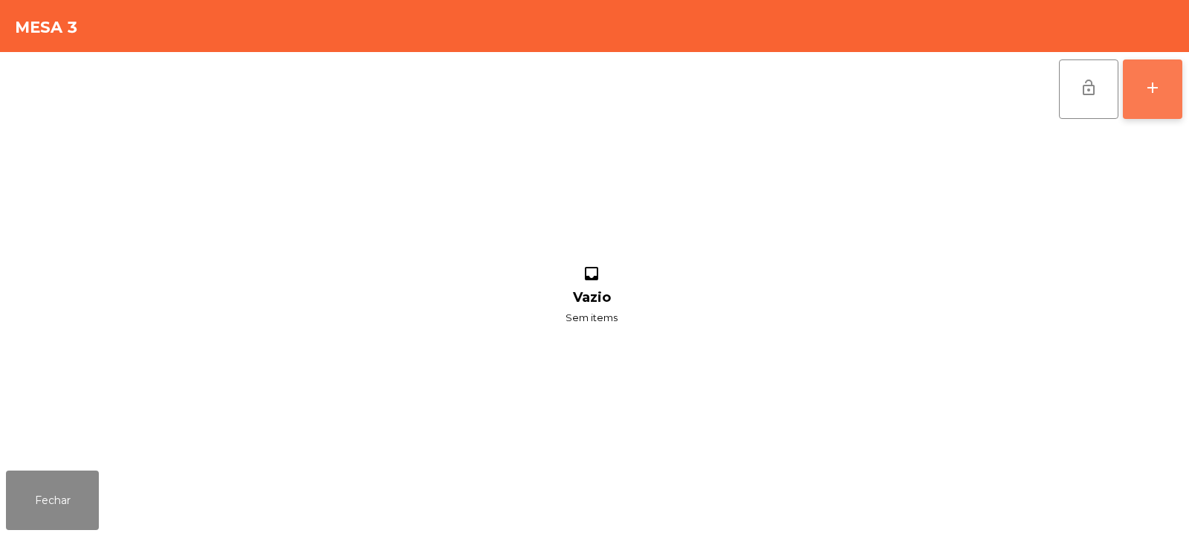
click at [1164, 87] on button "add" at bounding box center [1152, 88] width 59 height 59
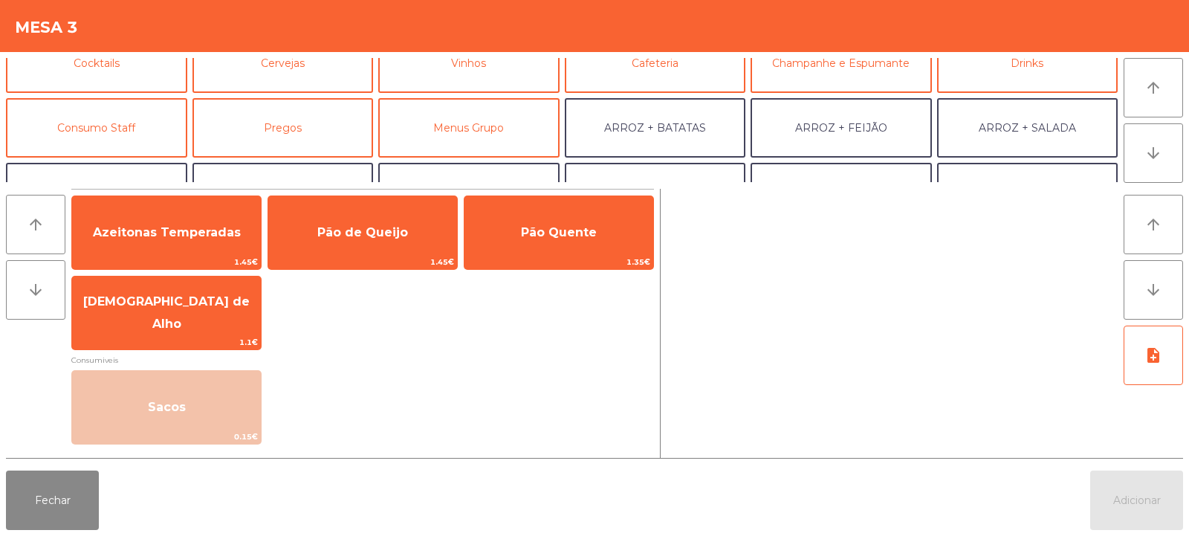
scroll to position [91, 0]
click at [118, 139] on button "Consumo Staff" at bounding box center [96, 126] width 181 height 59
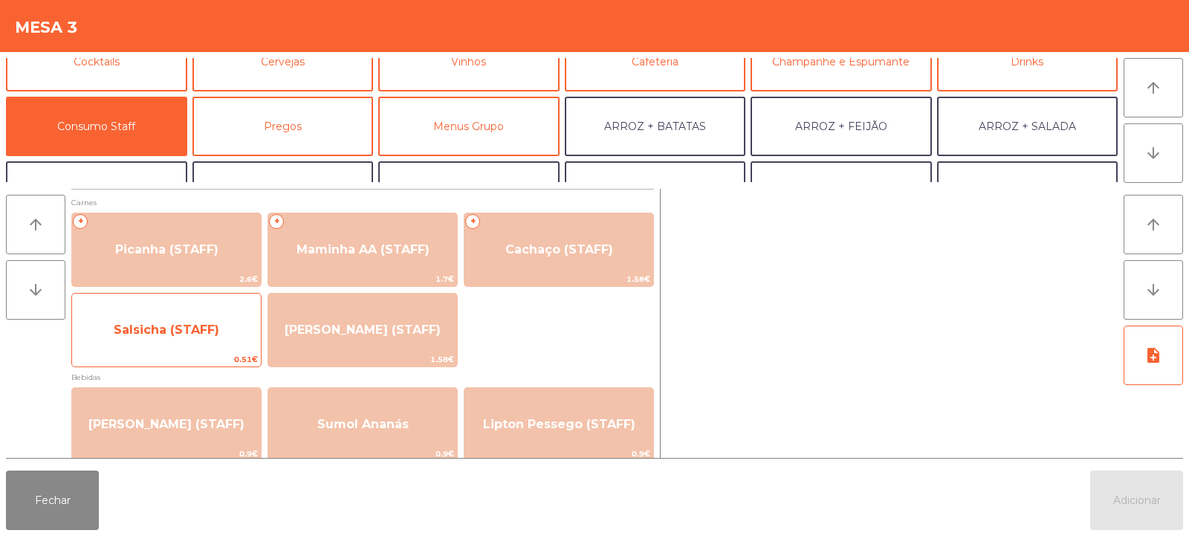
click at [157, 334] on span "Salsicha (STAFF)" at bounding box center [167, 329] width 106 height 14
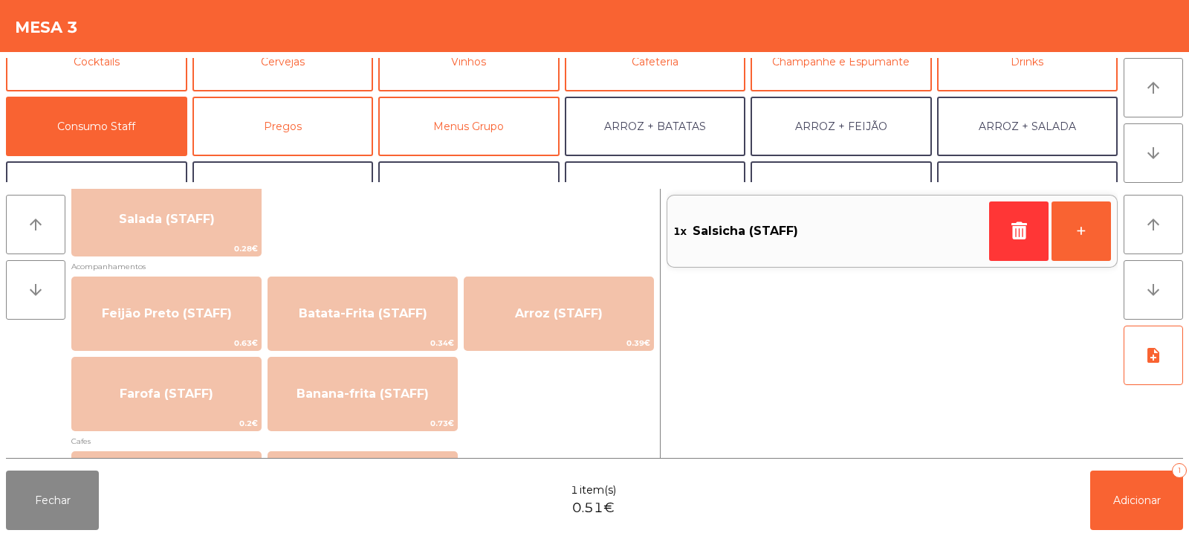
scroll to position [630, 0]
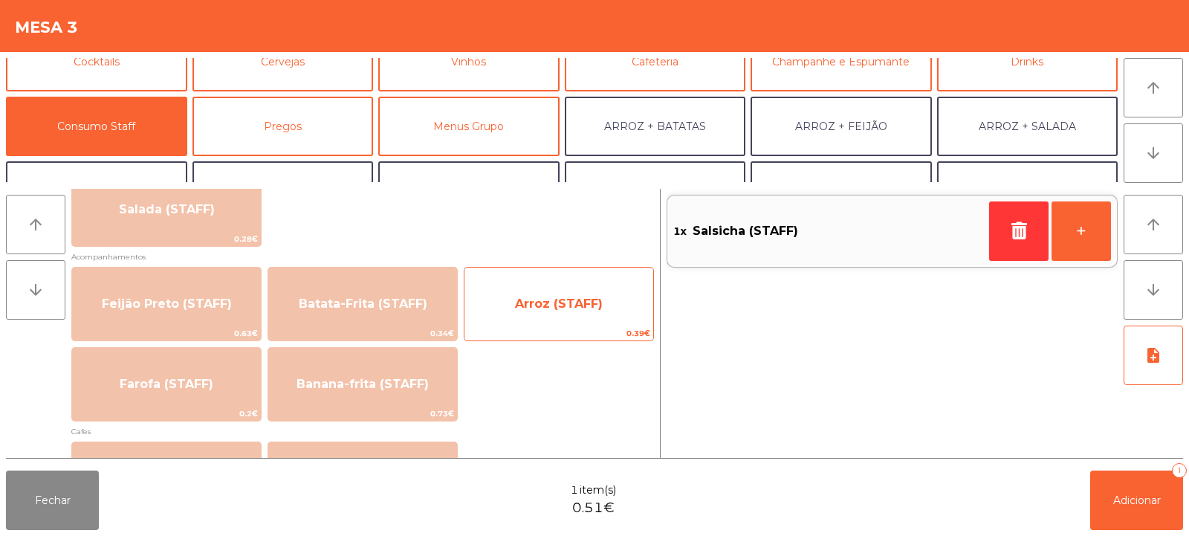
click at [522, 309] on span "Arroz (STAFF)" at bounding box center [559, 303] width 88 height 14
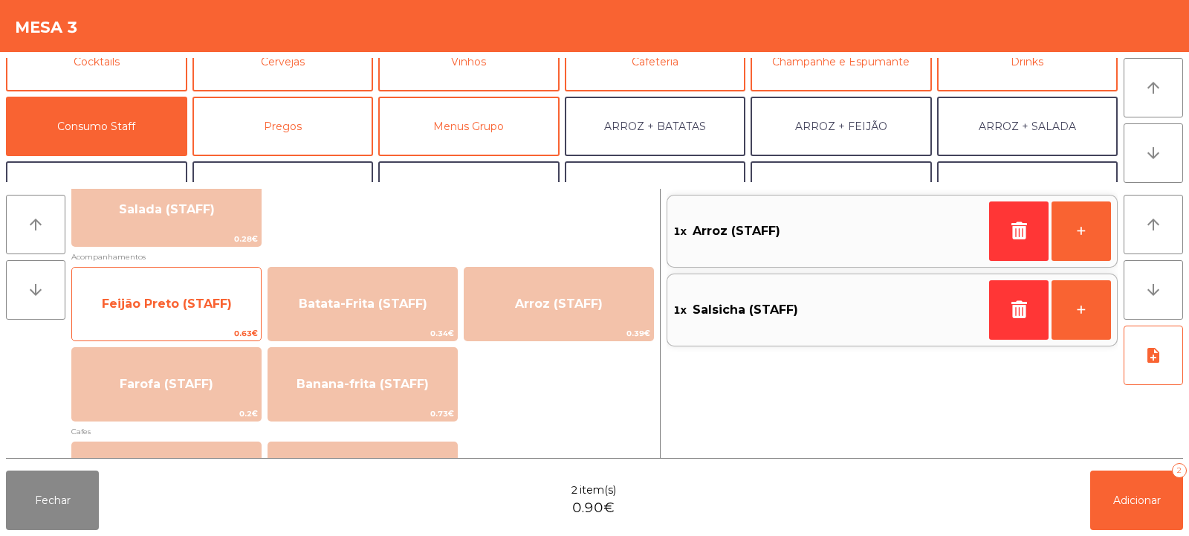
click at [217, 337] on span "0.63€" at bounding box center [166, 333] width 189 height 14
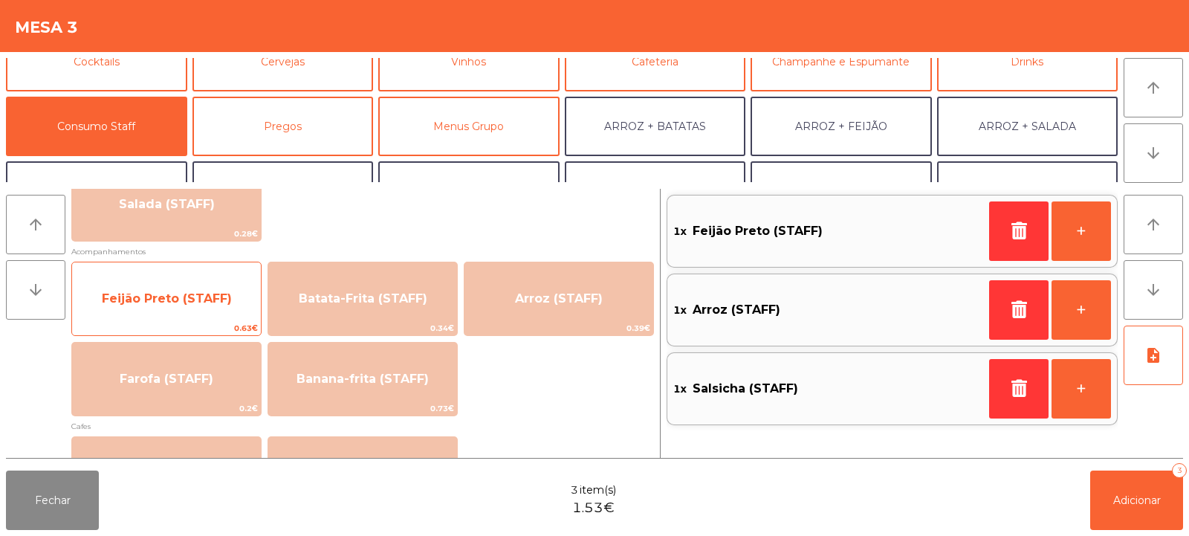
scroll to position [646, 0]
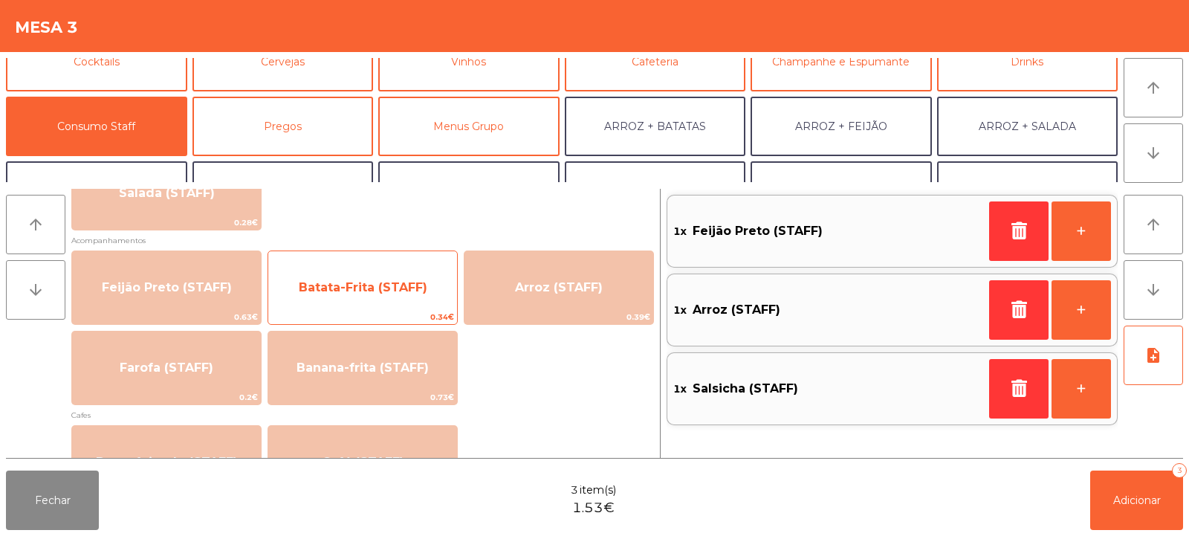
click at [389, 299] on span "Batata-Frita (STAFF)" at bounding box center [362, 287] width 189 height 40
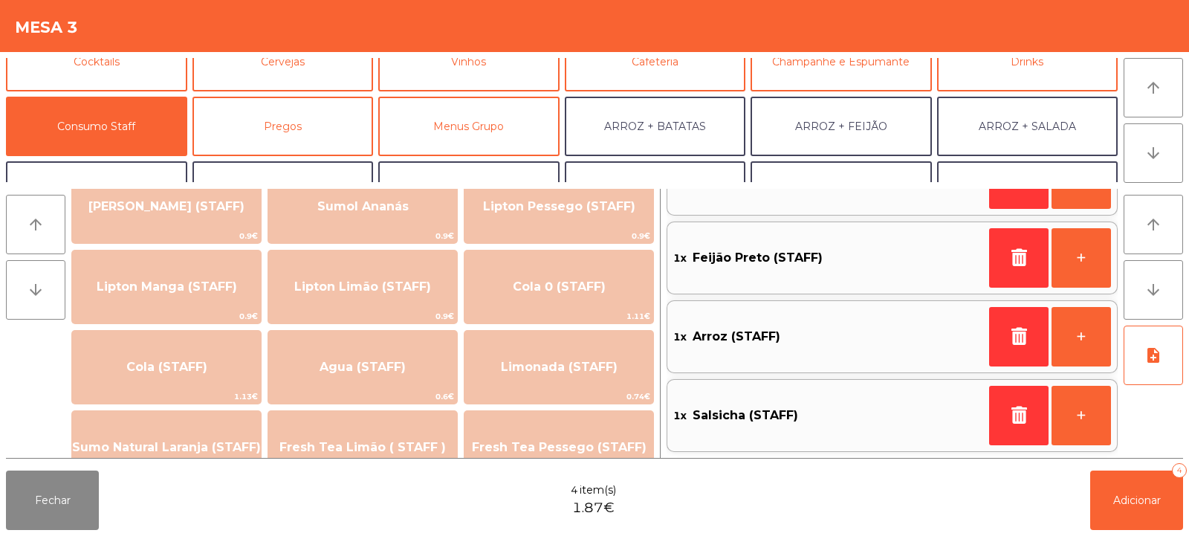
scroll to position [215, 0]
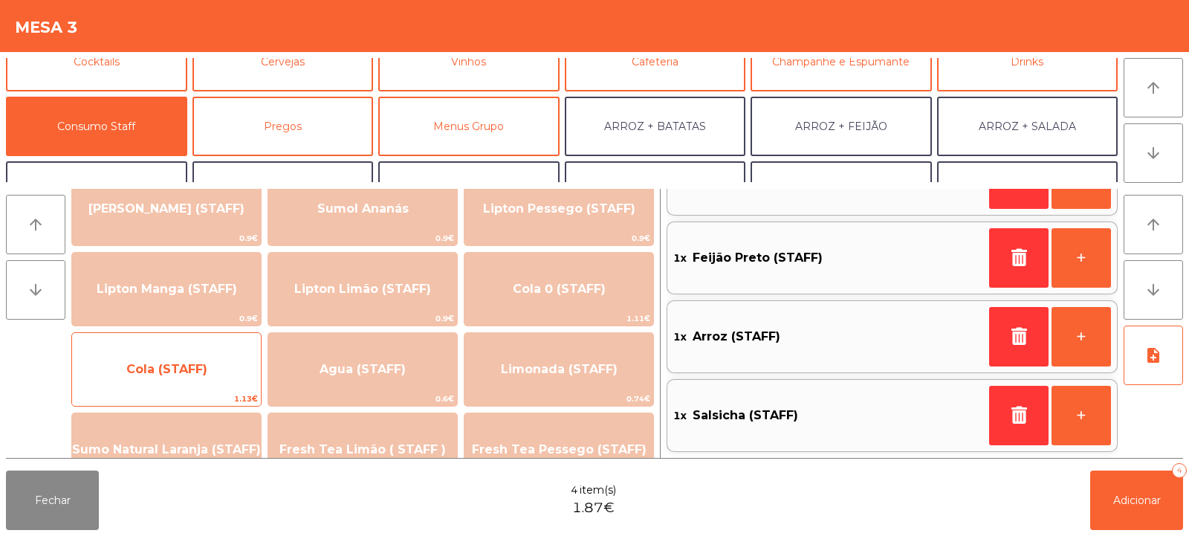
click at [177, 374] on span "Cola (STAFF)" at bounding box center [166, 369] width 81 height 14
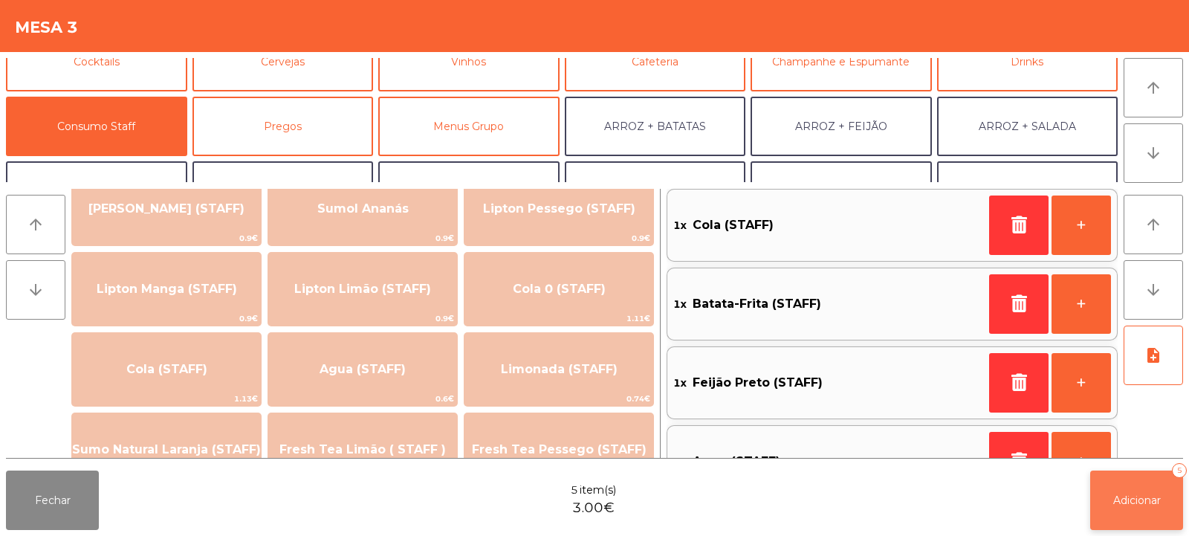
click at [1145, 493] on span "Adicionar" at bounding box center [1137, 499] width 48 height 13
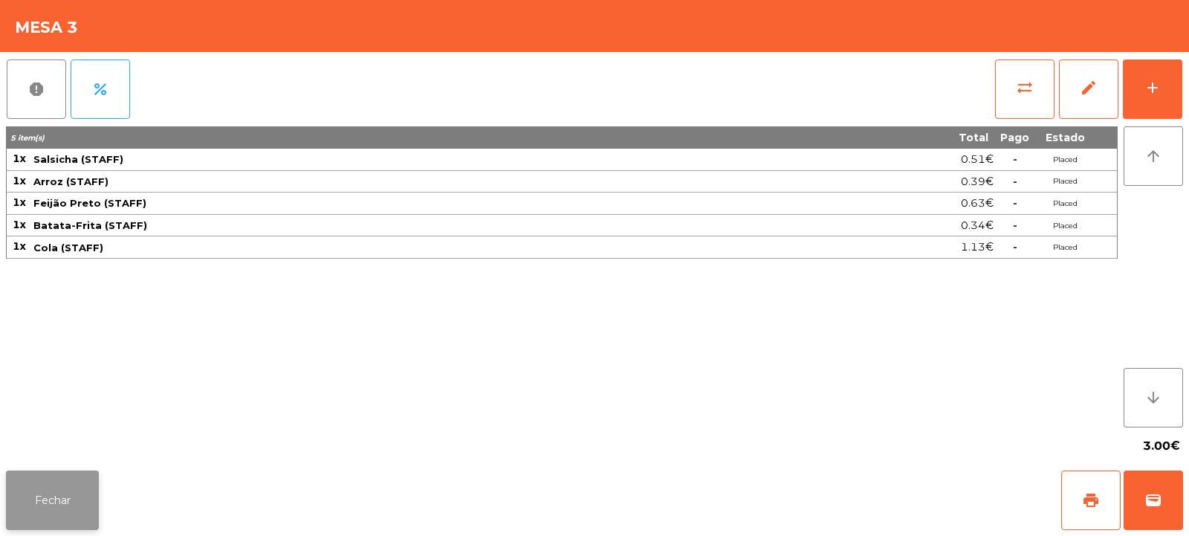
click at [72, 511] on button "Fechar" at bounding box center [52, 499] width 93 height 59
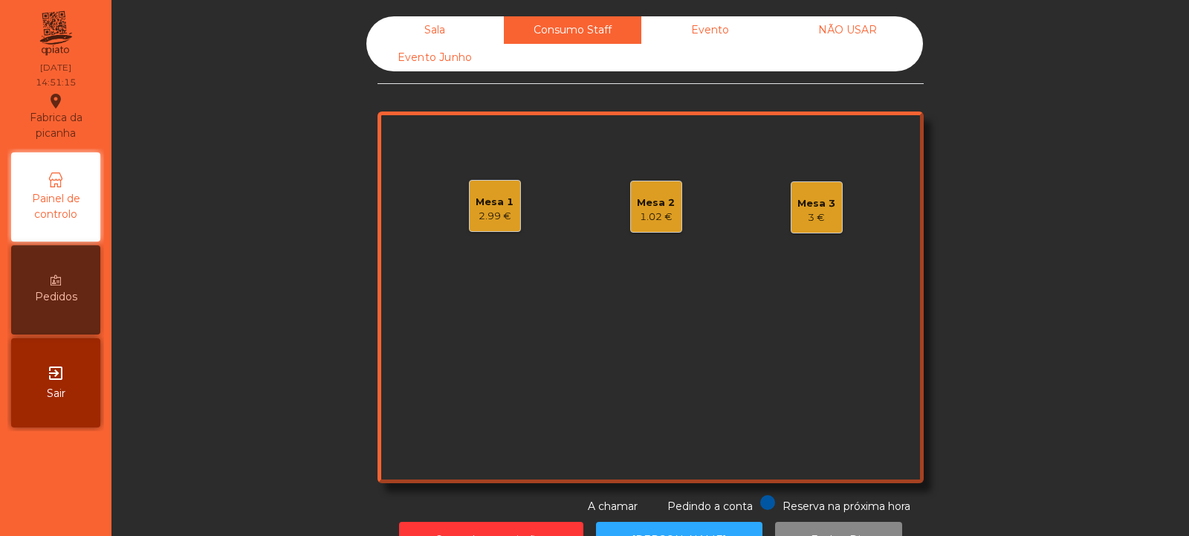
click at [429, 33] on div "Sala" at bounding box center [434, 29] width 137 height 27
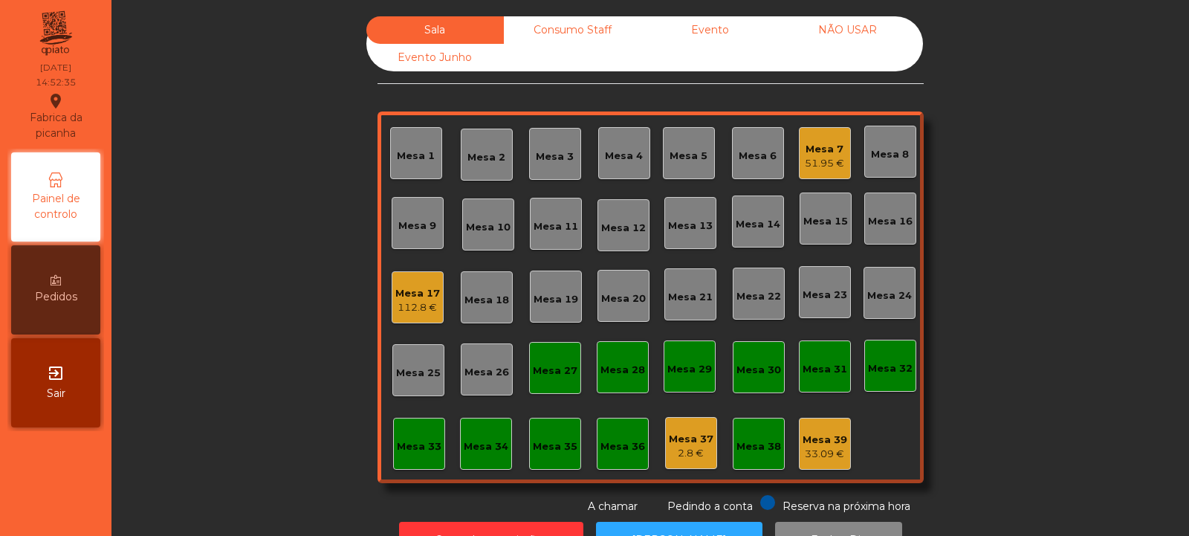
click at [564, 28] on div "Consumo Staff" at bounding box center [572, 29] width 137 height 27
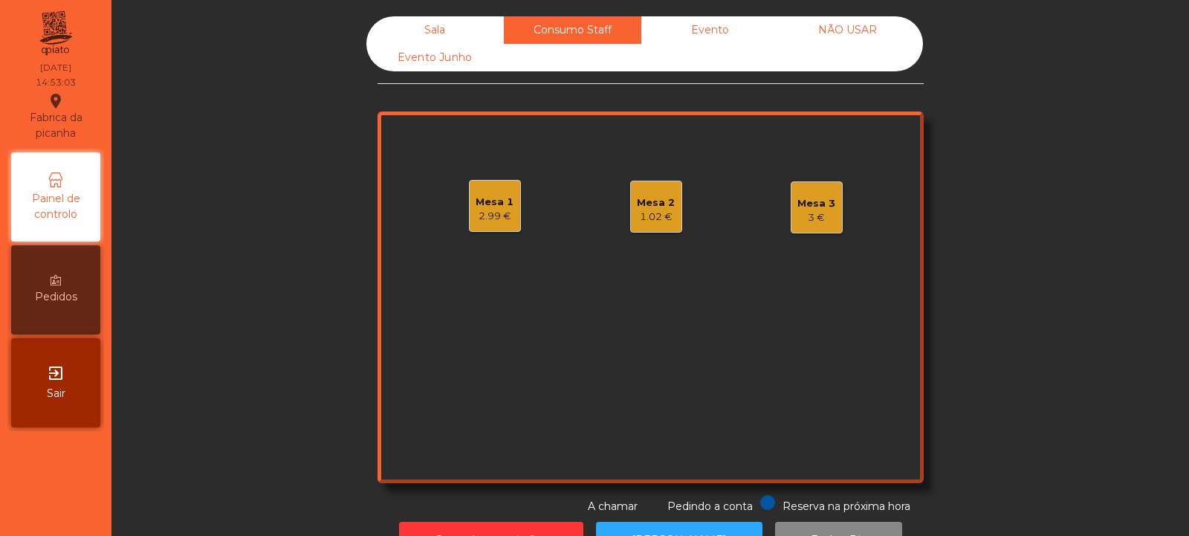
click at [807, 212] on div "3 €" at bounding box center [816, 217] width 38 height 15
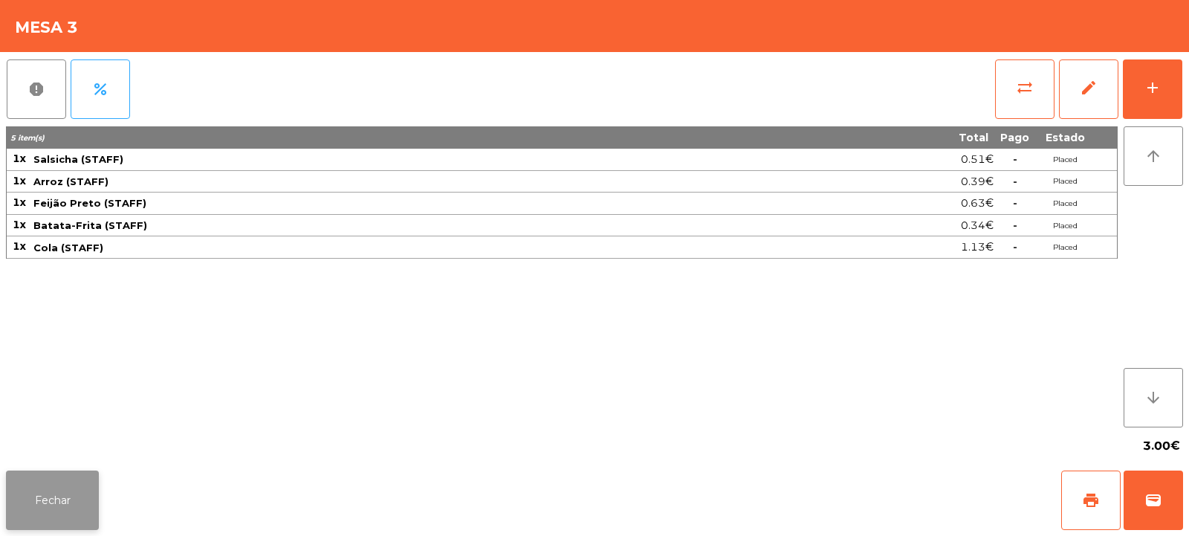
click at [61, 496] on button "Fechar" at bounding box center [52, 499] width 93 height 59
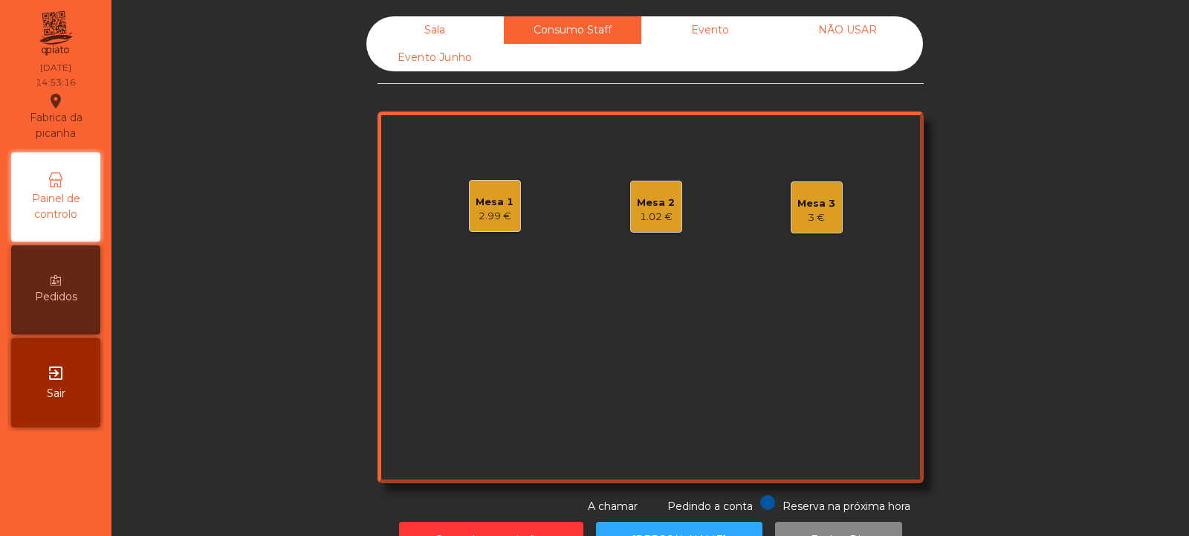
click at [493, 192] on div "Mesa 1 2.99 €" at bounding box center [495, 206] width 38 height 35
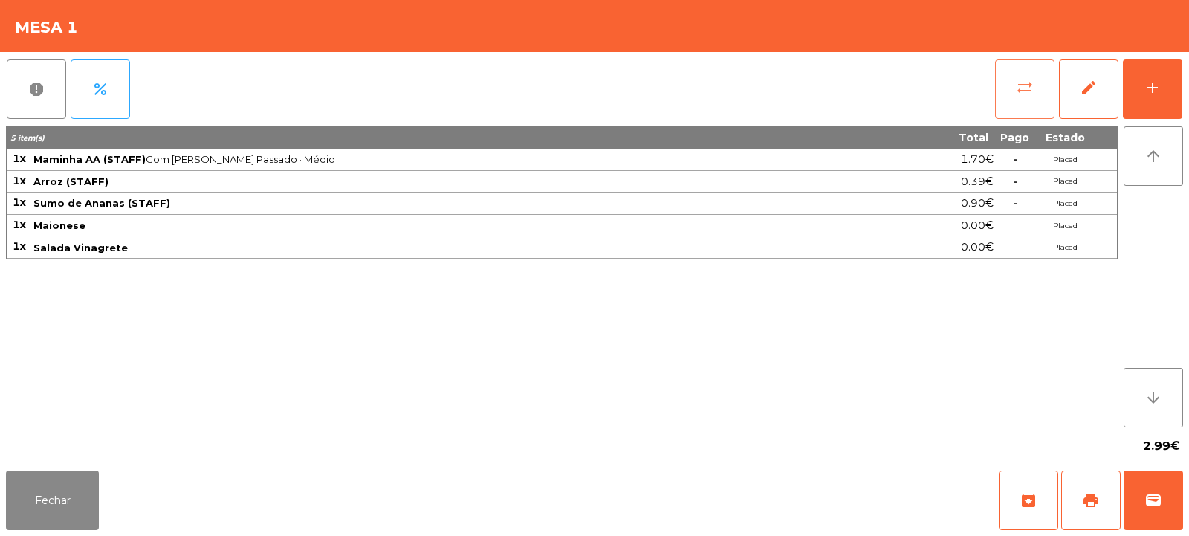
click at [1022, 82] on span "sync_alt" at bounding box center [1025, 88] width 18 height 18
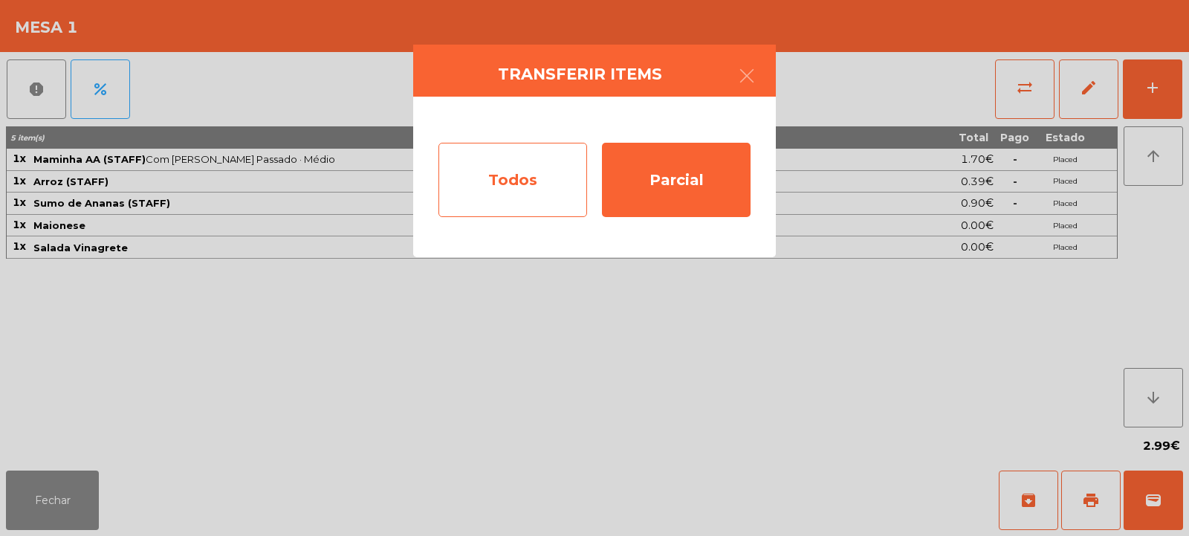
click at [516, 180] on div "Todos" at bounding box center [512, 180] width 149 height 74
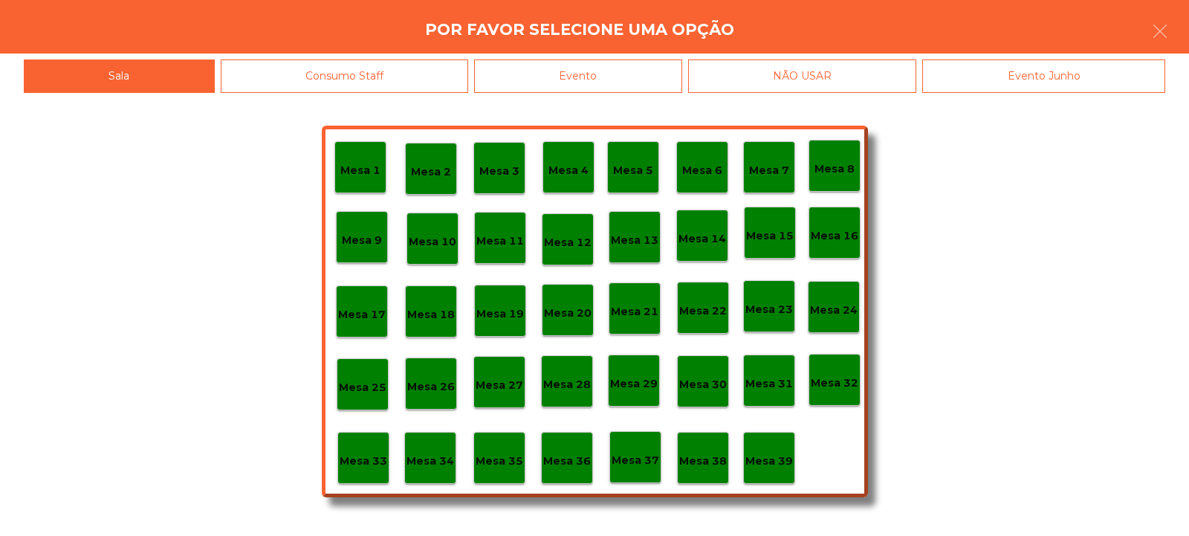
click at [589, 74] on div "Evento" at bounding box center [578, 75] width 208 height 33
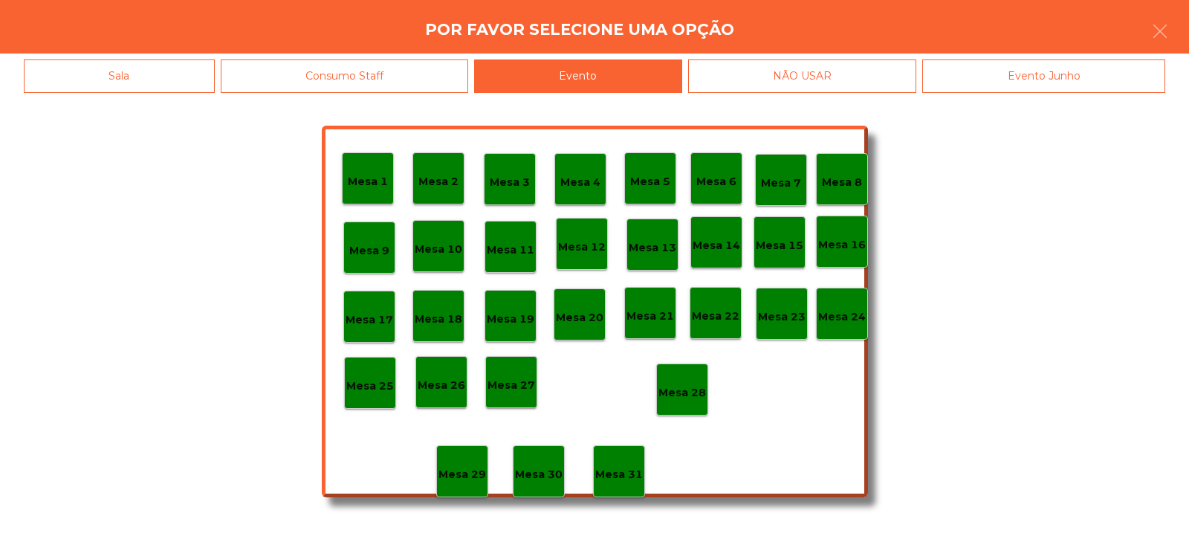
click at [690, 388] on p "Mesa 28" at bounding box center [682, 392] width 48 height 17
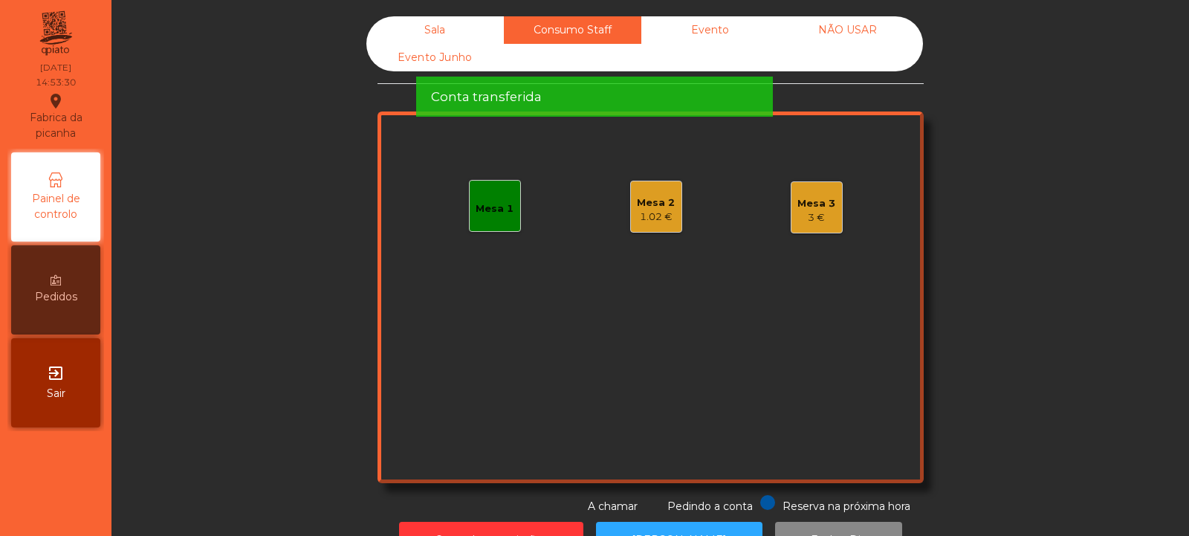
click at [651, 215] on div "1.02 €" at bounding box center [656, 217] width 38 height 15
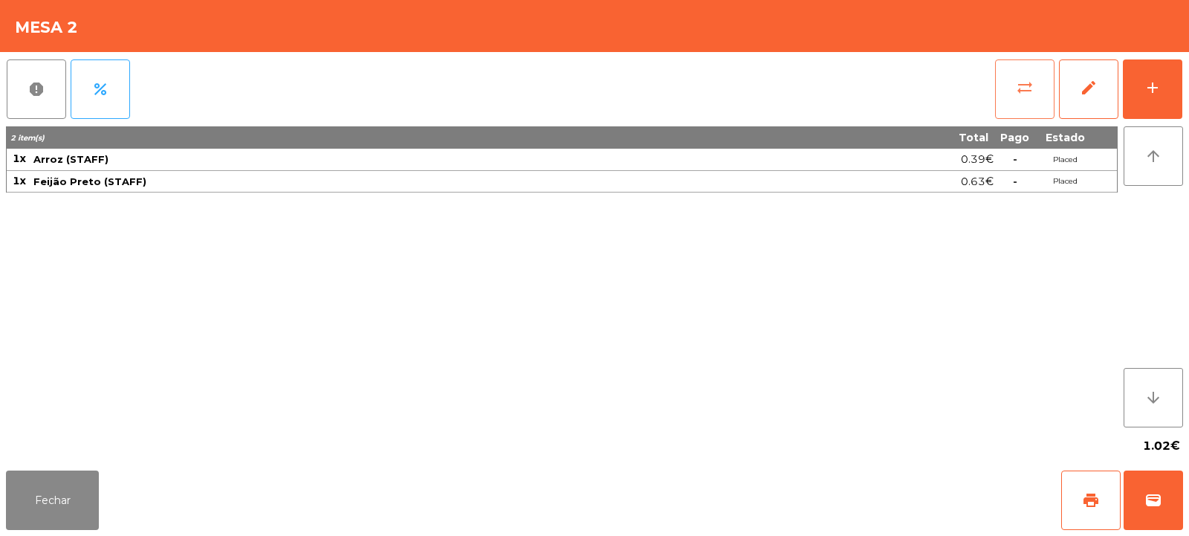
click at [1018, 87] on span "sync_alt" at bounding box center [1025, 88] width 18 height 18
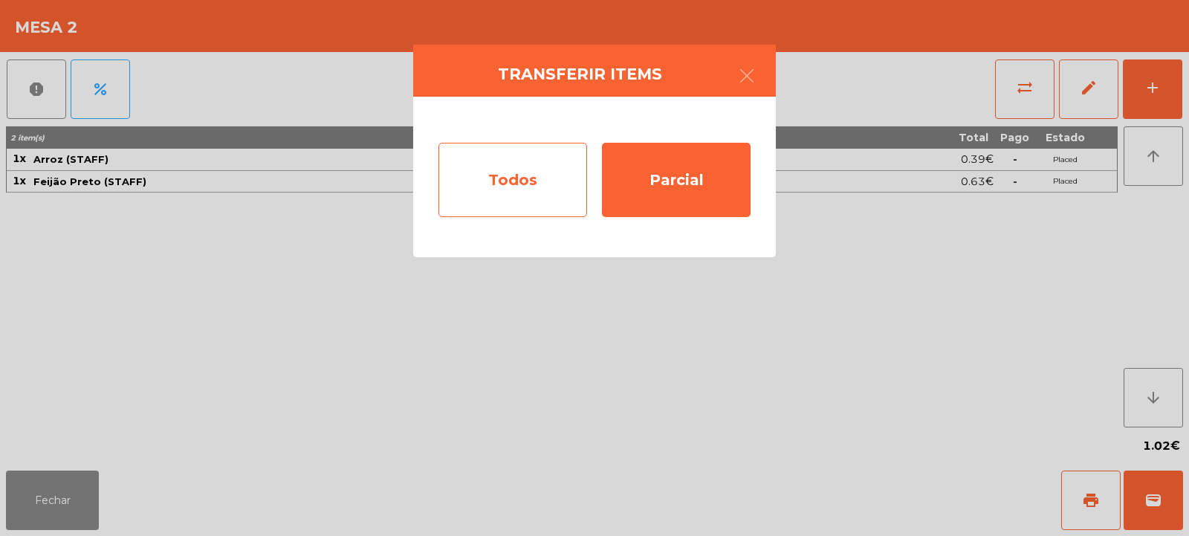
click at [520, 192] on div "Todos" at bounding box center [512, 180] width 149 height 74
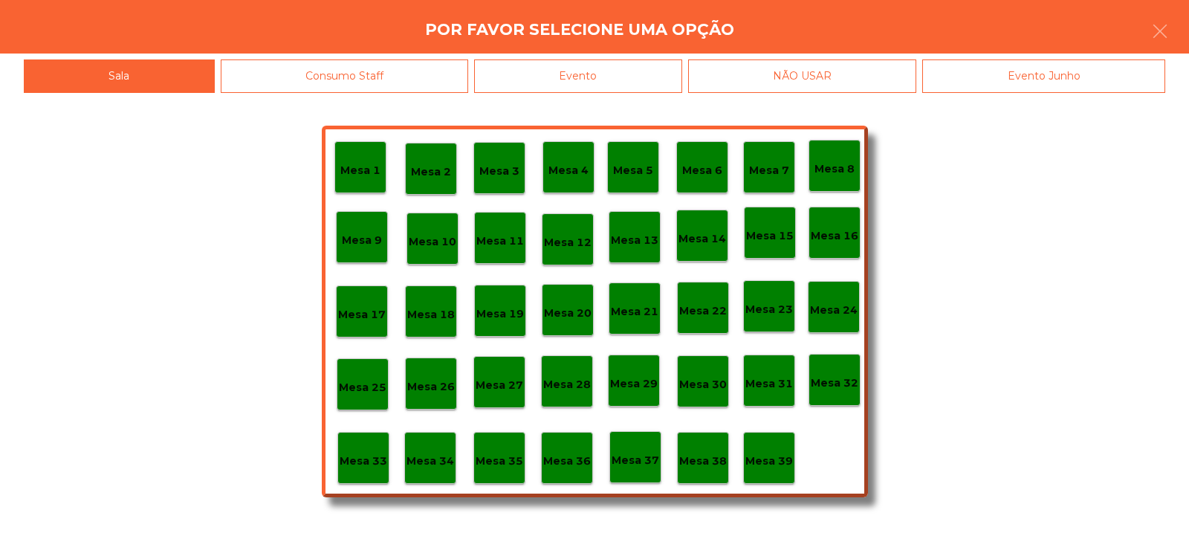
click at [594, 82] on div "Evento" at bounding box center [578, 75] width 208 height 33
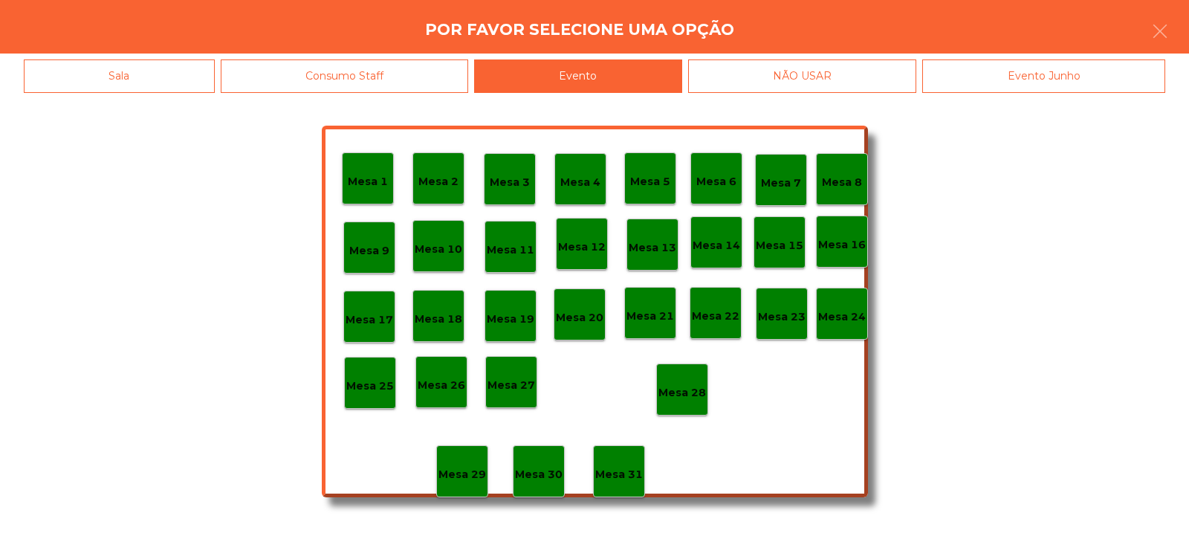
click at [693, 404] on div "Mesa 28" at bounding box center [682, 389] width 52 height 52
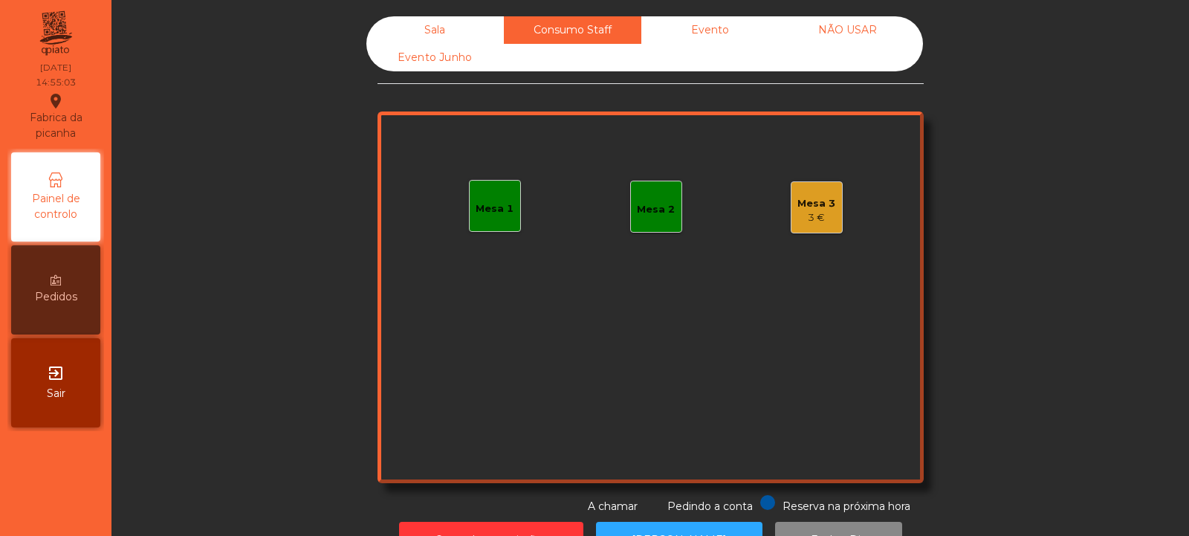
scroll to position [50, 0]
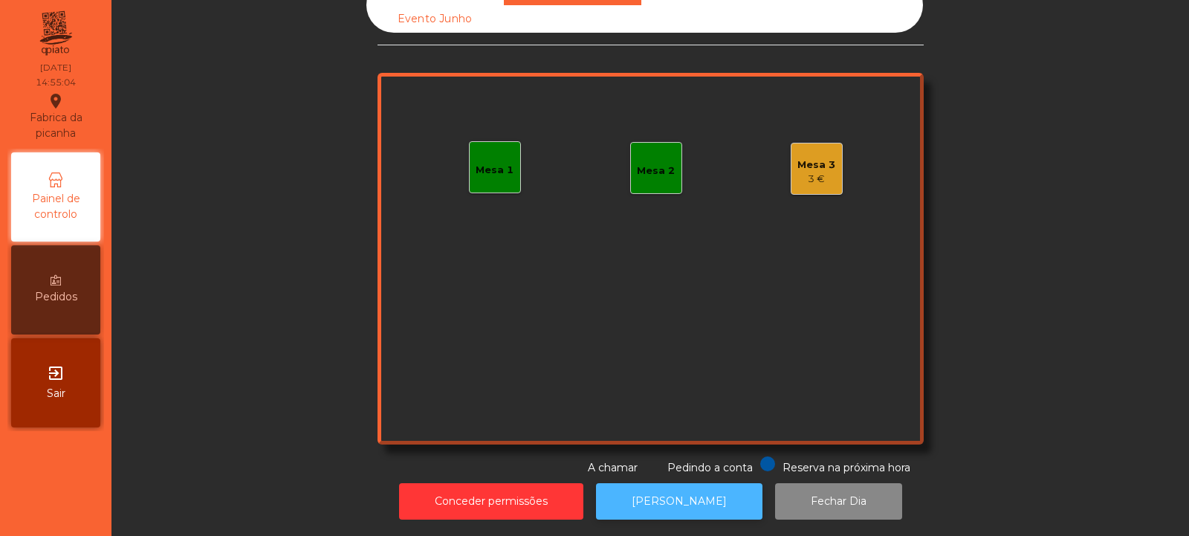
click at [676, 498] on button "[PERSON_NAME]" at bounding box center [679, 501] width 166 height 36
click at [829, 163] on div "Mesa 3 3 €" at bounding box center [817, 169] width 52 height 52
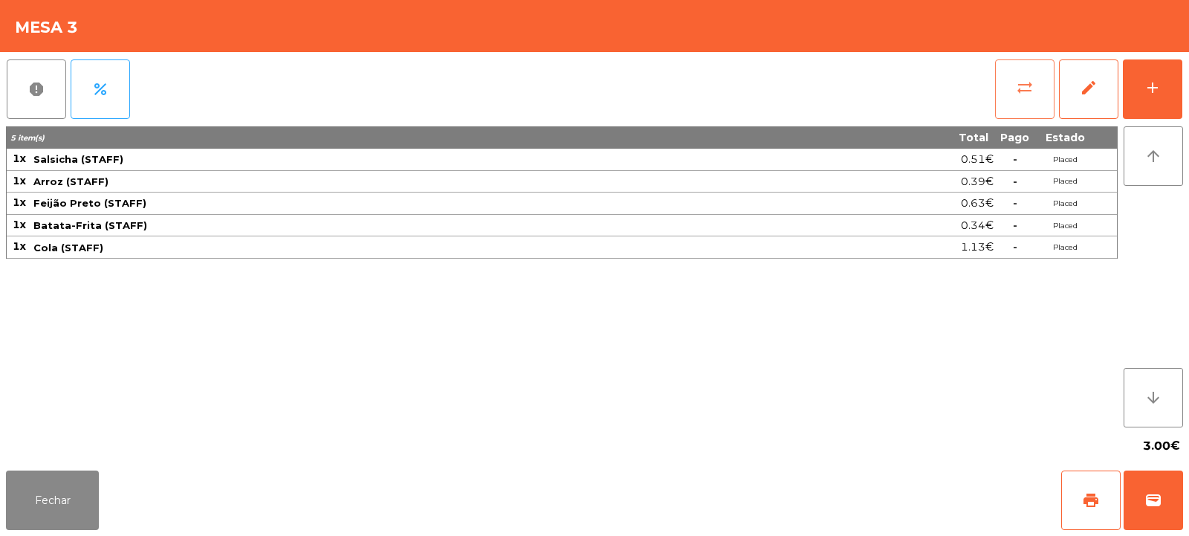
click at [1028, 96] on span "sync_alt" at bounding box center [1025, 88] width 18 height 18
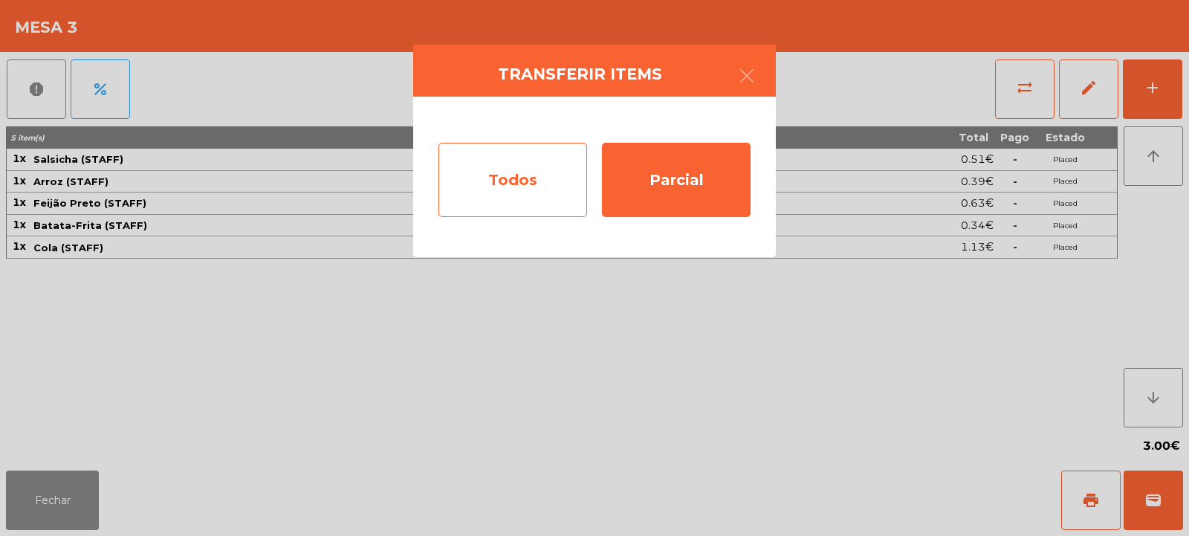
click at [517, 178] on div "Todos" at bounding box center [512, 180] width 149 height 74
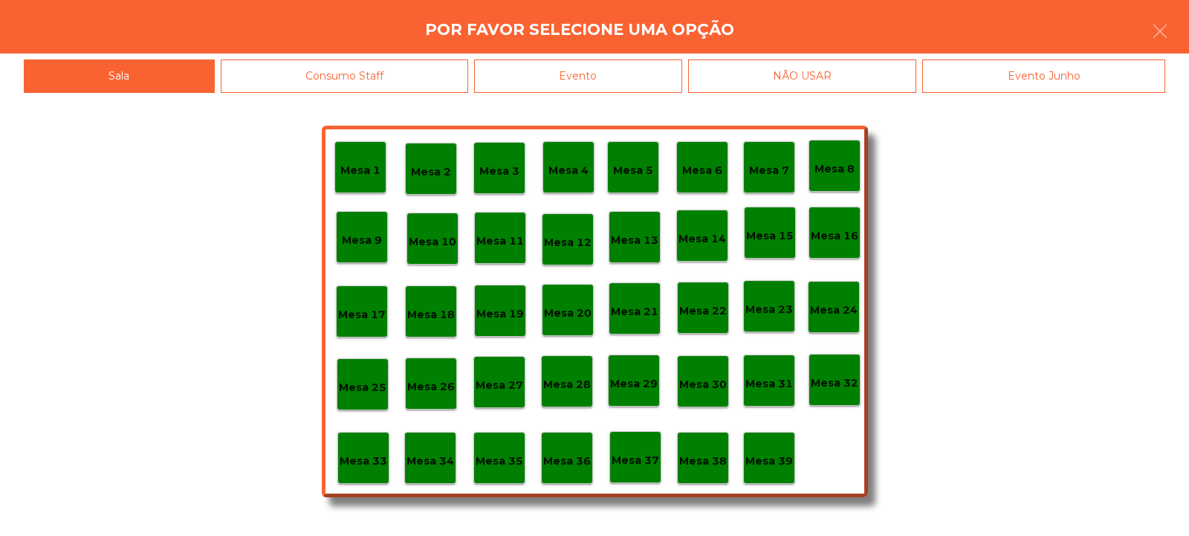
click at [576, 68] on div "Evento" at bounding box center [578, 75] width 208 height 33
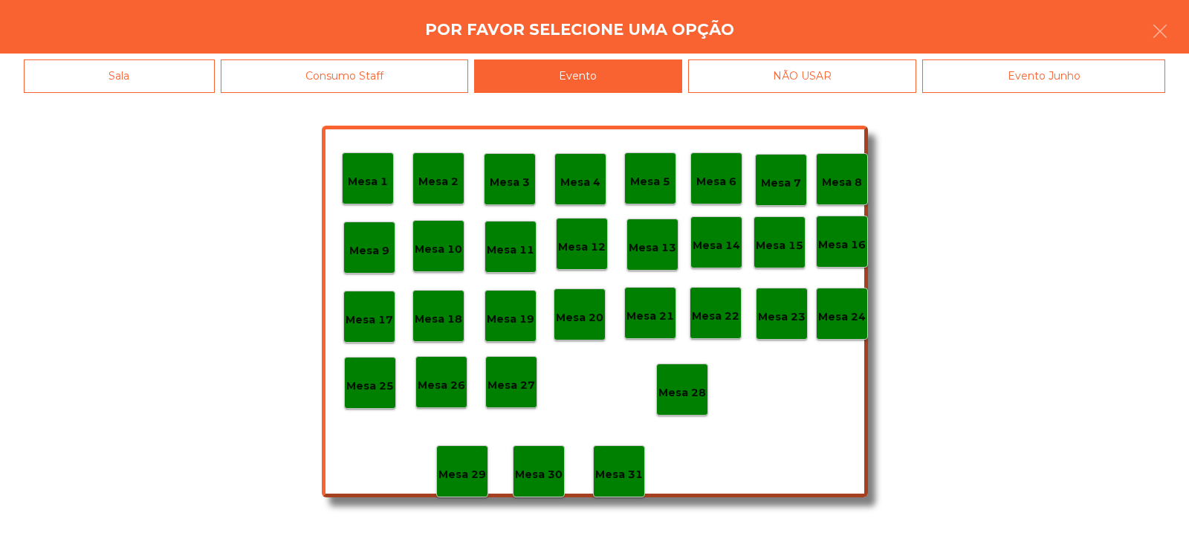
click at [681, 378] on div "Mesa 28" at bounding box center [682, 389] width 48 height 23
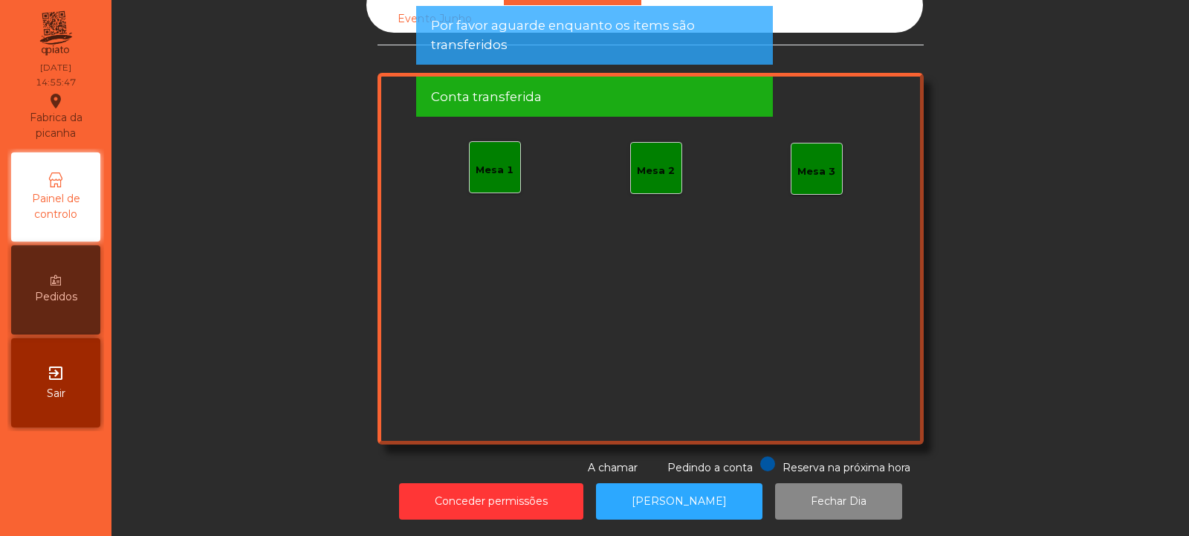
scroll to position [0, 0]
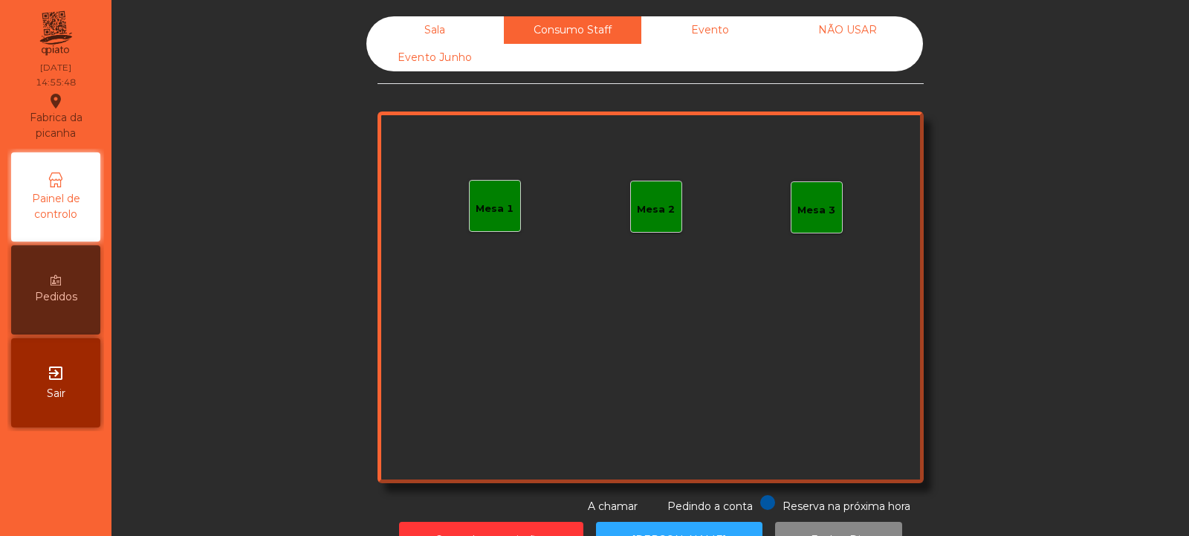
click at [406, 36] on div "Sala" at bounding box center [434, 29] width 137 height 27
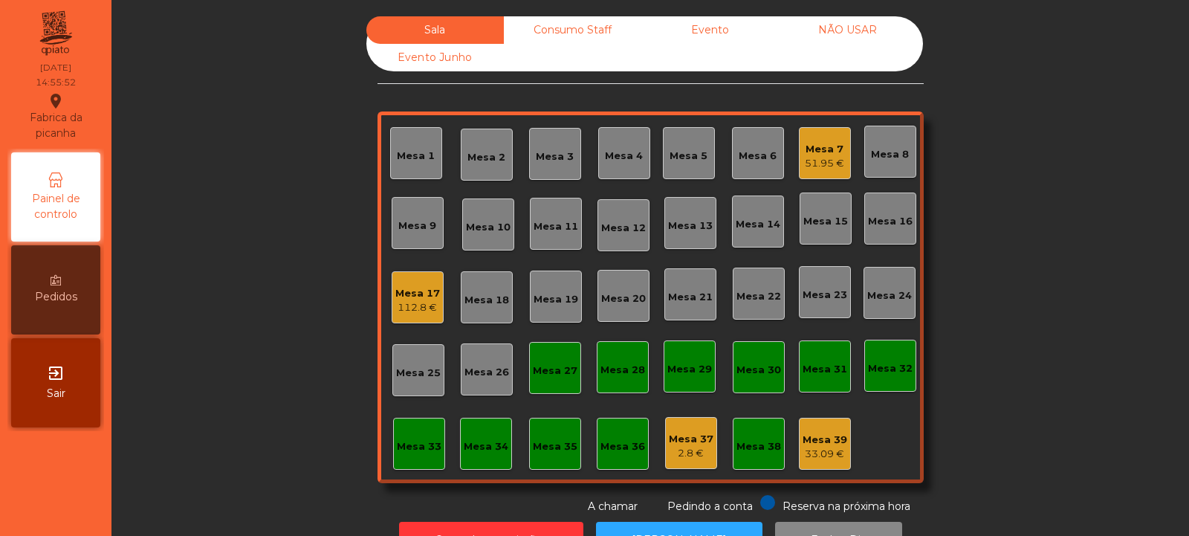
click at [812, 160] on div "51.95 €" at bounding box center [824, 163] width 39 height 15
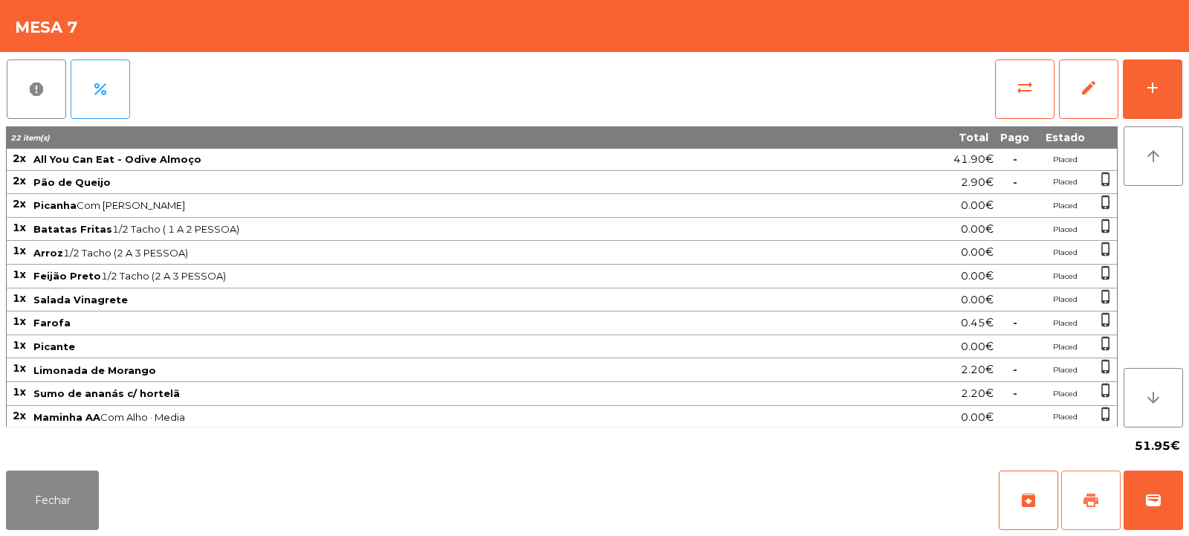
click at [1084, 493] on span "print" at bounding box center [1091, 500] width 18 height 18
click at [1156, 499] on span "wallet" at bounding box center [1153, 500] width 18 height 18
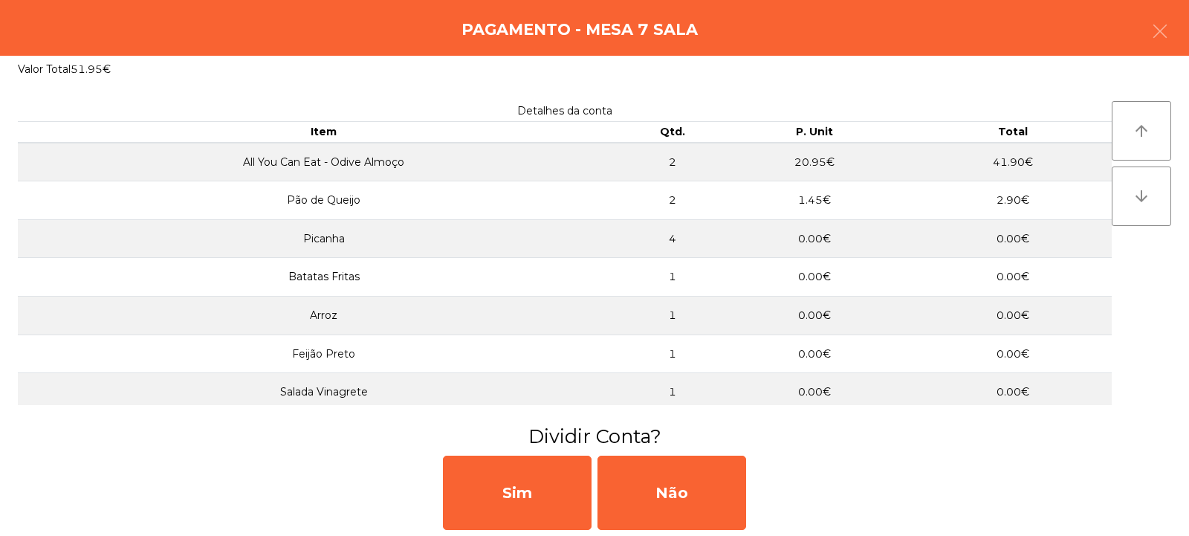
click at [1145, 45] on button "button" at bounding box center [1160, 32] width 42 height 45
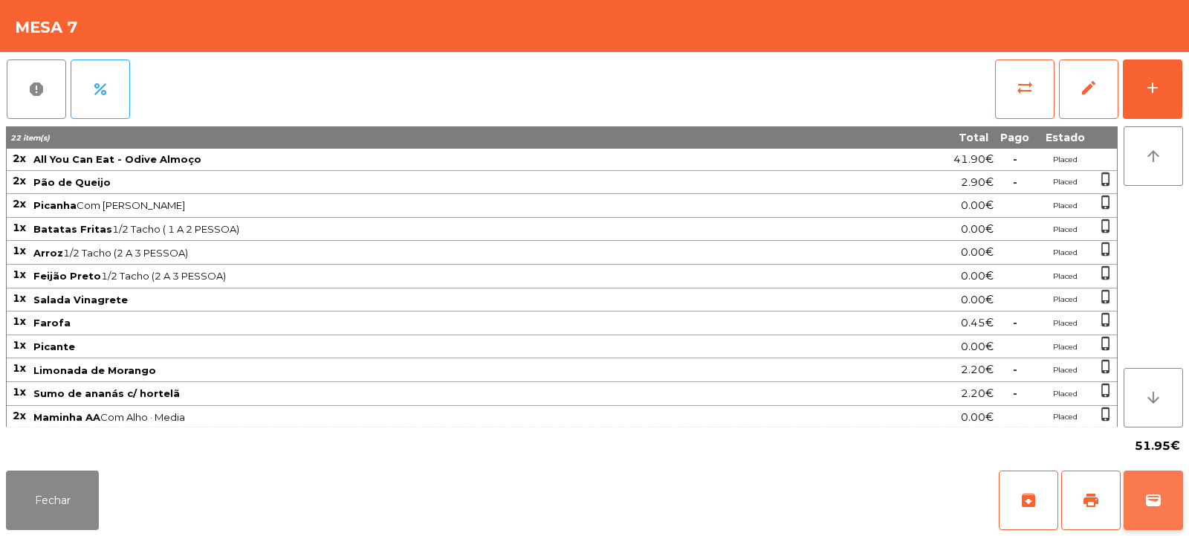
click at [1161, 502] on span "wallet" at bounding box center [1153, 500] width 18 height 18
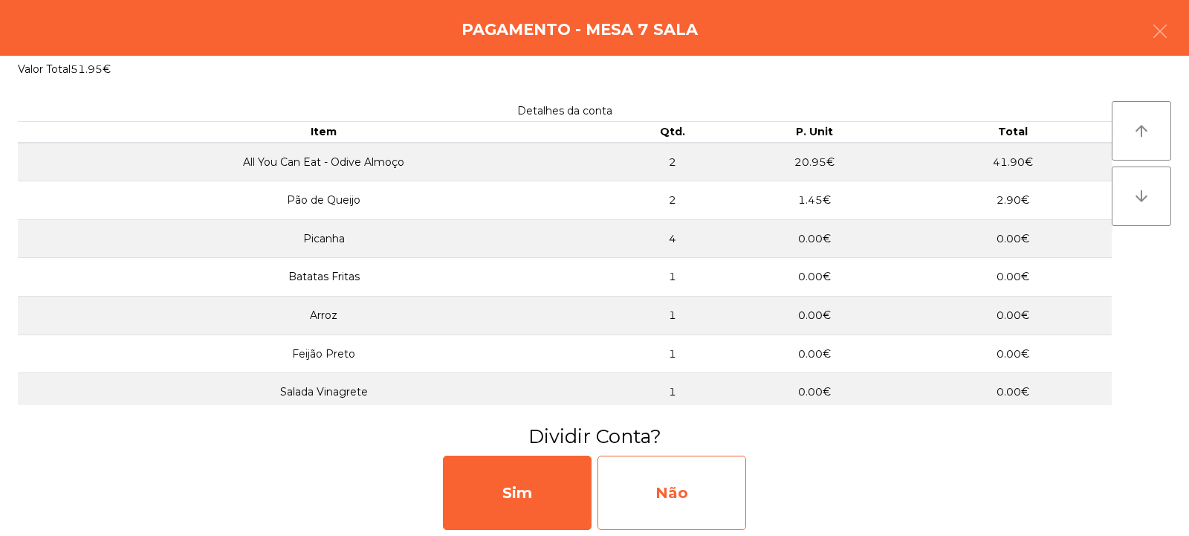
click at [660, 471] on div "Não" at bounding box center [671, 492] width 149 height 74
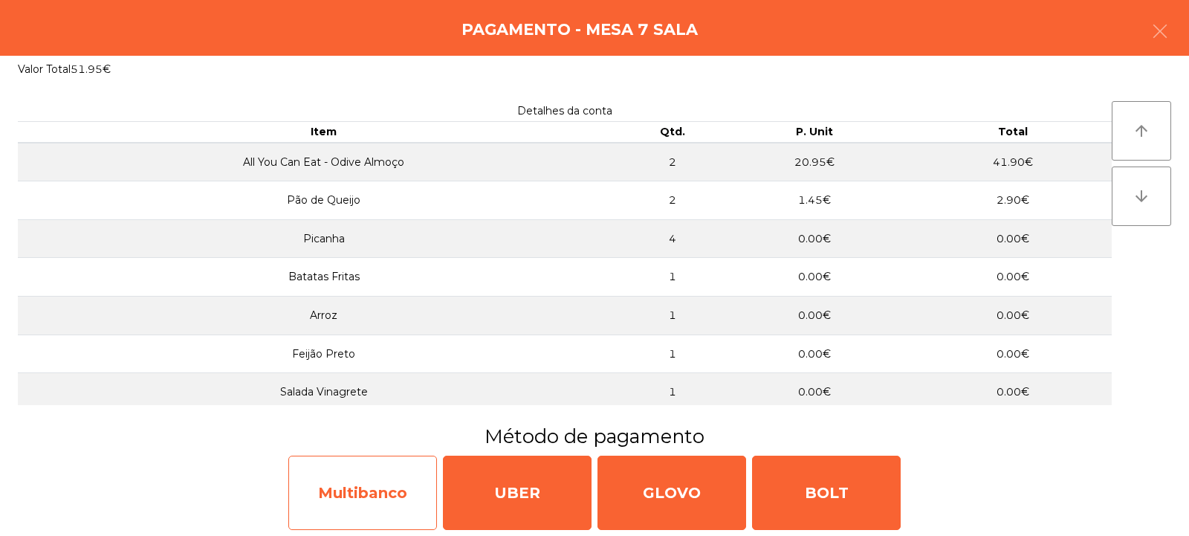
click at [362, 465] on div "Multibanco" at bounding box center [362, 492] width 149 height 74
select select "**"
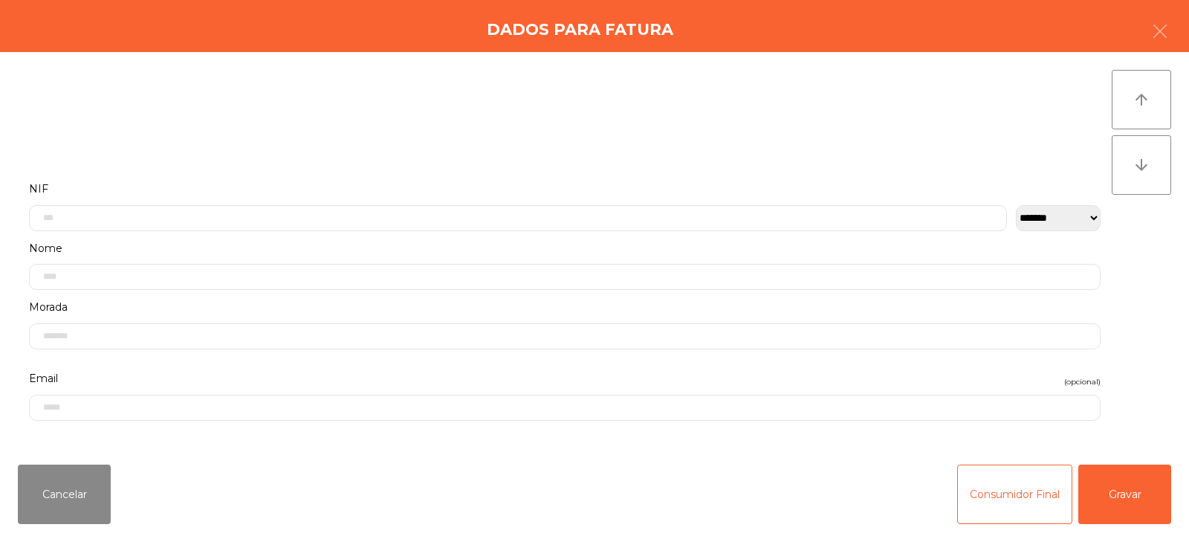
click at [157, 241] on label "Nome" at bounding box center [564, 249] width 1071 height 20
click at [140, 103] on input "text" at bounding box center [564, 108] width 1071 height 26
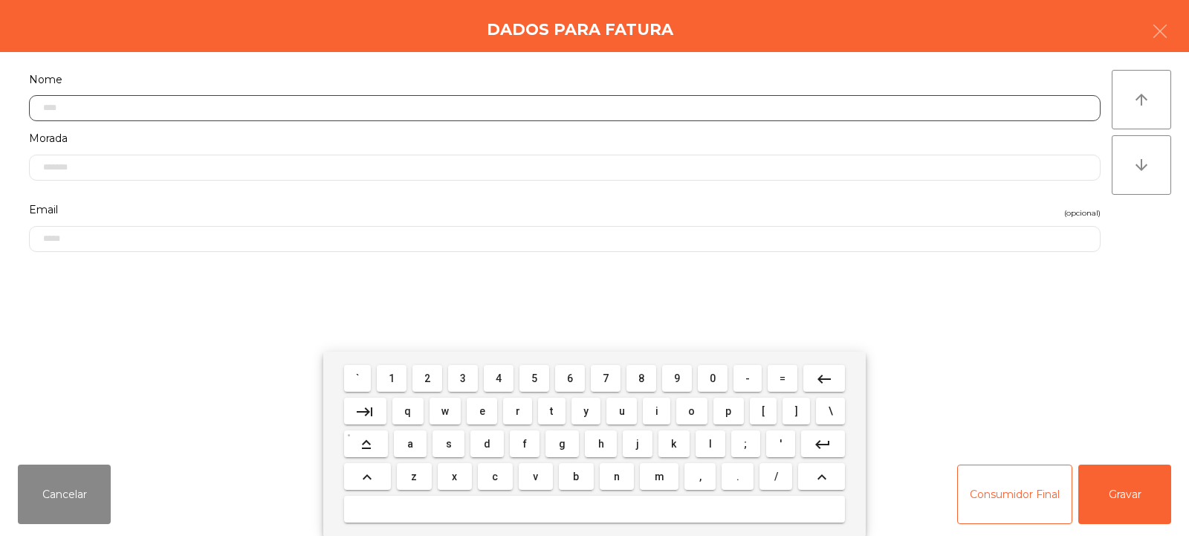
scroll to position [0, 0]
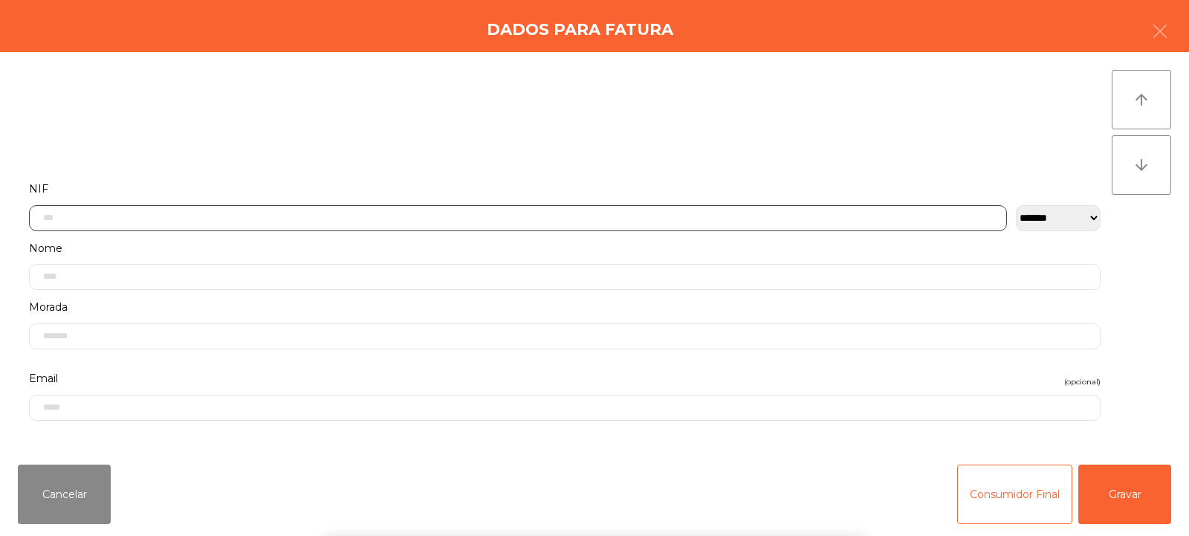
click at [127, 219] on input "text" at bounding box center [518, 218] width 978 height 26
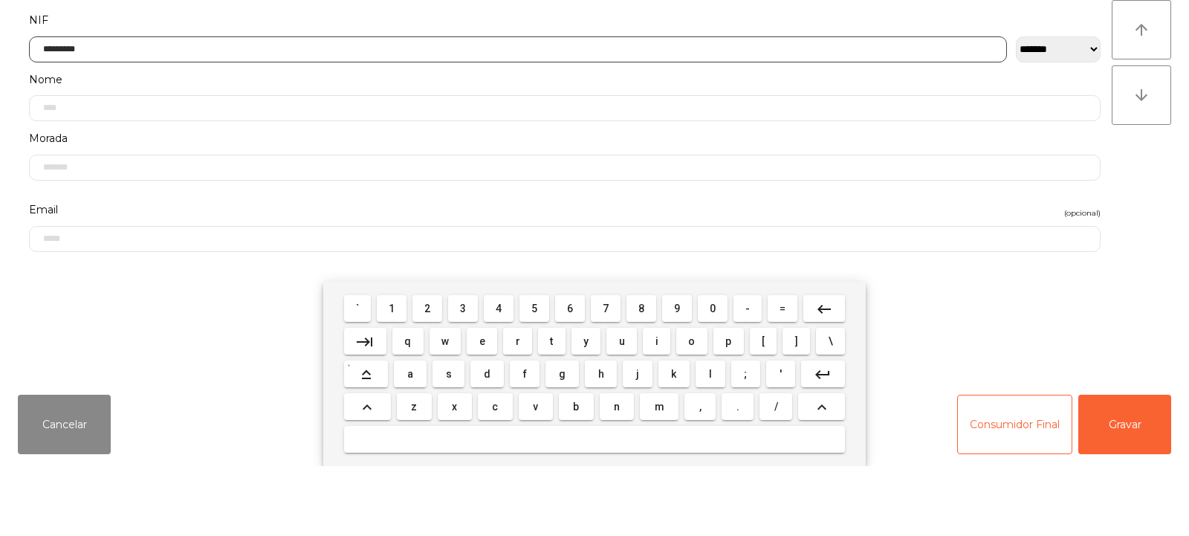
type input "*********"
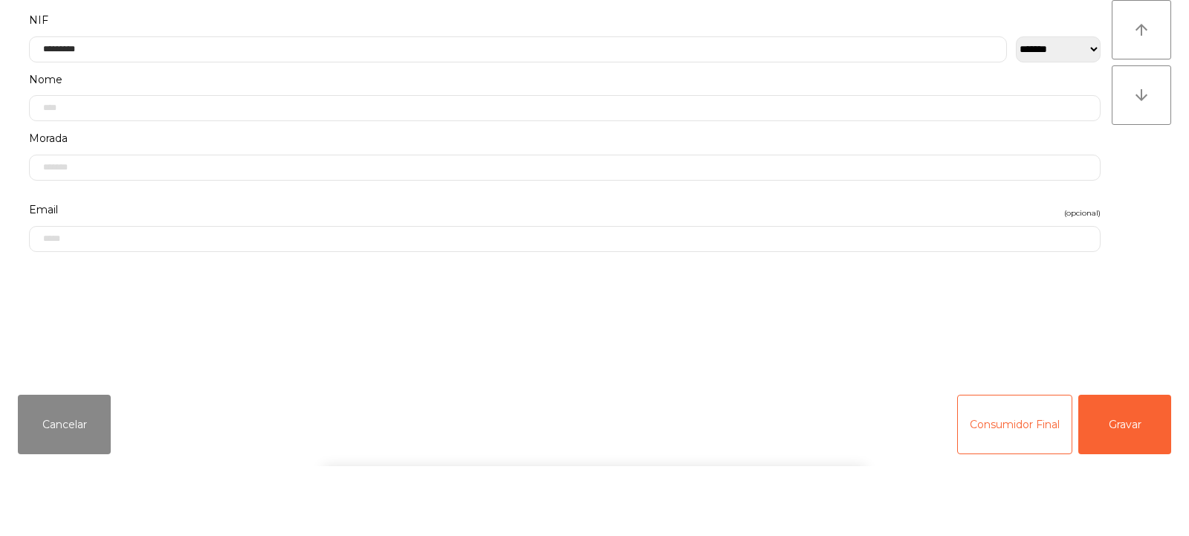
click at [1142, 282] on div "arrow_upward arrow_downward" at bounding box center [1141, 252] width 59 height 365
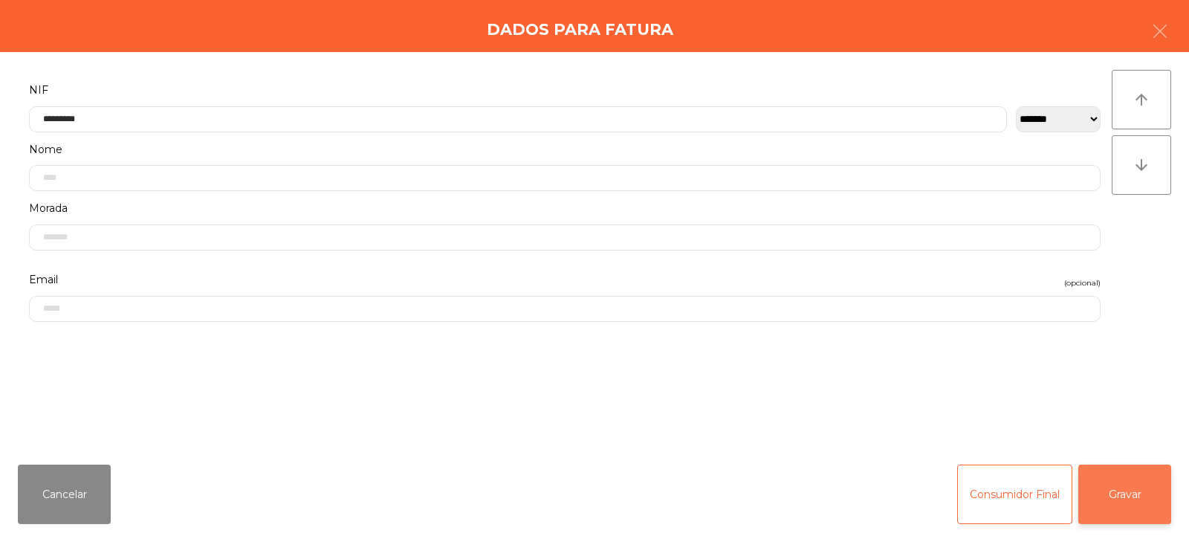
click at [1132, 505] on button "Gravar" at bounding box center [1124, 493] width 93 height 59
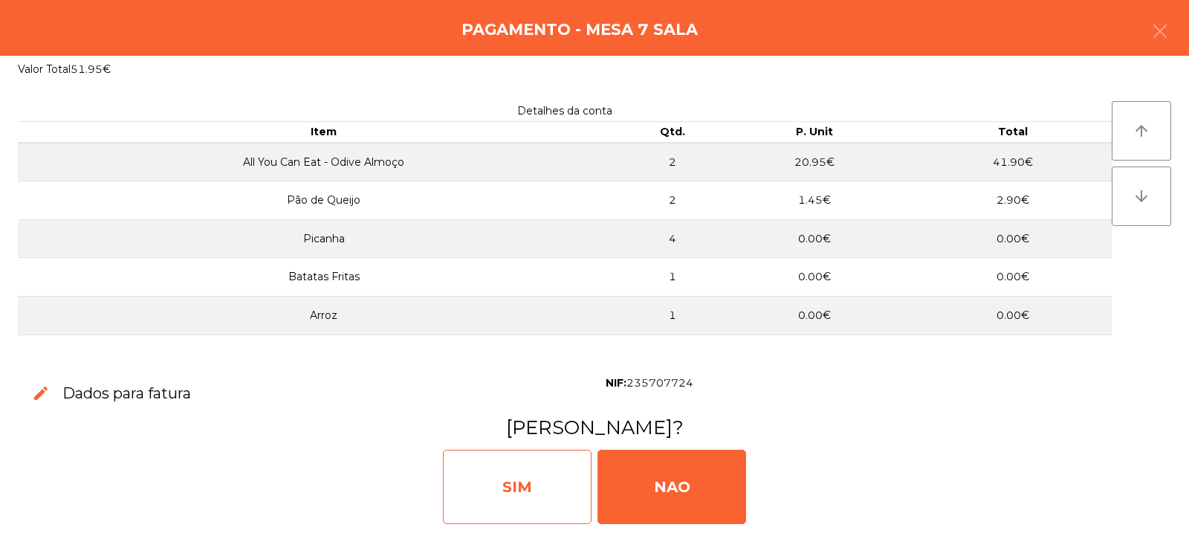
click at [521, 490] on div "SIM" at bounding box center [517, 487] width 149 height 74
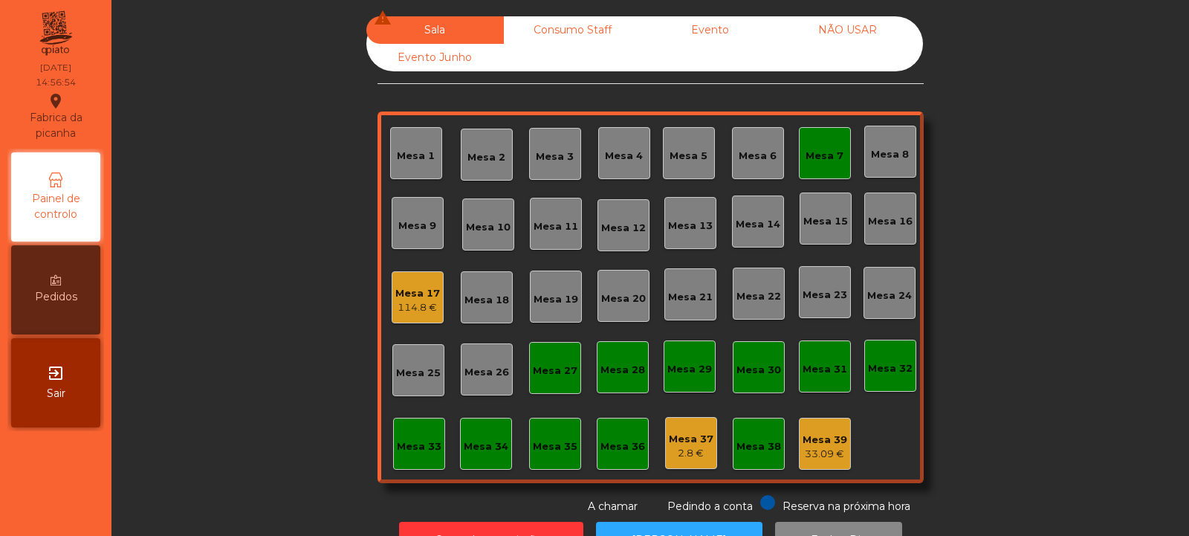
click at [825, 150] on div "Mesa 7" at bounding box center [824, 156] width 38 height 15
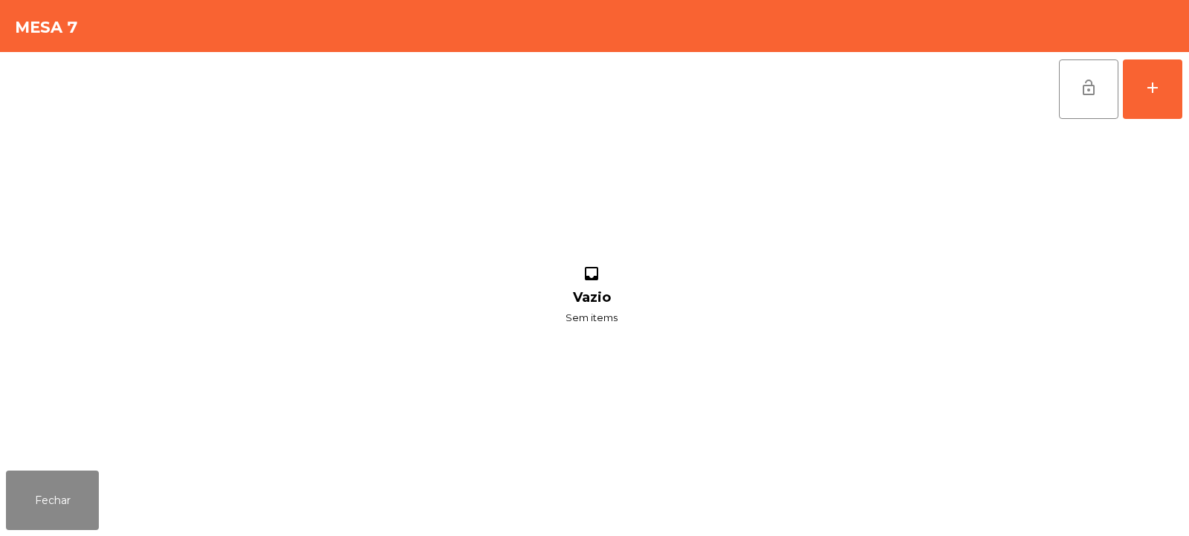
click at [1082, 83] on span "lock_open" at bounding box center [1089, 88] width 18 height 18
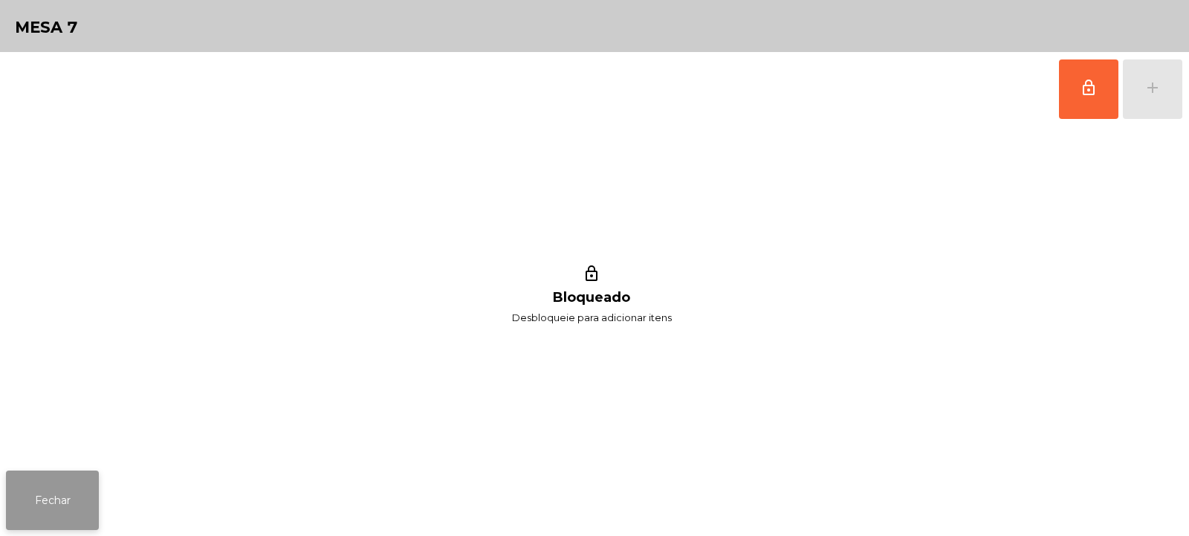
click at [41, 479] on button "Fechar" at bounding box center [52, 499] width 93 height 59
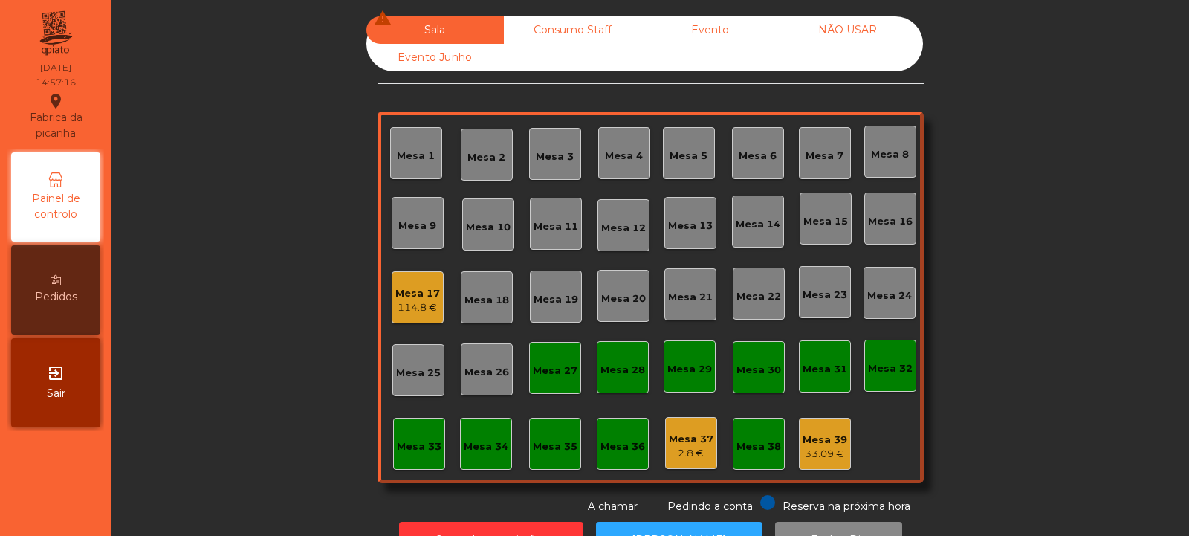
click at [415, 294] on div "Mesa 17" at bounding box center [417, 293] width 45 height 15
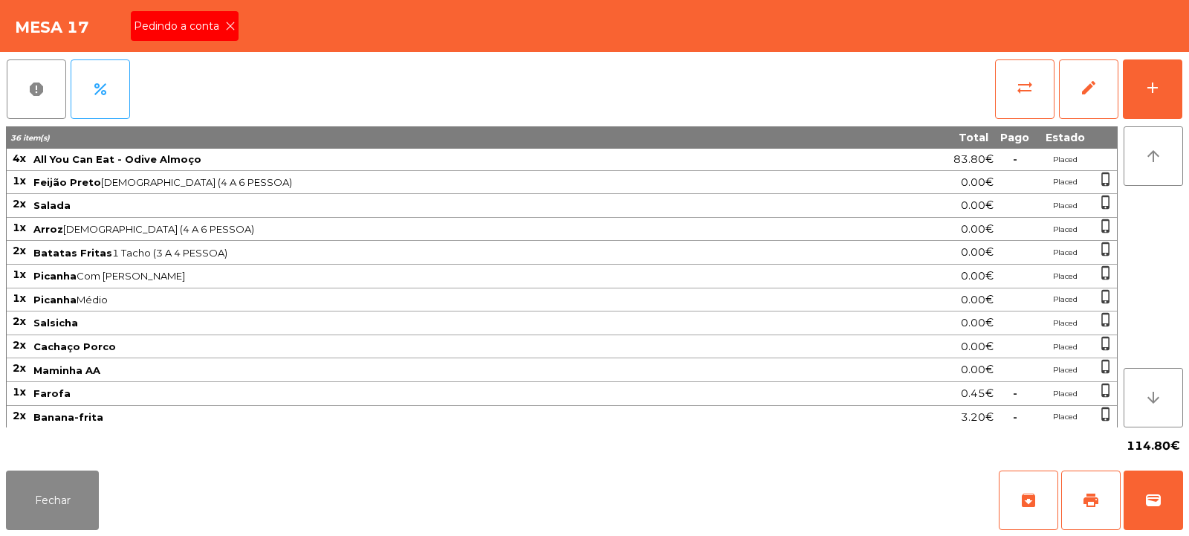
click at [230, 27] on icon at bounding box center [230, 26] width 10 height 10
click at [1100, 498] on button "print" at bounding box center [1090, 499] width 59 height 59
click at [1086, 506] on span "print" at bounding box center [1091, 500] width 18 height 18
click at [1152, 502] on span "wallet" at bounding box center [1153, 500] width 18 height 18
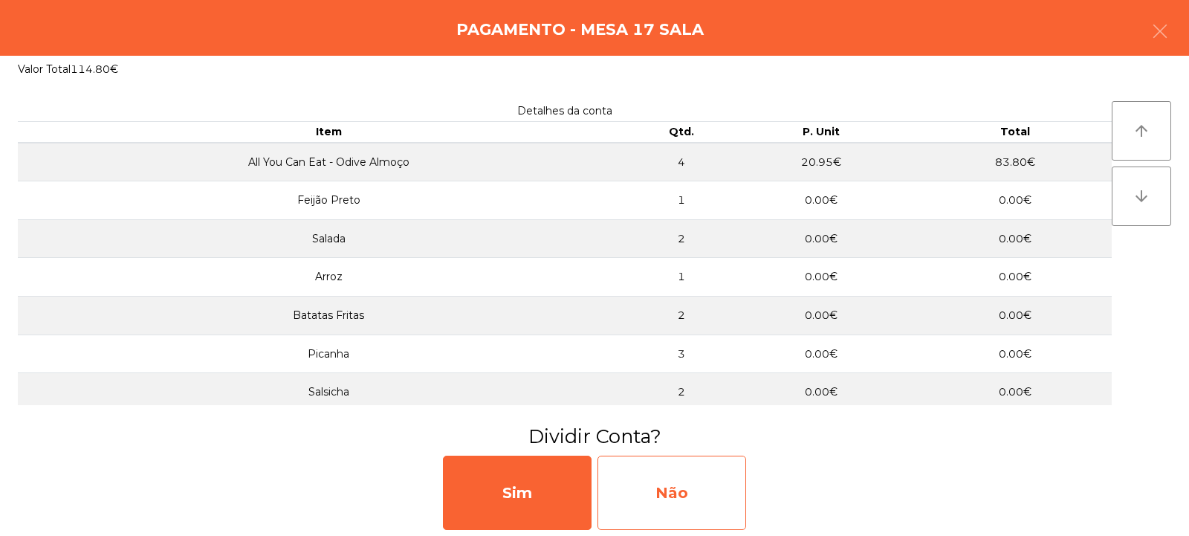
click at [666, 501] on div "Não" at bounding box center [671, 492] width 149 height 74
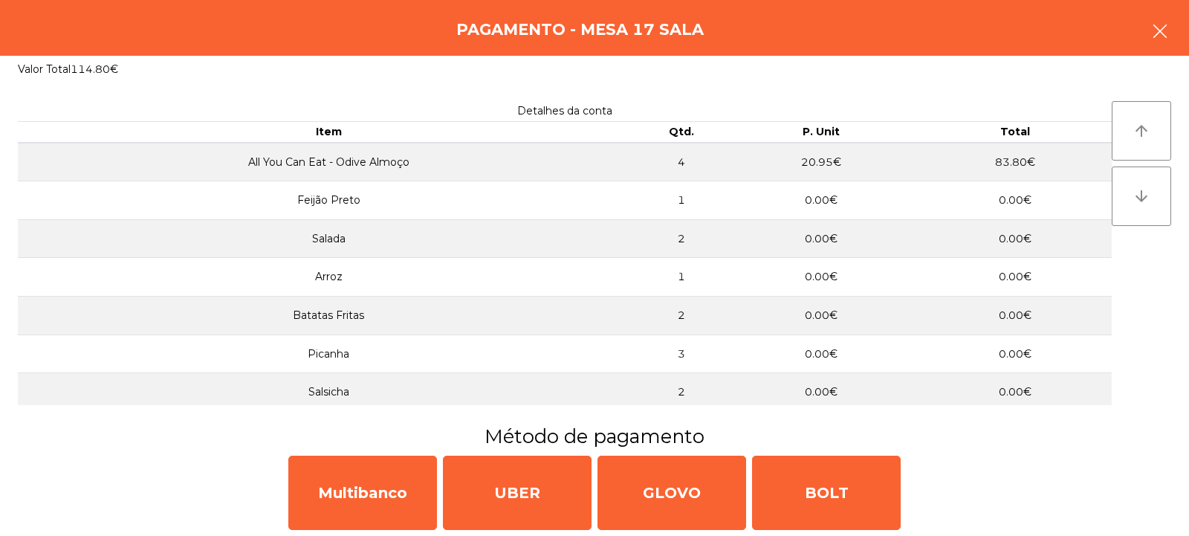
click at [1178, 36] on button "button" at bounding box center [1160, 32] width 42 height 45
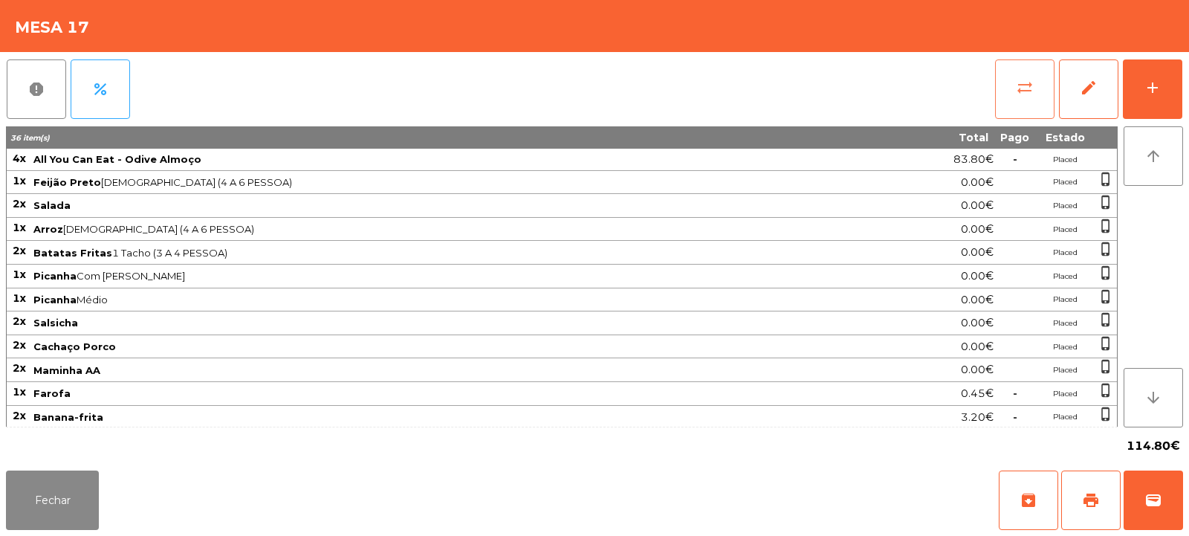
click at [1019, 85] on span "sync_alt" at bounding box center [1025, 88] width 18 height 18
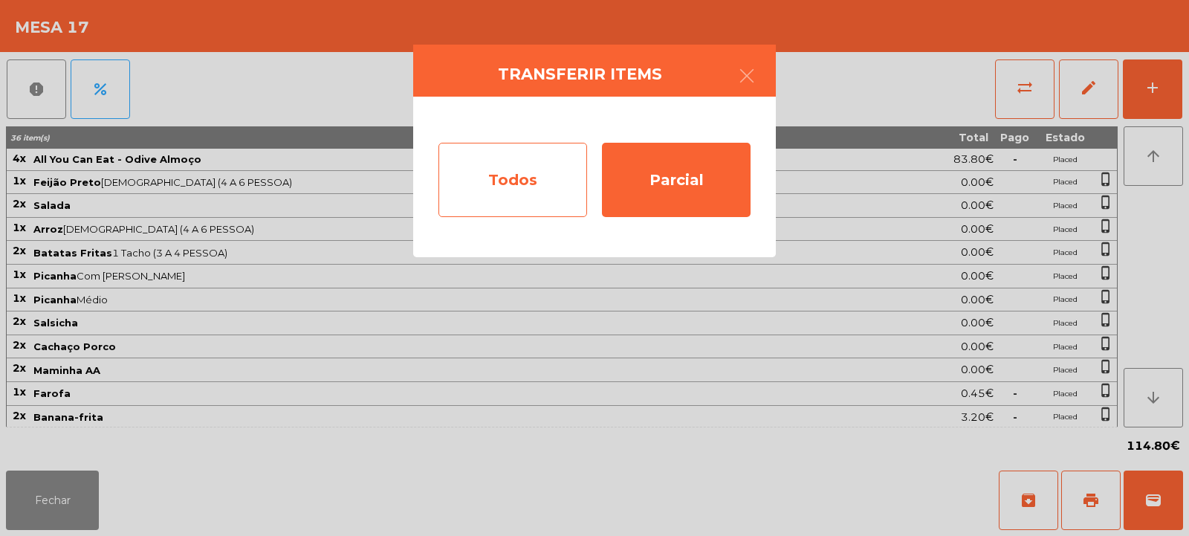
click at [519, 196] on div "Todos" at bounding box center [512, 180] width 149 height 74
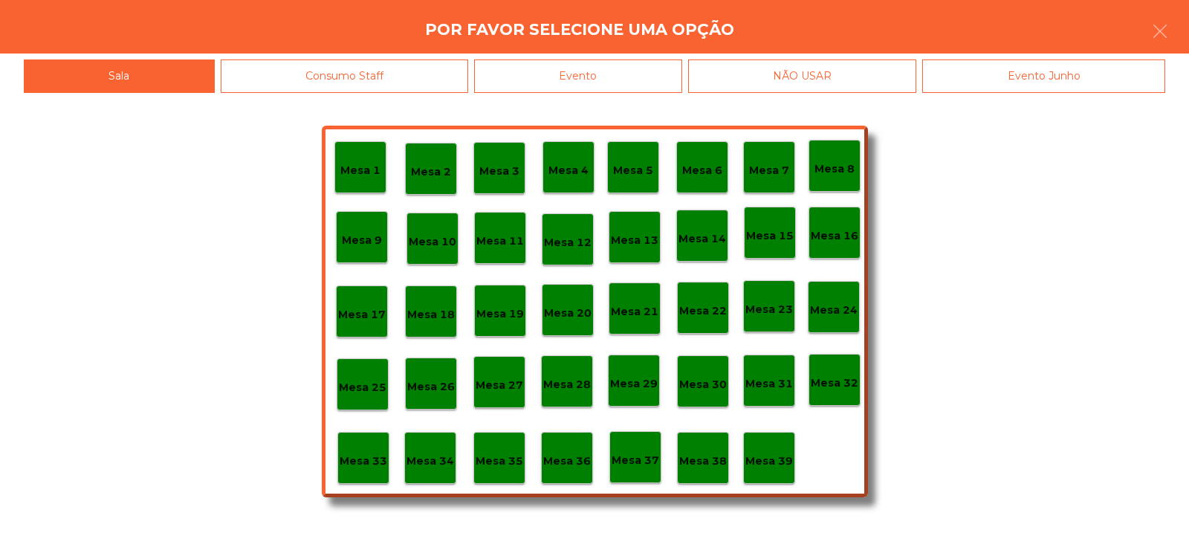
click at [609, 76] on div "Evento" at bounding box center [578, 75] width 208 height 33
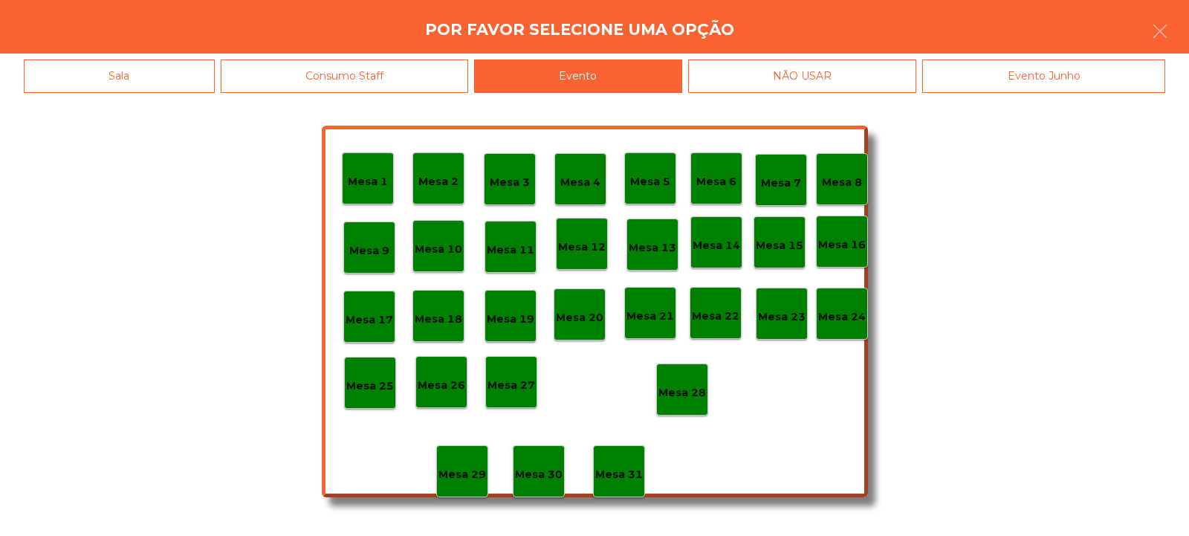
click at [690, 394] on p "Mesa 28" at bounding box center [682, 392] width 48 height 17
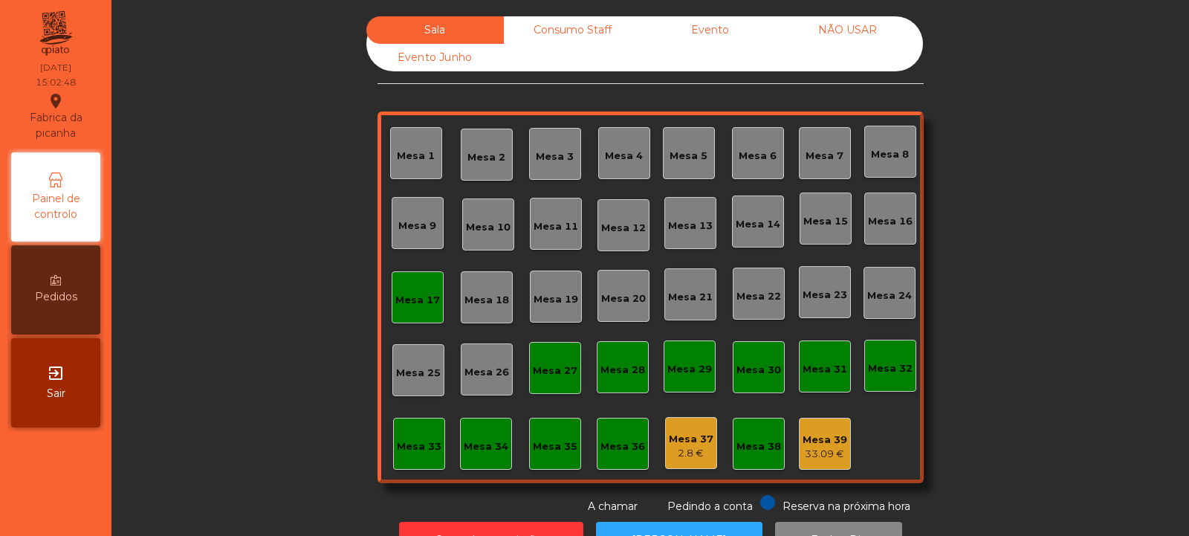
click at [704, 33] on div "Evento" at bounding box center [709, 29] width 137 height 27
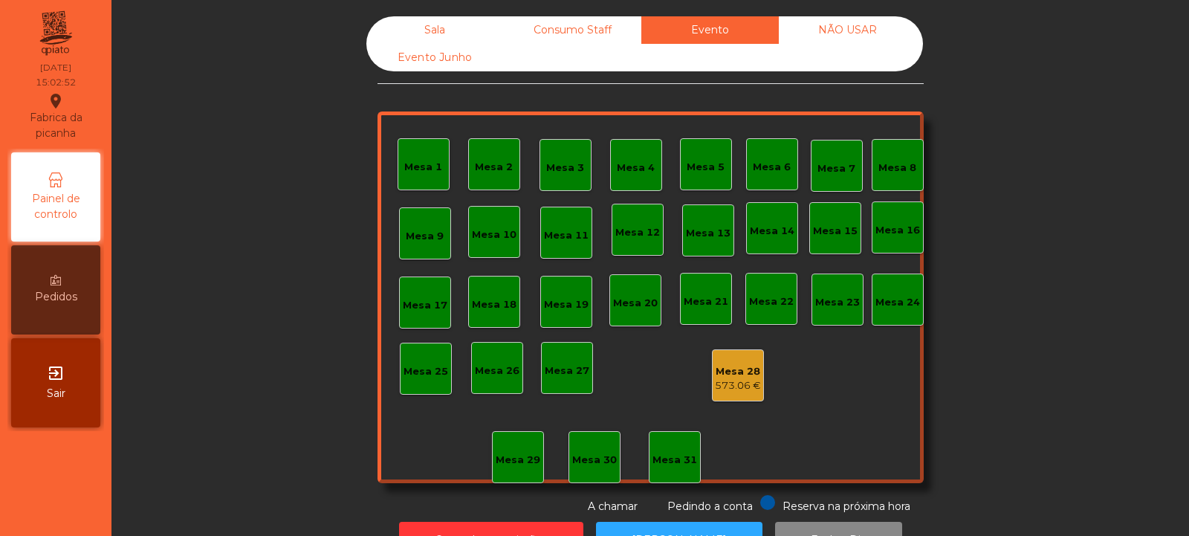
click at [438, 16] on div "Sala" at bounding box center [434, 29] width 137 height 27
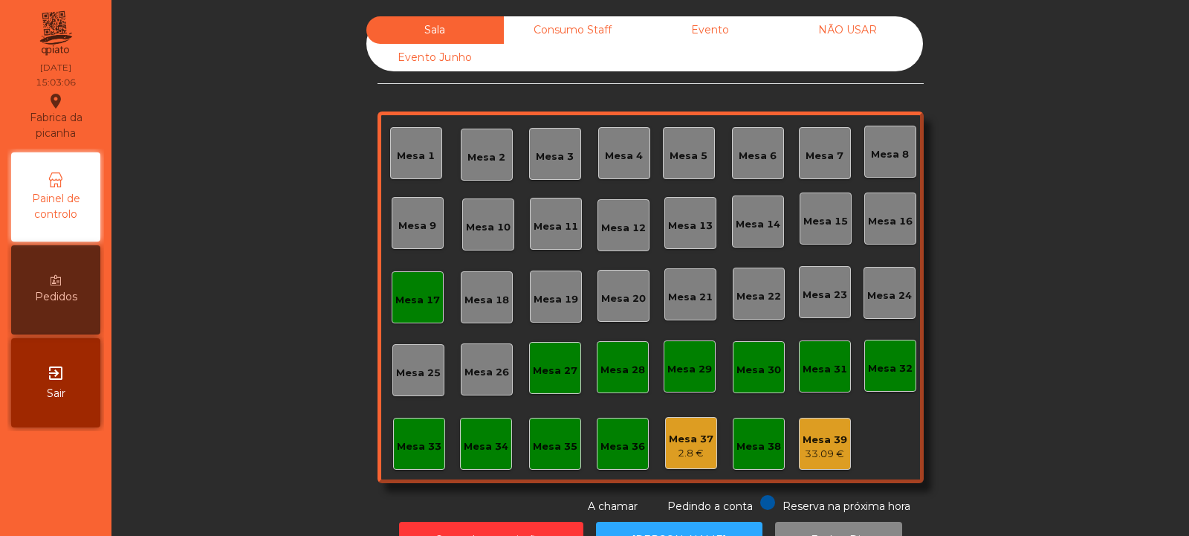
click at [392, 310] on div "Mesa 17" at bounding box center [418, 297] width 52 height 52
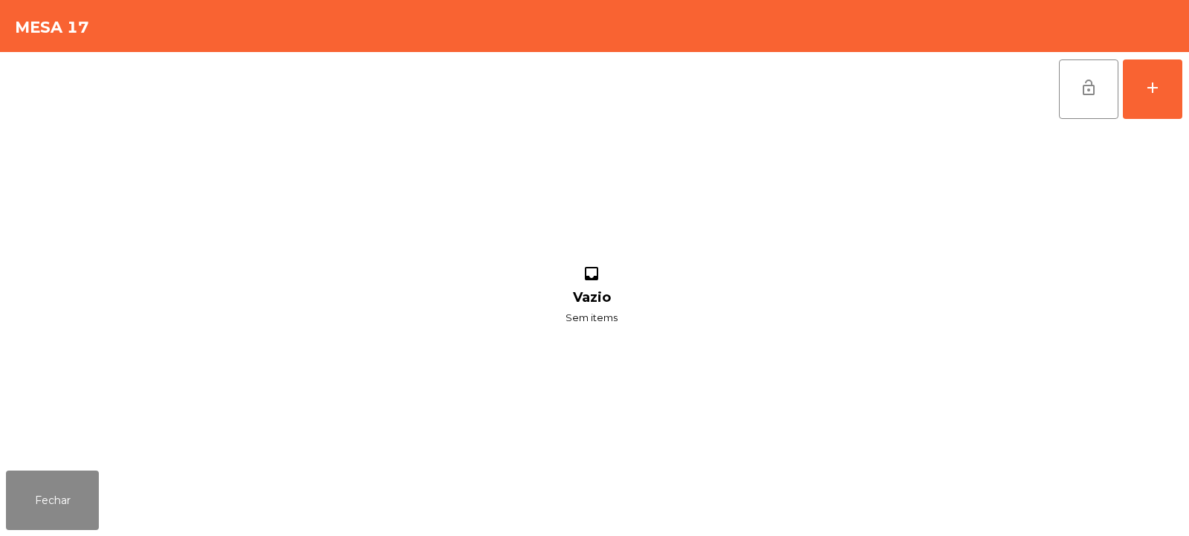
click at [1087, 98] on button "lock_open" at bounding box center [1088, 88] width 59 height 59
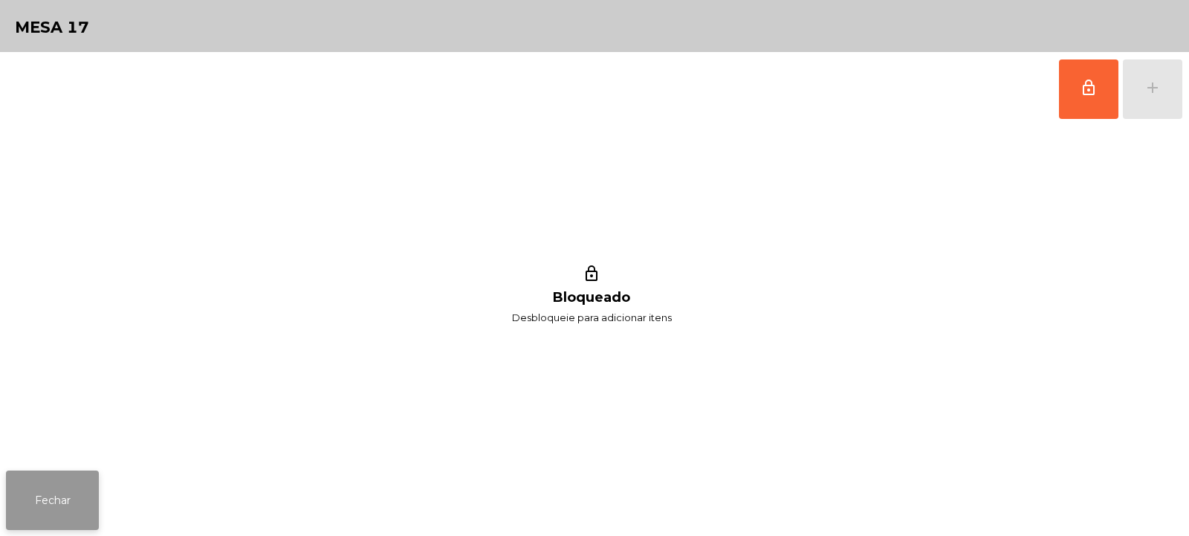
click at [56, 496] on button "Fechar" at bounding box center [52, 499] width 93 height 59
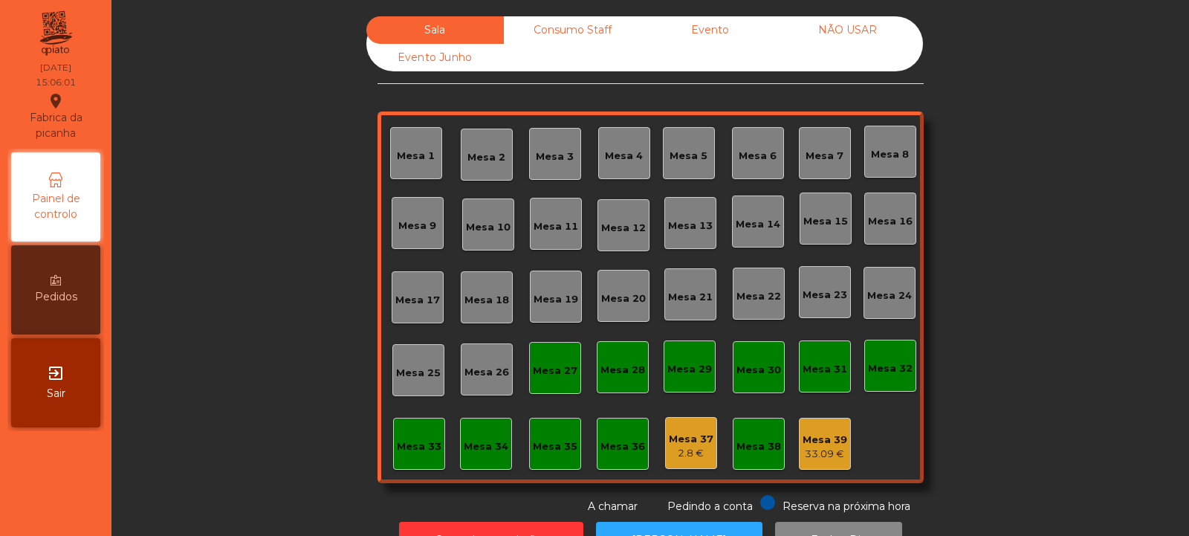
click at [574, 27] on div "Consumo Staff" at bounding box center [572, 29] width 137 height 27
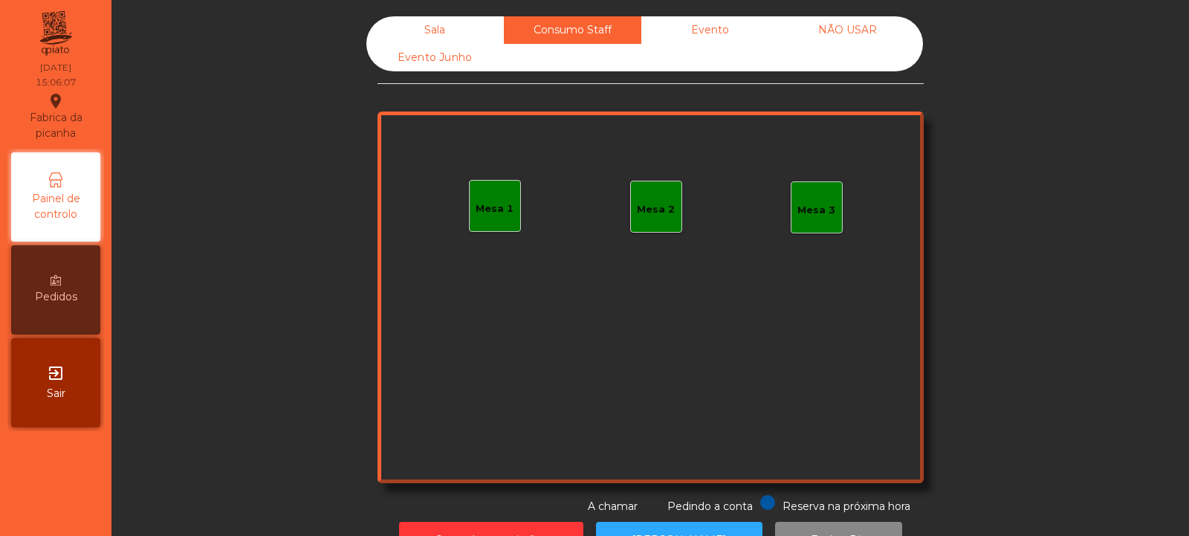
scroll to position [50, 0]
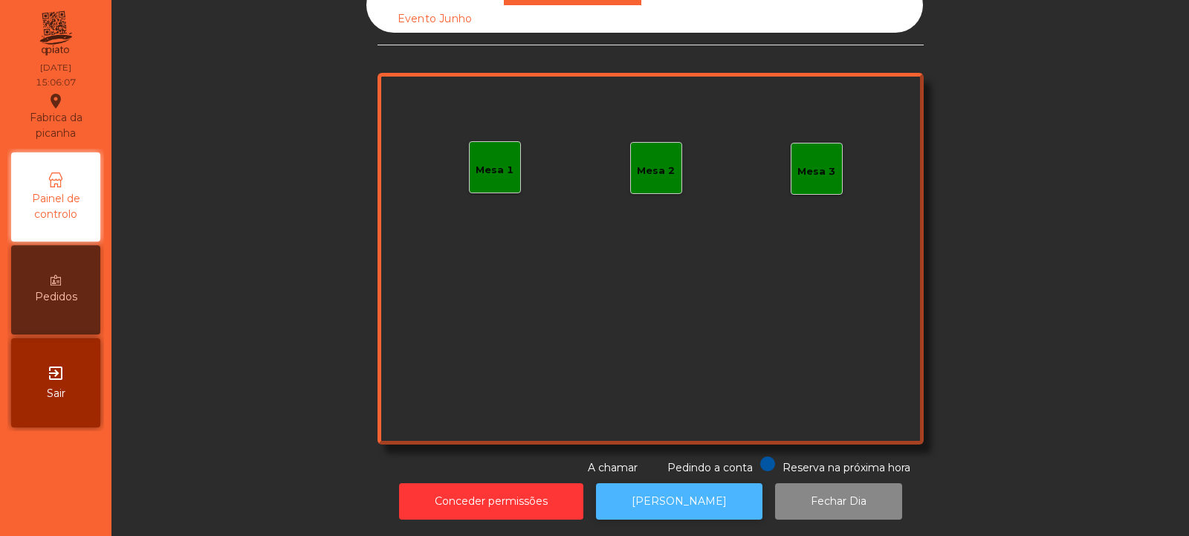
click at [706, 486] on button "[PERSON_NAME]" at bounding box center [679, 501] width 166 height 36
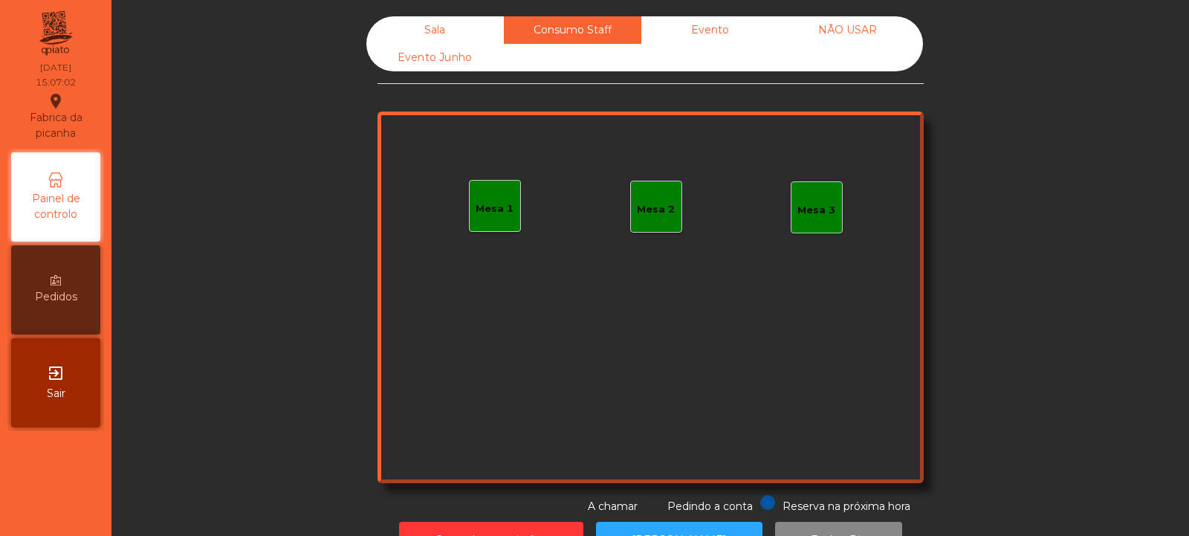
click at [707, 30] on div "Evento" at bounding box center [709, 29] width 137 height 27
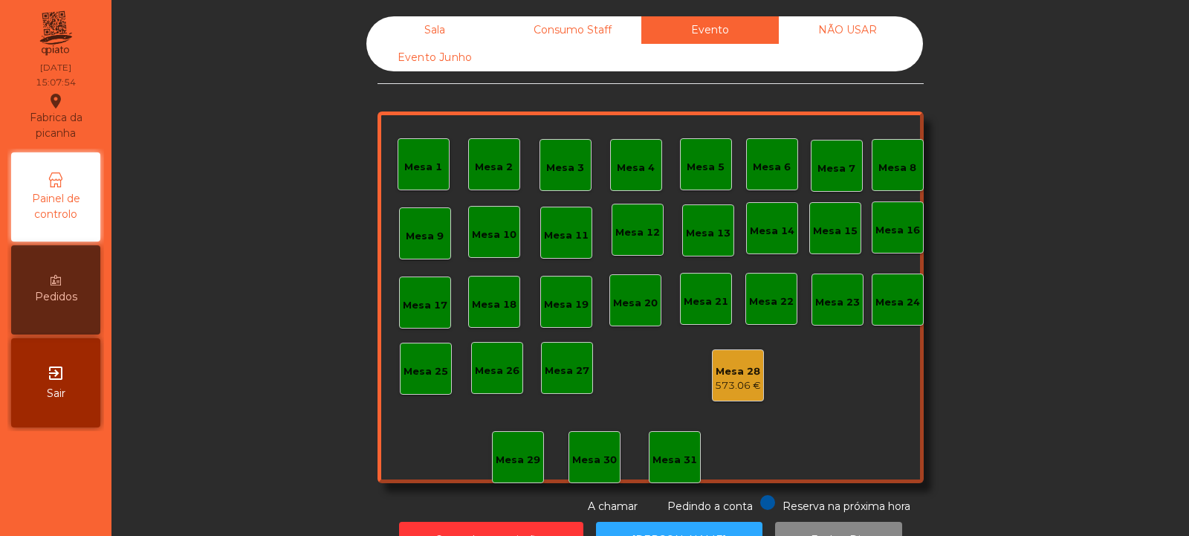
scroll to position [50, 0]
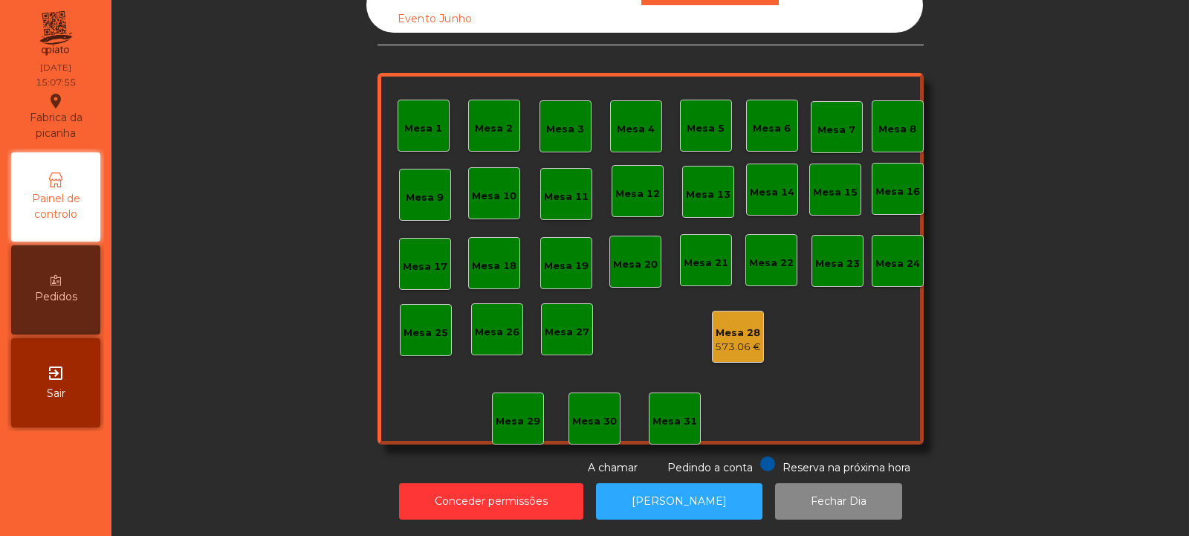
click at [535, 483] on button "Conceder permissões" at bounding box center [491, 501] width 184 height 36
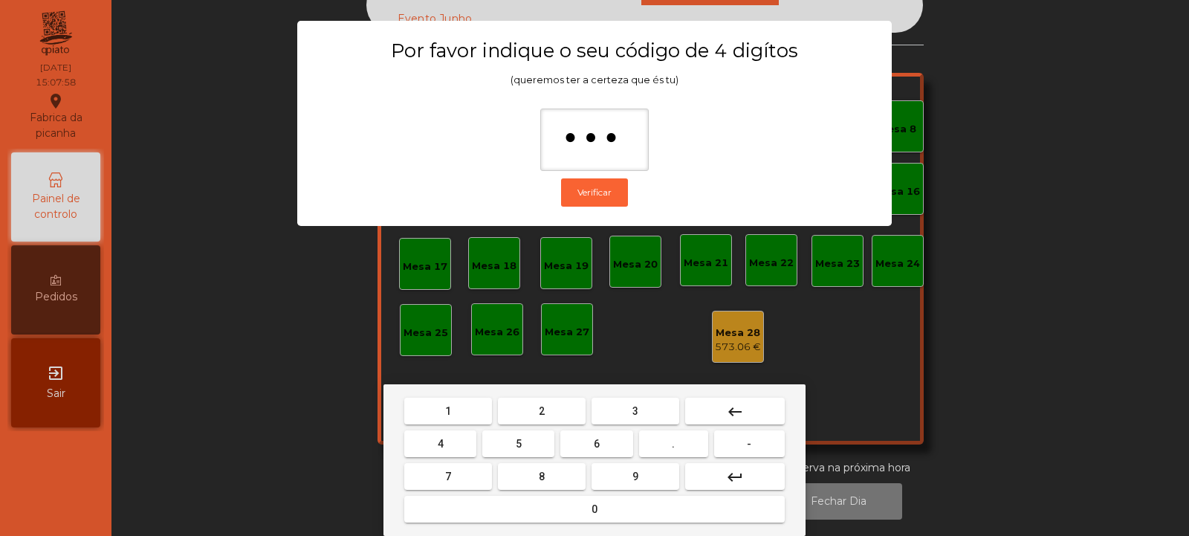
type input "****"
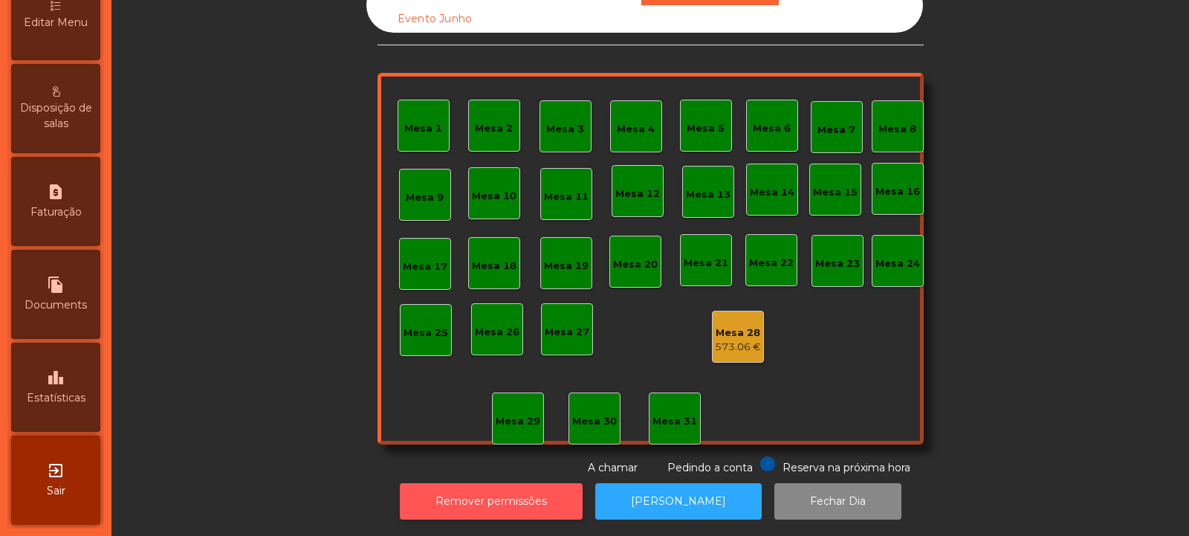
scroll to position [363, 0]
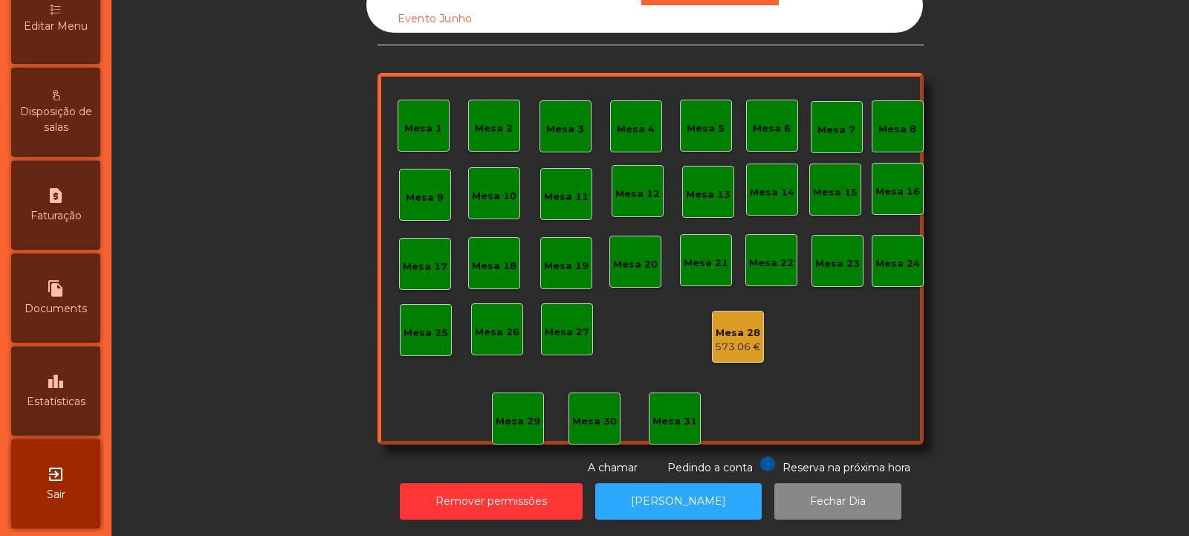
click at [63, 413] on div "leaderboard Estatísticas" at bounding box center [55, 390] width 89 height 89
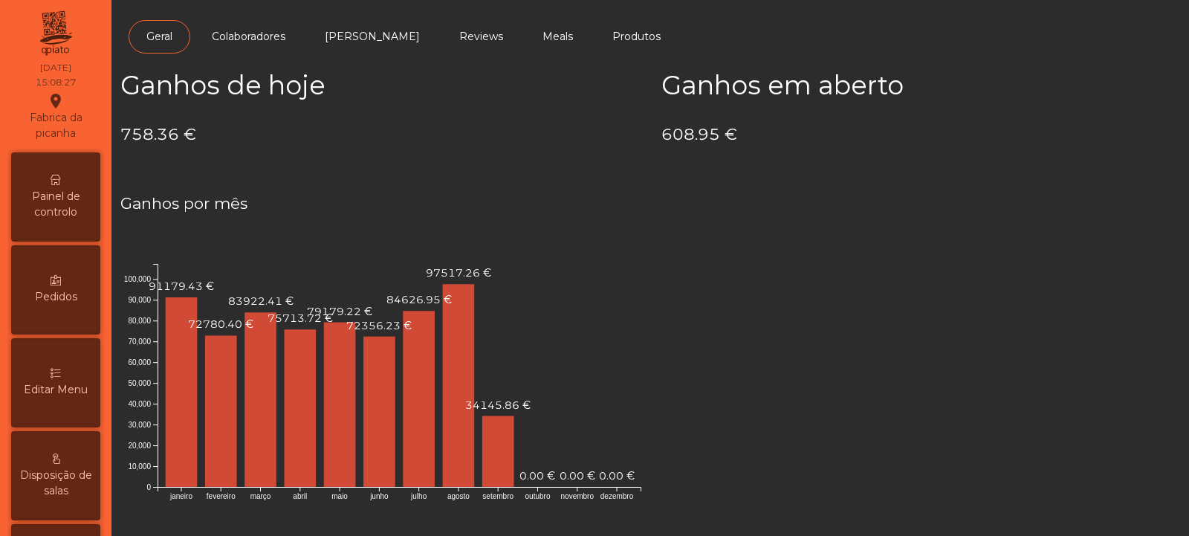
click at [47, 165] on div "Painel de controlo" at bounding box center [55, 196] width 89 height 89
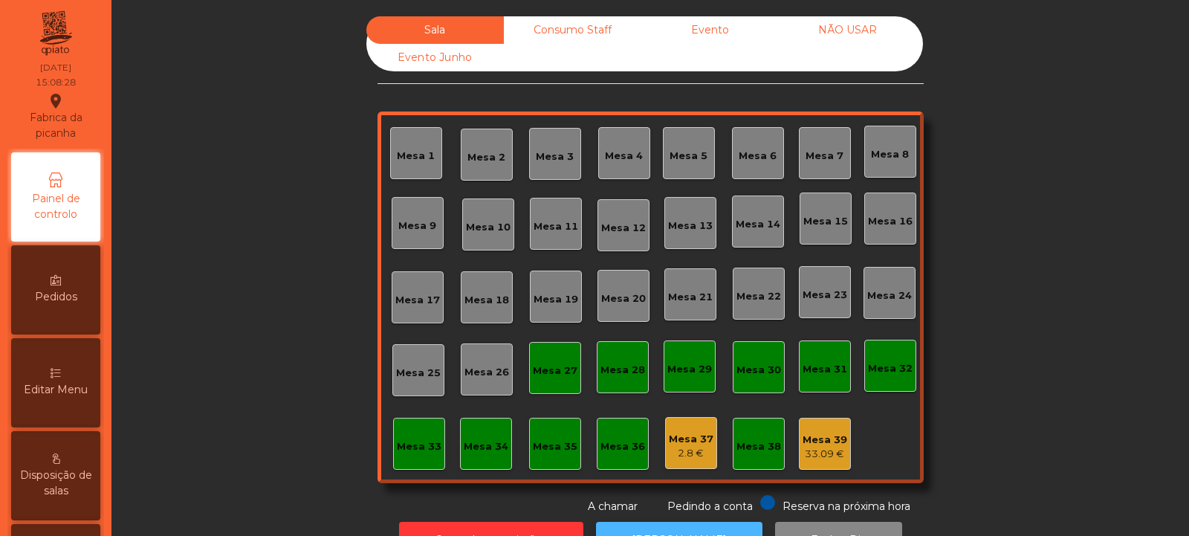
click at [681, 523] on button "[PERSON_NAME]" at bounding box center [679, 540] width 166 height 36
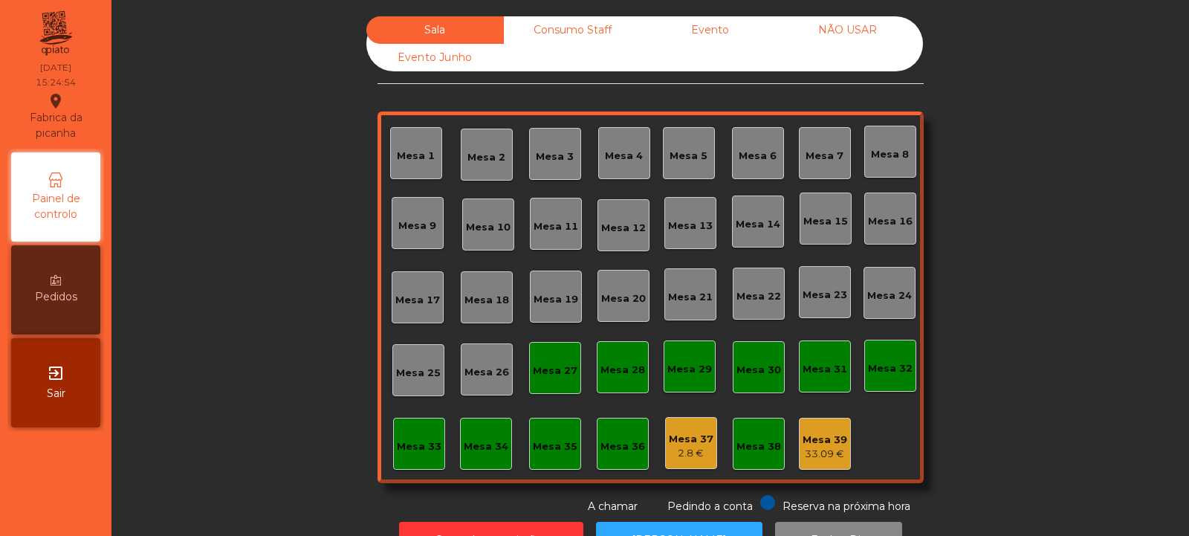
click at [816, 461] on div "33.09 €" at bounding box center [824, 454] width 45 height 15
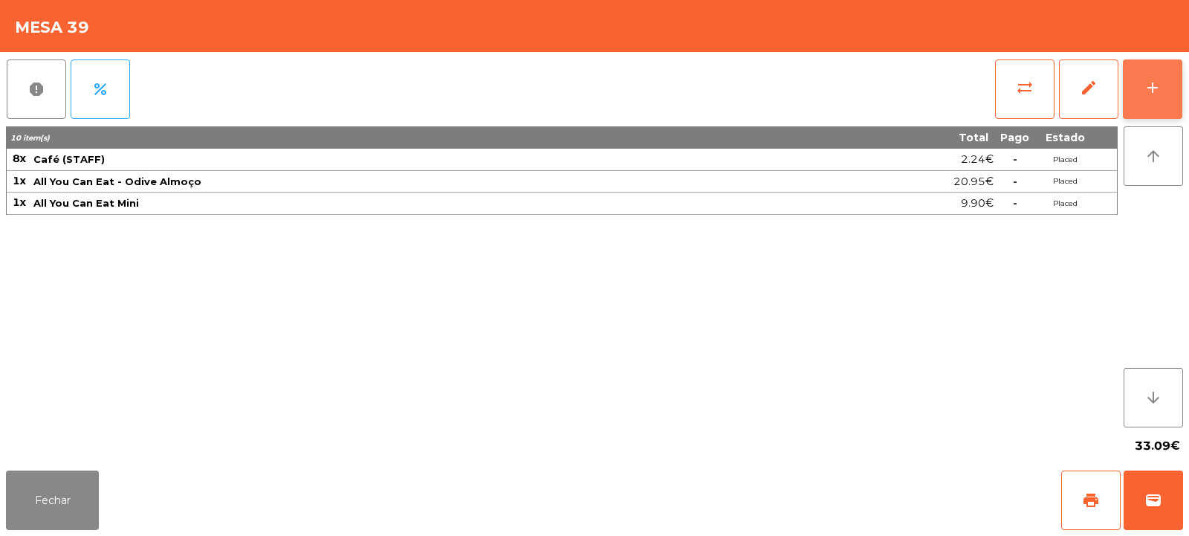
click at [1146, 92] on div "add" at bounding box center [1152, 88] width 18 height 18
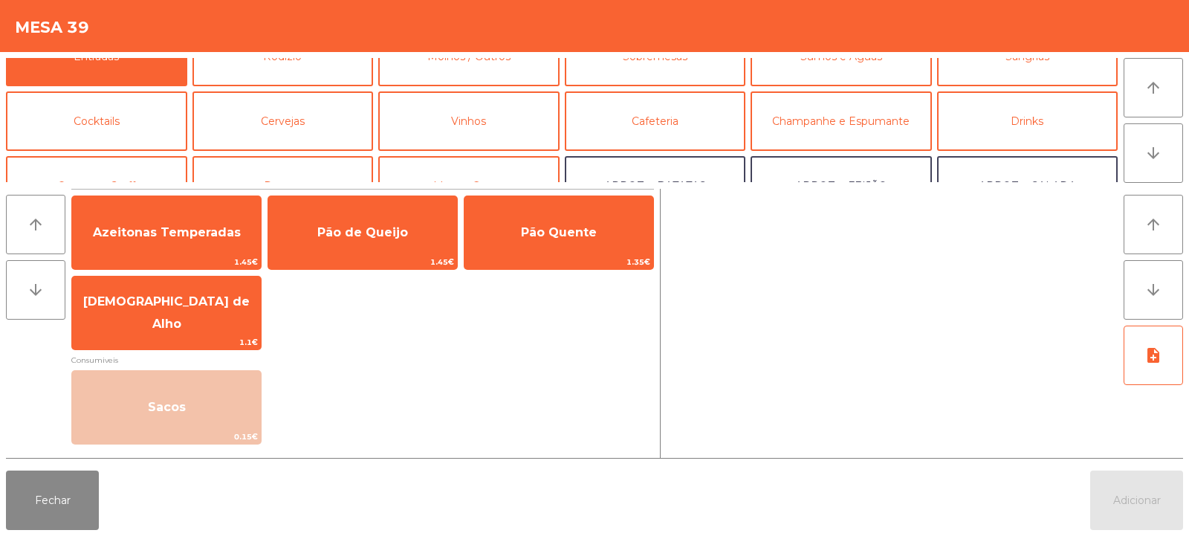
scroll to position [74, 0]
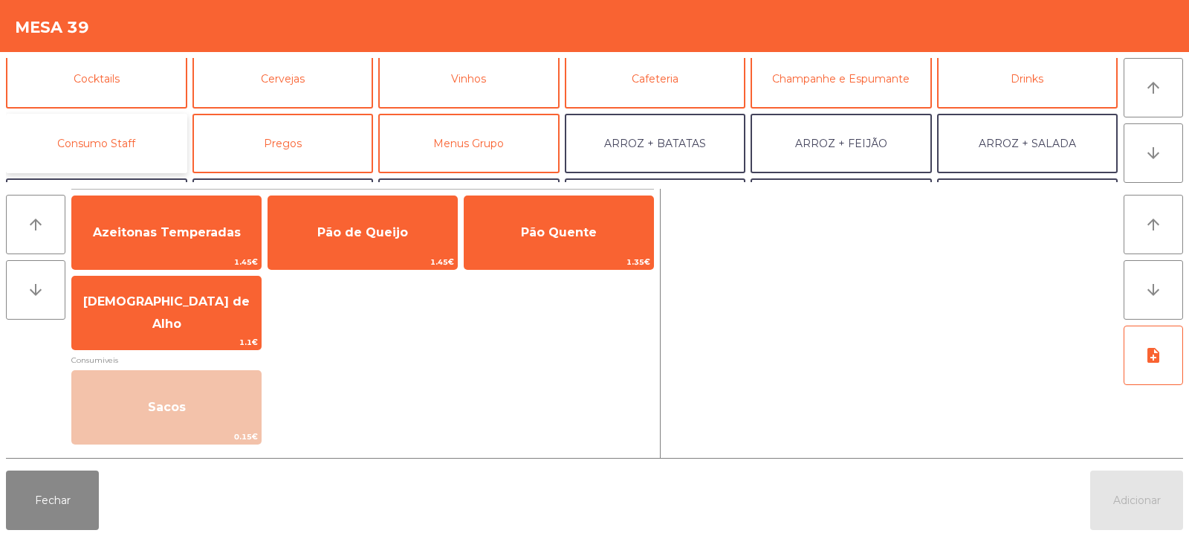
click at [101, 133] on button "Consumo Staff" at bounding box center [96, 143] width 181 height 59
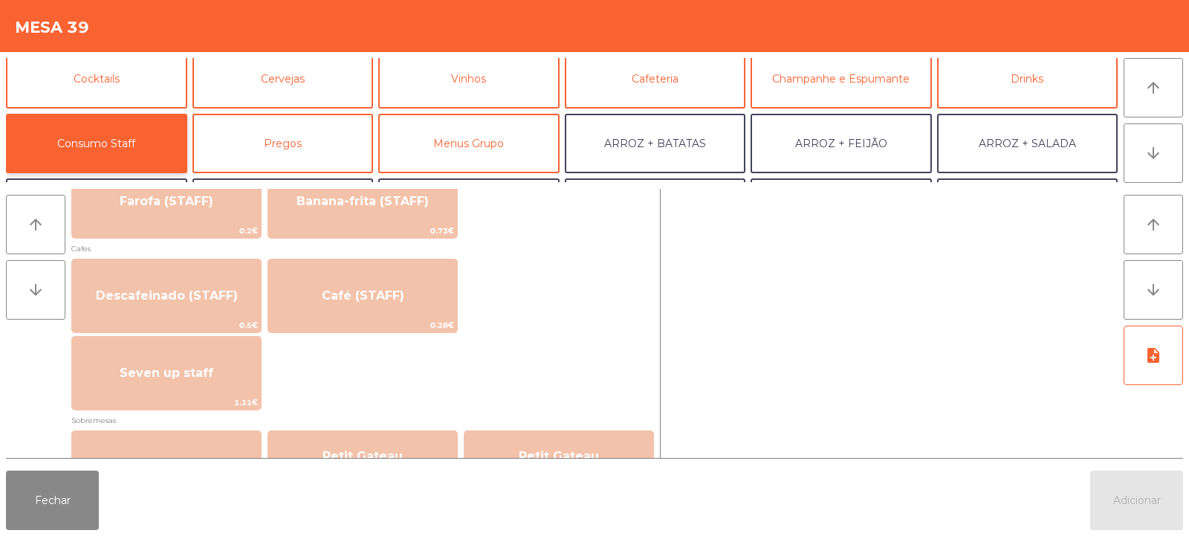
scroll to position [814, 0]
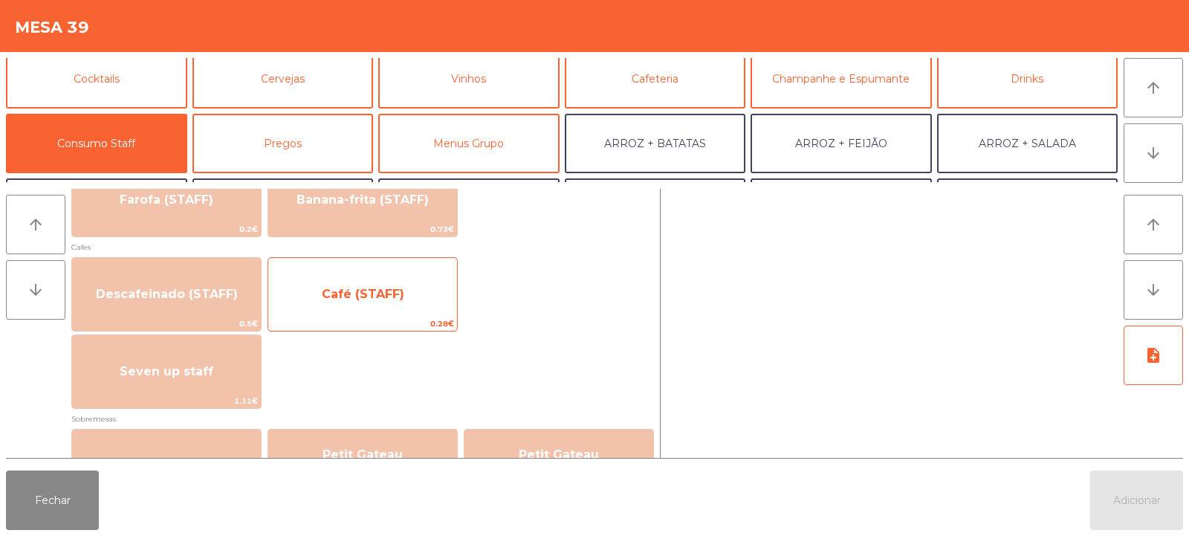
click at [366, 301] on span "Café (STAFF)" at bounding box center [362, 294] width 189 height 40
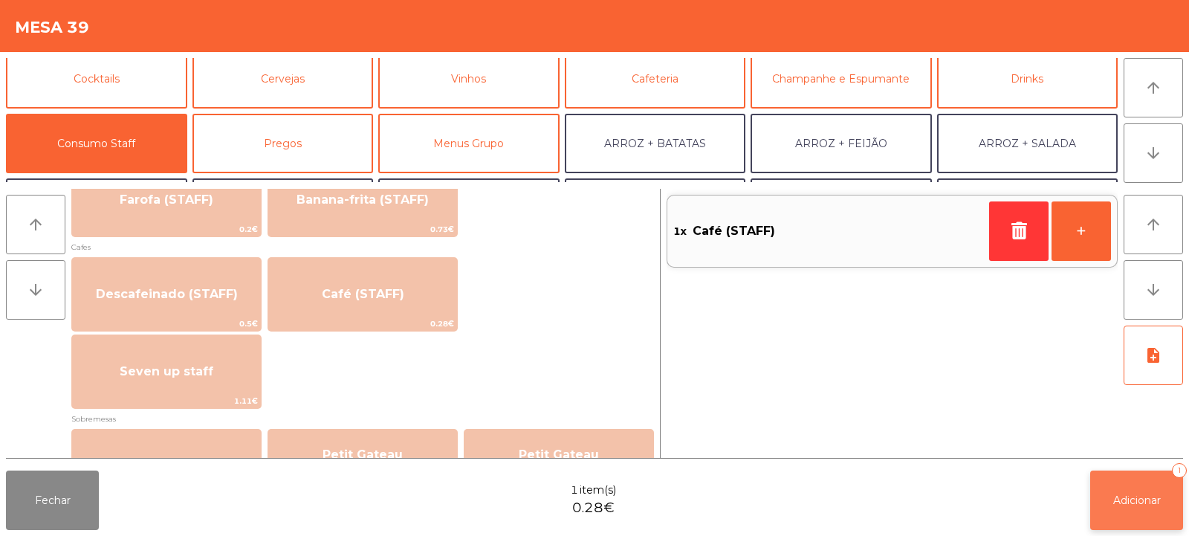
click at [1145, 499] on span "Adicionar" at bounding box center [1137, 499] width 48 height 13
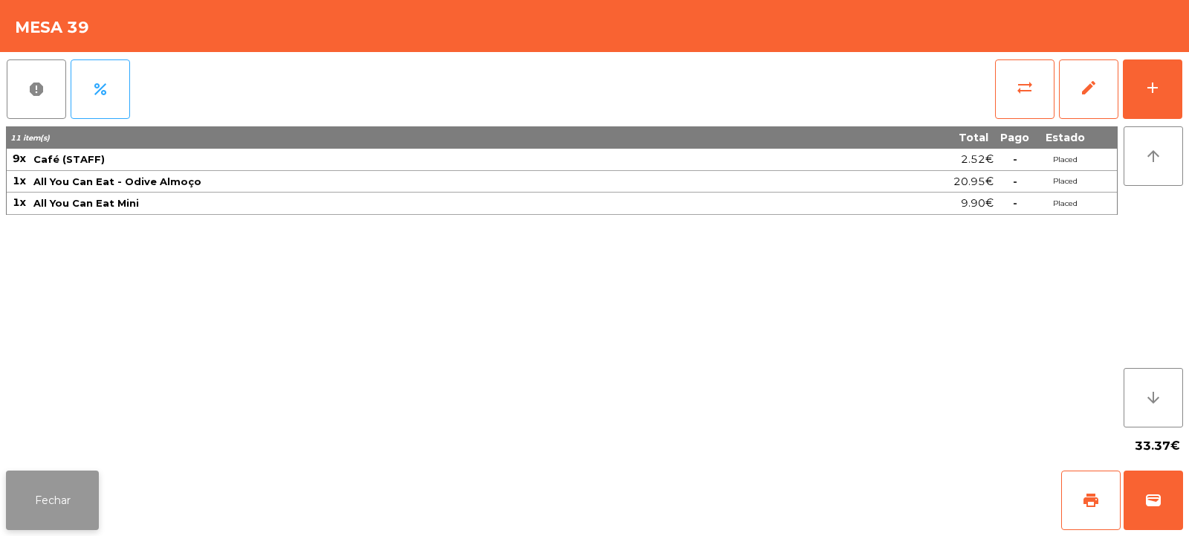
click at [54, 519] on button "Fechar" at bounding box center [52, 499] width 93 height 59
